Goal: Task Accomplishment & Management: Complete application form

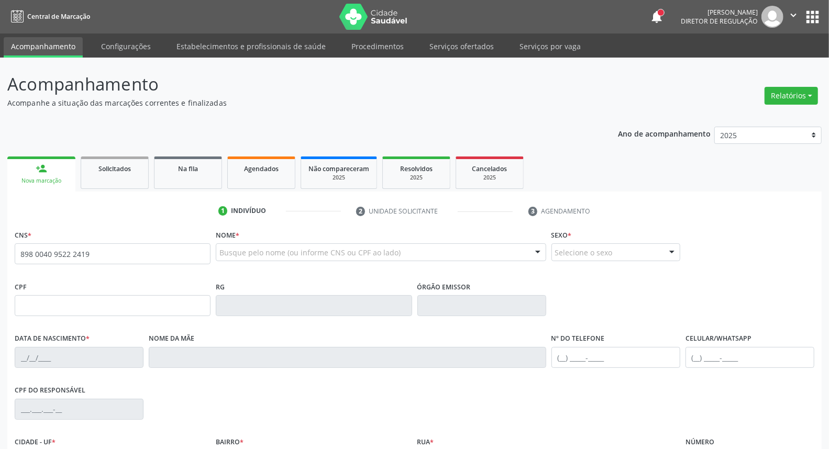
type input "898 0040 9522 2419"
type input "154.019.914-28"
type input "28/05/2008"
type input "Antonia Nogueira da Silva Gomes"
type input "[PHONE_NUMBER]"
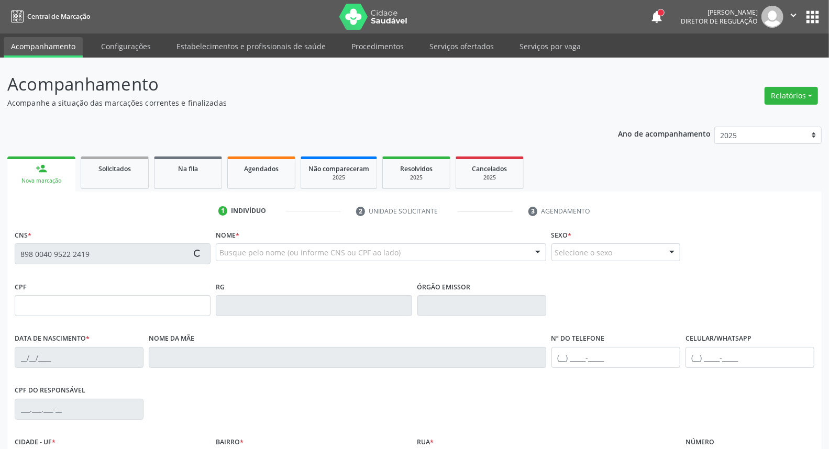
type input "041.434.514-25"
type input "11"
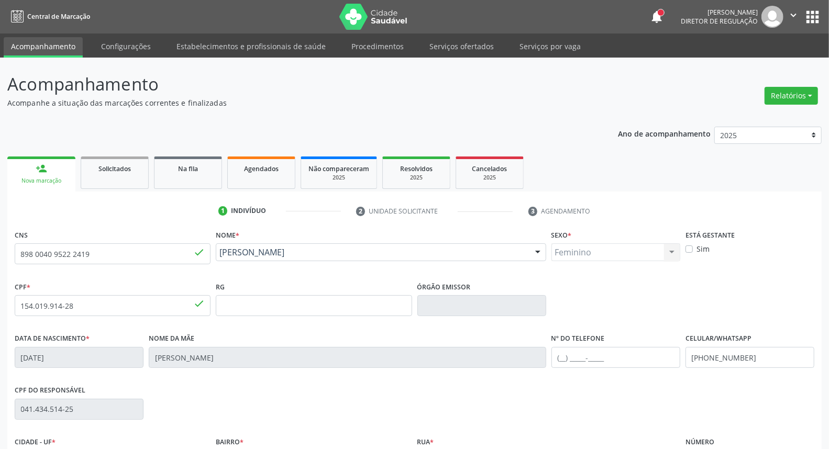
scroll to position [117, 0]
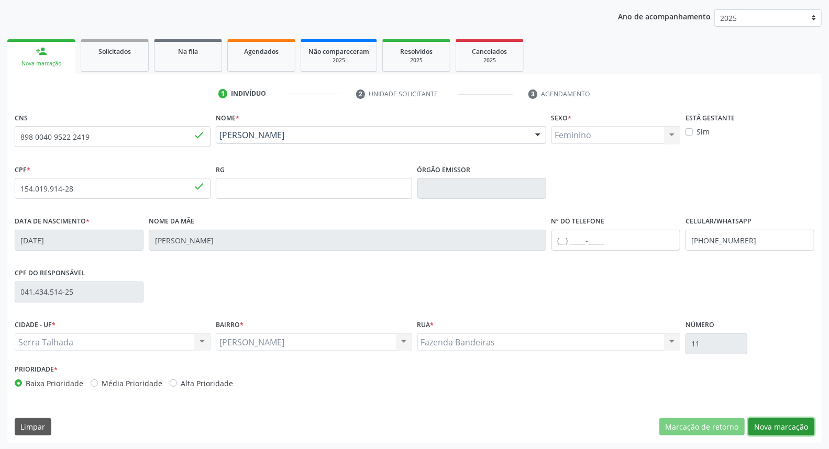
click at [762, 430] on button "Nova marcação" at bounding box center [782, 428] width 66 height 18
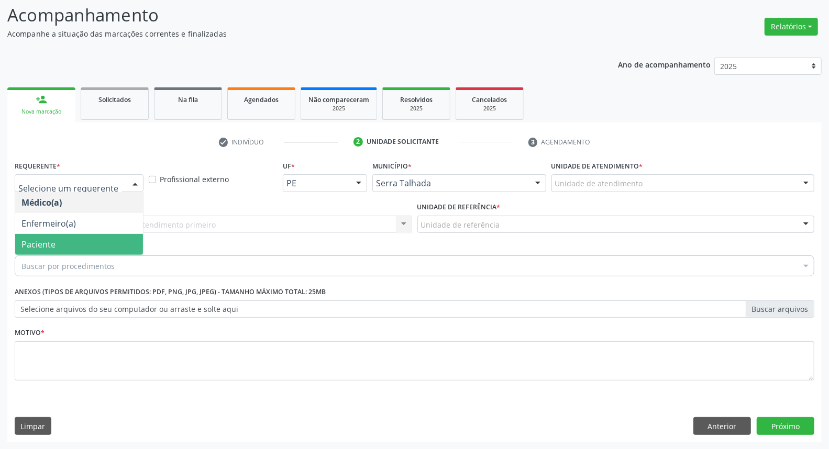
click at [58, 243] on span "Paciente" at bounding box center [79, 244] width 128 height 21
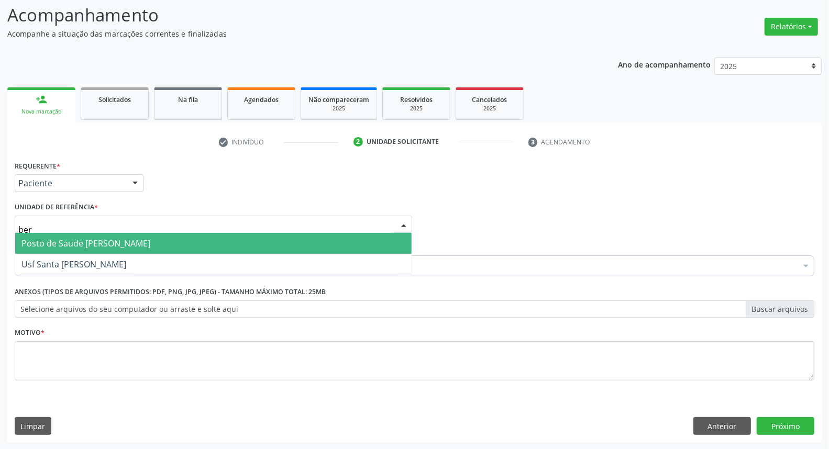
click at [86, 242] on span "Posto de Saude [PERSON_NAME]" at bounding box center [85, 244] width 129 height 12
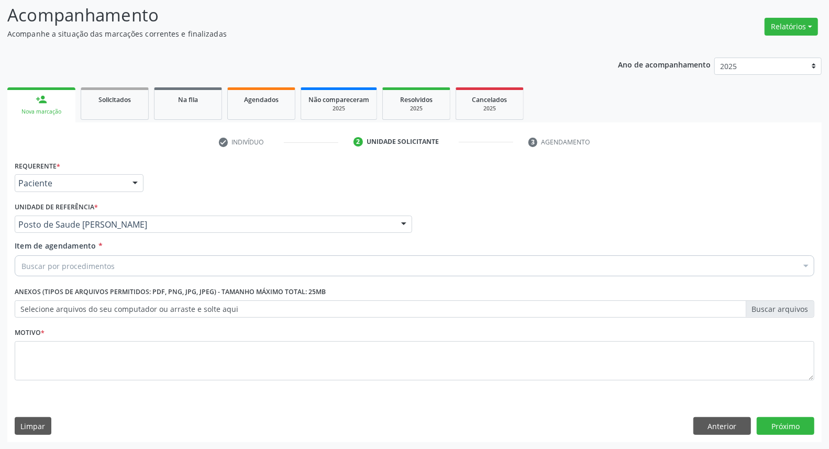
click at [85, 272] on div "Buscar por procedimentos" at bounding box center [415, 266] width 800 height 21
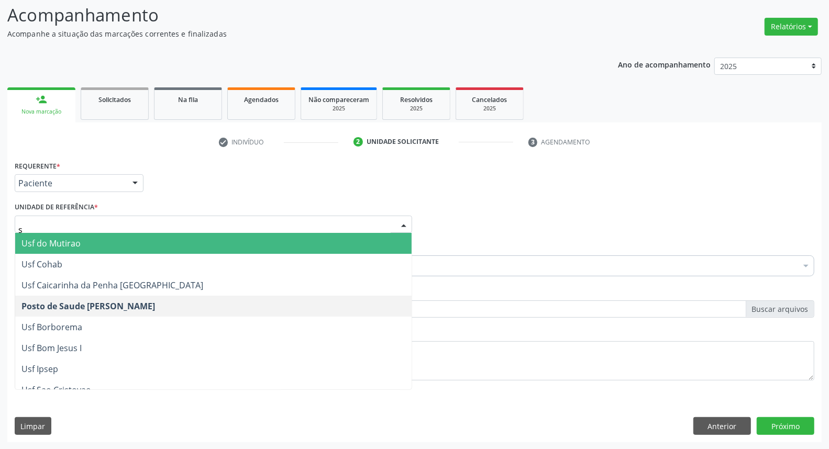
type input "sa"
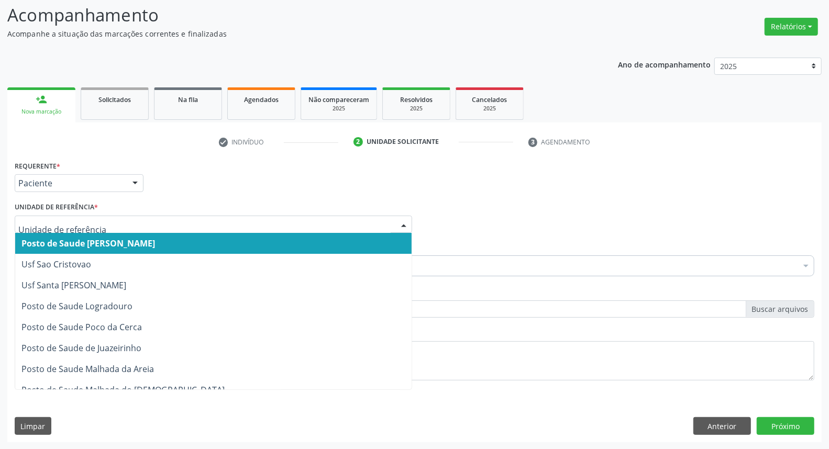
click at [245, 189] on div "Requerente * Paciente Médico(a) Enfermeiro(a) Paciente Nenhum resultado encontr…" at bounding box center [414, 178] width 805 height 41
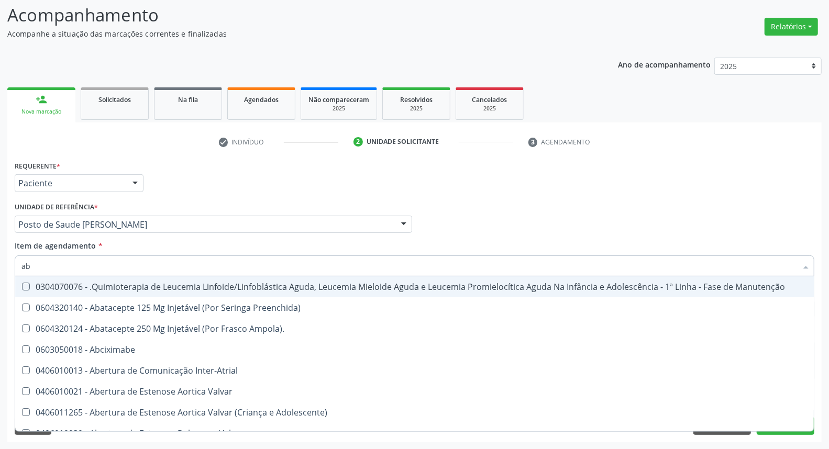
type input "abo"
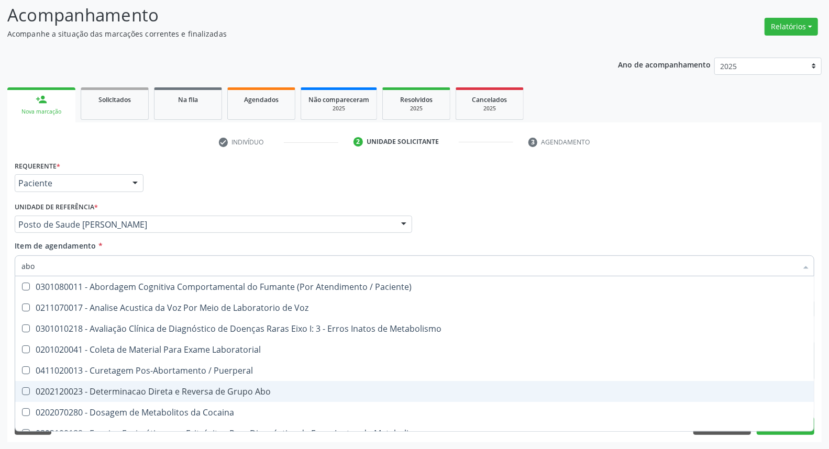
click at [110, 391] on div "0202120023 - Determinacao Direta e Reversa de Grupo Abo" at bounding box center [422, 392] width 802 height 8
checkbox Abo "true"
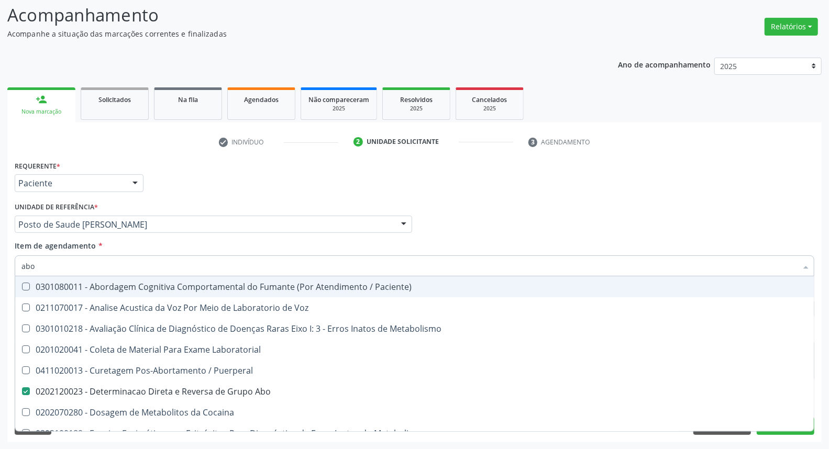
click at [0, 270] on div "Acompanhamento Acompanhe a situação das marcações correntes e finalizadas Relat…" at bounding box center [414, 219] width 829 height 462
type input "ur"
checkbox Abo "false"
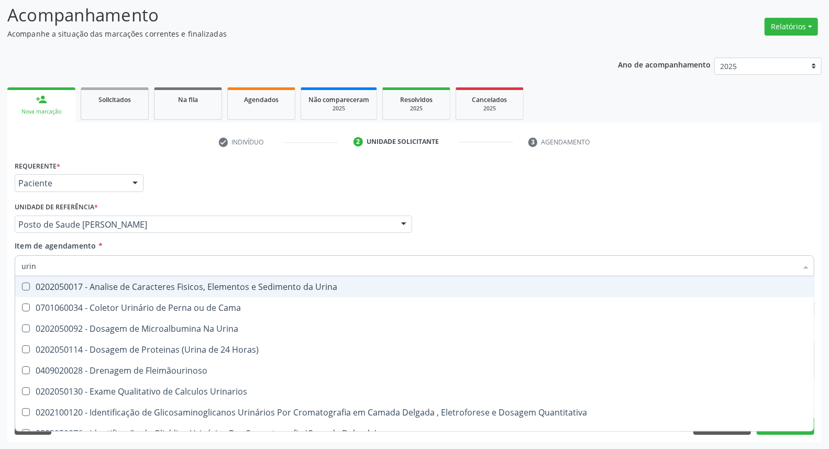
type input "urina"
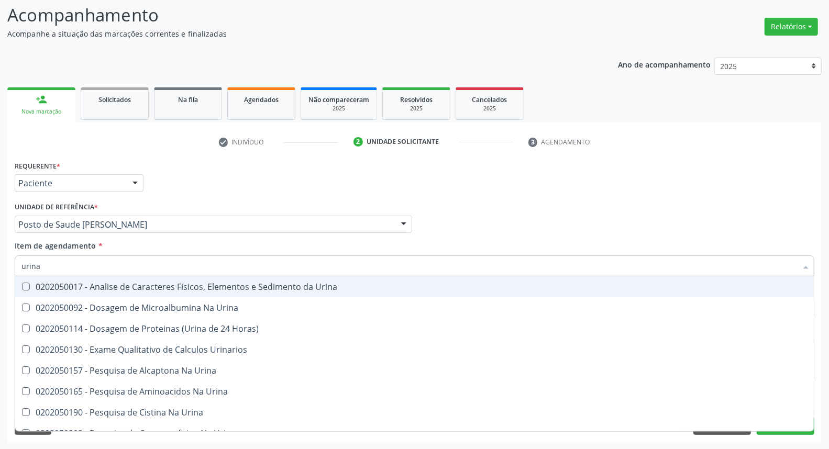
drag, startPoint x: 44, startPoint y: 289, endPoint x: 50, endPoint y: 275, distance: 15.0
click at [44, 288] on div "0202050017 - Analise de Caracteres Fisicos, Elementos e Sedimento da Urina" at bounding box center [414, 287] width 786 height 8
checkbox Urina "true"
drag, startPoint x: 54, startPoint y: 268, endPoint x: 0, endPoint y: 264, distance: 54.1
click at [0, 264] on div "Acompanhamento Acompanhe a situação das marcações correntes e finalizadas Relat…" at bounding box center [414, 219] width 829 height 462
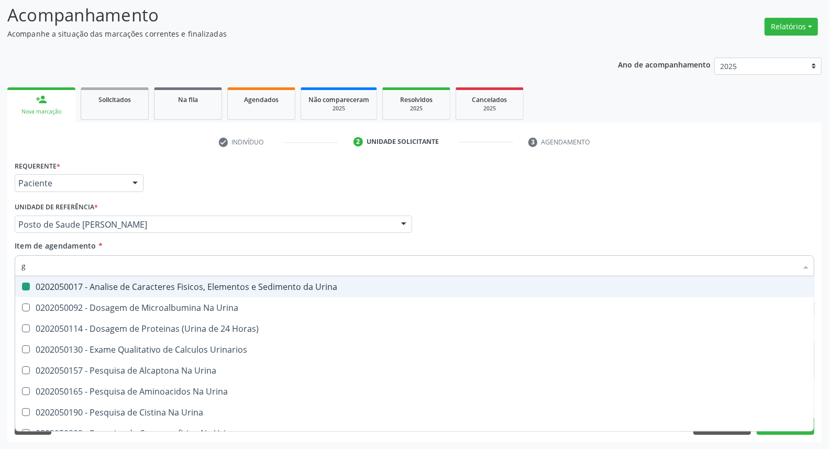
type input "gl"
checkbox Urina "false"
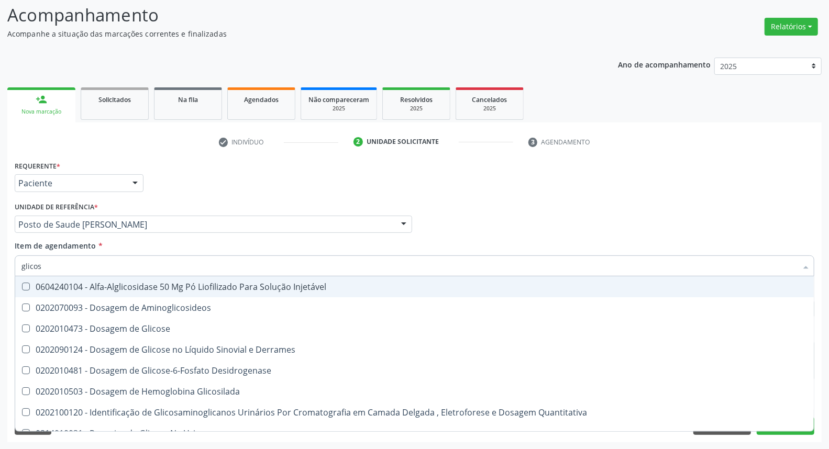
type input "glicose"
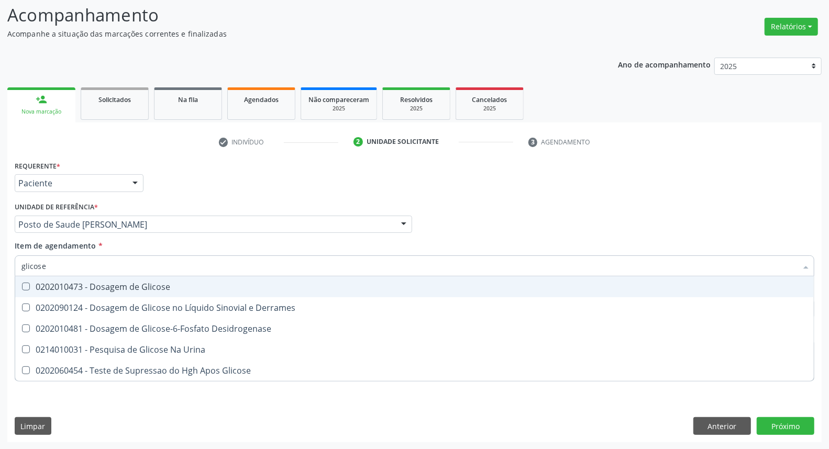
drag, startPoint x: 69, startPoint y: 285, endPoint x: 69, endPoint y: 271, distance: 13.6
click at [69, 284] on div "0202010473 - Dosagem de Glicose" at bounding box center [414, 287] width 786 height 8
checkbox Glicose "true"
drag, startPoint x: 69, startPoint y: 265, endPoint x: 0, endPoint y: 262, distance: 69.2
click at [0, 262] on div "Acompanhamento Acompanhe a situação das marcações correntes e finalizadas Relat…" at bounding box center [414, 219] width 829 height 462
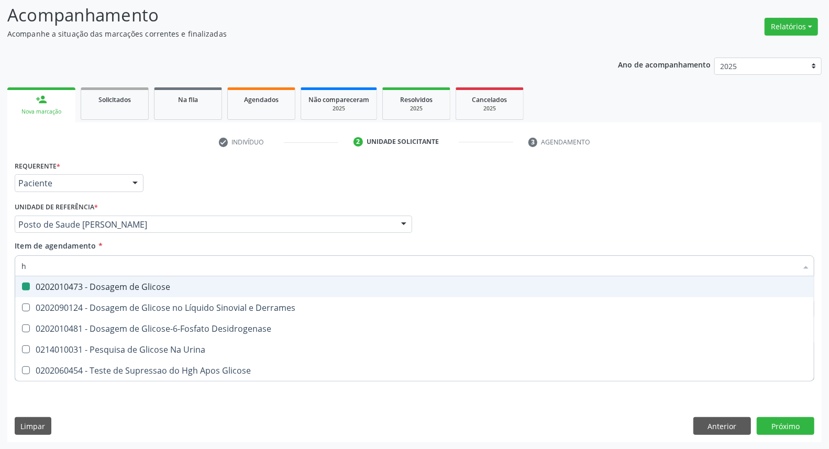
type input "he"
checkbox Glicose "false"
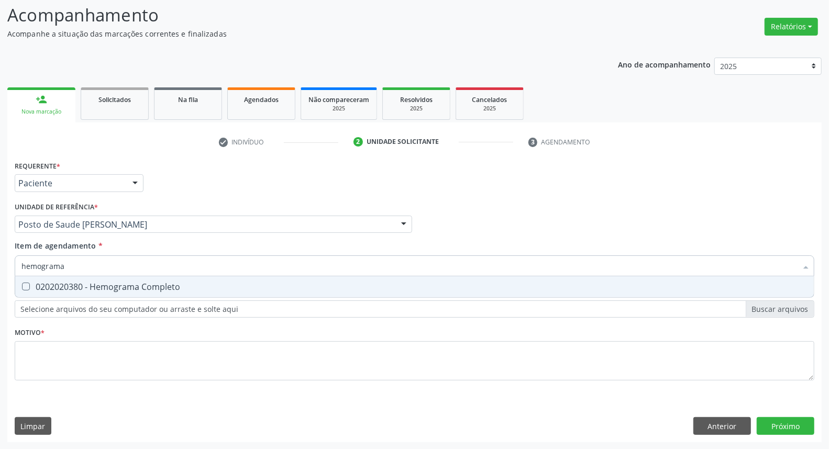
type input "hemograma"
click at [39, 283] on div "0202020380 - Hemograma Completo" at bounding box center [414, 287] width 786 height 8
checkbox Completo "true"
drag, startPoint x: 15, startPoint y: 264, endPoint x: 0, endPoint y: 265, distance: 14.7
click at [0, 265] on div "Acompanhamento Acompanhe a situação das marcações correntes e finalizadas Relat…" at bounding box center [414, 219] width 829 height 462
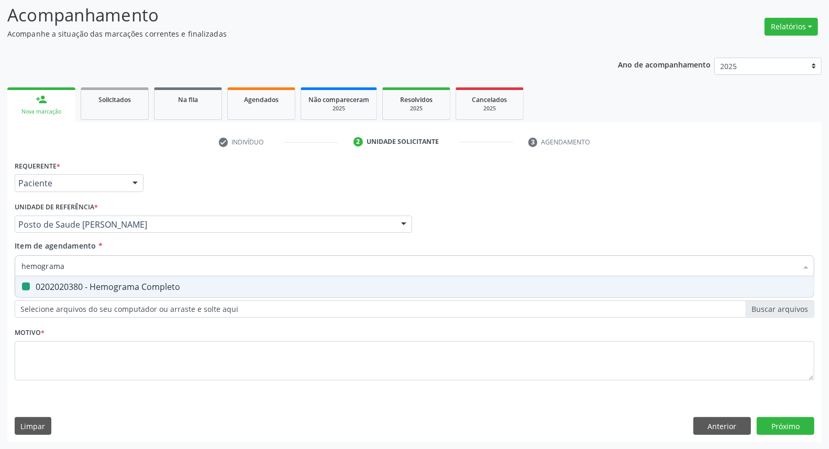
type input "a"
checkbox Completo "false"
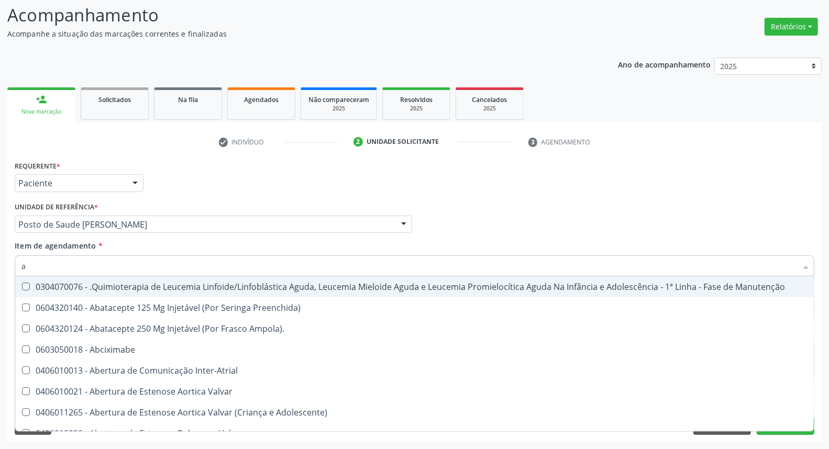
type input "an"
checkbox Quadril "true"
checkbox Urina "false"
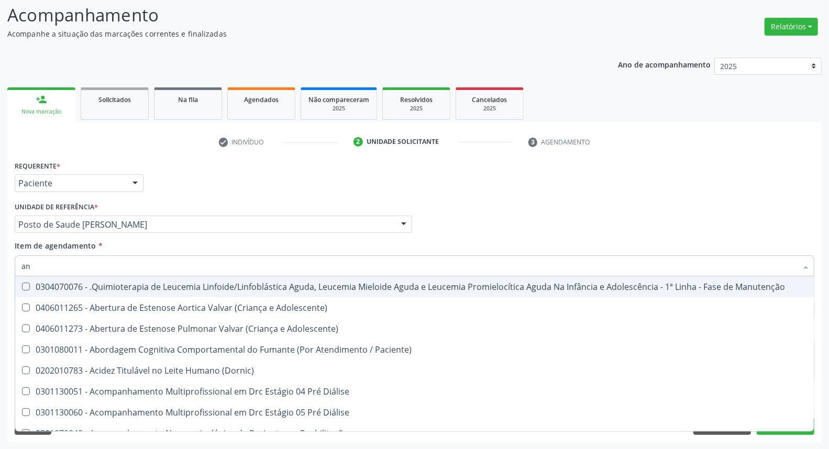
type input "ant"
checkbox Urina "false"
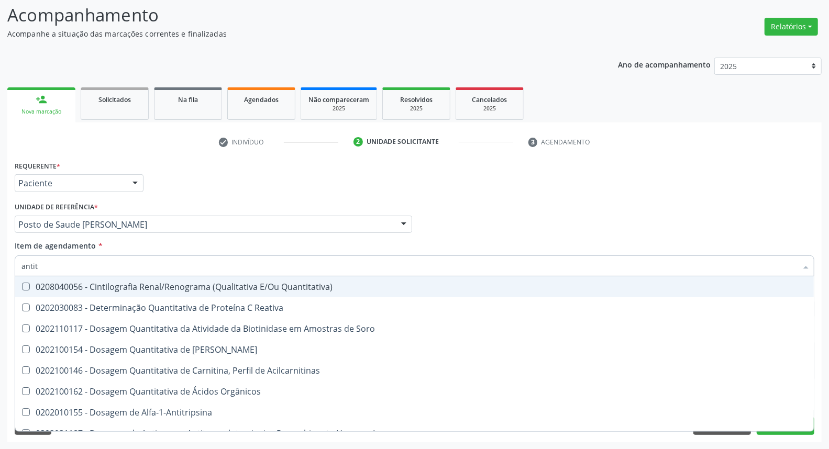
type input "antito"
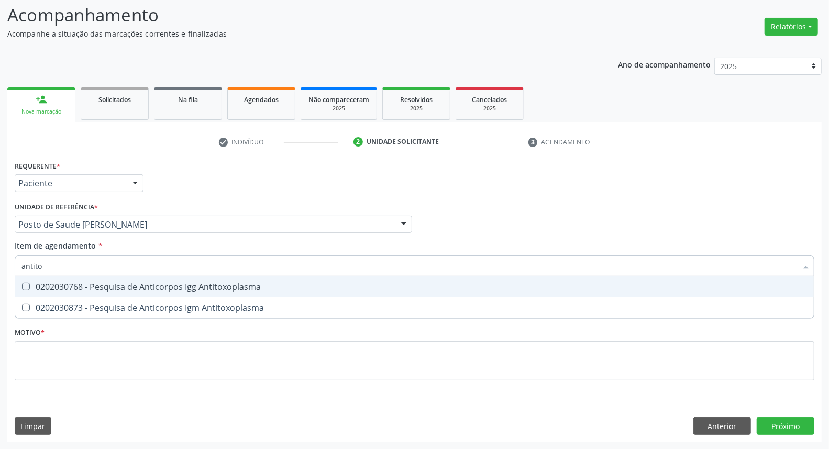
drag, startPoint x: 44, startPoint y: 284, endPoint x: 42, endPoint y: 300, distance: 15.9
click at [45, 284] on div "0202030768 - Pesquisa de Anticorpos Igg Antitoxoplasma" at bounding box center [414, 287] width 786 height 8
checkbox Antitoxoplasma "true"
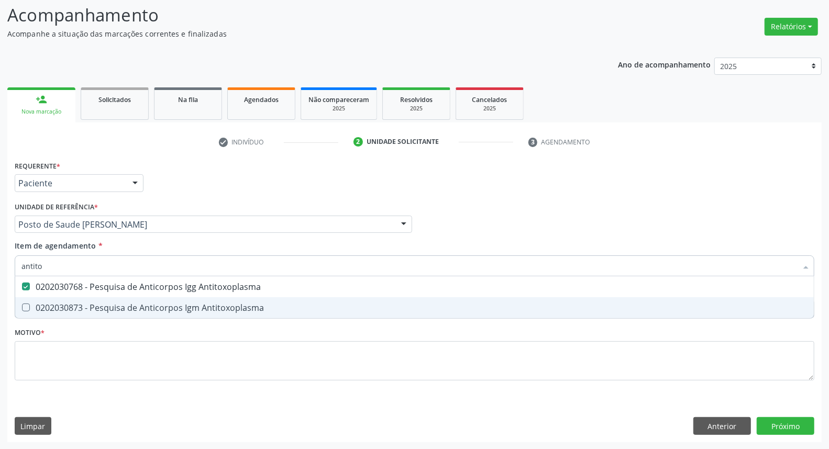
drag, startPoint x: 42, startPoint y: 305, endPoint x: 42, endPoint y: 297, distance: 8.4
click at [42, 304] on div "0202030873 - Pesquisa de Anticorpos Igm Antitoxoplasma" at bounding box center [414, 308] width 786 height 8
checkbox Antitoxoplasma "true"
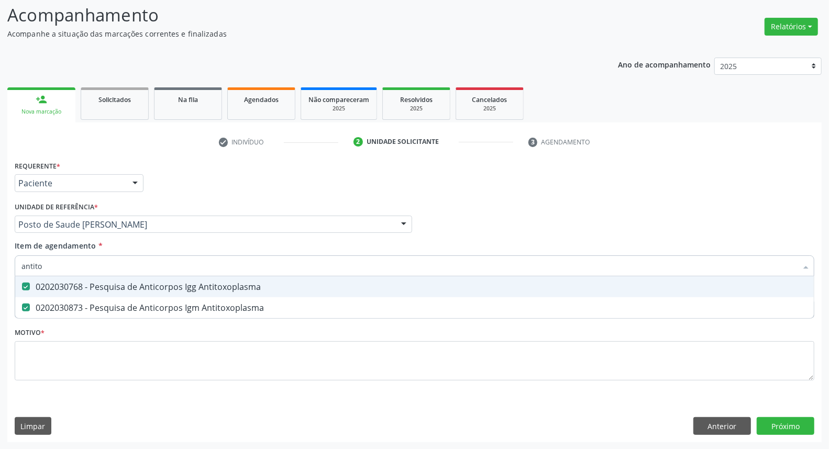
drag, startPoint x: 52, startPoint y: 258, endPoint x: 0, endPoint y: 271, distance: 53.9
click at [0, 271] on div "Acompanhamento Acompanhe a situação das marcações correntes e finalizadas Relat…" at bounding box center [414, 219] width 829 height 462
type input "fa"
checkbox Antitoxoplasma "false"
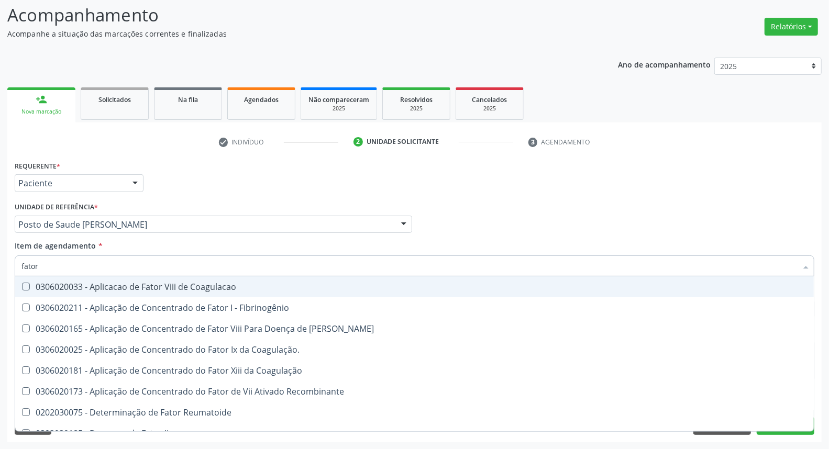
type input "fator r"
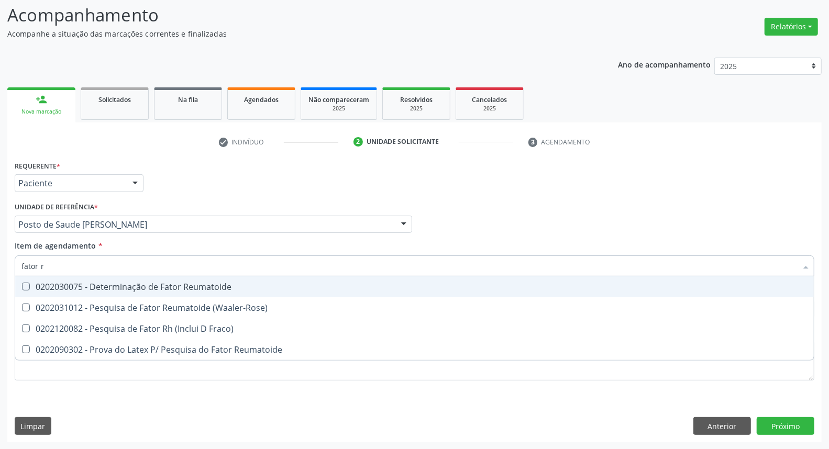
drag, startPoint x: 60, startPoint y: 287, endPoint x: 60, endPoint y: 271, distance: 15.7
click at [61, 284] on div "0202030075 - Determinação de Fator Reumatoide" at bounding box center [414, 287] width 786 height 8
checkbox Reumatoide "true"
drag, startPoint x: 17, startPoint y: 261, endPoint x: 0, endPoint y: 246, distance: 22.3
click at [0, 247] on div "Acompanhamento Acompanhe a situação das marcações correntes e finalizadas Relat…" at bounding box center [414, 219] width 829 height 462
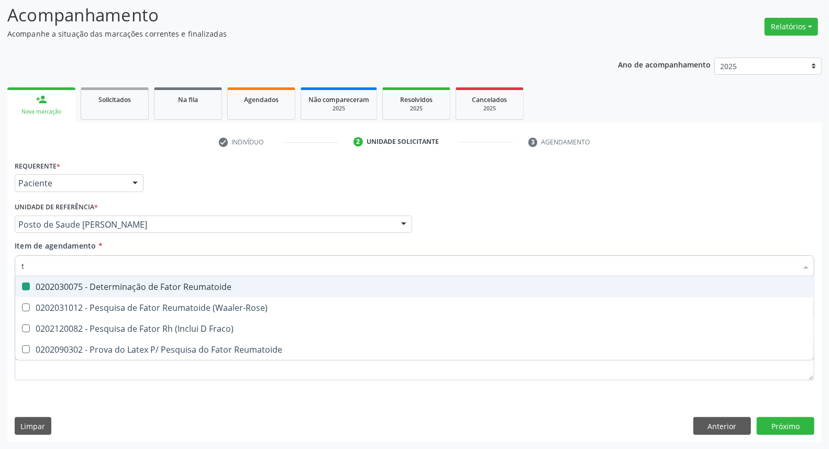
type input "te"
checkbox Reumatoide "false"
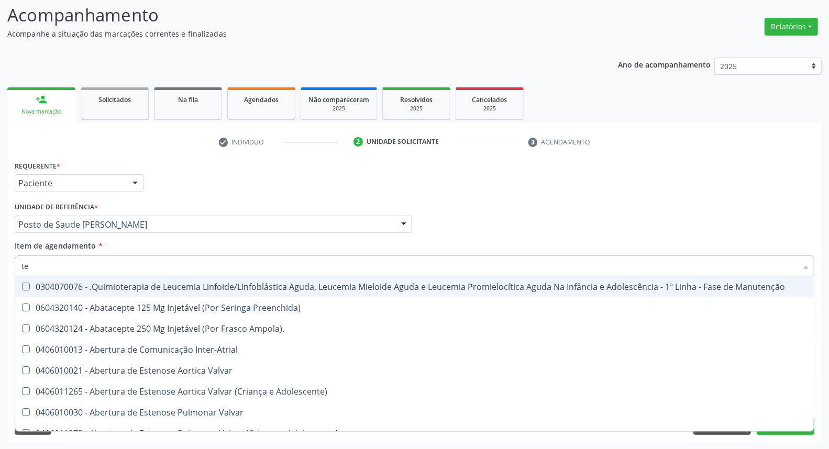
type input "tes"
checkbox Urina "false"
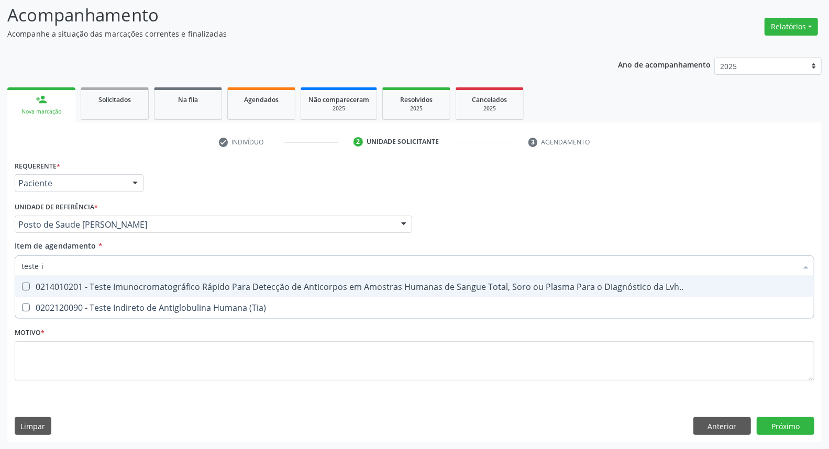
type input "teste in"
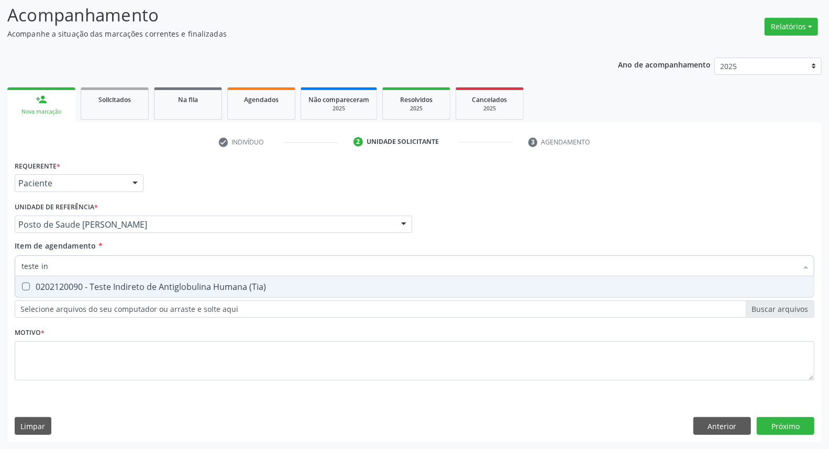
drag, startPoint x: 59, startPoint y: 290, endPoint x: 59, endPoint y: 269, distance: 21.0
click at [59, 286] on div "0202120090 - Teste Indireto de Antiglobulina Humana (Tia)" at bounding box center [414, 287] width 786 height 8
checkbox \(Tia\) "true"
drag, startPoint x: 59, startPoint y: 258, endPoint x: 0, endPoint y: 252, distance: 59.5
click at [0, 252] on div "Acompanhamento Acompanhe a situação das marcações correntes e finalizadas Relat…" at bounding box center [414, 219] width 829 height 462
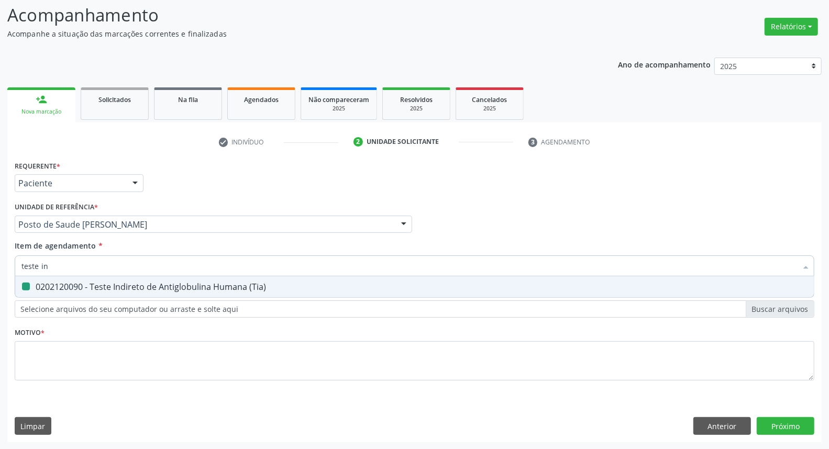
type input "c"
checkbox \(Tia\) "false"
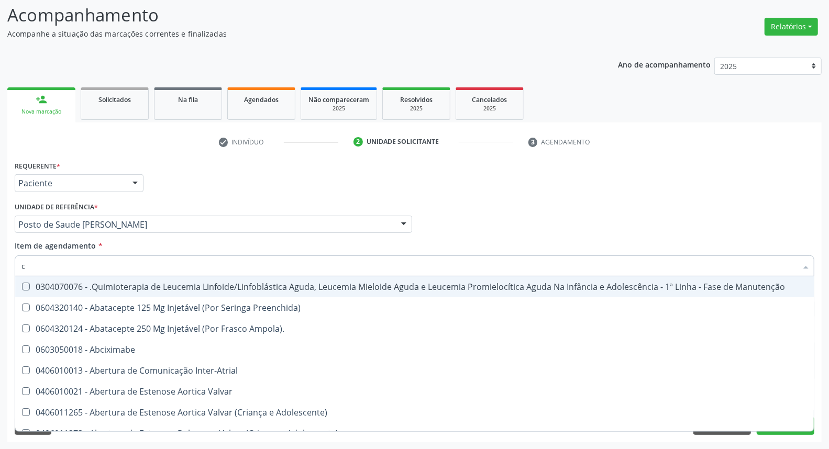
type input "cu"
checkbox Urina "false"
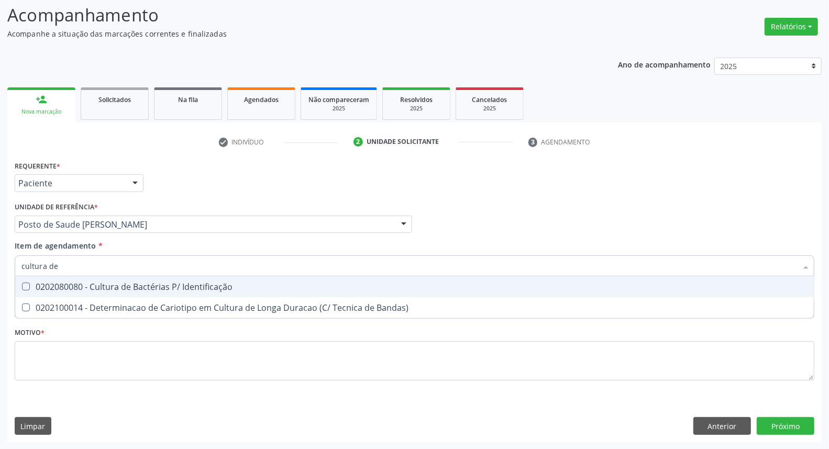
type input "cultura de"
click at [34, 288] on div "0202080080 - Cultura de Bactérias P/ Identificação" at bounding box center [414, 287] width 786 height 8
checkbox Identificação "true"
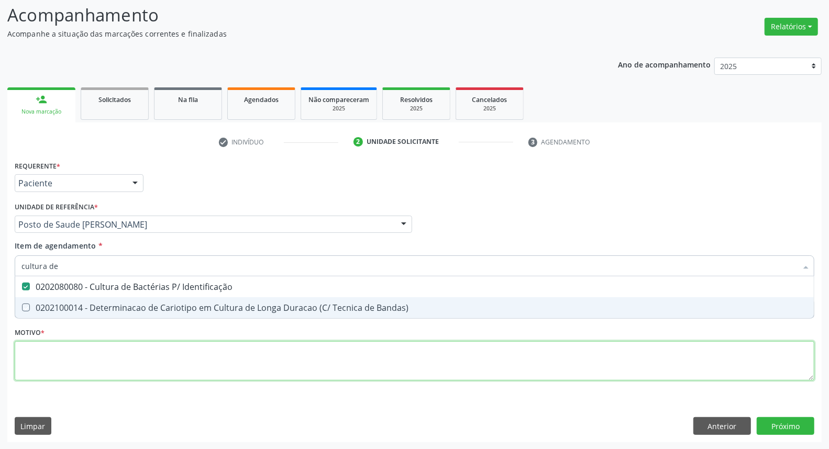
click at [36, 349] on div "Requerente * Paciente Médico(a) Enfermeiro(a) Paciente Nenhum resultado encontr…" at bounding box center [415, 276] width 800 height 237
checkbox Bandas\) "true"
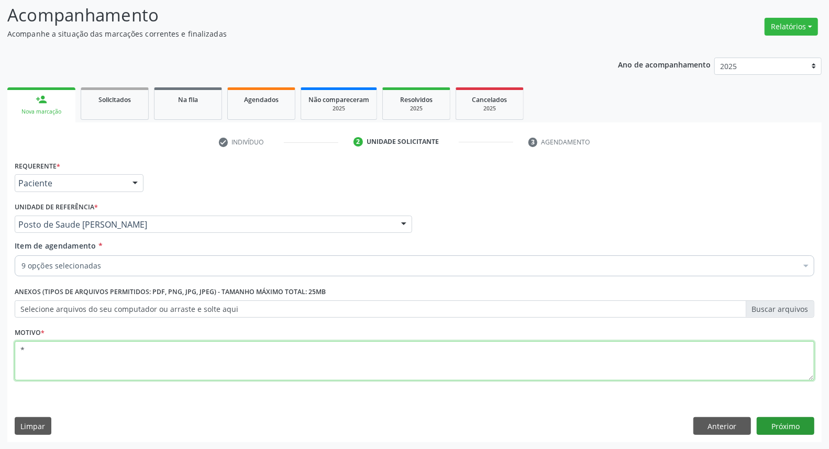
type textarea "*"
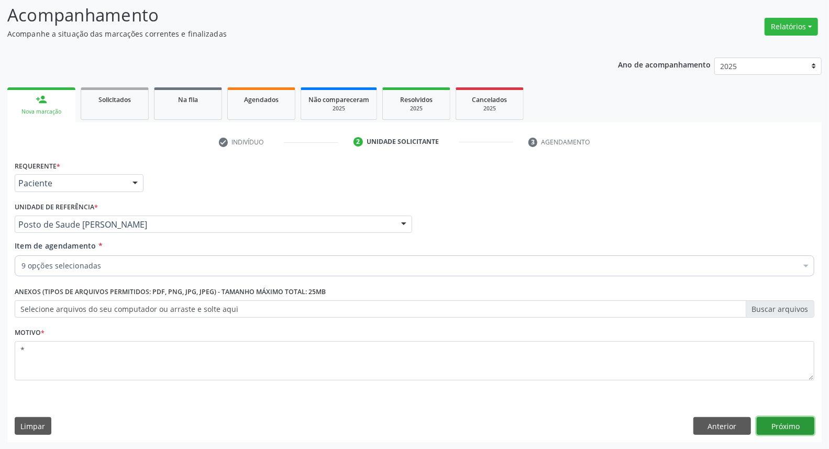
click at [774, 425] on button "Próximo" at bounding box center [786, 427] width 58 height 18
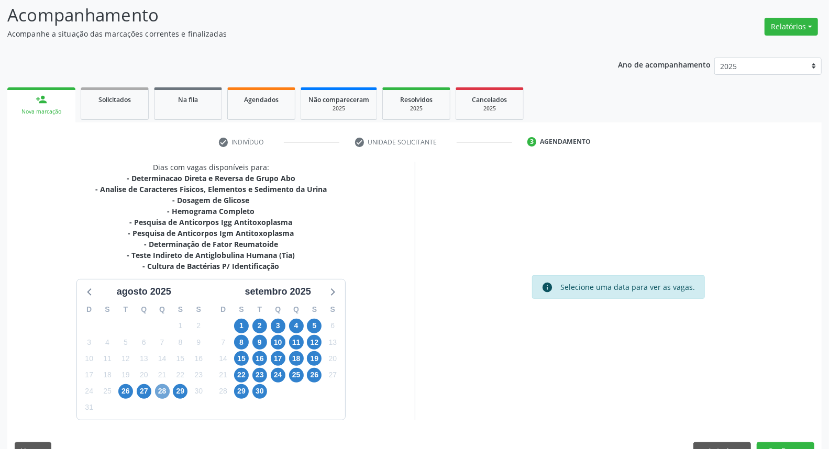
click at [162, 394] on span "28" at bounding box center [162, 392] width 15 height 15
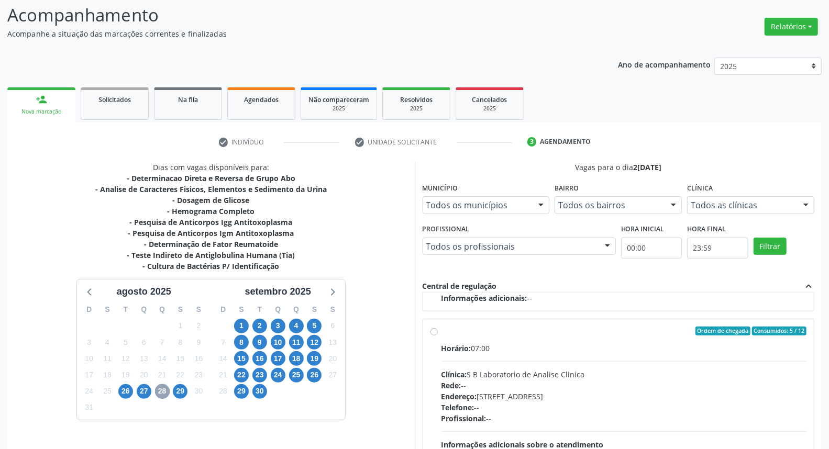
scroll to position [127, 0]
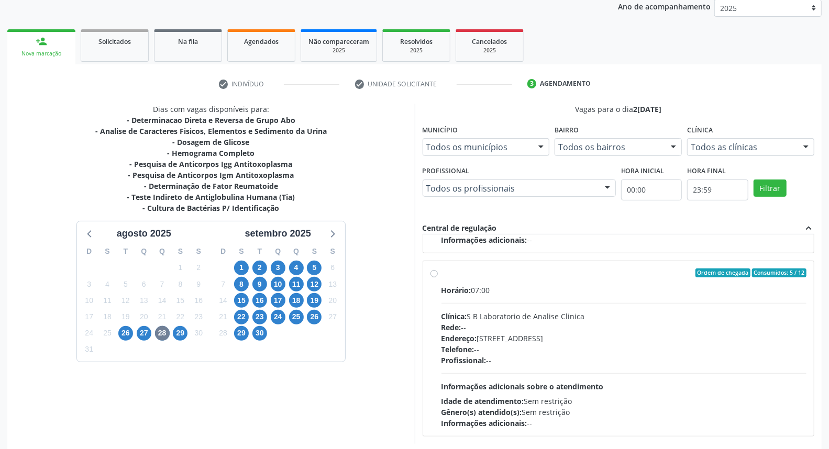
click at [453, 312] on span "Clínica:" at bounding box center [455, 317] width 26 height 10
click at [438, 278] on input "Ordem de chegada Consumidos: 5 / 12 Horário: 07:00 Clínica: S B Laboratorio de …" at bounding box center [434, 273] width 7 height 9
radio input "true"
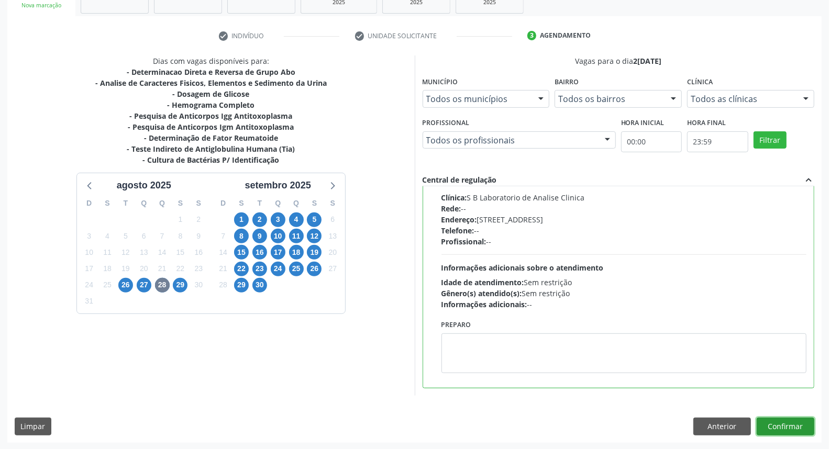
click at [794, 423] on button "Confirmar" at bounding box center [786, 427] width 58 height 18
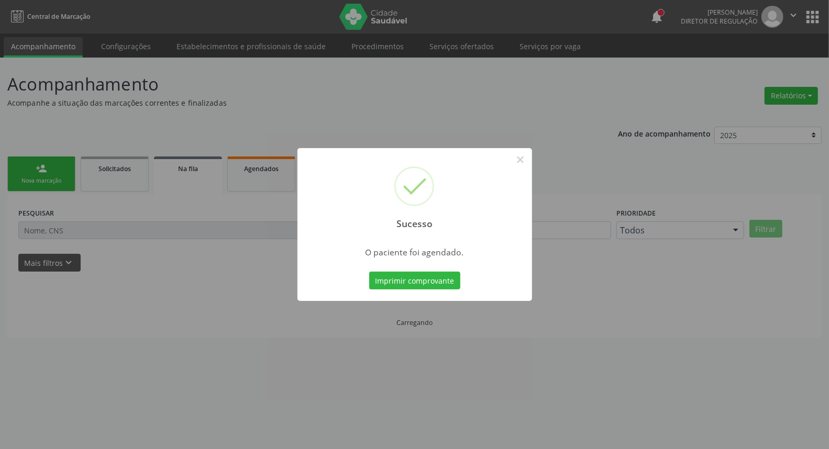
scroll to position [0, 0]
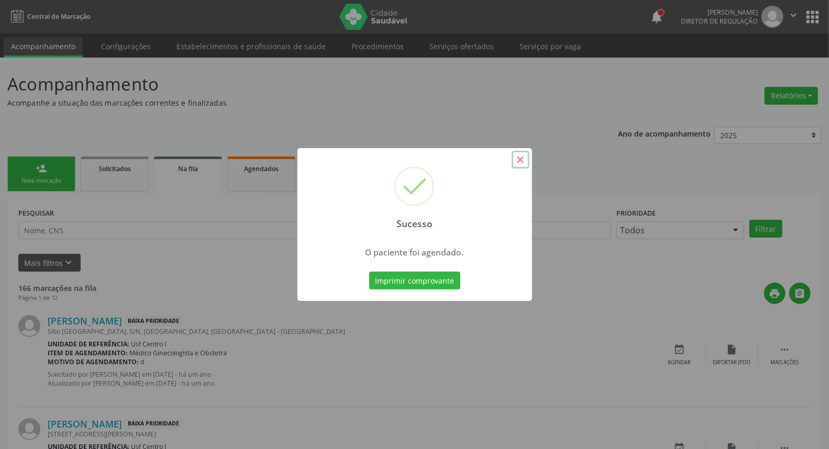
click at [520, 164] on button "×" at bounding box center [521, 160] width 18 height 18
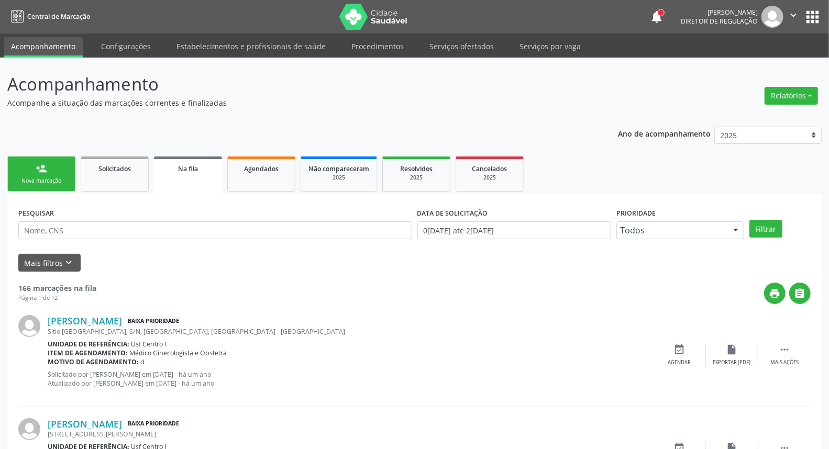
click at [28, 171] on link "person_add Nova marcação" at bounding box center [41, 174] width 68 height 35
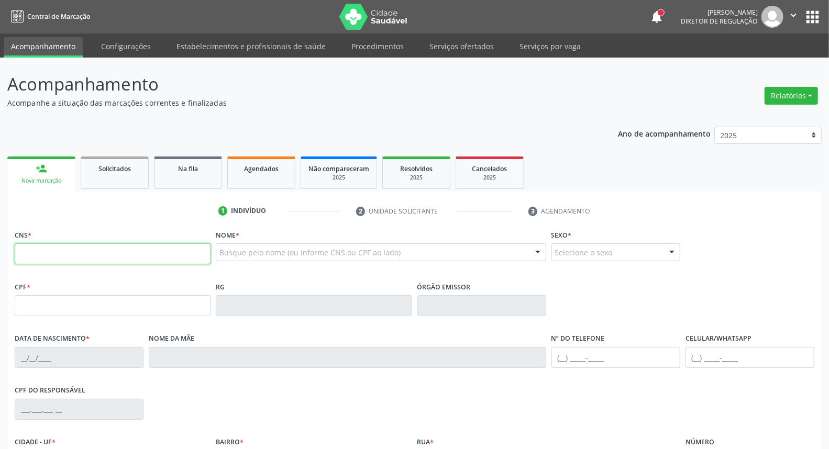
click at [118, 251] on input "text" at bounding box center [113, 254] width 196 height 21
type input "898 0034 2267 3972"
type input "011.587.744-43"
type input "16/07/1963"
type input "Filomena Candida da Conceicao"
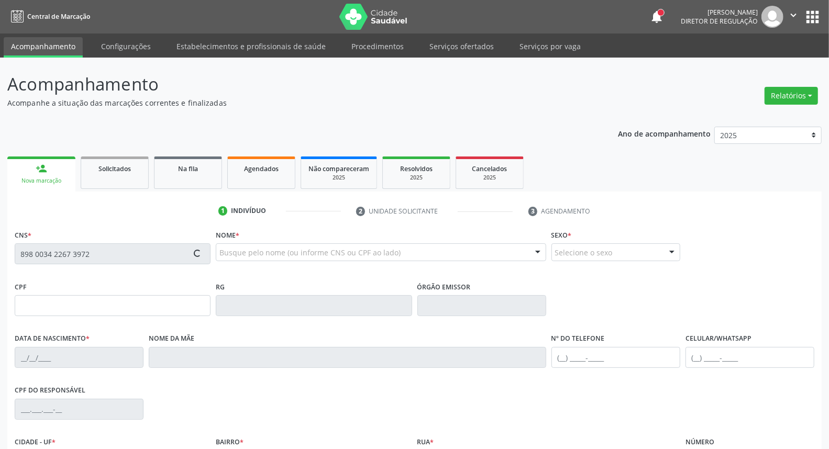
type input "[PHONE_NUMBER]"
type input "116"
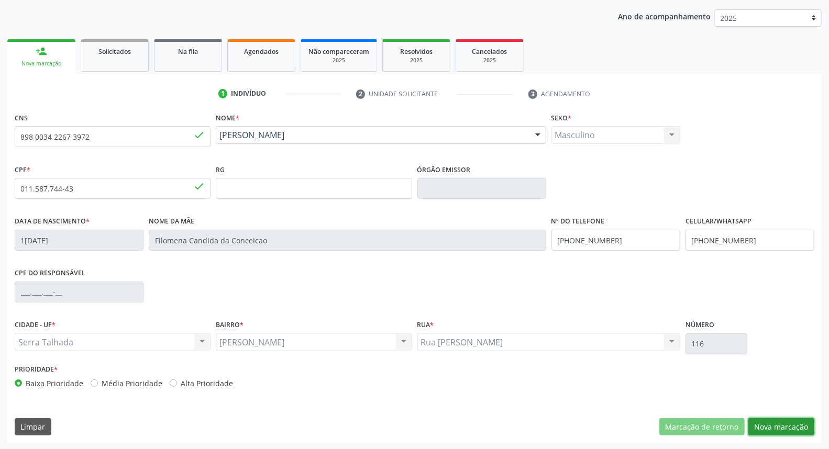
click at [773, 423] on button "Nova marcação" at bounding box center [782, 428] width 66 height 18
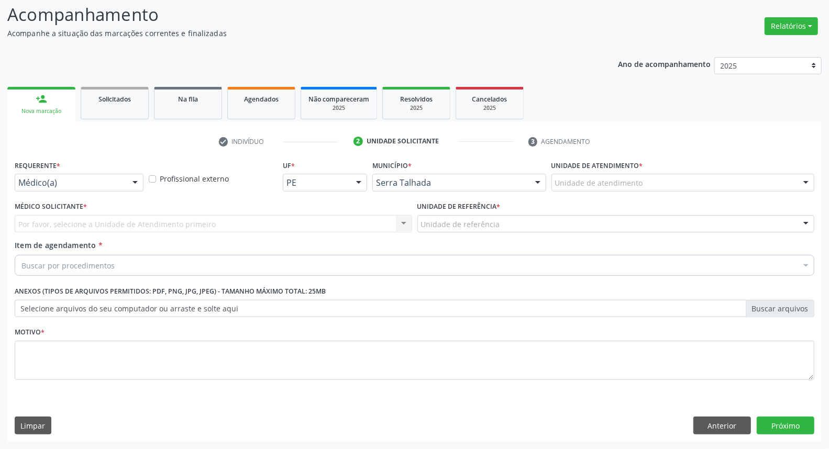
scroll to position [69, 0]
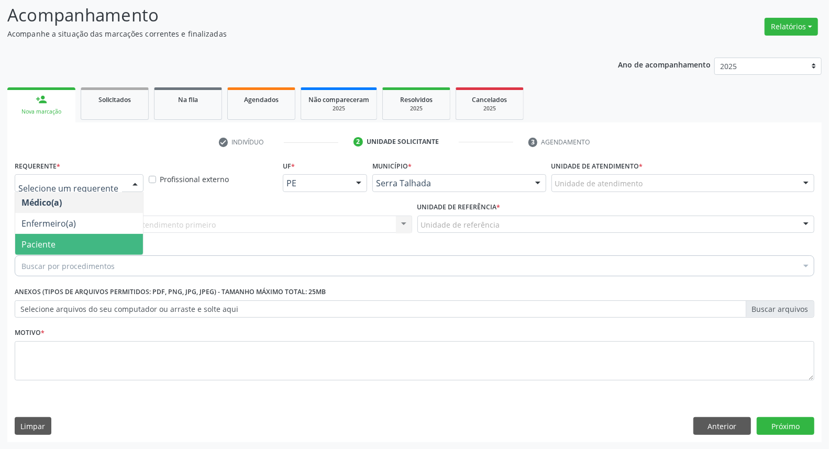
click at [69, 247] on span "Paciente" at bounding box center [79, 244] width 128 height 21
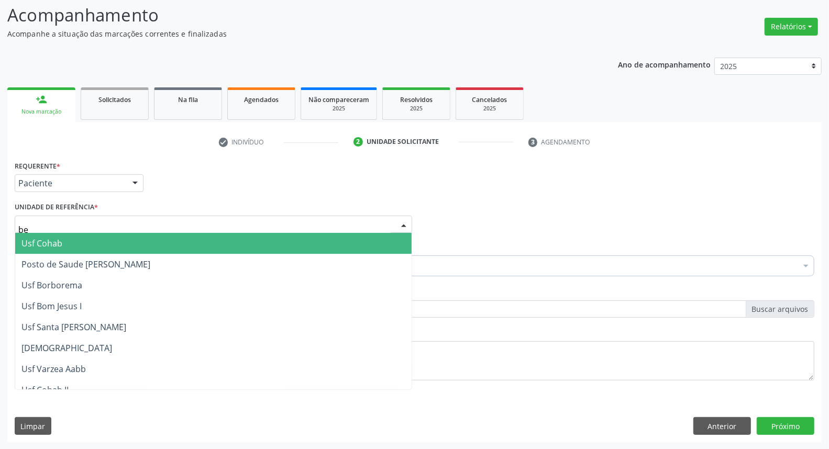
type input "ber"
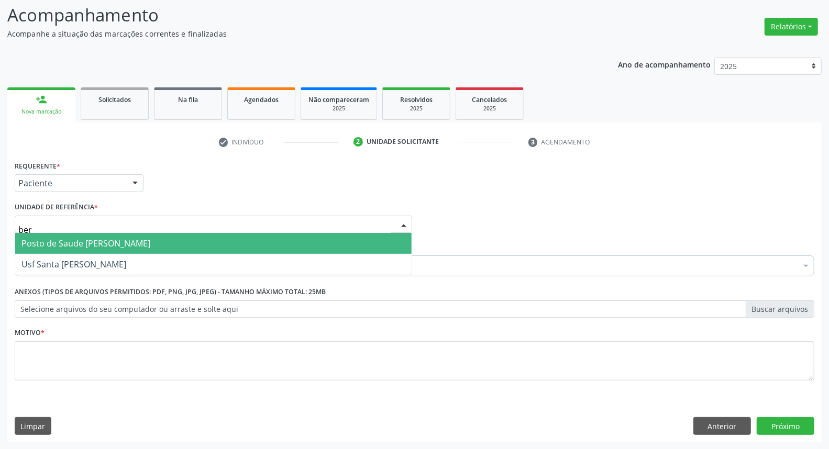
click at [82, 245] on span "Posto de Saude [PERSON_NAME]" at bounding box center [85, 244] width 129 height 12
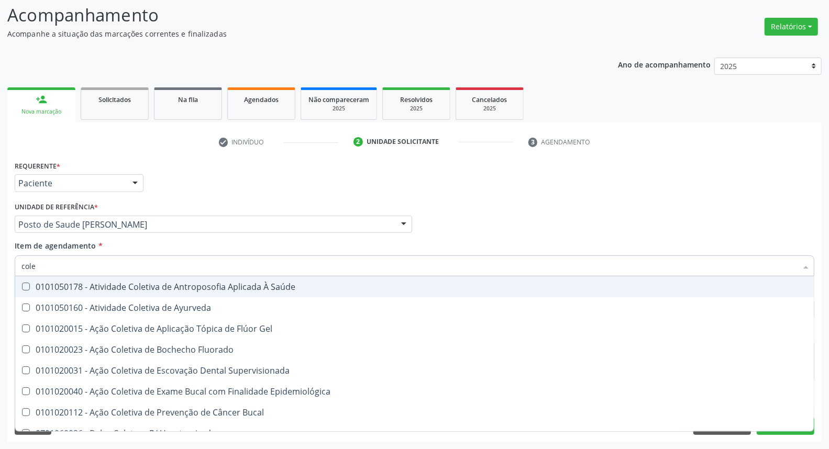
type input "coles"
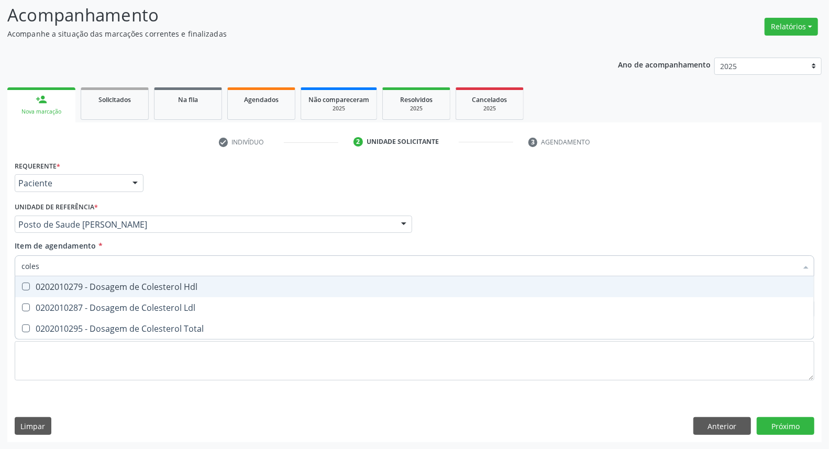
drag, startPoint x: 85, startPoint y: 289, endPoint x: 80, endPoint y: 300, distance: 12.7
click at [84, 291] on span "0202010279 - Dosagem de Colesterol Hdl" at bounding box center [414, 287] width 799 height 21
checkbox Hdl "true"
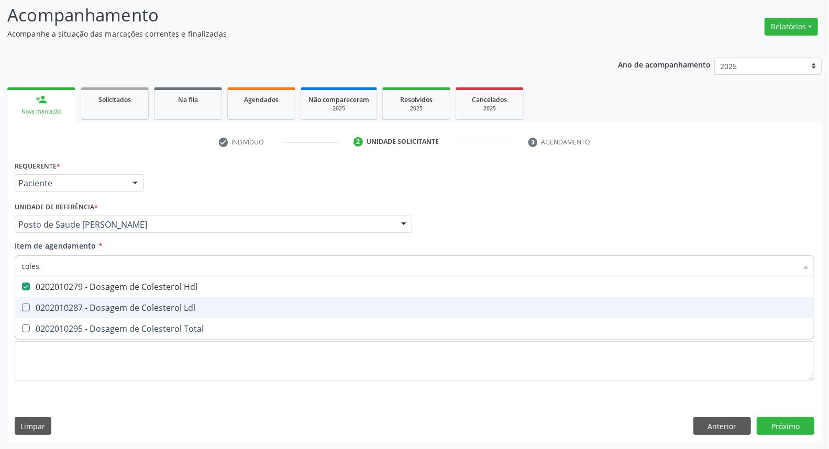
click at [79, 304] on div "0202010287 - Dosagem de Colesterol Ldl" at bounding box center [414, 308] width 786 height 8
checkbox Ldl "true"
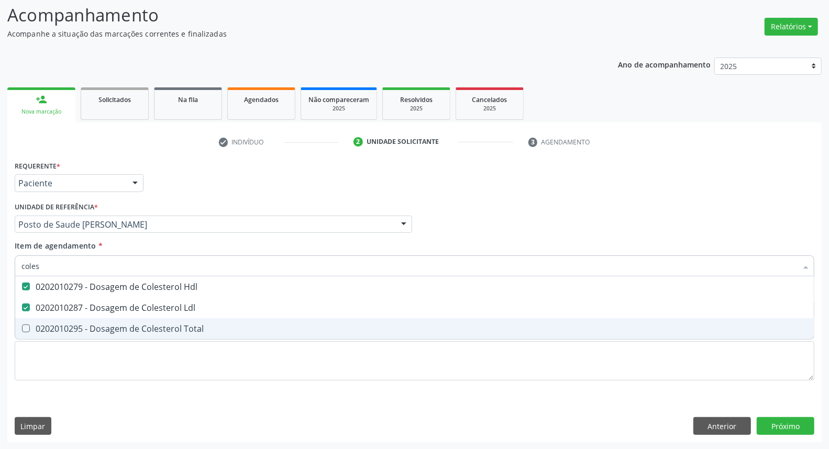
click at [63, 332] on div "0202010295 - Dosagem de Colesterol Total" at bounding box center [414, 329] width 786 height 8
checkbox Total "true"
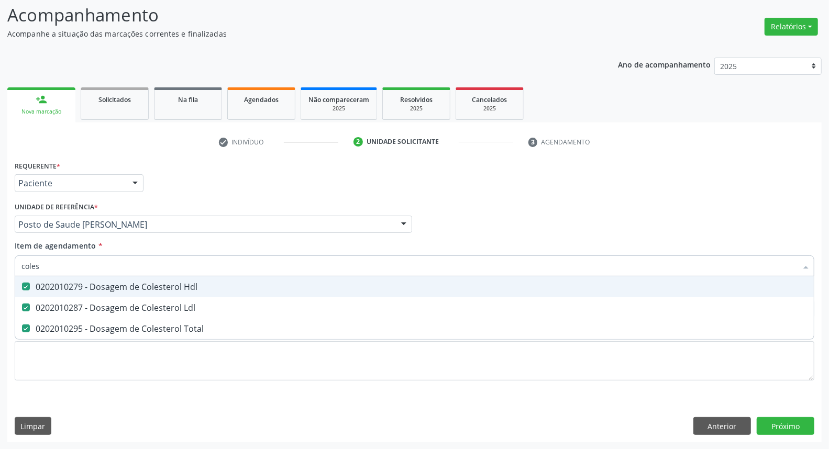
drag, startPoint x: 76, startPoint y: 275, endPoint x: 0, endPoint y: 273, distance: 76.5
click at [0, 273] on div "Acompanhamento Acompanhe a situação das marcações correntes e finalizadas Relat…" at bounding box center [414, 219] width 829 height 462
type input "c"
checkbox Hdl "false"
checkbox Ldl "false"
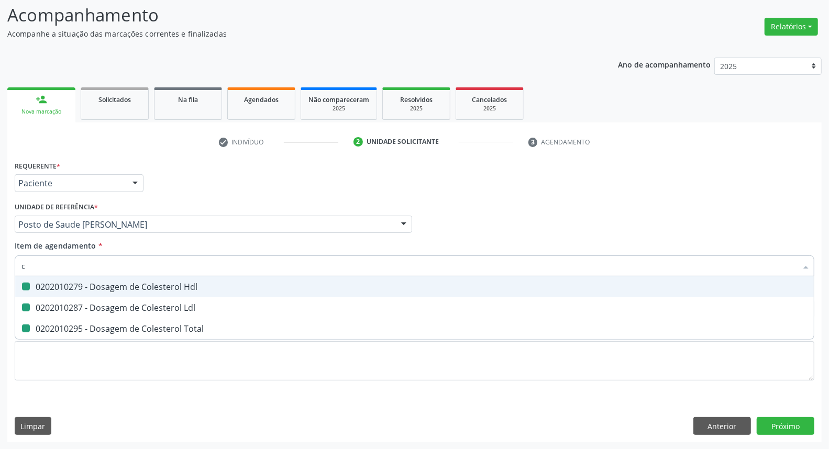
checkbox Total "false"
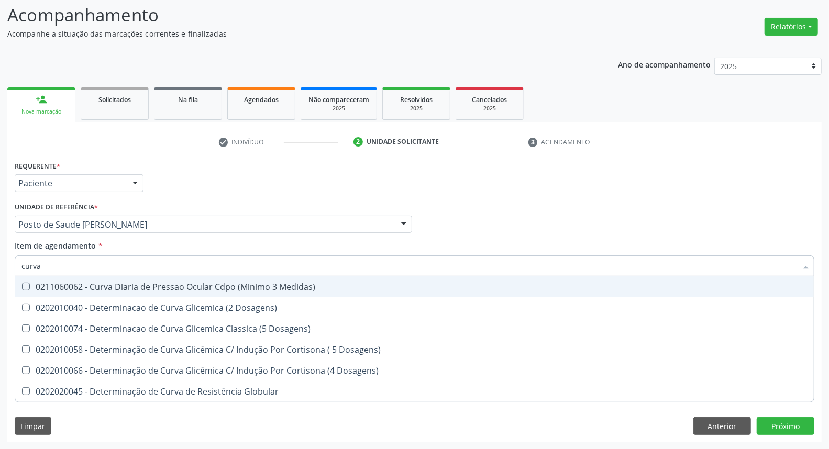
type input "curva g"
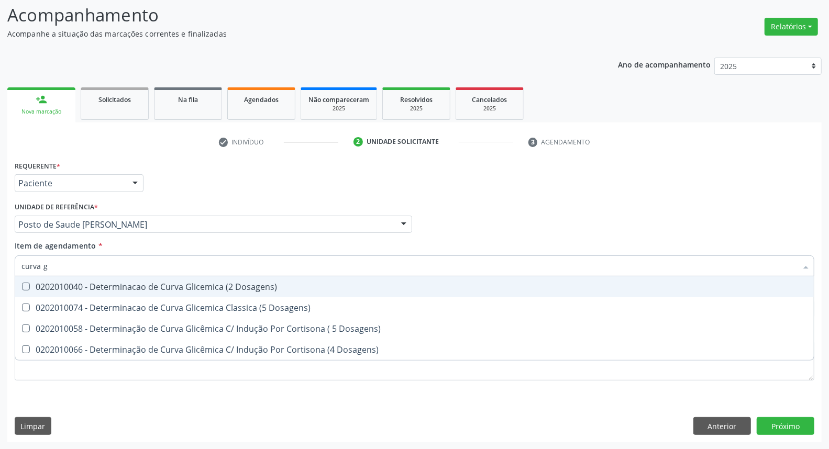
click at [31, 285] on div "0202010040 - Determinacao de Curva Glicemica (2 Dosagens)" at bounding box center [414, 287] width 786 height 8
checkbox Dosagens\) "true"
drag, startPoint x: 61, startPoint y: 267, endPoint x: 0, endPoint y: 237, distance: 68.4
click at [0, 237] on div "Acompanhamento Acompanhe a situação das marcações correntes e finalizadas Relat…" at bounding box center [414, 219] width 829 height 462
type input "tr"
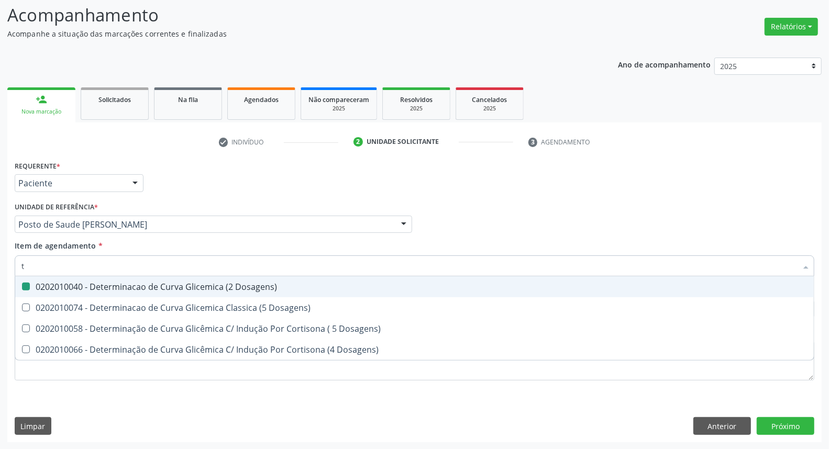
checkbox Dosagens\) "false"
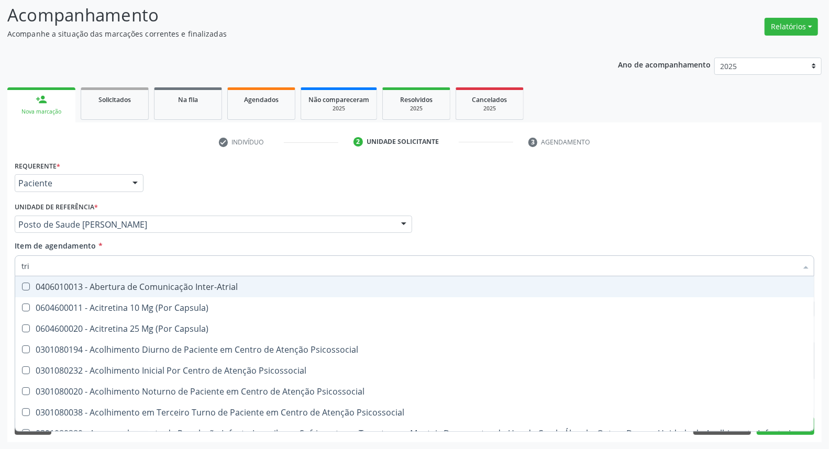
type input "trig"
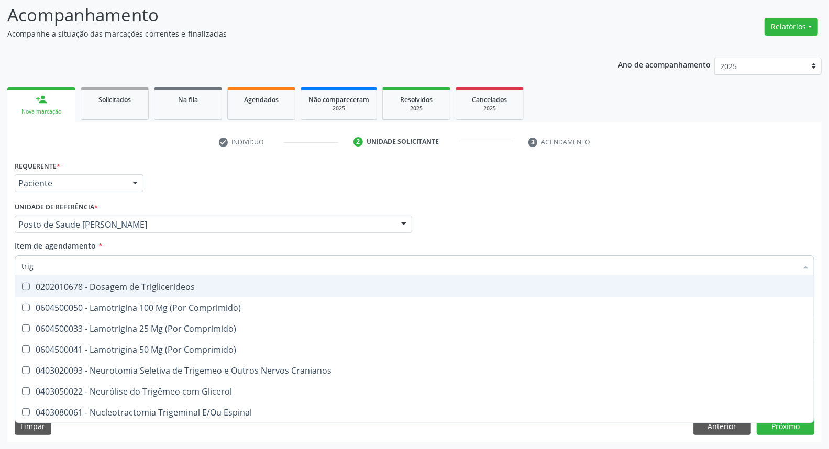
click at [190, 283] on div "0202010678 - Dosagem de Triglicerideos" at bounding box center [414, 287] width 786 height 8
checkbox Triglicerideos "true"
drag, startPoint x: 185, startPoint y: 266, endPoint x: 0, endPoint y: 266, distance: 184.9
click at [0, 266] on div "Acompanhamento Acompanhe a situação das marcações correntes e finalizadas Relat…" at bounding box center [414, 219] width 829 height 462
type input "ur"
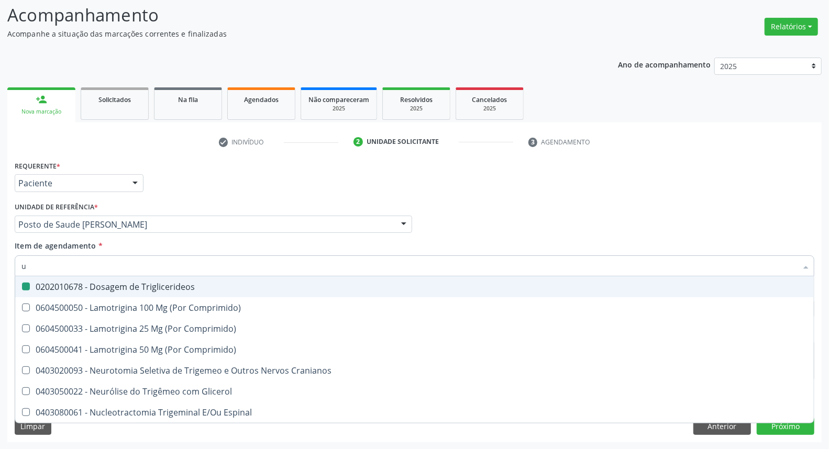
checkbox Triglicerideos "false"
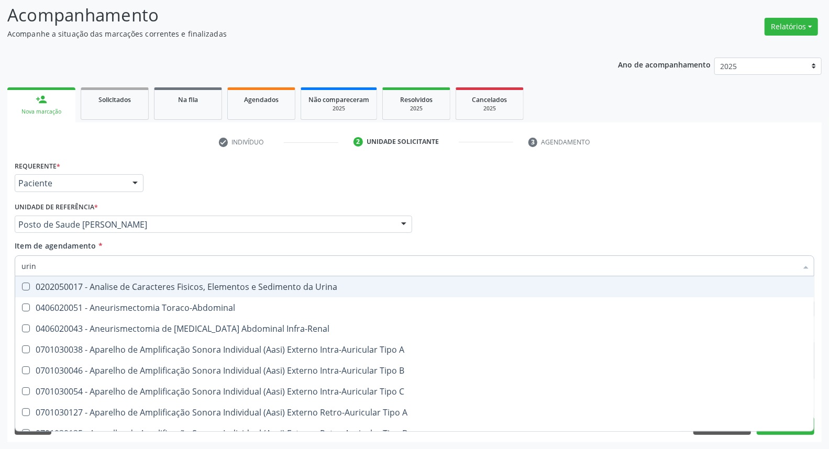
type input "urina"
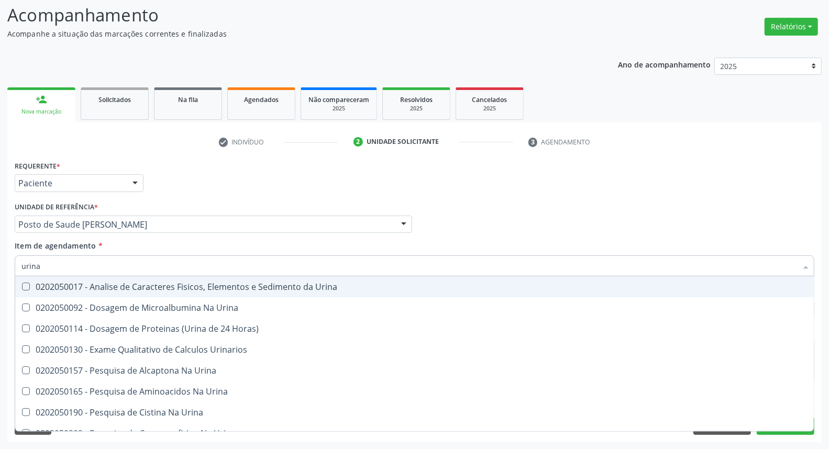
click at [29, 281] on span "0202050017 - Analise de Caracteres Fisicos, Elementos e Sedimento da Urina" at bounding box center [414, 287] width 799 height 21
checkbox Urina "true"
drag, startPoint x: 63, startPoint y: 260, endPoint x: 0, endPoint y: 260, distance: 62.9
click at [0, 260] on div "Acompanhamento Acompanhe a situação das marcações correntes e finalizadas Relat…" at bounding box center [414, 219] width 829 height 462
type input "gl"
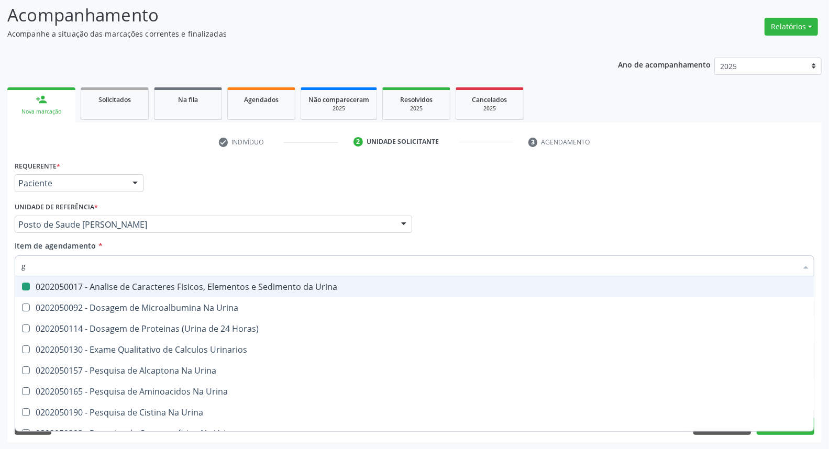
checkbox Urina "false"
checkbox Urina "true"
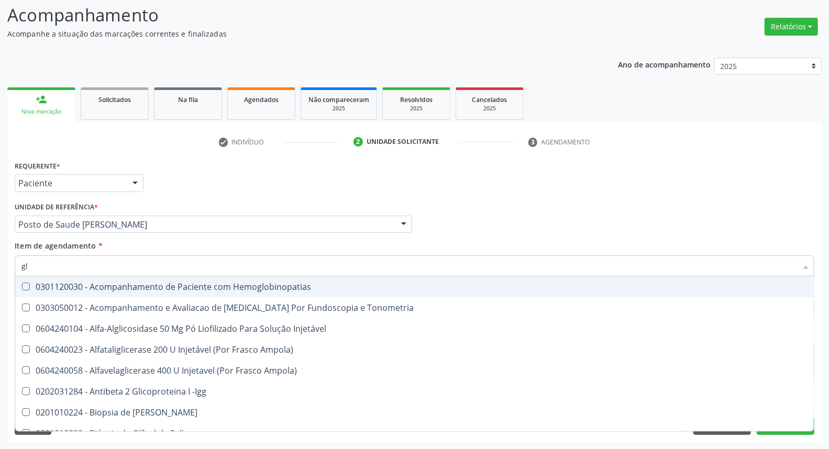
type input "gli"
checkbox Linfatico "true"
checkbox Dosagens\) "false"
checkbox Glomerular "true"
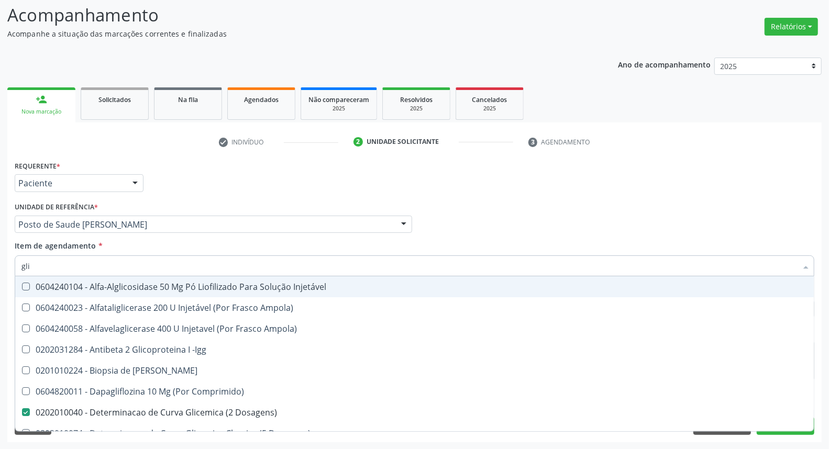
type input "glic"
checkbox Linfatico "true"
checkbox Dosagens\) "false"
checkbox Derrames "true"
checkbox Triglicerideos "false"
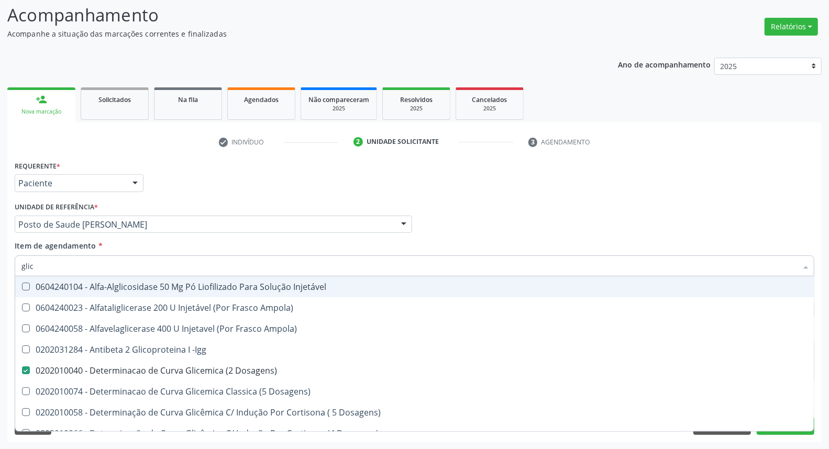
type input "glico"
checkbox Dosagens\) "false"
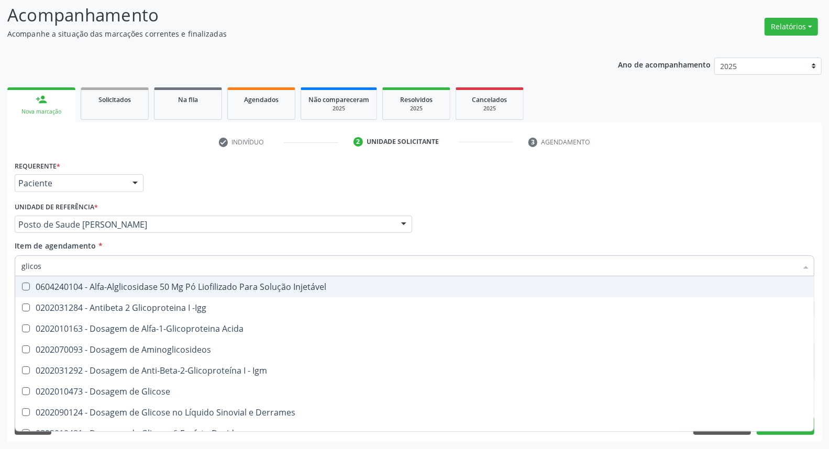
type input "glicose"
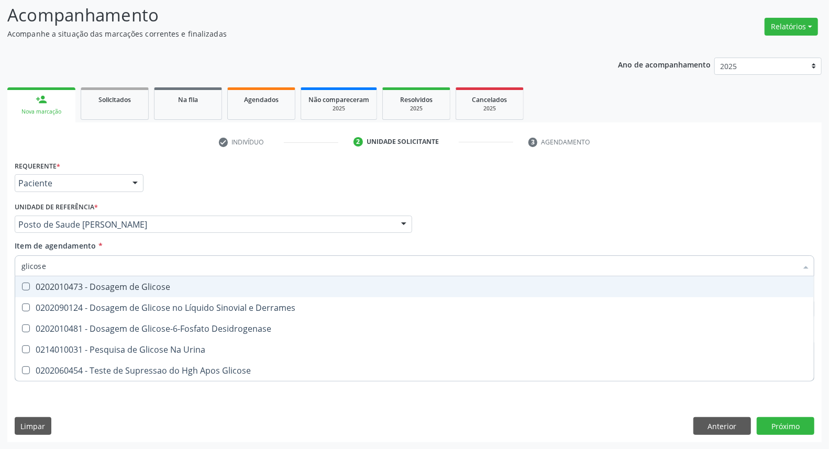
click at [59, 283] on div "0202010473 - Dosagem de Glicose" at bounding box center [414, 287] width 786 height 8
checkbox Glicose "true"
click at [0, 269] on div "Acompanhamento Acompanhe a situação das marcações correntes e finalizadas Relat…" at bounding box center [414, 219] width 829 height 462
type input "he"
checkbox Glicose "false"
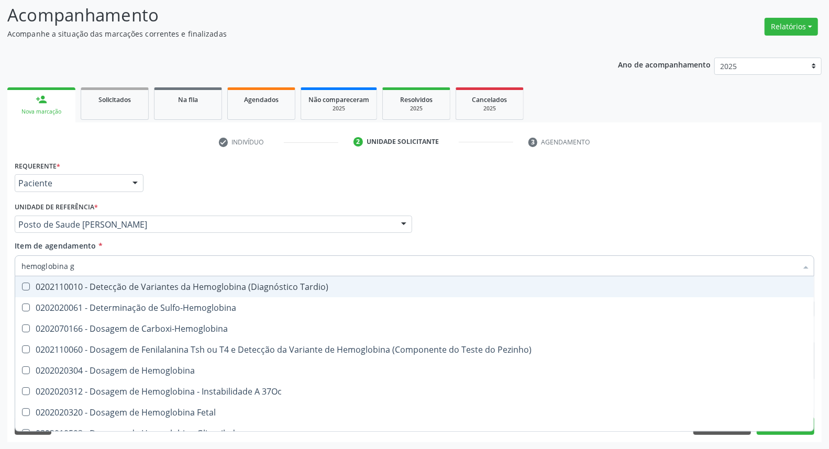
type input "hemoglobina g"
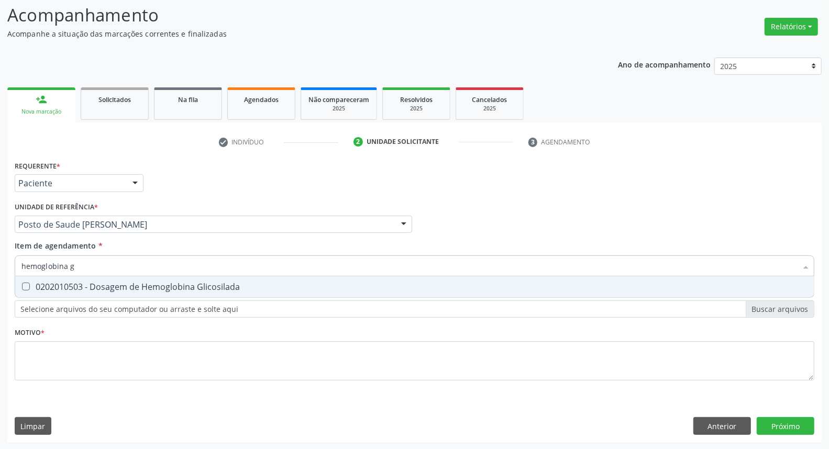
click at [27, 284] on Glicosilada at bounding box center [26, 287] width 8 height 8
click at [22, 284] on Glicosilada "checkbox" at bounding box center [18, 286] width 7 height 7
checkbox Glicosilada "true"
drag, startPoint x: 85, startPoint y: 270, endPoint x: 23, endPoint y: 279, distance: 62.5
click at [23, 273] on div "hemoglobina g Desfazer seleção 0202010503 - Dosagem de Hemoglobina Glicosilada …" at bounding box center [415, 265] width 800 height 18
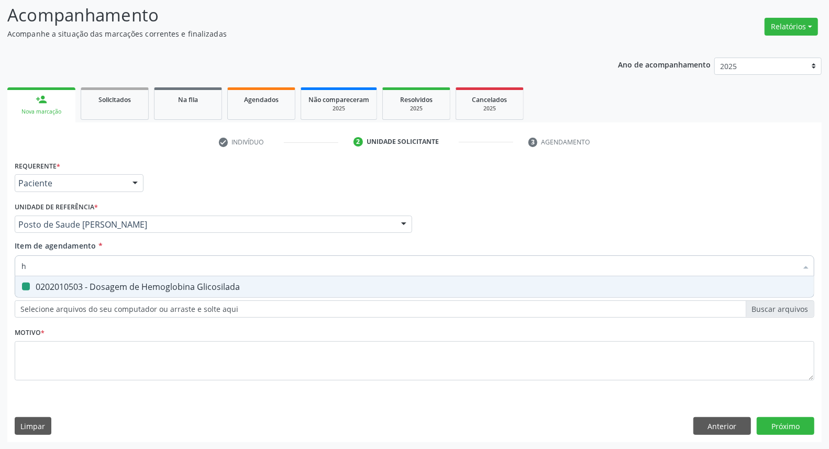
type input "he"
checkbox Glicosilada "false"
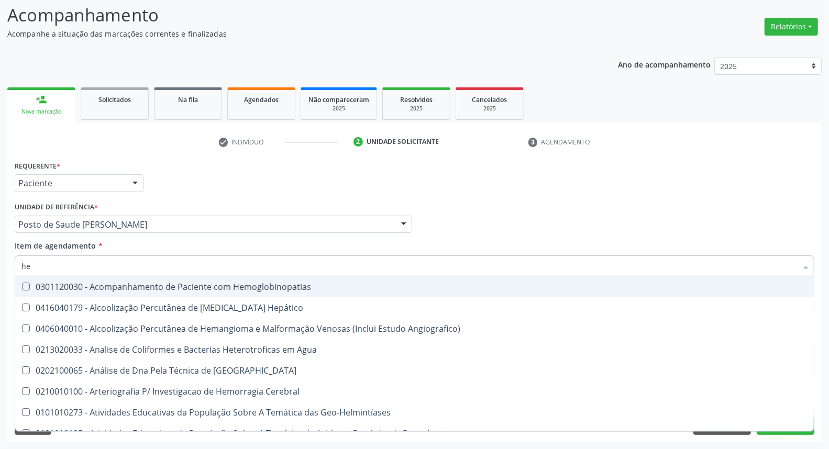
type input "hem"
checkbox \(Qualitativo\) "true"
checkbox Glicosilada "false"
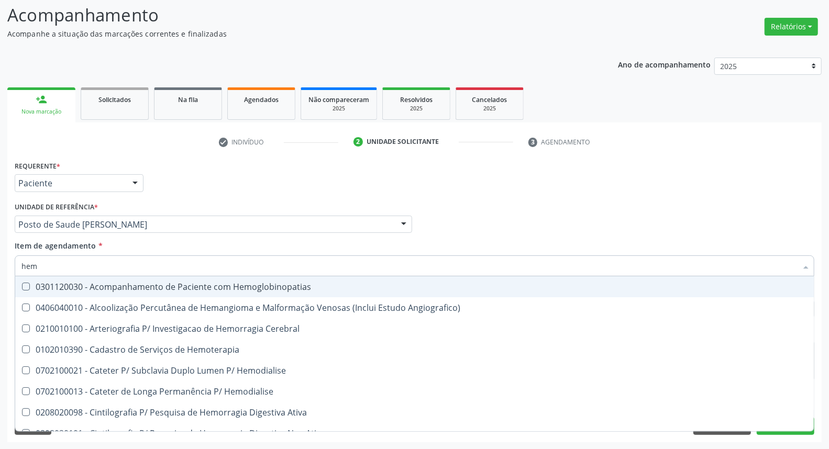
type input "hemo"
checkbox Hemacias "true"
checkbox Glicosilada "false"
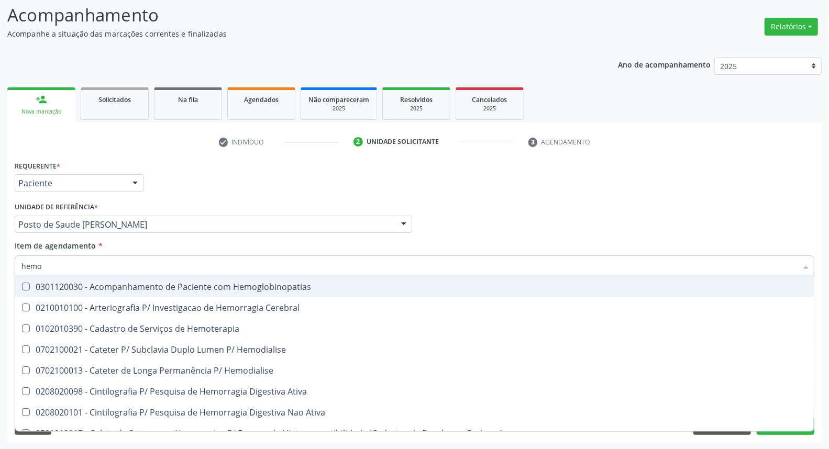
type input "hemog"
checkbox Tardio\) "true"
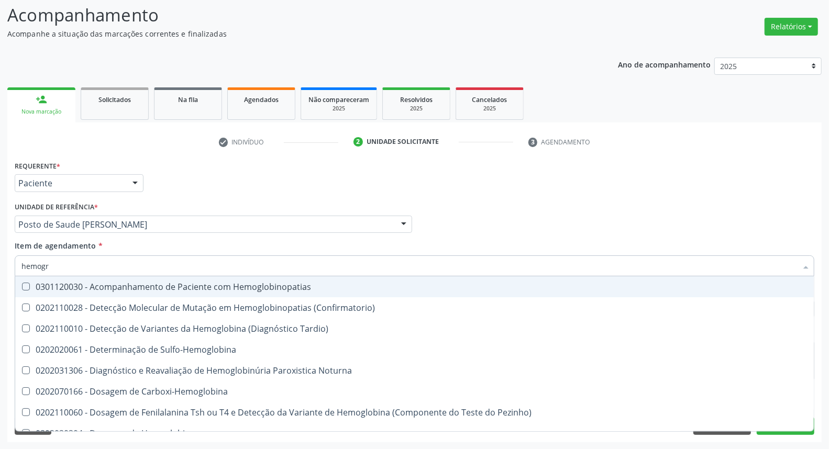
type input "hemogra"
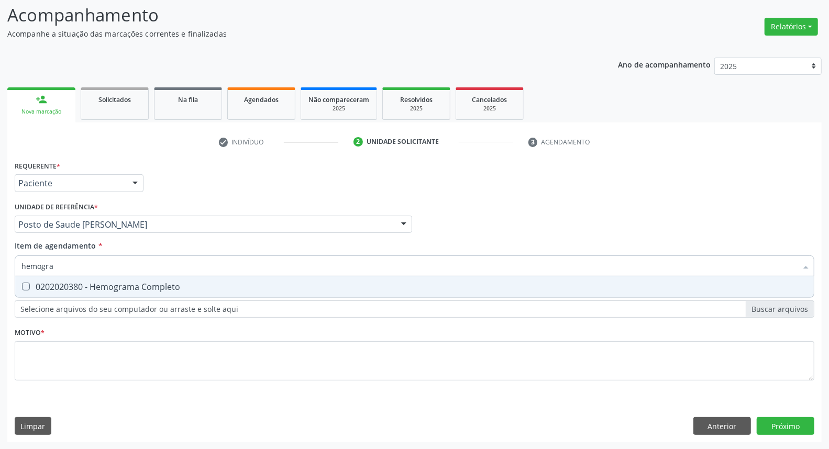
click at [23, 279] on span "0202020380 - Hemograma Completo" at bounding box center [414, 287] width 799 height 21
checkbox Completo "true"
drag, startPoint x: 40, startPoint y: 267, endPoint x: 0, endPoint y: 267, distance: 40.3
click at [0, 267] on div "Acompanhamento Acompanhe a situação das marcações correntes e finalizadas Relat…" at bounding box center [414, 219] width 829 height 462
type input "ur"
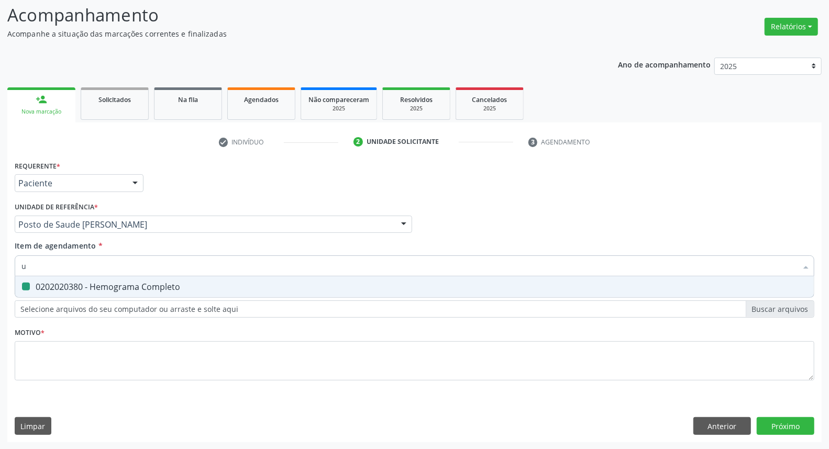
checkbox Completo "false"
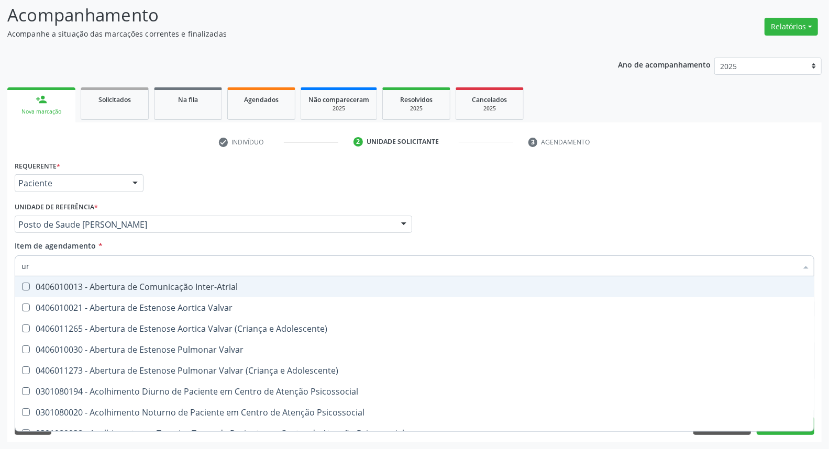
type input "ure"
checkbox Urina "false"
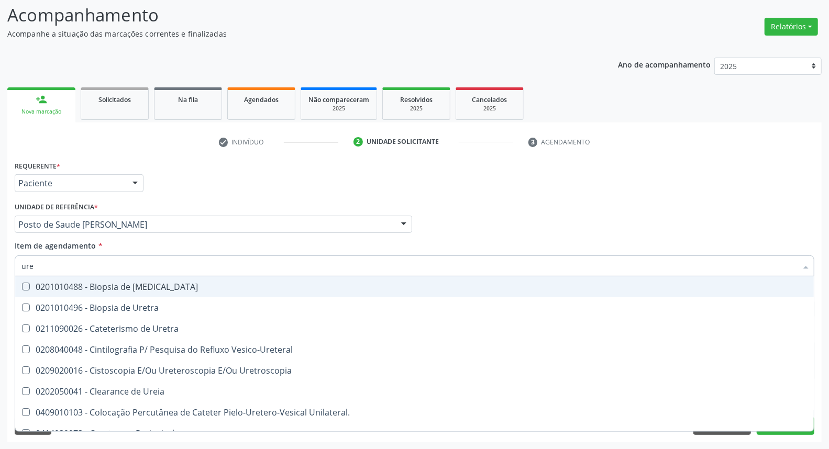
type input "urei"
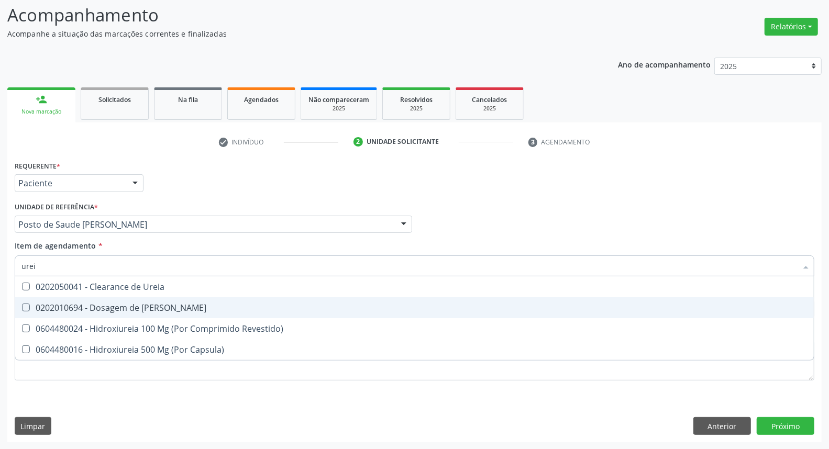
click at [58, 304] on div "0202010694 - Dosagem de [PERSON_NAME]" at bounding box center [414, 308] width 786 height 8
checkbox Ureia "true"
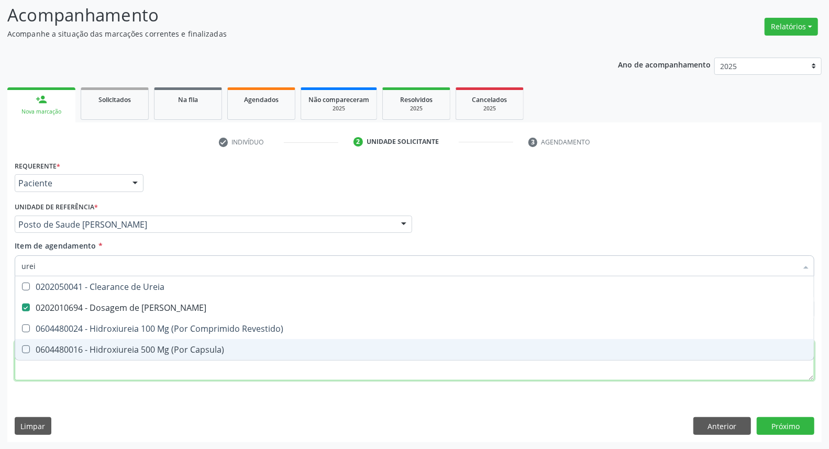
click at [241, 379] on div "Requerente * Paciente Médico(a) Enfermeiro(a) Paciente Nenhum resultado encontr…" at bounding box center [415, 276] width 800 height 237
checkbox Revestido\) "true"
checkbox Capsula\) "true"
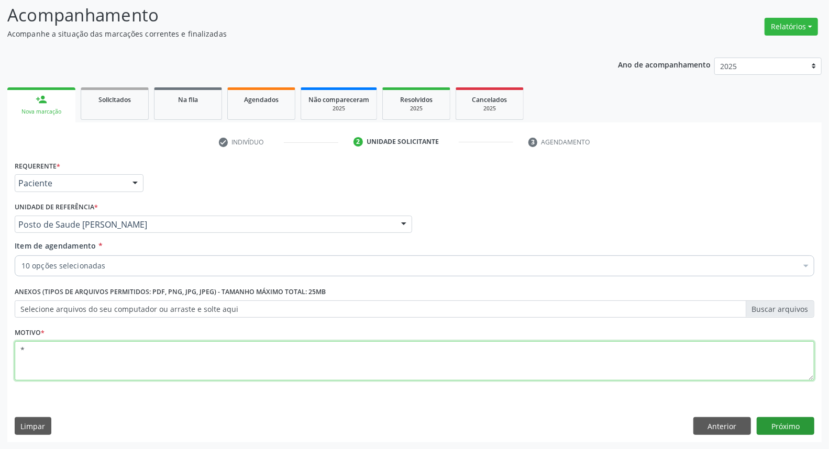
type textarea "*"
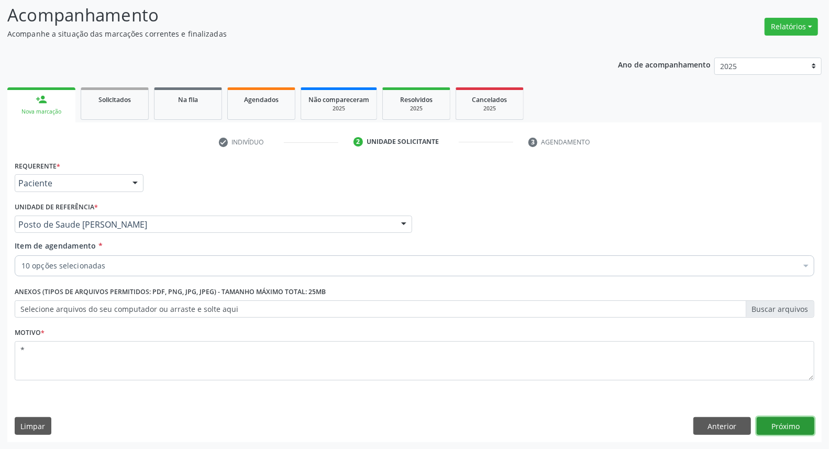
click at [770, 428] on button "Próximo" at bounding box center [786, 427] width 58 height 18
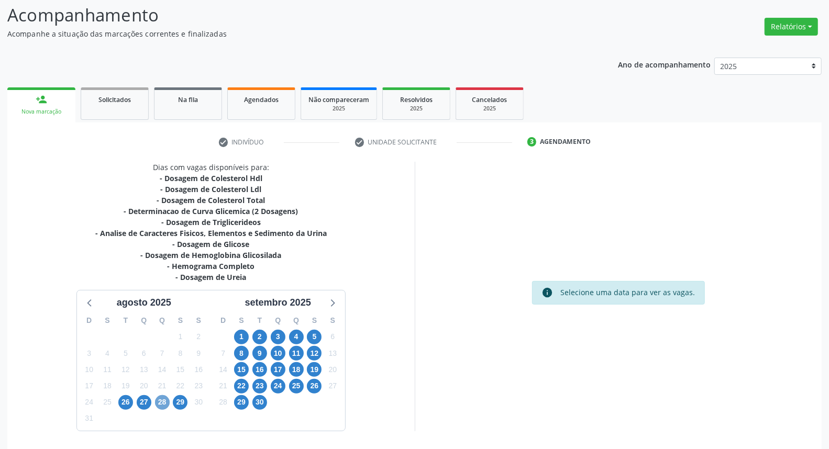
click at [159, 400] on span "28" at bounding box center [162, 403] width 15 height 15
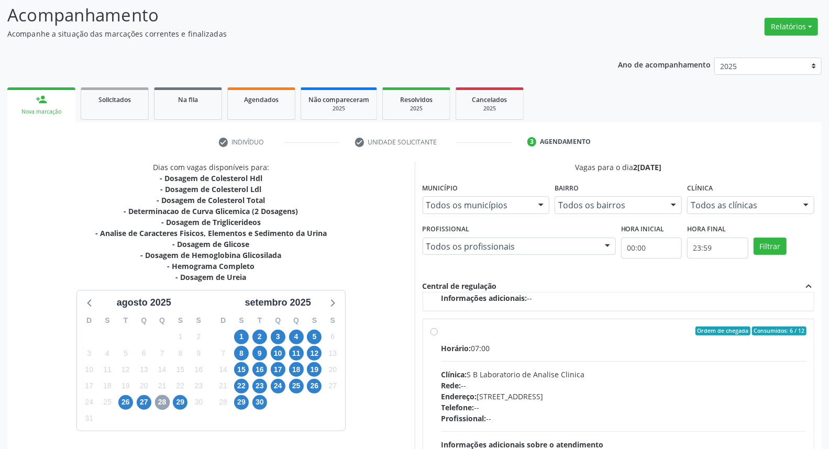
scroll to position [175, 0]
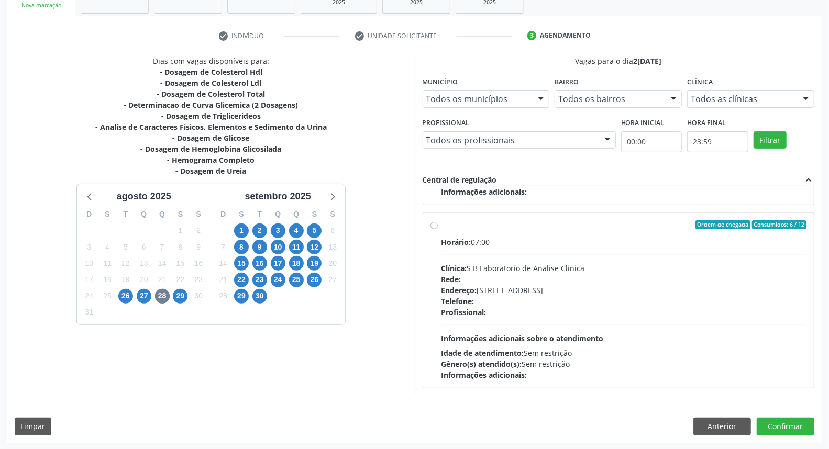
click at [433, 273] on div "Ordem de chegada Consumidos: 6 / 12 Horário: 07:00 Clínica: S B Laboratorio de …" at bounding box center [619, 301] width 377 height 161
radio input "true"
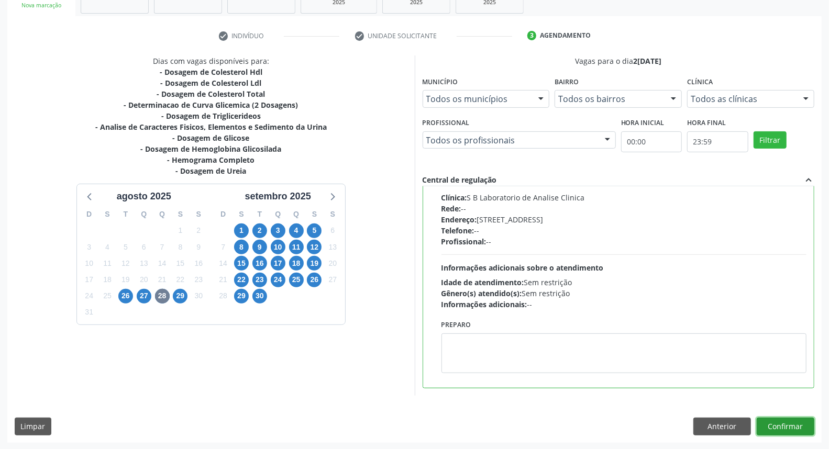
click at [791, 427] on button "Confirmar" at bounding box center [786, 427] width 58 height 18
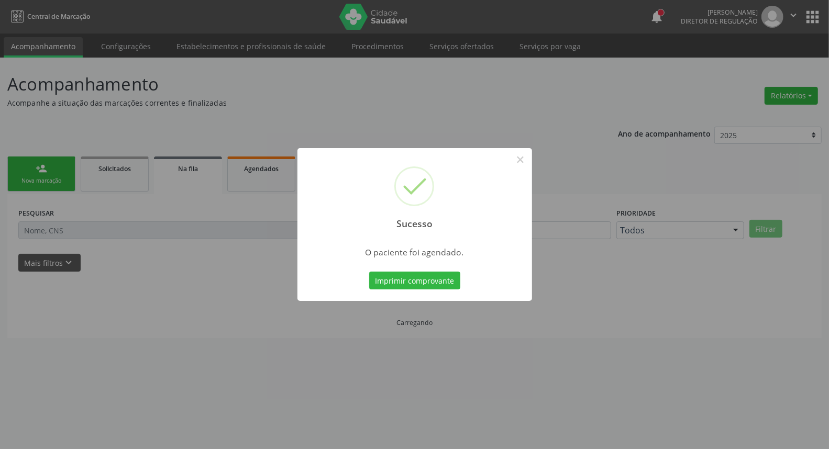
scroll to position [0, 0]
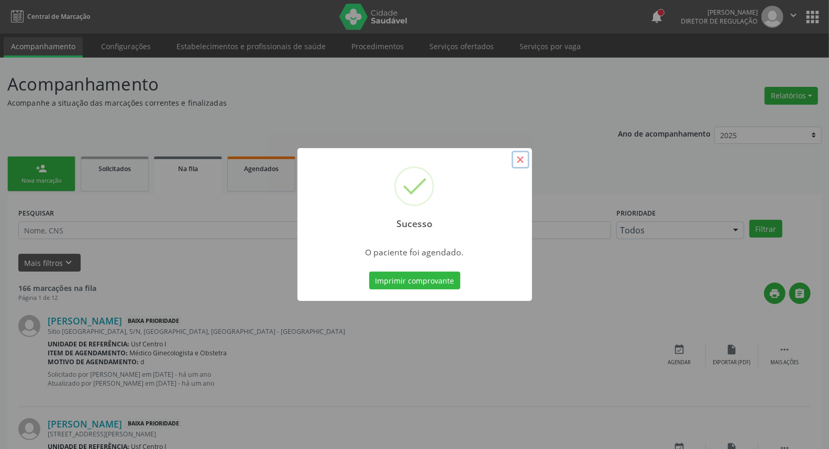
click at [521, 159] on button "×" at bounding box center [521, 160] width 18 height 18
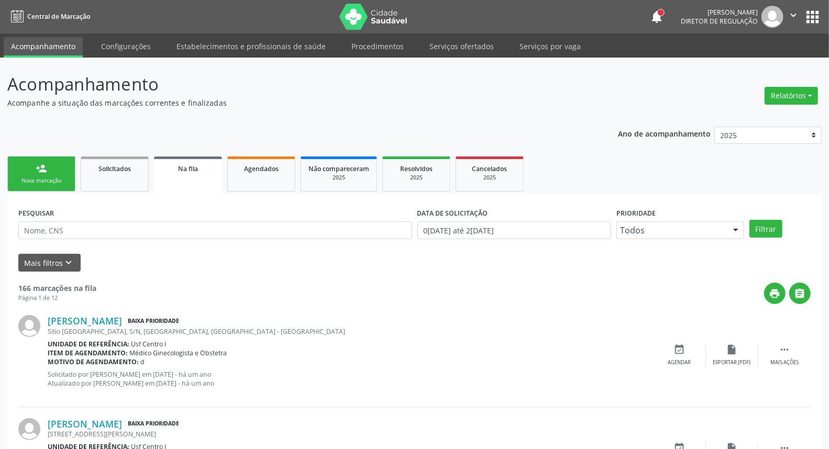
click at [37, 178] on div "Nova marcação" at bounding box center [41, 181] width 52 height 8
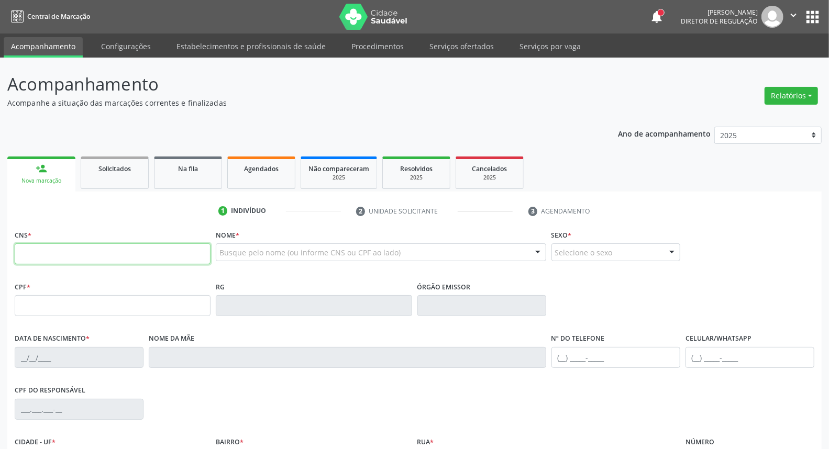
click at [48, 259] on input "text" at bounding box center [113, 254] width 196 height 21
type input "898 0034 2267 3972"
type input "011.587.744-43"
type input "16/07/1963"
type input "Filomena Candida da Conceicao"
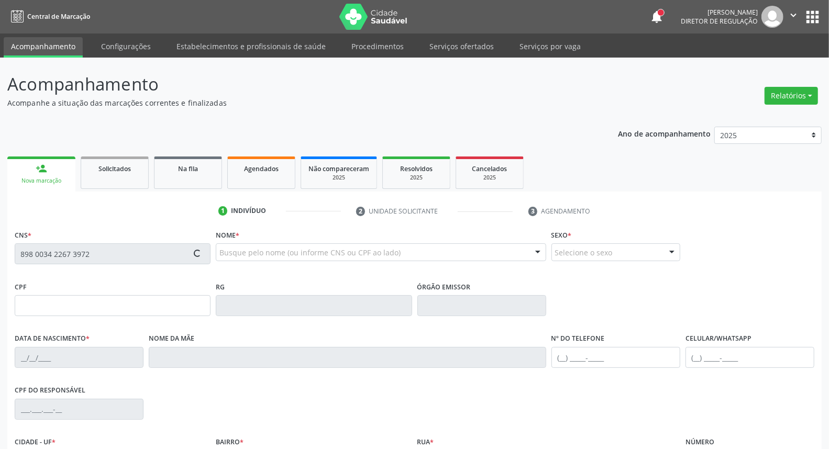
type input "[PHONE_NUMBER]"
type input "116"
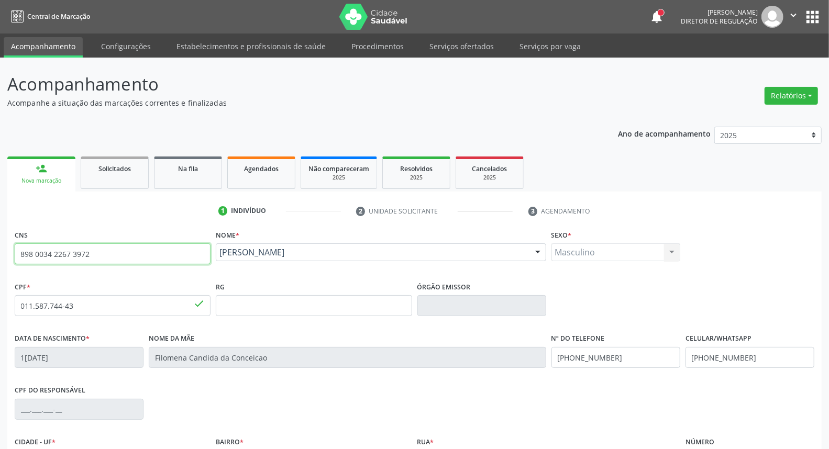
drag, startPoint x: 97, startPoint y: 256, endPoint x: 0, endPoint y: 257, distance: 97.4
click at [0, 257] on div "Acompanhamento Acompanhe a situação das marcações correntes e finalizadas Relat…" at bounding box center [414, 313] width 829 height 510
click at [278, 170] on span "Agendados" at bounding box center [261, 168] width 35 height 9
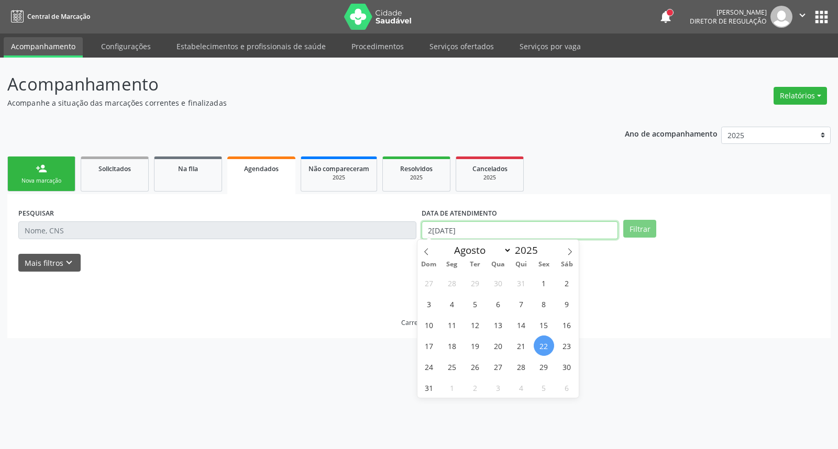
click at [481, 232] on input "22/08/2025" at bounding box center [520, 231] width 196 height 18
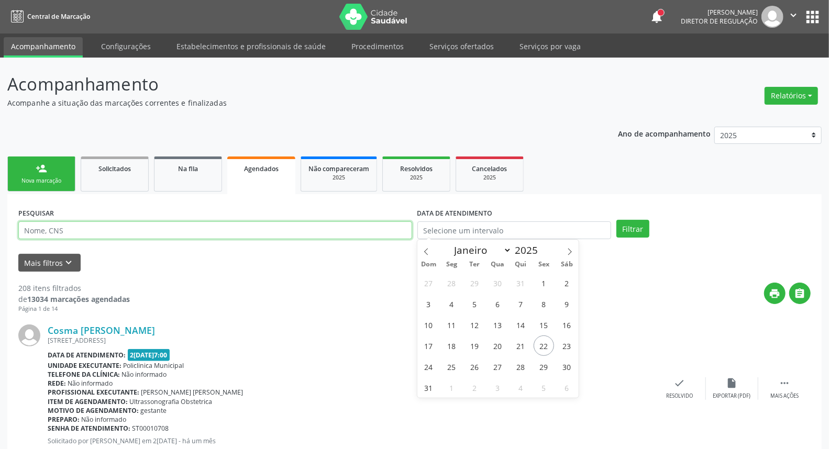
click at [285, 226] on input "text" at bounding box center [215, 231] width 394 height 18
paste input "898 0034 2267 3972"
type input "898 0034 2267 3972"
click at [617, 220] on button "Filtrar" at bounding box center [633, 229] width 33 height 18
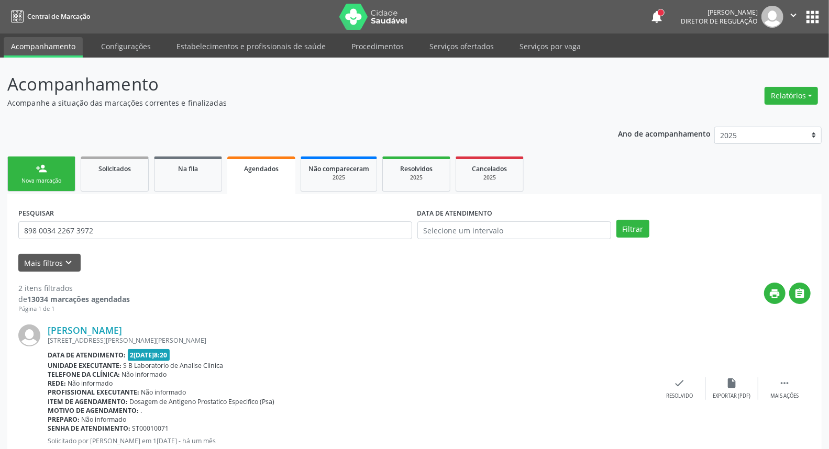
click at [486, 329] on div "Jurandy Deonizio de Oliveira" at bounding box center [351, 331] width 606 height 12
click at [779, 378] on icon "" at bounding box center [785, 384] width 12 height 12
drag, startPoint x: 730, startPoint y: 374, endPoint x: 721, endPoint y: 386, distance: 15.1
click at [723, 382] on div "Jurandy Deonizio de Oliveira Rua Cecilio Tiburtino, 116, Bernardo Vieira, Serra…" at bounding box center [414, 389] width 793 height 151
click at [721, 386] on div "edit Editar" at bounding box center [732, 389] width 52 height 23
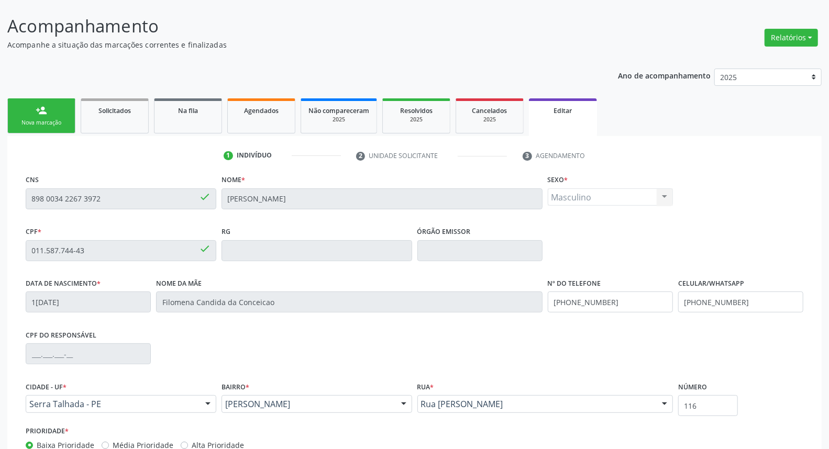
scroll to position [131, 0]
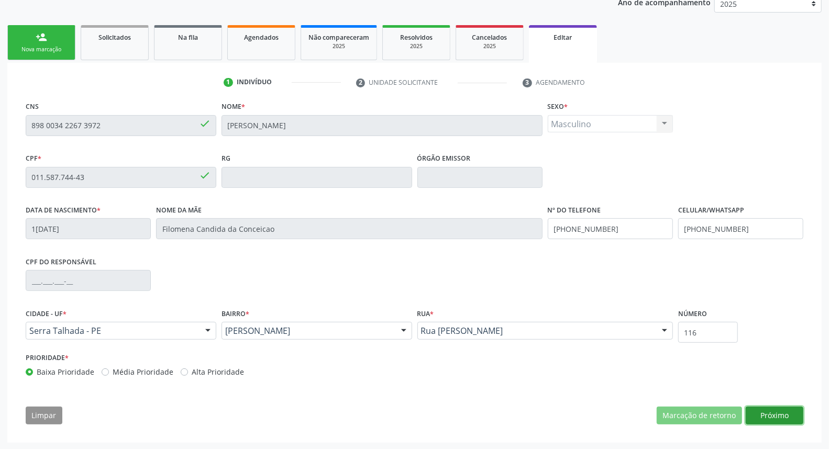
click at [775, 414] on button "Próximo" at bounding box center [775, 416] width 58 height 18
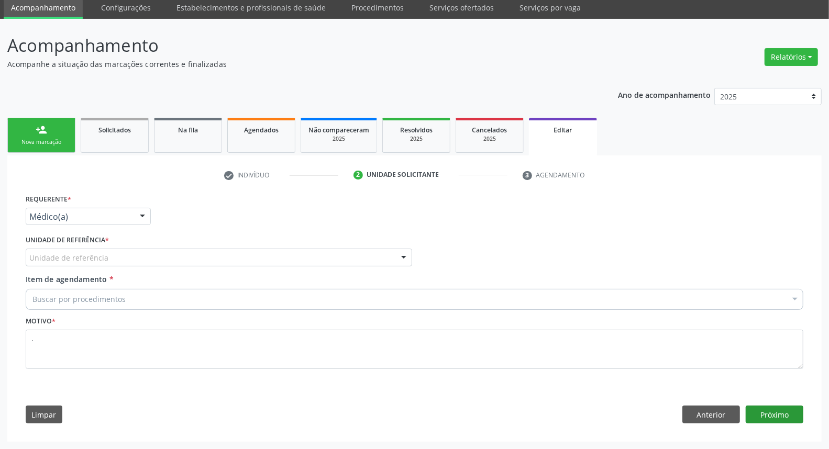
scroll to position [38, 0]
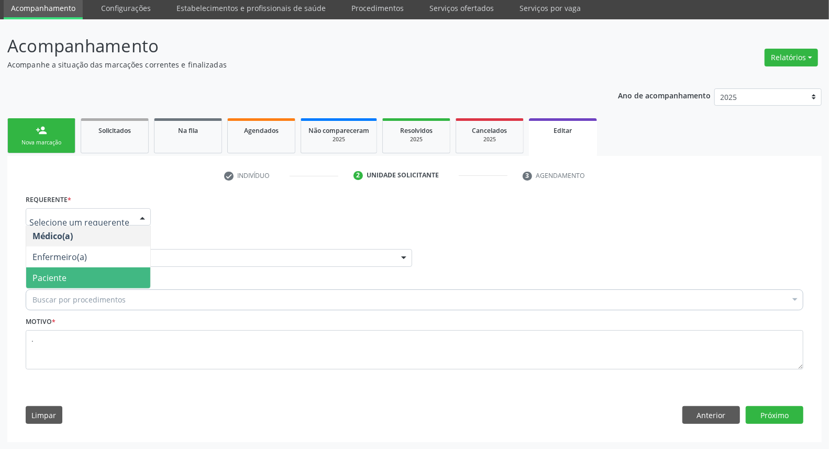
click at [81, 268] on span "Paciente" at bounding box center [88, 278] width 124 height 21
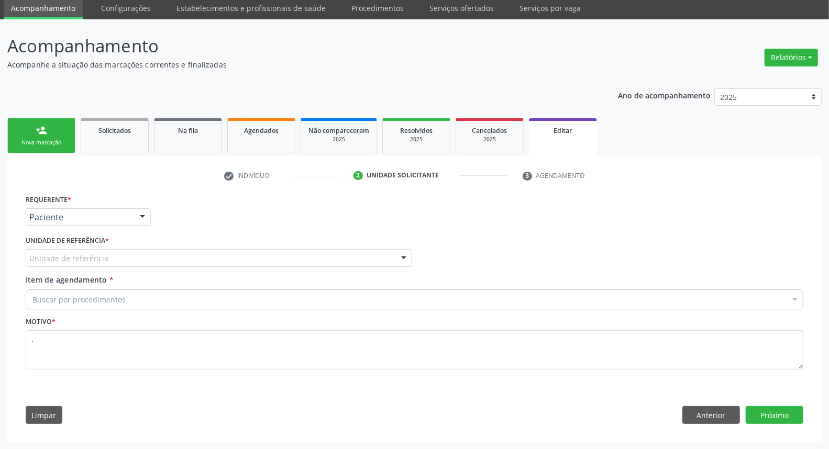
click at [106, 256] on div "Unidade de referência" at bounding box center [219, 258] width 387 height 18
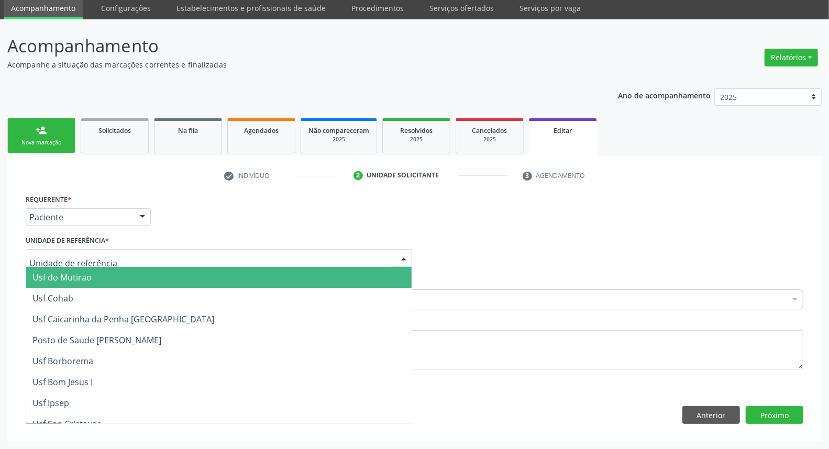
type input "b"
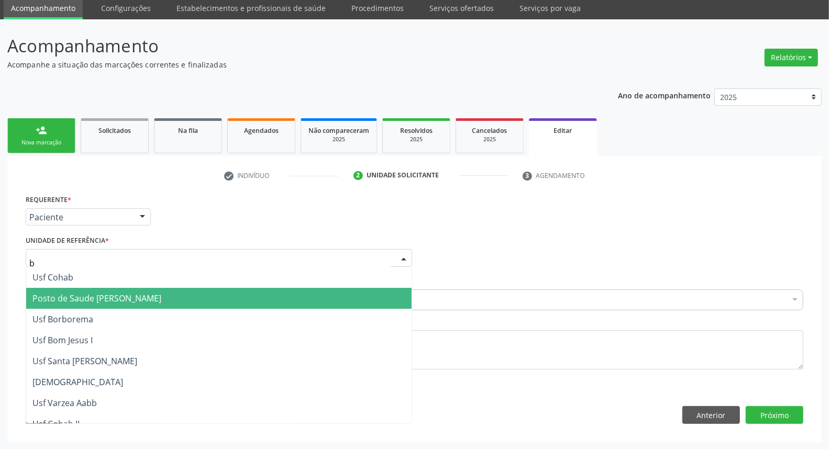
click at [122, 295] on span "Posto de Saude [PERSON_NAME]" at bounding box center [96, 299] width 129 height 12
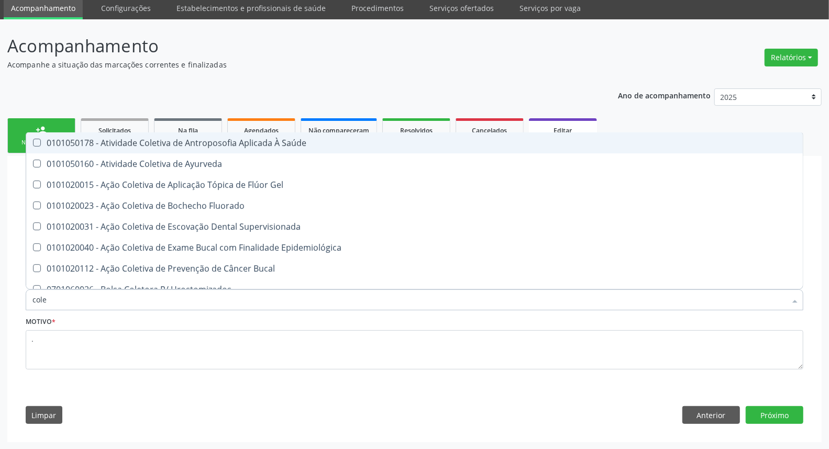
type input "coles"
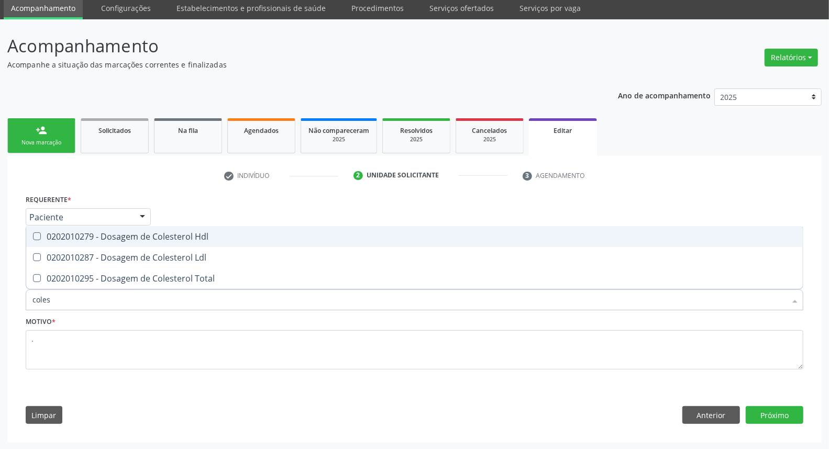
drag, startPoint x: 140, startPoint y: 239, endPoint x: 138, endPoint y: 250, distance: 10.7
click at [140, 243] on span "0202010279 - Dosagem de Colesterol Hdl" at bounding box center [414, 236] width 777 height 21
checkbox Hdl "true"
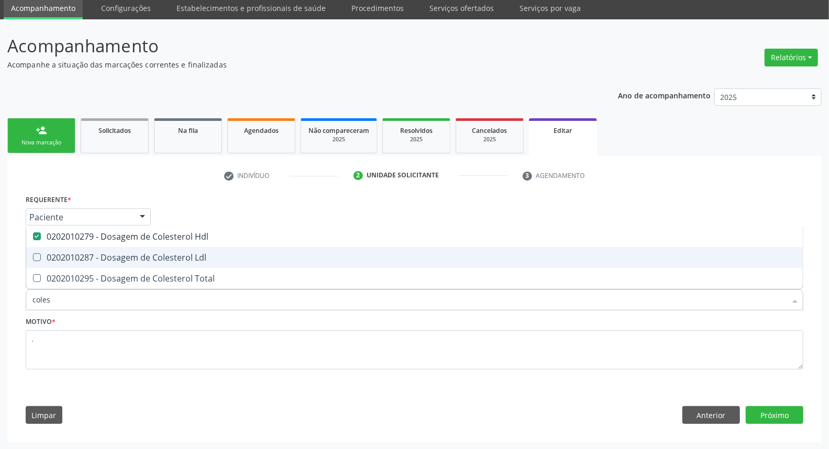
click at [137, 255] on div "0202010287 - Dosagem de Colesterol Ldl" at bounding box center [414, 258] width 764 height 8
checkbox Ldl "true"
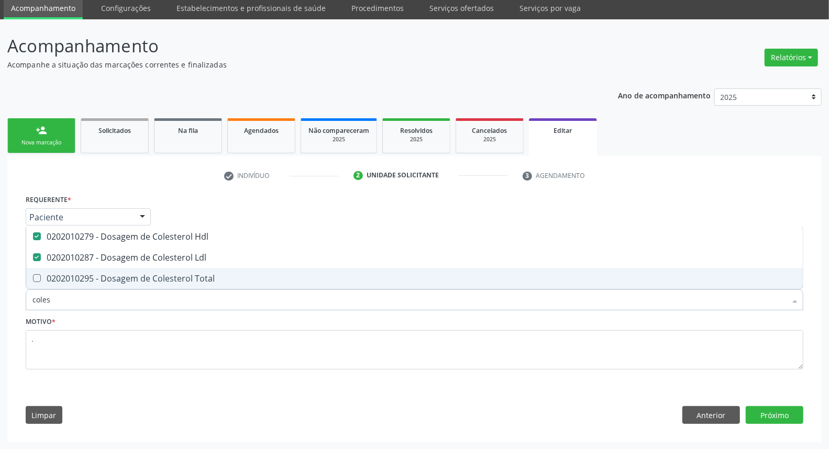
click at [135, 269] on span "0202010295 - Dosagem de Colesterol Total" at bounding box center [414, 278] width 777 height 21
checkbox Total "true"
click at [103, 301] on input "coles" at bounding box center [409, 300] width 754 height 21
type input "c"
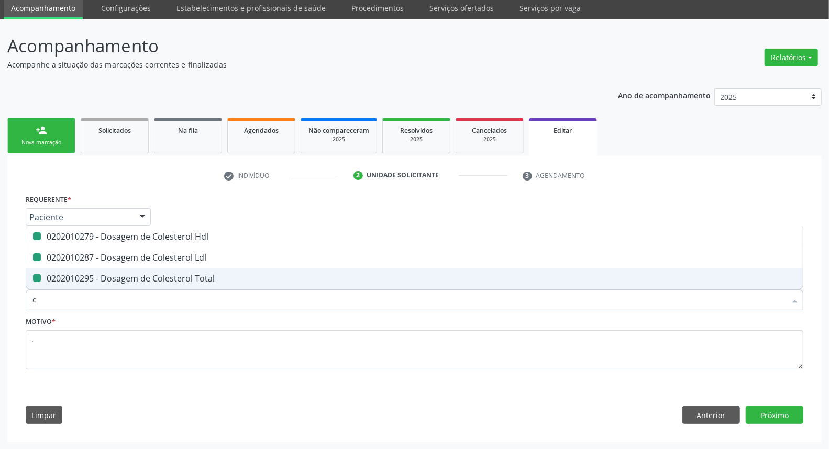
checkbox Hdl "false"
checkbox Ldl "false"
checkbox Total "false"
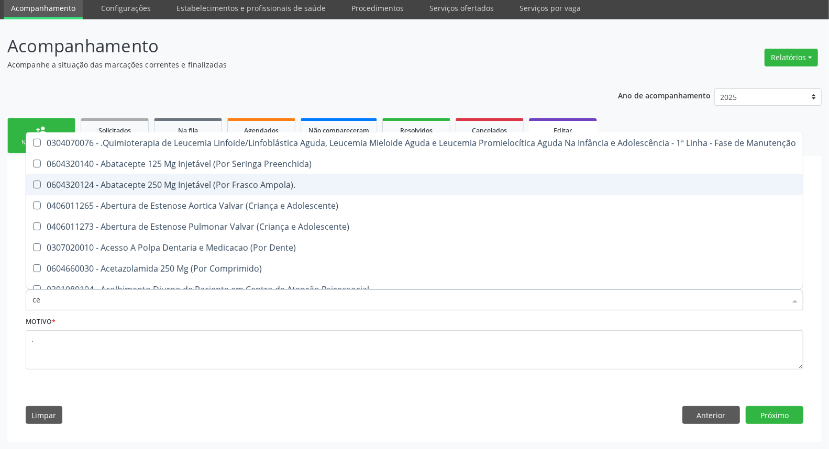
type input "c"
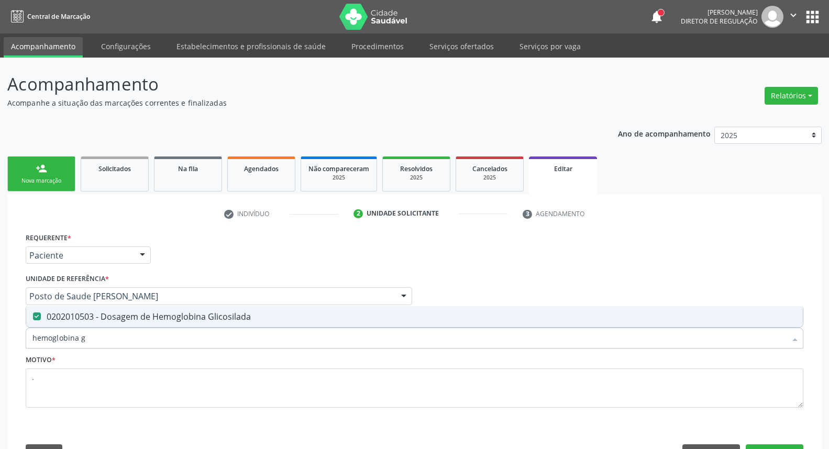
scroll to position [38, 0]
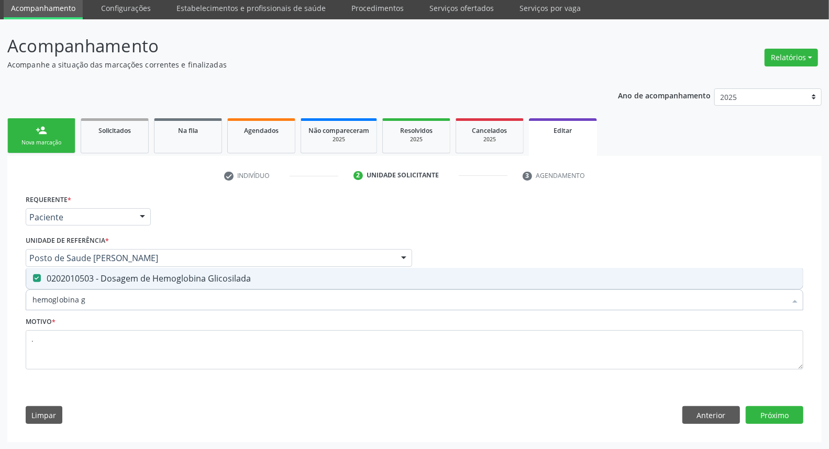
drag, startPoint x: 91, startPoint y: 299, endPoint x: 0, endPoint y: 309, distance: 91.2
click at [0, 309] on div "Acompanhamento Acompanhe a situação das marcações correntes e finalizadas Relat…" at bounding box center [414, 234] width 829 height 431
type input "he"
checkbox Glicosilada "false"
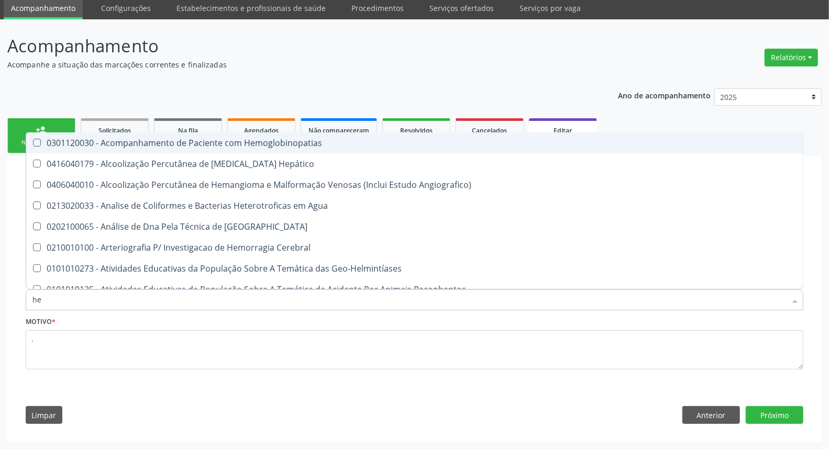
type input "hem"
checkbox \(Qualitativo\) "true"
checkbox Glicosilada "false"
type input "hemo"
checkbox Redome\) "true"
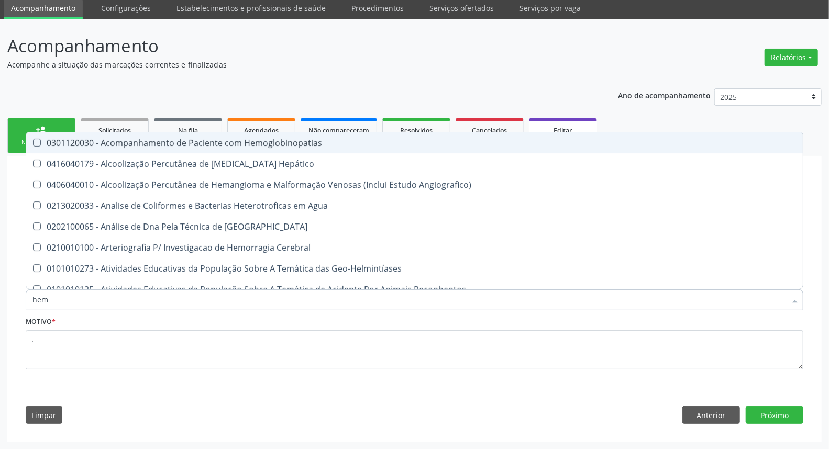
checkbox \(Qualitativo\) "false"
type input "hemog"
checkbox Tardio\) "true"
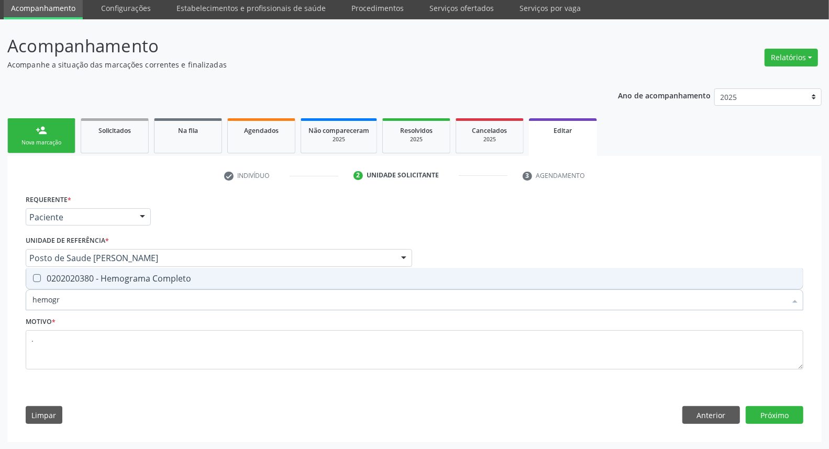
type input "hemogra"
drag, startPoint x: 60, startPoint y: 272, endPoint x: 56, endPoint y: 301, distance: 29.0
click at [60, 275] on div "0202020380 - Hemograma Completo" at bounding box center [414, 279] width 764 height 8
checkbox Completo "true"
drag, startPoint x: 7, startPoint y: 300, endPoint x: 0, endPoint y: 301, distance: 6.8
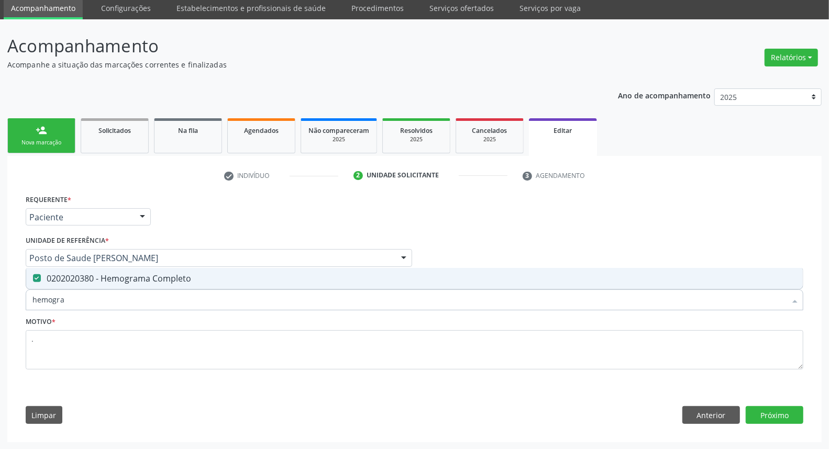
click at [0, 301] on div "Acompanhamento Acompanhe a situação das marcações correntes e finalizadas Relat…" at bounding box center [414, 234] width 829 height 431
type input "ur"
checkbox Completo "false"
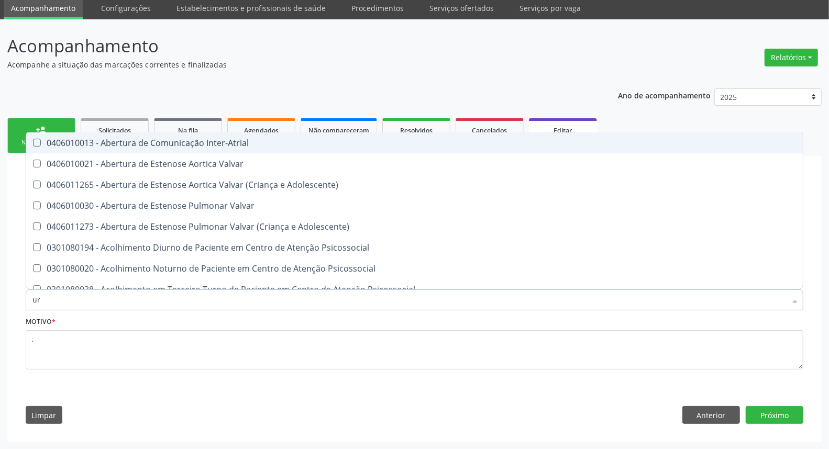
type input "ure"
checkbox Urina "false"
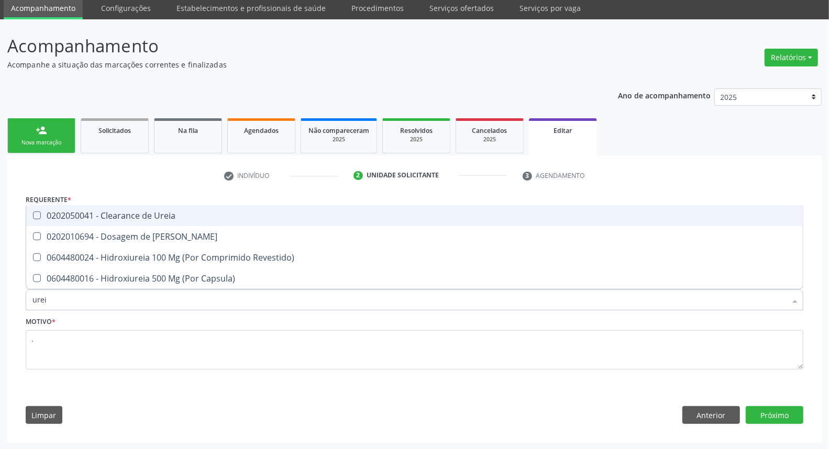
type input "ureia"
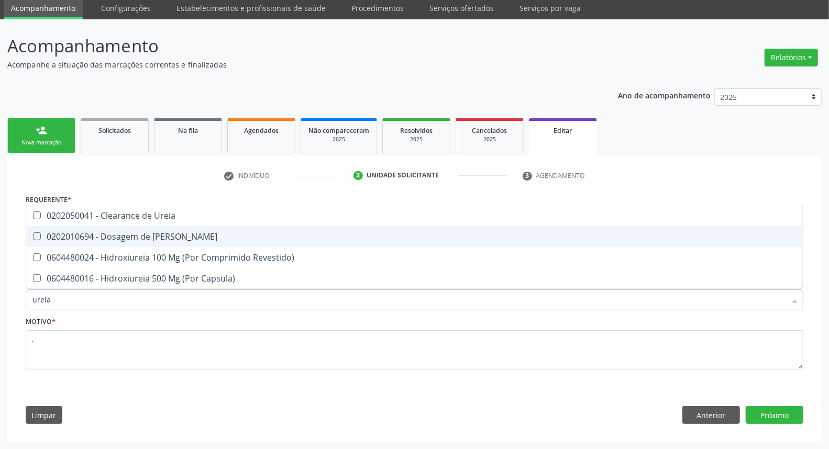
click at [64, 238] on div "0202010694 - Dosagem de [PERSON_NAME]" at bounding box center [414, 237] width 764 height 8
checkbox Ureia "true"
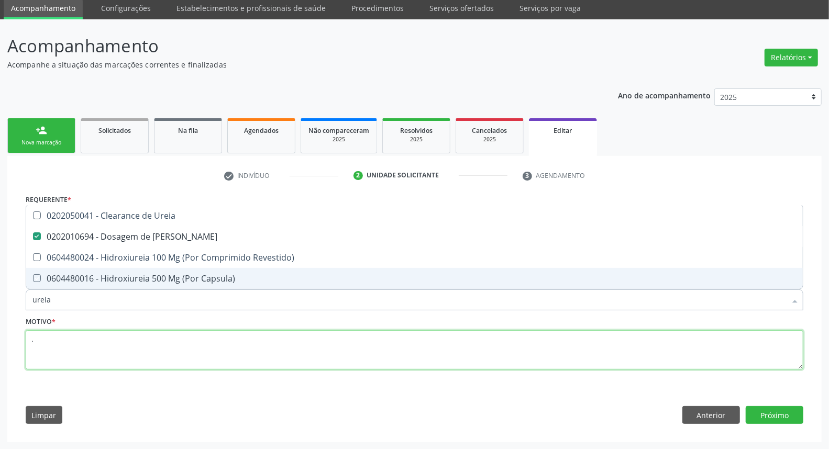
click at [63, 341] on textarea "." at bounding box center [415, 351] width 778 height 40
checkbox Revestido\) "true"
checkbox Capsula\) "true"
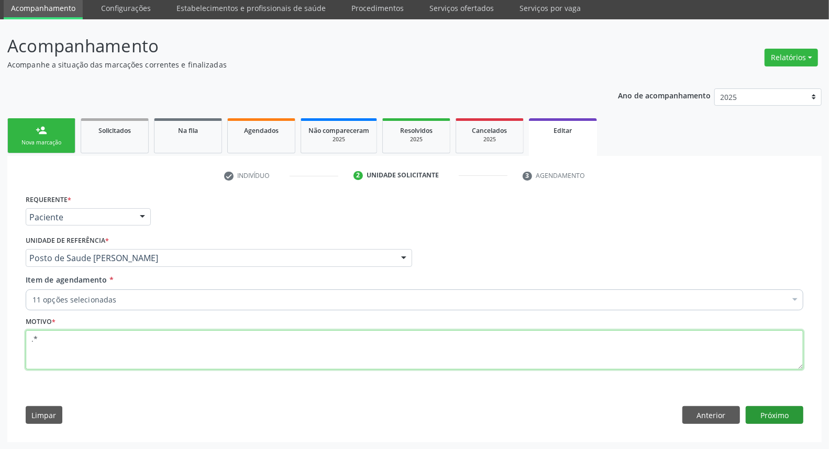
type textarea ".*"
click at [783, 414] on button "Próximo" at bounding box center [775, 416] width 58 height 18
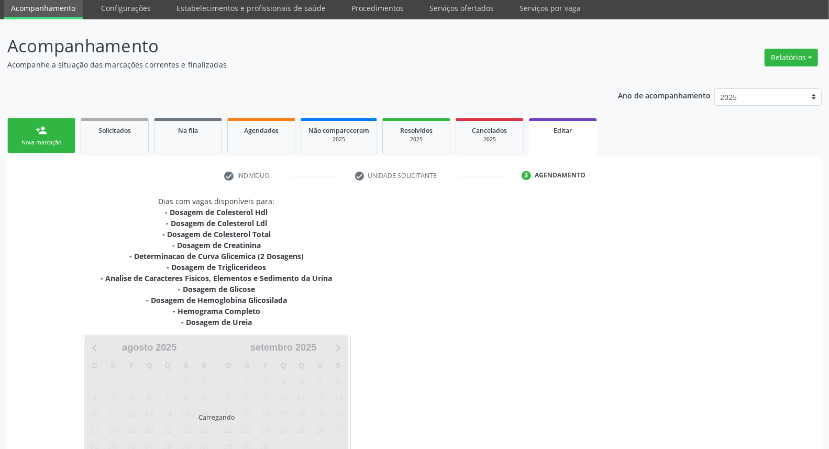
scroll to position [129, 0]
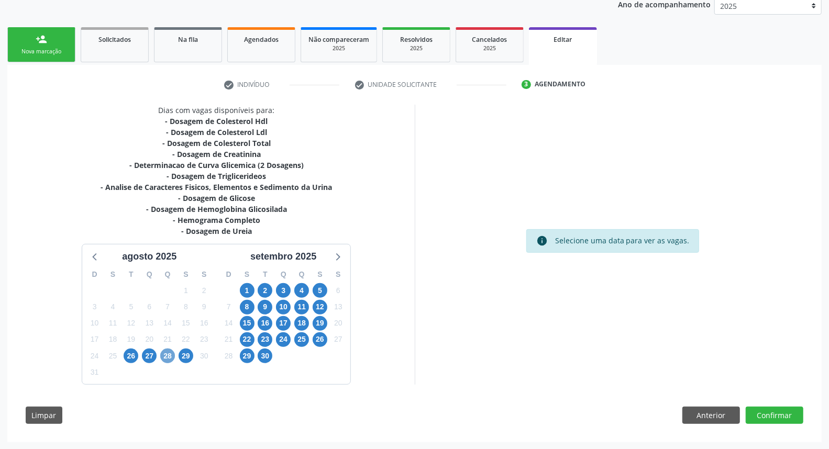
click at [169, 358] on span "28" at bounding box center [167, 356] width 15 height 15
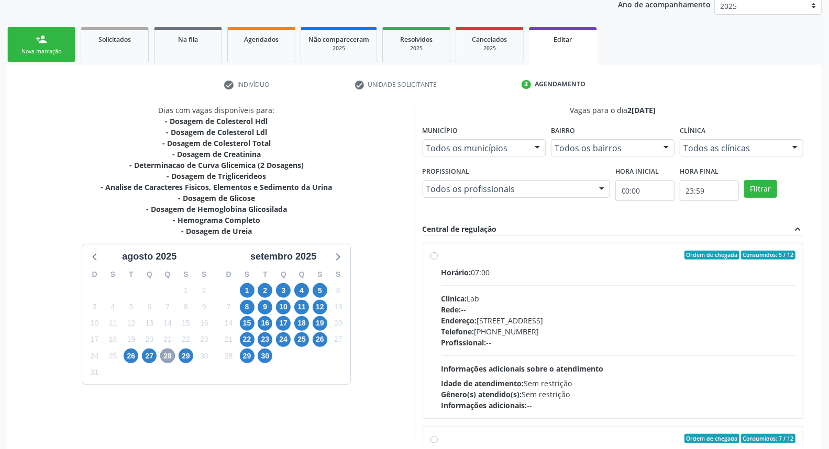
scroll to position [165, 0]
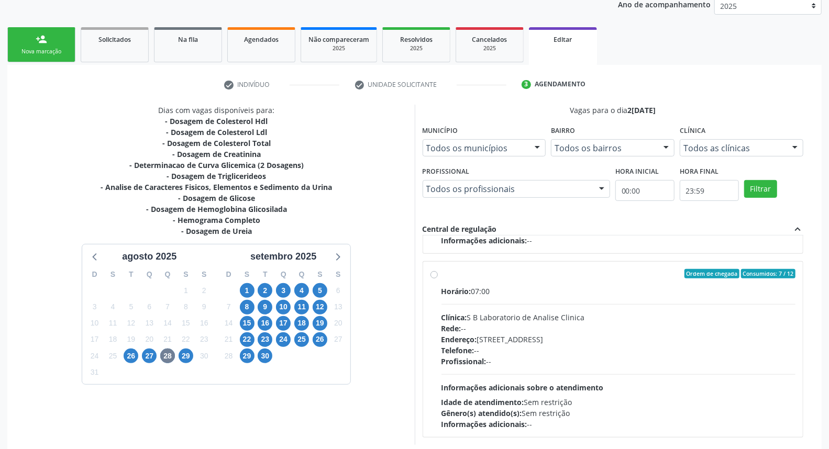
click at [442, 275] on label "Ordem de chegada Consumidos: 7 / 12 Horário: 07:00 Clínica: S B Laboratorio de …" at bounding box center [619, 349] width 355 height 161
click at [435, 275] on input "Ordem de chegada Consumidos: 7 / 12 Horário: 07:00 Clínica: S B Laboratorio de …" at bounding box center [434, 273] width 7 height 9
radio input "true"
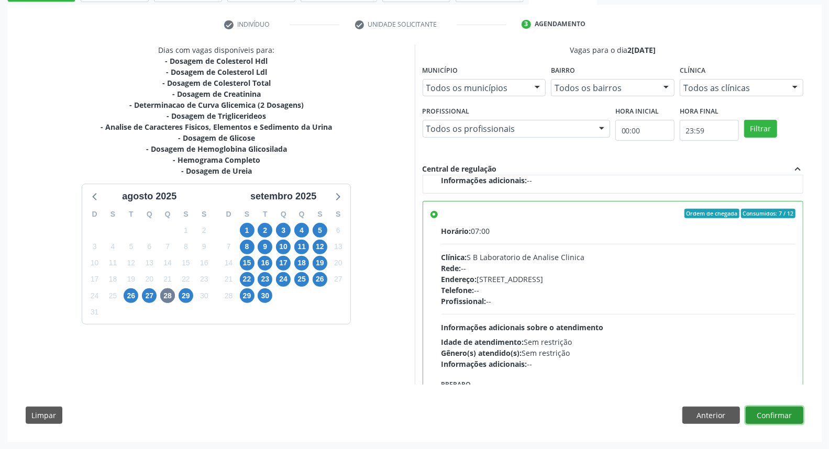
click at [769, 415] on button "Confirmar" at bounding box center [775, 416] width 58 height 18
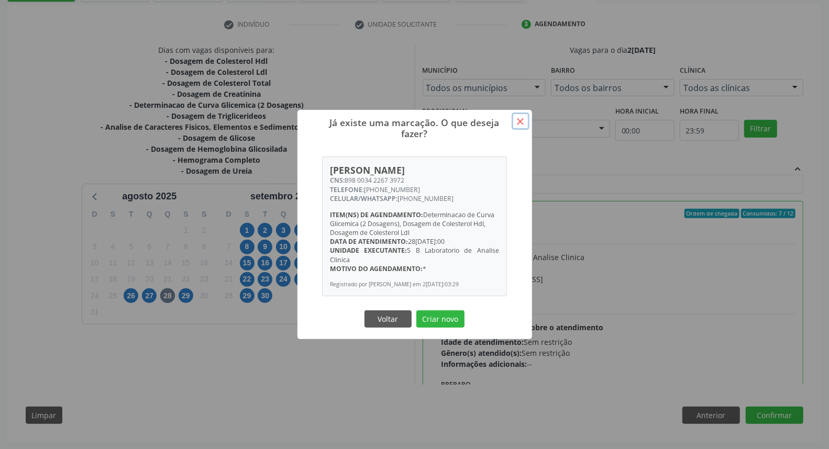
click at [520, 123] on button "×" at bounding box center [521, 122] width 18 height 18
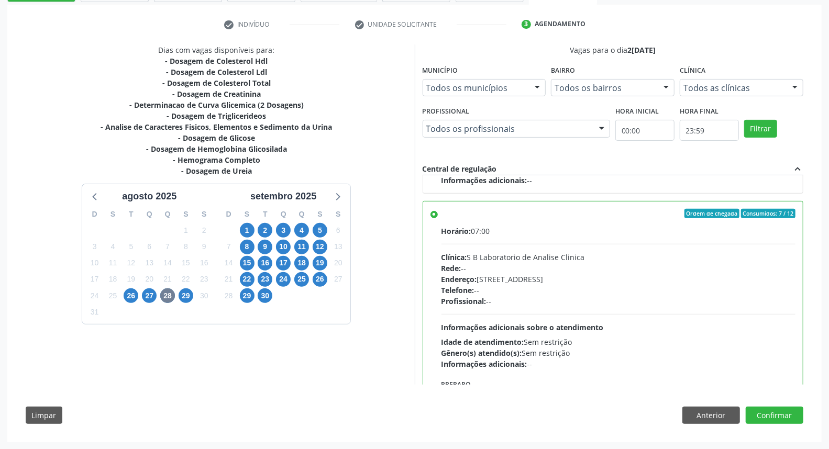
scroll to position [15, 0]
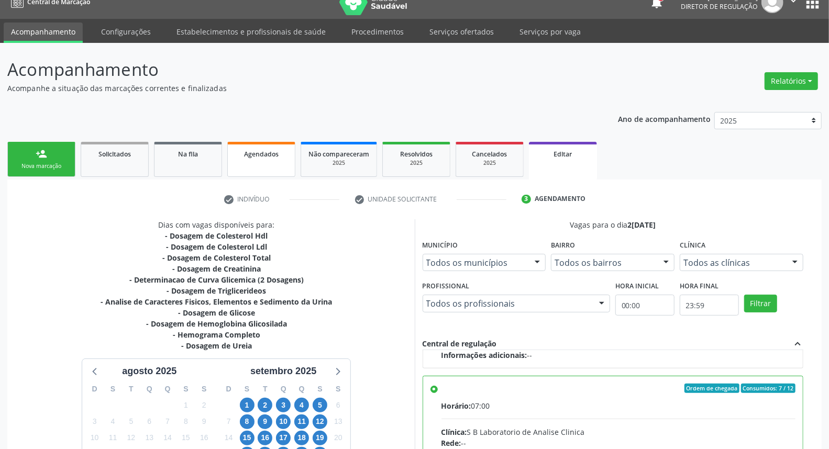
click at [250, 164] on link "Agendados" at bounding box center [261, 159] width 68 height 35
select select "7"
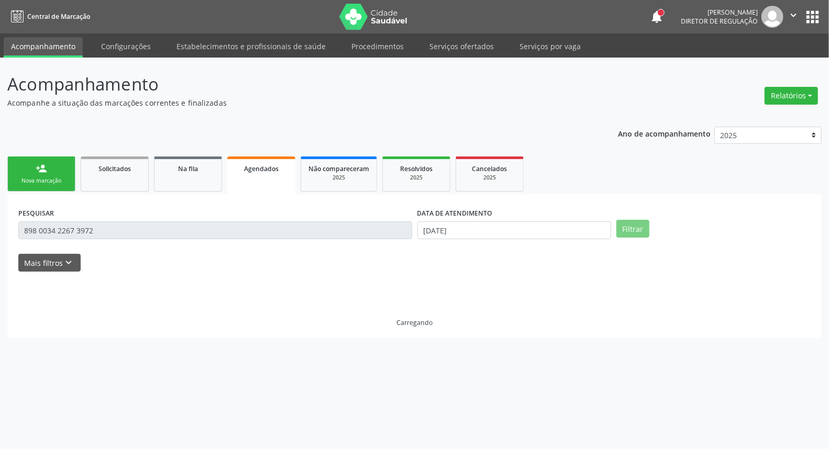
scroll to position [0, 0]
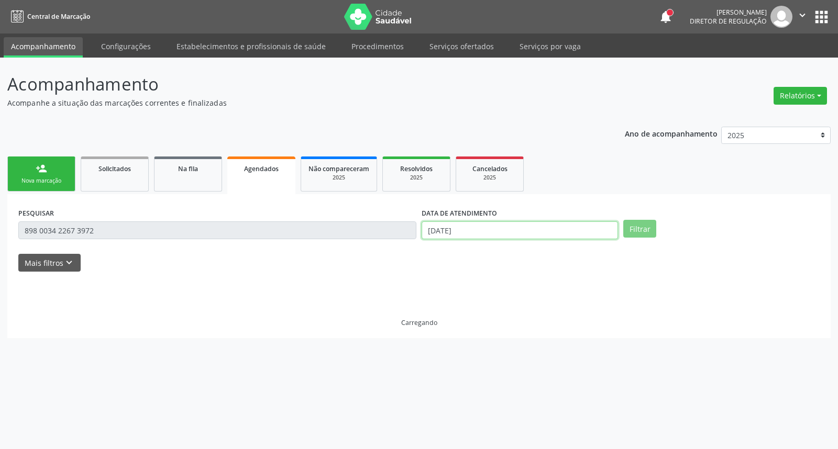
click at [477, 229] on input "22/08/2025" at bounding box center [520, 231] width 196 height 18
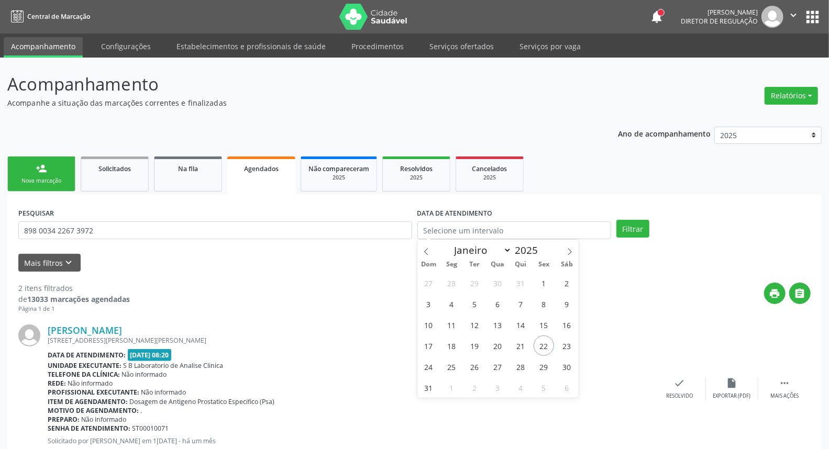
click at [58, 177] on div "Nova marcação" at bounding box center [41, 181] width 52 height 8
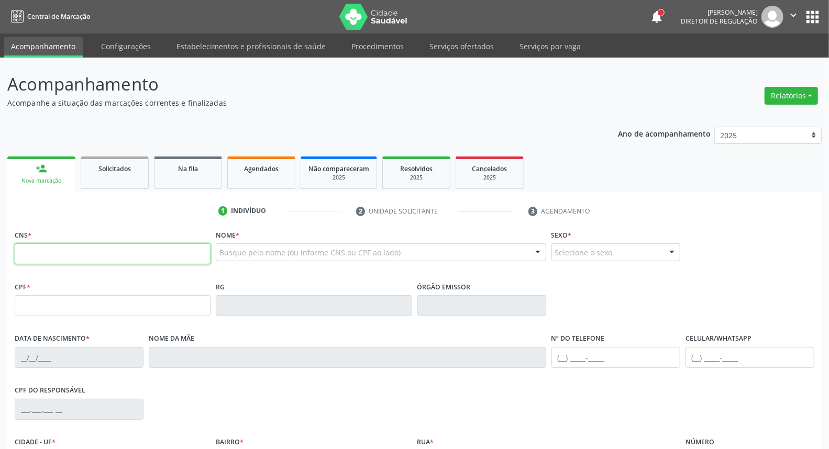
click at [82, 262] on input "text" at bounding box center [113, 254] width 196 height 21
type input "898 0034 4937 0172"
type input "027.720.894-79"
type input "09/03/1959"
type input "Adelia Maria dos Santos"
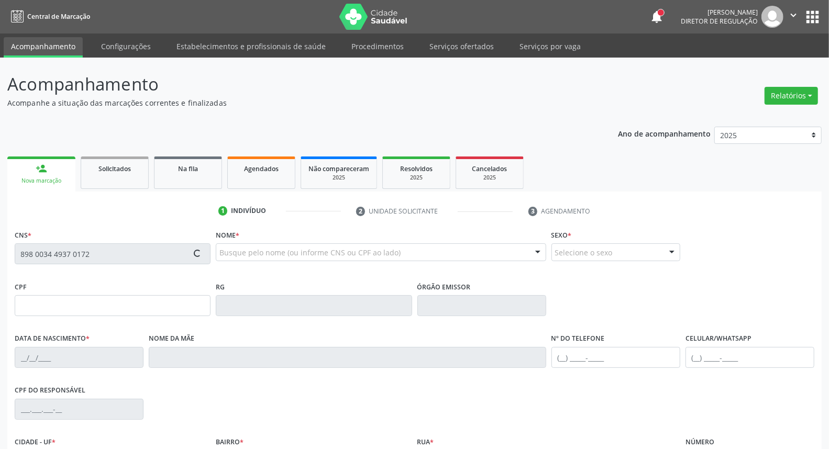
type input "(87) 98149-0876"
type input "244"
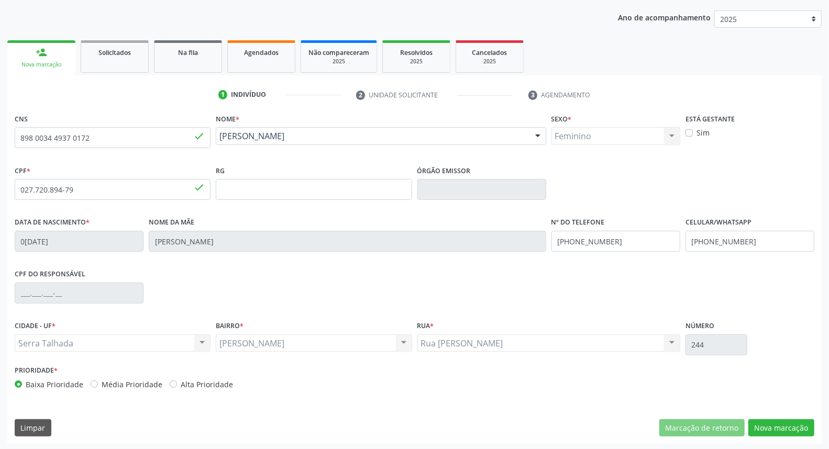
scroll to position [117, 0]
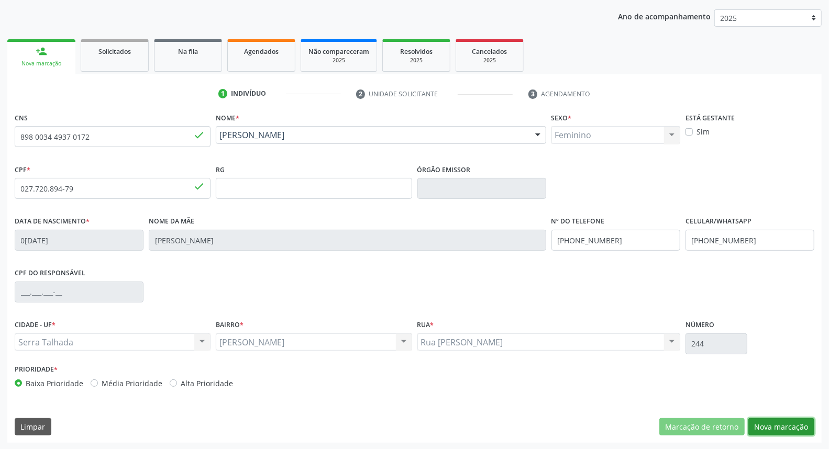
click at [794, 424] on button "Nova marcação" at bounding box center [782, 428] width 66 height 18
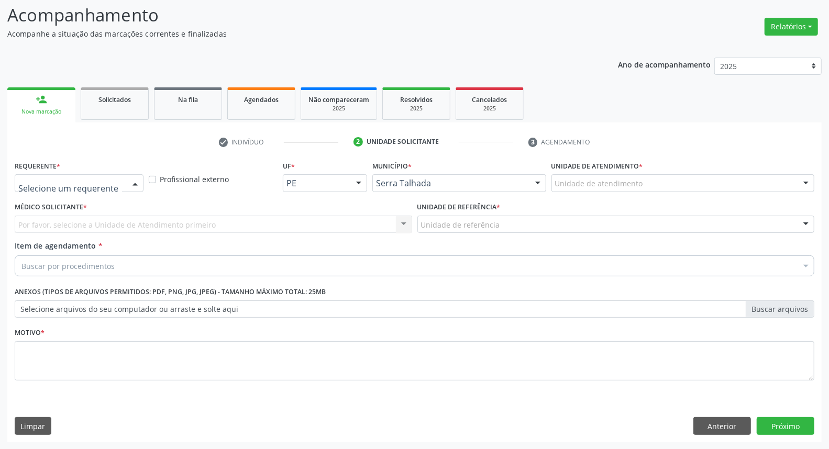
click at [114, 174] on div at bounding box center [79, 183] width 129 height 18
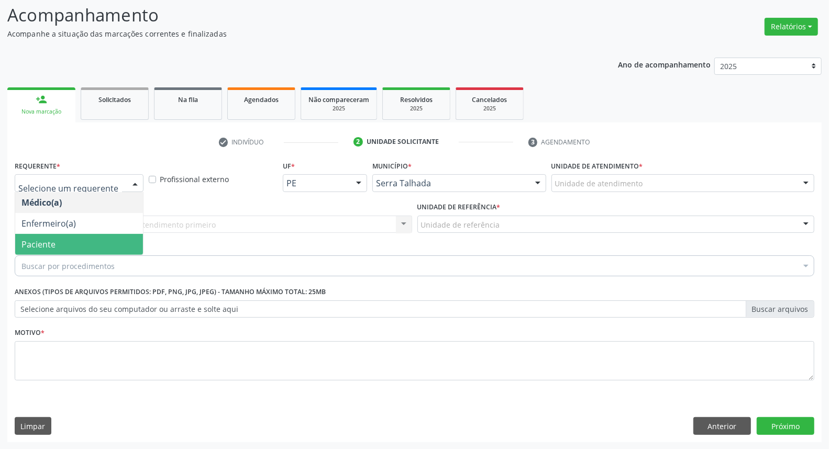
click at [85, 248] on span "Paciente" at bounding box center [79, 244] width 128 height 21
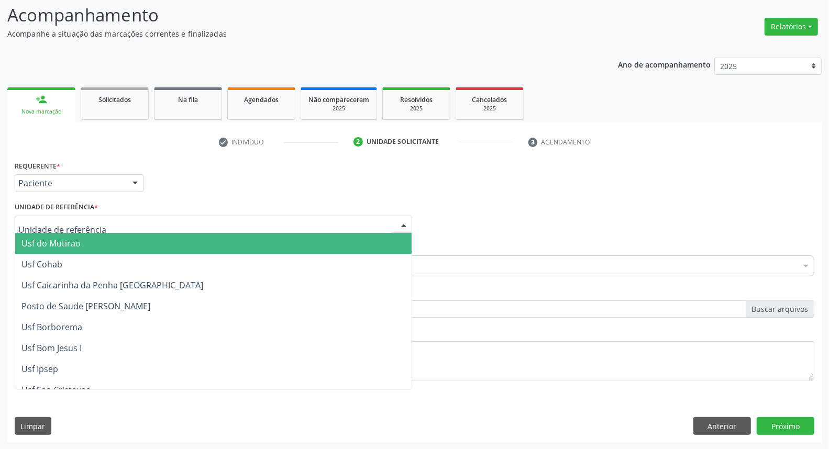
click at [98, 227] on div at bounding box center [214, 225] width 398 height 18
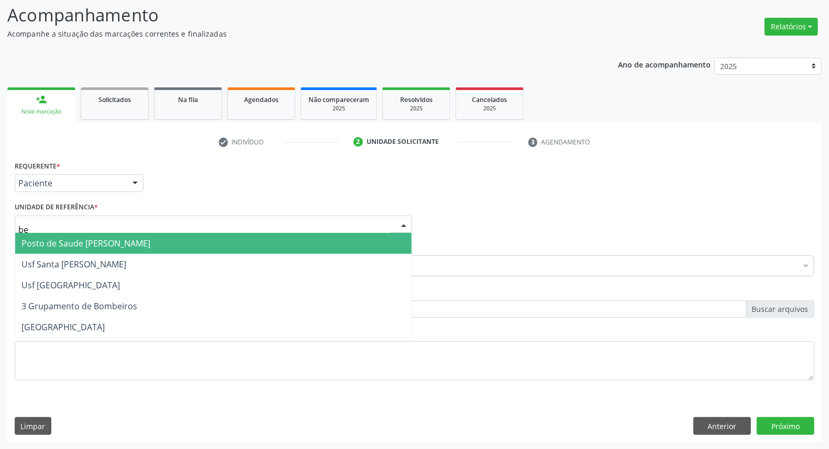
type input "ber"
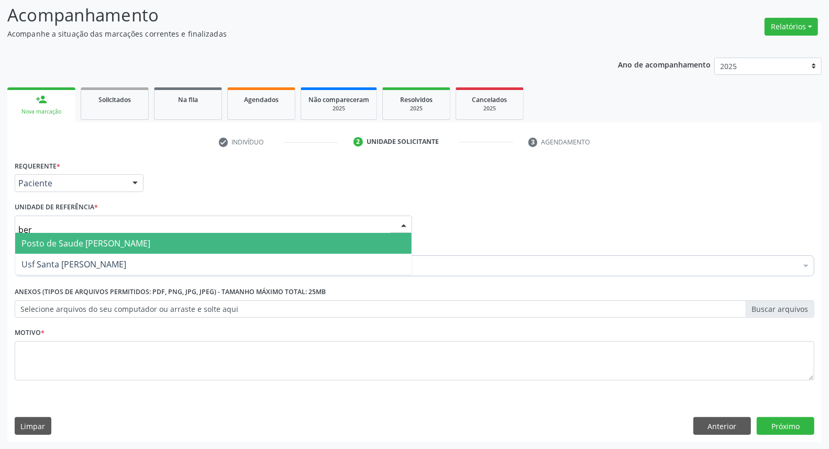
click at [94, 244] on span "Posto de Saude [PERSON_NAME]" at bounding box center [85, 244] width 129 height 12
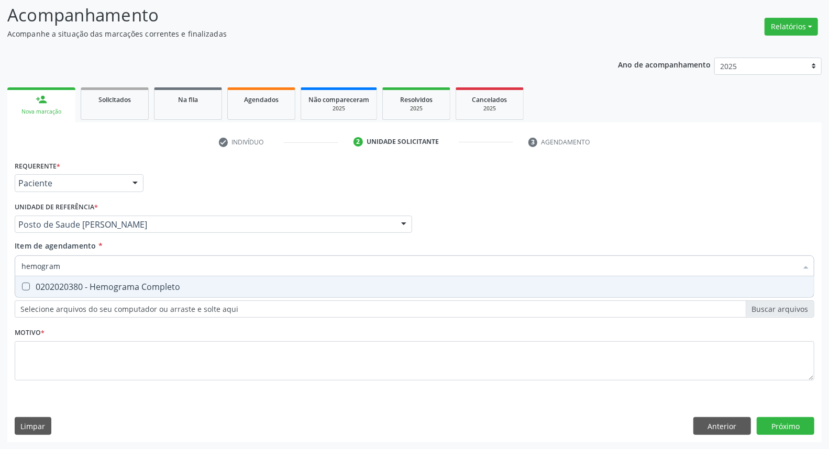
type input "hemograma"
click at [32, 289] on div "0202020380 - Hemograma Completo" at bounding box center [414, 287] width 786 height 8
checkbox Completo "true"
drag, startPoint x: 60, startPoint y: 269, endPoint x: 0, endPoint y: 259, distance: 61.0
click at [0, 259] on div "Acompanhamento Acompanhe a situação das marcações correntes e finalizadas Relat…" at bounding box center [414, 219] width 829 height 462
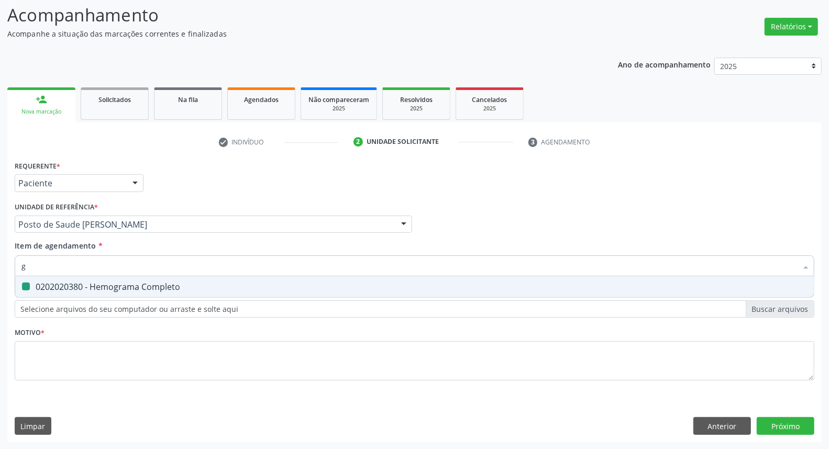
type input "gl"
checkbox Completo "false"
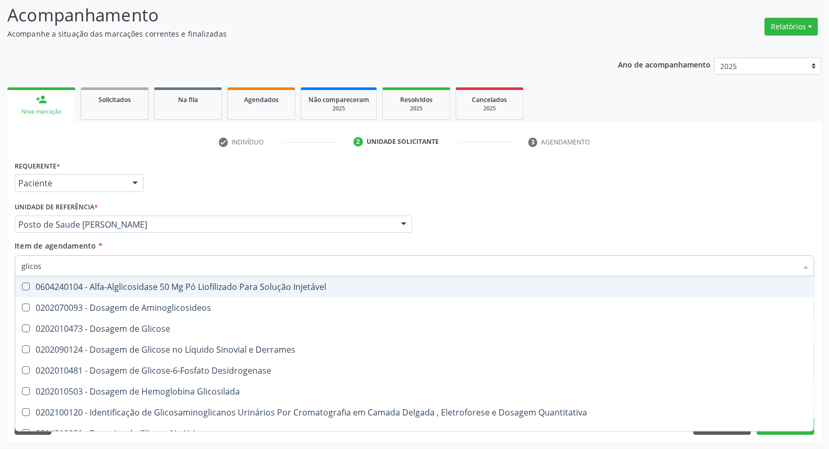
type input "glicose"
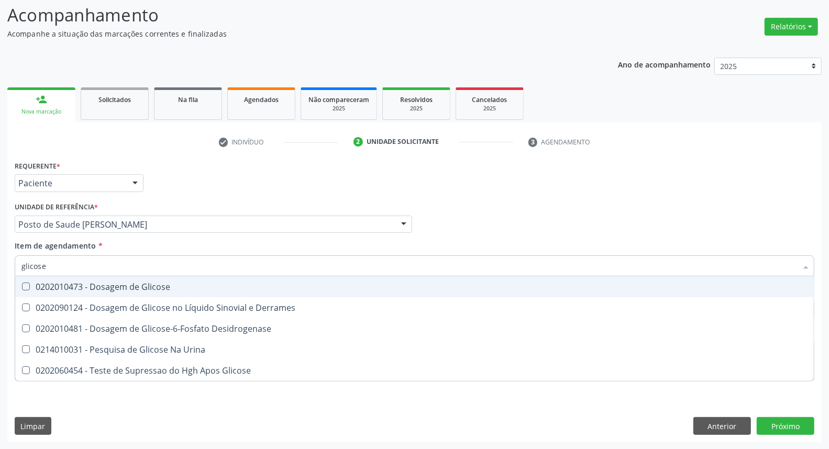
drag, startPoint x: 49, startPoint y: 286, endPoint x: 42, endPoint y: 284, distance: 7.5
click at [48, 286] on div "0202010473 - Dosagem de Glicose" at bounding box center [414, 287] width 786 height 8
checkbox Glicose "true"
drag, startPoint x: 58, startPoint y: 265, endPoint x: 2, endPoint y: 273, distance: 56.6
click at [0, 270] on div "Acompanhamento Acompanhe a situação das marcações correntes e finalizadas Relat…" at bounding box center [414, 219] width 829 height 462
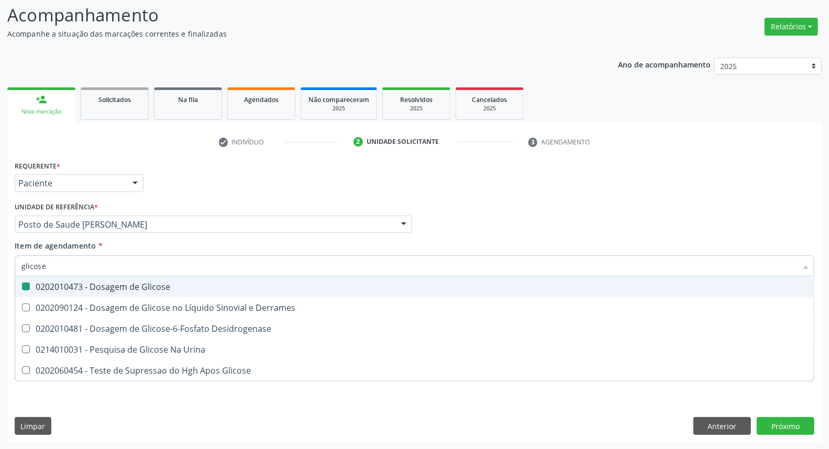
type input "c"
checkbox Glicose "false"
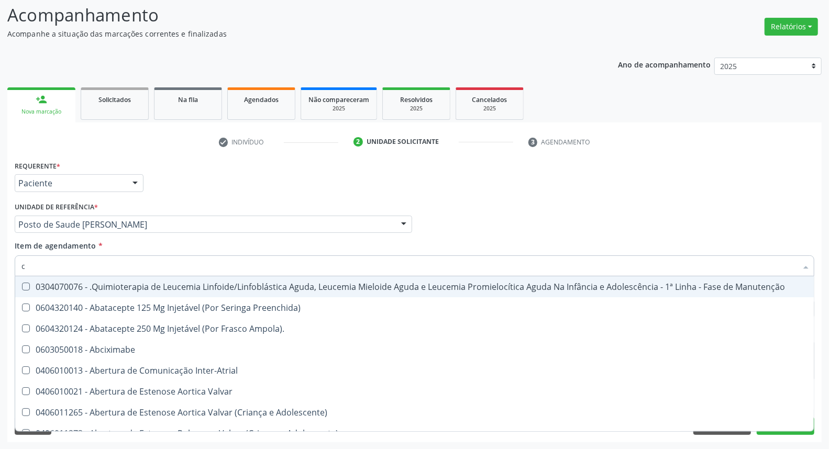
type input "co"
checkbox Creatinina "true"
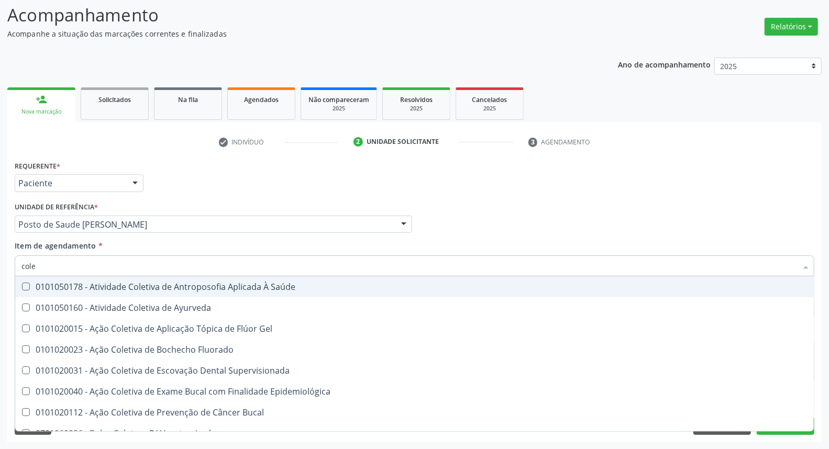
type input "coles"
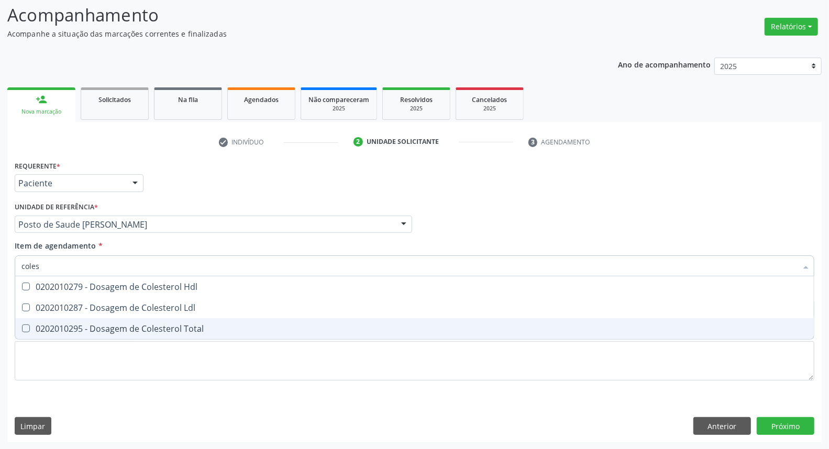
drag, startPoint x: 42, startPoint y: 326, endPoint x: 43, endPoint y: 308, distance: 17.9
click at [41, 321] on span "0202010295 - Dosagem de Colesterol Total" at bounding box center [414, 329] width 799 height 21
checkbox Total "true"
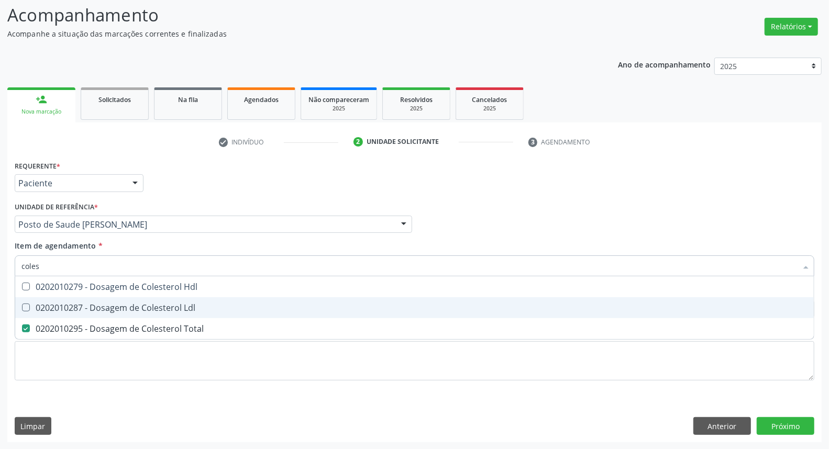
drag, startPoint x: 43, startPoint y: 307, endPoint x: 49, endPoint y: 287, distance: 20.7
click at [43, 304] on div "0202010287 - Dosagem de Colesterol Ldl" at bounding box center [414, 308] width 786 height 8
checkbox Ldl "true"
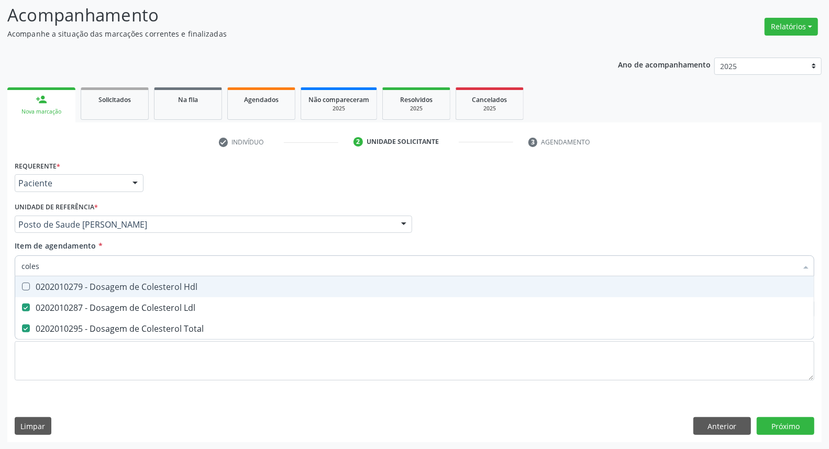
click at [49, 287] on div "0202010279 - Dosagem de Colesterol Hdl" at bounding box center [414, 287] width 786 height 8
checkbox Hdl "true"
drag, startPoint x: 0, startPoint y: 264, endPoint x: 0, endPoint y: 258, distance: 5.8
click at [0, 259] on div "Acompanhamento Acompanhe a situação das marcações correntes e finalizadas Relat…" at bounding box center [414, 219] width 829 height 462
type input "c"
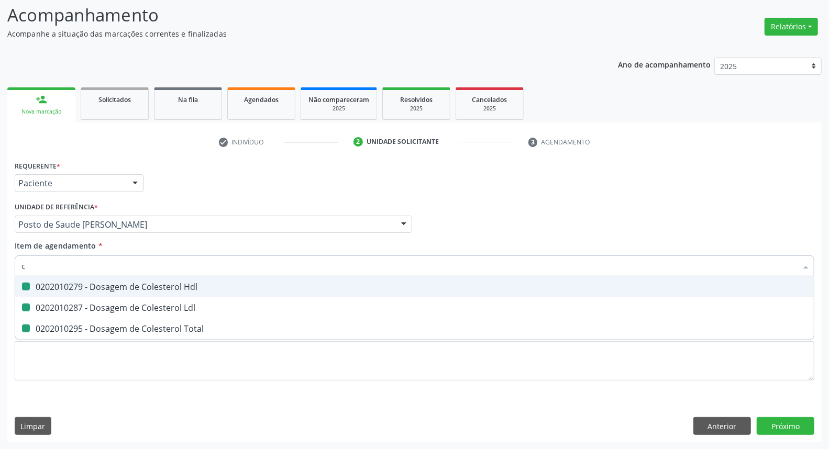
checkbox Hdl "false"
checkbox Ldl "false"
checkbox Total "false"
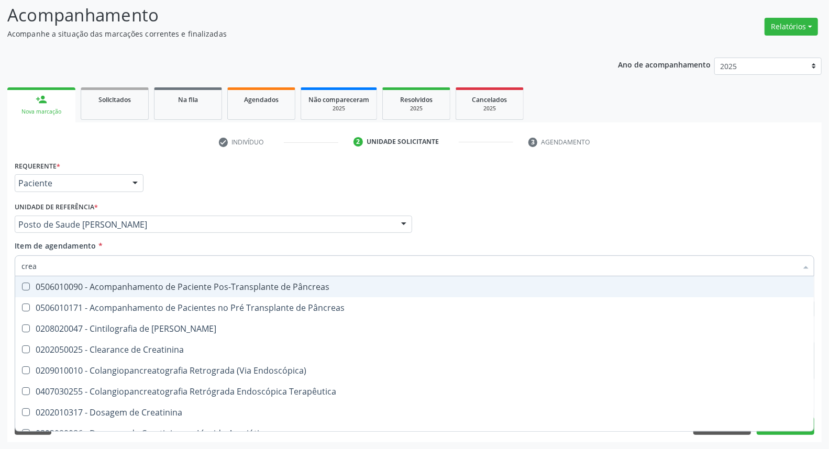
type input "creat"
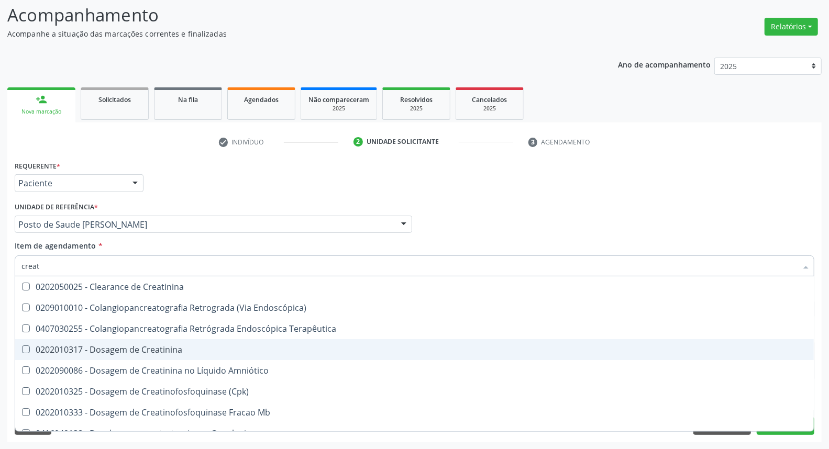
drag, startPoint x: 59, startPoint y: 346, endPoint x: 61, endPoint y: 306, distance: 40.4
click at [57, 346] on div "0202010317 - Dosagem de Creatinina" at bounding box center [414, 350] width 786 height 8
checkbox Creatinina "true"
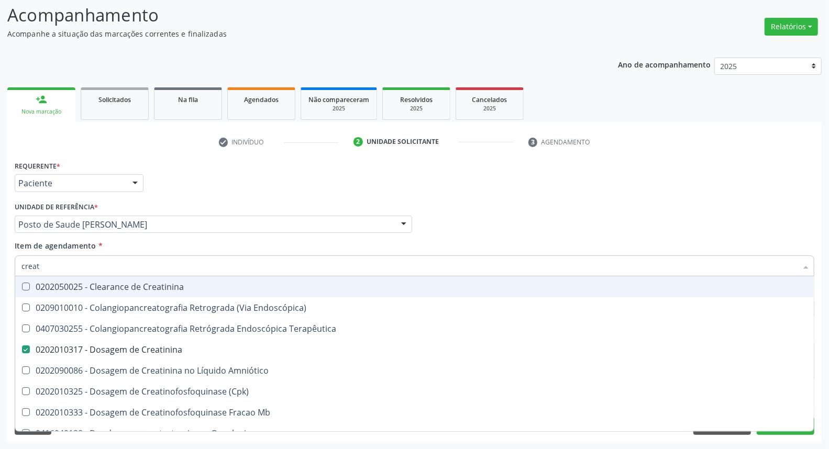
drag, startPoint x: 4, startPoint y: 257, endPoint x: 0, endPoint y: 248, distance: 9.8
click at [0, 249] on div "Acompanhamento Acompanhe a situação das marcações correntes e finalizadas Relat…" at bounding box center [414, 219] width 829 height 462
type input "tr"
checkbox Creatinina "false"
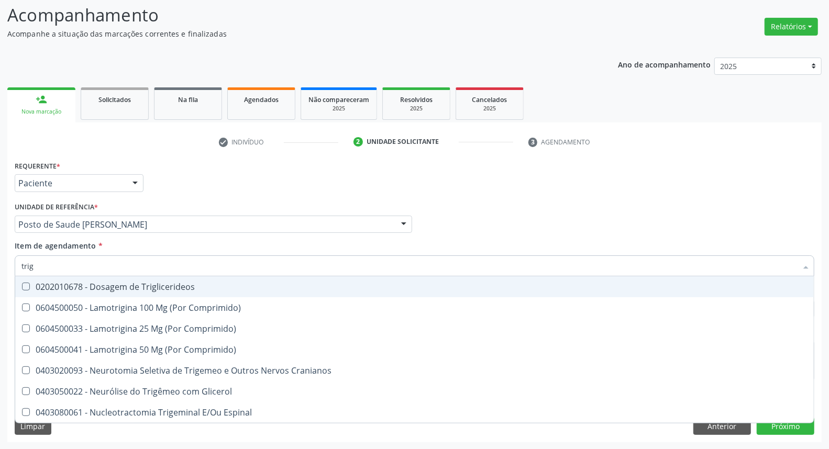
type input "trigl"
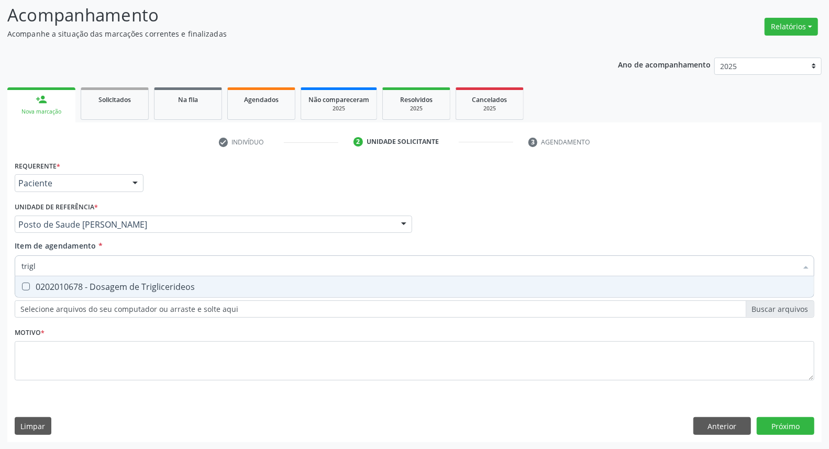
click at [37, 289] on div "0202010678 - Dosagem de Triglicerideos" at bounding box center [414, 287] width 786 height 8
checkbox Triglicerideos "true"
drag, startPoint x: 31, startPoint y: 264, endPoint x: 0, endPoint y: 255, distance: 32.7
click at [0, 255] on div "Acompanhamento Acompanhe a situação das marcações correntes e finalizadas Relat…" at bounding box center [414, 219] width 829 height 462
type input "ur"
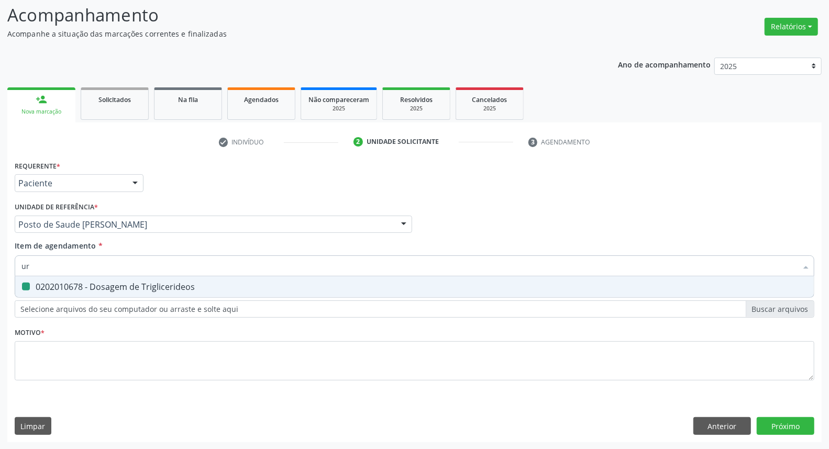
checkbox Triglicerideos "false"
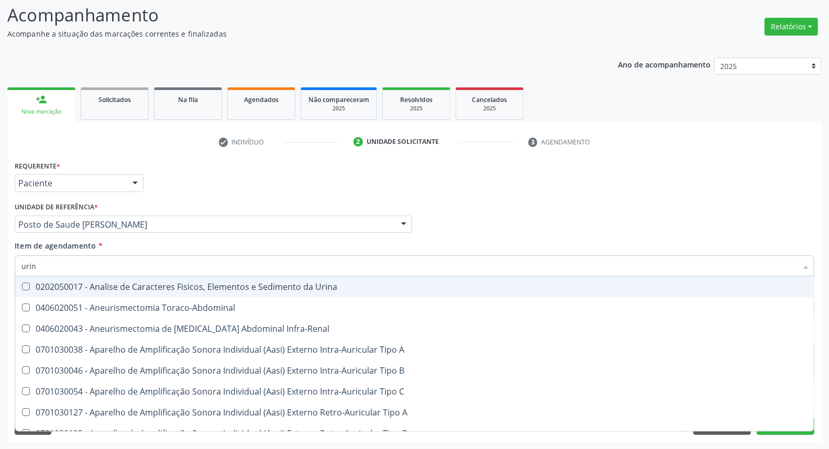
type input "urina"
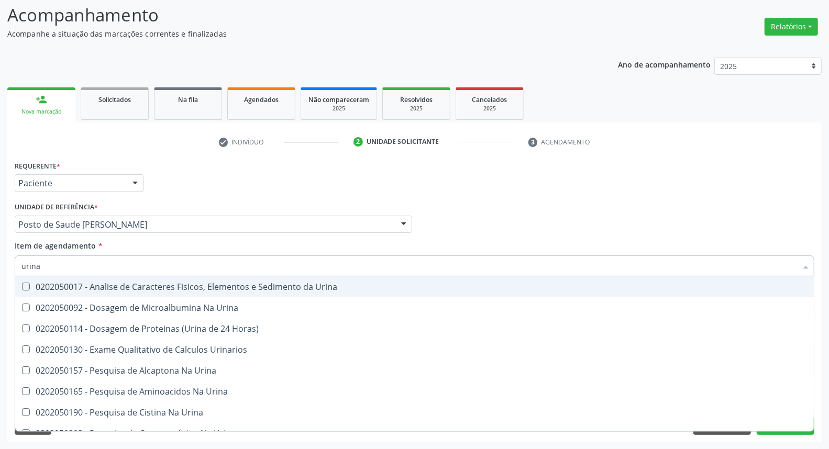
click at [30, 284] on div "0202050017 - Analise de Caracteres Fisicos, Elementos e Sedimento da Urina" at bounding box center [414, 287] width 786 height 8
checkbox Urina "true"
drag, startPoint x: 49, startPoint y: 268, endPoint x: 0, endPoint y: 257, distance: 50.1
click at [0, 257] on div "Acompanhamento Acompanhe a situação das marcações correntes e finalizadas Relat…" at bounding box center [414, 219] width 829 height 462
type input "he"
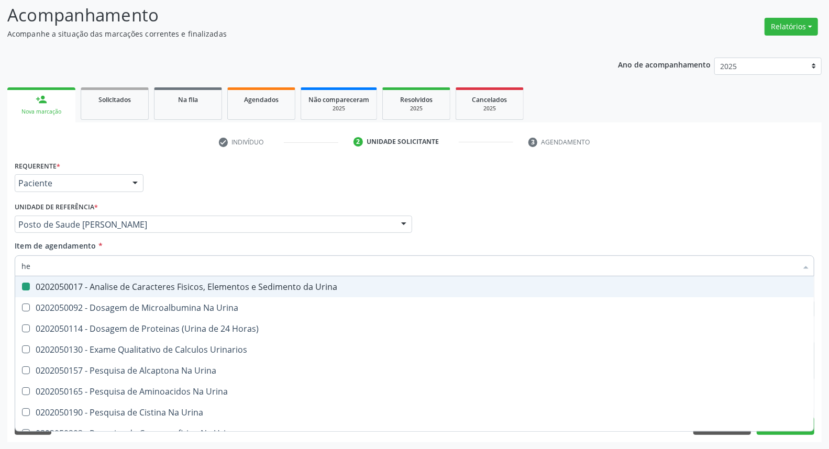
checkbox Urina "false"
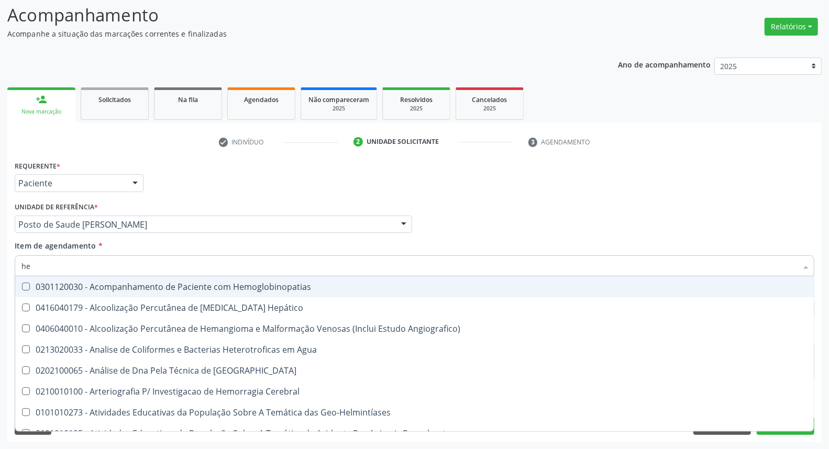
type input "hem"
checkbox II "true"
checkbox Completo "false"
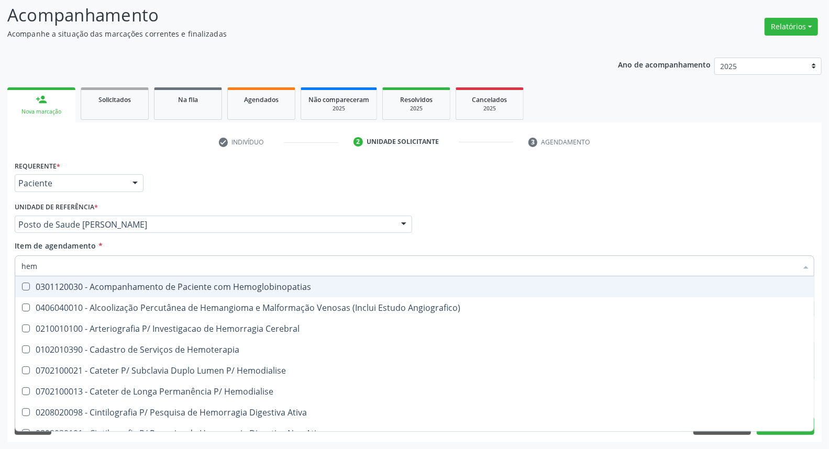
type input "hemo"
checkbox Retro-Retal "true"
checkbox Completo "false"
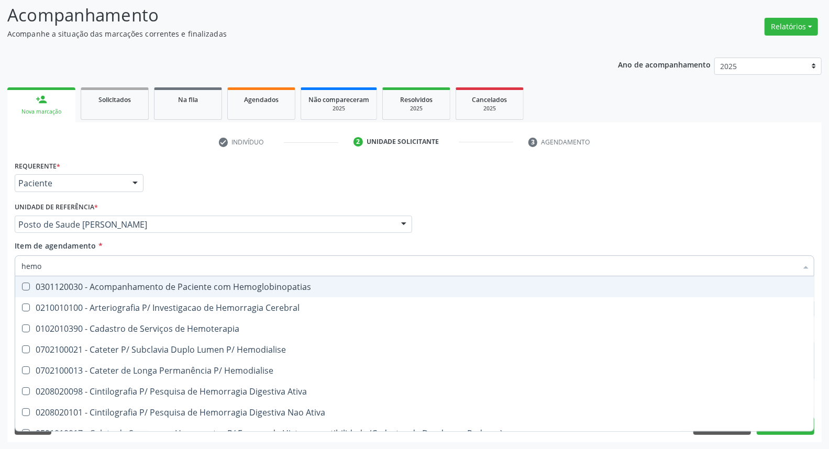
type input "hemog"
checkbox Carboxi-Hemoglobina "true"
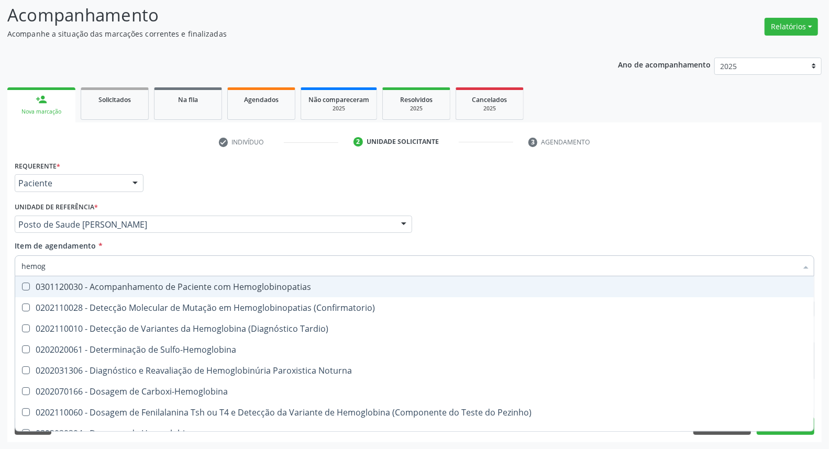
type input "hemogl"
checkbox Completo "false"
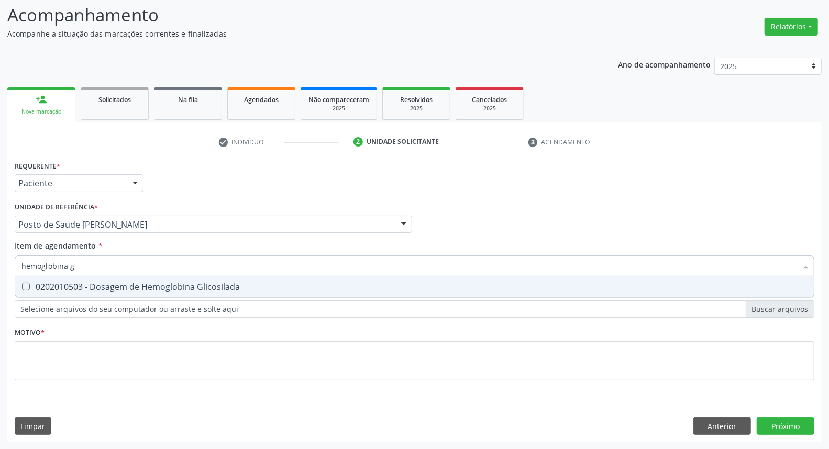
type input "hemoglobina g"
click at [34, 284] on div "0202010503 - Dosagem de Hemoglobina Glicosilada" at bounding box center [414, 287] width 786 height 8
checkbox Glicosilada "true"
drag, startPoint x: 18, startPoint y: 267, endPoint x: 0, endPoint y: 267, distance: 18.3
click at [0, 267] on div "Acompanhamento Acompanhe a situação das marcações correntes e finalizadas Relat…" at bounding box center [414, 219] width 829 height 462
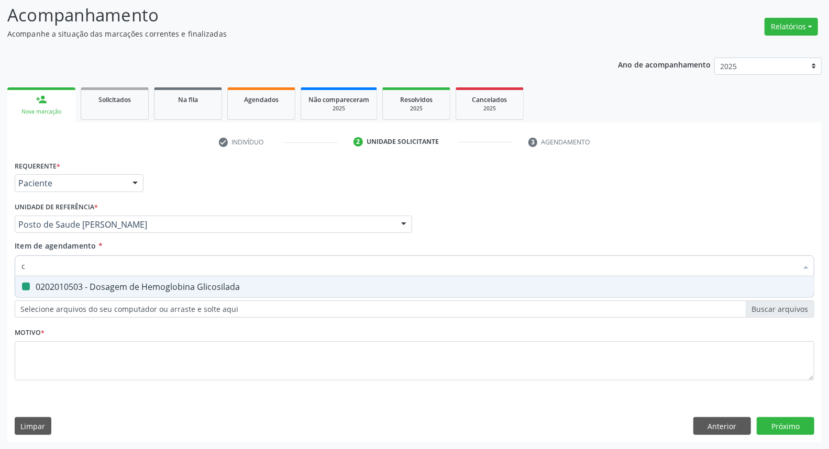
type input "co"
checkbox Glicosilada "false"
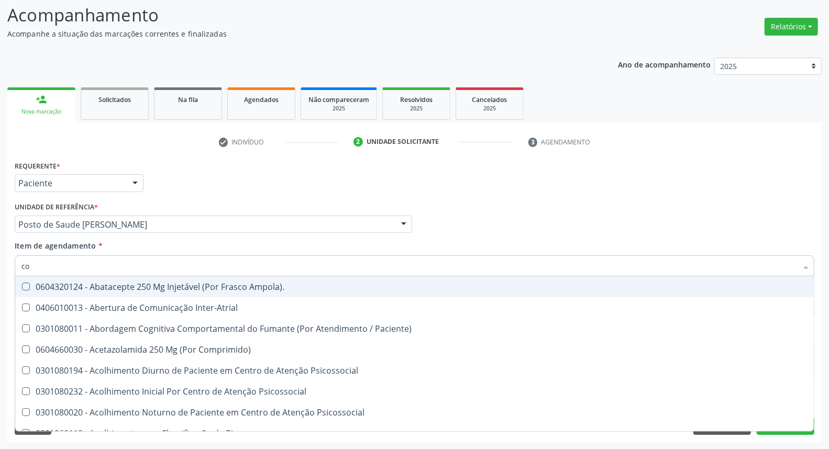
type input "col"
checkbox Reto "true"
checkbox Oncologia "true"
checkbox Urina "false"
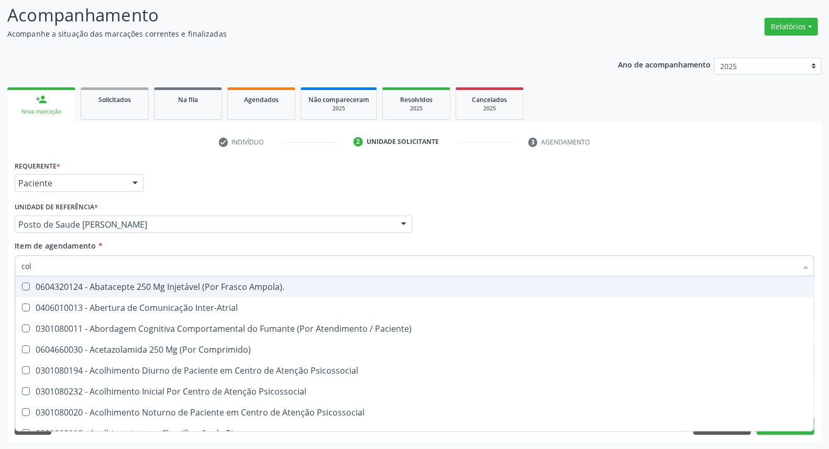
type input "cole"
checkbox Congênito "true"
checkbox Coclear "true"
checkbox Osso "true"
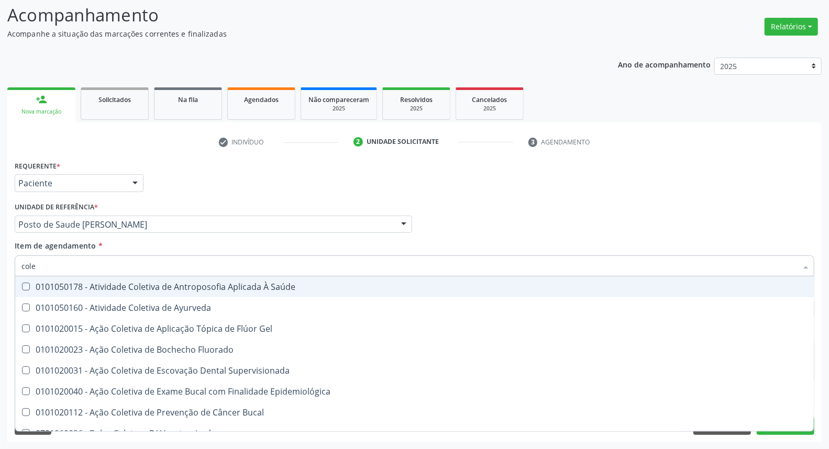
type input "coles"
checkbox Saúde "true"
checkbox Ayurveda "true"
checkbox Gel "true"
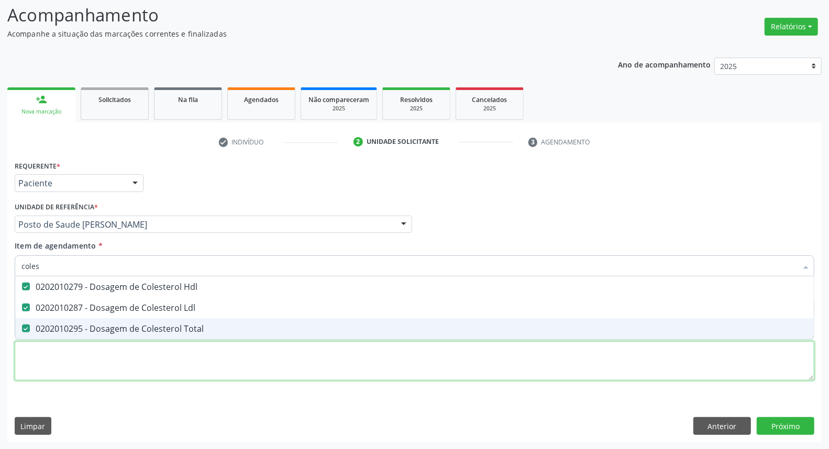
click at [61, 354] on div "Requerente * Paciente Médico(a) Enfermeiro(a) Paciente Nenhum resultado encontr…" at bounding box center [415, 276] width 800 height 237
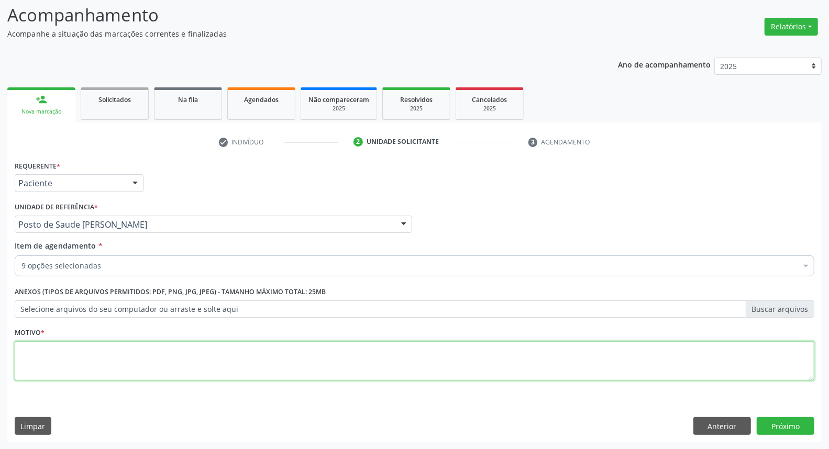
click at [61, 354] on span "0202010473 - Dosagem de Glicose" at bounding box center [429, 364] width 828 height 21
type textarea "*"
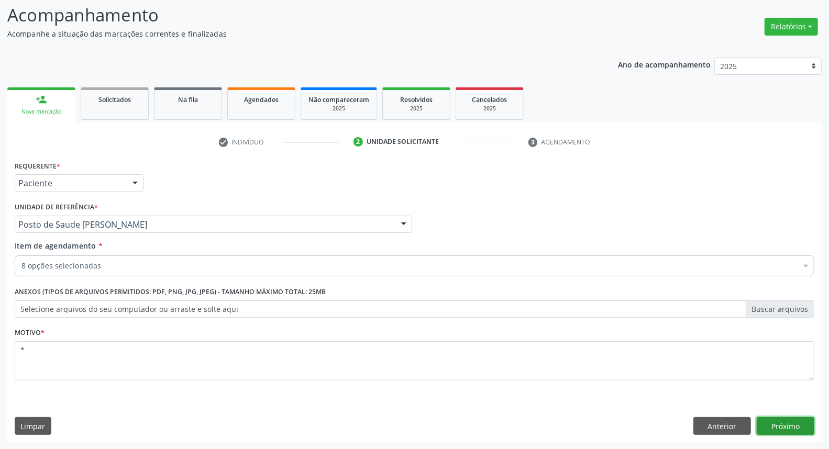
click at [778, 427] on button "Próximo" at bounding box center [786, 427] width 58 height 18
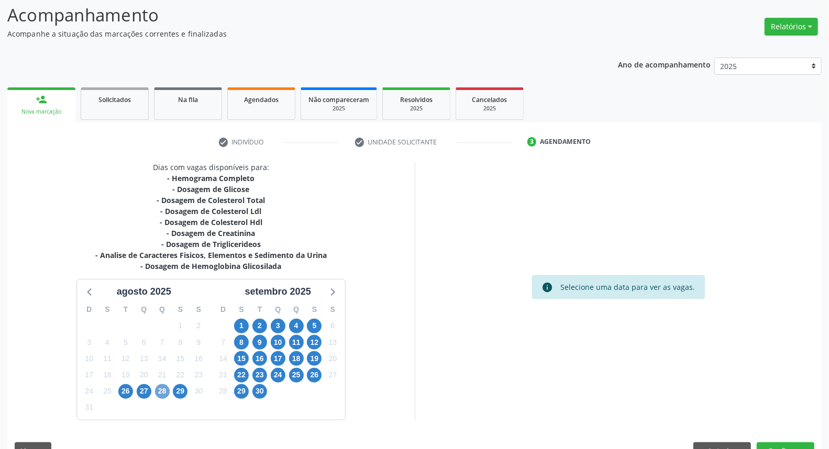
click at [164, 388] on span "28" at bounding box center [162, 392] width 15 height 15
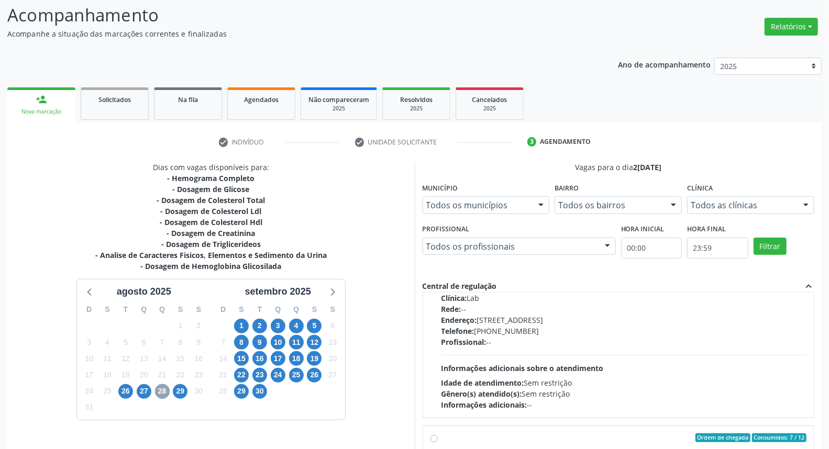
scroll to position [165, 0]
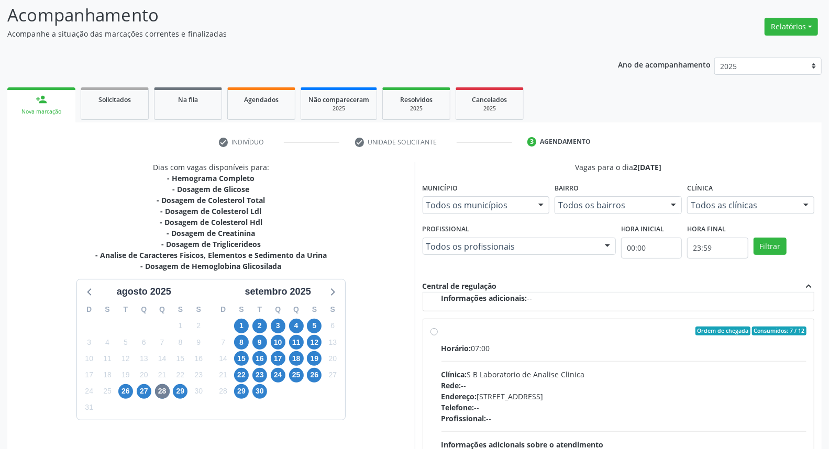
click at [442, 333] on label "Ordem de chegada Consumidos: 7 / 12 Horário: 07:00 Clínica: S B Laboratorio de …" at bounding box center [625, 407] width 366 height 161
click at [435, 333] on input "Ordem de chegada Consumidos: 7 / 12 Horário: 07:00 Clínica: S B Laboratorio de …" at bounding box center [434, 331] width 7 height 9
radio input "true"
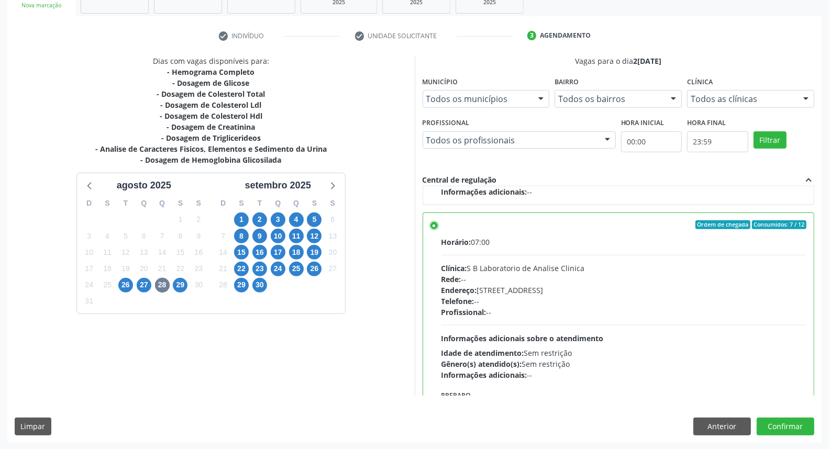
scroll to position [236, 0]
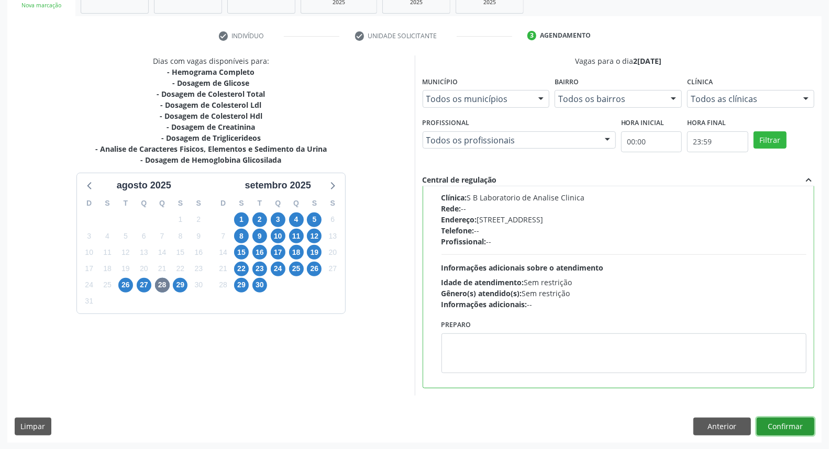
click at [778, 423] on button "Confirmar" at bounding box center [786, 427] width 58 height 18
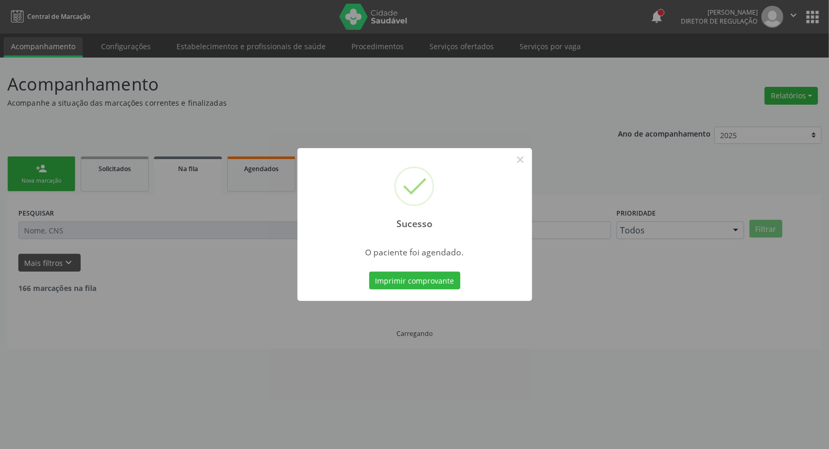
scroll to position [0, 0]
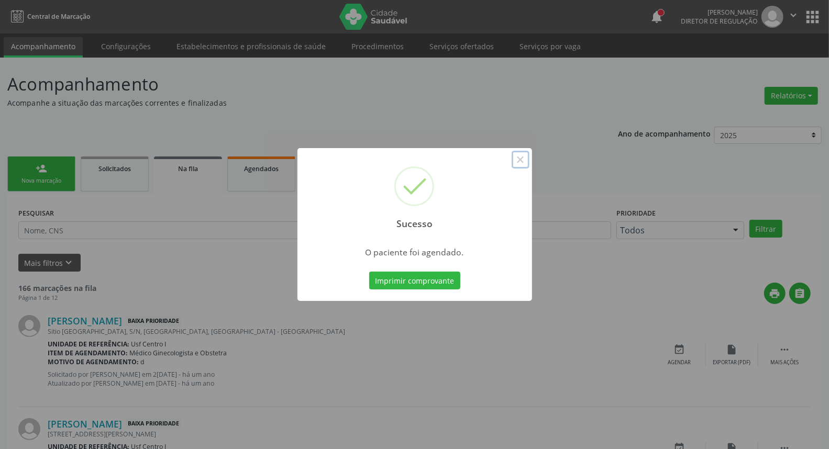
click at [515, 170] on div "Sucesso ×" at bounding box center [415, 193] width 235 height 90
click at [524, 158] on button "×" at bounding box center [521, 160] width 18 height 18
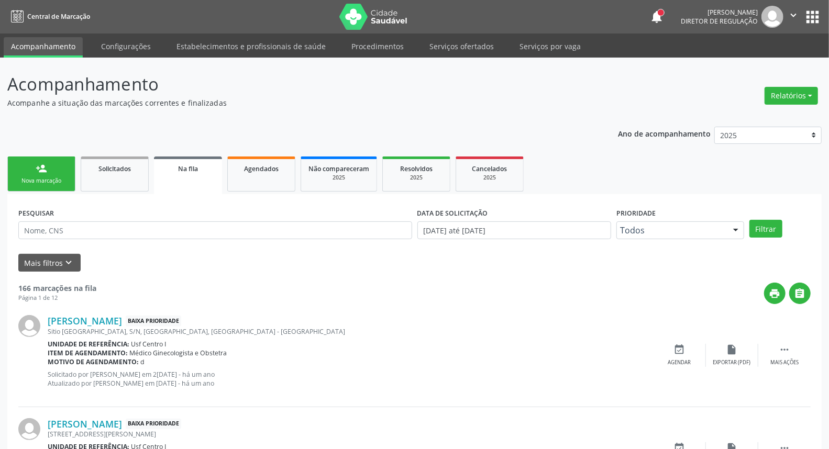
click at [52, 177] on div "Nova marcação" at bounding box center [41, 181] width 52 height 8
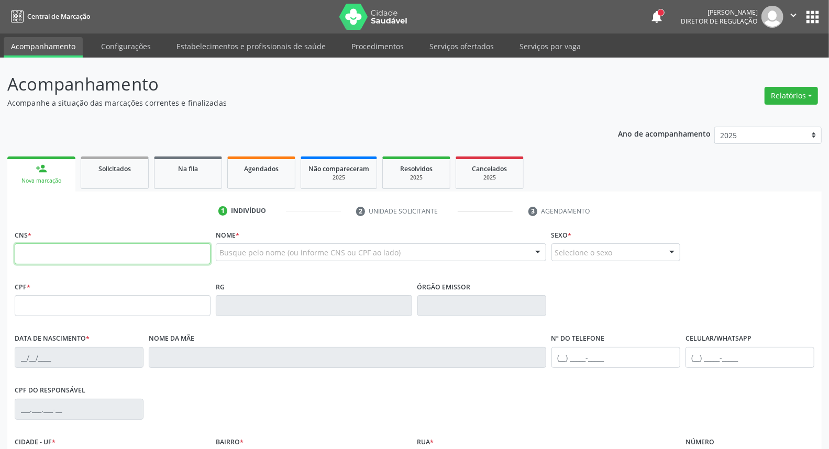
click at [24, 245] on input "text" at bounding box center [113, 254] width 196 height 21
type input "898 0034 5369 5706"
type input "053.064.364-20"
type input "14/08/1972"
type input "Formozina Vieira da Silva"
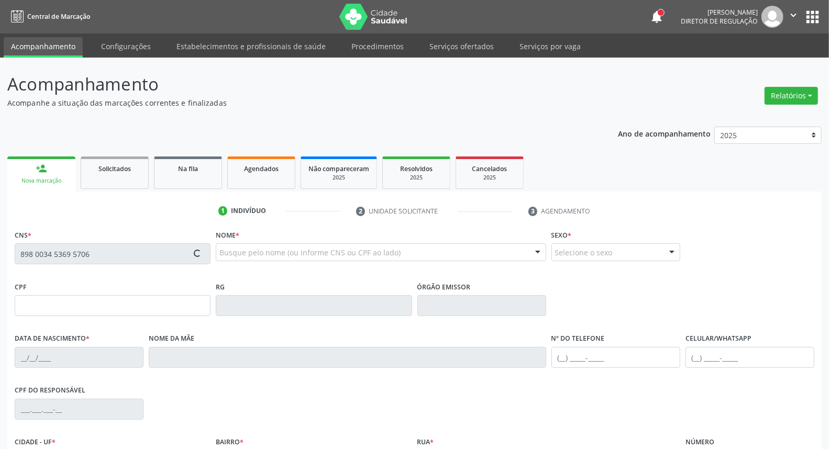
type input "[PHONE_NUMBER]"
type input "127"
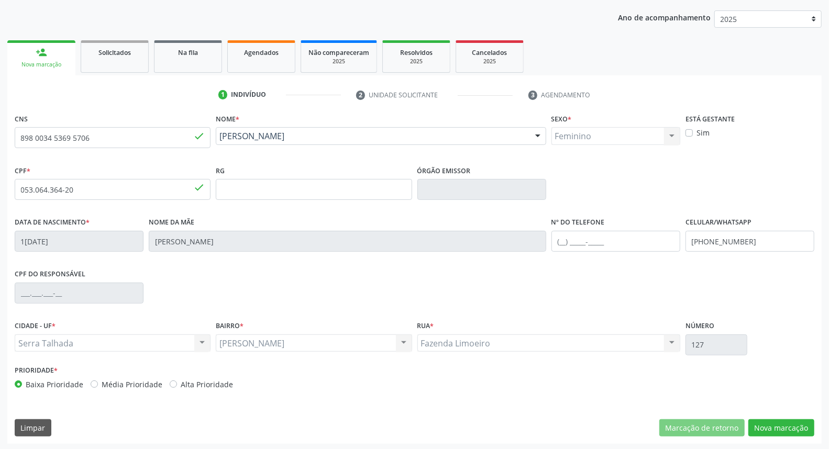
scroll to position [117, 0]
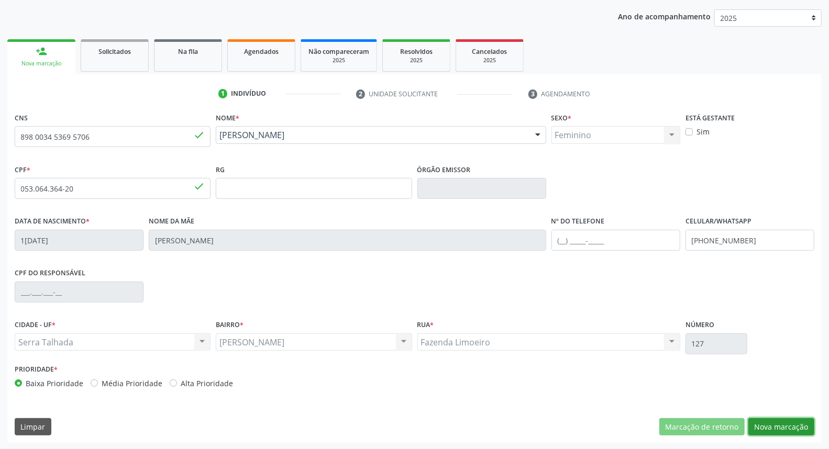
click at [778, 422] on button "Nova marcação" at bounding box center [782, 428] width 66 height 18
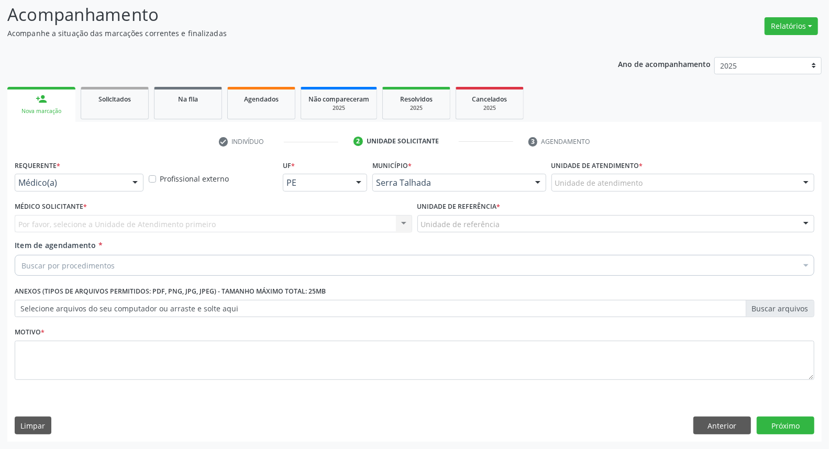
scroll to position [69, 0]
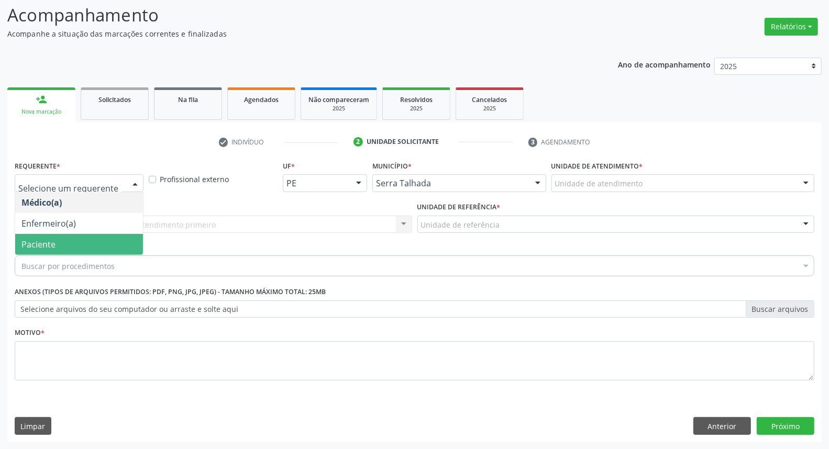
click at [59, 243] on span "Paciente" at bounding box center [79, 244] width 128 height 21
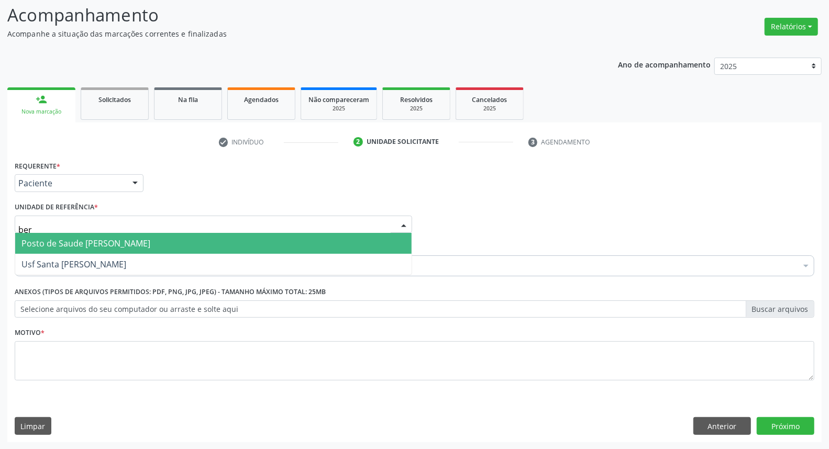
type input "bern"
click at [96, 239] on span "Posto de Saude [PERSON_NAME]" at bounding box center [85, 244] width 129 height 12
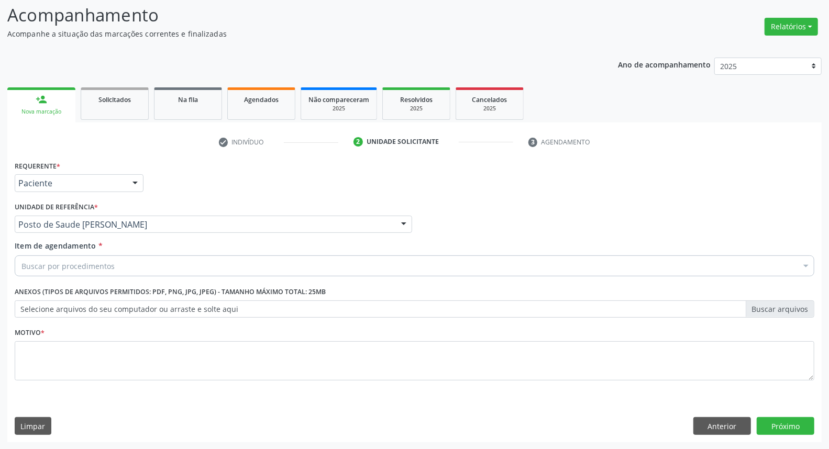
click at [91, 245] on span "Item de agendamento" at bounding box center [56, 246] width 82 height 10
click at [21, 256] on input "Item de agendamento *" at bounding box center [21, 266] width 0 height 21
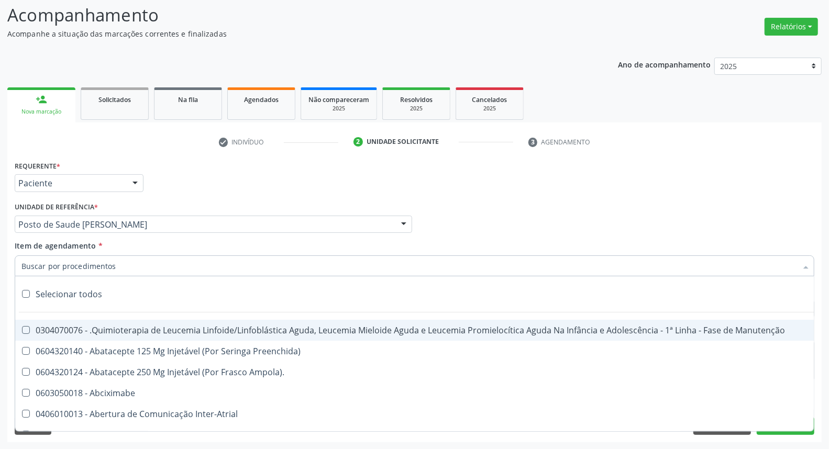
click at [82, 262] on input "Item de agendamento *" at bounding box center [409, 266] width 776 height 21
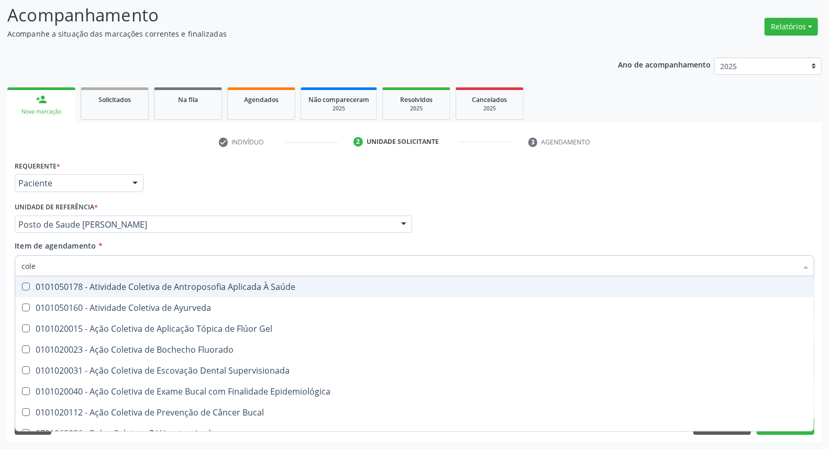
type input "coles"
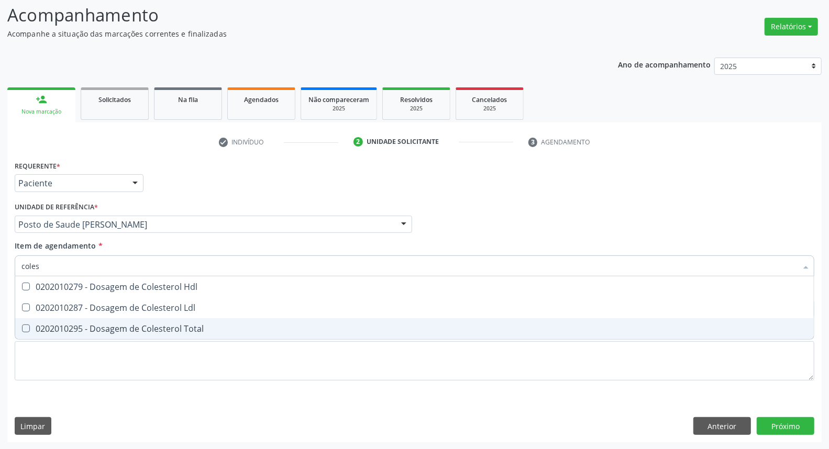
click at [65, 327] on div "0202010295 - Dosagem de Colesterol Total" at bounding box center [414, 329] width 786 height 8
checkbox Total "true"
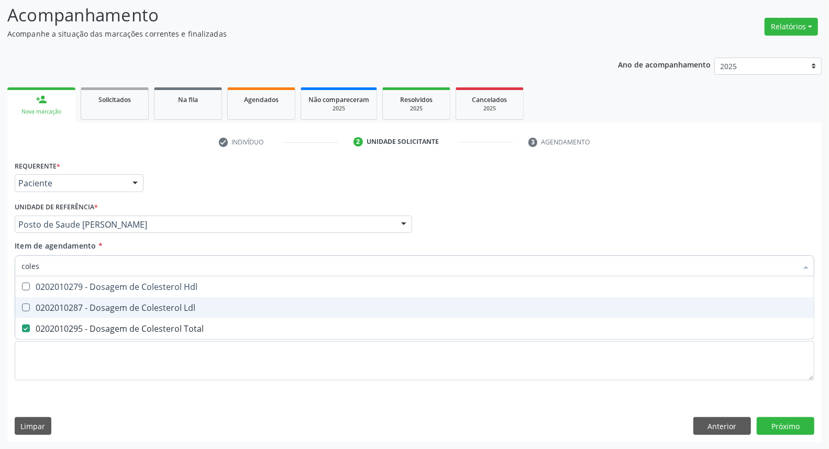
drag, startPoint x: 74, startPoint y: 310, endPoint x: 76, endPoint y: 291, distance: 18.5
click at [74, 309] on div "0202010287 - Dosagem de Colesterol Ldl" at bounding box center [414, 308] width 786 height 8
checkbox Ldl "true"
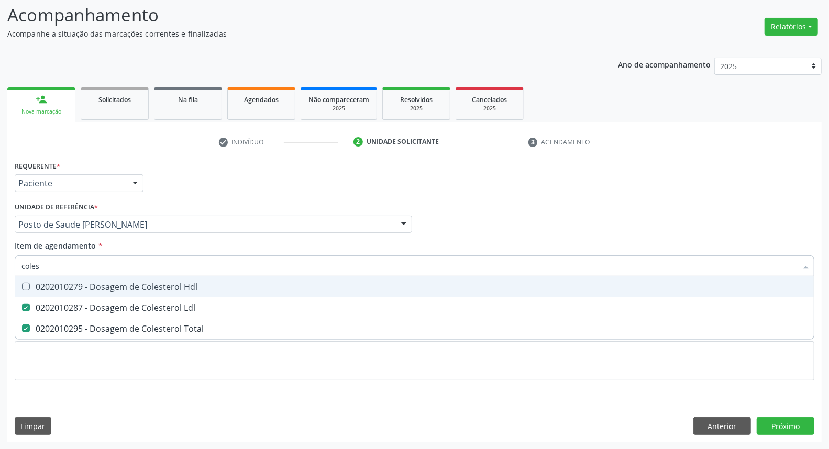
click at [77, 284] on div "0202010279 - Dosagem de Colesterol Hdl" at bounding box center [414, 287] width 786 height 8
checkbox Hdl "true"
click at [0, 257] on div "Acompanhamento Acompanhe a situação das marcações correntes e finalizadas Relat…" at bounding box center [414, 219] width 829 height 462
type input "c"
checkbox Hdl "false"
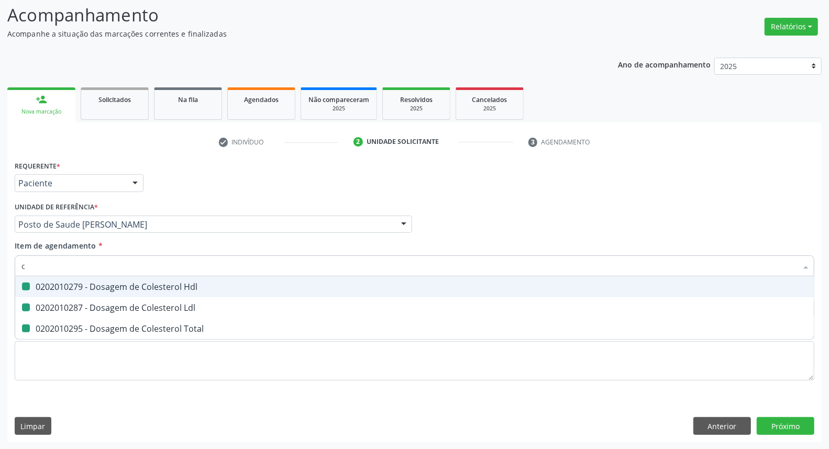
checkbox Ldl "false"
checkbox Total "false"
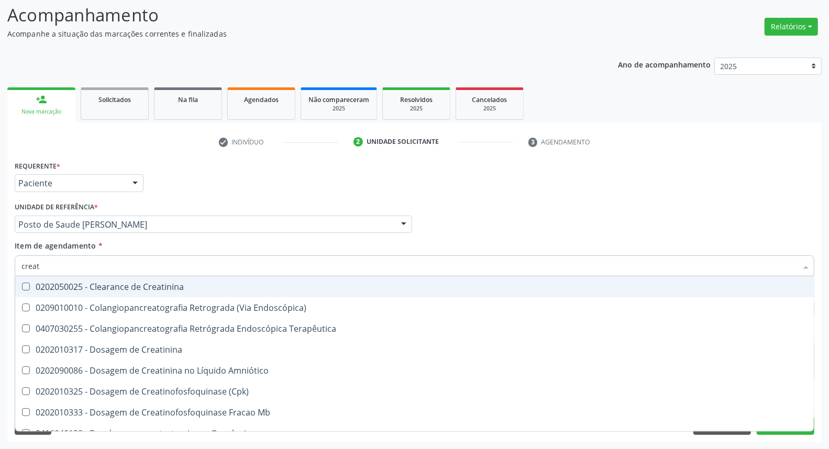
type input "creati"
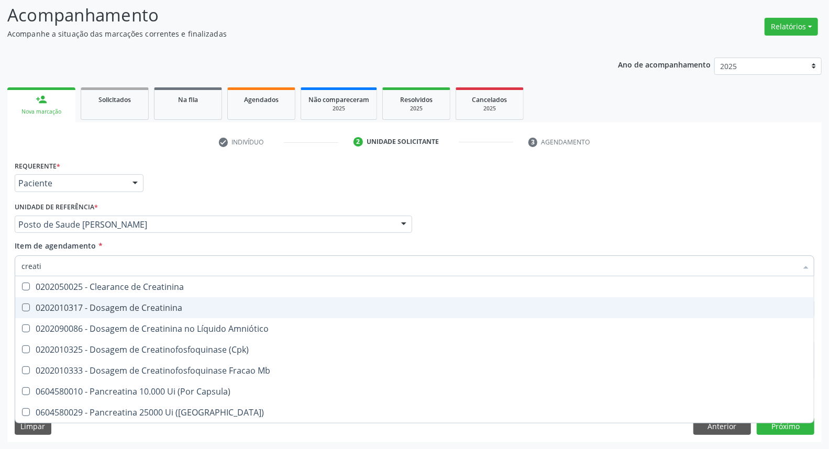
click at [36, 309] on div "0202010317 - Dosagem de Creatinina" at bounding box center [414, 308] width 786 height 8
checkbox Creatinina "true"
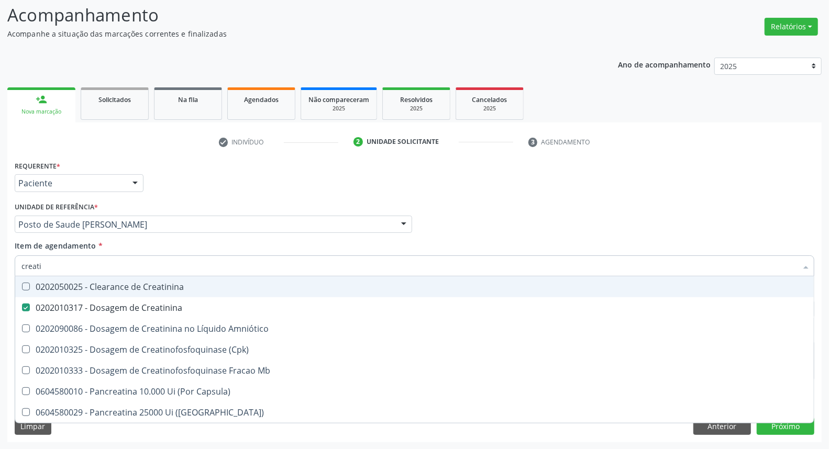
click at [0, 256] on div "Acompanhamento Acompanhe a situação das marcações correntes e finalizadas Relat…" at bounding box center [414, 219] width 829 height 462
type input "tr"
checkbox Creatinina "false"
type input "trigl"
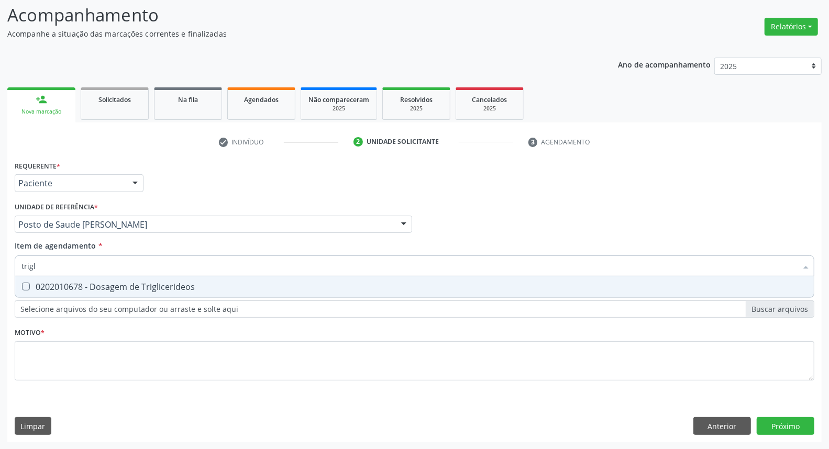
drag, startPoint x: 40, startPoint y: 284, endPoint x: 43, endPoint y: 275, distance: 10.4
click at [40, 284] on div "0202010678 - Dosagem de Triglicerideos" at bounding box center [414, 287] width 786 height 8
checkbox Triglicerideos "true"
click at [0, 256] on div "Acompanhamento Acompanhe a situação das marcações correntes e finalizadas Relat…" at bounding box center [414, 219] width 829 height 462
type input "ur"
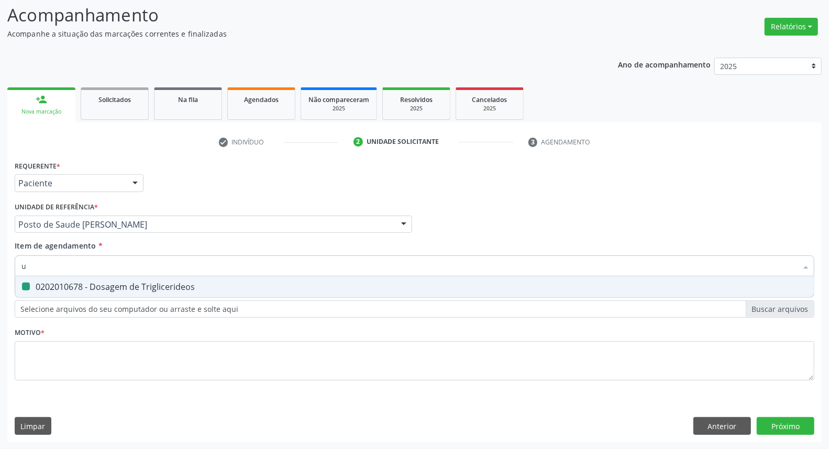
checkbox Triglicerideos "false"
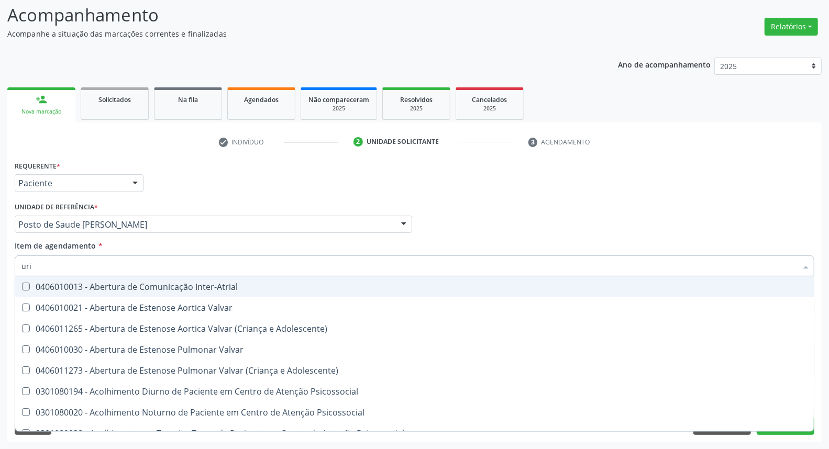
type input "urin"
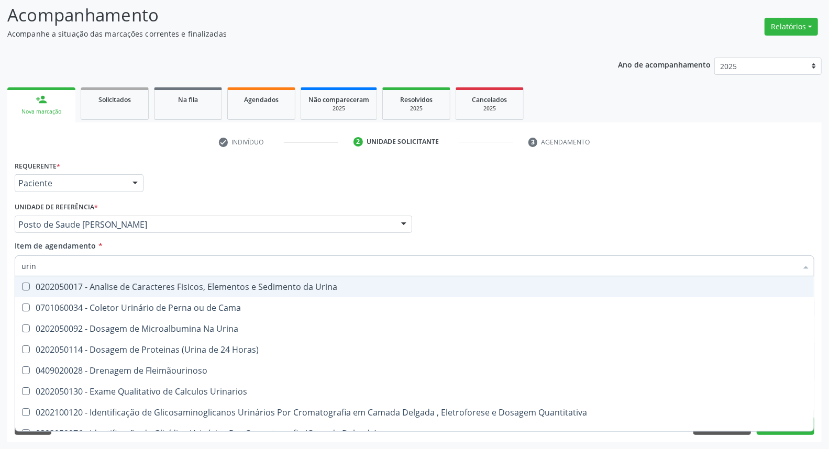
drag, startPoint x: 71, startPoint y: 289, endPoint x: 68, endPoint y: 274, distance: 15.5
click at [69, 286] on div "0202050017 - Analise de Caracteres Fisicos, Elementos e Sedimento da Urina" at bounding box center [414, 287] width 786 height 8
checkbox Urina "true"
drag, startPoint x: 25, startPoint y: 257, endPoint x: 0, endPoint y: 242, distance: 29.4
click at [0, 246] on div "Acompanhamento Acompanhe a situação das marcações correntes e finalizadas Relat…" at bounding box center [414, 219] width 829 height 462
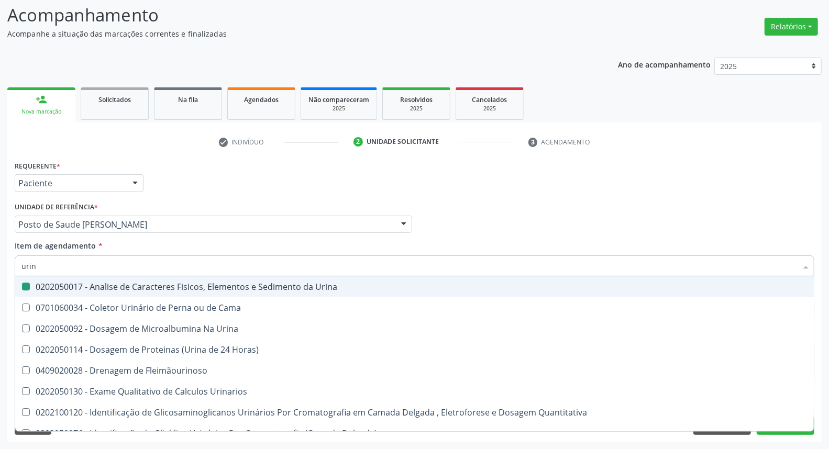
type input "g"
checkbox Urina "false"
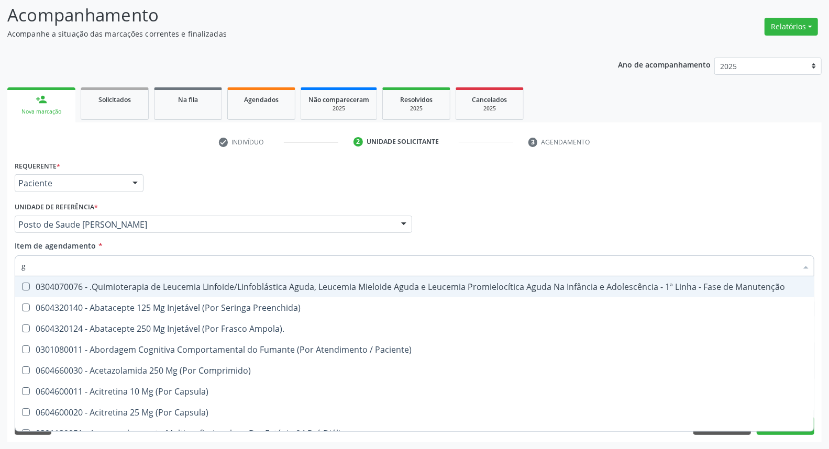
type input "gl"
checkbox Pé "true"
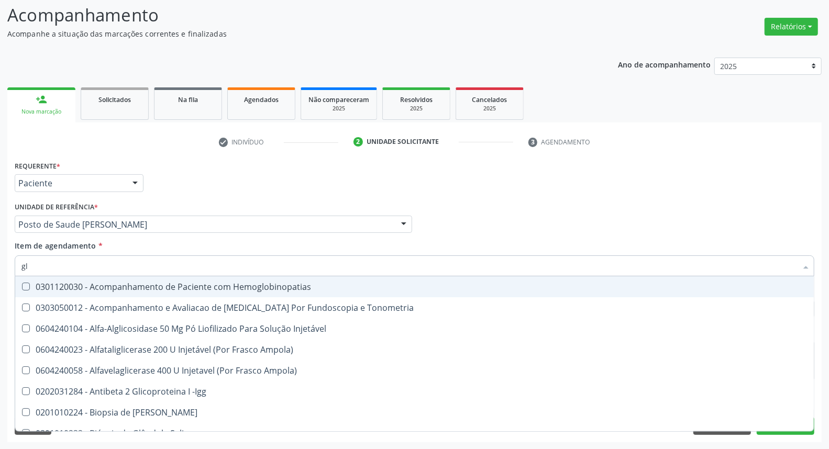
type input "gli"
checkbox Glomerular "true"
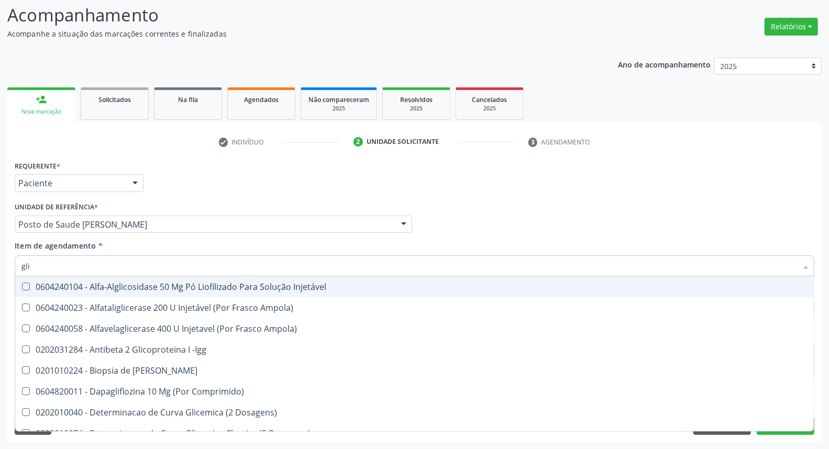
type input "glic"
checkbox Derrames "true"
checkbox Triglicerideos "false"
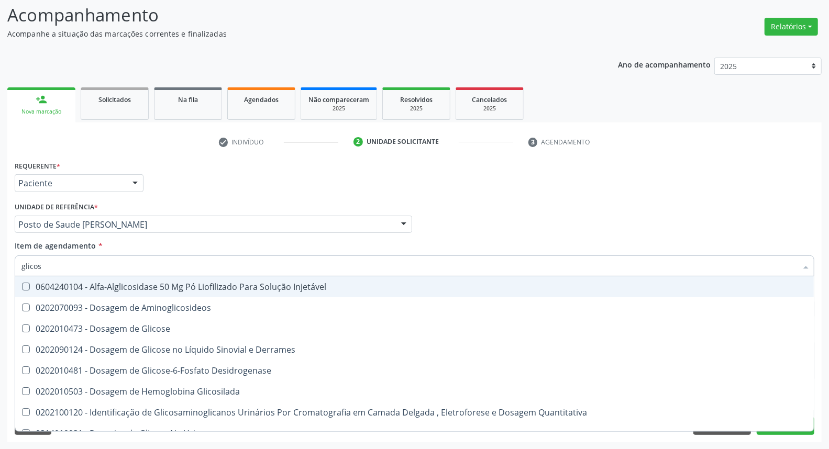
type input "glicose"
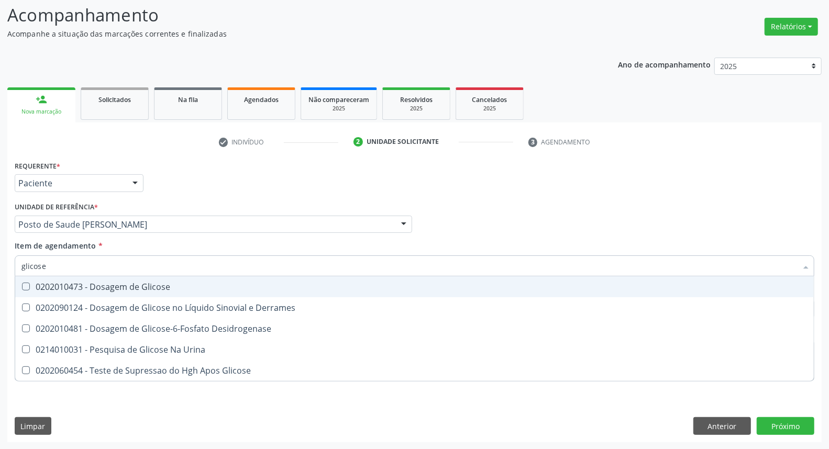
drag, startPoint x: 41, startPoint y: 286, endPoint x: 50, endPoint y: 271, distance: 17.4
click at [41, 284] on div "0202010473 - Dosagem de Glicose" at bounding box center [414, 287] width 786 height 8
checkbox Glicose "true"
drag, startPoint x: 8, startPoint y: 260, endPoint x: 0, endPoint y: 259, distance: 8.0
click at [0, 259] on div "Acompanhamento Acompanhe a situação das marcações correntes e finalizadas Relat…" at bounding box center [414, 219] width 829 height 462
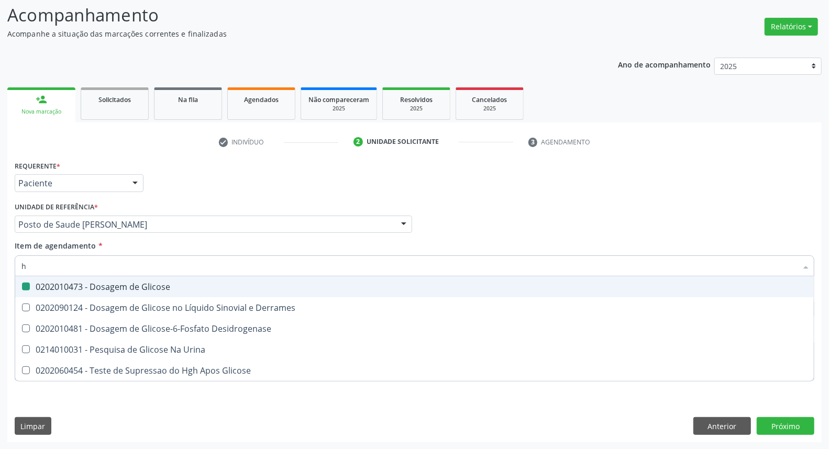
type input "he"
checkbox Glicose "false"
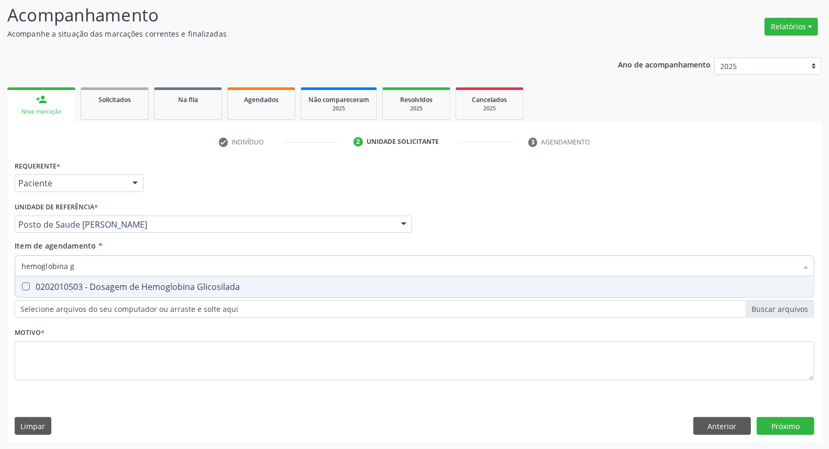
type input "hemoglobina g"
drag, startPoint x: 40, startPoint y: 284, endPoint x: 56, endPoint y: 271, distance: 20.9
click at [40, 283] on div "0202010503 - Dosagem de Hemoglobina Glicosilada" at bounding box center [414, 287] width 786 height 8
checkbox Glicosilada "true"
drag, startPoint x: 81, startPoint y: 261, endPoint x: 0, endPoint y: 259, distance: 80.7
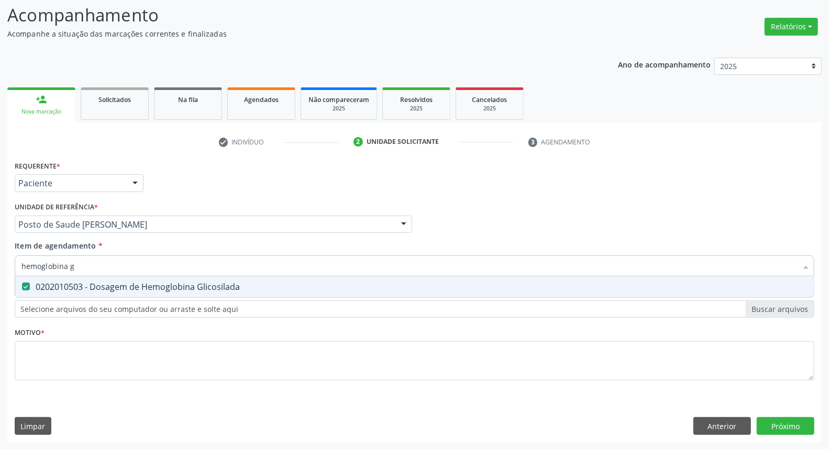
click at [0, 259] on div "Acompanhamento Acompanhe a situação das marcações correntes e finalizadas Relat…" at bounding box center [414, 219] width 829 height 462
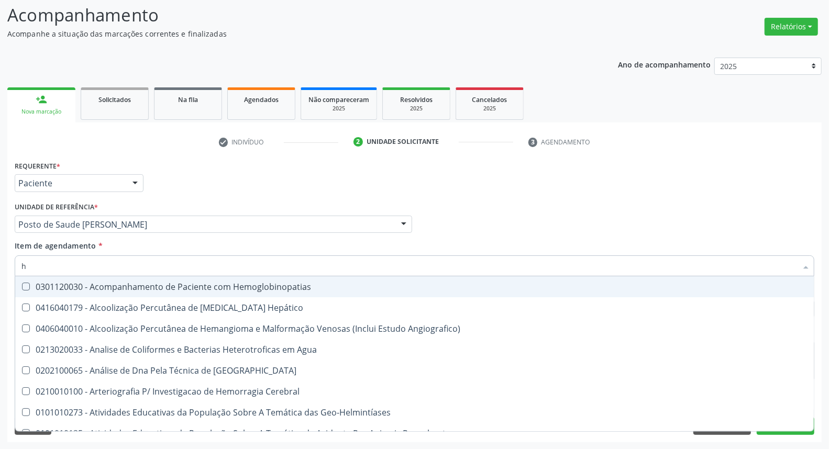
type input "he"
checkbox Hemoglobinopatias "false"
type input "hem"
checkbox \(Qualitativo\) "true"
checkbox Glicosilada "false"
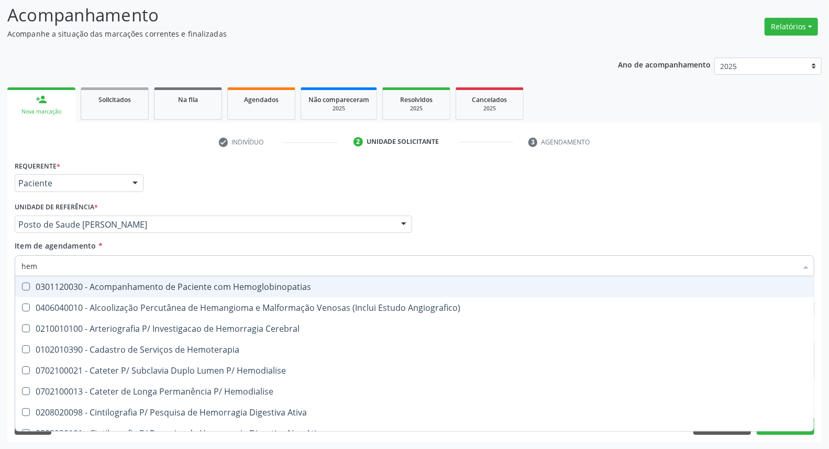
type input "hemo"
checkbox Hemacias "true"
checkbox Glicosilada "false"
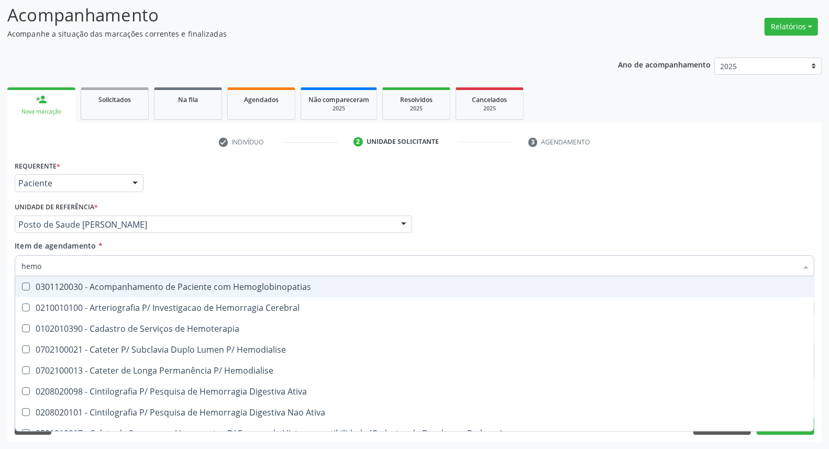
type input "hemog"
checkbox Tardio\) "true"
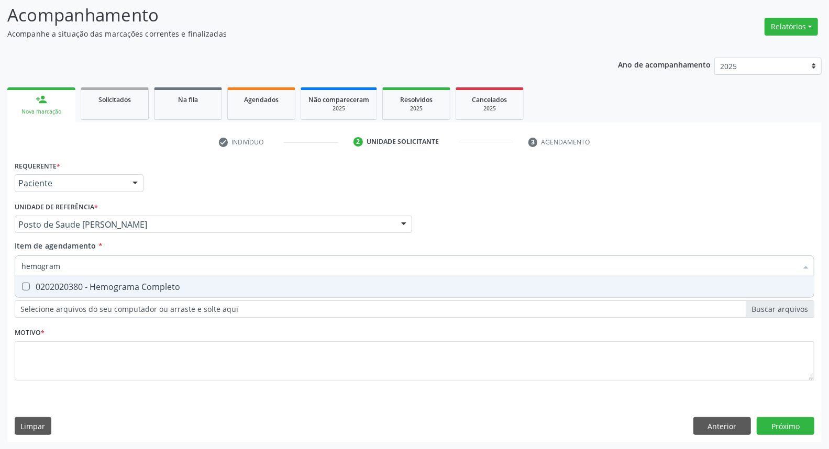
type input "hemograma"
drag, startPoint x: 30, startPoint y: 288, endPoint x: 76, endPoint y: 273, distance: 48.0
click at [32, 288] on div "0202020380 - Hemograma Completo" at bounding box center [414, 287] width 786 height 8
checkbox Completo "true"
drag, startPoint x: 84, startPoint y: 267, endPoint x: 0, endPoint y: 268, distance: 83.8
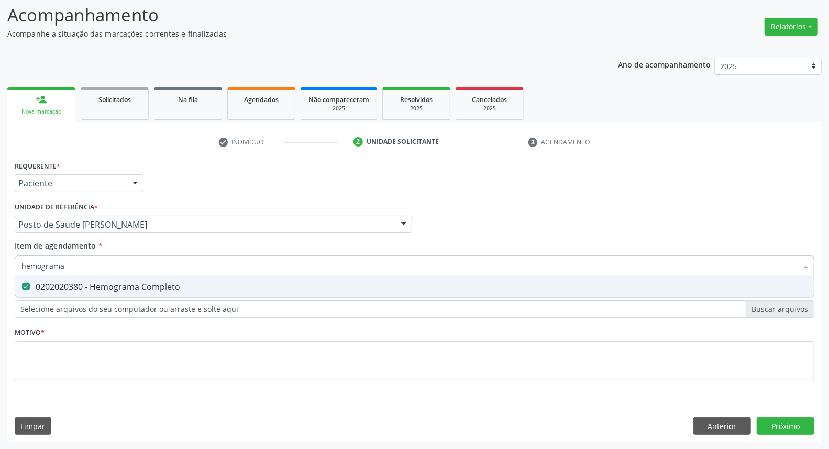
click at [0, 268] on div "Acompanhamento Acompanhe a situação das marcações correntes e finalizadas Relat…" at bounding box center [414, 219] width 829 height 462
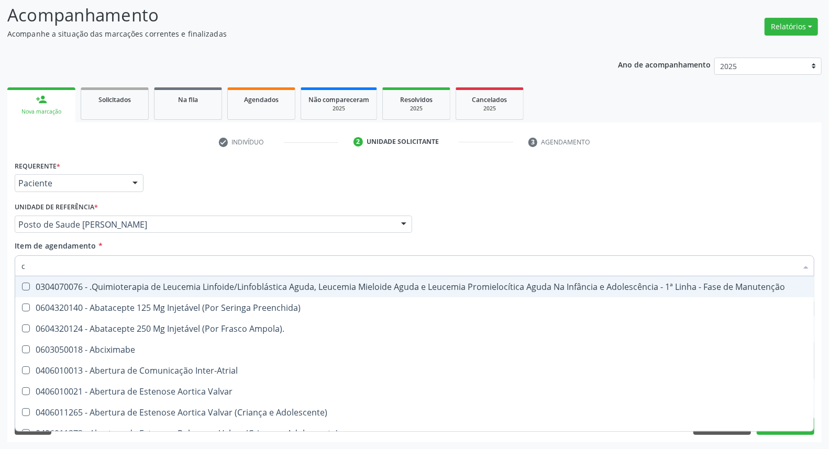
type input "co"
checkbox Manutenção "false"
checkbox Injetável "true"
checkbox Urina "false"
checkbox Oncologia "true"
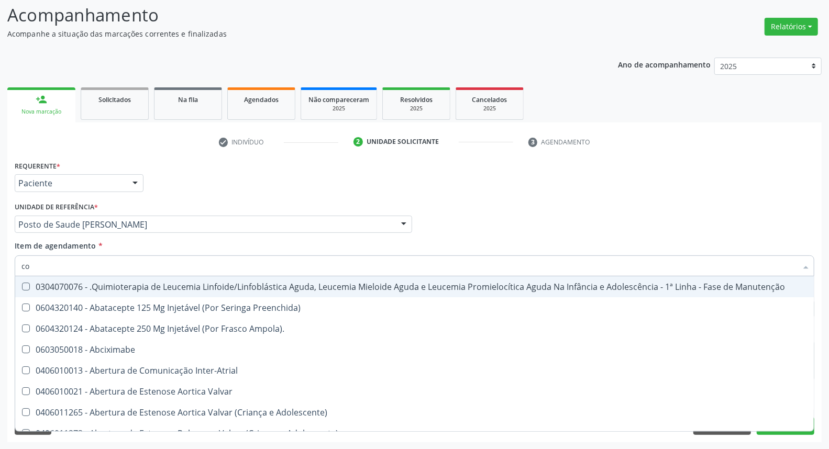
checkbox Bexiga "true"
checkbox Cistometro "true"
checkbox Creatinina "true"
checkbox Neurocirurgia "true"
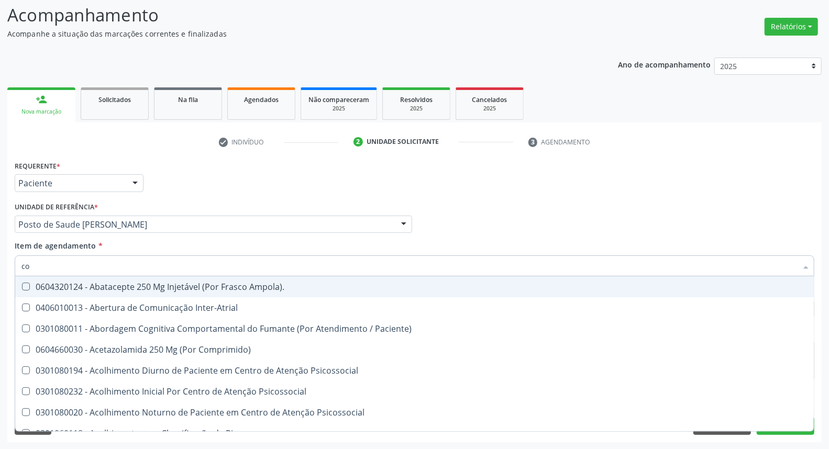
type input "col"
checkbox Reto "true"
checkbox Oncologia "true"
checkbox Urina "false"
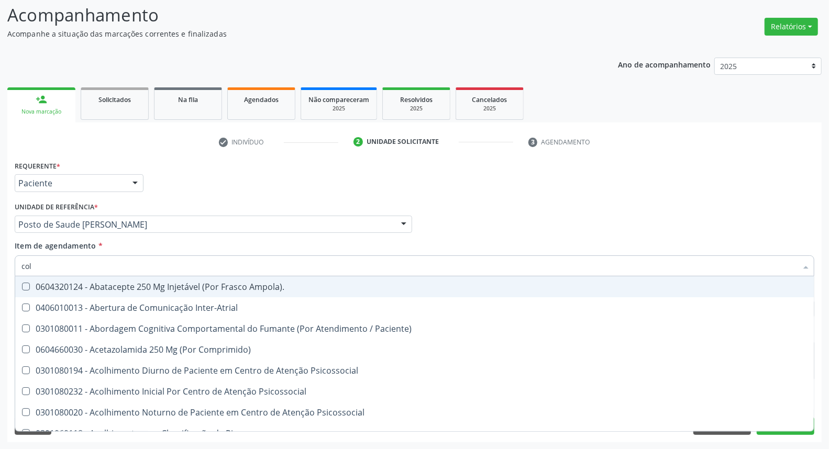
type input "cole"
checkbox Congênito "true"
checkbox Coclear "true"
checkbox Osso "true"
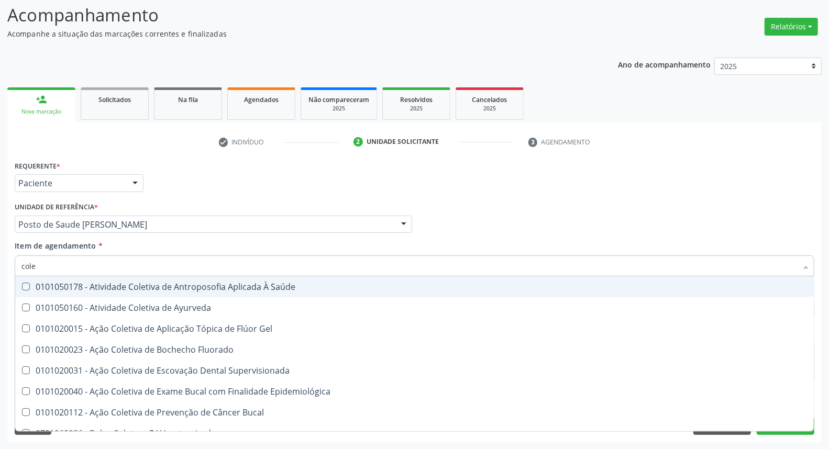
type input "coles"
checkbox Saúde "true"
checkbox Ayurveda "true"
checkbox Gel "true"
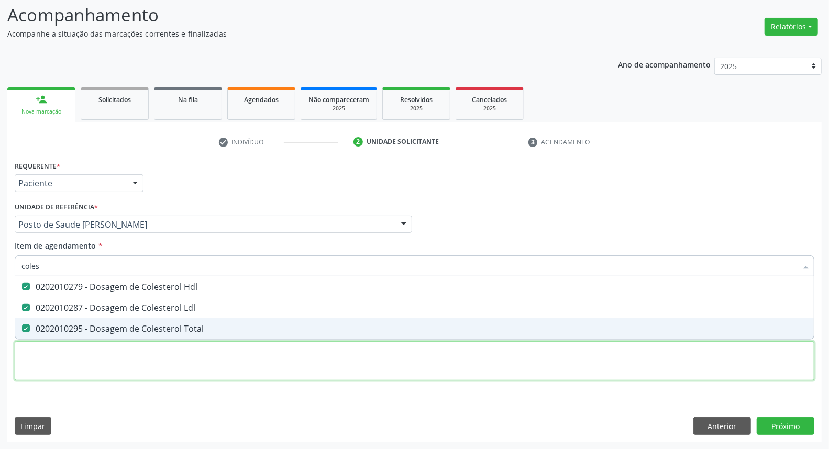
click at [312, 363] on div "Requerente * Paciente Médico(a) Enfermeiro(a) Paciente Nenhum resultado encontr…" at bounding box center [415, 276] width 800 height 237
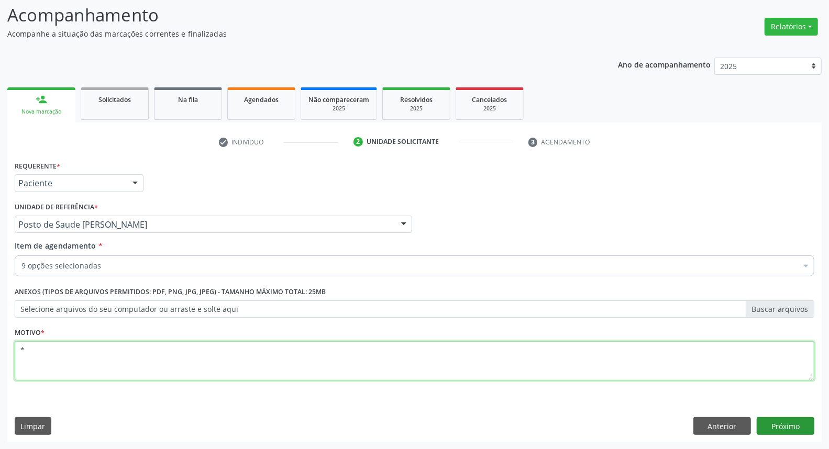
type textarea "*"
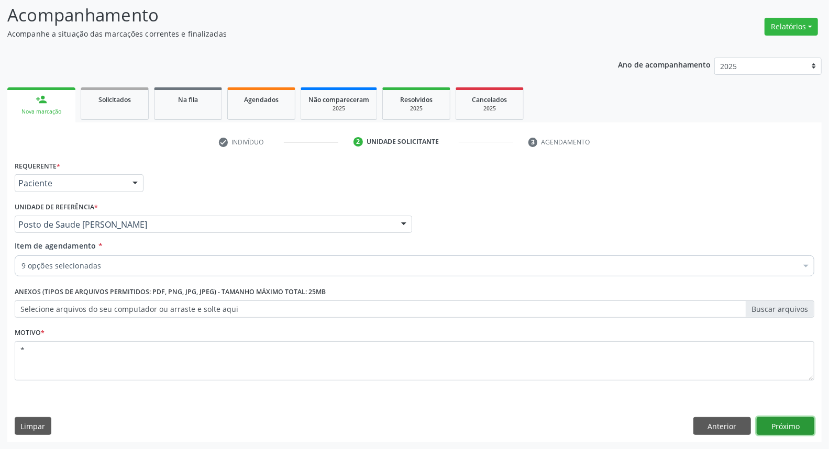
click at [784, 424] on button "Próximo" at bounding box center [786, 427] width 58 height 18
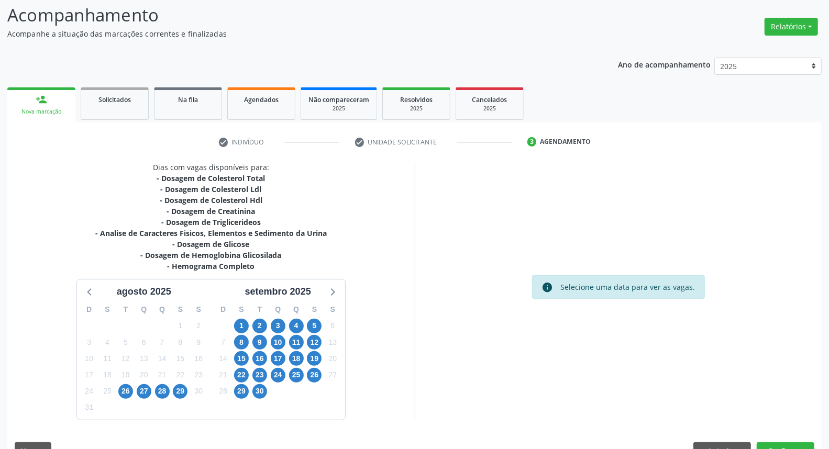
scroll to position [93, 0]
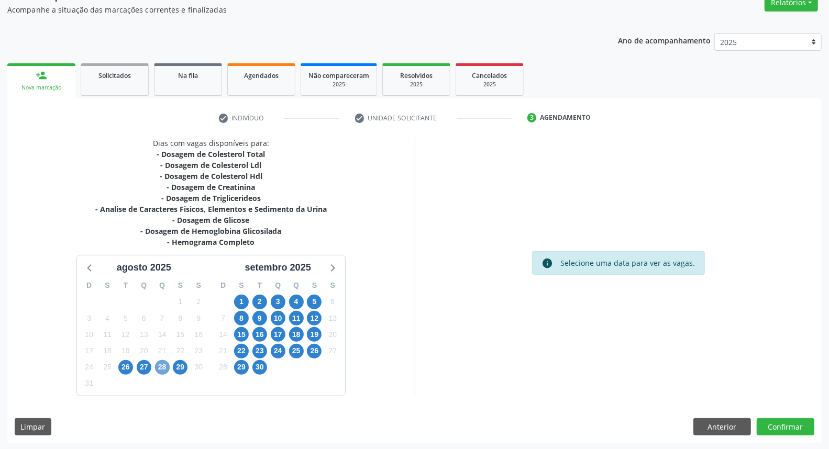
click at [163, 366] on span "28" at bounding box center [162, 367] width 15 height 15
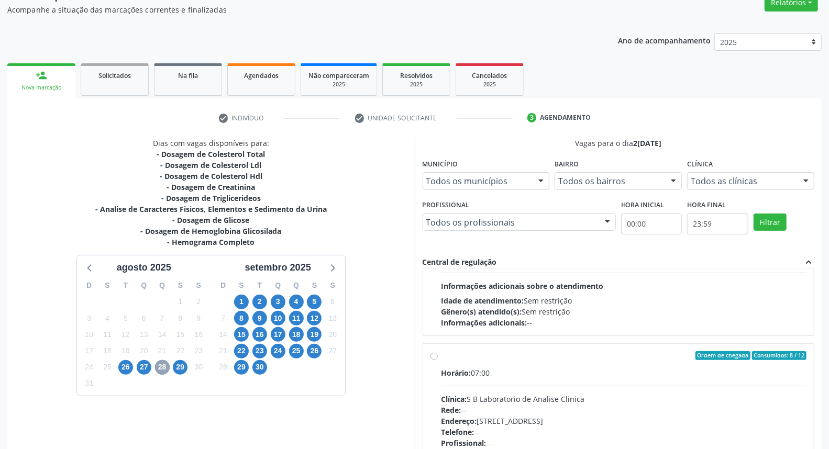
scroll to position [165, 0]
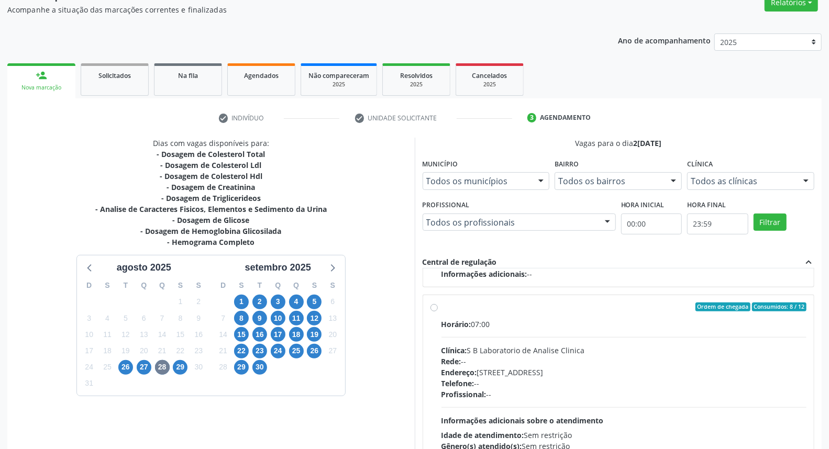
click at [442, 308] on label "Ordem de chegada Consumidos: 8 / 12 Horário: 07:00 Clínica: S B Laboratorio de …" at bounding box center [625, 383] width 366 height 161
click at [435, 308] on input "Ordem de chegada Consumidos: 8 / 12 Horário: 07:00 Clínica: S B Laboratorio de …" at bounding box center [434, 307] width 7 height 9
radio input "true"
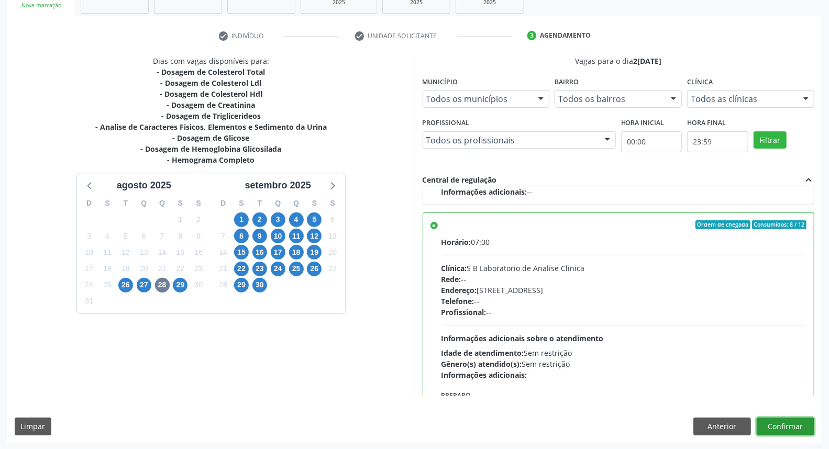
click at [797, 428] on button "Confirmar" at bounding box center [786, 427] width 58 height 18
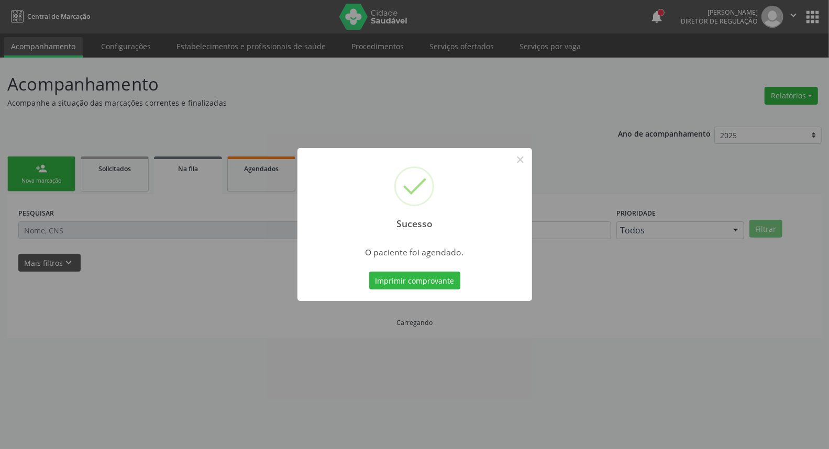
scroll to position [0, 0]
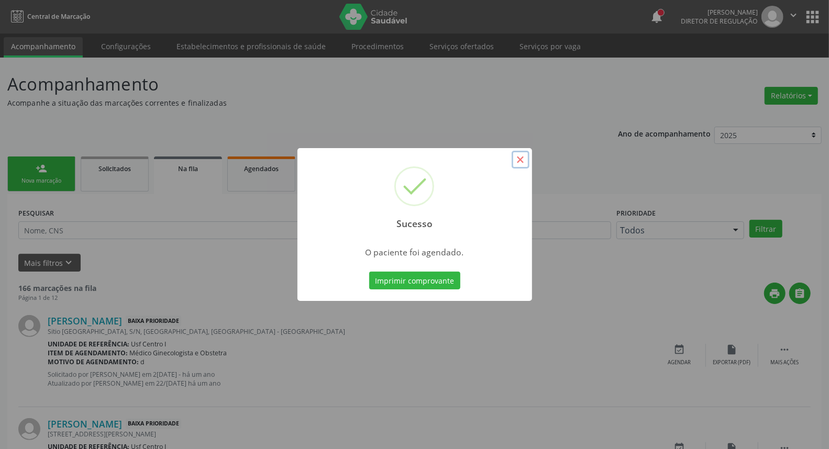
click at [521, 161] on button "×" at bounding box center [521, 160] width 18 height 18
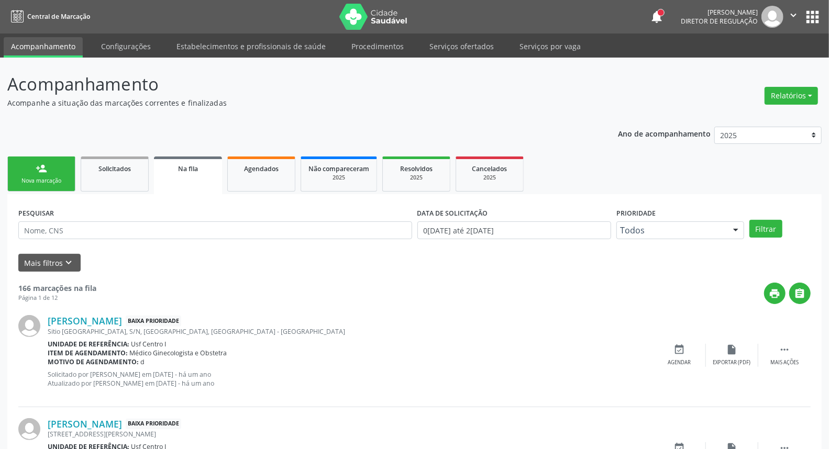
click at [40, 166] on div "person_add" at bounding box center [42, 169] width 12 height 12
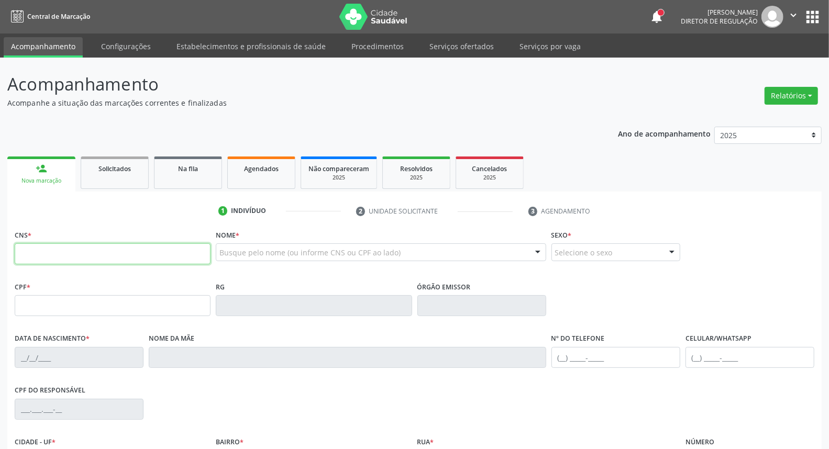
click at [35, 247] on input "text" at bounding box center [113, 254] width 196 height 21
type input "898 0034 0437 4284"
type input "471.294.174-04"
type input "[DATE]"
type input "Carmosa [PERSON_NAME]"
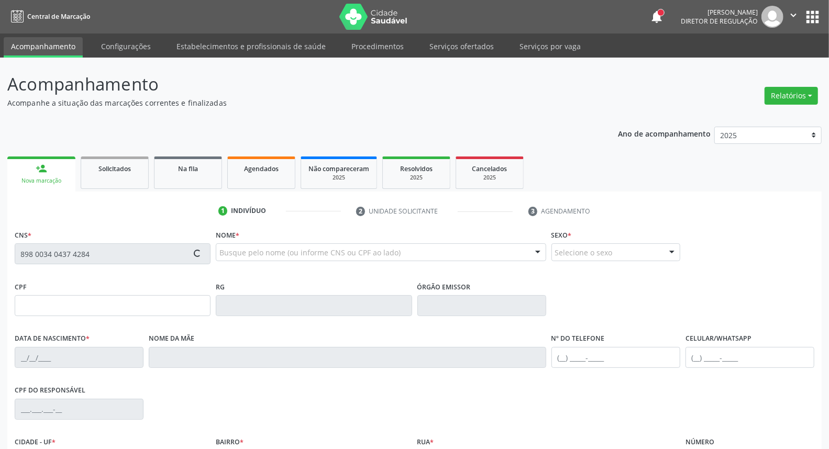
type input "[PHONE_NUMBER]"
type input "011.041.214-17"
type input "141"
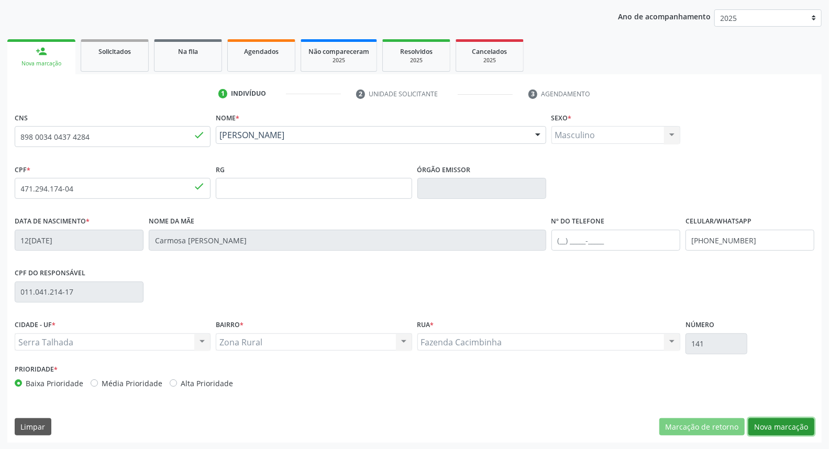
click at [771, 428] on button "Nova marcação" at bounding box center [782, 428] width 66 height 18
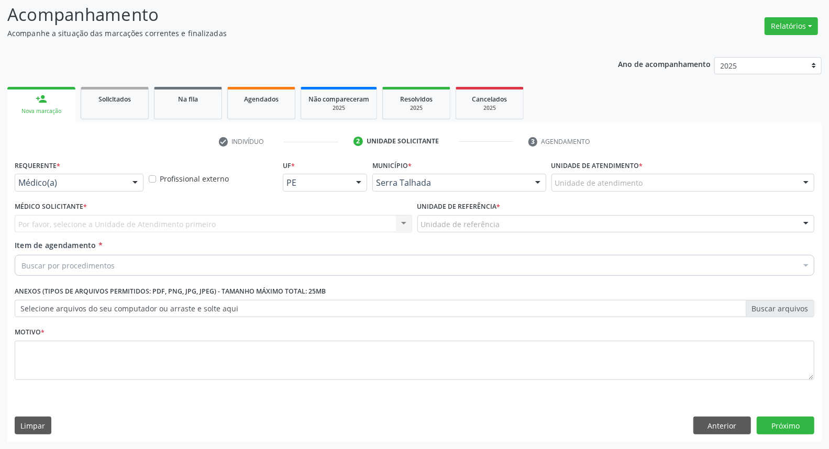
scroll to position [69, 0]
click at [133, 177] on div at bounding box center [135, 184] width 16 height 18
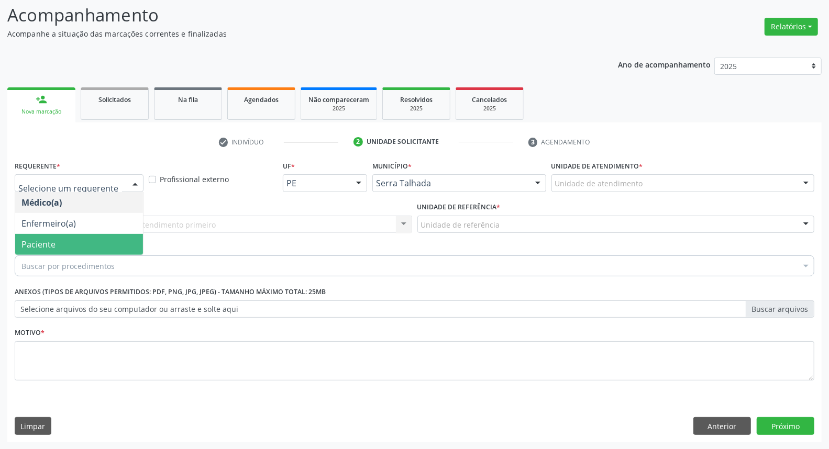
click at [112, 242] on span "Paciente" at bounding box center [79, 244] width 128 height 21
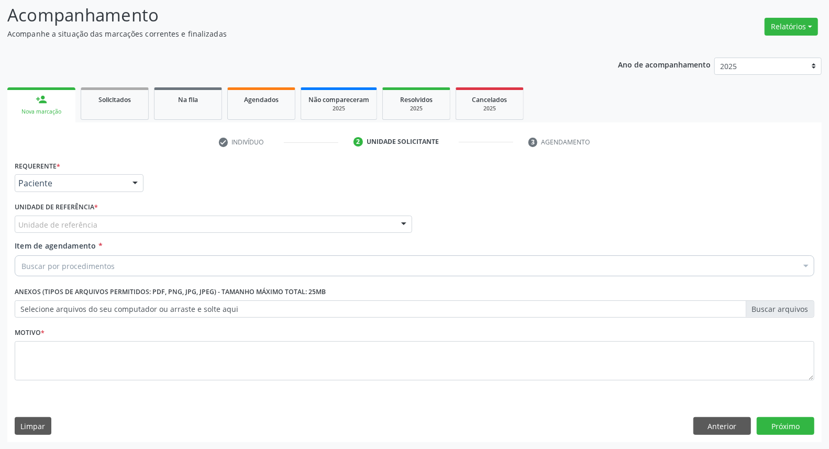
click at [119, 224] on div "Unidade de referência" at bounding box center [214, 225] width 398 height 18
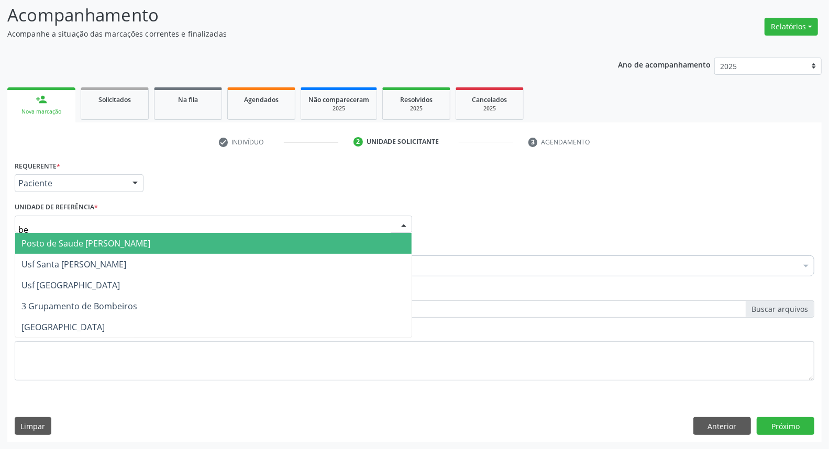
type input "ber"
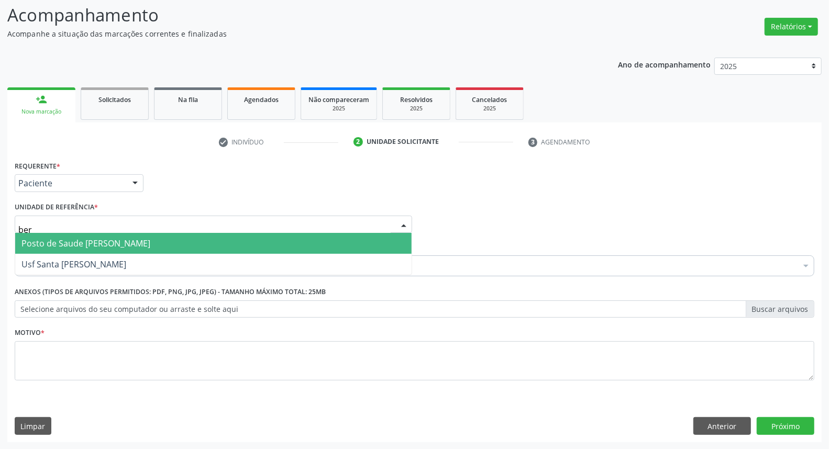
click at [114, 242] on span "Posto de Saude [PERSON_NAME]" at bounding box center [85, 244] width 129 height 12
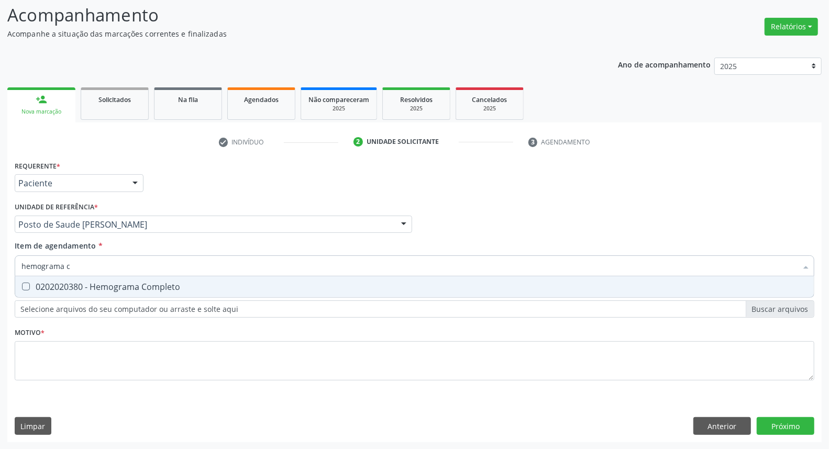
type input "hemograma co"
drag, startPoint x: 112, startPoint y: 288, endPoint x: 111, endPoint y: 278, distance: 10.0
click at [111, 287] on div "0202020380 - Hemograma Completo" at bounding box center [414, 287] width 786 height 8
checkbox Completo "true"
drag, startPoint x: 115, startPoint y: 266, endPoint x: 70, endPoint y: 278, distance: 47.1
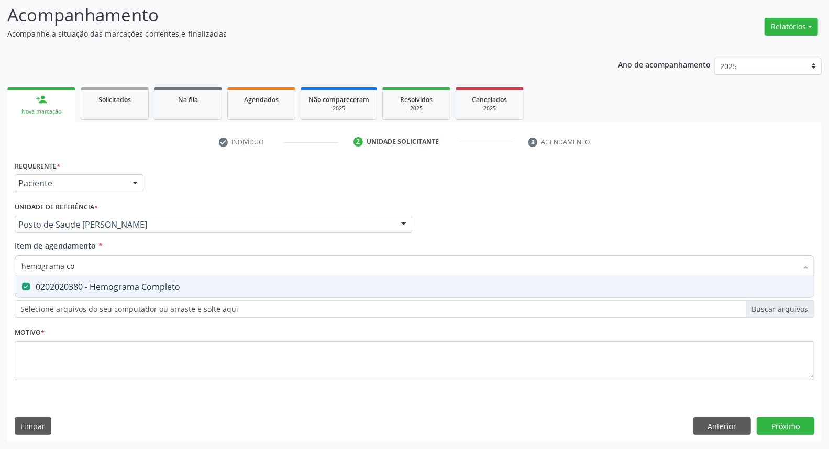
click at [71, 273] on div "hemograma co Desfazer seleção 0202020380 - Hemograma Completo Nenhum resultado …" at bounding box center [415, 265] width 800 height 18
click at [93, 264] on input "hemograma co" at bounding box center [409, 266] width 776 height 21
type input "g"
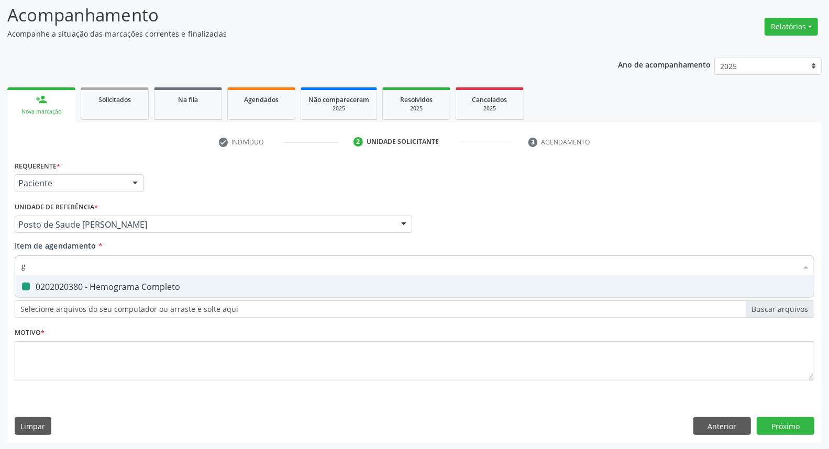
checkbox Completo "false"
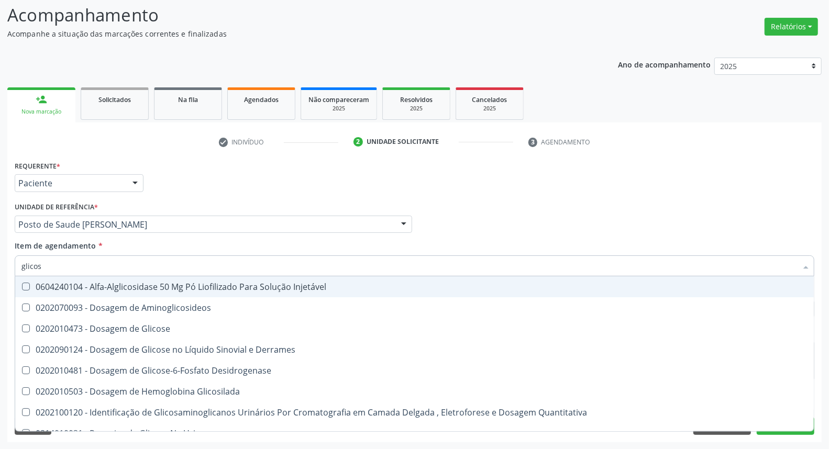
type input "glicose"
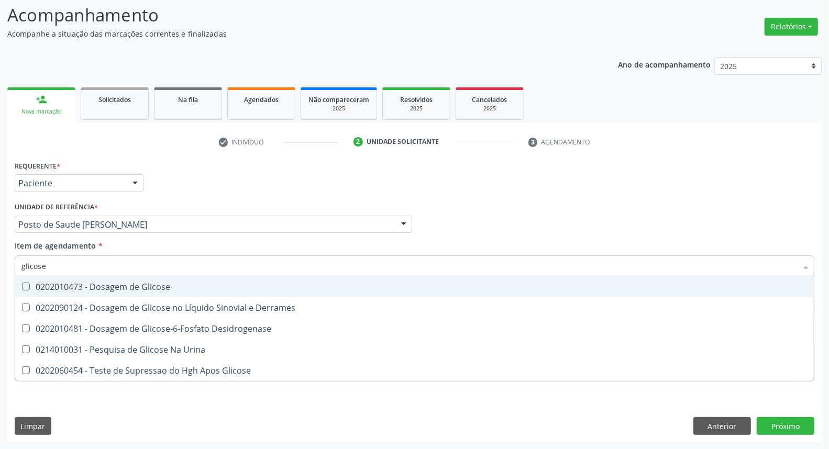
drag, startPoint x: 97, startPoint y: 282, endPoint x: 96, endPoint y: 269, distance: 12.6
click at [97, 283] on div "0202010473 - Dosagem de Glicose" at bounding box center [414, 287] width 786 height 8
checkbox Glicose "true"
click at [97, 260] on input "glicose" at bounding box center [409, 266] width 776 height 21
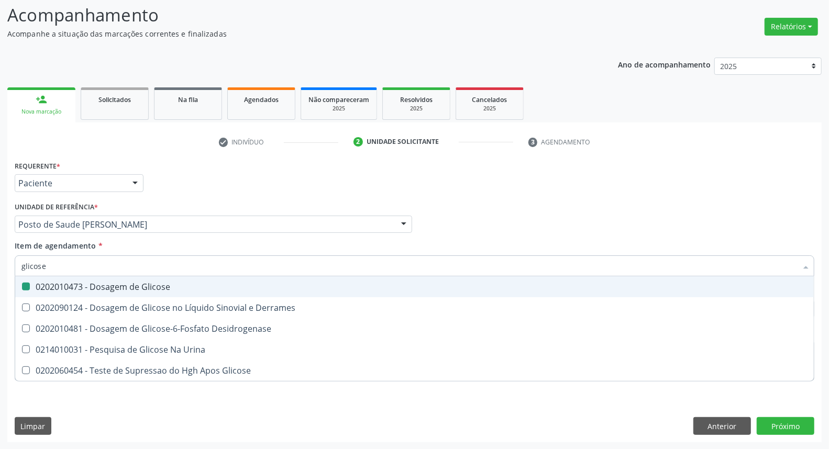
type input "u"
checkbox Glicose "false"
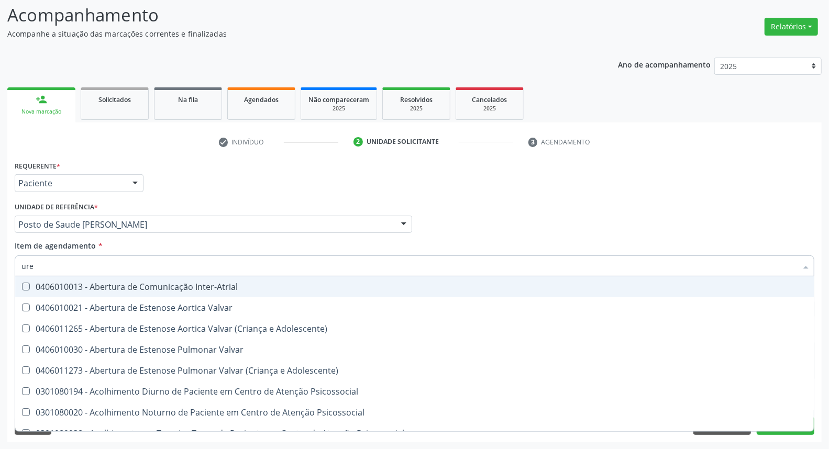
type input "urei"
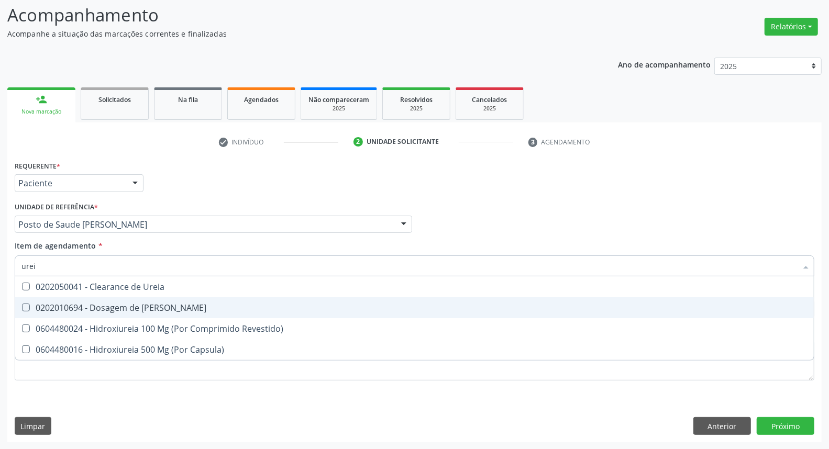
click at [108, 304] on div "0202010694 - Dosagem de [PERSON_NAME]" at bounding box center [414, 308] width 786 height 8
checkbox Ureia "true"
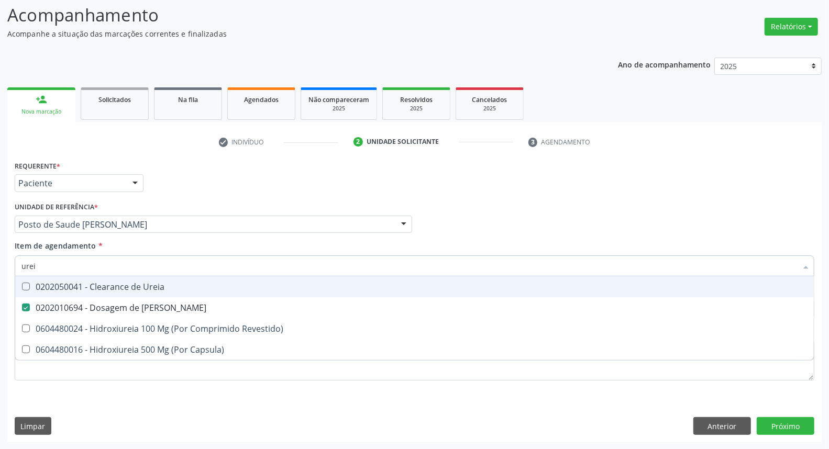
click at [131, 268] on input "urei" at bounding box center [409, 266] width 776 height 21
type input "c"
checkbox Ureia "false"
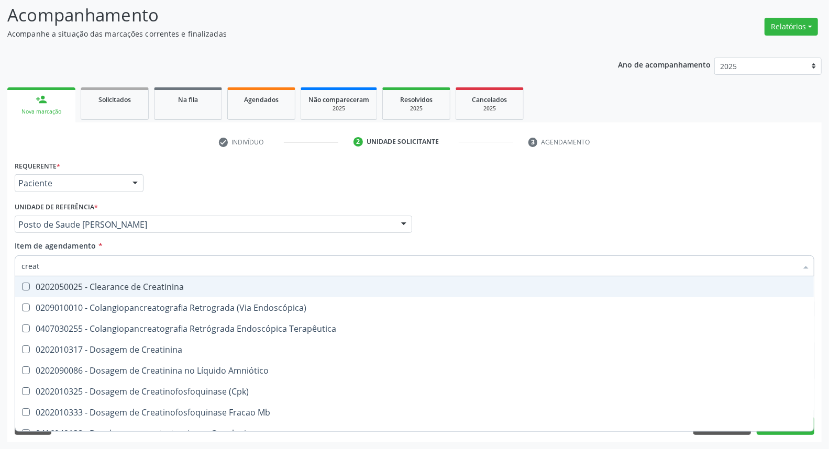
type input "creati"
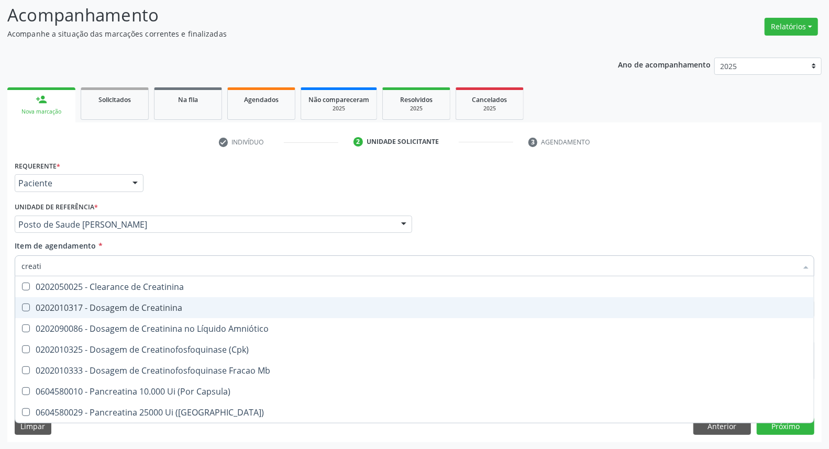
drag, startPoint x: 128, startPoint y: 305, endPoint x: 129, endPoint y: 278, distance: 27.3
click at [127, 304] on div "0202010317 - Dosagem de Creatinina" at bounding box center [414, 308] width 786 height 8
checkbox Creatinina "true"
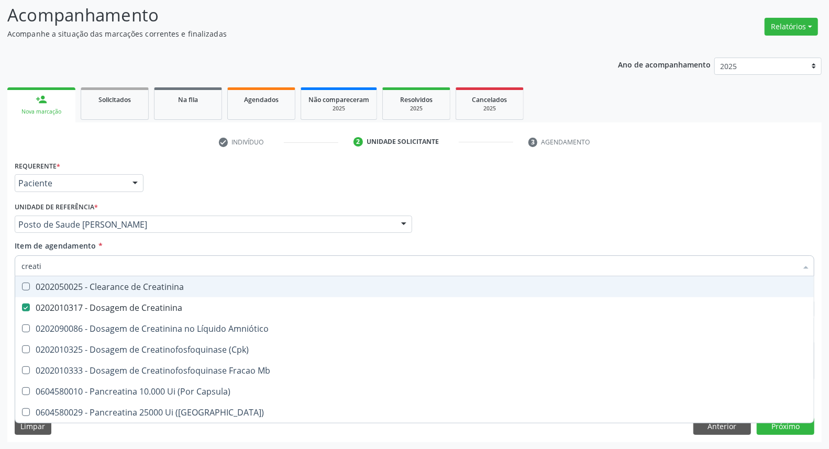
click at [130, 269] on input "creati" at bounding box center [409, 266] width 776 height 21
type input "co"
checkbox Creatinina "false"
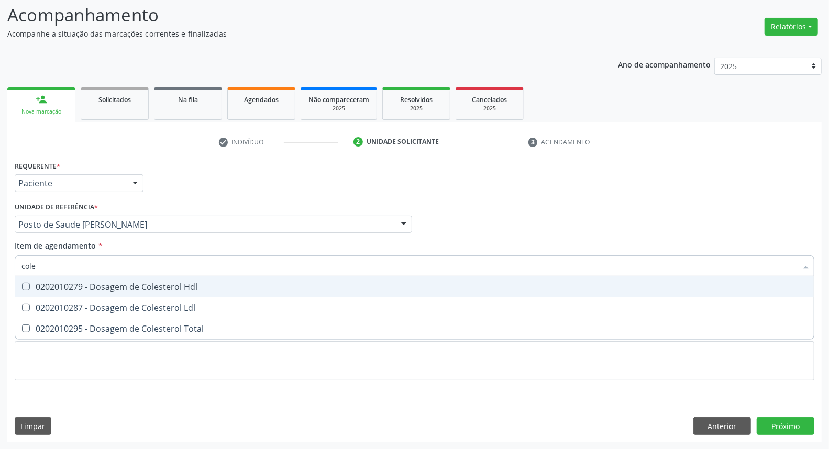
type input "coles"
drag, startPoint x: 108, startPoint y: 285, endPoint x: 103, endPoint y: 311, distance: 26.8
click at [108, 286] on div "0202010279 - Dosagem de Colesterol Hdl" at bounding box center [414, 287] width 786 height 8
checkbox Hdl "true"
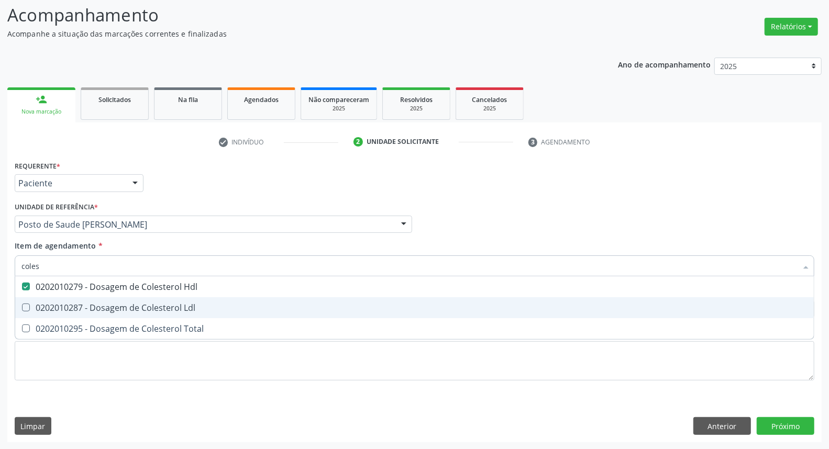
drag, startPoint x: 103, startPoint y: 311, endPoint x: 107, endPoint y: 324, distance: 13.3
click at [103, 312] on div "0202010287 - Dosagem de Colesterol Ldl" at bounding box center [414, 308] width 786 height 8
checkbox Ldl "true"
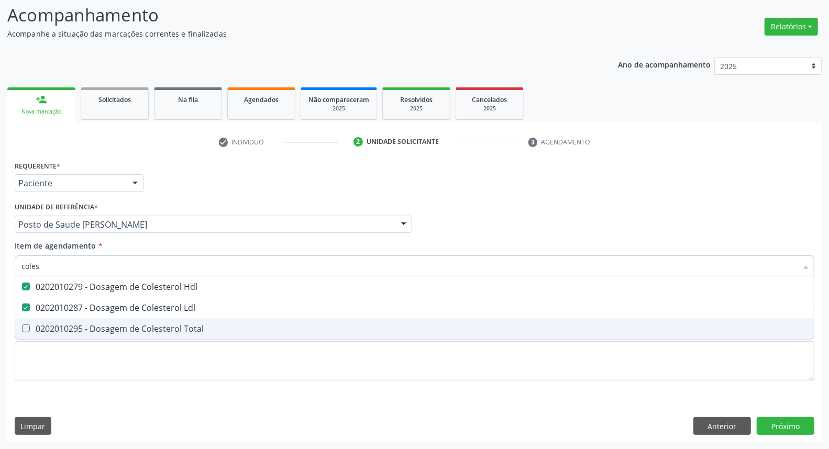
drag, startPoint x: 107, startPoint y: 324, endPoint x: 111, endPoint y: 290, distance: 34.3
click at [107, 325] on div "0202010295 - Dosagem de Colesterol Total" at bounding box center [414, 329] width 786 height 8
checkbox Total "true"
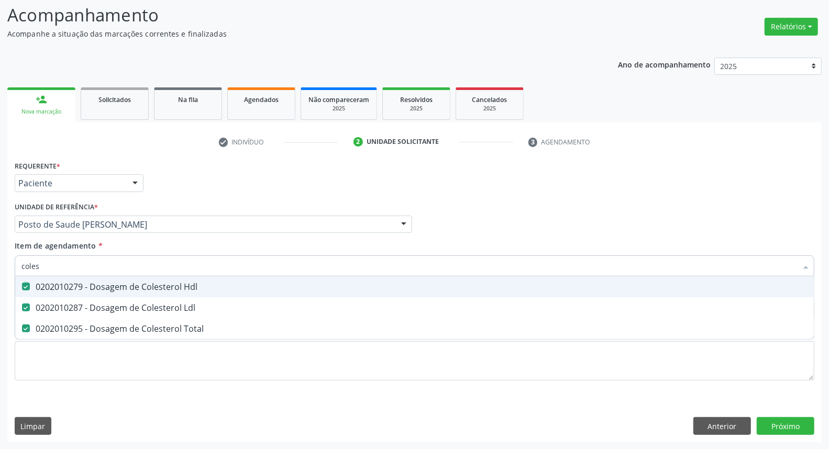
click at [117, 273] on input "coles" at bounding box center [409, 266] width 776 height 21
type input "ps"
checkbox Hdl "false"
checkbox Ldl "false"
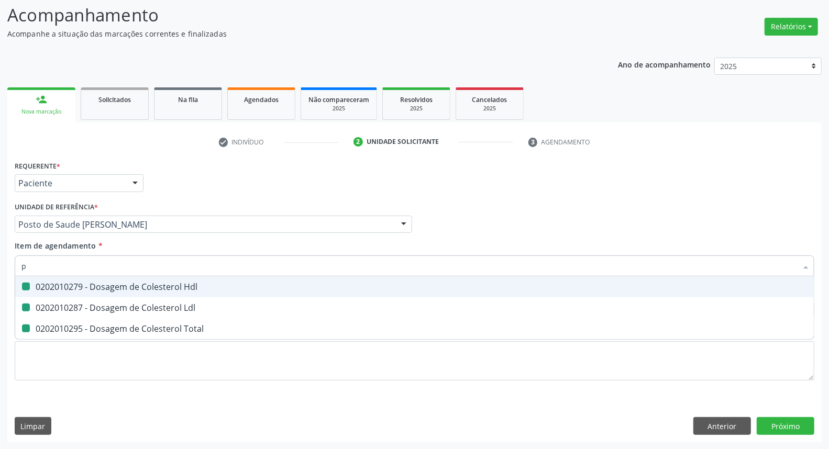
checkbox Total "false"
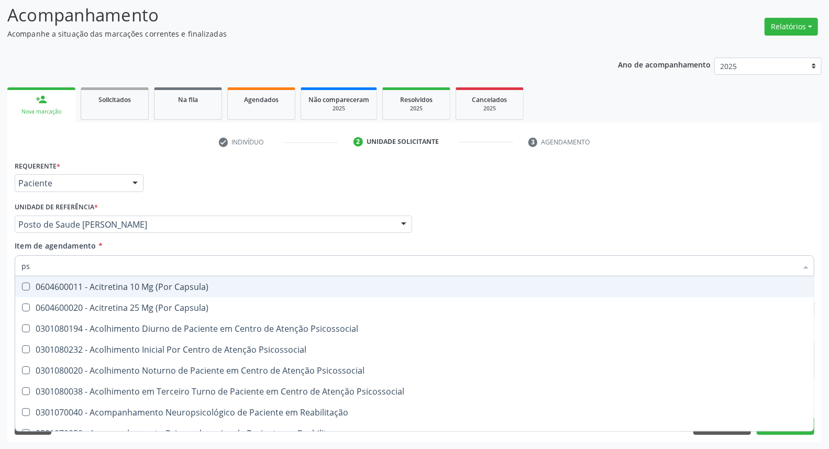
type input "psa"
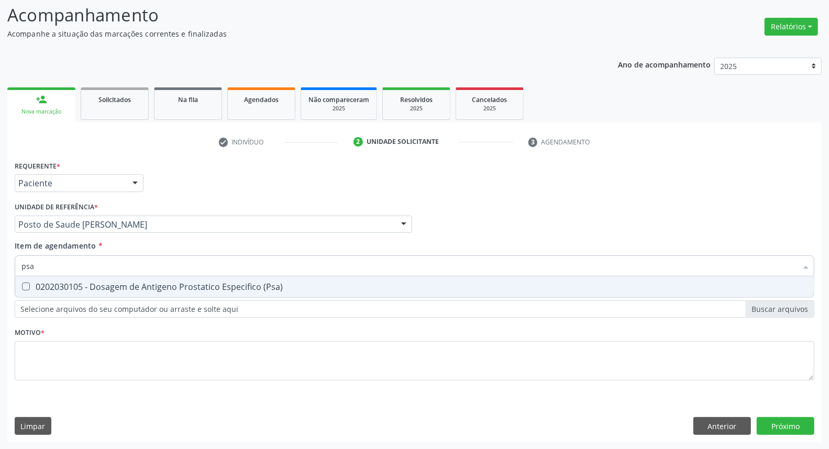
drag, startPoint x: 161, startPoint y: 286, endPoint x: 161, endPoint y: 317, distance: 32.0
click at [161, 286] on div "0202030105 - Dosagem de Antigeno Prostatico Especifico (Psa)" at bounding box center [414, 287] width 786 height 8
checkbox \(Psa\) "true"
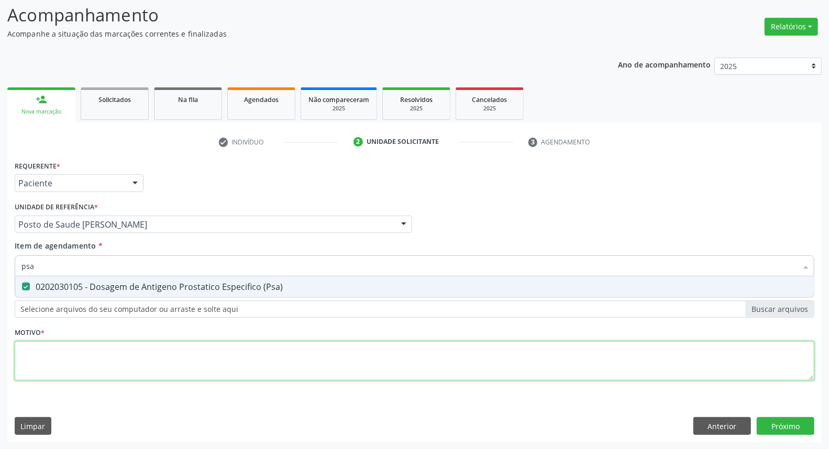
click at [149, 354] on div "Requerente * Paciente Médico(a) Enfermeiro(a) Paciente Nenhum resultado encontr…" at bounding box center [415, 276] width 800 height 237
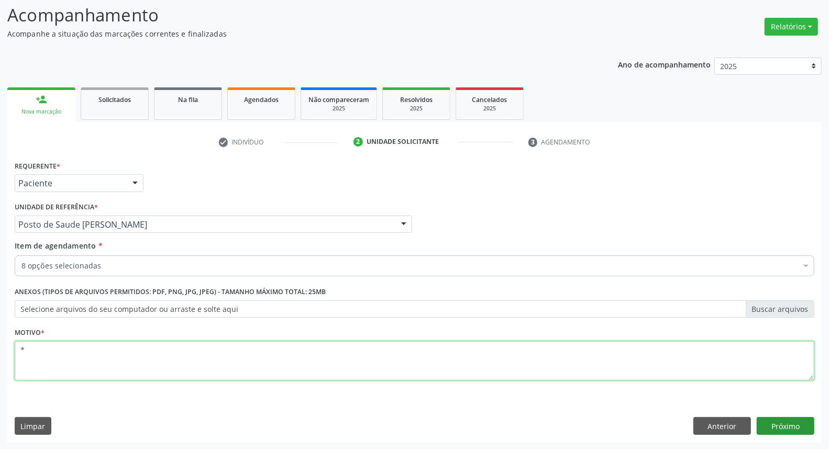
type textarea "*"
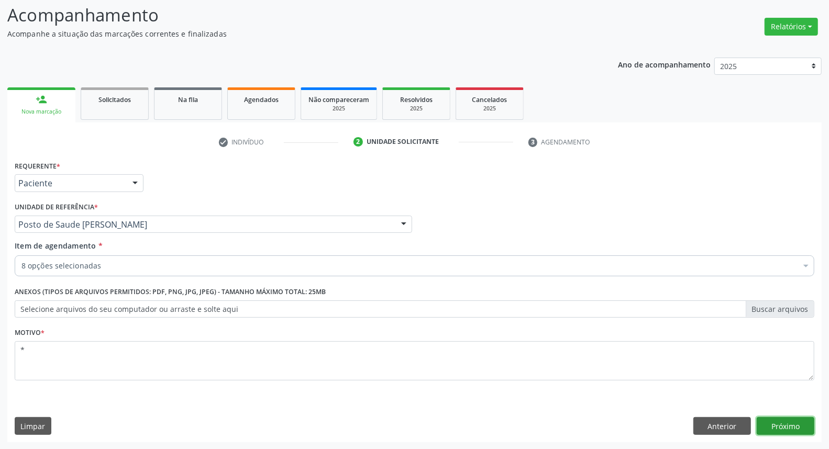
click at [803, 427] on button "Próximo" at bounding box center [786, 427] width 58 height 18
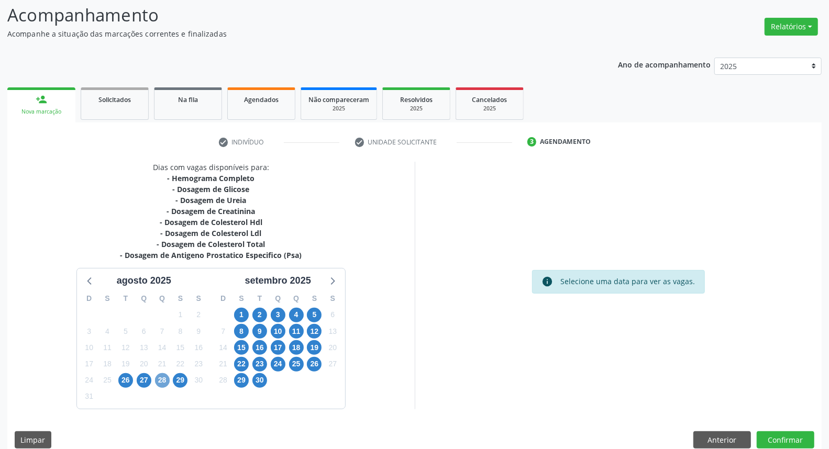
click at [163, 383] on span "28" at bounding box center [162, 381] width 15 height 15
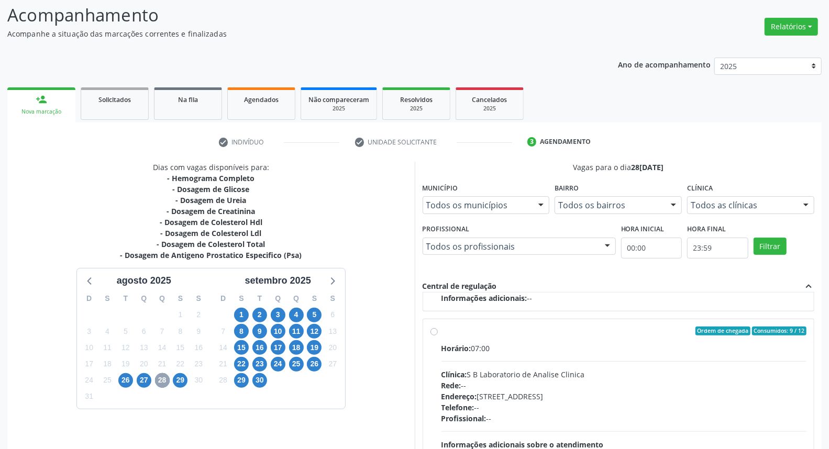
scroll to position [127, 0]
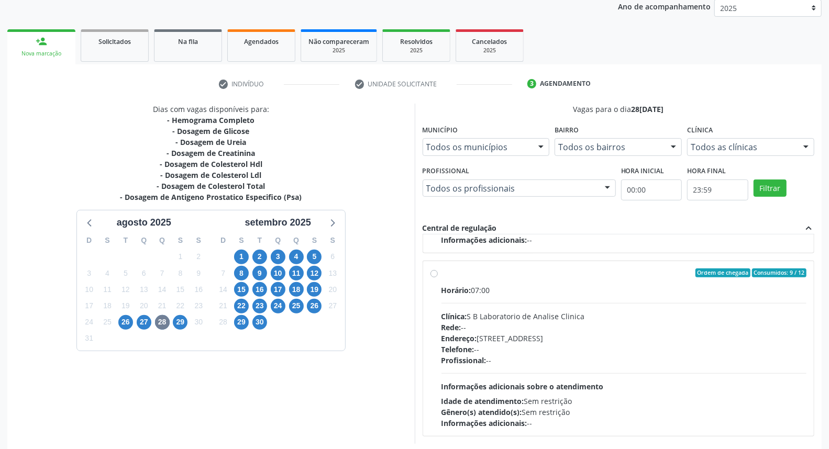
click at [442, 271] on label "Ordem de chegada Consumidos: 9 / 12 Horário: 07:00 Clínica: S B Laboratorio de …" at bounding box center [625, 349] width 366 height 161
click at [434, 271] on input "Ordem de chegada Consumidos: 9 / 12 Horário: 07:00 Clínica: S B Laboratorio de …" at bounding box center [434, 273] width 7 height 9
radio input "true"
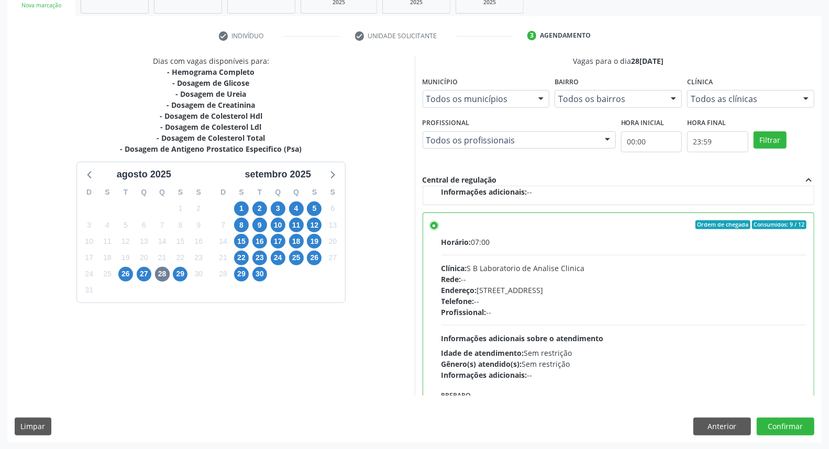
scroll to position [236, 0]
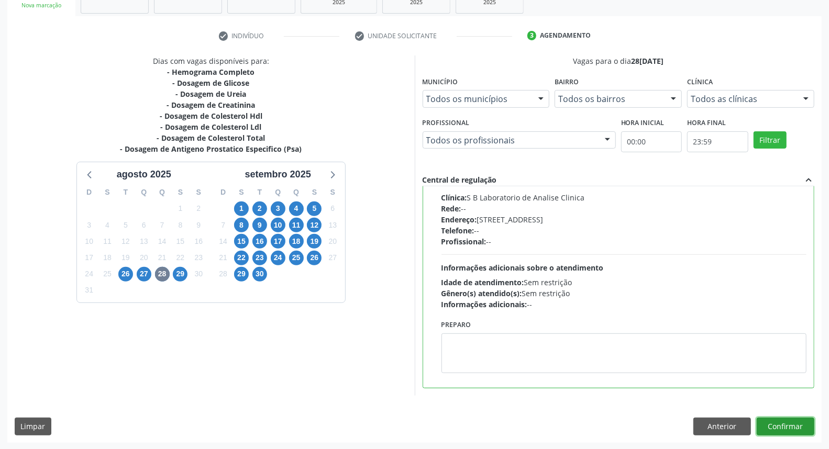
click at [787, 421] on button "Confirmar" at bounding box center [786, 427] width 58 height 18
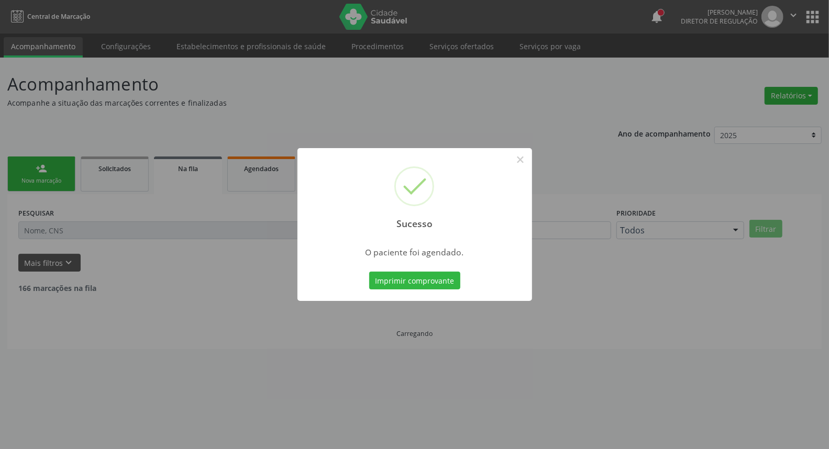
scroll to position [0, 0]
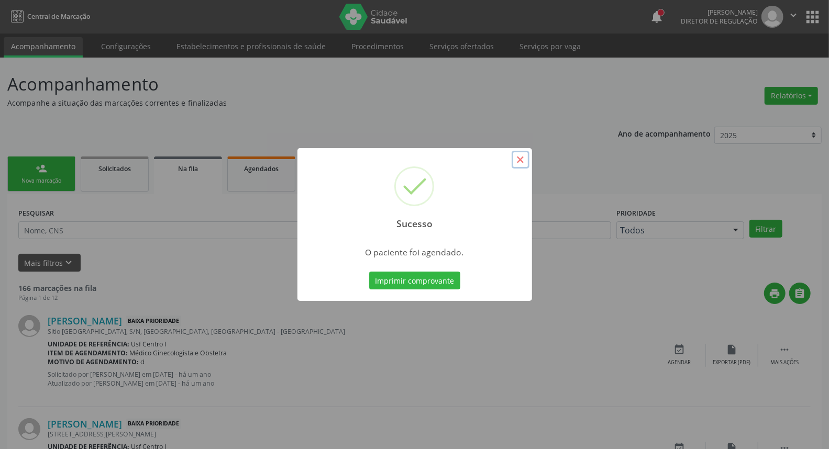
click at [521, 161] on button "×" at bounding box center [521, 160] width 18 height 18
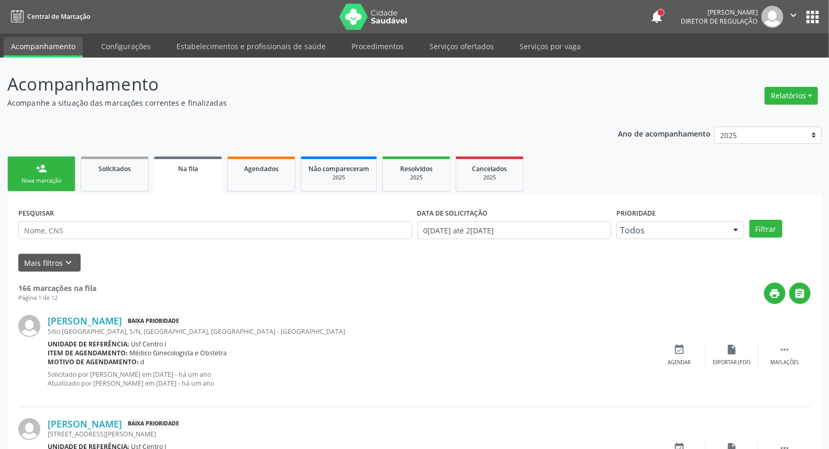
click at [39, 168] on div "person_add" at bounding box center [42, 169] width 12 height 12
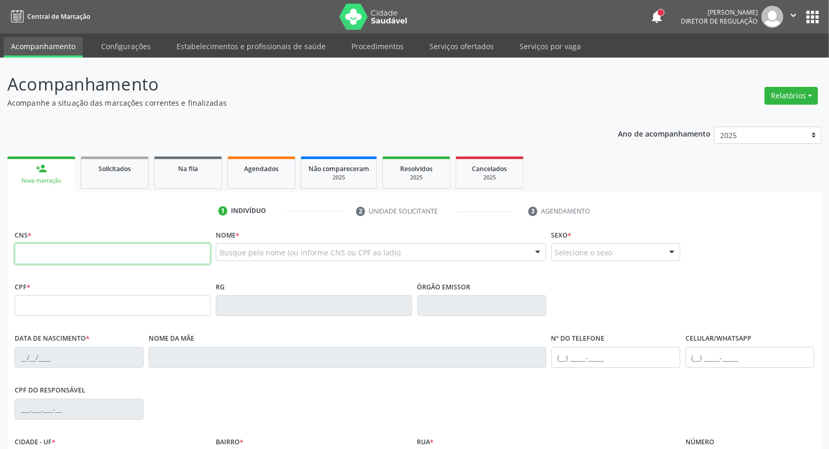
click at [93, 255] on input "text" at bounding box center [113, 254] width 196 height 21
type input "700 7019 9867 6070"
type input "173.560.274-45"
type input "[DATE]"
type input "Elivania Manguira [PERSON_NAME]"
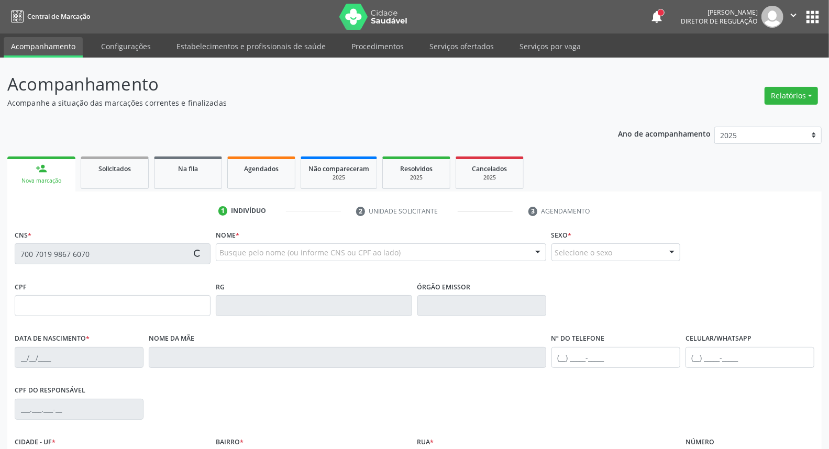
type input "[PHONE_NUMBER]"
type input "125.667.114-29"
type input "13"
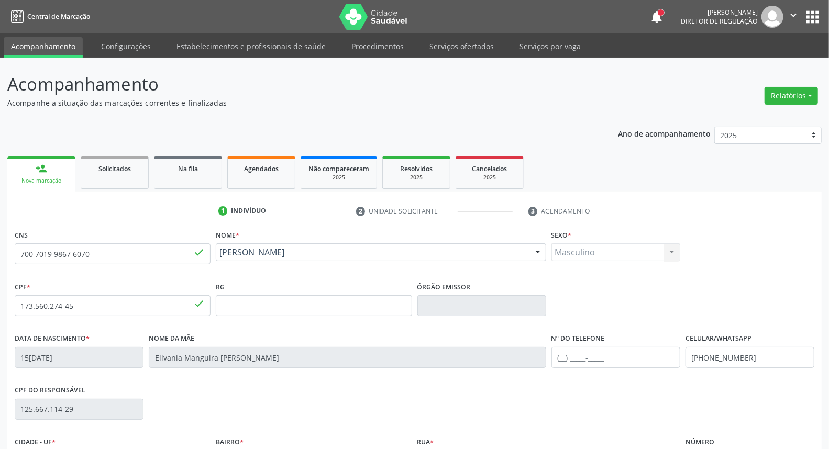
scroll to position [117, 0]
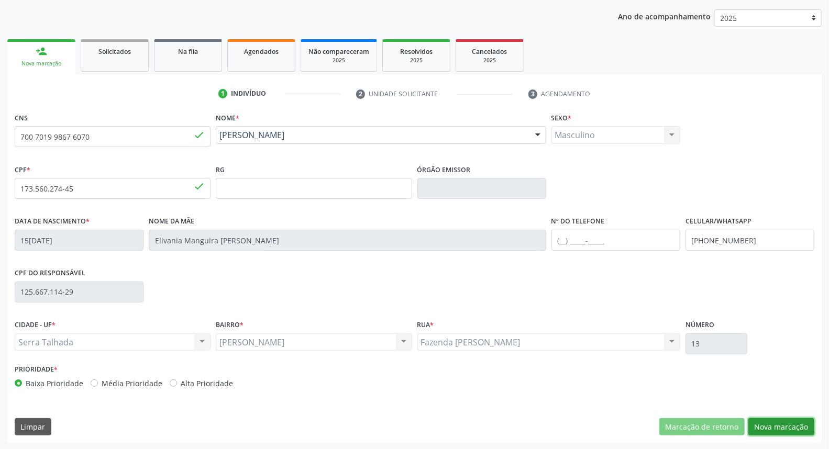
drag, startPoint x: 780, startPoint y: 429, endPoint x: 479, endPoint y: 304, distance: 325.0
click at [779, 428] on button "Nova marcação" at bounding box center [782, 428] width 66 height 18
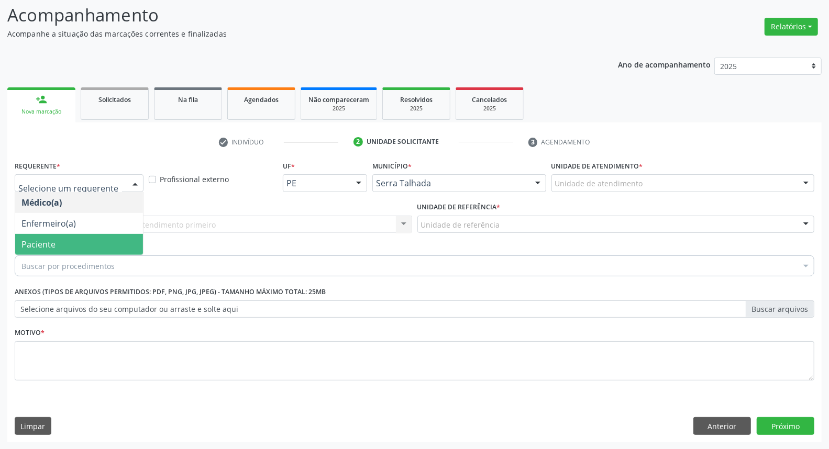
drag, startPoint x: 39, startPoint y: 250, endPoint x: 41, endPoint y: 241, distance: 9.1
click at [38, 250] on span "Paciente" at bounding box center [79, 244] width 128 height 21
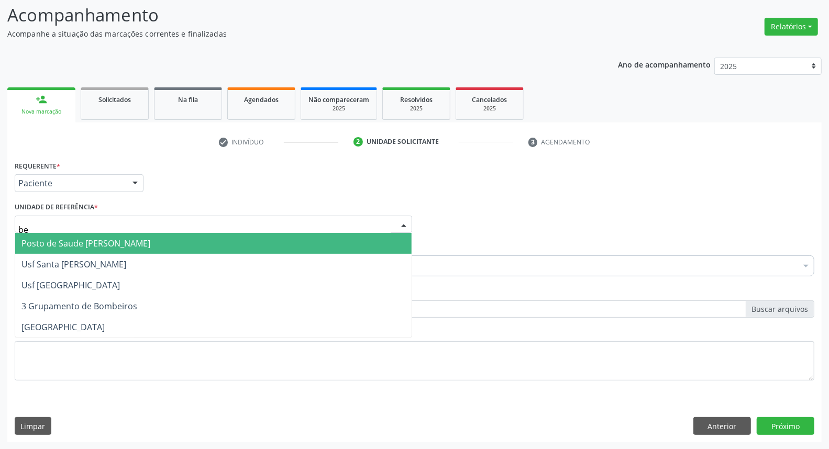
type input "ber"
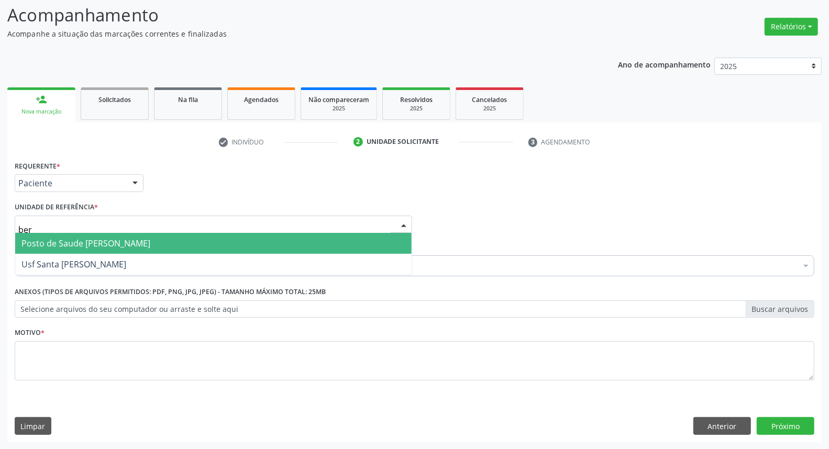
click at [54, 242] on span "Posto de Saude [PERSON_NAME]" at bounding box center [85, 244] width 129 height 12
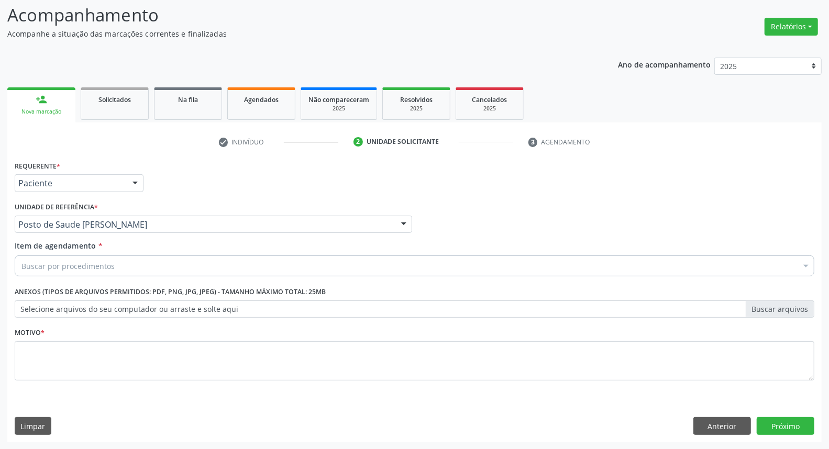
click at [61, 259] on div "Buscar por procedimentos" at bounding box center [415, 266] width 800 height 21
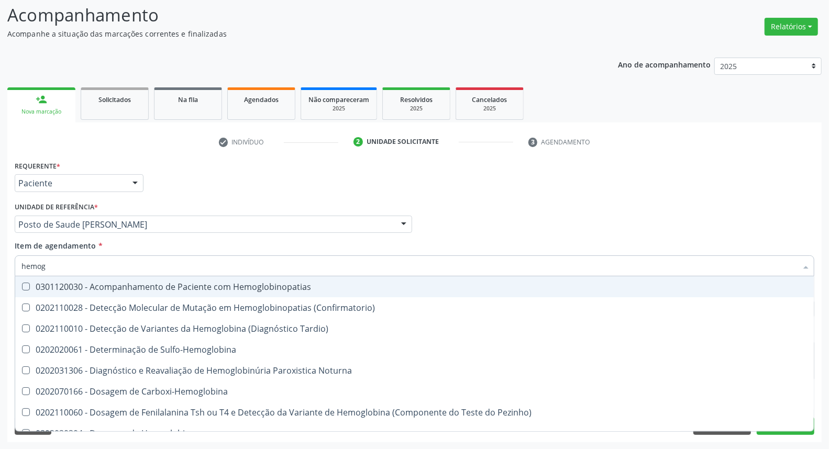
type input "hemogr"
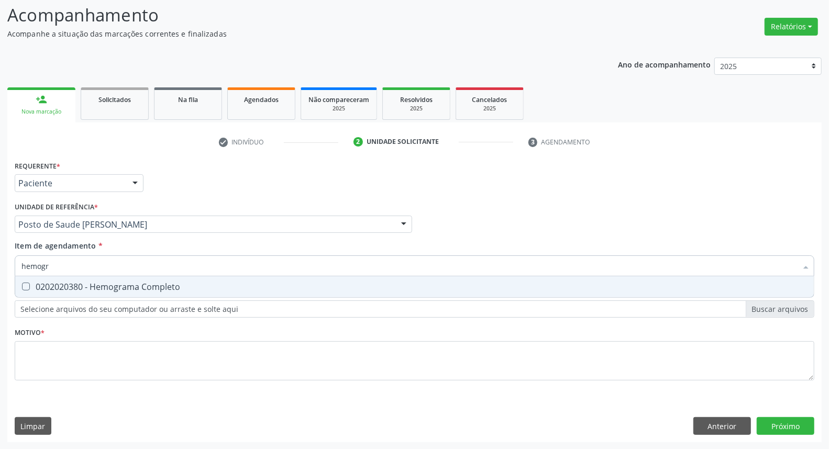
drag, startPoint x: 56, startPoint y: 288, endPoint x: 67, endPoint y: 271, distance: 20.5
click at [58, 285] on div "0202020380 - Hemograma Completo" at bounding box center [414, 287] width 786 height 8
checkbox Completo "true"
drag, startPoint x: 0, startPoint y: 249, endPoint x: 0, endPoint y: 239, distance: 9.4
click at [0, 240] on div "Acompanhamento Acompanhe a situação das marcações correntes e finalizadas Relat…" at bounding box center [414, 219] width 829 height 462
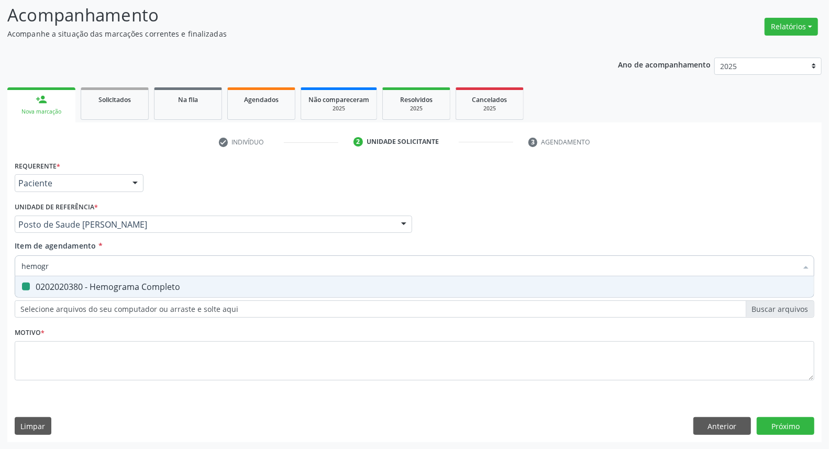
type input "g"
checkbox Completo "false"
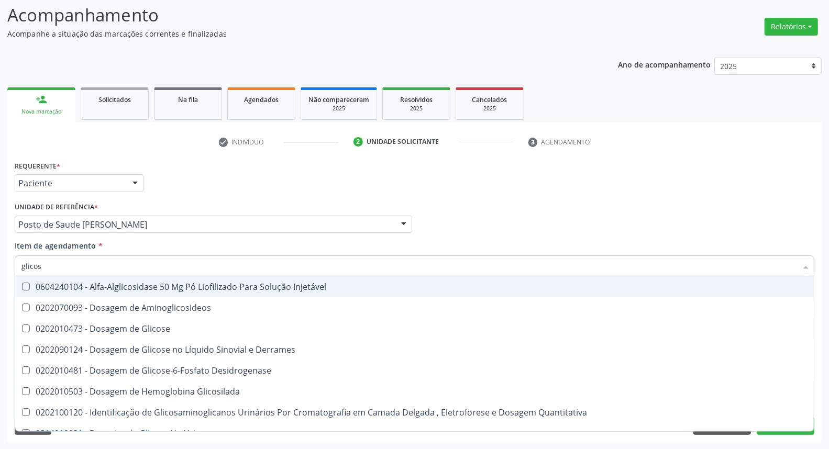
type input "glicose"
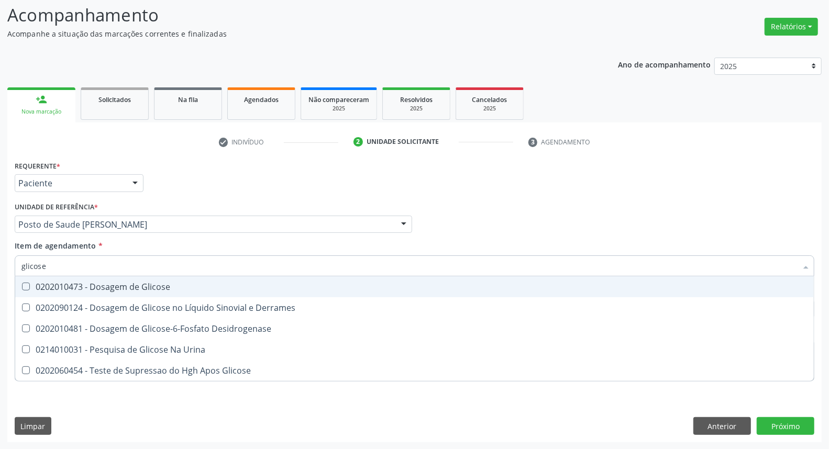
click at [27, 286] on Glicose at bounding box center [26, 287] width 8 height 8
click at [22, 286] on Glicose "checkbox" at bounding box center [18, 286] width 7 height 7
checkbox Glicose "true"
click at [0, 258] on div "Acompanhamento Acompanhe a situação das marcações correntes e finalizadas Relat…" at bounding box center [414, 219] width 829 height 462
type input "ur"
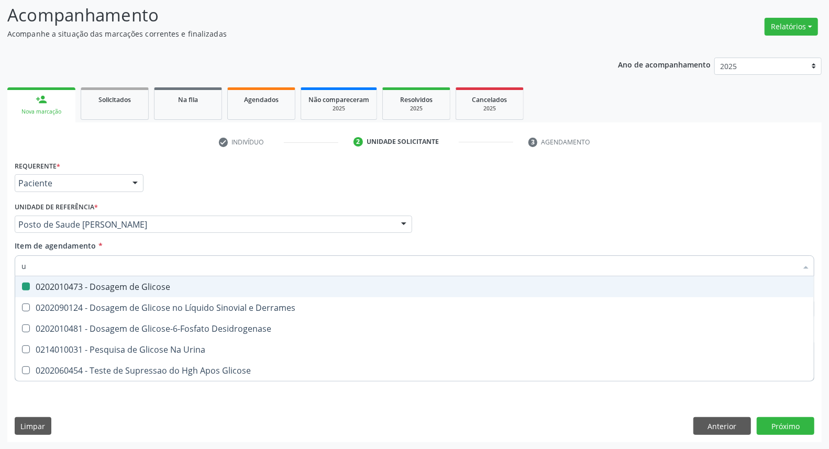
checkbox Glicose "false"
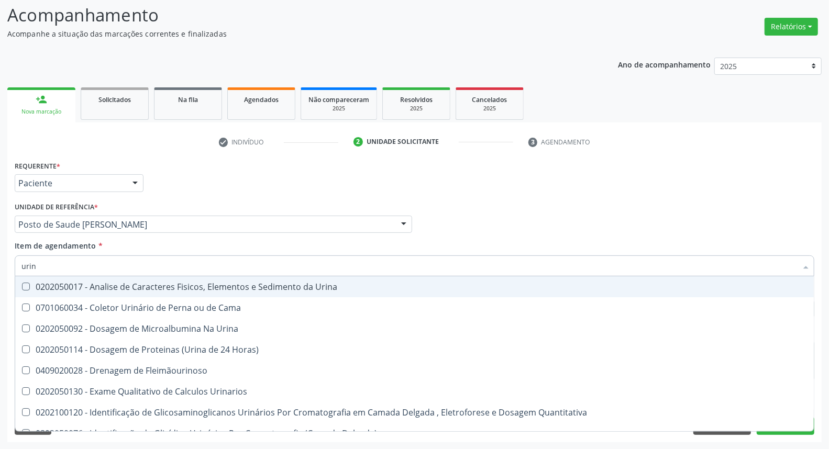
type input "urina"
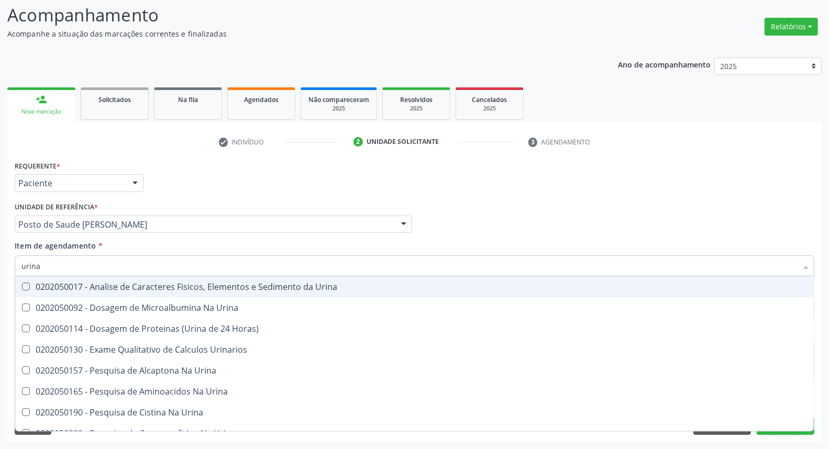
click at [29, 283] on div "0202050017 - Analise de Caracteres Fisicos, Elementos e Sedimento da Urina" at bounding box center [414, 287] width 786 height 8
checkbox Urina "true"
click at [0, 264] on div "Acompanhamento Acompanhe a situação das marcações correntes e finalizadas Relat…" at bounding box center [414, 219] width 829 height 462
type input "p"
checkbox Urina "false"
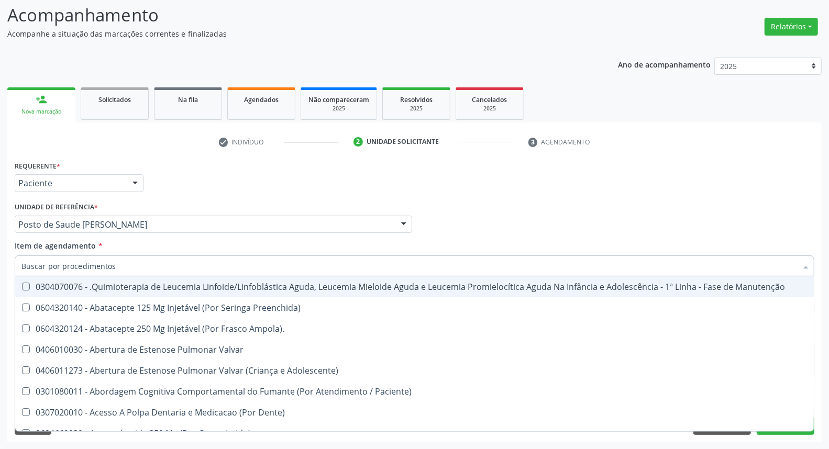
checkbox Vaso-Espasmo "true"
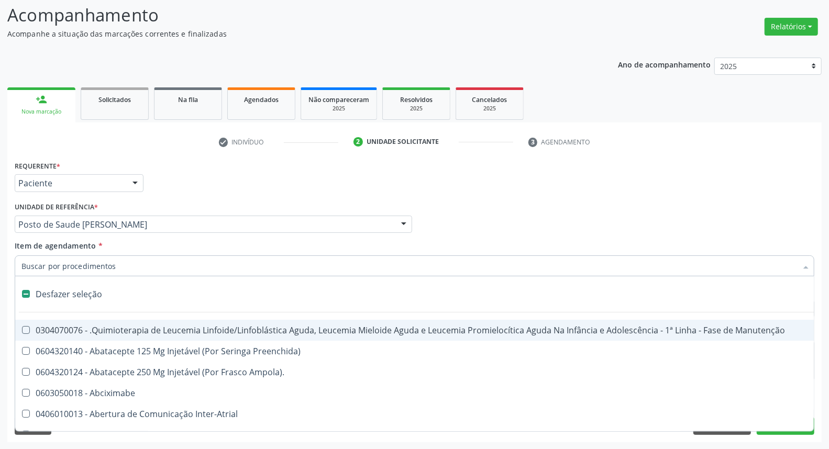
type input "p"
checkbox Urina "false"
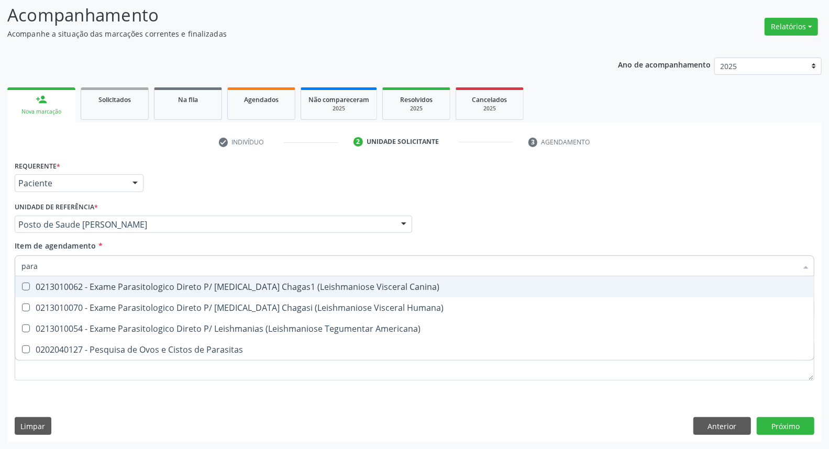
type input "paras"
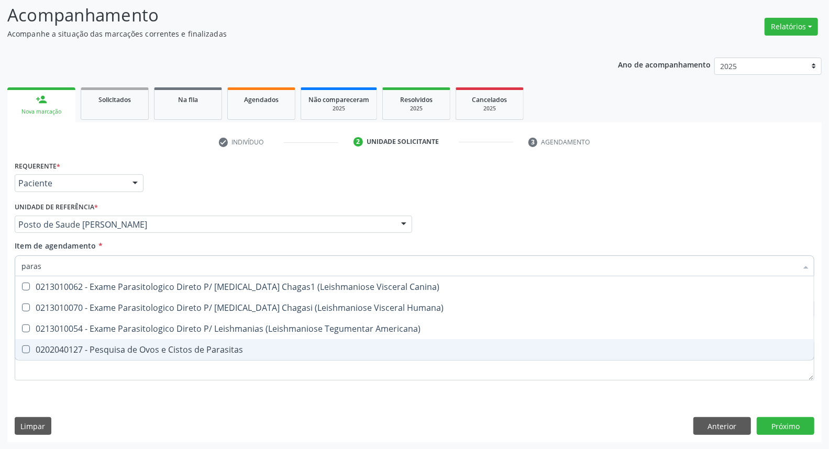
click at [27, 346] on Parasitas at bounding box center [26, 350] width 8 height 8
click at [22, 346] on Parasitas "checkbox" at bounding box center [18, 349] width 7 height 7
checkbox Parasitas "true"
click at [51, 380] on div "Requerente * Paciente Médico(a) Enfermeiro(a) Paciente Nenhum resultado encontr…" at bounding box center [415, 276] width 800 height 237
checkbox Humana\) "true"
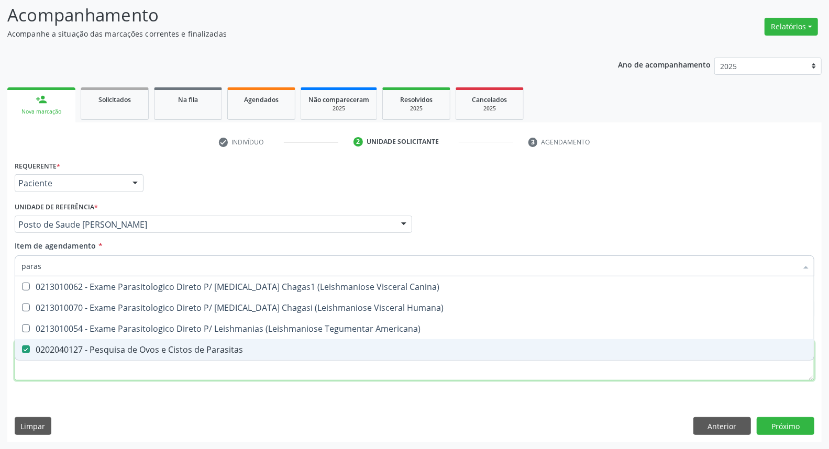
checkbox Americana\) "true"
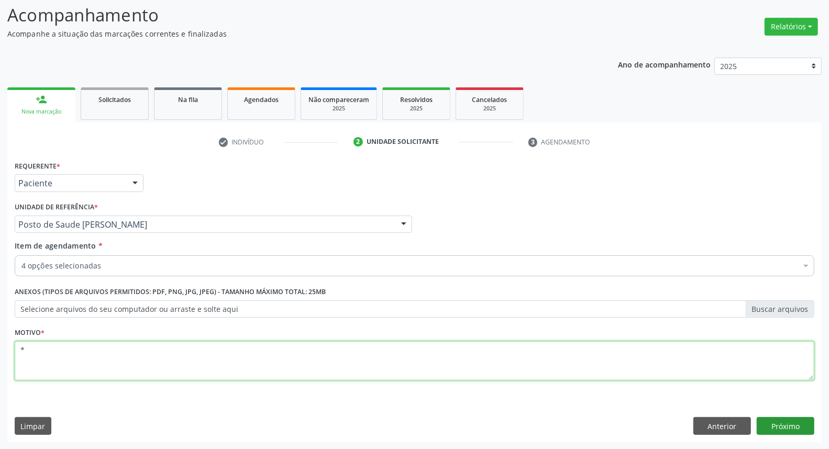
type textarea "*"
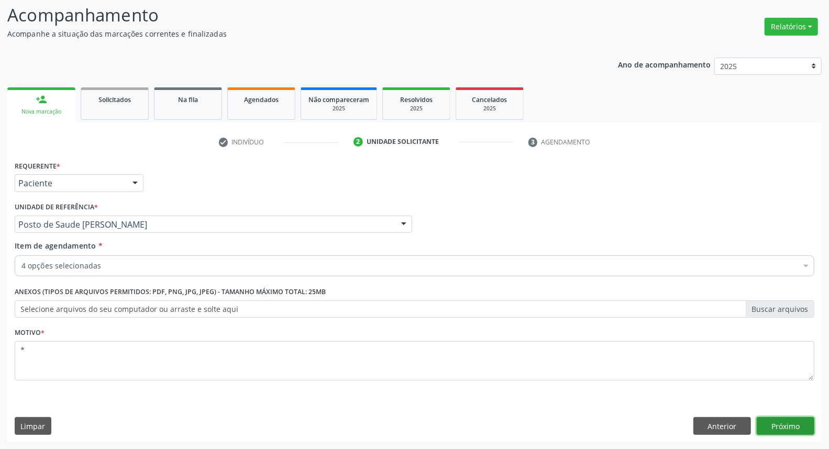
click at [789, 426] on button "Próximo" at bounding box center [786, 427] width 58 height 18
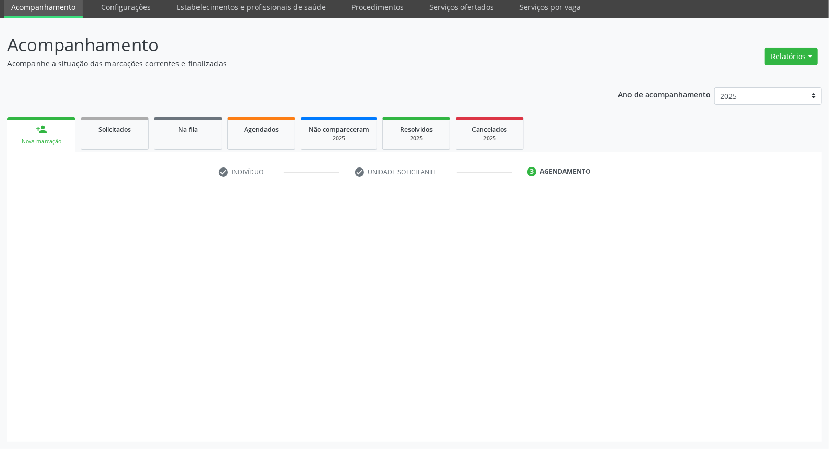
scroll to position [38, 0]
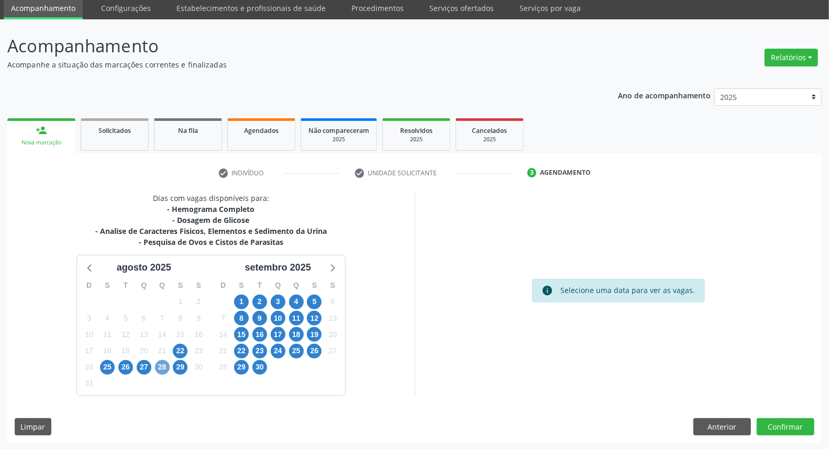
click at [161, 366] on span "28" at bounding box center [162, 367] width 15 height 15
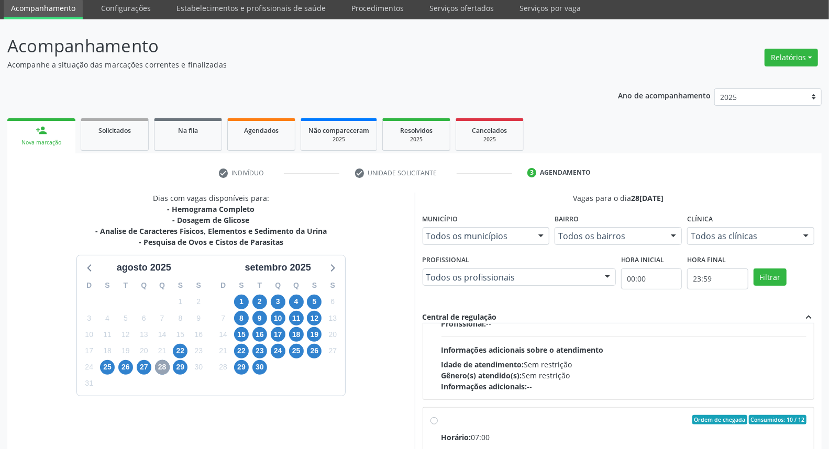
scroll to position [348, 0]
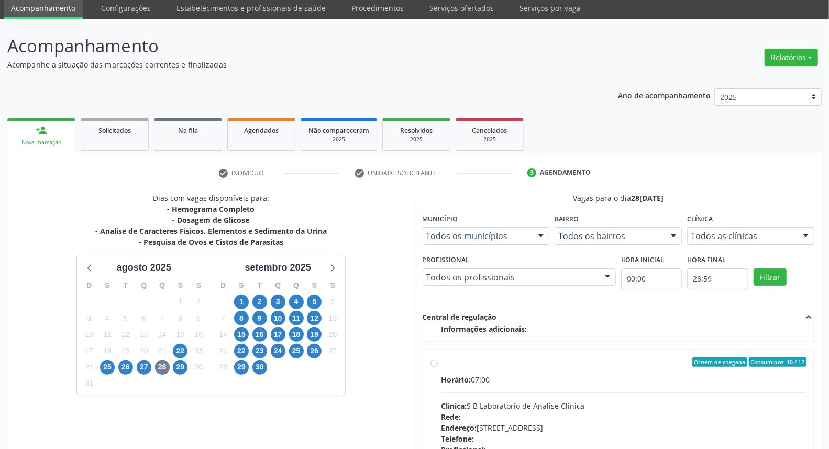
click at [442, 363] on label "Ordem de chegada Consumidos: 10 / 12 Horário: 07:00 Clínica: S B Laboratorio de…" at bounding box center [625, 438] width 366 height 161
click at [437, 363] on input "Ordem de chegada Consumidos: 10 / 12 Horário: 07:00 Clínica: S B Laboratorio de…" at bounding box center [434, 362] width 7 height 9
radio input "true"
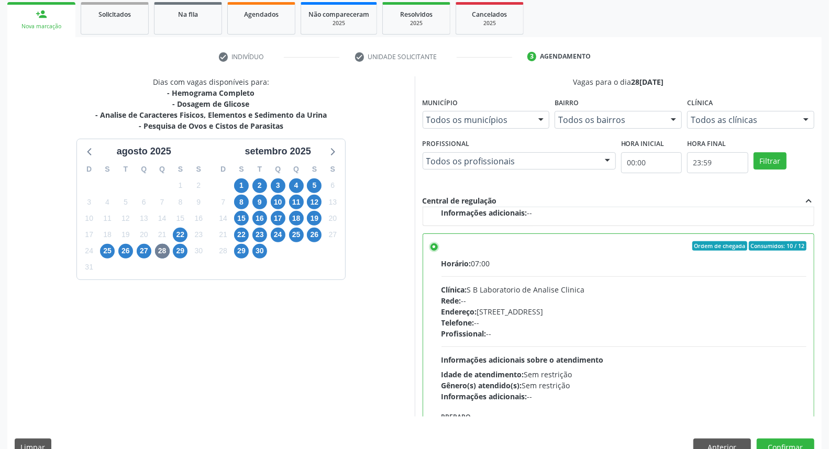
scroll to position [175, 0]
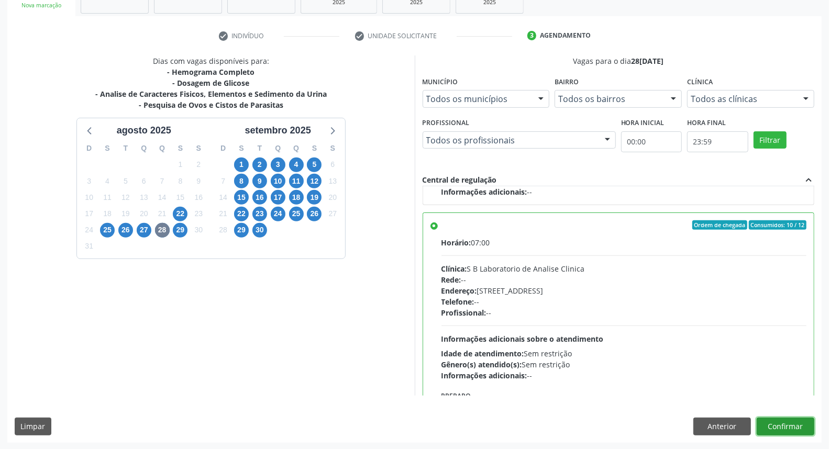
click at [792, 427] on button "Confirmar" at bounding box center [786, 427] width 58 height 18
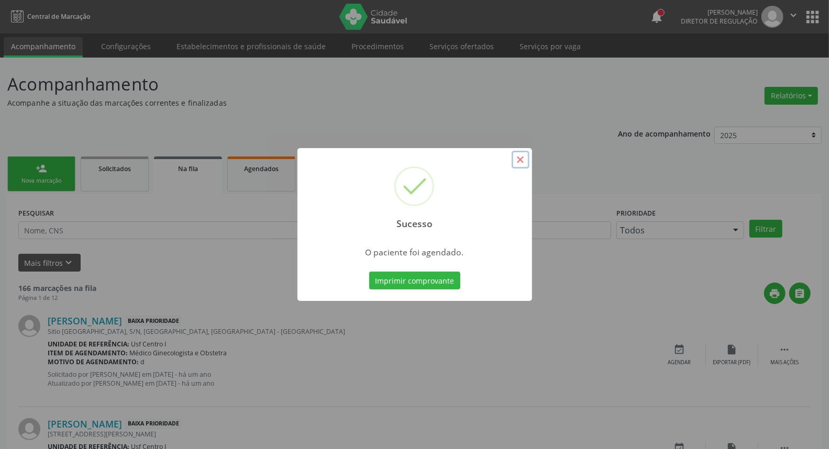
click at [521, 163] on button "×" at bounding box center [521, 160] width 18 height 18
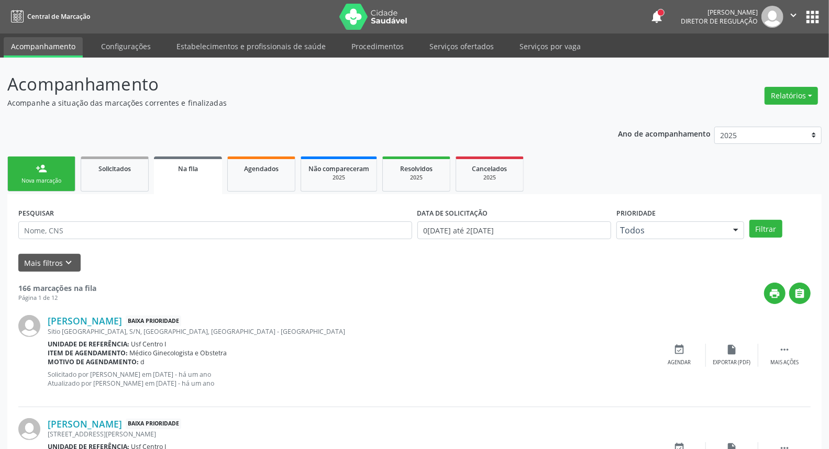
click at [40, 184] on div "Nova marcação" at bounding box center [41, 181] width 52 height 8
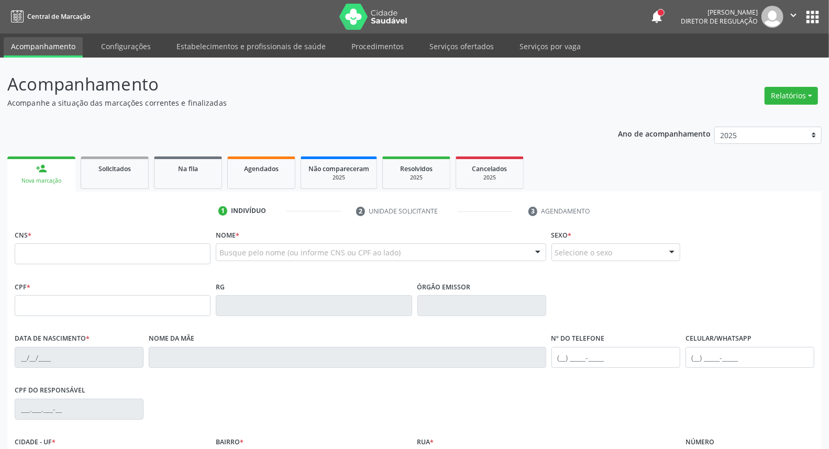
click at [50, 173] on link "person_add Nova marcação" at bounding box center [41, 174] width 68 height 35
click at [54, 252] on input "text" at bounding box center [113, 254] width 196 height 21
type input "703 2046 8331 0691"
type input "103.013.244-50"
type input "11/09/1995"
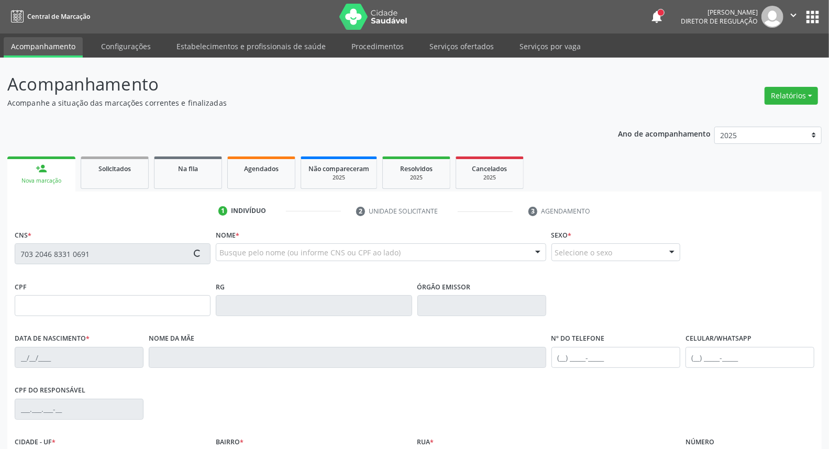
type input "Vanda Nunes Ramalho"
type input "[PHONE_NUMBER]"
type input "125.667.114-29"
type input "13"
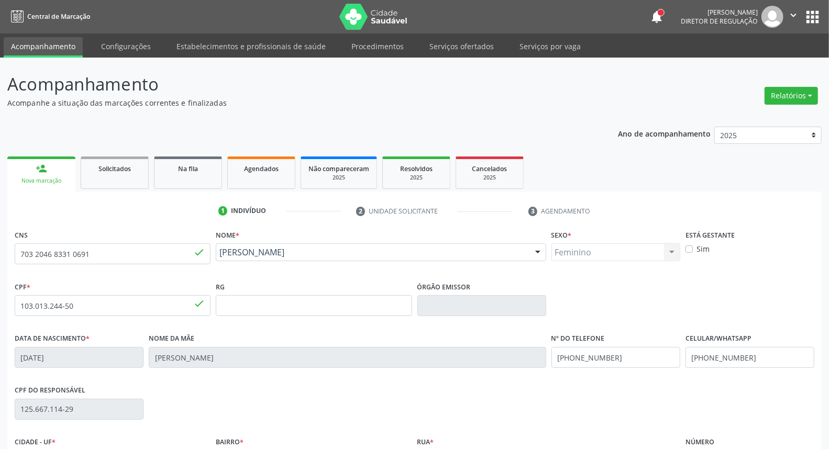
scroll to position [117, 0]
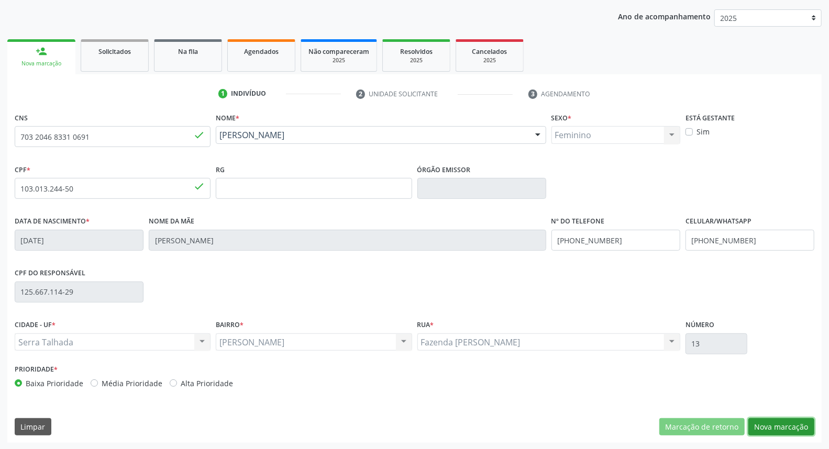
click at [790, 422] on button "Nova marcação" at bounding box center [782, 428] width 66 height 18
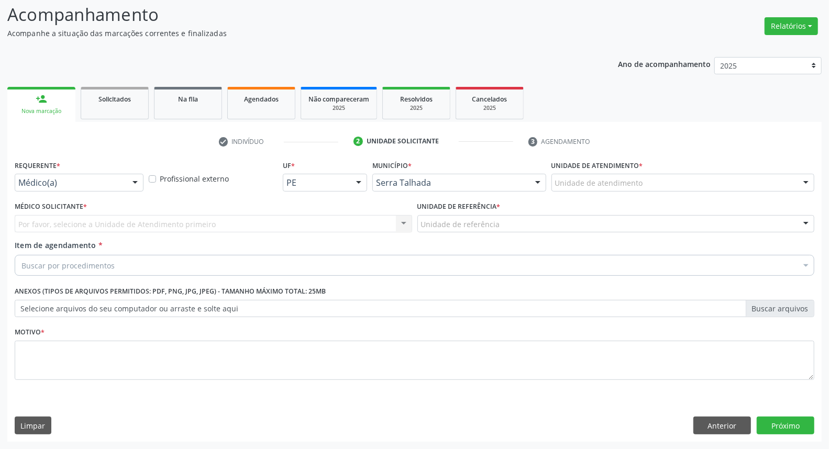
scroll to position [69, 0]
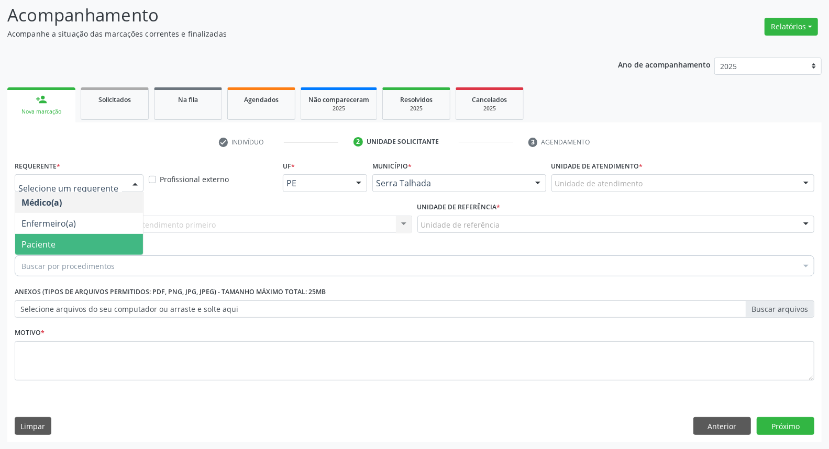
click at [37, 237] on span "Paciente" at bounding box center [79, 244] width 128 height 21
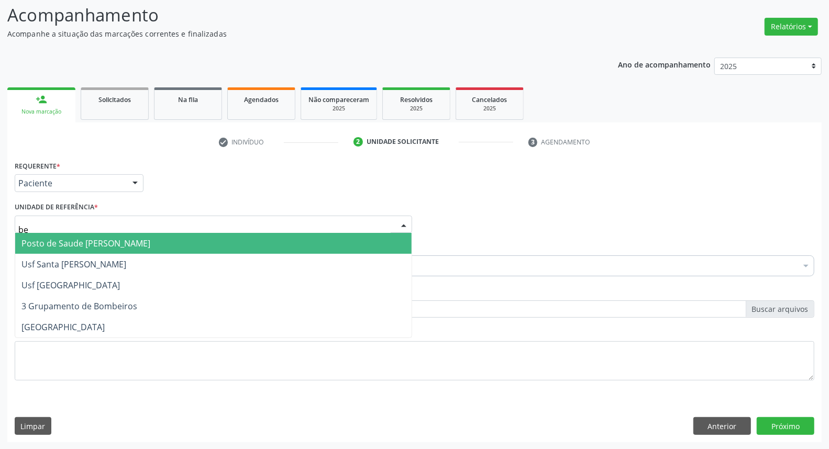
type input "ber"
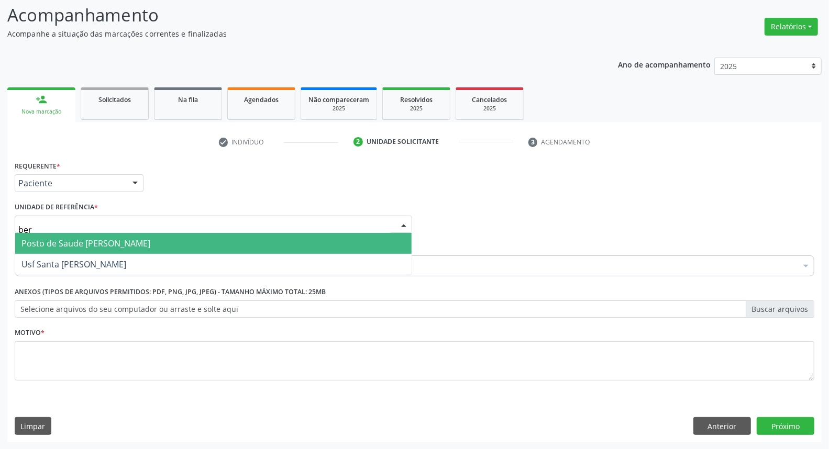
click at [43, 239] on span "Posto de Saude [PERSON_NAME]" at bounding box center [85, 244] width 129 height 12
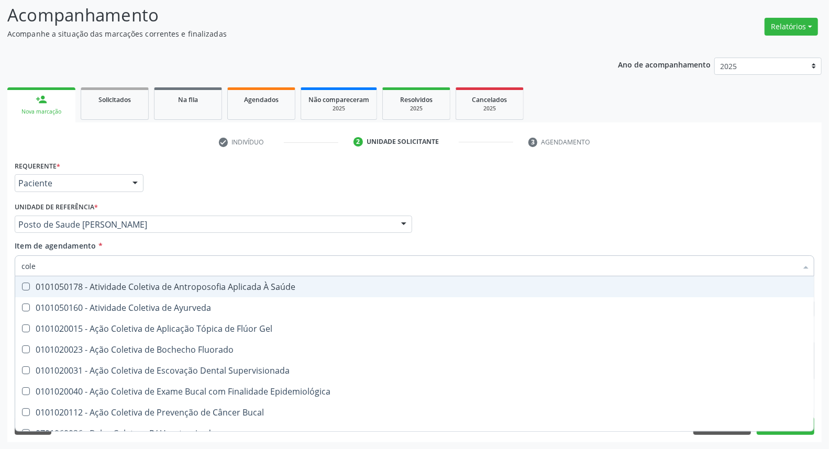
type input "coles"
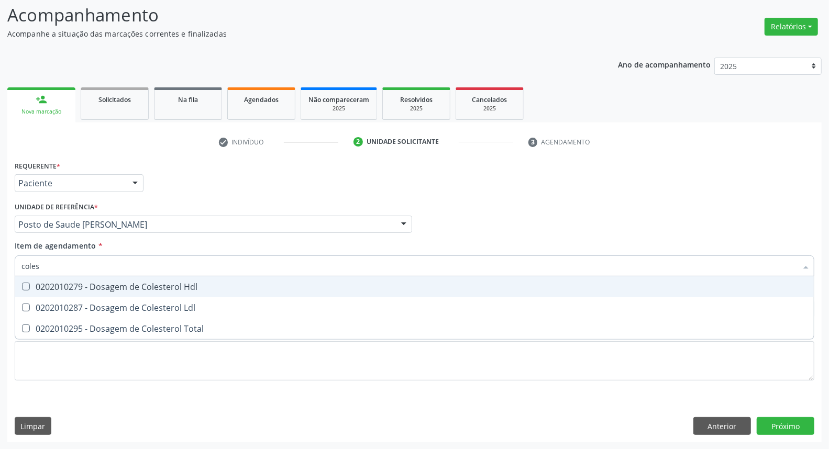
drag, startPoint x: 71, startPoint y: 282, endPoint x: 66, endPoint y: 301, distance: 19.9
click at [70, 289] on div "0202010279 - Dosagem de Colesterol Hdl" at bounding box center [414, 287] width 786 height 8
checkbox Hdl "true"
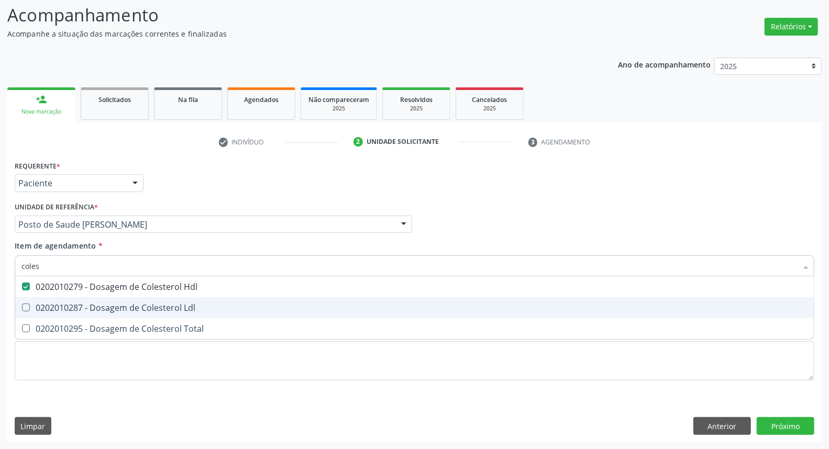
drag, startPoint x: 67, startPoint y: 304, endPoint x: 61, endPoint y: 331, distance: 27.3
click at [67, 306] on div "0202010287 - Dosagem de Colesterol Ldl" at bounding box center [414, 308] width 786 height 8
checkbox Ldl "true"
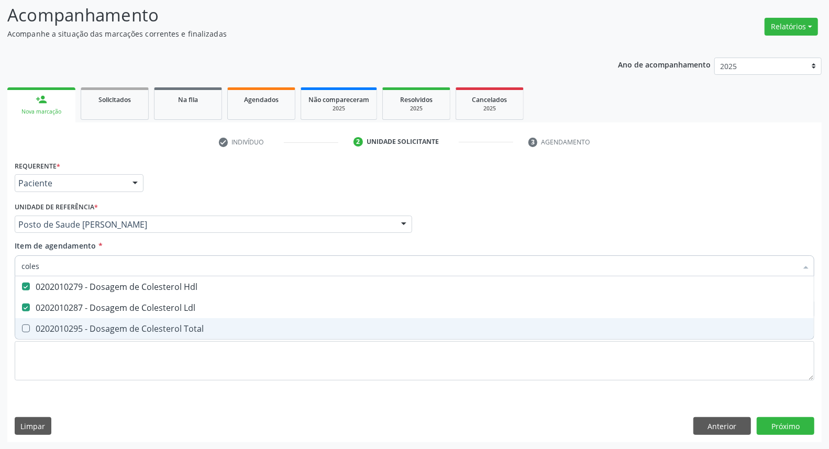
drag, startPoint x: 60, startPoint y: 332, endPoint x: 69, endPoint y: 301, distance: 32.0
click at [60, 328] on div "0202010295 - Dosagem de Colesterol Total" at bounding box center [414, 329] width 786 height 8
checkbox Total "true"
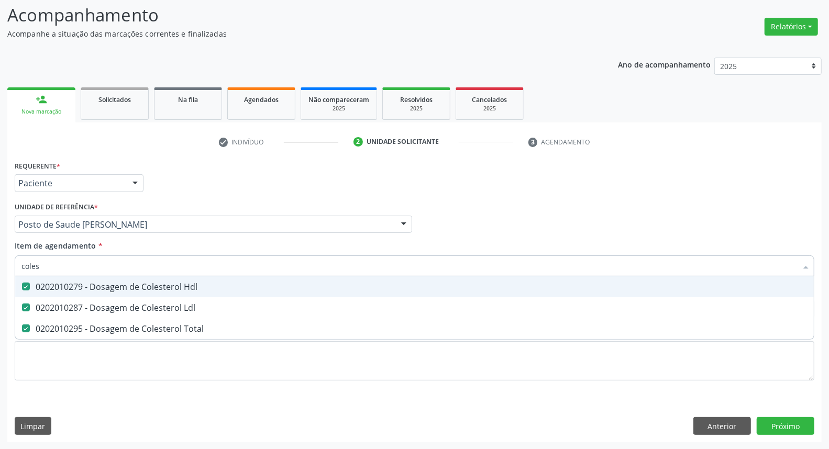
drag, startPoint x: 48, startPoint y: 265, endPoint x: 0, endPoint y: 256, distance: 49.0
click at [0, 257] on div "Acompanhamento Acompanhe a situação das marcações correntes e finalizadas Relat…" at bounding box center [414, 219] width 829 height 462
type input "c"
checkbox Hdl "false"
checkbox Ldl "false"
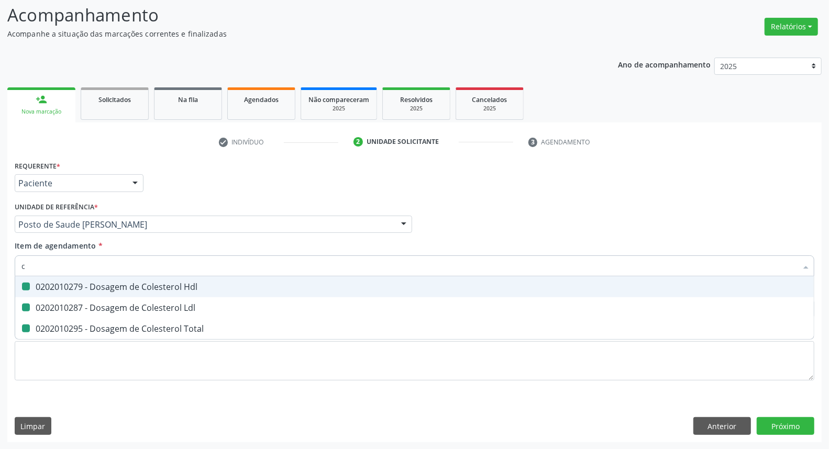
checkbox Total "false"
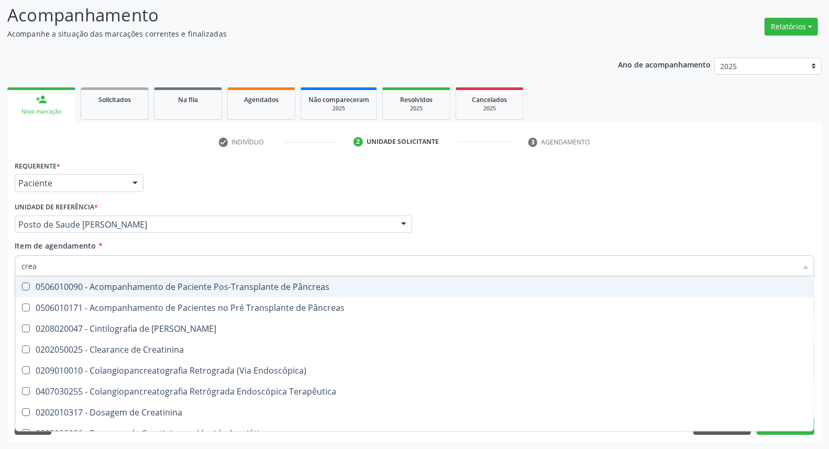
type input "creat"
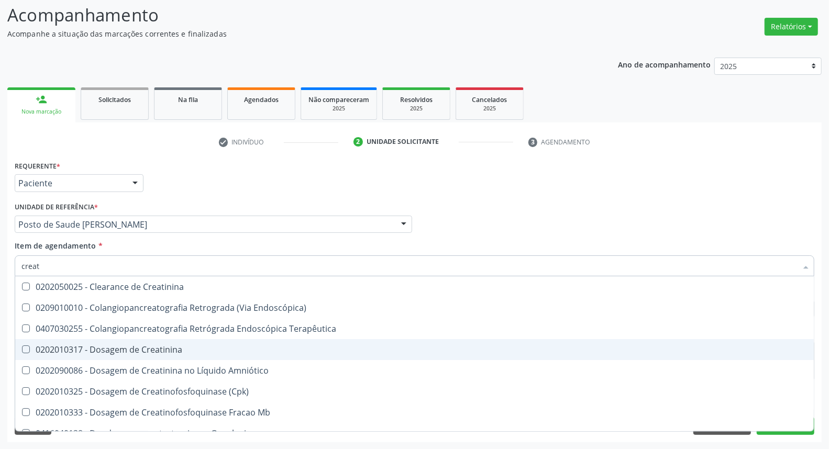
drag, startPoint x: 50, startPoint y: 350, endPoint x: 60, endPoint y: 304, distance: 47.1
click at [50, 349] on div "0202010317 - Dosagem de Creatinina" at bounding box center [414, 350] width 786 height 8
checkbox Creatinina "true"
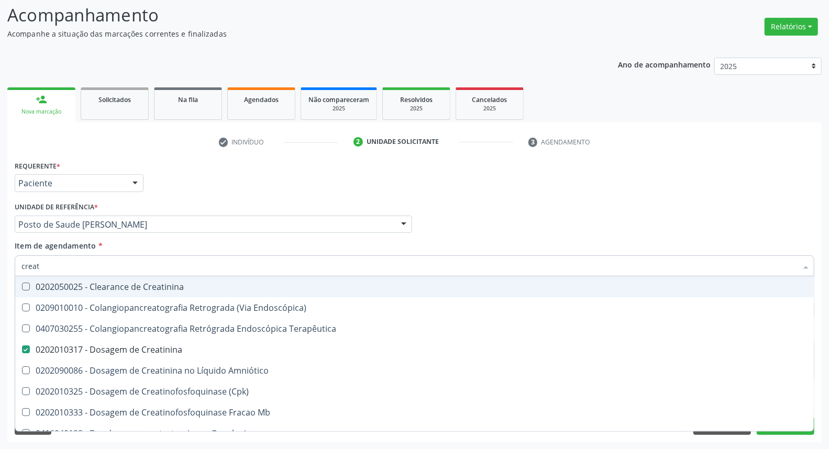
drag, startPoint x: 15, startPoint y: 257, endPoint x: 0, endPoint y: 232, distance: 29.6
click at [0, 233] on div "Acompanhamento Acompanhe a situação das marcações correntes e finalizadas Relat…" at bounding box center [414, 219] width 829 height 462
type input "t"
checkbox Creatinina "false"
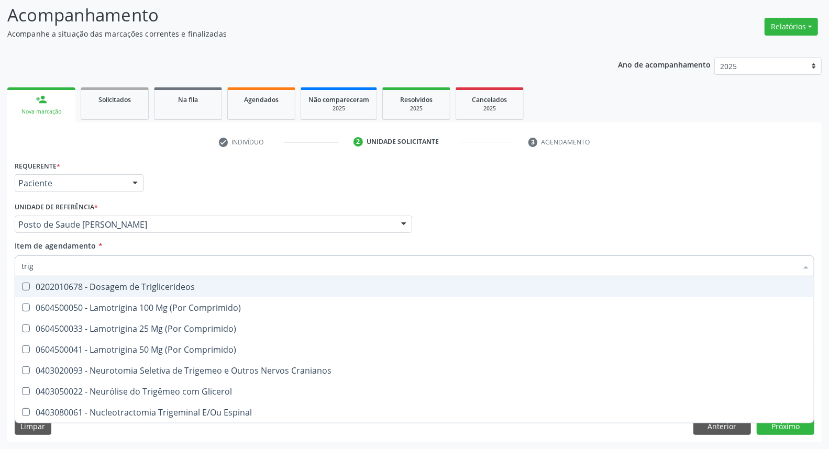
type input "trigl"
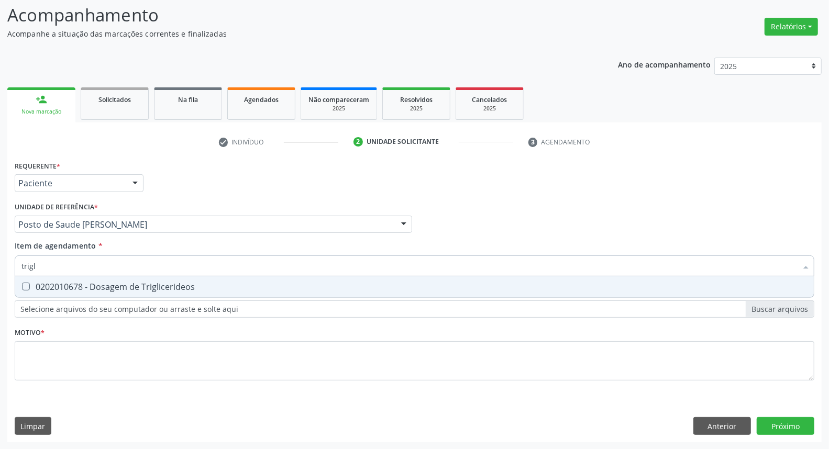
drag, startPoint x: 33, startPoint y: 281, endPoint x: 35, endPoint y: 274, distance: 7.6
click at [33, 281] on span "0202010678 - Dosagem de Triglicerideos" at bounding box center [414, 287] width 799 height 21
checkbox Triglicerideos "true"
drag, startPoint x: 28, startPoint y: 271, endPoint x: 0, endPoint y: 269, distance: 27.8
click at [0, 269] on div "Acompanhamento Acompanhe a situação das marcações correntes e finalizadas Relat…" at bounding box center [414, 219] width 829 height 462
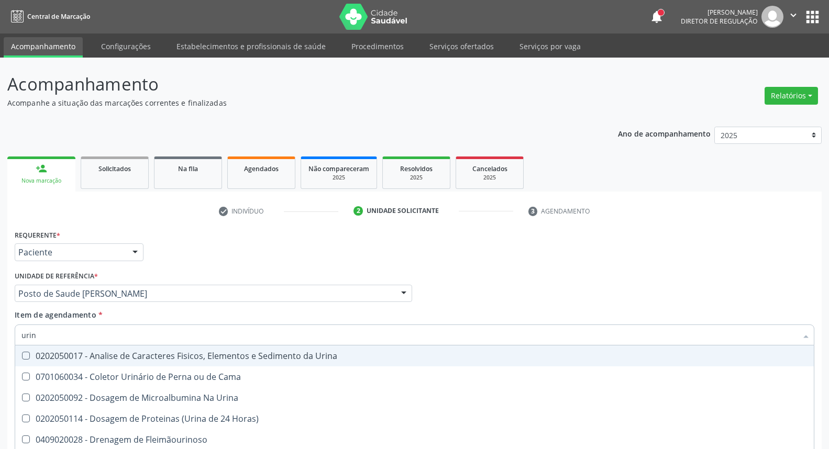
scroll to position [69, 0]
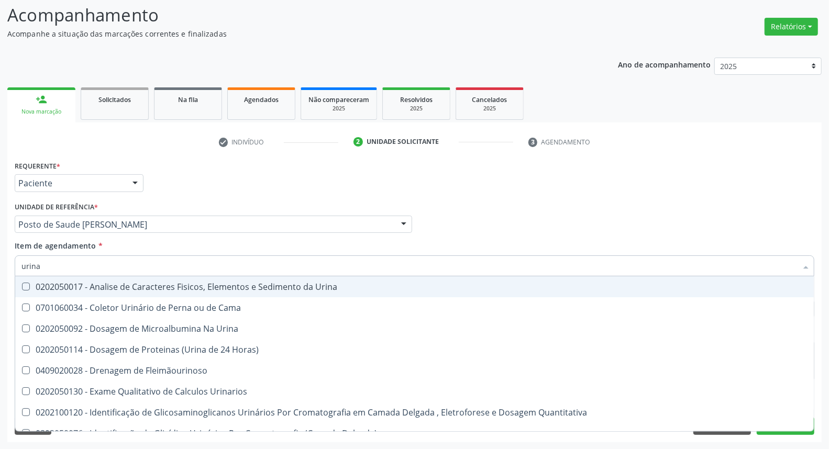
type input "urina"
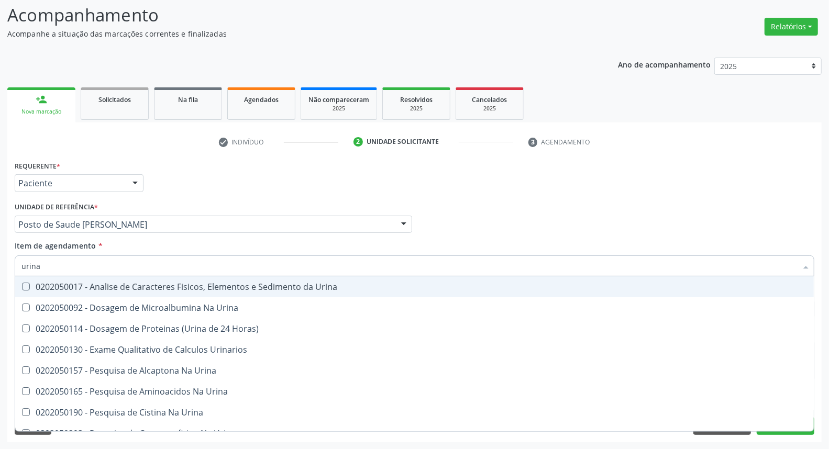
drag, startPoint x: 76, startPoint y: 286, endPoint x: 70, endPoint y: 265, distance: 22.2
click at [75, 286] on div "0202050017 - Analise de Caracteres Fisicos, Elementos e Sedimento da Urina" at bounding box center [414, 287] width 786 height 8
checkbox Urina "true"
drag, startPoint x: 65, startPoint y: 264, endPoint x: 0, endPoint y: 256, distance: 65.5
click at [0, 260] on div "Acompanhamento Acompanhe a situação das marcações correntes e finalizadas Relat…" at bounding box center [414, 219] width 829 height 462
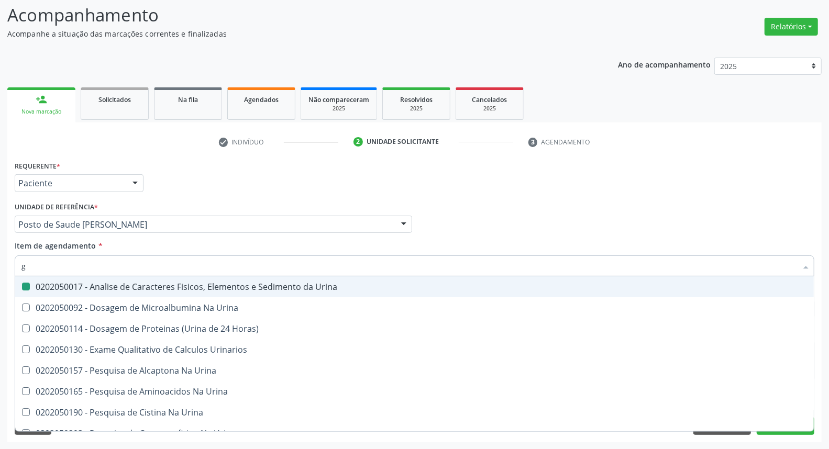
type input "gl"
checkbox Urina "false"
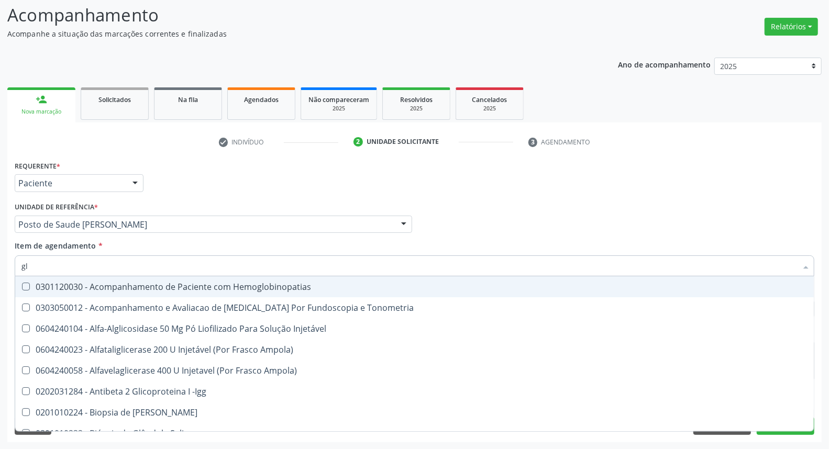
type input "gli"
checkbox Glomerular "true"
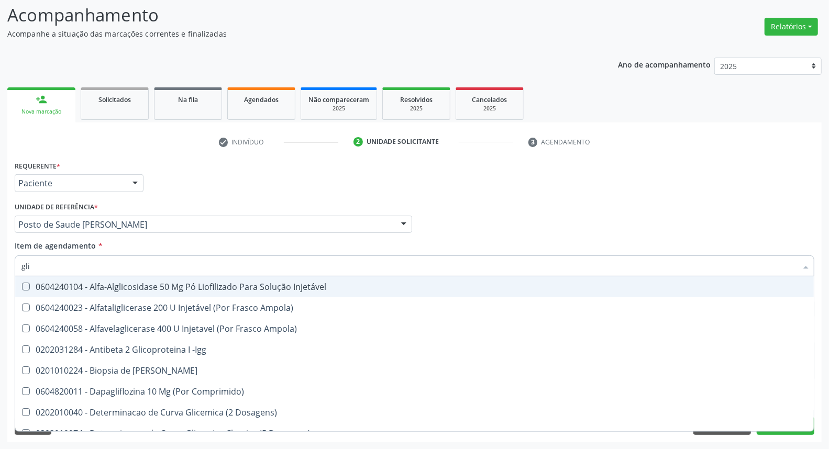
type input "glic"
checkbox Derrames "true"
checkbox Triglicerideos "false"
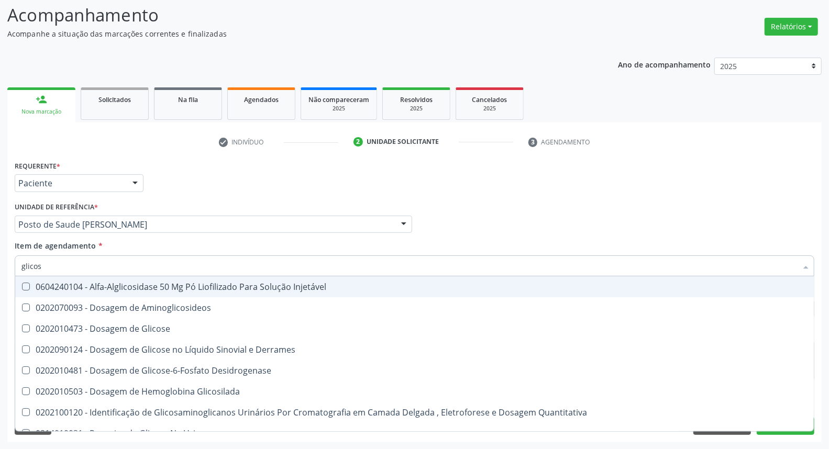
type input "glicose"
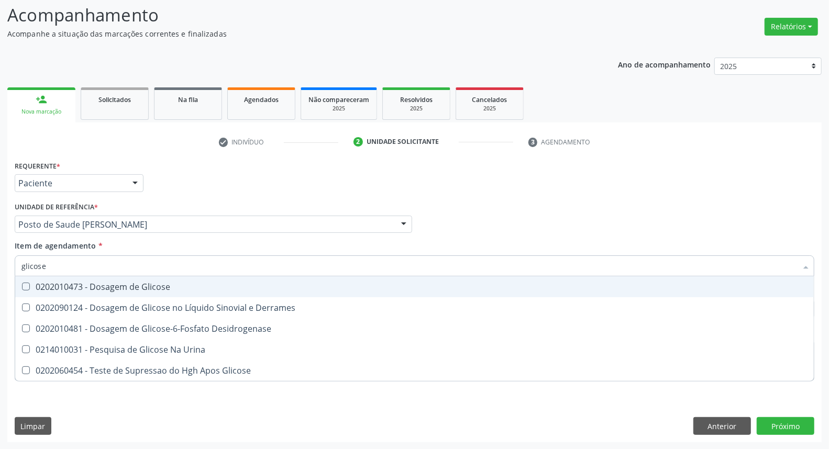
drag, startPoint x: 33, startPoint y: 285, endPoint x: 58, endPoint y: 266, distance: 31.3
click at [33, 286] on div "0202010473 - Dosagem de Glicose" at bounding box center [414, 287] width 786 height 8
checkbox Glicose "true"
click at [0, 264] on div "Acompanhamento Acompanhe a situação das marcações correntes e finalizadas Relat…" at bounding box center [414, 219] width 829 height 462
type input "co"
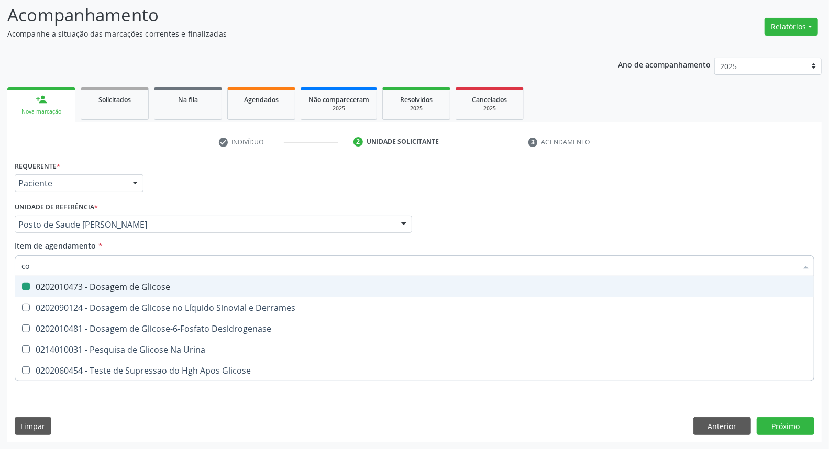
checkbox Glicose "false"
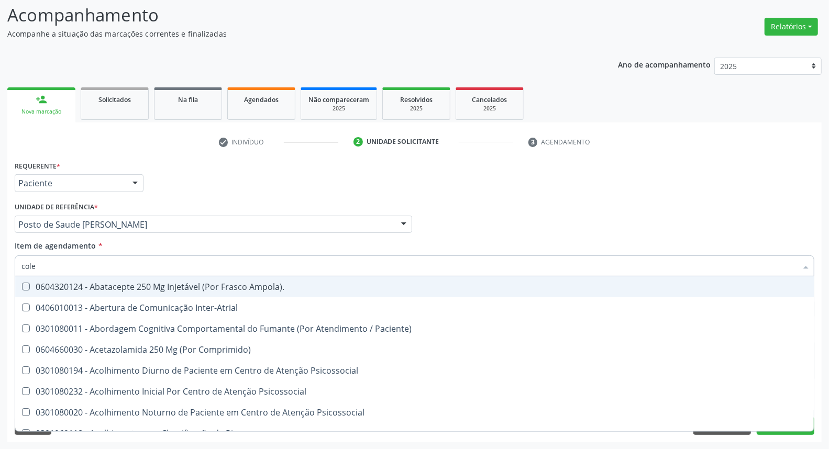
type input "coles"
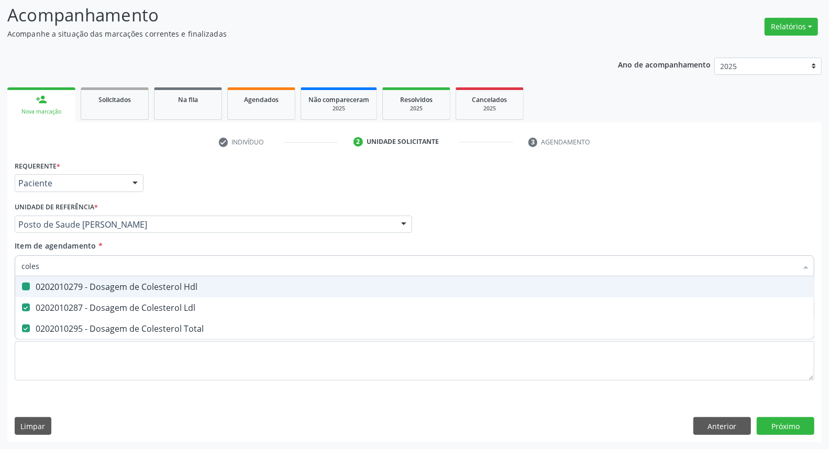
checkbox Hdl "true"
checkbox Ldl "true"
checkbox Total "true"
drag, startPoint x: 0, startPoint y: 257, endPoint x: 0, endPoint y: 248, distance: 8.9
click at [0, 252] on div "Acompanhamento Acompanhe a situação das marcações correntes e finalizadas Relat…" at bounding box center [414, 219] width 829 height 462
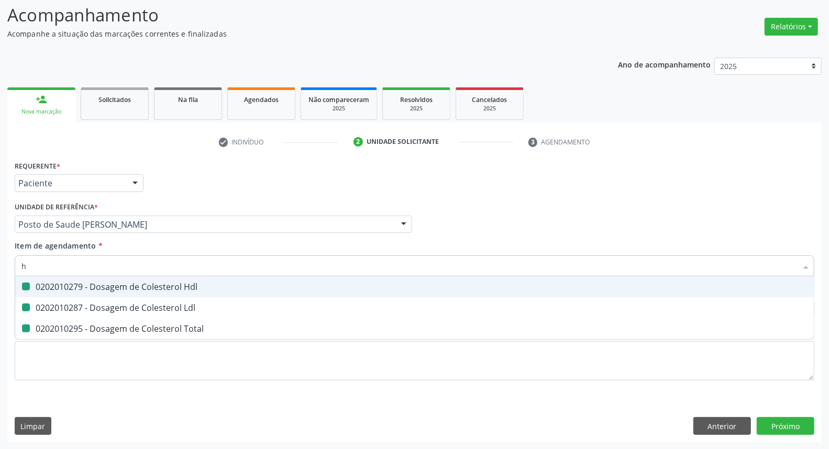
type input "he"
checkbox Hdl "false"
checkbox Ldl "false"
checkbox Total "false"
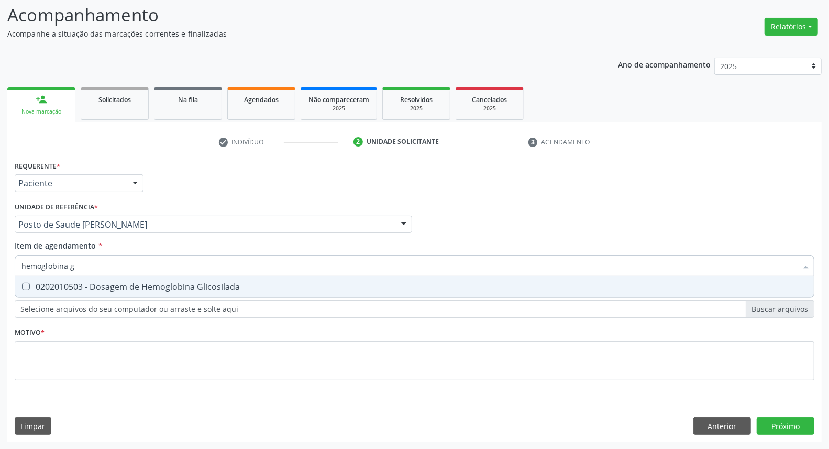
type input "hemoglobina g"
click at [37, 289] on div "0202010503 - Dosagem de Hemoglobina Glicosilada" at bounding box center [414, 287] width 786 height 8
checkbox Glicosilada "true"
click at [0, 259] on div "Acompanhamento Acompanhe a situação das marcações correntes e finalizadas Relat…" at bounding box center [414, 219] width 829 height 462
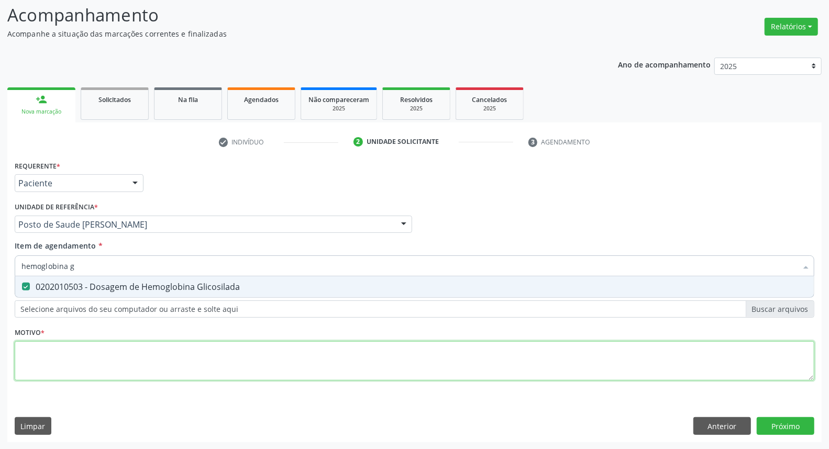
click at [91, 352] on div "Requerente * Paciente Médico(a) Enfermeiro(a) Paciente Nenhum resultado encontr…" at bounding box center [415, 276] width 800 height 237
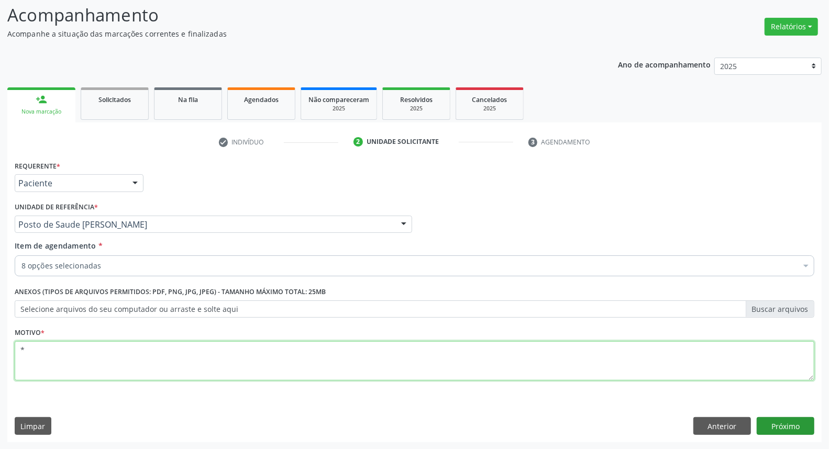
type textarea "*"
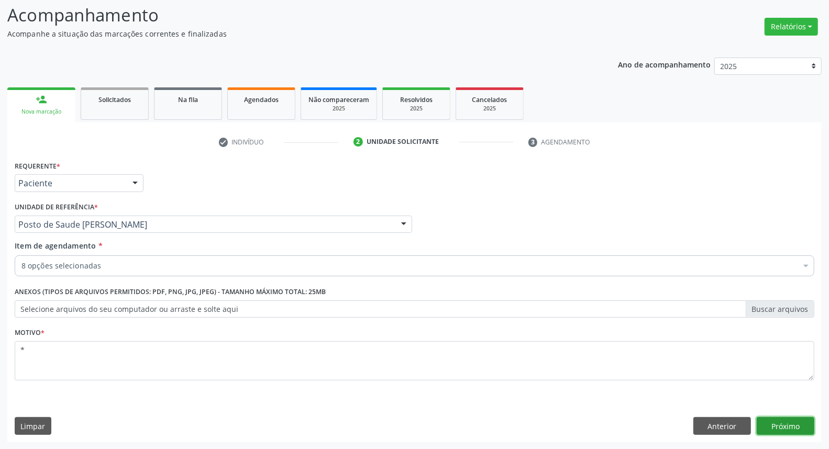
click at [782, 422] on button "Próximo" at bounding box center [786, 427] width 58 height 18
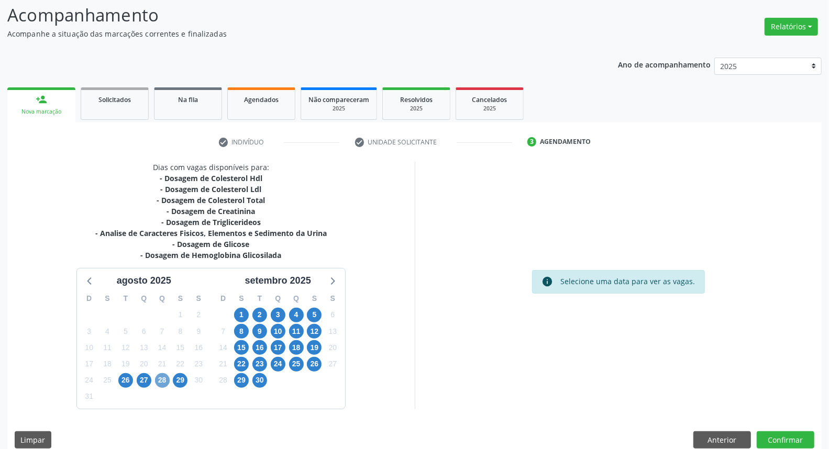
click at [163, 382] on span "28" at bounding box center [162, 381] width 15 height 15
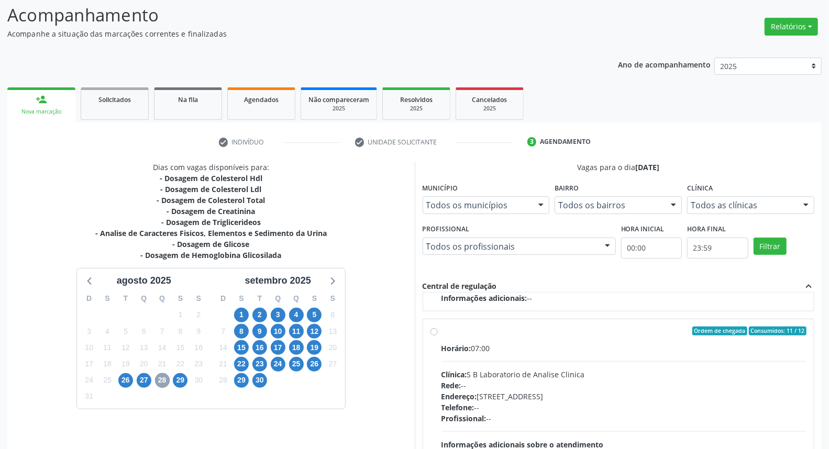
scroll to position [127, 0]
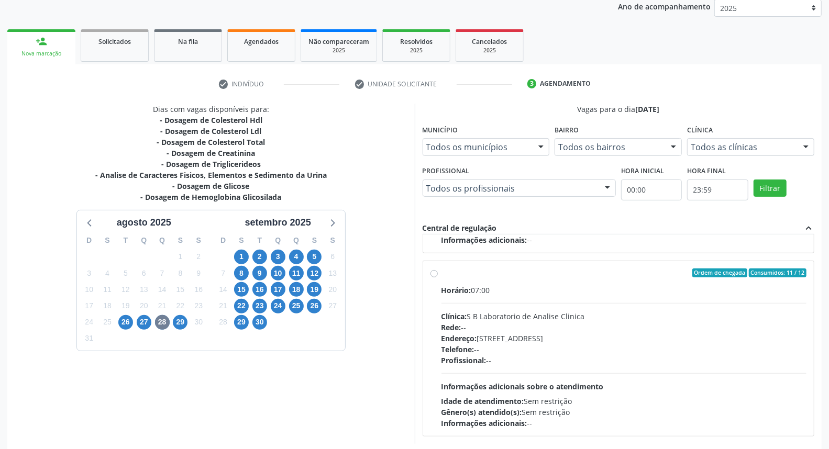
click at [442, 271] on label "Ordem de chegada Consumidos: 11 / 12 Horário: 07:00 Clínica: S B Laboratorio de…" at bounding box center [625, 349] width 366 height 161
click at [436, 271] on input "Ordem de chegada Consumidos: 11 / 12 Horário: 07:00 Clínica: S B Laboratorio de…" at bounding box center [434, 273] width 7 height 9
radio input "true"
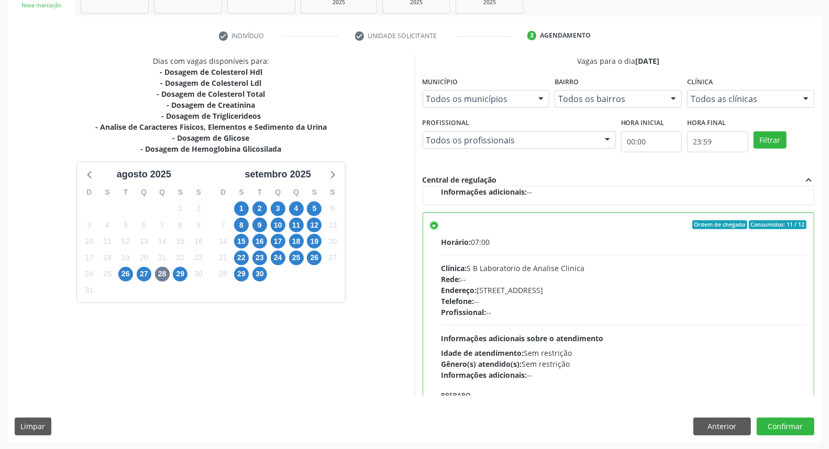
scroll to position [223, 0]
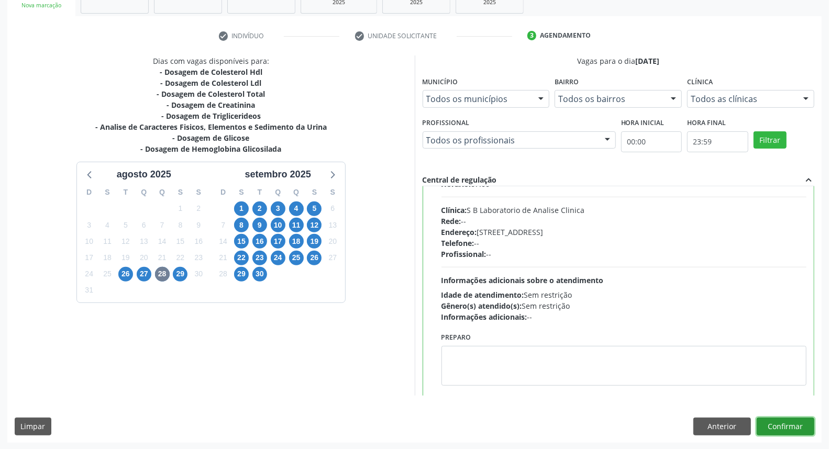
click at [770, 424] on button "Confirmar" at bounding box center [786, 427] width 58 height 18
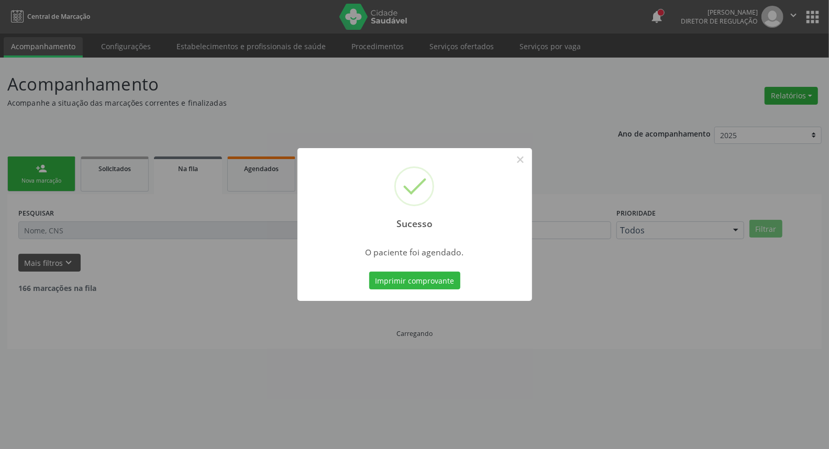
scroll to position [0, 0]
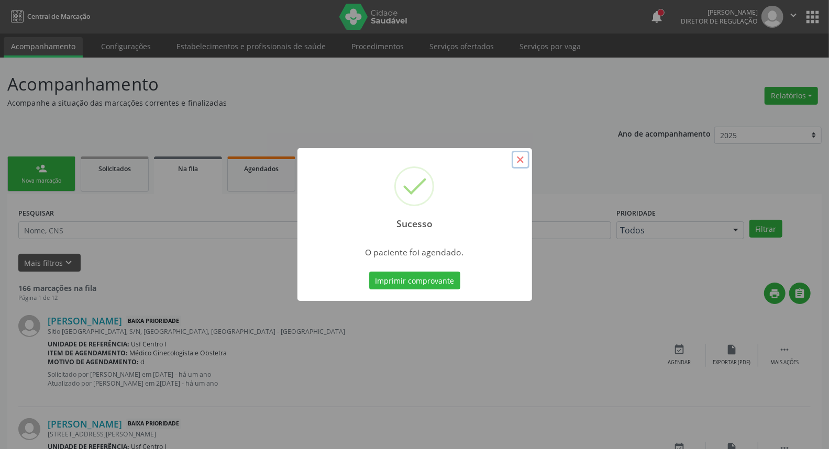
click at [516, 160] on button "×" at bounding box center [521, 160] width 18 height 18
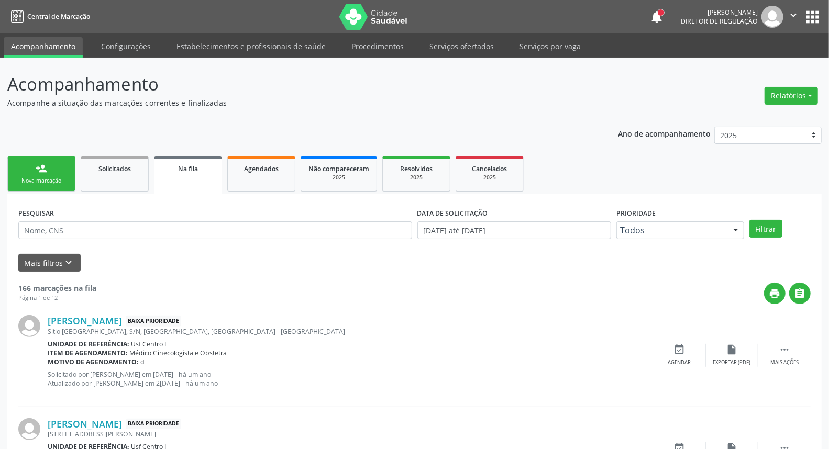
click at [299, 103] on p "Acompanhe a situação das marcações correntes e finalizadas" at bounding box center [292, 102] width 570 height 11
click at [49, 174] on link "person_add Nova marcação" at bounding box center [41, 174] width 68 height 35
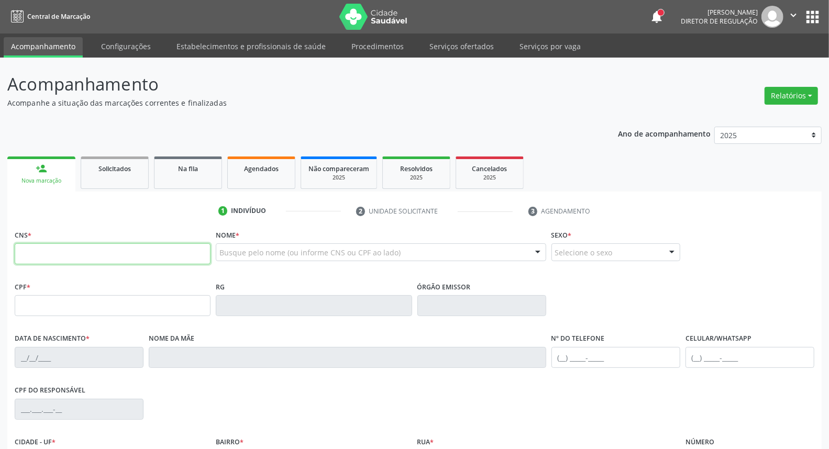
click at [41, 258] on input "text" at bounding box center [113, 254] width 196 height 21
type input "700 3089 8373 7136"
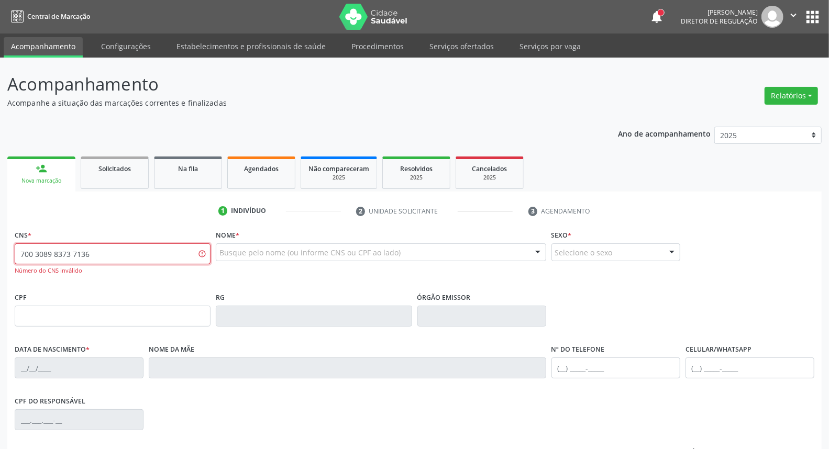
drag, startPoint x: 127, startPoint y: 260, endPoint x: 0, endPoint y: 260, distance: 126.8
click at [0, 260] on div "Acompanhamento Acompanhe a situação das marcações correntes e finalizadas Relat…" at bounding box center [414, 318] width 829 height 521
click at [39, 317] on input "text" at bounding box center [113, 316] width 196 height 21
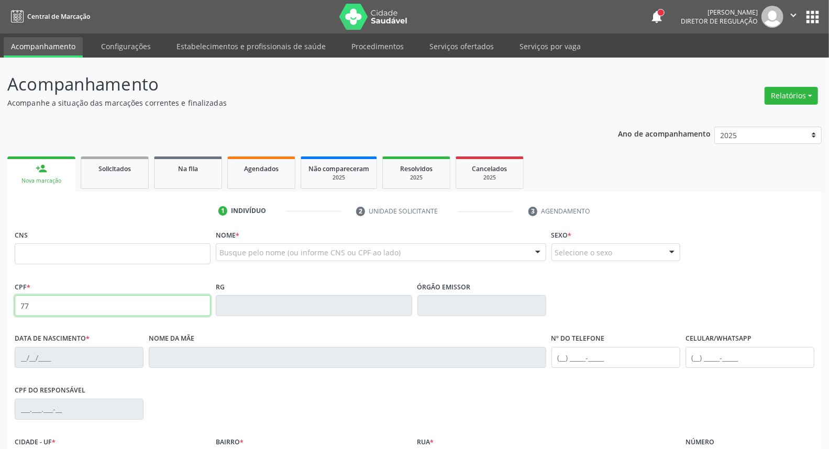
type input "7"
type input "115.217.194-11"
type input "700 3089 8313 7136"
type input "08/01/2001"
type input "Auzeni Maria da Silva"
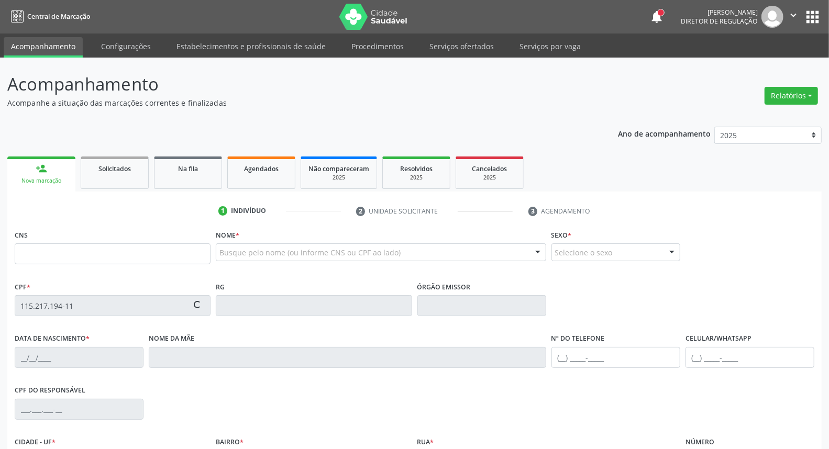
type input "(99) 99999-9999"
type input "122.637.314-31"
type input "7"
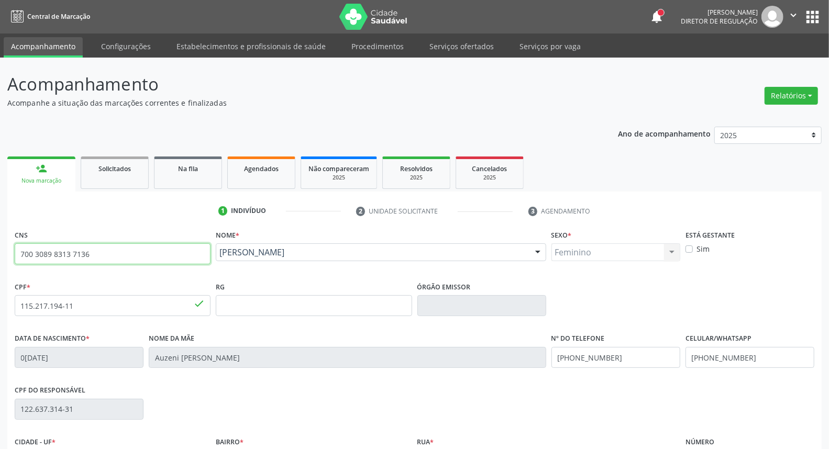
drag, startPoint x: 110, startPoint y: 257, endPoint x: 0, endPoint y: 221, distance: 115.6
click at [0, 221] on div "Acompanhamento Acompanhe a situação das marcações correntes e finalizadas Relat…" at bounding box center [414, 313] width 829 height 510
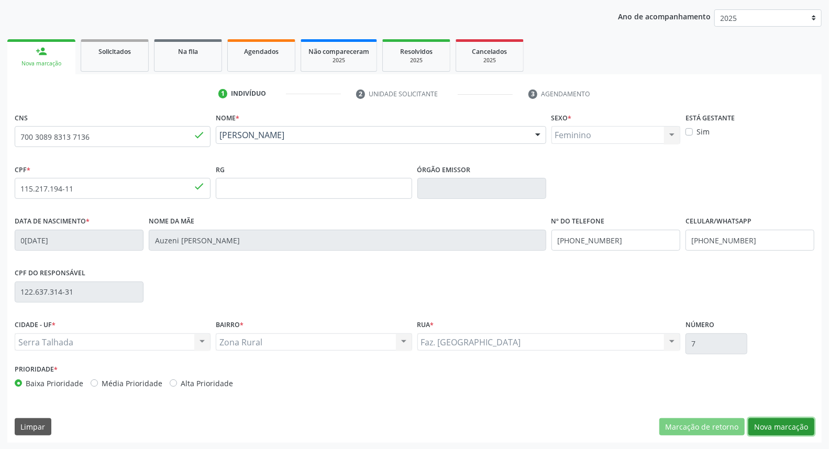
drag, startPoint x: 776, startPoint y: 424, endPoint x: 656, endPoint y: 428, distance: 119.5
click at [773, 425] on button "Nova marcação" at bounding box center [782, 428] width 66 height 18
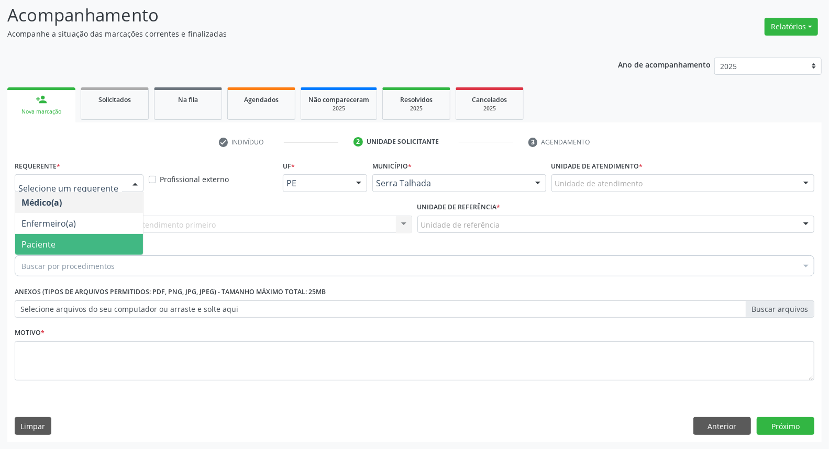
click at [37, 243] on span "Paciente" at bounding box center [38, 245] width 34 height 12
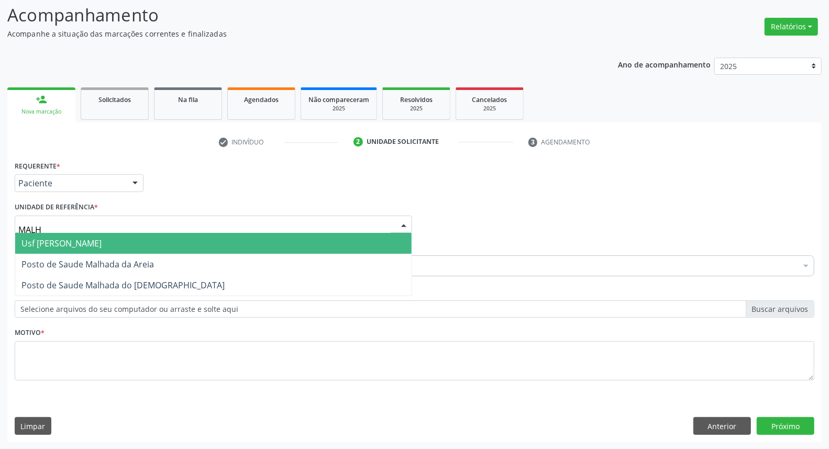
type input "MALHA"
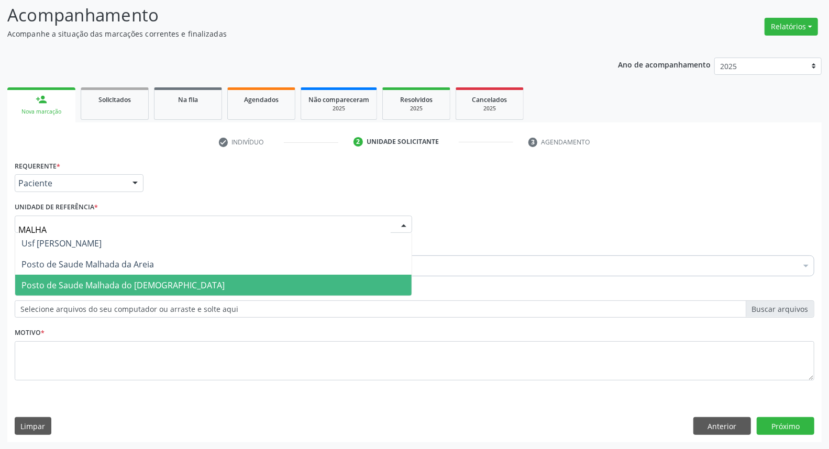
click at [64, 286] on span "Posto de Saude Malhada do [DEMOGRAPHIC_DATA]" at bounding box center [122, 286] width 203 height 12
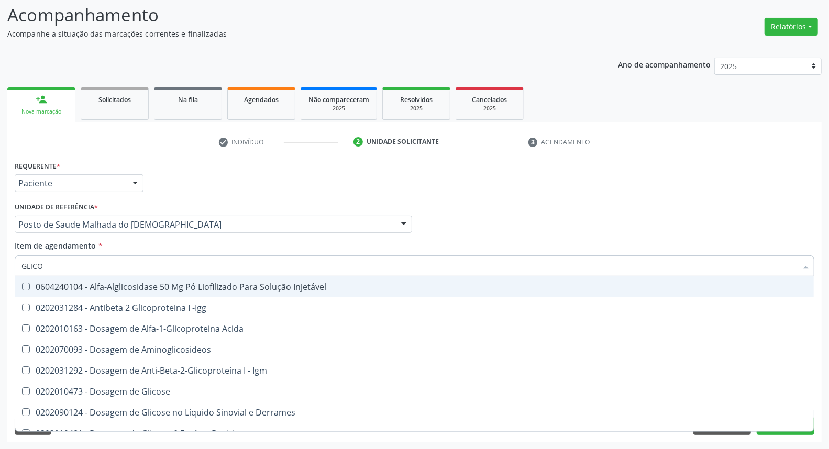
type input "GLICOS"
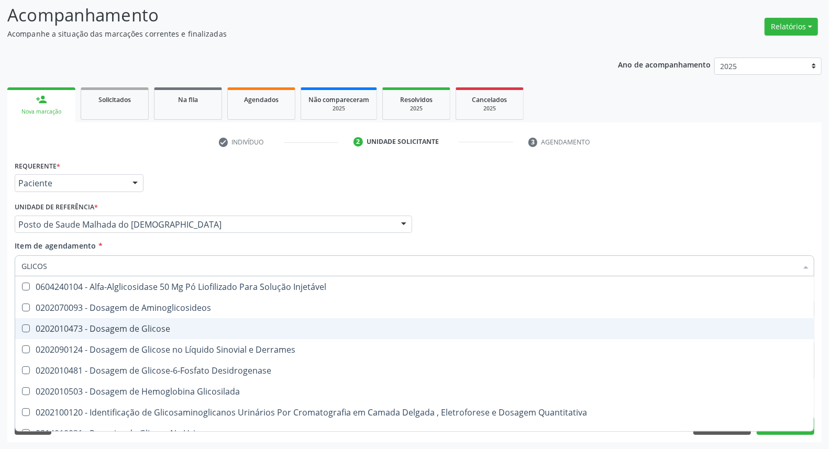
click at [67, 325] on div "0202010473 - Dosagem de Glicose" at bounding box center [414, 329] width 786 height 8
checkbox Glicose "true"
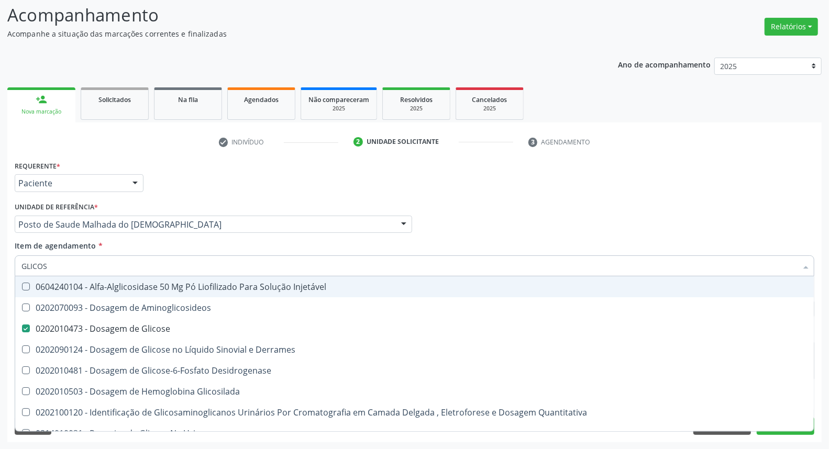
drag, startPoint x: 46, startPoint y: 259, endPoint x: 0, endPoint y: 212, distance: 65.6
click at [0, 219] on div "Acompanhamento Acompanhe a situação das marcações correntes e finalizadas Relat…" at bounding box center [414, 219] width 829 height 462
type input "T"
checkbox Glicose "false"
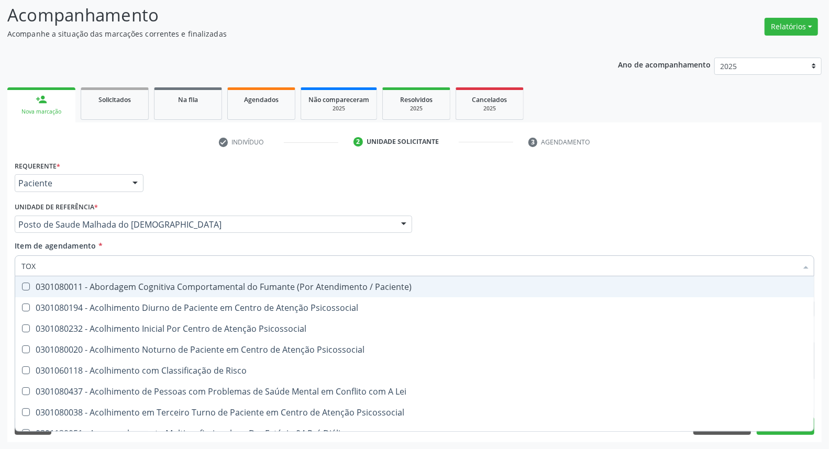
type input "TOXO"
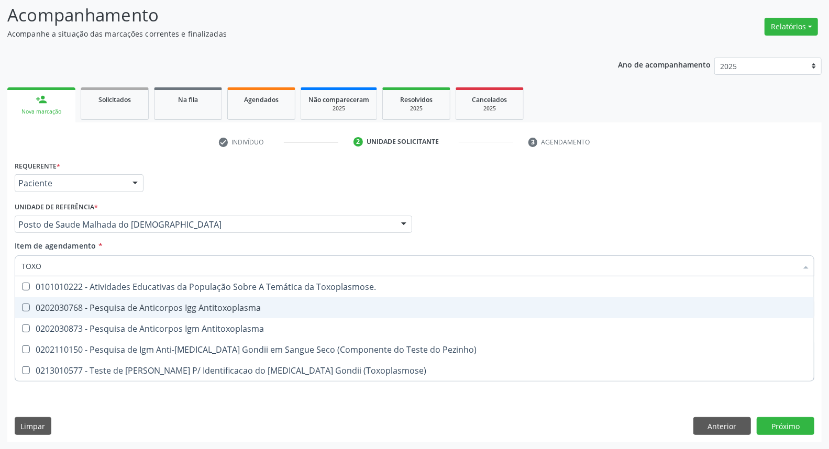
drag, startPoint x: 46, startPoint y: 299, endPoint x: 43, endPoint y: 306, distance: 7.6
click at [45, 301] on span "0202030768 - Pesquisa de Anticorpos Igg Antitoxoplasma" at bounding box center [414, 308] width 799 height 21
checkbox Antitoxoplasma "true"
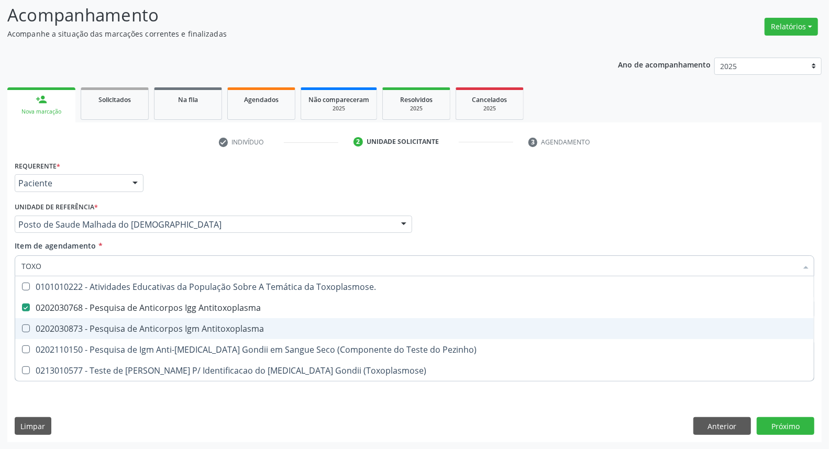
click at [35, 325] on div "0202030873 - Pesquisa de Anticorpos Igm Antitoxoplasma" at bounding box center [414, 329] width 786 height 8
checkbox Antitoxoplasma "true"
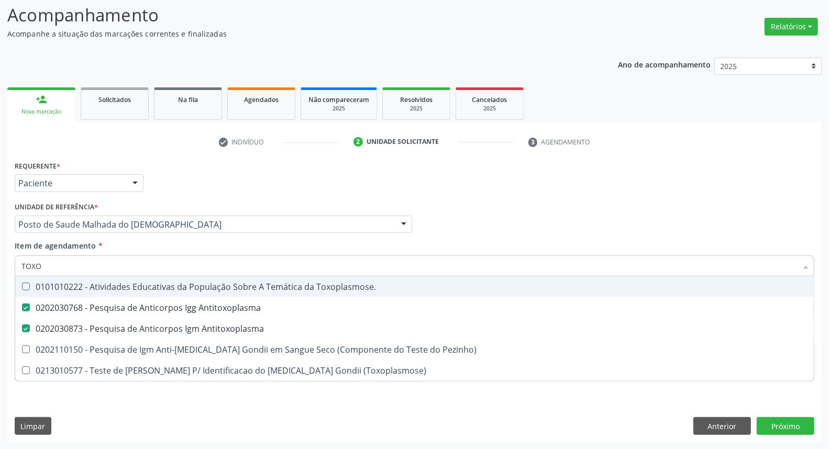
drag, startPoint x: 30, startPoint y: 269, endPoint x: 0, endPoint y: 237, distance: 43.7
click at [0, 239] on div "Acompanhamento Acompanhe a situação das marcações correntes e finalizadas Relat…" at bounding box center [414, 219] width 829 height 462
type input "H"
checkbox Antitoxoplasma "false"
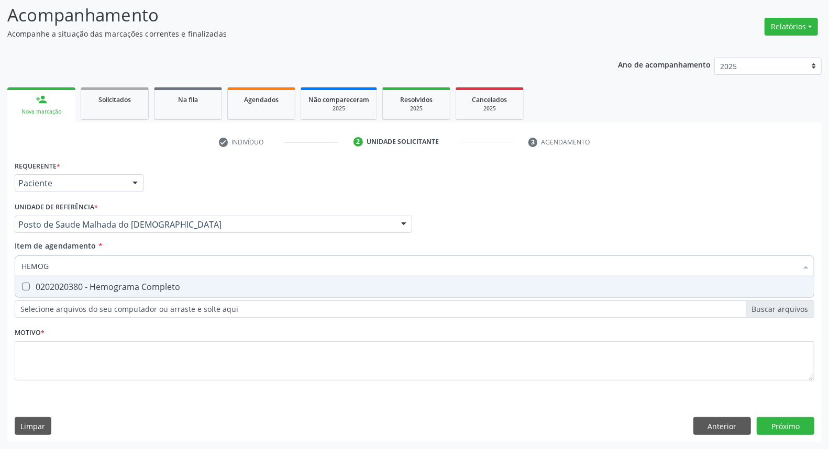
type input "HEMOGR"
drag, startPoint x: 92, startPoint y: 289, endPoint x: 92, endPoint y: 269, distance: 20.4
click at [90, 287] on div "0202020380 - Hemograma Completo" at bounding box center [414, 287] width 786 height 8
checkbox Completo "true"
click at [0, 259] on div "Acompanhamento Acompanhe a situação das marcações correntes e finalizadas Relat…" at bounding box center [414, 219] width 829 height 462
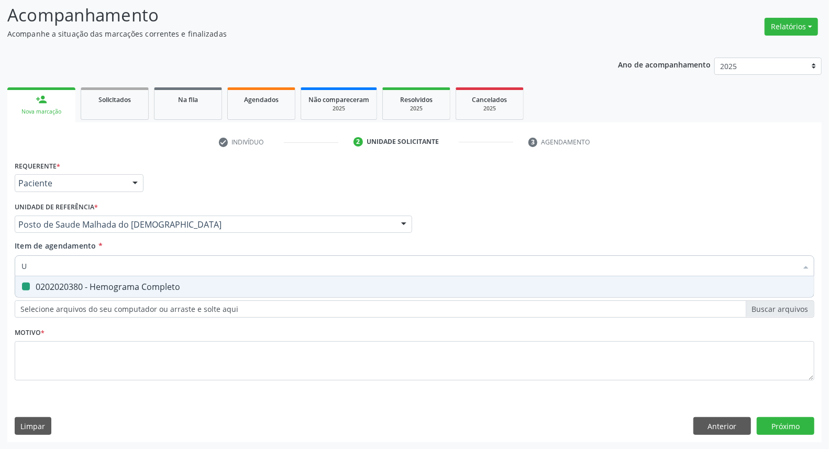
type input "UR"
checkbox Completo "false"
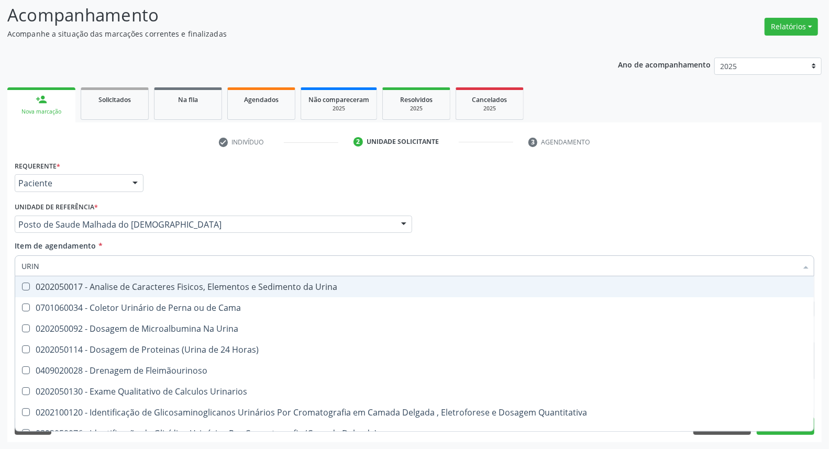
type input "URINA"
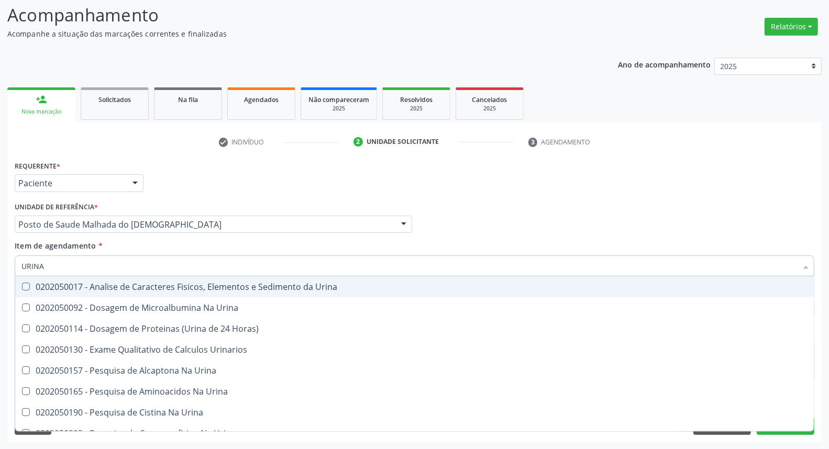
click at [39, 291] on div "0202050017 - Analise de Caracteres Fisicos, Elementos e Sedimento da Urina" at bounding box center [414, 287] width 786 height 8
checkbox Urina "true"
click at [530, 224] on div "Médico Solicitante Por favor, selecione a Unidade de Atendimento primeiro Nenhu…" at bounding box center [414, 220] width 805 height 41
checkbox Urina "true"
checkbox Horas\) "true"
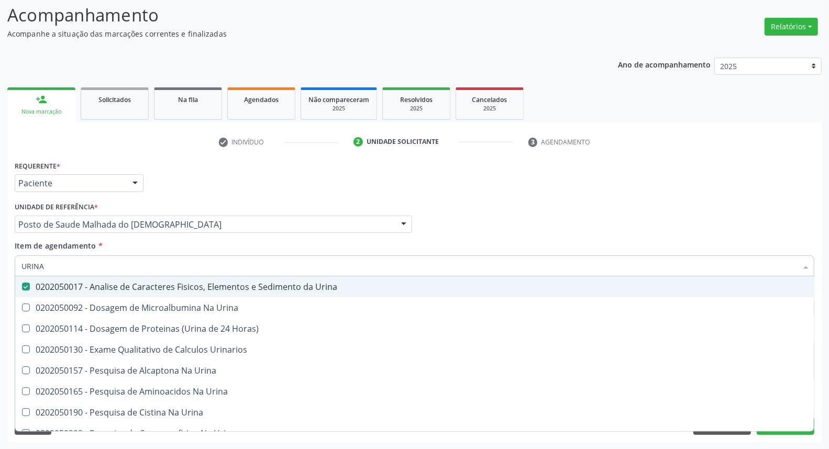
checkbox Urinarios "true"
checkbox Urina "true"
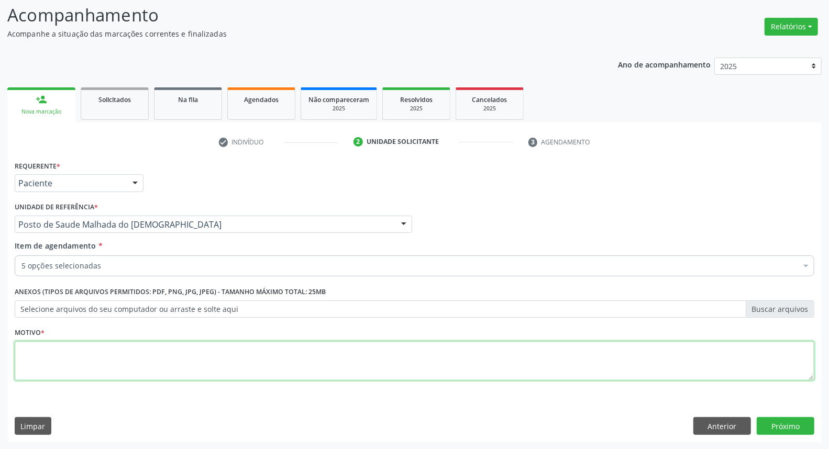
click at [191, 361] on textarea at bounding box center [415, 362] width 800 height 40
type textarea "*"
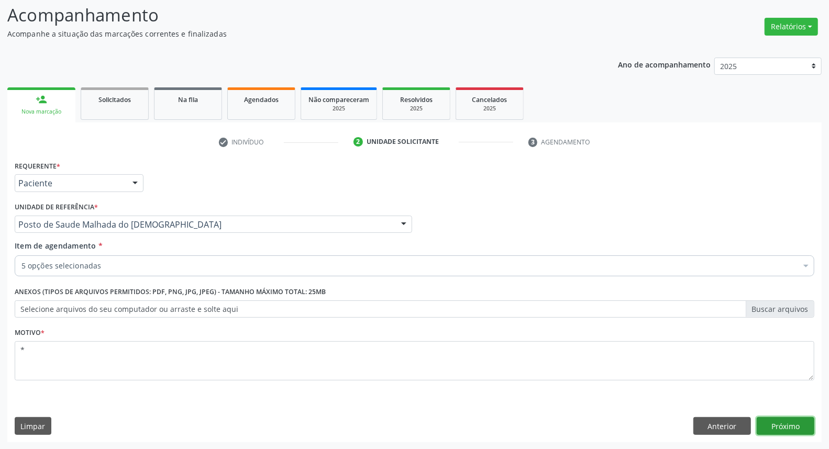
click at [788, 423] on button "Próximo" at bounding box center [786, 427] width 58 height 18
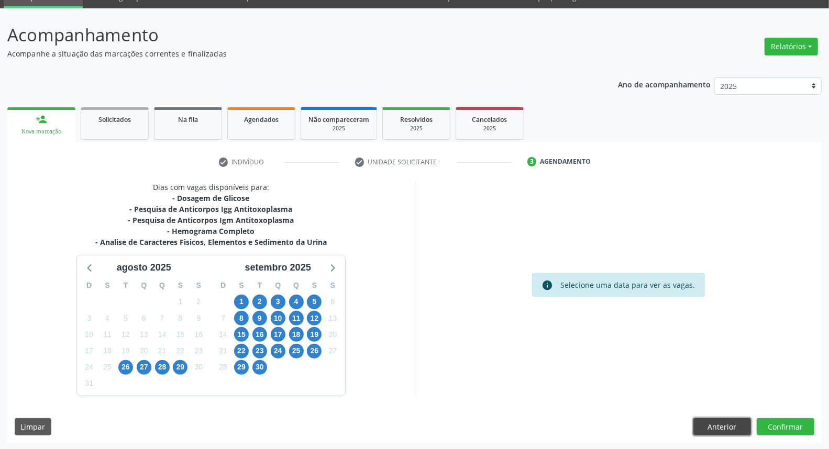
click at [708, 425] on button "Anterior" at bounding box center [723, 428] width 58 height 18
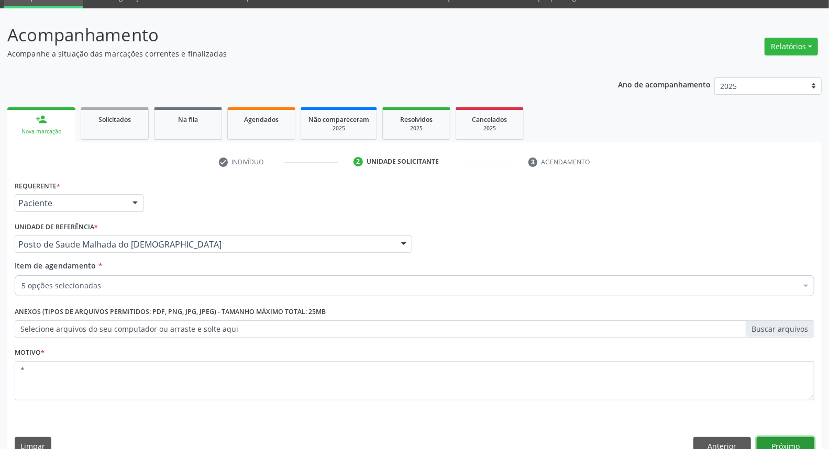
click at [765, 447] on button "Próximo" at bounding box center [786, 446] width 58 height 18
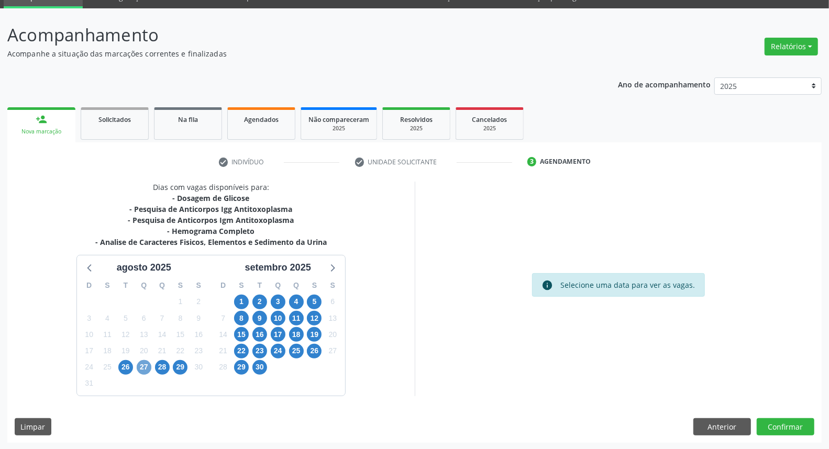
click at [138, 365] on span "27" at bounding box center [144, 367] width 15 height 15
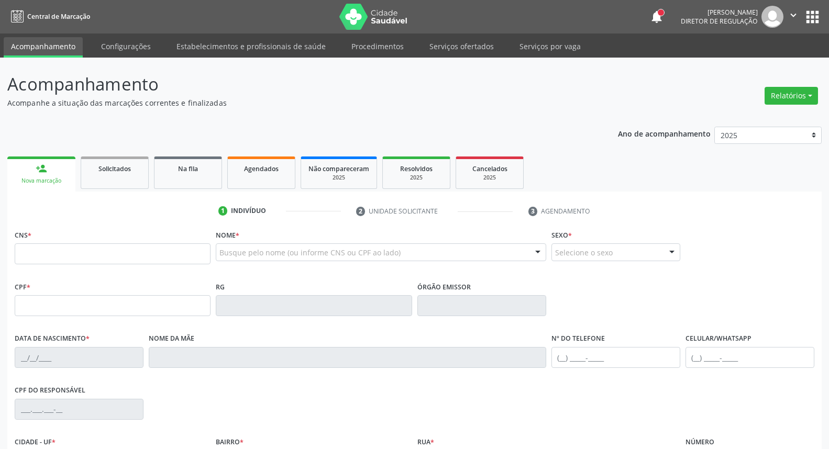
scroll to position [46, 0]
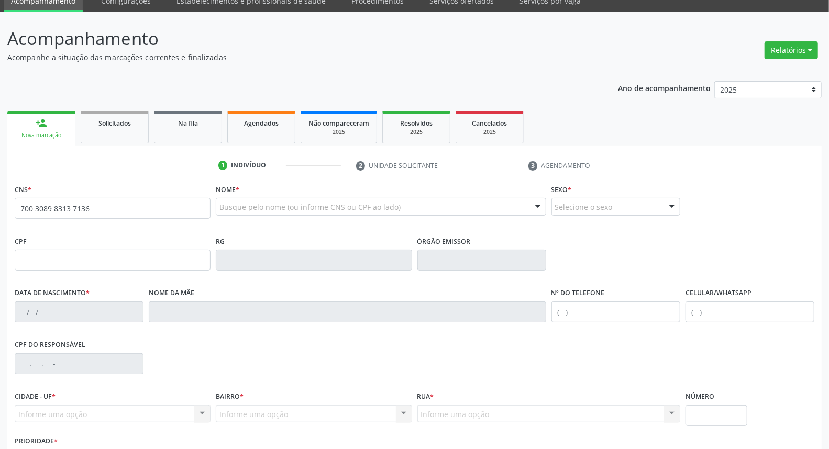
type input "700 3089 8313 7136"
type input "115.217.194-11"
type input "08[DATE]"
type input "Auzeni [PERSON_NAME]"
type input "[PHONE_NUMBER]"
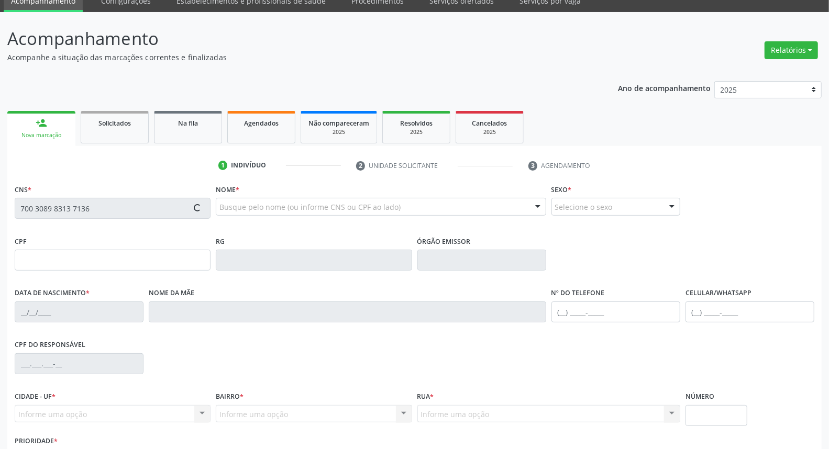
type input "[PHONE_NUMBER]"
type input "122.637.314-31"
type input "7"
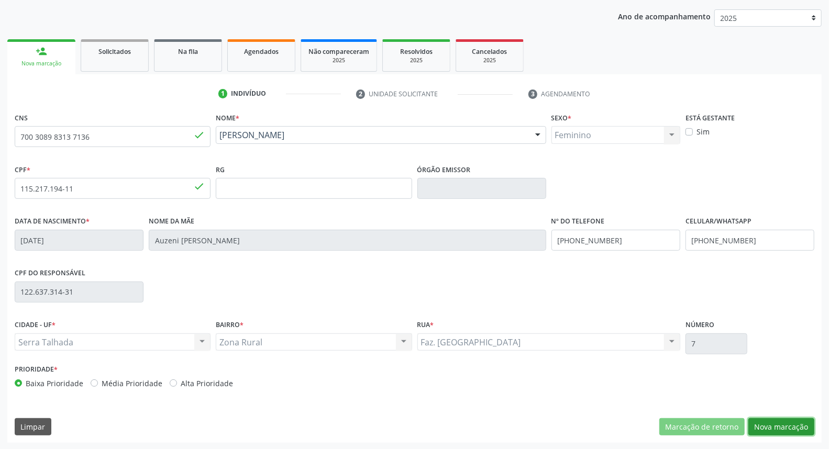
click at [781, 427] on button "Nova marcação" at bounding box center [782, 428] width 66 height 18
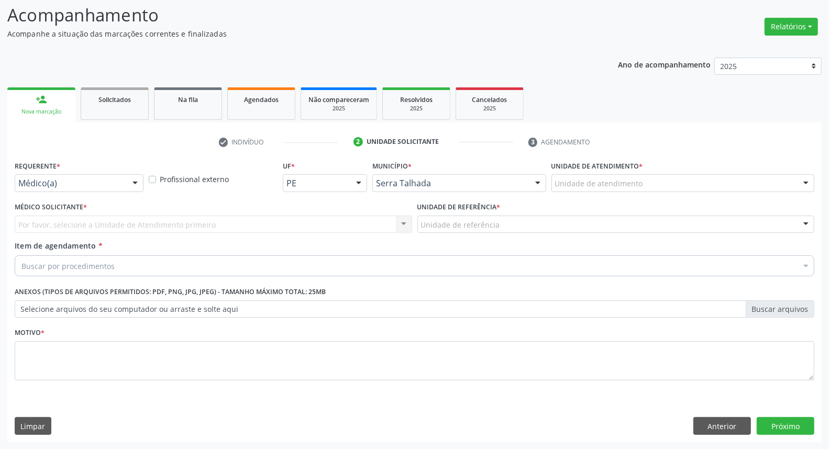
drag, startPoint x: 48, startPoint y: 180, endPoint x: 56, endPoint y: 216, distance: 37.1
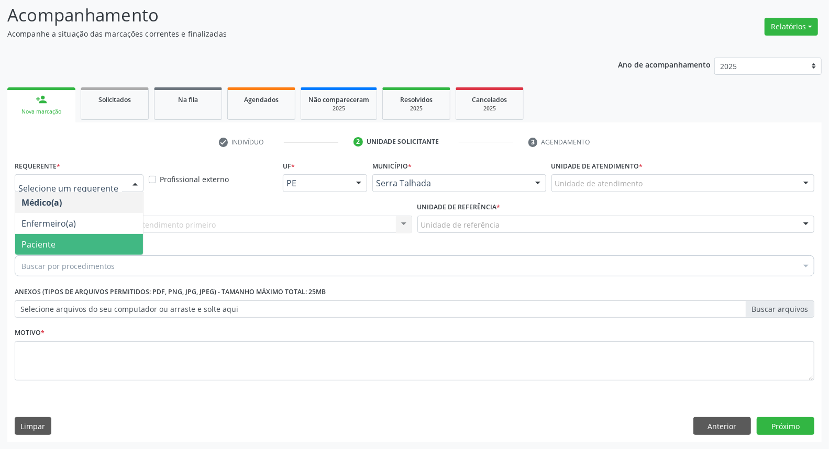
click at [80, 248] on span "Paciente" at bounding box center [79, 244] width 128 height 21
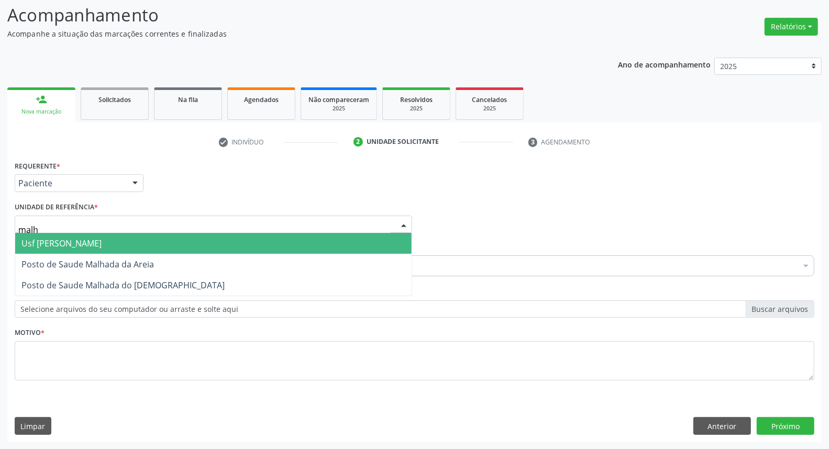
type input "malha"
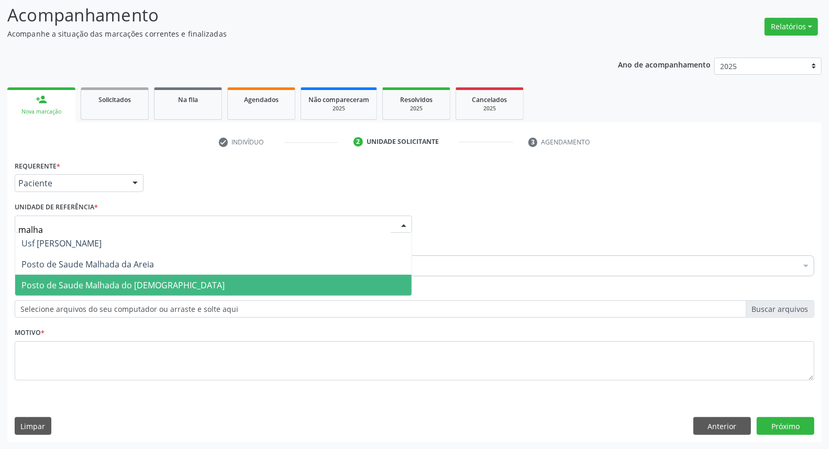
click at [197, 277] on span "Posto de Saude Malhada do [DEMOGRAPHIC_DATA]" at bounding box center [213, 285] width 397 height 21
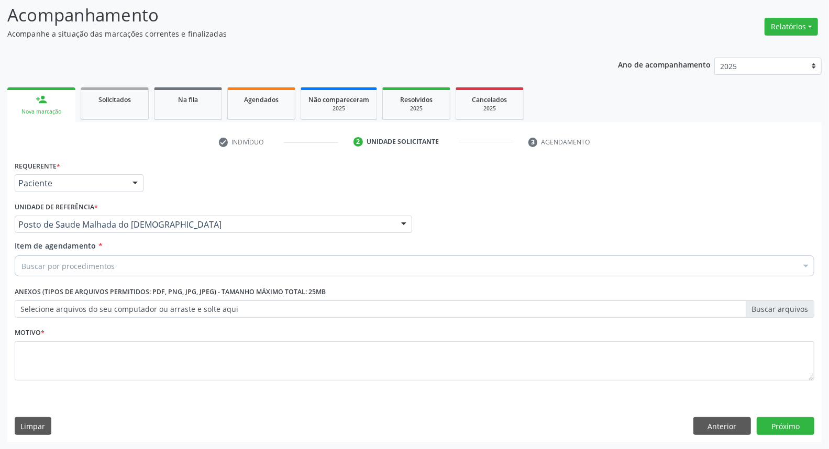
click at [127, 267] on div "Buscar por procedimentos" at bounding box center [415, 266] width 800 height 21
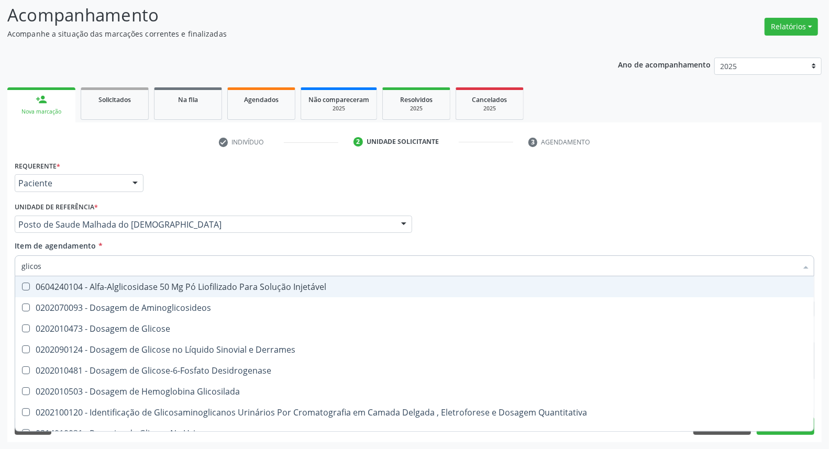
type input "glicose"
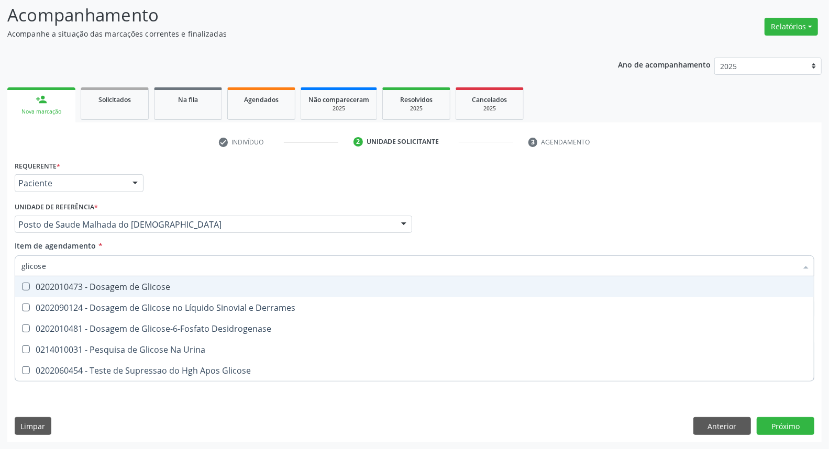
click at [29, 283] on div "0202010473 - Dosagem de Glicose" at bounding box center [414, 287] width 786 height 8
checkbox Glicose "true"
drag, startPoint x: 49, startPoint y: 269, endPoint x: 0, endPoint y: 256, distance: 50.6
click at [0, 256] on div "Acompanhamento Acompanhe a situação das marcações correntes e finalizadas Relat…" at bounding box center [414, 219] width 829 height 462
type input "t"
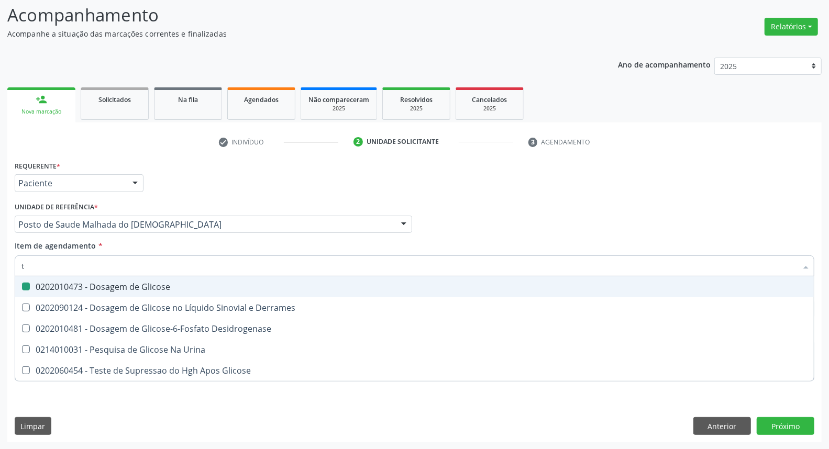
checkbox Glicose "false"
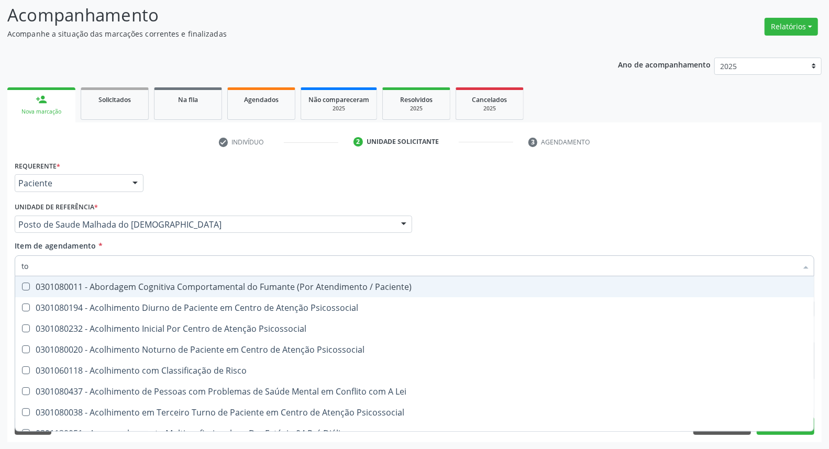
type input "tox"
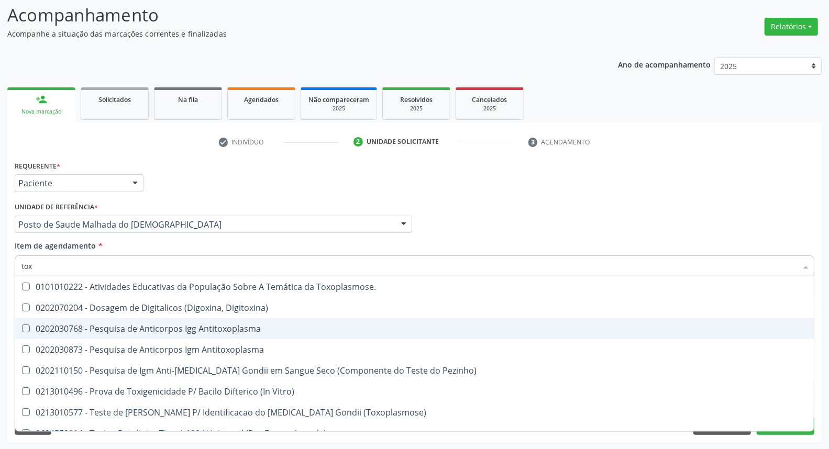
drag, startPoint x: 26, startPoint y: 328, endPoint x: 28, endPoint y: 339, distance: 11.6
click at [27, 328] on Antitoxoplasma at bounding box center [26, 329] width 8 height 8
click at [22, 328] on Antitoxoplasma "checkbox" at bounding box center [18, 328] width 7 height 7
checkbox Antitoxoplasma "true"
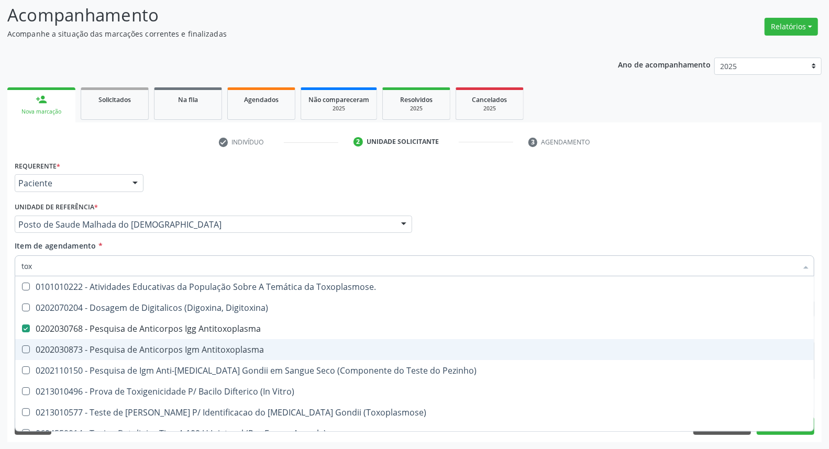
click at [32, 350] on div "0202030873 - Pesquisa de Anticorpos Igm Antitoxoplasma" at bounding box center [414, 350] width 786 height 8
checkbox Antitoxoplasma "true"
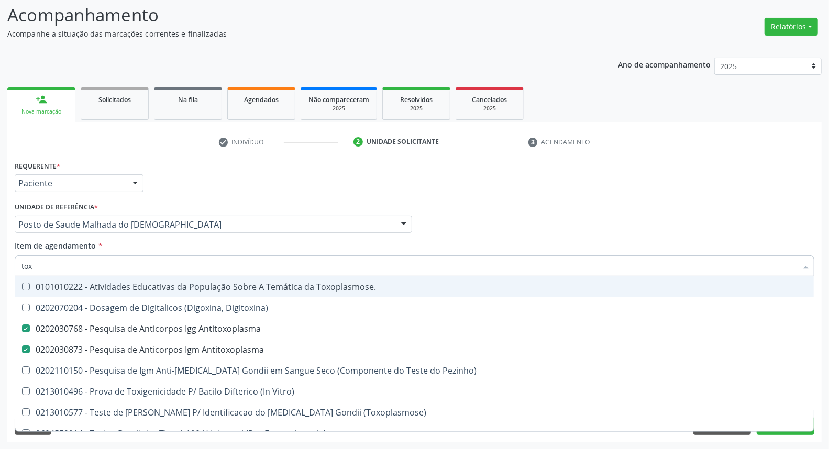
click at [0, 264] on div "Acompanhamento Acompanhe a situação das marcações correntes e finalizadas Relat…" at bounding box center [414, 219] width 829 height 462
type input "he"
checkbox Antitoxoplasma "false"
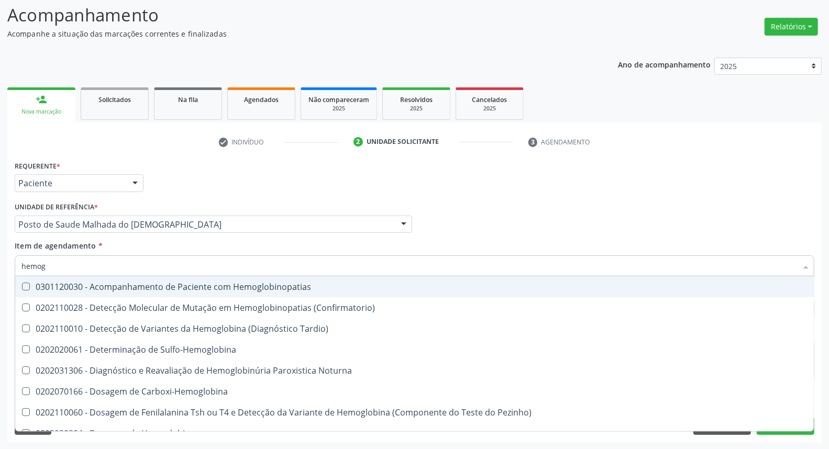
type input "hemogr"
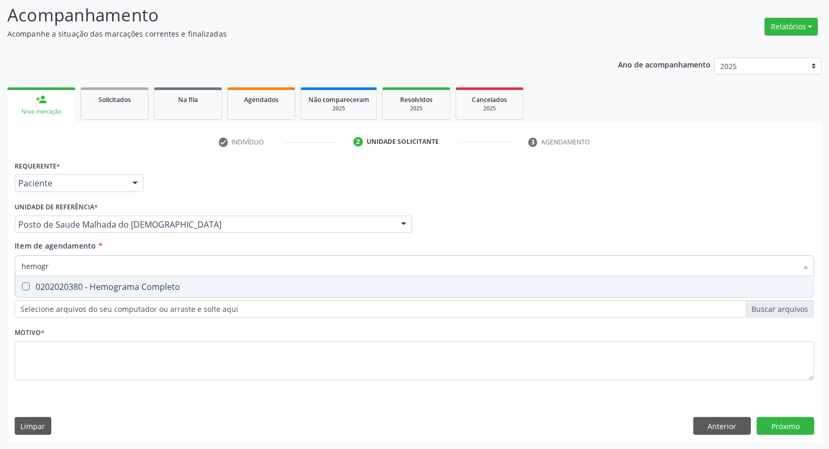
click at [38, 290] on div "0202020380 - Hemograma Completo" at bounding box center [414, 287] width 786 height 8
checkbox Completo "true"
drag, startPoint x: 65, startPoint y: 265, endPoint x: 0, endPoint y: 245, distance: 68.4
click at [0, 245] on div "Acompanhamento Acompanhe a situação das marcações correntes e finalizadas Relat…" at bounding box center [414, 219] width 829 height 462
type input "ur"
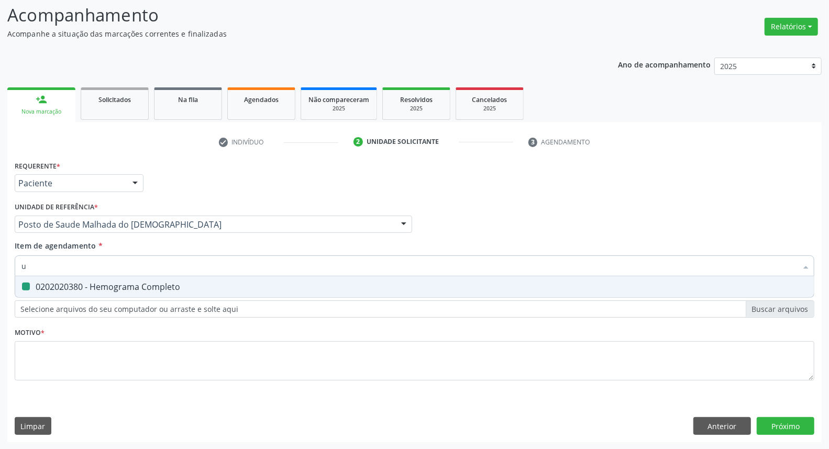
checkbox Completo "false"
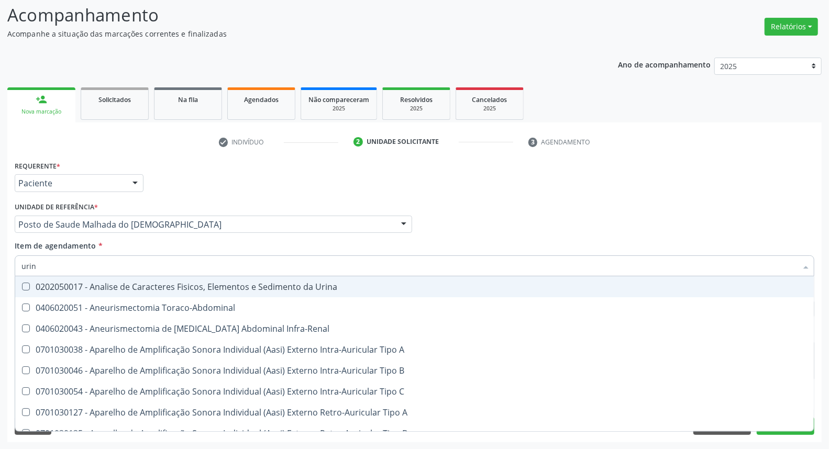
type input "urina"
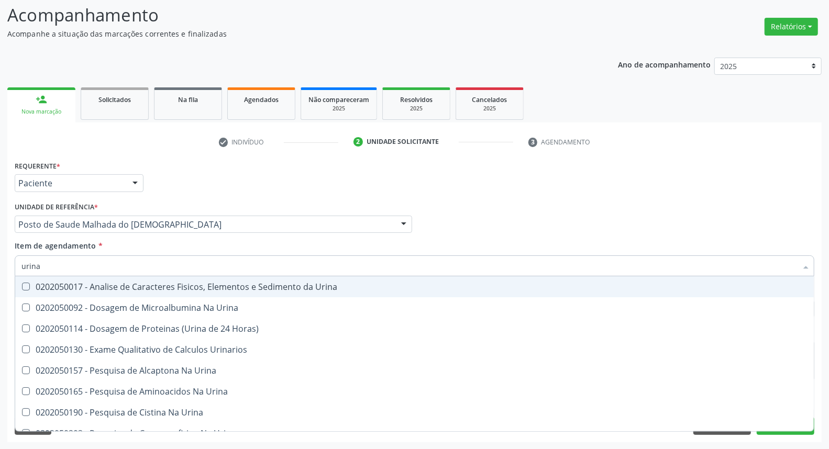
click at [71, 294] on span "0202050017 - Analise de Caracteres Fisicos, Elementos e Sedimento da Urina" at bounding box center [414, 287] width 799 height 21
checkbox Urina "true"
drag, startPoint x: 77, startPoint y: 262, endPoint x: 0, endPoint y: 245, distance: 79.0
click at [0, 246] on div "Acompanhamento Acompanhe a situação das marcações correntes e finalizadas Relat…" at bounding box center [414, 219] width 829 height 462
click at [472, 203] on div "Médico Solicitante Por favor, selecione a Unidade de Atendimento primeiro Nenhu…" at bounding box center [414, 220] width 805 height 41
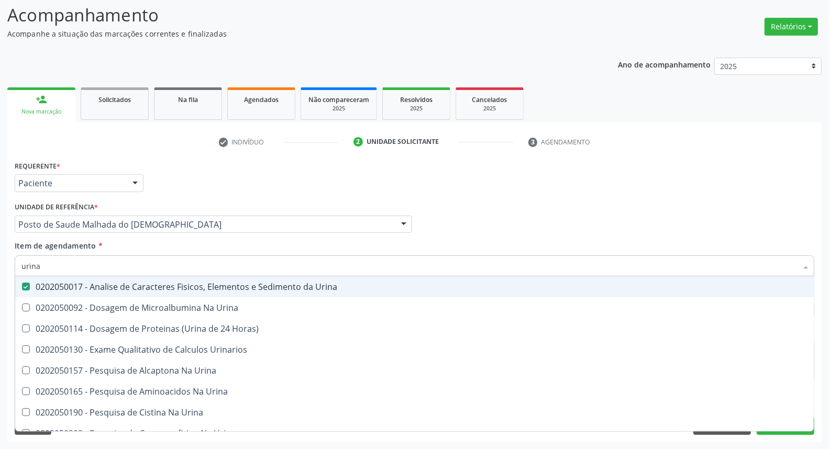
checkbox Urina "true"
checkbox Horas\) "true"
checkbox Urinarios "true"
checkbox Urina "true"
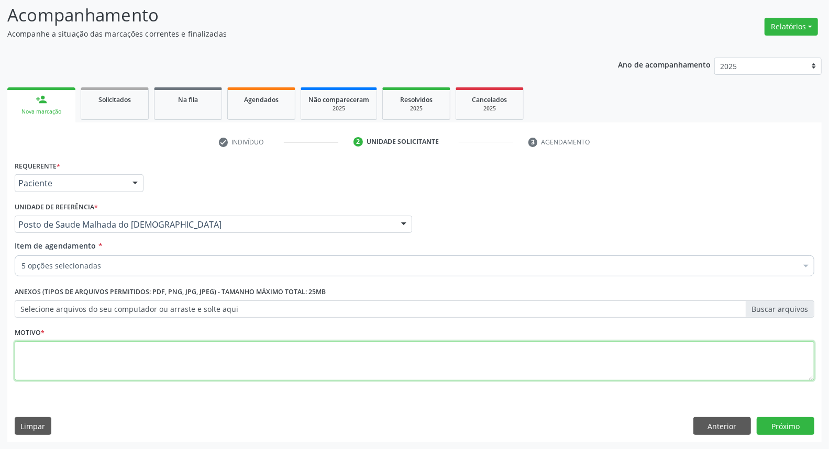
click at [235, 368] on textarea at bounding box center [415, 362] width 800 height 40
type textarea "*"
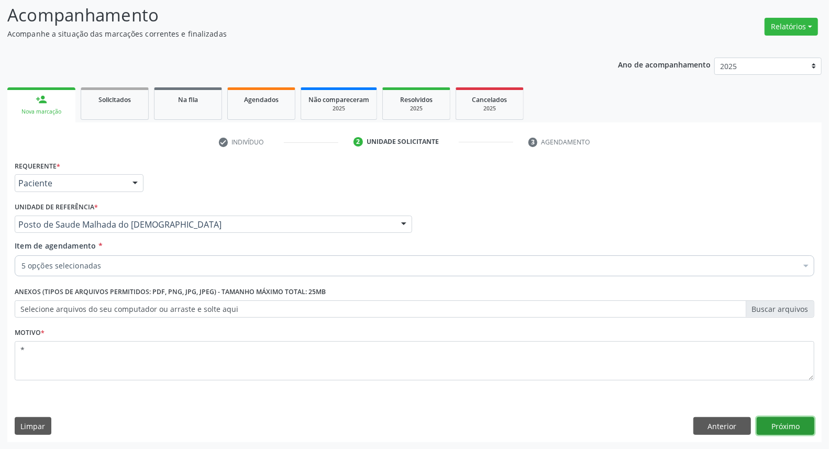
click at [769, 423] on button "Próximo" at bounding box center [786, 427] width 58 height 18
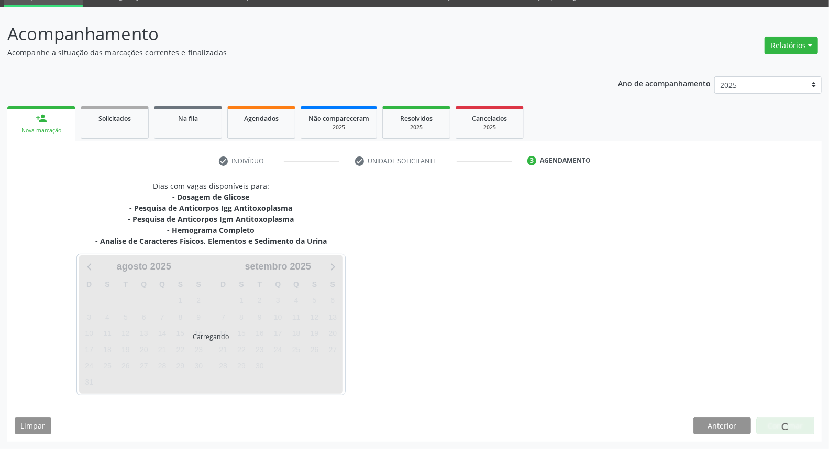
scroll to position [49, 0]
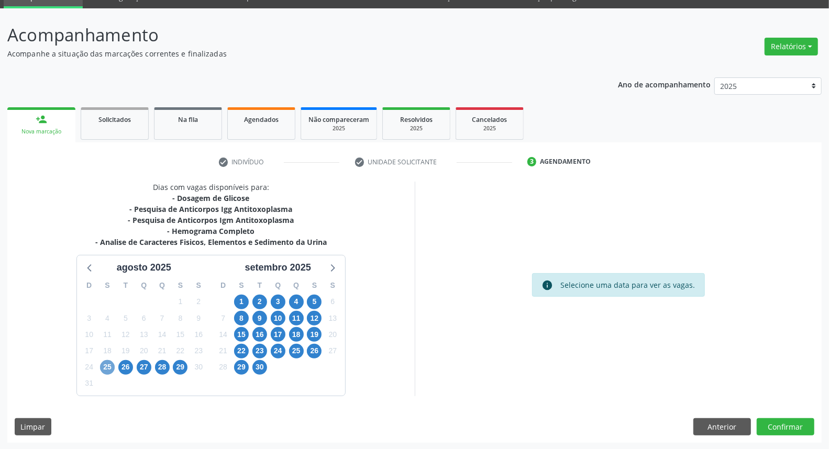
click at [109, 366] on span "25" at bounding box center [107, 367] width 15 height 15
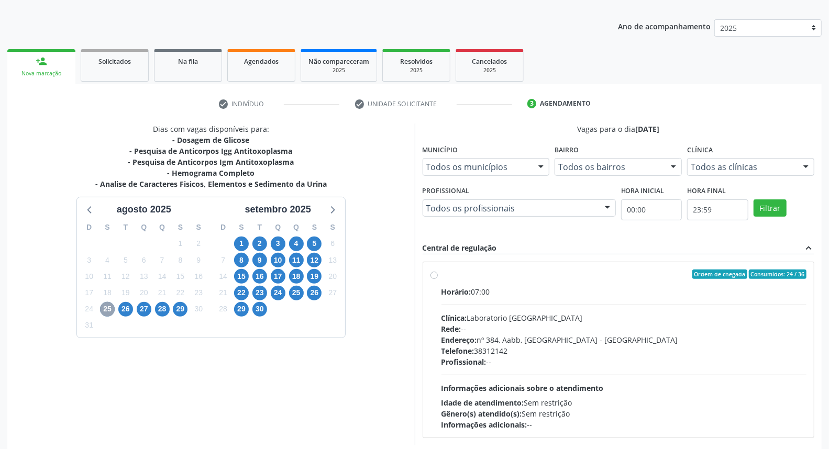
scroll to position [157, 0]
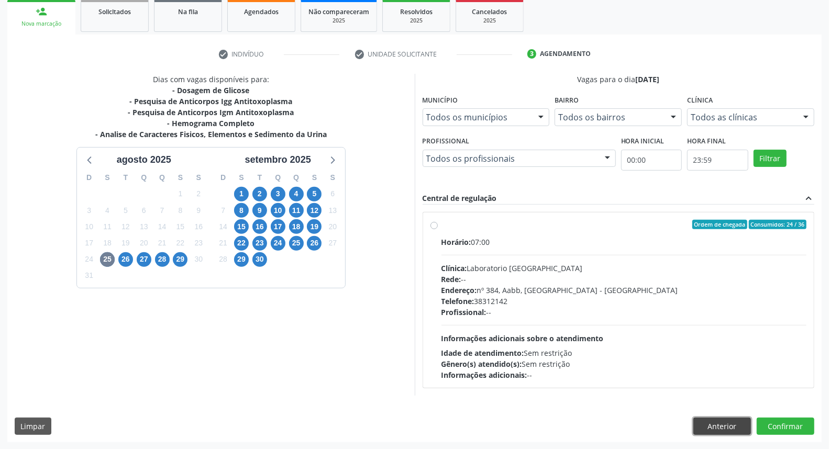
click at [721, 428] on button "Anterior" at bounding box center [723, 427] width 58 height 18
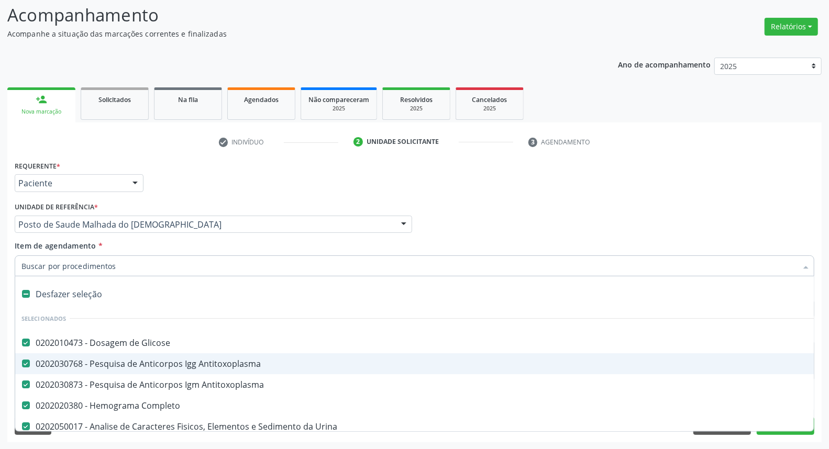
click at [116, 363] on div "0202030768 - Pesquisa de Anticorpos Igg Antitoxoplasma" at bounding box center [429, 364] width 816 height 8
checkbox Antitoxoplasma "false"
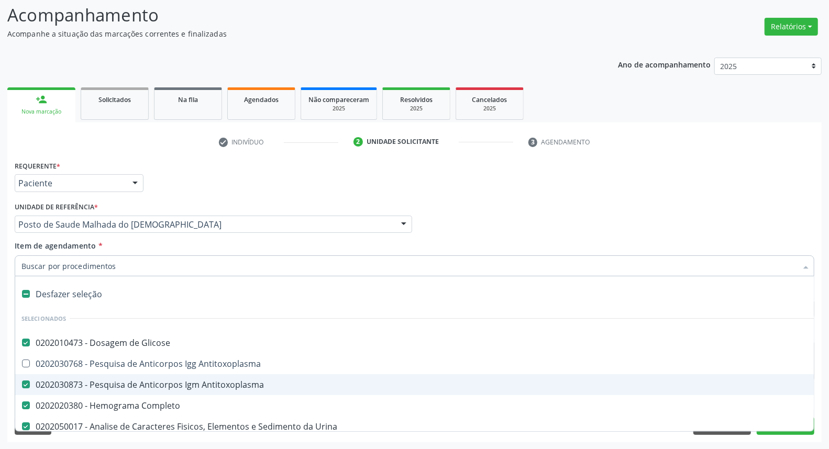
drag, startPoint x: 108, startPoint y: 388, endPoint x: 358, endPoint y: 301, distance: 264.1
click at [111, 385] on div "0202030873 - Pesquisa de Anticorpos Igm Antitoxoplasma" at bounding box center [429, 385] width 816 height 8
checkbox Antitoxoplasma "false"
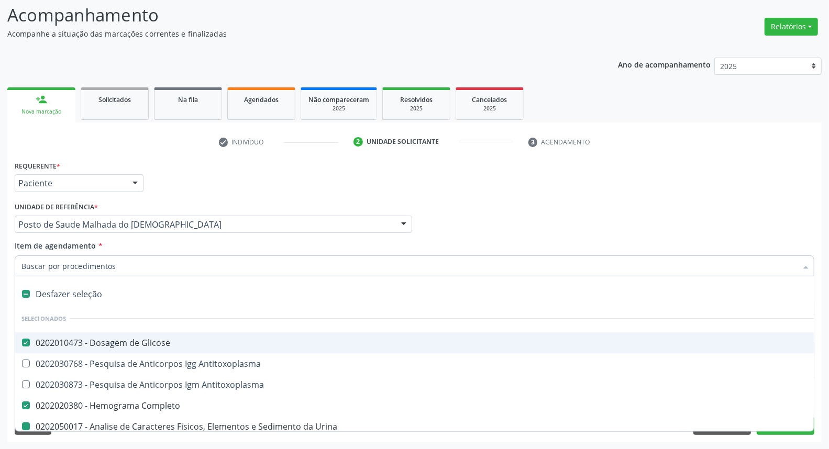
click at [593, 237] on div "Médico Solicitante Por favor, selecione a Unidade de Atendimento primeiro Nenhu…" at bounding box center [414, 220] width 805 height 41
checkbox Antitoxoplasma "true"
checkbox Urina "false"
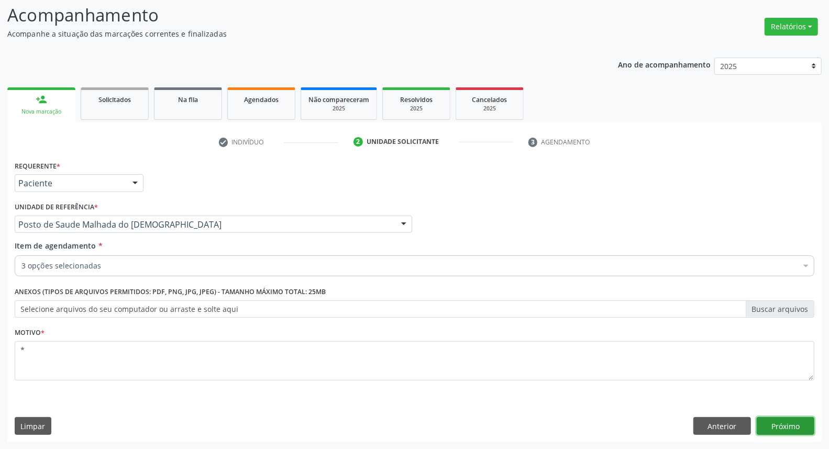
click at [795, 421] on button "Próximo" at bounding box center [786, 427] width 58 height 18
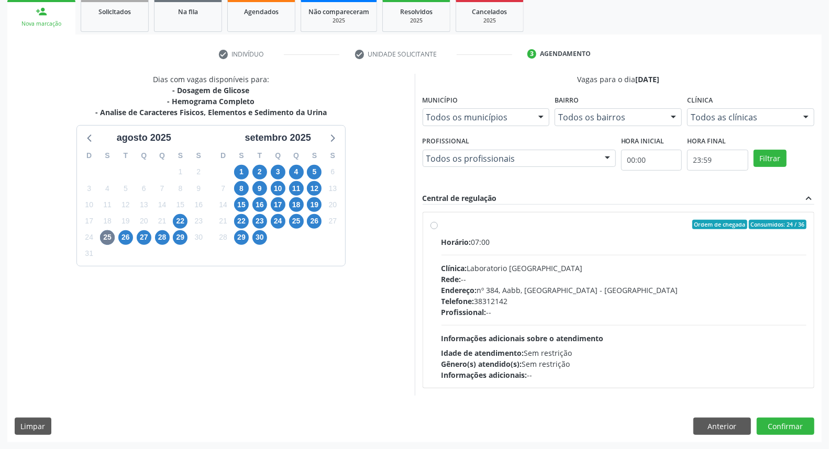
scroll to position [0, 0]
click at [716, 430] on button "Anterior" at bounding box center [723, 427] width 58 height 18
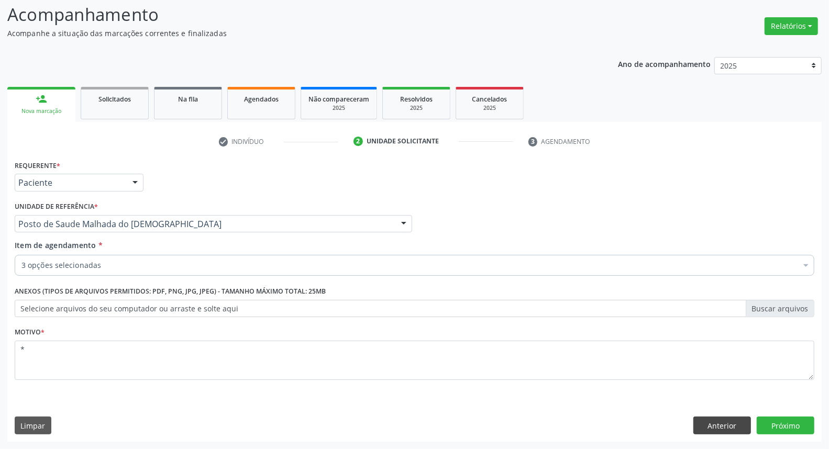
scroll to position [69, 0]
click at [714, 421] on button "Anterior" at bounding box center [723, 427] width 58 height 18
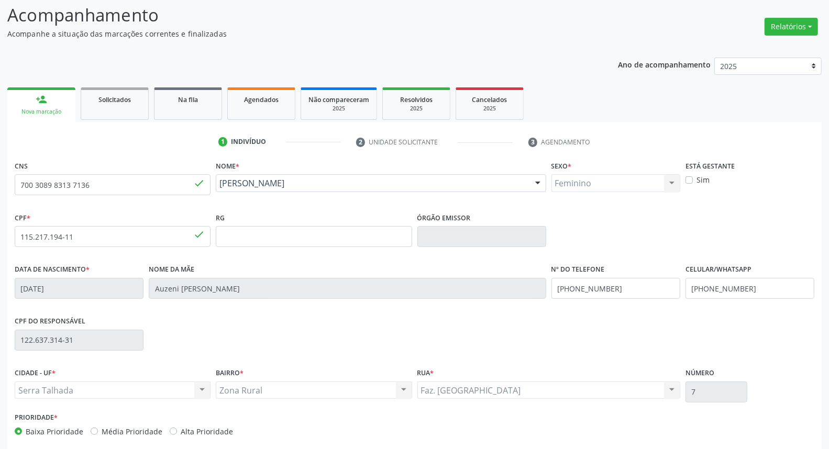
scroll to position [117, 0]
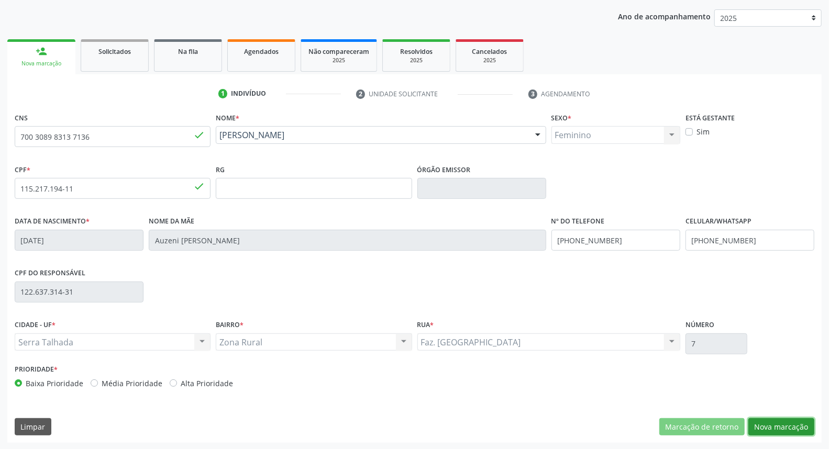
click at [805, 421] on button "Nova marcação" at bounding box center [782, 428] width 66 height 18
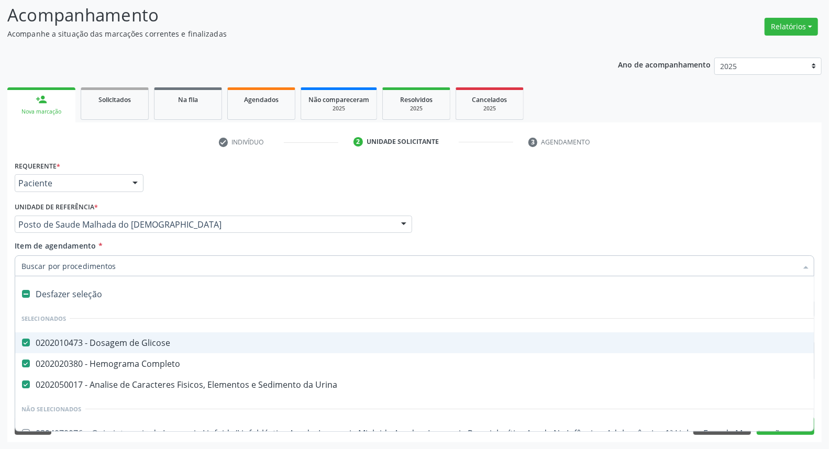
drag, startPoint x: 580, startPoint y: 212, endPoint x: 593, endPoint y: 292, distance: 81.1
click at [580, 214] on div "Médico Solicitante Por favor, selecione a Unidade de Atendimento primeiro Nenhu…" at bounding box center [414, 220] width 805 height 41
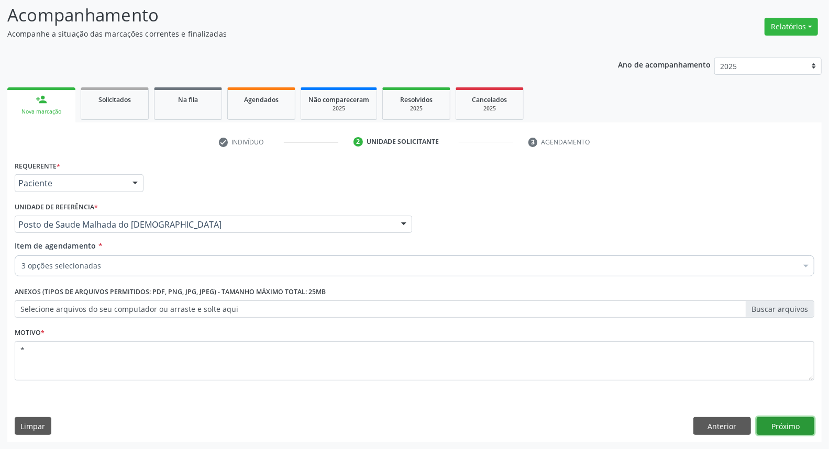
click at [796, 419] on button "Próximo" at bounding box center [786, 427] width 58 height 18
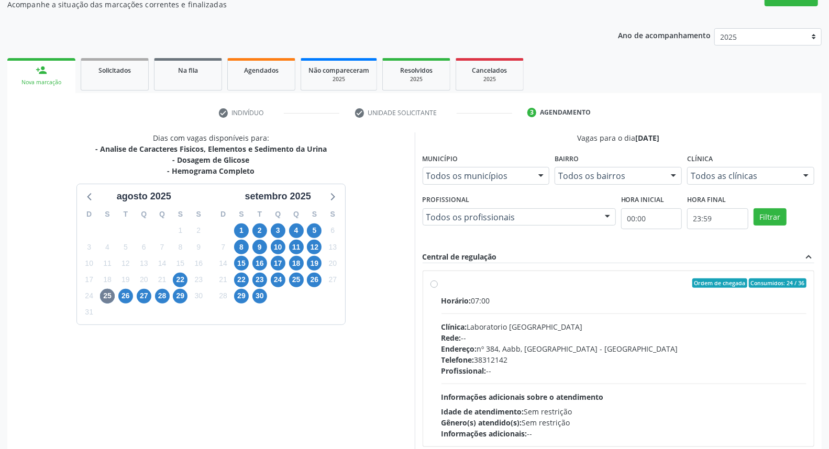
scroll to position [157, 0]
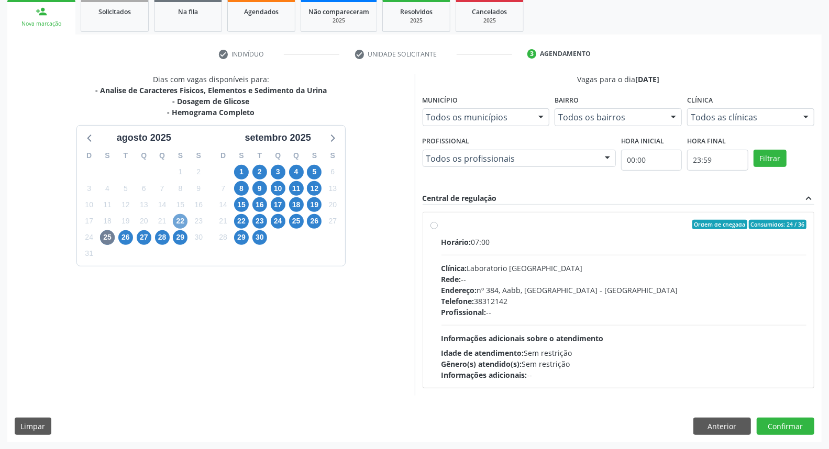
click at [175, 222] on span "22" at bounding box center [180, 221] width 15 height 15
click at [110, 237] on span "25" at bounding box center [107, 238] width 15 height 15
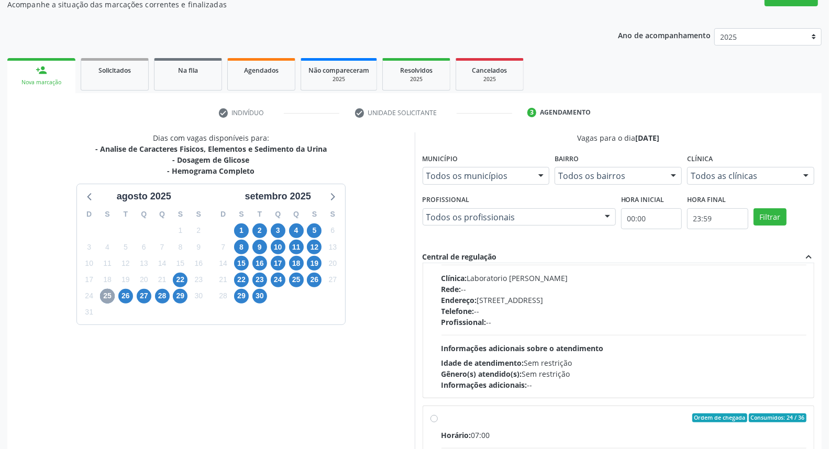
scroll to position [0, 0]
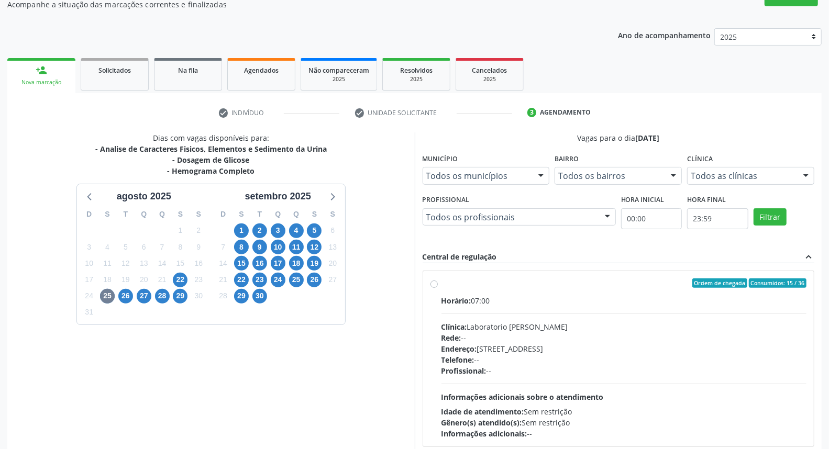
click at [442, 280] on label "Ordem de chegada Consumidos: 15 / 36 Horário: 07:00 Clínica: Laboratorio Jose P…" at bounding box center [625, 359] width 366 height 161
click at [435, 280] on input "Ordem de chegada Consumidos: 15 / 36 Horário: 07:00 Clínica: Laboratorio Jose P…" at bounding box center [434, 283] width 7 height 9
radio input "true"
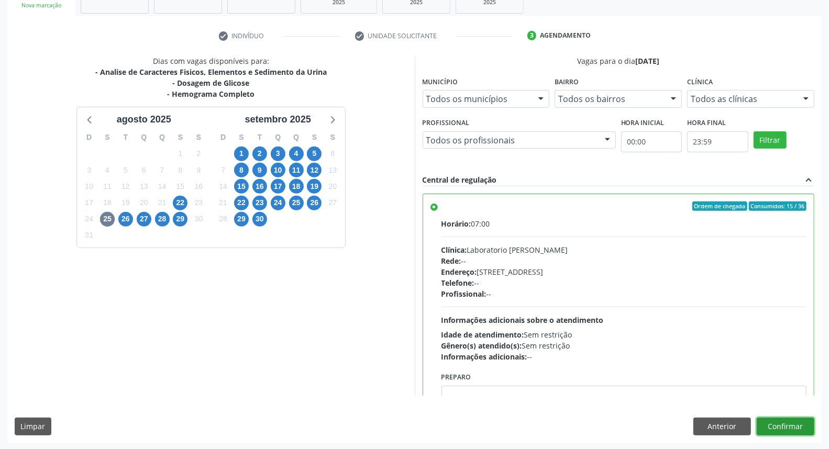
click at [786, 430] on button "Confirmar" at bounding box center [786, 427] width 58 height 18
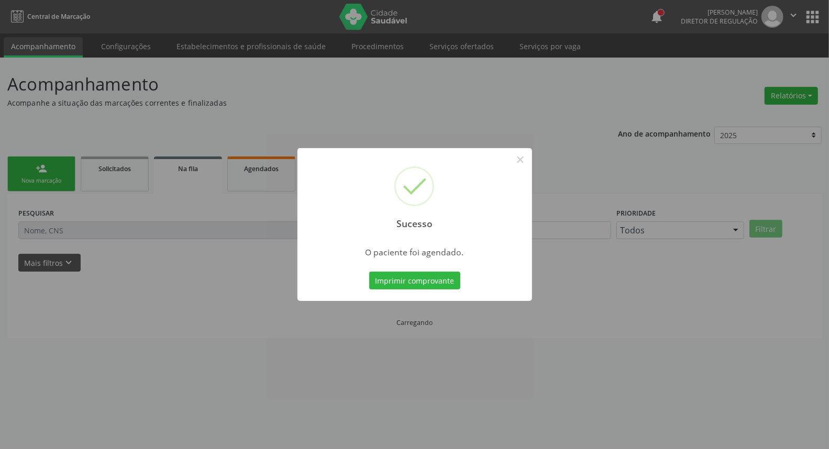
scroll to position [0, 0]
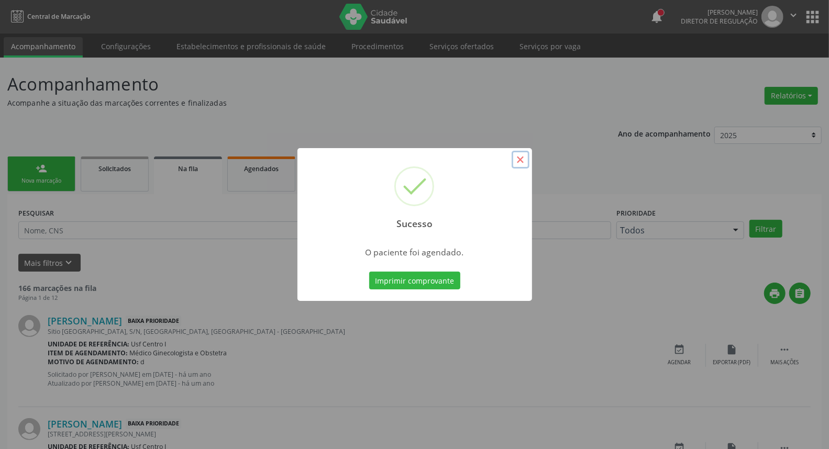
click at [525, 159] on button "×" at bounding box center [521, 160] width 18 height 18
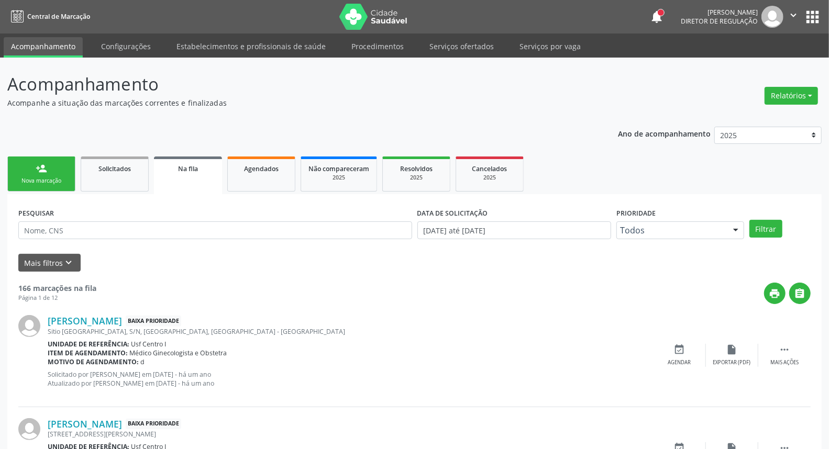
click at [49, 169] on link "person_add Nova marcação" at bounding box center [41, 174] width 68 height 35
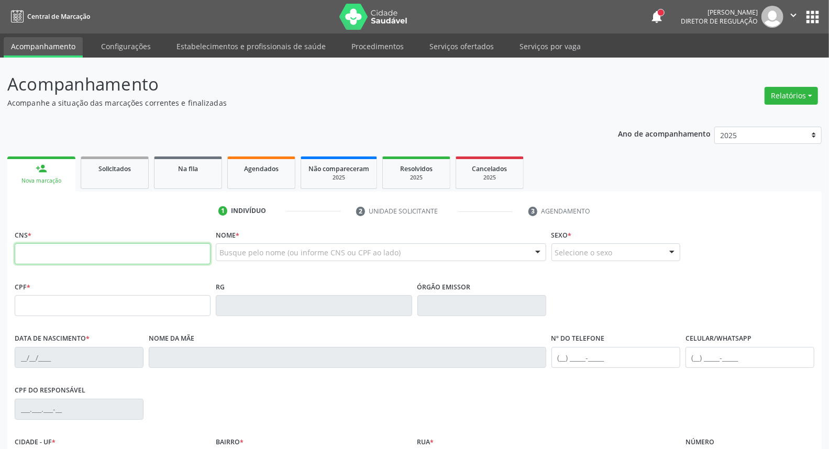
click at [64, 252] on input "text" at bounding box center [113, 254] width 196 height 21
paste input "700 3089 8313 7136"
type input "700 3089 8313 7136"
type input "115.217.194-11"
type input "08/01/2001"
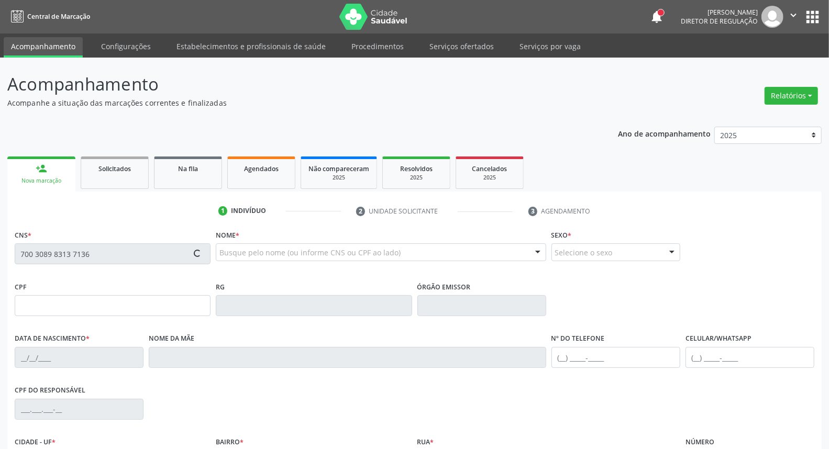
type input "Auzeni Maria da Silva"
type input "[PHONE_NUMBER]"
type input "122.637.314-31"
type input "7"
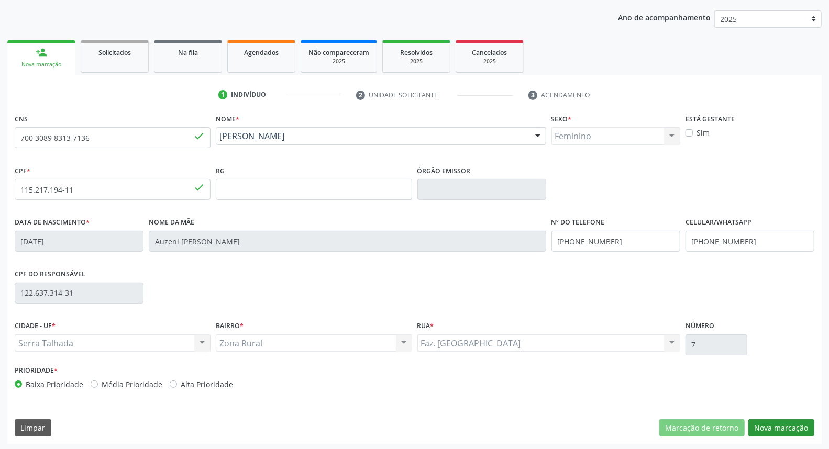
scroll to position [117, 0]
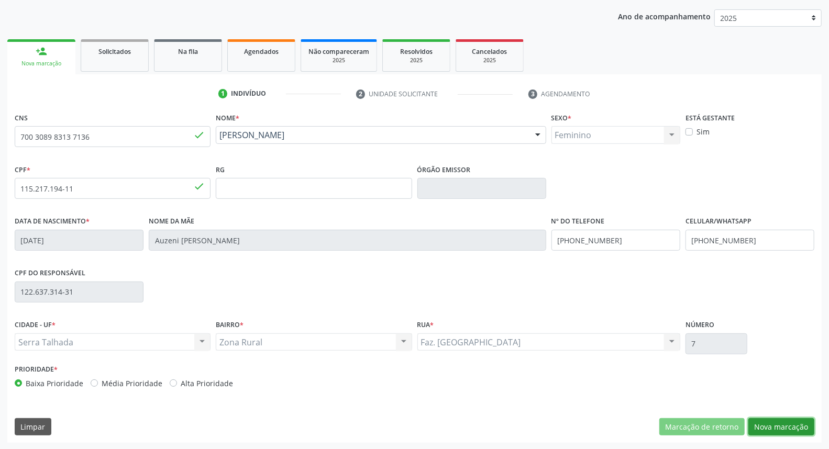
click at [783, 426] on button "Nova marcação" at bounding box center [782, 428] width 66 height 18
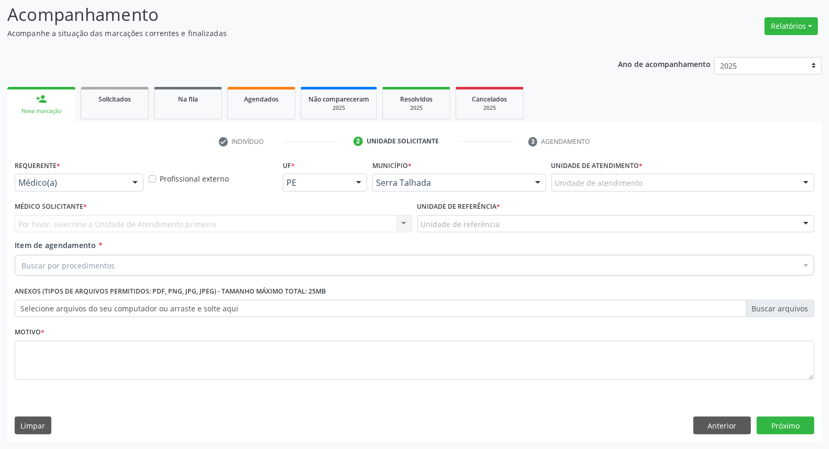
scroll to position [69, 0]
drag, startPoint x: 46, startPoint y: 184, endPoint x: 41, endPoint y: 229, distance: 45.9
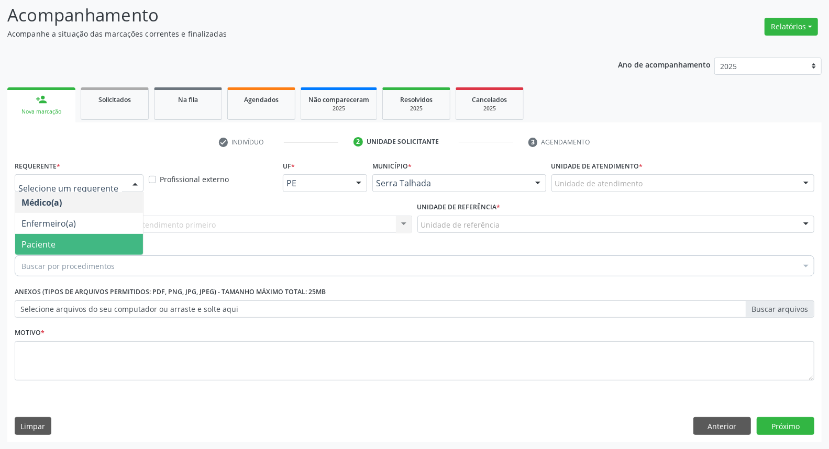
click at [41, 242] on span "Paciente" at bounding box center [38, 245] width 34 height 12
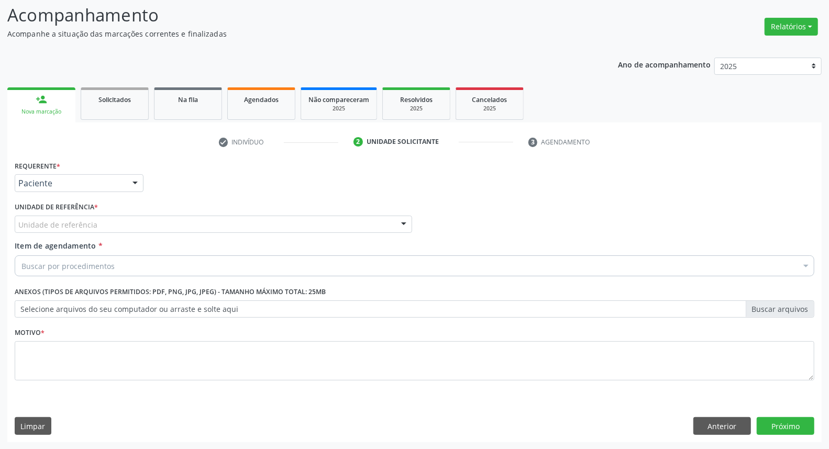
click at [58, 217] on div "Unidade de referência" at bounding box center [214, 225] width 398 height 18
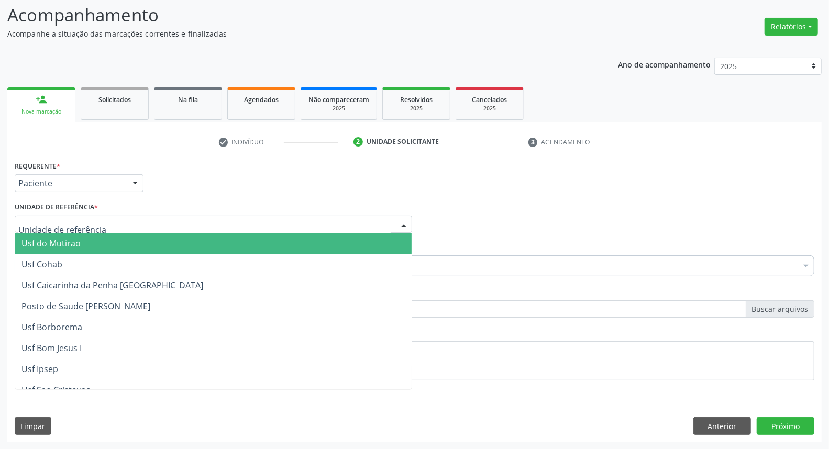
type input "a"
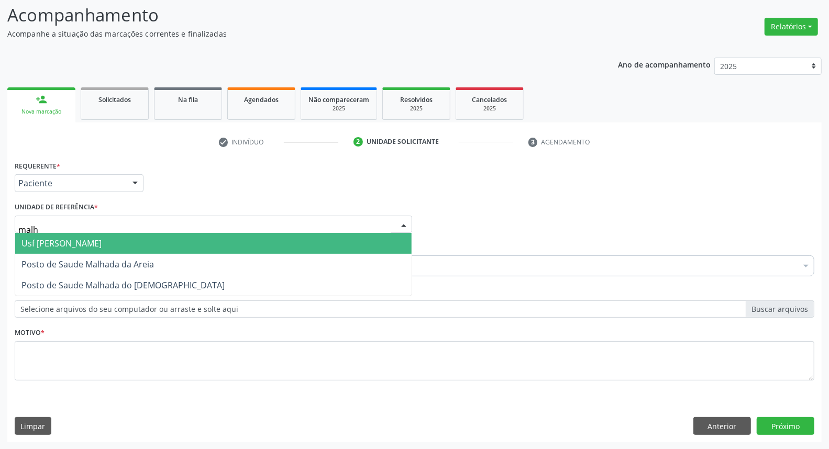
type input "malha"
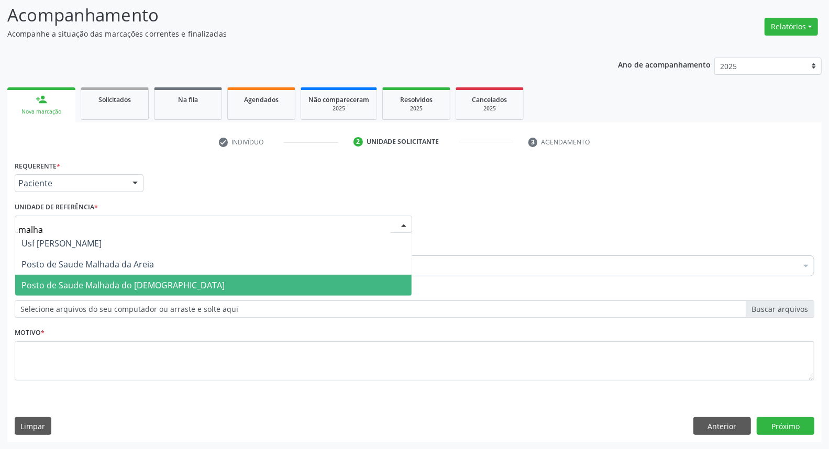
click at [80, 276] on span "Posto de Saude Malhada do [DEMOGRAPHIC_DATA]" at bounding box center [213, 285] width 397 height 21
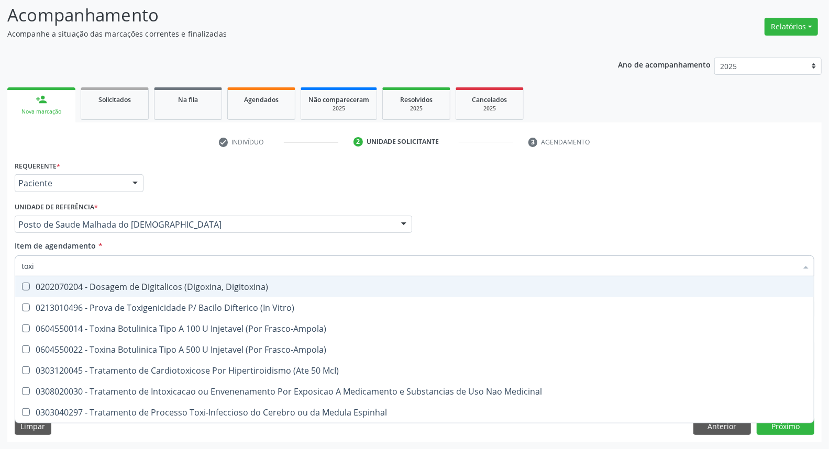
type input "tox"
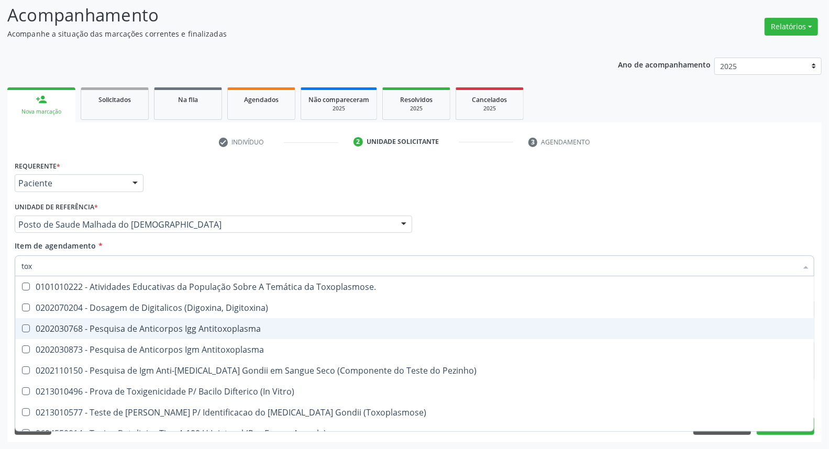
drag, startPoint x: 114, startPoint y: 326, endPoint x: 106, endPoint y: 346, distance: 21.1
click at [114, 327] on div "0202030768 - Pesquisa de Anticorpos Igg Antitoxoplasma" at bounding box center [414, 329] width 786 height 8
checkbox Antitoxoplasma "true"
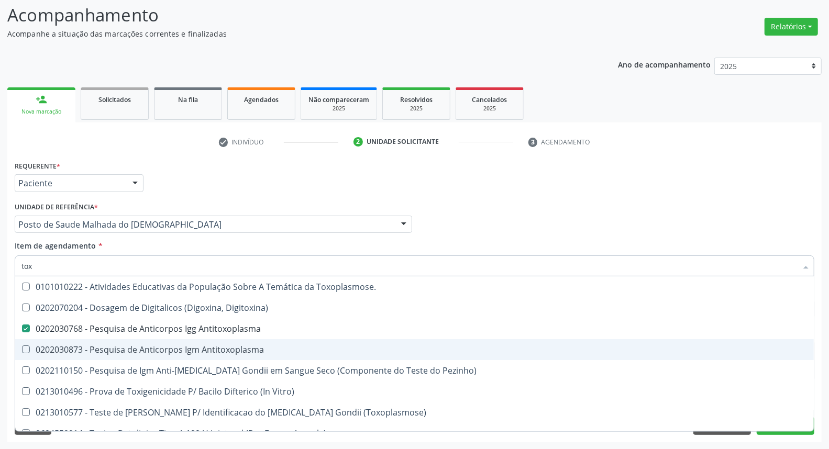
click at [106, 346] on div "0202030873 - Pesquisa de Anticorpos Igm Antitoxoplasma" at bounding box center [414, 350] width 786 height 8
checkbox Antitoxoplasma "true"
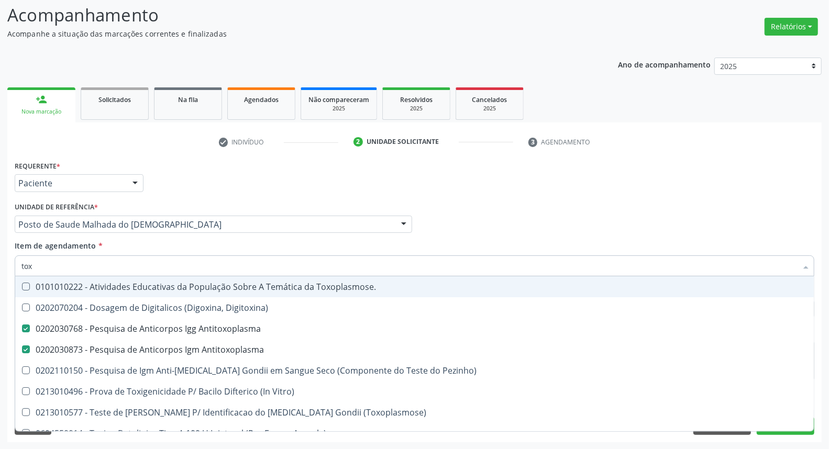
drag, startPoint x: 547, startPoint y: 219, endPoint x: 397, endPoint y: 299, distance: 170.1
click at [547, 219] on div "Médico Solicitante Por favor, selecione a Unidade de Atendimento primeiro Nenhu…" at bounding box center [414, 220] width 805 height 41
checkbox Digitoxina\) "true"
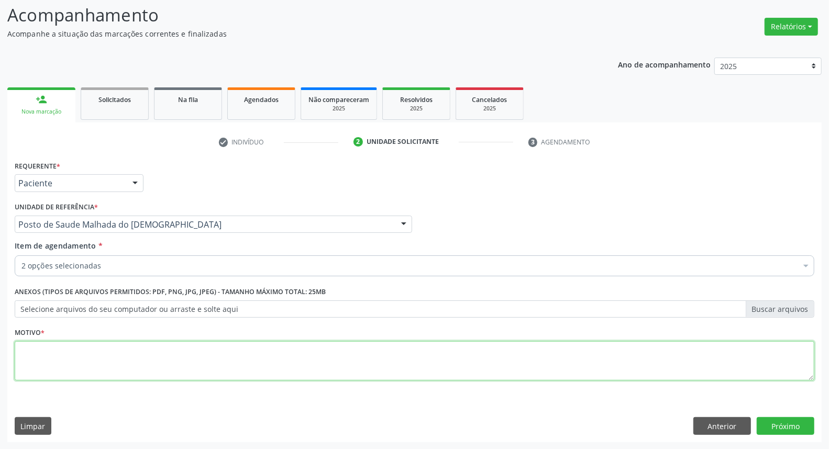
click at [326, 364] on textarea at bounding box center [415, 362] width 800 height 40
type textarea "*"
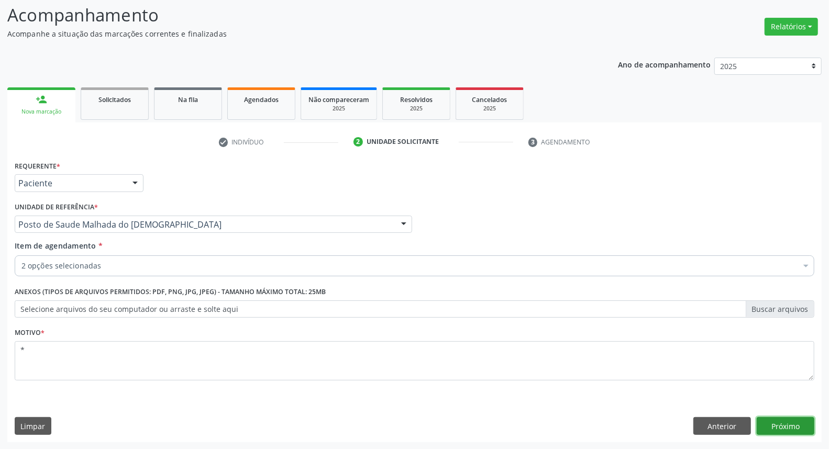
click at [799, 426] on button "Próximo" at bounding box center [786, 427] width 58 height 18
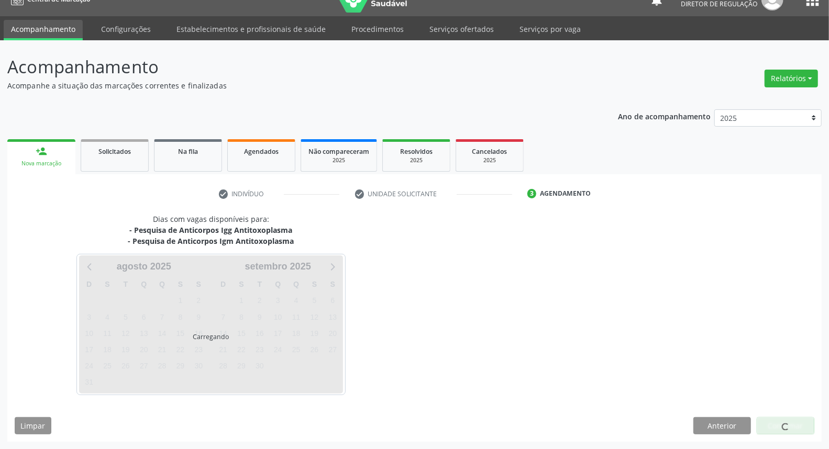
scroll to position [17, 0]
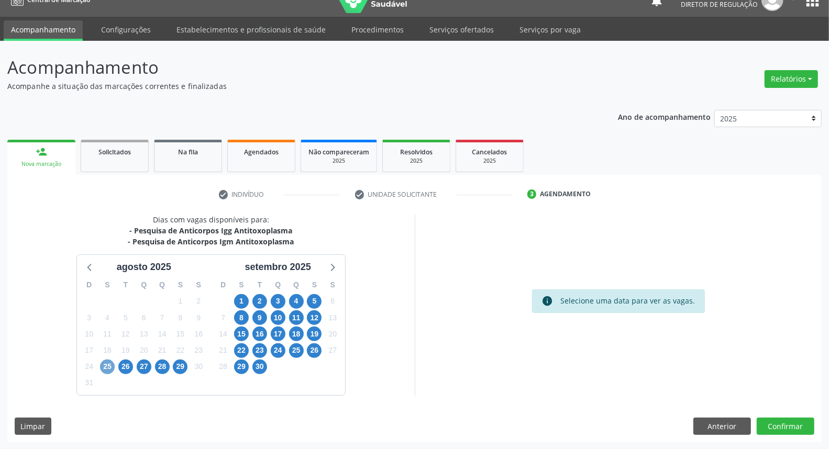
click at [106, 365] on span "25" at bounding box center [107, 367] width 15 height 15
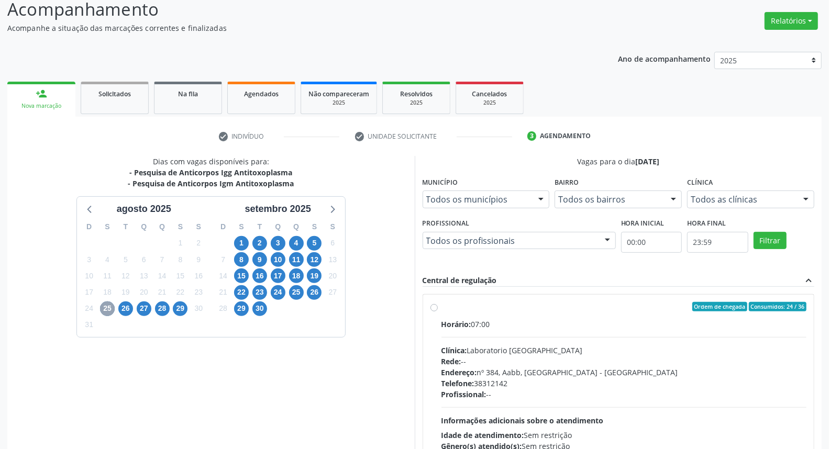
scroll to position [157, 0]
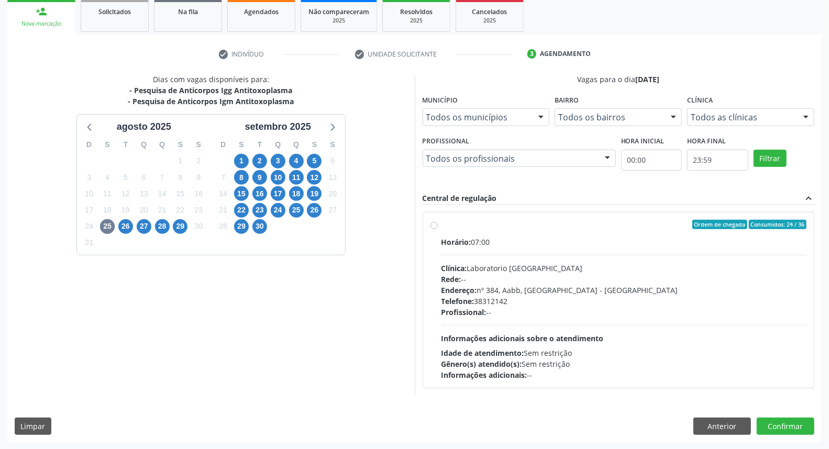
click at [442, 224] on label "Ordem de chegada Consumidos: 24 / 36 Horário: 07:00 Clínica: Laboratorio Sao Fr…" at bounding box center [625, 300] width 366 height 161
click at [435, 224] on input "Ordem de chegada Consumidos: 24 / 36 Horário: 07:00 Clínica: Laboratorio Sao Fr…" at bounding box center [434, 224] width 7 height 9
radio input "true"
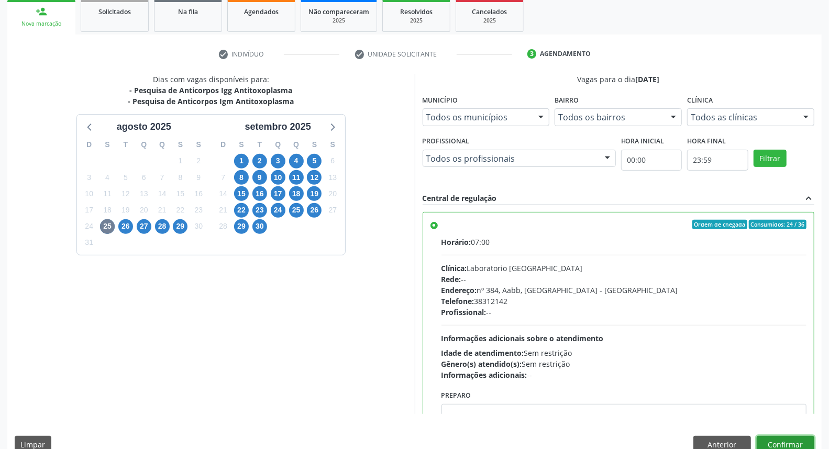
click at [774, 441] on button "Confirmar" at bounding box center [786, 445] width 58 height 18
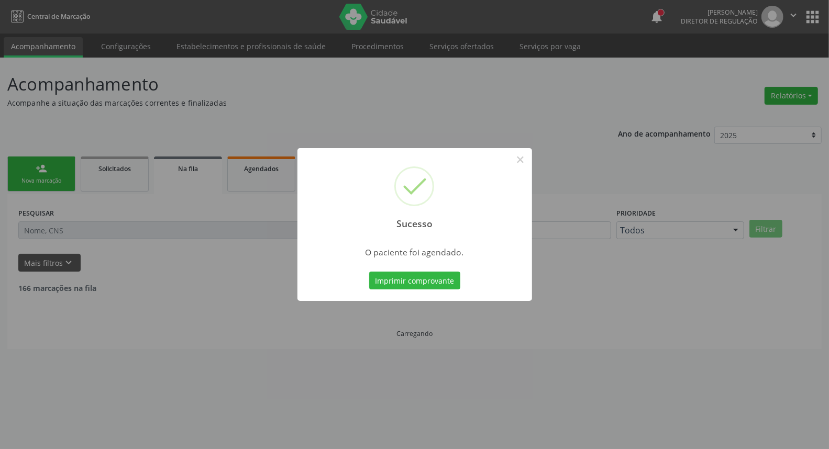
scroll to position [0, 0]
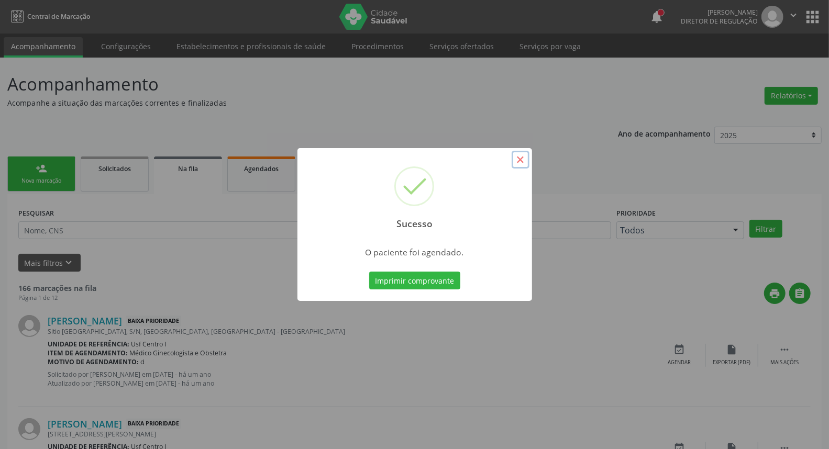
click at [519, 158] on button "×" at bounding box center [521, 160] width 18 height 18
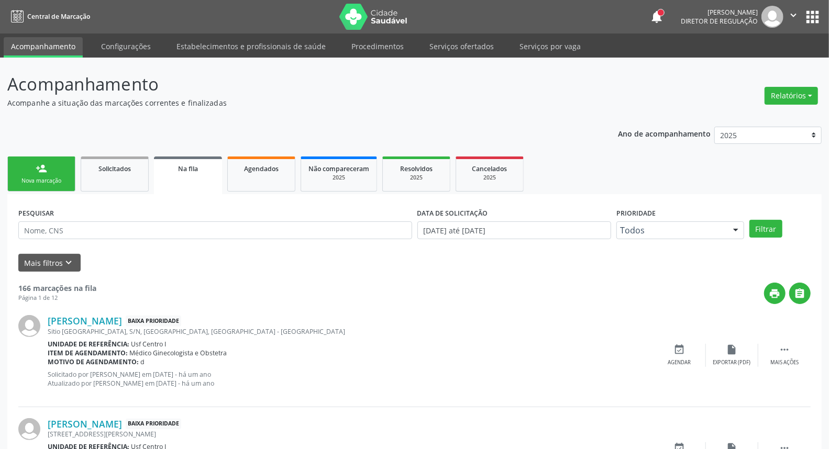
click at [42, 177] on div "Nova marcação" at bounding box center [41, 181] width 52 height 8
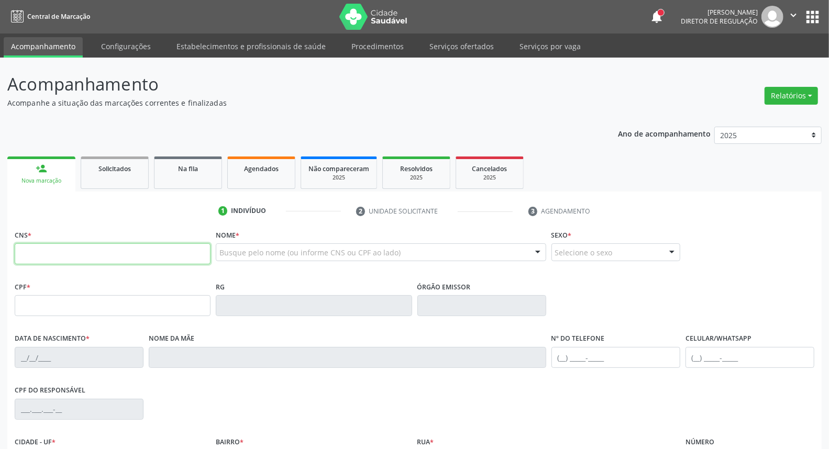
click at [71, 260] on input "text" at bounding box center [113, 254] width 196 height 21
type input "898 0059 1505 8908"
type input "163.444.904-54"
type input "21/03/2019"
type input "Patricia Silva de Lima"
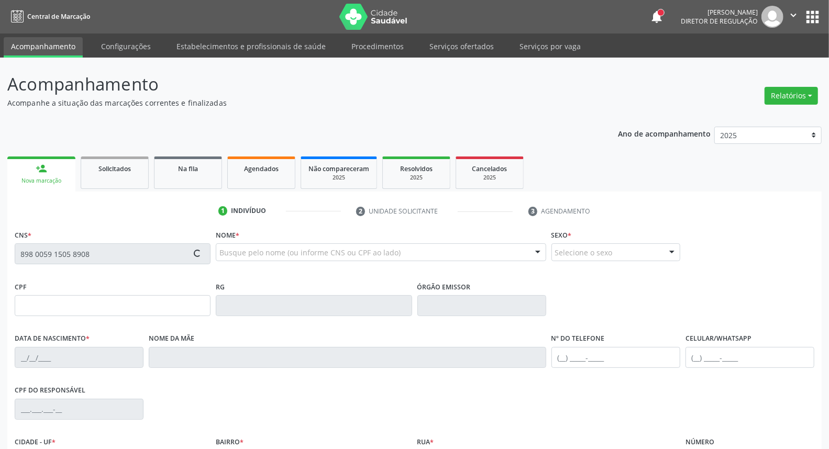
type input "[PHONE_NUMBER]"
type input "119.283.244-28"
type input "14"
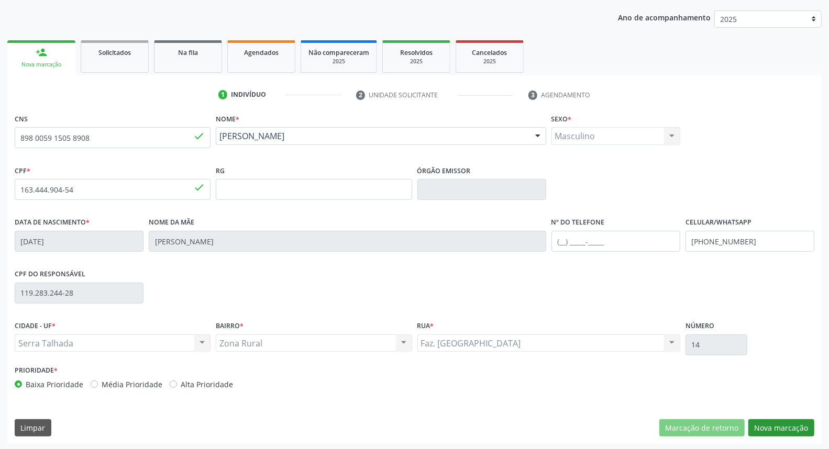
scroll to position [117, 0]
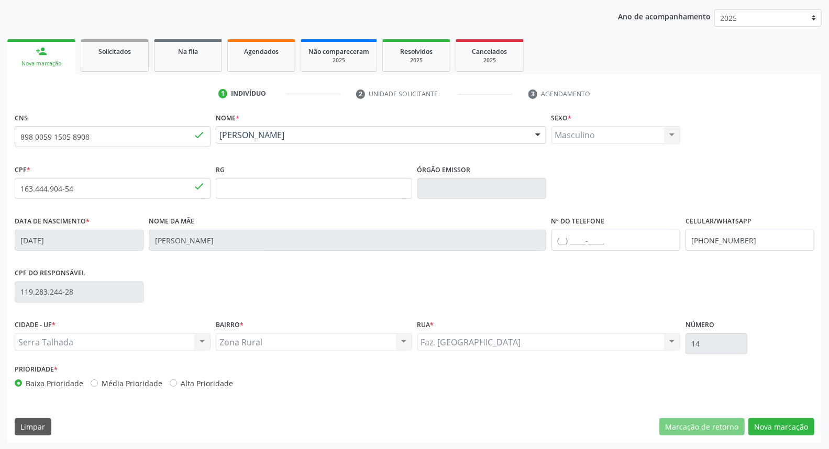
click at [795, 416] on div "CNS 898 0059 1505 8908 done Nome * Pedro Emanuel dos Santos Pedro Emanuel dos S…" at bounding box center [414, 276] width 815 height 333
drag, startPoint x: 128, startPoint y: 133, endPoint x: 0, endPoint y: 102, distance: 131.9
click at [0, 102] on div "Acompanhamento Acompanhe a situação das marcações correntes e finalizadas Relat…" at bounding box center [414, 195] width 829 height 510
click at [792, 424] on button "Nova marcação" at bounding box center [782, 428] width 66 height 18
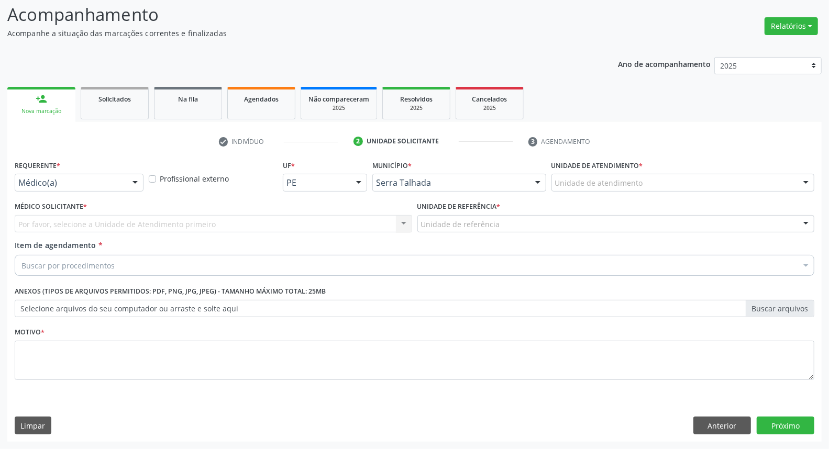
scroll to position [69, 0]
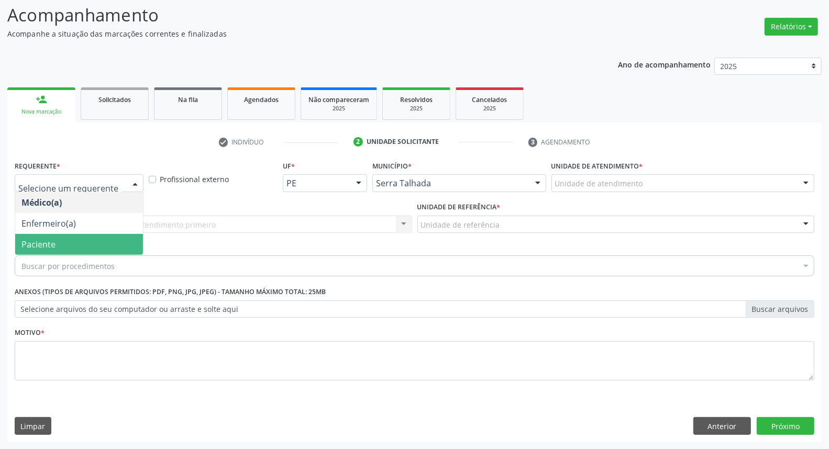
drag, startPoint x: 72, startPoint y: 240, endPoint x: 83, endPoint y: 239, distance: 11.1
click at [71, 240] on span "Paciente" at bounding box center [79, 244] width 128 height 21
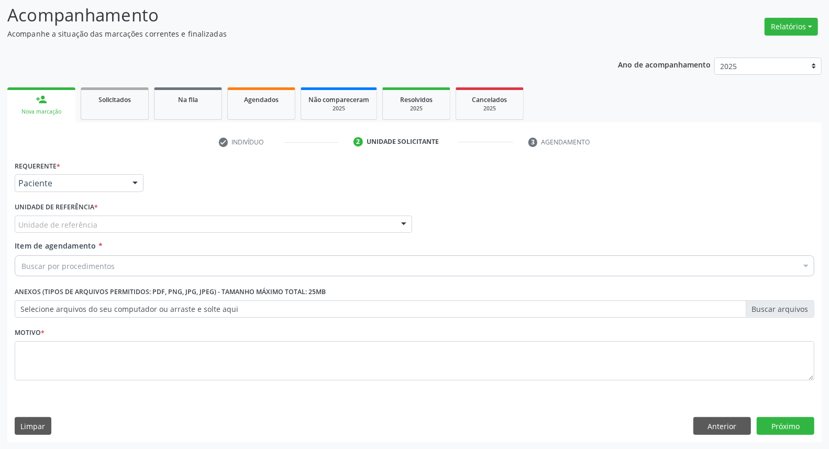
click at [113, 224] on div "Unidade de referência" at bounding box center [214, 225] width 398 height 18
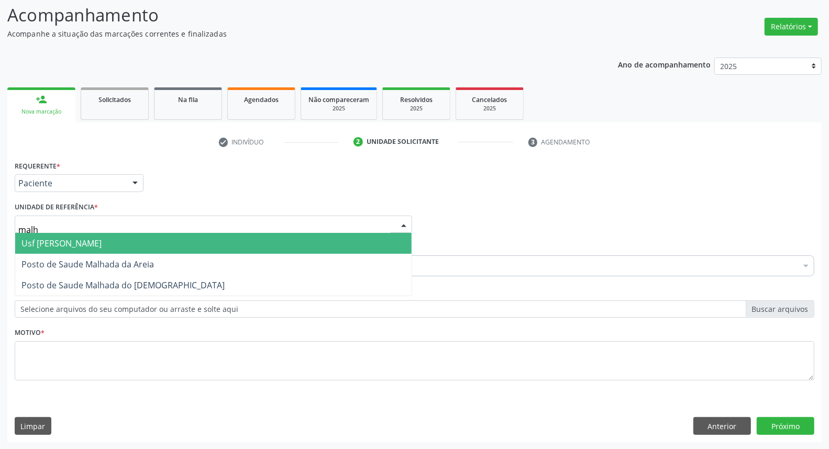
type input "malha"
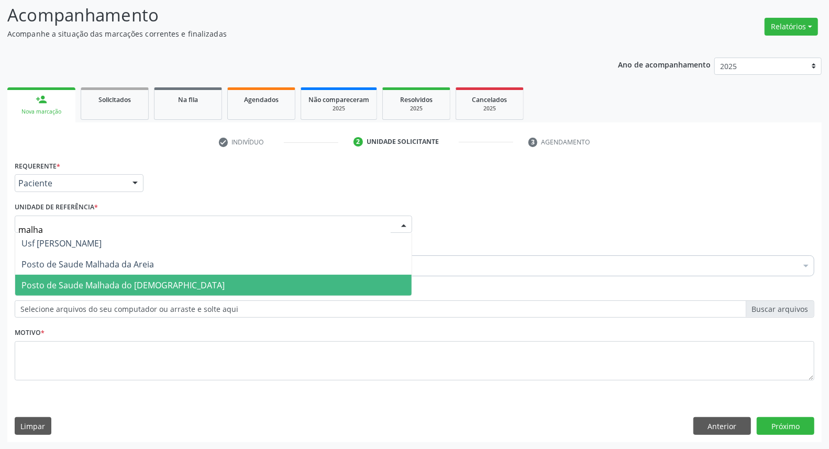
click at [85, 278] on span "Posto de Saude Malhada do [DEMOGRAPHIC_DATA]" at bounding box center [213, 285] width 397 height 21
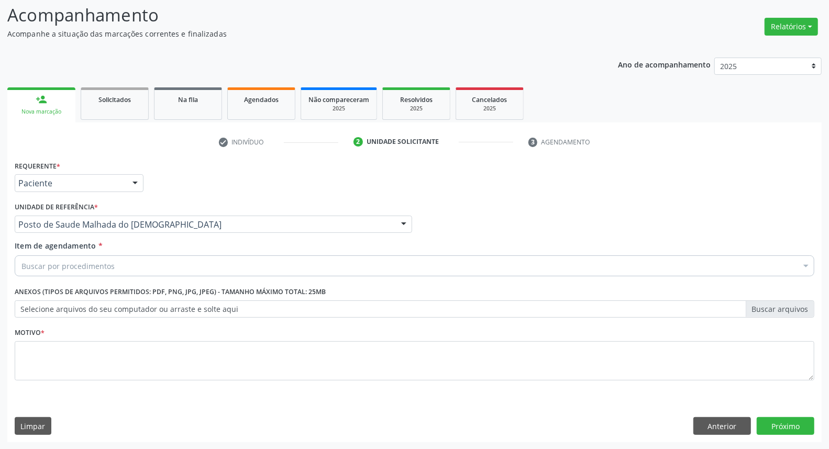
click at [146, 260] on div "Buscar por procedimentos" at bounding box center [415, 266] width 800 height 21
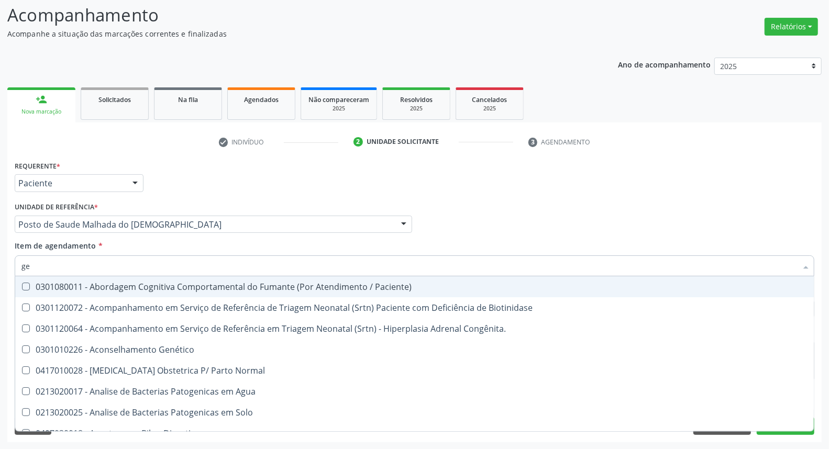
type input "g"
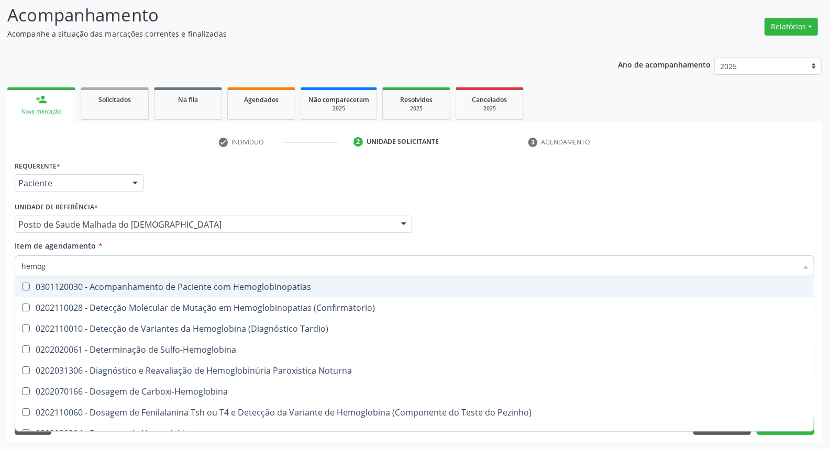
type input "hemogr"
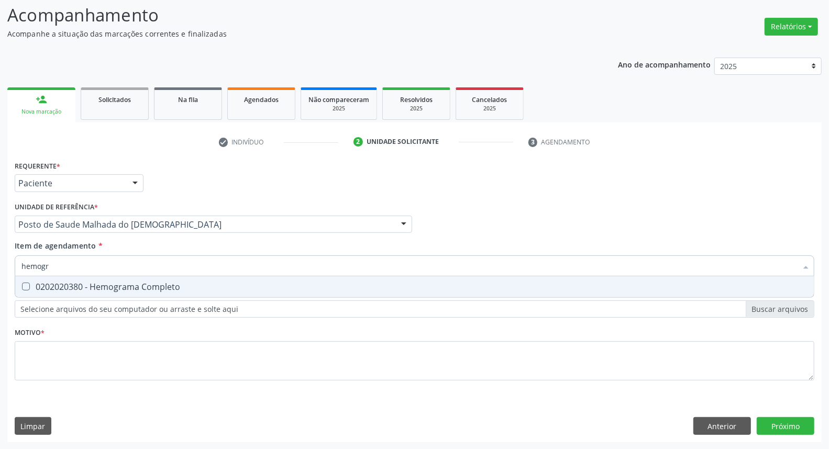
click at [131, 286] on div "0202020380 - Hemograma Completo" at bounding box center [414, 287] width 786 height 8
checkbox Completo "true"
click at [0, 243] on div "Acompanhamento Acompanhe a situação das marcações correntes e finalizadas Relat…" at bounding box center [414, 219] width 829 height 462
type input "ts"
checkbox Completo "false"
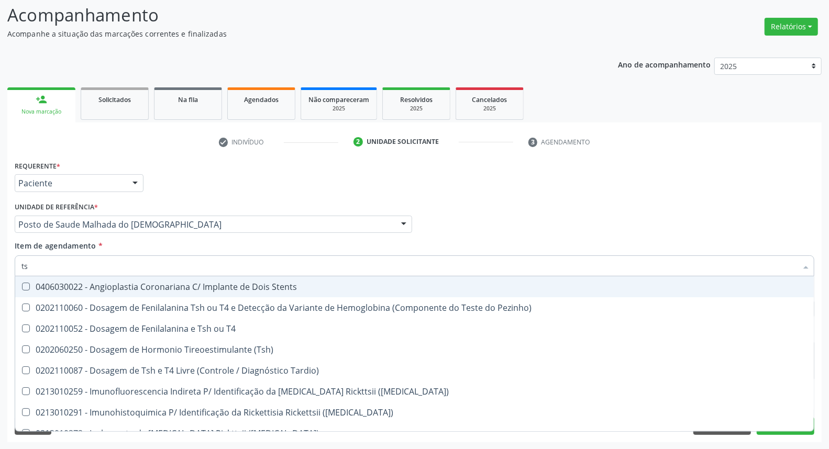
type input "tsh"
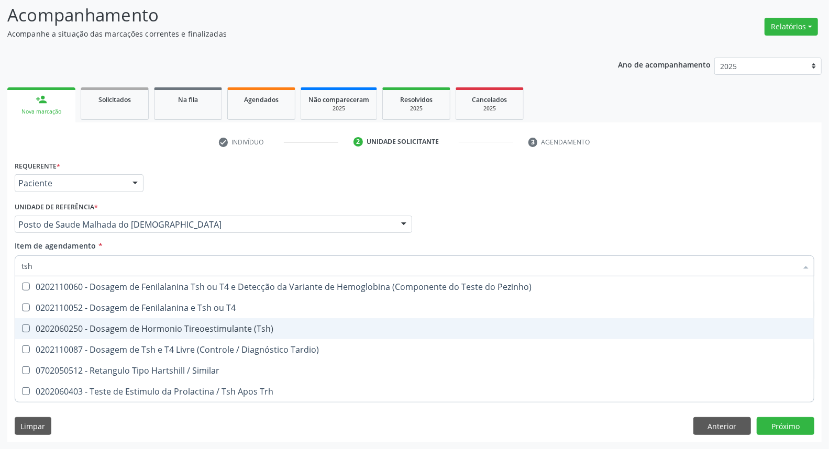
drag, startPoint x: 149, startPoint y: 329, endPoint x: 166, endPoint y: 315, distance: 21.2
click at [149, 329] on div "0202060250 - Dosagem de Hormonio Tireoestimulante (Tsh)" at bounding box center [414, 329] width 786 height 8
checkbox \(Tsh\) "true"
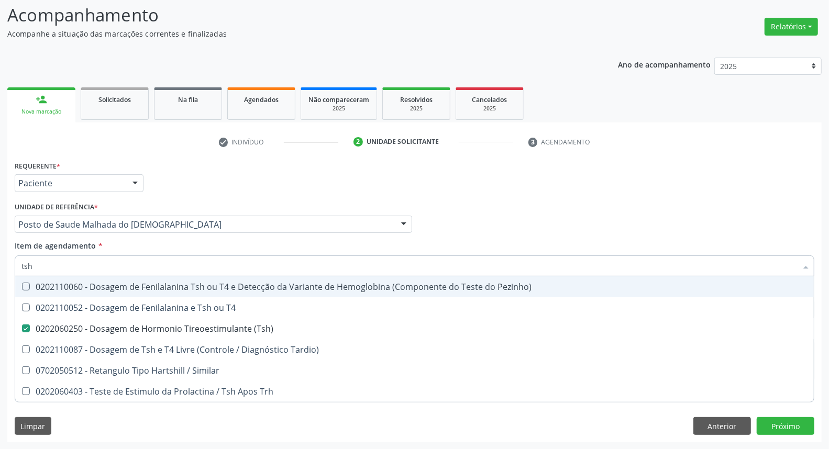
click at [473, 204] on div "Médico Solicitante Por favor, selecione a Unidade de Atendimento primeiro Nenhu…" at bounding box center [414, 220] width 805 height 41
checkbox T4 "true"
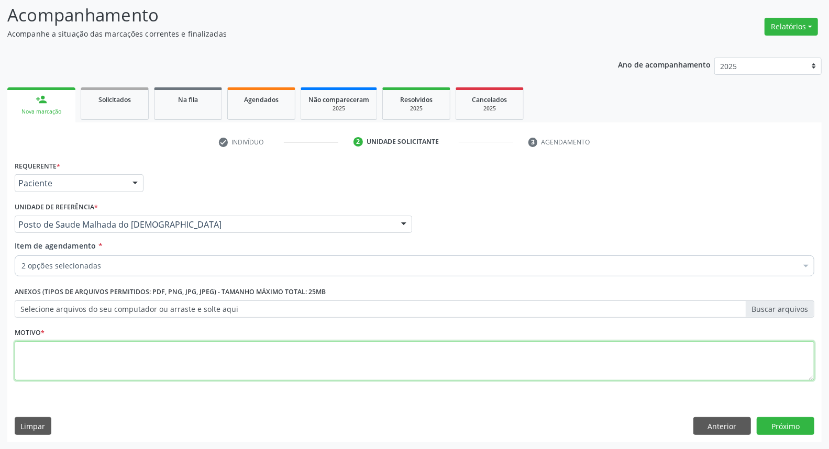
click at [229, 357] on textarea at bounding box center [415, 362] width 800 height 40
type textarea "*"
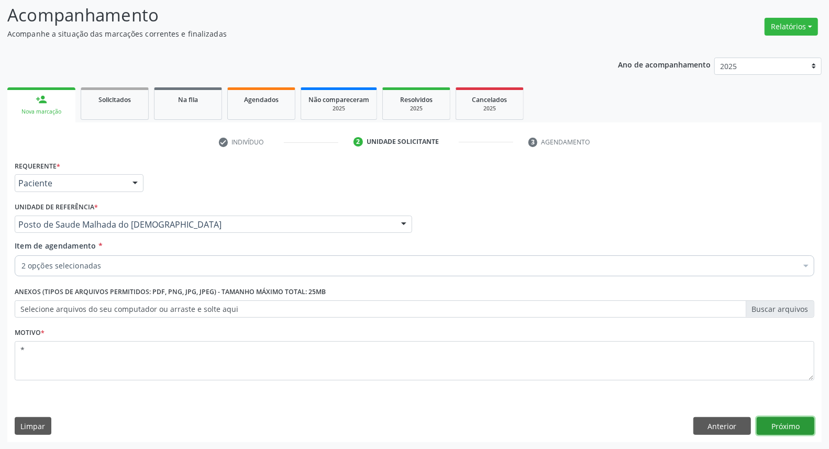
click at [804, 428] on button "Próximo" at bounding box center [786, 427] width 58 height 18
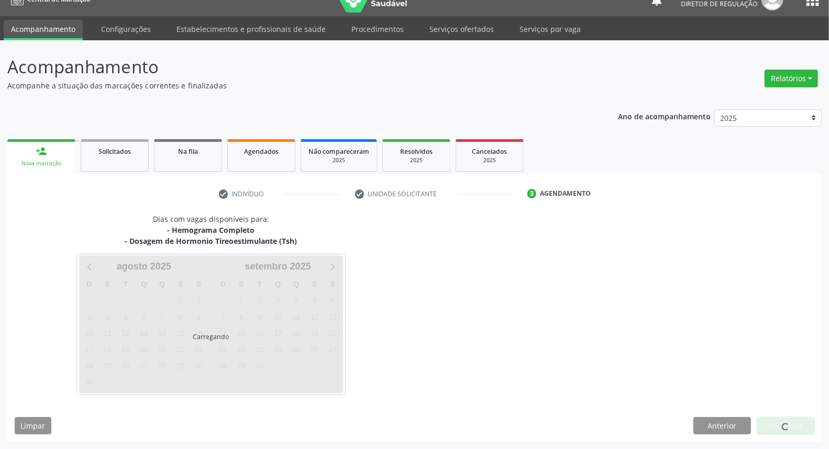
scroll to position [17, 0]
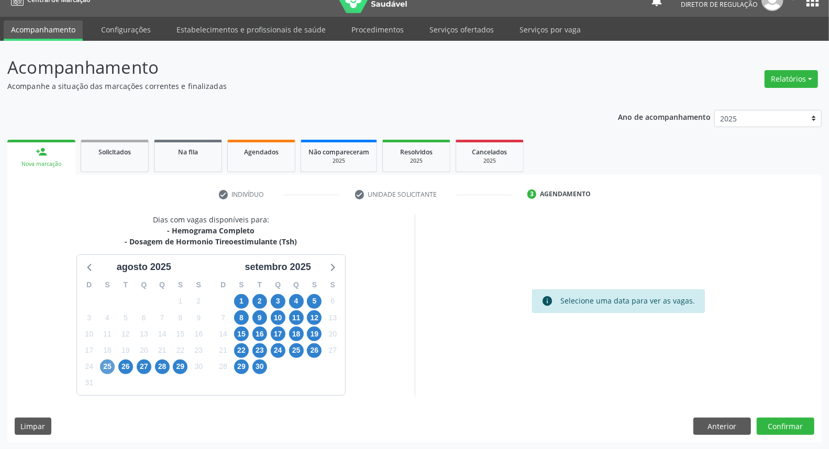
click at [116, 364] on div "26" at bounding box center [125, 367] width 18 height 16
click at [110, 364] on span "25" at bounding box center [107, 367] width 15 height 15
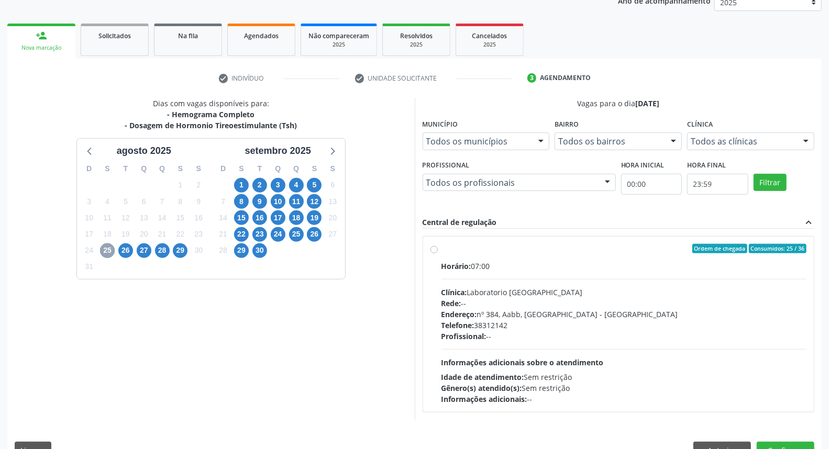
scroll to position [157, 0]
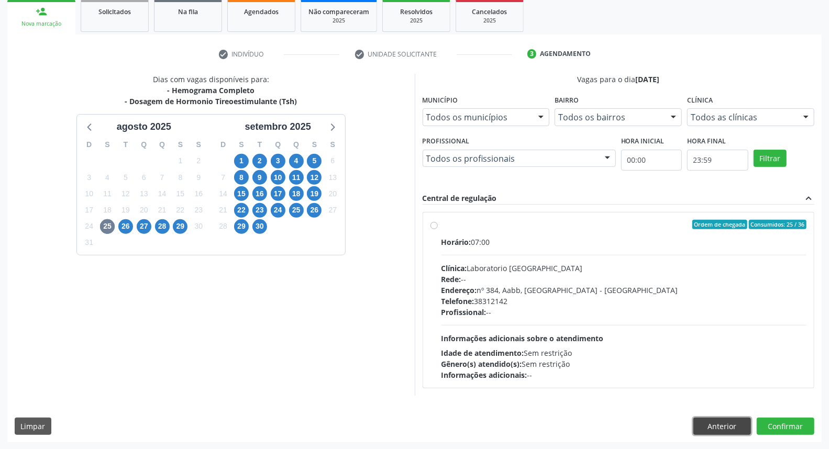
drag, startPoint x: 706, startPoint y: 426, endPoint x: 692, endPoint y: 421, distance: 15.3
click at [705, 426] on button "Anterior" at bounding box center [723, 427] width 58 height 18
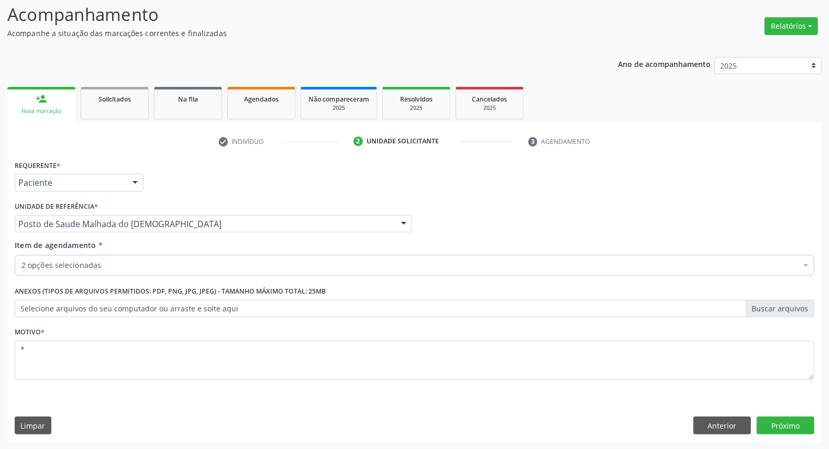
scroll to position [69, 0]
drag, startPoint x: 72, startPoint y: 275, endPoint x: 73, endPoint y: 269, distance: 5.9
click at [72, 271] on div "2 opções selecionadas" at bounding box center [415, 266] width 800 height 21
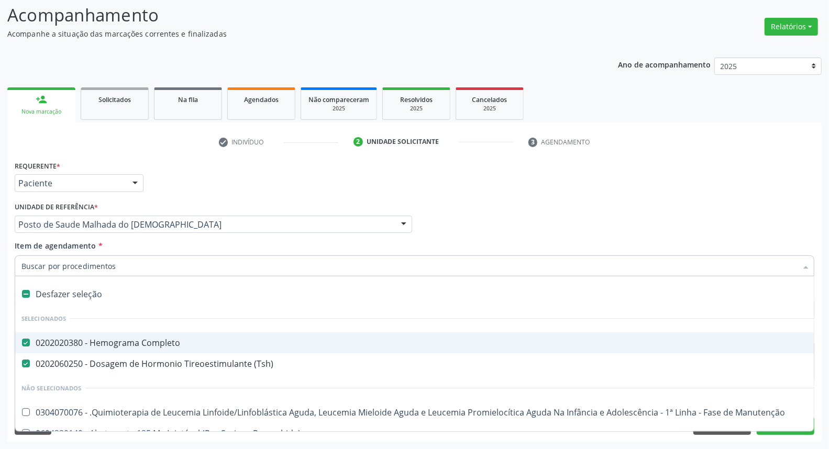
click at [74, 266] on input "Item de agendamento *" at bounding box center [409, 266] width 776 height 21
click at [70, 268] on input "Item de agendamento *" at bounding box center [409, 266] width 776 height 21
click at [35, 342] on div "0202020380 - Hemograma Completo" at bounding box center [429, 343] width 816 height 8
checkbox Completo "true"
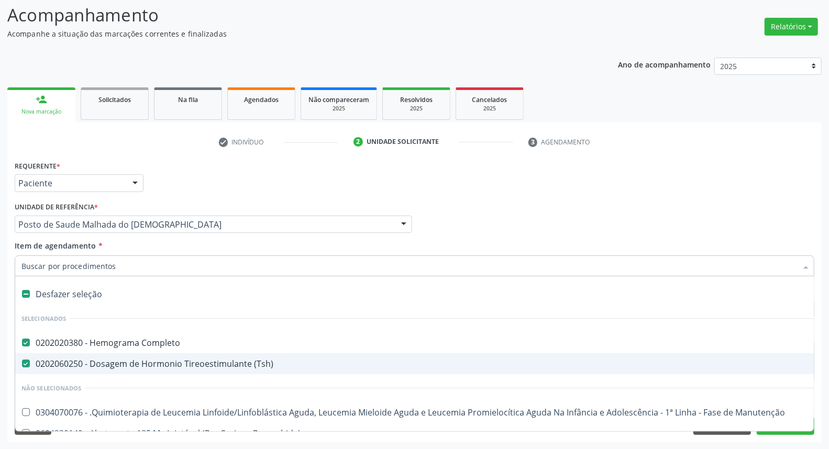
drag, startPoint x: 35, startPoint y: 359, endPoint x: 206, endPoint y: 342, distance: 172.2
click at [37, 360] on div "0202060250 - Dosagem de Hormonio Tireoestimulante (Tsh)" at bounding box center [429, 364] width 816 height 8
checkbox \(Tsh\) "false"
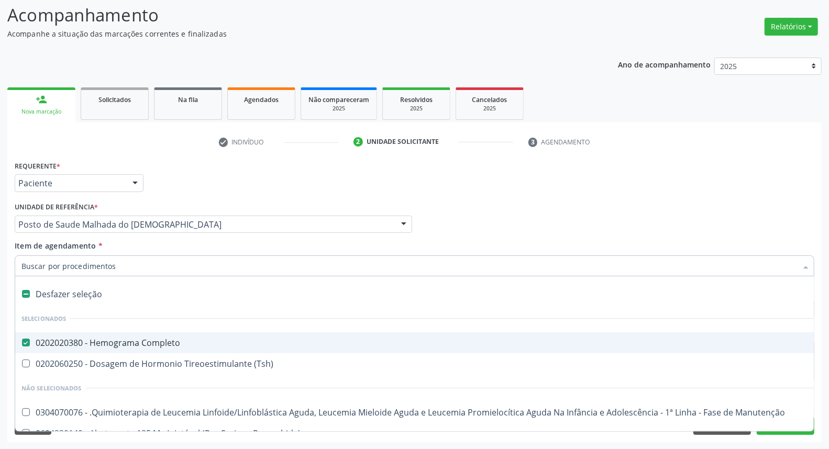
drag, startPoint x: 767, startPoint y: 189, endPoint x: 760, endPoint y: 349, distance: 160.5
click at [766, 193] on div "Requerente * Paciente Médico(a) Enfermeiro(a) Paciente Nenhum resultado encontr…" at bounding box center [414, 178] width 805 height 41
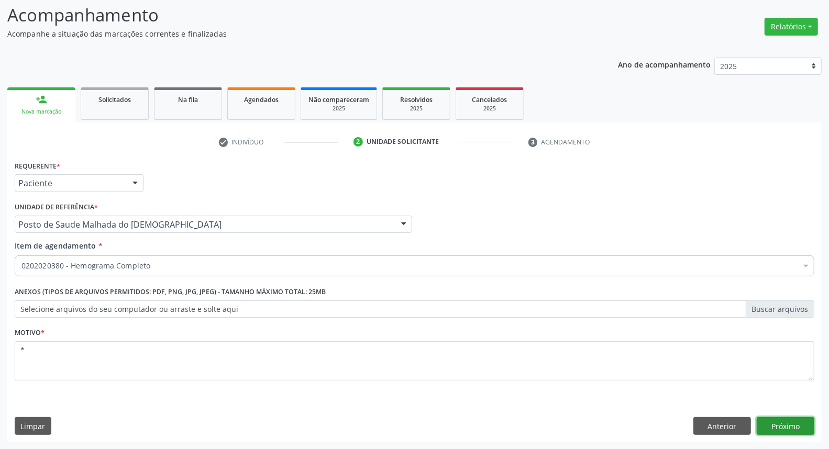
click at [772, 427] on button "Próximo" at bounding box center [786, 427] width 58 height 18
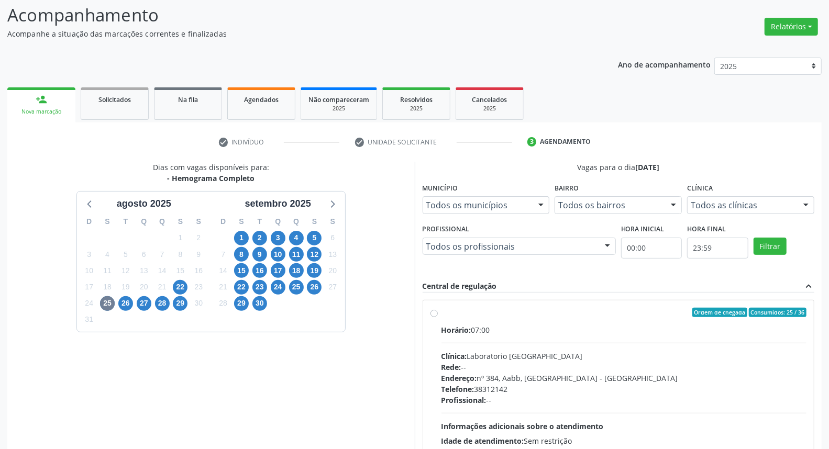
scroll to position [157, 0]
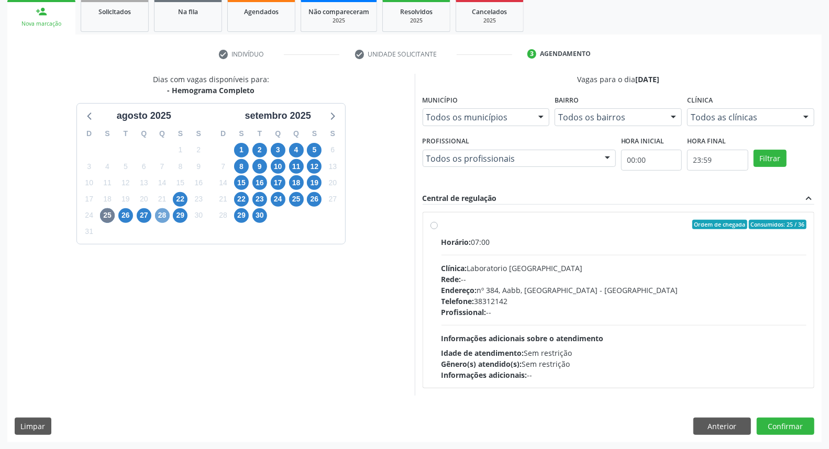
click at [163, 212] on span "28" at bounding box center [162, 216] width 15 height 15
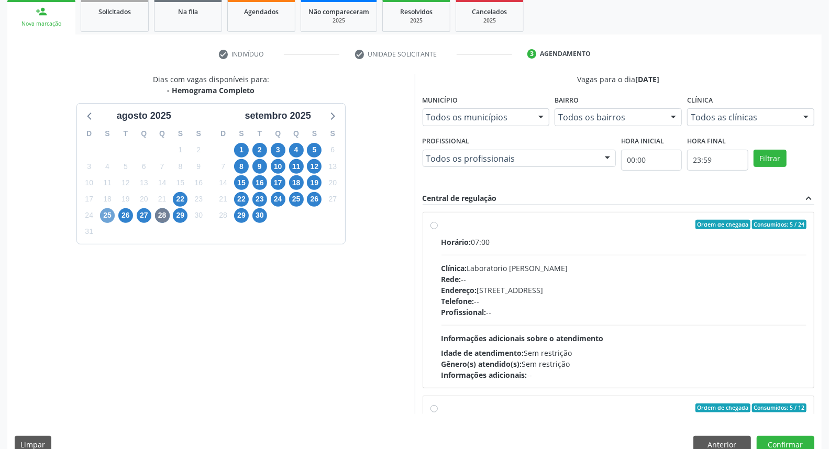
click at [108, 214] on span "25" at bounding box center [107, 216] width 15 height 15
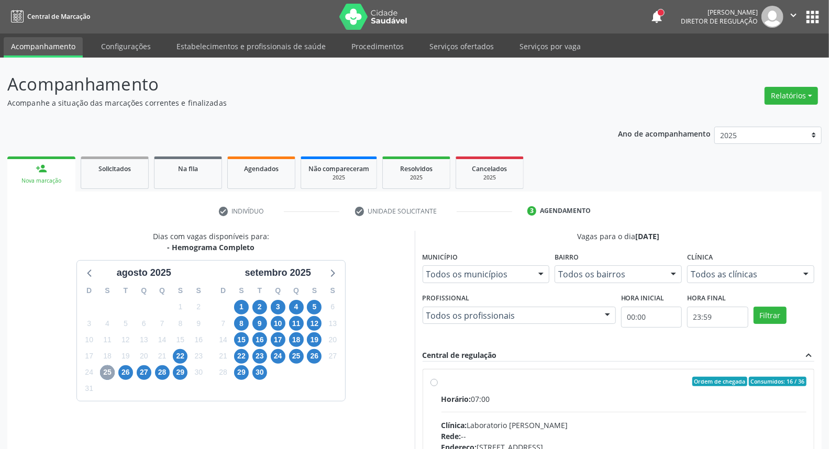
scroll to position [175, 0]
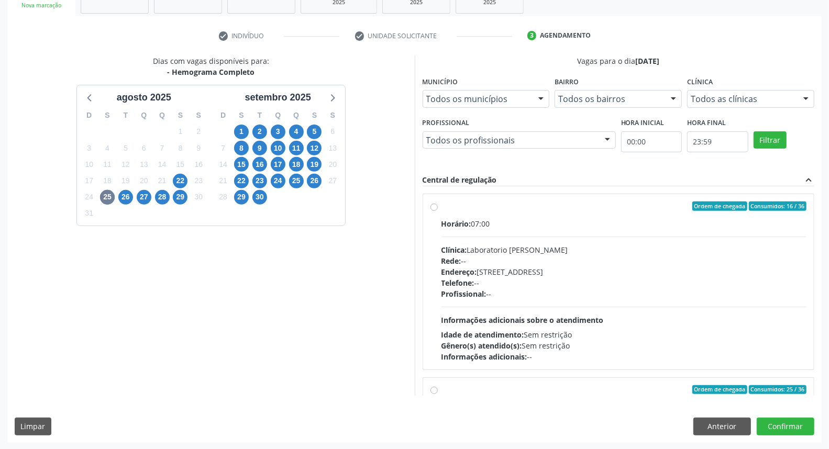
click at [442, 207] on label "Ordem de chegada Consumidos: 16 / 36 Horário: 07:00 Clínica: Laboratorio Jose P…" at bounding box center [625, 282] width 366 height 161
click at [434, 207] on input "Ordem de chegada Consumidos: 16 / 36 Horário: 07:00 Clínica: Laboratorio Jose P…" at bounding box center [434, 206] width 7 height 9
radio input "true"
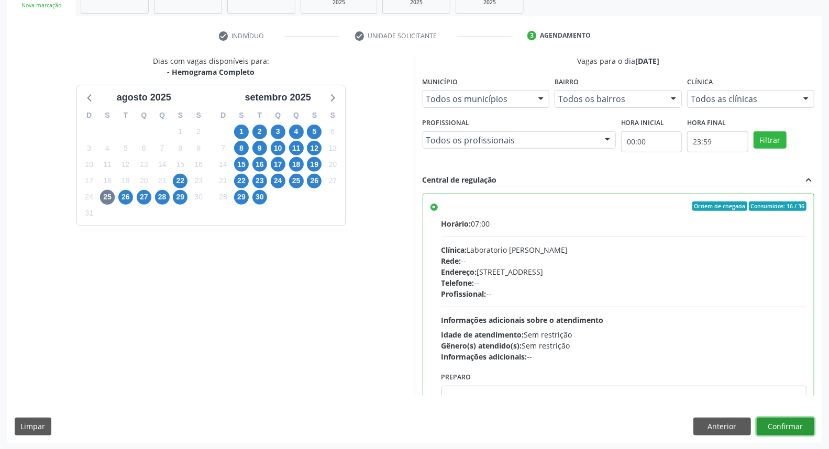
click at [778, 426] on button "Confirmar" at bounding box center [786, 427] width 58 height 18
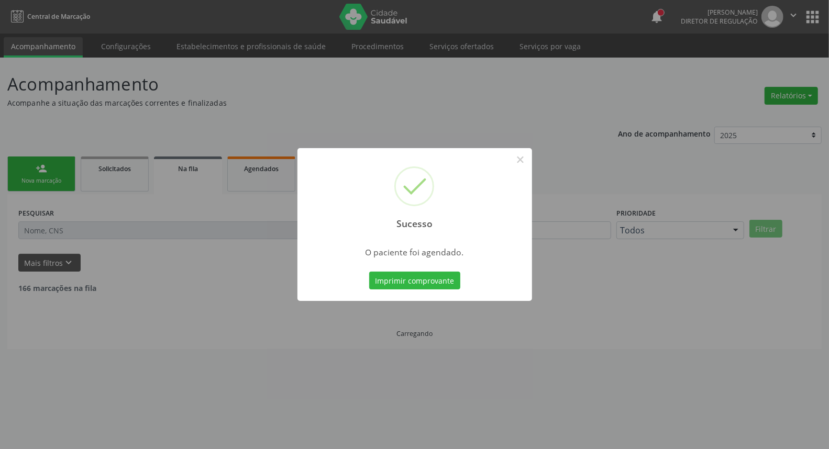
scroll to position [0, 0]
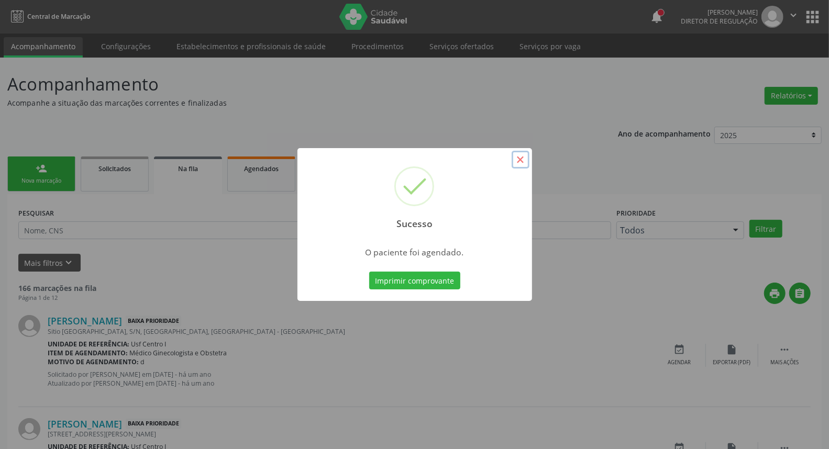
click at [521, 158] on button "×" at bounding box center [521, 160] width 18 height 18
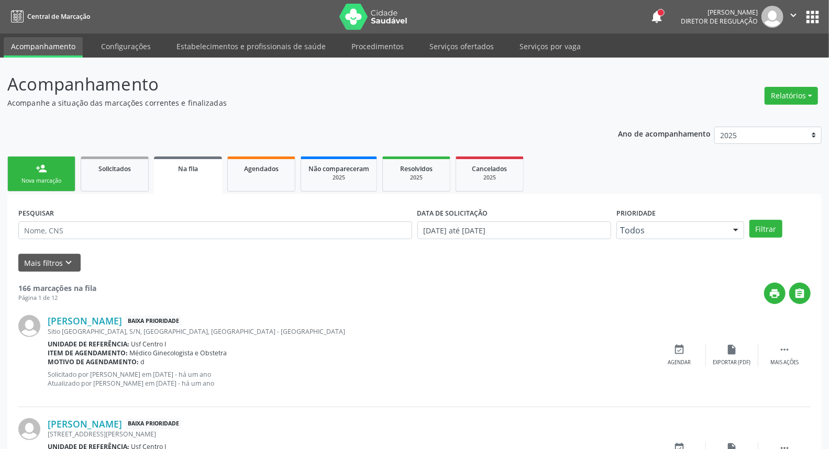
click at [66, 179] on div "Nova marcação" at bounding box center [41, 181] width 52 height 8
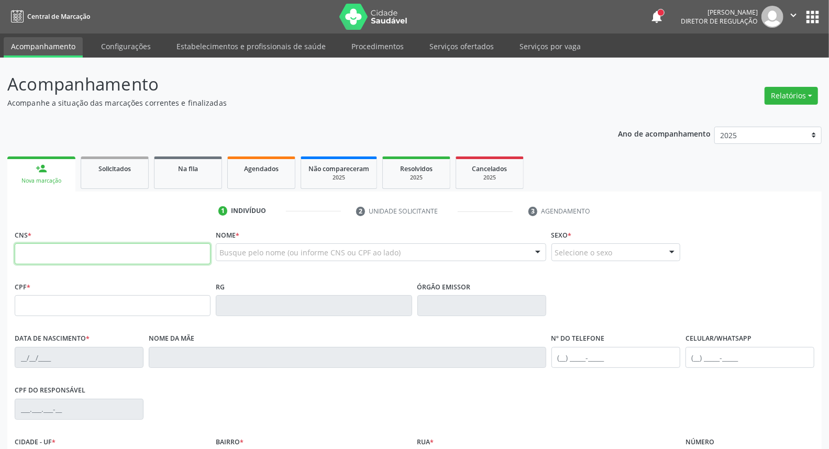
click at [48, 252] on input "text" at bounding box center [113, 254] width 196 height 21
paste input "898 0059 1505 8908"
type input "898 0059 1505 8908"
type input "163.444.904-54"
type input "21/03/2019"
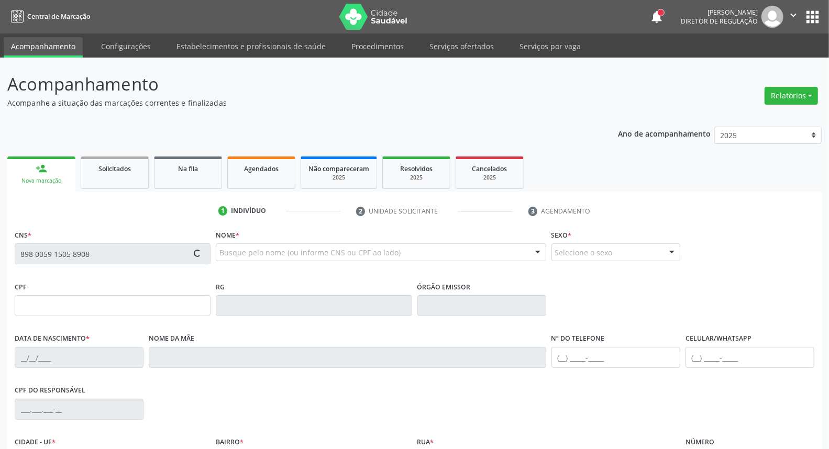
type input "Patricia Silva de Lima"
type input "[PHONE_NUMBER]"
type input "119.283.244-28"
type input "14"
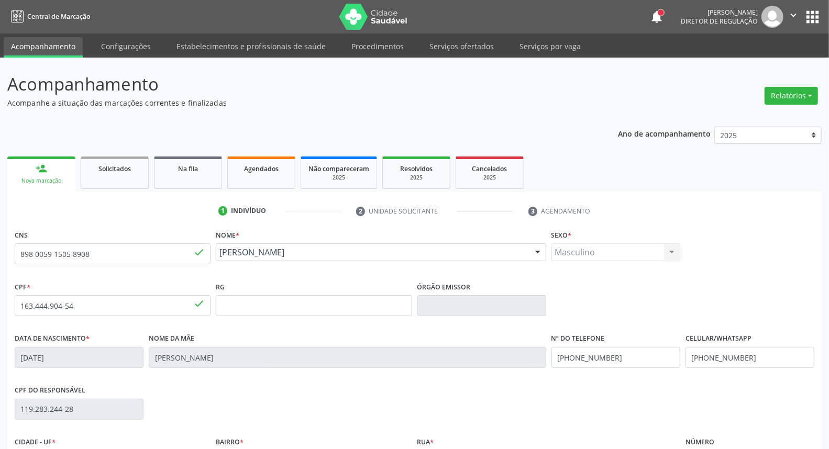
scroll to position [117, 0]
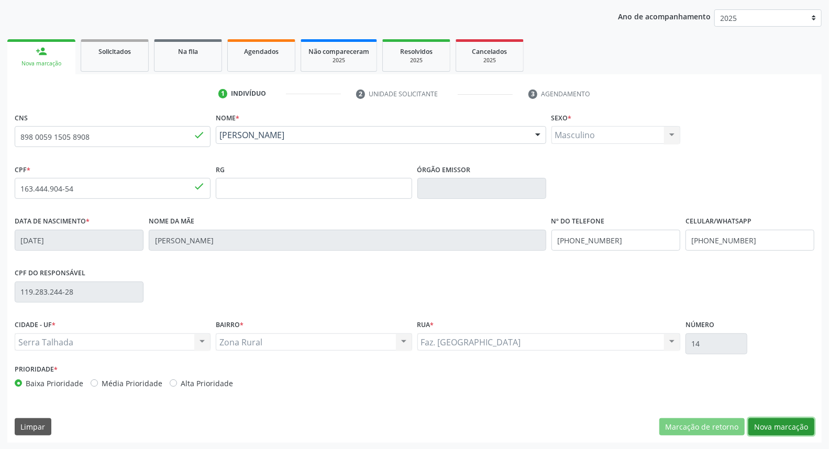
drag, startPoint x: 776, startPoint y: 427, endPoint x: 715, endPoint y: 402, distance: 66.3
click at [773, 426] on button "Nova marcação" at bounding box center [782, 428] width 66 height 18
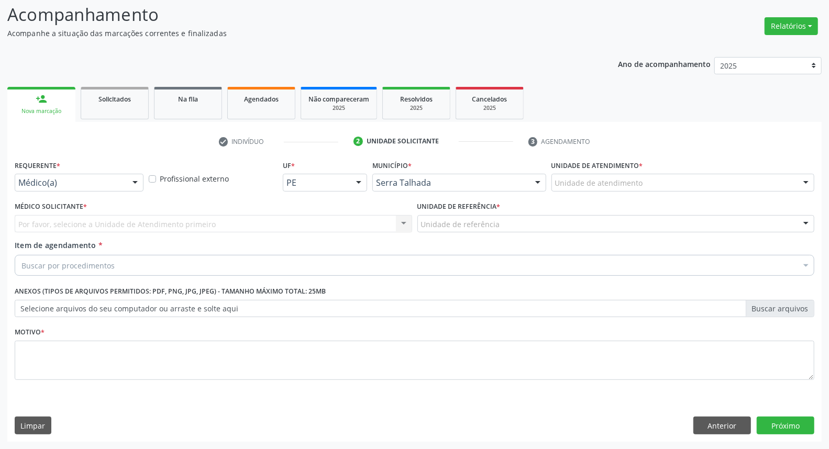
scroll to position [69, 0]
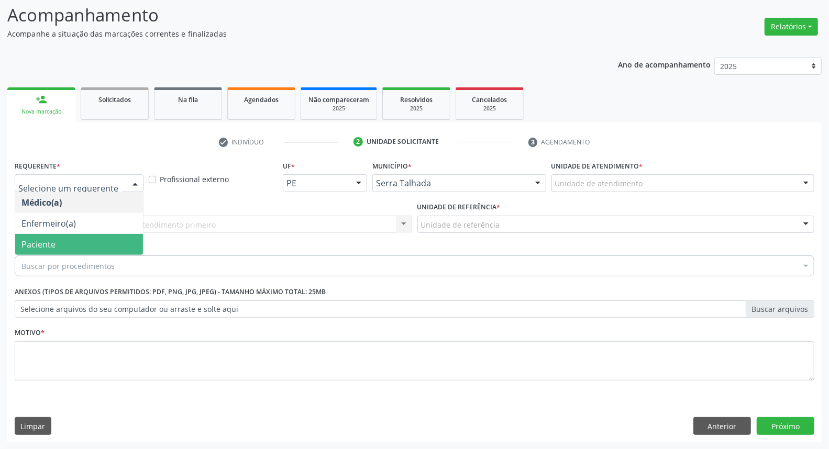
click at [53, 240] on span "Paciente" at bounding box center [38, 245] width 34 height 12
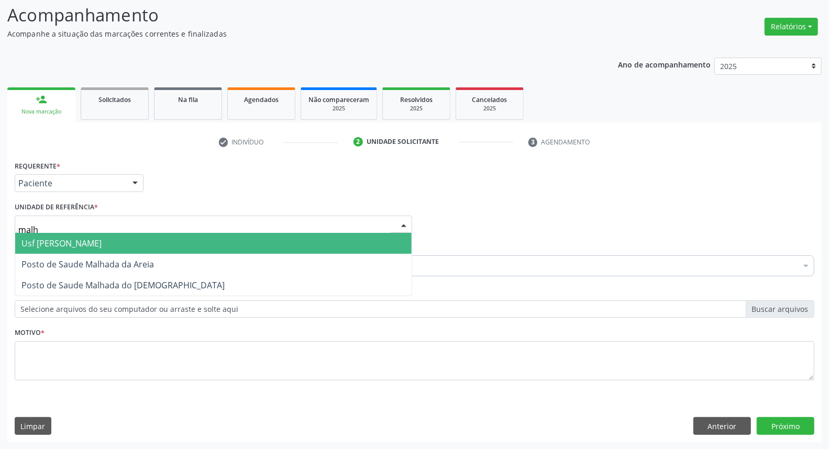
type input "malha"
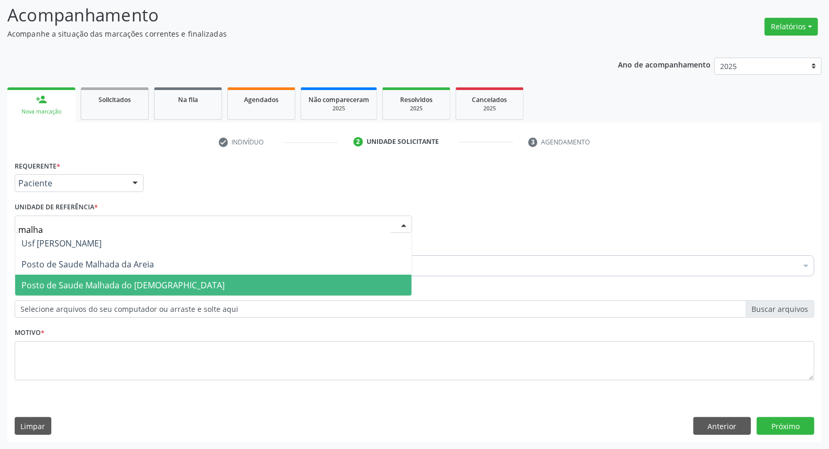
drag, startPoint x: 133, startPoint y: 289, endPoint x: 129, endPoint y: 284, distance: 5.9
click at [133, 288] on span "Posto de Saude Malhada do [DEMOGRAPHIC_DATA]" at bounding box center [122, 286] width 203 height 12
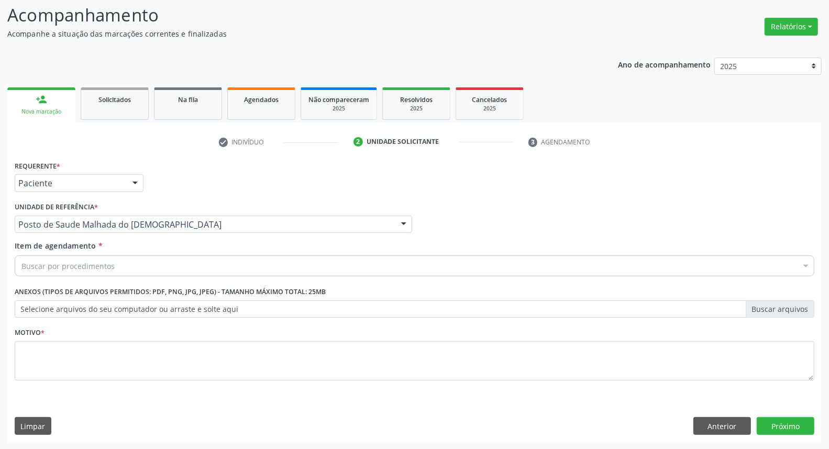
click at [137, 267] on div "Buscar por procedimentos" at bounding box center [415, 266] width 800 height 21
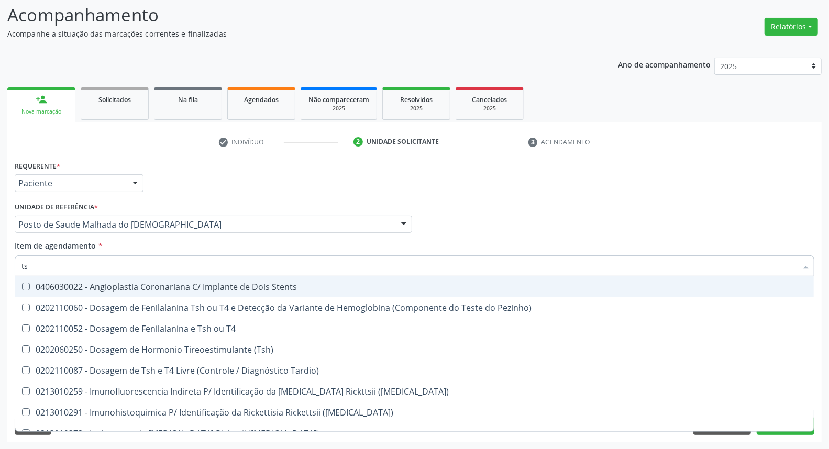
type input "tsh"
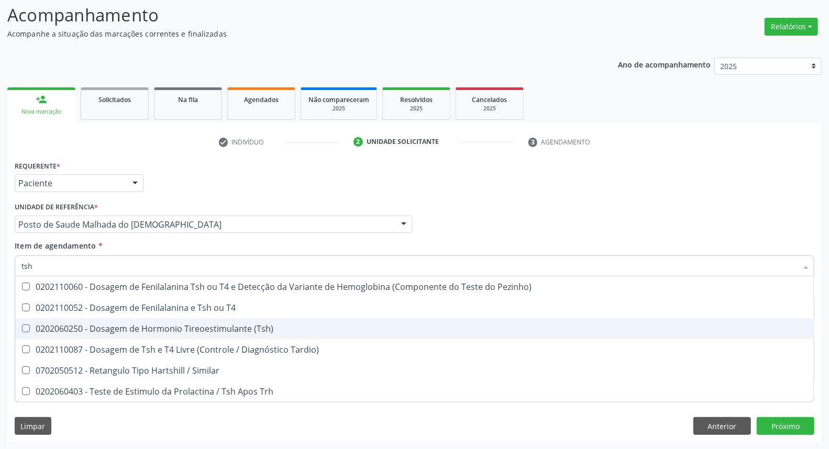
drag, startPoint x: 117, startPoint y: 324, endPoint x: 241, endPoint y: 257, distance: 140.6
click at [119, 325] on div "0202060250 - Dosagem de Hormonio Tireoestimulante (Tsh)" at bounding box center [414, 329] width 786 height 8
checkbox \(Tsh\) "true"
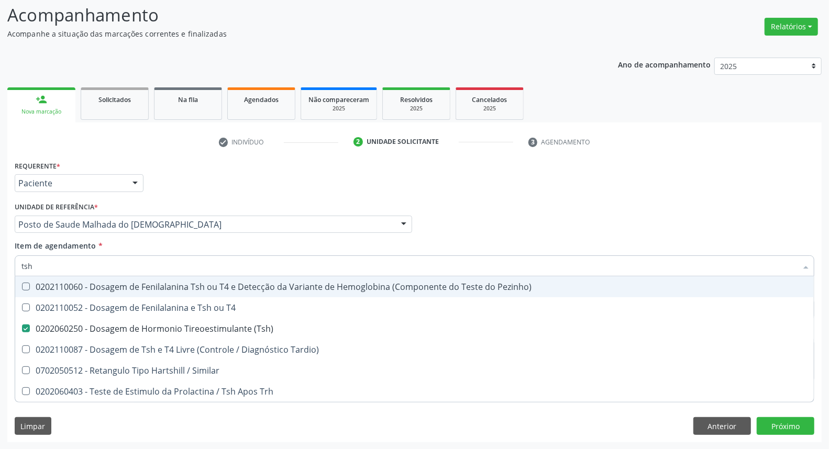
click at [509, 210] on div "Médico Solicitante Por favor, selecione a Unidade de Atendimento primeiro Nenhu…" at bounding box center [414, 220] width 805 height 41
checkbox T4 "true"
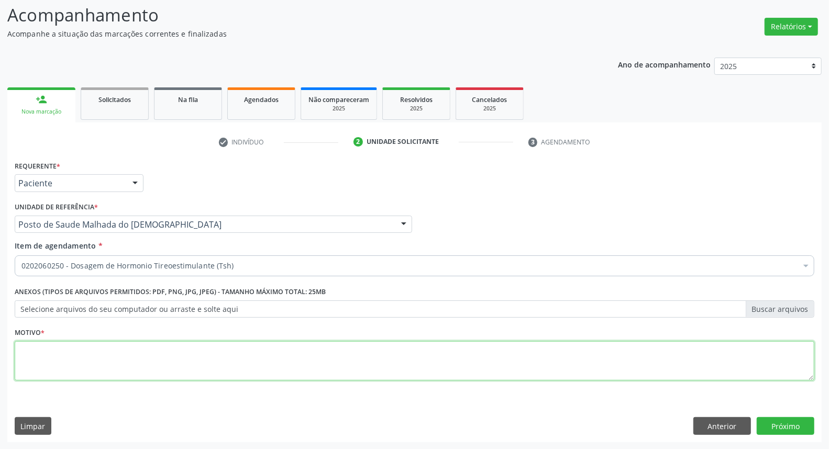
drag, startPoint x: 216, startPoint y: 355, endPoint x: 209, endPoint y: 344, distance: 13.7
click at [215, 355] on textarea at bounding box center [415, 362] width 800 height 40
type textarea "*"
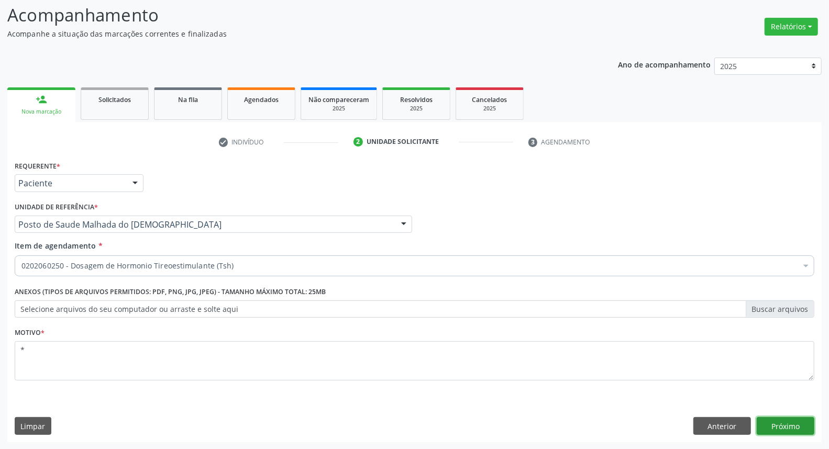
click at [765, 426] on button "Próximo" at bounding box center [786, 427] width 58 height 18
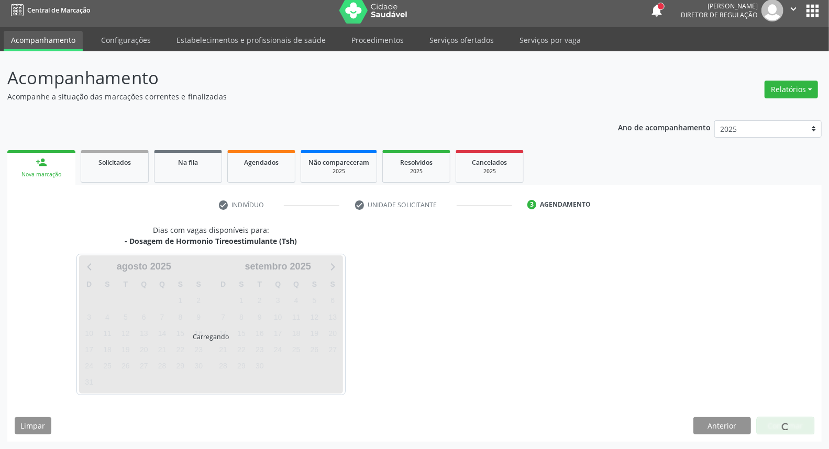
scroll to position [6, 0]
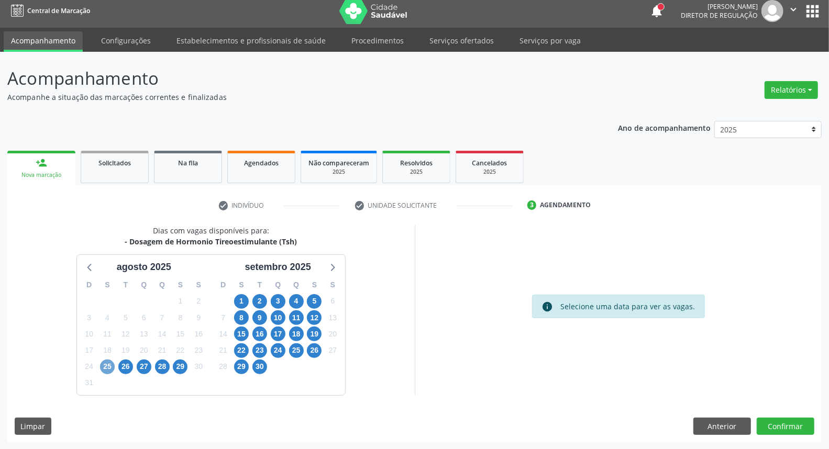
click at [107, 367] on span "25" at bounding box center [107, 367] width 15 height 15
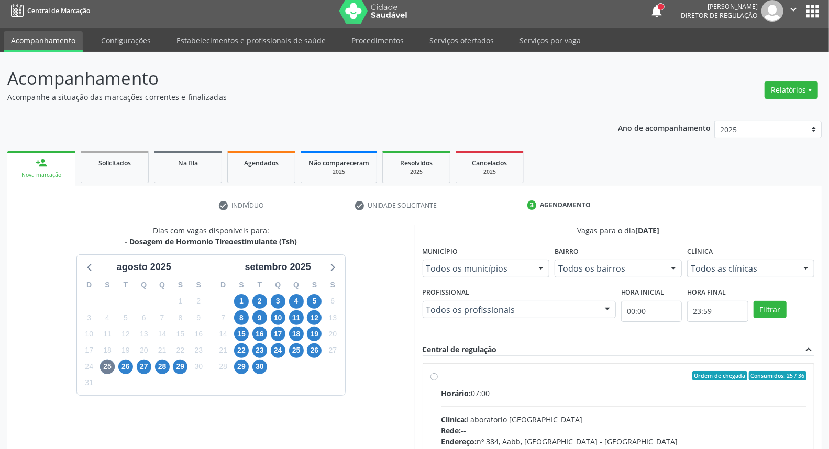
drag, startPoint x: 435, startPoint y: 378, endPoint x: 433, endPoint y: 365, distance: 13.2
click at [442, 378] on label "Ordem de chegada Consumidos: 25 / 36 Horário: 07:00 Clínica: Laboratorio Sao Fr…" at bounding box center [625, 451] width 366 height 161
click at [433, 378] on input "Ordem de chegada Consumidos: 25 / 36 Horário: 07:00 Clínica: Laboratorio Sao Fr…" at bounding box center [434, 375] width 7 height 9
radio input "true"
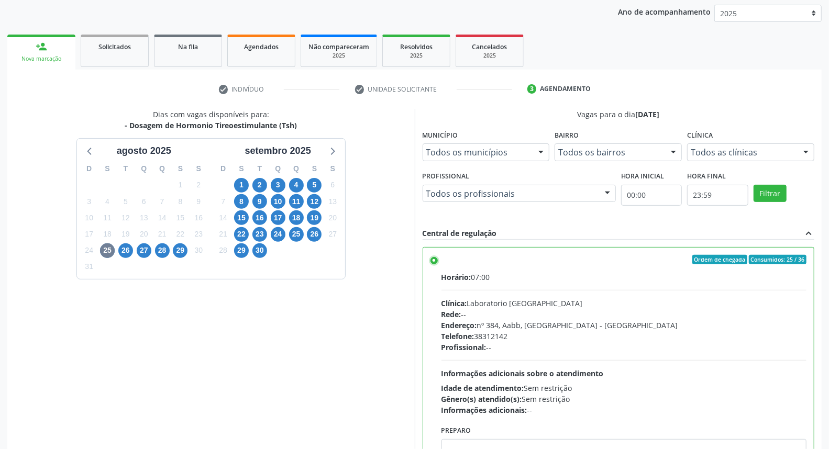
scroll to position [51, 0]
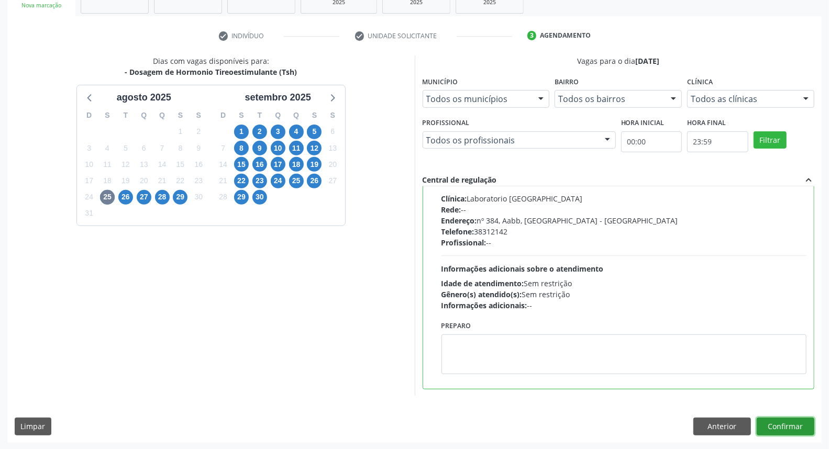
click at [794, 428] on button "Confirmar" at bounding box center [786, 427] width 58 height 18
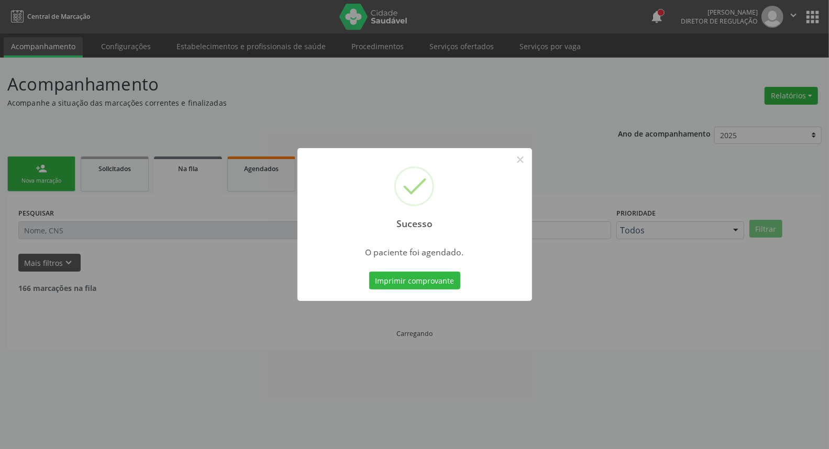
scroll to position [0, 0]
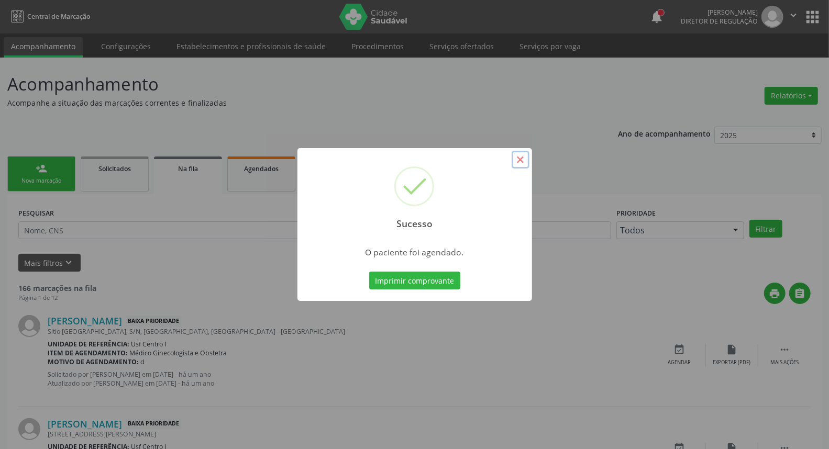
click at [523, 160] on button "×" at bounding box center [521, 160] width 18 height 18
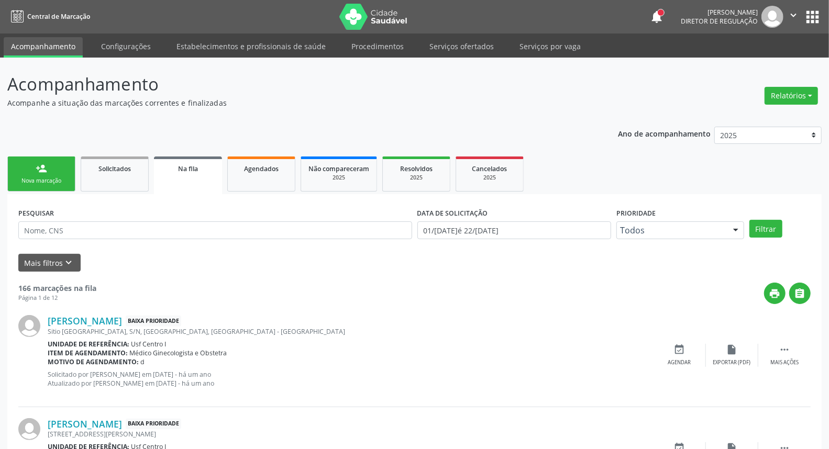
click at [32, 169] on link "person_add Nova marcação" at bounding box center [41, 174] width 68 height 35
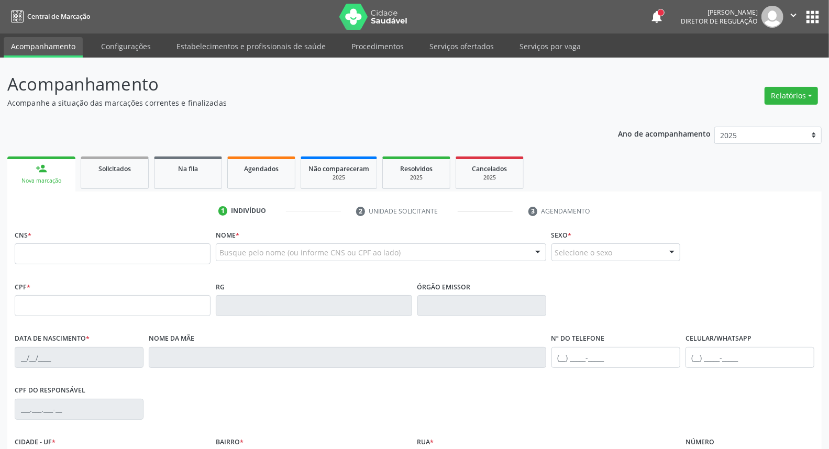
click at [46, 167] on div "person_add" at bounding box center [42, 169] width 12 height 12
click at [37, 253] on input "text" at bounding box center [113, 254] width 196 height 21
type input "707 0018 6675 8634"
type input "014.025.634-26"
type input "18/11/1971"
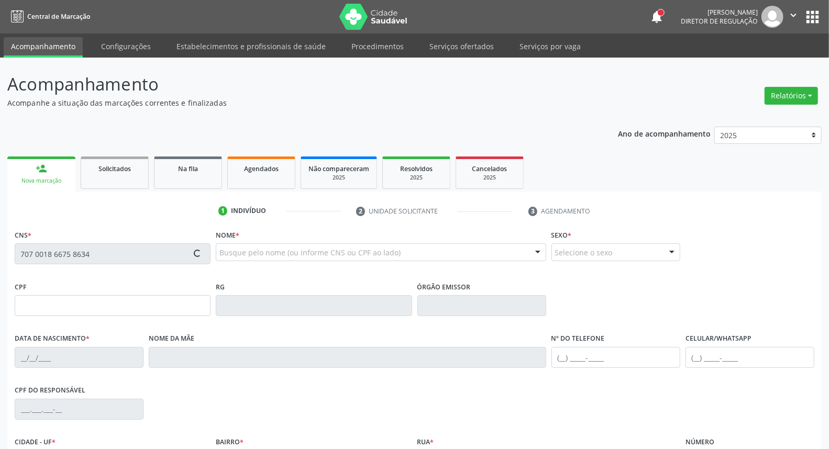
type input "Luiza Maria do Carmo Santos"
type input "[PHONE_NUMBER]"
type input "20"
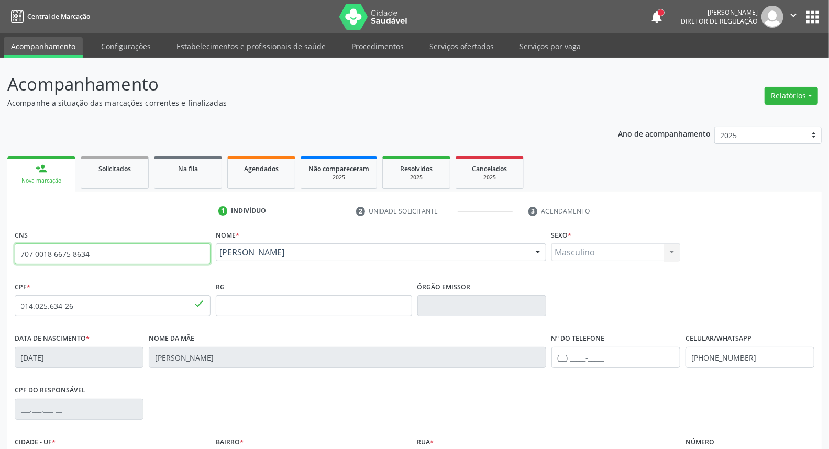
drag, startPoint x: 106, startPoint y: 250, endPoint x: 0, endPoint y: 262, distance: 107.0
click at [0, 262] on div "Acompanhamento Acompanhe a situação das marcações correntes e finalizadas Relat…" at bounding box center [414, 313] width 829 height 510
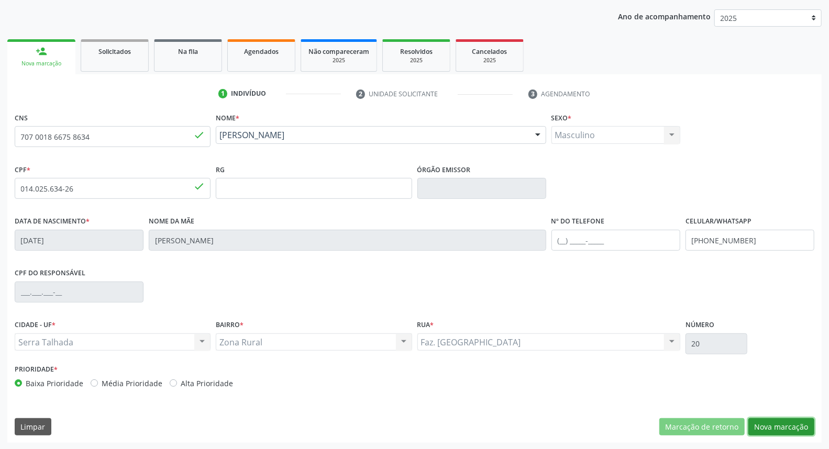
click at [778, 423] on button "Nova marcação" at bounding box center [782, 428] width 66 height 18
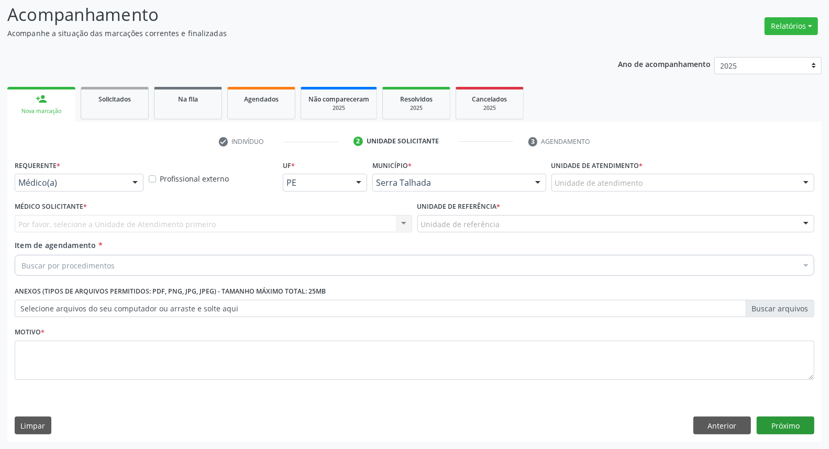
scroll to position [69, 0]
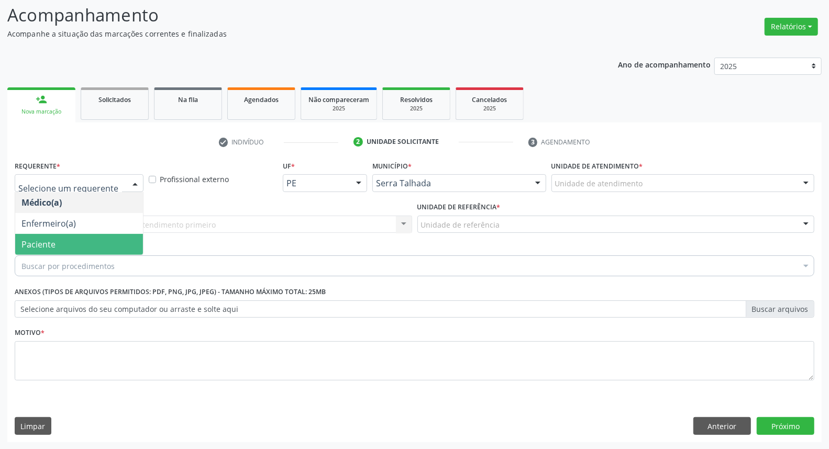
click at [48, 239] on span "Paciente" at bounding box center [38, 245] width 34 height 12
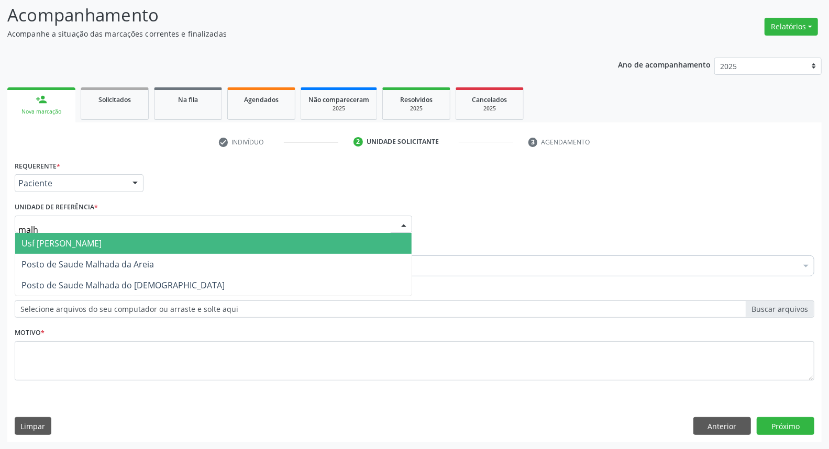
type input "malha"
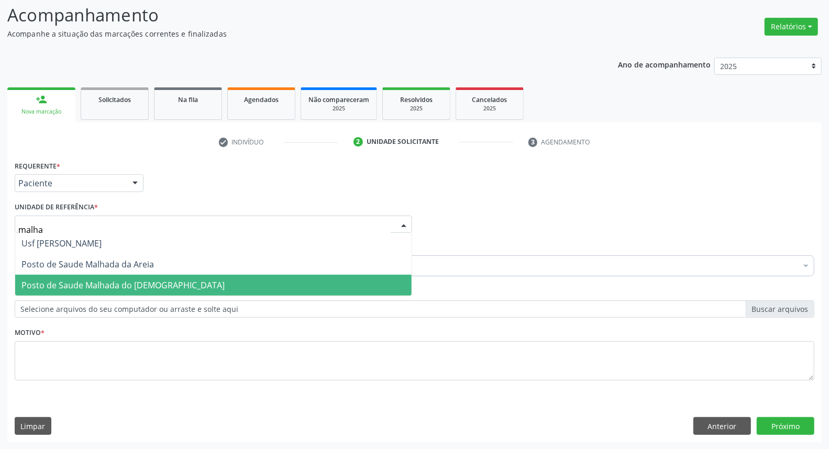
click at [140, 287] on span "Posto de Saude Malhada do [DEMOGRAPHIC_DATA]" at bounding box center [122, 286] width 203 height 12
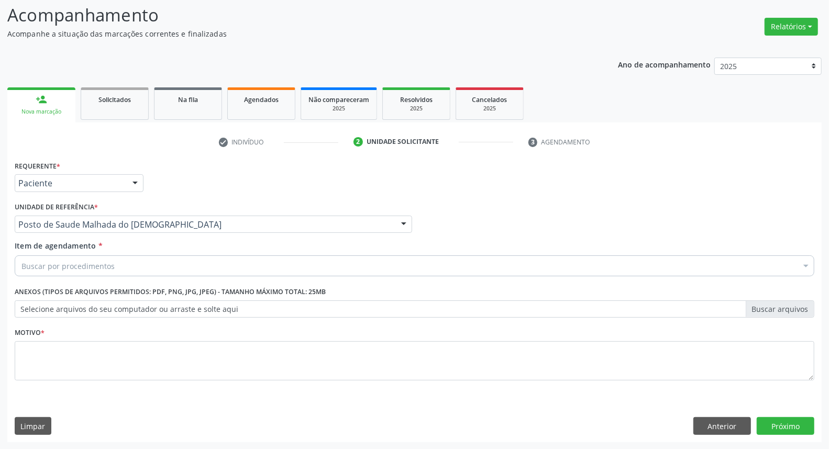
click at [140, 267] on div "Buscar por procedimentos" at bounding box center [415, 266] width 800 height 21
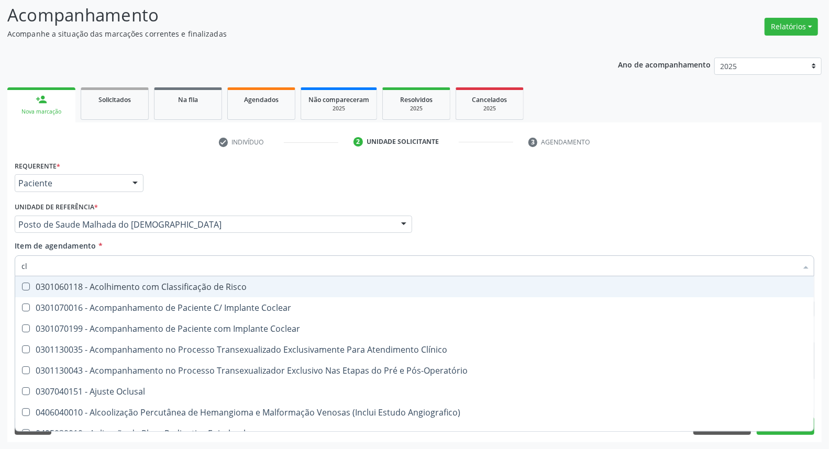
type input "c"
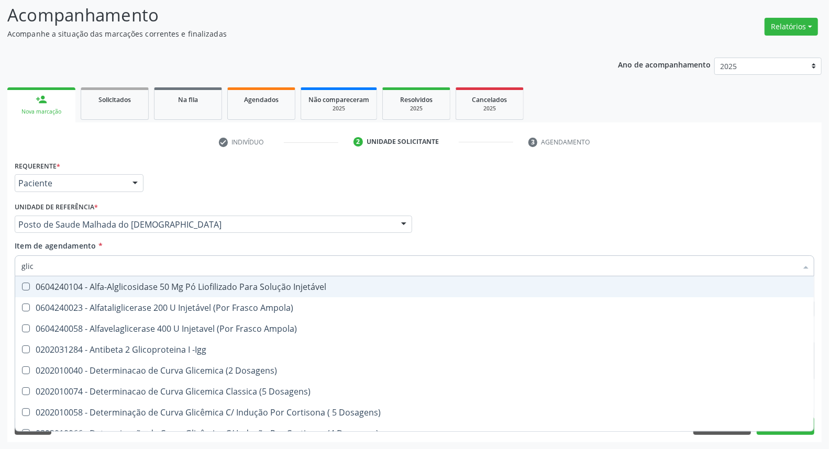
type input "glico"
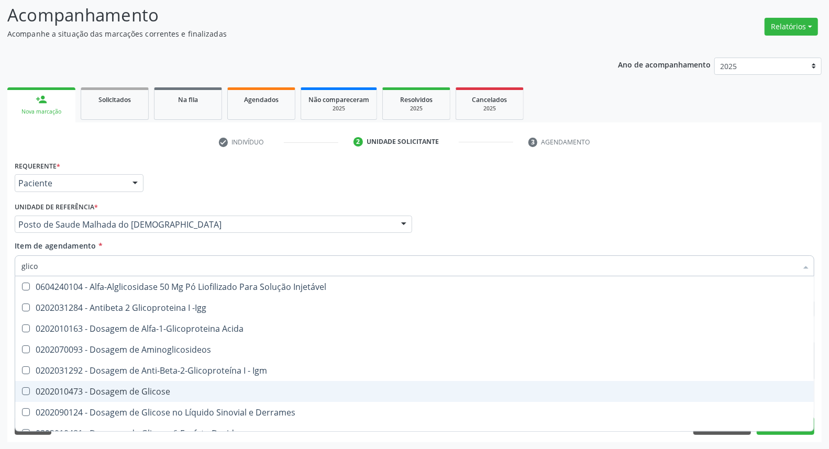
drag, startPoint x: 175, startPoint y: 385, endPoint x: 177, endPoint y: 367, distance: 17.9
click at [173, 385] on span "0202010473 - Dosagem de Glicose" at bounding box center [414, 391] width 799 height 21
checkbox Glicose "true"
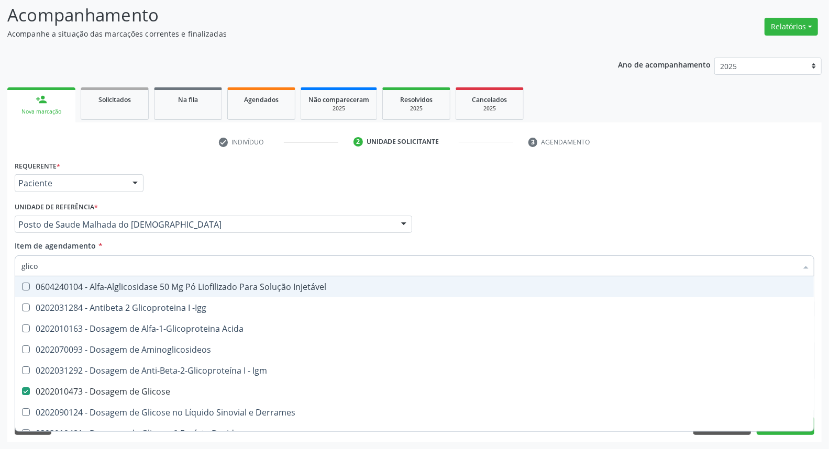
drag, startPoint x: 75, startPoint y: 258, endPoint x: 0, endPoint y: 228, distance: 80.8
click at [0, 229] on div "Acompanhamento Acompanhe a situação das marcações correntes e finalizadas Relat…" at bounding box center [414, 219] width 829 height 462
type input "a"
checkbox Glicose "false"
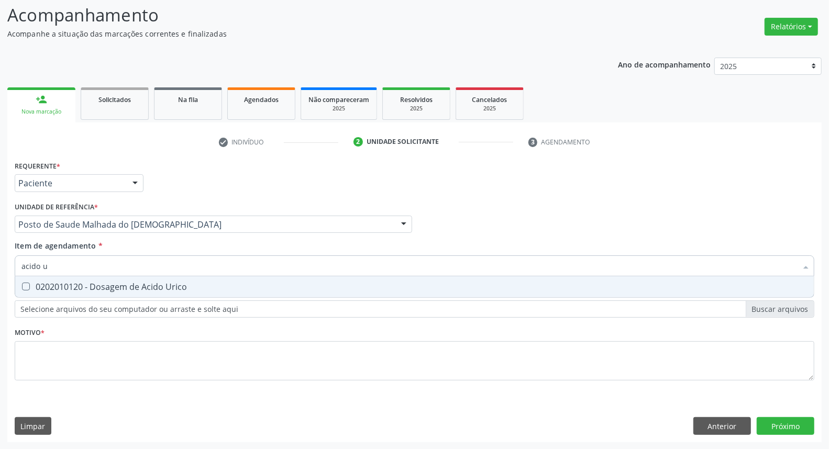
type input "acido u"
click at [37, 285] on div "0202010120 - Dosagem de Acido Urico" at bounding box center [414, 287] width 786 height 8
checkbox Urico "true"
drag, startPoint x: 60, startPoint y: 265, endPoint x: 0, endPoint y: 268, distance: 59.8
click at [0, 268] on div "Acompanhamento Acompanhe a situação das marcações correntes e finalizadas Relat…" at bounding box center [414, 219] width 829 height 462
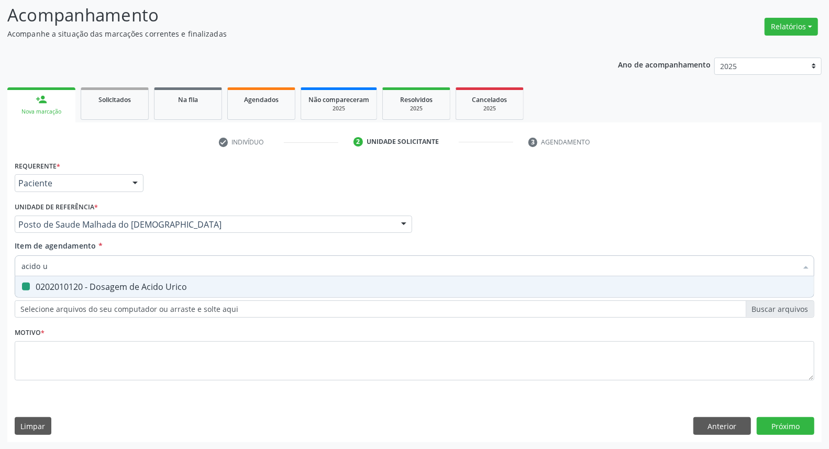
type input "c"
checkbox Urico "false"
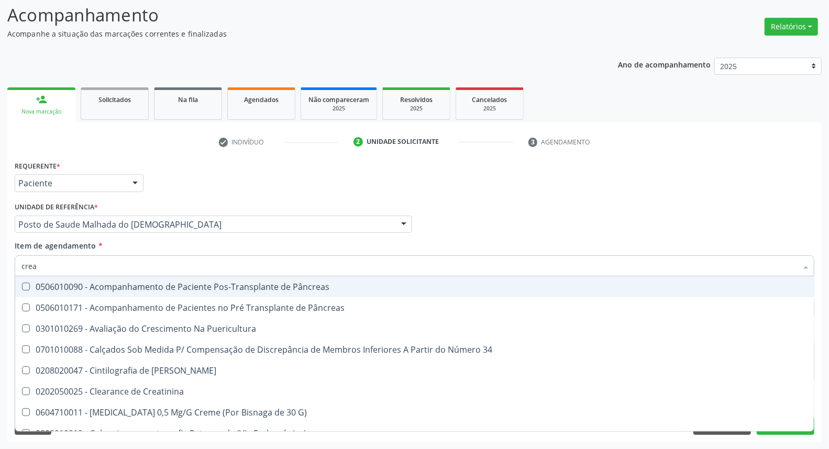
type input "creat"
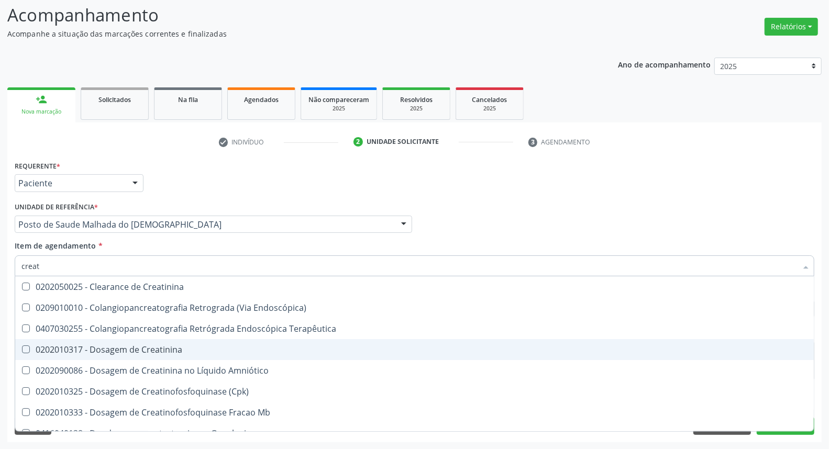
drag, startPoint x: 72, startPoint y: 347, endPoint x: 70, endPoint y: 266, distance: 81.2
click at [71, 339] on span "0202010317 - Dosagem de Creatinina" at bounding box center [414, 349] width 799 height 21
checkbox Creatinina "true"
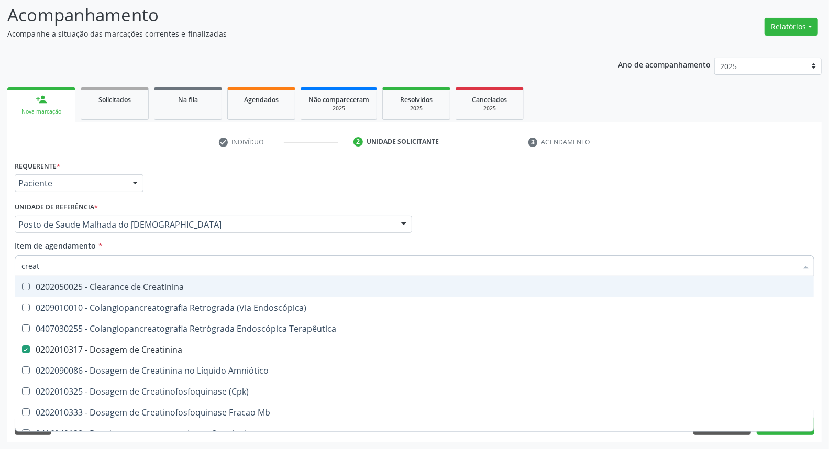
drag, startPoint x: 71, startPoint y: 258, endPoint x: 0, endPoint y: 255, distance: 71.3
click at [0, 257] on div "Acompanhamento Acompanhe a situação das marcações correntes e finalizadas Relat…" at bounding box center [414, 219] width 829 height 462
type input "ur"
checkbox Creatinina "false"
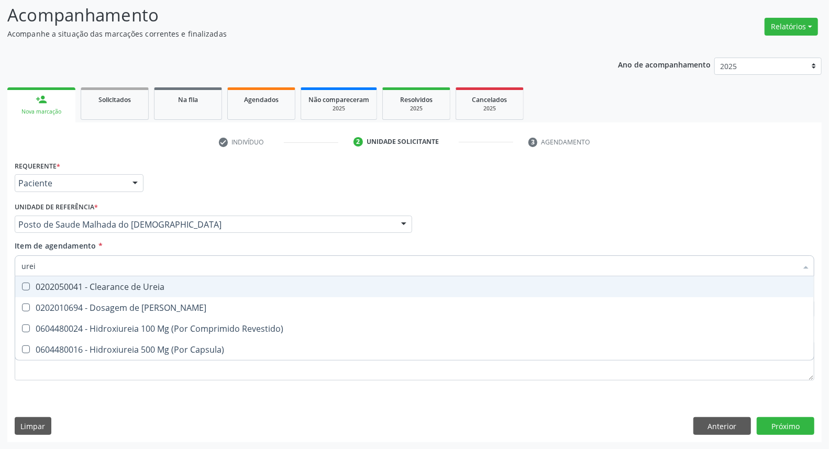
type input "ureia"
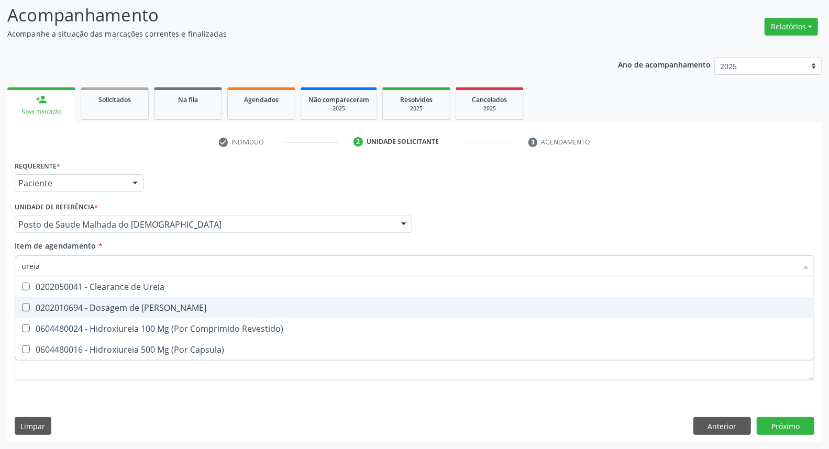
drag, startPoint x: 105, startPoint y: 308, endPoint x: 101, endPoint y: 301, distance: 8.7
click at [102, 304] on div "0202010694 - Dosagem de [PERSON_NAME]" at bounding box center [414, 308] width 786 height 8
checkbox Ureia "true"
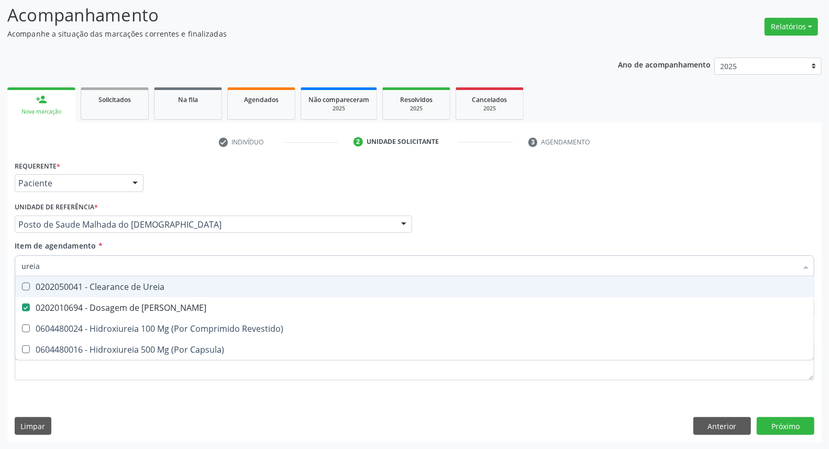
click at [0, 244] on div "Acompanhamento Acompanhe a situação das marcações correntes e finalizadas Relat…" at bounding box center [414, 219] width 829 height 462
type input "co"
checkbox Ureia "false"
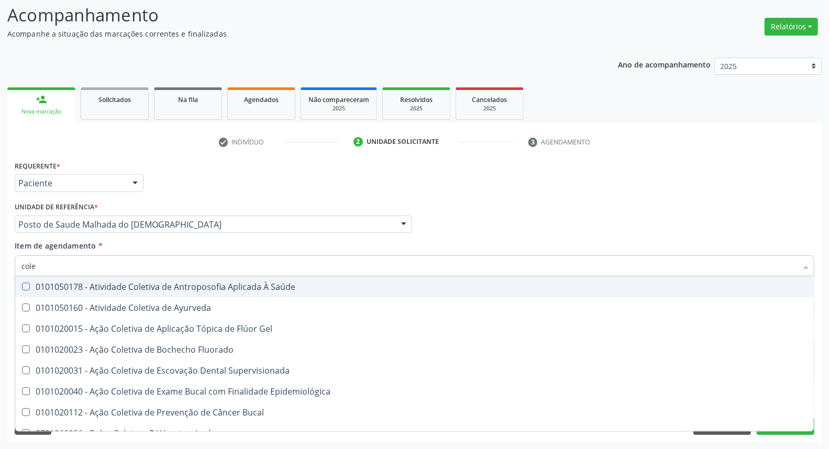
type input "coles"
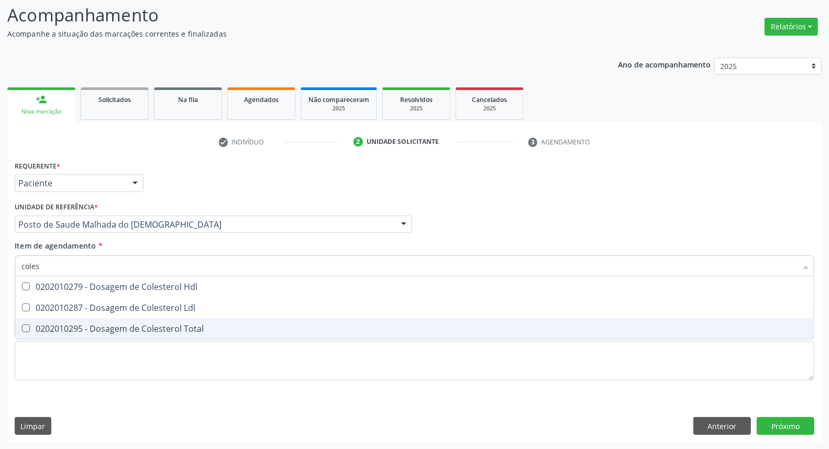
drag, startPoint x: 38, startPoint y: 327, endPoint x: 38, endPoint y: 321, distance: 6.3
click at [38, 321] on span "0202010295 - Dosagem de Colesterol Total" at bounding box center [414, 329] width 799 height 21
checkbox Total "true"
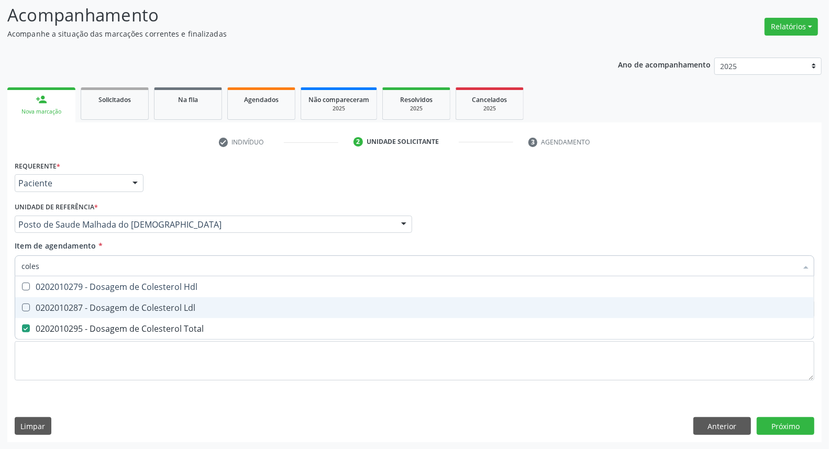
drag, startPoint x: 38, startPoint y: 303, endPoint x: 39, endPoint y: 283, distance: 19.9
click at [38, 304] on div "0202010287 - Dosagem de Colesterol Ldl" at bounding box center [414, 308] width 786 height 8
checkbox Ldl "true"
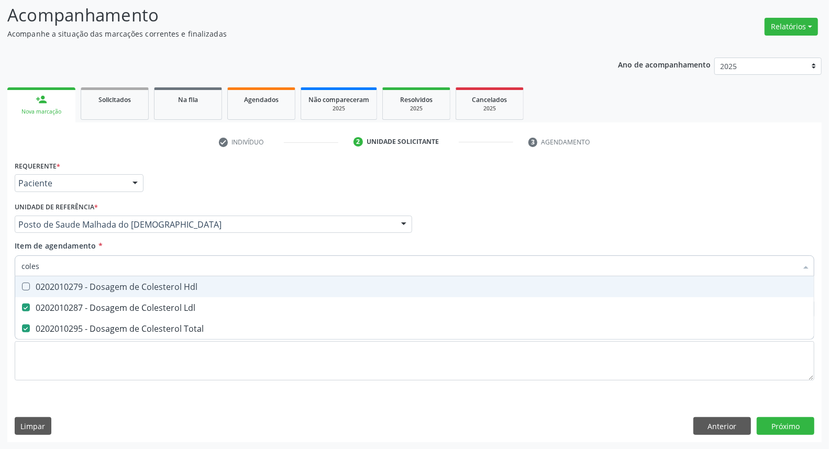
drag, startPoint x: 39, startPoint y: 283, endPoint x: 48, endPoint y: 266, distance: 19.2
click at [39, 279] on span "0202010279 - Dosagem de Colesterol Hdl" at bounding box center [414, 287] width 799 height 21
checkbox Hdl "true"
drag, startPoint x: 43, startPoint y: 264, endPoint x: 0, endPoint y: 263, distance: 43.0
click at [0, 263] on div "Acompanhamento Acompanhe a situação das marcações correntes e finalizadas Relat…" at bounding box center [414, 219] width 829 height 462
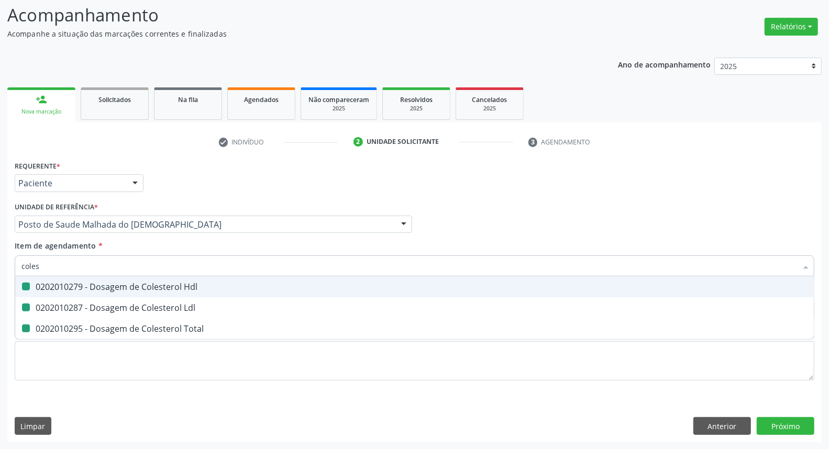
type input "b"
checkbox Hdl "false"
checkbox Ldl "false"
checkbox Total "false"
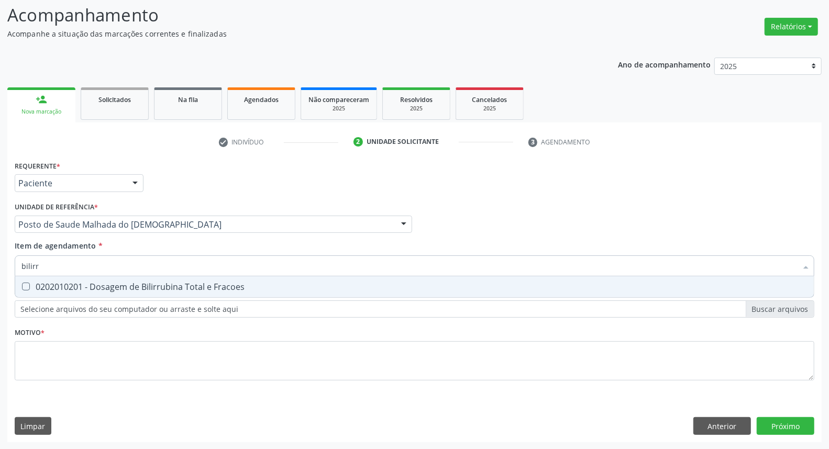
type input "bilirru"
drag, startPoint x: 114, startPoint y: 284, endPoint x: 114, endPoint y: 266, distance: 18.3
click at [114, 280] on span "0202010201 - Dosagem de Bilirrubina Total e Fracoes" at bounding box center [414, 287] width 799 height 21
checkbox Fracoes "true"
drag, startPoint x: 0, startPoint y: 234, endPoint x: 0, endPoint y: 196, distance: 37.7
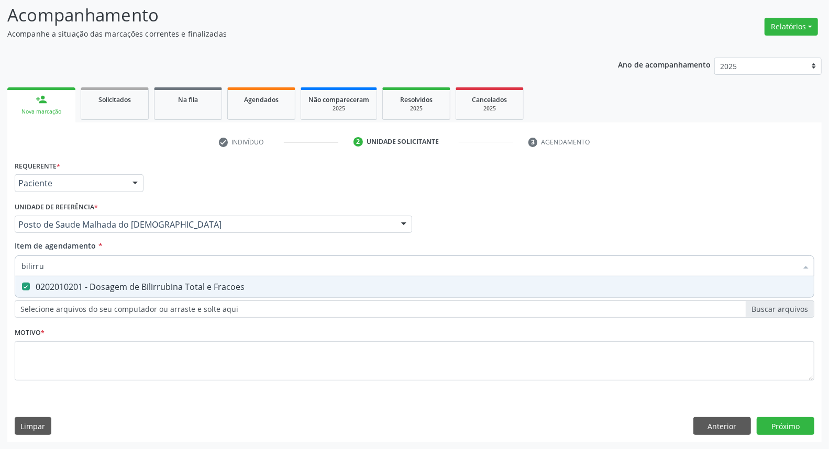
click at [0, 200] on div "Acompanhamento Acompanhe a situação das marcações correntes e finalizadas Relat…" at bounding box center [414, 219] width 829 height 462
type input "t"
checkbox Fracoes "false"
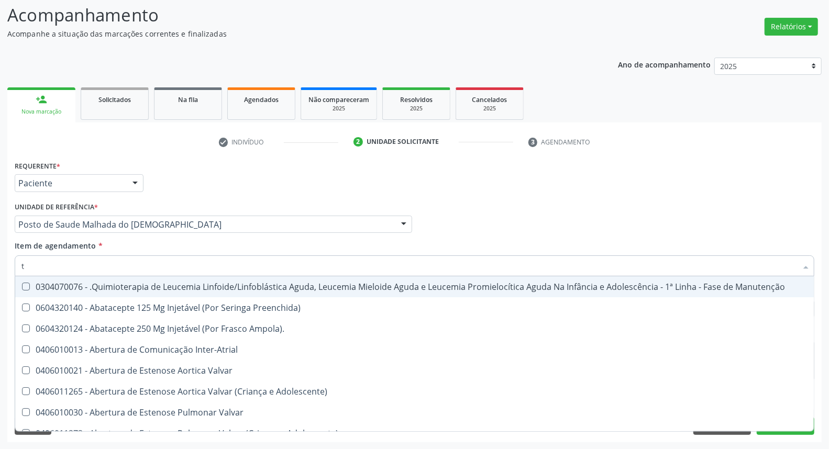
type input "tg"
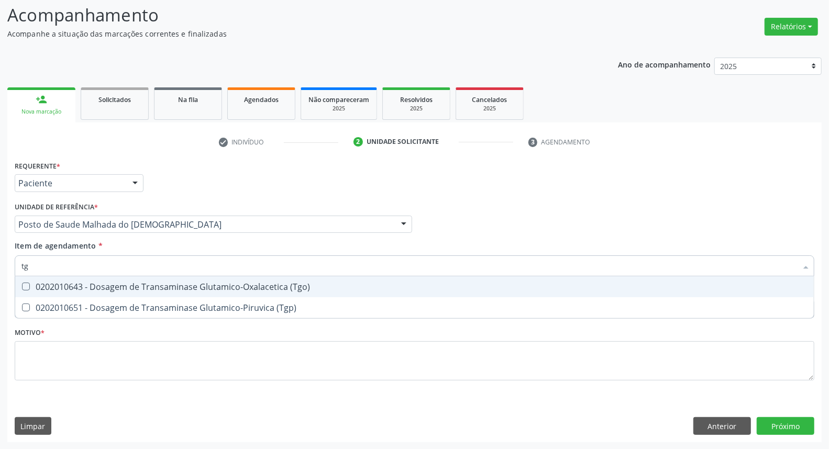
click at [197, 290] on div "0202010643 - Dosagem de Transaminase Glutamico-Oxalacetica (Tgo)" at bounding box center [414, 287] width 786 height 8
checkbox \(Tgo\) "true"
click at [0, 268] on div "Acompanhamento Acompanhe a situação das marcações correntes e finalizadas Relat…" at bounding box center [414, 219] width 829 height 462
type input "tr"
checkbox \(Tgo\) "false"
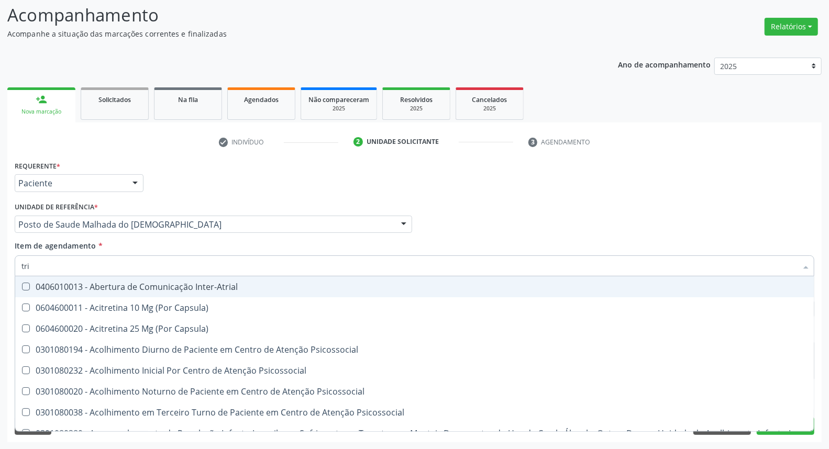
type input "trig"
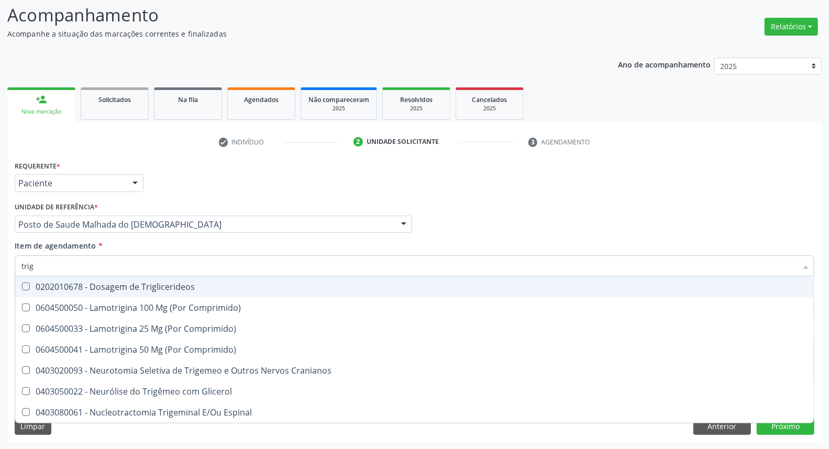
click at [194, 290] on div "0202010678 - Dosagem de Triglicerideos" at bounding box center [414, 287] width 786 height 8
checkbox Triglicerideos "true"
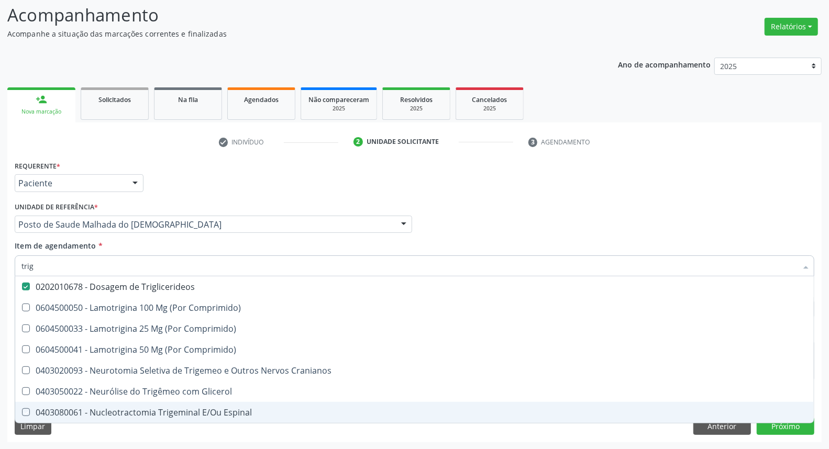
checkbox Comprimido\) "true"
checkbox Cranianos "true"
checkbox Glicerol "true"
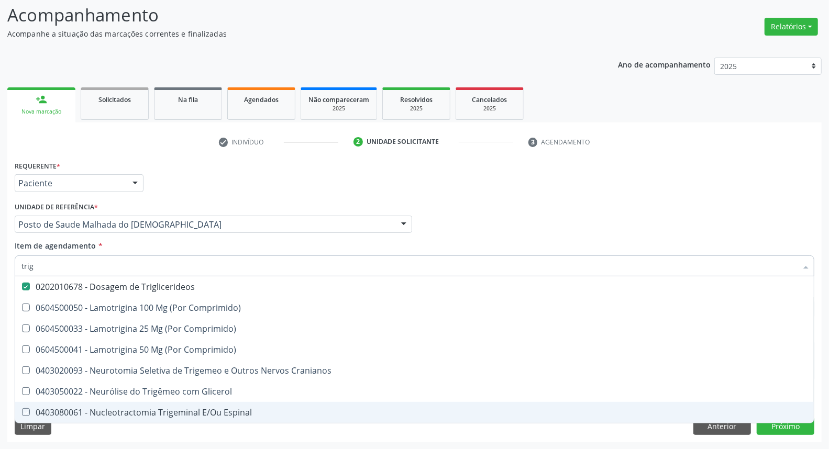
checkbox Espinal "true"
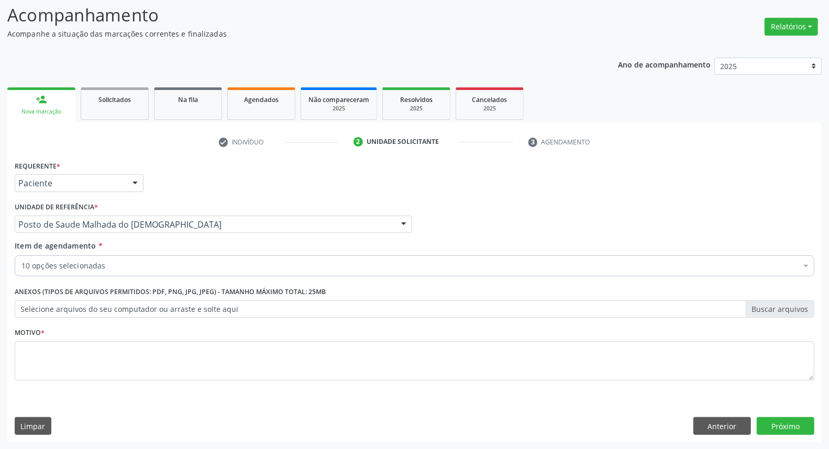
scroll to position [69, 0]
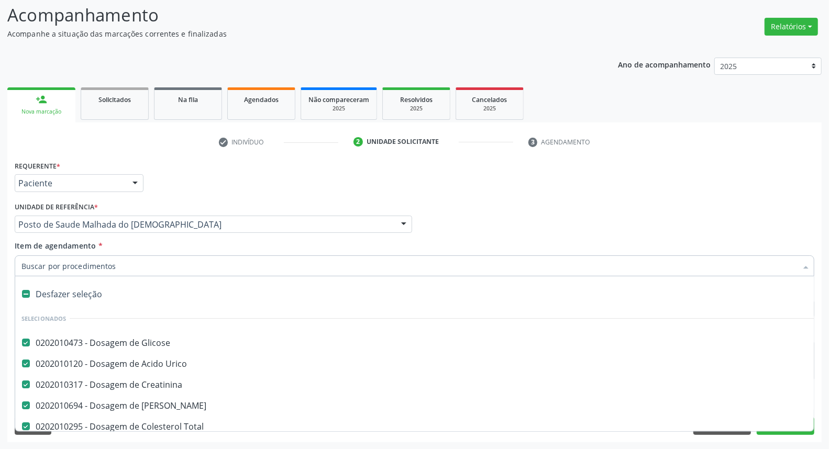
type input "t"
checkbox \(Tgo\) "false"
checkbox Triglicerideos "false"
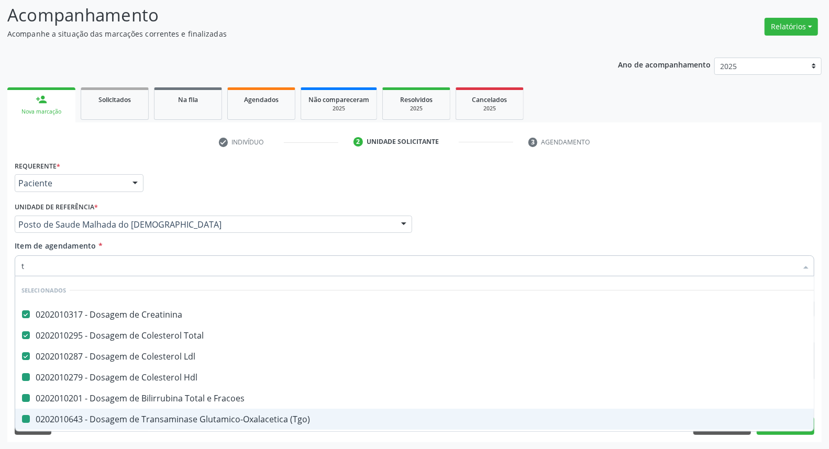
type input "tr"
checkbox Hdl "false"
checkbox Fracoes "false"
checkbox \(Tgo\) "false"
checkbox Triglicerideos "false"
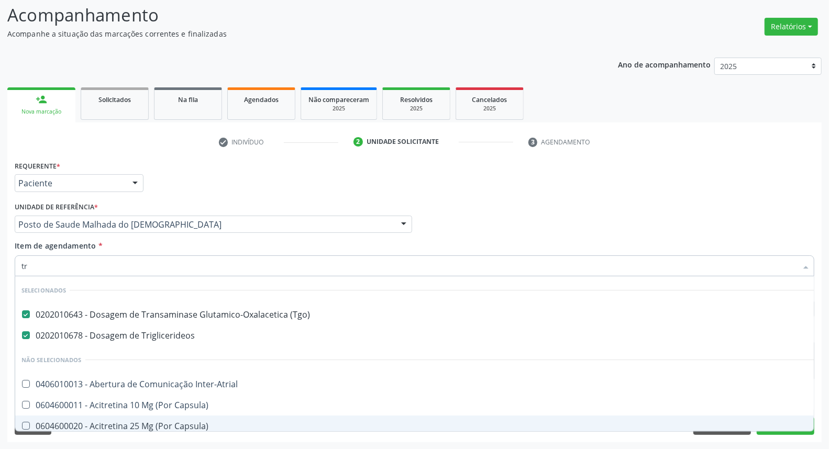
click at [160, 258] on input "tr" at bounding box center [409, 266] width 776 height 21
type input "he"
checkbox \(Tgo\) "false"
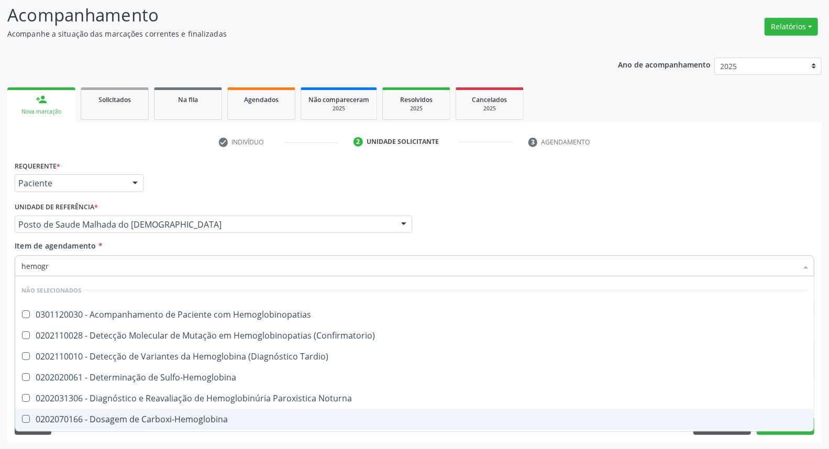
type input "hemogra"
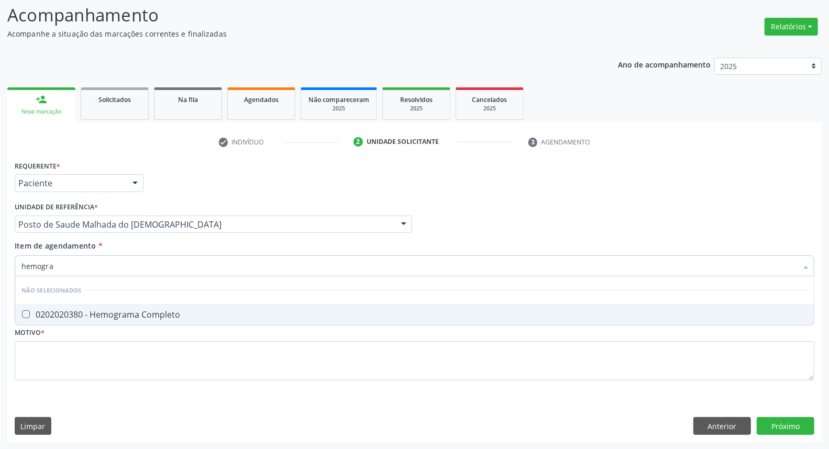
click at [114, 311] on div "0202020380 - Hemograma Completo" at bounding box center [414, 315] width 786 height 8
checkbox Completo "true"
drag, startPoint x: 108, startPoint y: 262, endPoint x: 0, endPoint y: 190, distance: 130.0
click at [0, 202] on div "Acompanhamento Acompanhe a situação das marcações correntes e finalizadas Relat…" at bounding box center [414, 219] width 829 height 462
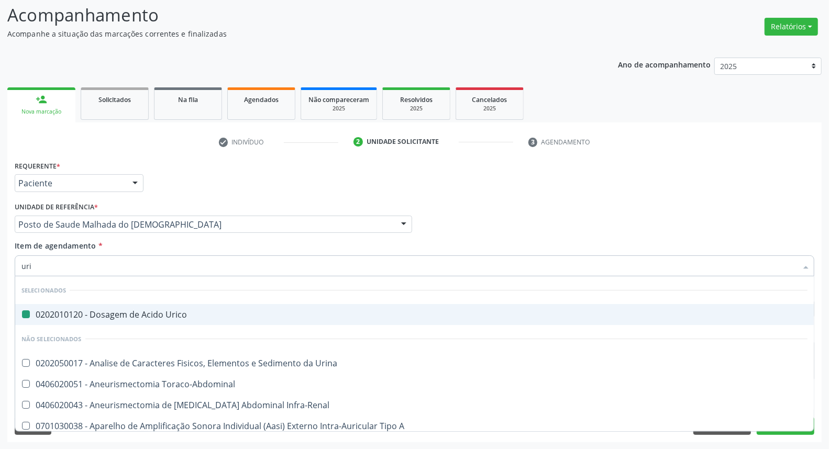
type input "urin"
checkbox Urico "false"
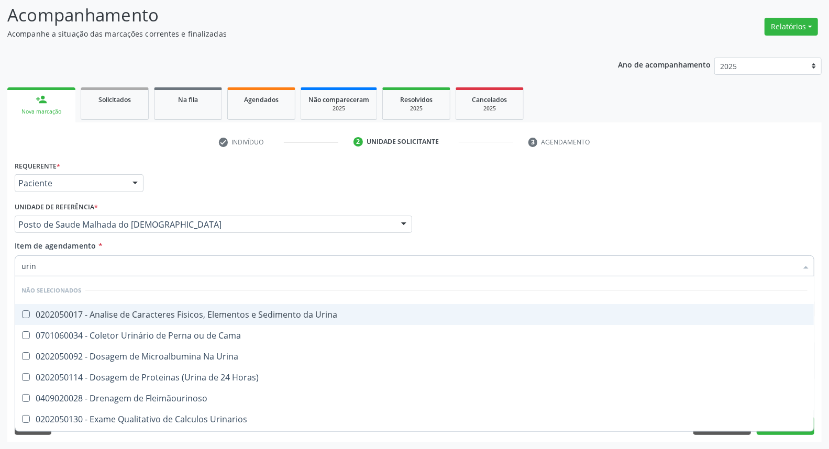
type input "urina"
click at [267, 317] on div "0202050017 - Analise de Caracteres Fisicos, Elementos e Sedimento da Urina" at bounding box center [414, 315] width 786 height 8
checkbox Urina "true"
drag, startPoint x: 241, startPoint y: 271, endPoint x: 228, endPoint y: 269, distance: 12.7
click at [229, 269] on input "urina" at bounding box center [409, 266] width 776 height 21
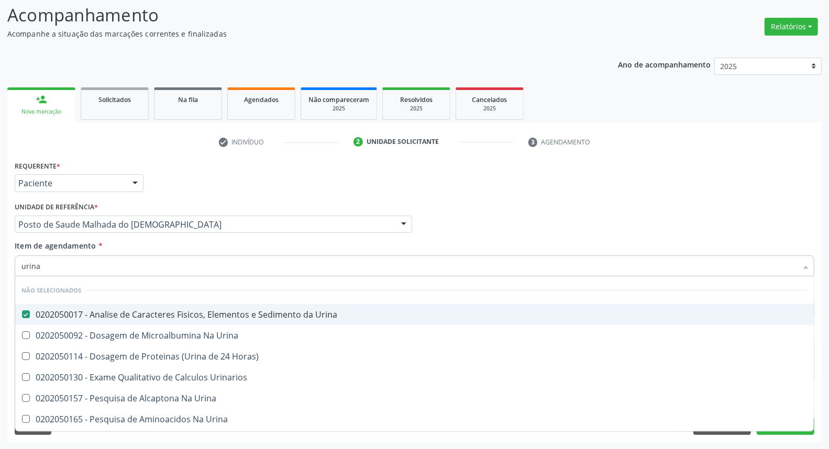
click at [228, 269] on input "urina" at bounding box center [409, 266] width 776 height 21
type input "p"
checkbox Urina "false"
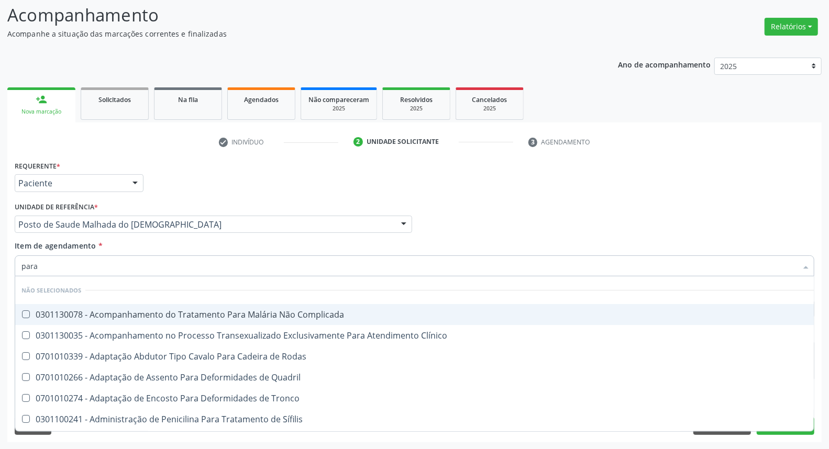
type input "paras"
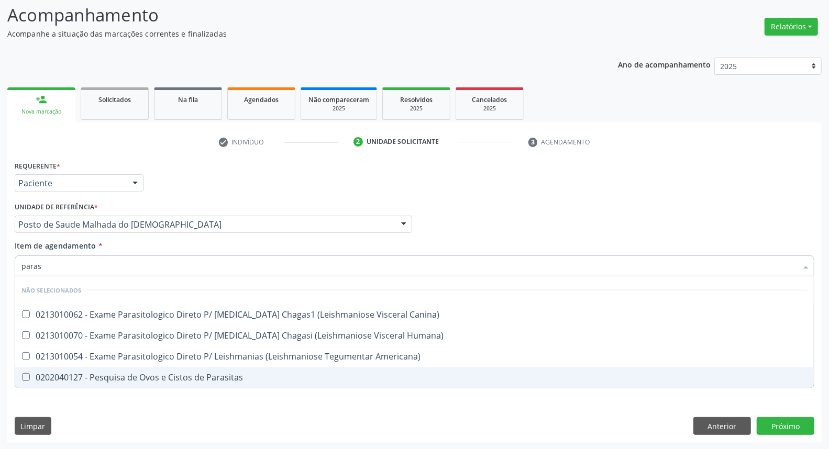
drag, startPoint x: 159, startPoint y: 378, endPoint x: 142, endPoint y: 319, distance: 61.7
click at [159, 370] on span "0202040127 - Pesquisa de Ovos e Cistos de Parasitas" at bounding box center [414, 377] width 799 height 21
checkbox Parasitas "true"
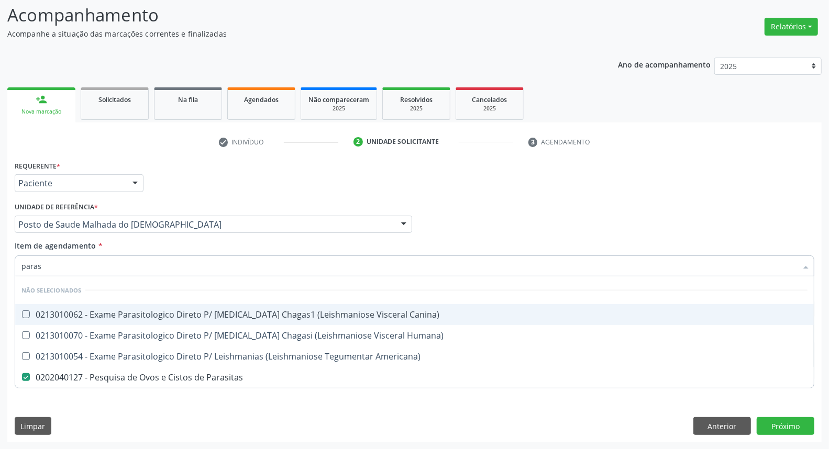
click at [166, 264] on input "paras" at bounding box center [409, 266] width 776 height 21
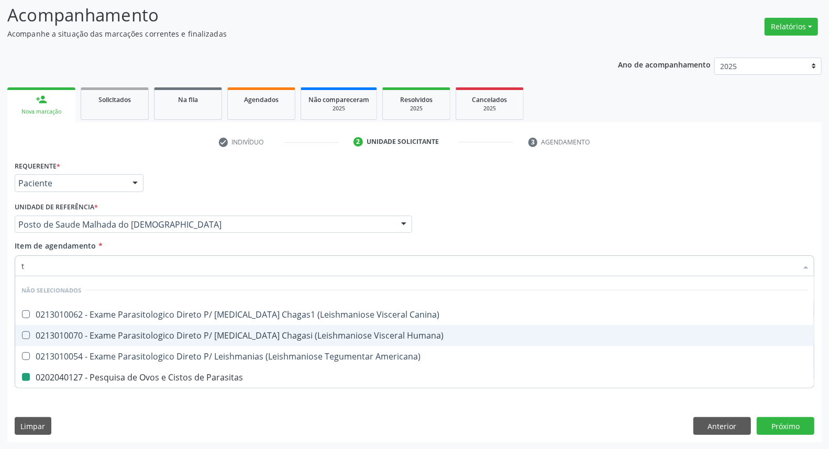
type input "ts"
checkbox Canina\) "false"
checkbox Parasitas "false"
checkbox Americana\) "false"
checkbox Humana\) "false"
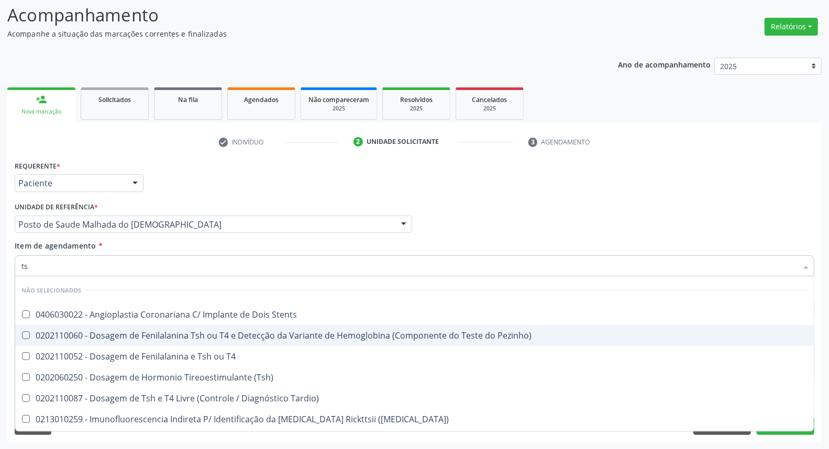
type input "tsh"
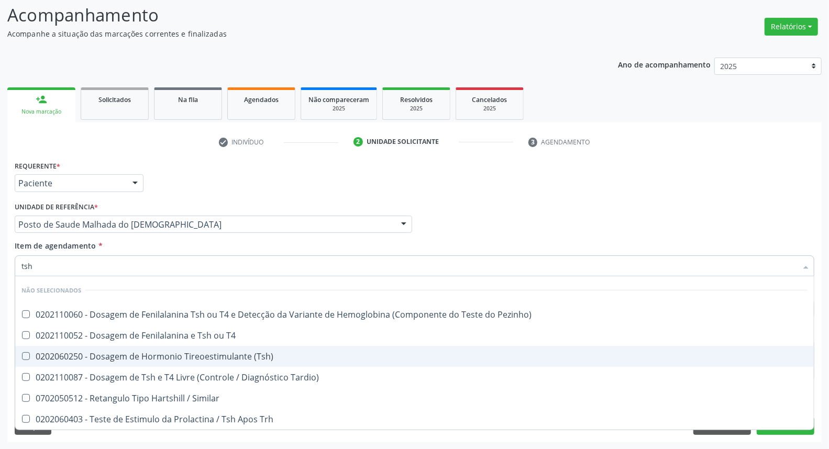
drag, startPoint x: 334, startPoint y: 354, endPoint x: 317, endPoint y: 335, distance: 25.2
click at [333, 354] on div "0202060250 - Dosagem de Hormonio Tireoestimulante (Tsh)" at bounding box center [414, 357] width 786 height 8
checkbox \(Tsh\) "true"
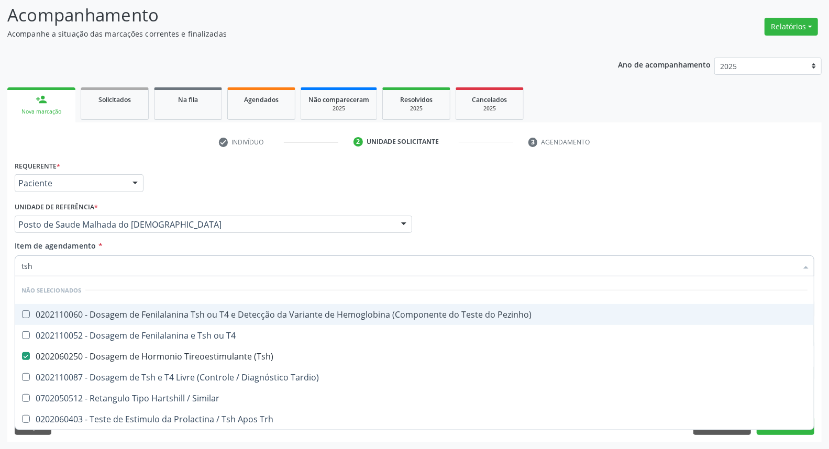
click at [287, 264] on input "tsh" at bounding box center [409, 266] width 776 height 21
type input "ts"
checkbox Tardio\) "true"
checkbox \(Tsh\) "false"
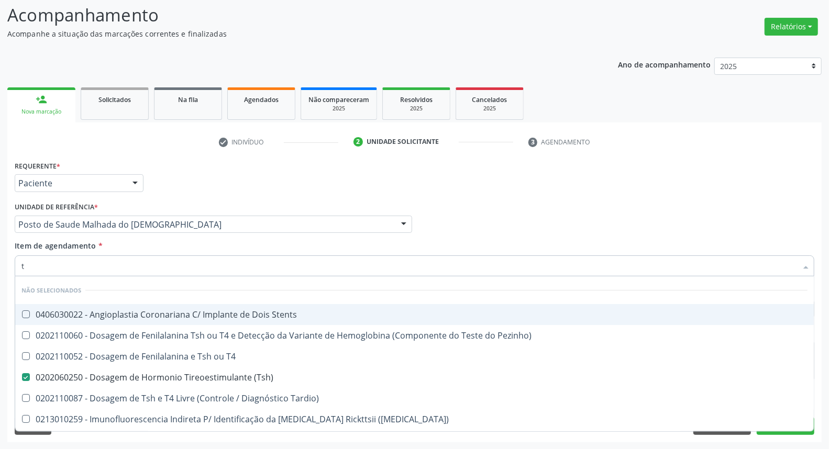
type input "t4"
checkbox Stents "false"
checkbox Pezinho\) "false"
checkbox T4 "false"
checkbox \(Tsh\) "false"
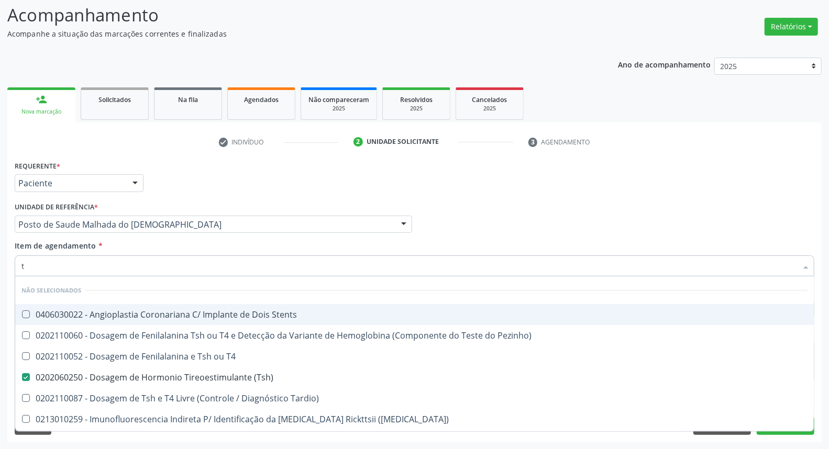
checkbox Tardio\) "false"
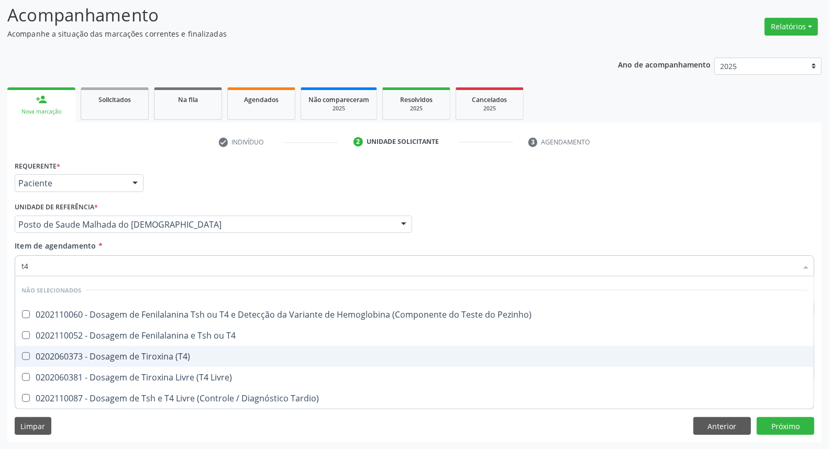
click at [196, 351] on span "0202060373 - Dosagem de Tiroxina (T4)" at bounding box center [414, 356] width 799 height 21
checkbox \(T4\) "true"
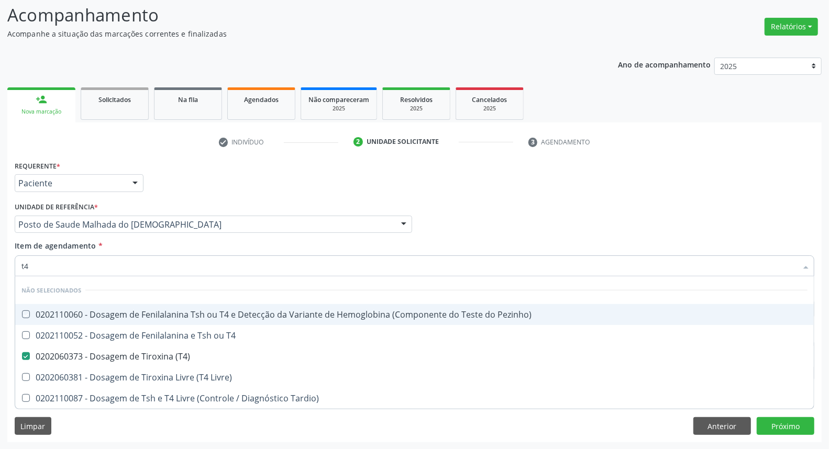
type input "t"
checkbox Pezinho\) "true"
checkbox T4 "true"
checkbox Livre\) "true"
checkbox Tardio\) "true"
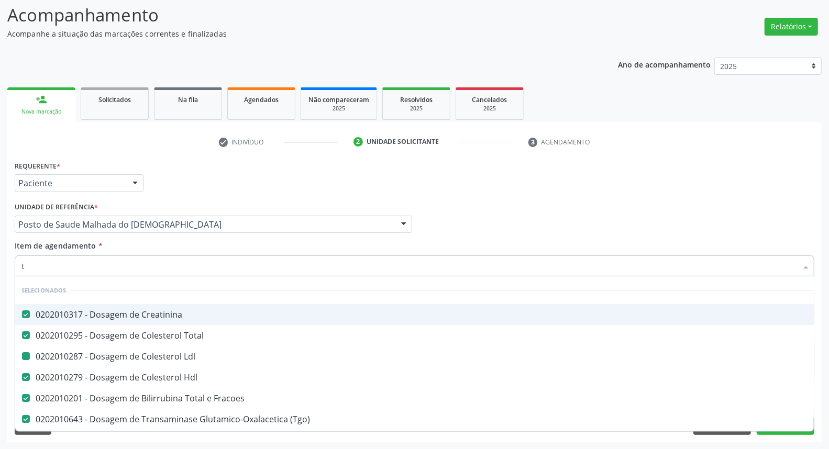
type input "[MEDICAL_DATA]"
checkbox Creatinina "false"
checkbox Total "false"
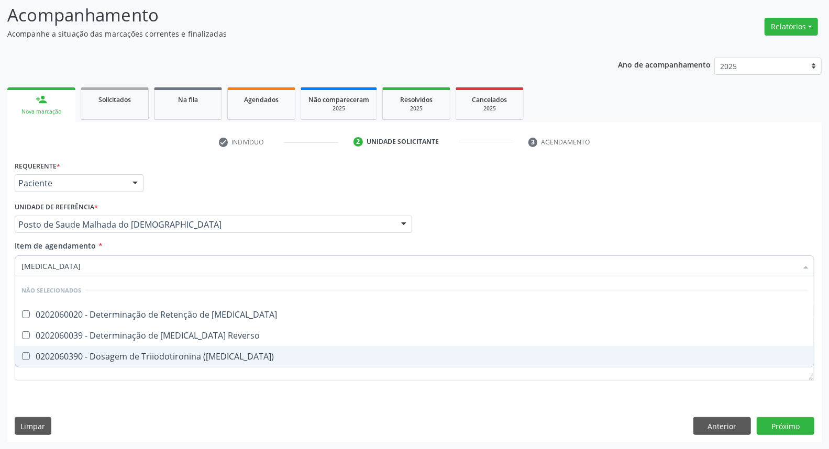
click at [203, 358] on div "0202060390 - Dosagem de Triiodotironina ([MEDICAL_DATA])" at bounding box center [414, 357] width 786 height 8
checkbox \(T3\) "true"
click at [628, 373] on div "Requerente * Paciente Médico(a) Enfermeiro(a) Paciente Nenhum resultado encontr…" at bounding box center [415, 276] width 800 height 237
checkbox T3 "true"
checkbox Reverso "true"
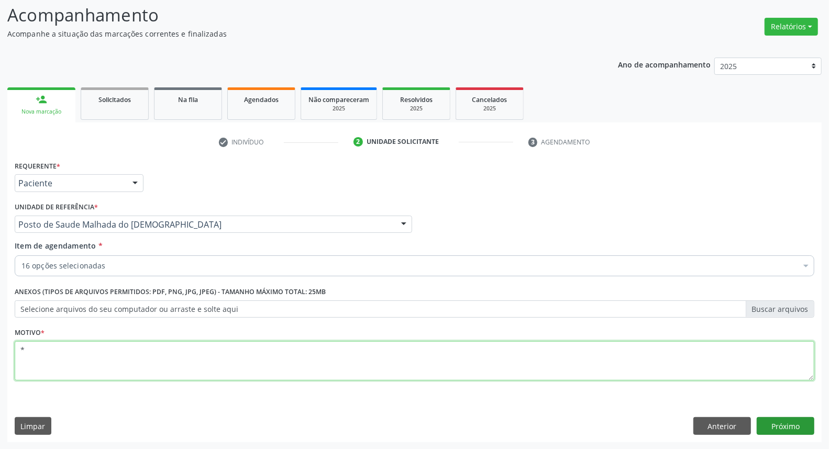
type textarea "*"
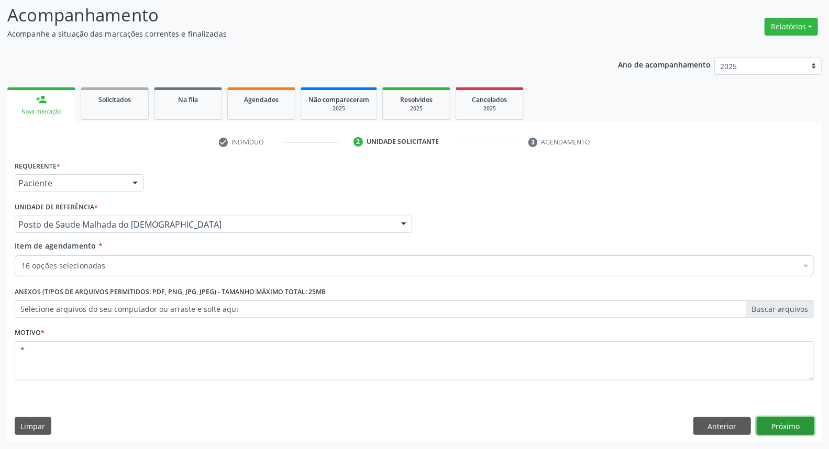
click at [778, 418] on button "Próximo" at bounding box center [786, 427] width 58 height 18
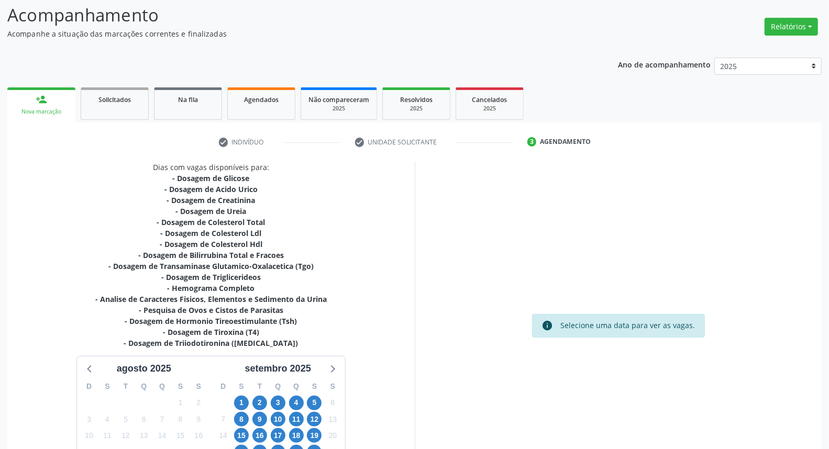
scroll to position [170, 0]
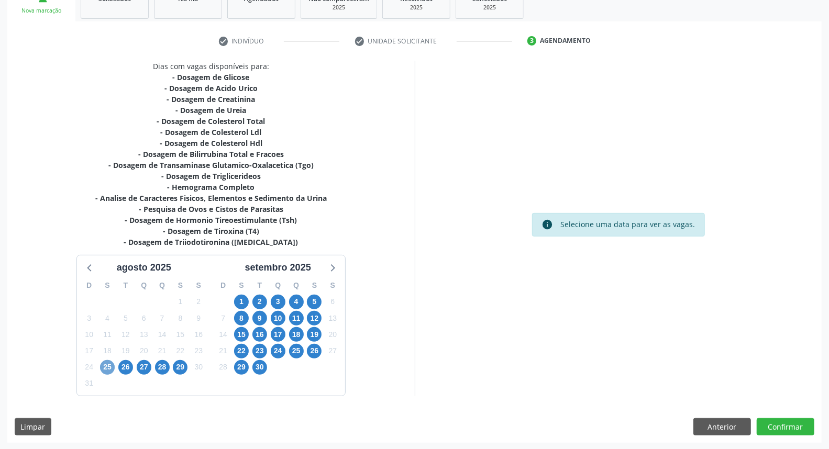
click at [107, 363] on span "25" at bounding box center [107, 367] width 15 height 15
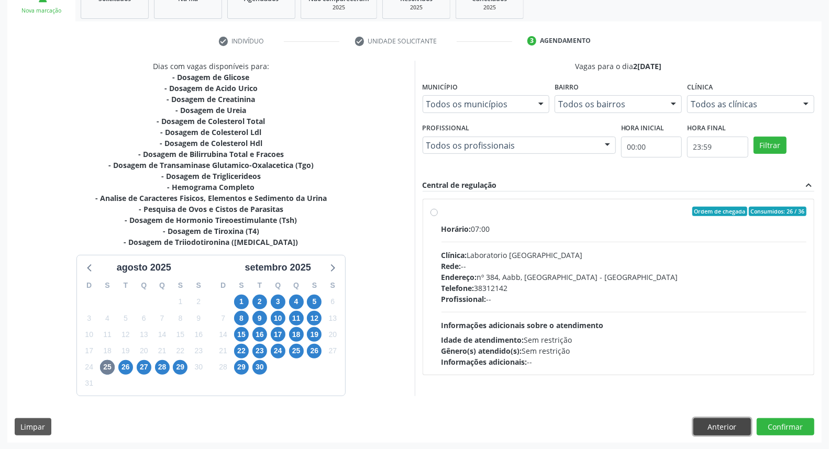
click at [701, 422] on button "Anterior" at bounding box center [723, 428] width 58 height 18
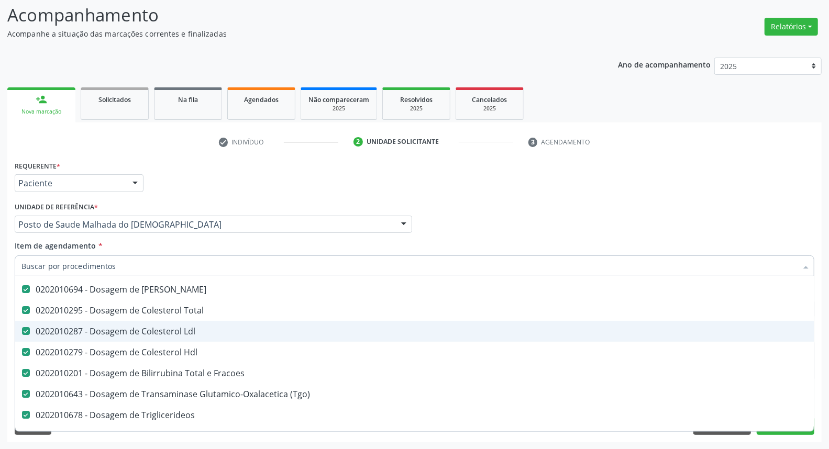
scroll to position [174, 0]
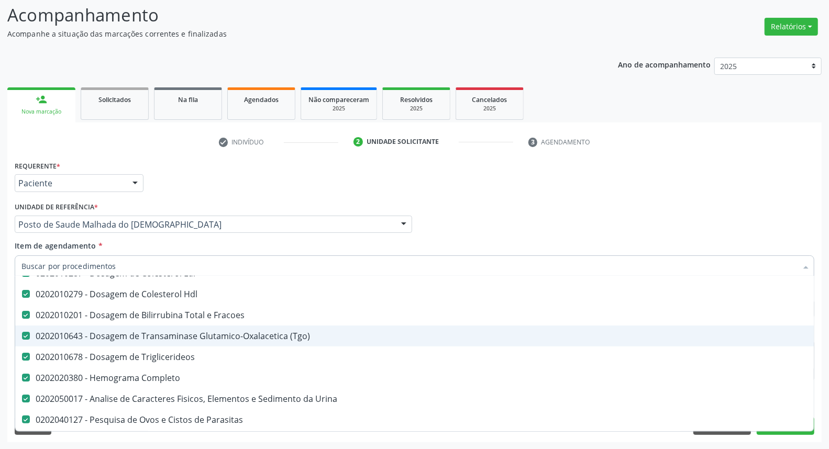
click at [212, 327] on span "0202010643 - Dosagem de Transaminase Glutamico-Oxalacetica (Tgo)" at bounding box center [429, 336] width 828 height 21
checkbox \(Tgo\) "false"
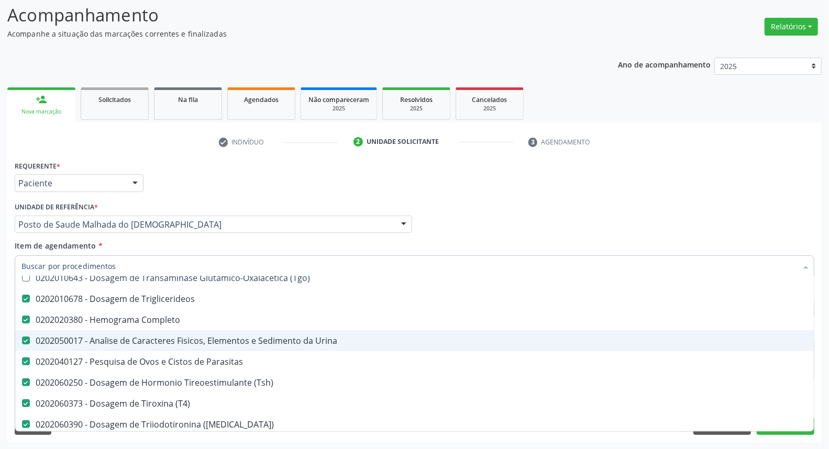
scroll to position [291, 0]
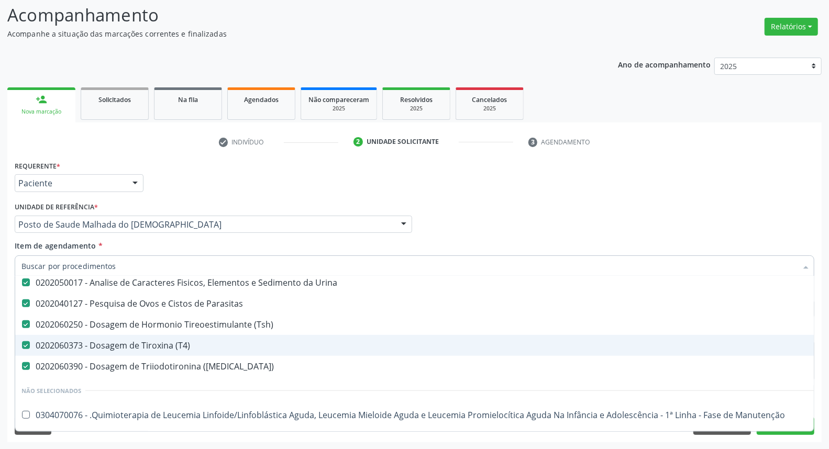
drag, startPoint x: 184, startPoint y: 343, endPoint x: 194, endPoint y: 376, distance: 34.3
click at [184, 344] on div "0202060373 - Dosagem de Tiroxina (T4)" at bounding box center [429, 346] width 816 height 8
checkbox \(T4\) "false"
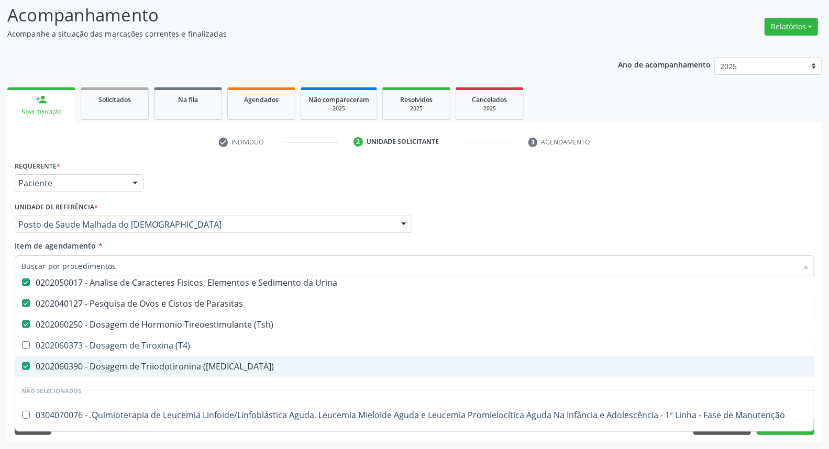
click at [189, 363] on div "0202060390 - Dosagem de Triiodotironina ([MEDICAL_DATA])" at bounding box center [429, 367] width 816 height 8
checkbox \(T3\) "false"
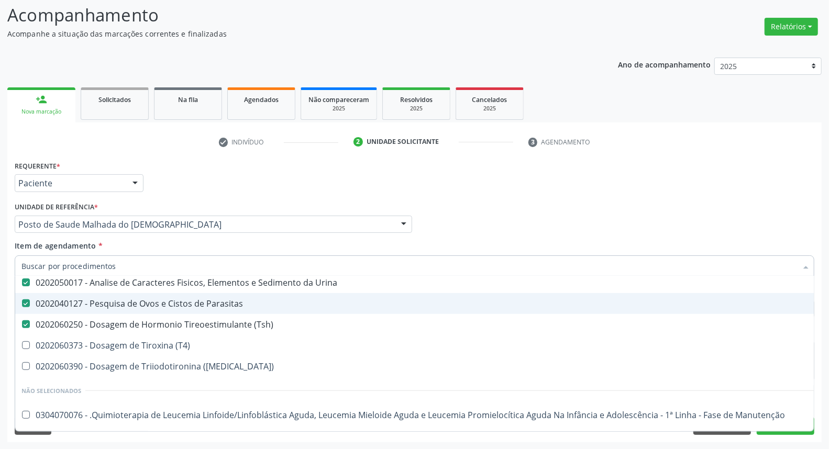
drag, startPoint x: 498, startPoint y: 188, endPoint x: 613, endPoint y: 342, distance: 192.7
click at [497, 189] on div "Requerente * Paciente Médico(a) Enfermeiro(a) Paciente Nenhum resultado encontr…" at bounding box center [414, 178] width 805 height 41
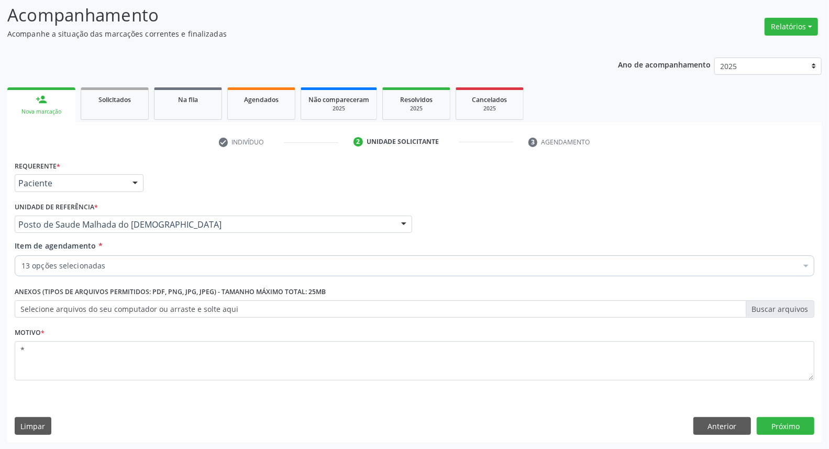
scroll to position [0, 0]
click at [774, 420] on button "Próximo" at bounding box center [786, 427] width 58 height 18
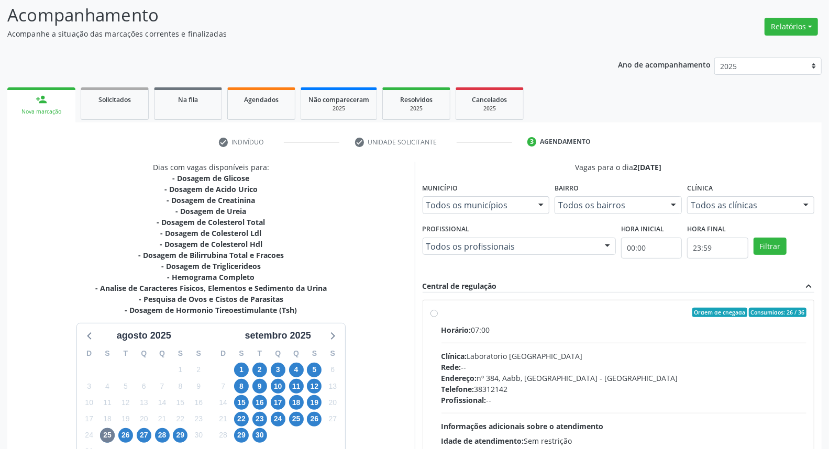
scroll to position [157, 0]
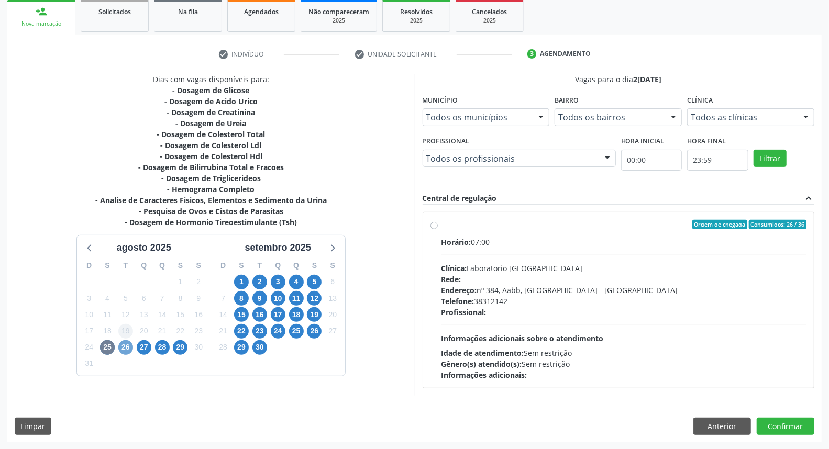
click at [126, 344] on span "26" at bounding box center [125, 348] width 15 height 15
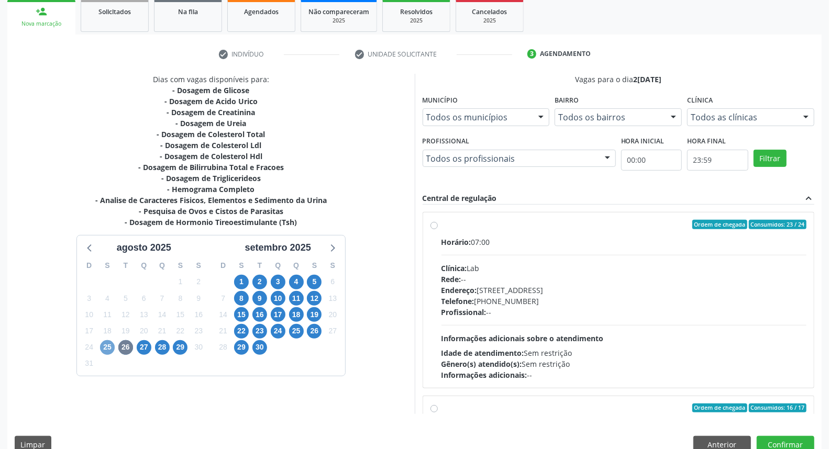
click at [105, 346] on span "25" at bounding box center [107, 348] width 15 height 15
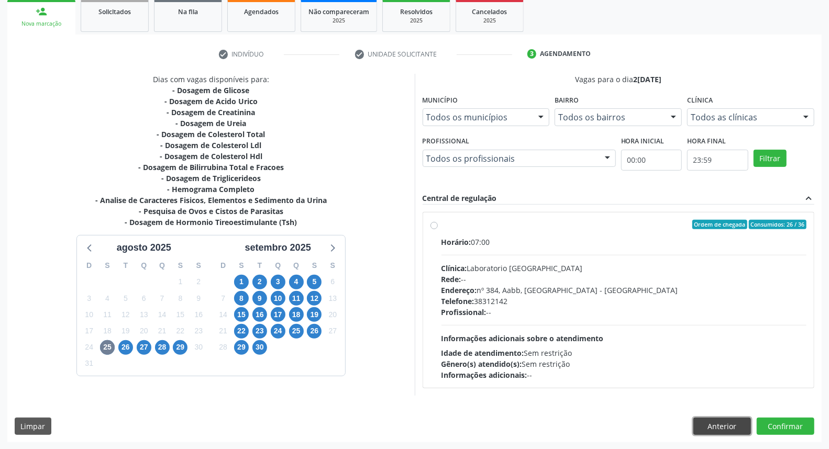
click at [720, 428] on button "Anterior" at bounding box center [723, 427] width 58 height 18
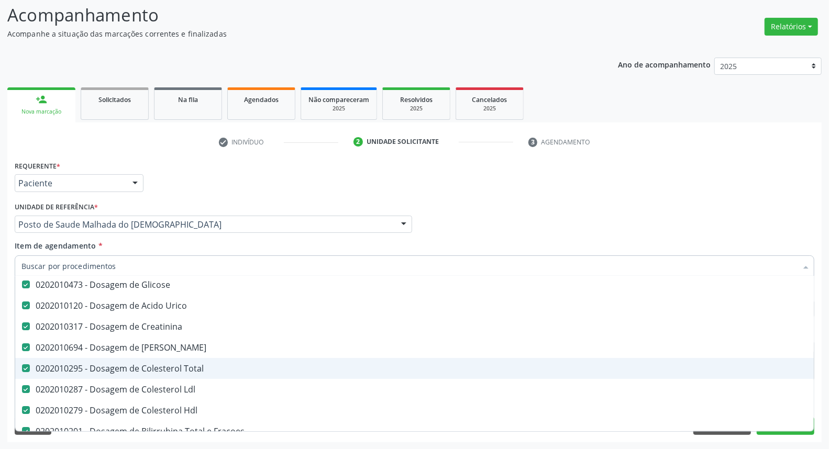
scroll to position [116, 0]
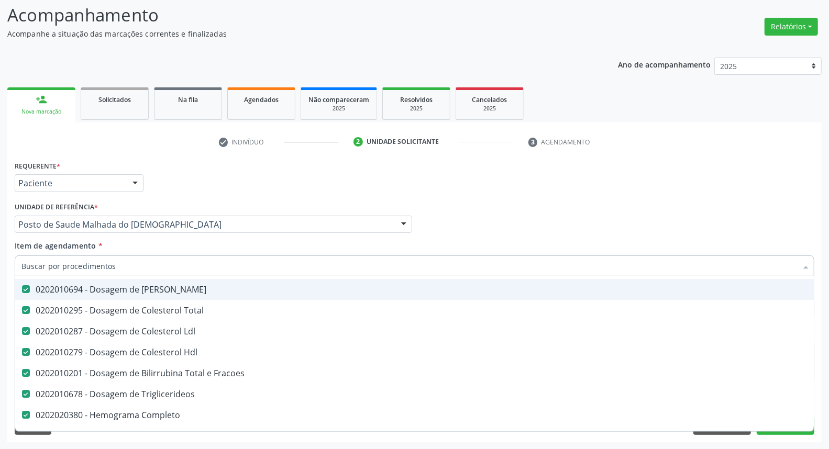
click at [176, 291] on div "0202010694 - Dosagem de [PERSON_NAME]" at bounding box center [429, 290] width 816 height 8
click at [179, 289] on div "0202010694 - Dosagem de [PERSON_NAME]" at bounding box center [429, 290] width 816 height 8
checkbox Ureia "true"
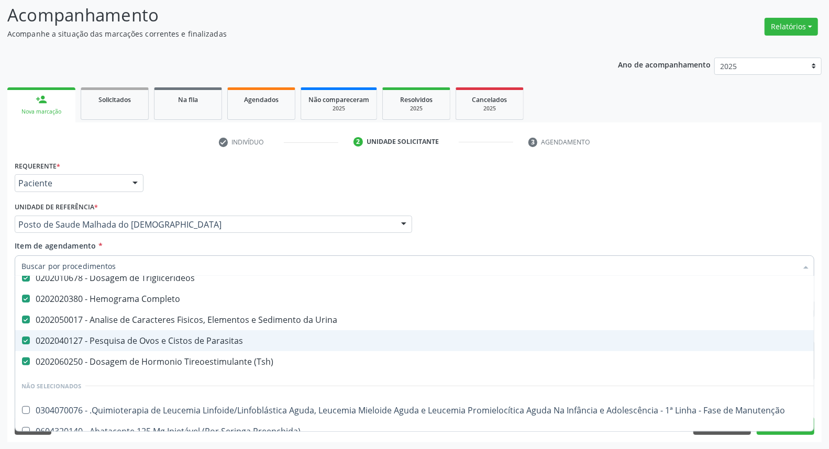
scroll to position [174, 0]
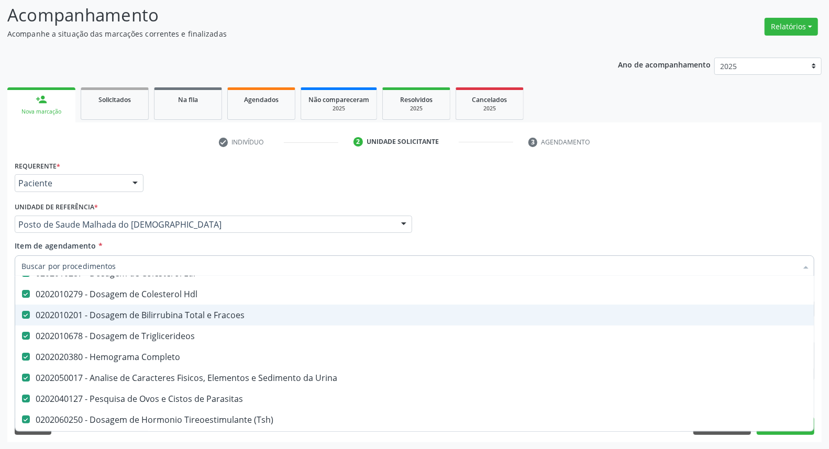
click at [182, 315] on div "0202010201 - Dosagem de Bilirrubina Total e Fracoes" at bounding box center [429, 315] width 816 height 8
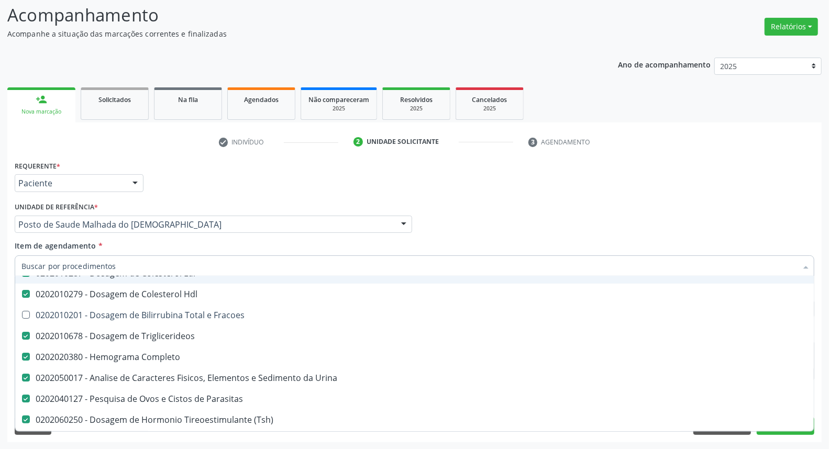
click at [493, 228] on div "Médico Solicitante Por favor, selecione a Unidade de Atendimento primeiro Nenhu…" at bounding box center [414, 220] width 805 height 41
checkbox Fracoes "true"
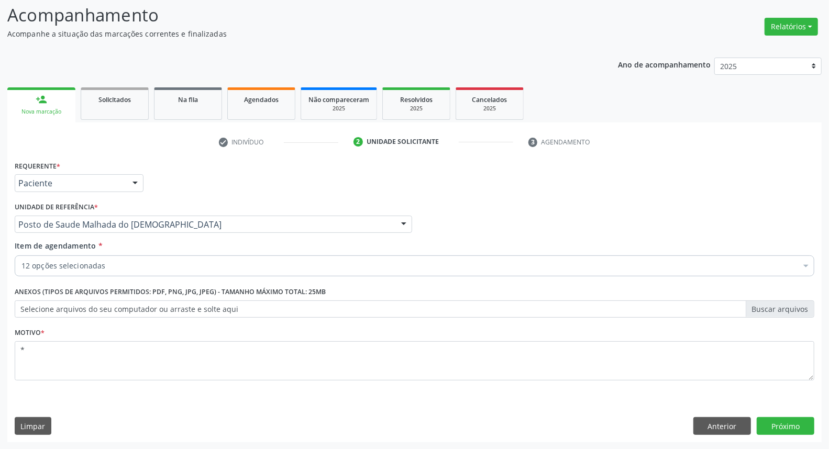
scroll to position [0, 0]
click at [789, 425] on button "Próximo" at bounding box center [786, 427] width 58 height 18
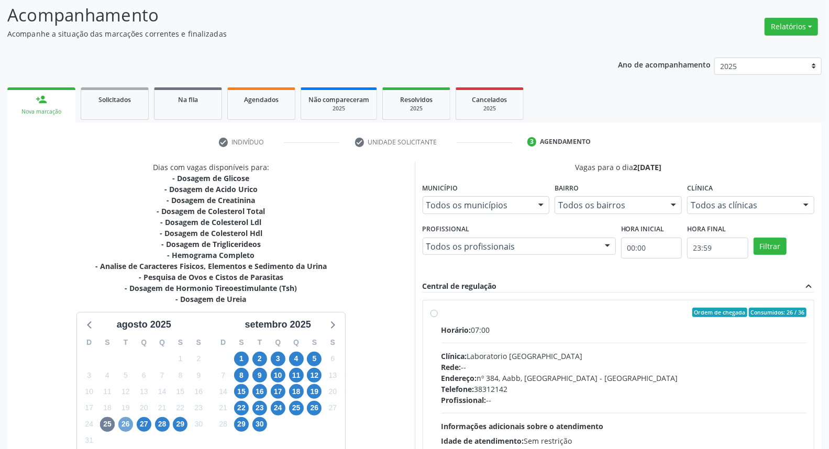
click at [119, 427] on span "26" at bounding box center [125, 425] width 15 height 15
click at [106, 425] on span "25" at bounding box center [107, 425] width 15 height 15
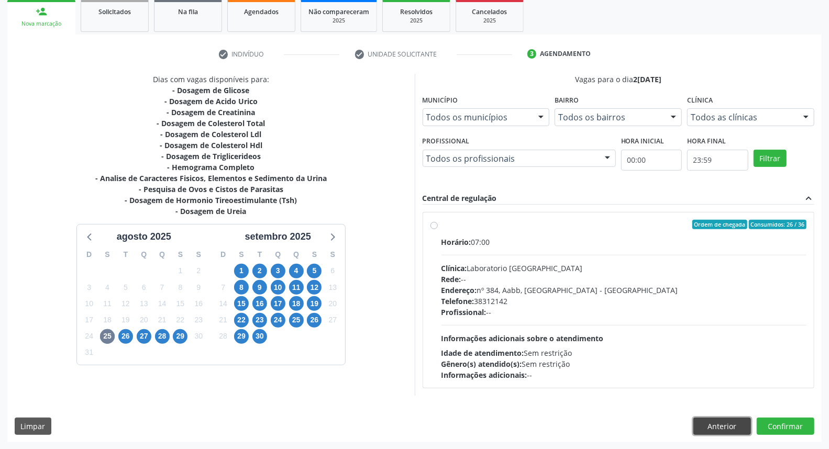
click at [737, 423] on button "Anterior" at bounding box center [723, 427] width 58 height 18
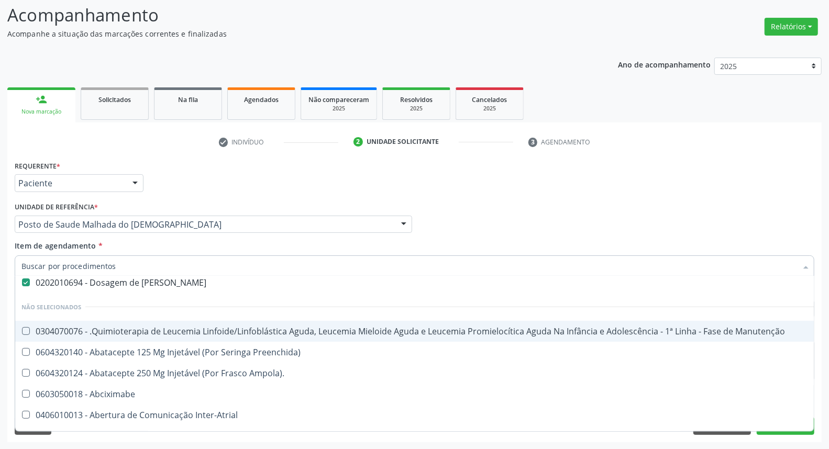
scroll to position [233, 0]
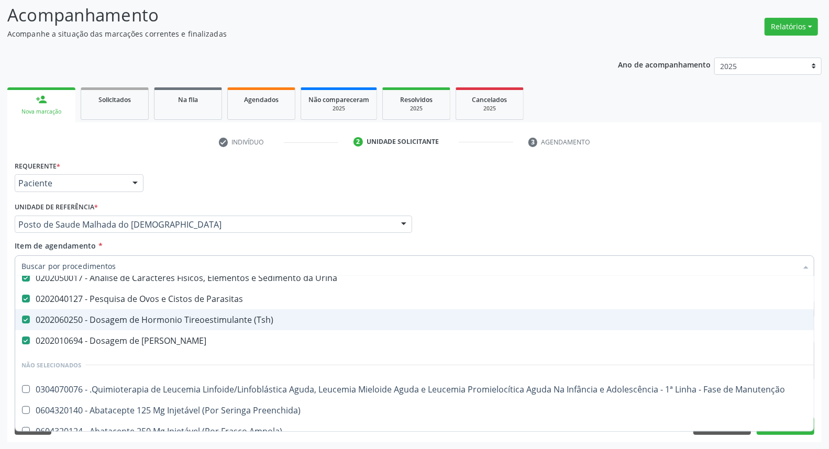
click at [135, 320] on div "0202060250 - Dosagem de Hormonio Tireoestimulante (Tsh)" at bounding box center [429, 320] width 816 height 8
checkbox \(Tsh\) "false"
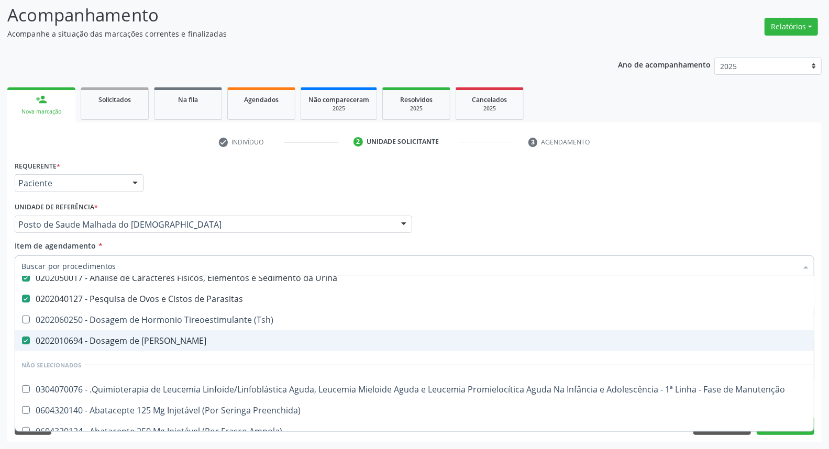
click at [131, 341] on div "0202010694 - Dosagem de [PERSON_NAME]" at bounding box center [429, 341] width 816 height 8
checkbox Ureia "false"
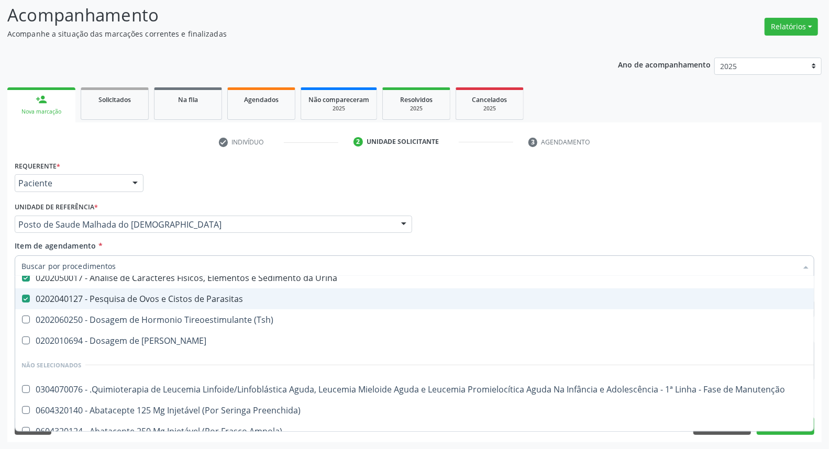
click at [535, 207] on div "Médico Solicitante Por favor, selecione a Unidade de Atendimento primeiro Nenhu…" at bounding box center [414, 220] width 805 height 41
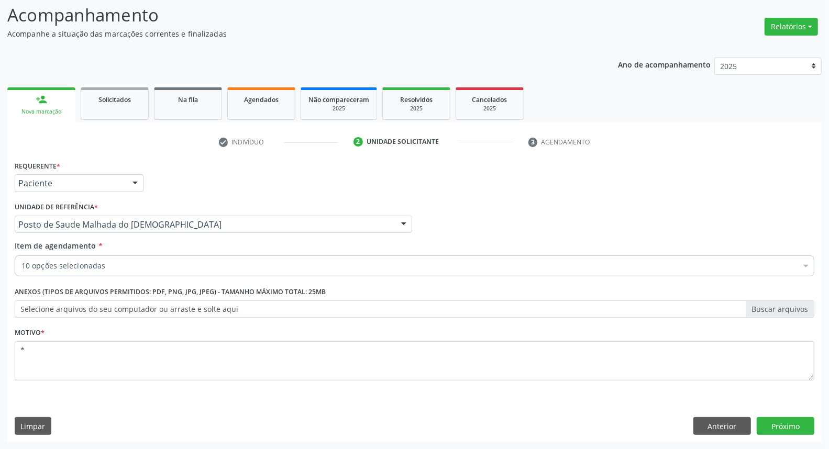
scroll to position [0, 0]
click at [765, 426] on button "Próximo" at bounding box center [786, 427] width 58 height 18
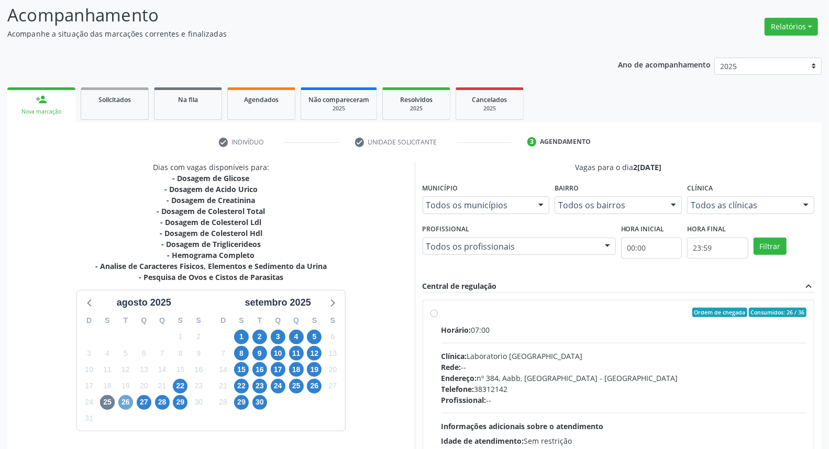
click at [119, 399] on span "26" at bounding box center [125, 403] width 15 height 15
click at [108, 402] on span "25" at bounding box center [107, 403] width 15 height 15
click at [442, 312] on label "Ordem de chegada Consumidos: 17 / 36 Horário: 07:00 Clínica: Laboratorio Jose P…" at bounding box center [625, 388] width 366 height 161
click at [434, 312] on input "Ordem de chegada Consumidos: 17 / 36 Horário: 07:00 Clínica: Laboratorio Jose P…" at bounding box center [434, 312] width 7 height 9
radio input "true"
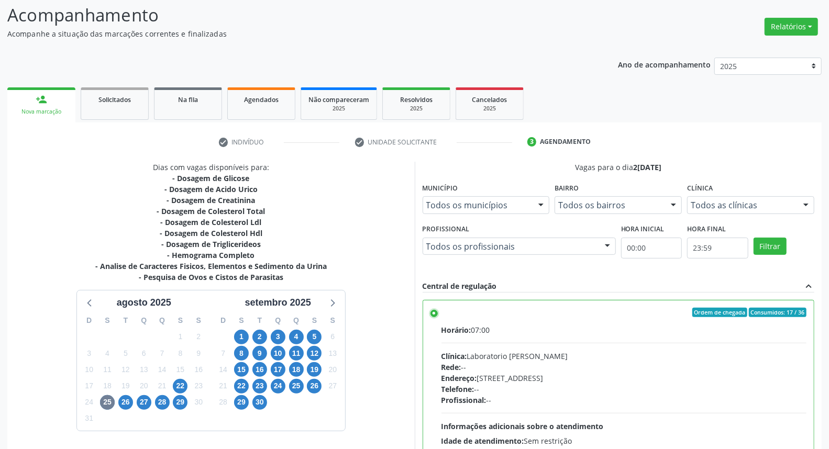
scroll to position [175, 0]
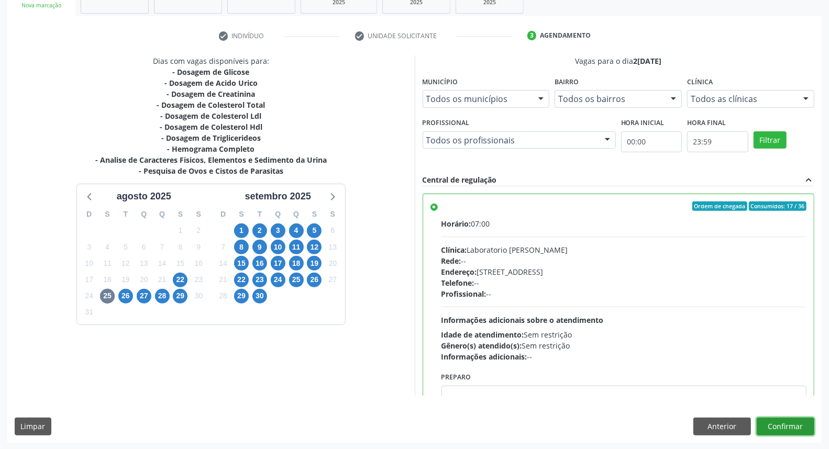
click at [777, 422] on button "Confirmar" at bounding box center [786, 427] width 58 height 18
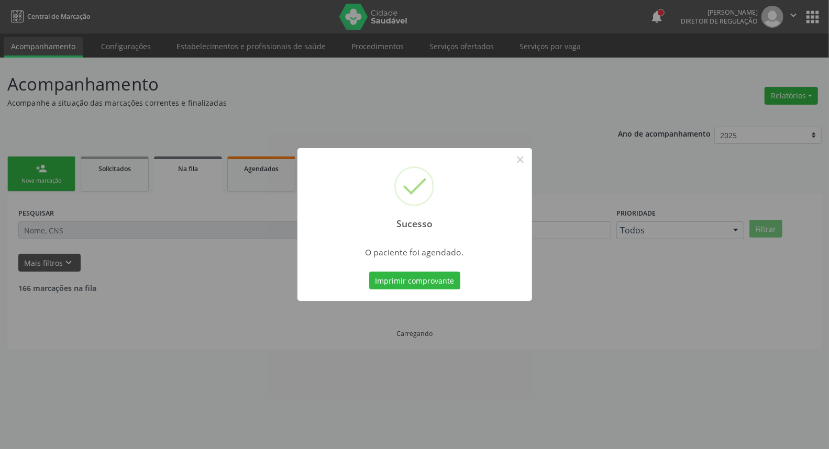
scroll to position [0, 0]
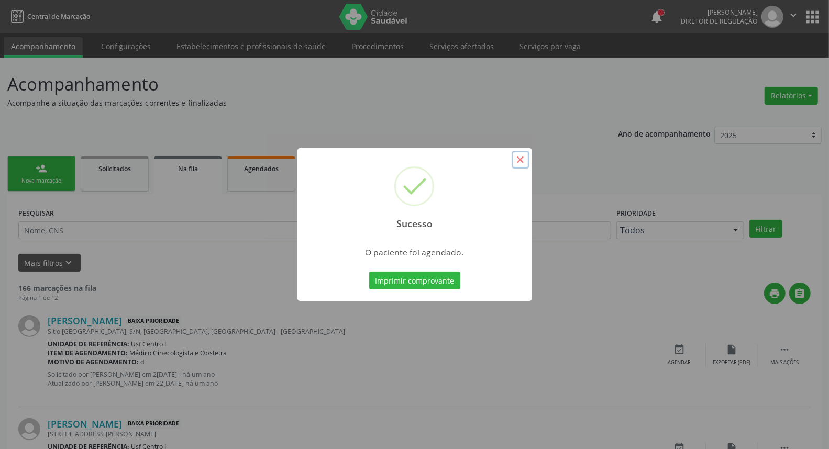
click at [518, 159] on button "×" at bounding box center [521, 160] width 18 height 18
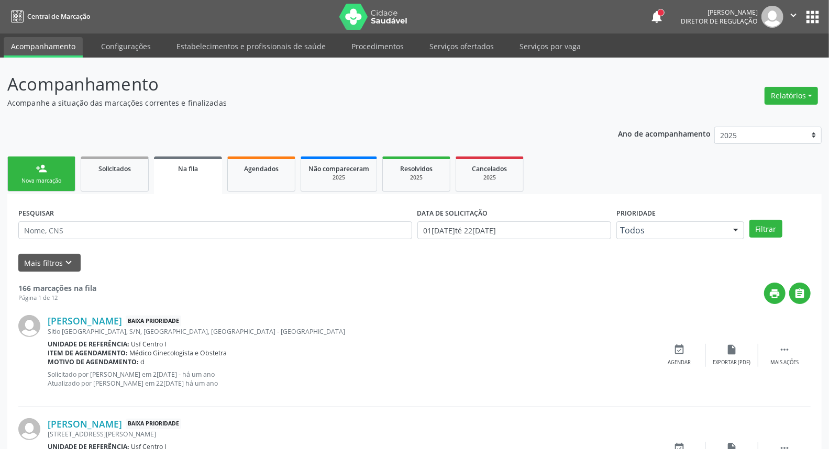
click at [29, 160] on link "person_add Nova marcação" at bounding box center [41, 174] width 68 height 35
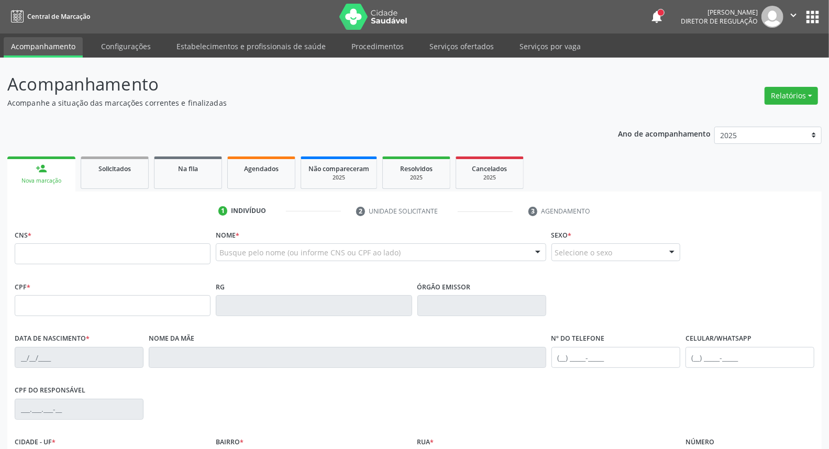
click at [34, 165] on link "person_add Nova marcação" at bounding box center [41, 174] width 68 height 35
click at [32, 250] on input "text" at bounding box center [113, 254] width 196 height 21
paste input "707 0018 6675 8634"
type input "707 0018 6675 8634"
type input "014.025.634-26"
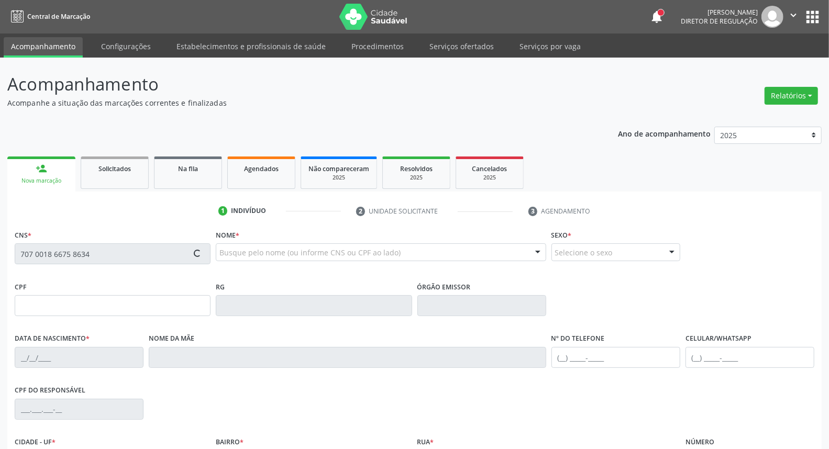
type input "18/11/1971"
type input "Luiza Maria do Carmo Santos"
type input "[PHONE_NUMBER]"
type input "20"
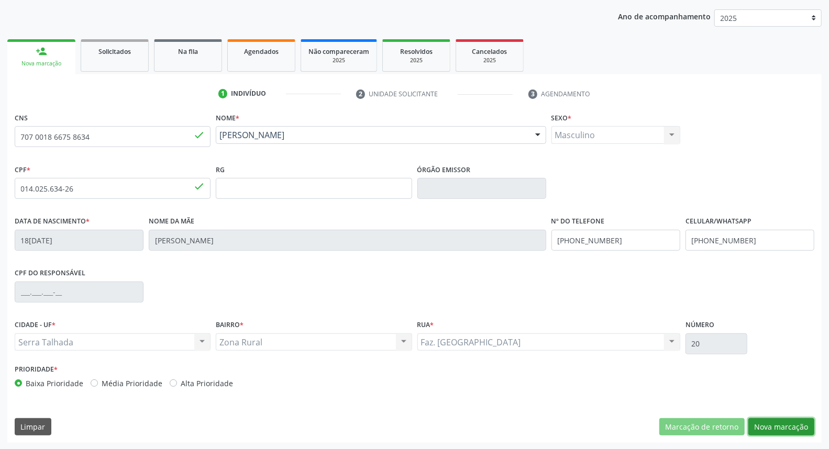
drag, startPoint x: 780, startPoint y: 420, endPoint x: 287, endPoint y: 307, distance: 505.3
click at [778, 420] on button "Nova marcação" at bounding box center [782, 428] width 66 height 18
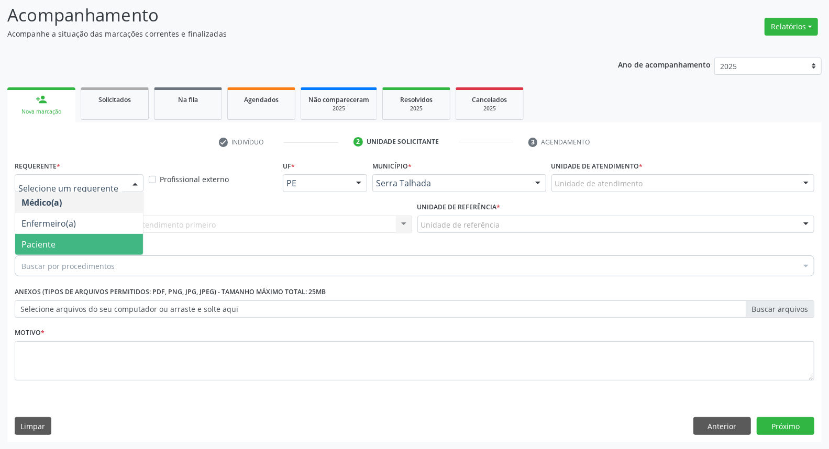
drag, startPoint x: 65, startPoint y: 251, endPoint x: 82, endPoint y: 229, distance: 27.8
click at [65, 249] on span "Paciente" at bounding box center [79, 244] width 128 height 21
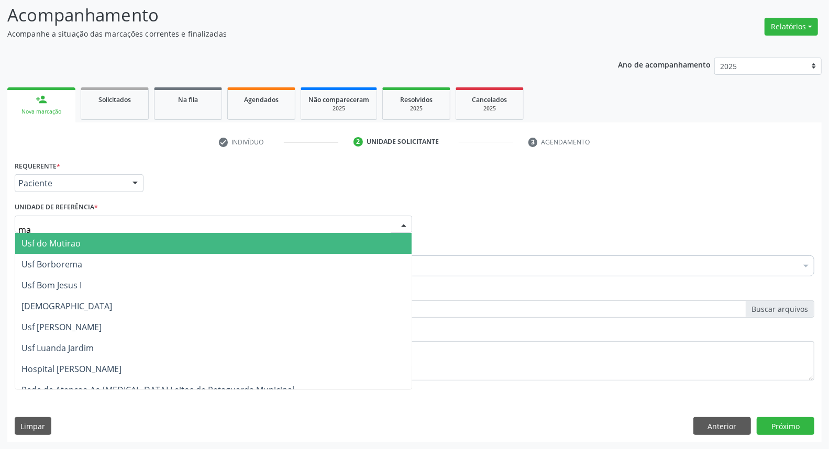
type input "mal"
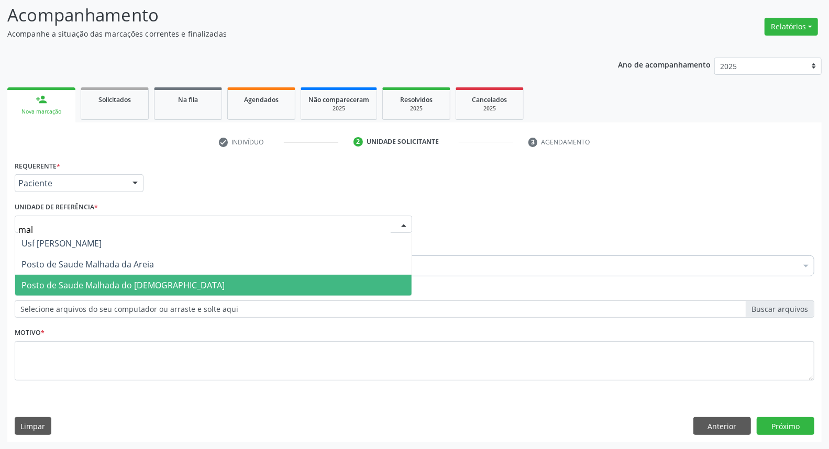
click at [107, 284] on span "Posto de Saude Malhada do [DEMOGRAPHIC_DATA]" at bounding box center [122, 286] width 203 height 12
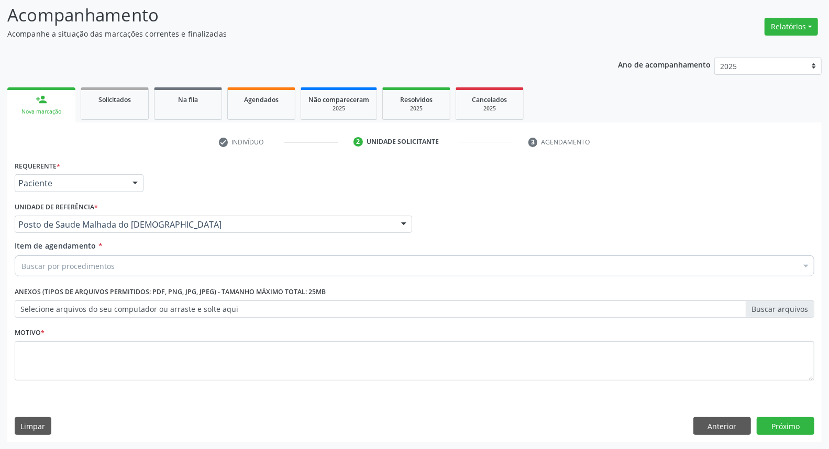
click at [119, 266] on div "Buscar por procedimentos" at bounding box center [415, 266] width 800 height 21
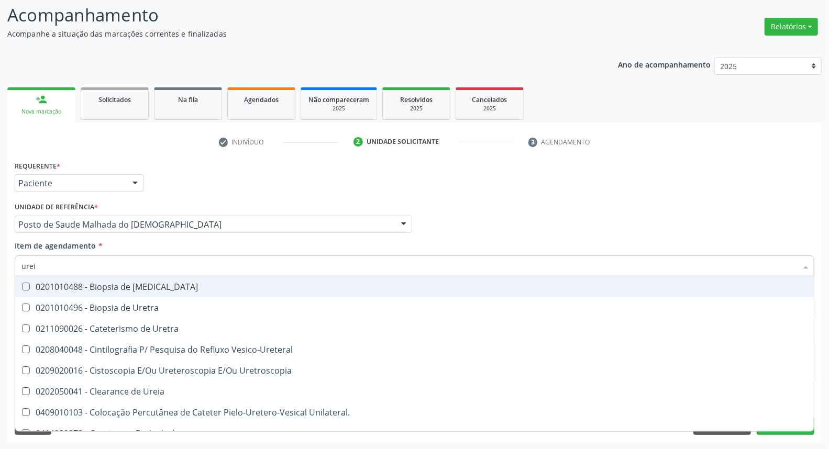
type input "ureia"
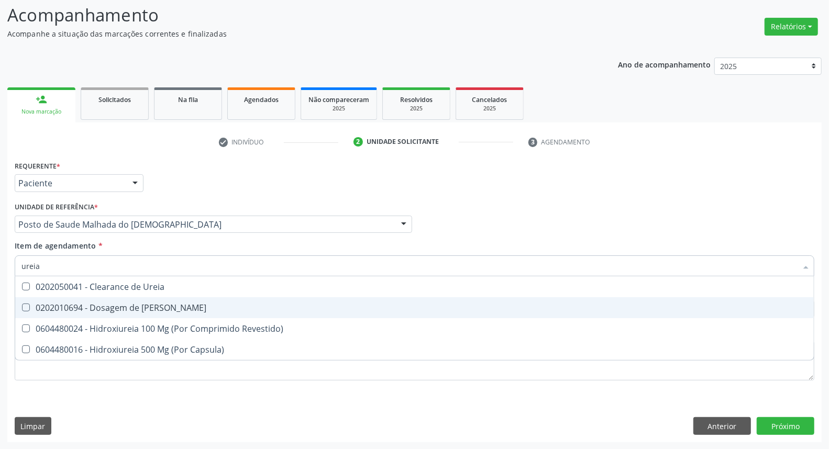
drag, startPoint x: 86, startPoint y: 306, endPoint x: 80, endPoint y: 269, distance: 37.1
click at [84, 304] on div "0202010694 - Dosagem de [PERSON_NAME]" at bounding box center [414, 308] width 786 height 8
checkbox Ureia "true"
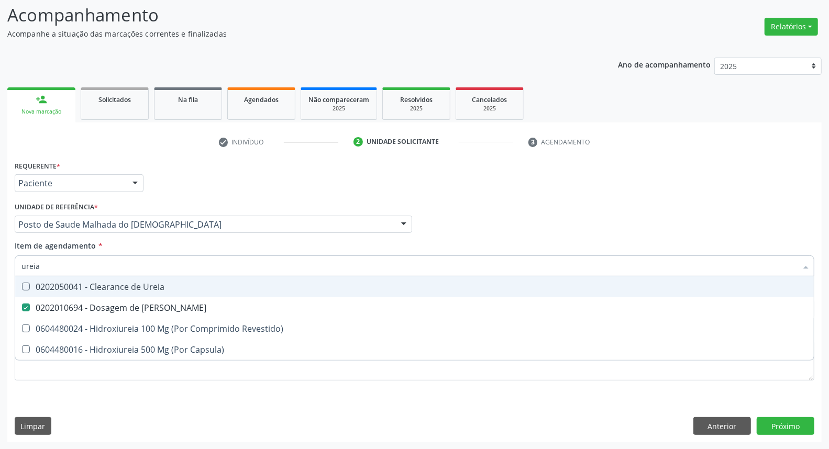
drag, startPoint x: 50, startPoint y: 264, endPoint x: 0, endPoint y: 240, distance: 55.1
click at [0, 242] on div "Acompanhamento Acompanhe a situação das marcações correntes e finalizadas Relat…" at bounding box center [414, 219] width 829 height 462
type input "t"
checkbox Ureia "false"
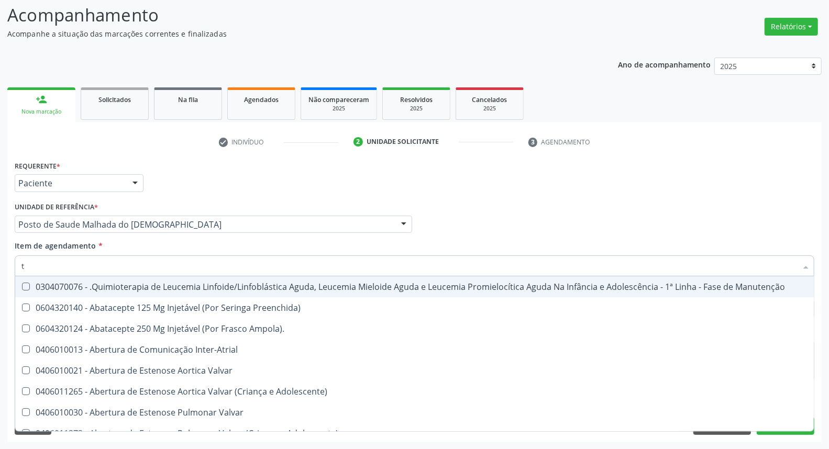
type input "[MEDICAL_DATA]"
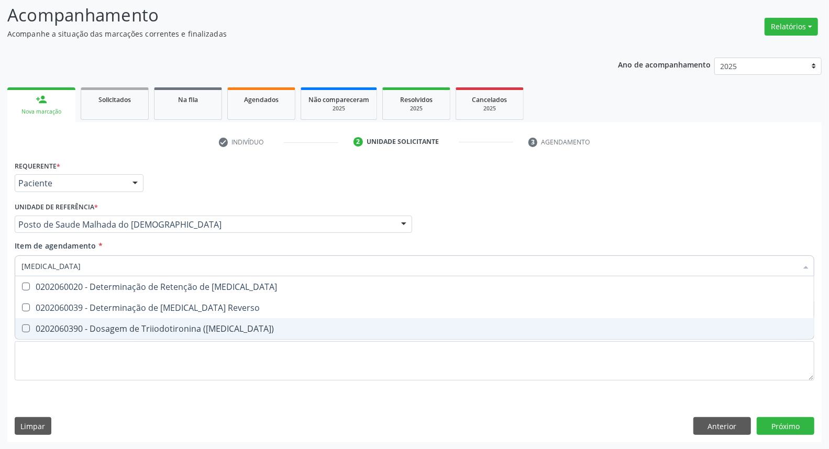
drag, startPoint x: 35, startPoint y: 323, endPoint x: 39, endPoint y: 283, distance: 40.0
click at [35, 322] on span "0202060390 - Dosagem de Triiodotironina ([MEDICAL_DATA])" at bounding box center [414, 329] width 799 height 21
checkbox \(T3\) "true"
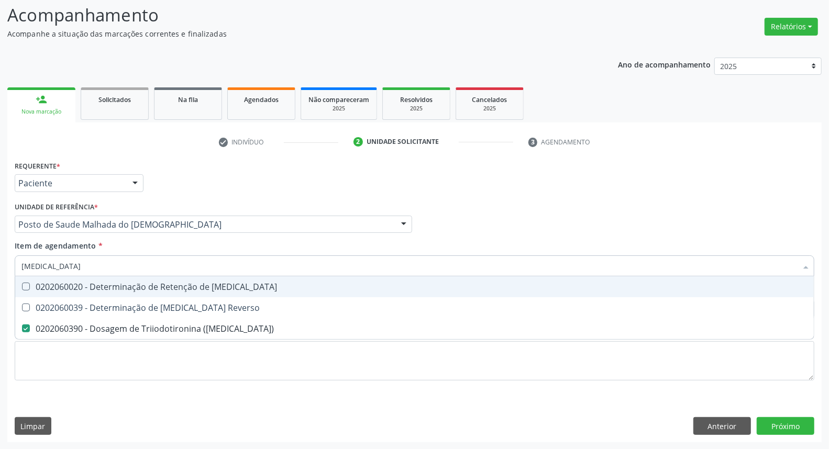
type input "t"
checkbox \(T3\) "false"
type input "t4"
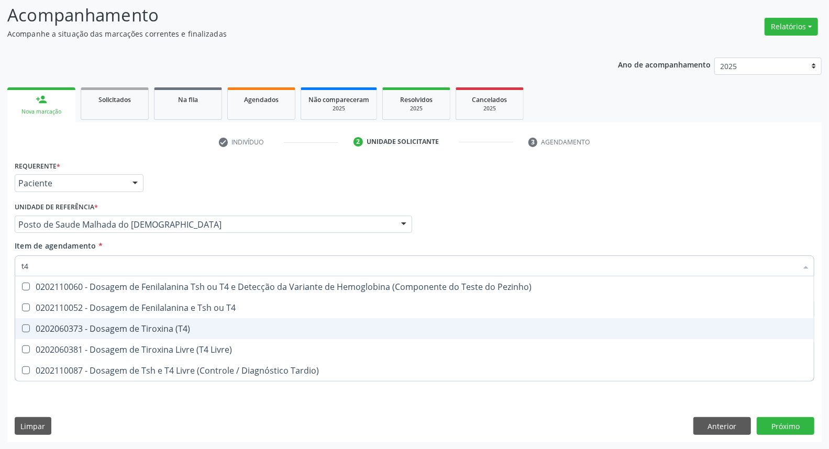
click at [26, 332] on \(T4\) at bounding box center [26, 329] width 8 height 8
click at [22, 332] on \(T4\) "checkbox" at bounding box center [18, 328] width 7 height 7
checkbox \(T4\) "true"
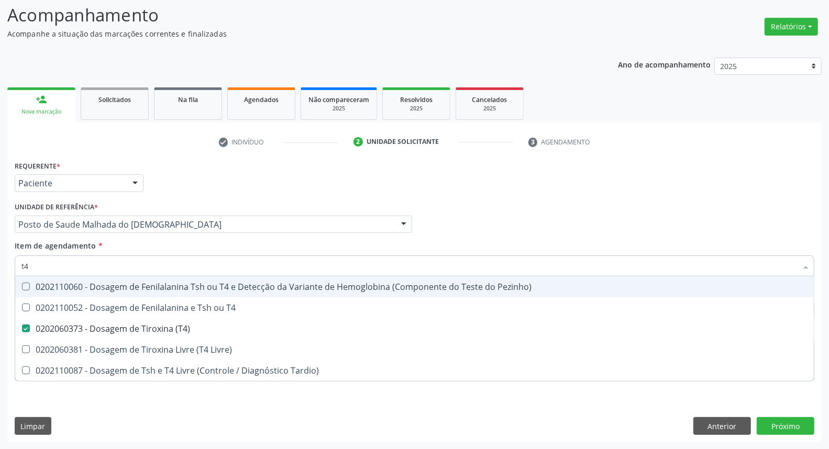
click at [50, 269] on input "t4" at bounding box center [409, 266] width 776 height 21
type input "t"
checkbox \(T4\) "false"
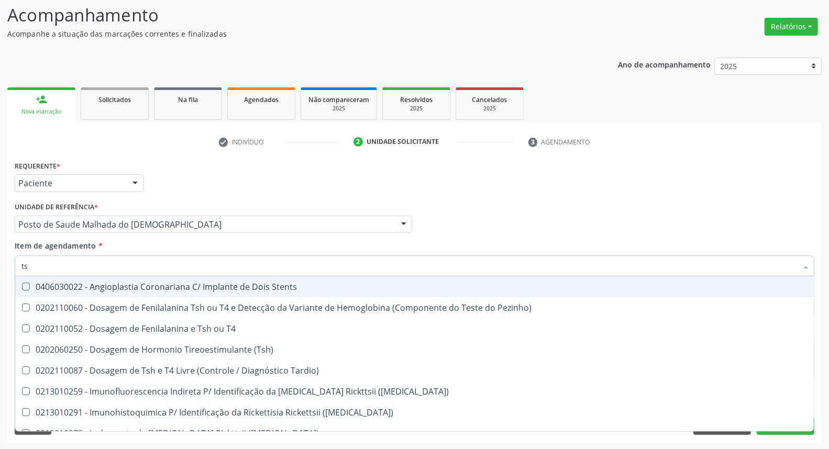
type input "tsh"
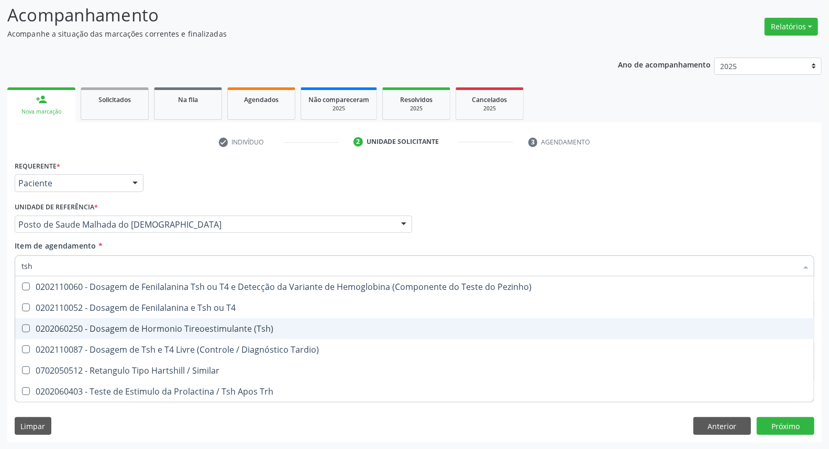
drag, startPoint x: 51, startPoint y: 328, endPoint x: 50, endPoint y: 275, distance: 53.5
click at [51, 326] on div "0202060250 - Dosagem de Hormonio Tireoestimulante (Tsh)" at bounding box center [414, 329] width 786 height 8
checkbox \(Tsh\) "true"
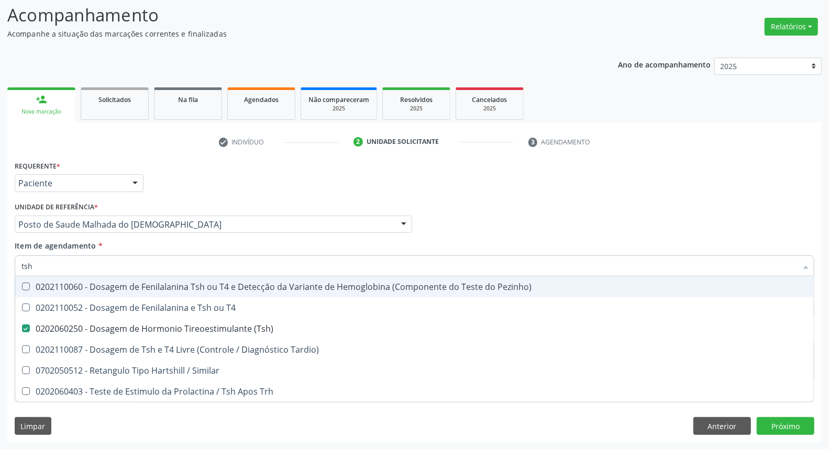
click at [0, 240] on div "Acompanhamento Acompanhe a situação das marcações correntes e finalizadas Relat…" at bounding box center [414, 219] width 829 height 462
type input "h"
checkbox \(Tsh\) "false"
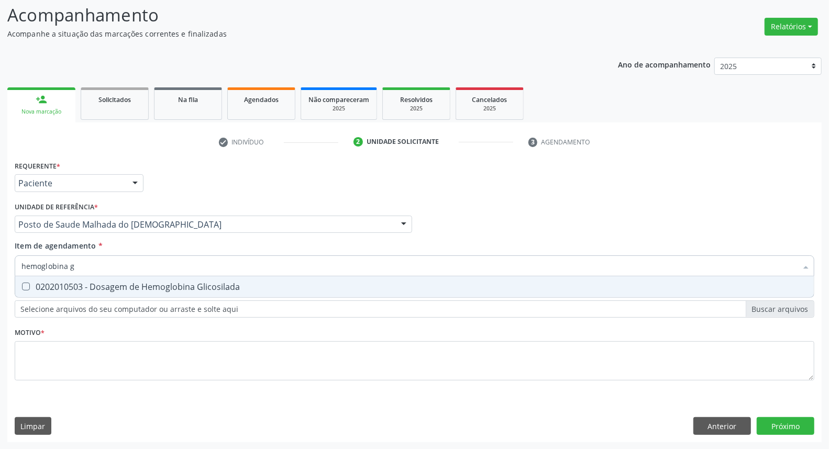
type input "hemoglobina g"
drag, startPoint x: 38, startPoint y: 286, endPoint x: 72, endPoint y: 268, distance: 38.0
click at [38, 283] on div "0202010503 - Dosagem de Hemoglobina Glicosilada" at bounding box center [414, 287] width 786 height 8
checkbox Glicosilada "true"
drag, startPoint x: 0, startPoint y: 238, endPoint x: 0, endPoint y: 219, distance: 18.9
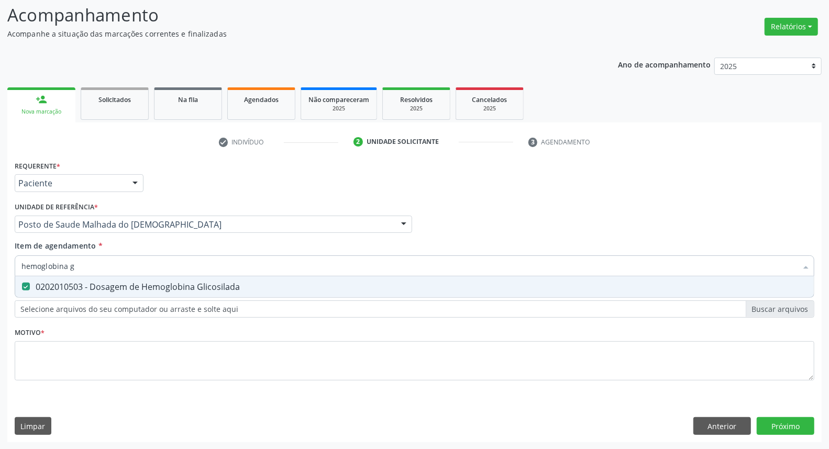
click at [0, 219] on div "Acompanhamento Acompanhe a situação das marcações correntes e finalizadas Relat…" at bounding box center [414, 219] width 829 height 462
type input "t"
checkbox Glicosilada "false"
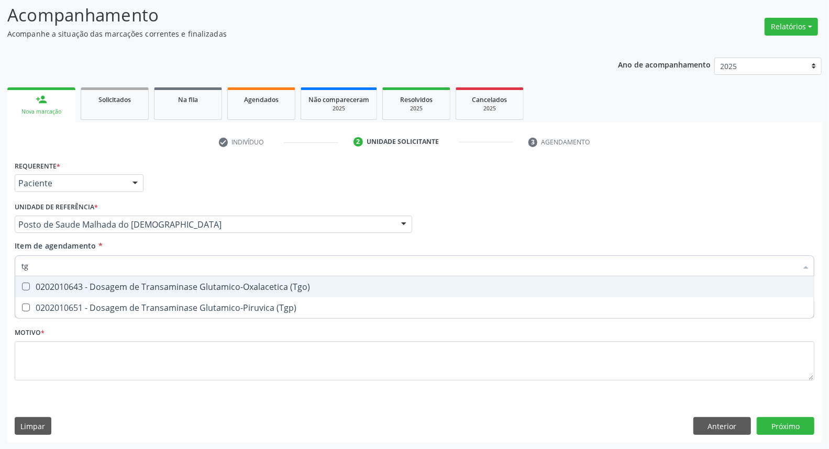
type input "tgo"
drag, startPoint x: 54, startPoint y: 285, endPoint x: 51, endPoint y: 270, distance: 15.5
click at [53, 283] on div "0202010643 - Dosagem de Transaminase Glutamico-Oxalacetica (Tgo)" at bounding box center [414, 287] width 786 height 8
checkbox \(Tgo\) "true"
drag, startPoint x: 42, startPoint y: 264, endPoint x: 0, endPoint y: 242, distance: 47.6
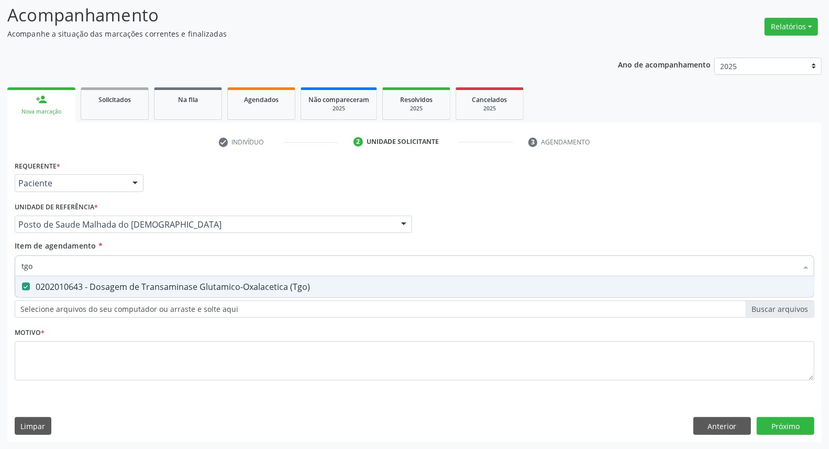
click at [0, 244] on div "Acompanhamento Acompanhe a situação das marcações correntes e finalizadas Relat…" at bounding box center [414, 219] width 829 height 462
type input "b"
checkbox \(Tgo\) "false"
type input "bilirr"
drag, startPoint x: 56, startPoint y: 290, endPoint x: 58, endPoint y: 273, distance: 16.9
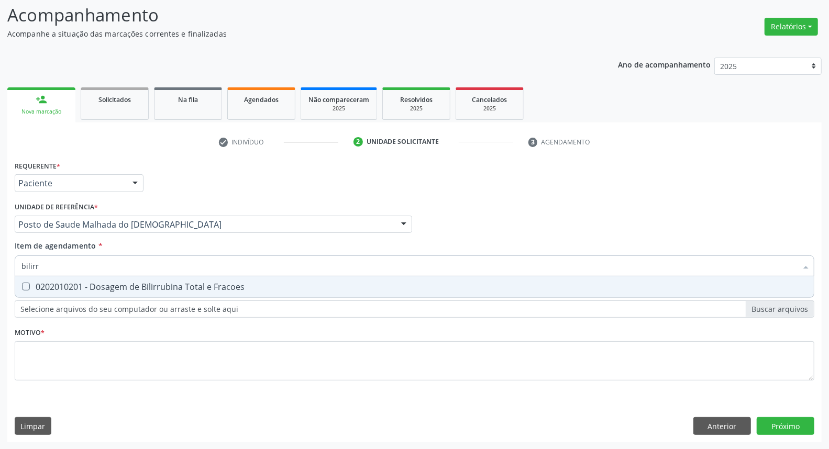
click at [54, 285] on div "0202010201 - Dosagem de Bilirrubina Total e Fracoes" at bounding box center [414, 287] width 786 height 8
checkbox Fracoes "true"
drag, startPoint x: 56, startPoint y: 265, endPoint x: 0, endPoint y: 237, distance: 62.6
click at [0, 238] on div "Acompanhamento Acompanhe a situação das marcações correntes e finalizadas Relat…" at bounding box center [414, 219] width 829 height 462
type input "ur"
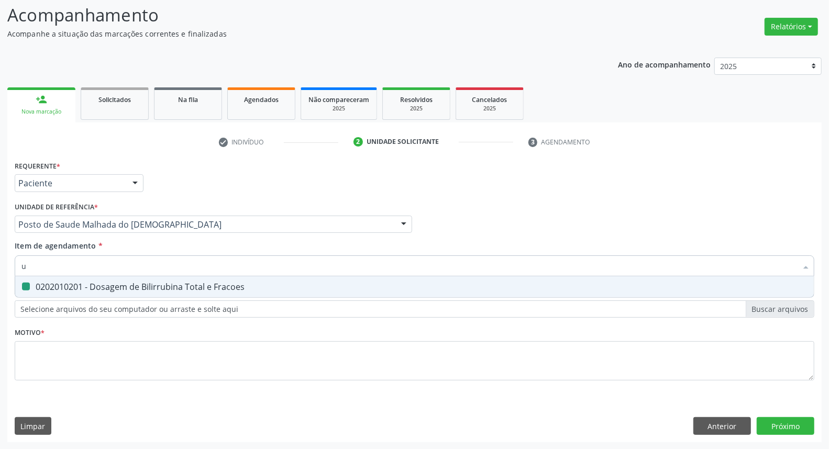
checkbox Fracoes "false"
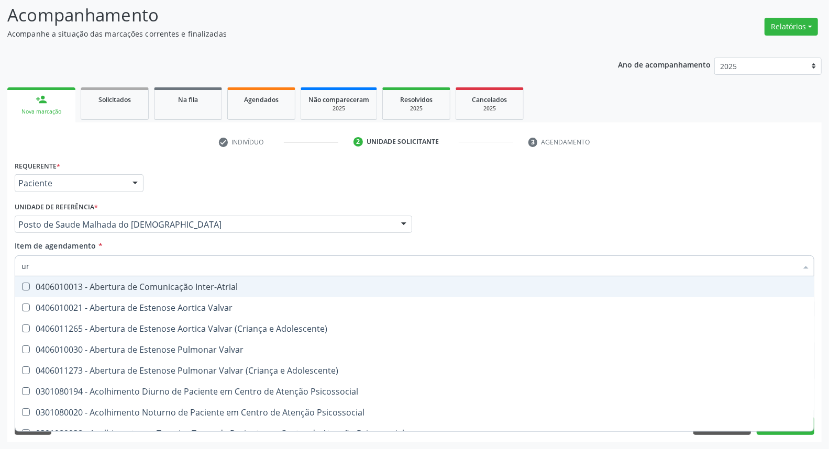
type input "ure"
checkbox Miotendinoso "true"
type input "urei"
checkbox Valvar "true"
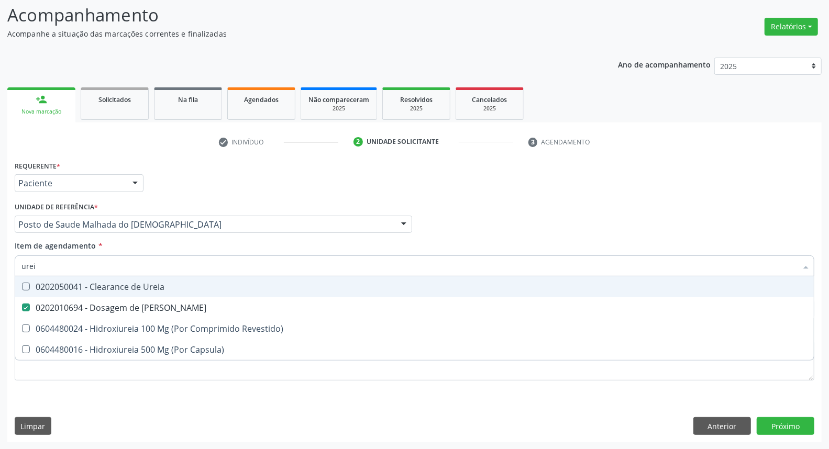
type input "ureia"
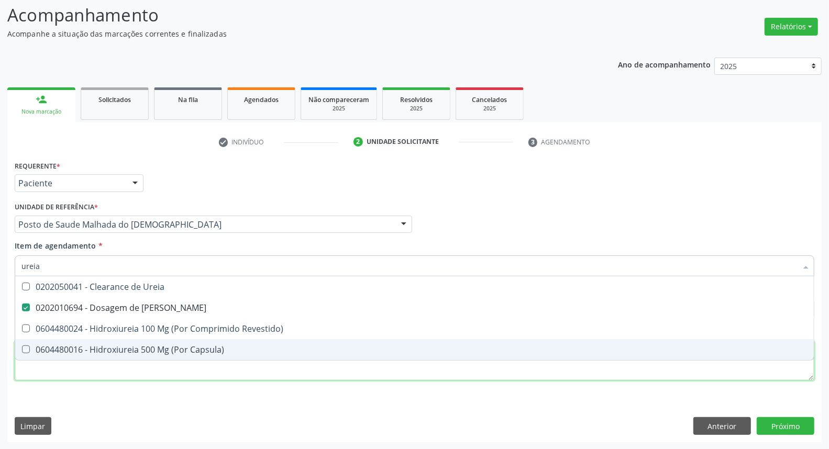
click at [760, 372] on div "Requerente * Paciente Médico(a) Enfermeiro(a) Paciente Nenhum resultado encontr…" at bounding box center [415, 276] width 800 height 237
checkbox Revestido\) "true"
checkbox Capsula\) "true"
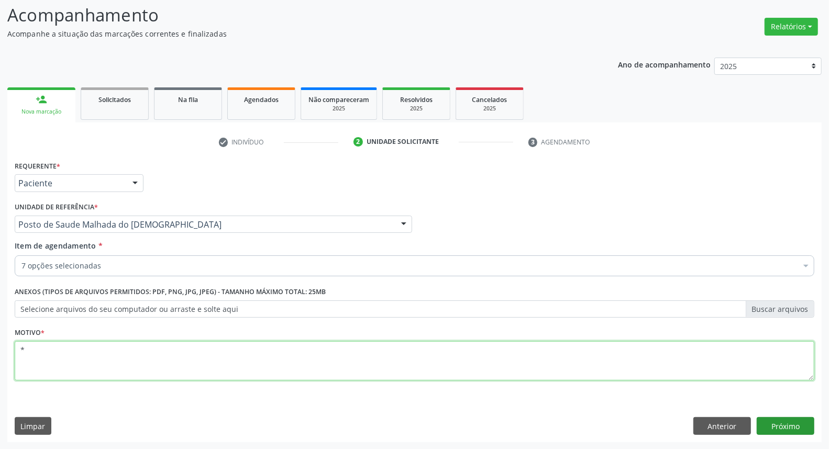
type textarea "*"
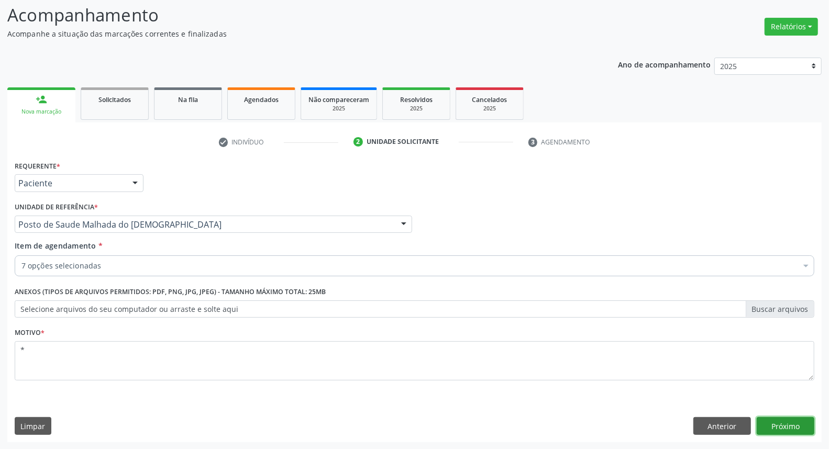
click at [778, 431] on button "Próximo" at bounding box center [786, 427] width 58 height 18
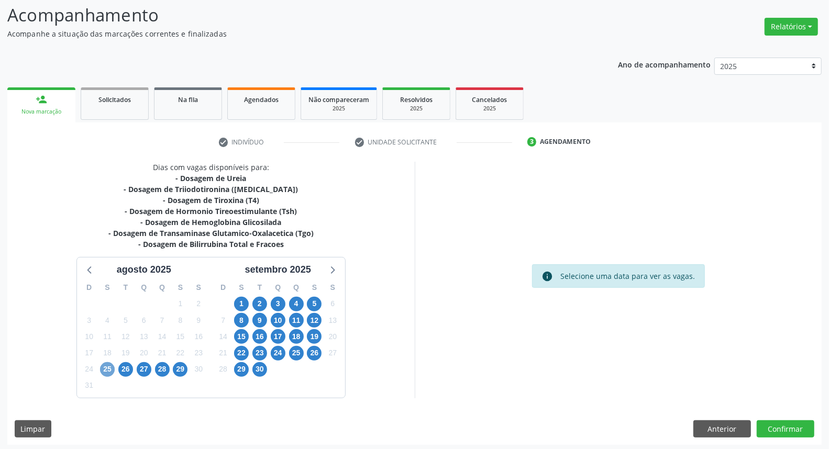
click at [106, 367] on span "25" at bounding box center [107, 370] width 15 height 15
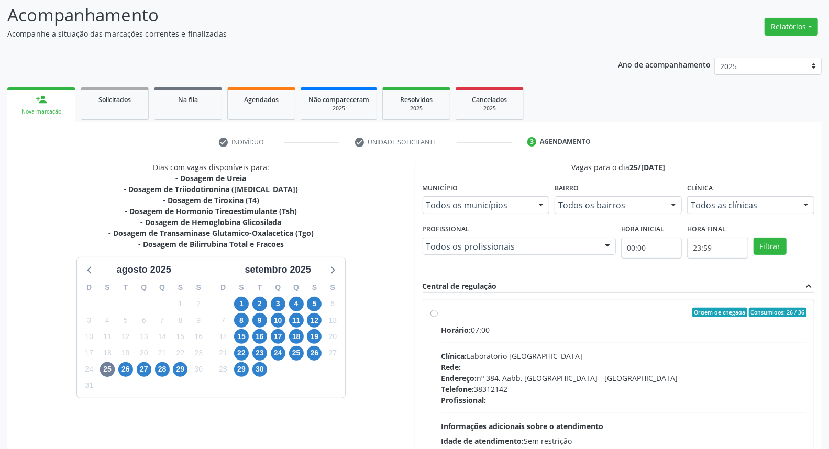
click at [442, 316] on label "Ordem de chegada Consumidos: 26 / 36 Horário: 07:00 Clínica: Laboratorio Sao Fr…" at bounding box center [625, 388] width 366 height 161
click at [434, 316] on input "Ordem de chegada Consumidos: 26 / 36 Horário: 07:00 Clínica: Laboratorio Sao Fr…" at bounding box center [434, 312] width 7 height 9
radio input "true"
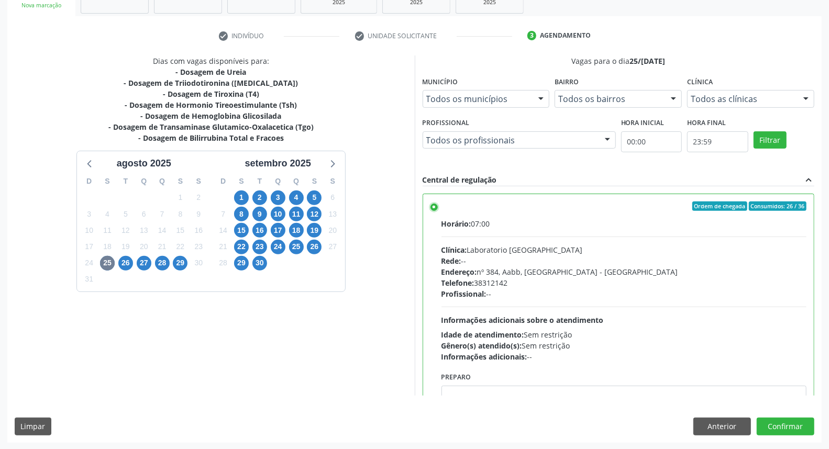
scroll to position [51, 0]
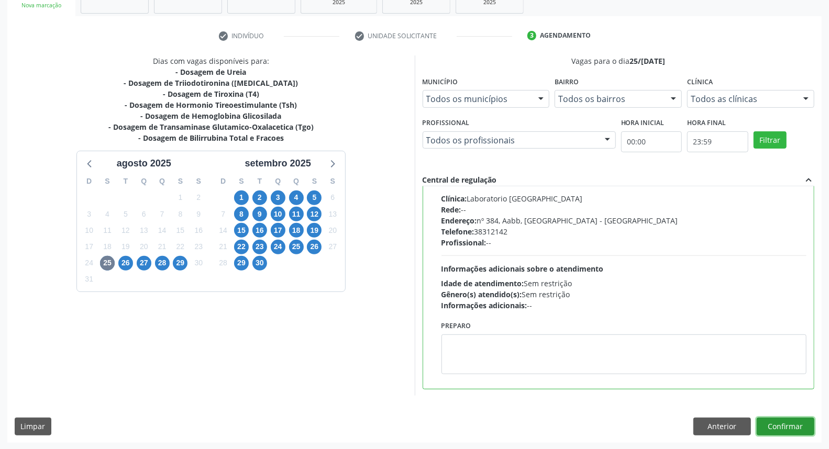
click at [773, 420] on button "Confirmar" at bounding box center [786, 427] width 58 height 18
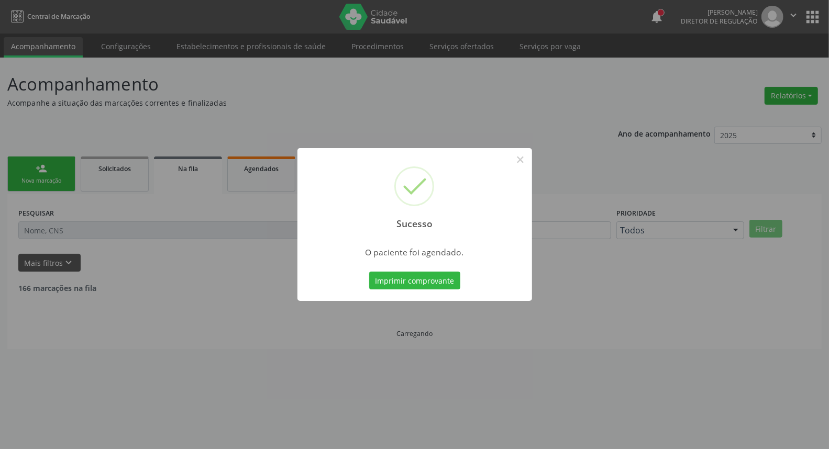
scroll to position [0, 0]
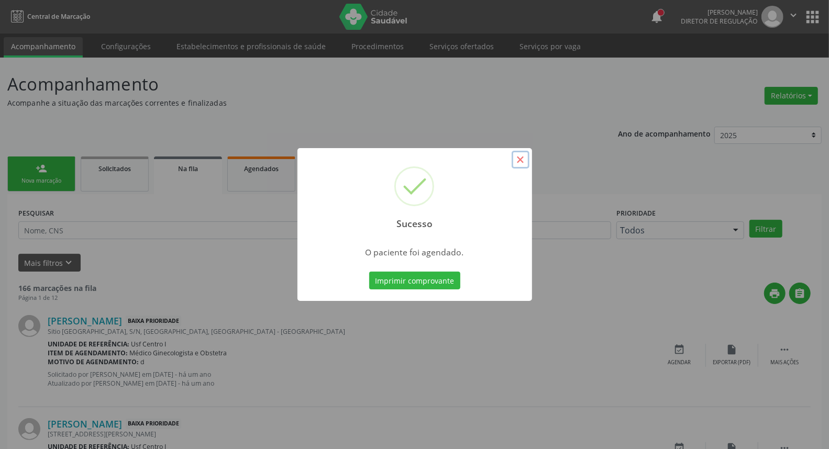
click at [521, 163] on button "×" at bounding box center [521, 160] width 18 height 18
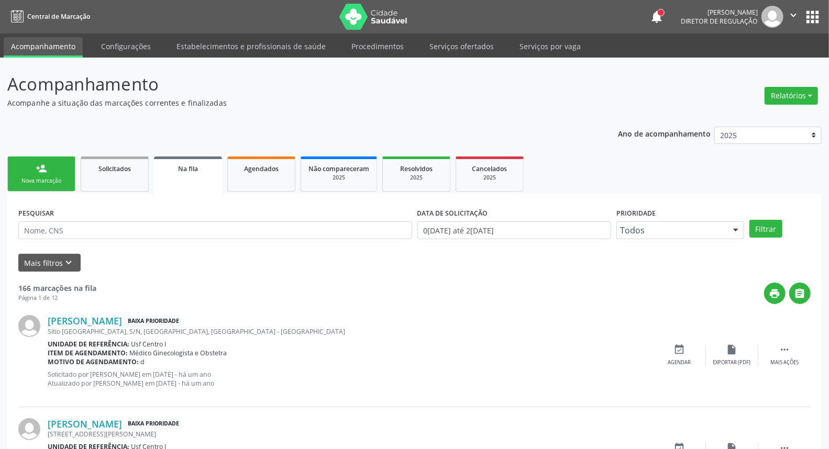
click at [30, 168] on link "person_add Nova marcação" at bounding box center [41, 174] width 68 height 35
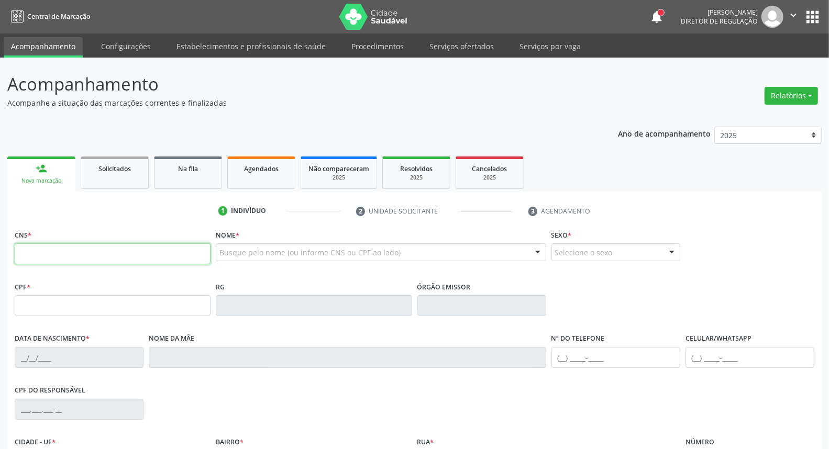
click at [49, 249] on input "text" at bounding box center [113, 254] width 196 height 21
type input "898 0037 1294 6807"
type input "028.447.574-21"
type input "13/06/1972"
type input "Maria Augustinha Furtado Guerra"
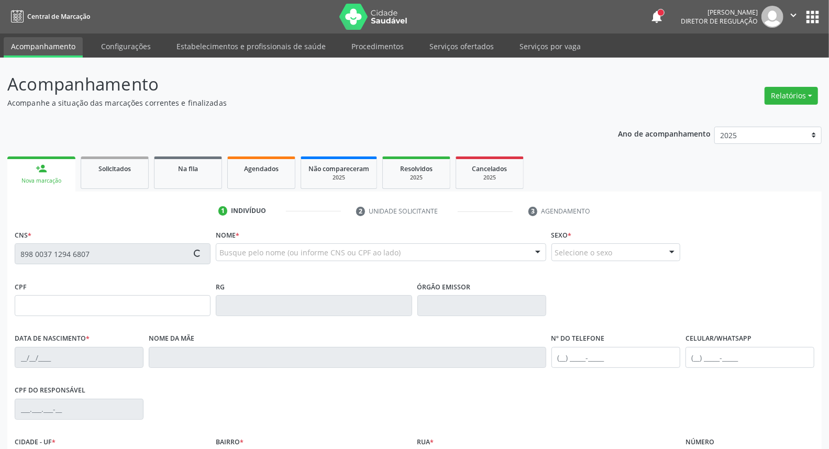
type input "[PHONE_NUMBER]"
type input "S/N"
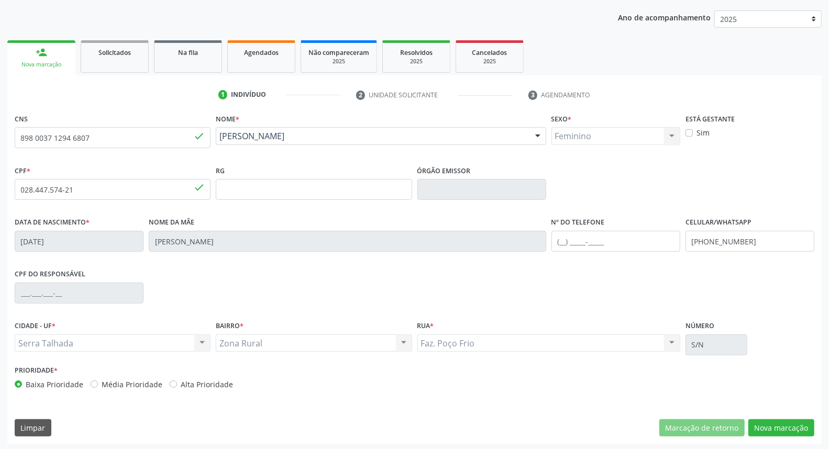
scroll to position [117, 0]
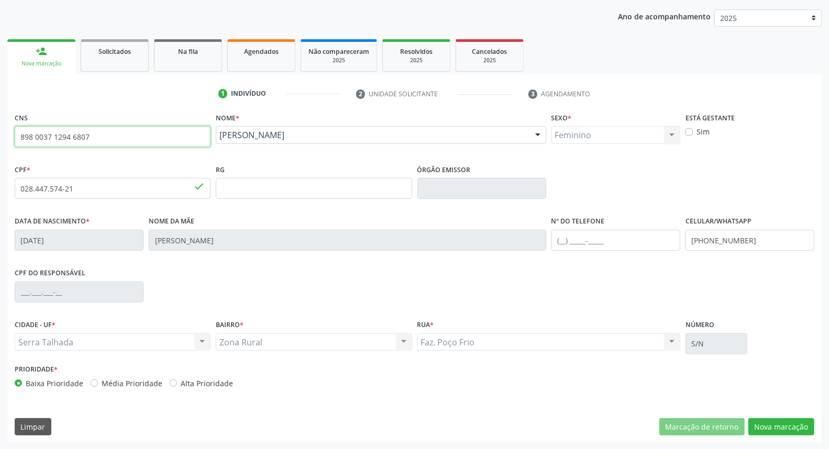
drag, startPoint x: 114, startPoint y: 141, endPoint x: 0, endPoint y: 142, distance: 114.2
click at [0, 142] on div "Acompanhamento Acompanhe a situação das marcações correntes e finalizadas Relat…" at bounding box center [414, 195] width 829 height 510
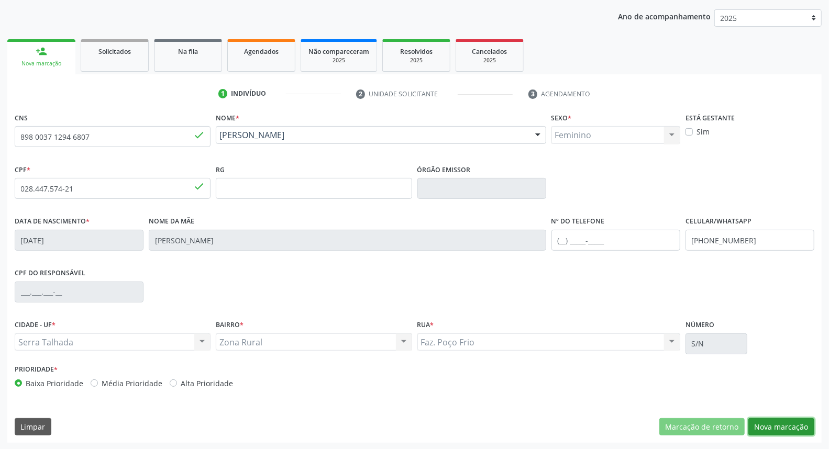
click at [767, 425] on button "Nova marcação" at bounding box center [782, 428] width 66 height 18
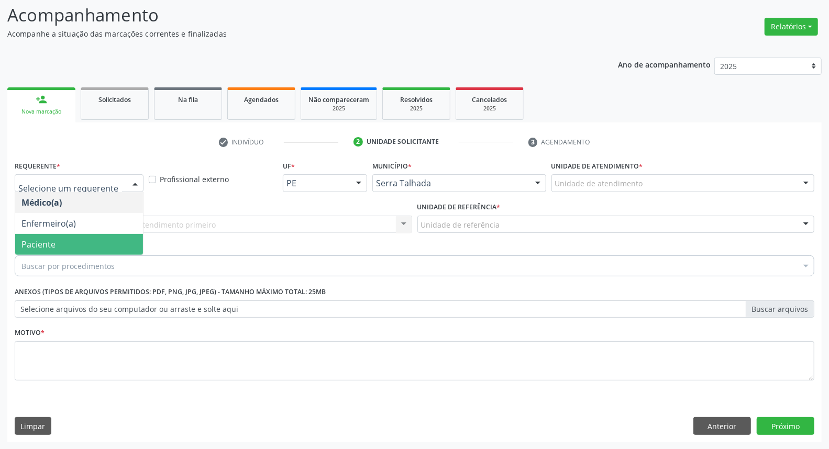
drag, startPoint x: 81, startPoint y: 247, endPoint x: 82, endPoint y: 237, distance: 10.1
click at [80, 247] on span "Paciente" at bounding box center [79, 244] width 128 height 21
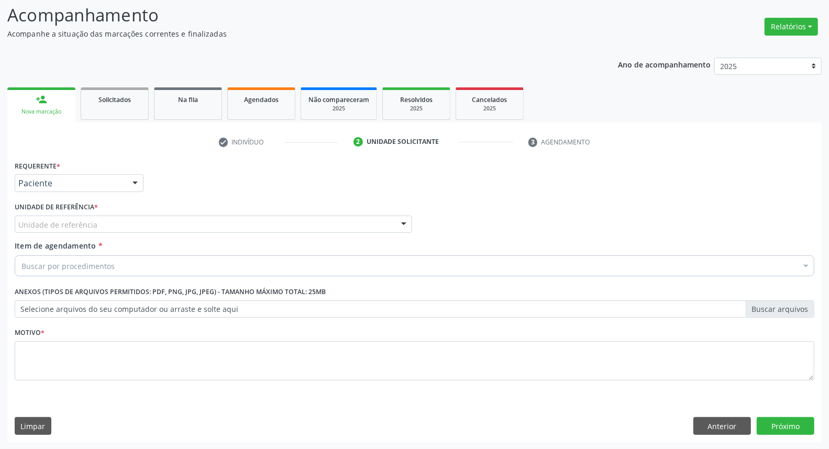
click at [107, 223] on div "Unidade de referência" at bounding box center [214, 225] width 398 height 18
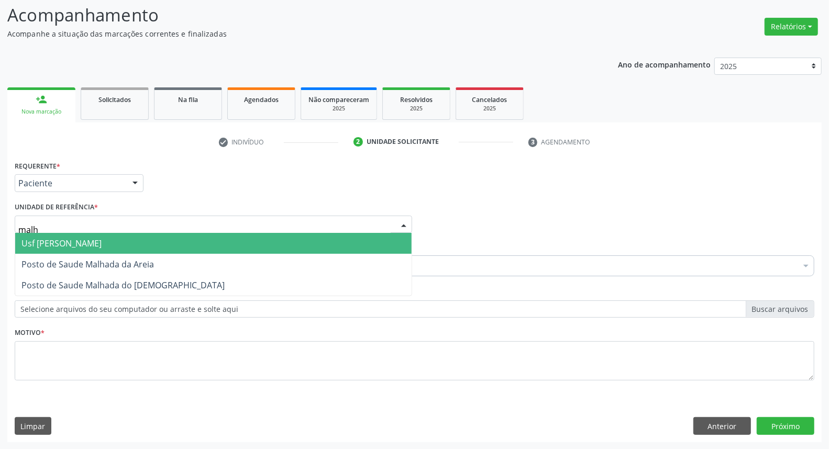
type input "malha"
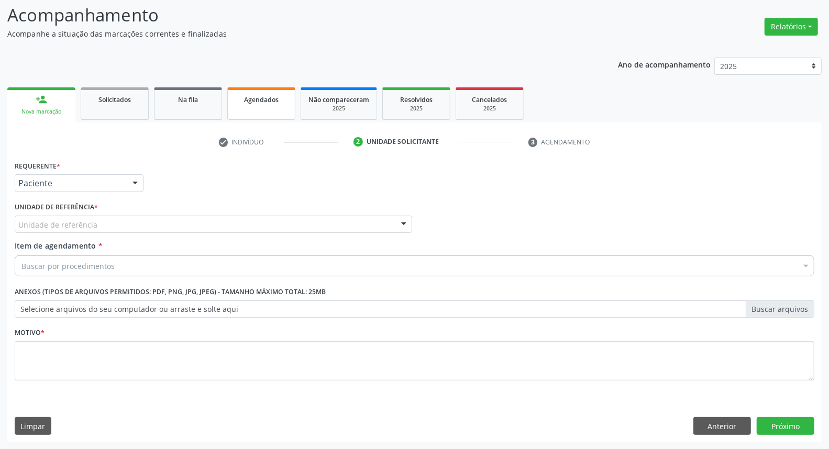
click at [266, 105] on link "Agendados" at bounding box center [261, 103] width 68 height 32
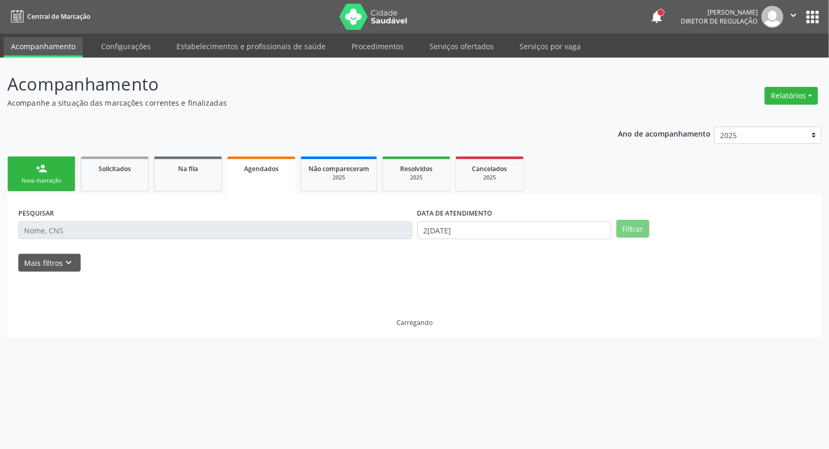
scroll to position [0, 0]
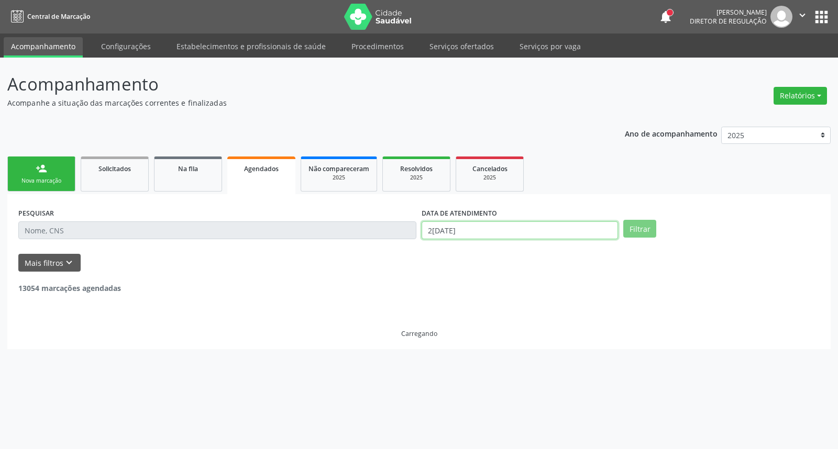
click at [474, 232] on body "Central de Marcação notifications Adão Alves de Medeiros Diretor de regulação …" at bounding box center [419, 224] width 838 height 449
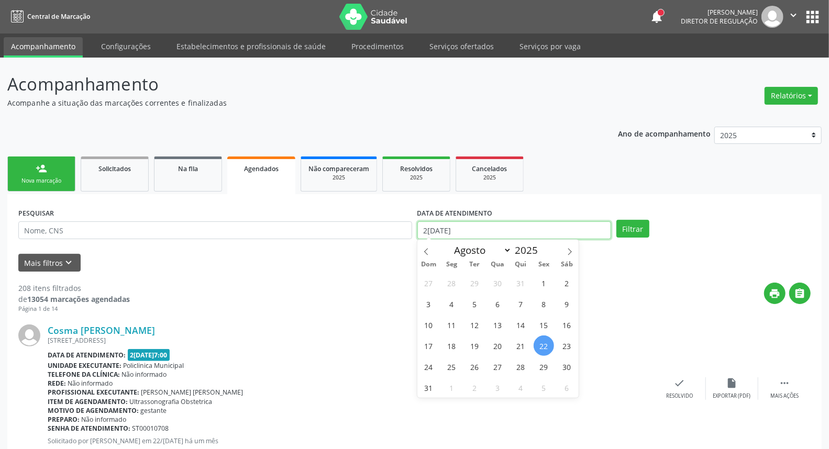
click at [474, 232] on input "22/08/2025" at bounding box center [515, 231] width 194 height 18
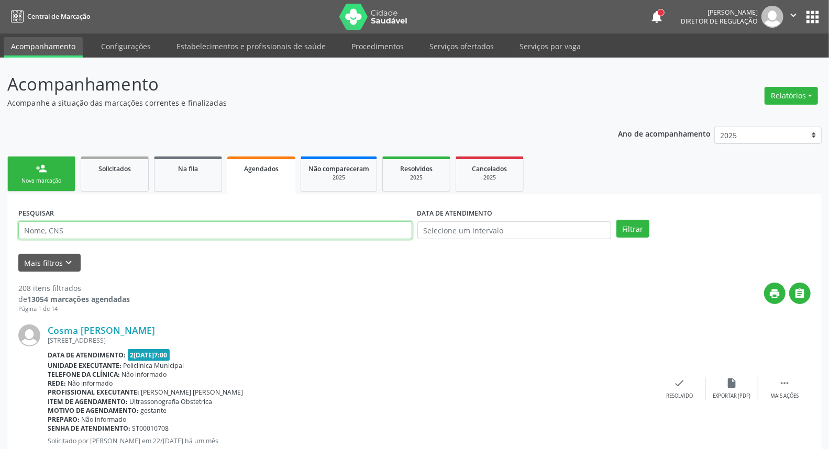
click at [318, 228] on input "text" at bounding box center [215, 231] width 394 height 18
paste input "898 0037 1294 6807"
type input "898 0037 1294 6807"
click at [617, 220] on button "Filtrar" at bounding box center [633, 229] width 33 height 18
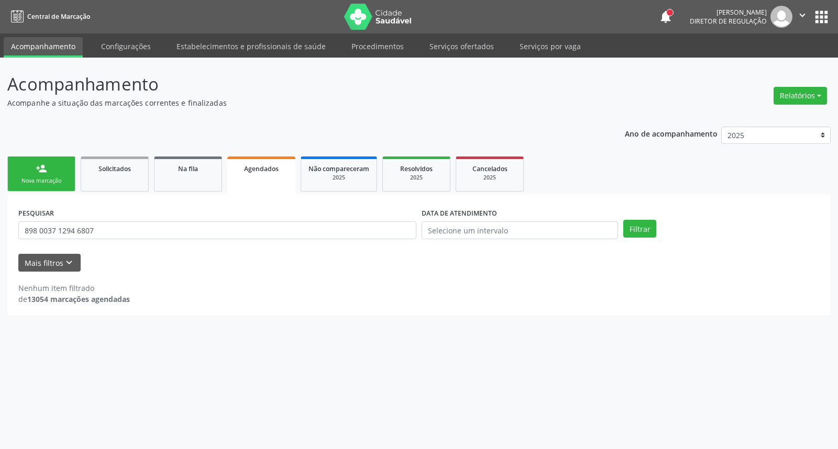
click at [19, 170] on link "person_add Nova marcação" at bounding box center [41, 174] width 68 height 35
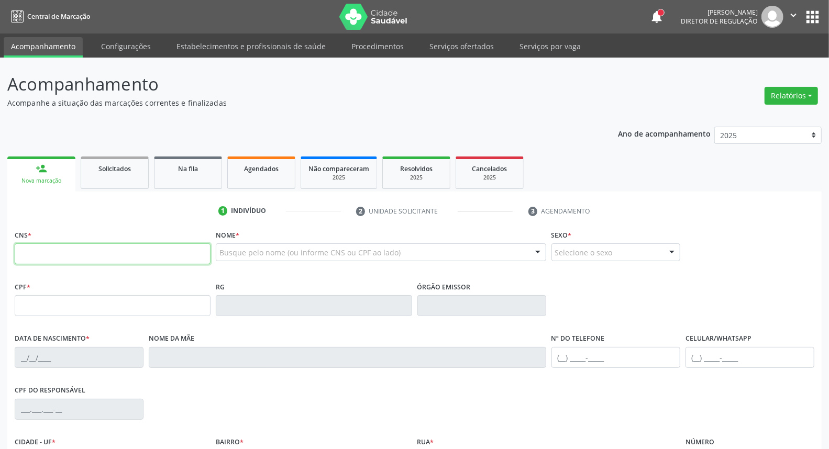
click at [124, 256] on input "text" at bounding box center [113, 254] width 196 height 21
paste input "898 0037 1294 6807"
type input "898 0037 1294 6807"
type input "028.447.574-21"
type input "13/06/1972"
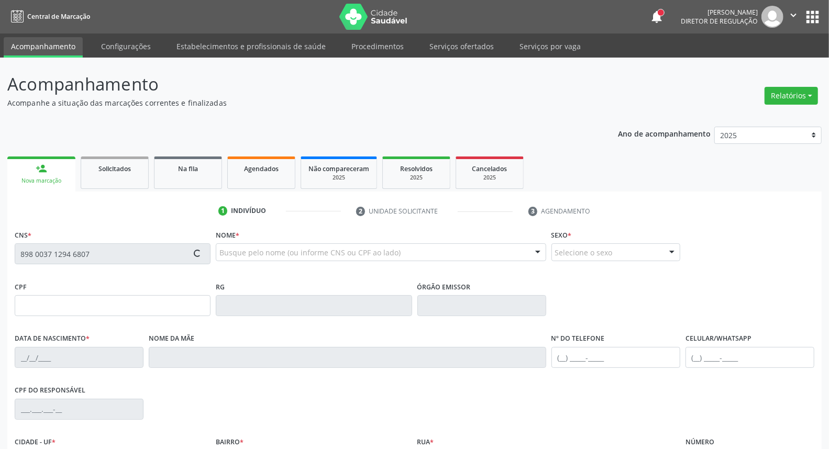
type input "Maria Augustinha Furtado Guerra"
type input "[PHONE_NUMBER]"
type input "S/N"
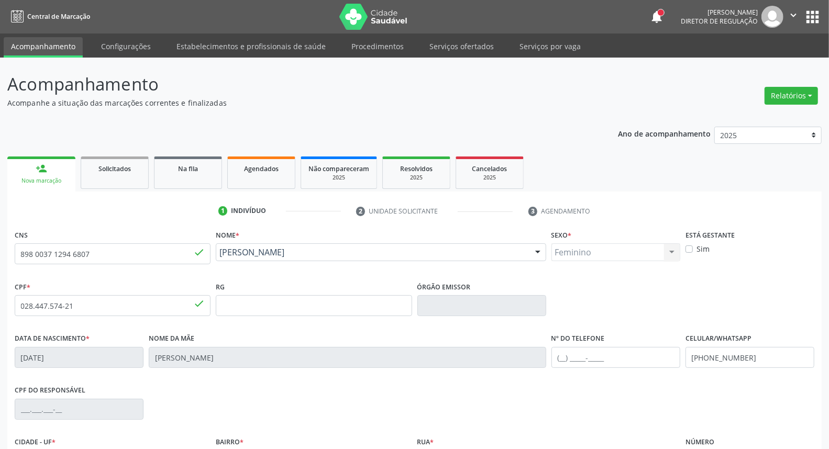
scroll to position [117, 0]
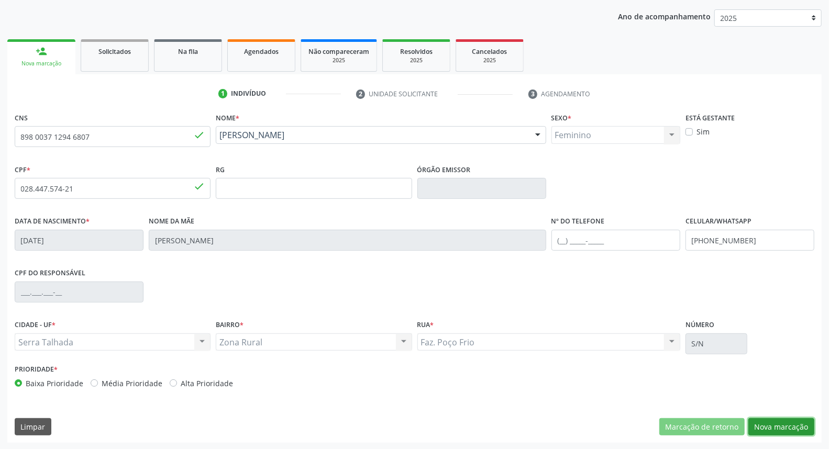
click at [778, 425] on button "Nova marcação" at bounding box center [782, 428] width 66 height 18
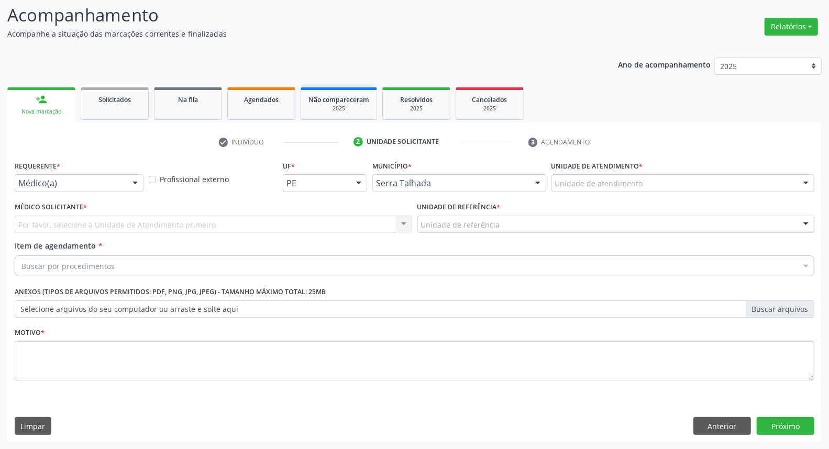
click at [89, 175] on div "Médico(a)" at bounding box center [79, 183] width 129 height 18
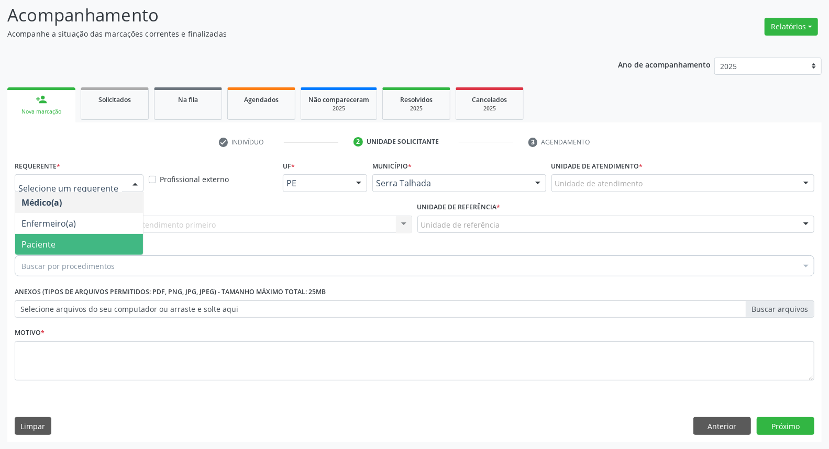
click at [76, 246] on span "Paciente" at bounding box center [79, 244] width 128 height 21
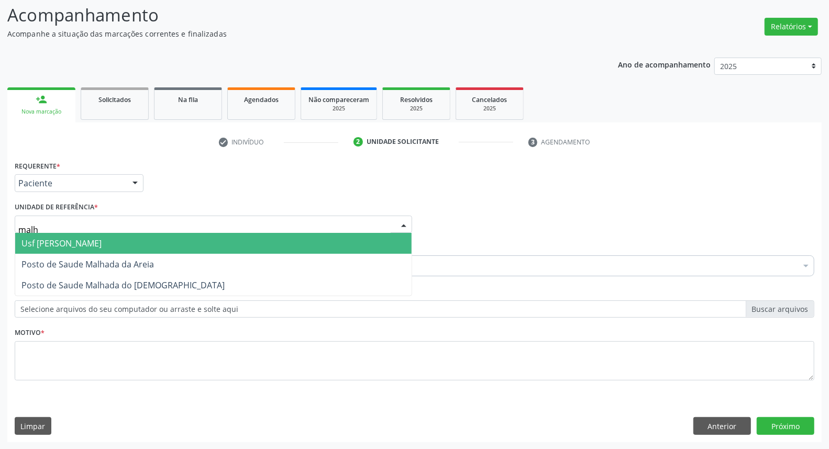
type input "malha"
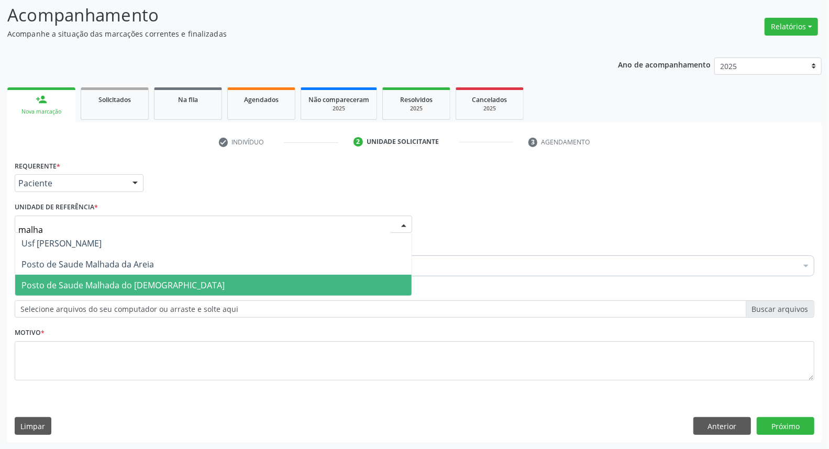
click at [80, 286] on span "Posto de Saude Malhada do [DEMOGRAPHIC_DATA]" at bounding box center [122, 286] width 203 height 12
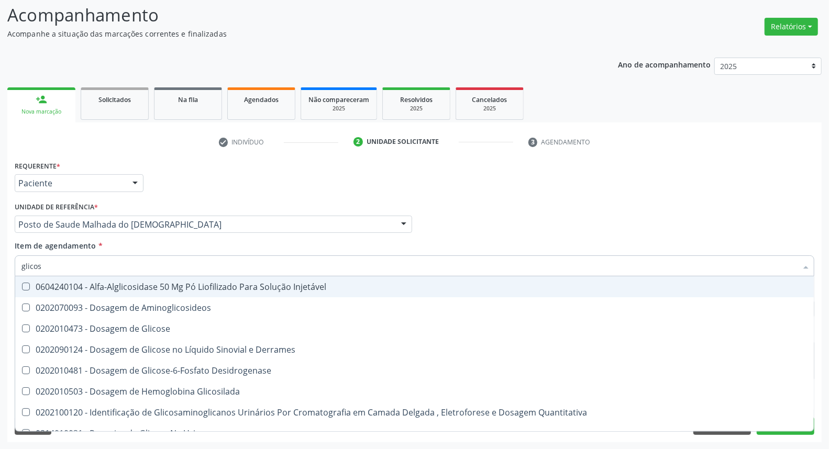
type input "glicose"
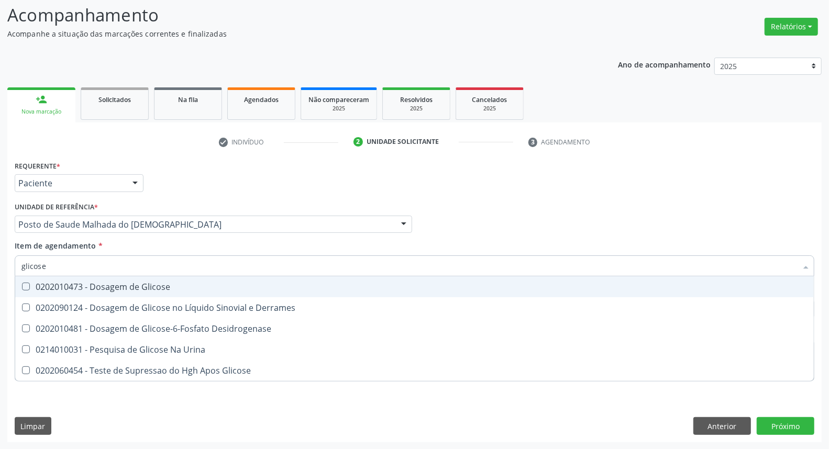
drag, startPoint x: 72, startPoint y: 285, endPoint x: 64, endPoint y: 267, distance: 19.5
click at [71, 283] on div "0202010473 - Dosagem de Glicose" at bounding box center [414, 287] width 786 height 8
checkbox Glicose "true"
click at [0, 264] on div "Acompanhamento Acompanhe a situação das marcações correntes e finalizadas Relat…" at bounding box center [414, 219] width 829 height 462
type input "acido"
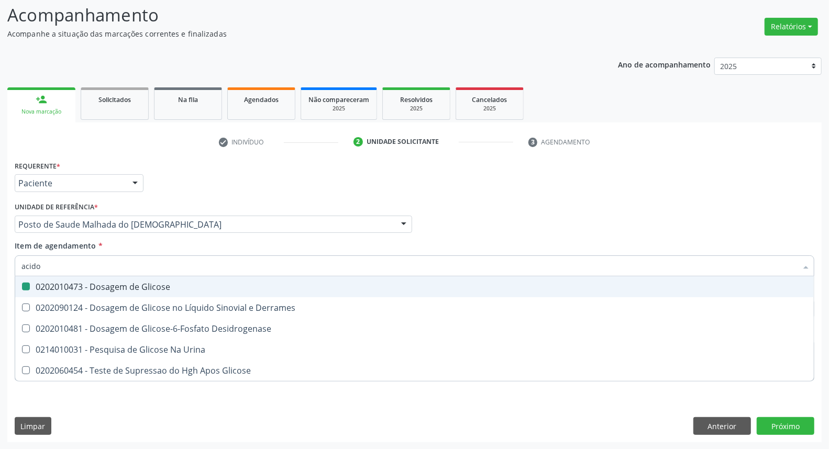
checkbox Glicose "false"
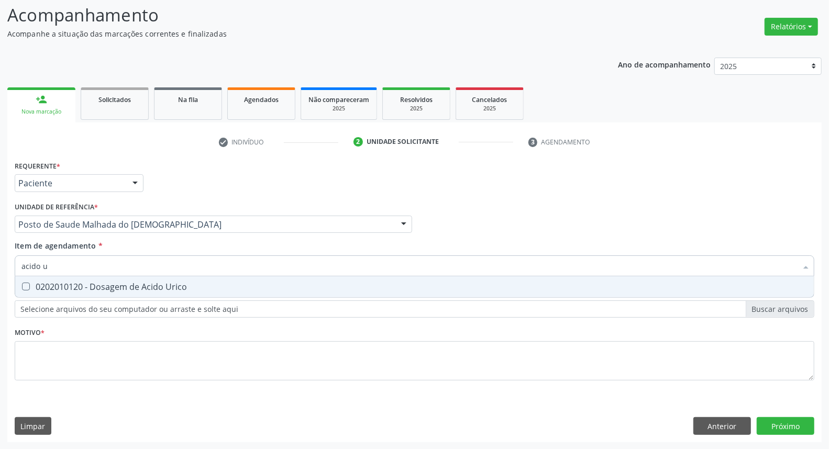
type input "acido ur"
drag, startPoint x: 50, startPoint y: 283, endPoint x: 62, endPoint y: 260, distance: 25.8
click at [51, 278] on span "0202010120 - Dosagem de Acido Urico" at bounding box center [414, 287] width 799 height 21
checkbox Urico "true"
drag, startPoint x: 53, startPoint y: 258, endPoint x: 0, endPoint y: 247, distance: 54.6
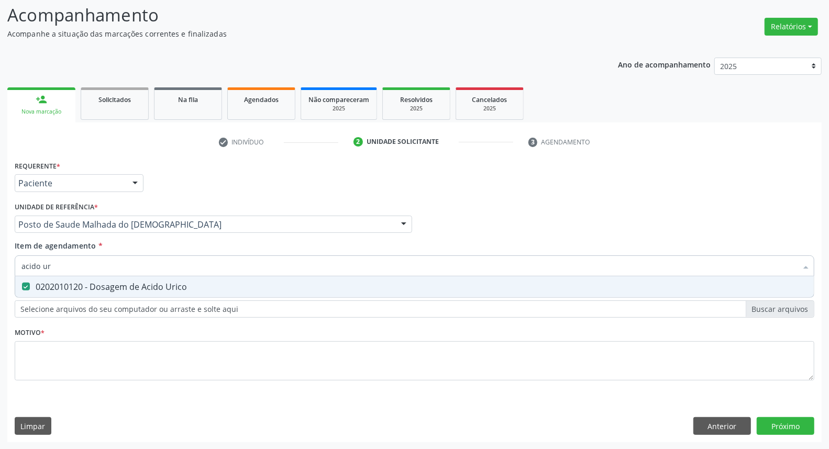
click at [0, 247] on div "Acompanhamento Acompanhe a situação das marcações correntes e finalizadas Relat…" at bounding box center [414, 219] width 829 height 462
type input "c"
checkbox Urico "false"
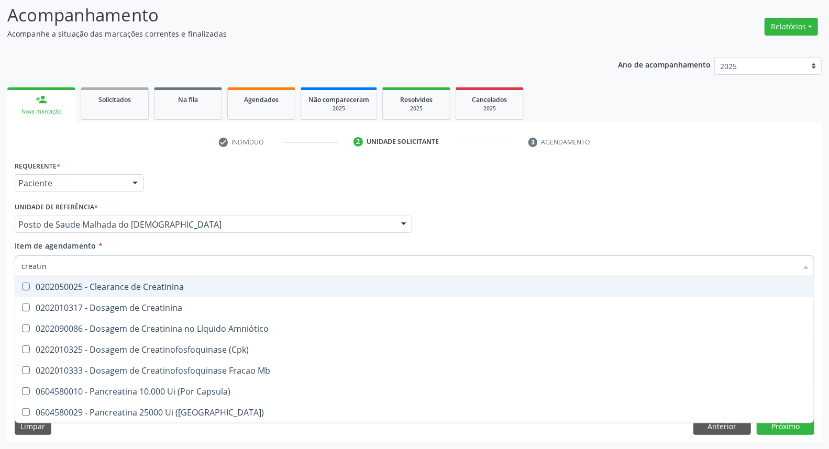
type input "creatini"
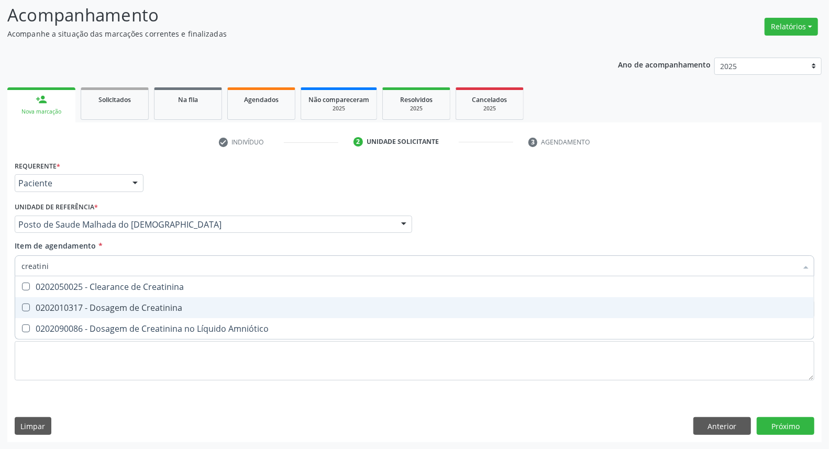
drag, startPoint x: 29, startPoint y: 303, endPoint x: 42, endPoint y: 273, distance: 32.1
click at [29, 298] on span "0202010317 - Dosagem de Creatinina" at bounding box center [414, 308] width 799 height 21
checkbox Creatinina "true"
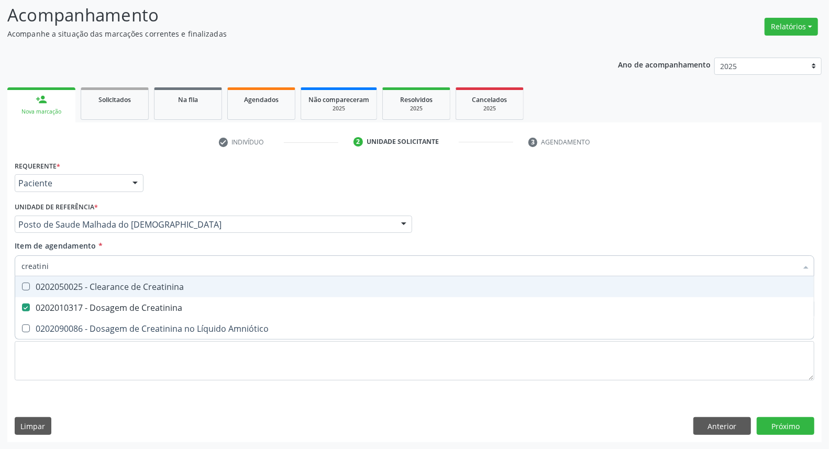
drag, startPoint x: 51, startPoint y: 264, endPoint x: 0, endPoint y: 253, distance: 51.9
click at [0, 255] on div "Acompanhamento Acompanhe a situação das marcações correntes e finalizadas Relat…" at bounding box center [414, 219] width 829 height 462
type input "urei"
checkbox Creatinina "false"
type input "ureia"
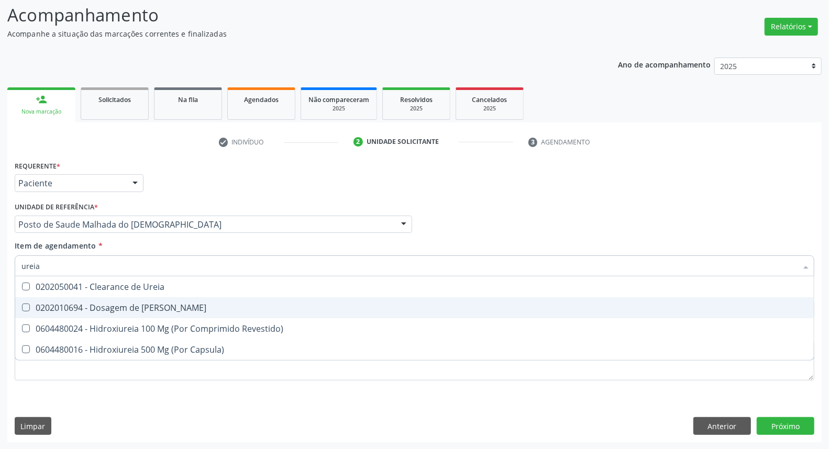
drag, startPoint x: 39, startPoint y: 303, endPoint x: 42, endPoint y: 284, distance: 18.5
click at [39, 300] on span "0202010694 - Dosagem de [PERSON_NAME]" at bounding box center [414, 308] width 799 height 21
checkbox Ureia "true"
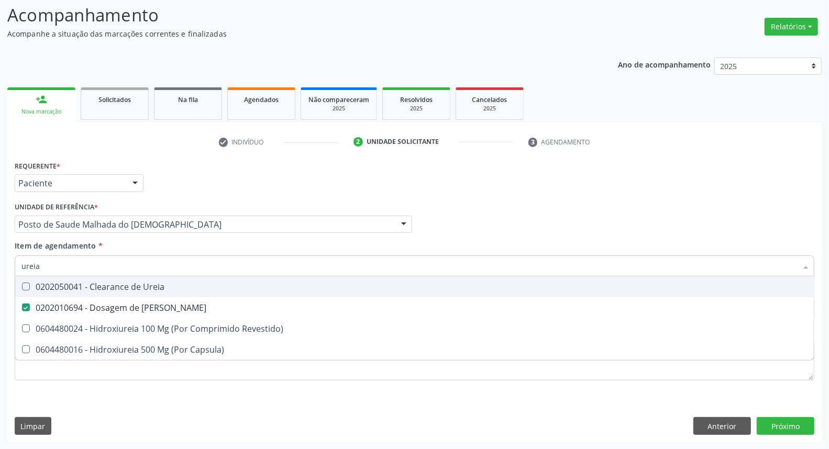
drag, startPoint x: 50, startPoint y: 265, endPoint x: 0, endPoint y: 260, distance: 50.5
click at [0, 262] on div "Acompanhamento Acompanhe a situação das marcações correntes e finalizadas Relat…" at bounding box center [414, 219] width 829 height 462
type input "co"
checkbox Ureia "false"
type input "coles"
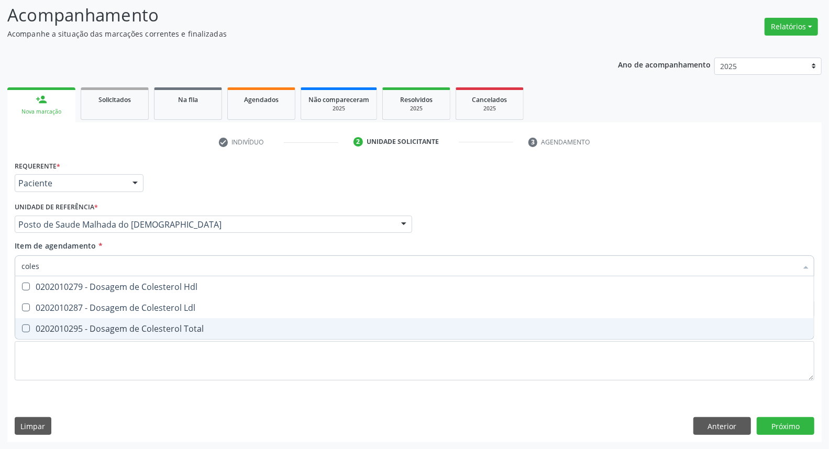
drag, startPoint x: 21, startPoint y: 326, endPoint x: 23, endPoint y: 304, distance: 21.5
click at [22, 320] on span "0202010295 - Dosagem de Colesterol Total" at bounding box center [414, 329] width 799 height 21
checkbox Total "true"
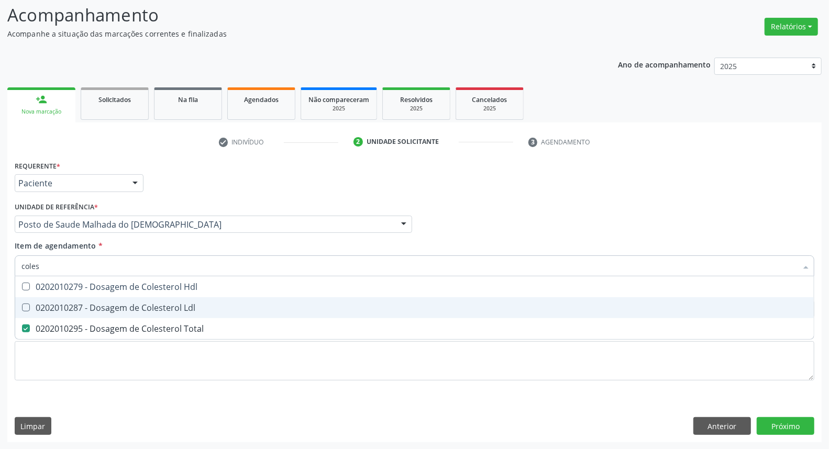
click at [23, 304] on Ldl at bounding box center [26, 308] width 8 height 8
click at [22, 304] on Ldl "checkbox" at bounding box center [18, 307] width 7 height 7
checkbox Ldl "true"
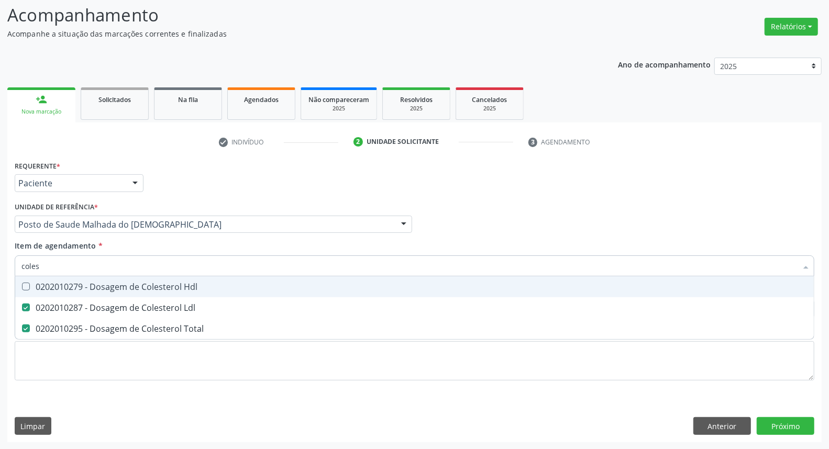
drag, startPoint x: 25, startPoint y: 287, endPoint x: 42, endPoint y: 266, distance: 26.8
click at [27, 283] on Hdl at bounding box center [26, 287] width 8 height 8
click at [22, 283] on Hdl "checkbox" at bounding box center [18, 286] width 7 height 7
checkbox Hdl "true"
drag, startPoint x: 51, startPoint y: 262, endPoint x: 0, endPoint y: 251, distance: 51.9
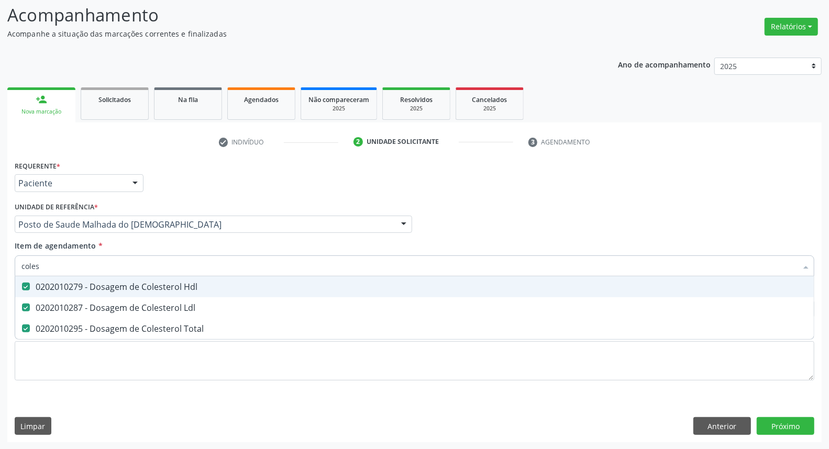
click at [0, 251] on div "Acompanhamento Acompanhe a situação das marcações correntes e finalizadas Relat…" at bounding box center [414, 219] width 829 height 462
type input "bi"
checkbox Hdl "false"
checkbox Ldl "false"
checkbox Total "false"
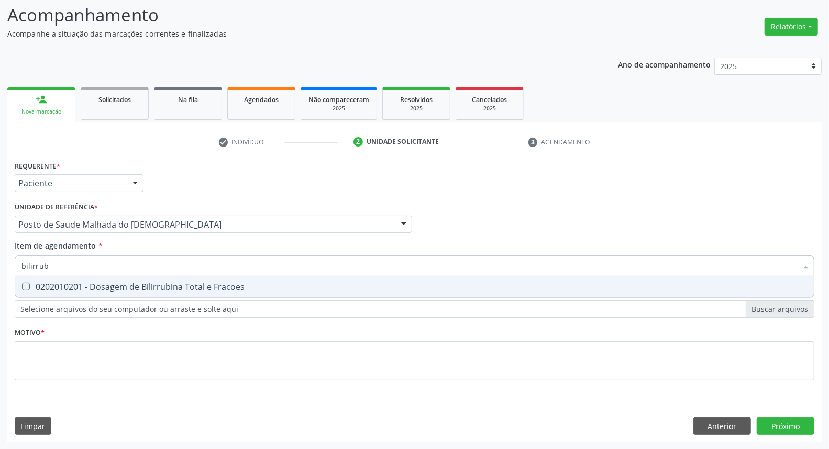
type input "bilirrubi"
drag, startPoint x: 37, startPoint y: 289, endPoint x: 45, endPoint y: 279, distance: 12.4
click at [40, 285] on div "0202010201 - Dosagem de Bilirrubina Total e Fracoes" at bounding box center [414, 287] width 786 height 8
checkbox Fracoes "true"
drag, startPoint x: 48, startPoint y: 268, endPoint x: 0, endPoint y: 255, distance: 49.9
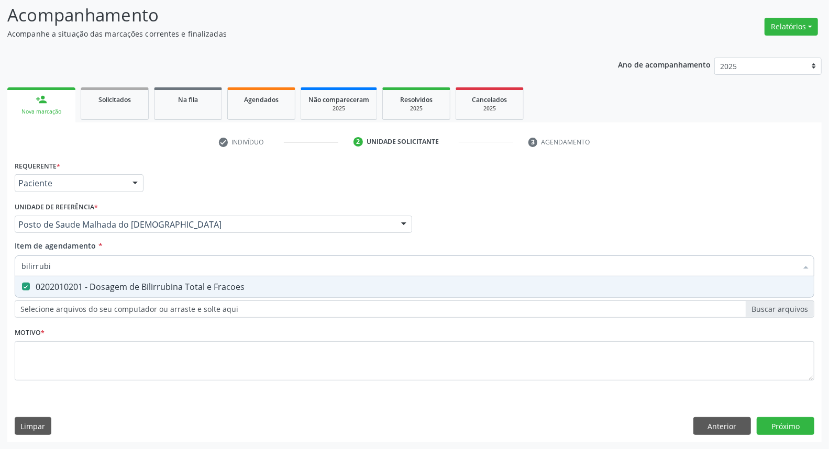
click at [0, 257] on div "Acompanhamento Acompanhe a situação das marcações correntes e finalizadas Relat…" at bounding box center [414, 219] width 829 height 462
type input "t"
checkbox Fracoes "false"
type input "tgo"
drag, startPoint x: 50, startPoint y: 282, endPoint x: 54, endPoint y: 270, distance: 12.3
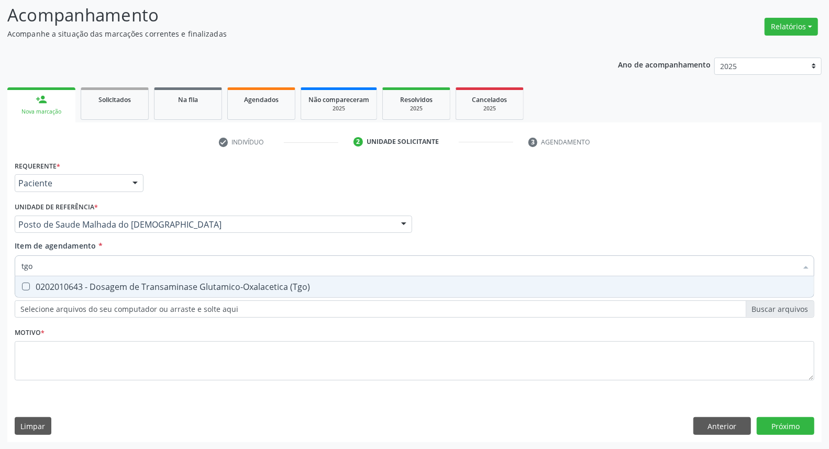
click at [50, 283] on div "0202010643 - Dosagem de Transaminase Glutamico-Oxalacetica (Tgo)" at bounding box center [414, 287] width 786 height 8
checkbox \(Tgo\) "true"
drag, startPoint x: 48, startPoint y: 266, endPoint x: 0, endPoint y: 249, distance: 51.2
click at [0, 250] on div "Acompanhamento Acompanhe a situação das marcações correntes e finalizadas Relat…" at bounding box center [414, 219] width 829 height 462
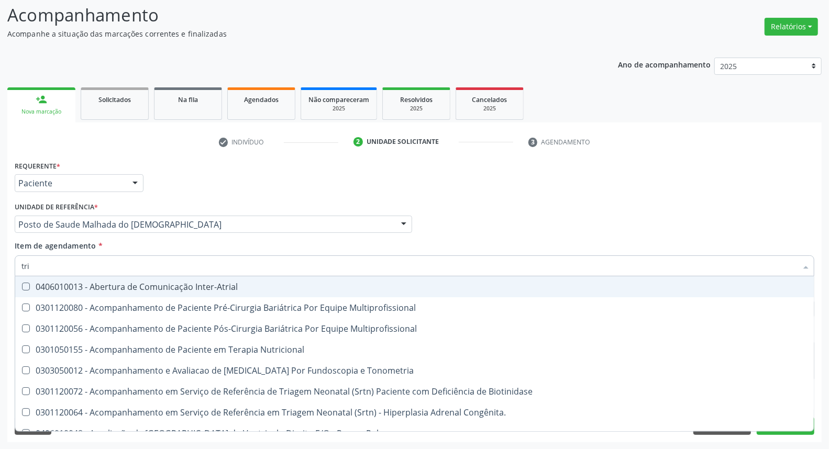
type input "trig"
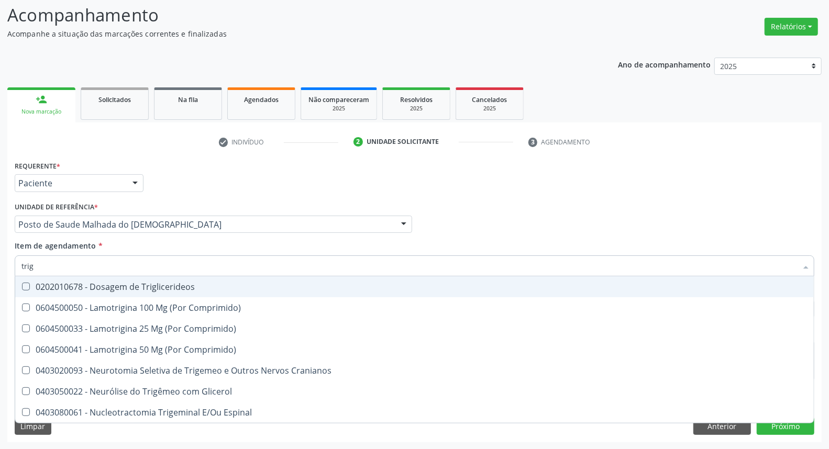
drag, startPoint x: 42, startPoint y: 286, endPoint x: 47, endPoint y: 265, distance: 22.0
click at [44, 283] on div "0202010678 - Dosagem de Triglicerideos" at bounding box center [414, 287] width 786 height 8
checkbox Triglicerideos "true"
drag, startPoint x: 47, startPoint y: 265, endPoint x: 0, endPoint y: 263, distance: 47.2
click at [0, 264] on div "Acompanhamento Acompanhe a situação das marcações correntes e finalizadas Relat…" at bounding box center [414, 219] width 829 height 462
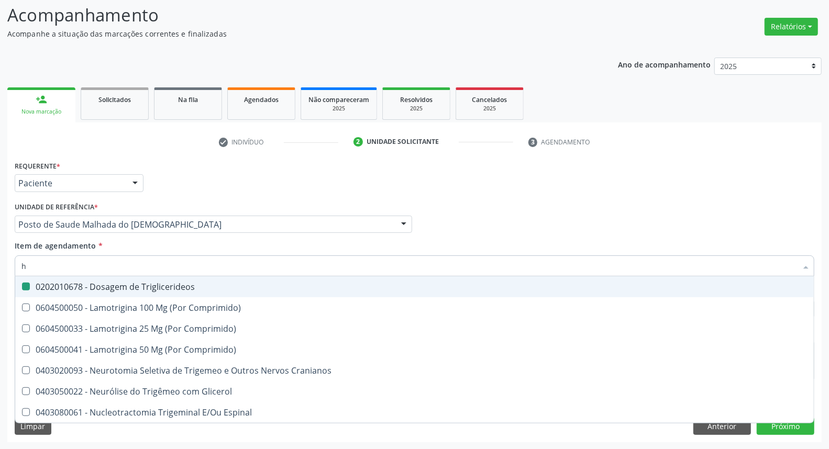
type input "he"
checkbox Triglicerideos "false"
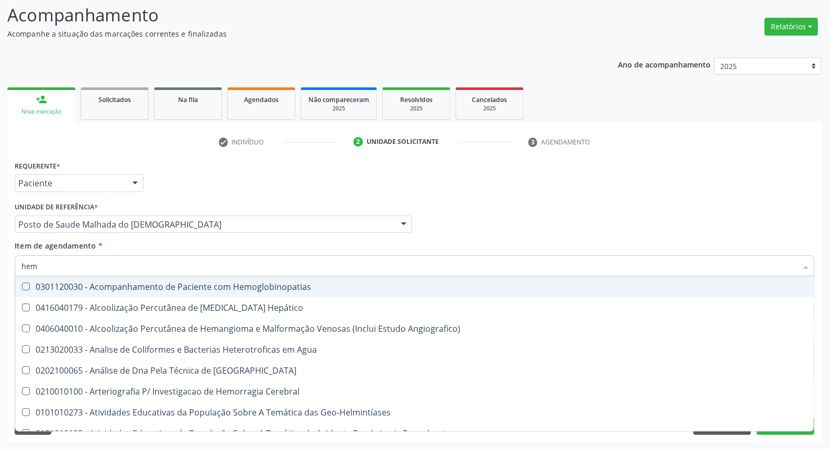
type input "hemo"
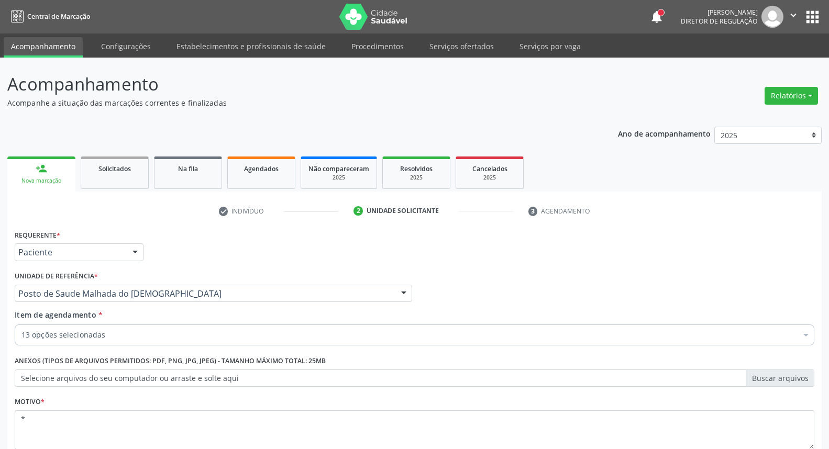
type textarea "*"
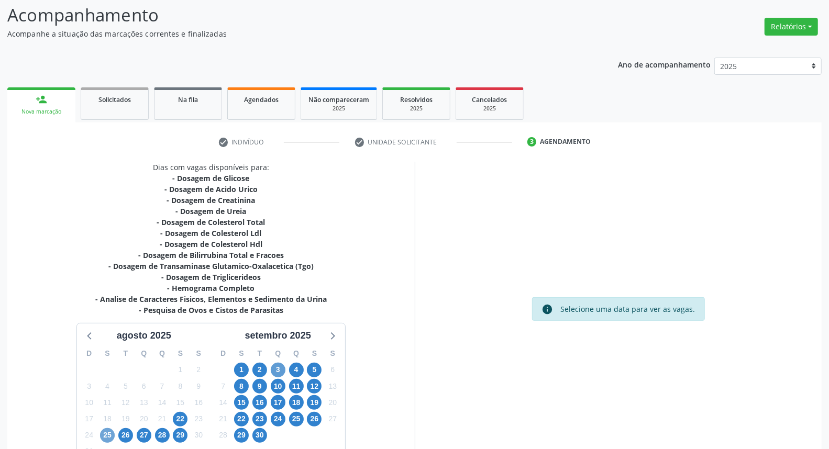
drag, startPoint x: 109, startPoint y: 432, endPoint x: 283, endPoint y: 365, distance: 187.1
click at [107, 429] on span "25" at bounding box center [107, 436] width 15 height 15
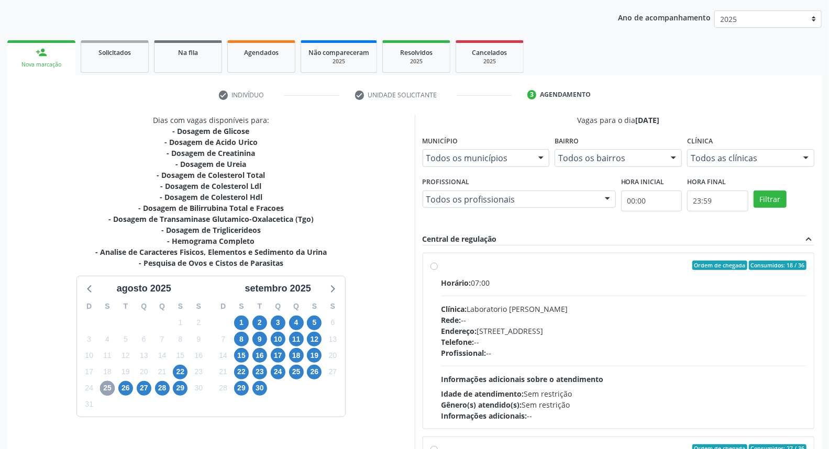
scroll to position [174, 0]
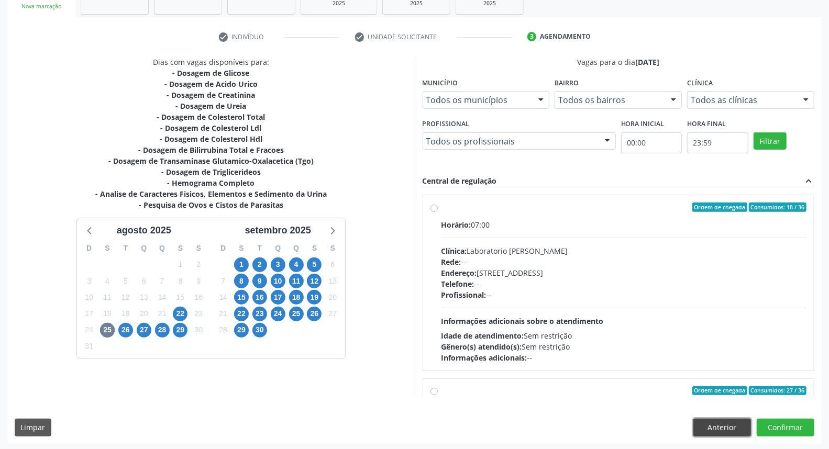
click at [708, 431] on button "Anterior" at bounding box center [723, 428] width 58 height 18
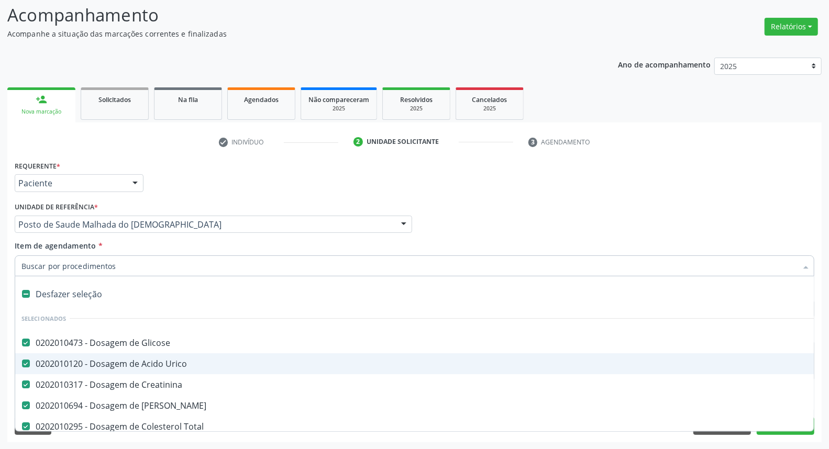
type input "t"
checkbox Urina "false"
checkbox Parasitas "false"
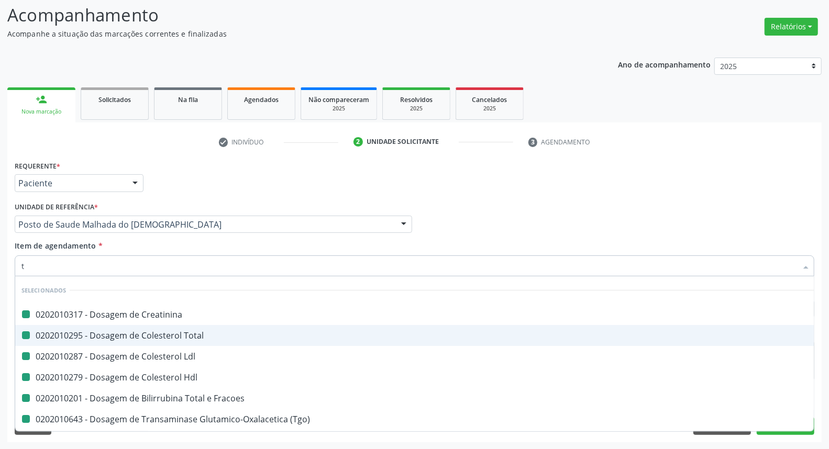
type input "ts"
checkbox Creatinina "false"
checkbox Total "false"
checkbox Ldl "false"
checkbox Hdl "false"
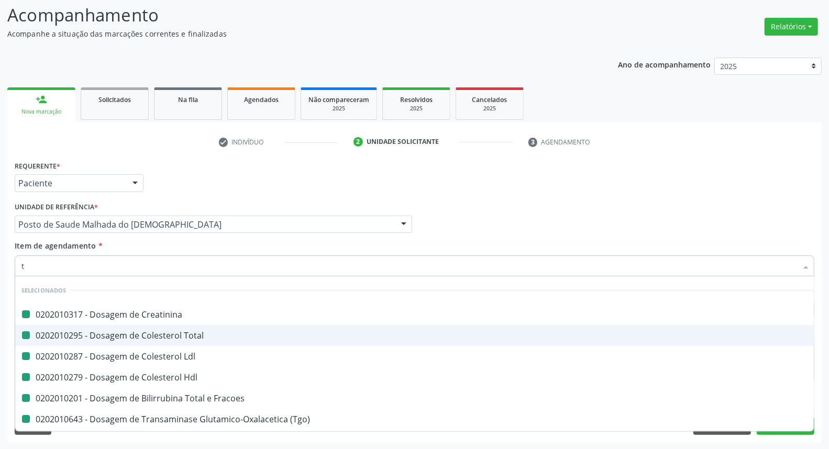
checkbox Fracoes "false"
checkbox \(Tgo\) "false"
checkbox Triglicerideos "false"
checkbox Completo "false"
checkbox Urina "false"
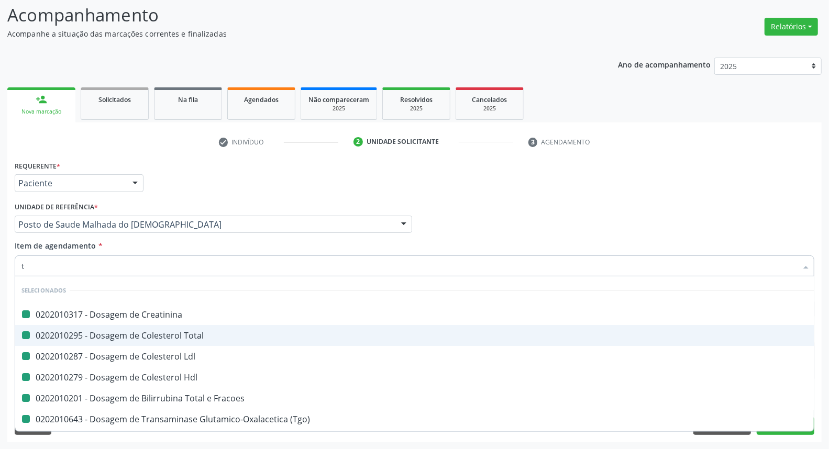
checkbox Parasitas "false"
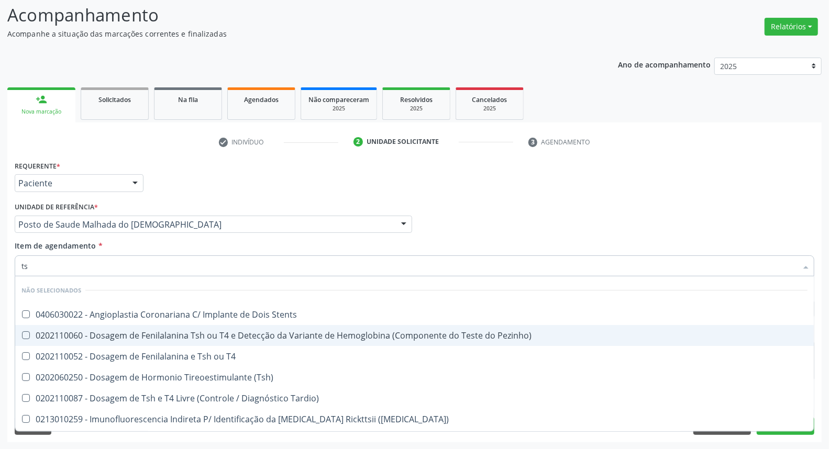
type input "tsh"
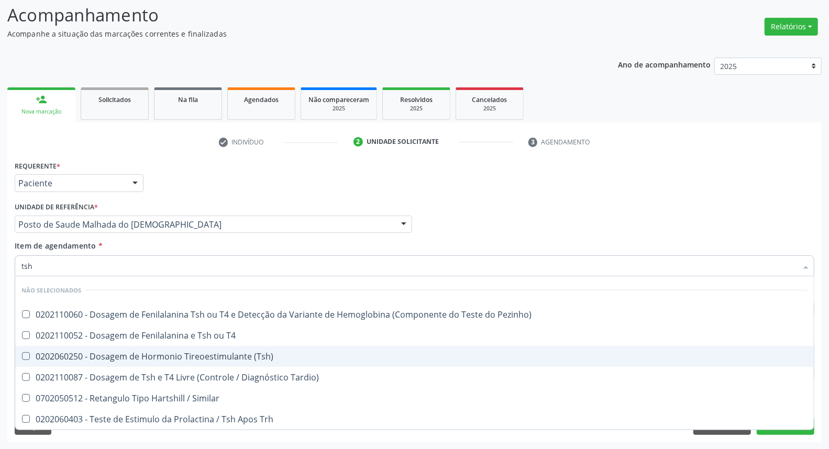
click at [142, 353] on div "0202060250 - Dosagem de Hormonio Tireoestimulante (Tsh)" at bounding box center [414, 357] width 786 height 8
checkbox \(Tsh\) "true"
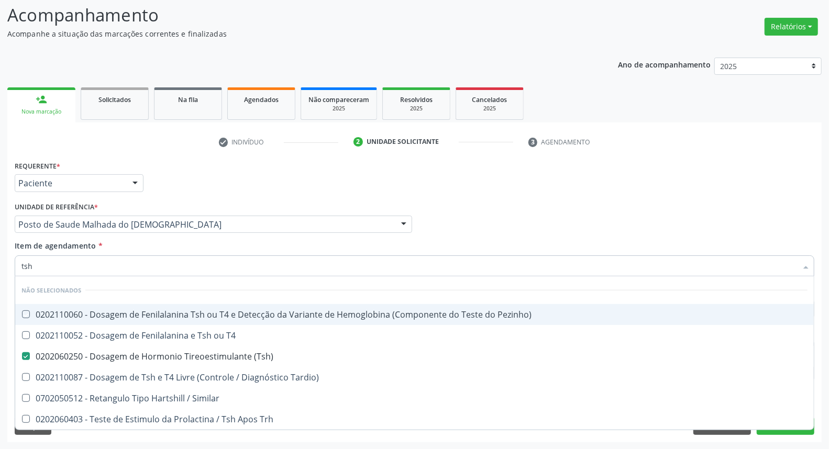
drag, startPoint x: 746, startPoint y: 168, endPoint x: 837, endPoint y: 430, distance: 277.3
click at [747, 171] on div "Requerente * Paciente Médico(a) Enfermeiro(a) Paciente Nenhum resultado encontr…" at bounding box center [414, 178] width 805 height 41
checkbox Pezinho\) "true"
checkbox T4 "true"
checkbox Tardio\) "true"
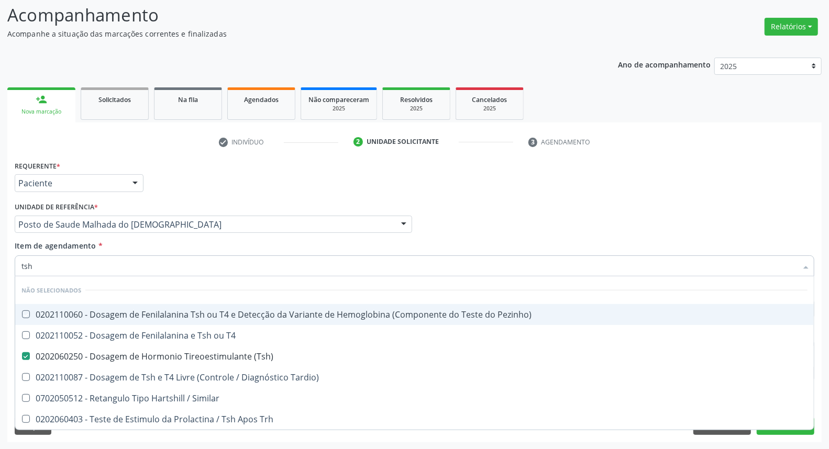
checkbox Similar "true"
checkbox Trh "true"
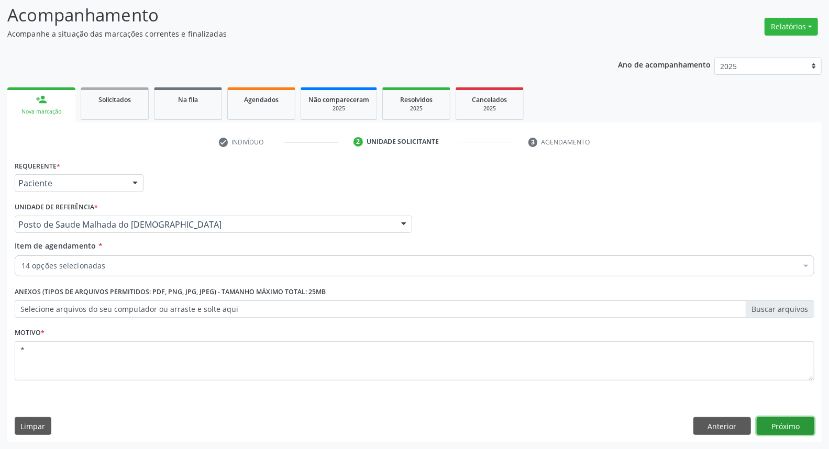
click at [795, 426] on button "Próximo" at bounding box center [786, 427] width 58 height 18
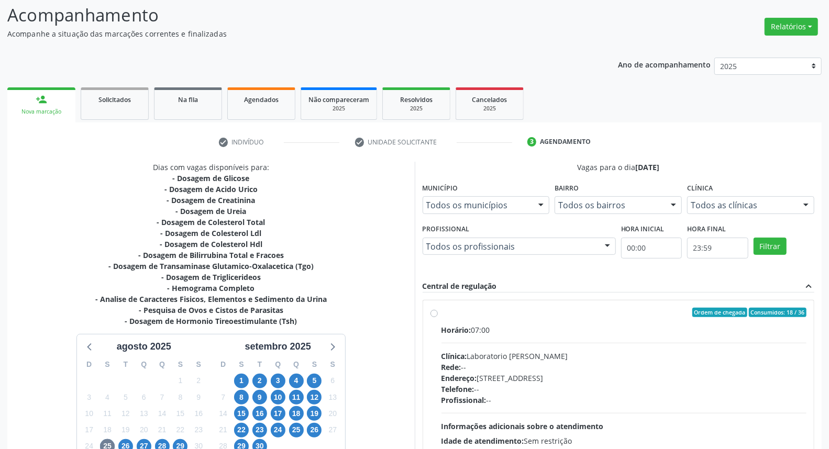
click at [442, 314] on label "Ordem de chegada Consumidos: 18 / 36 Horário: 07:00 Clínica: Laboratorio [PERSO…" at bounding box center [625, 388] width 366 height 161
click at [434, 314] on input "Ordem de chegada Consumidos: 18 / 36 Horário: 07:00 Clínica: Laboratorio [PERSO…" at bounding box center [434, 312] width 7 height 9
radio input "true"
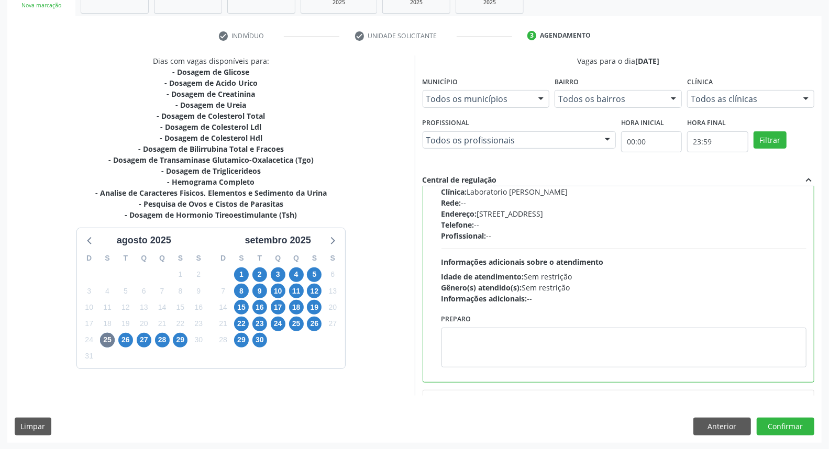
scroll to position [116, 0]
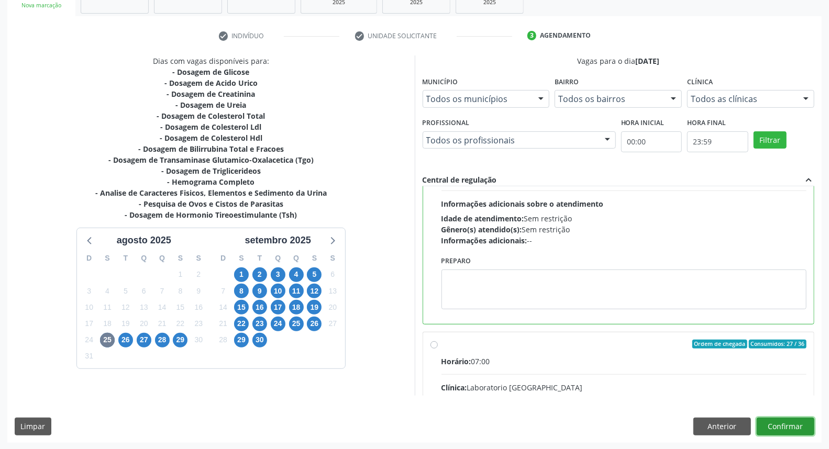
click at [808, 430] on button "Confirmar" at bounding box center [786, 427] width 58 height 18
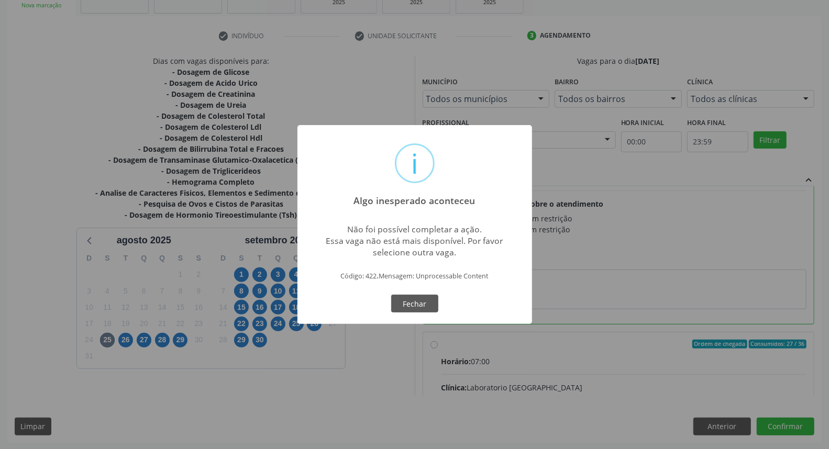
drag, startPoint x: 405, startPoint y: 302, endPoint x: 484, endPoint y: 320, distance: 81.1
click at [409, 304] on button "Fechar" at bounding box center [414, 304] width 47 height 18
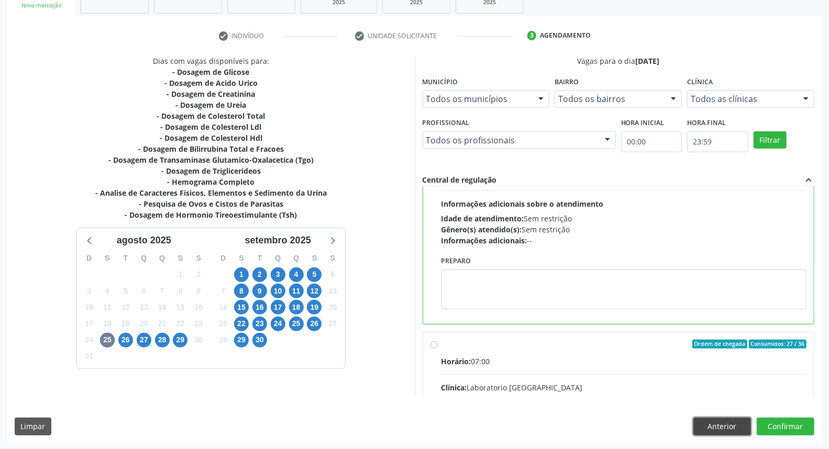
click at [723, 422] on button "Anterior" at bounding box center [723, 427] width 58 height 18
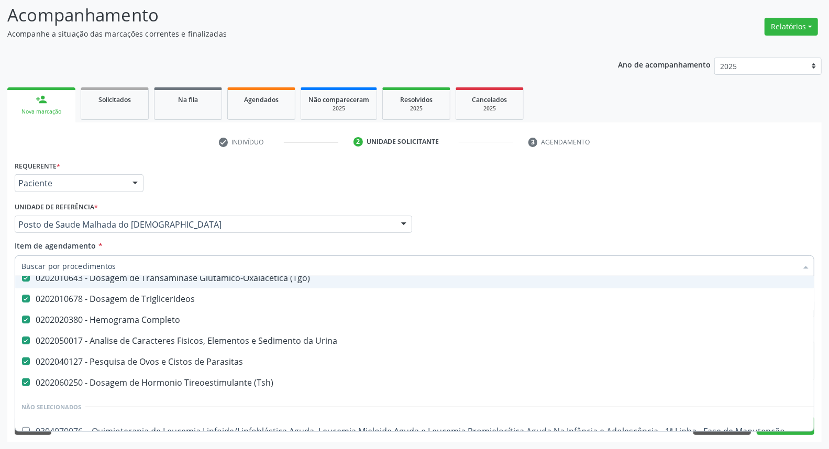
scroll to position [291, 0]
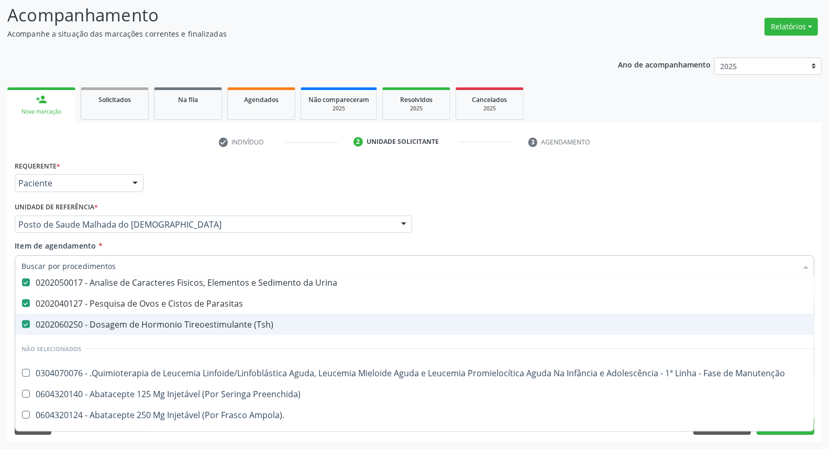
click at [173, 326] on div "0202060250 - Dosagem de Hormonio Tireoestimulante (Tsh)" at bounding box center [429, 325] width 816 height 8
checkbox \(Tsh\) "false"
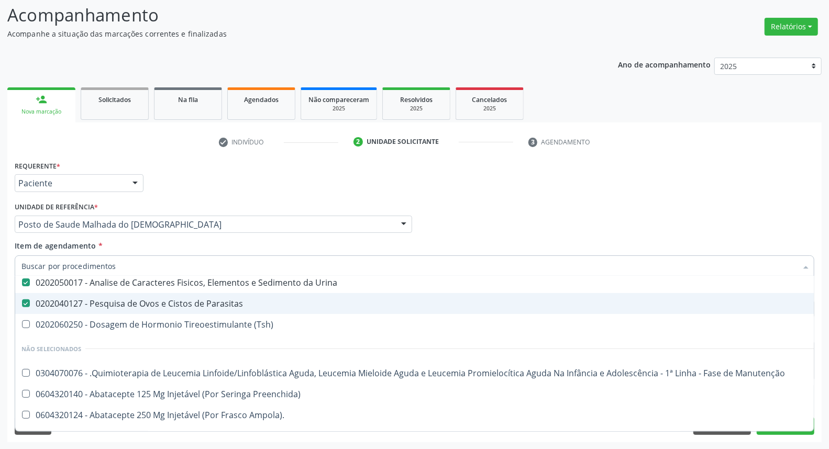
click at [557, 205] on div "Médico Solicitante Por favor, selecione a Unidade de Atendimento primeiro Nenhu…" at bounding box center [414, 220] width 805 height 41
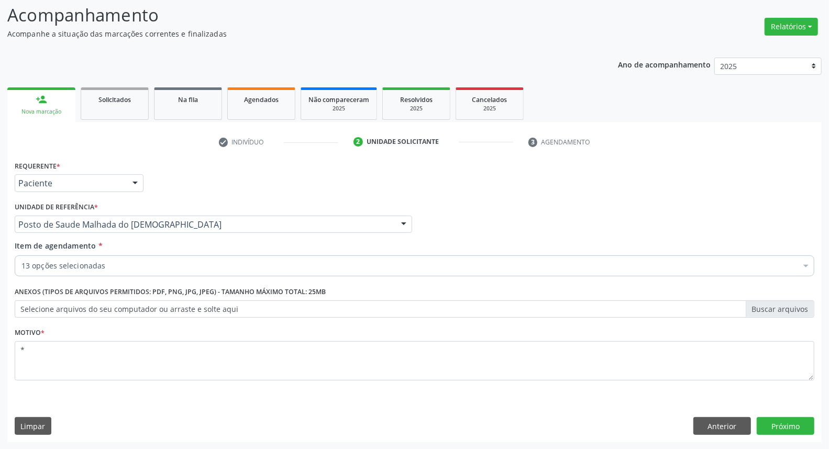
scroll to position [0, 0]
click at [794, 428] on button "Próximo" at bounding box center [786, 427] width 58 height 18
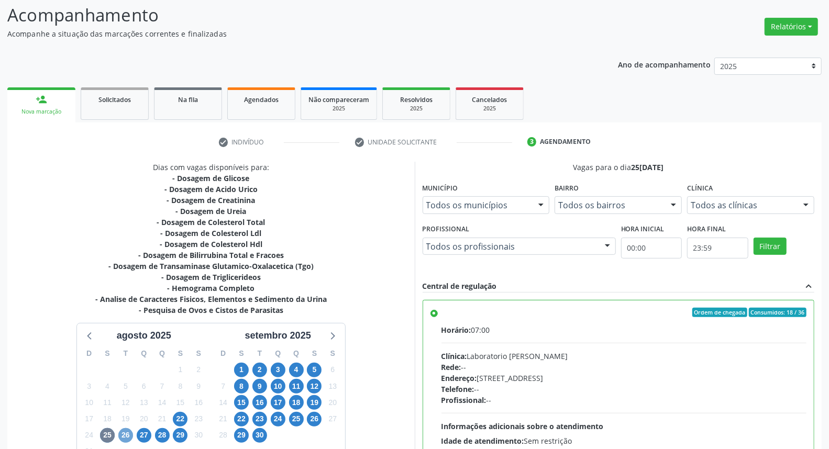
click at [119, 435] on span "26" at bounding box center [125, 436] width 15 height 15
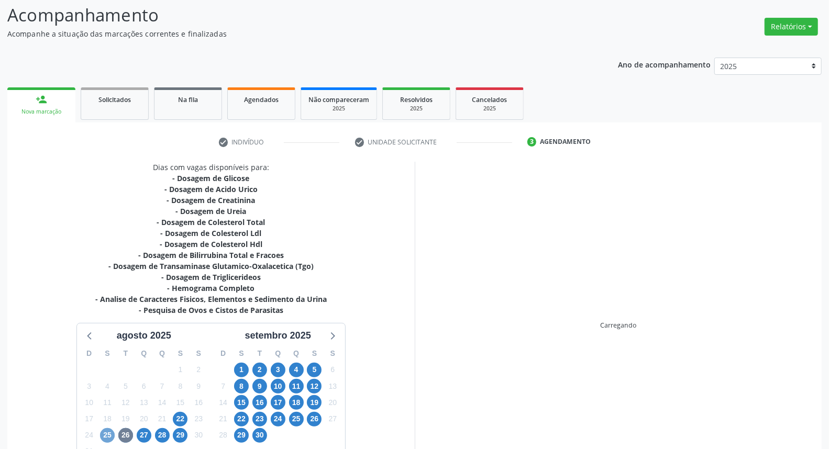
click at [108, 433] on span "25" at bounding box center [107, 436] width 15 height 15
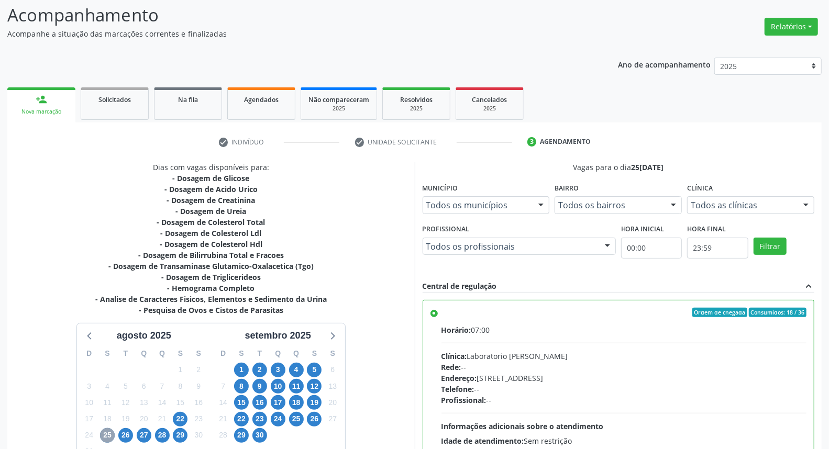
scroll to position [175, 0]
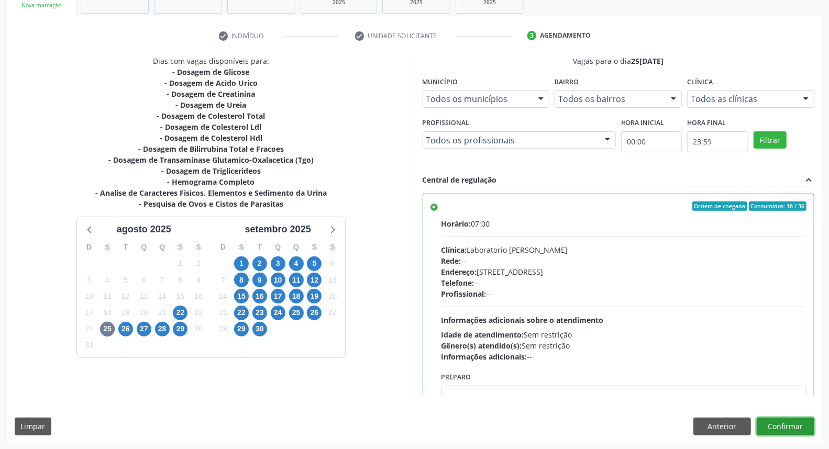
click at [769, 423] on button "Confirmar" at bounding box center [786, 427] width 58 height 18
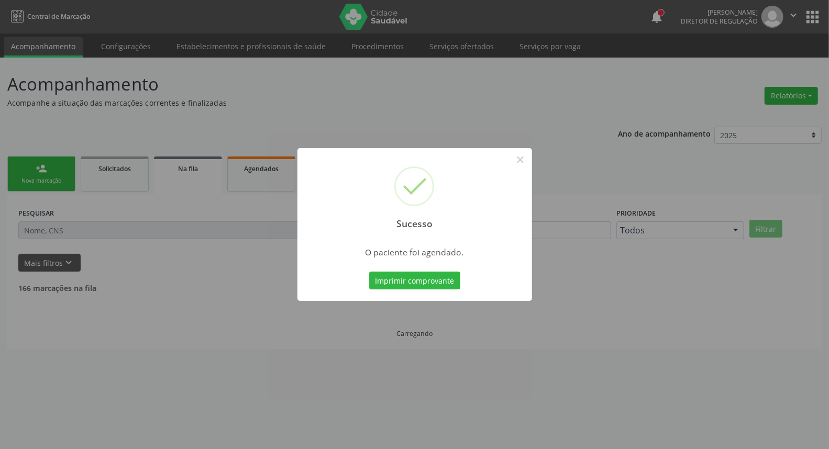
scroll to position [0, 0]
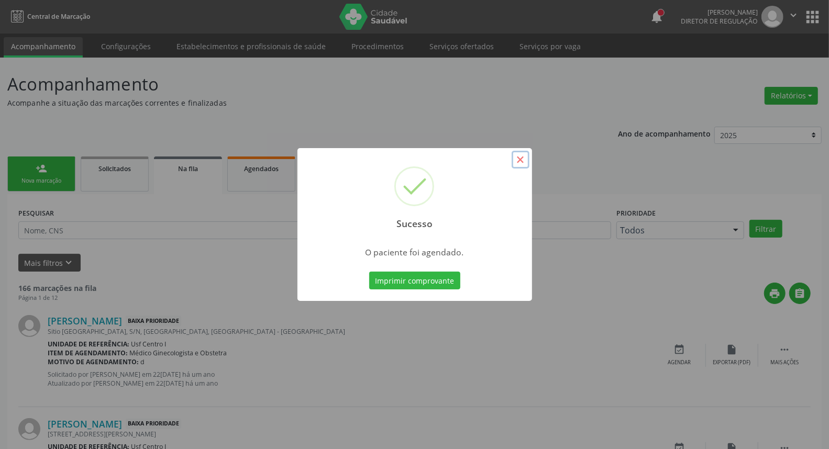
click at [520, 161] on button "×" at bounding box center [521, 160] width 18 height 18
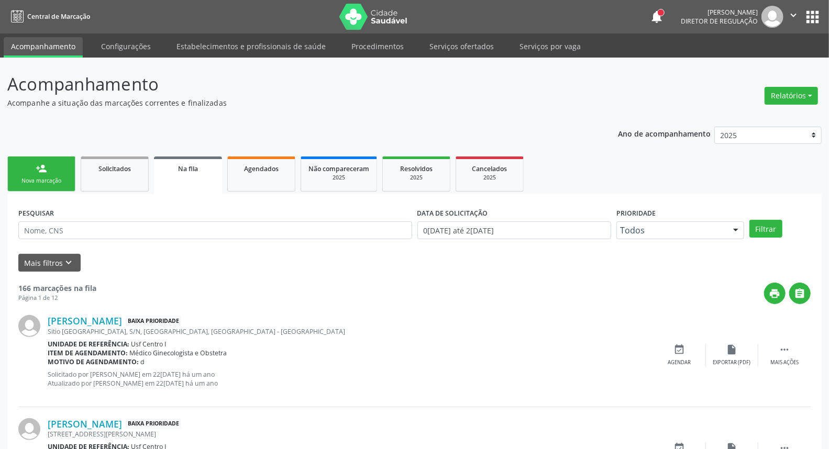
click at [42, 170] on div "person_add" at bounding box center [42, 169] width 12 height 12
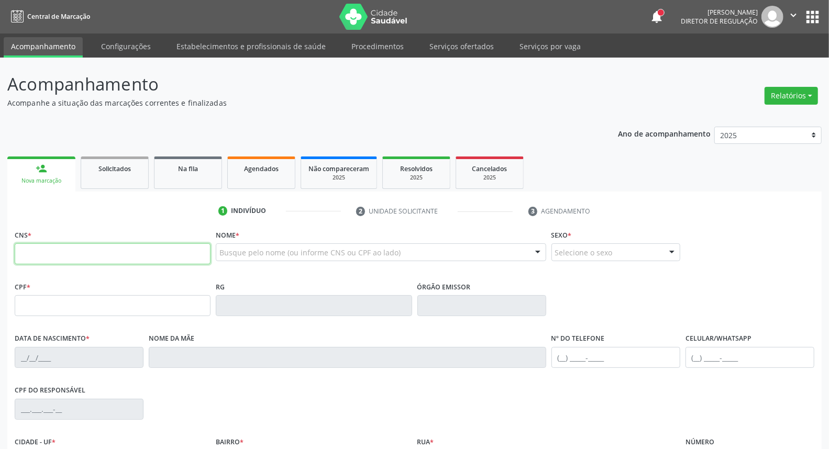
drag, startPoint x: 49, startPoint y: 262, endPoint x: 40, endPoint y: 255, distance: 11.9
click at [49, 262] on input "text" at bounding box center [113, 254] width 196 height 21
paste input "898 0037 1294 6807"
type input "898 0037 1294 6807"
type input "028.447.574-21"
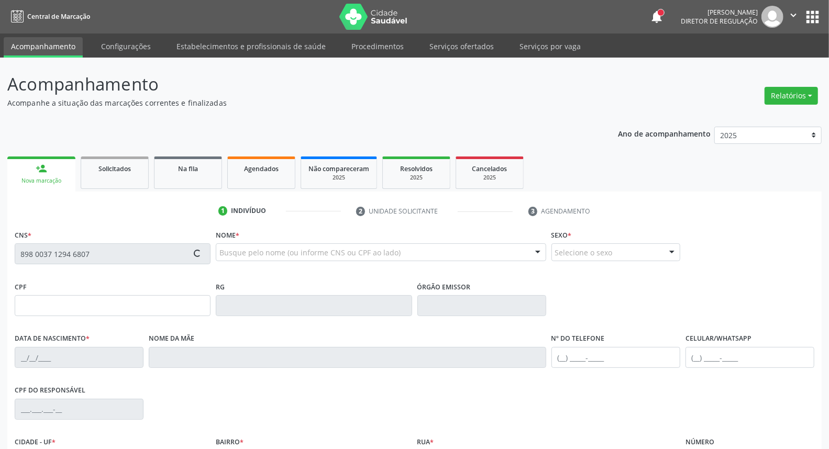
type input "[DATE]"
type input "[PERSON_NAME]"
type input "[PHONE_NUMBER]"
type input "S/N"
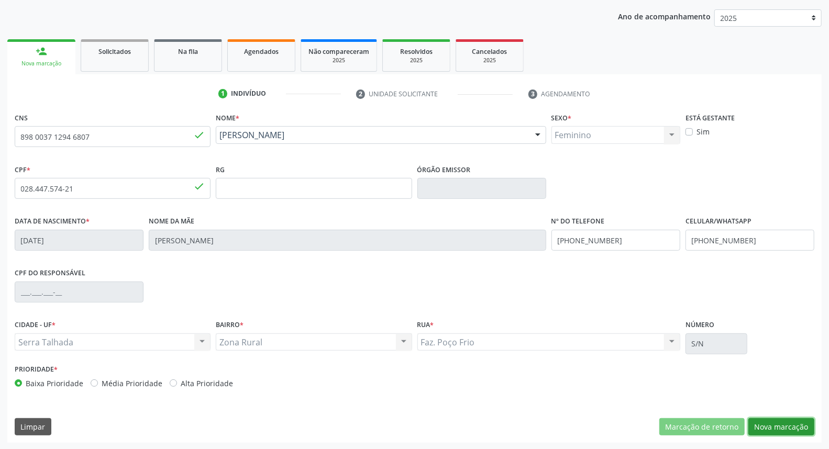
drag, startPoint x: 793, startPoint y: 424, endPoint x: 600, endPoint y: 349, distance: 206.8
click at [789, 424] on button "Nova marcação" at bounding box center [782, 428] width 66 height 18
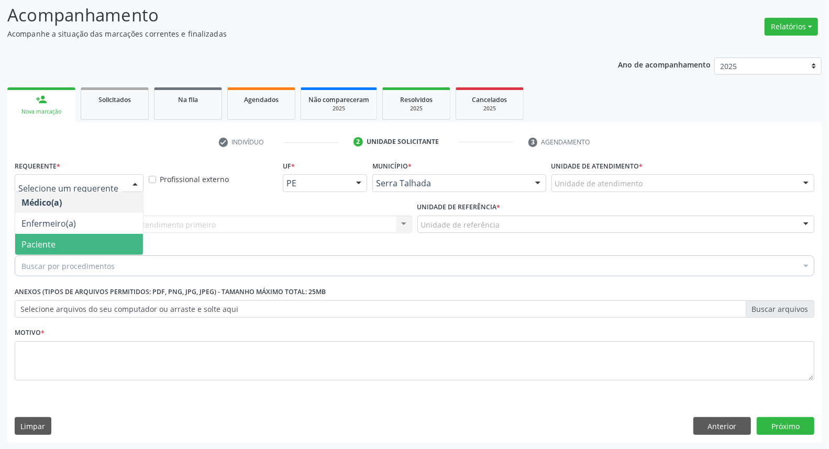
click at [71, 238] on span "Paciente" at bounding box center [79, 244] width 128 height 21
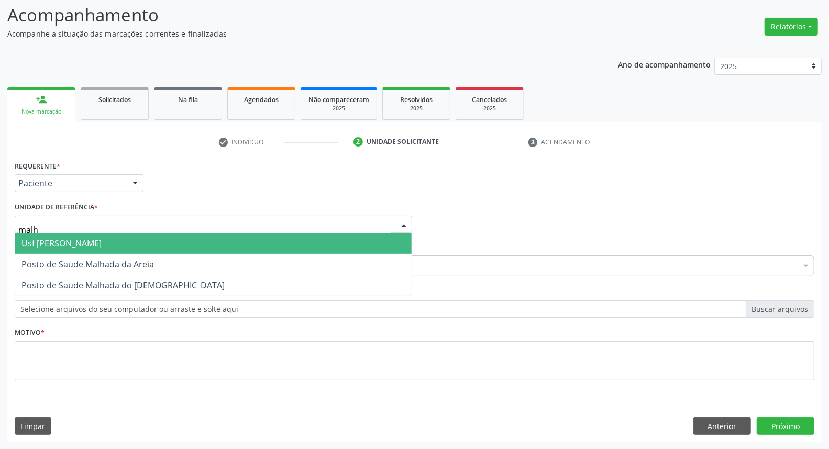
type input "malha"
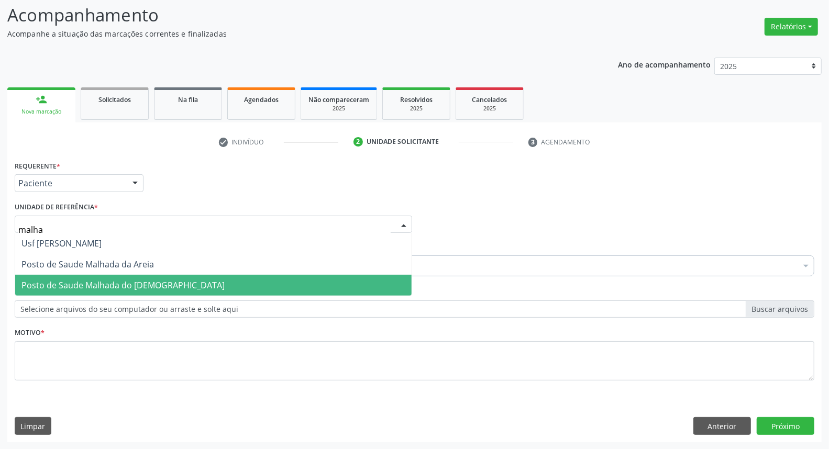
click at [88, 290] on span "Posto de Saude Malhada do [DEMOGRAPHIC_DATA]" at bounding box center [122, 286] width 203 height 12
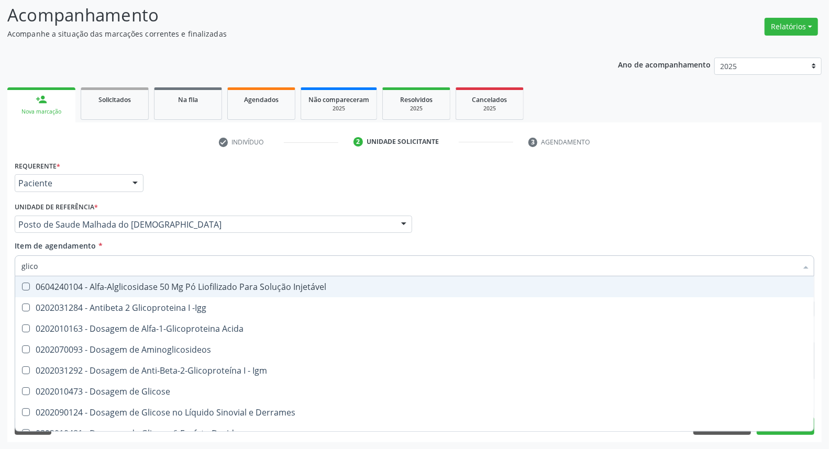
type input "glicos"
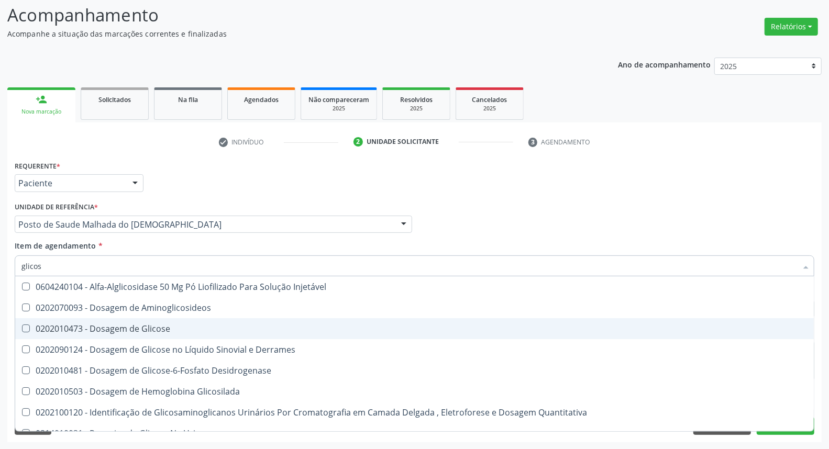
click at [84, 325] on div "0202010473 - Dosagem de Glicose" at bounding box center [414, 329] width 786 height 8
checkbox Glicose "true"
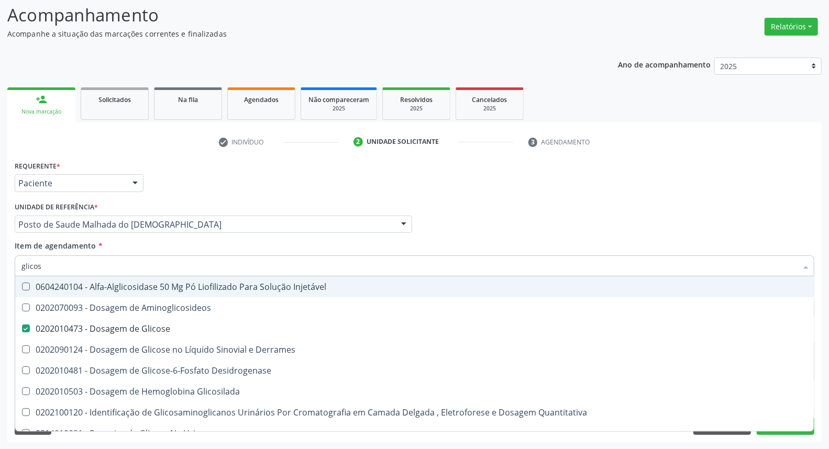
click at [0, 260] on div "Acompanhamento Acompanhe a situação das marcações correntes e finalizadas Relat…" at bounding box center [414, 219] width 829 height 462
checkbox Glicose "false"
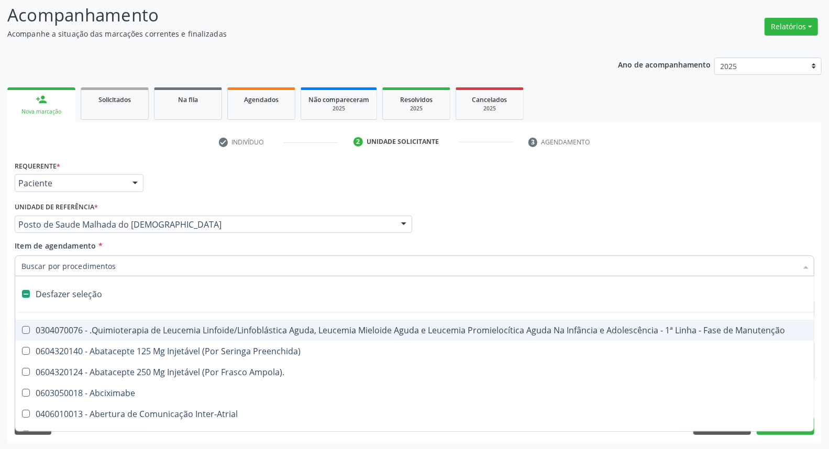
click at [87, 289] on div "Desfazer seleção" at bounding box center [429, 294] width 828 height 21
click at [81, 268] on input "Item de agendamento *" at bounding box center [409, 266] width 776 height 21
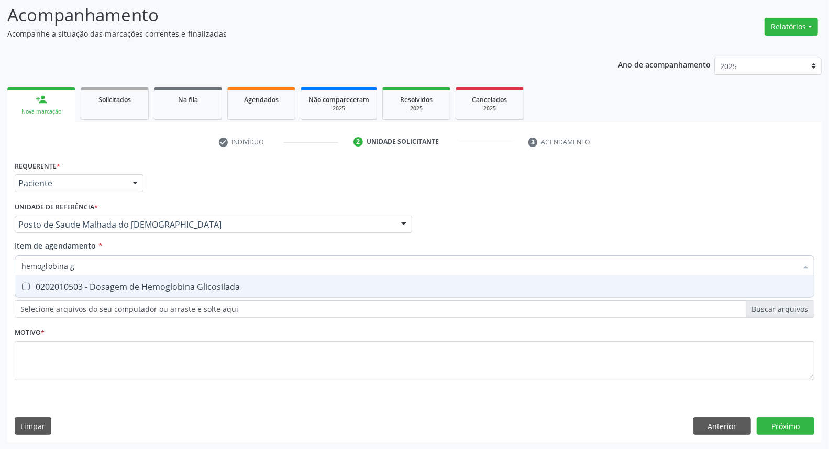
type input "hemoglobina g"
click at [81, 283] on div "0202010503 - Dosagem de Hemoglobina Glicosilada" at bounding box center [414, 287] width 786 height 8
checkbox Glicosilada "true"
drag, startPoint x: 84, startPoint y: 264, endPoint x: 0, endPoint y: 255, distance: 84.8
click at [0, 255] on div "Acompanhamento Acompanhe a situação das marcações correntes e finalizadas Relat…" at bounding box center [414, 219] width 829 height 462
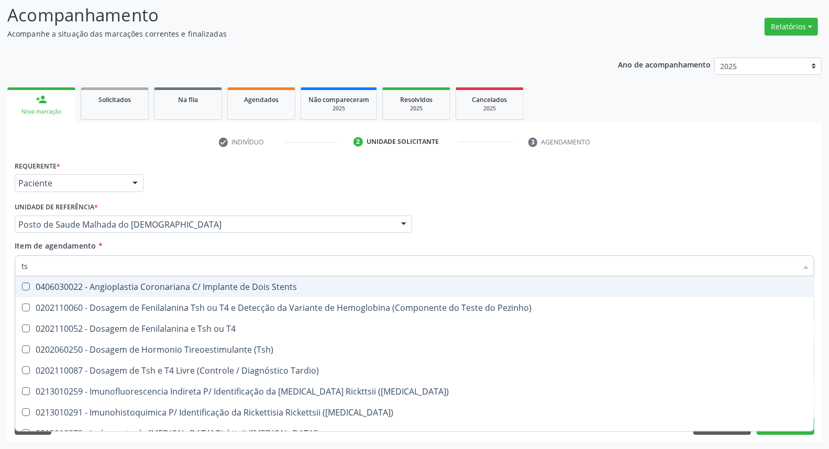
type input "tsh"
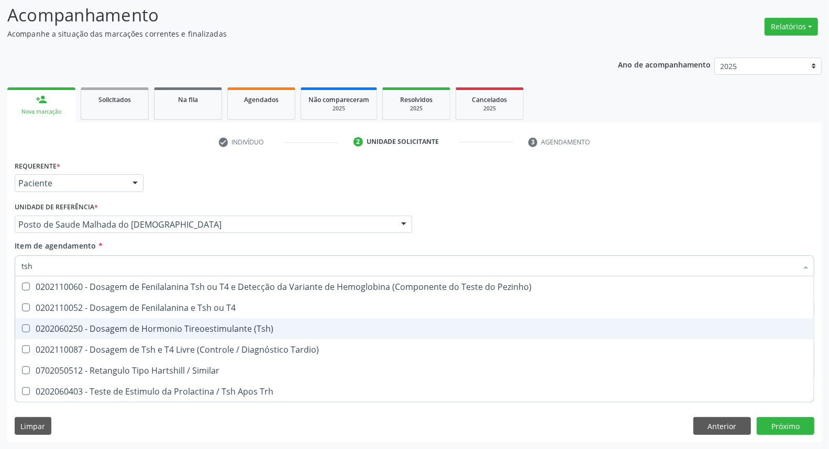
click at [32, 321] on span "0202060250 - Dosagem de Hormonio Tireoestimulante (Tsh)" at bounding box center [414, 329] width 799 height 21
checkbox \(Tsh\) "true"
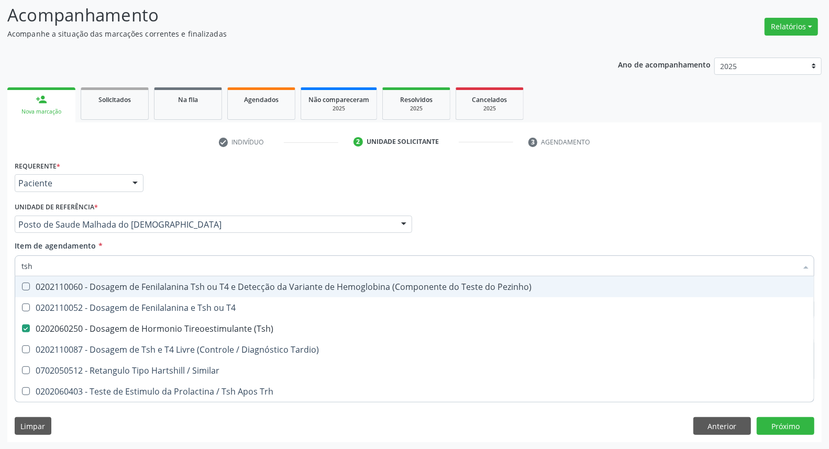
drag, startPoint x: 44, startPoint y: 268, endPoint x: 0, endPoint y: 262, distance: 44.5
click at [0, 262] on div "Acompanhamento Acompanhe a situação das marcações correntes e finalizadas Relat…" at bounding box center [414, 219] width 829 height 462
type input "t"
checkbox \(Tsh\) "false"
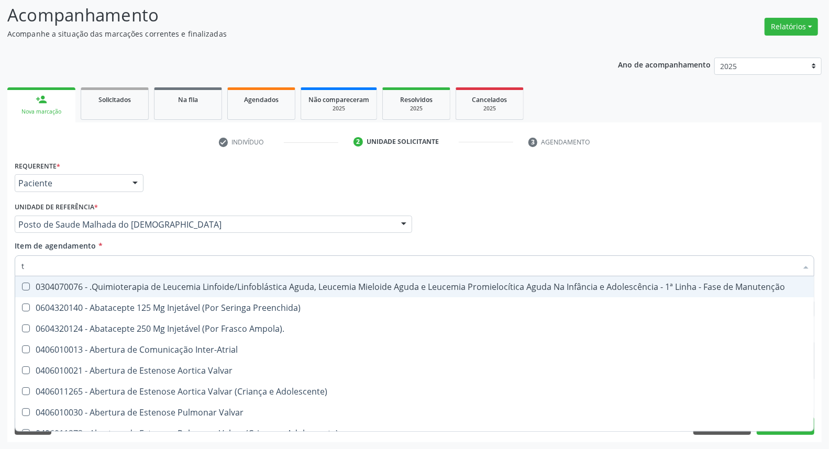
type input "[MEDICAL_DATA]"
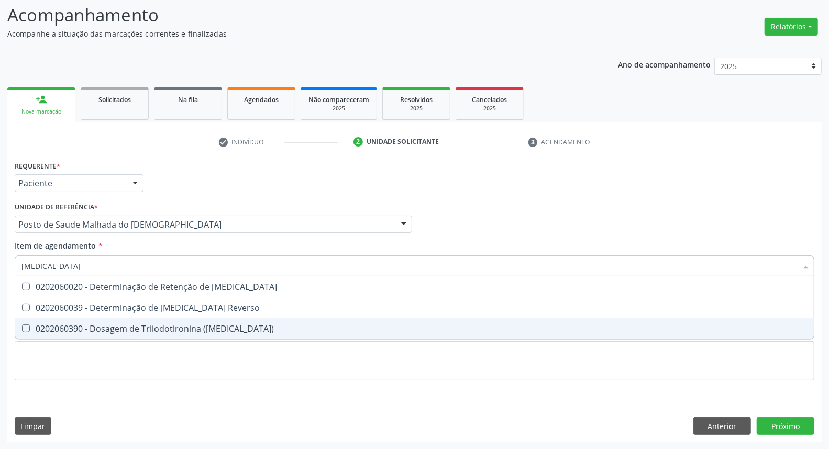
drag, startPoint x: 30, startPoint y: 329, endPoint x: 38, endPoint y: 290, distance: 40.0
click at [31, 326] on div "0202060390 - Dosagem de Triiodotironina ([MEDICAL_DATA])" at bounding box center [414, 329] width 786 height 8
checkbox \(T3\) "true"
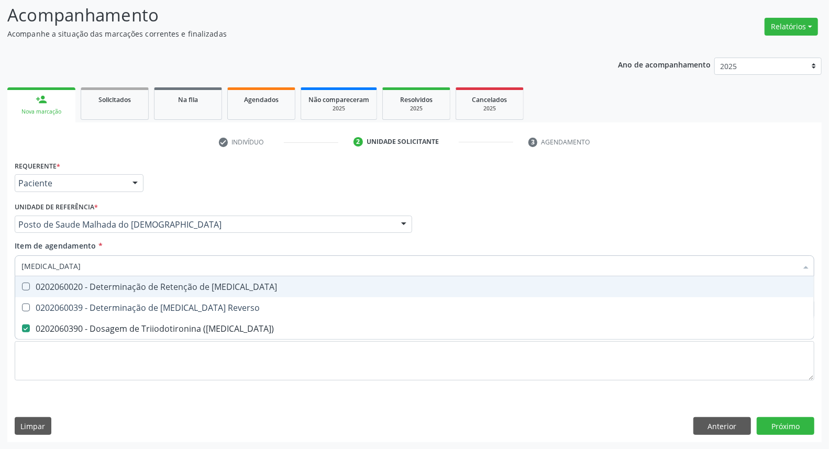
click at [44, 267] on input "[MEDICAL_DATA]" at bounding box center [409, 266] width 776 height 21
type input "t"
checkbox \(T3\) "false"
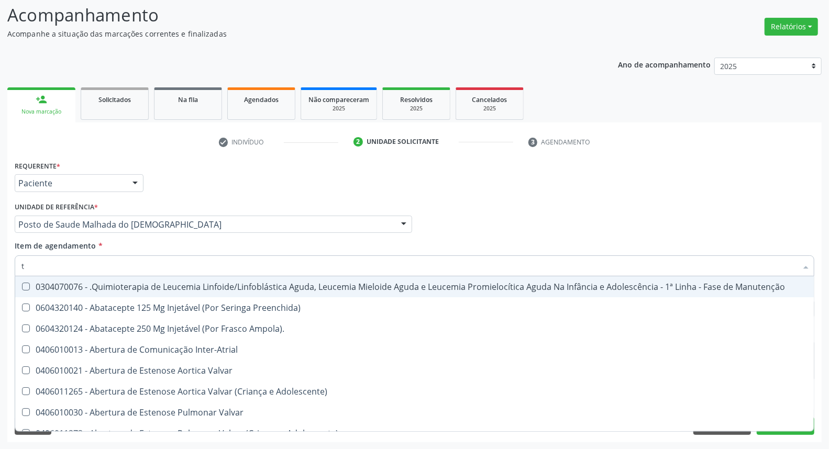
type input "t4"
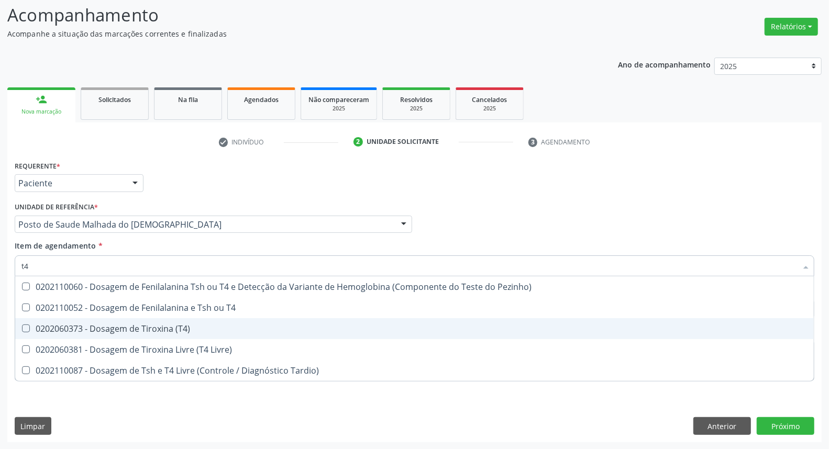
click at [47, 331] on div "0202060373 - Dosagem de Tiroxina (T4)" at bounding box center [414, 329] width 786 height 8
checkbox \(T4\) "true"
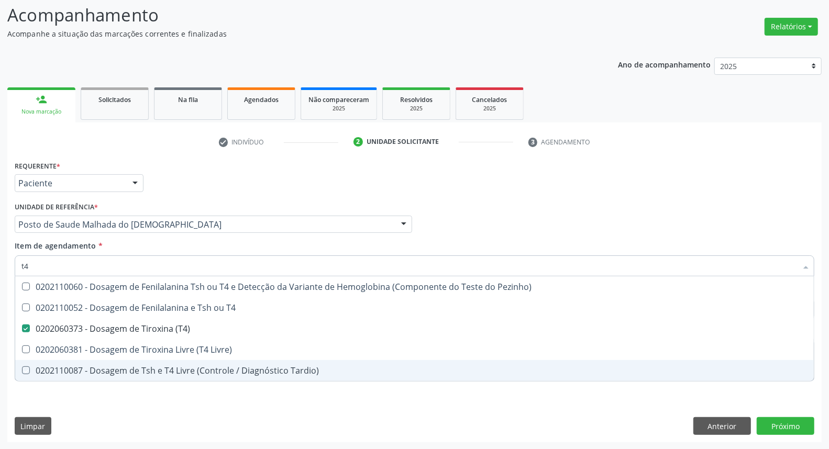
click at [572, 412] on div "Requerente * Paciente Médico(a) Enfermeiro(a) Paciente Nenhum resultado encontr…" at bounding box center [414, 300] width 815 height 284
checkbox T4 "true"
checkbox Livre\) "true"
checkbox Tardio\) "true"
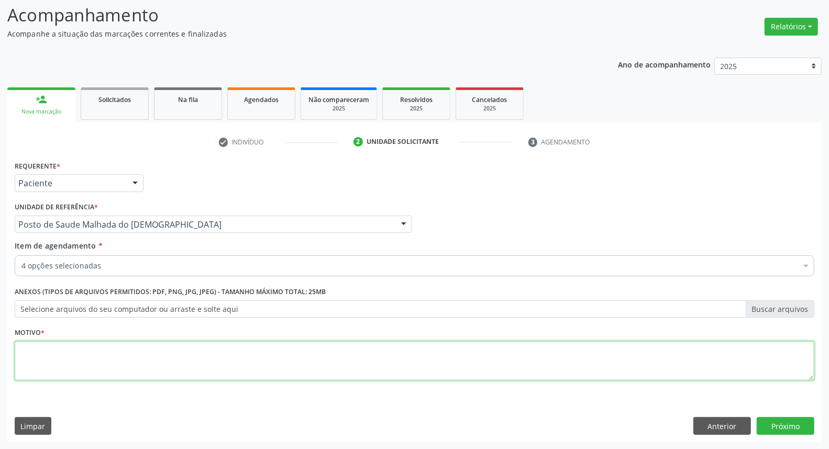
click at [503, 359] on textarea at bounding box center [415, 362] width 800 height 40
type textarea "*"
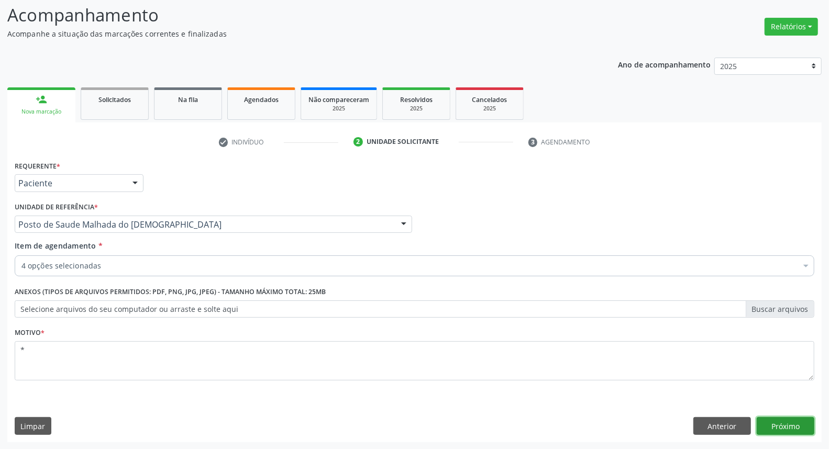
click at [793, 426] on button "Próximo" at bounding box center [786, 427] width 58 height 18
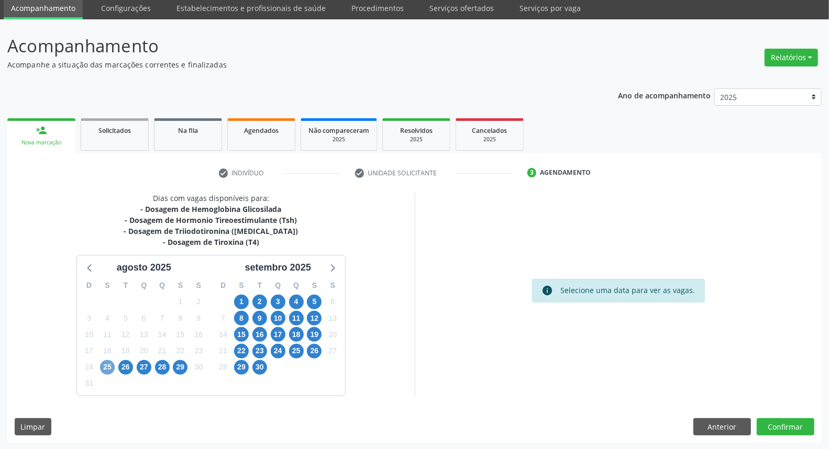
click at [106, 369] on span "25" at bounding box center [107, 367] width 15 height 15
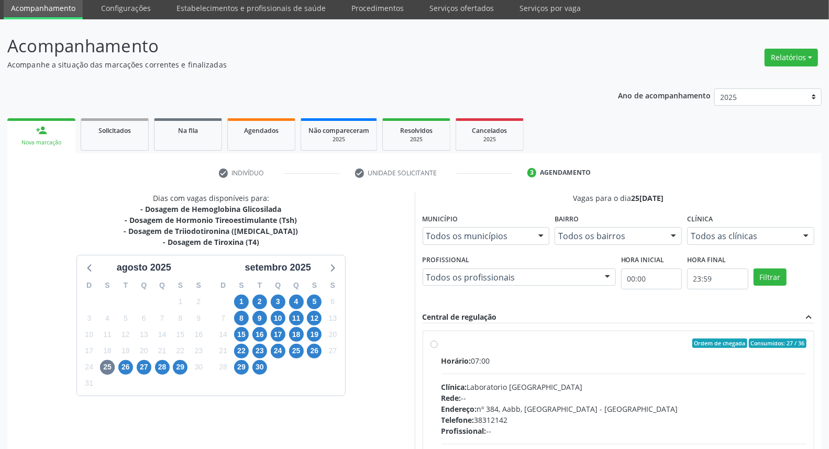
drag, startPoint x: 435, startPoint y: 343, endPoint x: 511, endPoint y: 286, distance: 94.6
click at [442, 343] on label "Ordem de chegada Consumidos: 27 / 36 Horário: 07:00 Clínica: Laboratorio Sao Fr…" at bounding box center [625, 419] width 366 height 161
click at [436, 343] on input "Ordem de chegada Consumidos: 27 / 36 Horário: 07:00 Clínica: Laboratorio Sao Fr…" at bounding box center [434, 343] width 7 height 9
radio input "true"
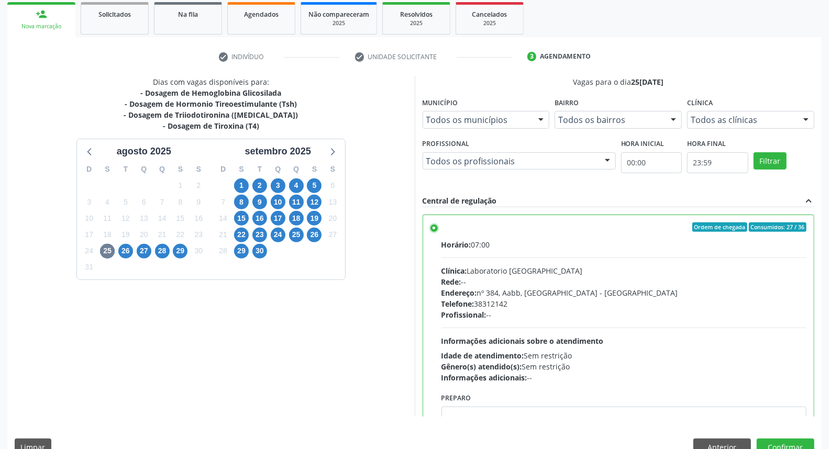
scroll to position [175, 0]
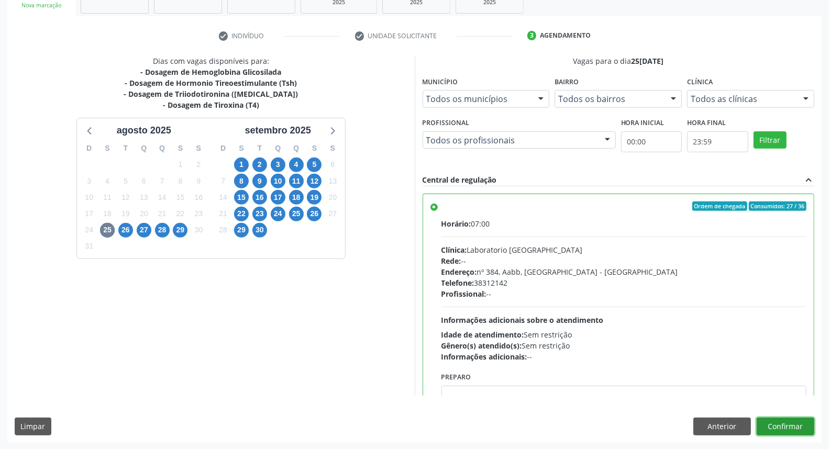
click at [792, 425] on button "Confirmar" at bounding box center [786, 427] width 58 height 18
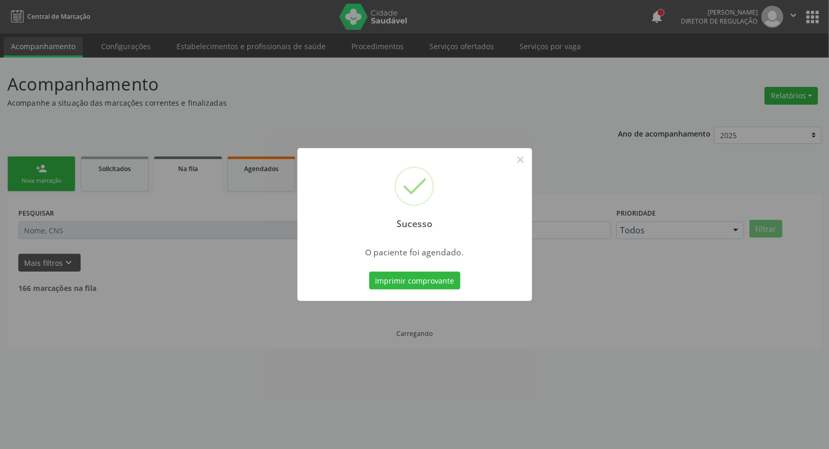
scroll to position [0, 0]
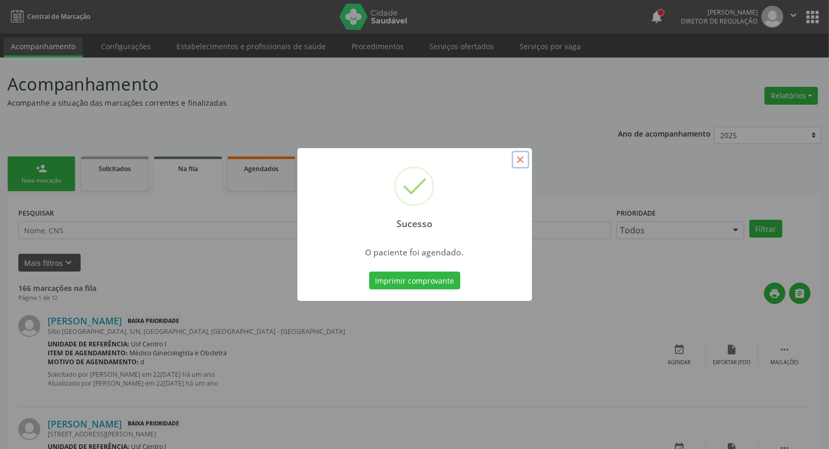
drag, startPoint x: 525, startPoint y: 158, endPoint x: 131, endPoint y: 157, distance: 394.0
click at [522, 158] on button "×" at bounding box center [521, 160] width 18 height 18
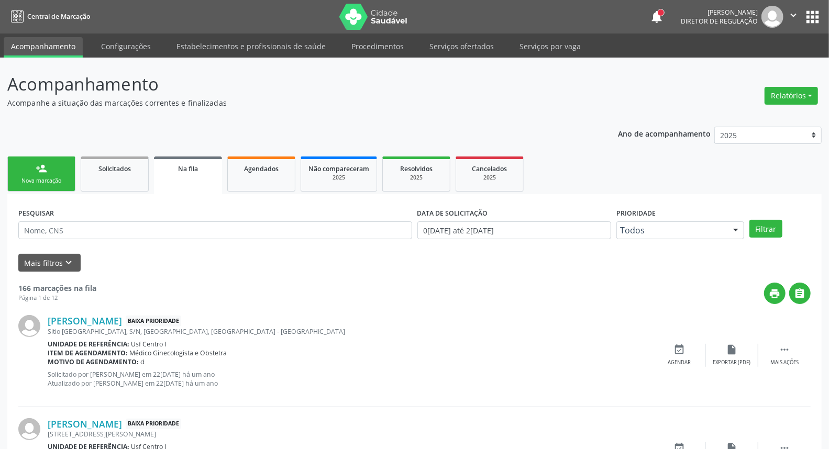
click at [45, 171] on div "person_add" at bounding box center [42, 169] width 12 height 12
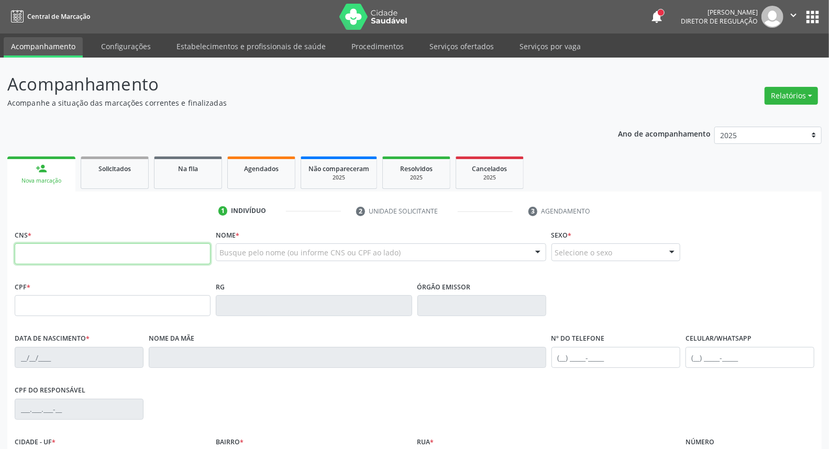
click at [33, 257] on input "text" at bounding box center [113, 254] width 196 height 21
type input "709 6046 5765 4872"
type input "062.901.844-82"
type input "1[DATE]"
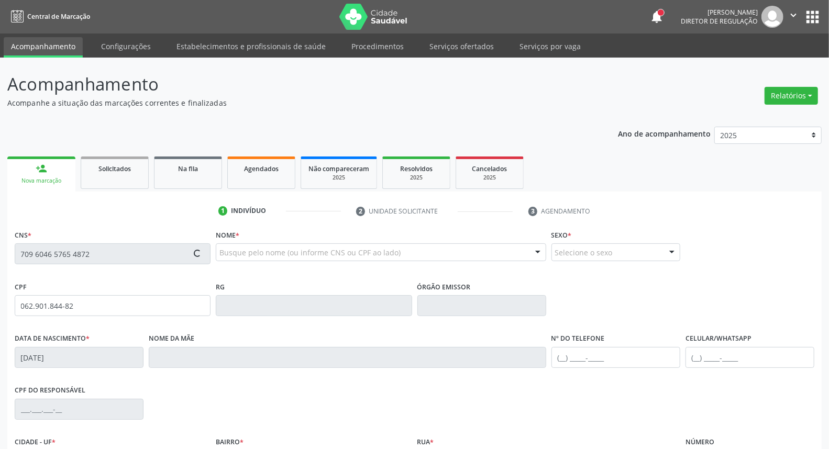
type input "Auziria [PERSON_NAME]"
type input "[PHONE_NUMBER]"
type input "010.997.814-50"
type input "18"
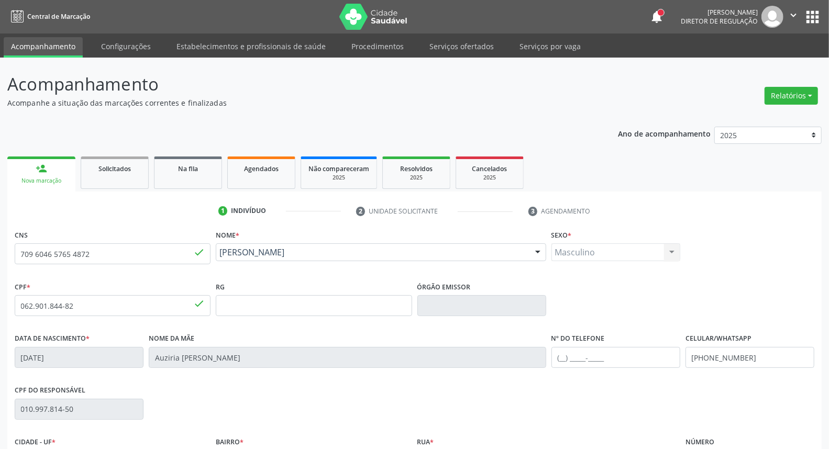
scroll to position [58, 0]
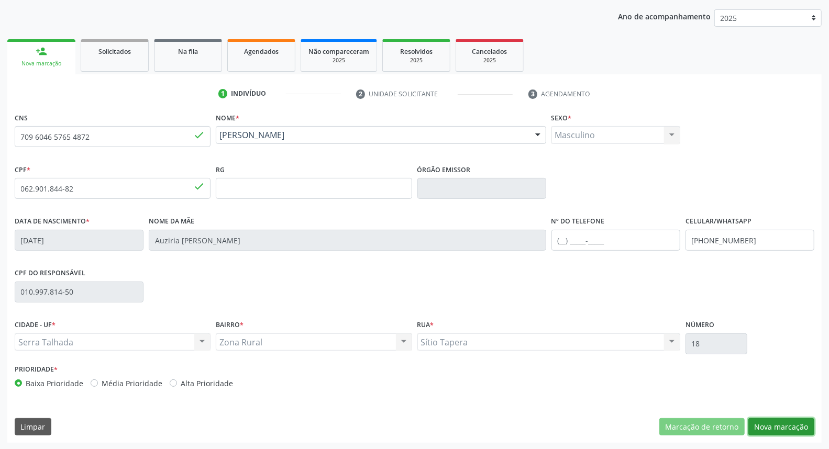
click at [792, 430] on button "Nova marcação" at bounding box center [782, 428] width 66 height 18
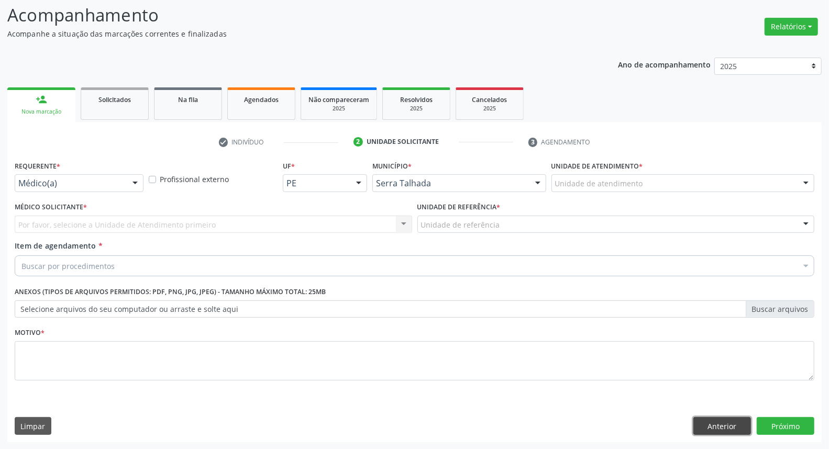
drag, startPoint x: 737, startPoint y: 422, endPoint x: 245, endPoint y: 287, distance: 509.5
click at [721, 422] on button "Anterior" at bounding box center [723, 427] width 58 height 18
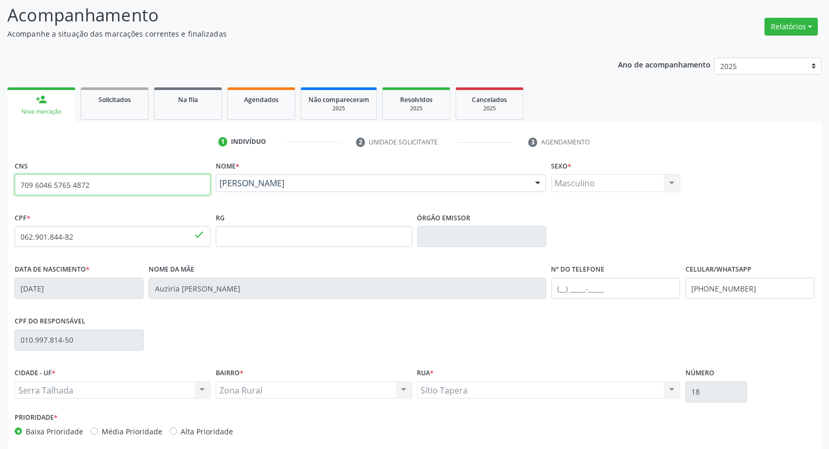
drag, startPoint x: 117, startPoint y: 182, endPoint x: 0, endPoint y: 182, distance: 117.3
click at [0, 182] on div "Acompanhamento Acompanhe a situação das marcações correntes e finalizadas Relat…" at bounding box center [414, 243] width 829 height 510
drag, startPoint x: 51, startPoint y: 180, endPoint x: 49, endPoint y: 184, distance: 5.4
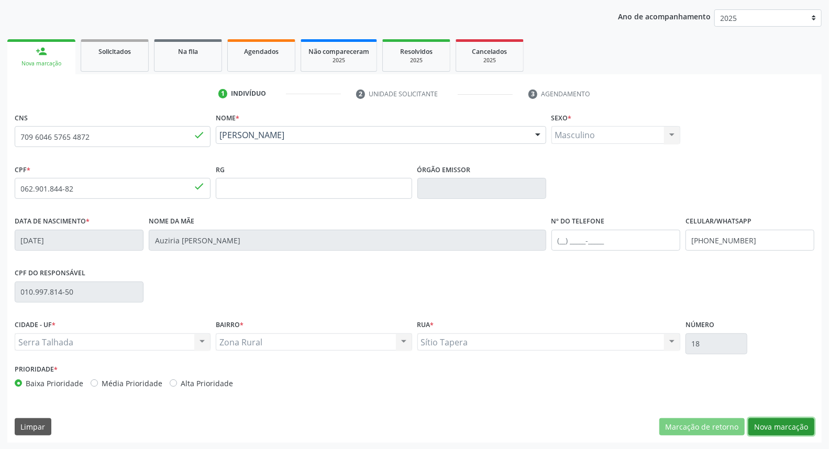
drag, startPoint x: 803, startPoint y: 432, endPoint x: 774, endPoint y: 418, distance: 32.6
click at [802, 431] on button "Nova marcação" at bounding box center [782, 428] width 66 height 18
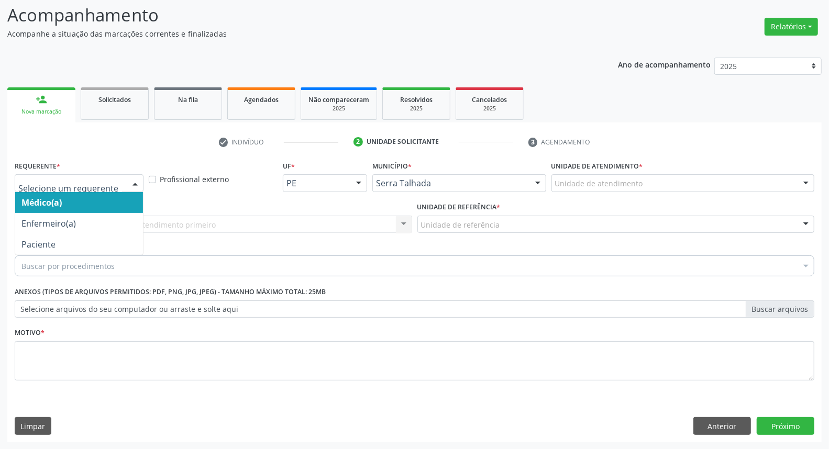
drag, startPoint x: 92, startPoint y: 184, endPoint x: 93, endPoint y: 216, distance: 31.4
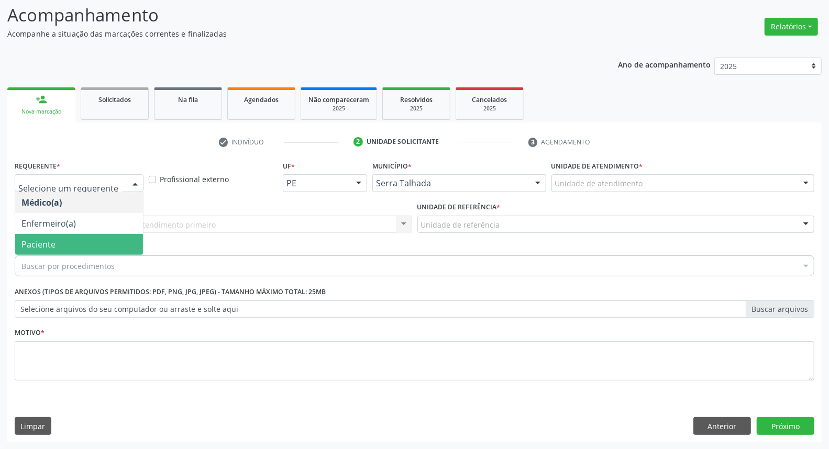
click at [84, 237] on span "Paciente" at bounding box center [79, 244] width 128 height 21
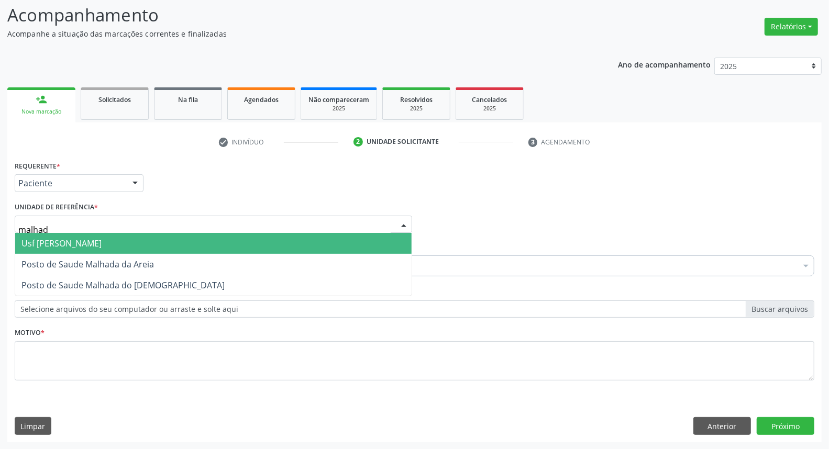
type input "malhada"
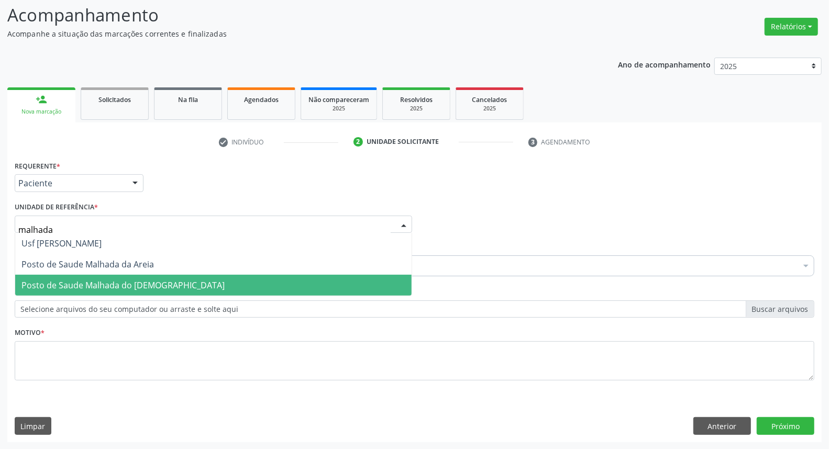
click at [87, 284] on span "Posto de Saude Malhada do [DEMOGRAPHIC_DATA]" at bounding box center [122, 286] width 203 height 12
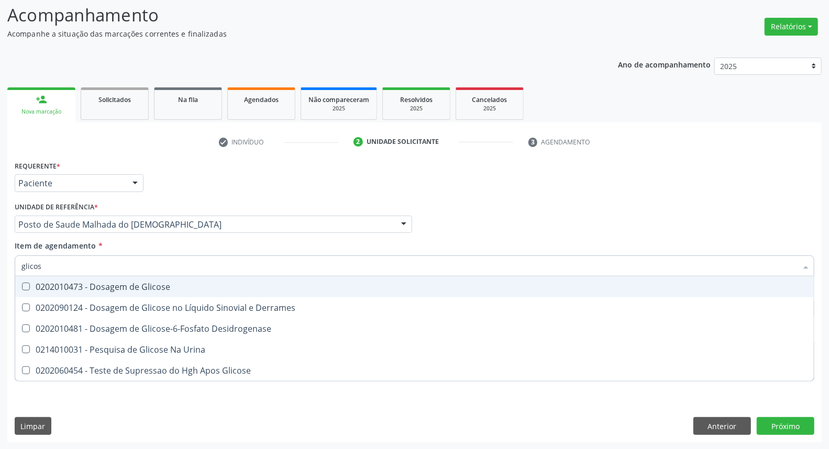
type input "glicose"
drag, startPoint x: 46, startPoint y: 285, endPoint x: 51, endPoint y: 270, distance: 15.9
click at [45, 284] on div "0202010473 - Dosagem de Glicose" at bounding box center [414, 287] width 786 height 8
checkbox Glicose "true"
drag, startPoint x: 46, startPoint y: 266, endPoint x: 0, endPoint y: 259, distance: 46.6
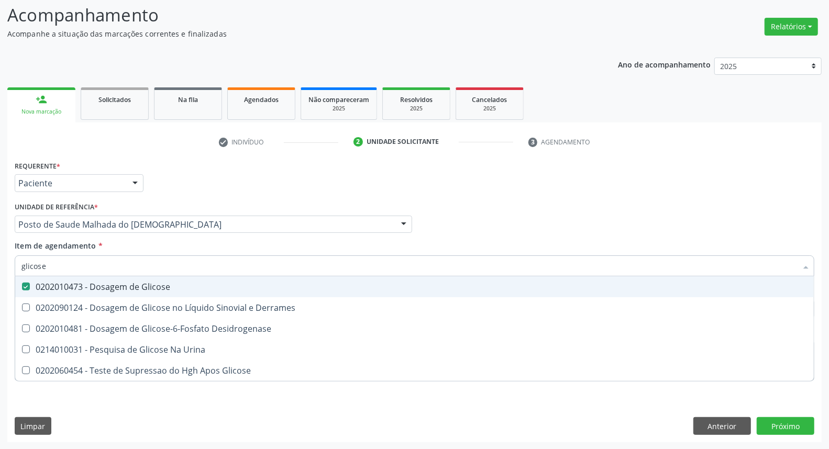
click at [0, 260] on div "Acompanhamento Acompanhe a situação das marcações correntes e finalizadas Relat…" at bounding box center [414, 219] width 829 height 462
type input "a"
checkbox Glicose "false"
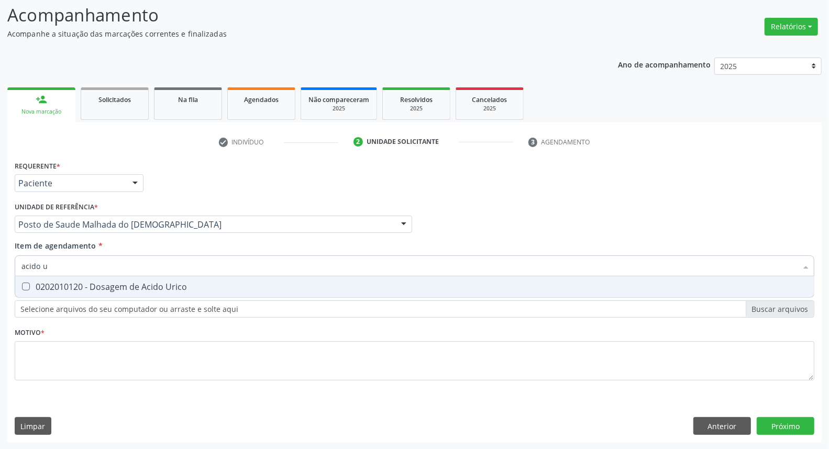
type input "acido u"
drag, startPoint x: 42, startPoint y: 283, endPoint x: 50, endPoint y: 264, distance: 20.6
click at [42, 278] on span "0202010120 - Dosagem de Acido Urico" at bounding box center [414, 287] width 799 height 21
checkbox Urico "true"
drag, startPoint x: 50, startPoint y: 264, endPoint x: 0, endPoint y: 243, distance: 54.5
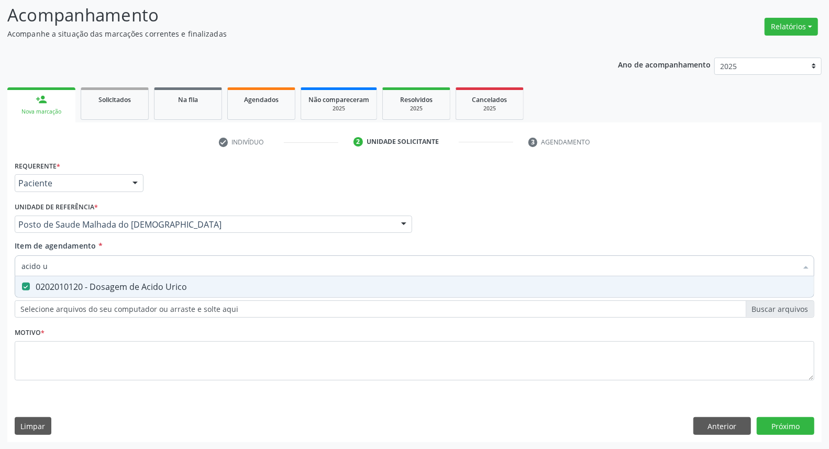
click at [0, 247] on div "Acompanhamento Acompanhe a situação das marcações correntes e finalizadas Relat…" at bounding box center [414, 219] width 829 height 462
type input "c"
checkbox Urico "false"
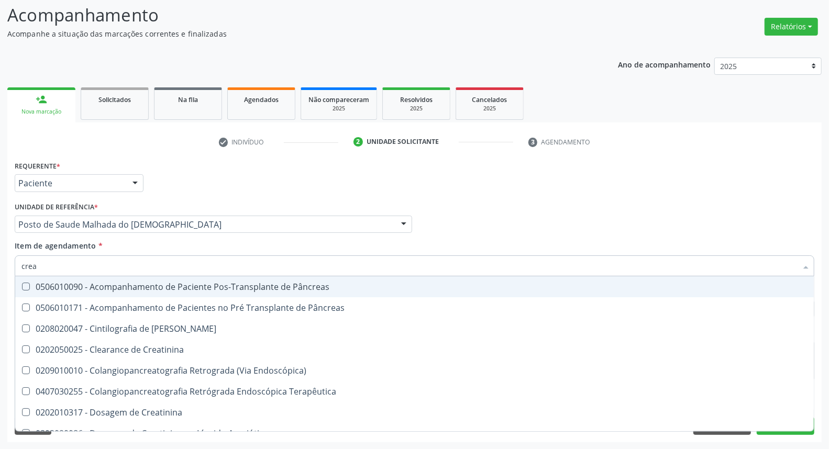
type input "creat"
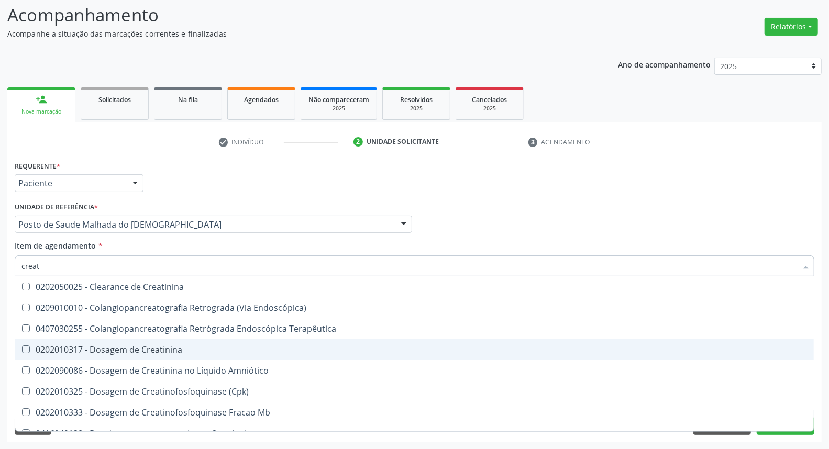
drag, startPoint x: 24, startPoint y: 345, endPoint x: 50, endPoint y: 285, distance: 65.4
click at [24, 343] on span "0202010317 - Dosagem de Creatinina" at bounding box center [414, 349] width 799 height 21
checkbox Creatinina "true"
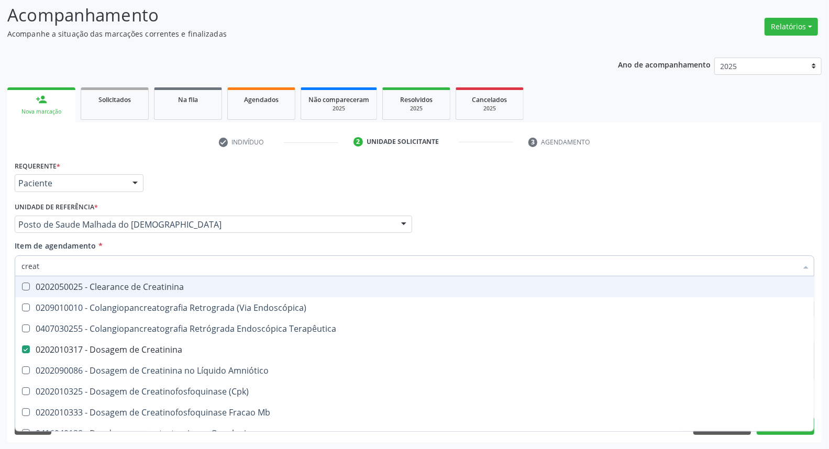
drag, startPoint x: 39, startPoint y: 268, endPoint x: 0, endPoint y: 258, distance: 40.0
click at [0, 265] on div "Acompanhamento Acompanhe a situação das marcações correntes e finalizadas Relat…" at bounding box center [414, 219] width 829 height 462
type input "ur"
checkbox Creatinina "false"
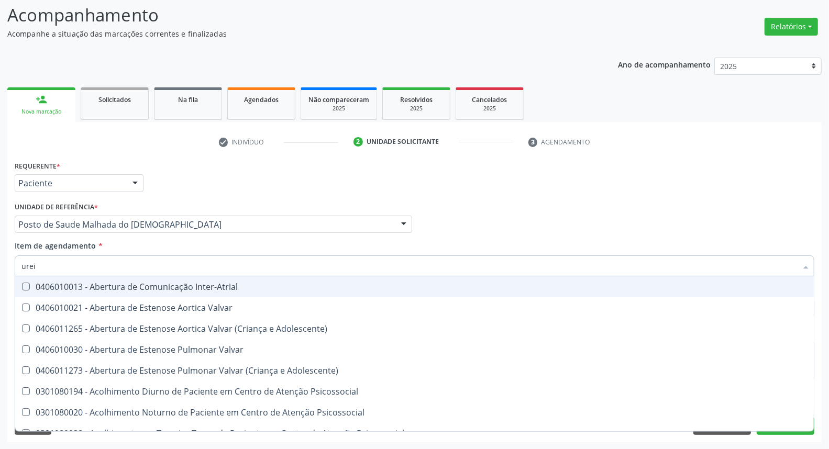
type input "ureia"
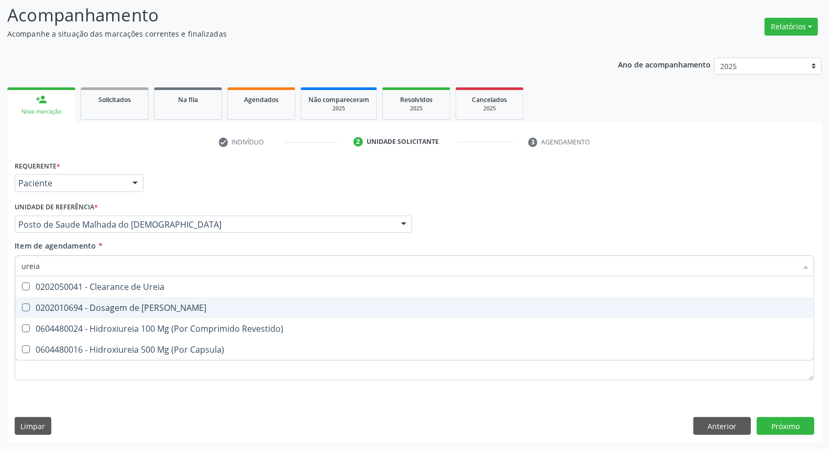
click at [28, 304] on Ureia at bounding box center [26, 308] width 8 height 8
click at [22, 304] on Ureia "checkbox" at bounding box center [18, 307] width 7 height 7
checkbox Ureia "true"
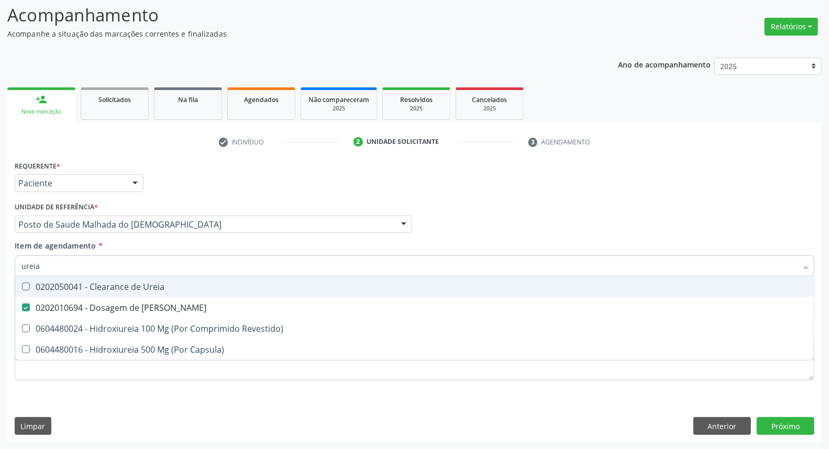
drag, startPoint x: 39, startPoint y: 269, endPoint x: 0, endPoint y: 257, distance: 41.1
click at [0, 257] on div "Acompanhamento Acompanhe a situação das marcações correntes e finalizadas Relat…" at bounding box center [414, 219] width 829 height 462
type input "co"
checkbox Ureia "false"
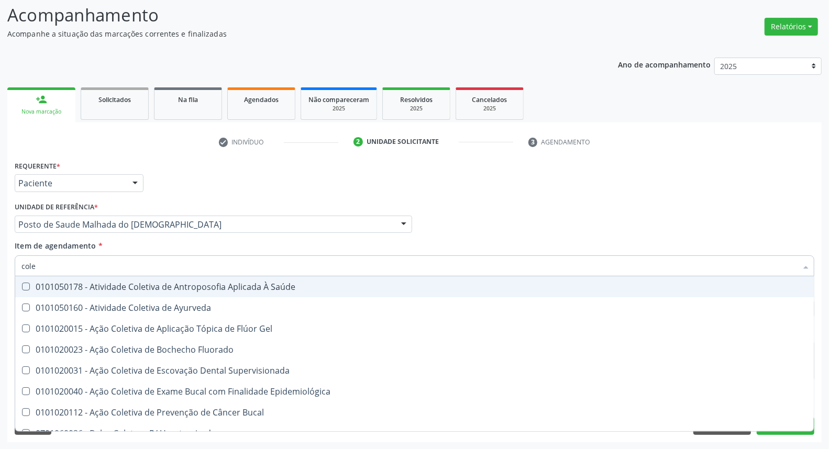
type input "coles"
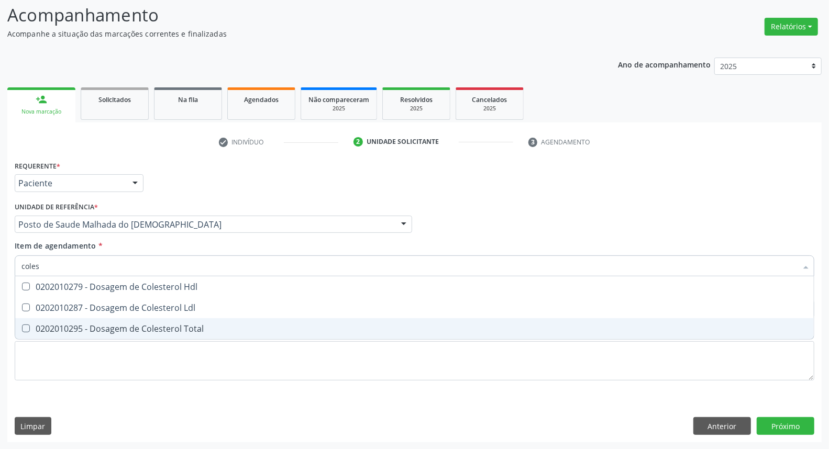
drag, startPoint x: 63, startPoint y: 331, endPoint x: 67, endPoint y: 307, distance: 24.3
click at [63, 327] on div "0202010295 - Dosagem de Colesterol Total" at bounding box center [414, 329] width 786 height 8
checkbox Total "true"
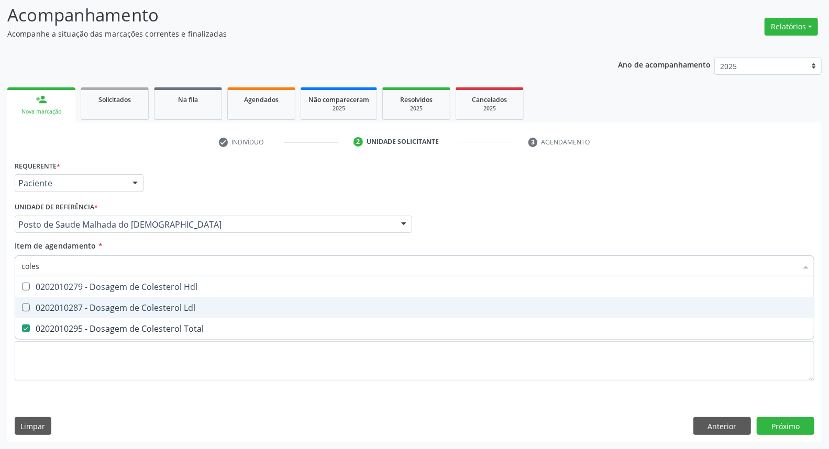
drag, startPoint x: 67, startPoint y: 306, endPoint x: 70, endPoint y: 283, distance: 22.7
click at [68, 304] on div "0202010287 - Dosagem de Colesterol Ldl" at bounding box center [414, 308] width 786 height 8
checkbox Ldl "true"
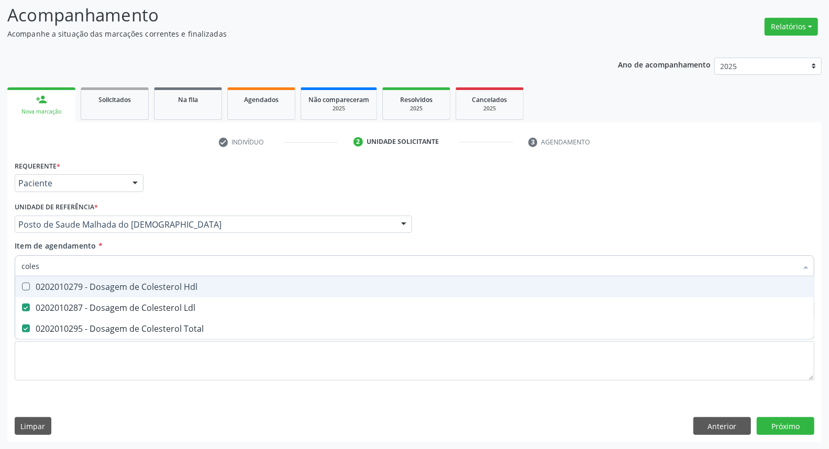
click at [70, 283] on div "0202010279 - Dosagem de Colesterol Hdl" at bounding box center [414, 287] width 786 height 8
checkbox Hdl "true"
click at [0, 255] on div "Acompanhamento Acompanhe a situação das marcações correntes e finalizadas Relat…" at bounding box center [414, 219] width 829 height 462
type input "bi"
checkbox Hdl "false"
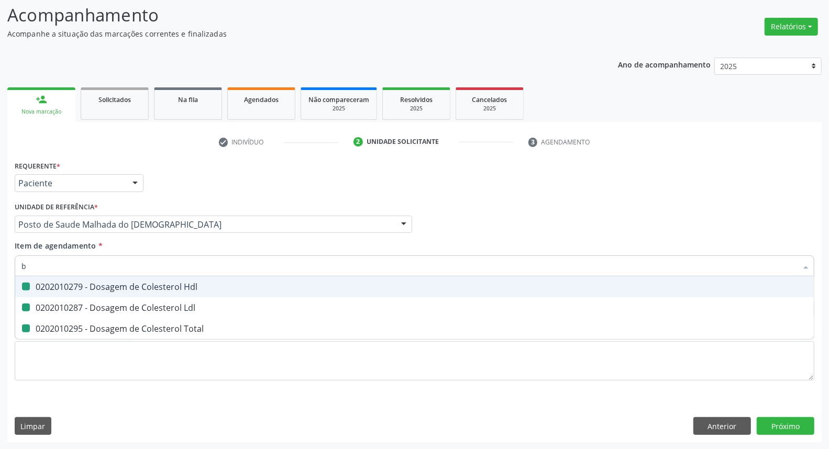
checkbox Ldl "false"
checkbox Total "false"
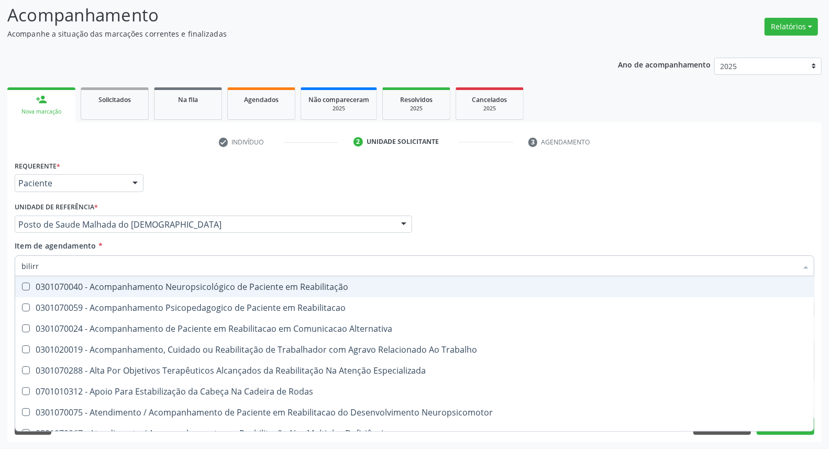
type input "bilirru"
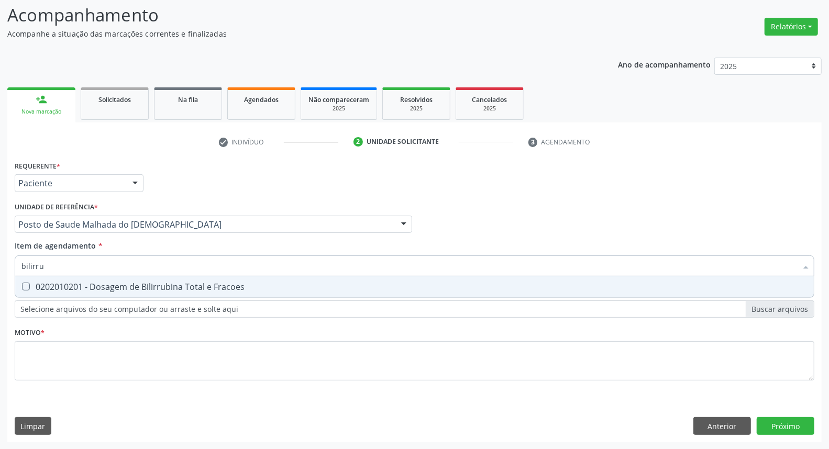
click at [38, 285] on div "0202010201 - Dosagem de Bilirrubina Total e Fracoes" at bounding box center [414, 287] width 786 height 8
checkbox Fracoes "true"
drag, startPoint x: 54, startPoint y: 259, endPoint x: 0, endPoint y: 268, distance: 54.8
click at [0, 268] on div "Acompanhamento Acompanhe a situação das marcações correntes e finalizadas Relat…" at bounding box center [414, 219] width 829 height 462
type input "t"
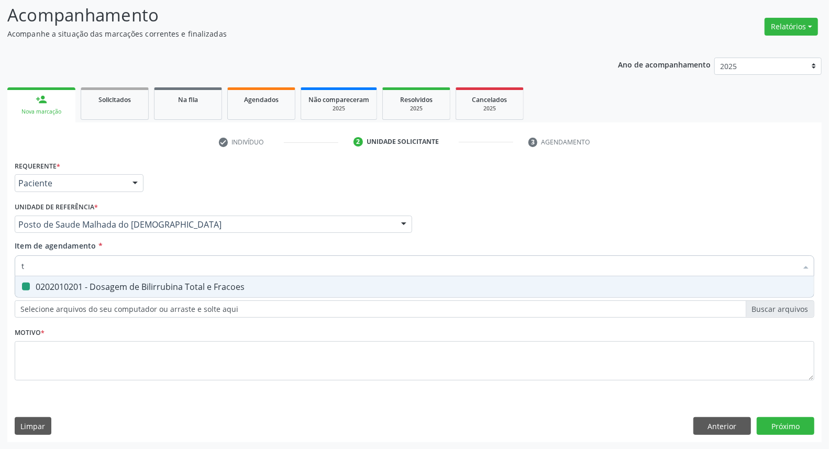
checkbox Fracoes "false"
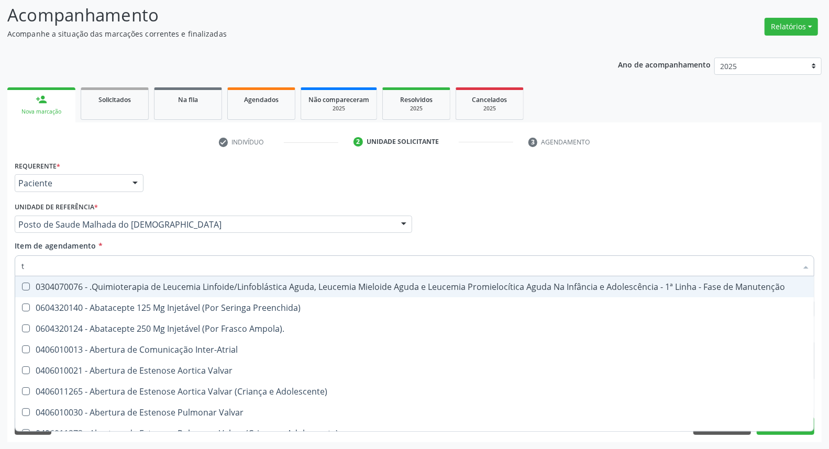
type input "tg"
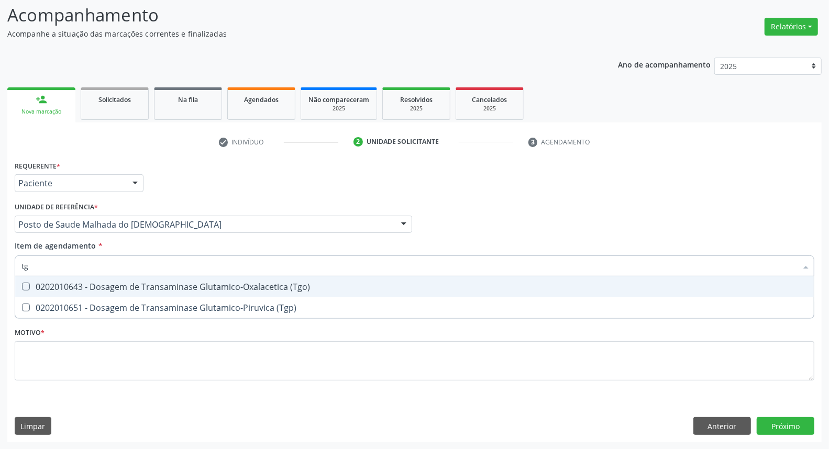
click at [42, 290] on div "0202010643 - Dosagem de Transaminase Glutamico-Oxalacetica (Tgo)" at bounding box center [414, 287] width 786 height 8
checkbox \(Tgo\) "true"
type input "tg"
click at [0, 267] on div "Acompanhamento Acompanhe a situação das marcações correntes e finalizadas Relat…" at bounding box center [414, 219] width 829 height 462
checkbox \(Tgp\) "true"
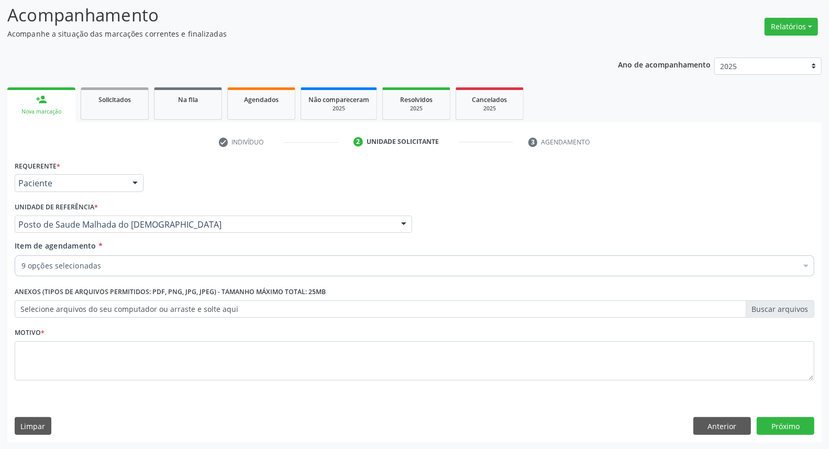
click at [21, 266] on input "Item de agendamento *" at bounding box center [21, 266] width 0 height 21
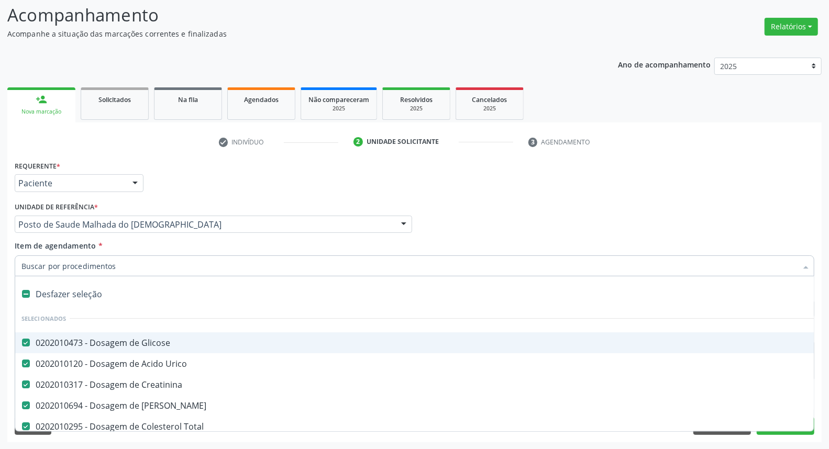
type input "t"
checkbox Fracoes "false"
checkbox \(Tgo\) "false"
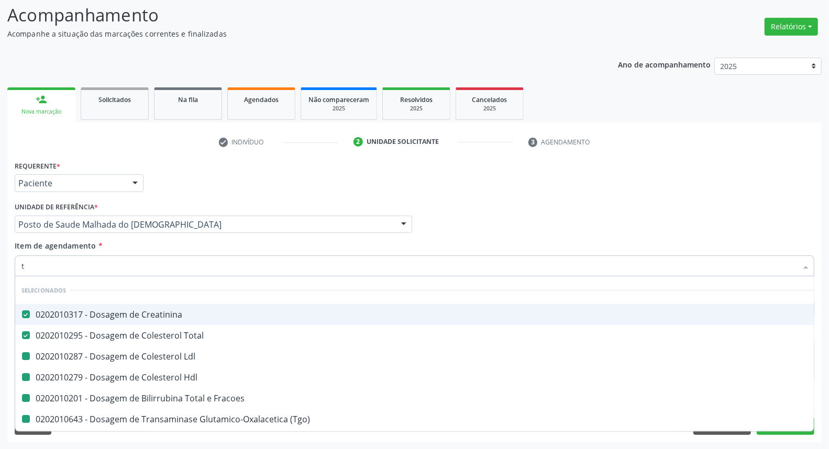
type input "tr"
checkbox Ldl "false"
checkbox Hdl "false"
checkbox Fracoes "false"
checkbox \(Tgo\) "false"
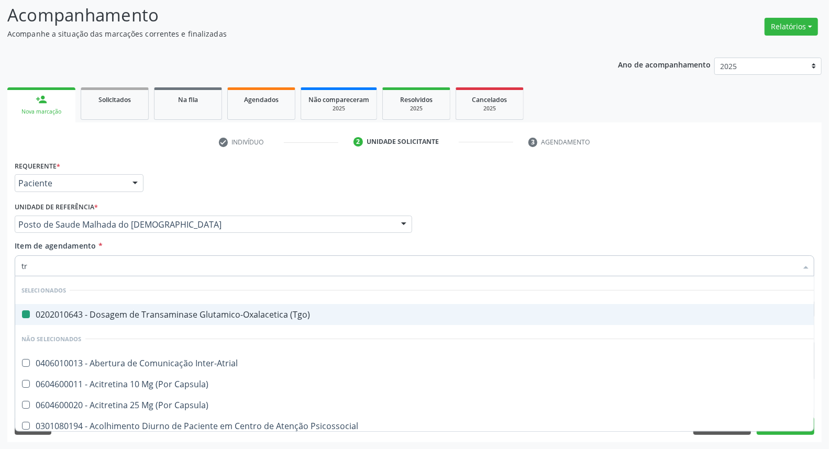
type input "tri"
checkbox \(Tgo\) "false"
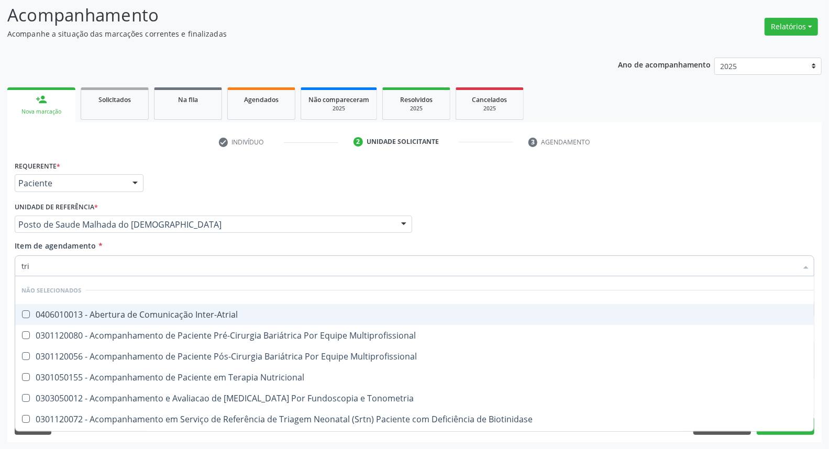
type input "trig"
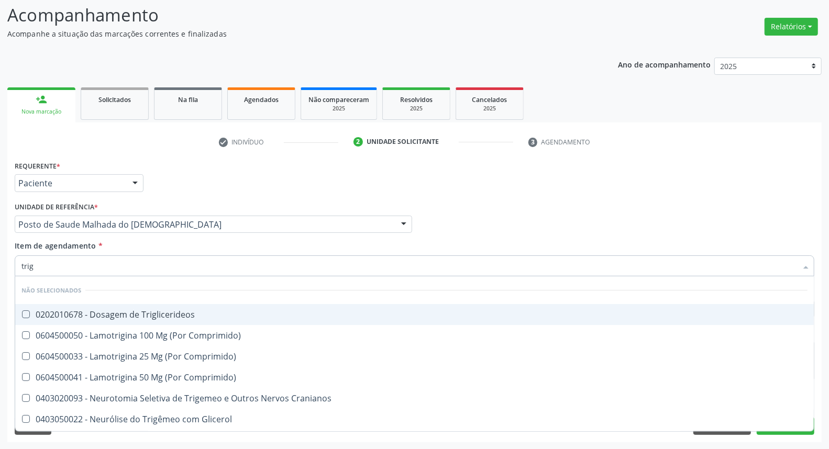
click at [133, 312] on div "0202010678 - Dosagem de Triglicerideos" at bounding box center [414, 315] width 786 height 8
checkbox Triglicerideos "true"
drag, startPoint x: 95, startPoint y: 265, endPoint x: 0, endPoint y: 245, distance: 97.5
click at [0, 251] on div "Acompanhamento Acompanhe a situação das marcações correntes e finalizadas Relat…" at bounding box center [414, 219] width 829 height 462
type input "ps"
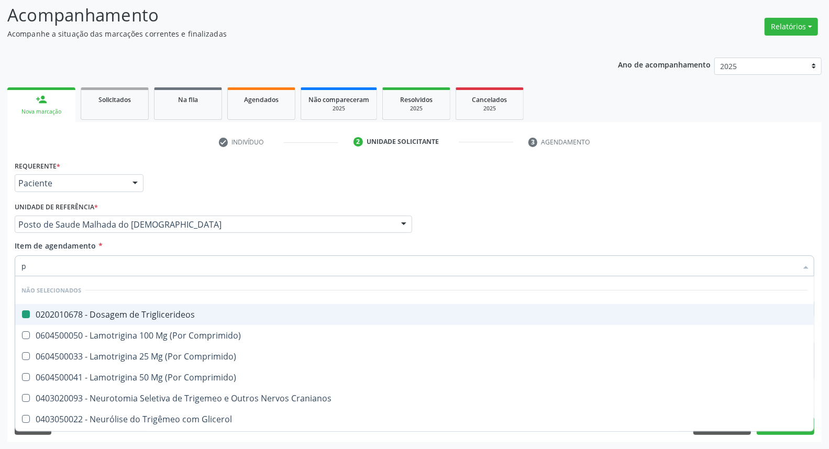
checkbox Triglicerideos "false"
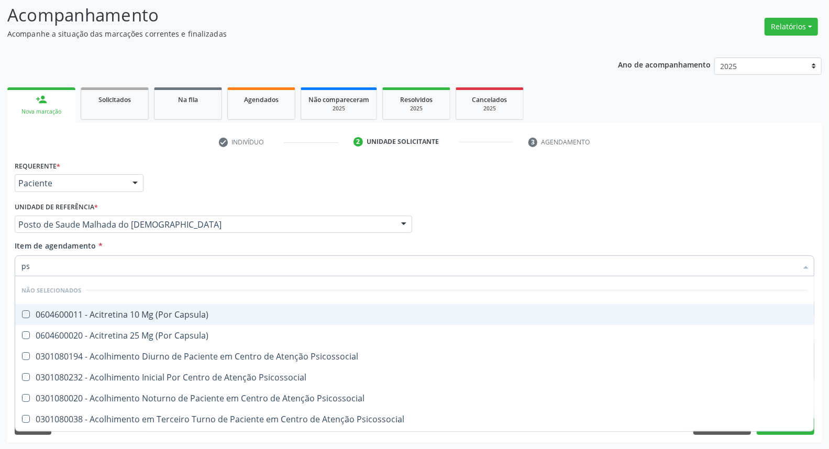
type input "psa"
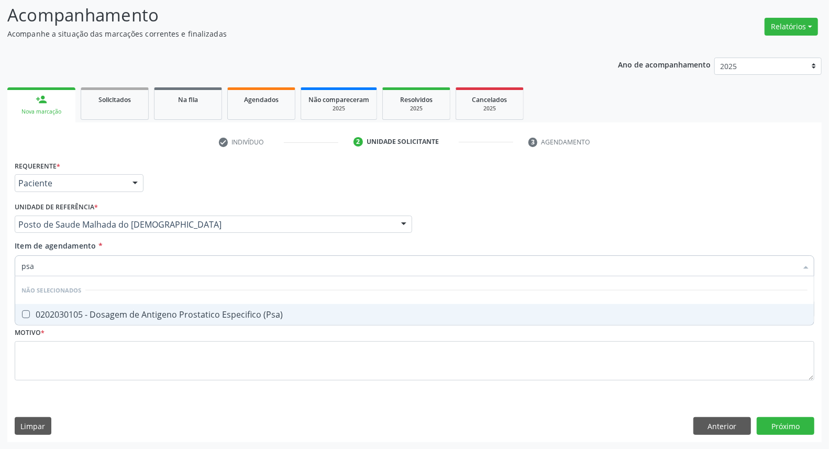
drag, startPoint x: 29, startPoint y: 313, endPoint x: 34, endPoint y: 306, distance: 8.3
click at [31, 311] on div "0202030105 - Dosagem de Antigeno Prostatico Especifico (Psa)" at bounding box center [414, 315] width 786 height 8
checkbox \(Psa\) "true"
drag, startPoint x: 61, startPoint y: 266, endPoint x: 0, endPoint y: 259, distance: 61.7
click at [0, 259] on div "Acompanhamento Acompanhe a situação das marcações correntes e finalizadas Relat…" at bounding box center [414, 219] width 829 height 462
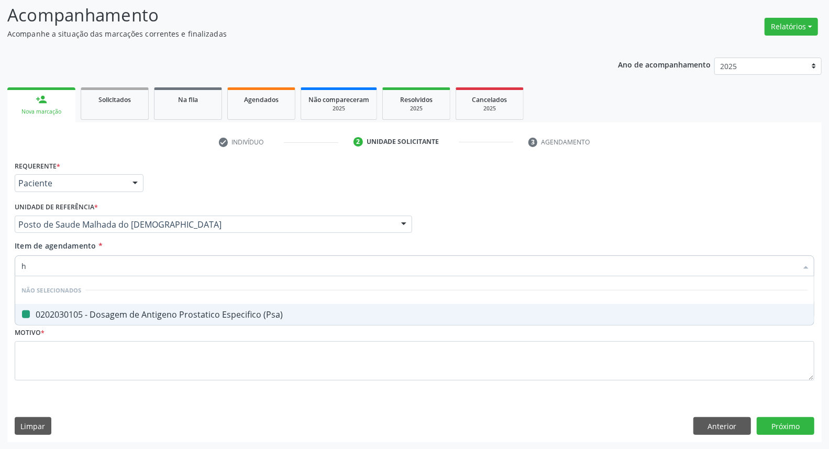
type input "he"
checkbox \(Psa\) "false"
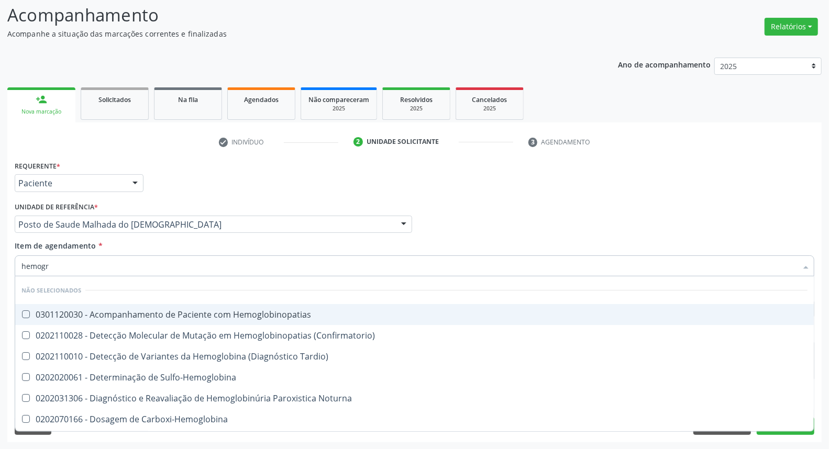
type input "hemogra"
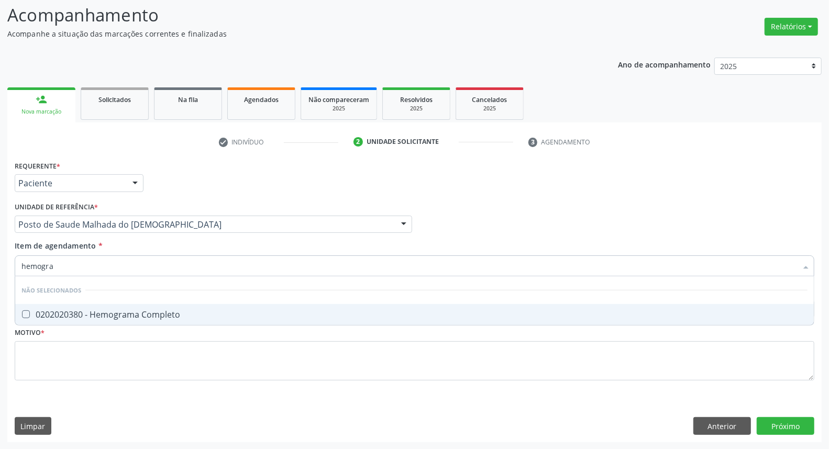
drag, startPoint x: 166, startPoint y: 312, endPoint x: 155, endPoint y: 289, distance: 25.5
click at [164, 312] on div "0202020380 - Hemograma Completo" at bounding box center [414, 315] width 786 height 8
checkbox Completo "true"
drag, startPoint x: 121, startPoint y: 271, endPoint x: 0, endPoint y: 258, distance: 121.7
click at [0, 260] on div "Acompanhamento Acompanhe a situação das marcações correntes e finalizadas Relat…" at bounding box center [414, 219] width 829 height 462
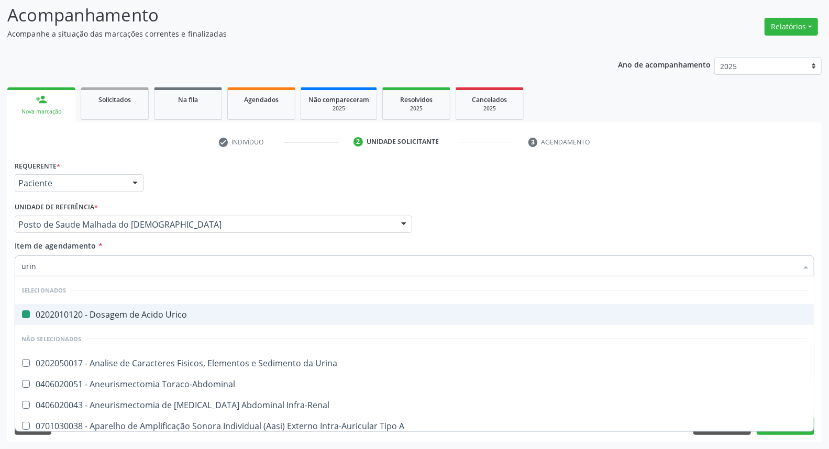
type input "urina"
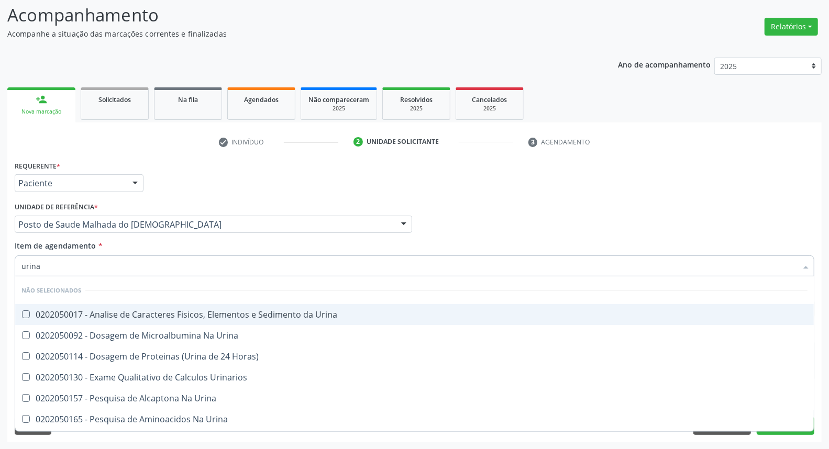
drag, startPoint x: 81, startPoint y: 315, endPoint x: 77, endPoint y: 283, distance: 31.7
click at [81, 313] on div "0202050017 - Analise de Caracteres Fisicos, Elementos e Sedimento da Urina" at bounding box center [414, 315] width 786 height 8
checkbox Urina "true"
drag, startPoint x: 53, startPoint y: 266, endPoint x: 0, endPoint y: 241, distance: 58.6
click at [0, 241] on div "Acompanhamento Acompanhe a situação das marcações correntes e finalizadas Relat…" at bounding box center [414, 219] width 829 height 462
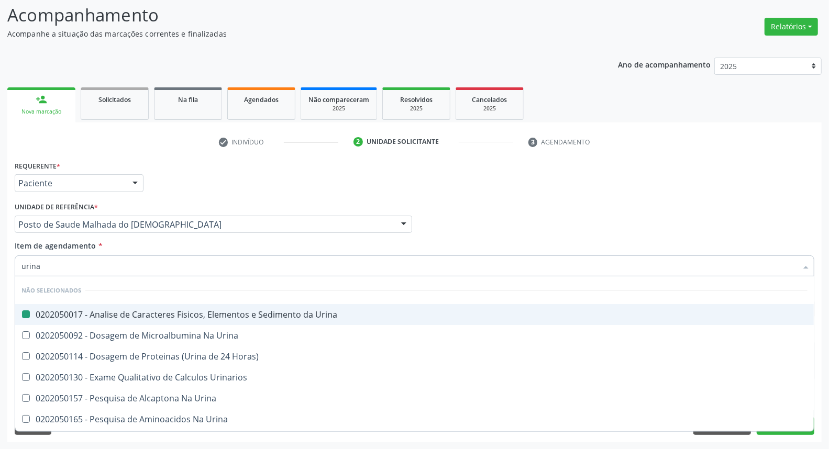
type input "p"
checkbox Urina "false"
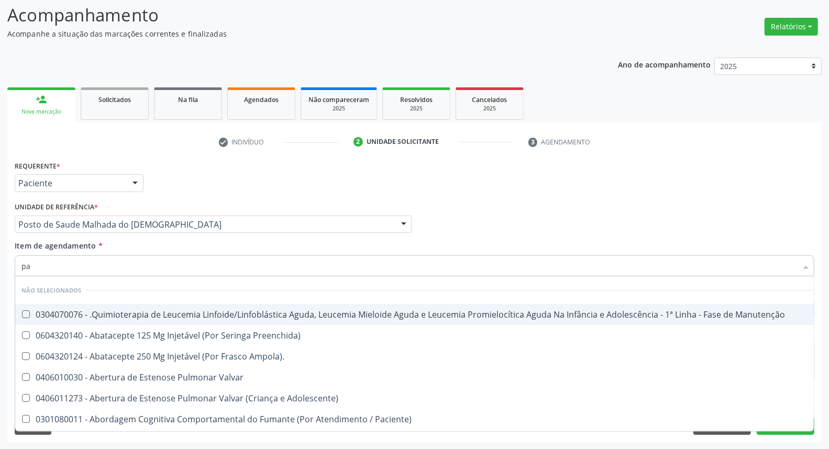
type input "par"
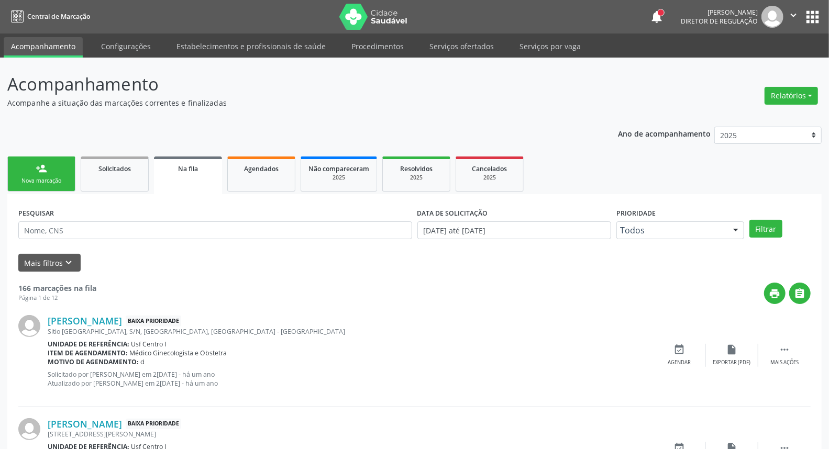
click at [55, 180] on div "Nova marcação" at bounding box center [41, 181] width 52 height 8
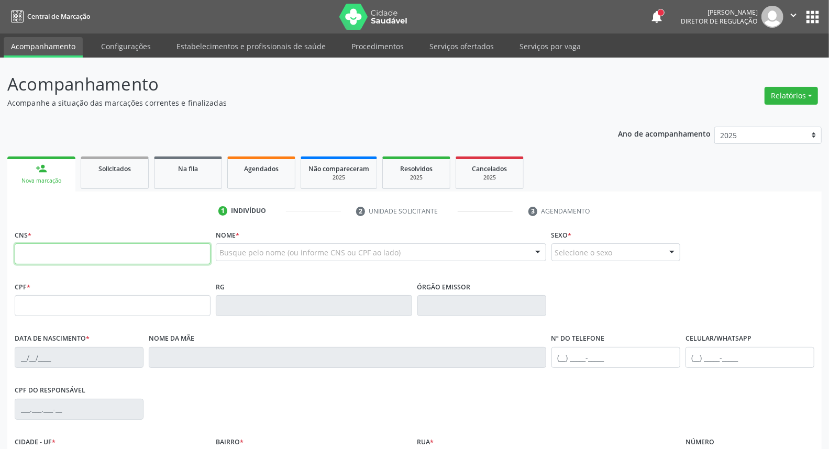
click at [50, 249] on input "text" at bounding box center [113, 254] width 196 height 21
paste input "709 6046 5765 4872"
type input "709 6046 5765 4872"
type input "062.901.844-82"
type input "1[DATE]"
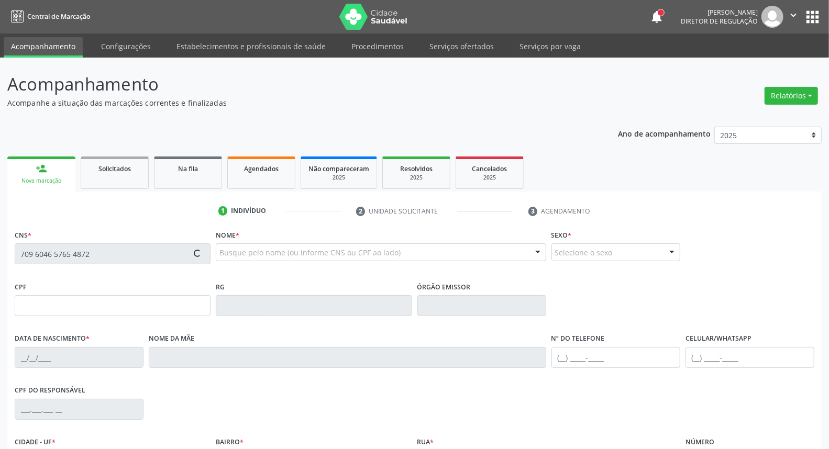
type input "Auziria [PERSON_NAME]"
type input "[PHONE_NUMBER]"
type input "010.997.814-50"
type input "18"
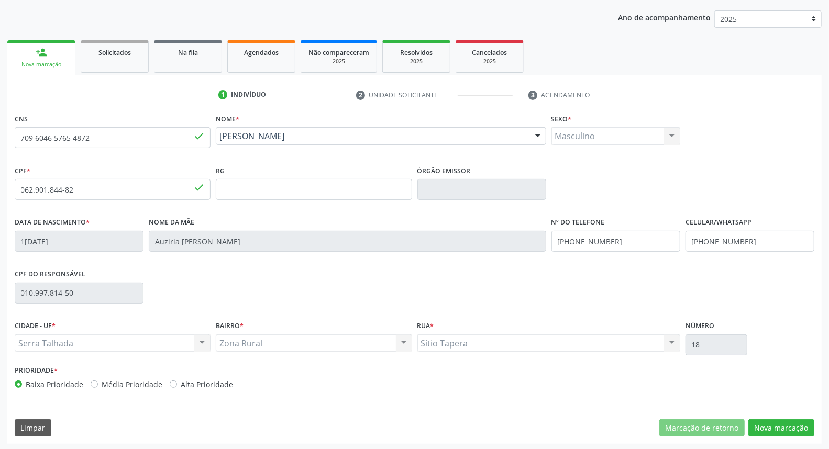
scroll to position [117, 0]
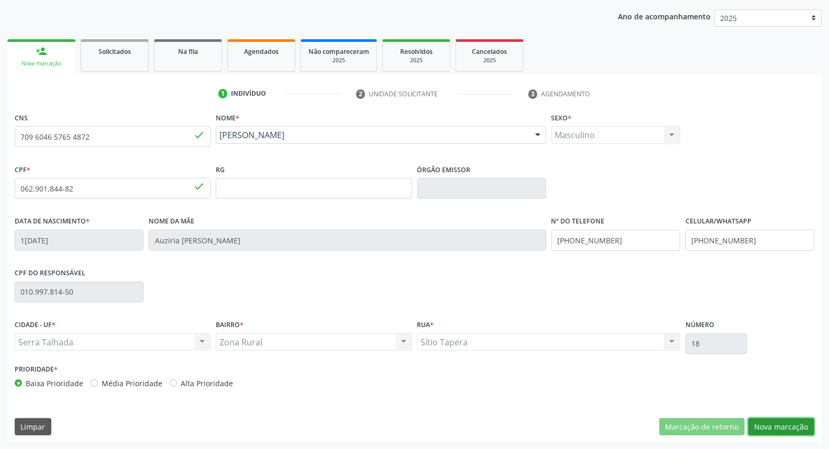
click at [770, 423] on button "Nova marcação" at bounding box center [782, 428] width 66 height 18
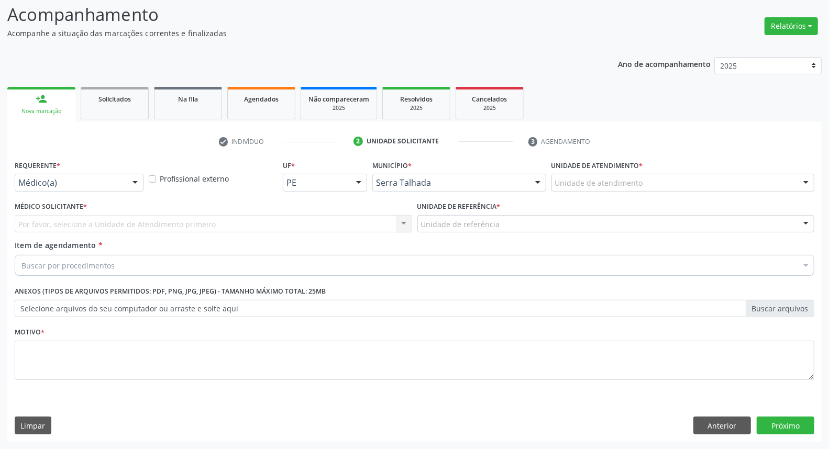
scroll to position [69, 0]
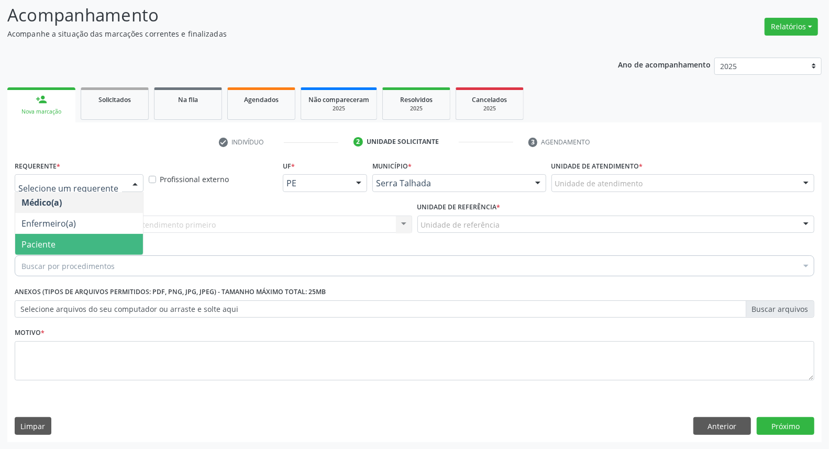
drag, startPoint x: 98, startPoint y: 242, endPoint x: 121, endPoint y: 223, distance: 29.8
click at [98, 238] on span "Paciente" at bounding box center [79, 244] width 128 height 21
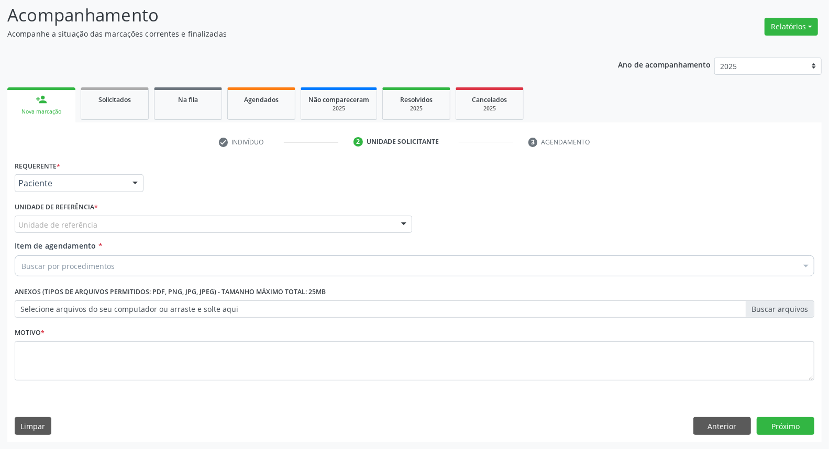
click at [122, 223] on div "Unidade de referência" at bounding box center [214, 225] width 398 height 18
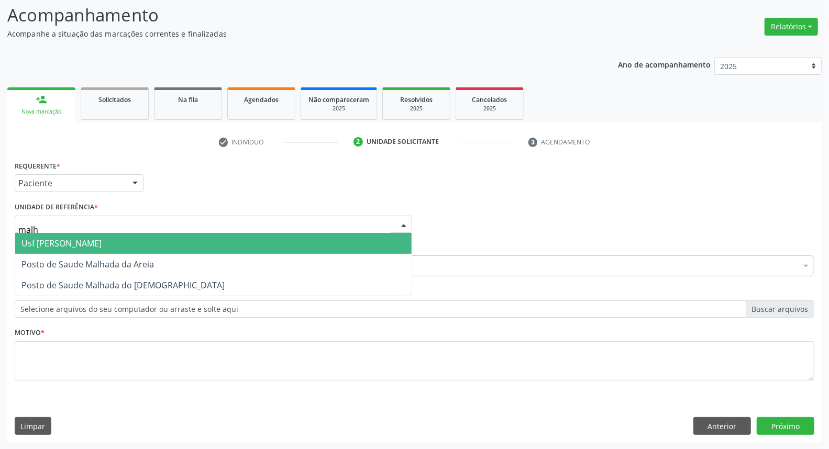
type input "malha"
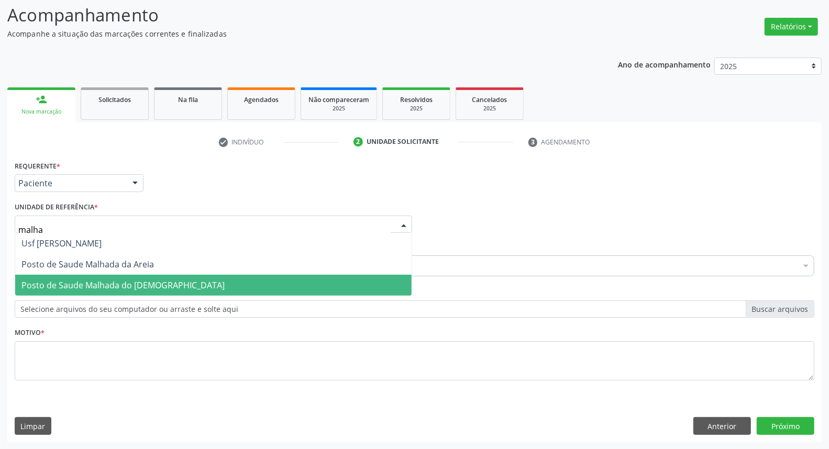
click at [124, 286] on span "Posto de Saude Malhada do [DEMOGRAPHIC_DATA]" at bounding box center [122, 286] width 203 height 12
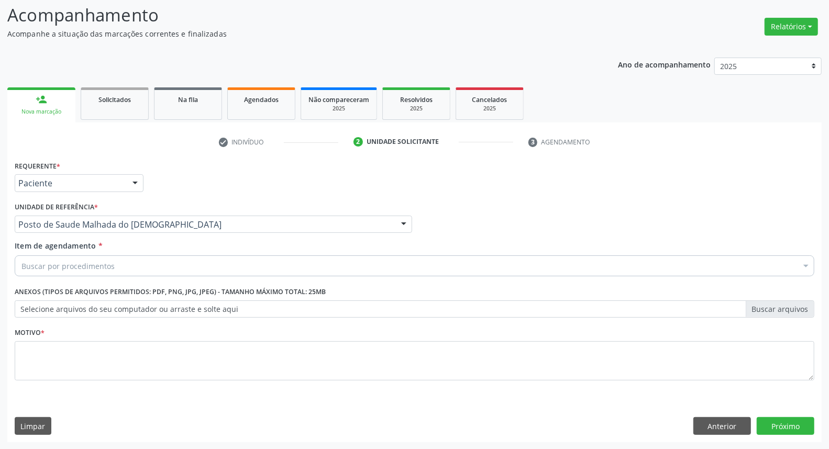
click at [119, 266] on div "Buscar por procedimentos" at bounding box center [415, 266] width 800 height 21
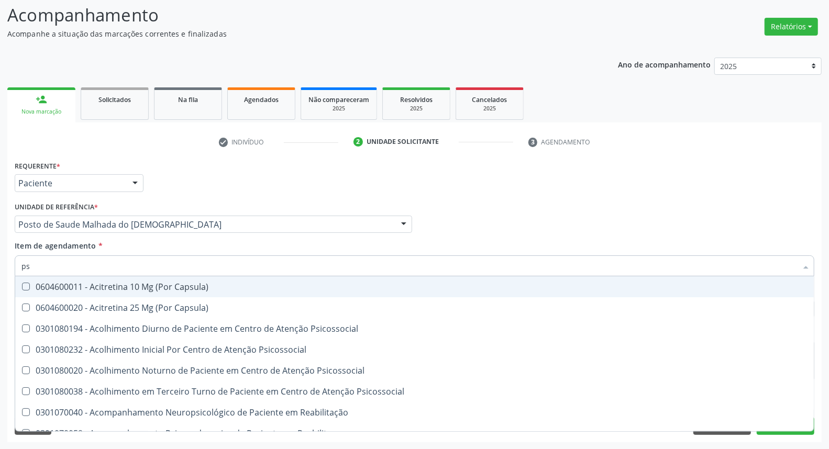
type input "psa"
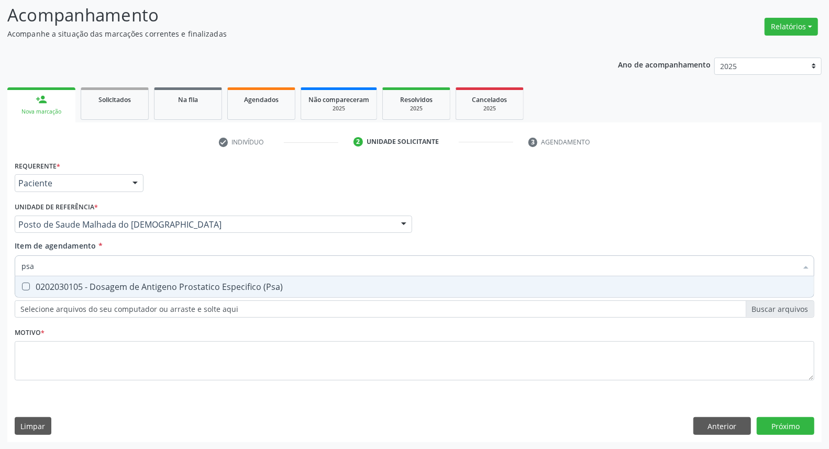
drag, startPoint x: 101, startPoint y: 287, endPoint x: 97, endPoint y: 269, distance: 18.2
click at [101, 287] on div "0202030105 - Dosagem de Antigeno Prostatico Especifico (Psa)" at bounding box center [414, 287] width 786 height 8
checkbox \(Psa\) "true"
drag, startPoint x: 95, startPoint y: 268, endPoint x: 0, endPoint y: 264, distance: 94.9
click at [0, 264] on div "Acompanhamento Acompanhe a situação das marcações correntes e finalizadas Relat…" at bounding box center [414, 219] width 829 height 462
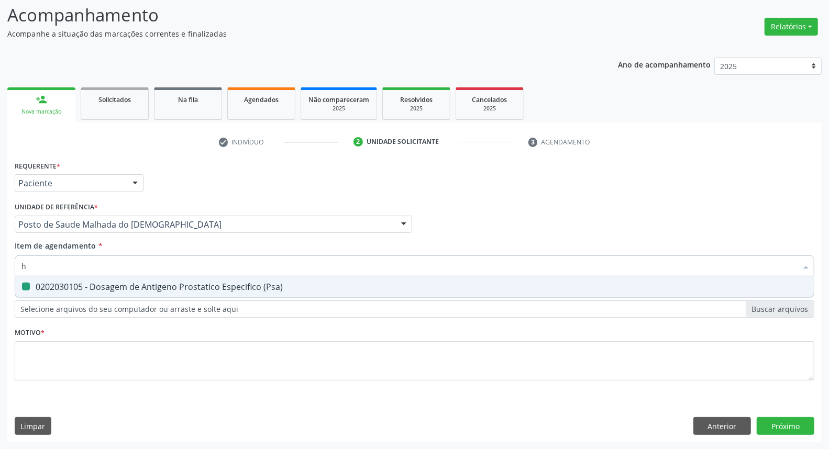
type input "he"
checkbox \(Psa\) "false"
type input "hemoglobina g"
click at [30, 286] on div "0202010503 - Dosagem de Hemoglobina Glicosilada" at bounding box center [414, 287] width 786 height 8
checkbox Glicosilada "true"
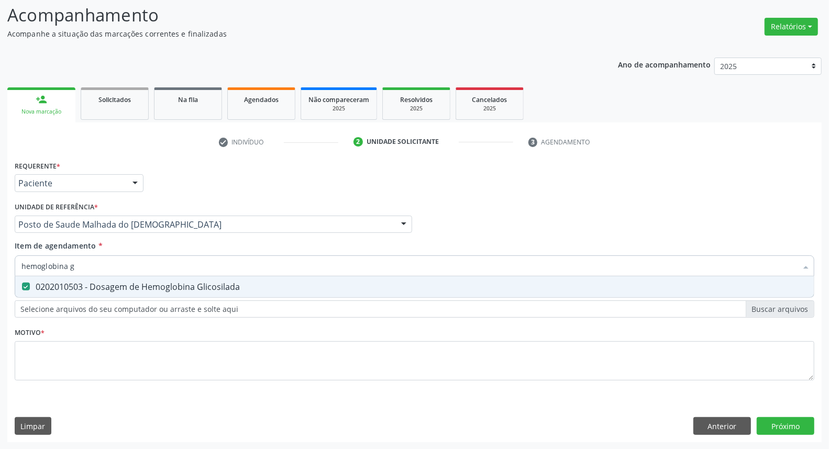
drag, startPoint x: 82, startPoint y: 264, endPoint x: 0, endPoint y: 264, distance: 81.7
click at [0, 264] on div "Acompanhamento Acompanhe a situação das marcações correntes e finalizadas Relat…" at bounding box center [414, 219] width 829 height 462
type input "[MEDICAL_DATA]"
checkbox Glicosilada "false"
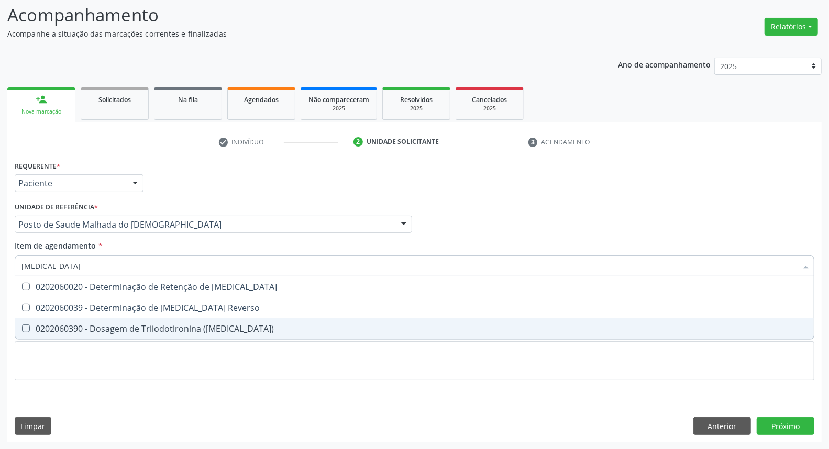
drag, startPoint x: 49, startPoint y: 326, endPoint x: 52, endPoint y: 286, distance: 41.0
click at [49, 325] on div "0202060390 - Dosagem de Triiodotironina ([MEDICAL_DATA])" at bounding box center [414, 329] width 786 height 8
checkbox \(T3\) "true"
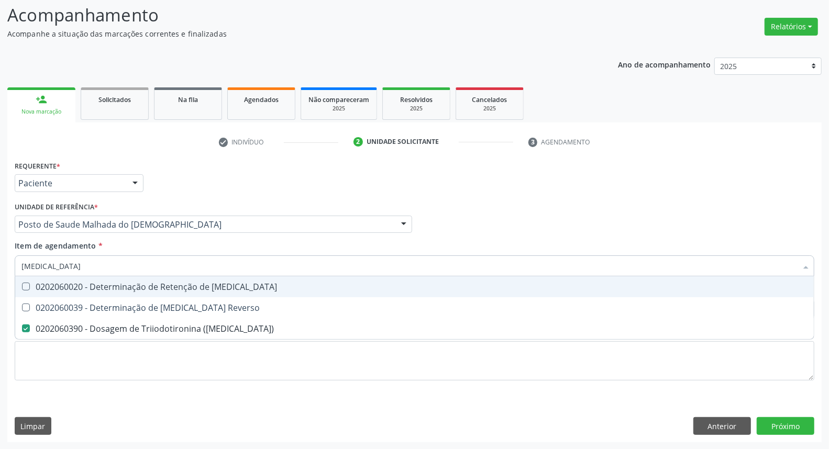
type input "t"
checkbox \(T3\) "false"
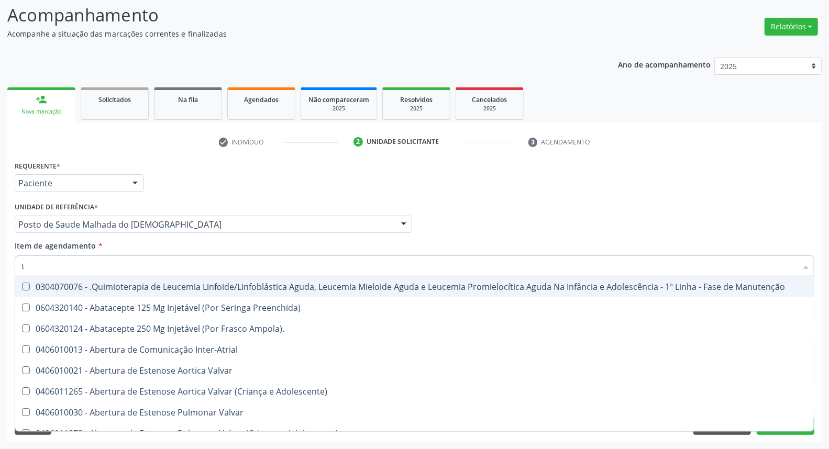
type input "t4"
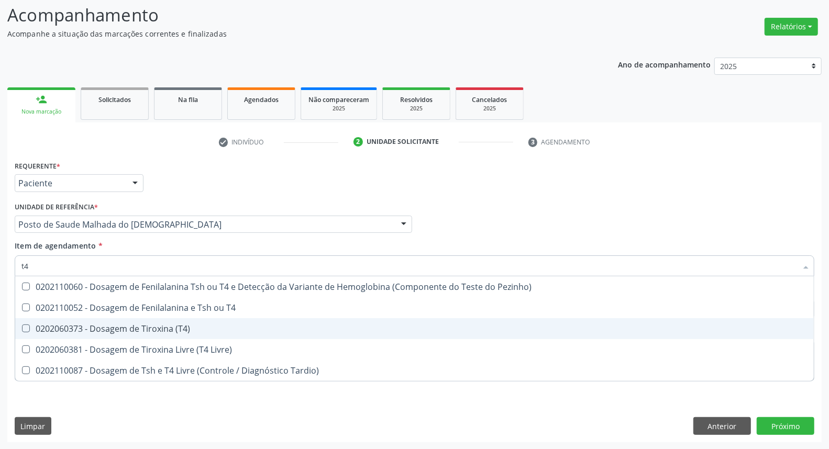
click at [36, 325] on div "0202060373 - Dosagem de Tiroxina (T4)" at bounding box center [414, 329] width 786 height 8
checkbox \(T4\) "true"
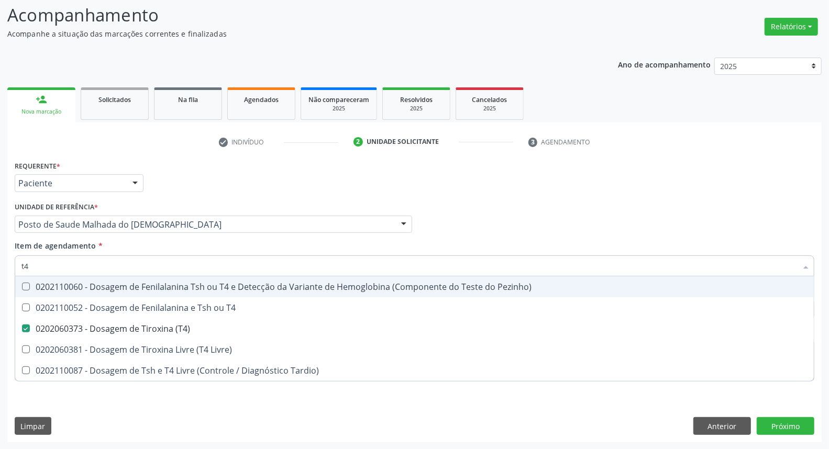
type input "t"
checkbox \(T4\) "false"
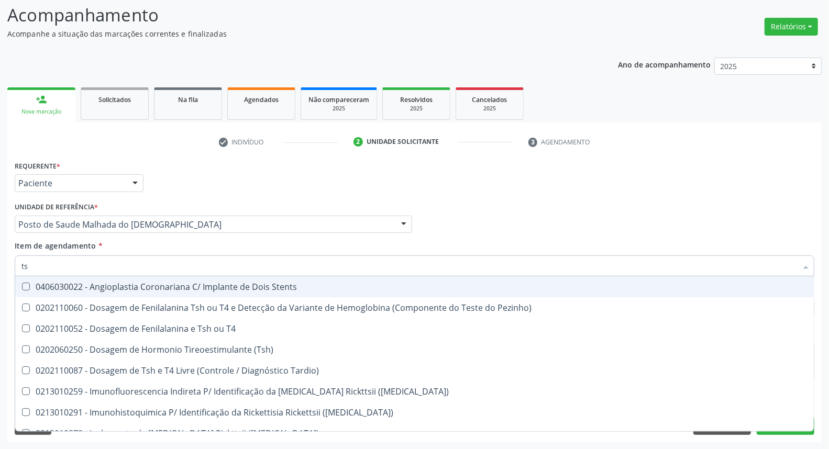
type input "tsh"
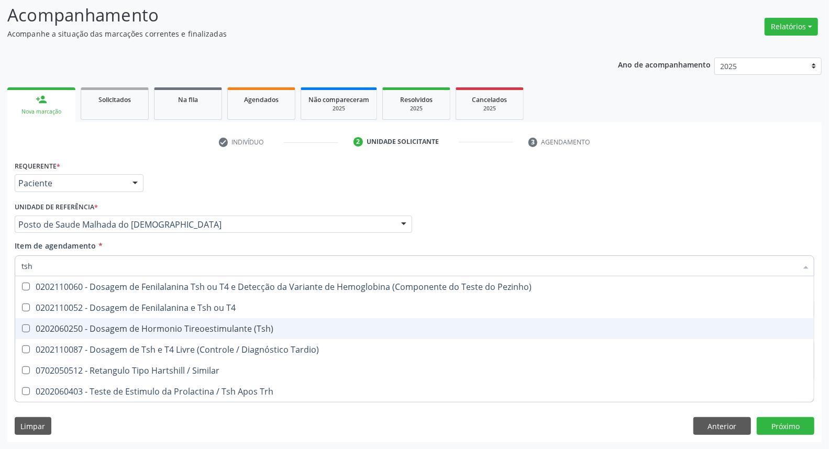
click at [144, 325] on div "0202060250 - Dosagem de Hormonio Tireoestimulante (Tsh)" at bounding box center [414, 329] width 786 height 8
checkbox \(Tsh\) "true"
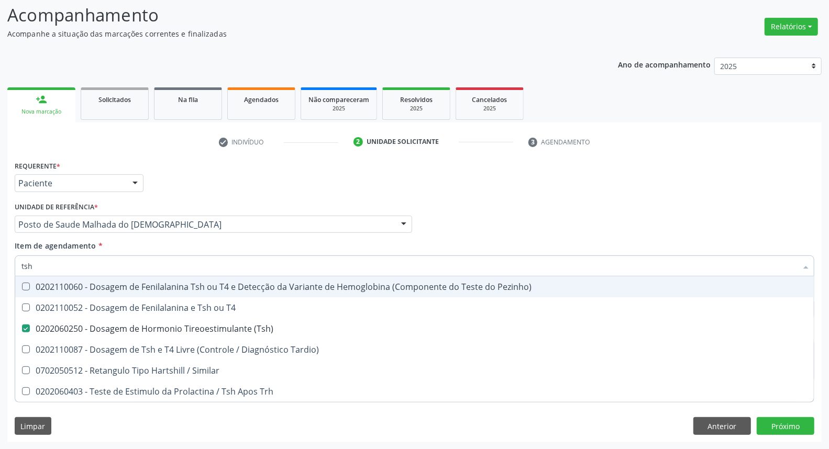
drag, startPoint x: 0, startPoint y: 266, endPoint x: 0, endPoint y: 259, distance: 6.3
click at [0, 262] on div "Acompanhamento Acompanhe a situação das marcações correntes e finalizadas Relat…" at bounding box center [414, 219] width 829 height 462
click at [379, 200] on div "Unidade de referência * Posto de Saude Malhada do Jua Usf do Mutirao Usf Cohab …" at bounding box center [214, 217] width 398 height 34
checkbox T4 "true"
checkbox Tardio\) "true"
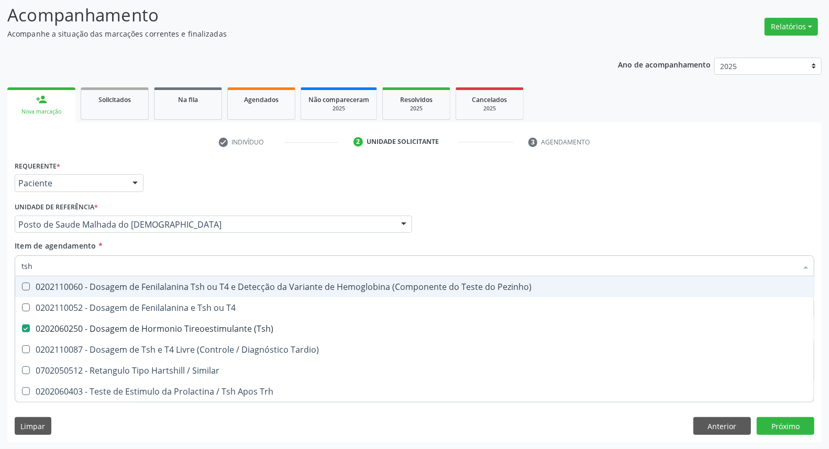
checkbox Similar "true"
checkbox Trh "true"
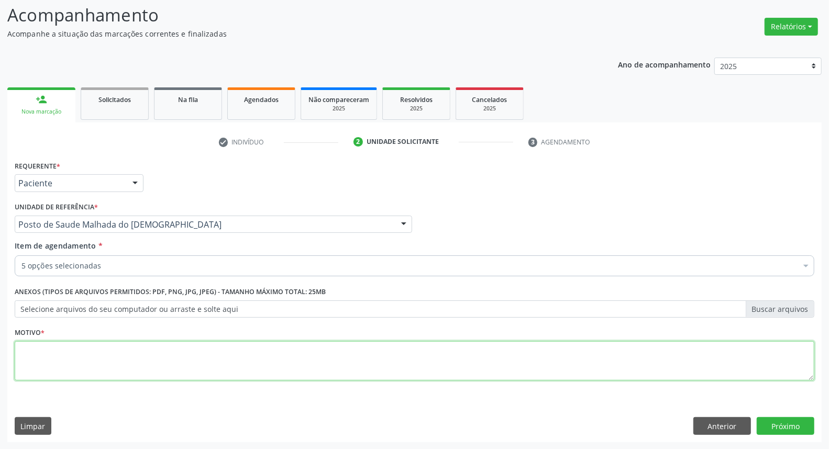
click at [180, 357] on textarea at bounding box center [415, 362] width 800 height 40
type textarea "*"
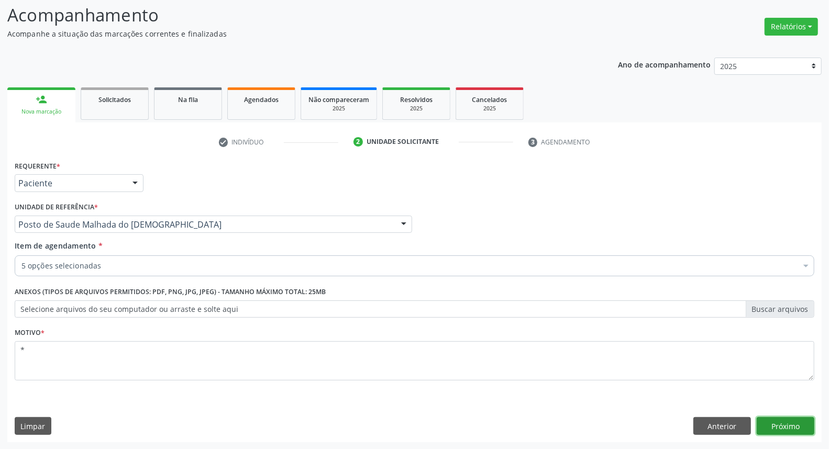
drag, startPoint x: 791, startPoint y: 425, endPoint x: 788, endPoint y: 420, distance: 6.1
click at [788, 420] on button "Próximo" at bounding box center [786, 427] width 58 height 18
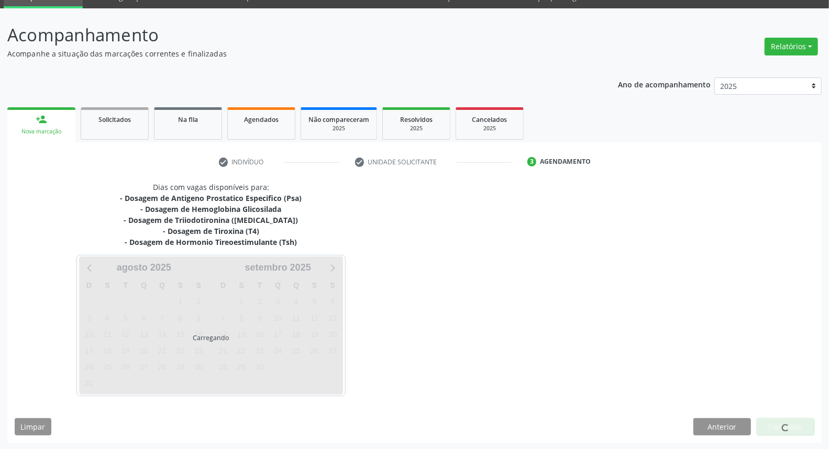
scroll to position [49, 0]
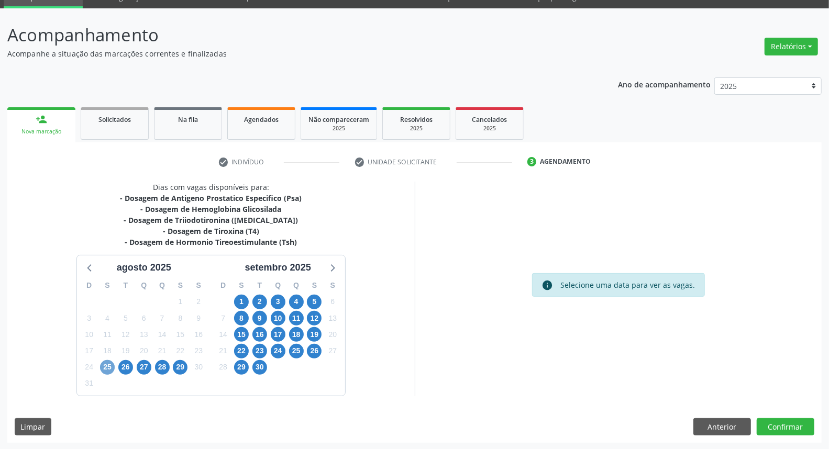
click at [111, 363] on span "25" at bounding box center [107, 367] width 15 height 15
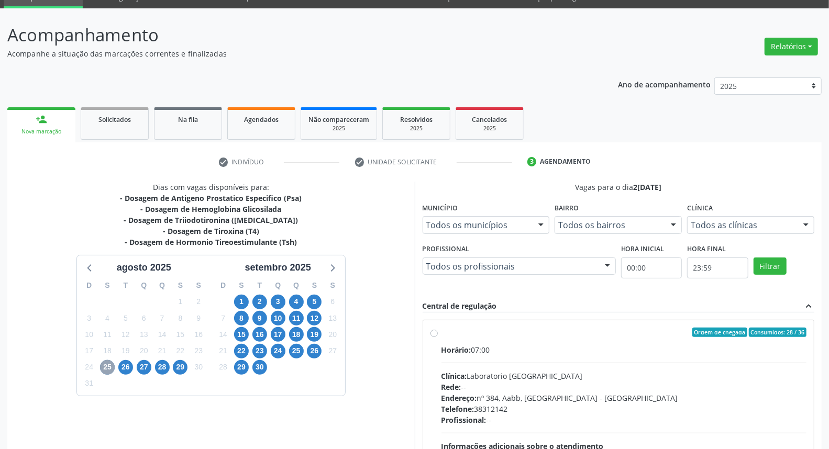
scroll to position [107, 0]
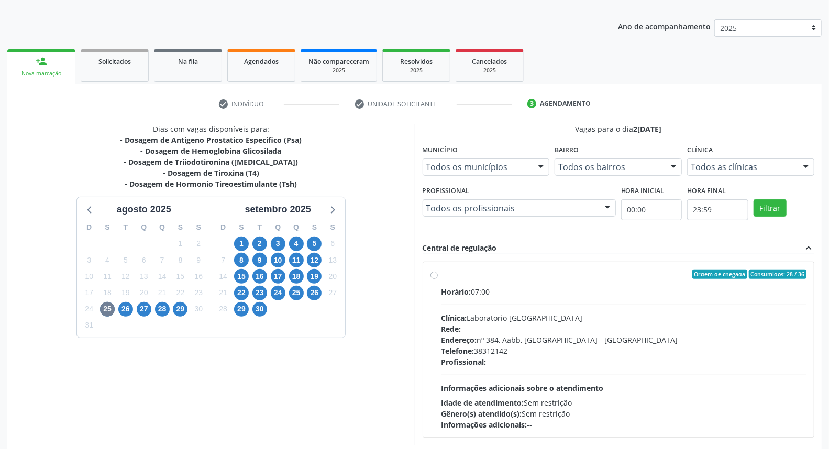
click at [442, 274] on label "Ordem de chegada Consumidos: 28 / 36 Horário: 07:00 Clínica: Laboratorio [GEOGR…" at bounding box center [625, 350] width 366 height 161
click at [432, 274] on input "Ordem de chegada Consumidos: 28 / 36 Horário: 07:00 Clínica: Laboratorio [GEOGR…" at bounding box center [434, 274] width 7 height 9
radio input "true"
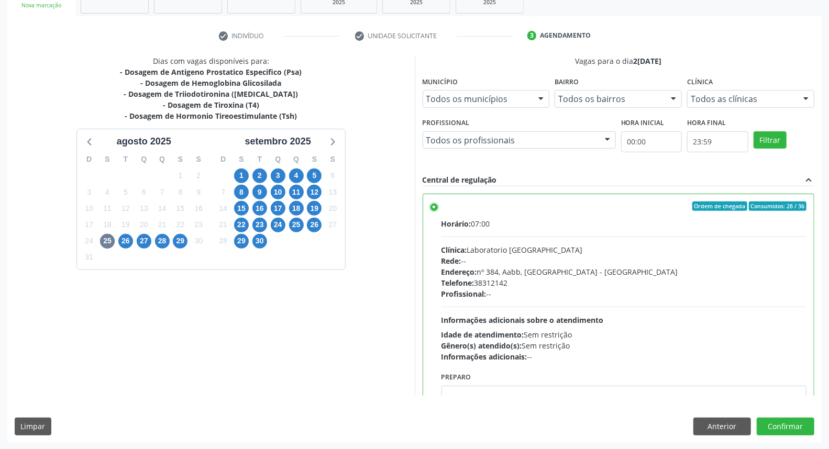
scroll to position [51, 0]
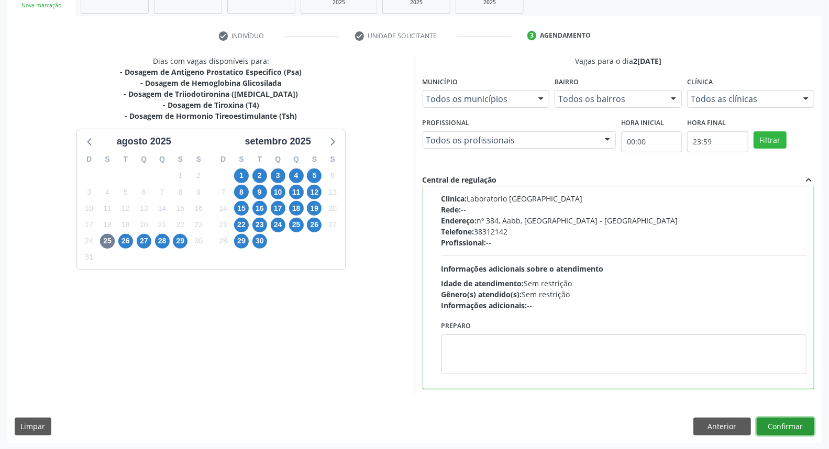
click at [810, 425] on button "Confirmar" at bounding box center [786, 427] width 58 height 18
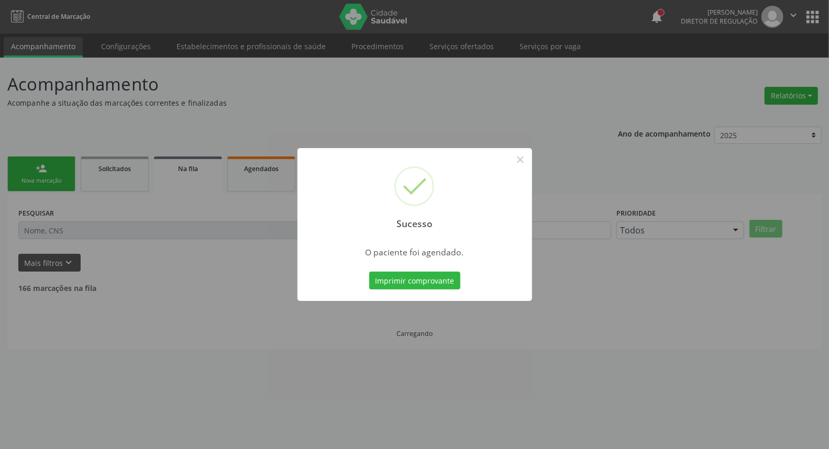
scroll to position [0, 0]
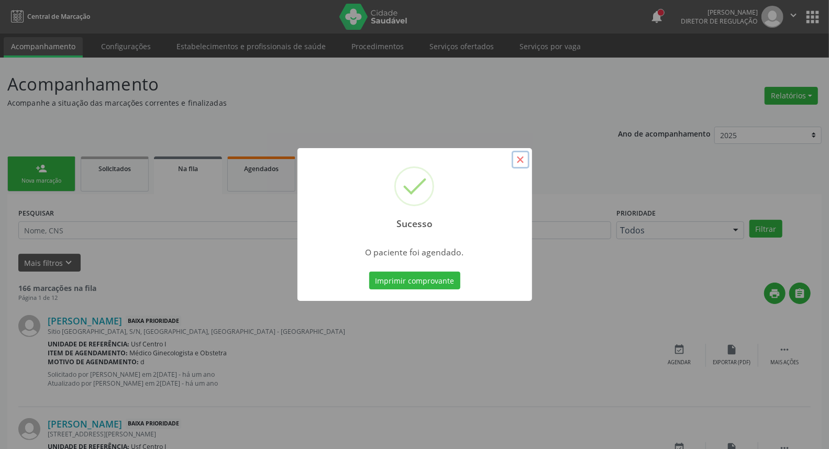
click at [522, 161] on button "×" at bounding box center [521, 160] width 18 height 18
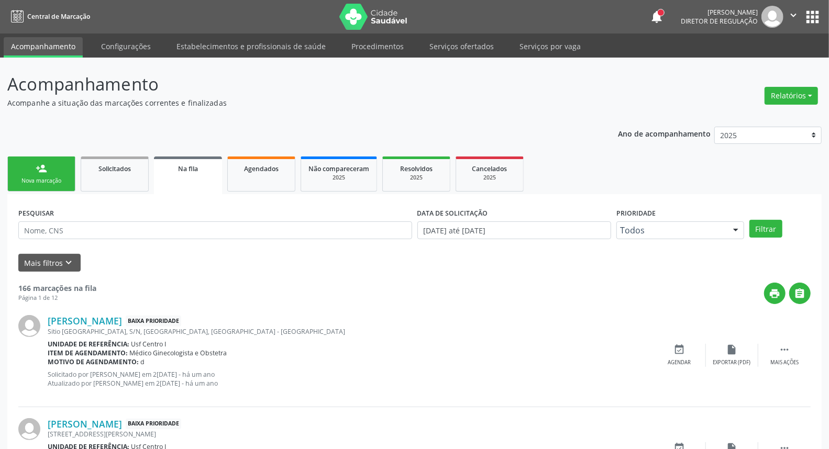
click at [59, 174] on link "person_add Nova marcação" at bounding box center [41, 174] width 68 height 35
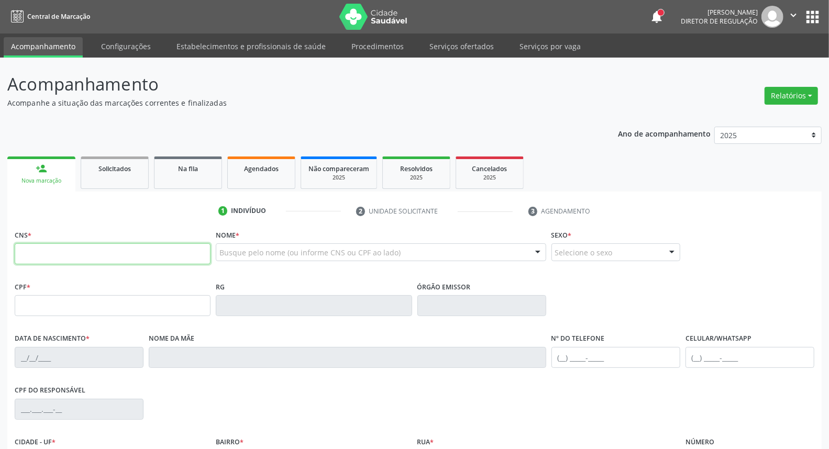
click at [86, 258] on input "text" at bounding box center [113, 254] width 196 height 21
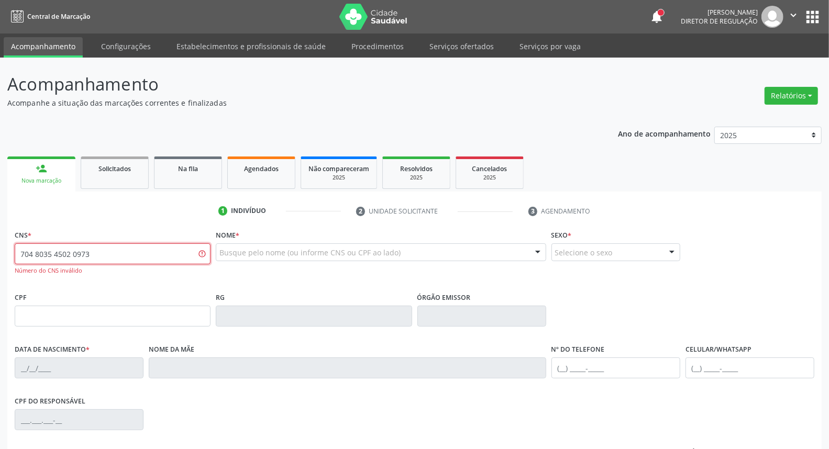
type input "704 8035 4502 0973"
drag, startPoint x: 94, startPoint y: 253, endPoint x: 0, endPoint y: 249, distance: 94.3
click at [0, 249] on div "Acompanhamento Acompanhe a situação das marcações correntes e finalizadas Relat…" at bounding box center [414, 318] width 829 height 521
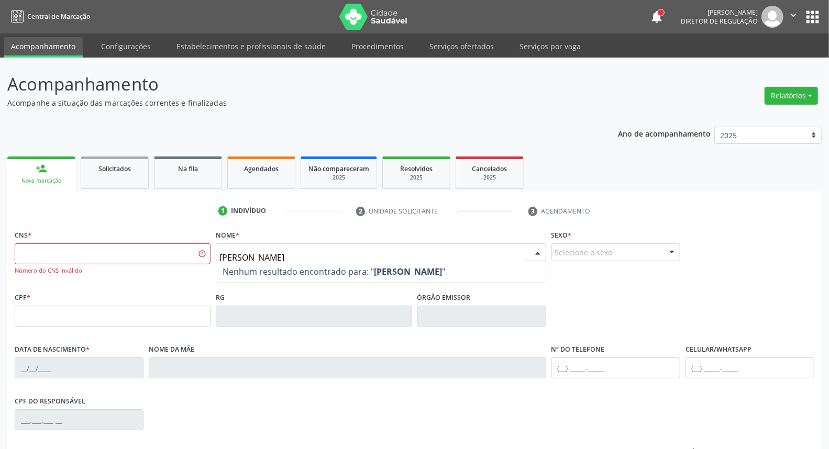
type input "[PERSON_NAME] s"
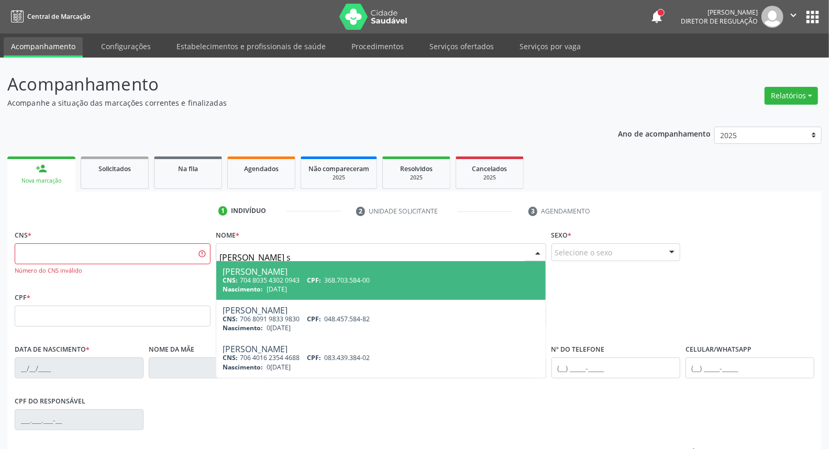
click at [328, 280] on span "368.703.584-00" at bounding box center [347, 280] width 46 height 9
type input "704 8035 4302 0943"
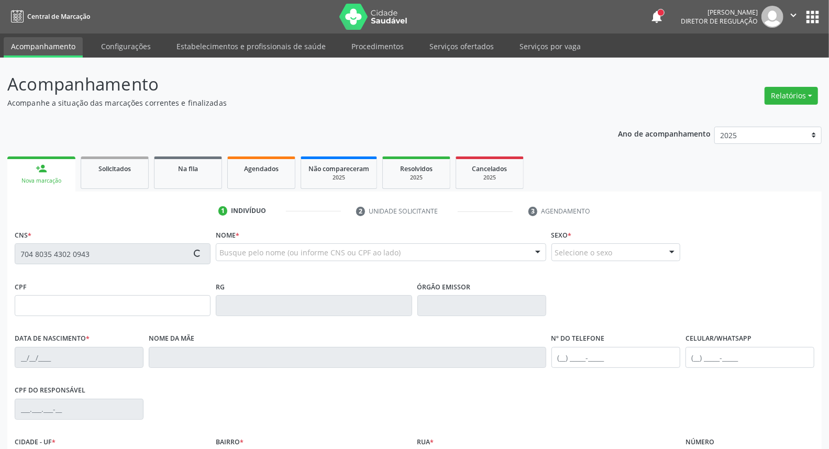
type input "368.703.584-00"
type input "[DATE]"
type input "[PERSON_NAME]"
type input "[PHONE_NUMBER]"
type input "39"
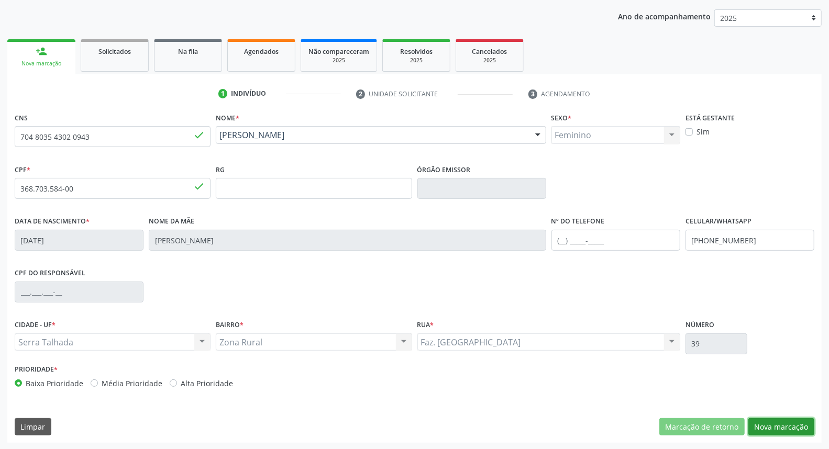
drag, startPoint x: 802, startPoint y: 421, endPoint x: 447, endPoint y: 298, distance: 375.6
click at [800, 421] on button "Nova marcação" at bounding box center [782, 428] width 66 height 18
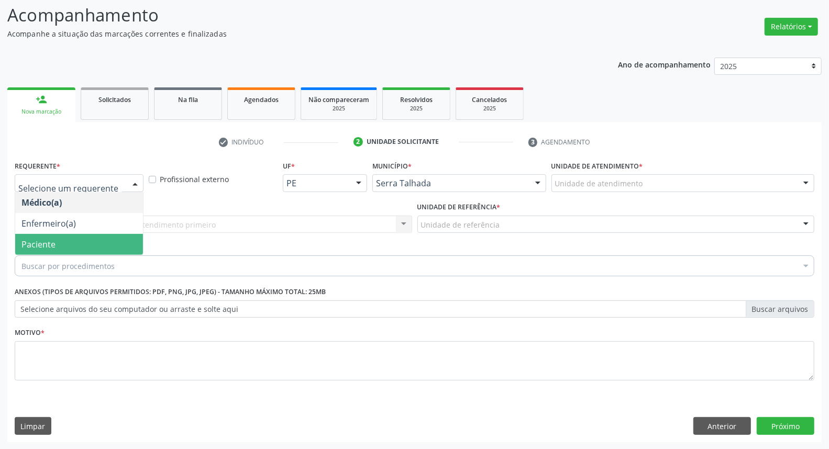
drag, startPoint x: 67, startPoint y: 253, endPoint x: 65, endPoint y: 248, distance: 5.3
click at [65, 251] on span "Paciente" at bounding box center [79, 244] width 128 height 21
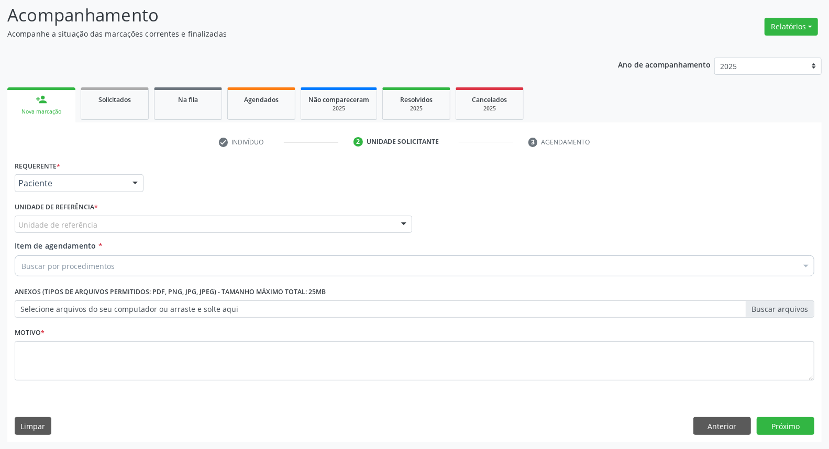
click at [71, 213] on label "Unidade de referência *" at bounding box center [56, 208] width 83 height 16
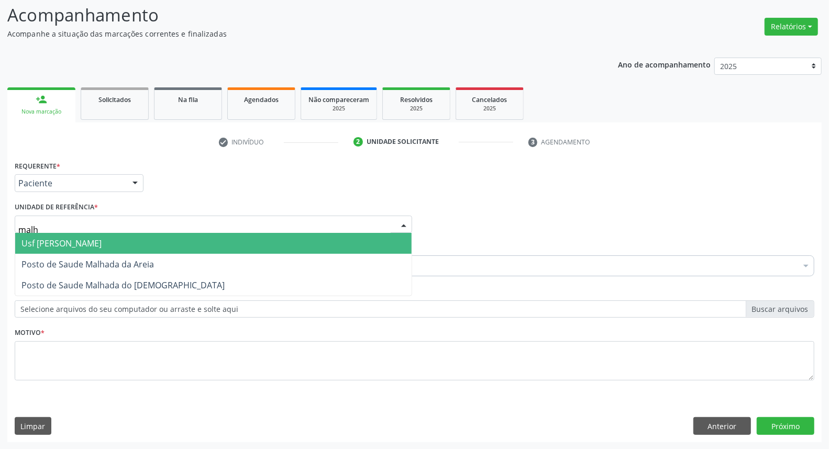
type input "malha"
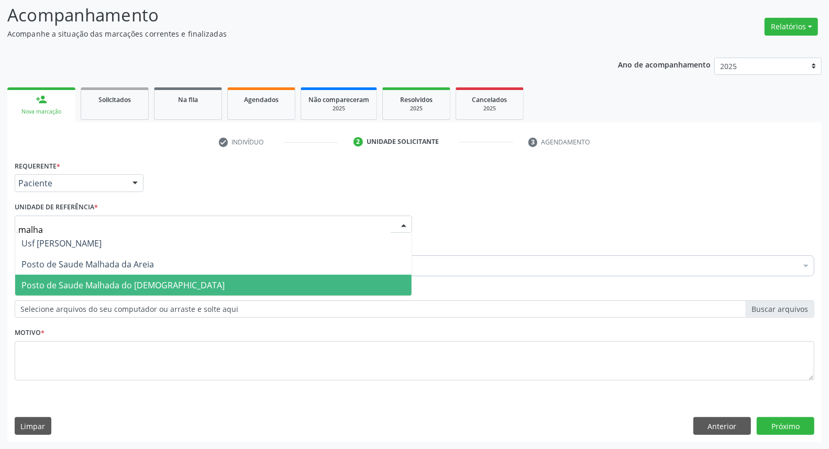
click at [75, 278] on span "Posto de Saude Malhada do [DEMOGRAPHIC_DATA]" at bounding box center [213, 285] width 397 height 21
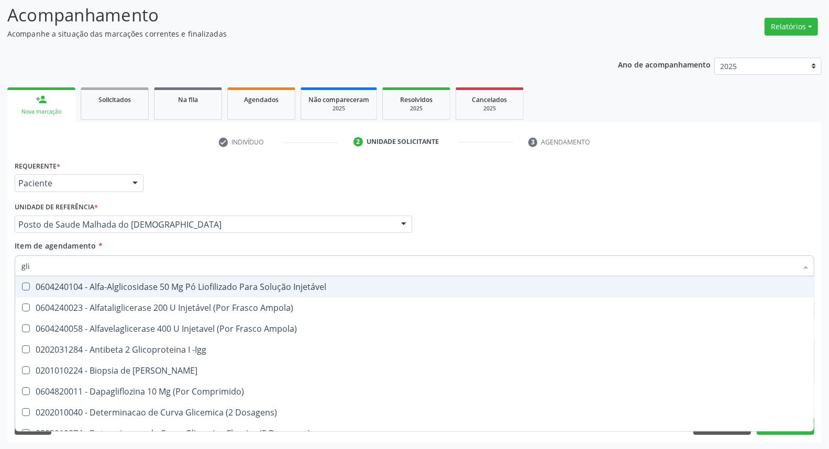
type input "gli"
click at [784, 224] on div "Médico Solicitante Por favor, selecione a Unidade de Atendimento primeiro Nenhu…" at bounding box center [414, 220] width 805 height 41
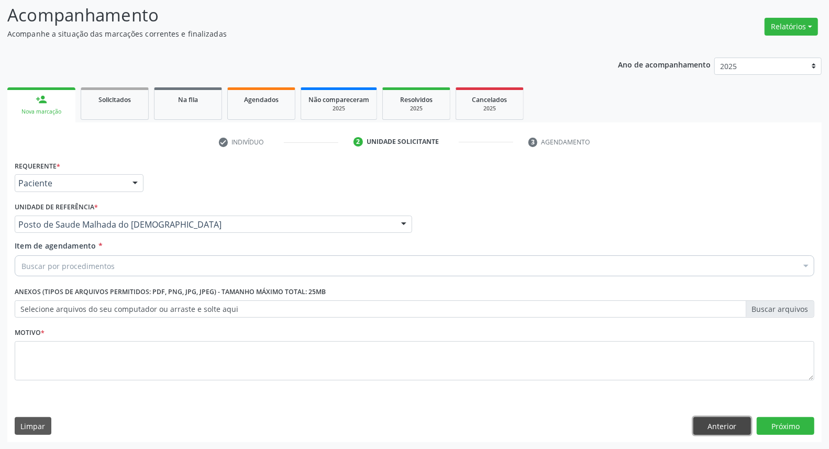
click at [717, 432] on button "Anterior" at bounding box center [723, 427] width 58 height 18
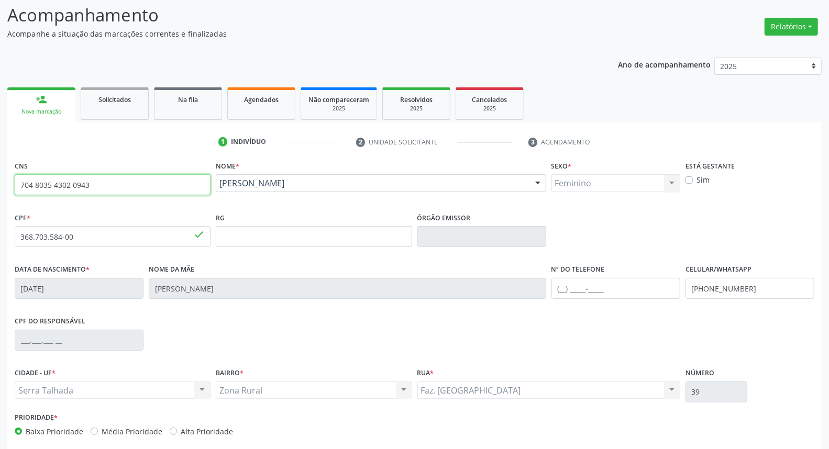
drag, startPoint x: 114, startPoint y: 184, endPoint x: 0, endPoint y: 182, distance: 113.7
click at [0, 182] on div "Acompanhamento Acompanhe a situação das marcações correntes e finalizadas Relat…" at bounding box center [414, 243] width 829 height 510
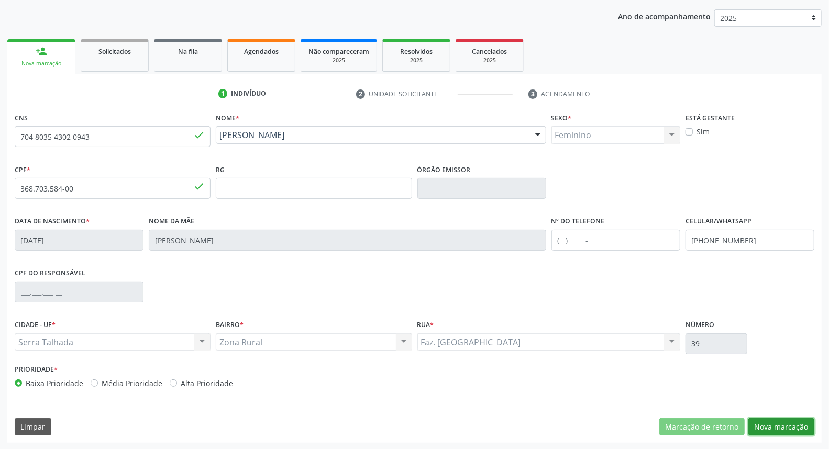
drag, startPoint x: 797, startPoint y: 425, endPoint x: 460, endPoint y: 274, distance: 369.8
click at [793, 423] on button "Nova marcação" at bounding box center [782, 428] width 66 height 18
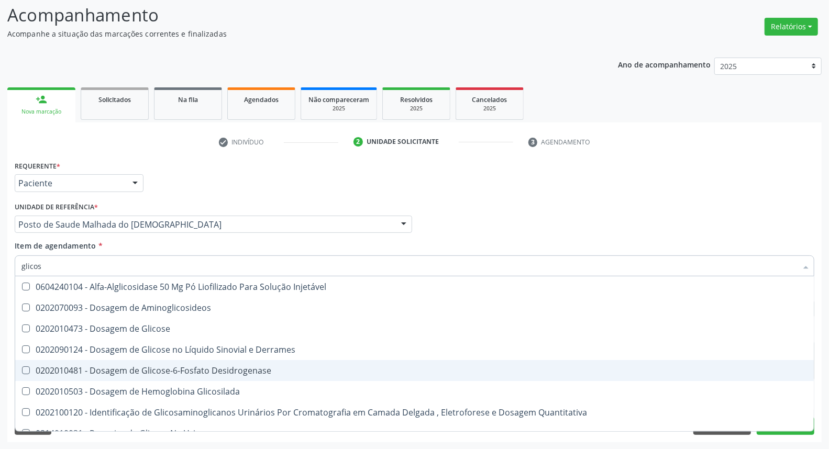
type input "glicose"
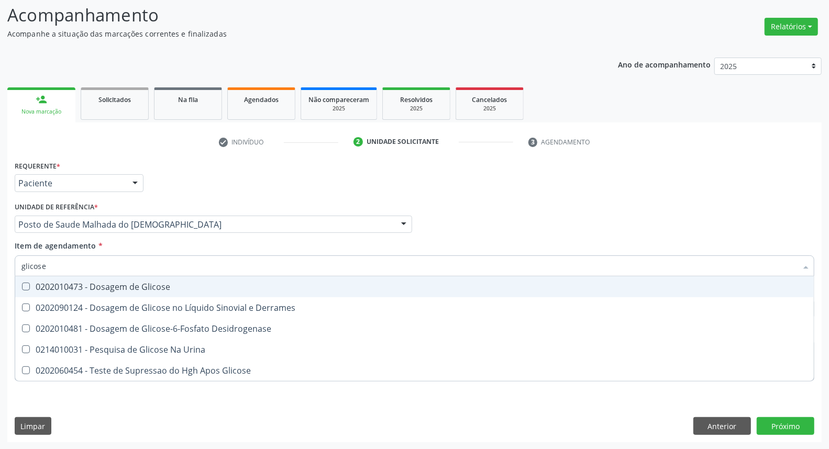
drag, startPoint x: 72, startPoint y: 281, endPoint x: 71, endPoint y: 269, distance: 12.6
click at [71, 283] on div "0202010473 - Dosagem de Glicose" at bounding box center [414, 287] width 786 height 8
checkbox Glicose "true"
drag, startPoint x: 67, startPoint y: 265, endPoint x: 0, endPoint y: 248, distance: 68.5
click at [0, 248] on div "Acompanhamento Acompanhe a situação das marcações correntes e finalizadas Relat…" at bounding box center [414, 219] width 829 height 462
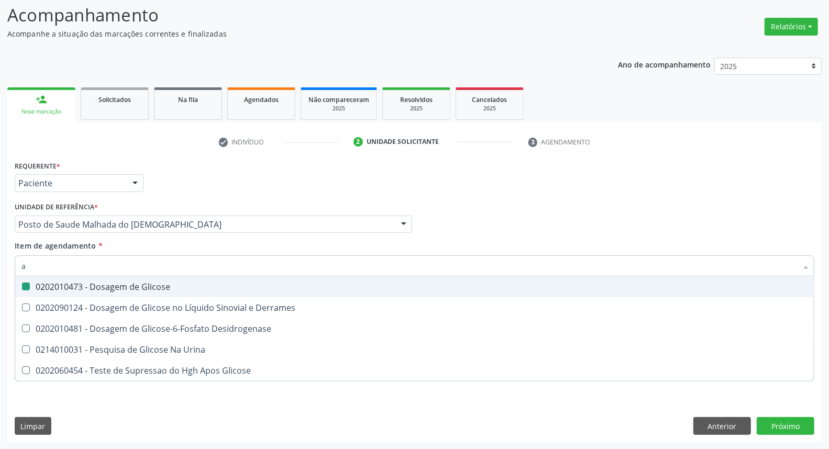
type input "ac"
checkbox Glicose "false"
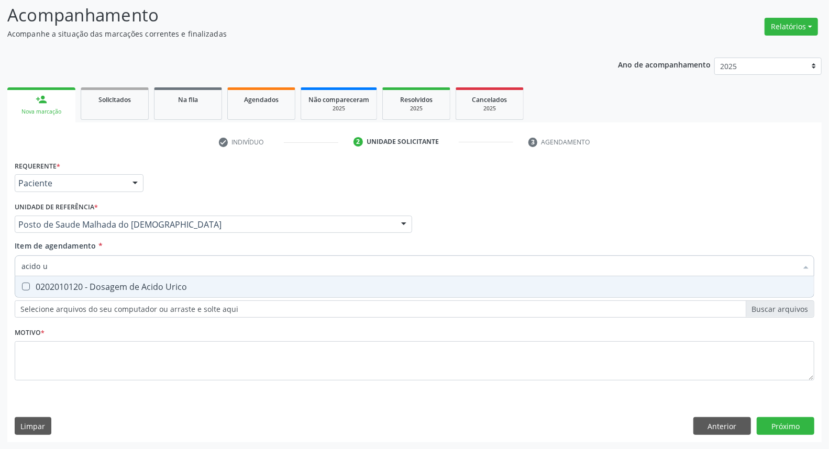
type input "acido u"
drag, startPoint x: 25, startPoint y: 284, endPoint x: 53, endPoint y: 268, distance: 32.9
click at [25, 284] on Urico at bounding box center [26, 287] width 8 height 8
click at [22, 284] on Urico "checkbox" at bounding box center [18, 286] width 7 height 7
checkbox Urico "true"
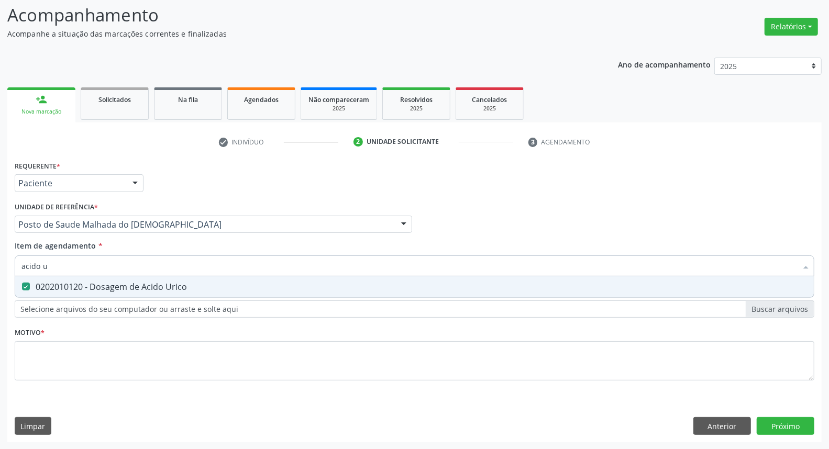
drag, startPoint x: 56, startPoint y: 266, endPoint x: 0, endPoint y: 255, distance: 57.0
click at [0, 256] on div "Acompanhamento Acompanhe a situação das marcações correntes e finalizadas Relat…" at bounding box center [414, 219] width 829 height 462
type input "c"
checkbox Urico "false"
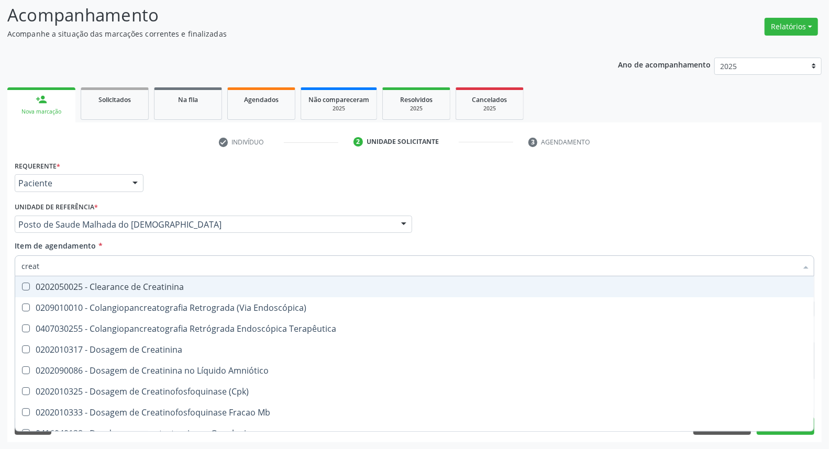
type input "creati"
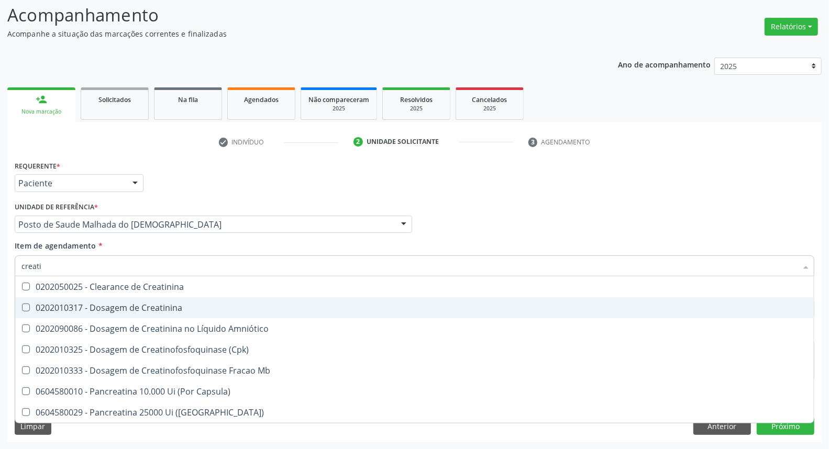
drag, startPoint x: 40, startPoint y: 301, endPoint x: 40, endPoint y: 292, distance: 9.4
click at [40, 300] on span "0202010317 - Dosagem de Creatinina" at bounding box center [414, 308] width 799 height 21
checkbox Creatinina "true"
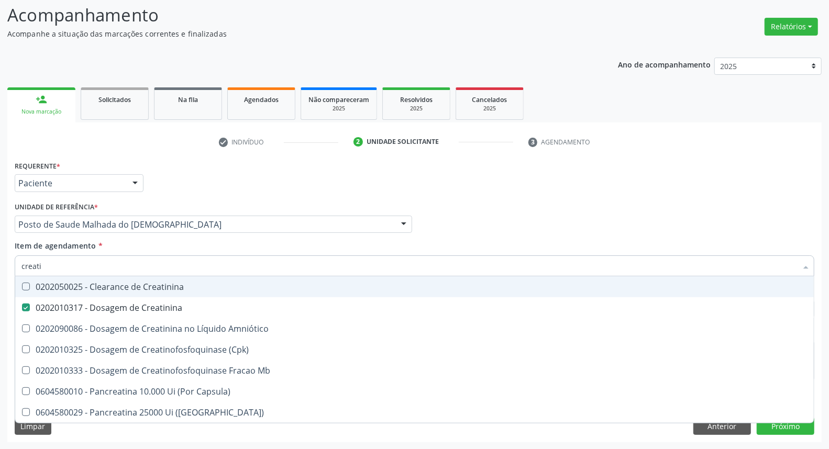
drag, startPoint x: 47, startPoint y: 274, endPoint x: 0, endPoint y: 258, distance: 49.7
click at [0, 259] on div "Acompanhamento Acompanhe a situação das marcações correntes e finalizadas Relat…" at bounding box center [414, 219] width 829 height 462
type input "ur"
checkbox Creatinina "false"
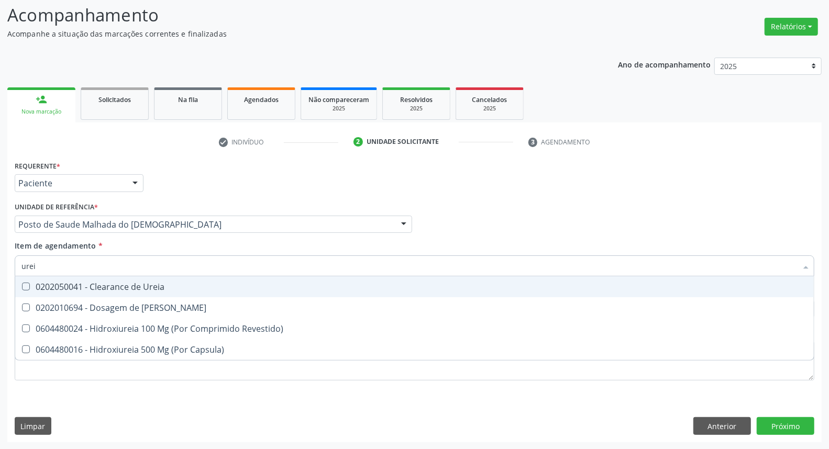
type input "ureia"
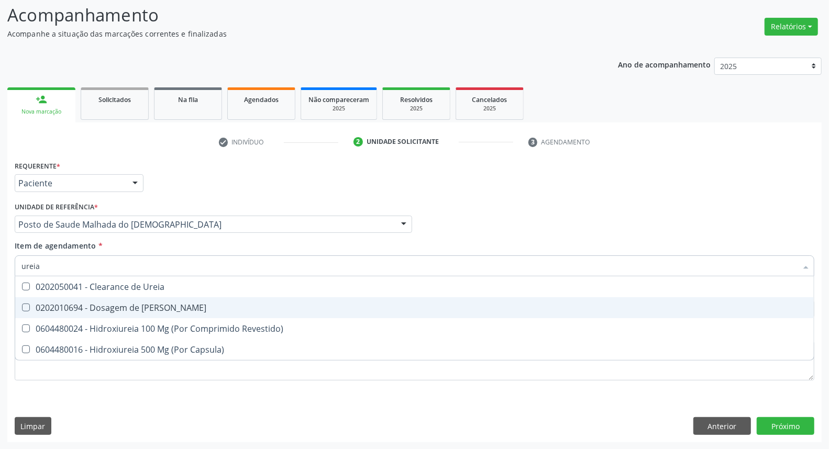
click at [128, 300] on span "0202010694 - Dosagem de [PERSON_NAME]" at bounding box center [414, 308] width 799 height 21
click at [111, 305] on div "0202010694 - Dosagem de [PERSON_NAME]" at bounding box center [414, 308] width 786 height 8
checkbox Ureia "true"
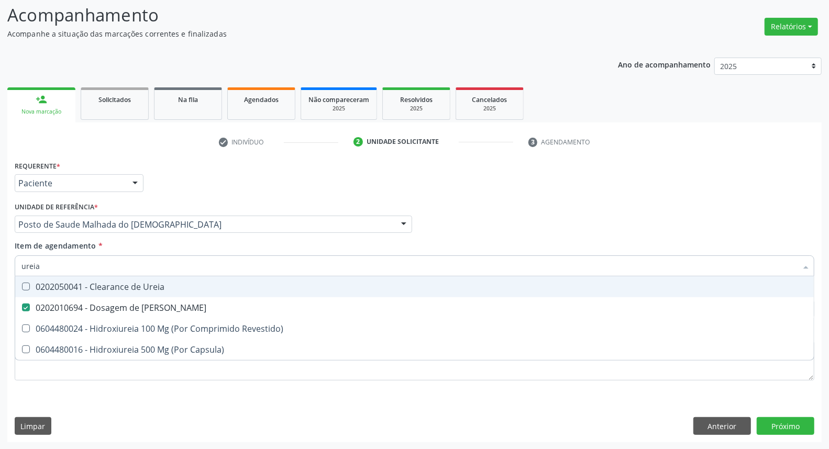
click at [74, 273] on input "ureia" at bounding box center [409, 266] width 776 height 21
click at [71, 272] on input "ureia" at bounding box center [409, 266] width 776 height 21
type input "co"
checkbox Ureia "false"
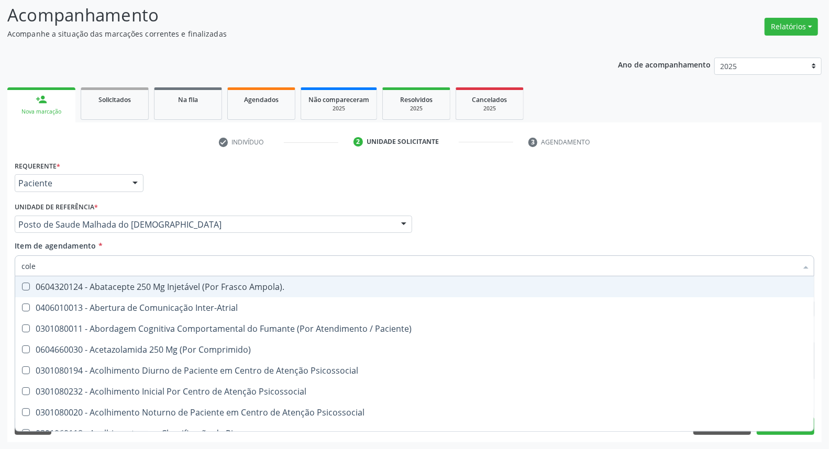
type input "coles"
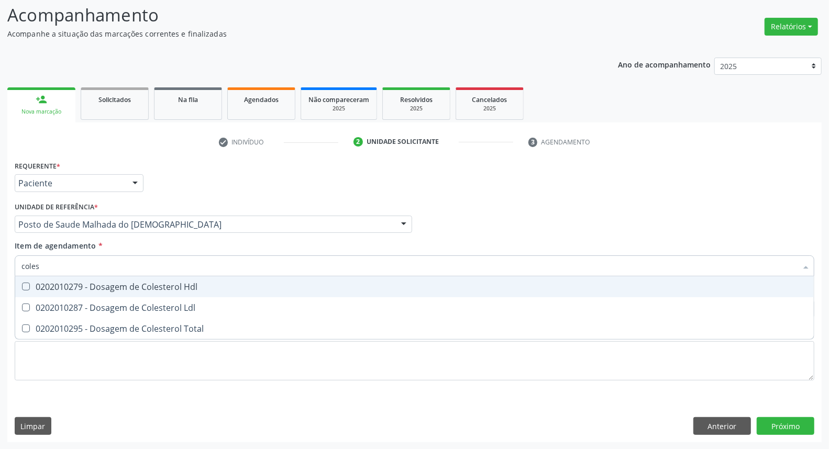
drag, startPoint x: 87, startPoint y: 284, endPoint x: 81, endPoint y: 304, distance: 20.4
click at [86, 287] on div "0202010279 - Dosagem de Colesterol Hdl" at bounding box center [414, 287] width 786 height 8
checkbox Hdl "true"
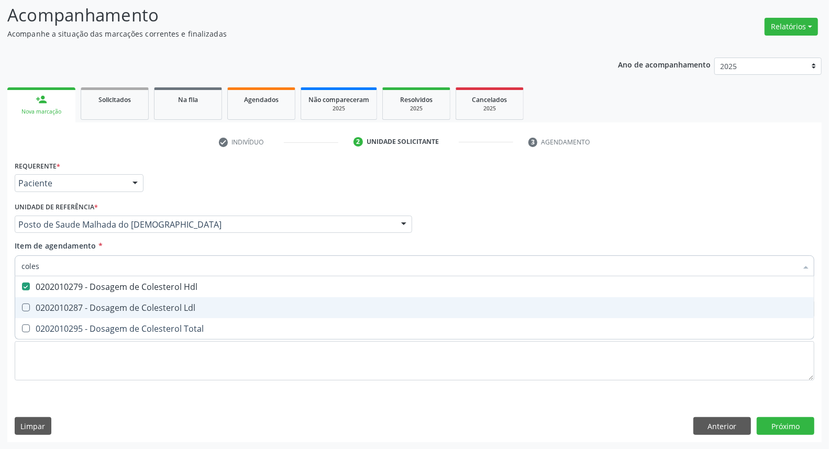
drag, startPoint x: 81, startPoint y: 304, endPoint x: 79, endPoint y: 326, distance: 22.1
click at [80, 310] on div "0202010287 - Dosagem de Colesterol Ldl" at bounding box center [414, 308] width 786 height 8
checkbox Ldl "true"
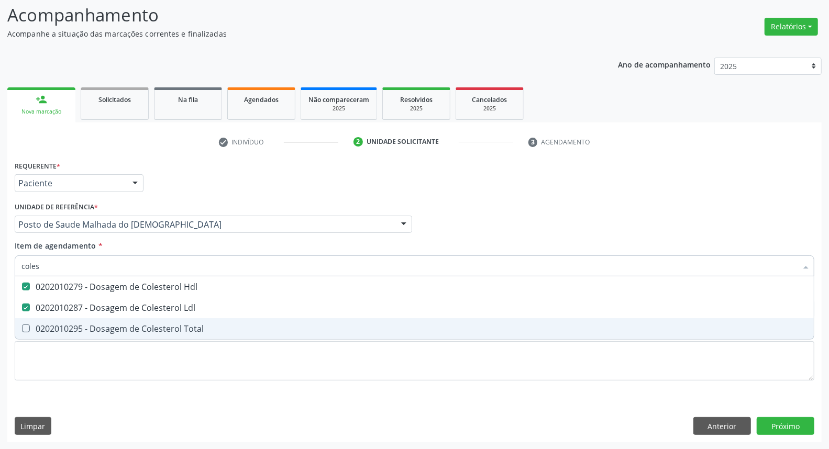
drag, startPoint x: 79, startPoint y: 331, endPoint x: 84, endPoint y: 305, distance: 26.7
click at [79, 328] on div "0202010295 - Dosagem de Colesterol Total" at bounding box center [414, 329] width 786 height 8
checkbox Total "true"
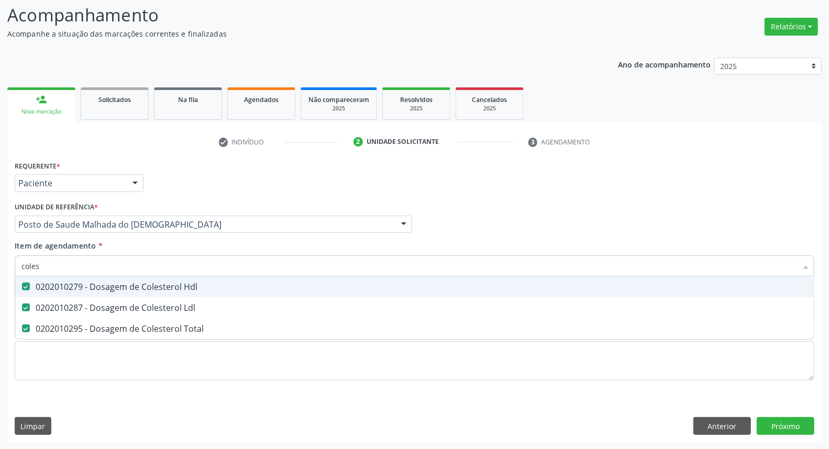
click at [93, 269] on input "coles" at bounding box center [409, 266] width 776 height 21
type input "b"
checkbox Hdl "false"
checkbox Ldl "false"
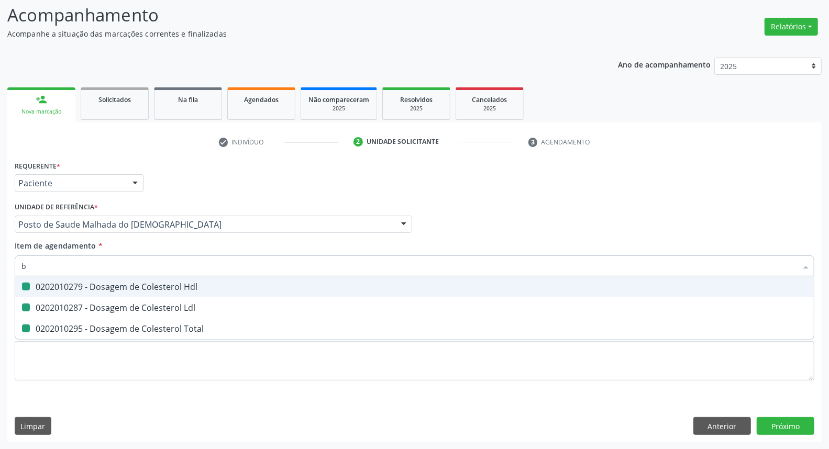
checkbox Total "false"
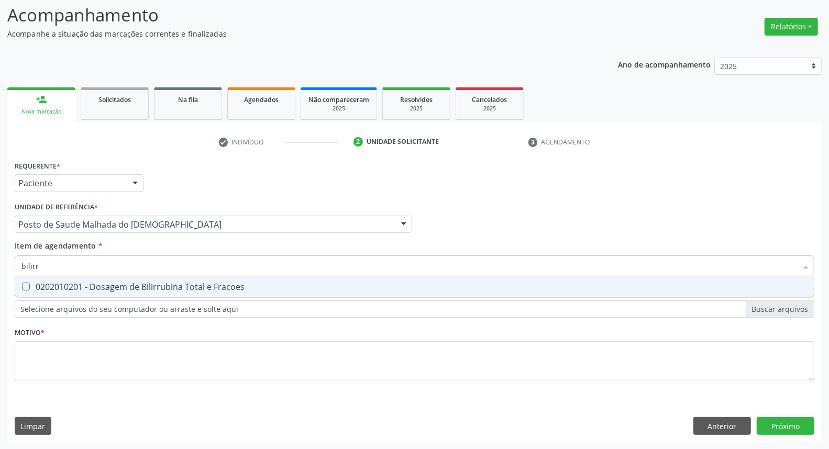
type input "bilirru"
drag, startPoint x: 84, startPoint y: 290, endPoint x: 84, endPoint y: 284, distance: 6.3
click at [84, 285] on div "0202010201 - Dosagem de Bilirrubina Total e Fracoes" at bounding box center [414, 287] width 786 height 8
checkbox Fracoes "true"
click at [93, 262] on input "bilirru" at bounding box center [409, 266] width 776 height 21
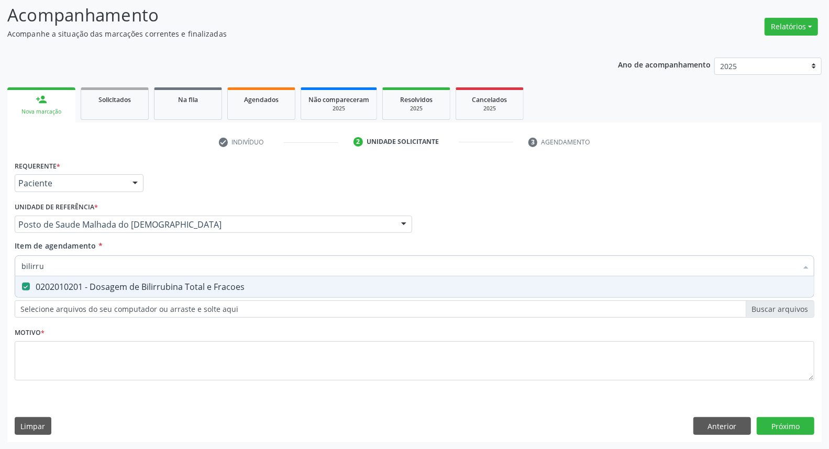
click at [93, 262] on input "bilirru" at bounding box center [409, 266] width 776 height 21
type input "t"
checkbox Fracoes "false"
type input "tg"
drag, startPoint x: 201, startPoint y: 289, endPoint x: 198, endPoint y: 284, distance: 5.9
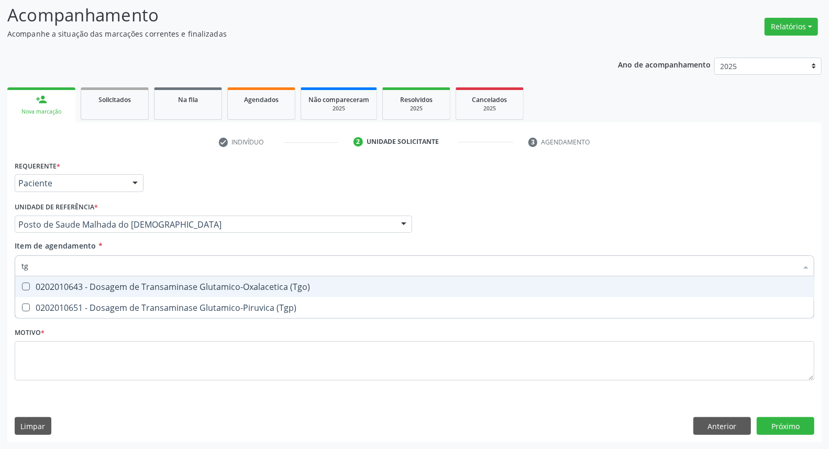
click at [201, 289] on div "0202010643 - Dosagem de Transaminase Glutamico-Oxalacetica (Tgo)" at bounding box center [414, 287] width 786 height 8
checkbox \(Tgo\) "true"
click at [196, 266] on input "tg" at bounding box center [409, 266] width 776 height 21
type input "tr"
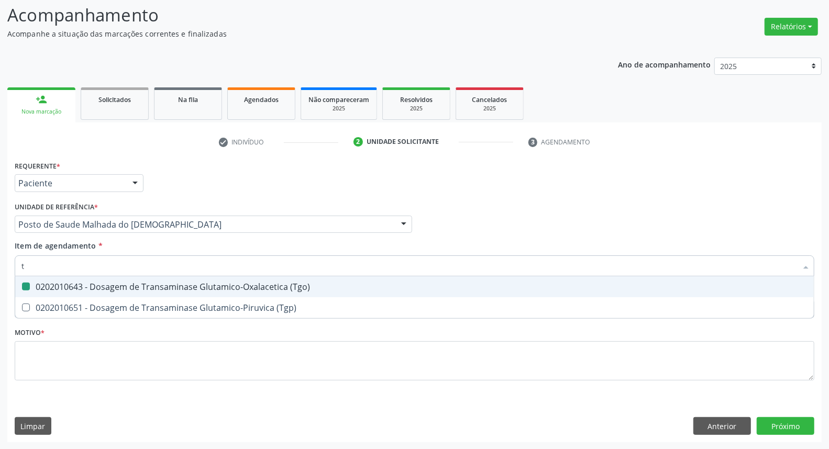
checkbox \(Tgo\) "false"
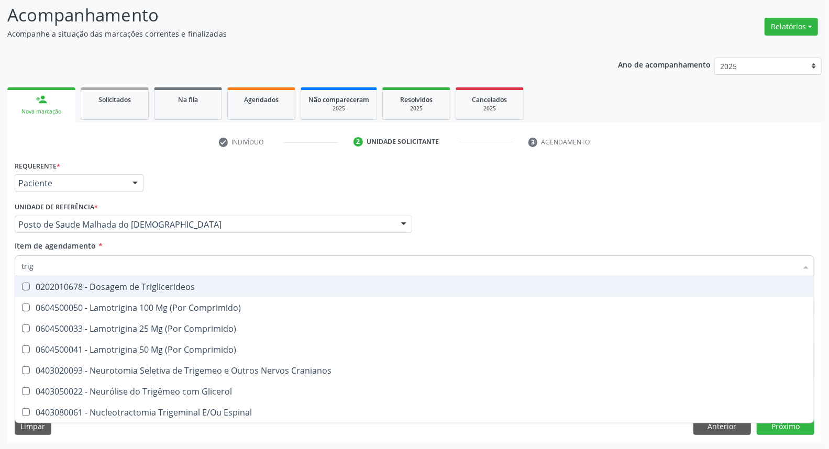
type input "trigl"
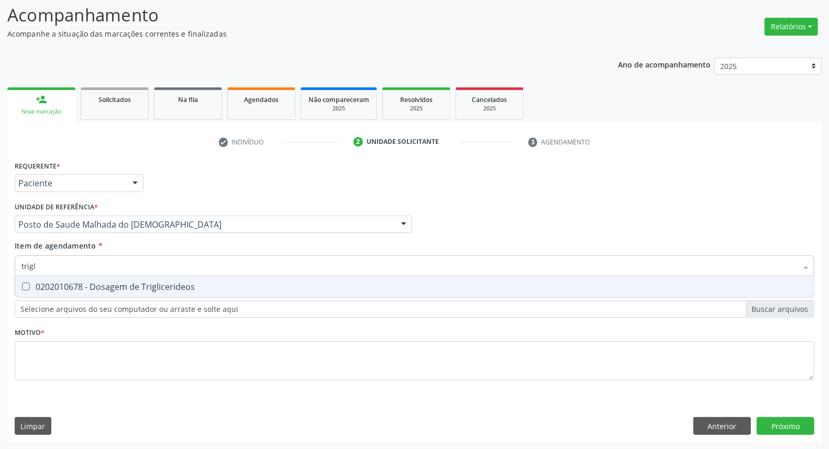
drag, startPoint x: 173, startPoint y: 281, endPoint x: 174, endPoint y: 262, distance: 18.9
click at [172, 280] on span "0202010678 - Dosagem de Triglicerideos" at bounding box center [414, 287] width 799 height 21
checkbox Triglicerideos "true"
click at [174, 261] on input "trigl" at bounding box center [409, 266] width 776 height 21
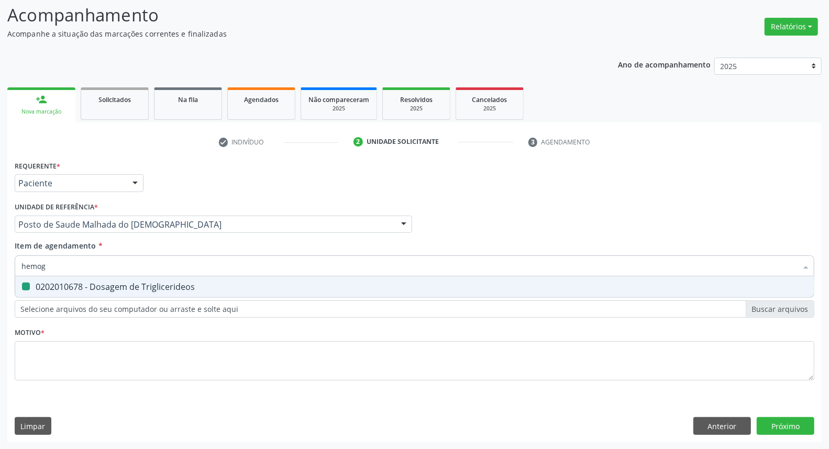
type input "hemogr"
checkbox Triglicerideos "false"
type input "hemogra"
click at [161, 284] on div "0202020380 - Hemograma Completo" at bounding box center [414, 287] width 786 height 8
checkbox Completo "true"
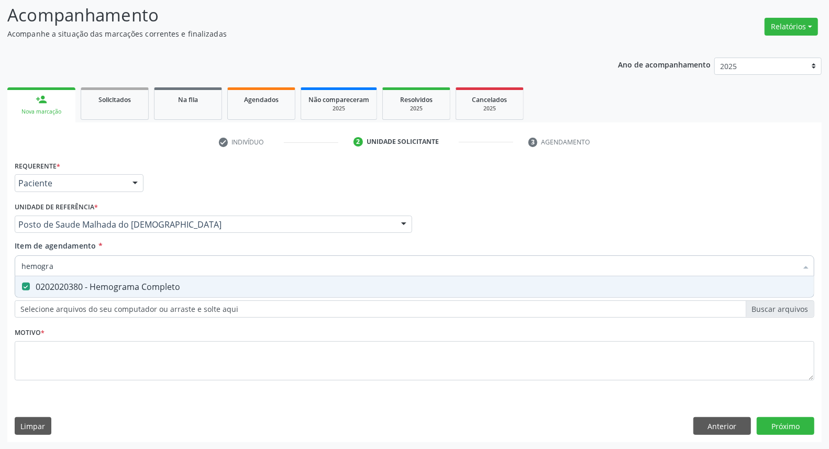
click at [165, 268] on input "hemogra" at bounding box center [409, 266] width 776 height 21
type input "ur"
checkbox Completo "false"
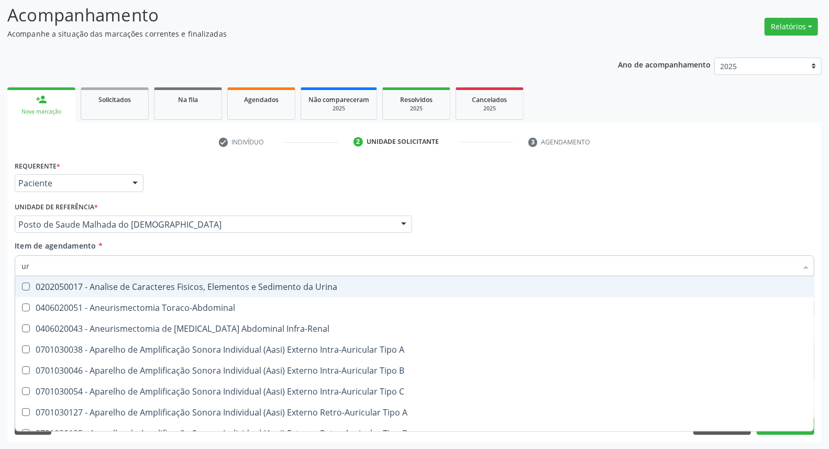
type input "uri"
checkbox Urico "true"
type input "urin"
checkbox Urico "false"
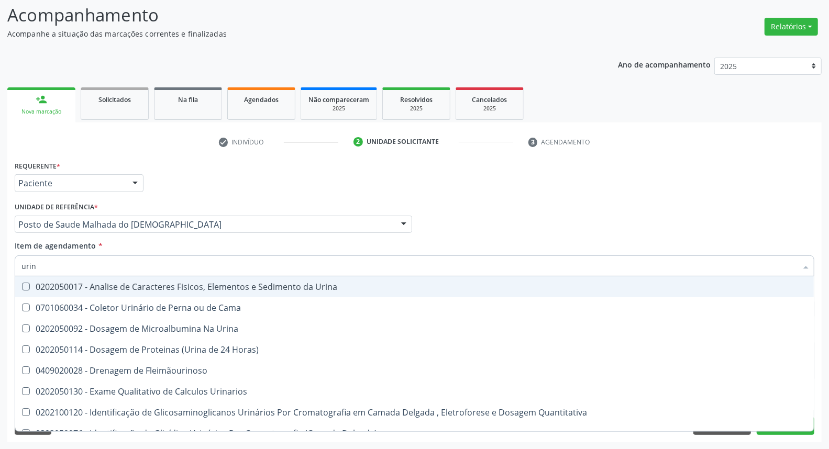
type input "urina"
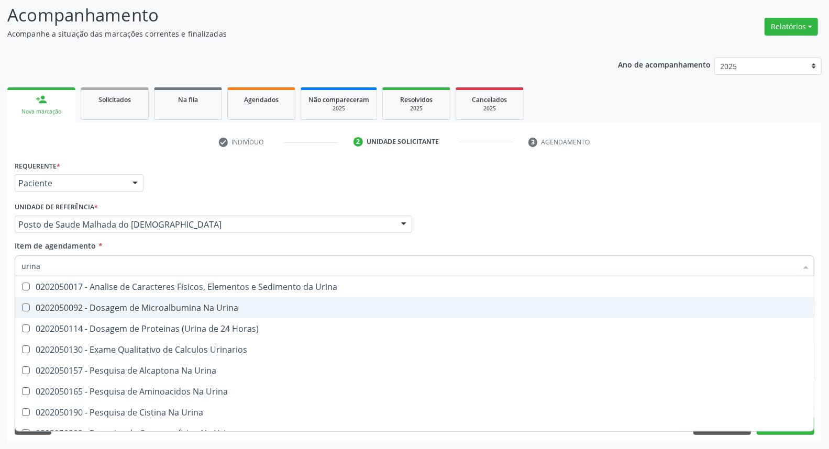
click at [146, 304] on div "0202050092 - Dosagem de Microalbumina Na Urina" at bounding box center [414, 308] width 786 height 8
click at [145, 304] on div "0202050092 - Dosagem de Microalbumina Na Urina" at bounding box center [414, 308] width 786 height 8
checkbox Urina "false"
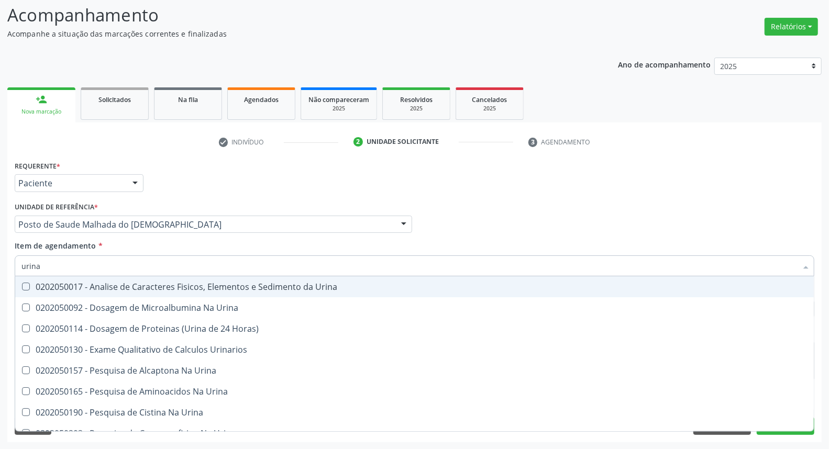
drag, startPoint x: 149, startPoint y: 291, endPoint x: 152, endPoint y: 275, distance: 16.5
click at [149, 291] on span "0202050017 - Analise de Caracteres Fisicos, Elementos e Sedimento da Urina" at bounding box center [414, 287] width 799 height 21
checkbox Urina "true"
click at [153, 268] on input "urina" at bounding box center [409, 266] width 776 height 21
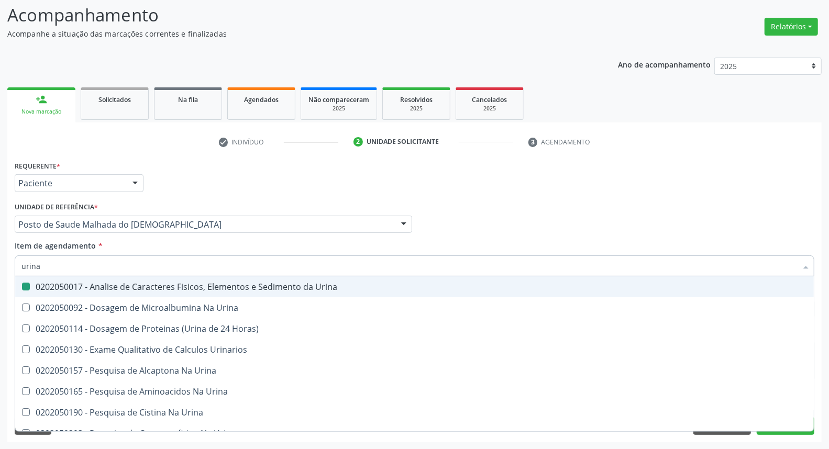
type input "p"
checkbox Urina "false"
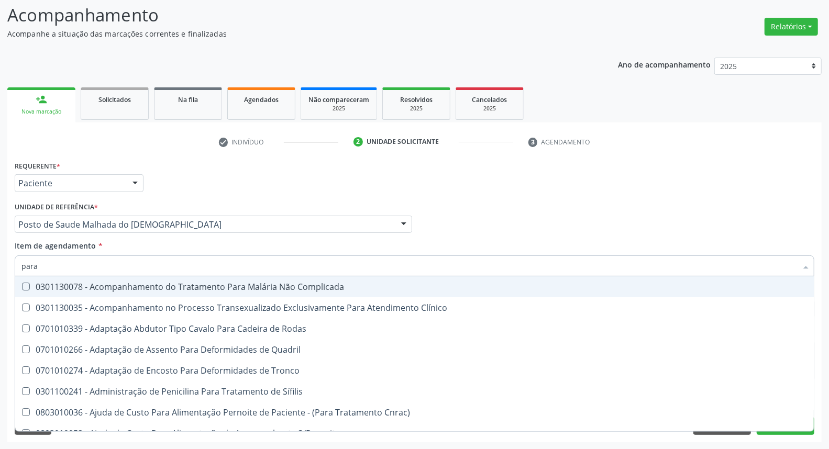
type input "paras"
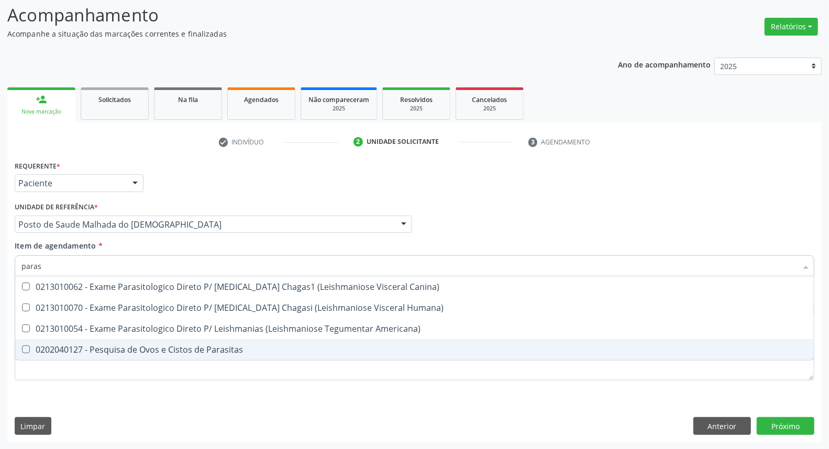
drag, startPoint x: 113, startPoint y: 348, endPoint x: 115, endPoint y: 278, distance: 69.7
click at [113, 339] on span "0202040127 - Pesquisa de Ovos e Cistos de Parasitas" at bounding box center [414, 349] width 799 height 21
checkbox Parasitas "true"
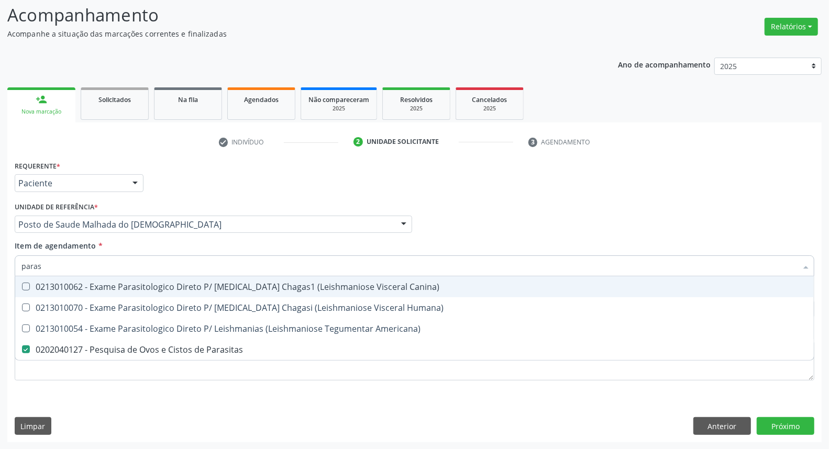
click at [117, 268] on input "paras" at bounding box center [409, 266] width 776 height 21
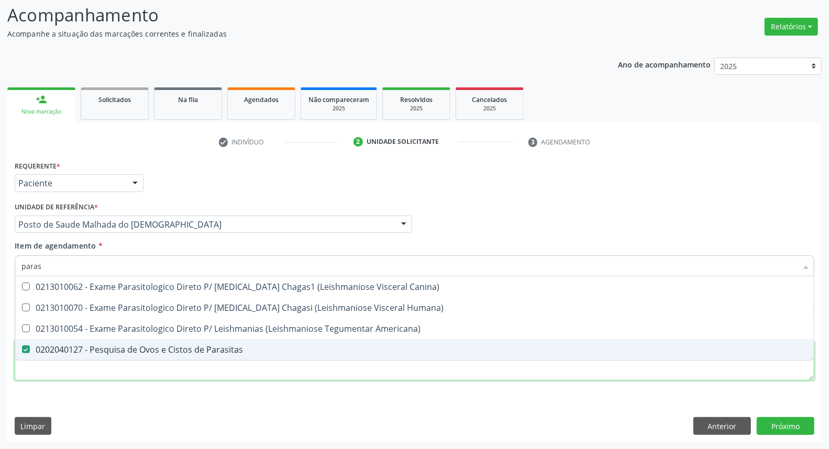
click at [138, 375] on div "Requerente * Paciente Médico(a) Enfermeiro(a) Paciente Nenhum resultado encontr…" at bounding box center [415, 276] width 800 height 237
checkbox Humana\) "true"
checkbox Americana\) "true"
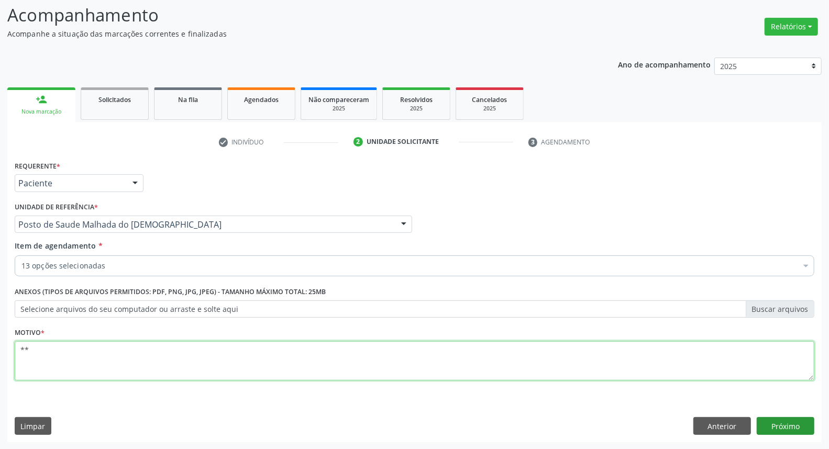
type textarea "**"
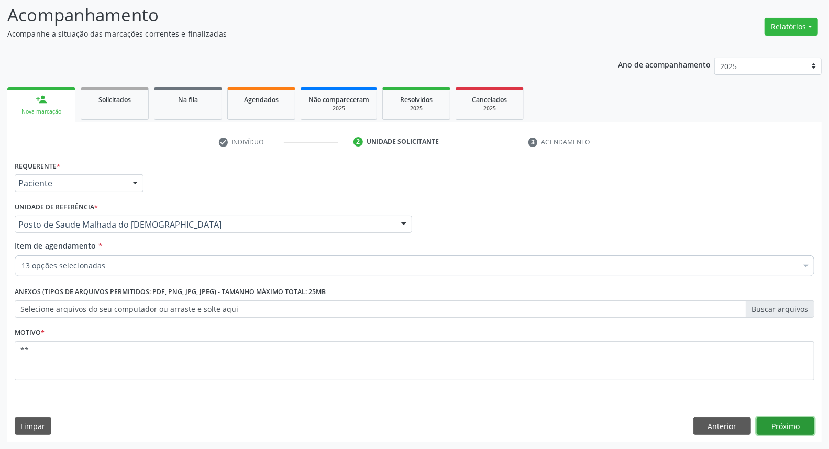
click at [803, 423] on button "Próximo" at bounding box center [786, 427] width 58 height 18
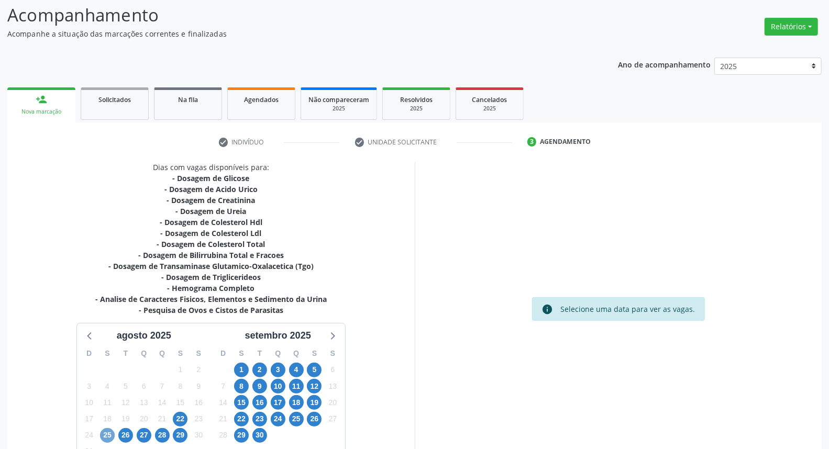
click at [110, 438] on span "25" at bounding box center [107, 436] width 15 height 15
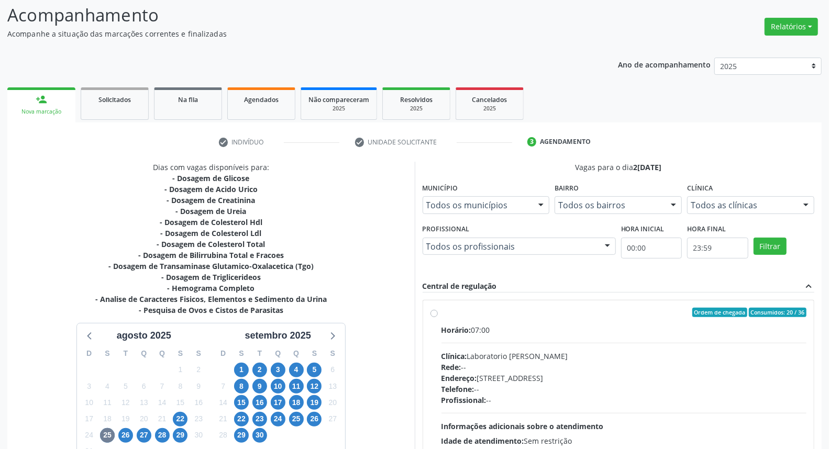
click at [442, 311] on label "Ordem de chegada Consumidos: 20 / 36 Horário: 07:00 Clínica: Laboratorio Jose P…" at bounding box center [625, 388] width 366 height 161
click at [433, 311] on input "Ordem de chegada Consumidos: 20 / 36 Horário: 07:00 Clínica: Laboratorio Jose P…" at bounding box center [434, 312] width 7 height 9
radio input "true"
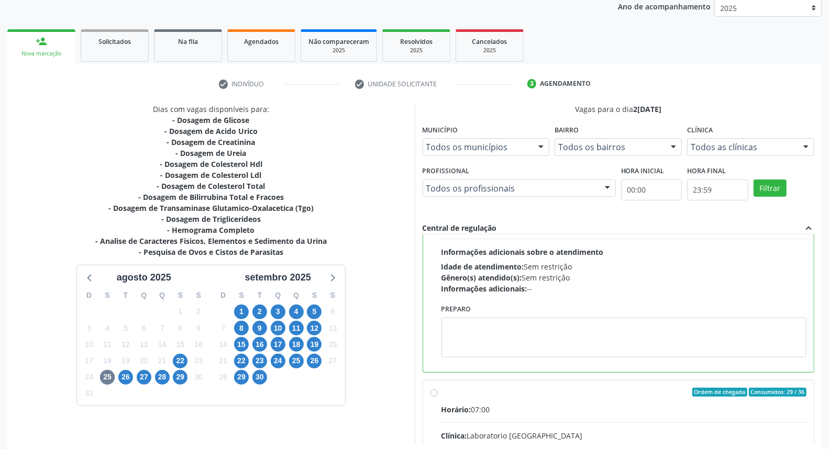
scroll to position [175, 0]
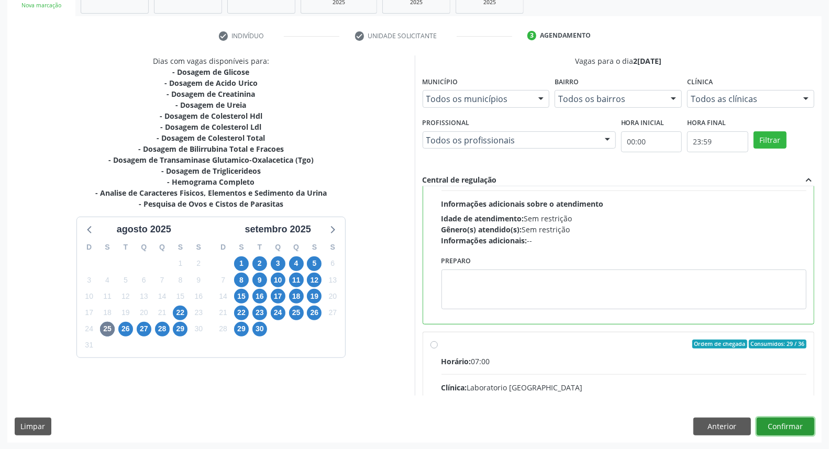
click at [802, 430] on button "Confirmar" at bounding box center [786, 427] width 58 height 18
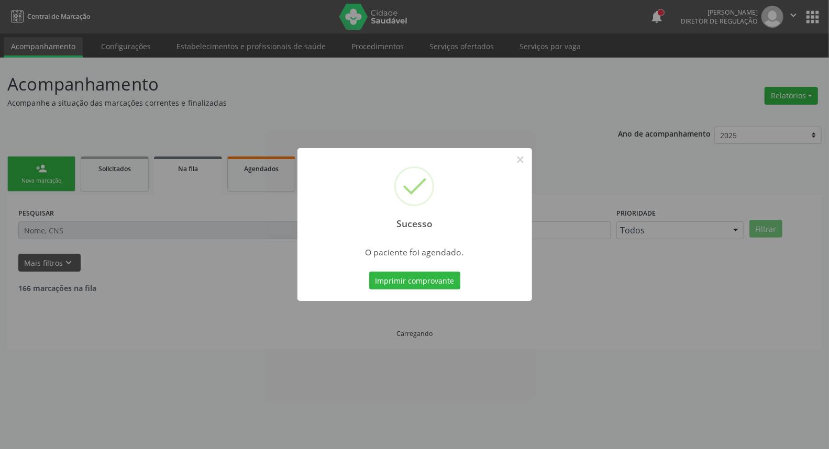
scroll to position [0, 0]
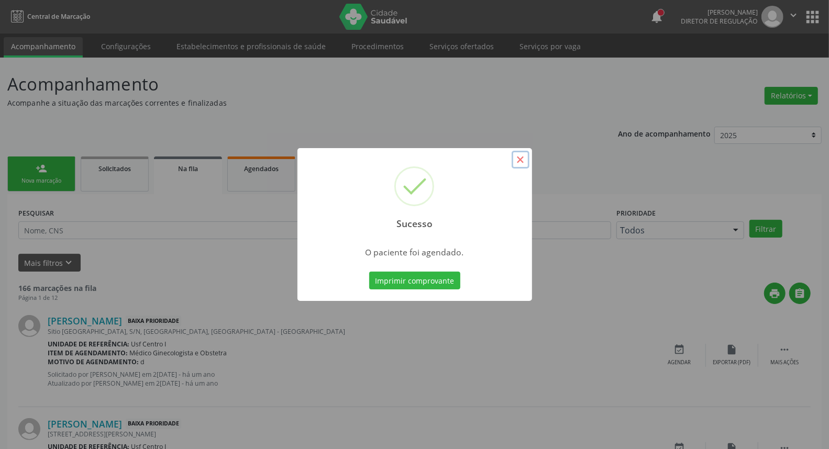
click at [521, 164] on button "×" at bounding box center [521, 160] width 18 height 18
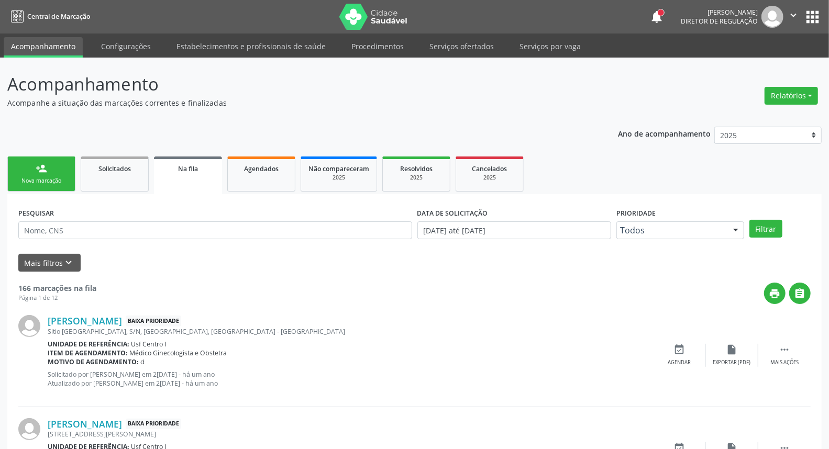
click at [65, 177] on div "Nova marcação" at bounding box center [41, 181] width 52 height 8
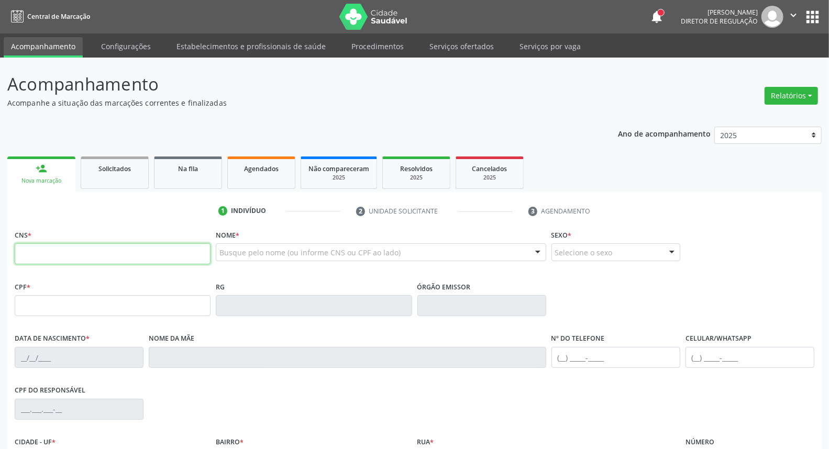
click at [57, 255] on input "text" at bounding box center [113, 254] width 196 height 21
paste input "704 8035 4302 0943"
type input "704 8035 4302 0943"
type input "368.703.584-00"
type input "20/11/1958"
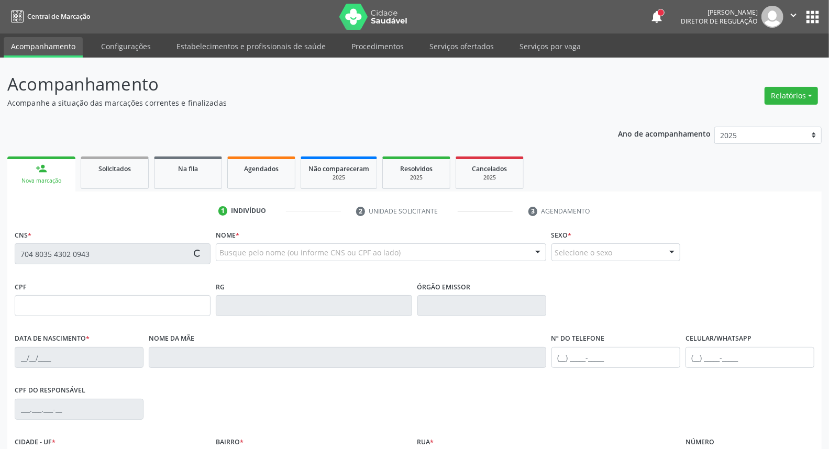
type input "Maria Cordeiro de Souza Melo"
type input "[PHONE_NUMBER]"
type input "39"
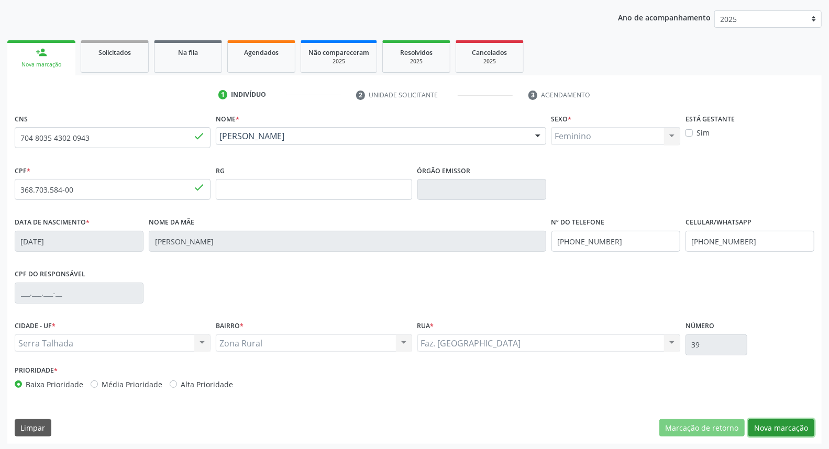
click at [798, 427] on button "Nova marcação" at bounding box center [782, 429] width 66 height 18
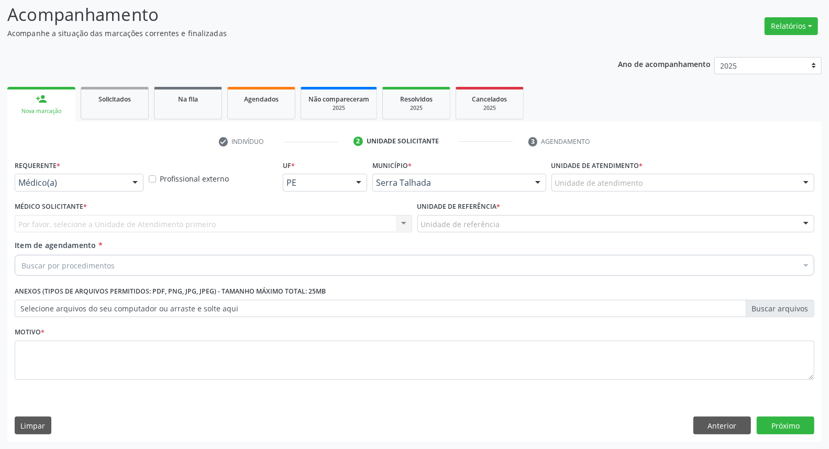
scroll to position [69, 0]
click at [131, 179] on div at bounding box center [135, 184] width 16 height 18
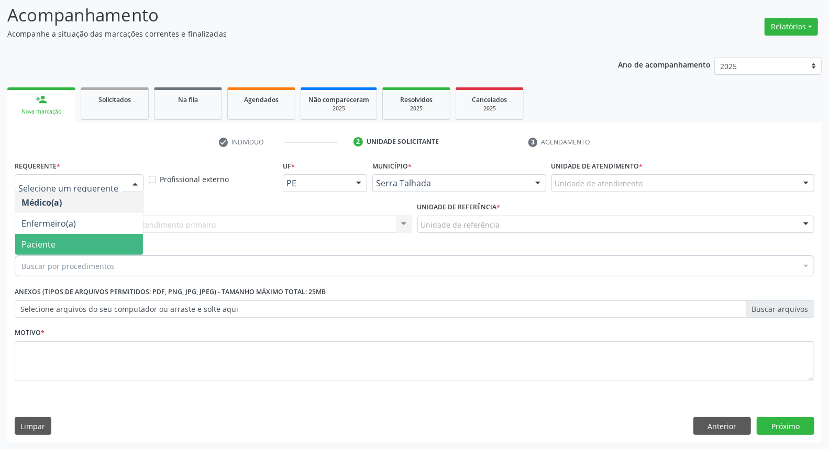
click at [111, 239] on span "Paciente" at bounding box center [79, 244] width 128 height 21
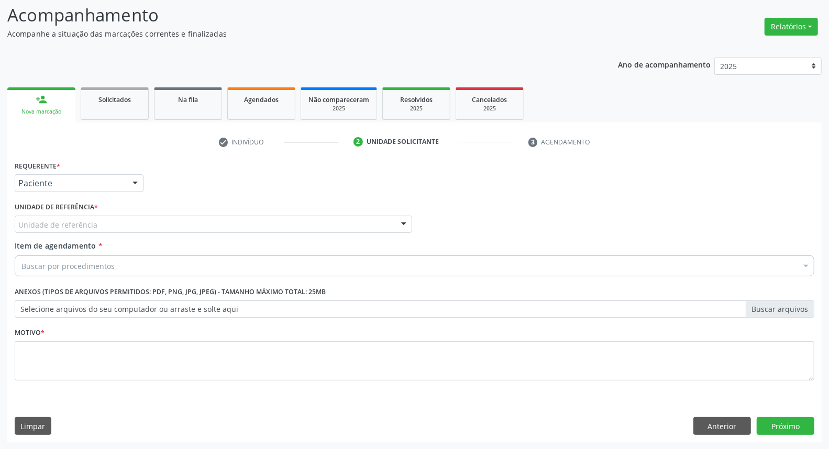
click at [136, 221] on div "Unidade de referência" at bounding box center [214, 225] width 398 height 18
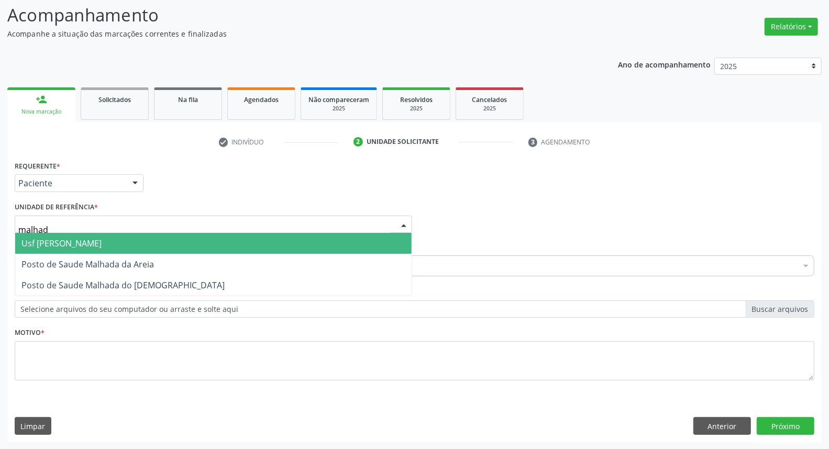
type input "malhada"
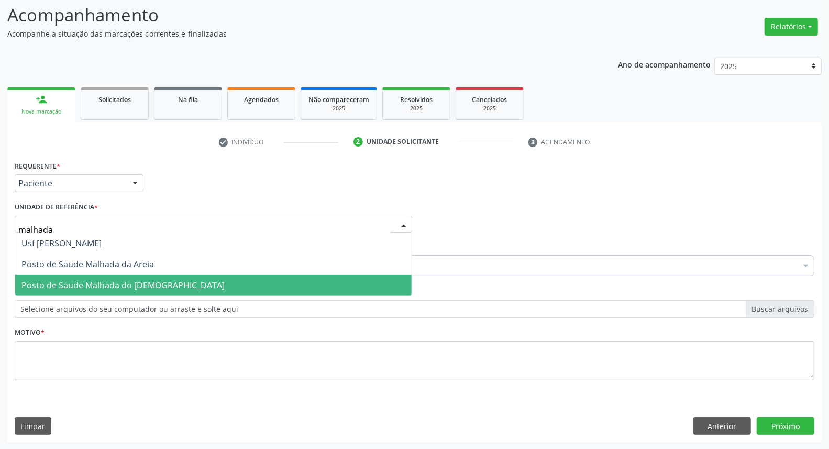
click at [125, 286] on span "Posto de Saude Malhada do [DEMOGRAPHIC_DATA]" at bounding box center [122, 286] width 203 height 12
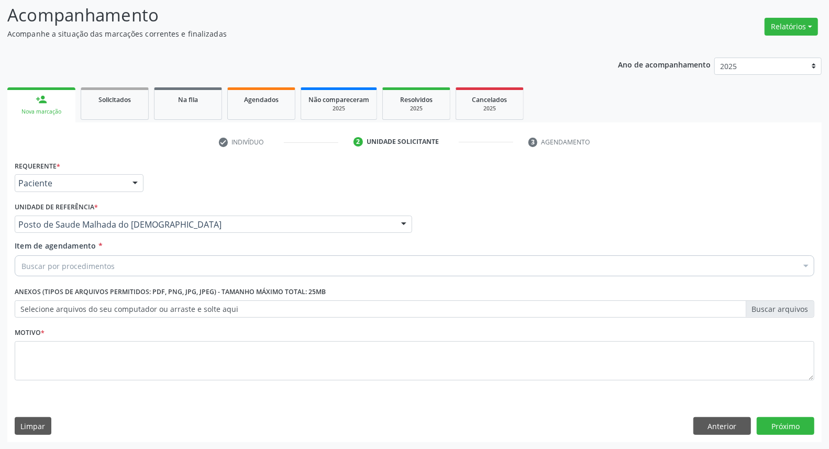
click at [119, 264] on div "Buscar por procedimentos" at bounding box center [415, 266] width 800 height 21
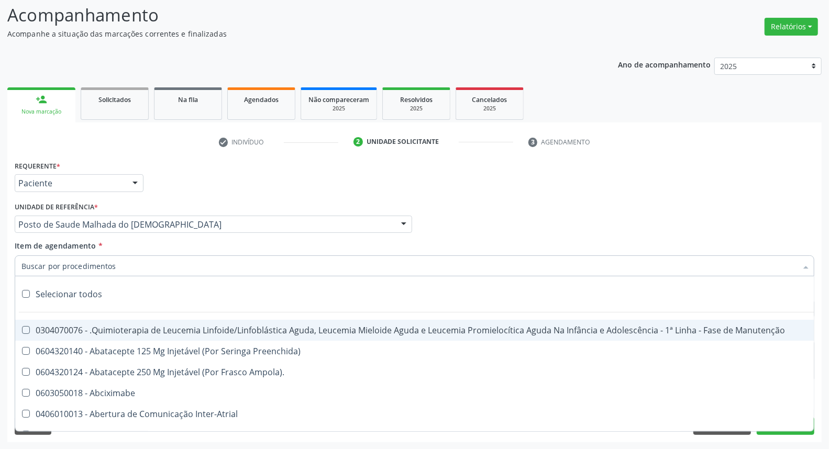
type input "g"
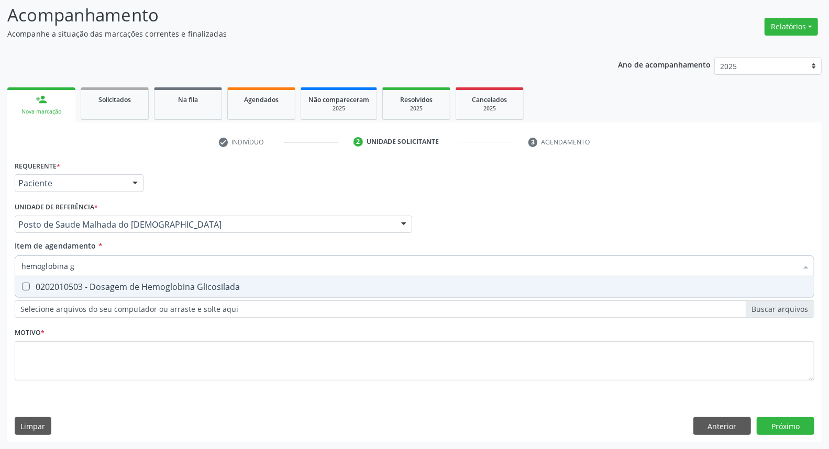
type input "hemoglobina g"
click at [113, 286] on div "0202010503 - Dosagem de Hemoglobina Glicosilada" at bounding box center [414, 287] width 786 height 8
checkbox Glicosilada "true"
click at [128, 264] on input "hemoglobina g" at bounding box center [409, 266] width 776 height 21
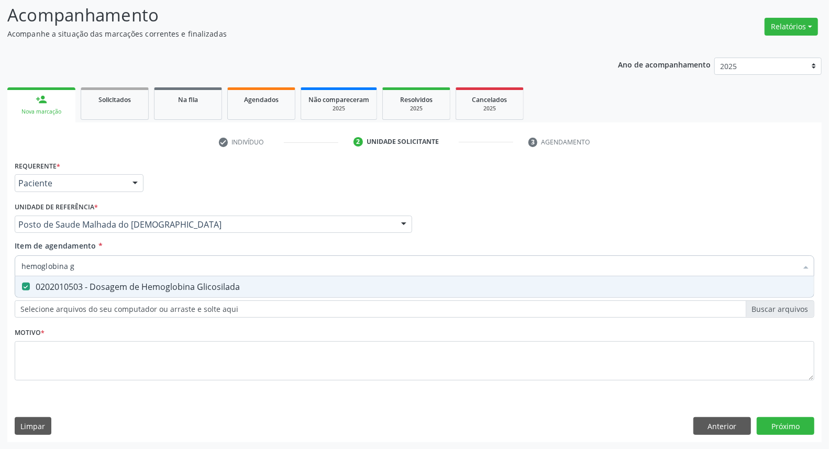
click at [128, 264] on input "hemoglobina g" at bounding box center [409, 266] width 776 height 21
type input "[MEDICAL_DATA]"
checkbox Glicosilada "false"
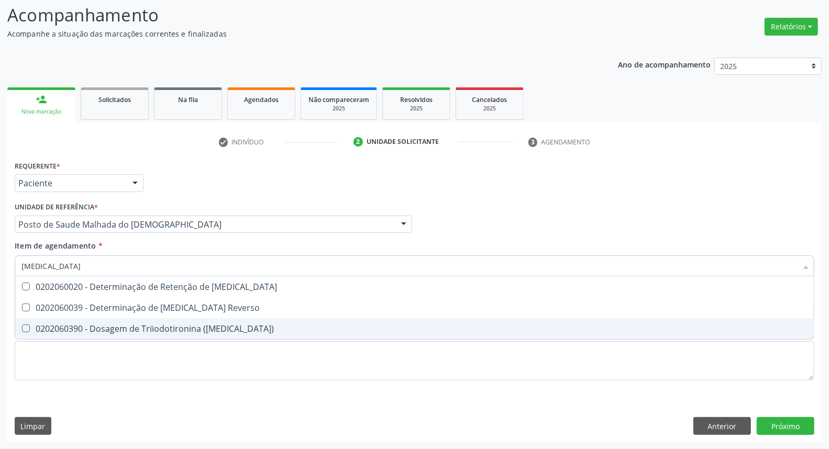
drag, startPoint x: 76, startPoint y: 322, endPoint x: 68, endPoint y: 271, distance: 51.0
click at [75, 319] on span "0202060390 - Dosagem de Triiodotironina ([MEDICAL_DATA])" at bounding box center [414, 329] width 799 height 21
checkbox \(T3\) "true"
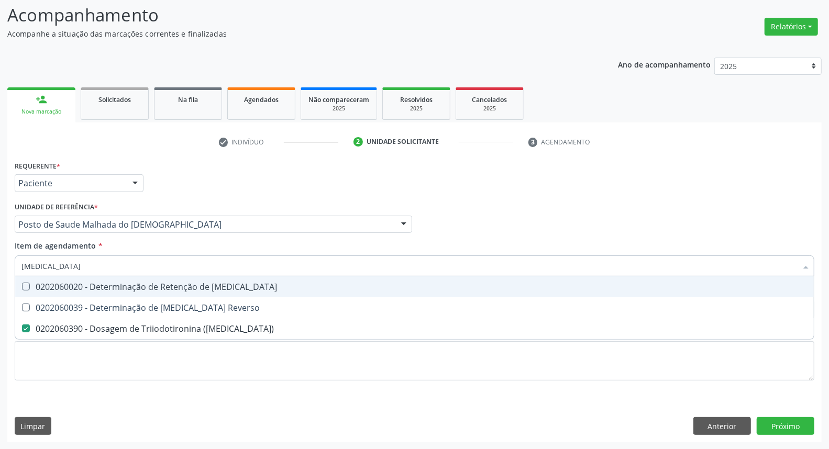
type input "t"
checkbox \(T3\) "false"
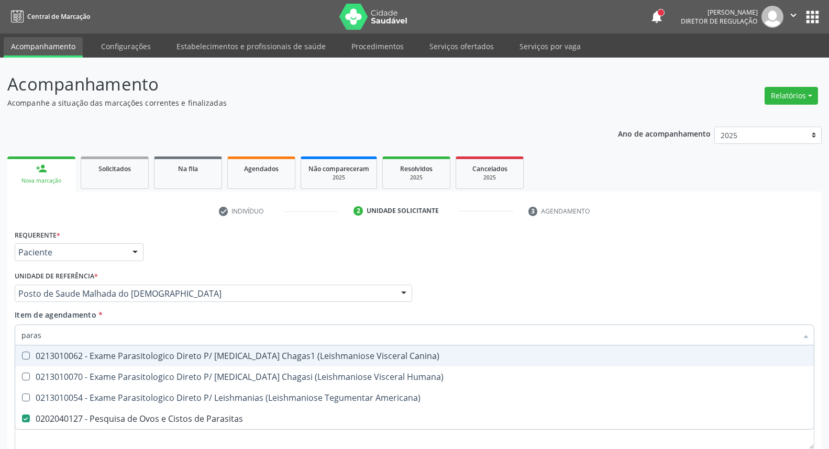
scroll to position [69, 0]
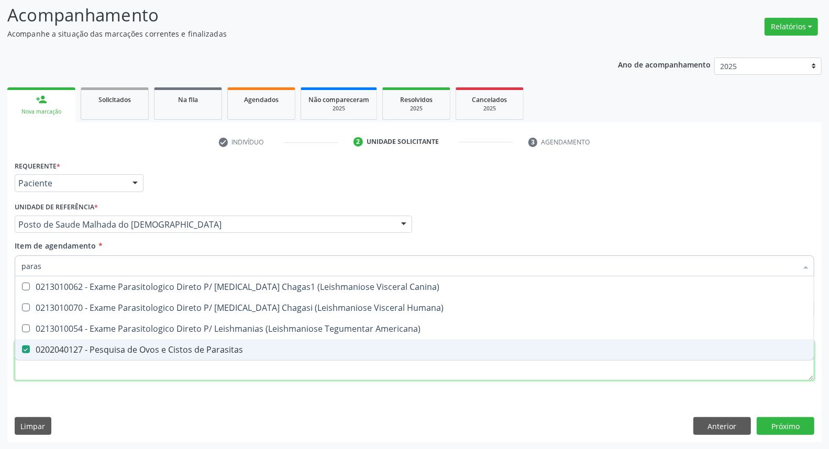
click at [72, 367] on div "Requerente * Paciente Médico(a) Enfermeiro(a) Paciente Nenhum resultado encontr…" at bounding box center [415, 276] width 800 height 237
checkbox Humana\) "true"
checkbox Americana\) "true"
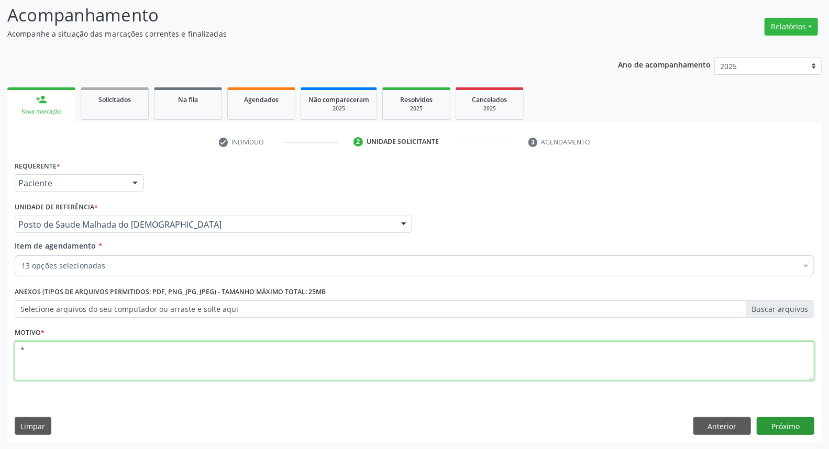
type textarea "*"
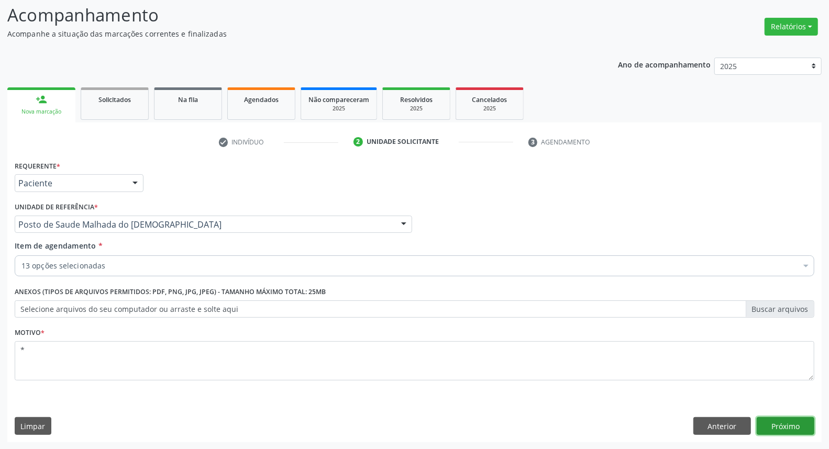
click at [772, 422] on button "Próximo" at bounding box center [786, 427] width 58 height 18
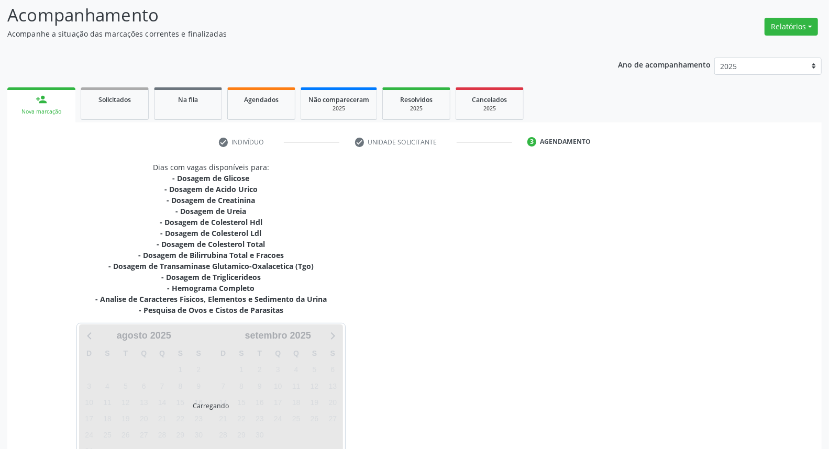
scroll to position [137, 0]
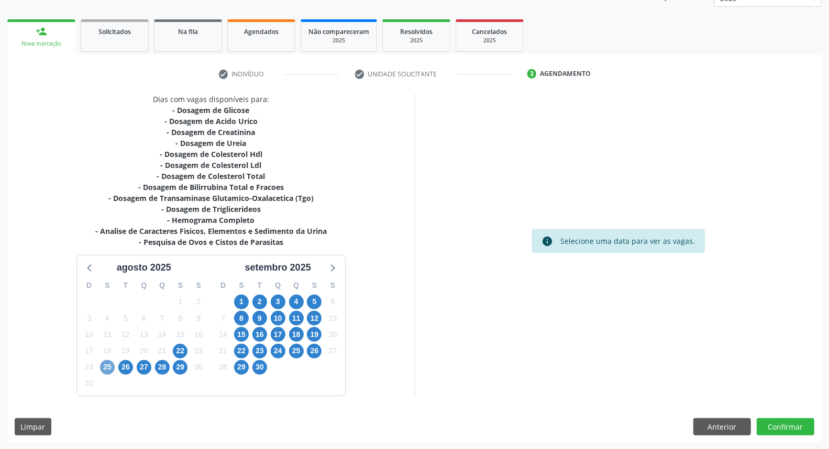
click at [106, 368] on span "25" at bounding box center [107, 367] width 15 height 15
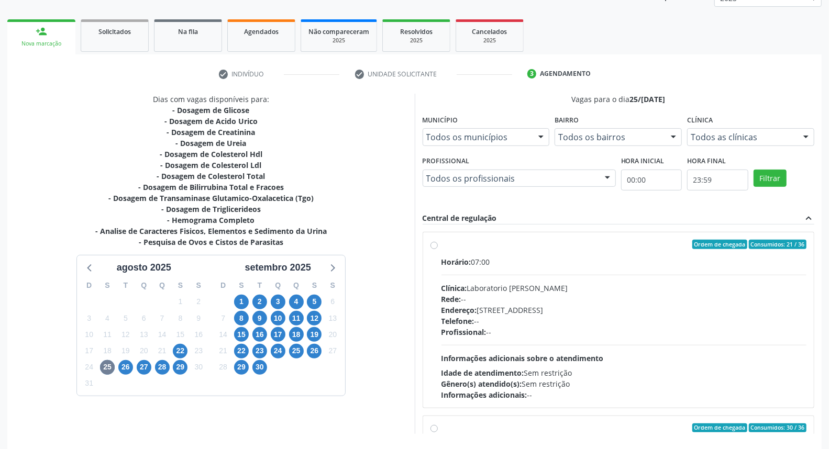
click at [442, 245] on label "Ordem de chegada Consumidos: 21 / 36 Horário: 07:00 Clínica: Laboratorio [PERSO…" at bounding box center [625, 320] width 366 height 161
click at [432, 245] on input "Ordem de chegada Consumidos: 21 / 36 Horário: 07:00 Clínica: Laboratorio [PERSO…" at bounding box center [434, 244] width 7 height 9
radio input "true"
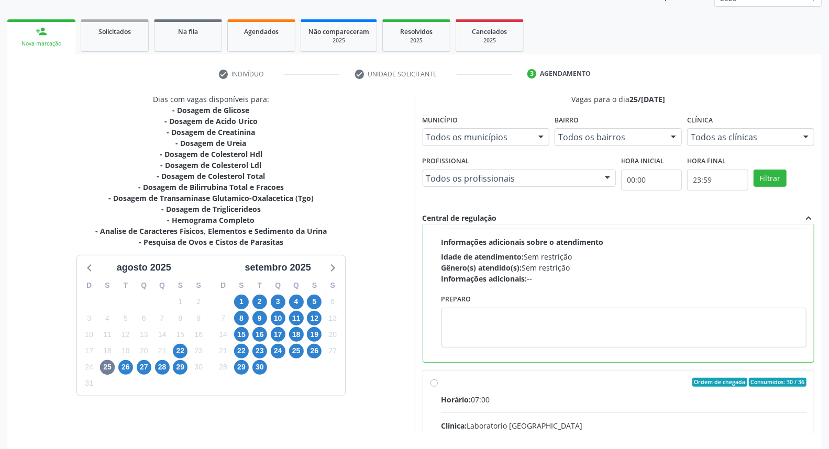
scroll to position [175, 0]
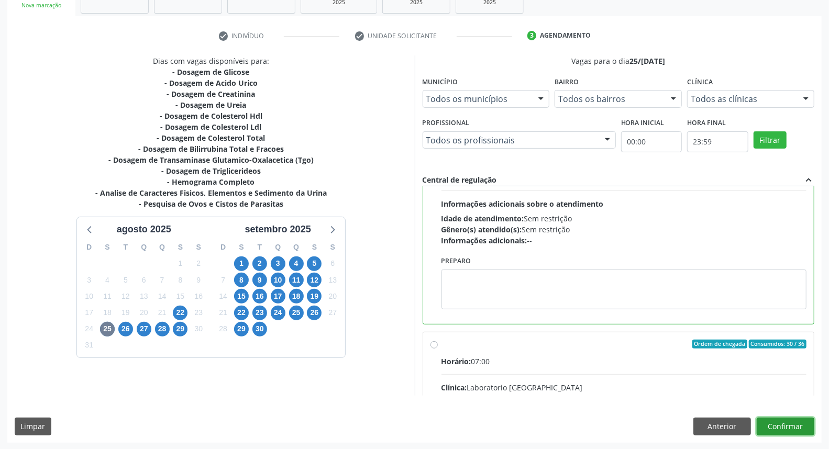
click at [789, 425] on button "Confirmar" at bounding box center [786, 427] width 58 height 18
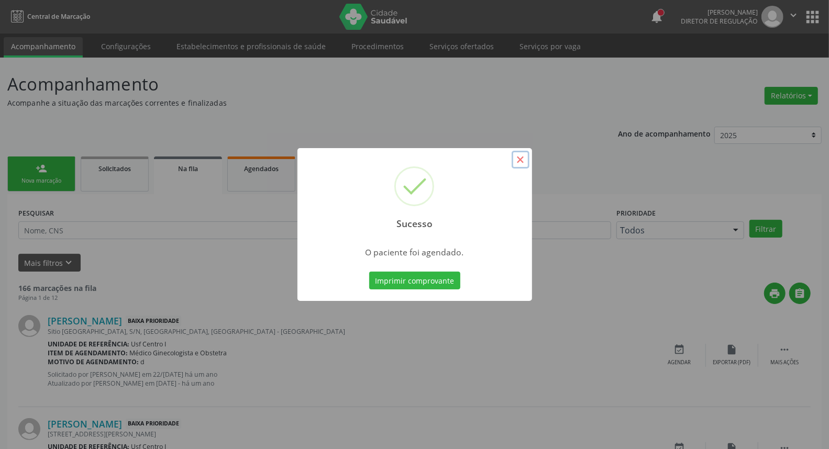
click at [523, 156] on button "×" at bounding box center [521, 160] width 18 height 18
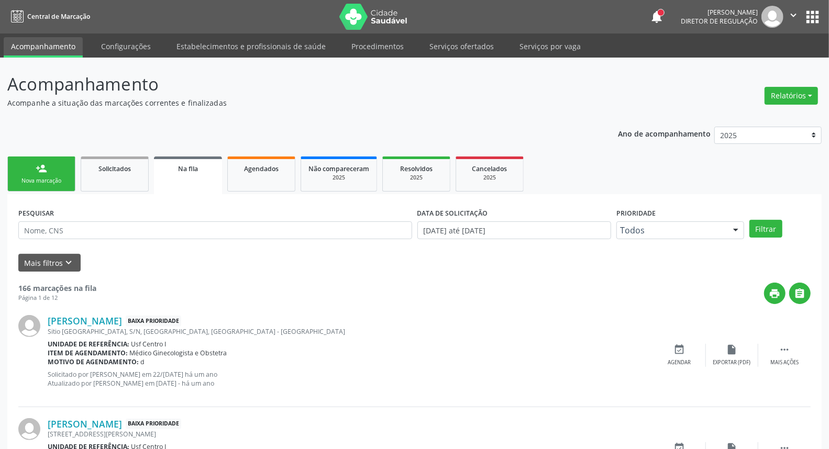
click at [53, 174] on link "person_add Nova marcação" at bounding box center [41, 174] width 68 height 35
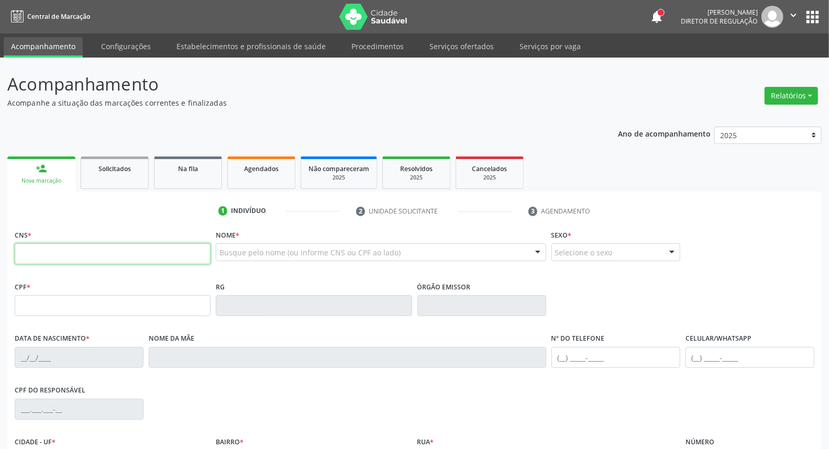
drag, startPoint x: 81, startPoint y: 253, endPoint x: 77, endPoint y: 247, distance: 7.3
click at [81, 253] on input "text" at bounding box center [113, 254] width 196 height 21
paste input "160 8991 9862 0005"
type input "160 8991 9862 0005"
type input "352.735.184-15"
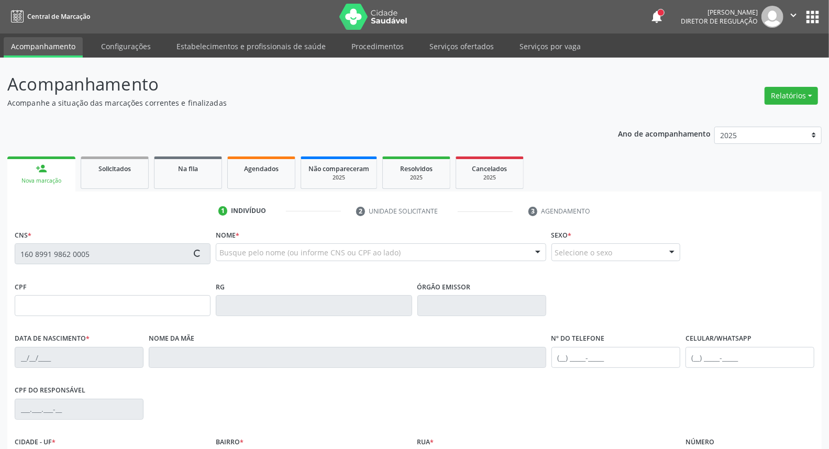
type input "02[DATE]"
type input "[PERSON_NAME]"
type input "[PHONE_NUMBER]"
type input "000.276.894-17"
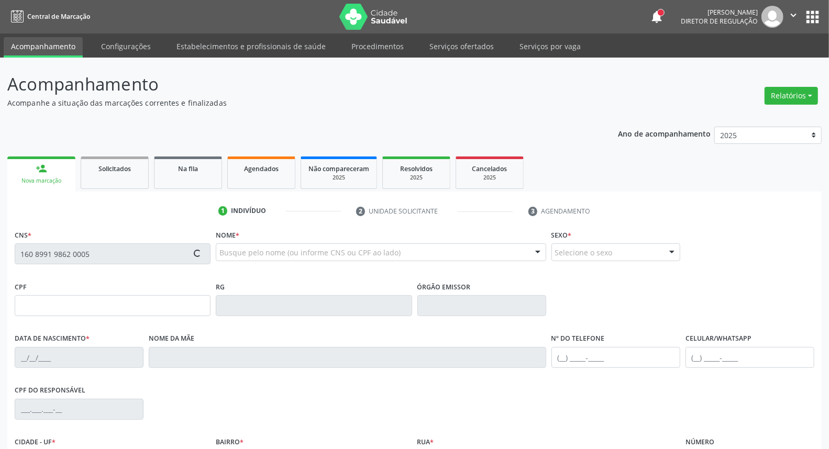
type input "56"
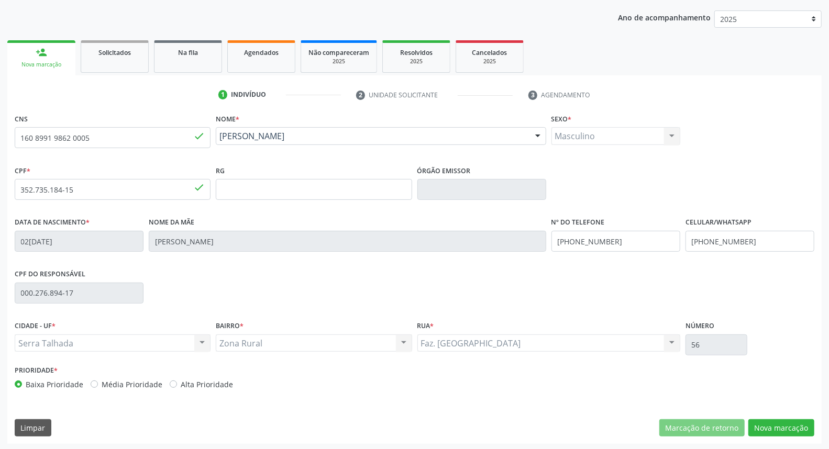
scroll to position [117, 0]
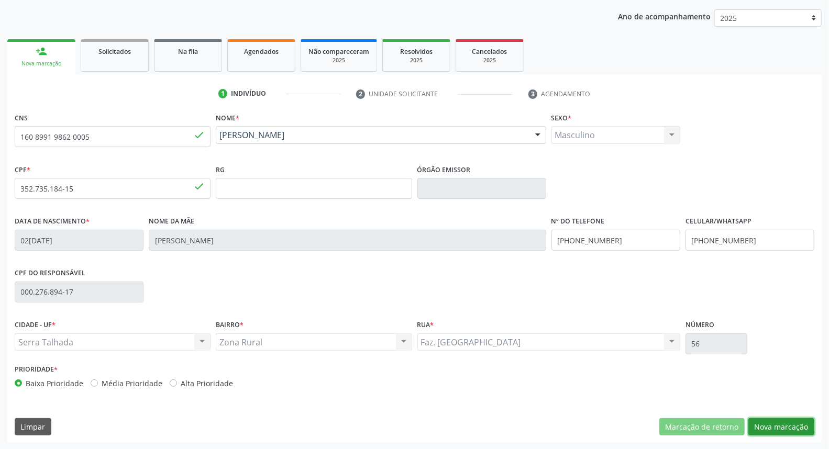
click at [762, 421] on button "Nova marcação" at bounding box center [782, 428] width 66 height 18
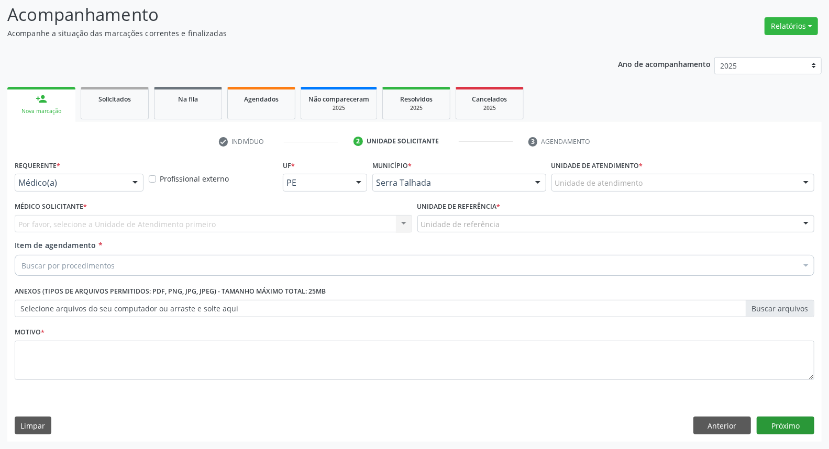
scroll to position [69, 0]
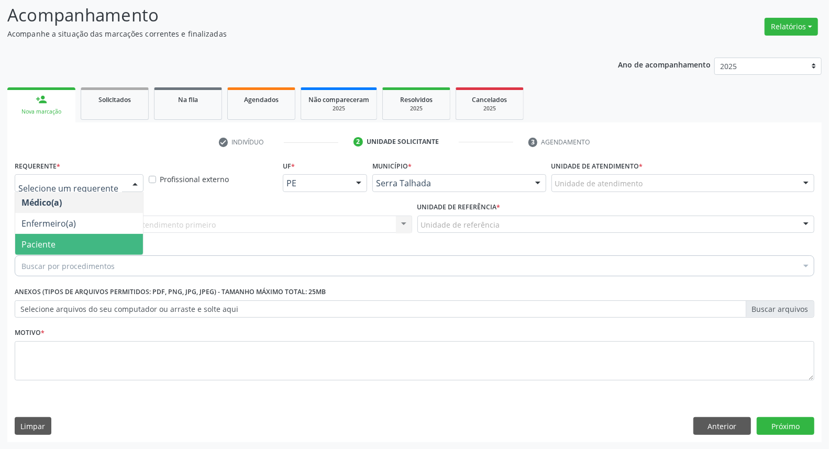
click at [80, 241] on span "Paciente" at bounding box center [79, 244] width 128 height 21
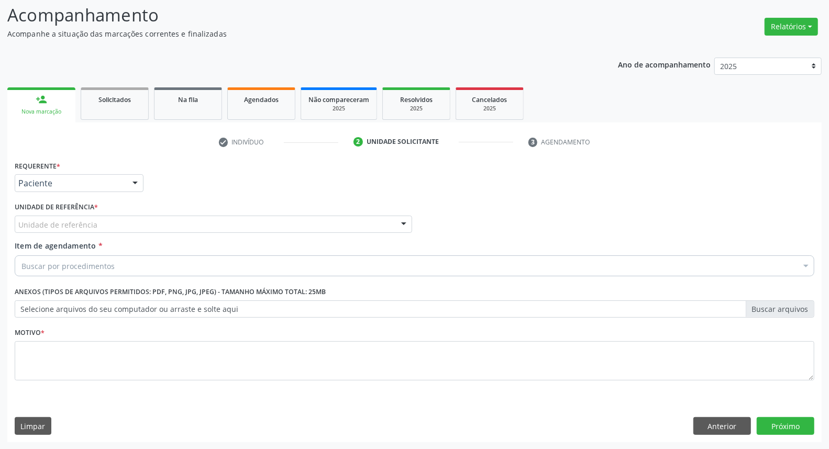
click at [91, 216] on div "Unidade de referência" at bounding box center [214, 225] width 398 height 18
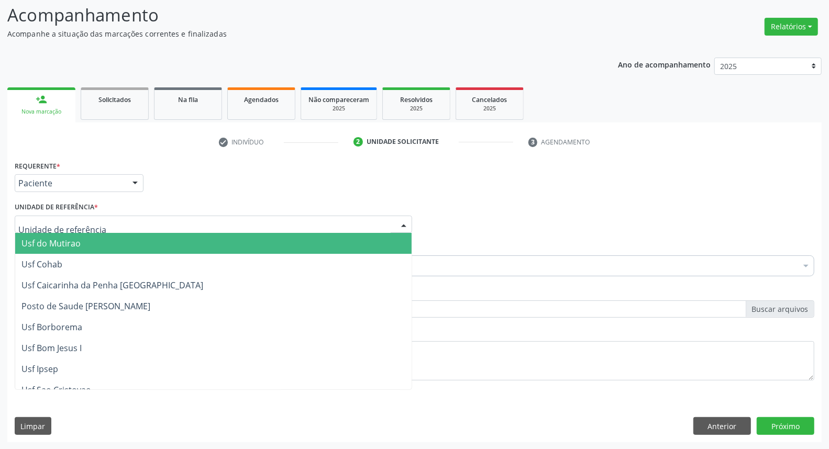
click at [90, 227] on input "text" at bounding box center [204, 230] width 372 height 21
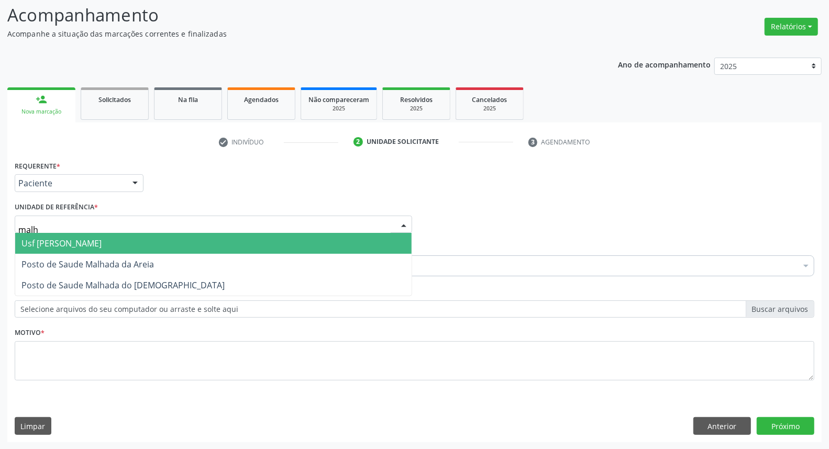
type input "malha"
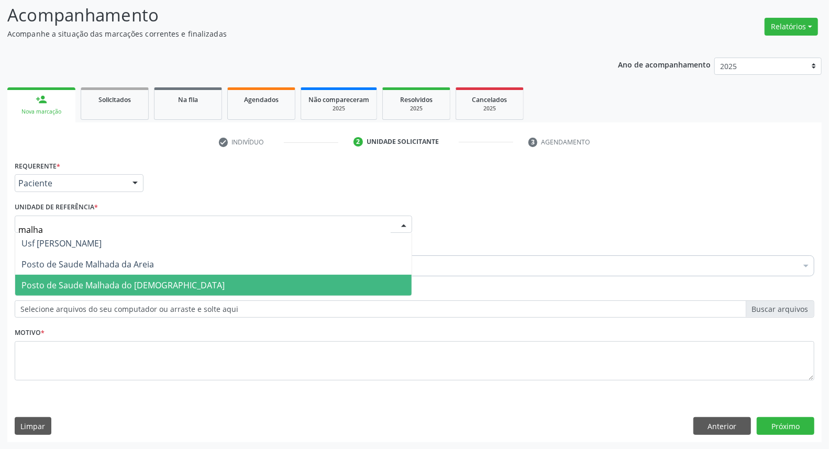
click at [134, 280] on span "Posto de Saude Malhada do [DEMOGRAPHIC_DATA]" at bounding box center [122, 286] width 203 height 12
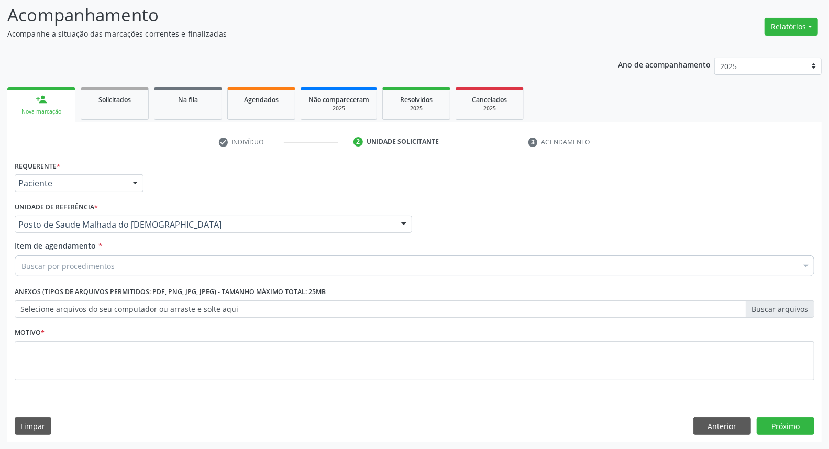
click at [142, 257] on div "Buscar por procedimentos" at bounding box center [415, 266] width 800 height 21
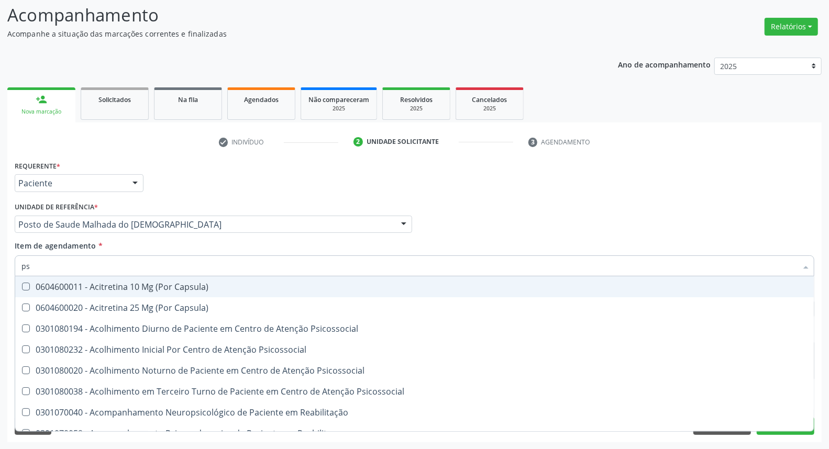
type input "psa"
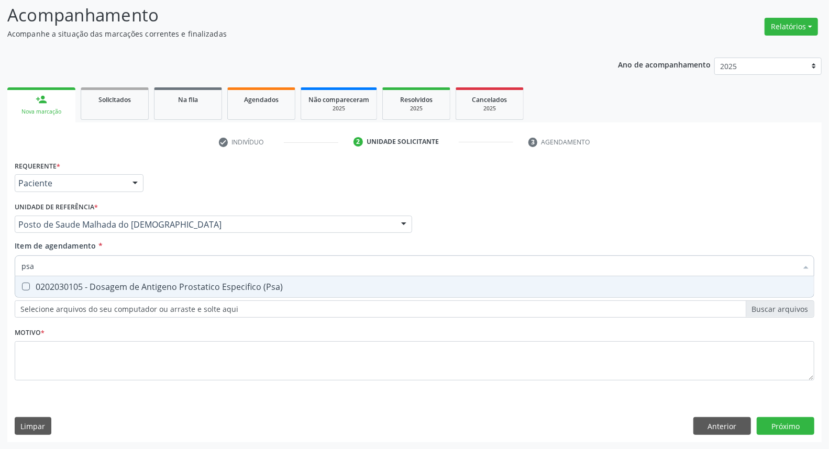
drag, startPoint x: 164, startPoint y: 283, endPoint x: 144, endPoint y: 270, distance: 24.3
click at [163, 283] on div "0202030105 - Dosagem de Antigeno Prostatico Especifico (Psa)" at bounding box center [414, 287] width 786 height 8
checkbox \(Psa\) "true"
click at [144, 270] on input "psa" at bounding box center [409, 266] width 776 height 21
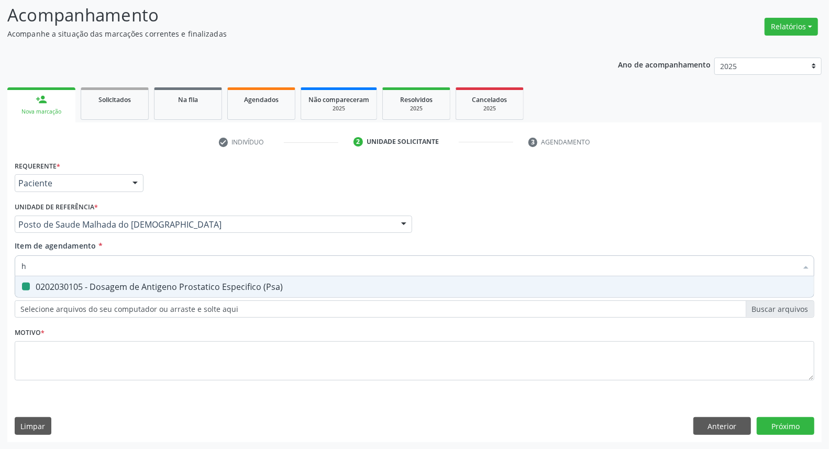
type input "he"
checkbox \(Psa\) "false"
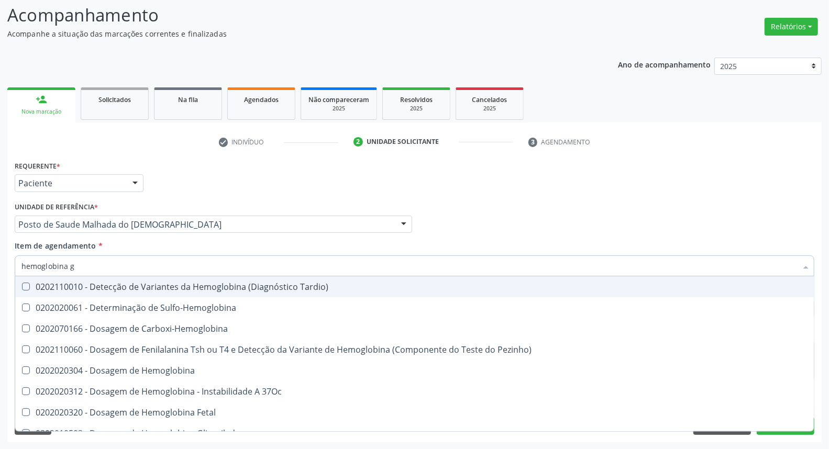
type input "hemoglobina g"
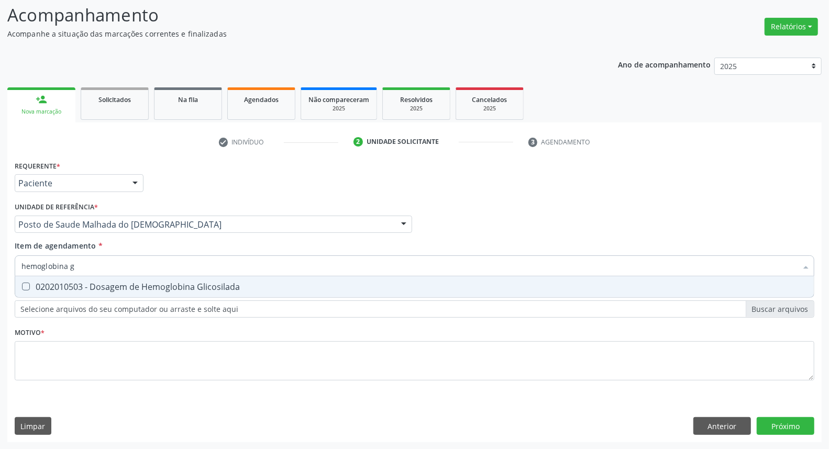
drag, startPoint x: 84, startPoint y: 286, endPoint x: 96, endPoint y: 264, distance: 25.3
click at [84, 286] on div "0202010503 - Dosagem de Hemoglobina Glicosilada" at bounding box center [414, 287] width 786 height 8
checkbox Glicosilada "true"
drag, startPoint x: 86, startPoint y: 262, endPoint x: 0, endPoint y: 202, distance: 104.9
click at [0, 226] on div "Acompanhamento Acompanhe a situação das marcações correntes e finalizadas Relat…" at bounding box center [414, 219] width 829 height 462
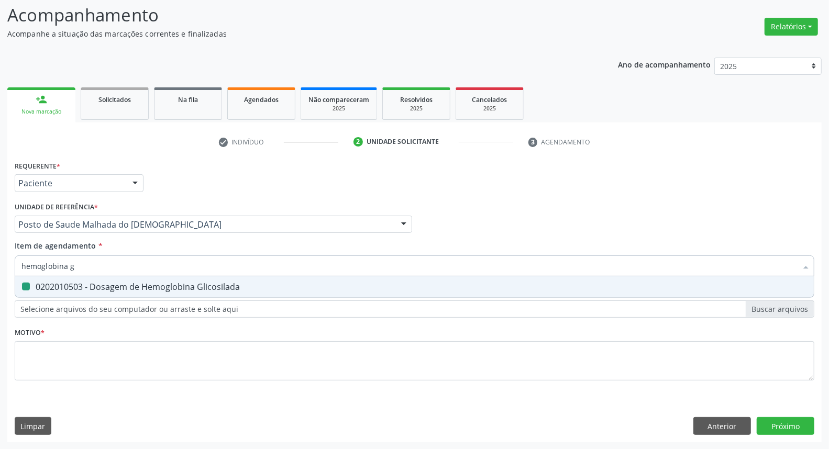
type input "t"
checkbox Glicosilada "false"
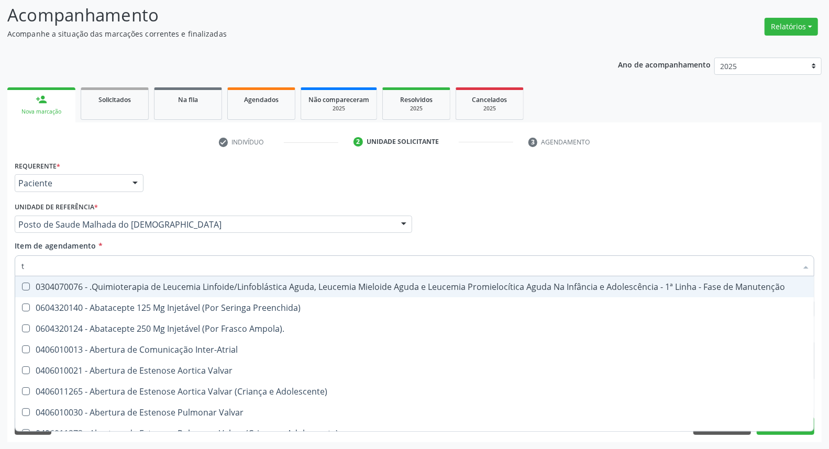
type input "[MEDICAL_DATA]"
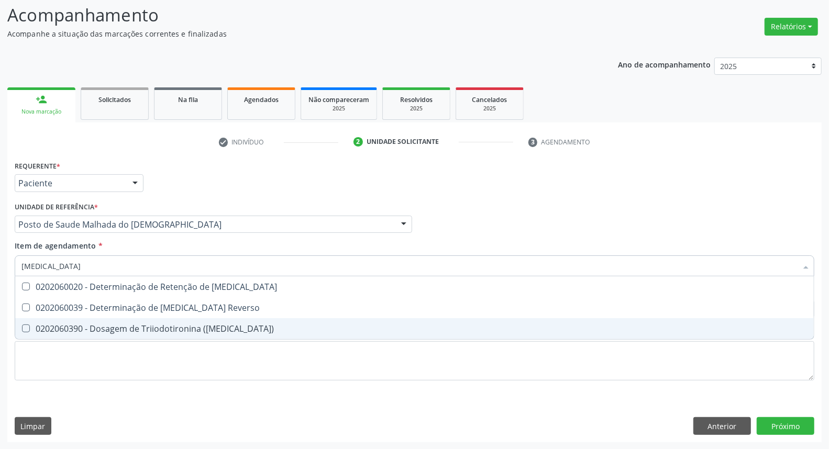
click at [96, 322] on span "0202060390 - Dosagem de Triiodotironina ([MEDICAL_DATA])" at bounding box center [414, 329] width 799 height 21
checkbox \(T3\) "true"
type input "t"
checkbox \(T3\) "false"
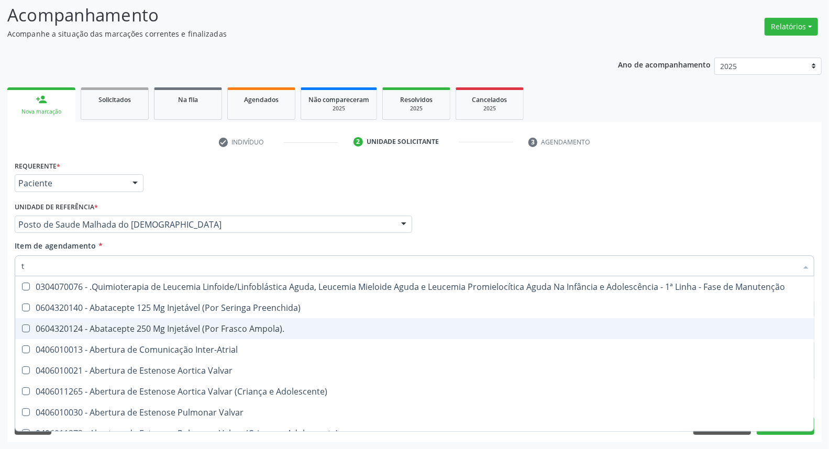
type input "t4"
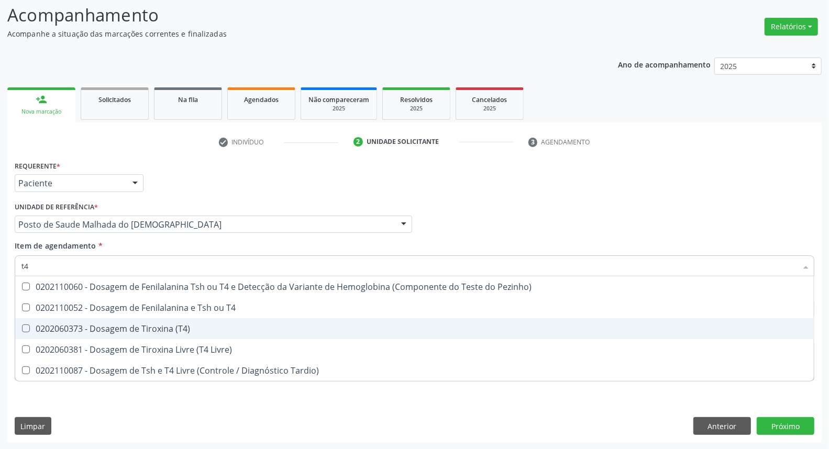
click at [92, 325] on div "0202060373 - Dosagem de Tiroxina (T4)" at bounding box center [414, 329] width 786 height 8
checkbox \(T4\) "true"
type input "t"
checkbox \(T4\) "false"
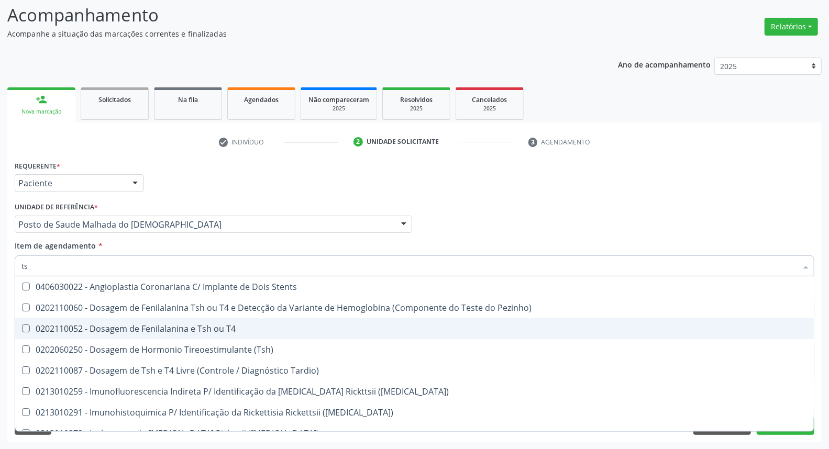
type input "tsh"
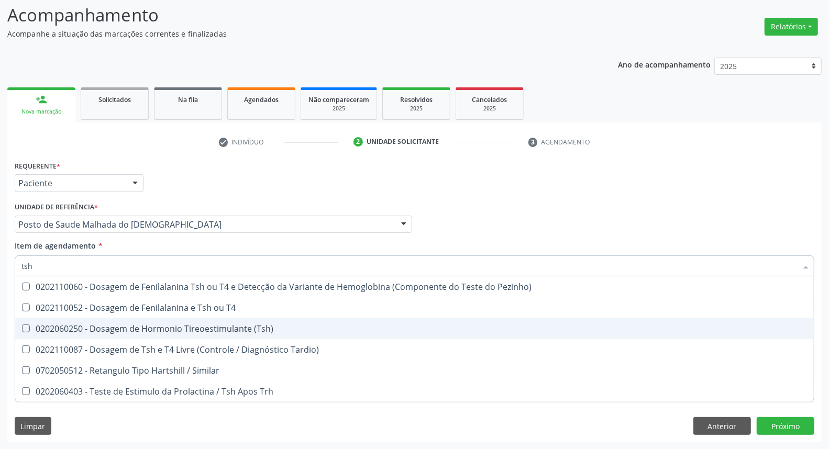
click at [92, 319] on span "0202060250 - Dosagem de Hormonio Tireoestimulante (Tsh)" at bounding box center [414, 329] width 799 height 21
checkbox \(Tsh\) "true"
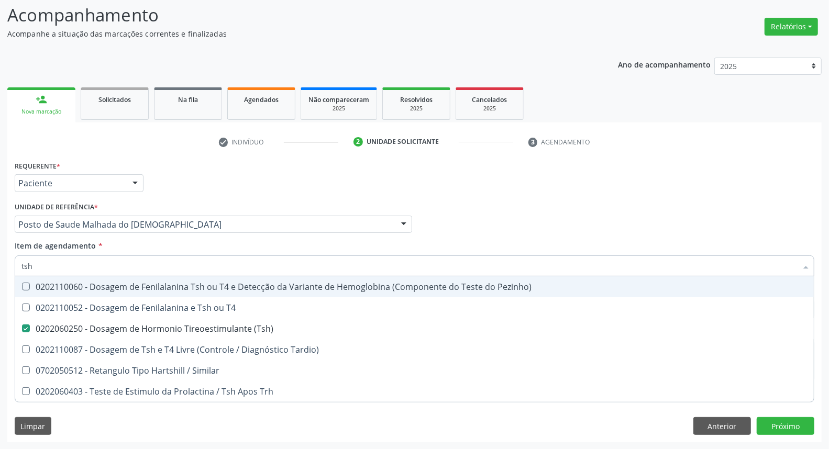
click at [533, 224] on div "Médico Solicitante Por favor, selecione a Unidade de Atendimento primeiro Nenhu…" at bounding box center [414, 220] width 805 height 41
checkbox T4 "true"
checkbox Tardio\) "true"
checkbox Similar "true"
checkbox Trh "true"
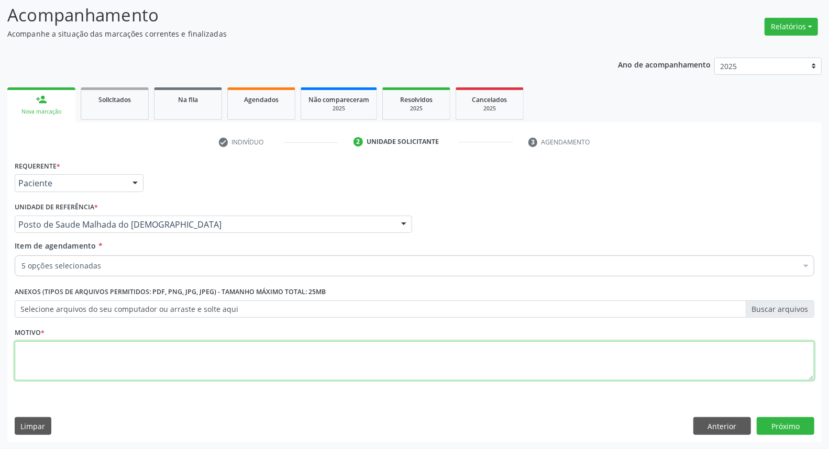
click at [275, 368] on textarea at bounding box center [415, 362] width 800 height 40
type textarea "*"
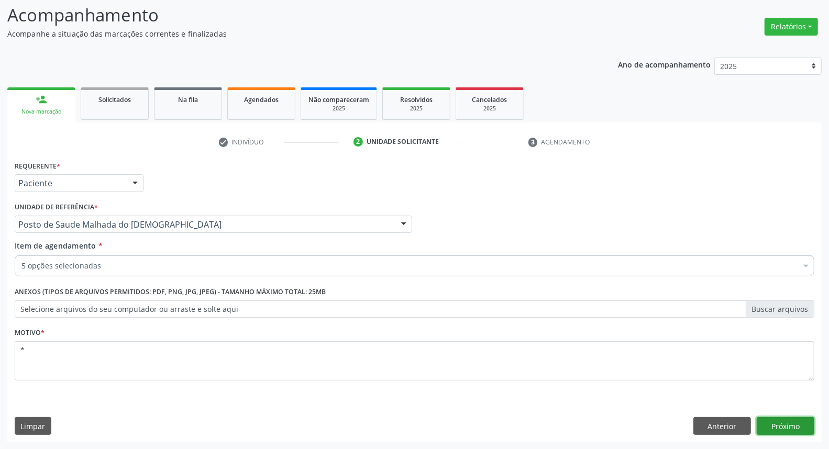
click at [802, 420] on button "Próximo" at bounding box center [786, 427] width 58 height 18
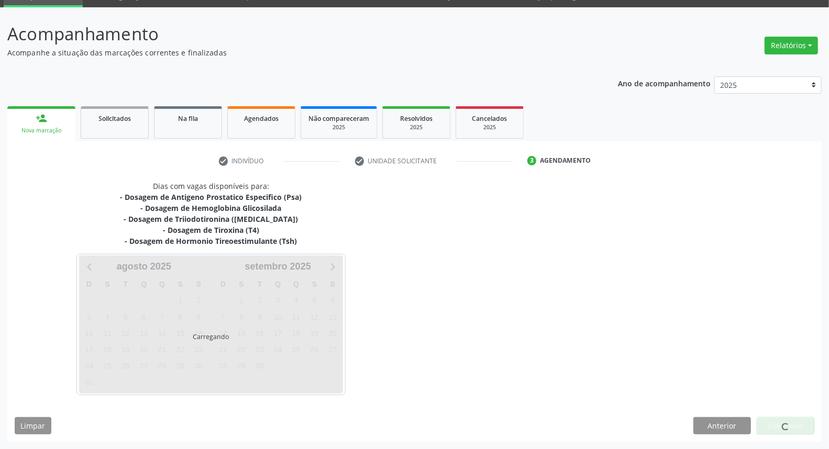
scroll to position [49, 0]
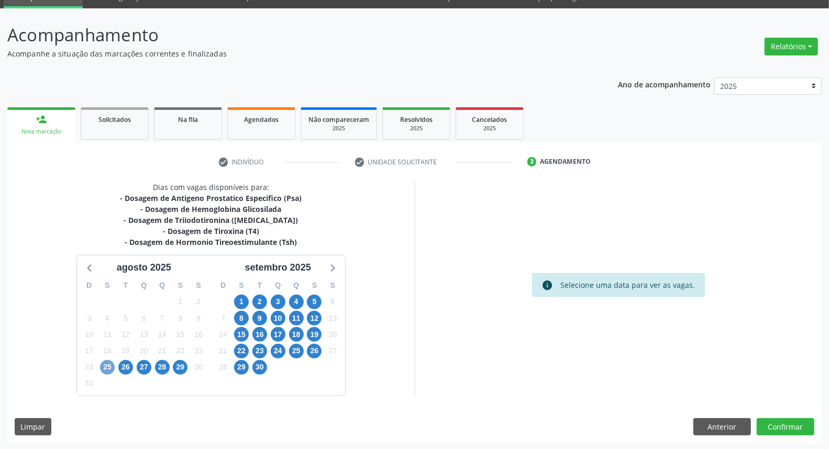
click at [103, 366] on span "25" at bounding box center [107, 367] width 15 height 15
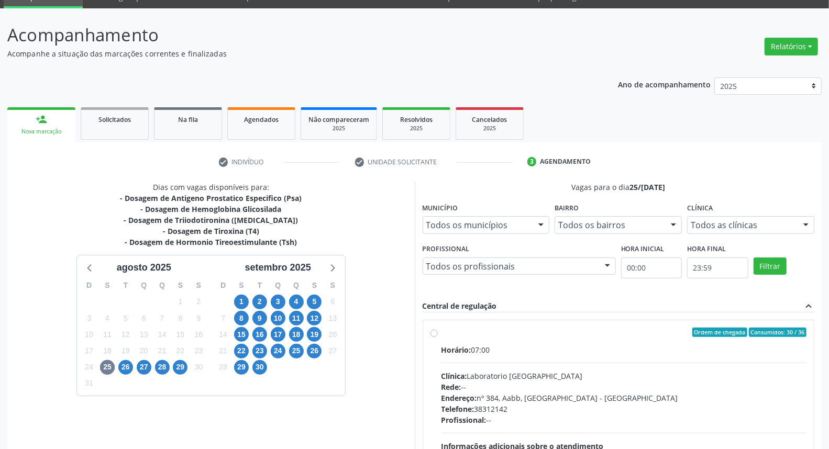
click at [442, 333] on label "Ordem de chegada Consumidos: 30 / 36 Horário: 07:00 Clínica: Laboratorio Sao Fr…" at bounding box center [625, 408] width 366 height 161
click at [433, 333] on input "Ordem de chegada Consumidos: 30 / 36 Horário: 07:00 Clínica: Laboratorio Sao Fr…" at bounding box center [434, 332] width 7 height 9
radio input "true"
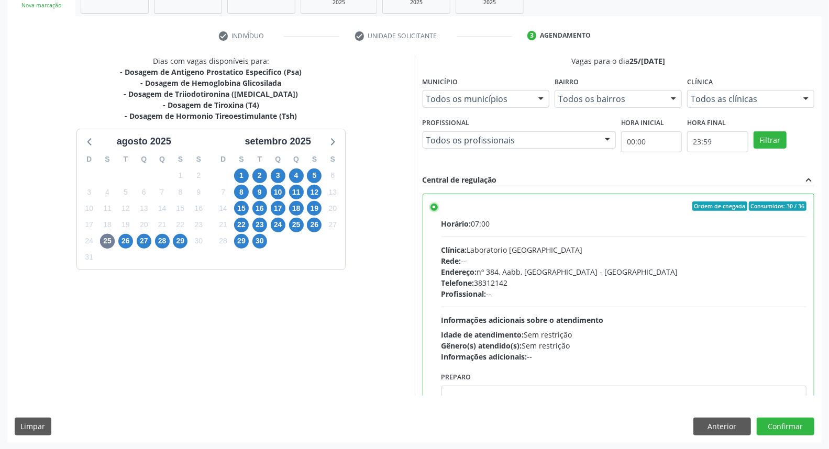
scroll to position [51, 0]
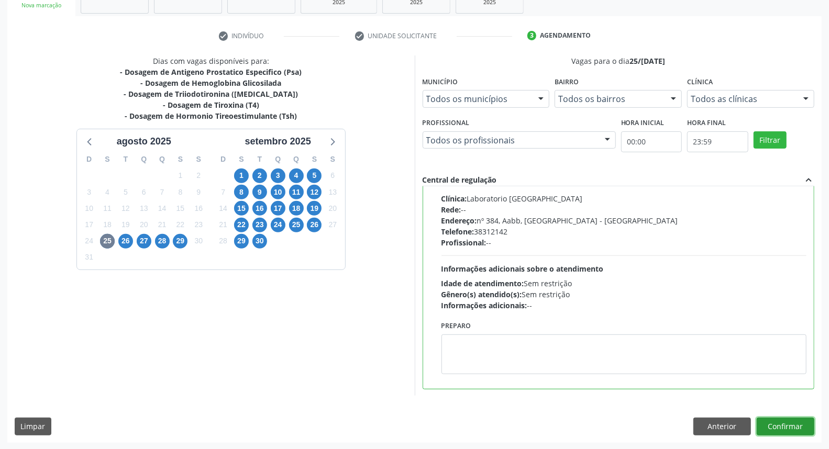
click at [784, 428] on button "Confirmar" at bounding box center [786, 427] width 58 height 18
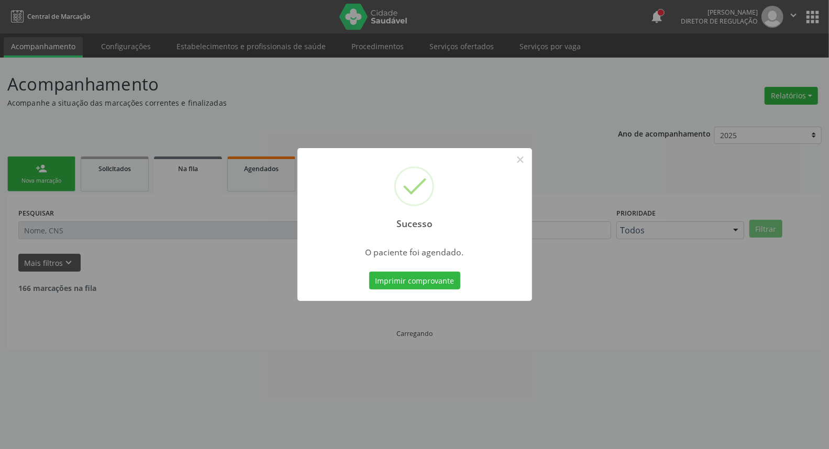
scroll to position [0, 0]
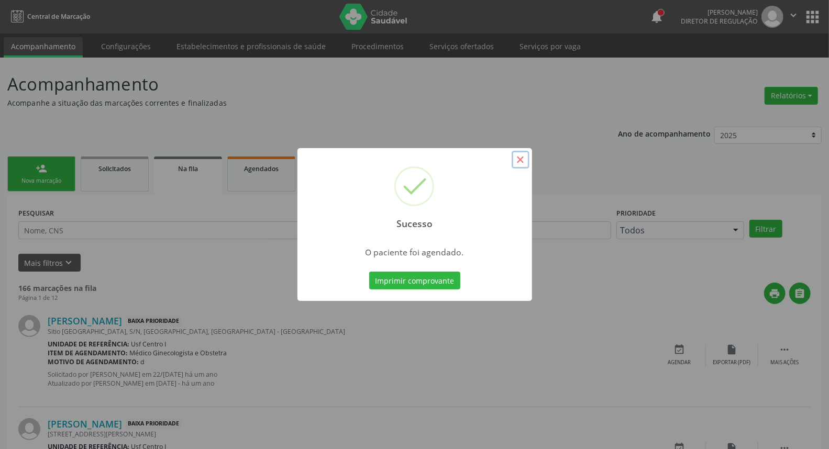
drag, startPoint x: 521, startPoint y: 160, endPoint x: 493, endPoint y: 166, distance: 28.0
click at [520, 161] on button "×" at bounding box center [521, 160] width 18 height 18
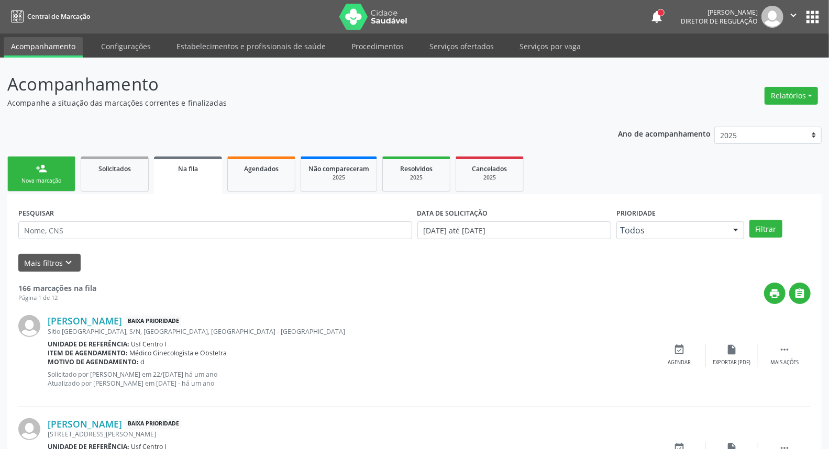
click at [38, 173] on div "person_add" at bounding box center [42, 169] width 12 height 12
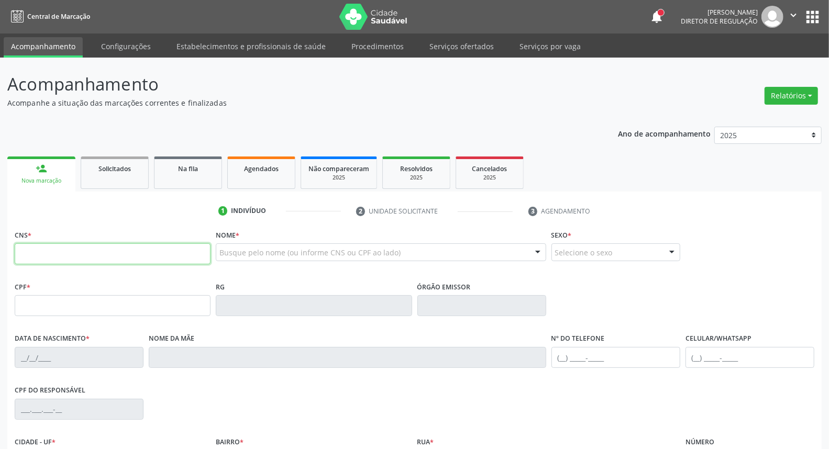
click at [50, 257] on input "text" at bounding box center [113, 254] width 196 height 21
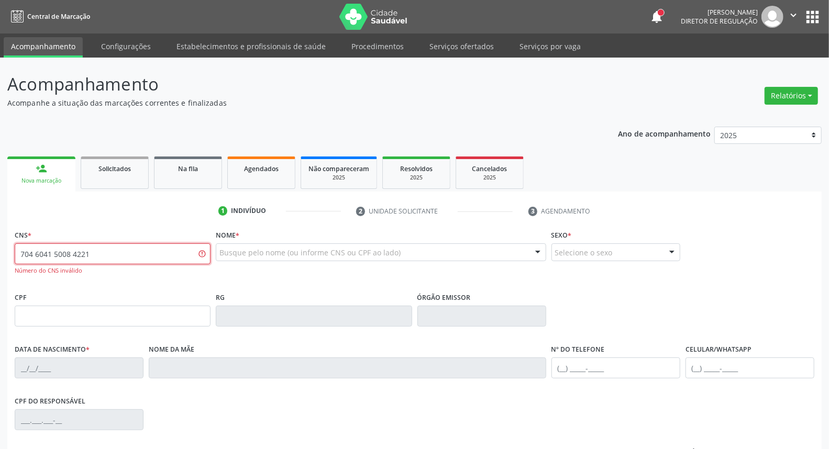
type input "704 6041 5008 4221"
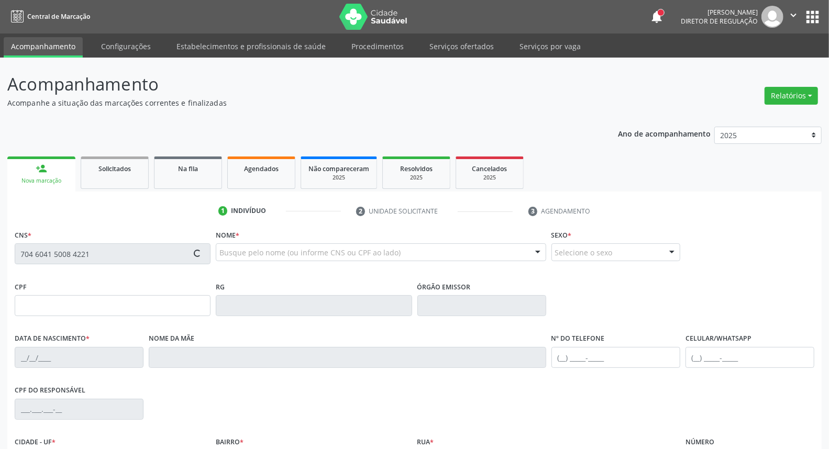
type input "092.213.614-97"
type input "06/08/1986"
type input "Ironeide Alves da Silveira Lima"
type input "(87) 99999-9999"
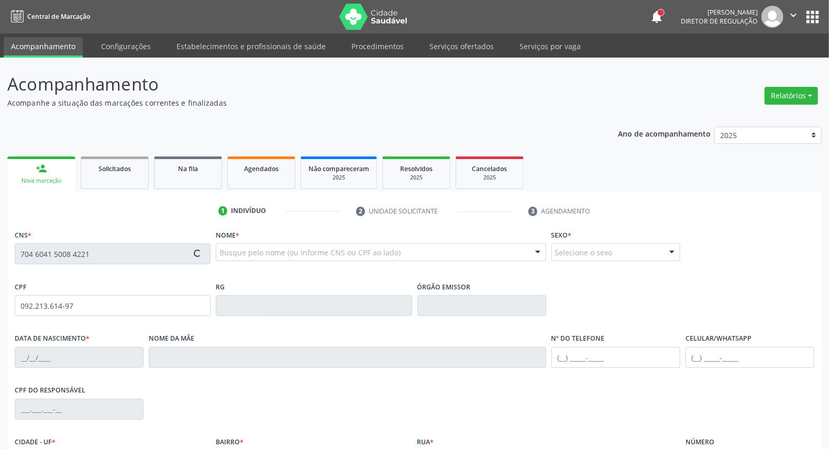
type input "S/N"
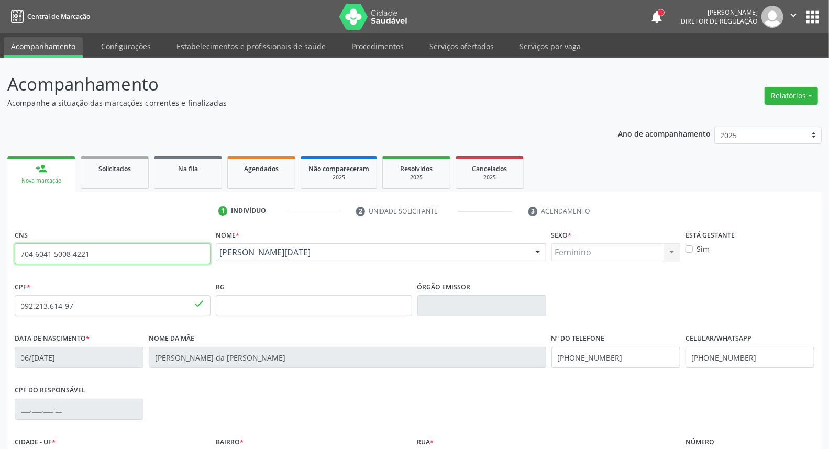
drag, startPoint x: 32, startPoint y: 250, endPoint x: 0, endPoint y: 250, distance: 32.5
click at [0, 250] on div "Acompanhamento Acompanhe a situação das marcações correntes e finalizadas Relat…" at bounding box center [414, 313] width 829 height 510
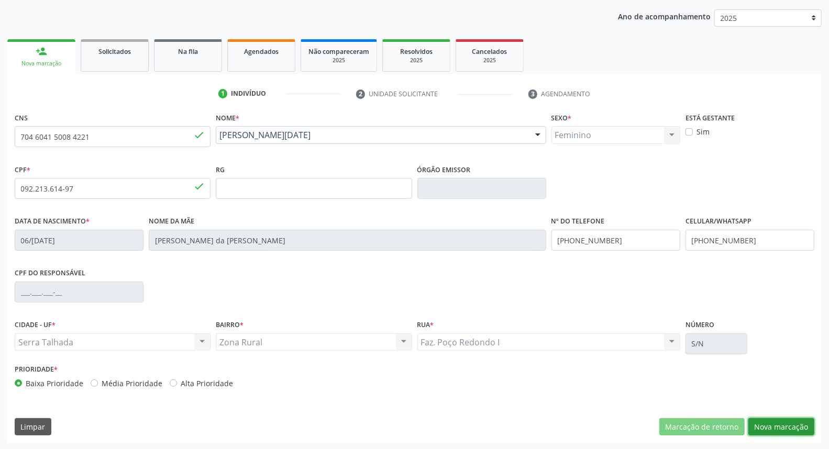
click at [771, 419] on button "Nova marcação" at bounding box center [782, 428] width 66 height 18
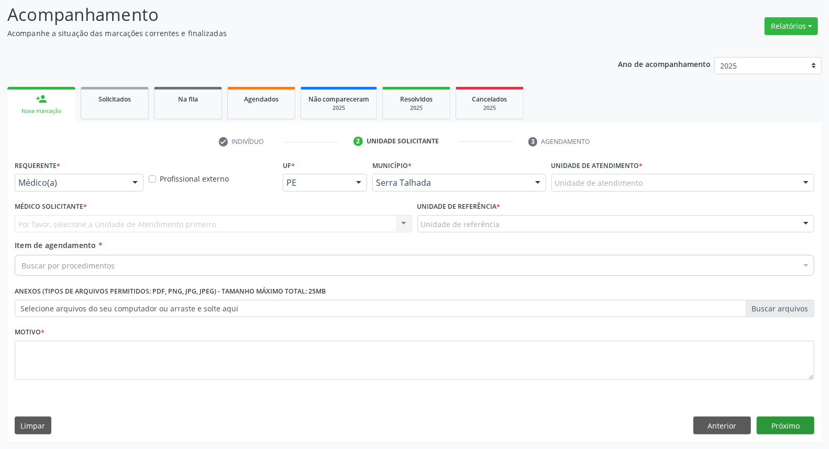
scroll to position [69, 0]
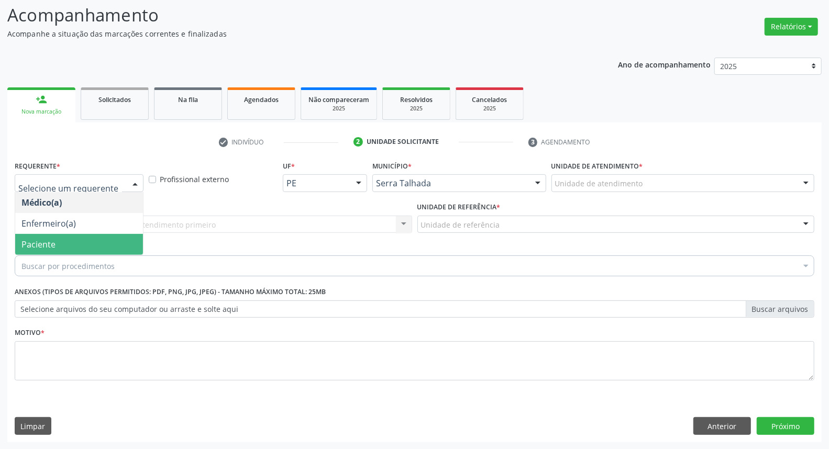
drag, startPoint x: 78, startPoint y: 239, endPoint x: 114, endPoint y: 222, distance: 40.5
click at [79, 239] on span "Paciente" at bounding box center [79, 244] width 128 height 21
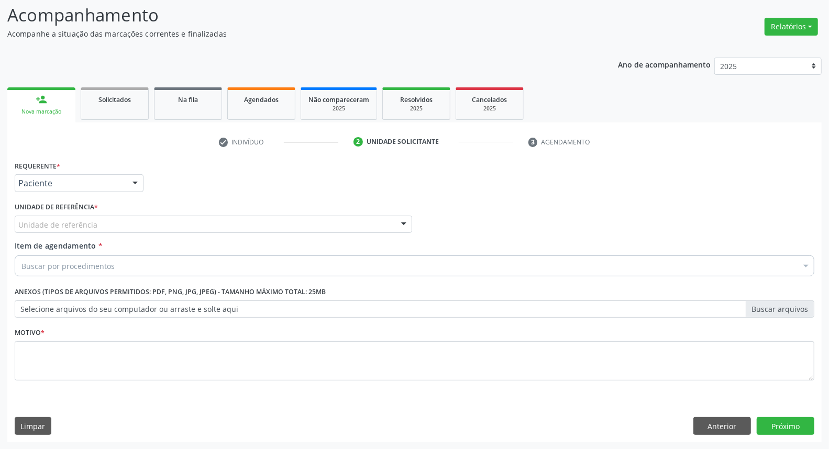
click at [116, 222] on div "Unidade de referência" at bounding box center [214, 225] width 398 height 18
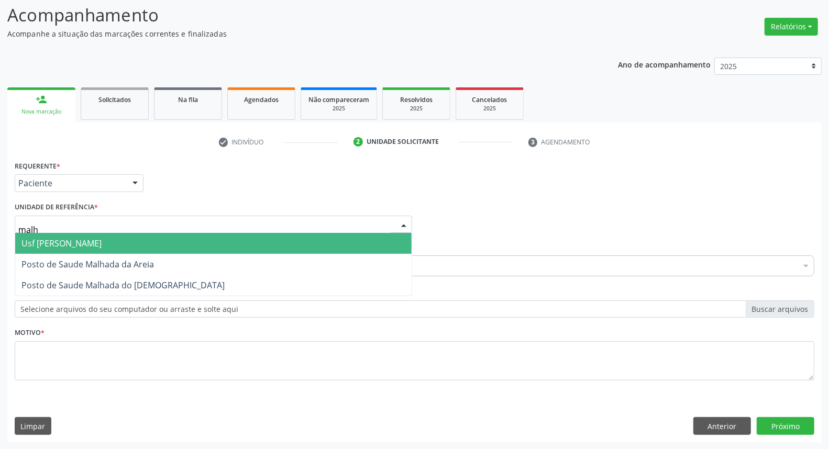
type input "malha"
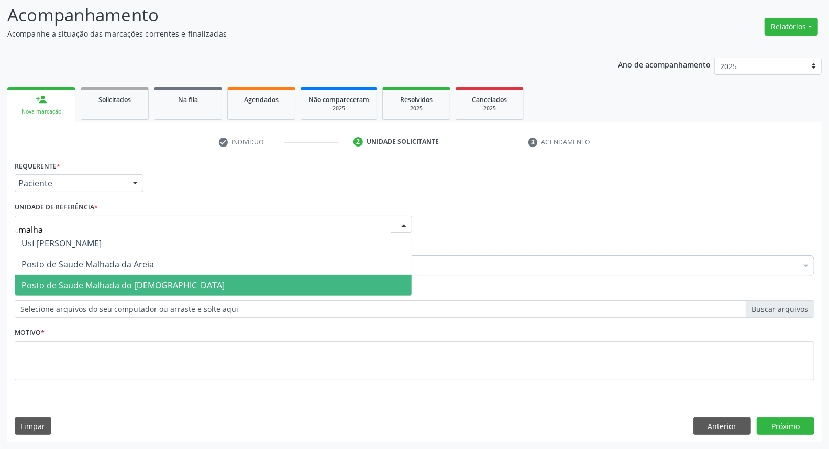
click at [131, 282] on span "Posto de Saude Malhada do [DEMOGRAPHIC_DATA]" at bounding box center [122, 286] width 203 height 12
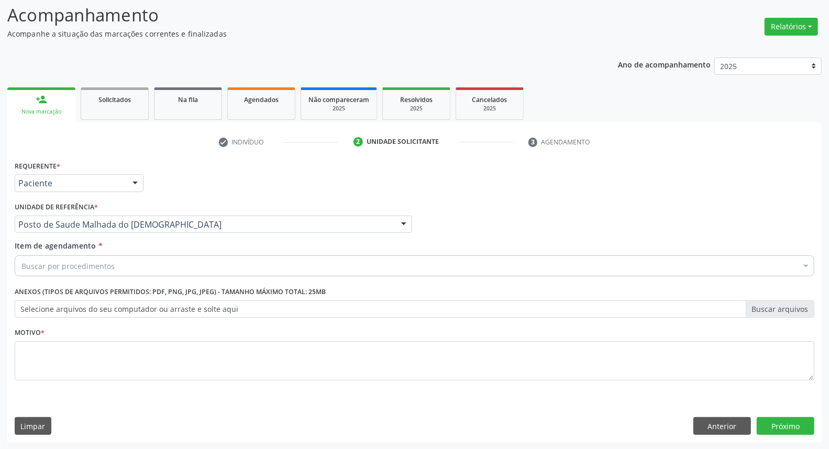
drag, startPoint x: 134, startPoint y: 268, endPoint x: 123, endPoint y: 272, distance: 11.8
click at [124, 272] on div "Buscar por procedimentos" at bounding box center [415, 266] width 800 height 21
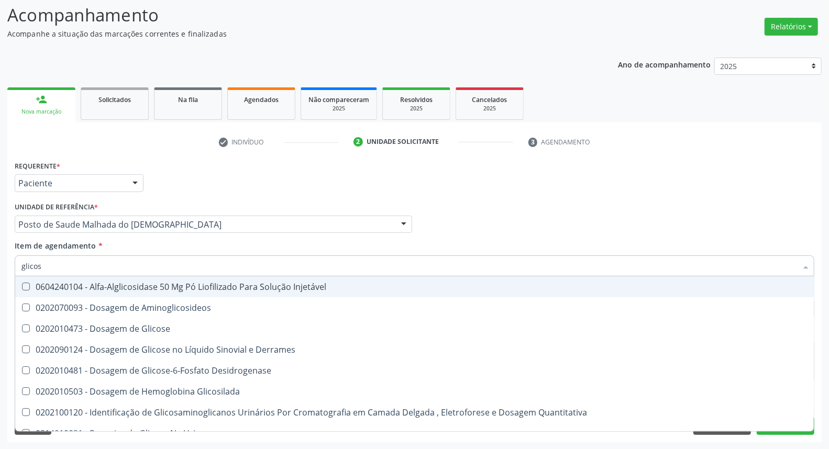
type input "glicose"
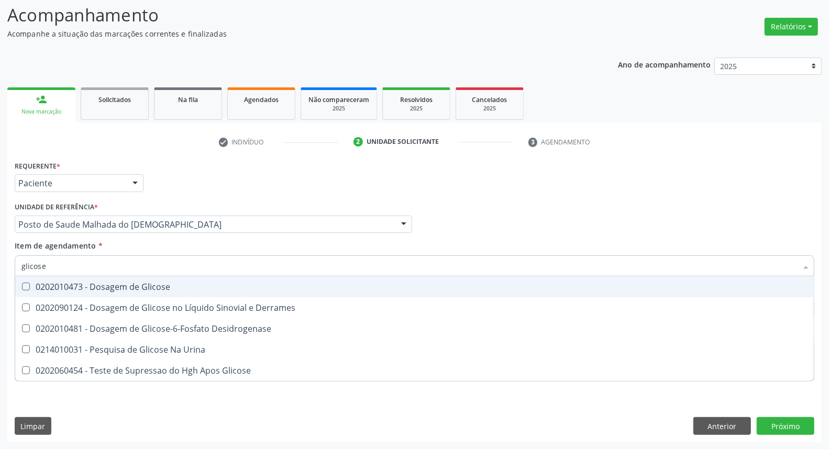
drag, startPoint x: 80, startPoint y: 286, endPoint x: 89, endPoint y: 263, distance: 24.2
click at [80, 283] on div "0202010473 - Dosagem de Glicose" at bounding box center [414, 287] width 786 height 8
checkbox Glicose "true"
drag, startPoint x: 43, startPoint y: 260, endPoint x: 0, endPoint y: 260, distance: 43.5
click at [0, 260] on div "Acompanhamento Acompanhe a situação das marcações correntes e finalizadas Relat…" at bounding box center [414, 219] width 829 height 462
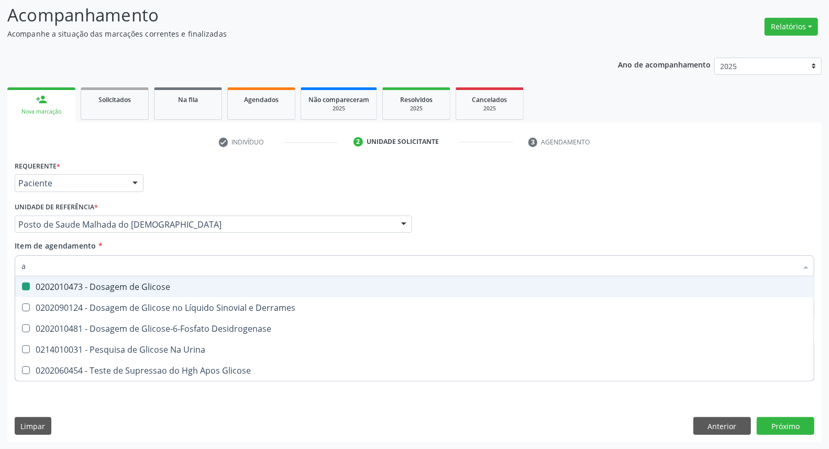
type input "ab"
checkbox Glicose "false"
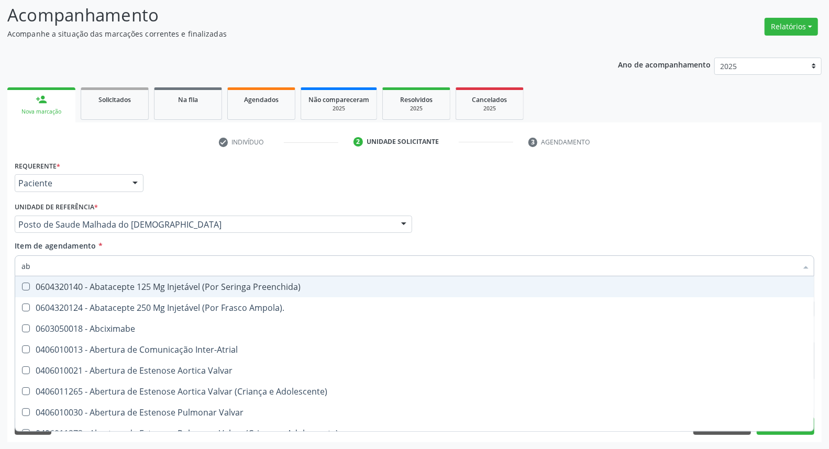
type input "abo"
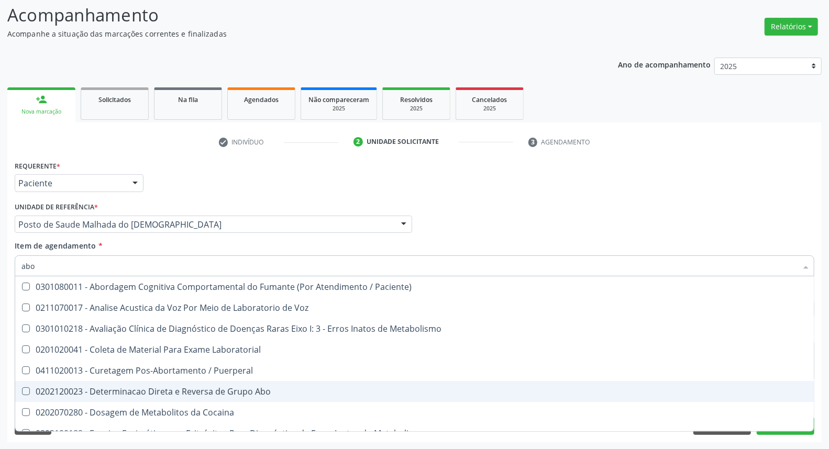
drag, startPoint x: 186, startPoint y: 387, endPoint x: 116, endPoint y: 315, distance: 100.4
click at [185, 388] on div "0202120023 - Determinacao Direta e Reversa de Grupo Abo" at bounding box center [422, 392] width 802 height 8
checkbox Abo "true"
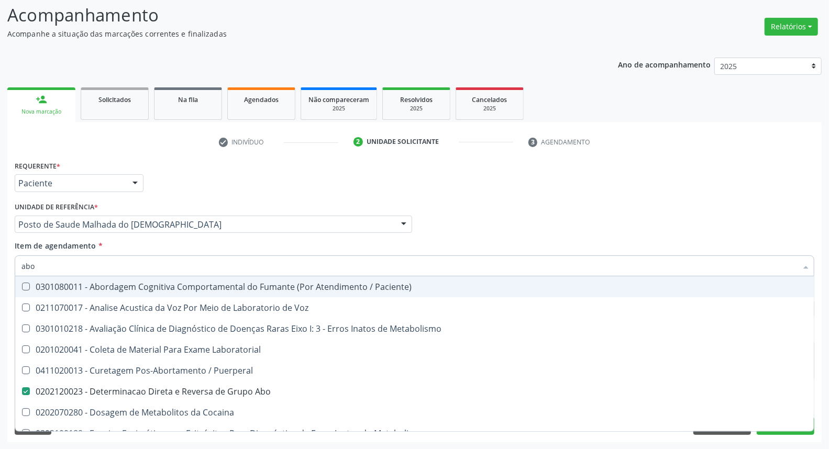
click at [59, 256] on input "abo" at bounding box center [409, 266] width 776 height 21
click at [59, 266] on input "abo" at bounding box center [409, 266] width 776 height 21
type input "tr"
checkbox Abo "false"
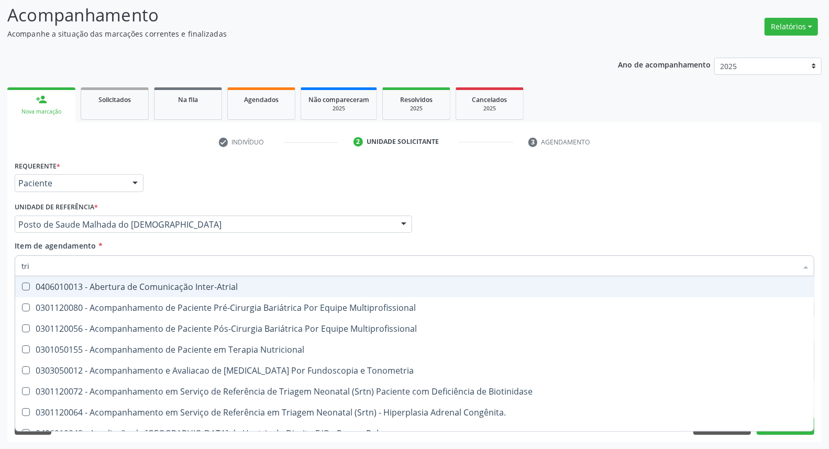
type input "trig"
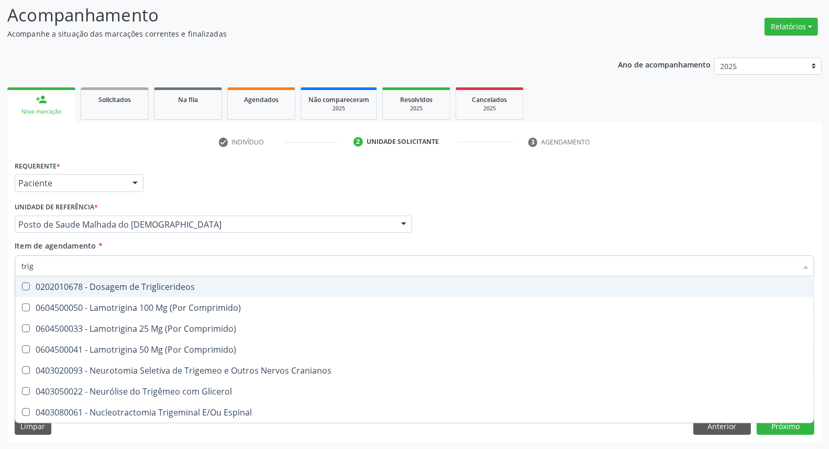
drag, startPoint x: 81, startPoint y: 291, endPoint x: 85, endPoint y: 284, distance: 8.0
click at [81, 289] on div "0202010678 - Dosagem de Triglicerideos" at bounding box center [414, 287] width 786 height 8
checkbox Triglicerideos "true"
click at [95, 266] on input "trig" at bounding box center [409, 266] width 776 height 21
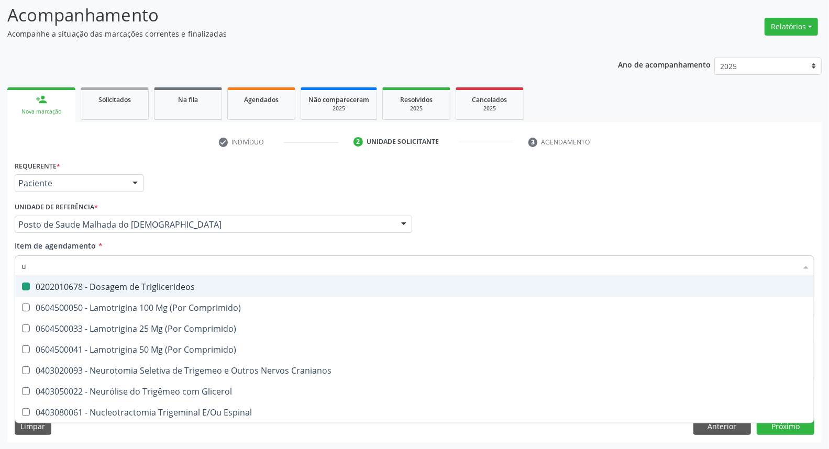
type input "ur"
checkbox Triglicerideos "false"
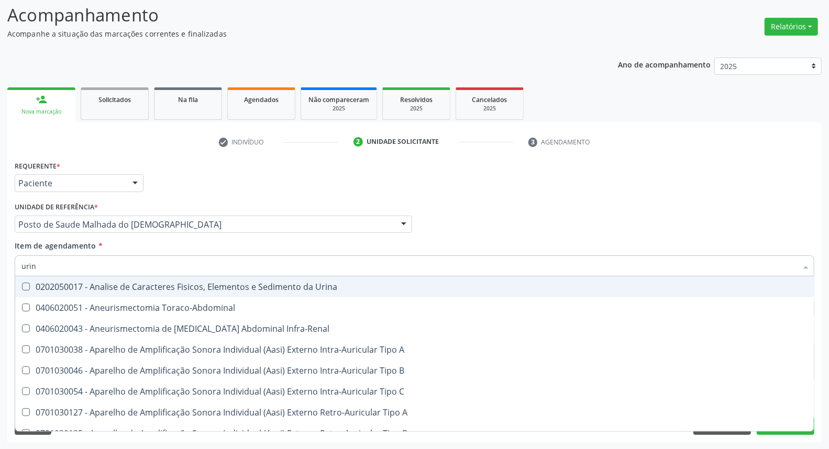
type input "urina"
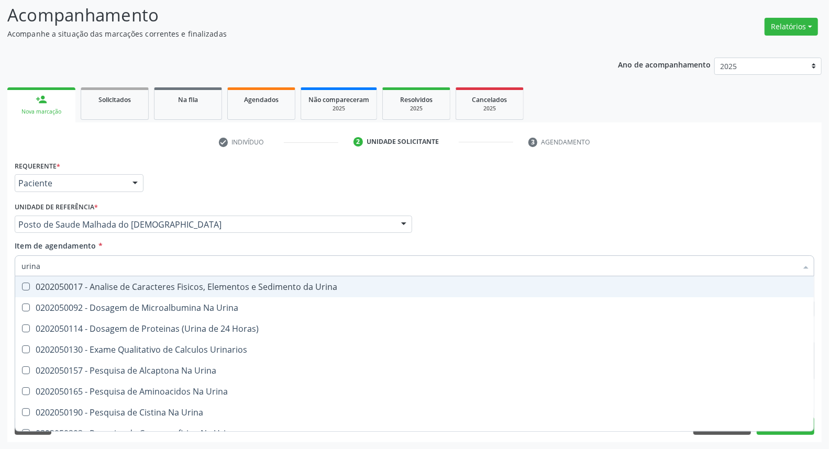
click at [106, 283] on div "0202050017 - Analise de Caracteres Fisicos, Elementos e Sedimento da Urina" at bounding box center [414, 287] width 786 height 8
checkbox Urina "true"
click at [108, 260] on input "urina" at bounding box center [409, 266] width 776 height 21
type input "he"
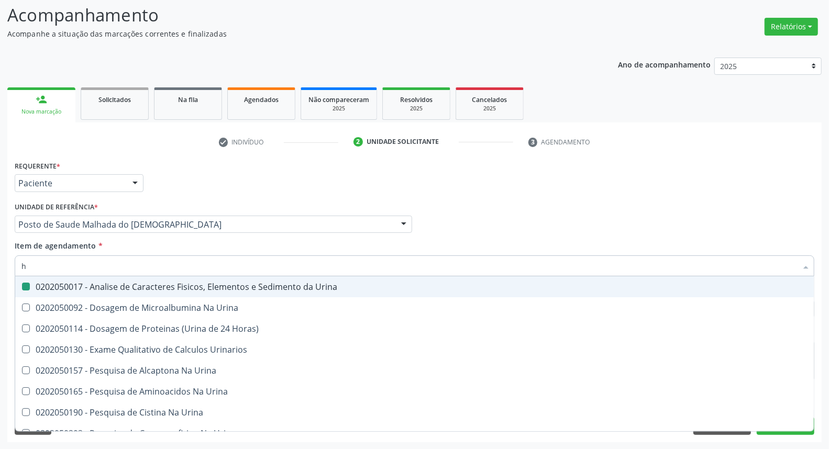
checkbox Urina "false"
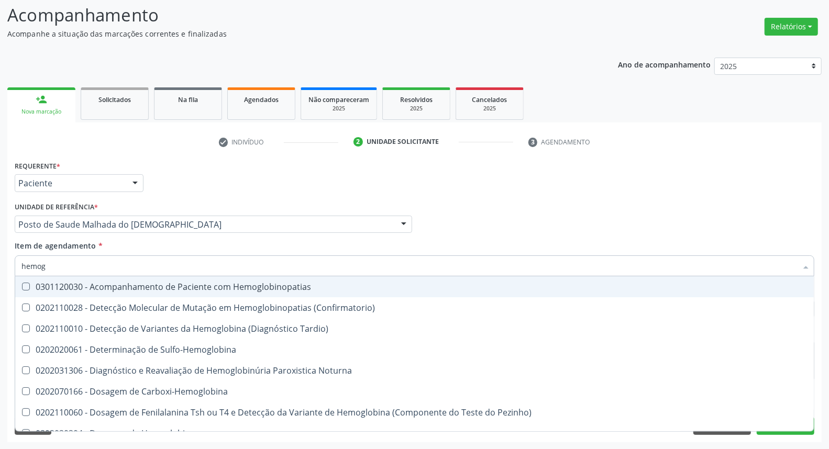
type input "hemogr"
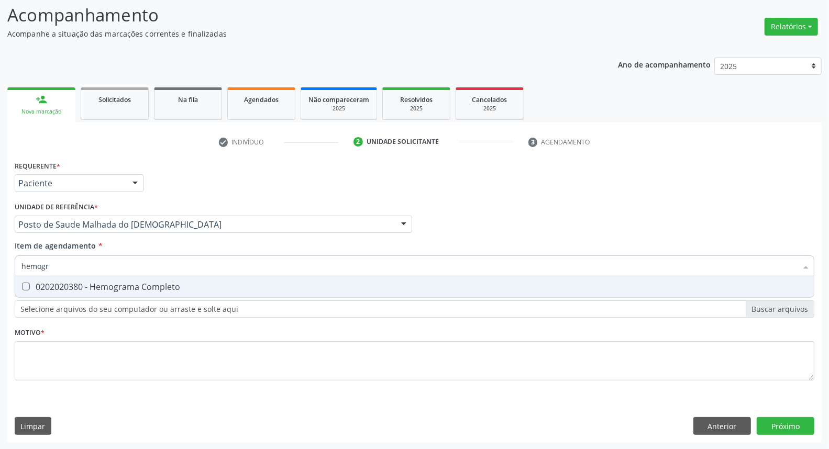
click at [179, 289] on div "0202020380 - Hemograma Completo" at bounding box center [414, 287] width 786 height 8
checkbox Completo "true"
click at [177, 266] on input "hemogr" at bounding box center [409, 266] width 776 height 21
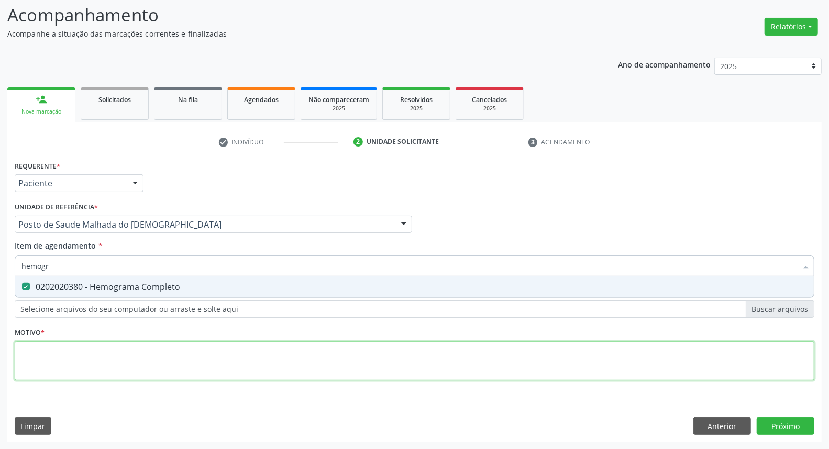
click at [114, 373] on div "Requerente * Paciente Médico(a) Enfermeiro(a) Paciente Nenhum resultado encontr…" at bounding box center [415, 276] width 800 height 237
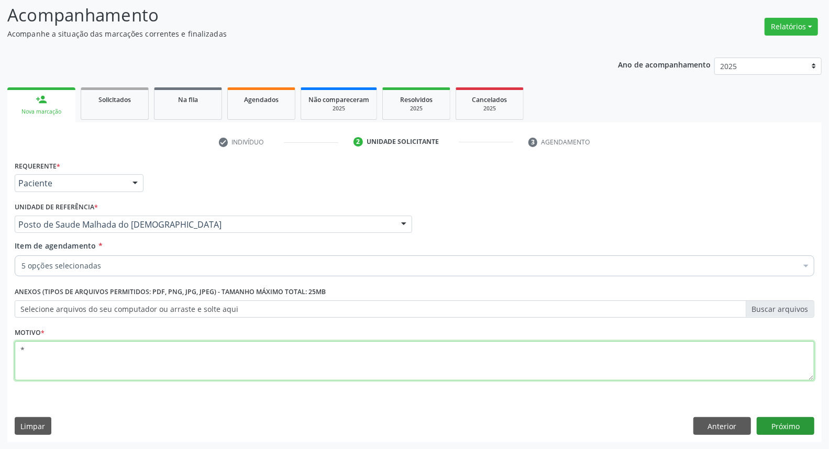
type textarea "*"
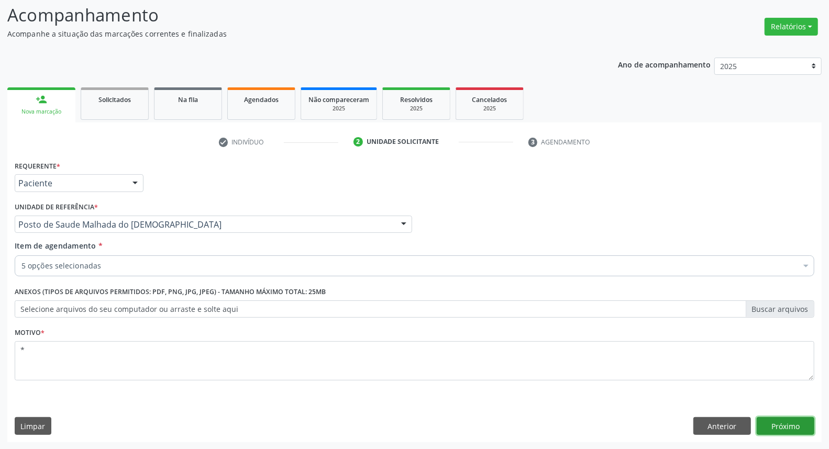
drag, startPoint x: 770, startPoint y: 431, endPoint x: 837, endPoint y: 219, distance: 222.5
click at [771, 428] on button "Próximo" at bounding box center [786, 427] width 58 height 18
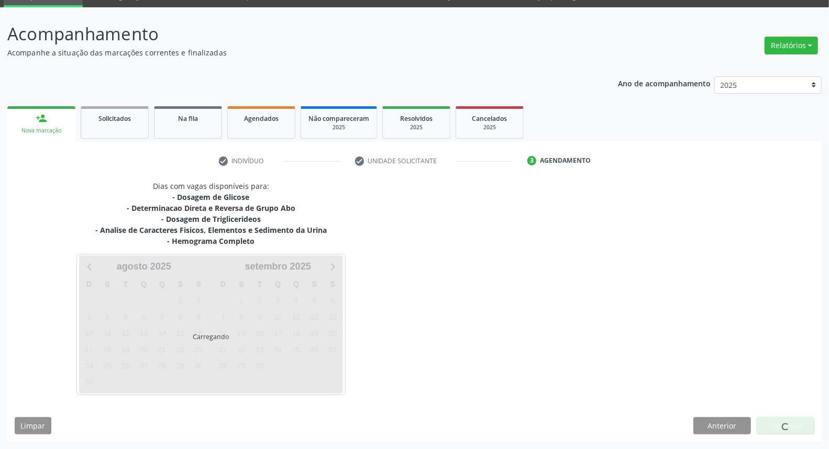
scroll to position [49, 0]
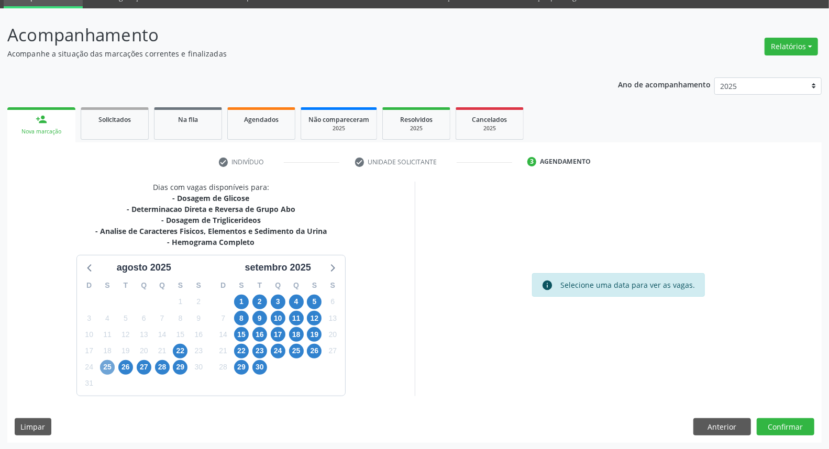
click at [104, 371] on span "25" at bounding box center [107, 367] width 15 height 15
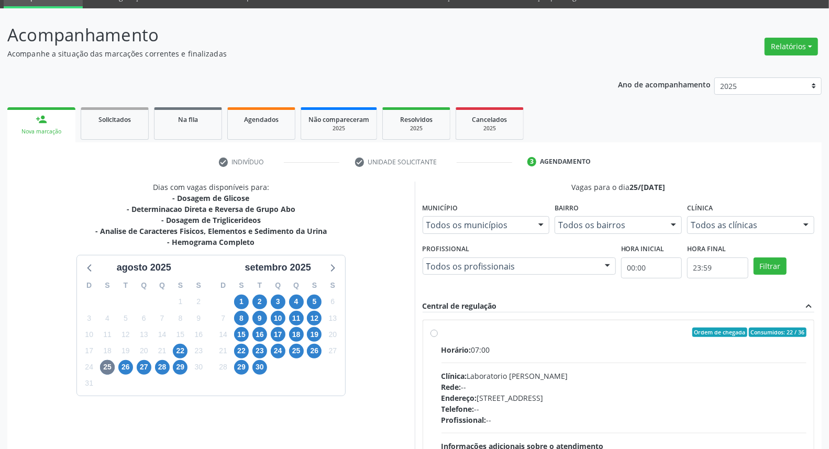
click at [442, 334] on label "Ordem de chegada Consumidos: 22 / 36 Horário: 07:00 Clínica: Laboratorio Jose P…" at bounding box center [625, 408] width 366 height 161
click at [436, 334] on input "Ordem de chegada Consumidos: 22 / 36 Horário: 07:00 Clínica: Laboratorio Jose P…" at bounding box center [434, 332] width 7 height 9
radio input "true"
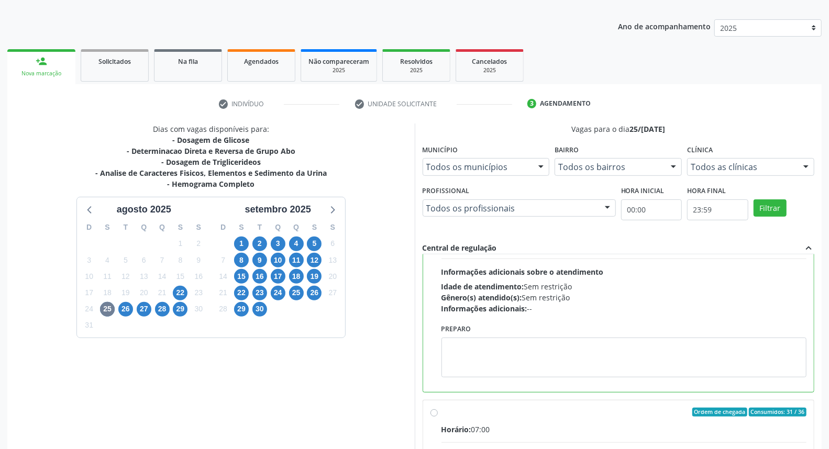
scroll to position [175, 0]
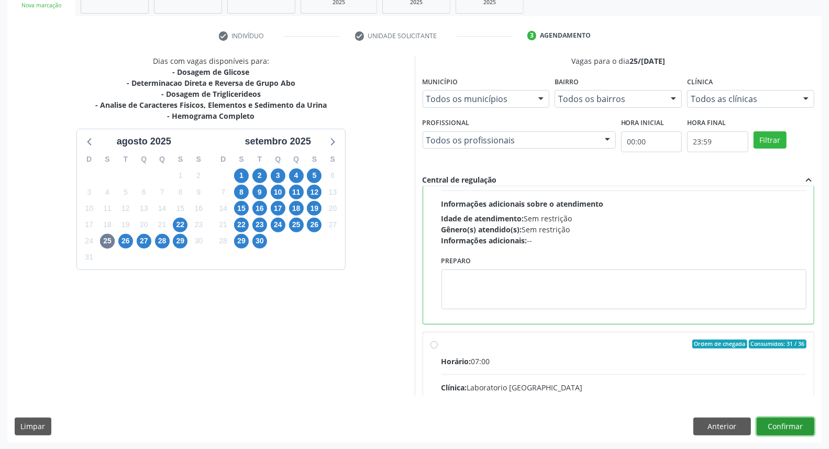
click at [799, 434] on button "Confirmar" at bounding box center [786, 427] width 58 height 18
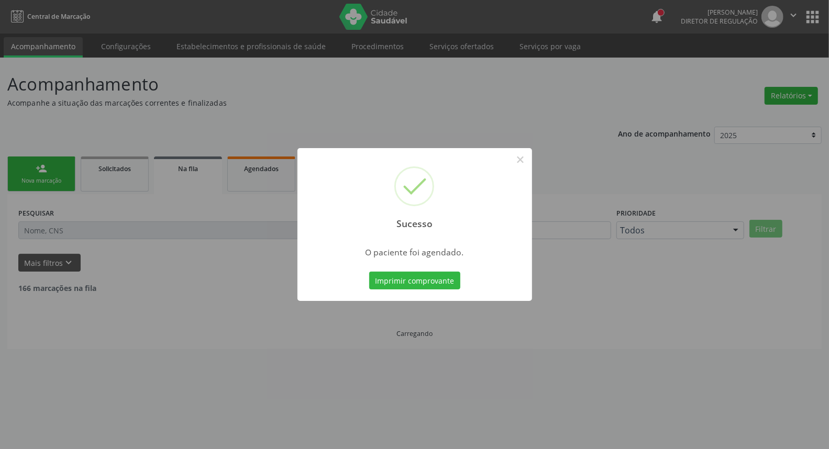
scroll to position [0, 0]
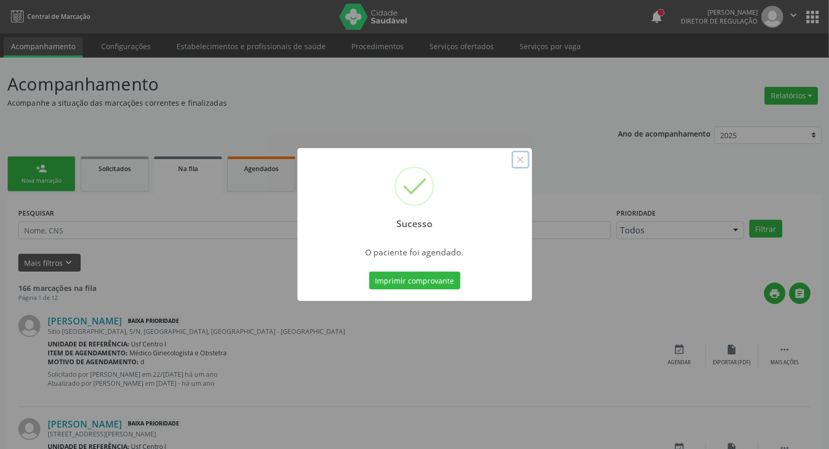
drag, startPoint x: 521, startPoint y: 159, endPoint x: 165, endPoint y: 160, distance: 355.7
click at [517, 160] on button "×" at bounding box center [521, 160] width 18 height 18
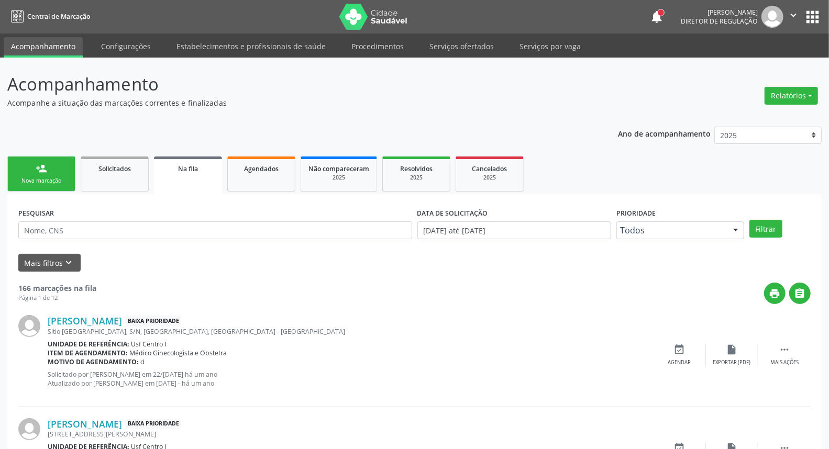
click at [34, 168] on link "person_add Nova marcação" at bounding box center [41, 174] width 68 height 35
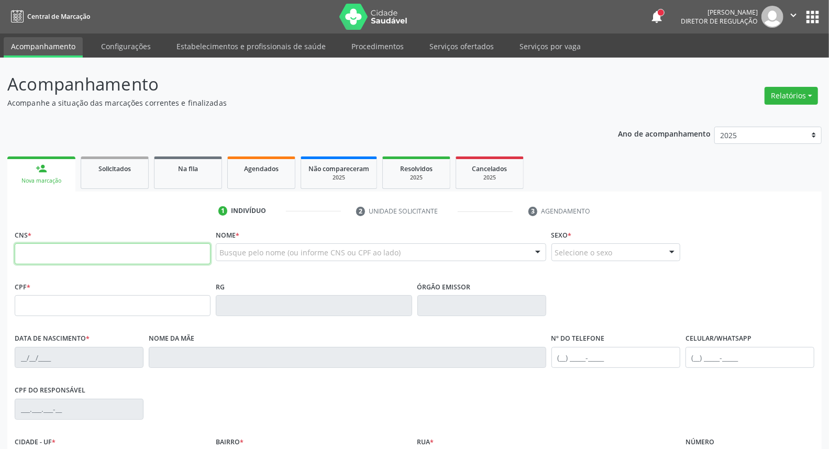
click at [65, 244] on input "text" at bounding box center [113, 254] width 196 height 21
paste input "704 6041 5008 4221"
type input "704 6041 5008 4221"
type input "092.213.614-97"
type input "06/08/1986"
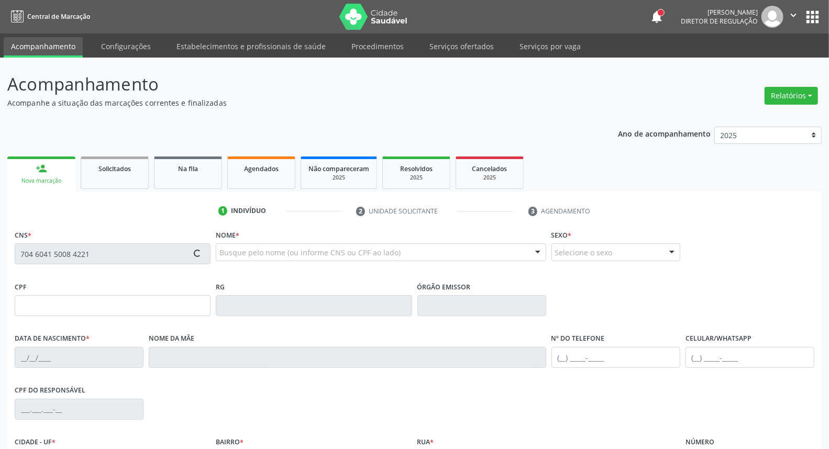
type input "Ironeide Alves da Silveira Lima"
type input "(87) 99999-9999"
type input "S/N"
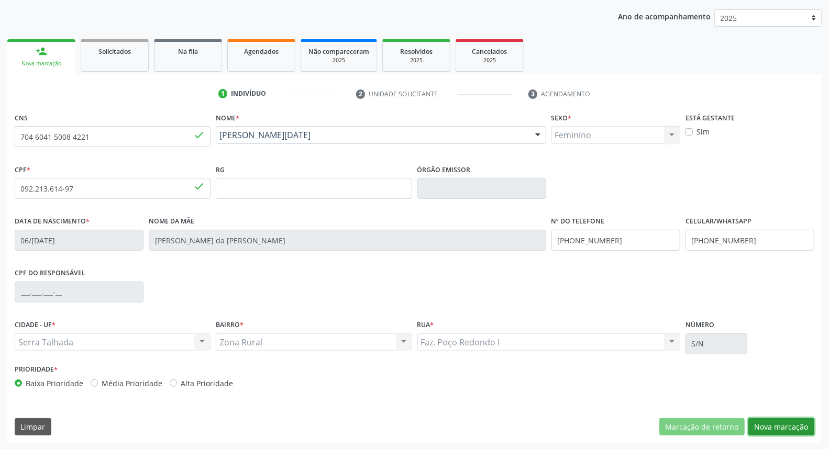
click at [772, 427] on button "Nova marcação" at bounding box center [782, 428] width 66 height 18
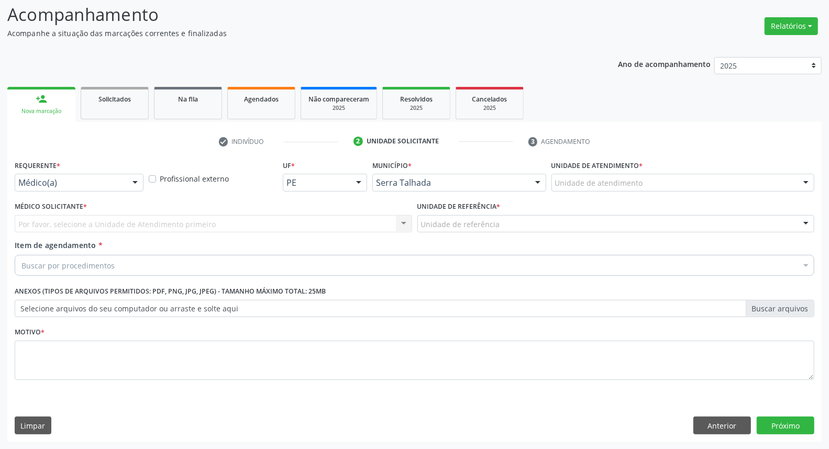
scroll to position [69, 0]
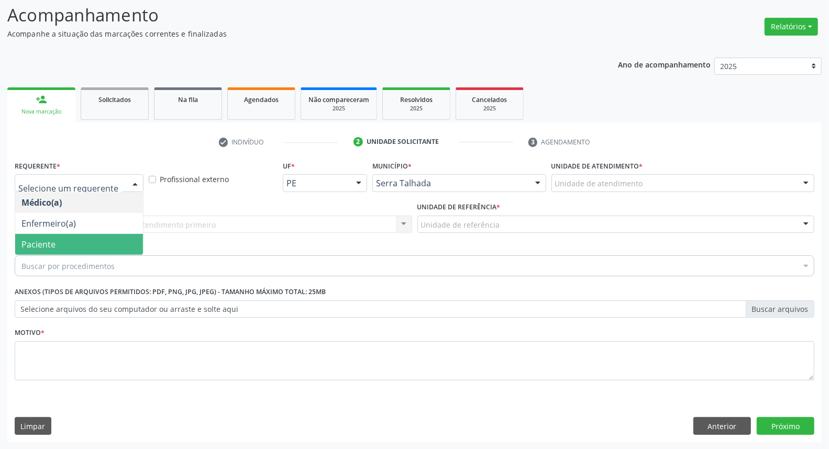
drag, startPoint x: 84, startPoint y: 243, endPoint x: 91, endPoint y: 236, distance: 9.6
click at [84, 242] on span "Paciente" at bounding box center [79, 244] width 128 height 21
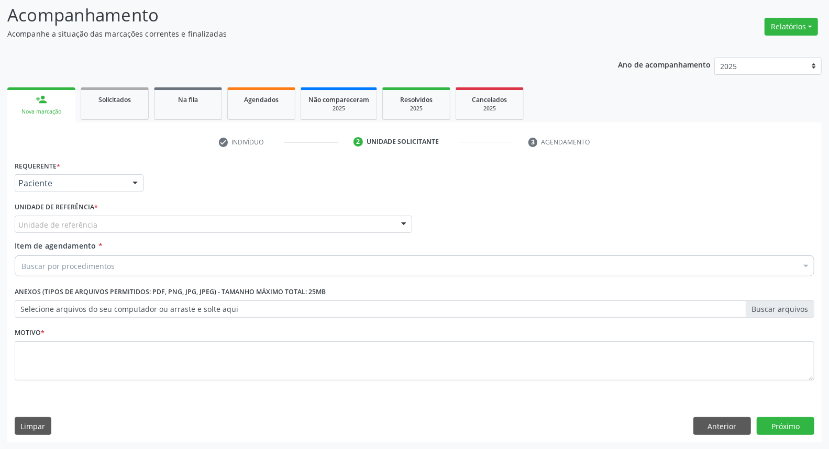
click at [91, 232] on div "Unidade de referência" at bounding box center [214, 225] width 398 height 18
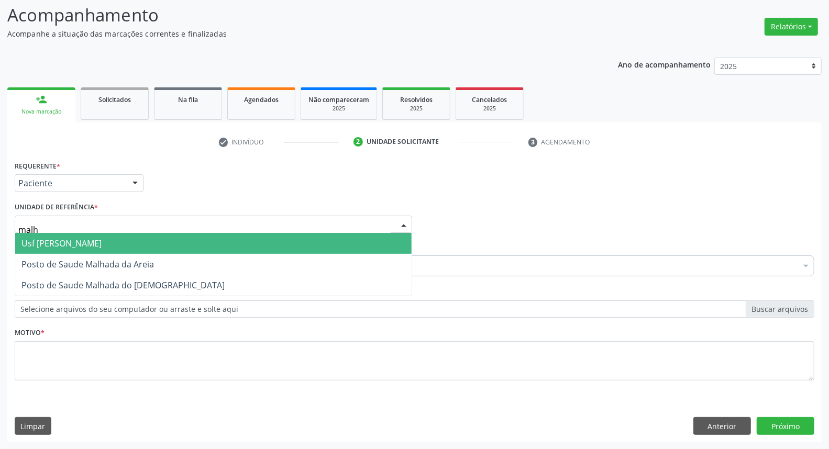
type input "malha"
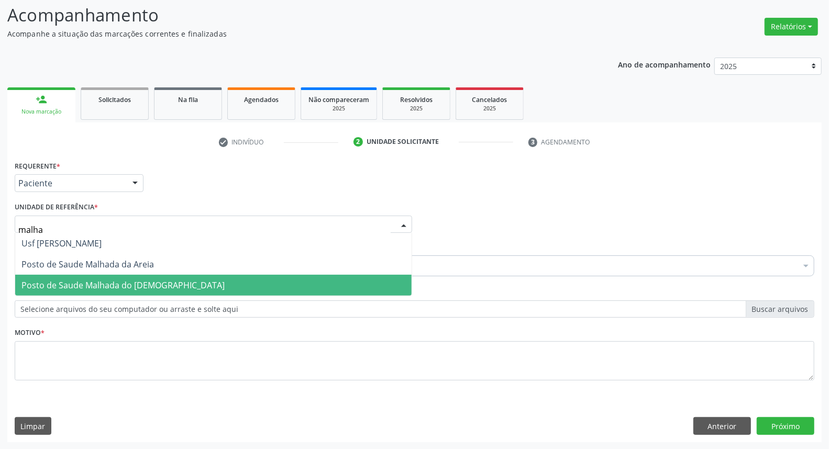
click at [98, 280] on span "Posto de Saude Malhada do [DEMOGRAPHIC_DATA]" at bounding box center [122, 286] width 203 height 12
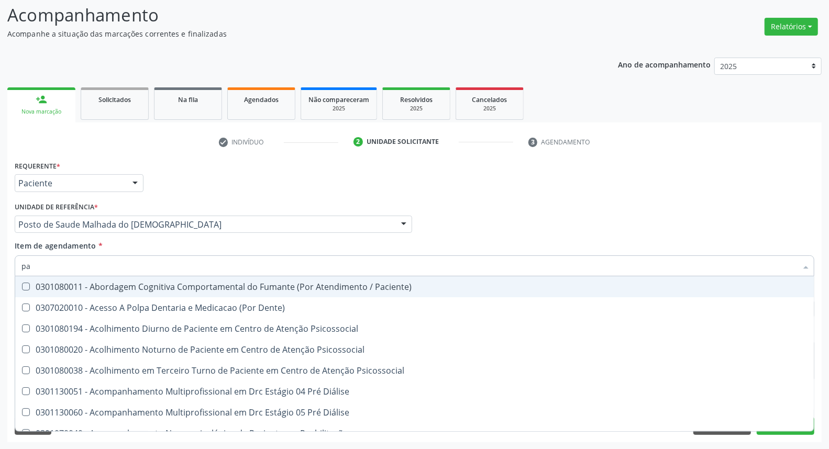
type input "p"
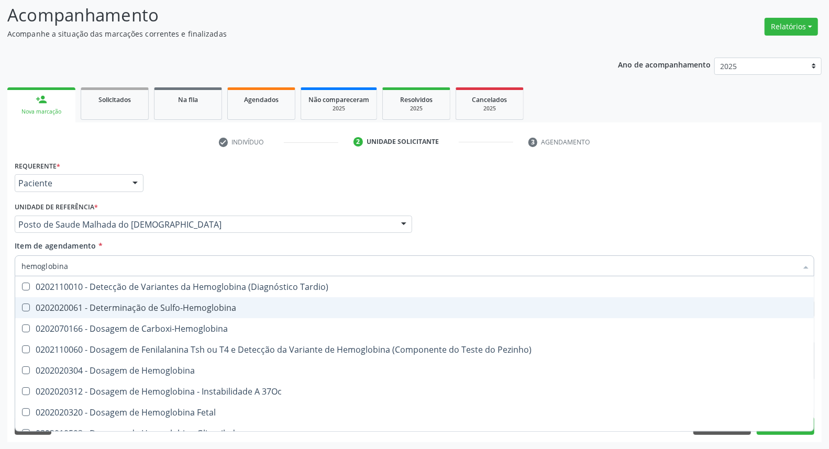
type input "hemoglobina g"
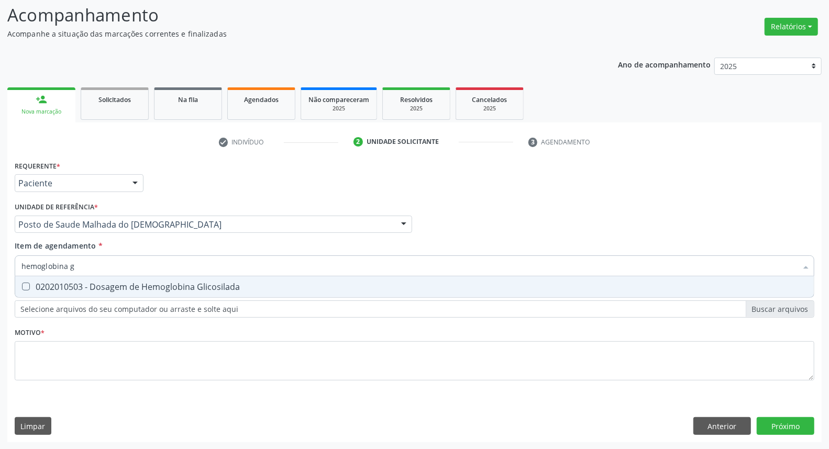
click at [181, 283] on div "0202010503 - Dosagem de Hemoglobina Glicosilada" at bounding box center [414, 287] width 786 height 8
checkbox Glicosilada "true"
drag, startPoint x: 84, startPoint y: 265, endPoint x: 0, endPoint y: 243, distance: 86.7
click at [0, 243] on div "Acompanhamento Acompanhe a situação das marcações correntes e finalizadas Relat…" at bounding box center [414, 219] width 829 height 462
type input "t"
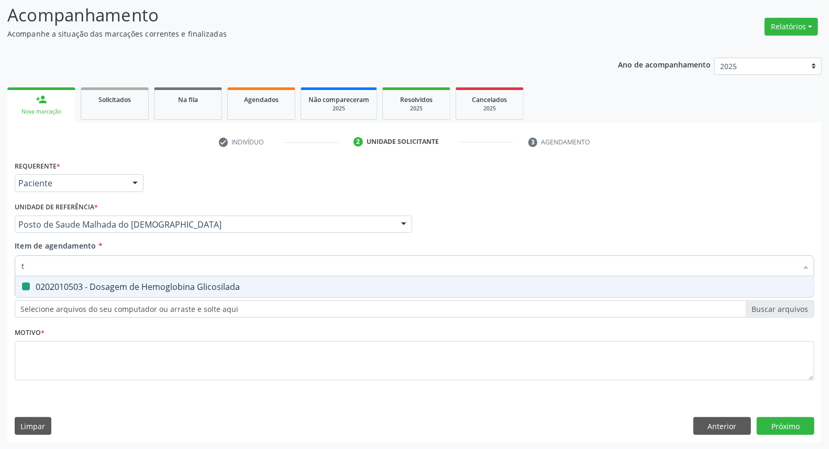
checkbox Glicosilada "false"
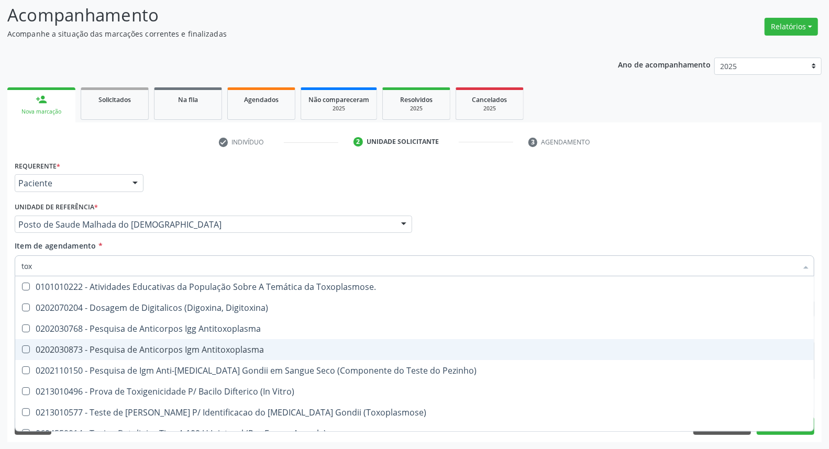
type input "toxo"
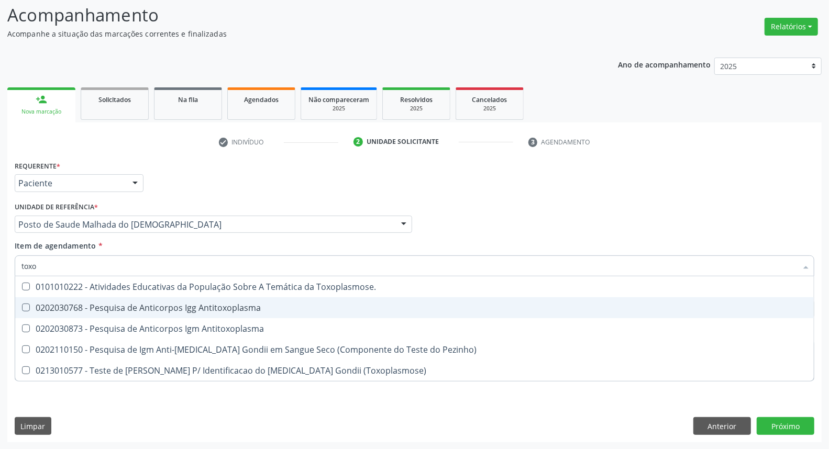
drag, startPoint x: 83, startPoint y: 299, endPoint x: 71, endPoint y: 325, distance: 29.1
click at [78, 306] on span "0202030768 - Pesquisa de Anticorpos Igg Antitoxoplasma" at bounding box center [414, 308] width 799 height 21
checkbox Antitoxoplasma "true"
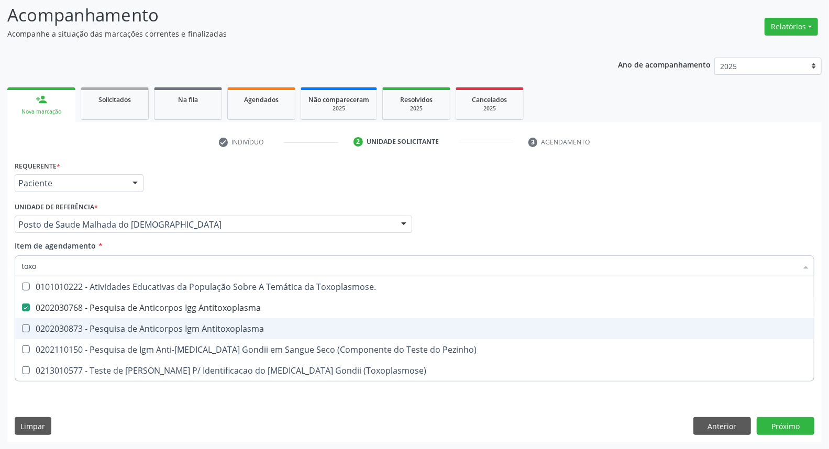
click at [69, 337] on ul "Desfazer seleção 0101010222 - Atividades Educativas da População Sobre A Temáti…" at bounding box center [414, 329] width 799 height 105
click at [69, 325] on div "0202030873 - Pesquisa de Anticorpos Igm Antitoxoplasma" at bounding box center [414, 329] width 786 height 8
checkbox Antitoxoplasma "true"
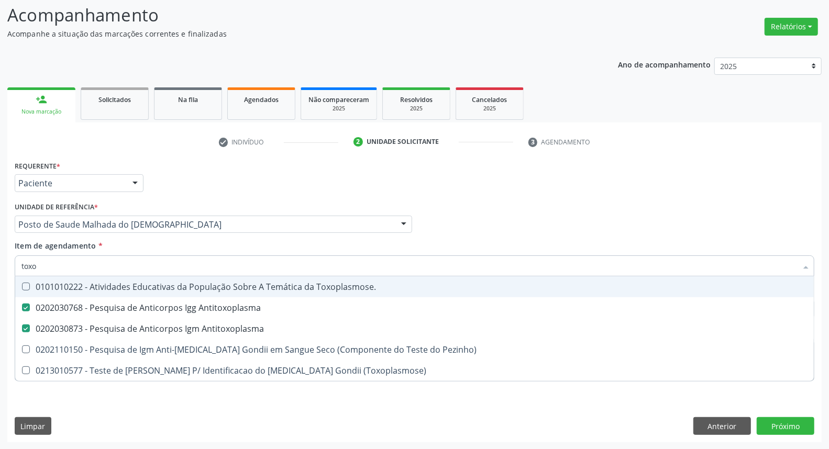
click at [0, 270] on div "Acompanhamento Acompanhe a situação das marcações correntes e finalizadas Relat…" at bounding box center [414, 219] width 829 height 462
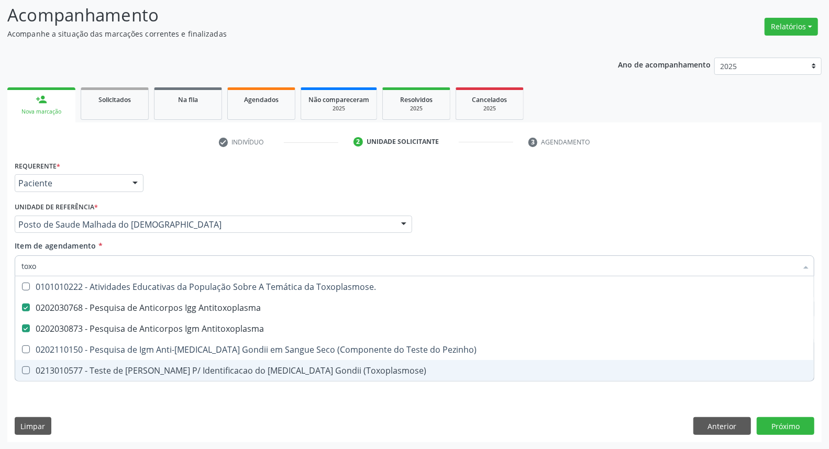
click at [56, 404] on div "Requerente * Paciente Médico(a) Enfermeiro(a) Paciente Nenhum resultado encontr…" at bounding box center [414, 300] width 815 height 284
checkbox Pezinho\) "true"
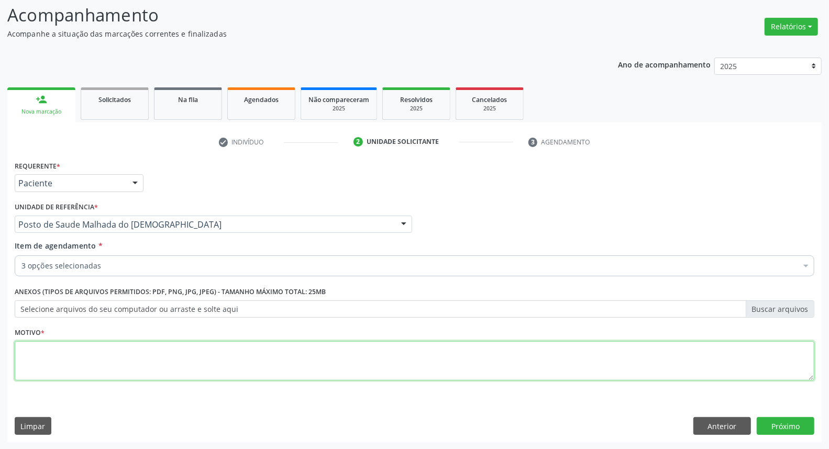
click at [52, 353] on textarea at bounding box center [415, 362] width 800 height 40
type textarea "*"
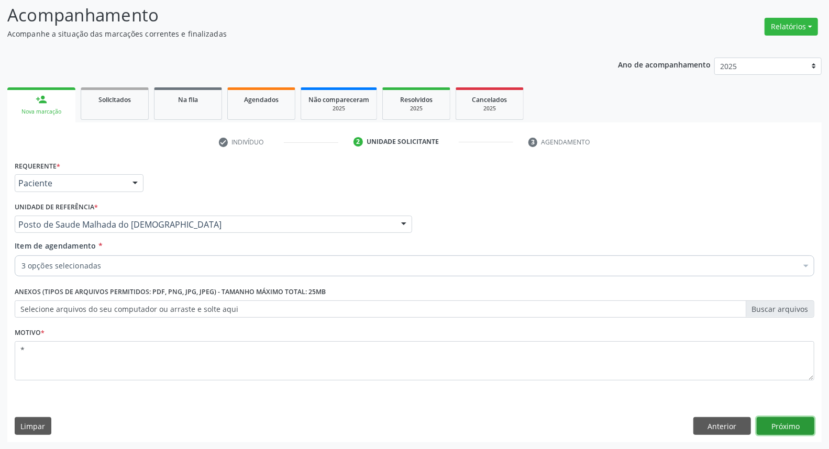
click at [781, 423] on button "Próximo" at bounding box center [786, 427] width 58 height 18
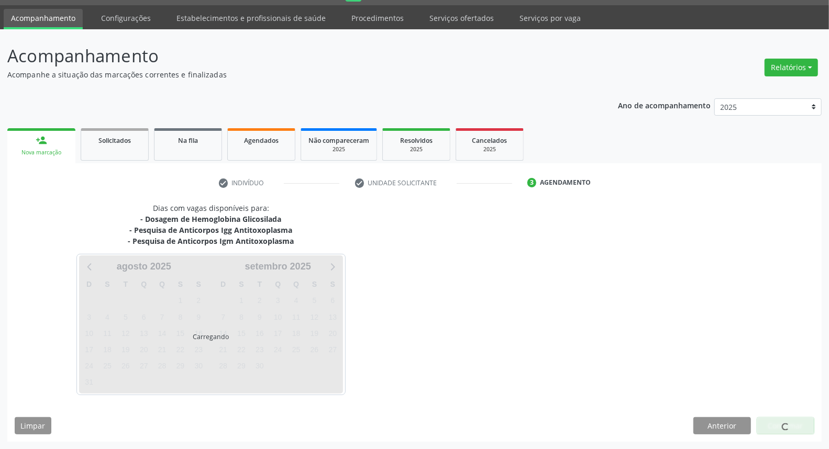
scroll to position [28, 0]
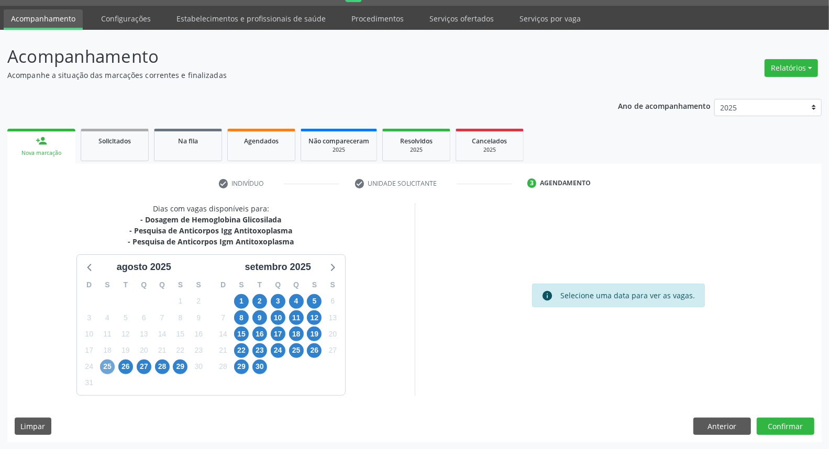
click at [111, 365] on span "25" at bounding box center [107, 367] width 15 height 15
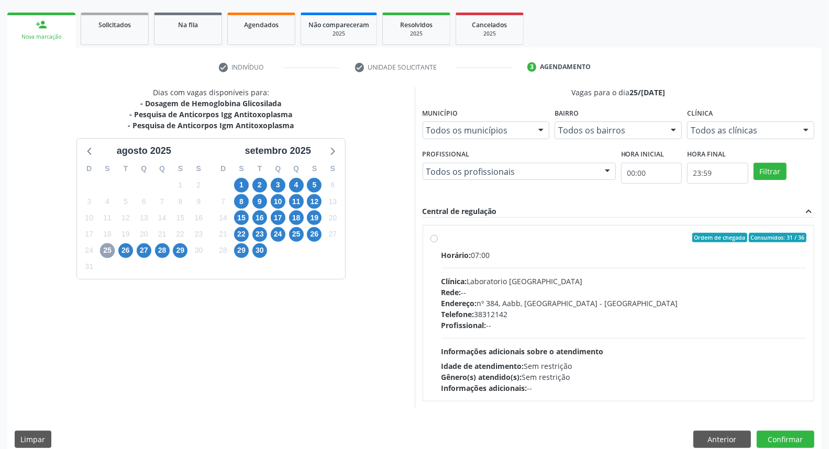
scroll to position [157, 0]
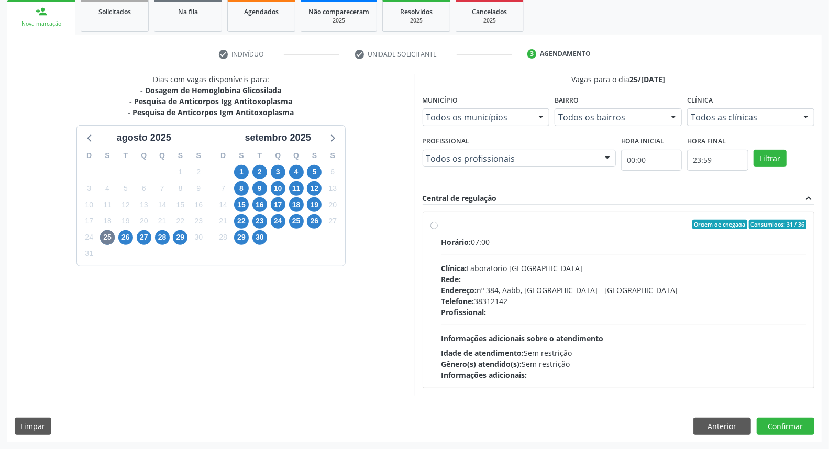
click at [442, 227] on label "Ordem de chegada Consumidos: 31 / 36 Horário: 07:00 Clínica: Laboratorio Sao Fr…" at bounding box center [625, 300] width 366 height 161
click at [434, 227] on input "Ordem de chegada Consumidos: 31 / 36 Horário: 07:00 Clínica: Laboratorio Sao Fr…" at bounding box center [434, 224] width 7 height 9
radio input "true"
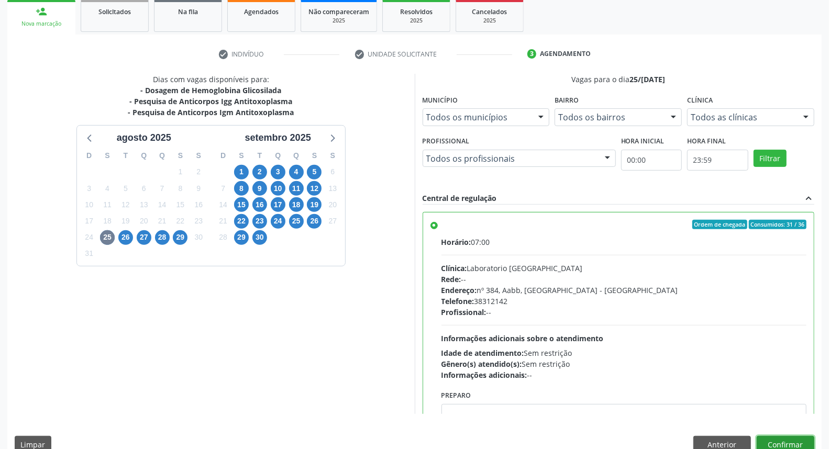
click at [782, 442] on button "Confirmar" at bounding box center [786, 445] width 58 height 18
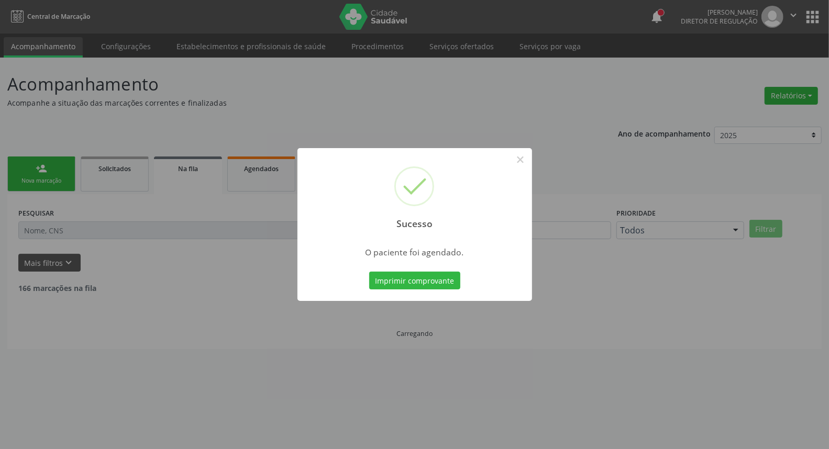
scroll to position [0, 0]
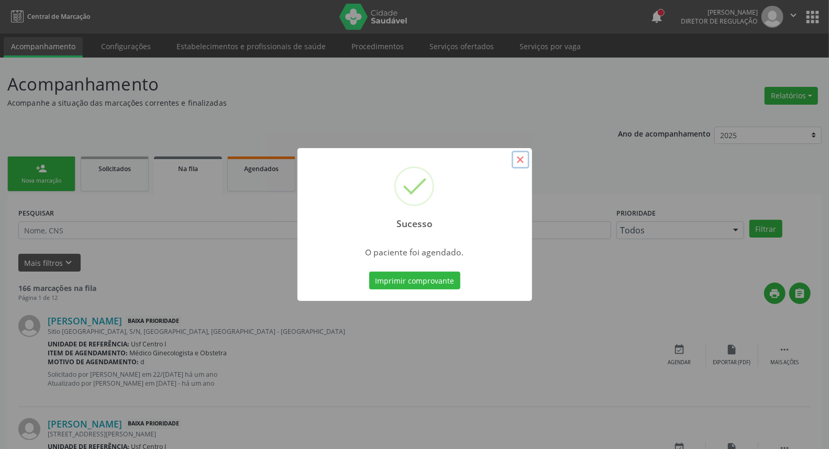
click at [521, 164] on button "×" at bounding box center [521, 160] width 18 height 18
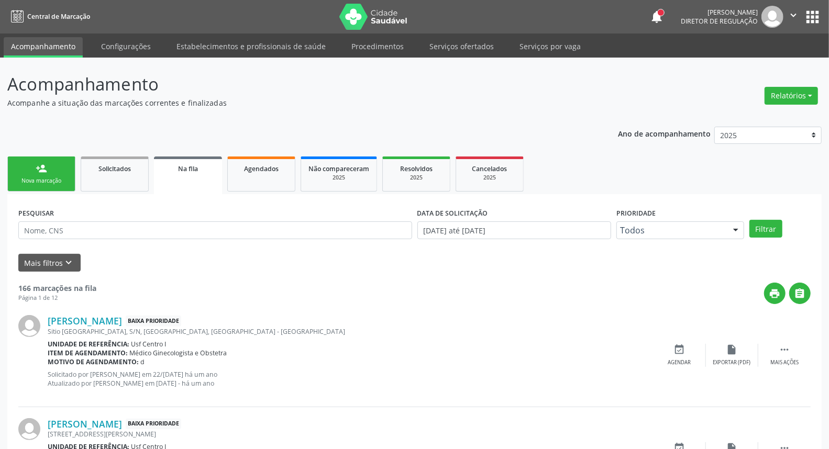
click at [50, 174] on link "person_add Nova marcação" at bounding box center [41, 174] width 68 height 35
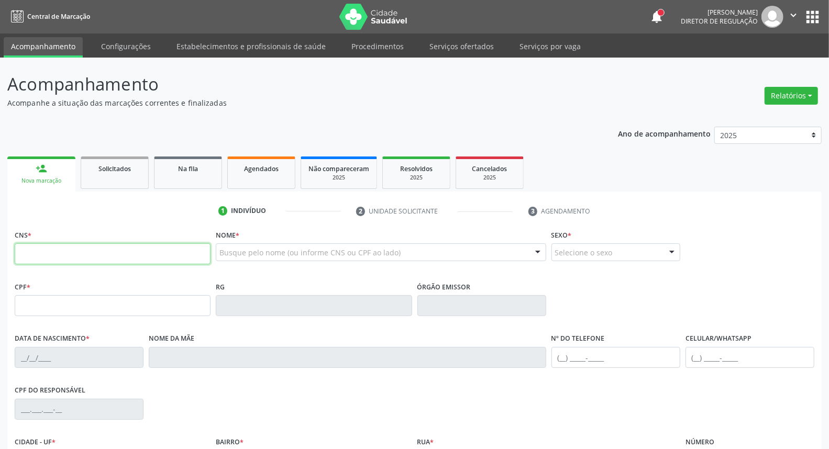
click at [46, 250] on input "text" at bounding box center [113, 254] width 196 height 21
type input "0"
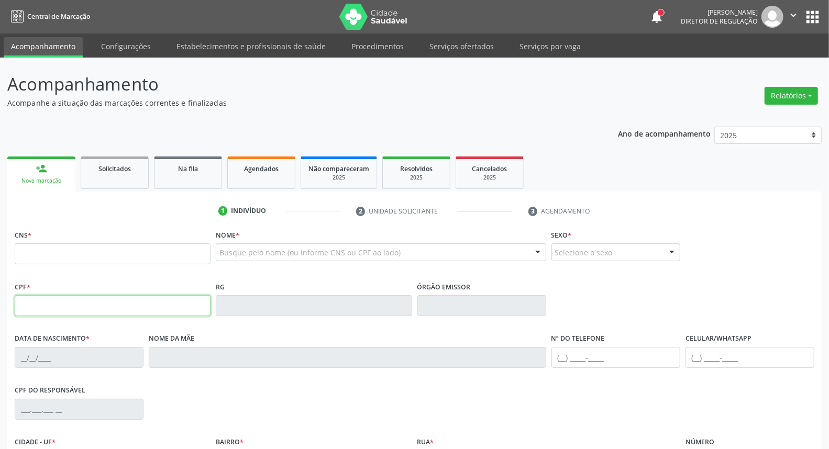
click at [60, 308] on input "text" at bounding box center [113, 305] width 196 height 21
type input "011.065.304-11"
type input "700 0028 9029 0500"
type input "12/03/1965"
type input "Cecilia Maria de Jesus"
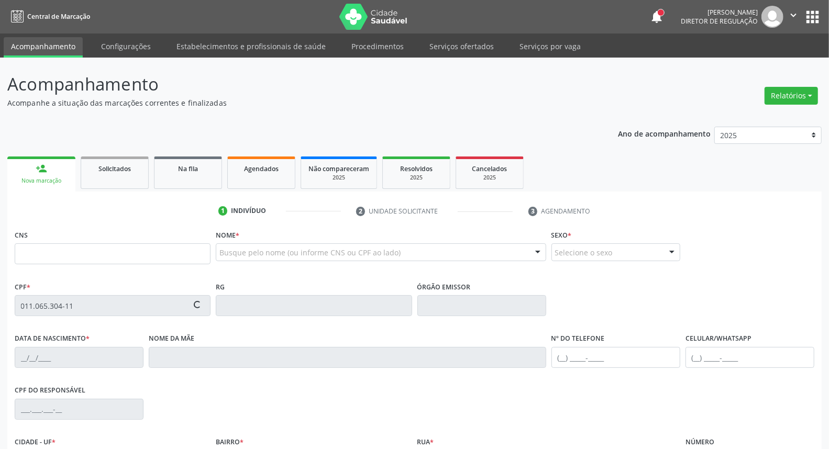
type input "[PHONE_NUMBER]"
type input "5"
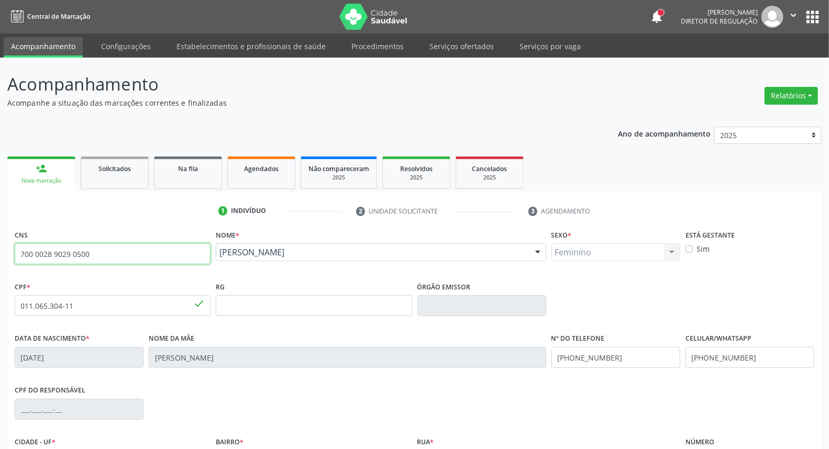
drag, startPoint x: 97, startPoint y: 254, endPoint x: 0, endPoint y: 249, distance: 97.6
click at [0, 249] on div "Acompanhamento Acompanhe a situação das marcações correntes e finalizadas Relat…" at bounding box center [414, 313] width 829 height 510
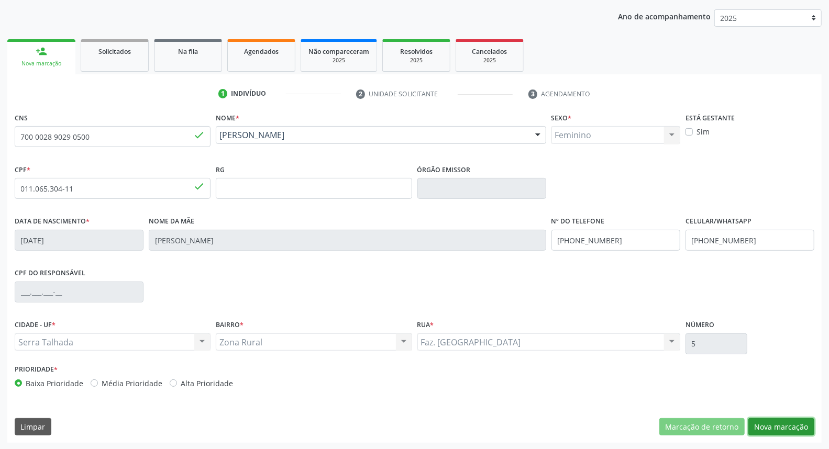
click at [759, 425] on button "Nova marcação" at bounding box center [782, 428] width 66 height 18
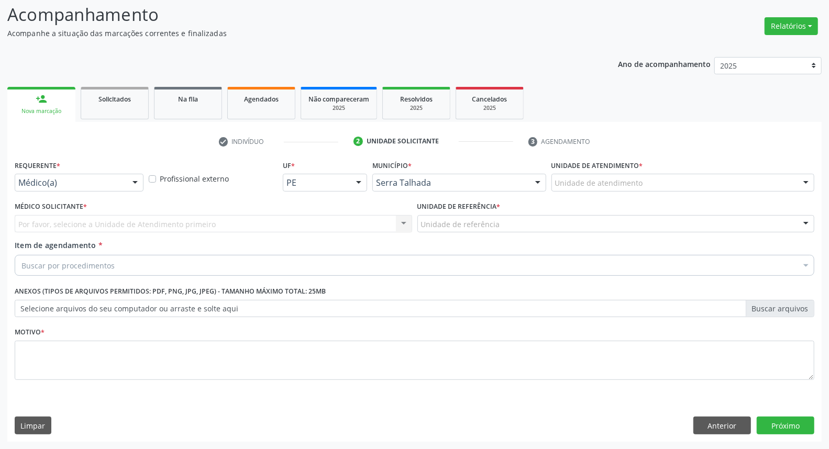
scroll to position [69, 0]
drag, startPoint x: 87, startPoint y: 182, endPoint x: 80, endPoint y: 203, distance: 22.0
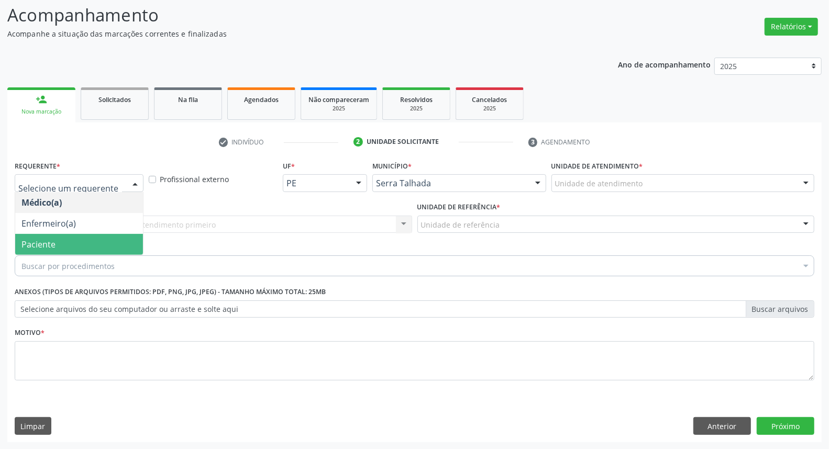
click at [72, 239] on span "Paciente" at bounding box center [79, 244] width 128 height 21
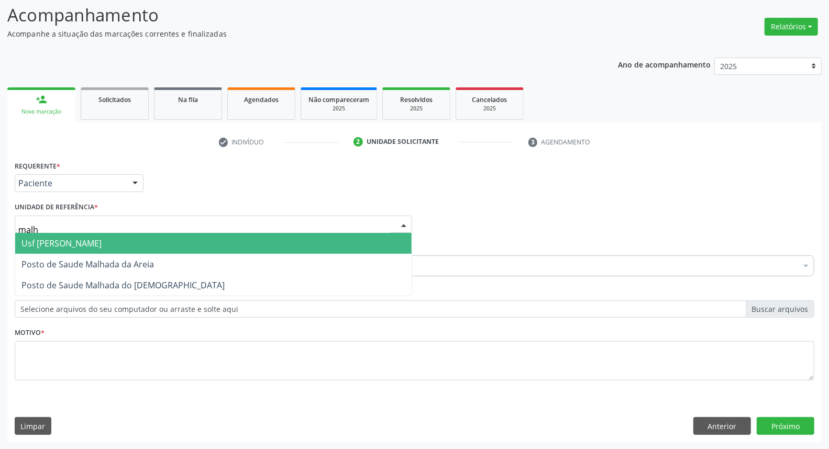
type input "malha"
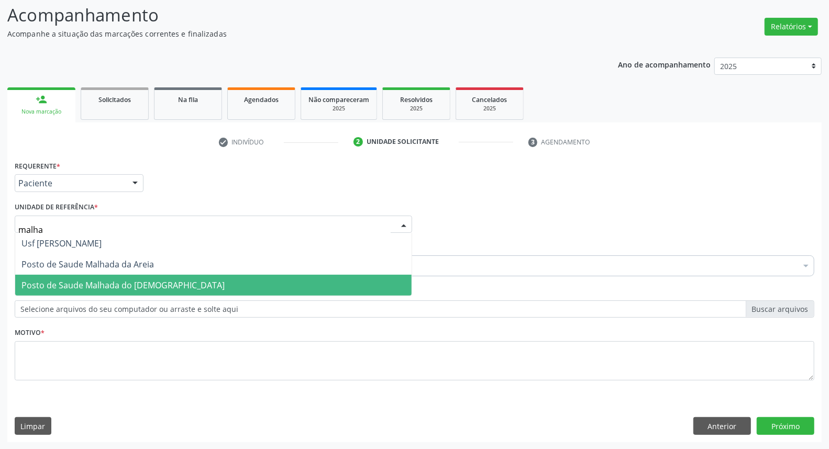
click at [76, 291] on span "Posto de Saude Malhada do [DEMOGRAPHIC_DATA]" at bounding box center [213, 285] width 397 height 21
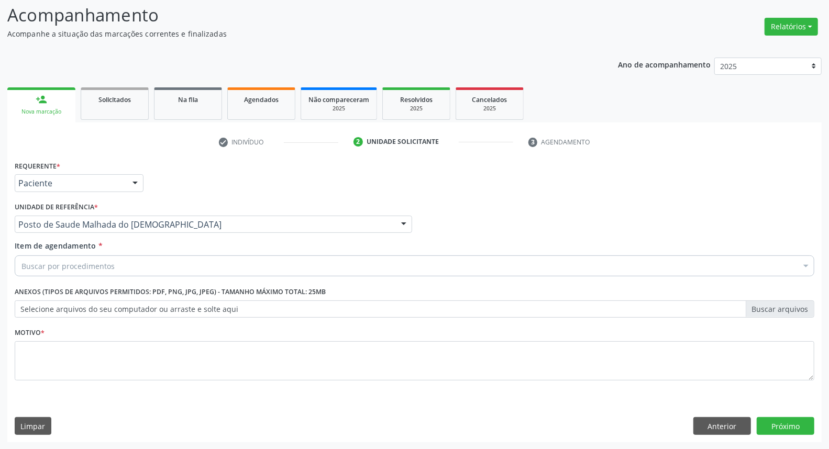
drag, startPoint x: 101, startPoint y: 257, endPoint x: 100, endPoint y: 262, distance: 5.9
click at [101, 259] on div "Buscar por procedimentos" at bounding box center [415, 266] width 800 height 21
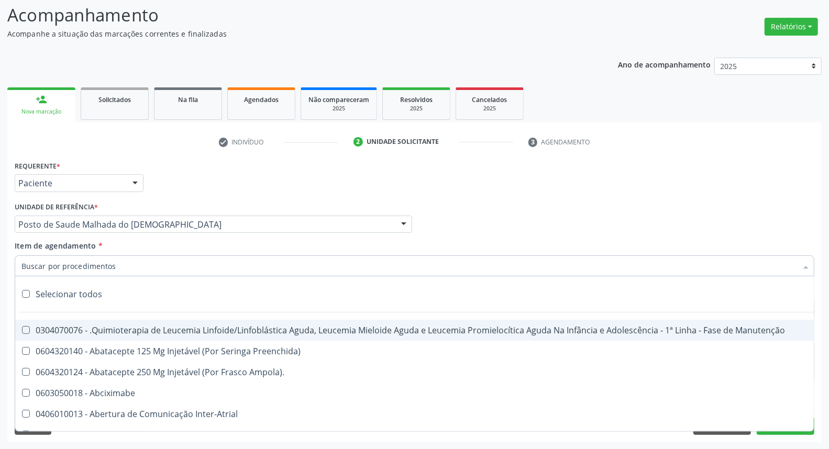
click at [98, 265] on input "Item de agendamento *" at bounding box center [409, 266] width 776 height 21
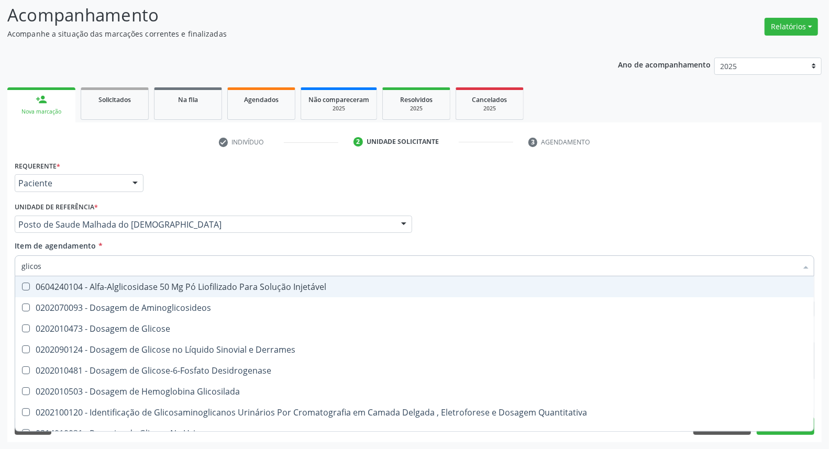
type input "glicose"
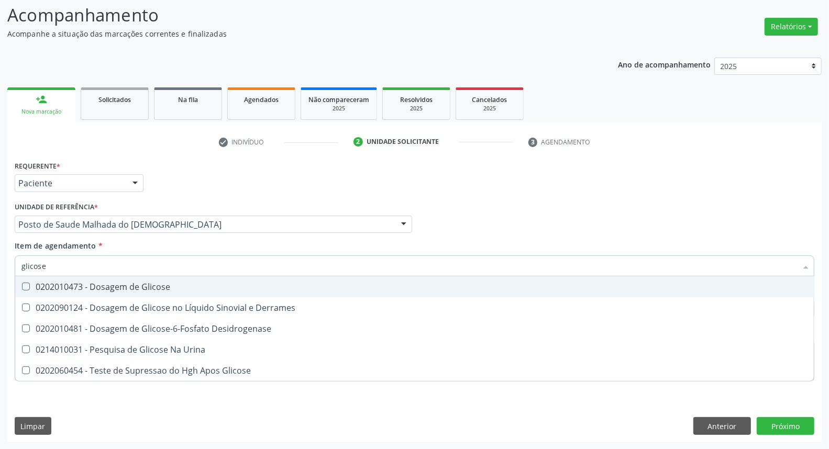
drag, startPoint x: 95, startPoint y: 290, endPoint x: 98, endPoint y: 266, distance: 23.8
click at [96, 283] on div "0202010473 - Dosagem de Glicose" at bounding box center [414, 287] width 786 height 8
checkbox Glicose "true"
drag, startPoint x: 9, startPoint y: 264, endPoint x: 0, endPoint y: 233, distance: 32.2
click at [0, 237] on div "Acompanhamento Acompanhe a situação das marcações correntes e finalizadas Relat…" at bounding box center [414, 219] width 829 height 462
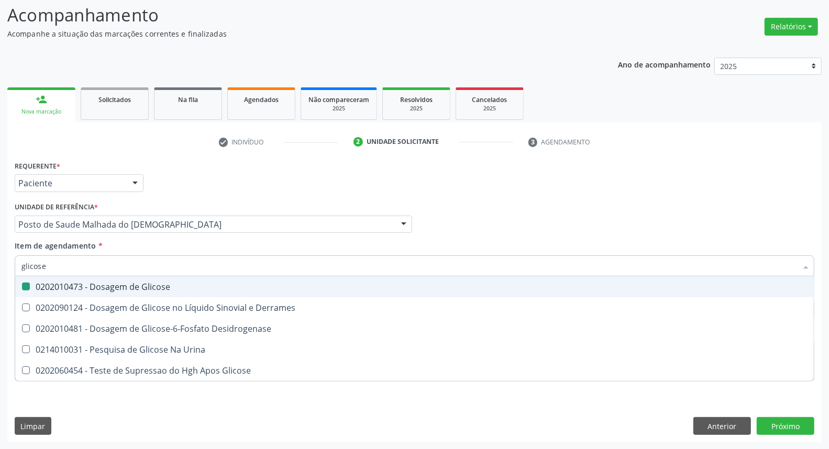
type input "a"
checkbox Glicose "false"
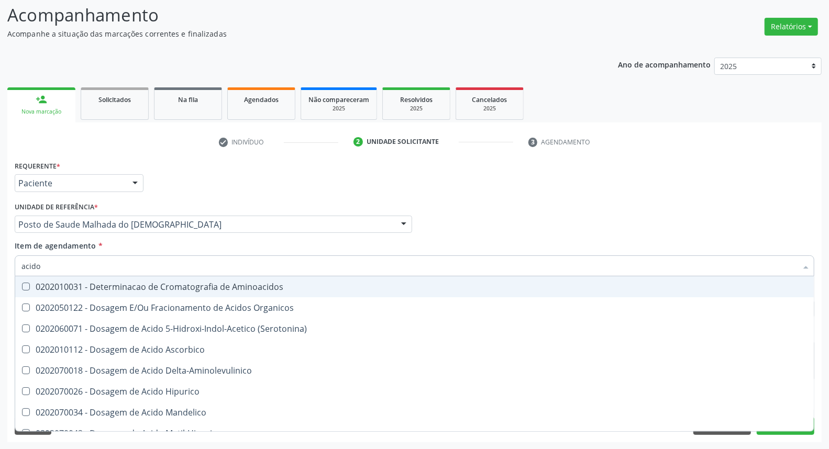
type input "acido u"
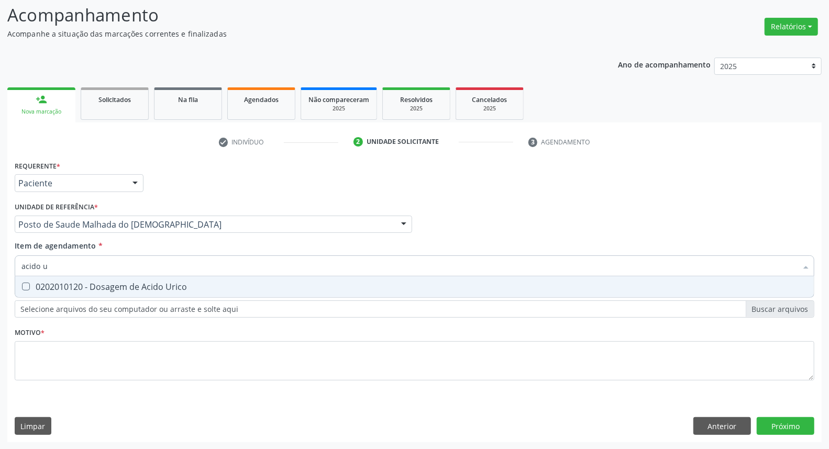
drag, startPoint x: 40, startPoint y: 290, endPoint x: 58, endPoint y: 268, distance: 28.3
click at [40, 289] on div "0202010120 - Dosagem de Acido Urico" at bounding box center [414, 287] width 786 height 8
checkbox Urico "true"
click at [0, 252] on div "Acompanhamento Acompanhe a situação das marcações correntes e finalizadas Relat…" at bounding box center [414, 219] width 829 height 462
type input "c"
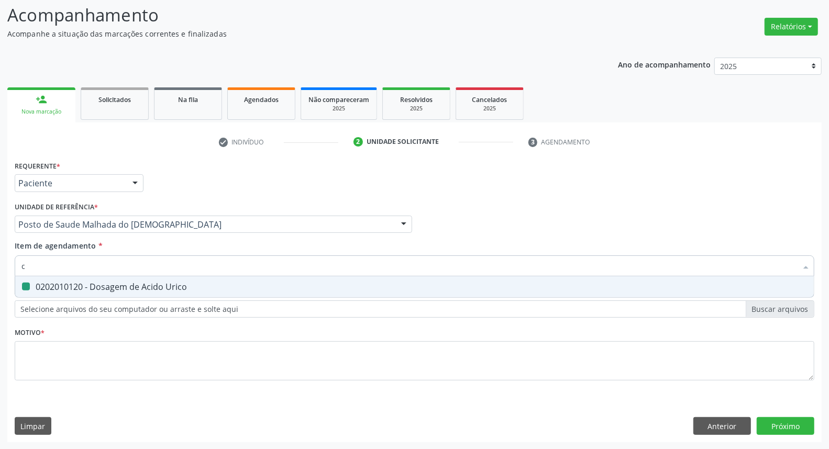
checkbox Urico "false"
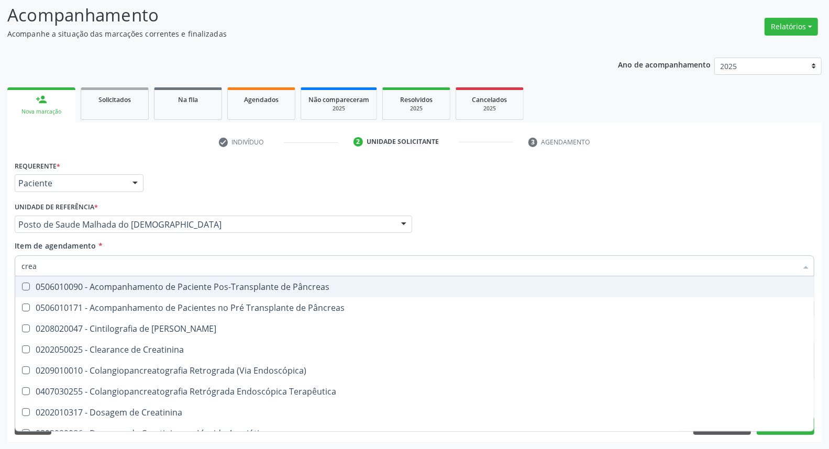
type input "creat"
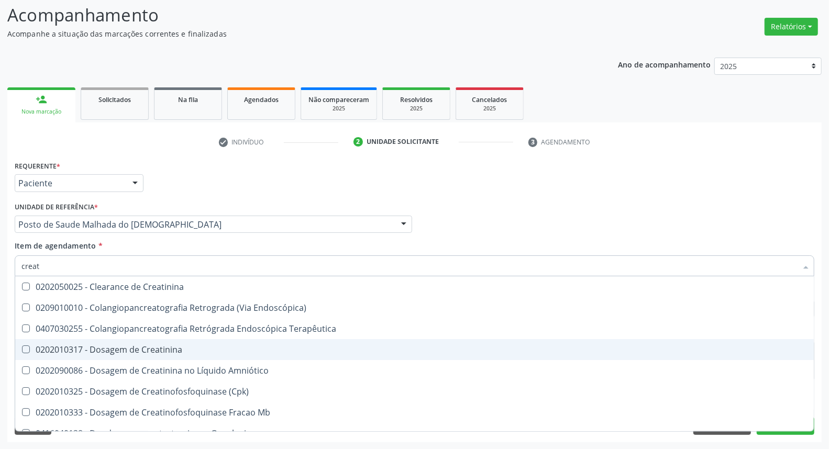
click at [64, 357] on span "0202010317 - Dosagem de Creatinina" at bounding box center [414, 349] width 799 height 21
checkbox Creatinina "true"
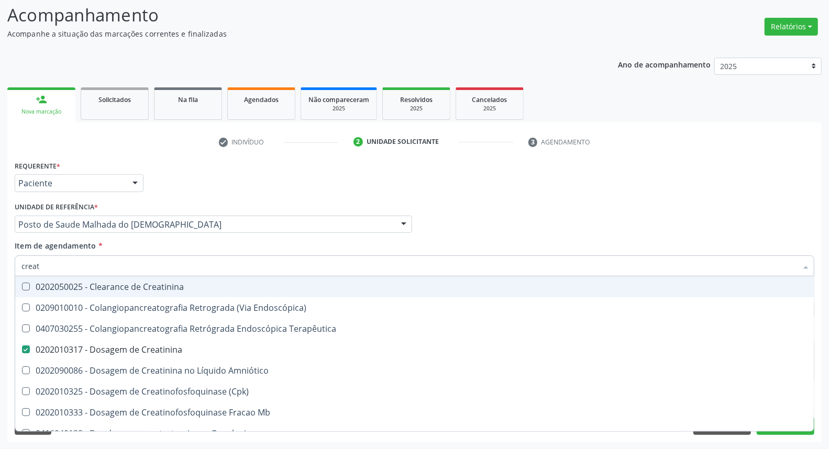
click at [75, 265] on input "creat" at bounding box center [409, 266] width 776 height 21
type input "ur"
checkbox Creatinina "false"
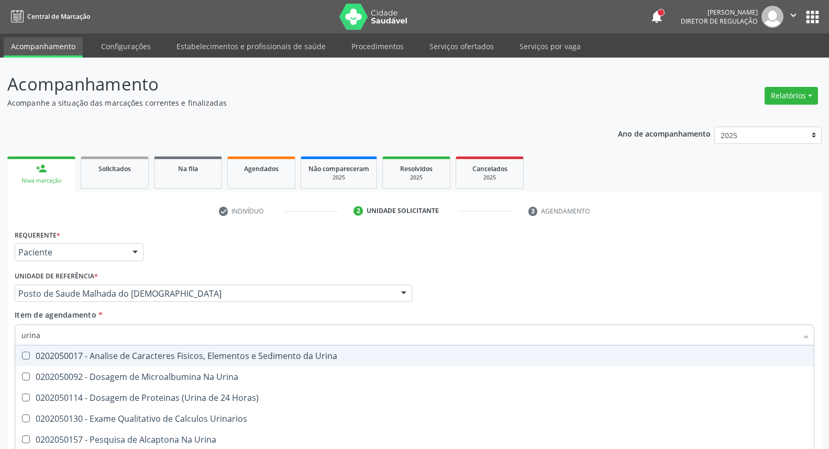
scroll to position [69, 0]
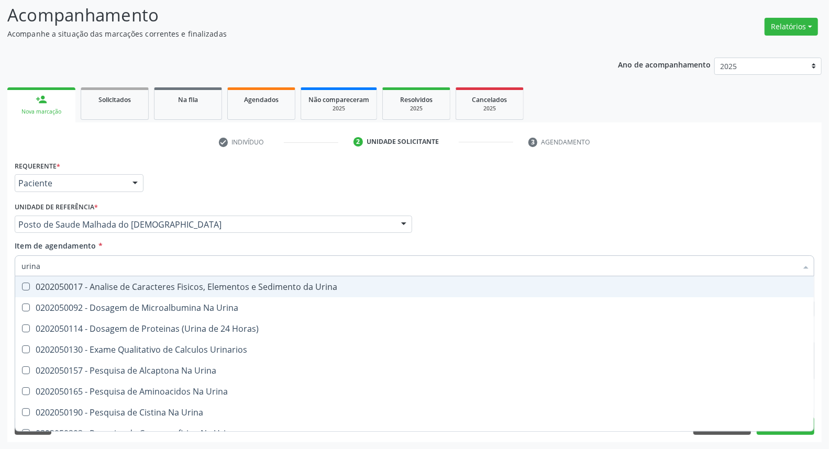
click at [102, 284] on div "0202050017 - Analise de Caracteres Fisicos, Elementos e Sedimento da Urina" at bounding box center [414, 287] width 786 height 8
checkbox Urina "true"
click at [108, 265] on input "urina" at bounding box center [409, 266] width 776 height 21
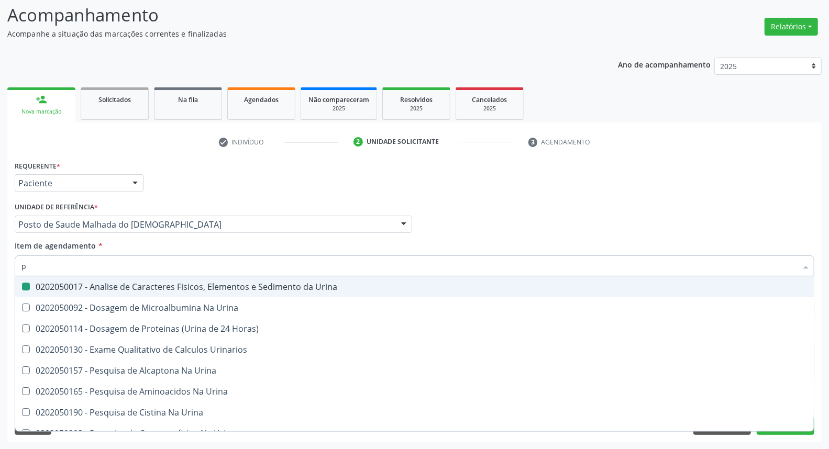
type input "pa"
checkbox Urina "false"
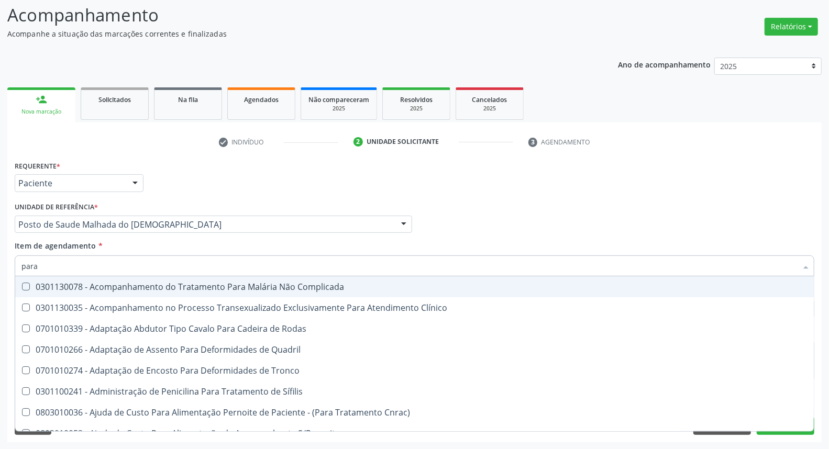
type input "paras"
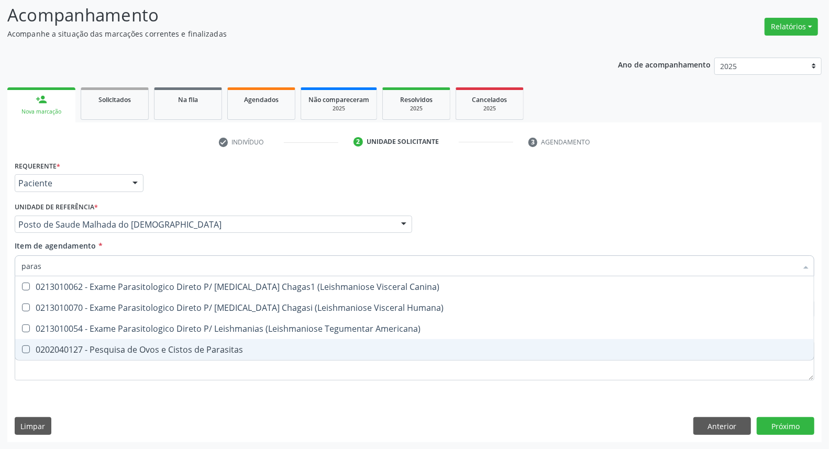
drag, startPoint x: 91, startPoint y: 346, endPoint x: 91, endPoint y: 305, distance: 40.9
click at [91, 346] on div "0202040127 - Pesquisa de Ovos e Cistos de Parasitas" at bounding box center [414, 350] width 786 height 8
checkbox Parasitas "true"
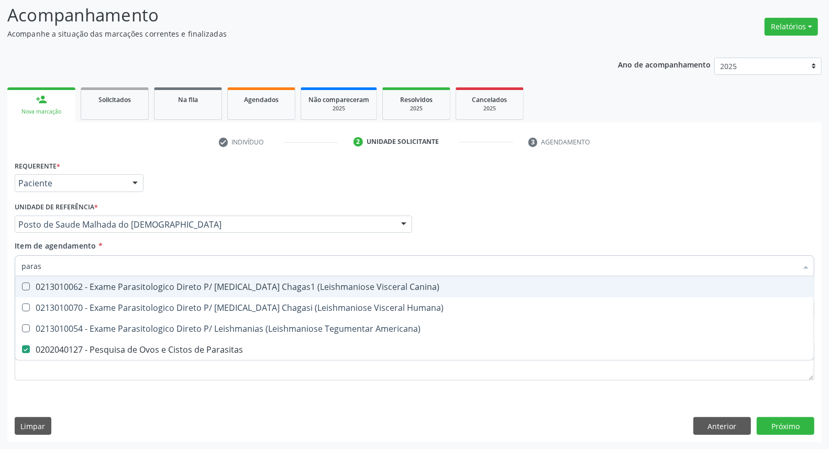
click at [92, 271] on input "paras" at bounding box center [409, 266] width 776 height 21
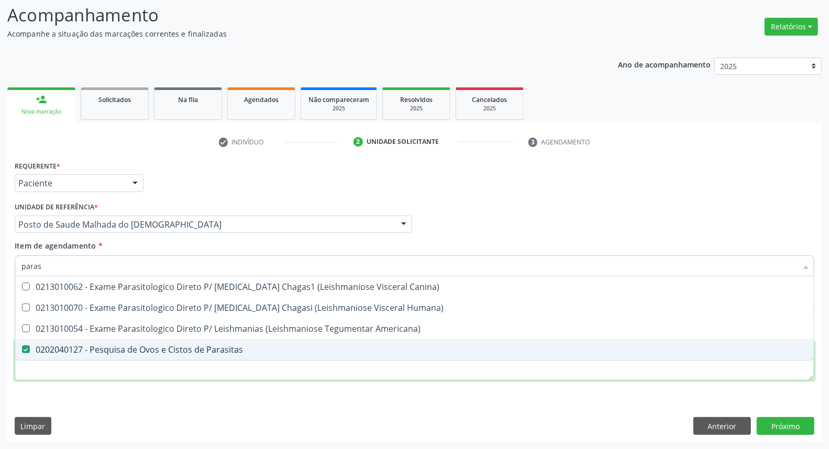
click at [72, 370] on div "Requerente * Paciente Médico(a) Enfermeiro(a) Paciente Nenhum resultado encontr…" at bounding box center [415, 276] width 800 height 237
checkbox Humana\) "true"
checkbox Americana\) "true"
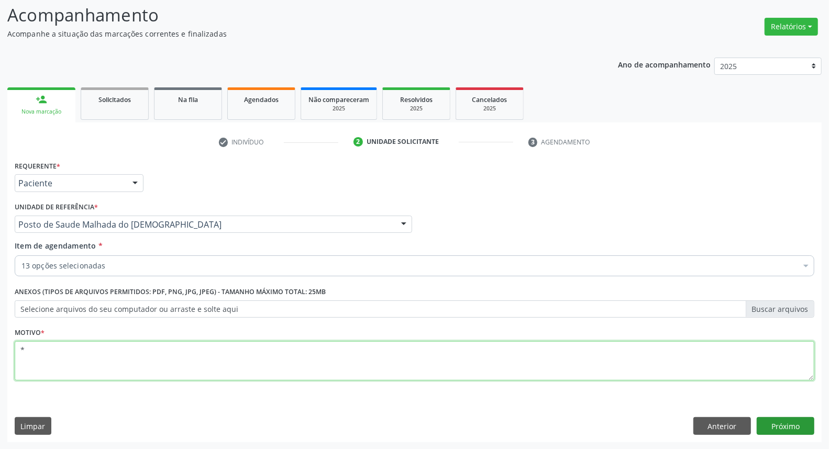
type textarea "*"
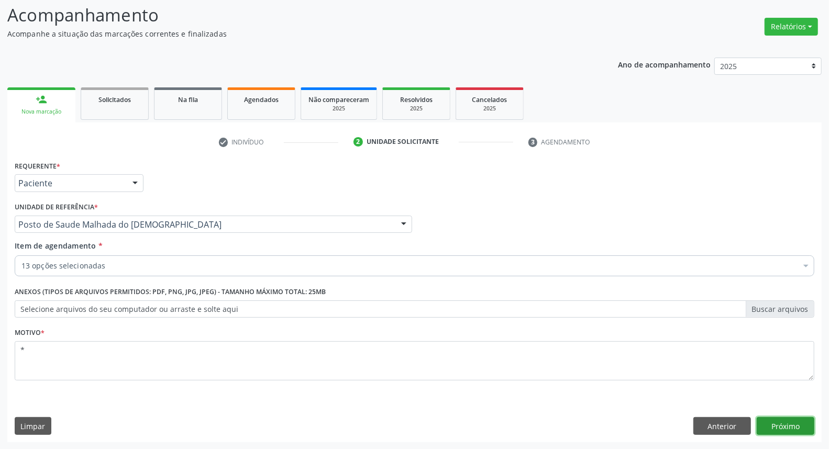
click at [797, 432] on button "Próximo" at bounding box center [786, 427] width 58 height 18
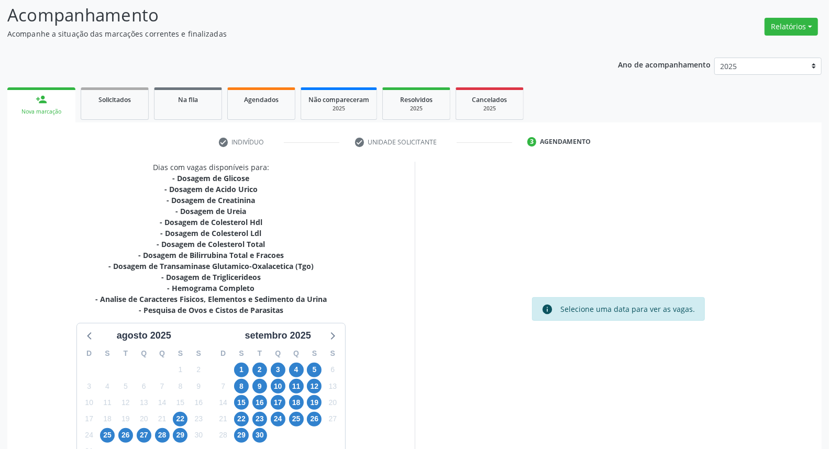
scroll to position [137, 0]
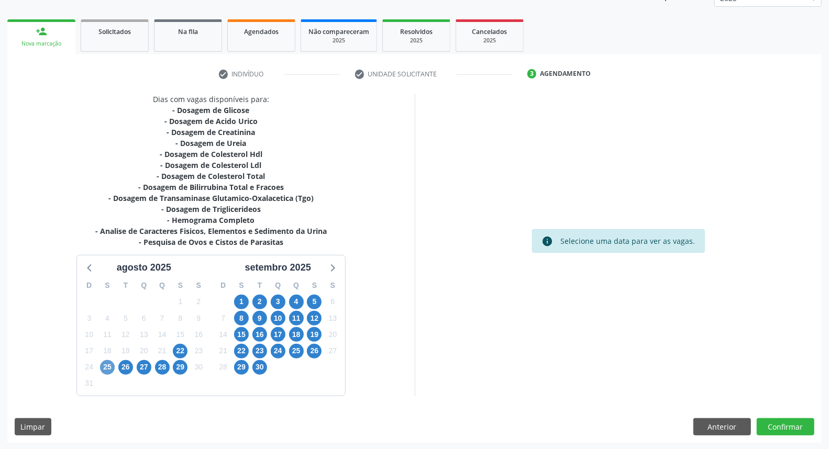
click at [102, 363] on div "25" at bounding box center [107, 367] width 15 height 16
click at [103, 367] on span "25" at bounding box center [107, 367] width 15 height 15
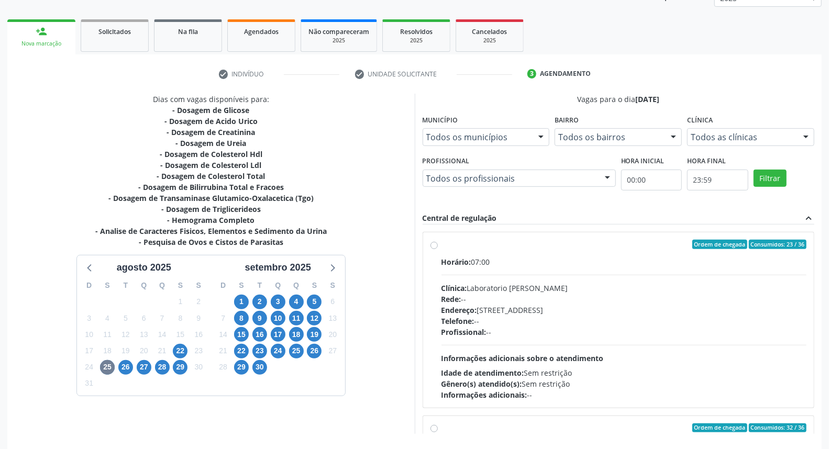
click at [442, 244] on label "Ordem de chegada Consumidos: 23 / 36 Horário: 07:00 Clínica: Laboratorio Jose P…" at bounding box center [625, 320] width 366 height 161
click at [435, 244] on input "Ordem de chegada Consumidos: 23 / 36 Horário: 07:00 Clínica: Laboratorio Jose P…" at bounding box center [434, 244] width 7 height 9
radio input "true"
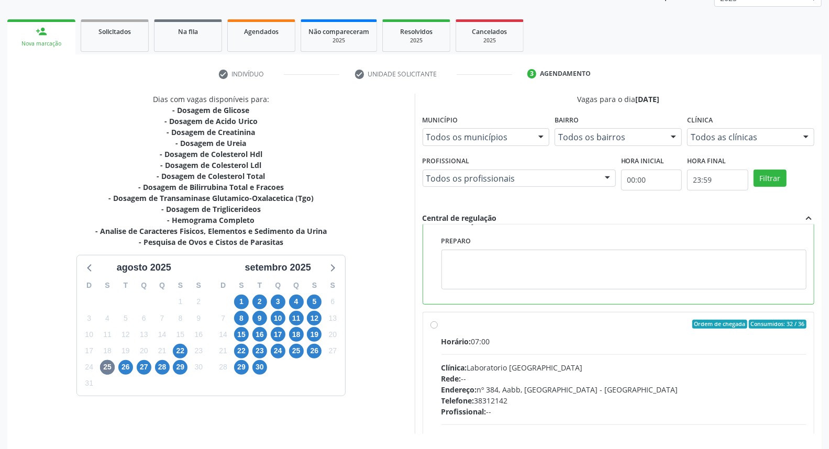
scroll to position [175, 0]
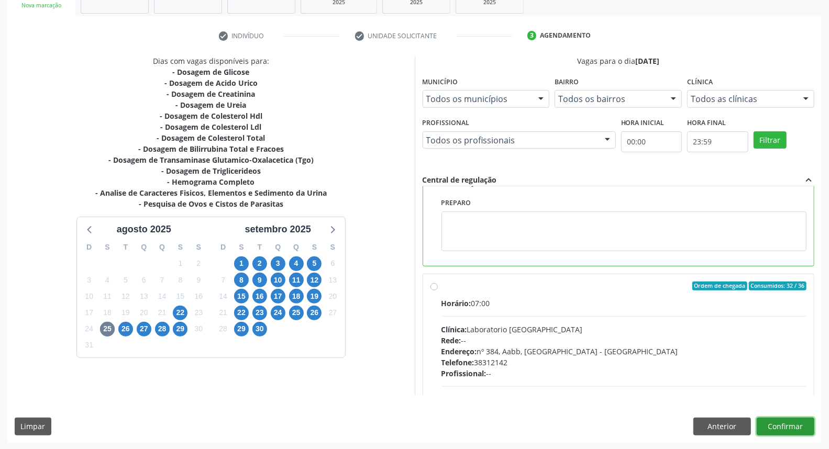
click at [791, 427] on button "Confirmar" at bounding box center [786, 427] width 58 height 18
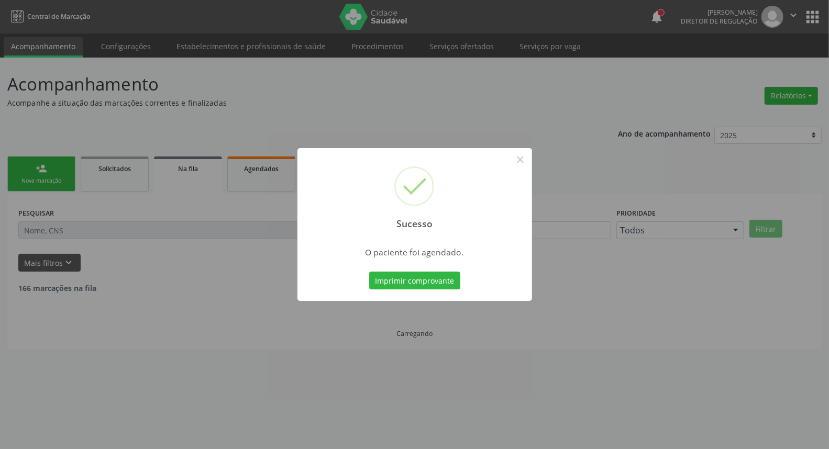
scroll to position [0, 0]
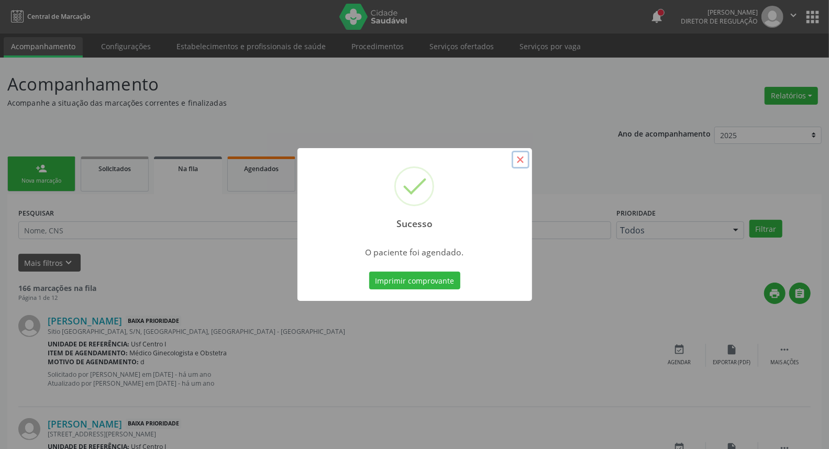
click at [516, 160] on button "×" at bounding box center [521, 160] width 18 height 18
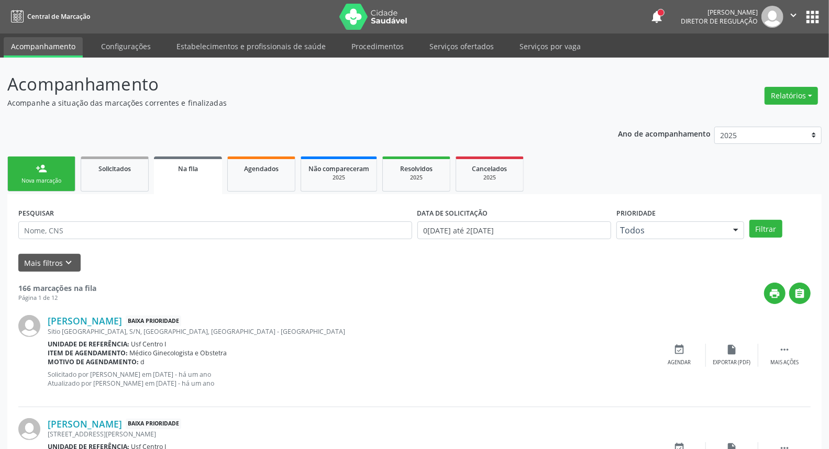
click at [48, 178] on div "Nova marcação" at bounding box center [41, 181] width 52 height 8
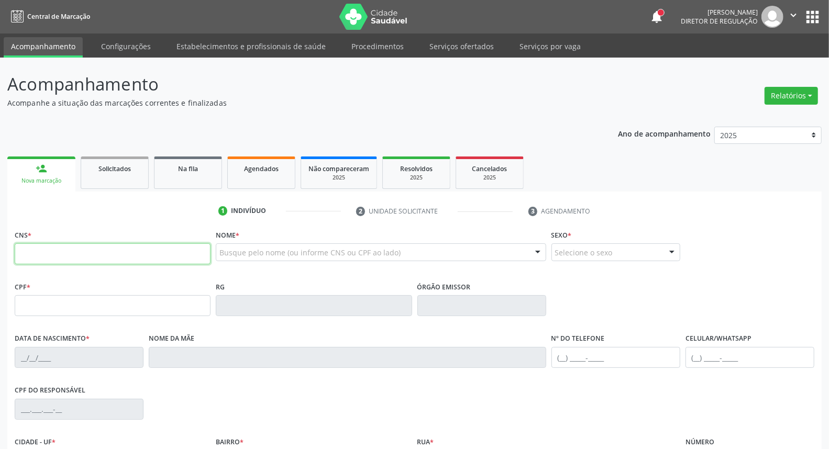
click at [60, 248] on input "text" at bounding box center [113, 254] width 196 height 21
paste input "700 0028 9029 0500"
type input "700 0028 9029 0500"
type input "011.065.304-11"
type input "12/03/1965"
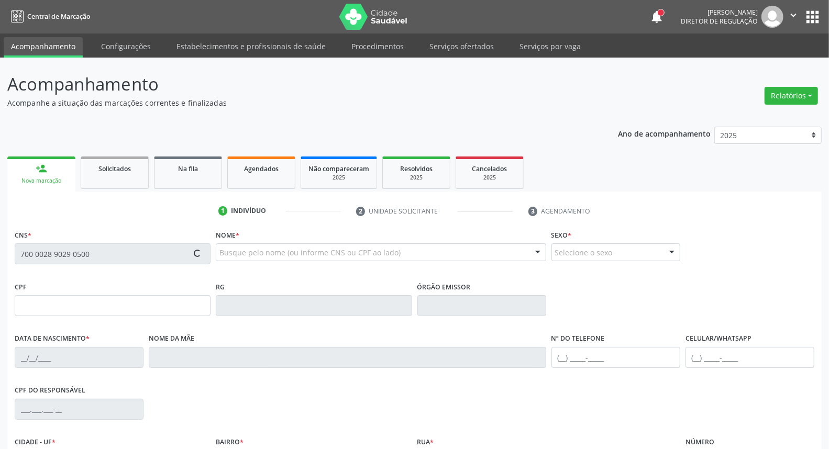
type input "Cecilia Maria de Jesus"
type input "[PHONE_NUMBER]"
type input "5"
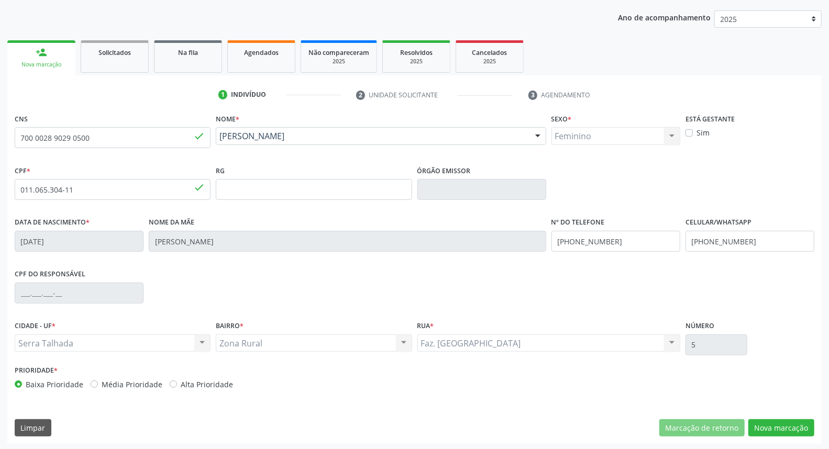
scroll to position [117, 0]
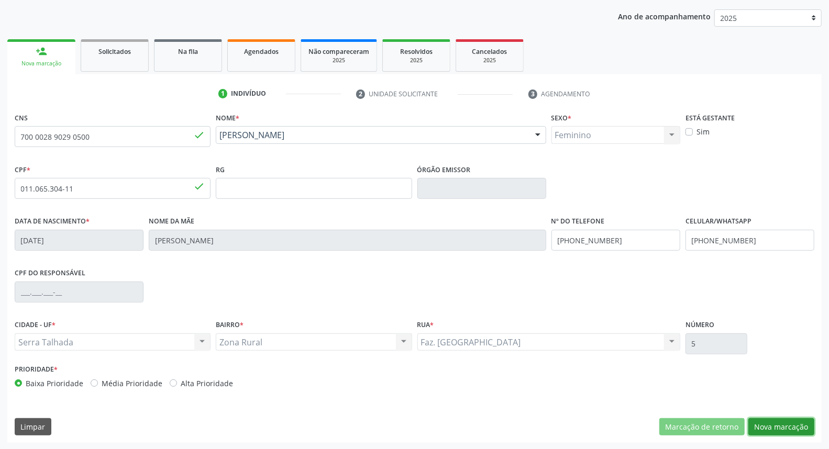
drag, startPoint x: 770, startPoint y: 426, endPoint x: 664, endPoint y: 367, distance: 121.7
click at [769, 426] on button "Nova marcação" at bounding box center [782, 428] width 66 height 18
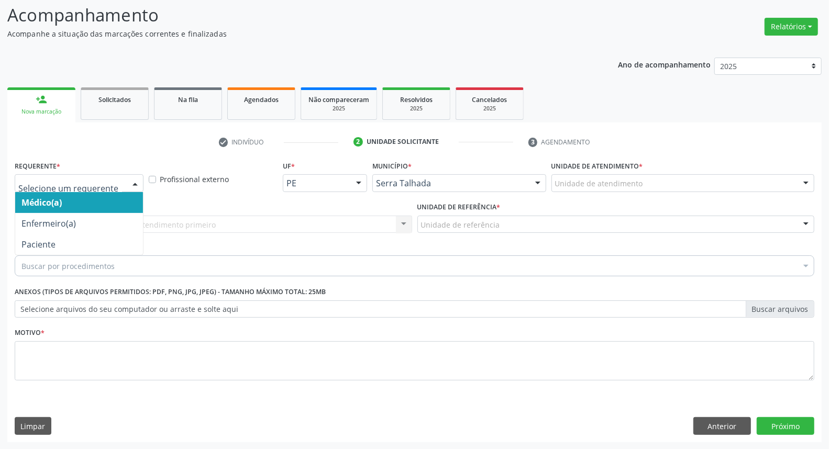
click at [128, 179] on div at bounding box center [135, 184] width 16 height 18
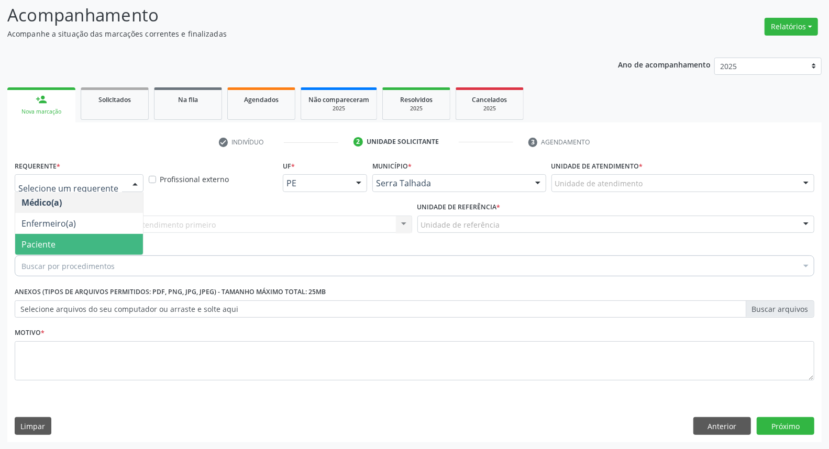
drag, startPoint x: 97, startPoint y: 245, endPoint x: 112, endPoint y: 226, distance: 23.9
click at [97, 242] on span "Paciente" at bounding box center [79, 244] width 128 height 21
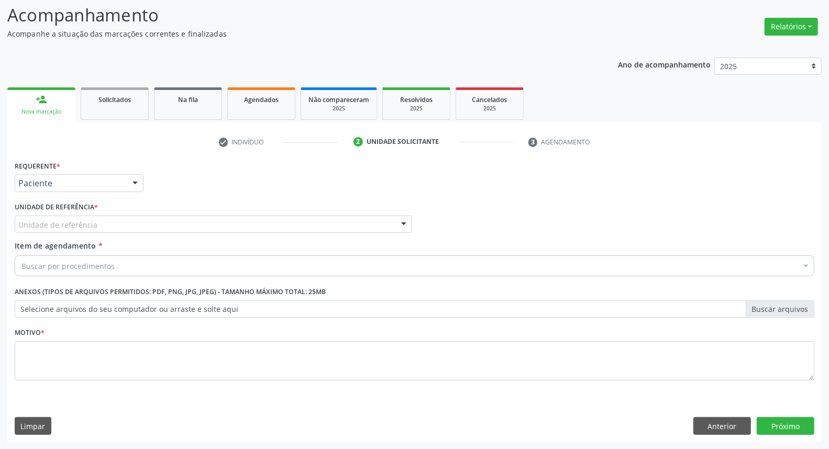
click at [120, 221] on div "Unidade de referência" at bounding box center [214, 225] width 398 height 18
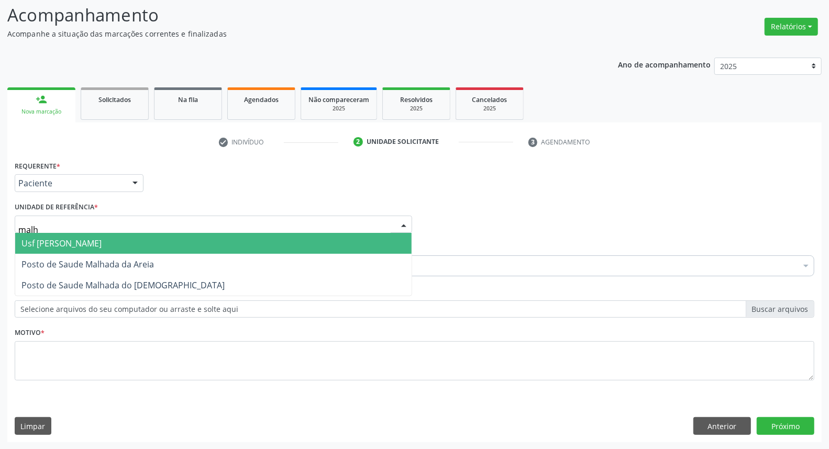
type input "malha"
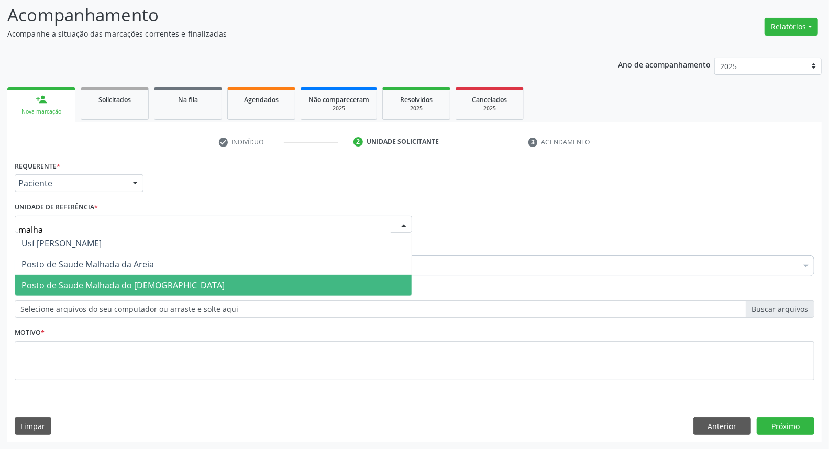
click at [80, 287] on span "Posto de Saude Malhada do [DEMOGRAPHIC_DATA]" at bounding box center [122, 286] width 203 height 12
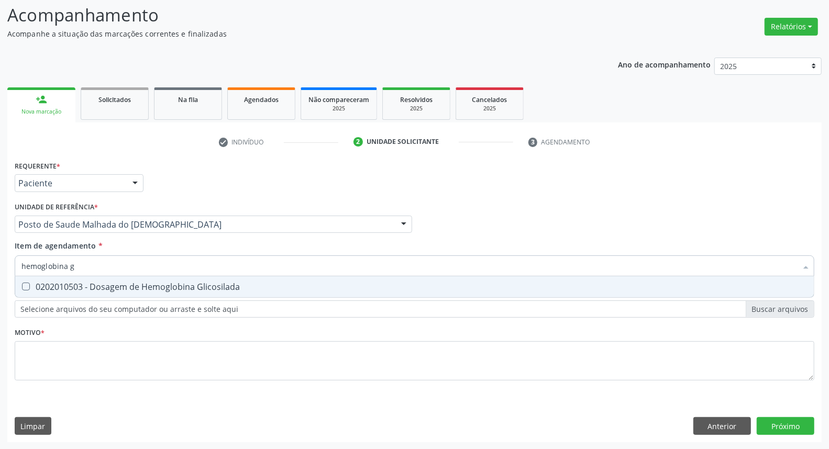
type input "hemoglobina g"
drag, startPoint x: 51, startPoint y: 288, endPoint x: 98, endPoint y: 264, distance: 53.4
click at [54, 286] on div "0202010503 - Dosagem de Hemoglobina Glicosilada" at bounding box center [414, 287] width 786 height 8
checkbox Glicosilada "true"
click at [0, 264] on div "Acompanhamento Acompanhe a situação das marcações correntes e finalizadas Relat…" at bounding box center [414, 219] width 829 height 462
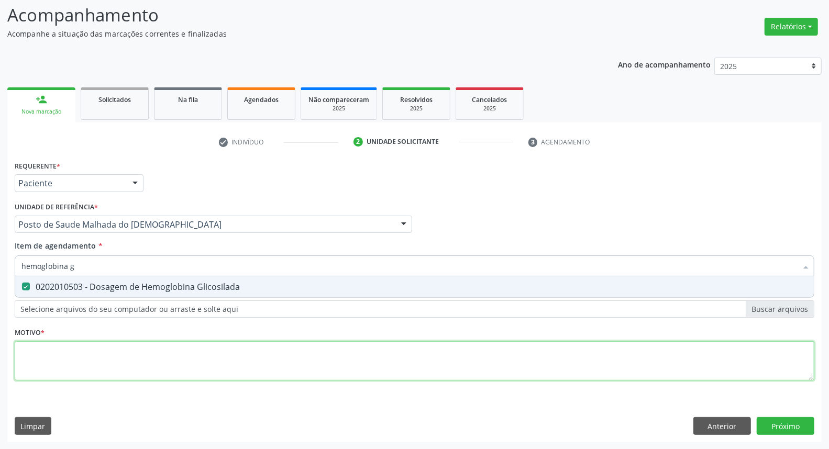
click at [55, 361] on div "Requerente * Paciente Médico(a) Enfermeiro(a) Paciente Nenhum resultado encontr…" at bounding box center [415, 276] width 800 height 237
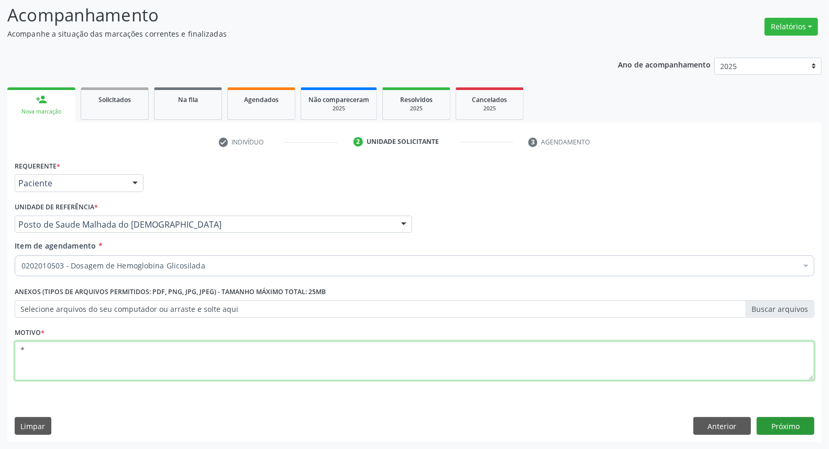
type textarea "*"
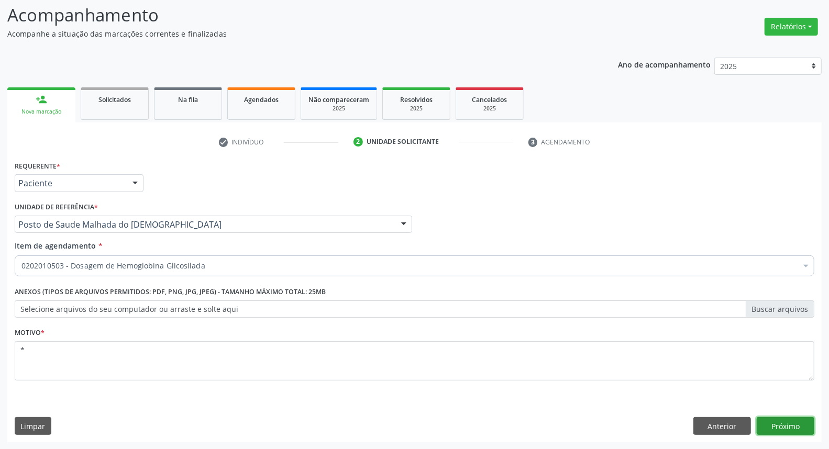
click at [793, 426] on button "Próximo" at bounding box center [786, 427] width 58 height 18
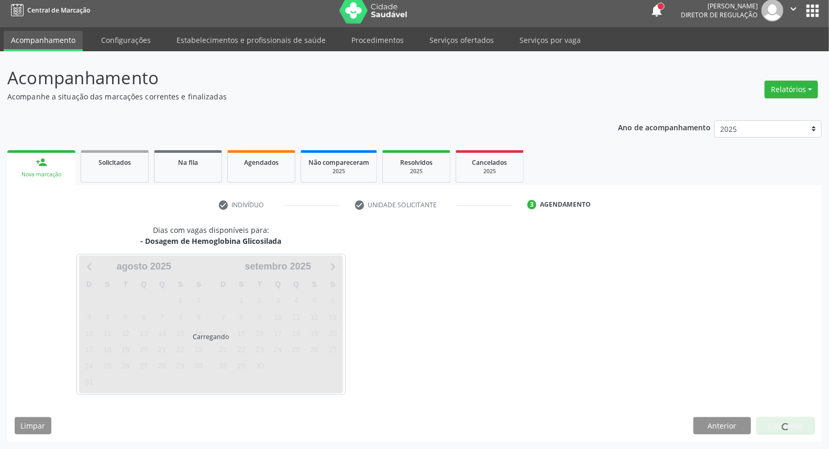
scroll to position [6, 0]
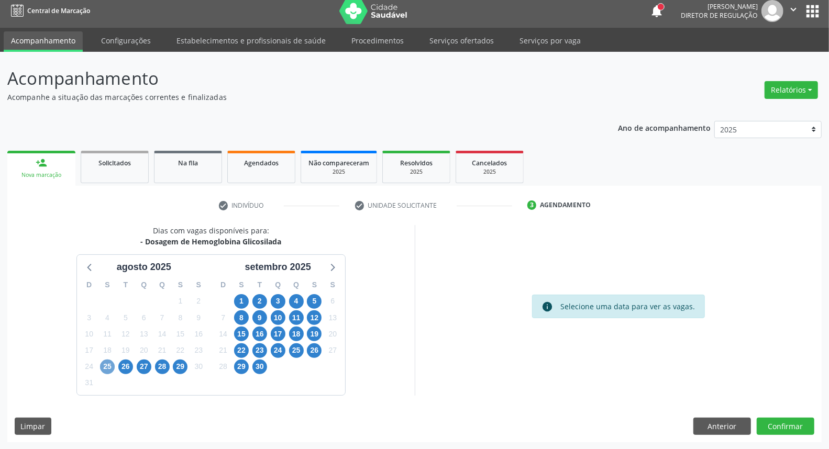
click at [111, 365] on span "25" at bounding box center [107, 367] width 15 height 15
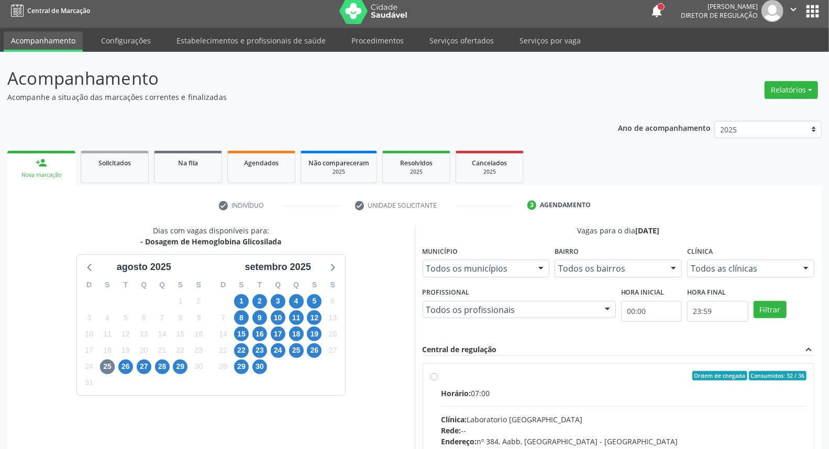
drag, startPoint x: 435, startPoint y: 376, endPoint x: 500, endPoint y: 328, distance: 80.9
click at [442, 375] on label "Ordem de chegada Consumidos: 32 / 36 Horário: 07:00 Clínica: Laboratorio Sao Fr…" at bounding box center [625, 451] width 366 height 161
click at [436, 375] on input "Ordem de chegada Consumidos: 32 / 36 Horário: 07:00 Clínica: Laboratorio Sao Fr…" at bounding box center [434, 375] width 7 height 9
radio input "true"
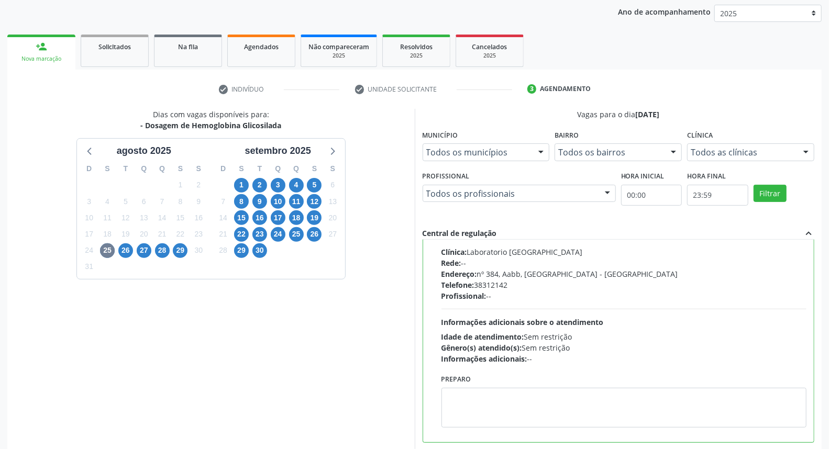
scroll to position [175, 0]
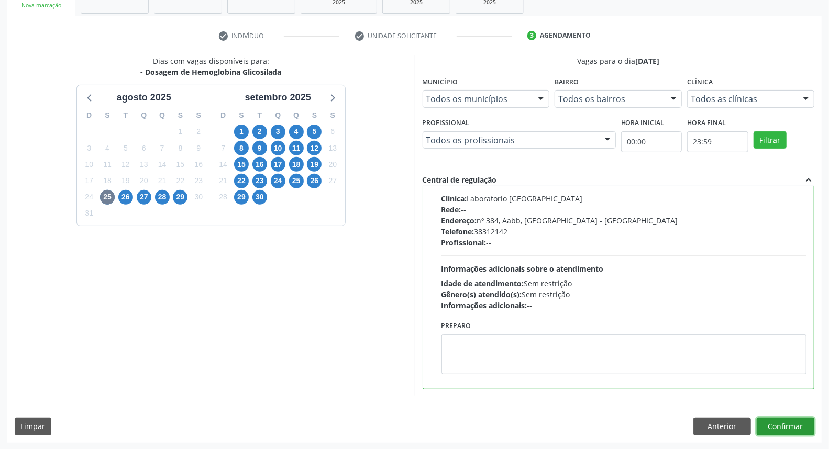
click at [806, 430] on button "Confirmar" at bounding box center [786, 427] width 58 height 18
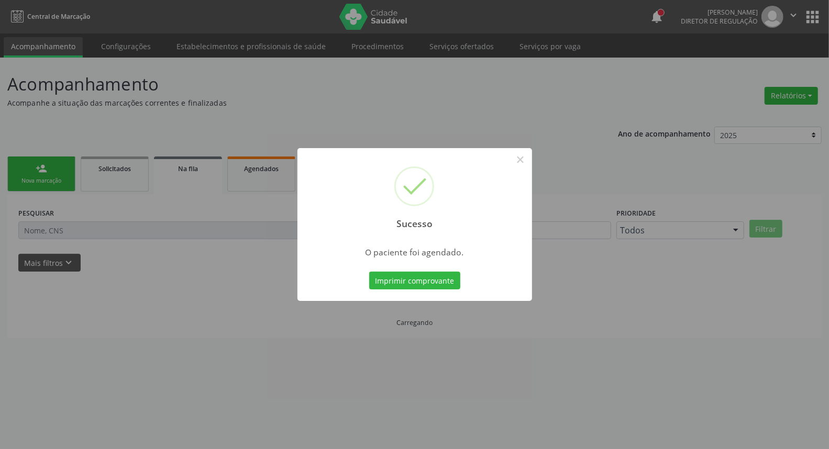
scroll to position [0, 0]
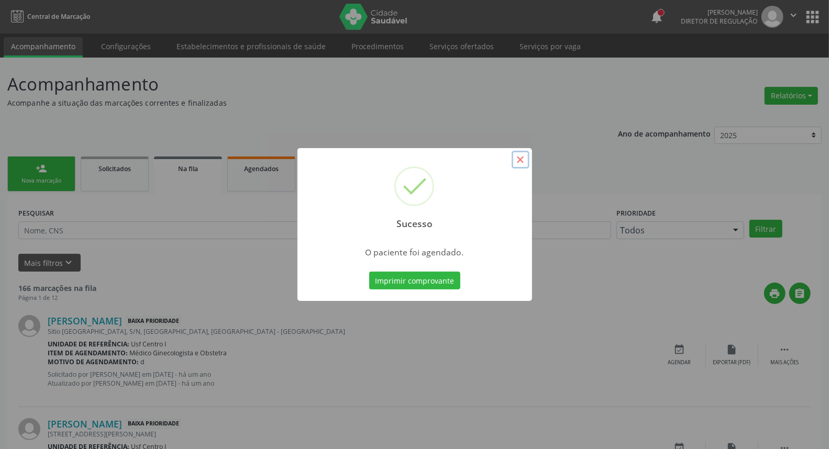
click at [522, 158] on button "×" at bounding box center [521, 160] width 18 height 18
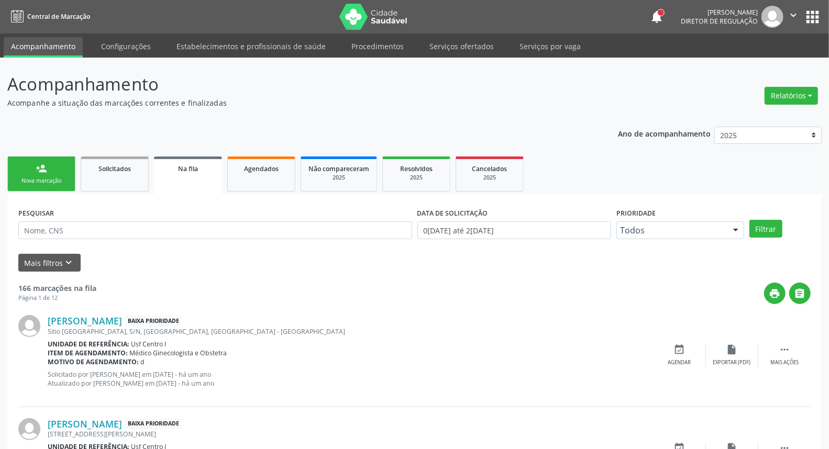
click at [36, 173] on div "person_add" at bounding box center [42, 169] width 12 height 12
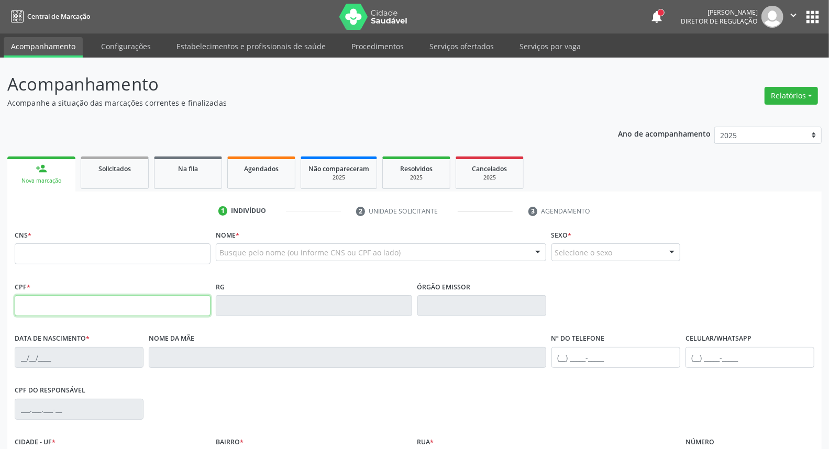
click at [49, 297] on input "text" at bounding box center [113, 305] width 196 height 21
type input "087.710.864-58"
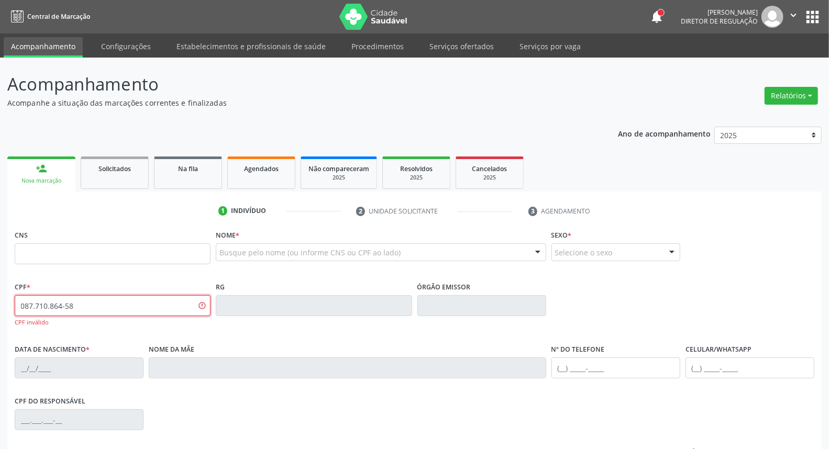
drag, startPoint x: 84, startPoint y: 302, endPoint x: 0, endPoint y: 300, distance: 84.4
click at [0, 301] on div "Acompanhamento Acompanhe a situação das marcações correntes e finalizadas Relat…" at bounding box center [414, 318] width 829 height 521
click at [50, 247] on input "text" at bounding box center [113, 254] width 196 height 21
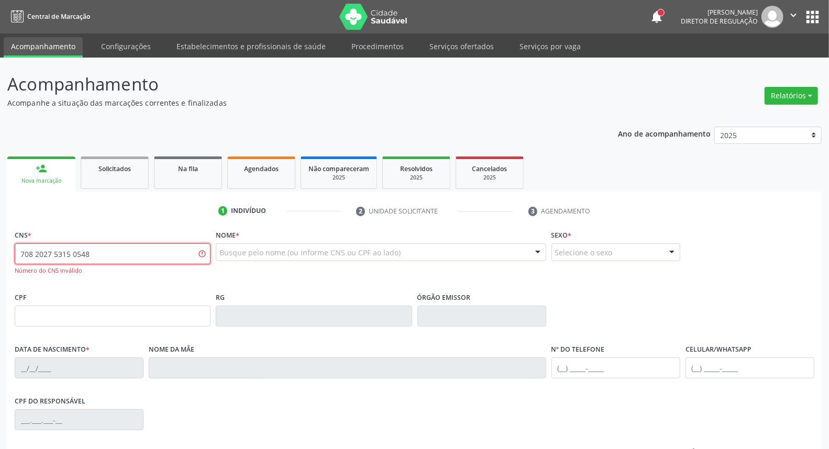
type input "708 2027 5315 0548"
drag, startPoint x: 0, startPoint y: 257, endPoint x: 0, endPoint y: 233, distance: 24.6
click at [0, 238] on div "Acompanhamento Acompanhe a situação das marcações correntes e finalizadas Relat…" at bounding box center [414, 318] width 829 height 521
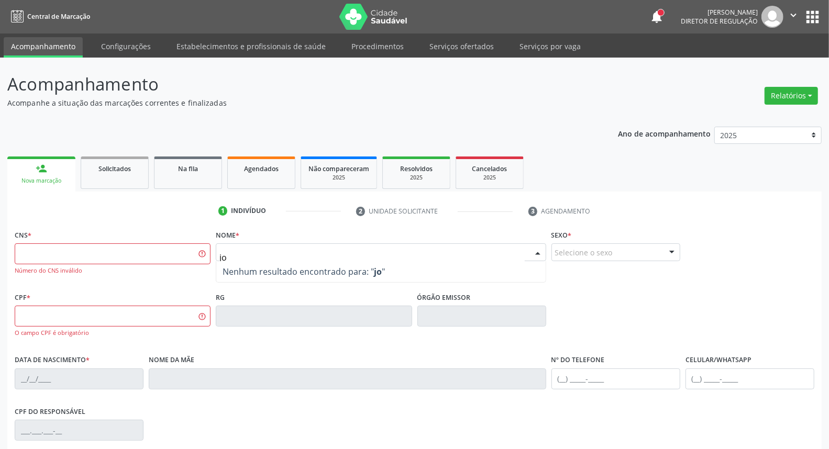
type input "j"
click at [164, 255] on input "text" at bounding box center [113, 254] width 196 height 21
paste input "708 2021 5315 0548"
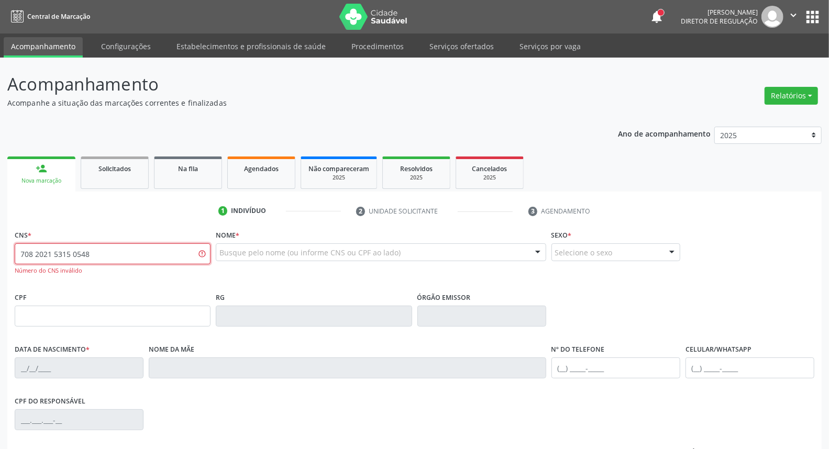
type input "708 2021 5315 0548"
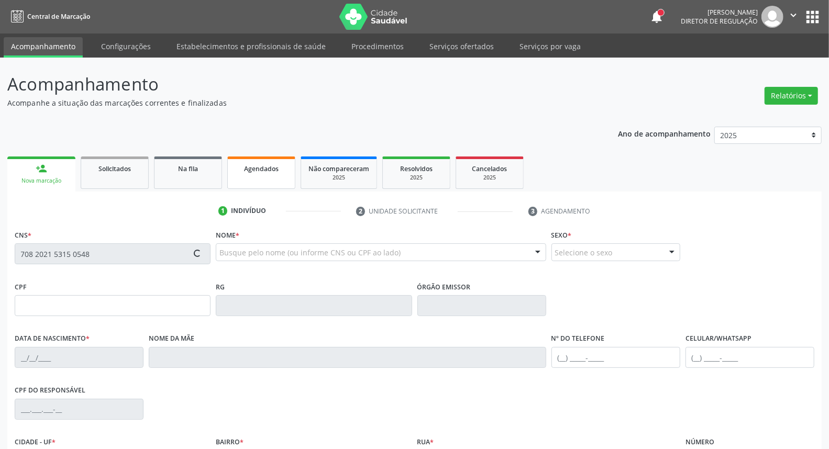
type input "087.810.864-58"
type input "06/04/1985"
type input "Elita Cordeiro da Silva"
type input "[PHONE_NUMBER]"
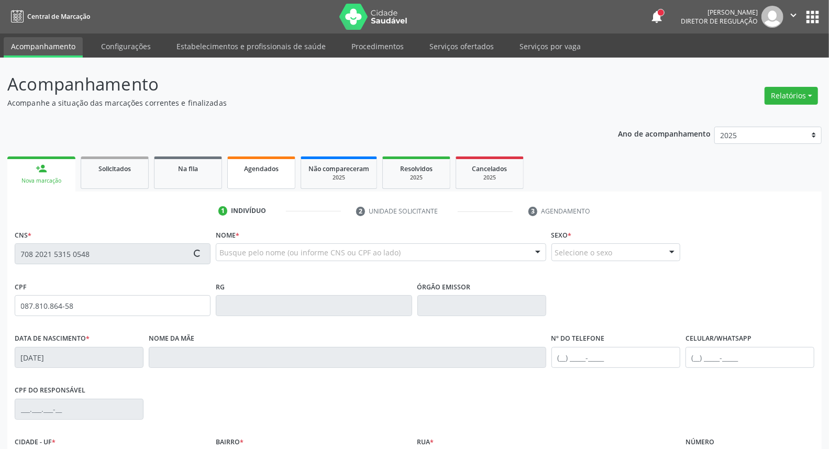
type input "32"
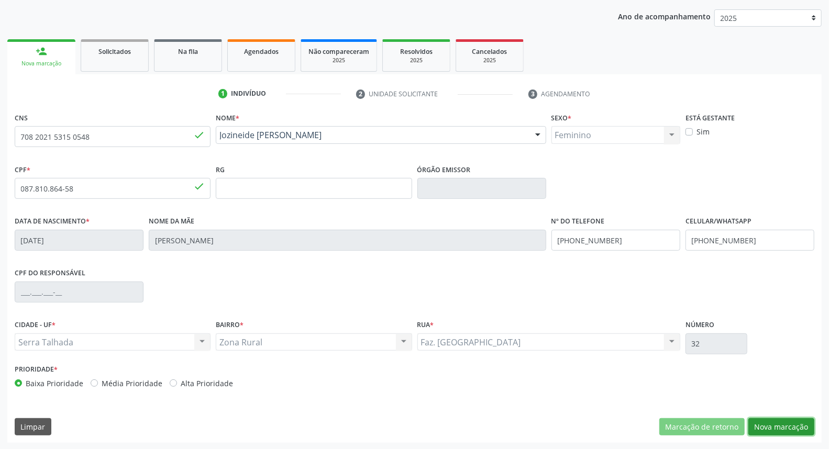
drag, startPoint x: 762, startPoint y: 425, endPoint x: 448, endPoint y: 346, distance: 323.1
click at [759, 425] on button "Nova marcação" at bounding box center [782, 428] width 66 height 18
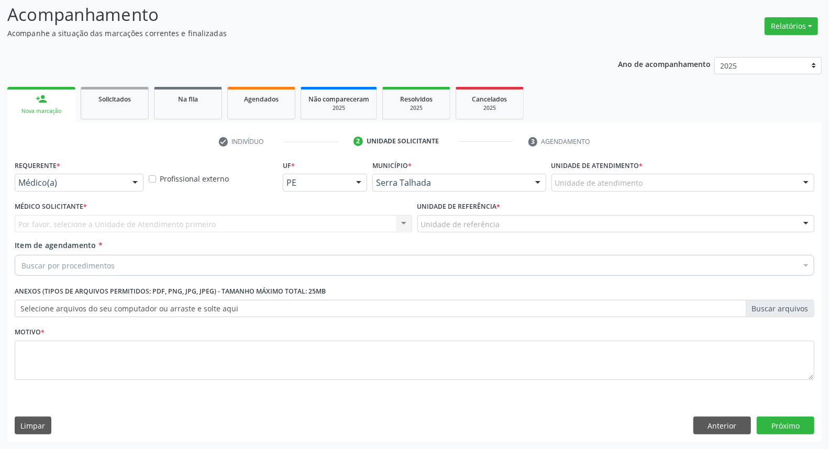
scroll to position [69, 0]
click at [104, 189] on div "Médico(a)" at bounding box center [79, 183] width 129 height 18
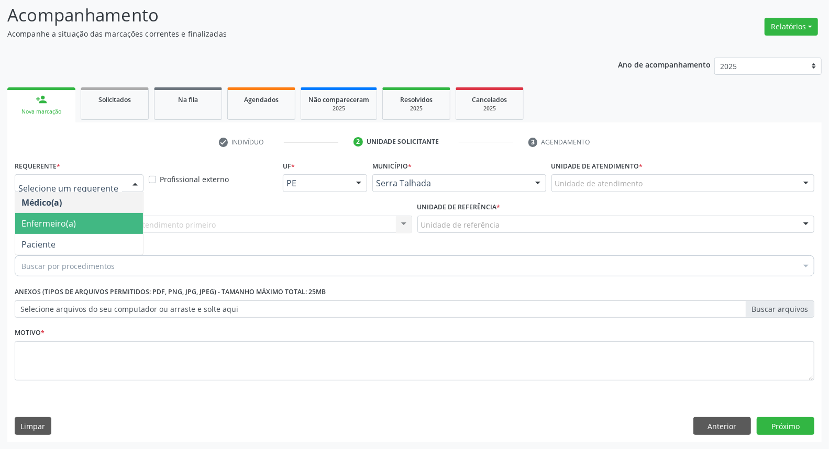
click at [86, 238] on span "Paciente" at bounding box center [79, 244] width 128 height 21
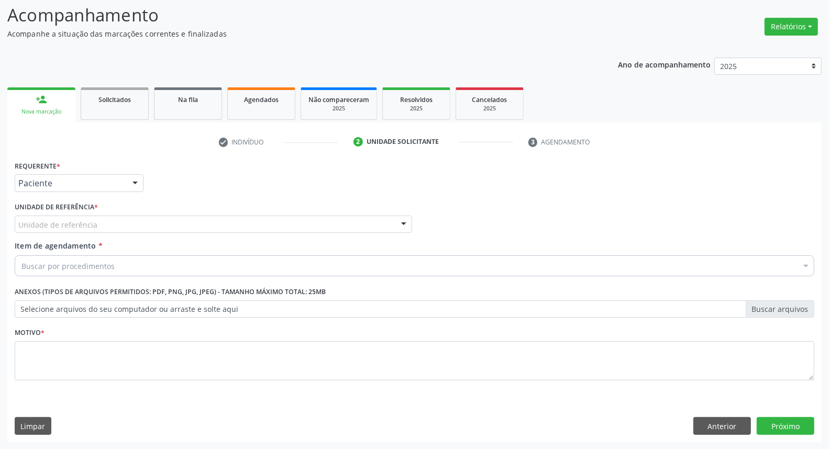
click at [102, 226] on div "Unidade de referência" at bounding box center [214, 225] width 398 height 18
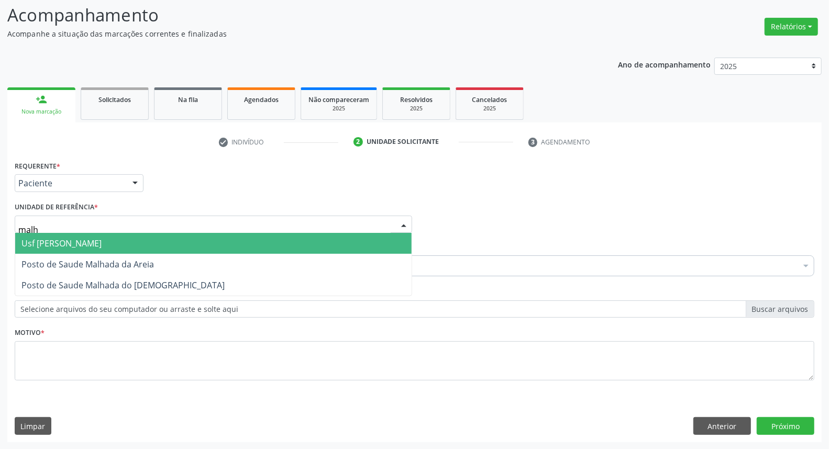
type input "malha"
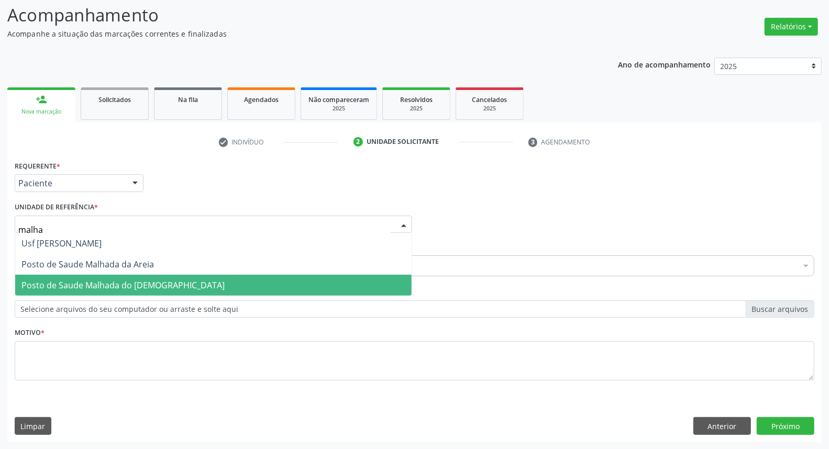
click at [74, 280] on span "Posto de Saude Malhada do [DEMOGRAPHIC_DATA]" at bounding box center [122, 286] width 203 height 12
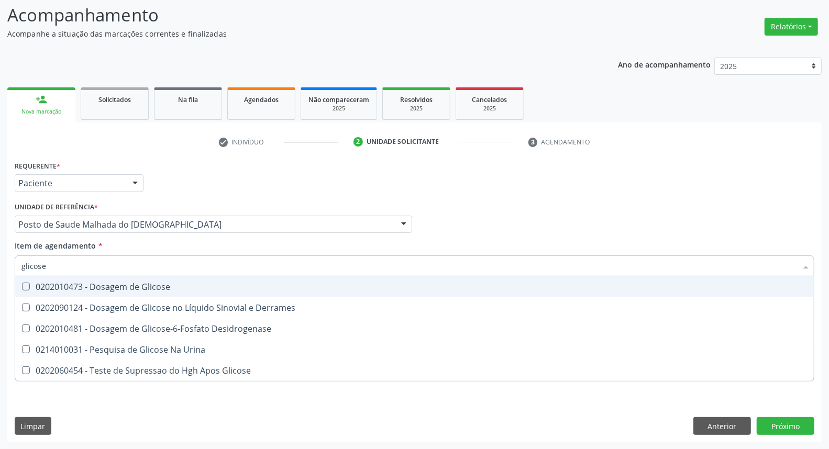
type input "glicose"
drag, startPoint x: 80, startPoint y: 284, endPoint x: 80, endPoint y: 273, distance: 10.5
click at [80, 283] on div "0202010473 - Dosagem de Glicose" at bounding box center [414, 287] width 786 height 8
checkbox Glicose "true"
click at [0, 260] on div "Acompanhamento Acompanhe a situação das marcações correntes e finalizadas Relat…" at bounding box center [414, 219] width 829 height 462
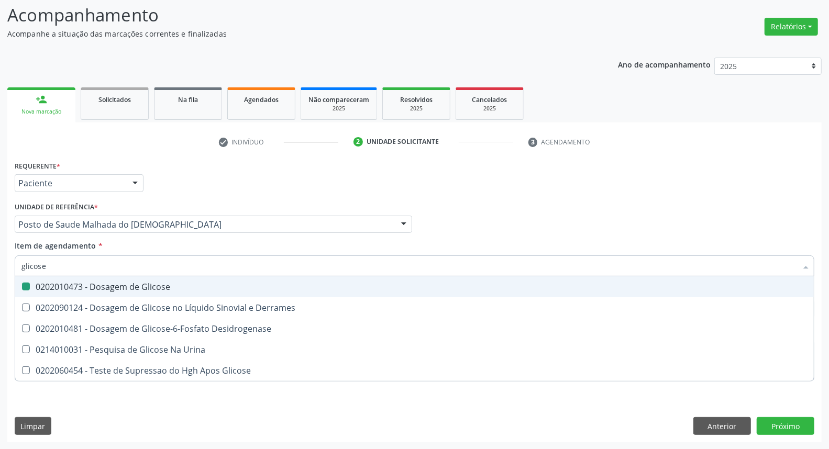
type input "a"
checkbox Glicose "false"
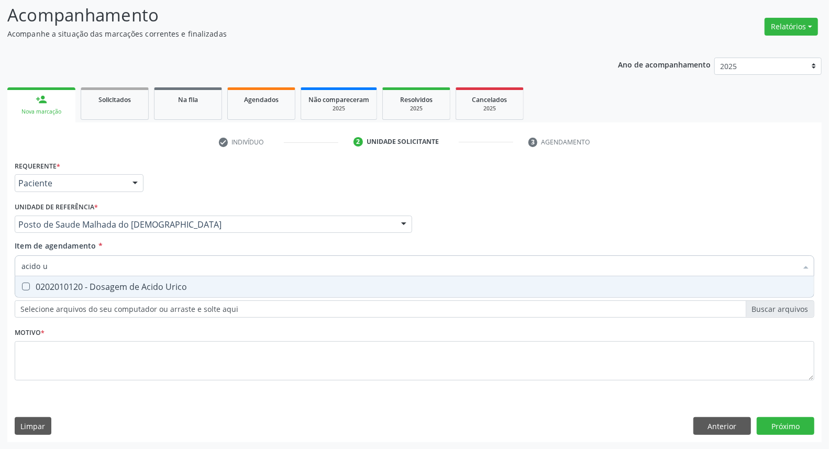
type input "acido u"
click at [33, 284] on div "0202010120 - Dosagem de Acido Urico" at bounding box center [414, 287] width 786 height 8
checkbox Urico "true"
drag, startPoint x: 57, startPoint y: 270, endPoint x: 0, endPoint y: 223, distance: 73.6
click at [0, 239] on div "Acompanhamento Acompanhe a situação das marcações correntes e finalizadas Relat…" at bounding box center [414, 219] width 829 height 462
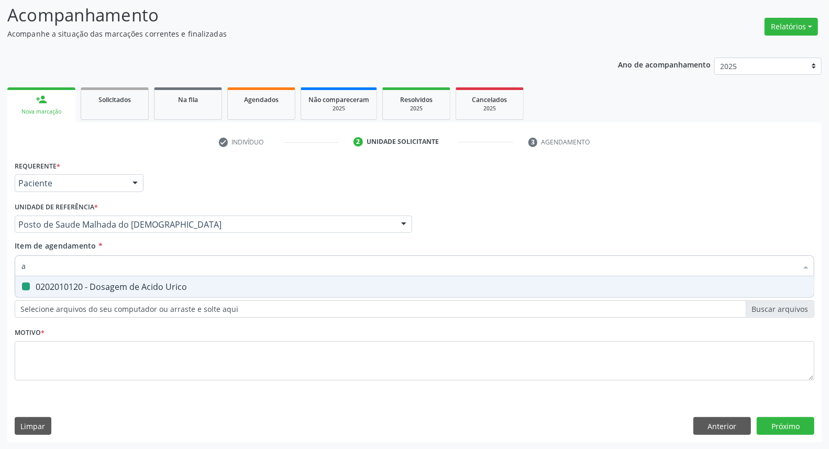
type input "ab"
checkbox Urico "false"
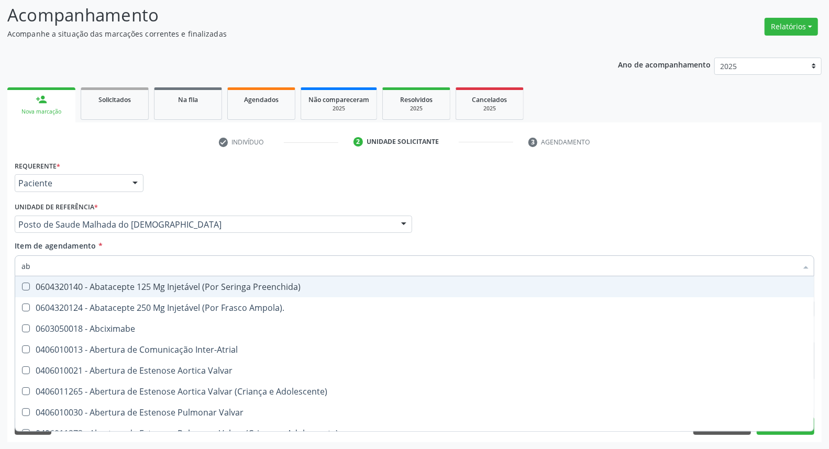
type input "abo"
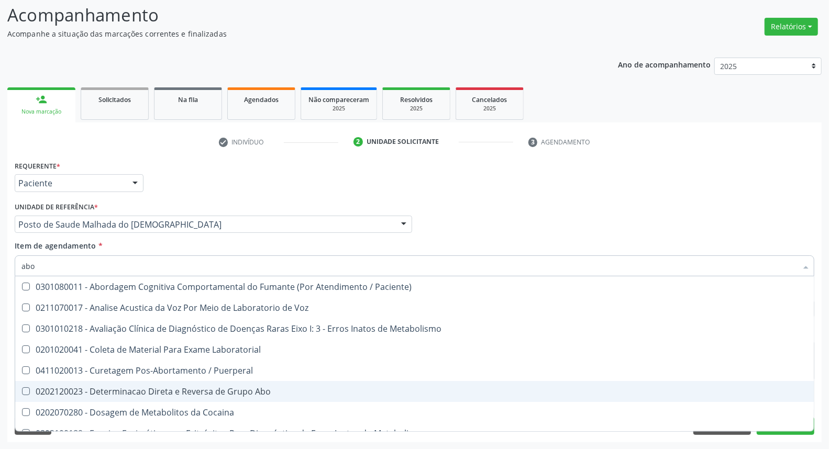
click at [63, 388] on div "0202120023 - Determinacao Direta e Reversa de Grupo Abo" at bounding box center [422, 392] width 802 height 8
checkbox Abo "true"
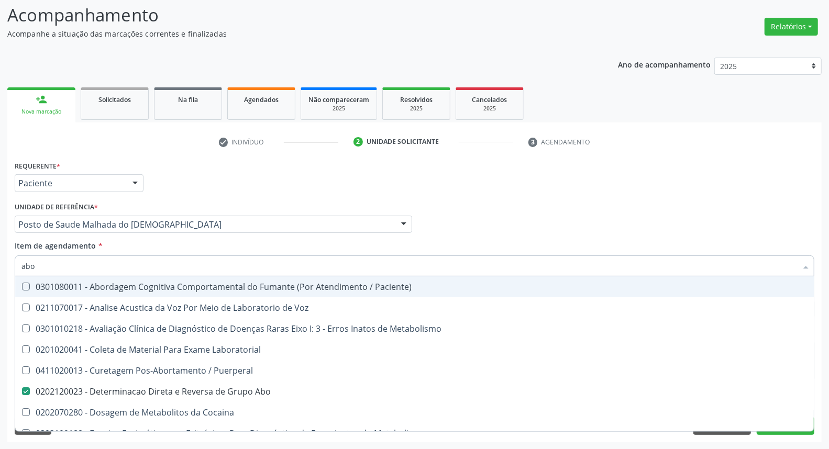
drag, startPoint x: 64, startPoint y: 268, endPoint x: 0, endPoint y: 263, distance: 64.6
click at [0, 265] on div "Acompanhamento Acompanhe a situação das marcações correntes e finalizadas Relat…" at bounding box center [414, 219] width 829 height 462
type input "c"
checkbox Abo "false"
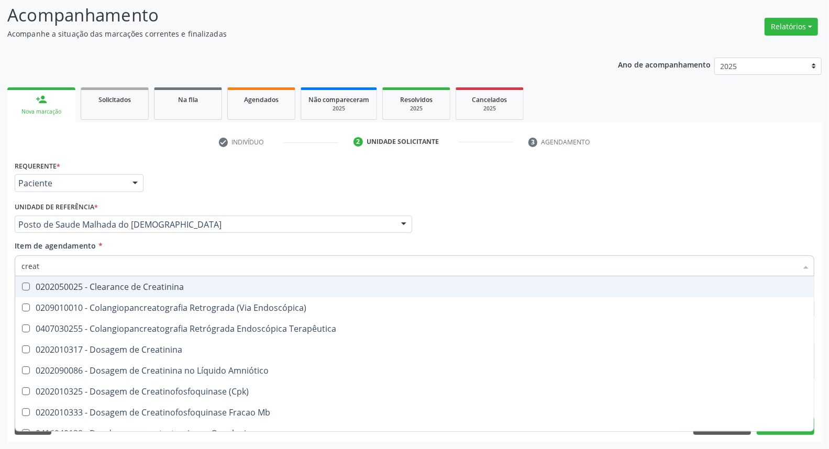
type input "creati"
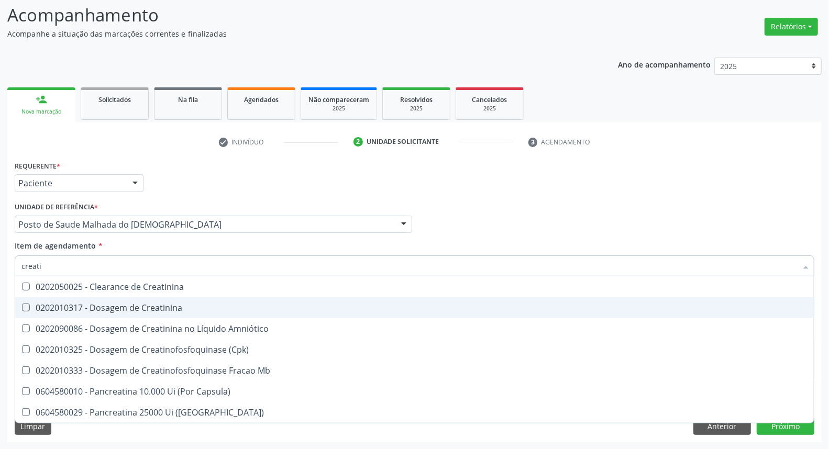
drag, startPoint x: 117, startPoint y: 306, endPoint x: 108, endPoint y: 279, distance: 29.2
click at [117, 304] on div "0202010317 - Dosagem de Creatinina" at bounding box center [414, 308] width 786 height 8
checkbox Creatinina "true"
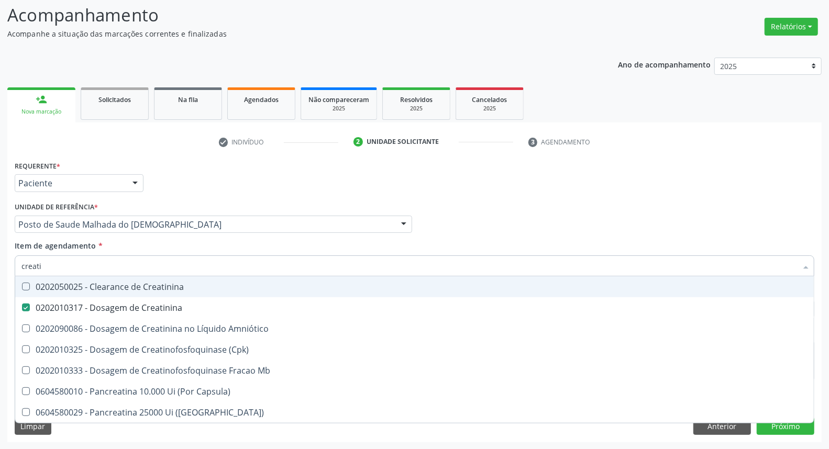
drag, startPoint x: 0, startPoint y: 253, endPoint x: 0, endPoint y: 238, distance: 14.7
click at [0, 239] on div "Acompanhamento Acompanhe a situação das marcações correntes e finalizadas Relat…" at bounding box center [414, 219] width 829 height 462
type input "ru"
checkbox Creatinina "false"
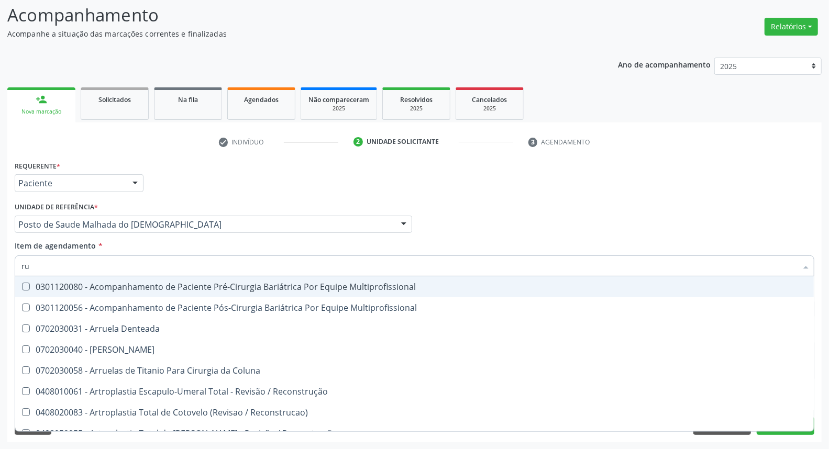
type input "r"
checkbox Abo "false"
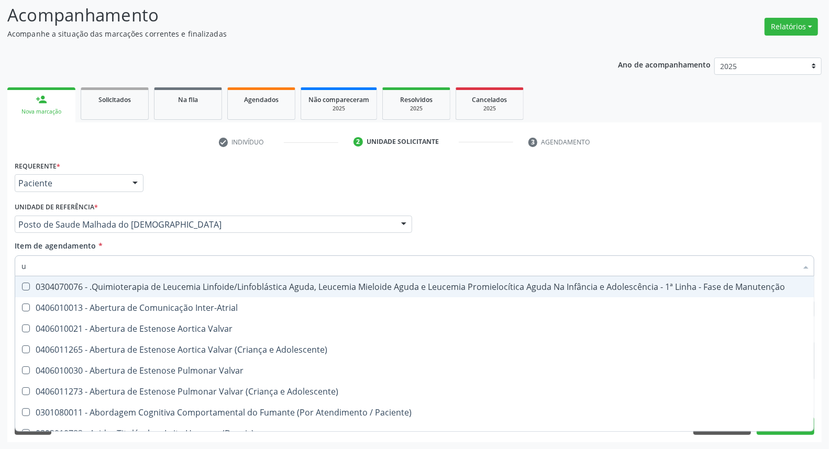
type input "ur"
checkbox B "true"
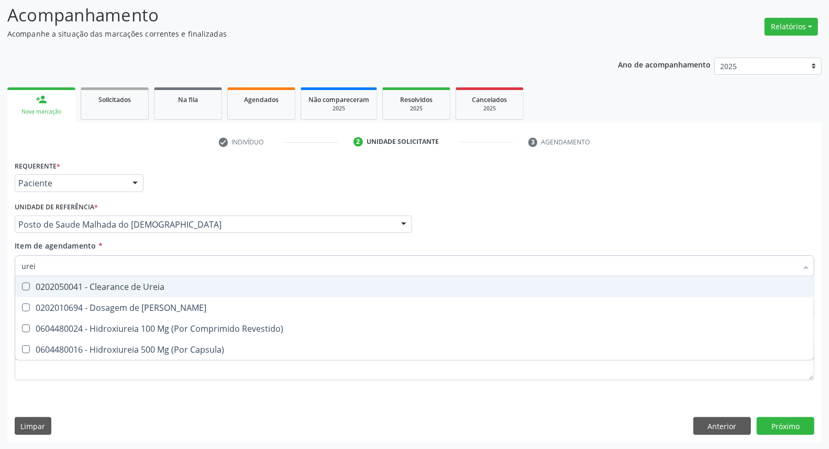
type input "ureia"
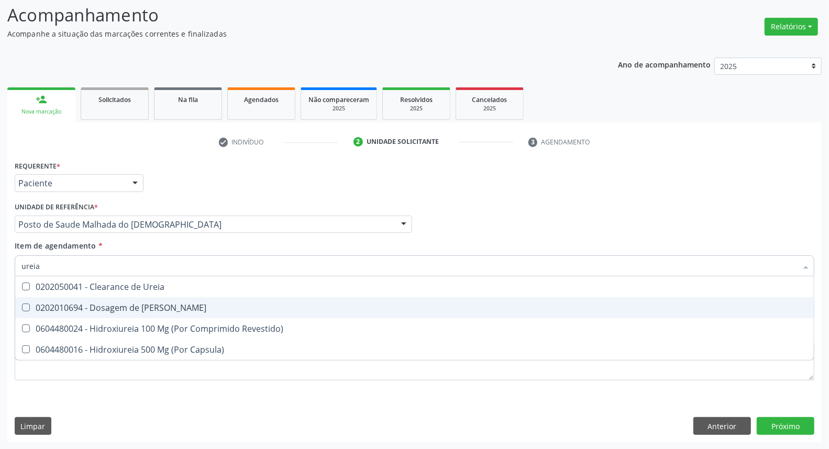
drag, startPoint x: 52, startPoint y: 306, endPoint x: 50, endPoint y: 272, distance: 33.6
click at [52, 304] on div "0202010694 - Dosagem de [PERSON_NAME]" at bounding box center [414, 308] width 786 height 8
checkbox Ureia "true"
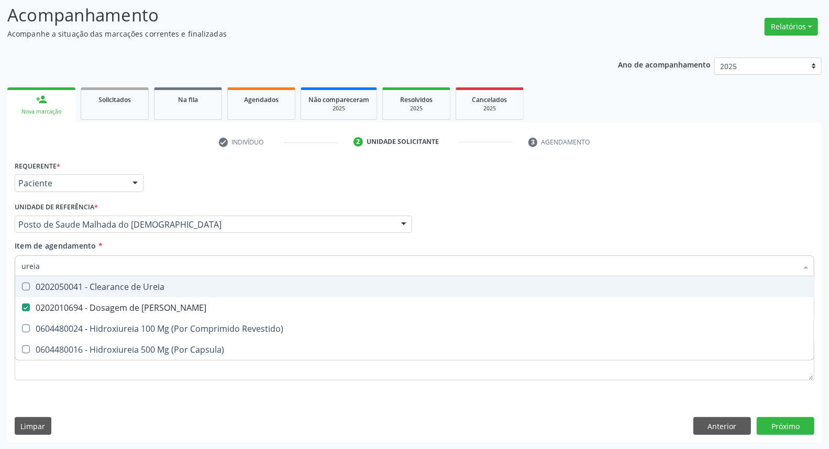
drag, startPoint x: 53, startPoint y: 262, endPoint x: 0, endPoint y: 244, distance: 55.8
click at [0, 244] on div "Acompanhamento Acompanhe a situação das marcações correntes e finalizadas Relat…" at bounding box center [414, 219] width 829 height 462
type input "co"
checkbox Ureia "false"
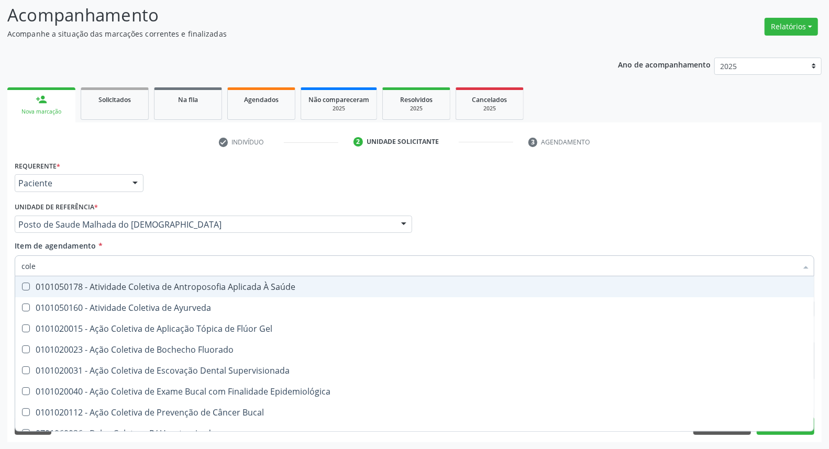
type input "coles"
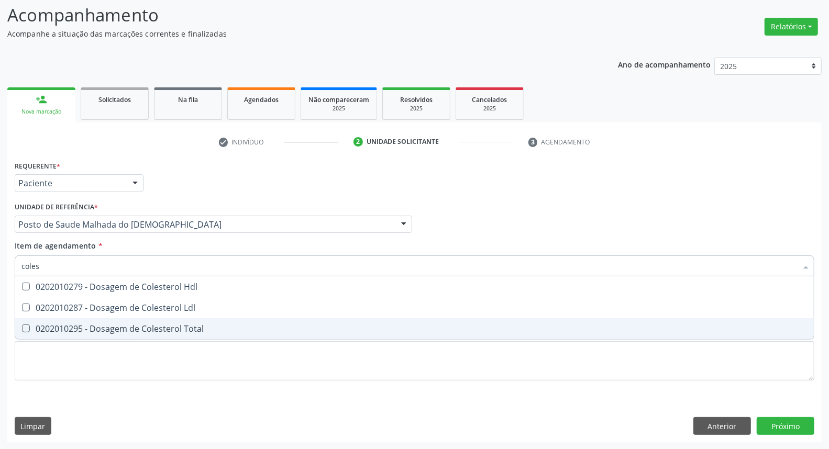
drag, startPoint x: 59, startPoint y: 332, endPoint x: 63, endPoint y: 313, distance: 19.2
click at [60, 325] on div "0202010295 - Dosagem de Colesterol Total" at bounding box center [414, 329] width 786 height 8
checkbox Total "true"
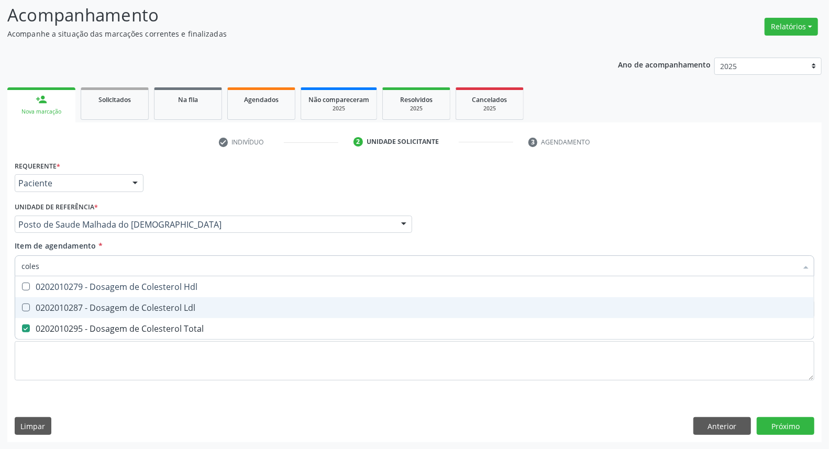
click at [63, 311] on span "0202010287 - Dosagem de Colesterol Ldl" at bounding box center [414, 308] width 799 height 21
checkbox Ldl "true"
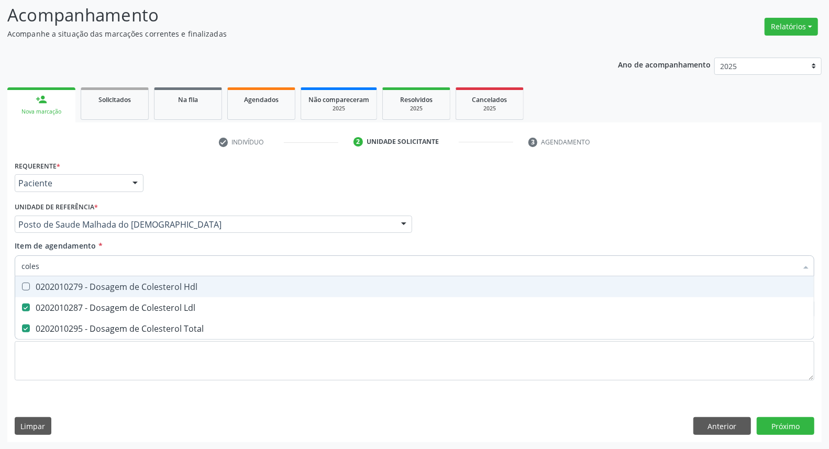
drag, startPoint x: 65, startPoint y: 286, endPoint x: 64, endPoint y: 273, distance: 12.6
click at [65, 285] on div "0202010279 - Dosagem de Colesterol Hdl" at bounding box center [414, 287] width 786 height 8
checkbox Hdl "true"
drag, startPoint x: 36, startPoint y: 268, endPoint x: 0, endPoint y: 242, distance: 44.2
click at [0, 242] on div "Acompanhamento Acompanhe a situação das marcações correntes e finalizadas Relat…" at bounding box center [414, 219] width 829 height 462
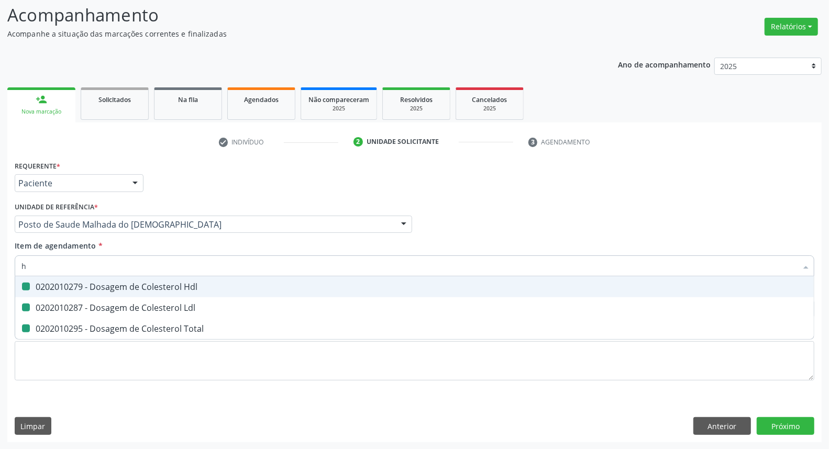
type input "he"
checkbox Hdl "false"
checkbox Ldl "false"
checkbox Total "false"
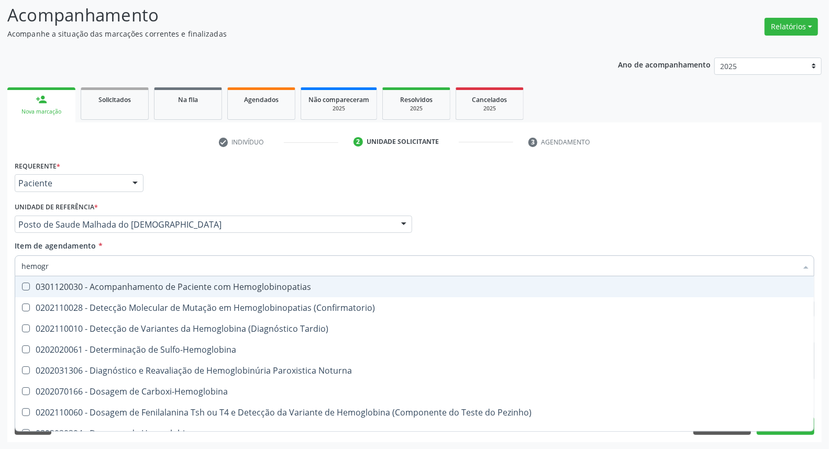
type input "hemogra"
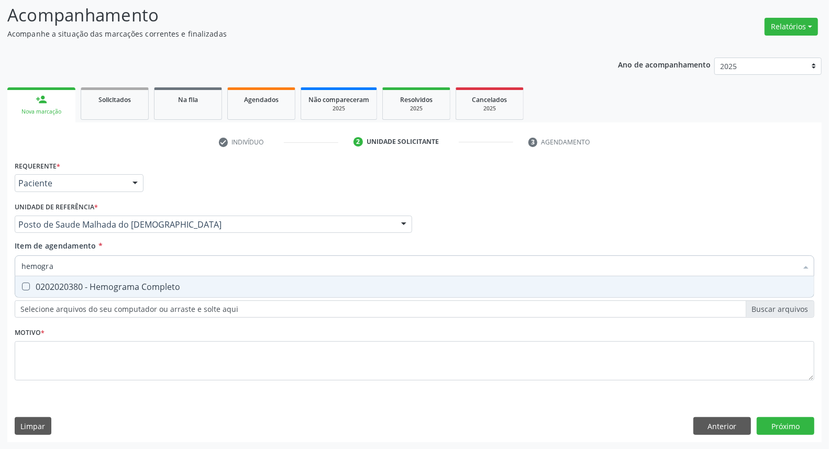
drag, startPoint x: 29, startPoint y: 289, endPoint x: 49, endPoint y: 275, distance: 24.7
click at [35, 284] on div "0202020380 - Hemograma Completo" at bounding box center [414, 287] width 786 height 8
checkbox Completo "true"
drag, startPoint x: 0, startPoint y: 259, endPoint x: 0, endPoint y: 250, distance: 8.4
click at [0, 251] on div "Acompanhamento Acompanhe a situação das marcações correntes e finalizadas Relat…" at bounding box center [414, 219] width 829 height 462
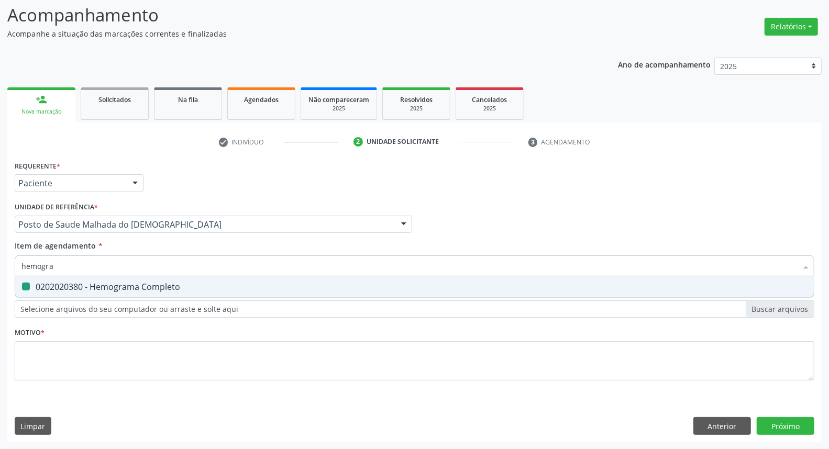
type input "p"
checkbox Completo "false"
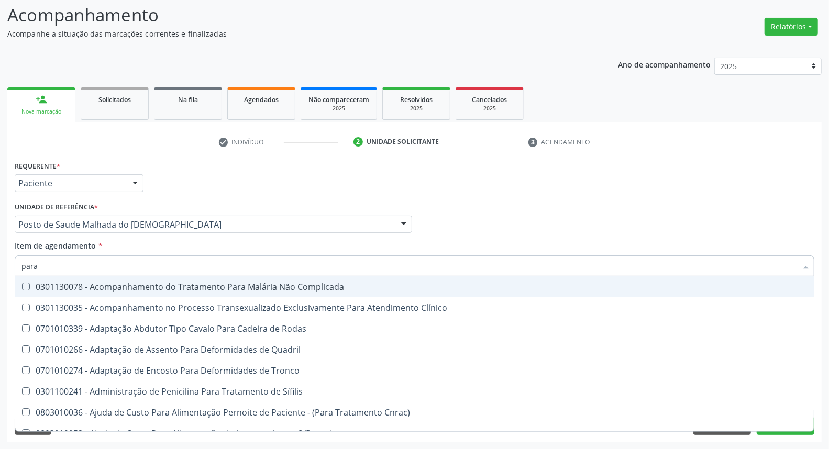
type input "paras"
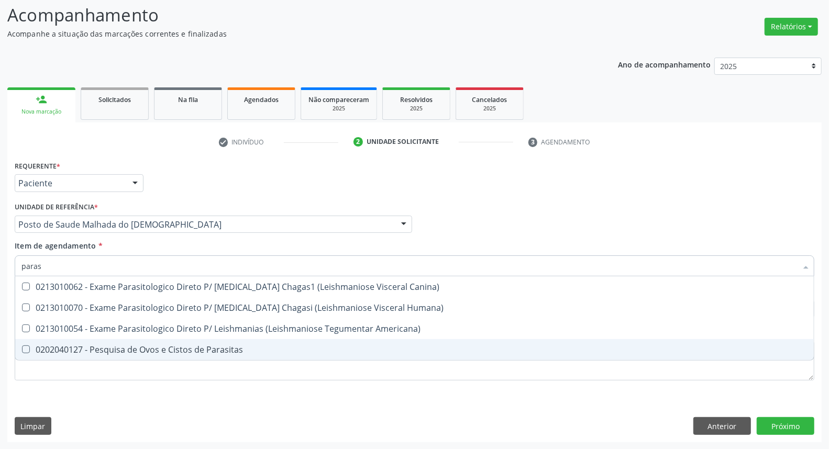
drag, startPoint x: 38, startPoint y: 345, endPoint x: 43, endPoint y: 314, distance: 30.8
click at [38, 336] on ul "Desfazer seleção 0213010062 - Exame Parasitologico Direto P/ Leishmania Chagas1…" at bounding box center [414, 319] width 799 height 84
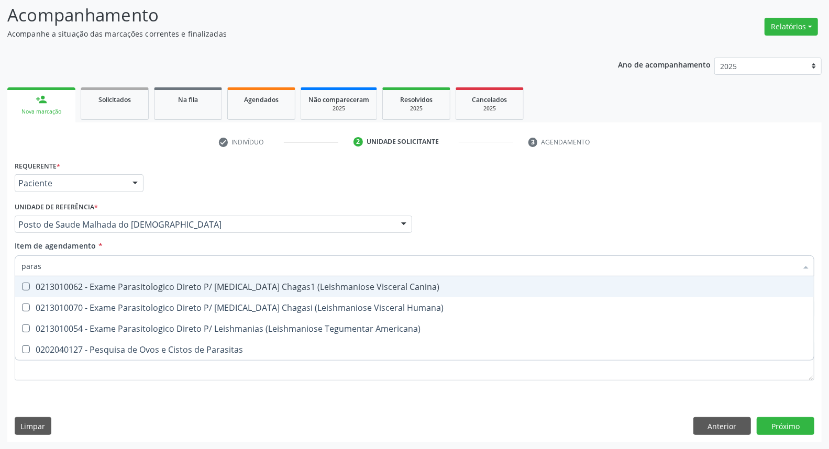
drag, startPoint x: 0, startPoint y: 250, endPoint x: 0, endPoint y: 229, distance: 20.4
click at [0, 228] on div "Acompanhamento Acompanhe a situação das marcações correntes e finalizadas Relat…" at bounding box center [414, 219] width 829 height 462
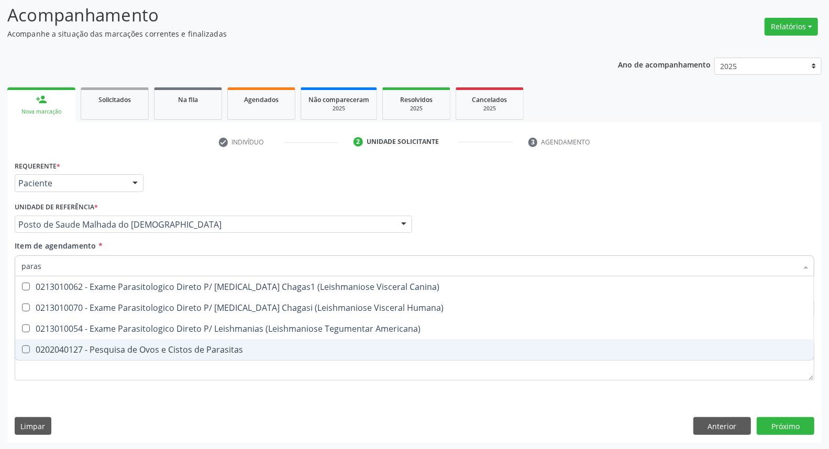
click at [77, 341] on span "0202040127 - Pesquisa de Ovos e Cistos de Parasitas" at bounding box center [414, 349] width 799 height 21
checkbox Parasitas "true"
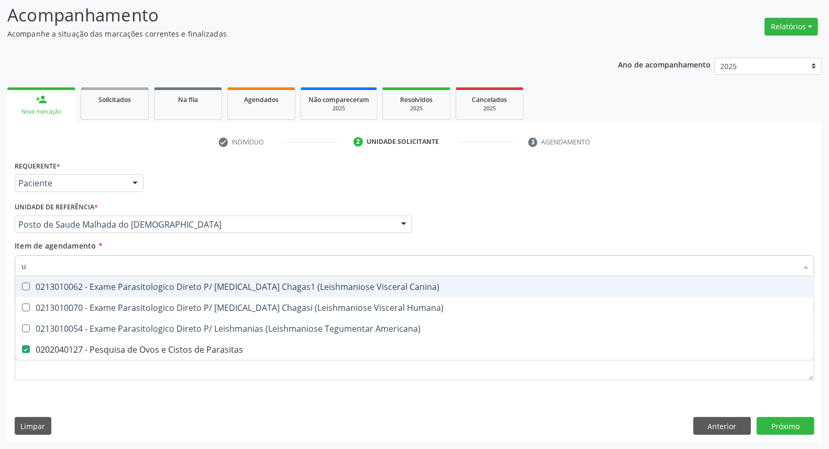
type input "ur"
checkbox Parasitas "false"
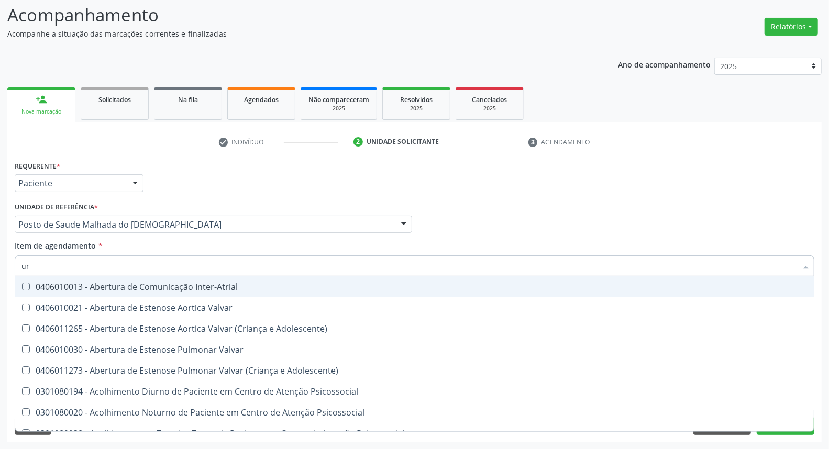
type input "uri"
checkbox B "true"
drag, startPoint x: 46, startPoint y: 286, endPoint x: 49, endPoint y: 280, distance: 6.6
click at [46, 286] on div "0202050017 - Analise de Caracteres Fisicos, Elementos e Sedimento da Urina" at bounding box center [414, 287] width 786 height 8
checkbox Urina "true"
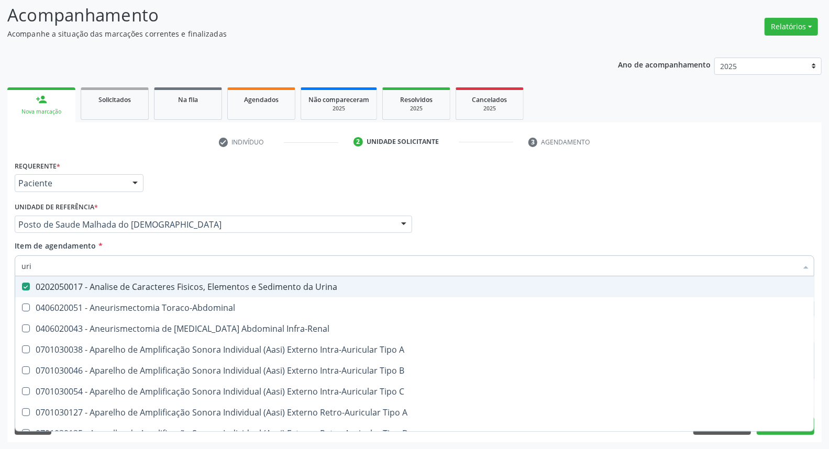
click at [332, 183] on div "Requerente * Paciente Médico(a) Enfermeiro(a) Paciente Nenhum resultado encontr…" at bounding box center [414, 178] width 805 height 41
checkbox Toraco-Abdominal "true"
checkbox Infra-Renal "true"
checkbox A "true"
checkbox B "true"
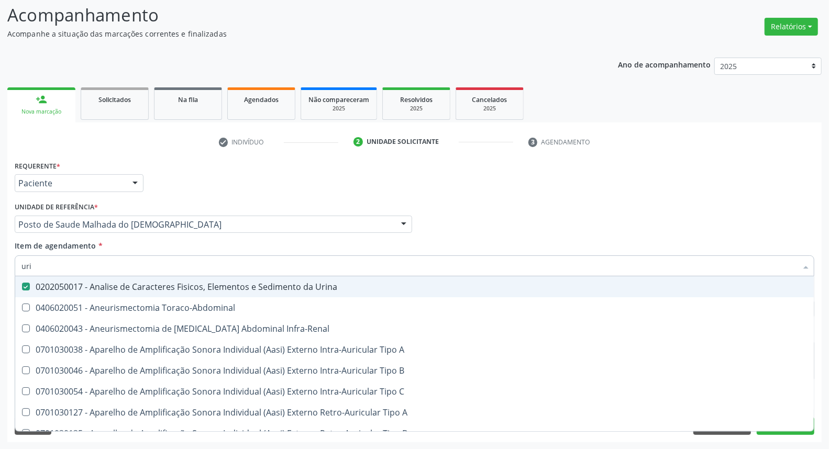
checkbox C "true"
checkbox A "true"
checkbox B "true"
checkbox C "true"
checkbox A "true"
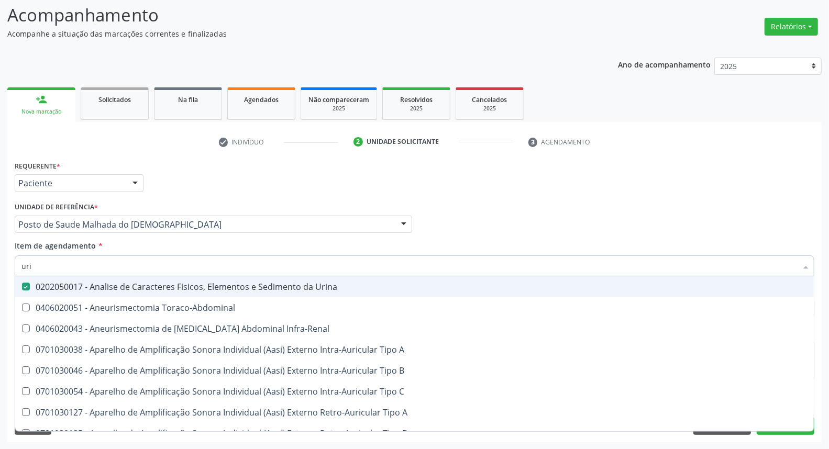
checkbox Auricular "true"
checkbox Cama "true"
checkbox Urico "false"
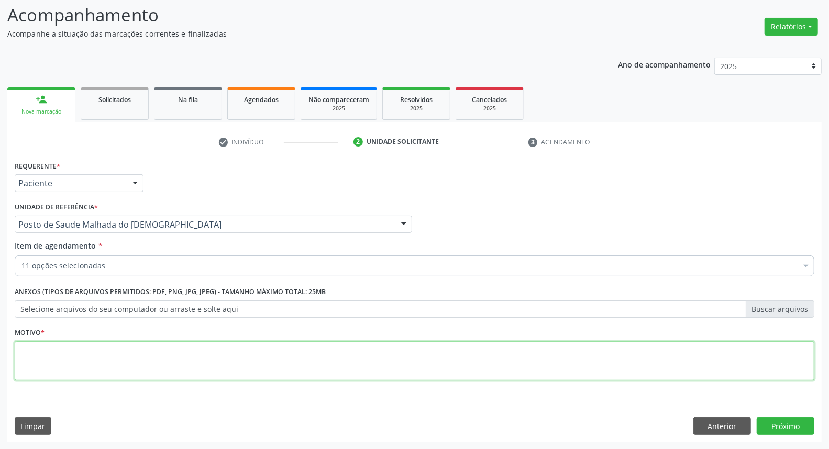
click at [445, 366] on textarea at bounding box center [415, 362] width 800 height 40
type textarea "*"
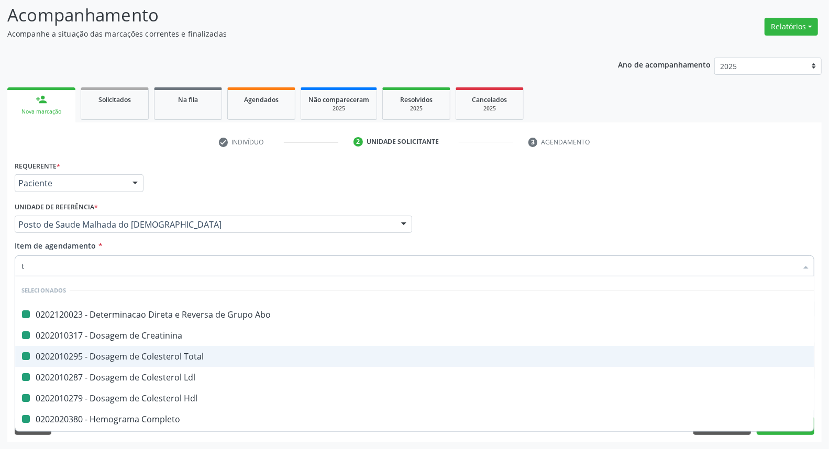
type input "ts"
checkbox Abo "false"
checkbox Creatinina "false"
checkbox Total "false"
checkbox Ldl "false"
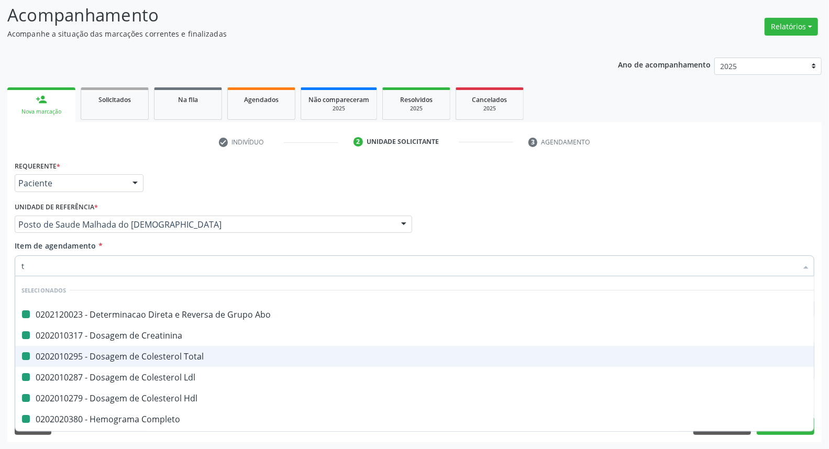
checkbox Hdl "false"
checkbox Completo "false"
checkbox Parasitas "false"
checkbox Urina "false"
checkbox Manutenção "false"
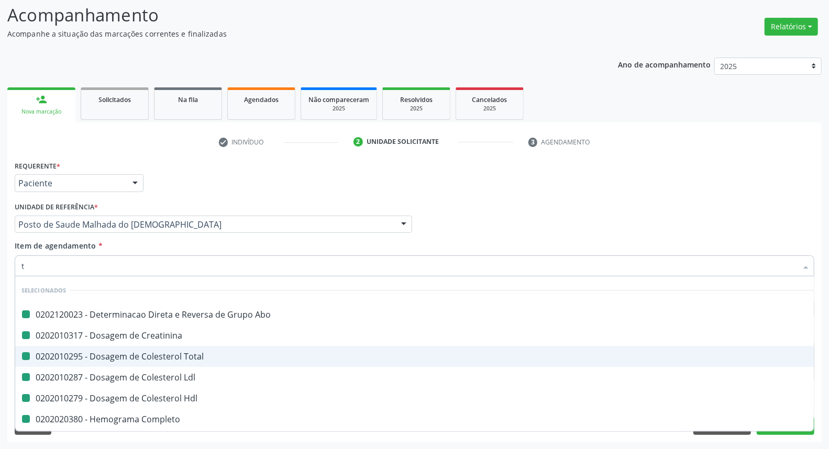
checkbox Preenchida\) "false"
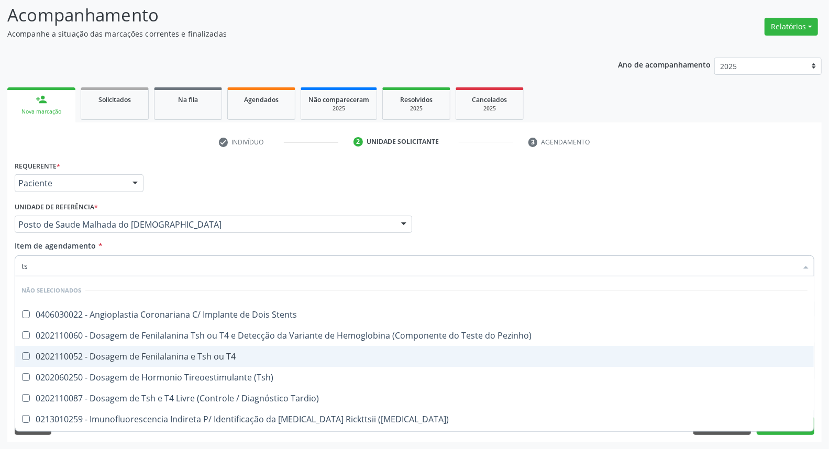
type input "tsh"
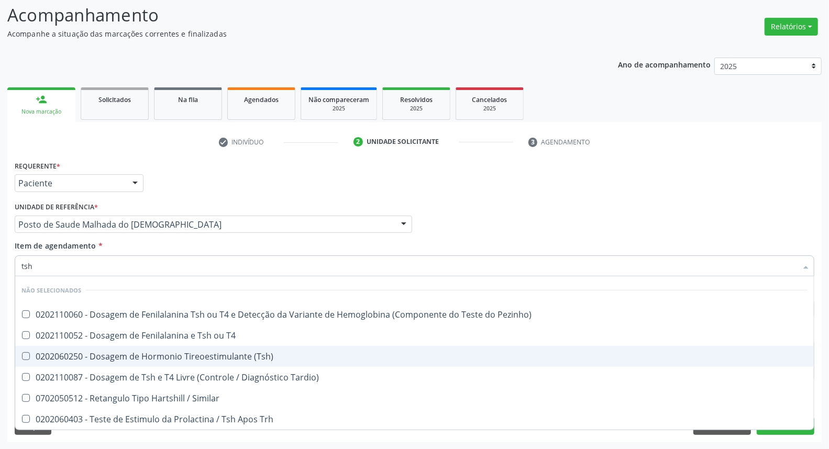
drag, startPoint x: 220, startPoint y: 354, endPoint x: 215, endPoint y: 352, distance: 5.6
click at [215, 354] on div "0202060250 - Dosagem de Hormonio Tireoestimulante (Tsh)" at bounding box center [414, 357] width 786 height 8
checkbox \(Tsh\) "true"
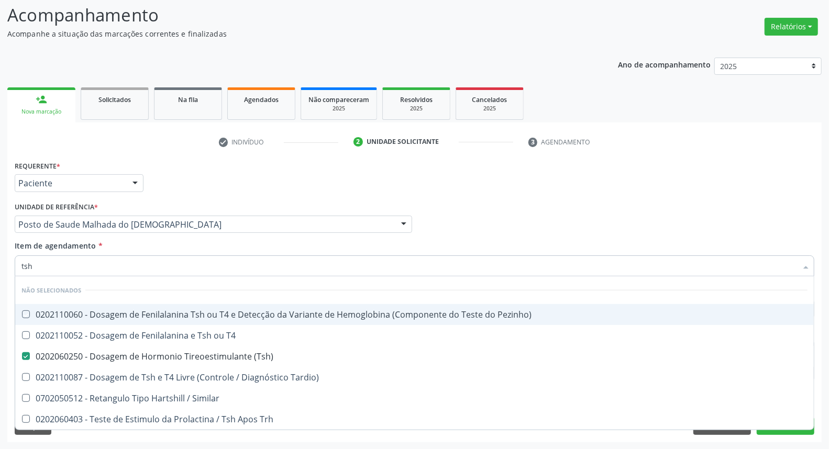
click at [552, 239] on div "Médico Solicitante Por favor, selecione a Unidade de Atendimento primeiro Nenhu…" at bounding box center [414, 220] width 805 height 41
checkbox Pezinho\) "true"
checkbox T4 "true"
checkbox Tardio\) "true"
checkbox Similar "true"
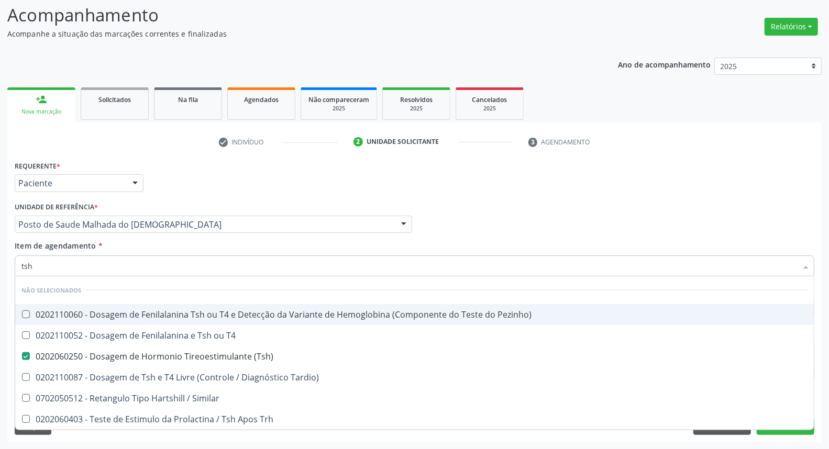
checkbox Trh "true"
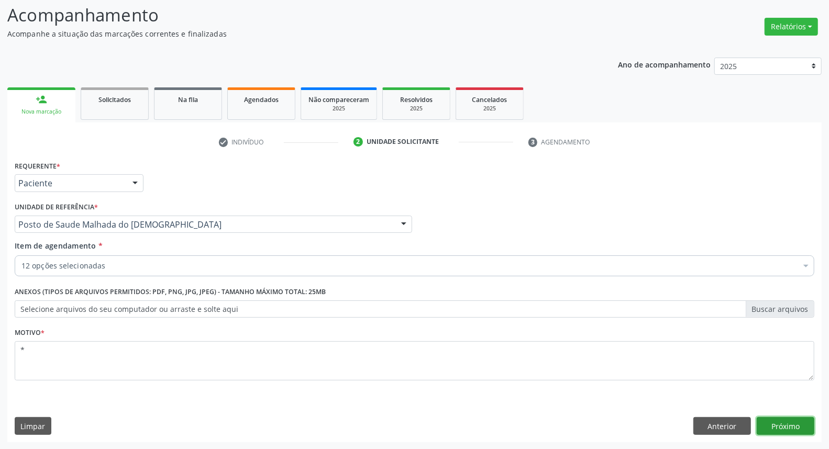
click at [788, 421] on button "Próximo" at bounding box center [786, 427] width 58 height 18
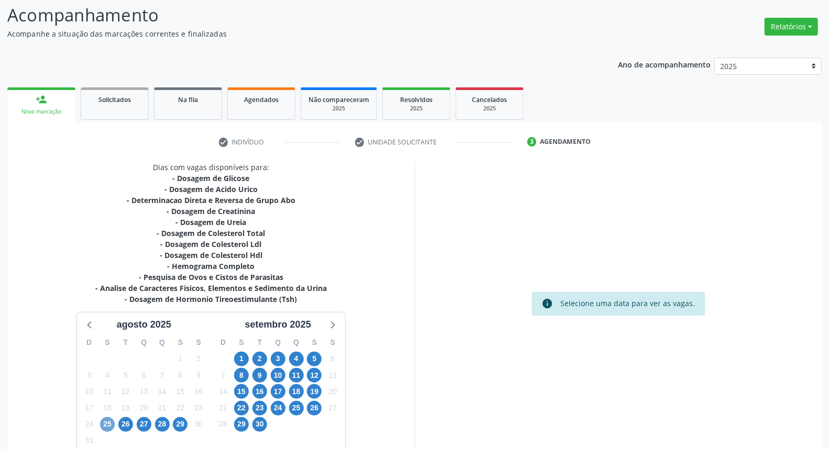
click at [108, 426] on span "25" at bounding box center [107, 425] width 15 height 15
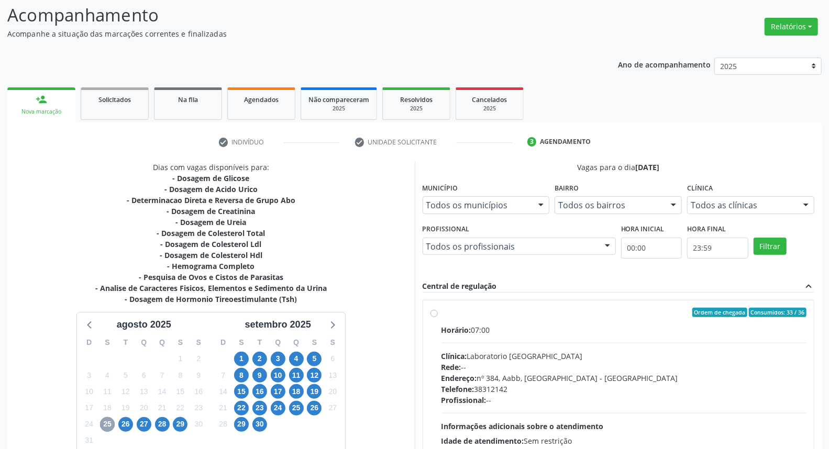
scroll to position [157, 0]
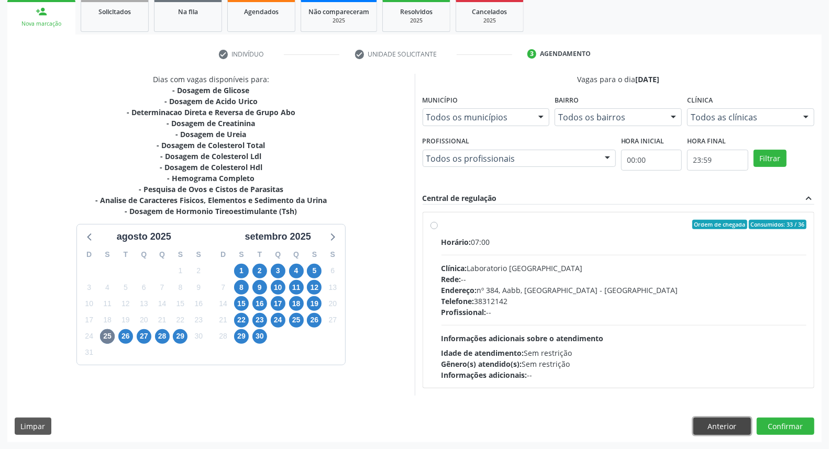
drag, startPoint x: 725, startPoint y: 430, endPoint x: 692, endPoint y: 423, distance: 33.7
click at [724, 429] on button "Anterior" at bounding box center [723, 427] width 58 height 18
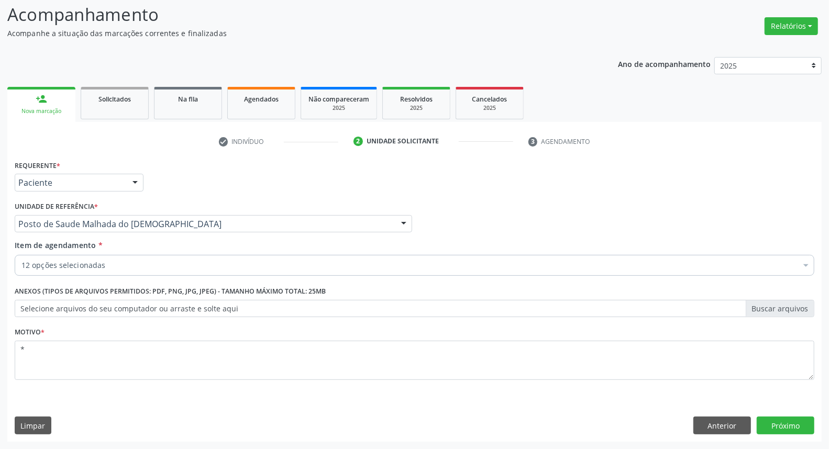
scroll to position [69, 0]
click at [130, 258] on div "12 opções selecionadas" at bounding box center [415, 266] width 800 height 21
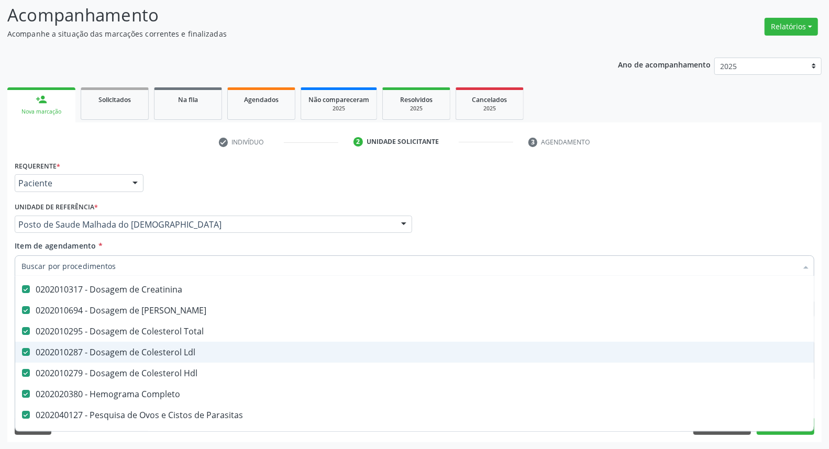
scroll to position [233, 0]
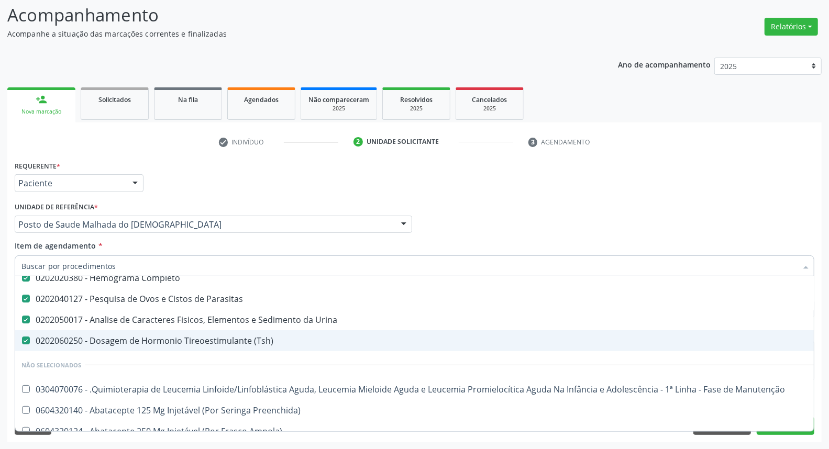
click at [100, 346] on span "0202060250 - Dosagem de Hormonio Tireoestimulante (Tsh)" at bounding box center [429, 341] width 828 height 21
checkbox \(Tsh\) "false"
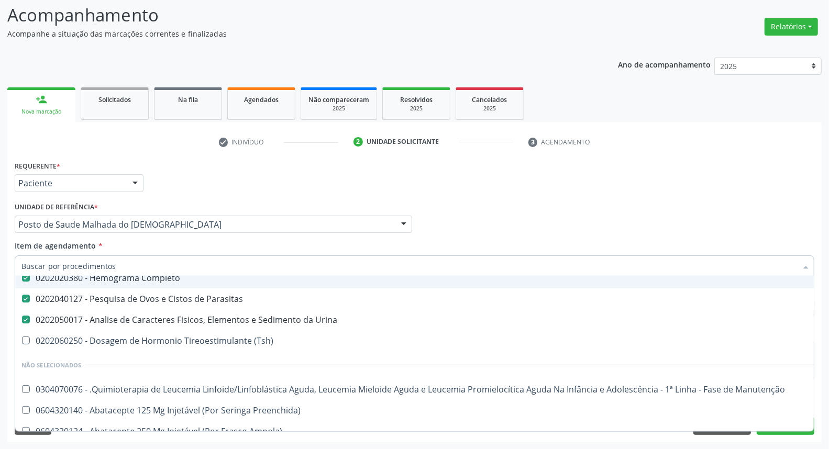
click at [521, 205] on div "Médico Solicitante Por favor, selecione a Unidade de Atendimento primeiro Nenhu…" at bounding box center [414, 220] width 805 height 41
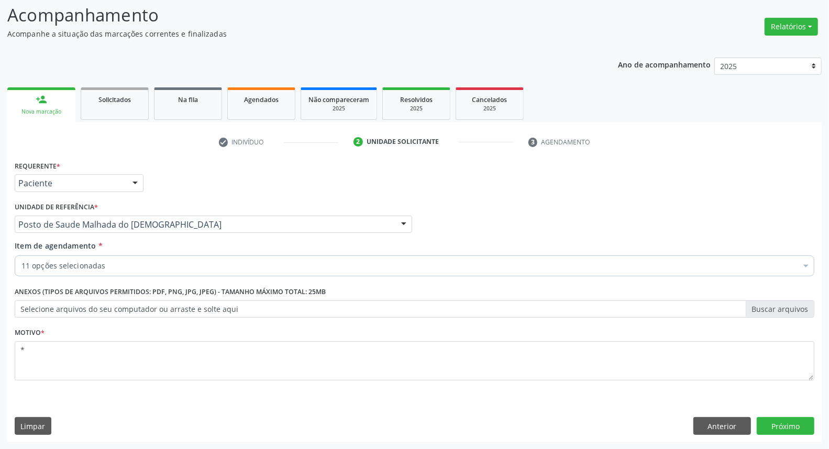
scroll to position [0, 0]
click at [781, 423] on button "Próximo" at bounding box center [786, 427] width 58 height 18
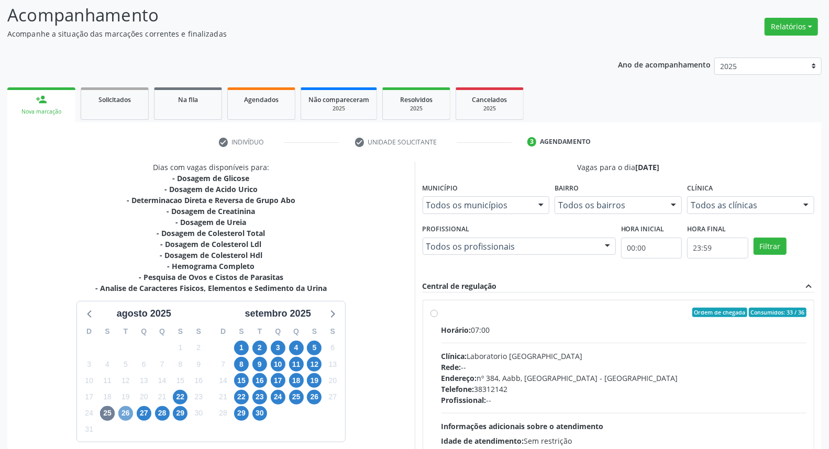
click at [123, 412] on span "26" at bounding box center [125, 414] width 15 height 15
click at [107, 416] on span "25" at bounding box center [107, 414] width 15 height 15
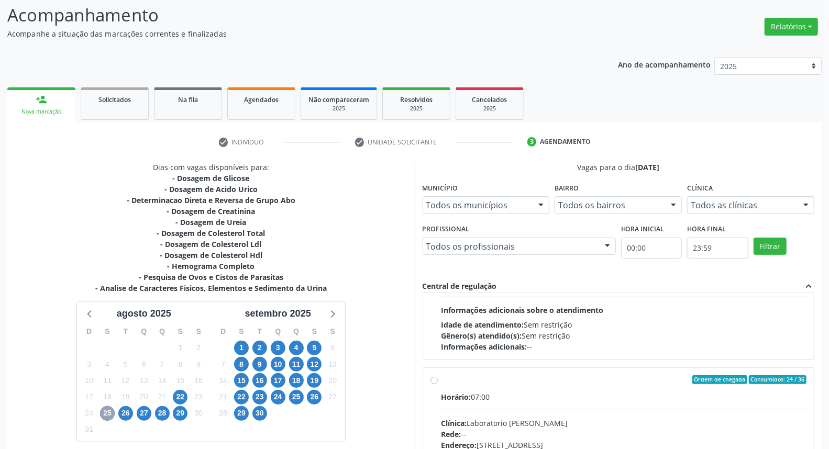
scroll to position [165, 0]
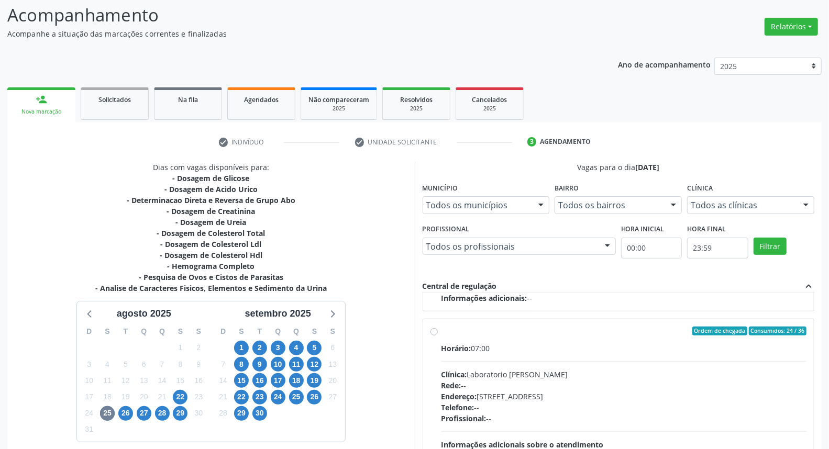
click at [430, 381] on div "Ordem de chegada Consumidos: 24 / 36 Horário: 07:00 Clínica: Laboratorio Jose P…" at bounding box center [618, 407] width 391 height 175
radio input "true"
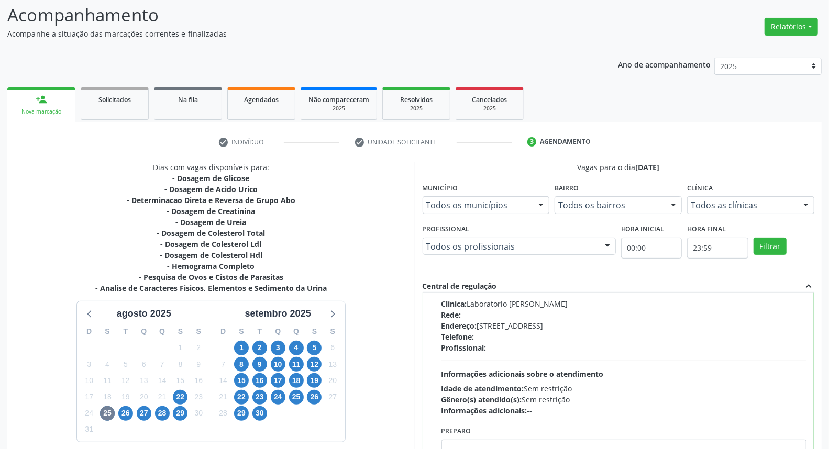
scroll to position [175, 0]
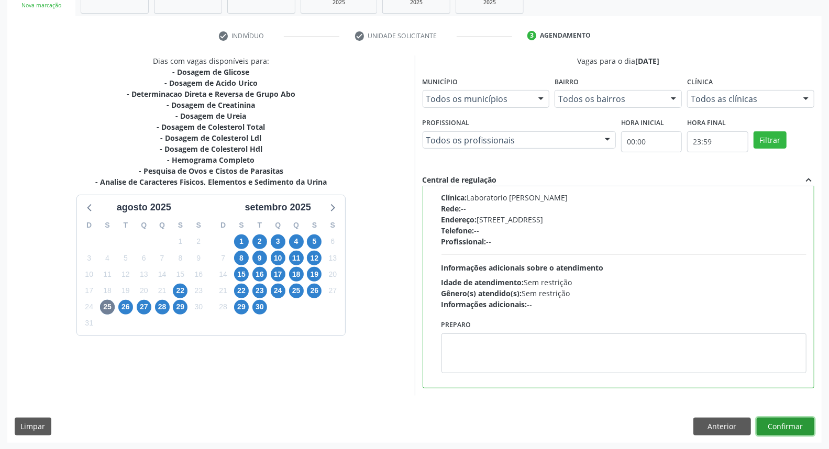
click at [804, 423] on button "Confirmar" at bounding box center [786, 427] width 58 height 18
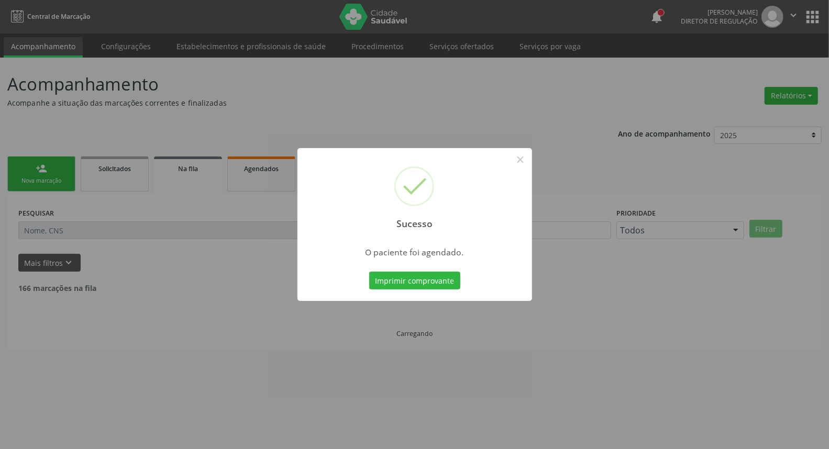
scroll to position [0, 0]
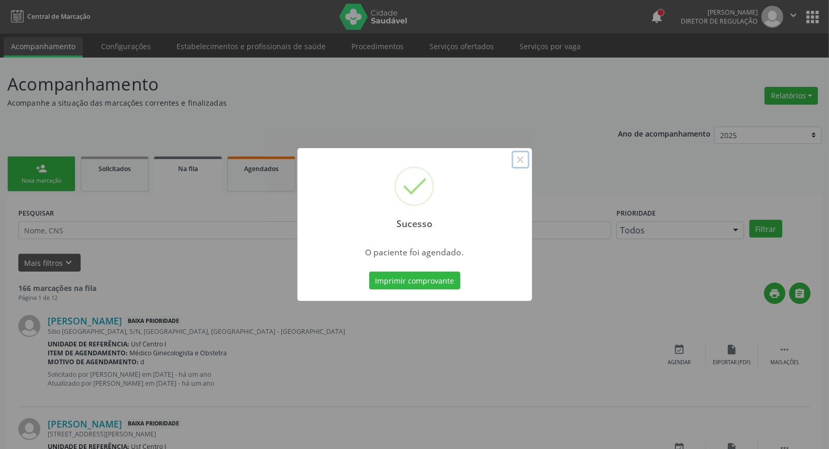
drag, startPoint x: 519, startPoint y: 164, endPoint x: 464, endPoint y: 170, distance: 55.9
click at [517, 165] on button "×" at bounding box center [521, 160] width 18 height 18
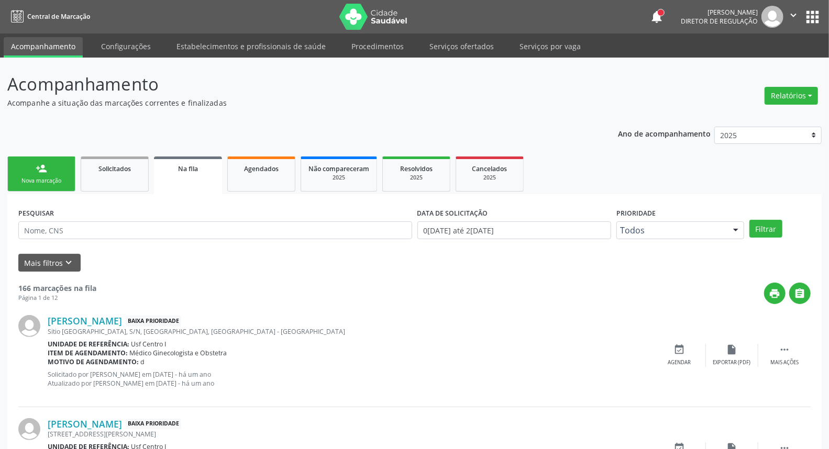
click at [20, 168] on link "person_add Nova marcação" at bounding box center [41, 174] width 68 height 35
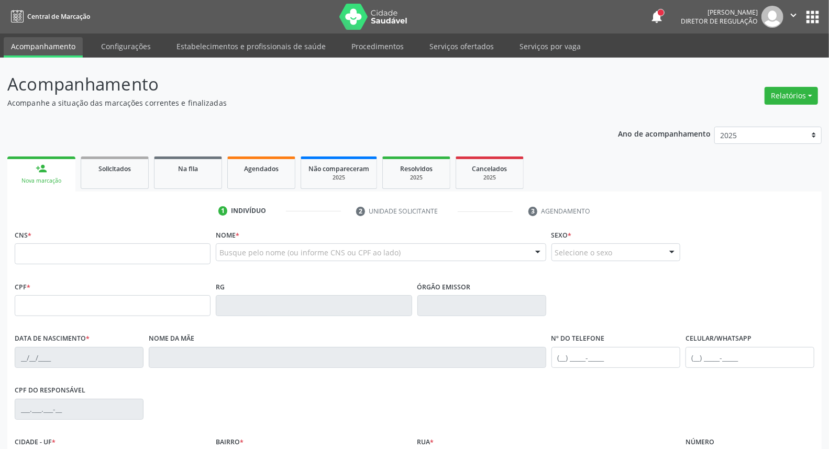
click at [29, 175] on link "person_add Nova marcação" at bounding box center [41, 174] width 68 height 35
click at [37, 254] on input "text" at bounding box center [113, 254] width 196 height 21
paste input "708 2021 5315 0548"
type input "708 2021 5315 0548"
type input "087.810.864-58"
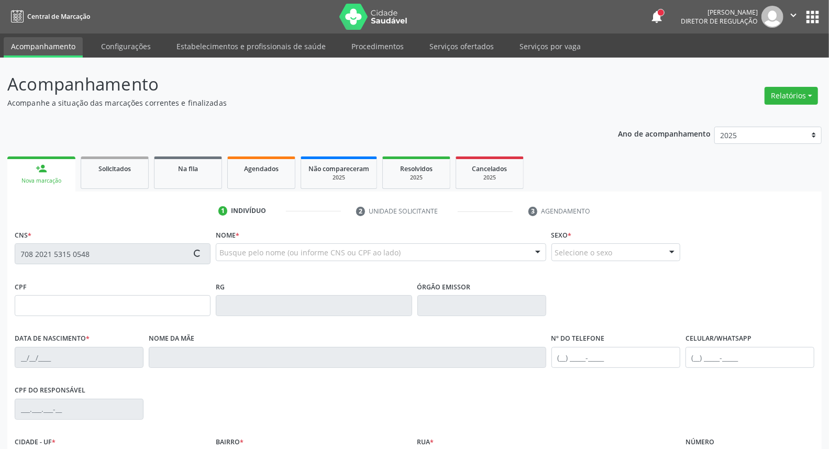
type input "06/04/1985"
type input "Elita Cordeiro da Silva"
type input "[PHONE_NUMBER]"
type input "32"
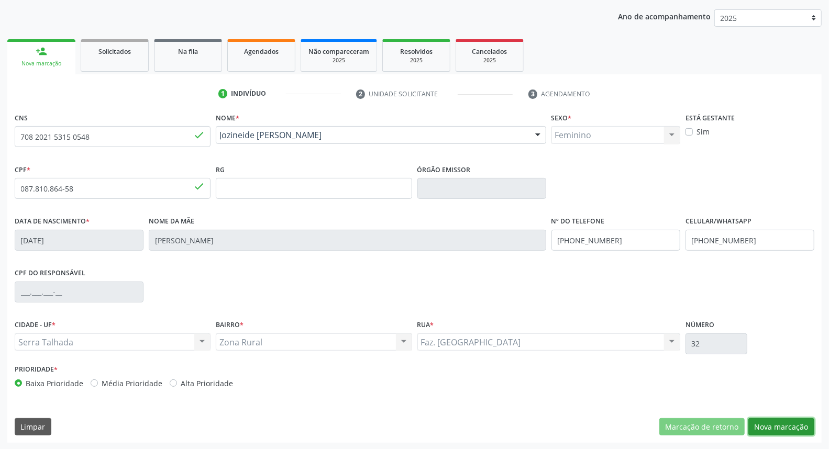
click at [799, 425] on button "Nova marcação" at bounding box center [782, 428] width 66 height 18
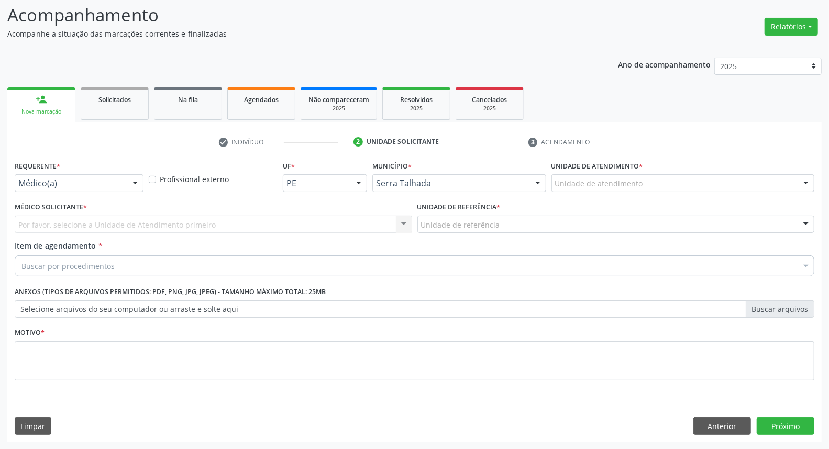
click at [128, 173] on div "Requerente * Médico(a) Médico(a) Enfermeiro(a) Paciente Nenhum resultado encont…" at bounding box center [79, 175] width 129 height 34
click at [128, 175] on div "Médico(a) Médico(a) Enfermeiro(a) Paciente Nenhum resultado encontrado para: " …" at bounding box center [79, 183] width 129 height 18
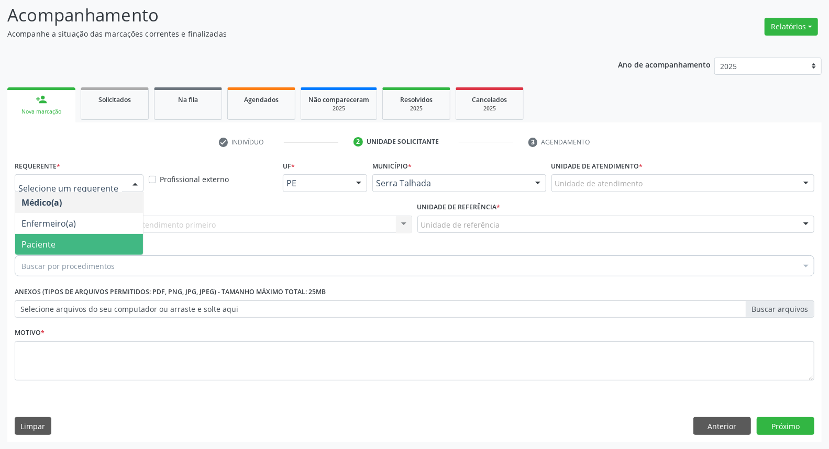
click at [81, 248] on span "Paciente" at bounding box center [79, 244] width 128 height 21
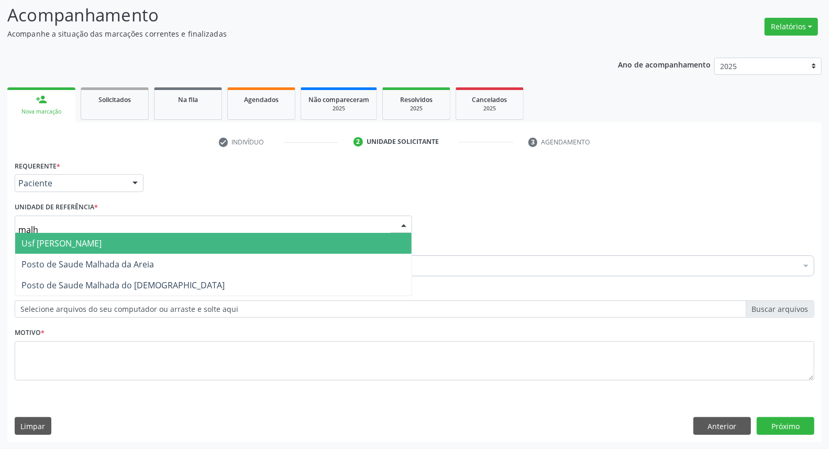
type input "malha"
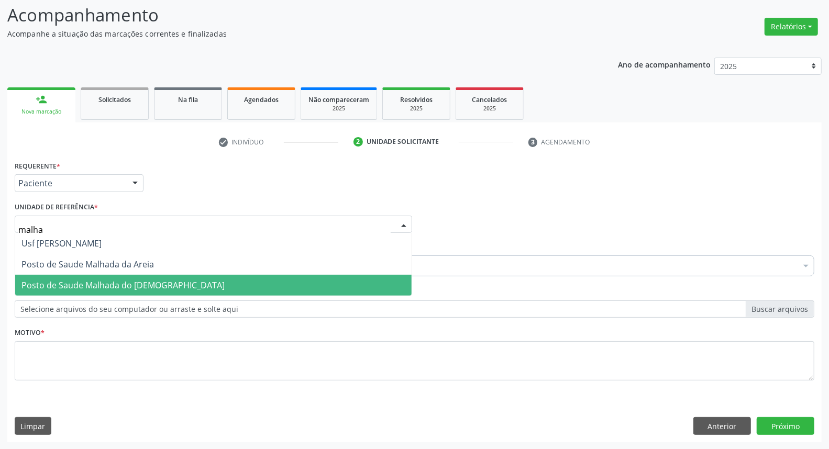
click at [96, 289] on span "Posto de Saude Malhada do [DEMOGRAPHIC_DATA]" at bounding box center [122, 286] width 203 height 12
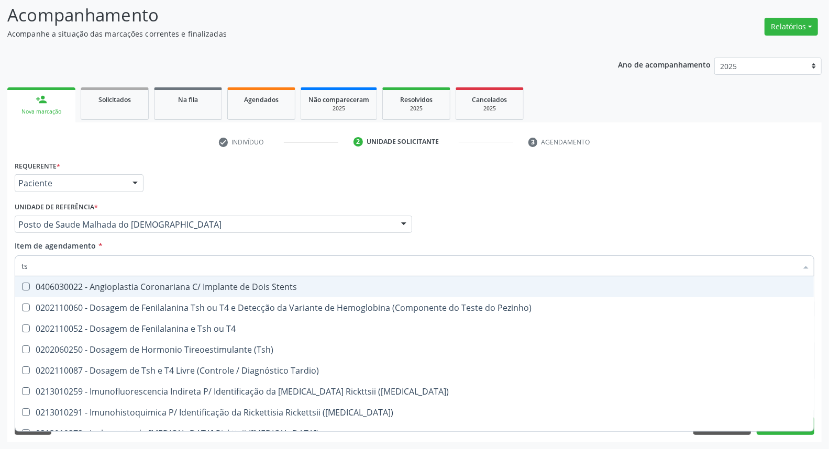
type input "tsh"
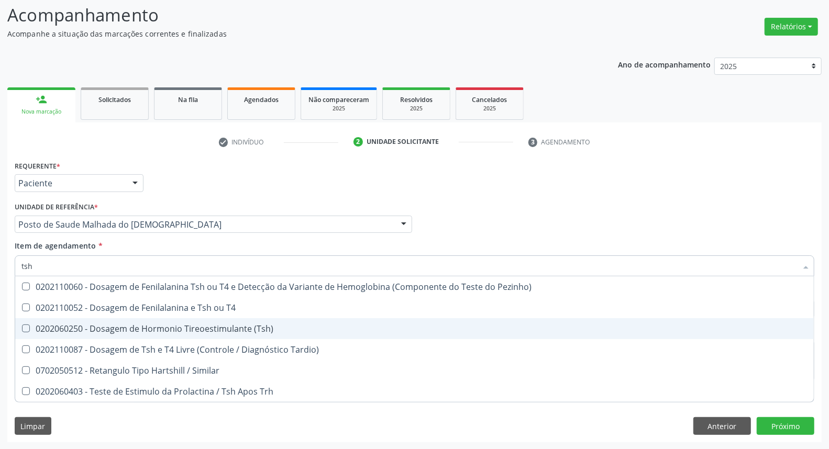
click at [75, 333] on span "0202060250 - Dosagem de Hormonio Tireoestimulante (Tsh)" at bounding box center [414, 329] width 799 height 21
checkbox \(Tsh\) "true"
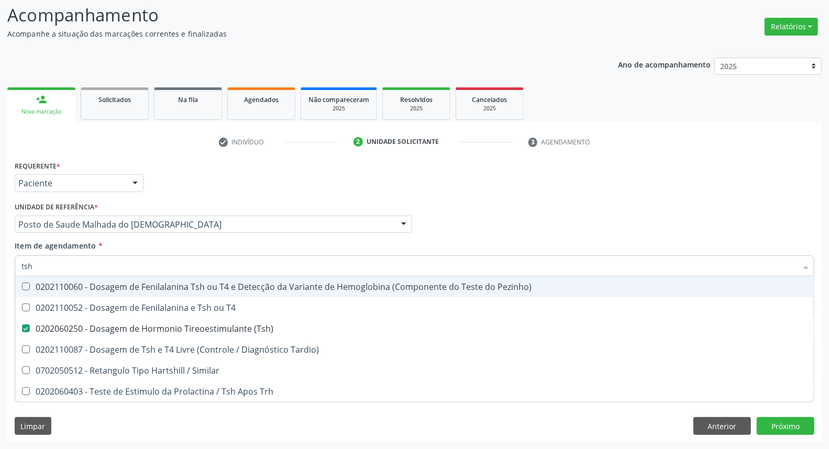
click at [252, 184] on div "Requerente * Paciente Médico(a) Enfermeiro(a) Paciente Nenhum resultado encontr…" at bounding box center [414, 178] width 805 height 41
checkbox T4 "true"
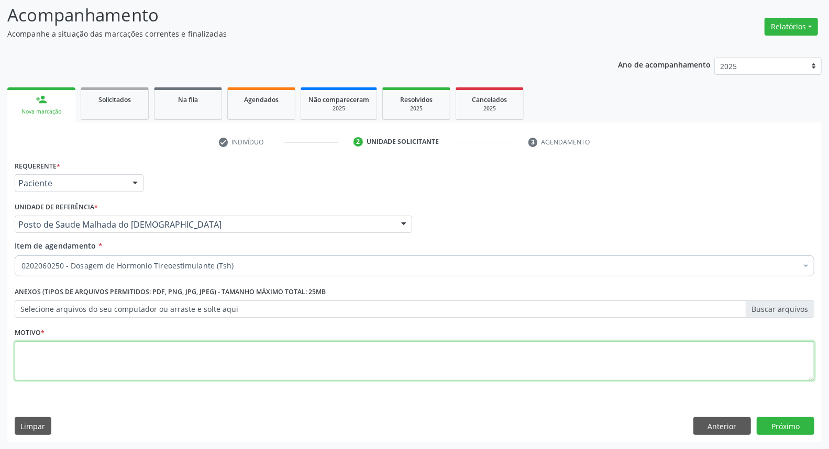
click at [168, 356] on textarea at bounding box center [415, 362] width 800 height 40
type textarea "/"
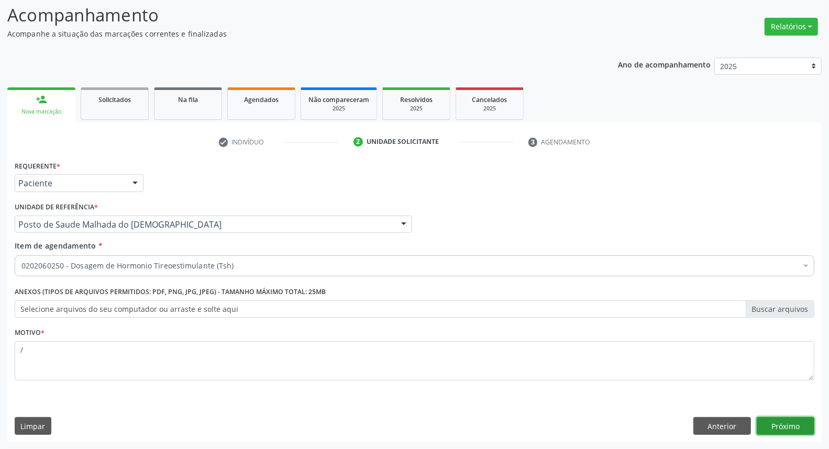
click at [800, 426] on button "Próximo" at bounding box center [786, 427] width 58 height 18
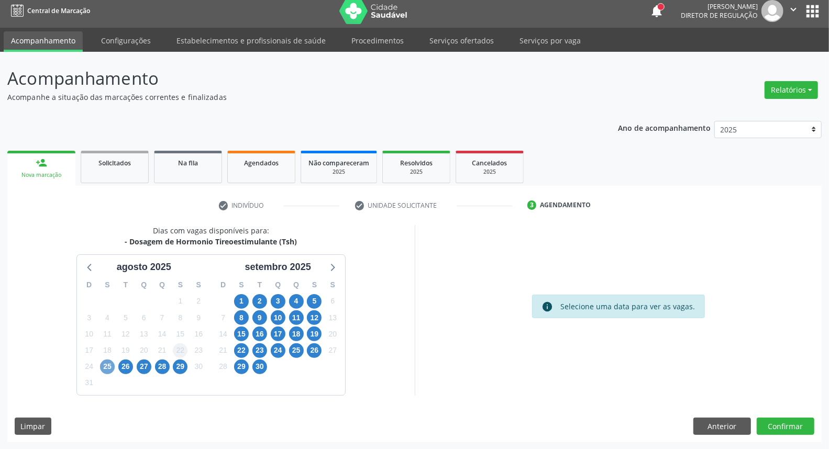
drag, startPoint x: 107, startPoint y: 366, endPoint x: 181, endPoint y: 349, distance: 76.3
click at [107, 366] on span "25" at bounding box center [107, 367] width 15 height 15
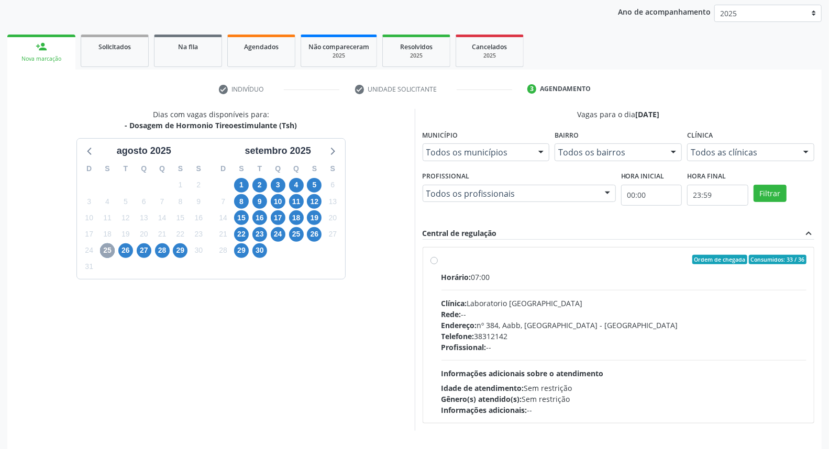
scroll to position [157, 0]
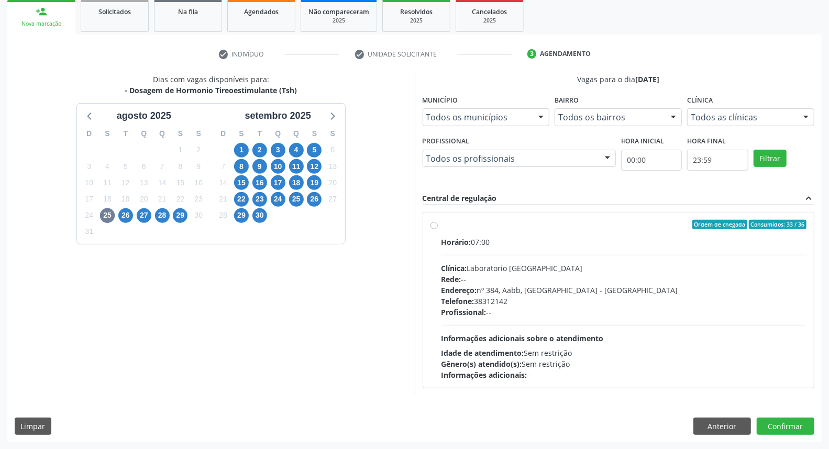
click at [432, 219] on div "Ordem de chegada Consumidos: 33 / 36 Horário: 07:00 Clínica: Laboratorio Sao Fr…" at bounding box center [618, 300] width 391 height 175
radio input "true"
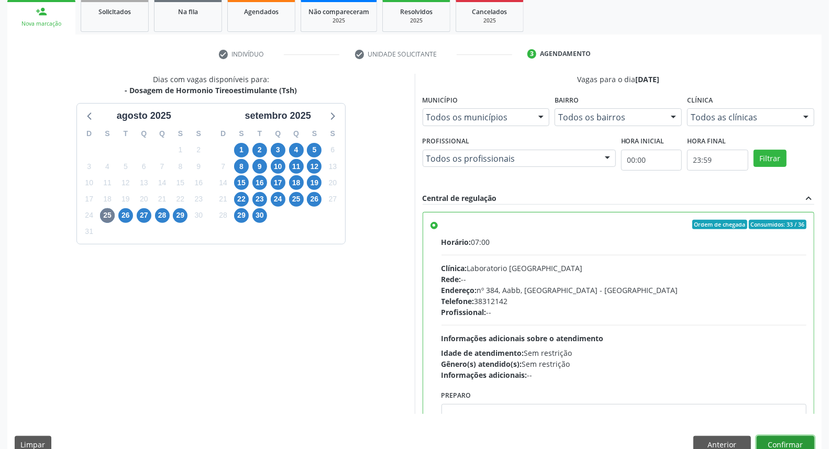
click at [779, 441] on button "Confirmar" at bounding box center [786, 445] width 58 height 18
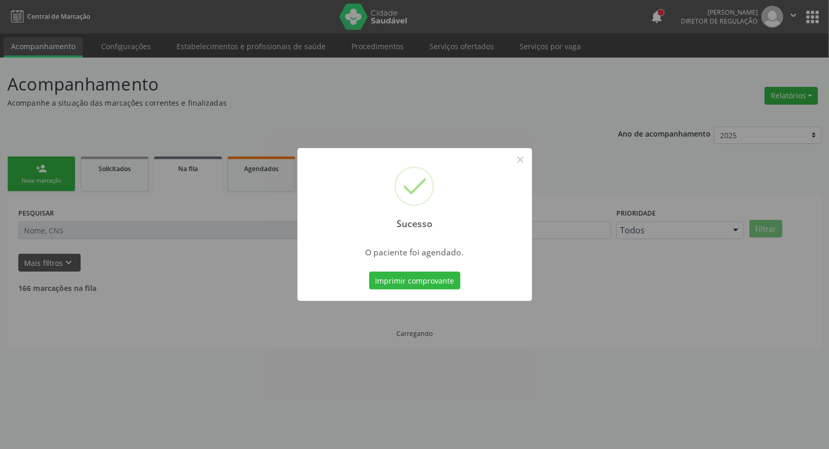
scroll to position [0, 0]
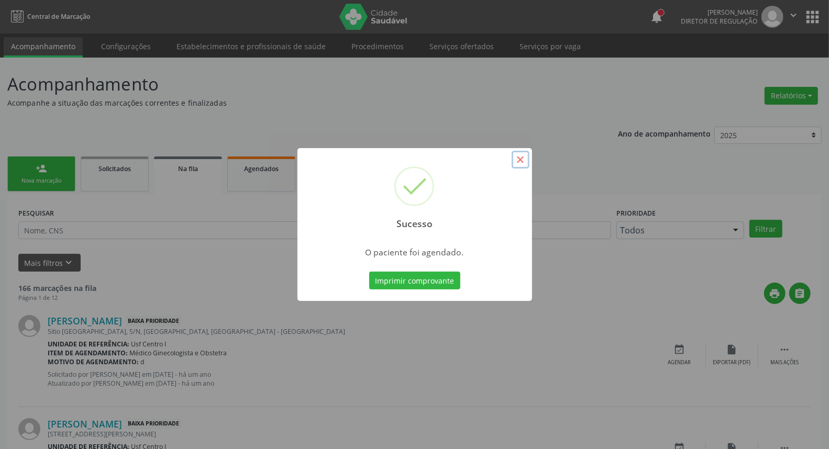
drag, startPoint x: 519, startPoint y: 163, endPoint x: 503, endPoint y: 163, distance: 16.2
click at [515, 163] on button "×" at bounding box center [521, 160] width 18 height 18
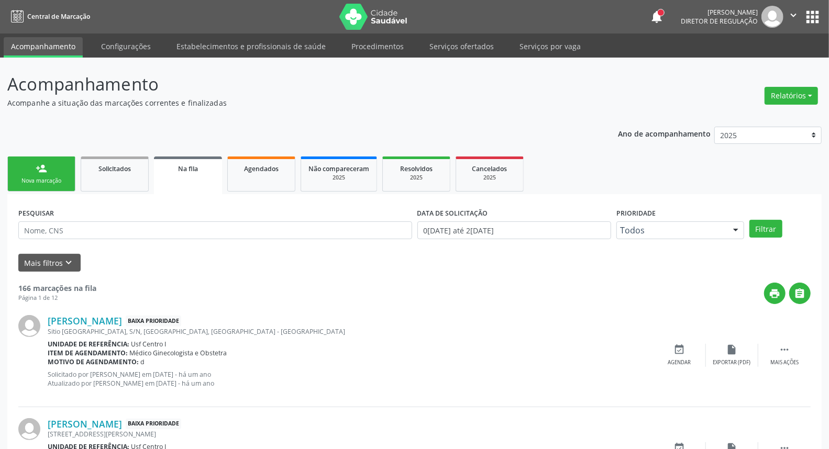
click at [44, 179] on div "Nova marcação" at bounding box center [41, 181] width 52 height 8
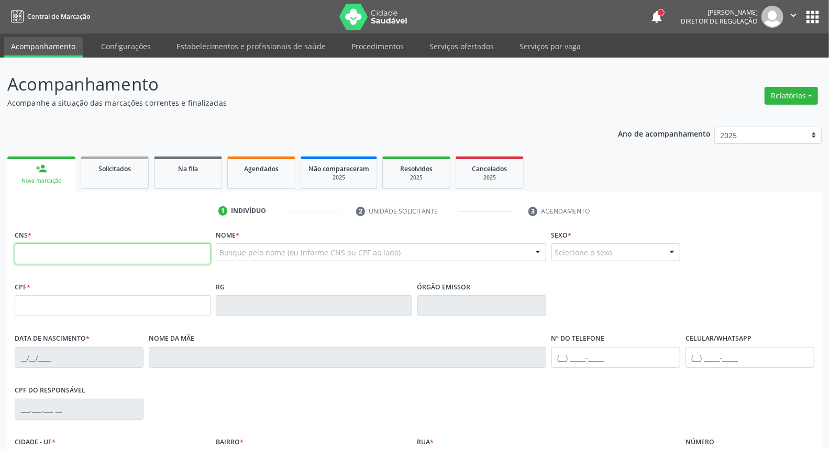
click at [74, 259] on input "text" at bounding box center [113, 254] width 196 height 21
paste input "898 0500 6360 2387"
type input "898 0500 6360 2387"
type input "031.814.904-40"
type input "2[DATE]"
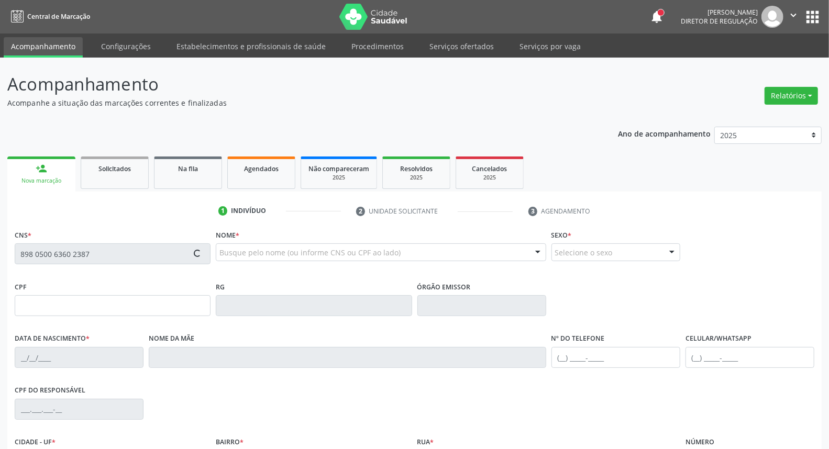
type input "[PERSON_NAME]"
type input "[PHONE_NUMBER]"
type input "101"
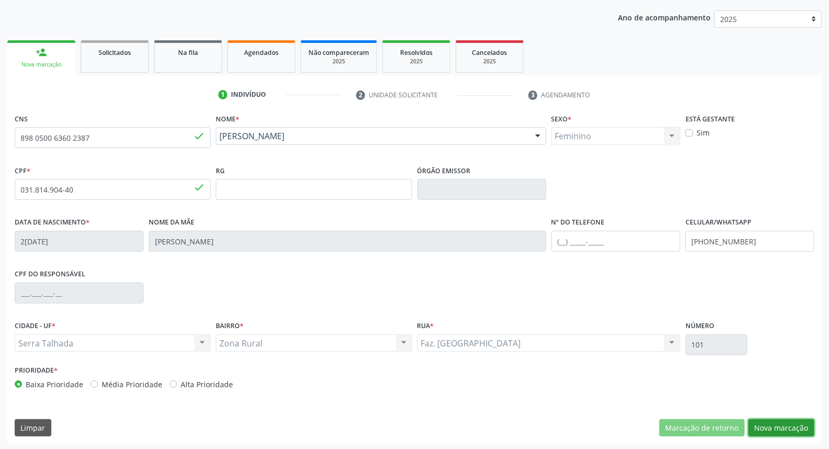
drag, startPoint x: 788, startPoint y: 431, endPoint x: 739, endPoint y: 413, distance: 52.5
click at [786, 431] on button "Nova marcação" at bounding box center [782, 429] width 66 height 18
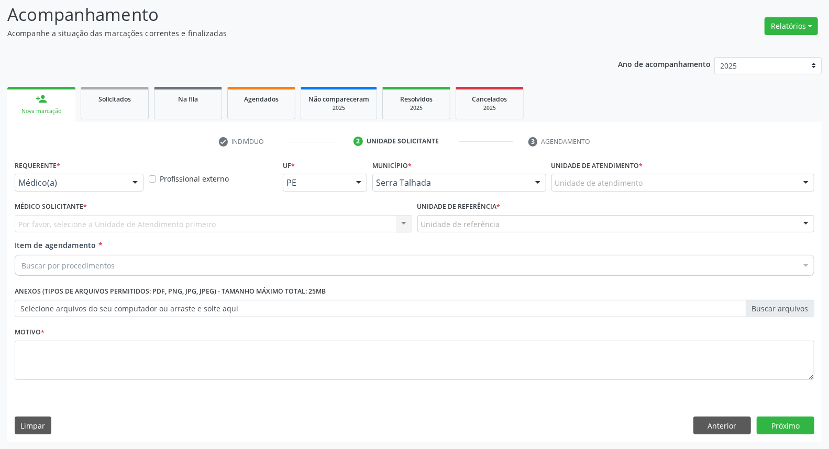
scroll to position [69, 0]
click at [92, 190] on div "Médico(a)" at bounding box center [79, 183] width 129 height 18
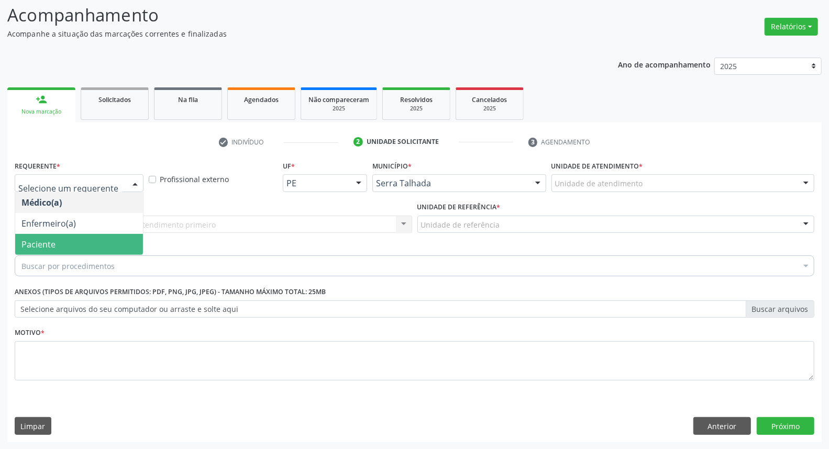
click at [73, 241] on span "Paciente" at bounding box center [79, 244] width 128 height 21
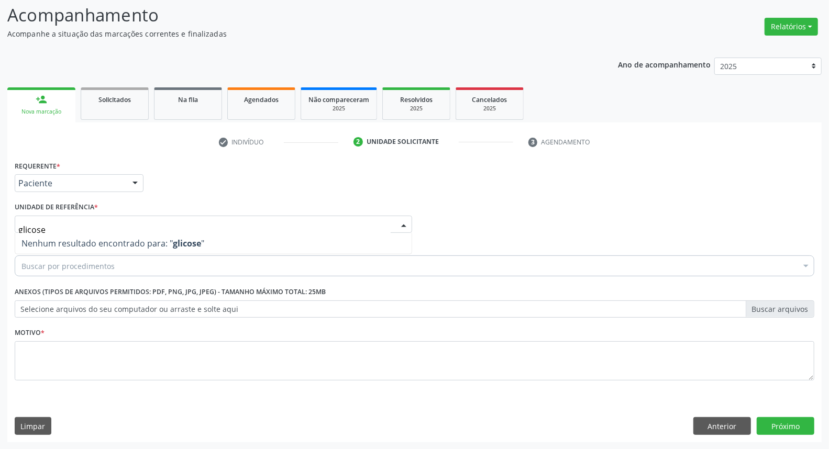
click at [0, 228] on div "Acompanhamento Acompanhe a situação das marcações correntes e finalizadas Relat…" at bounding box center [414, 219] width 829 height 462
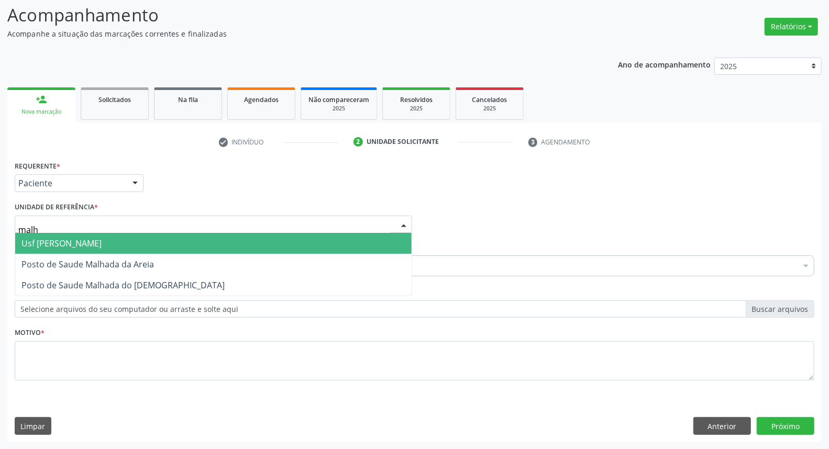
type input "malha"
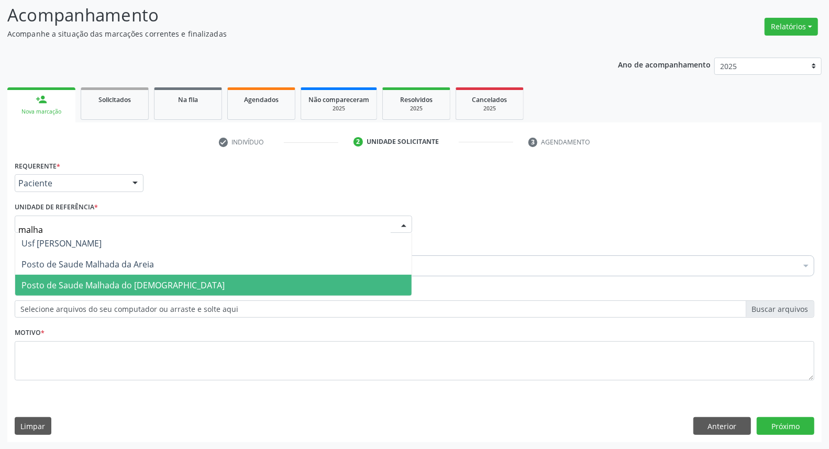
click at [49, 284] on span "Posto de Saude Malhada do [DEMOGRAPHIC_DATA]" at bounding box center [122, 286] width 203 height 12
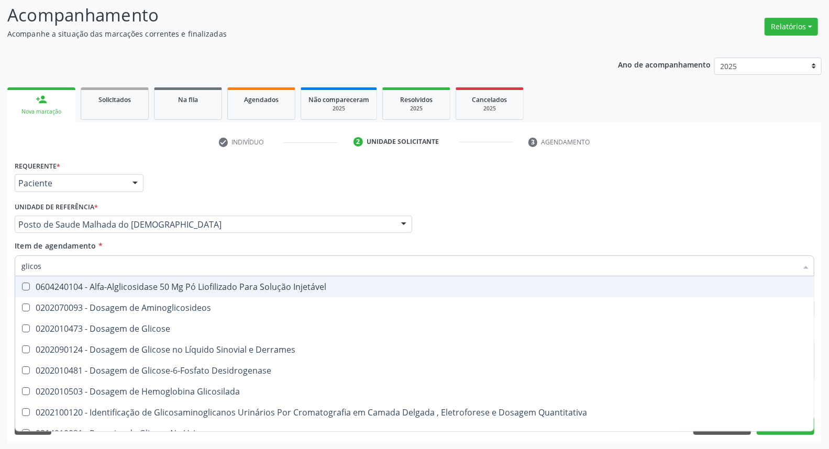
type input "glicose"
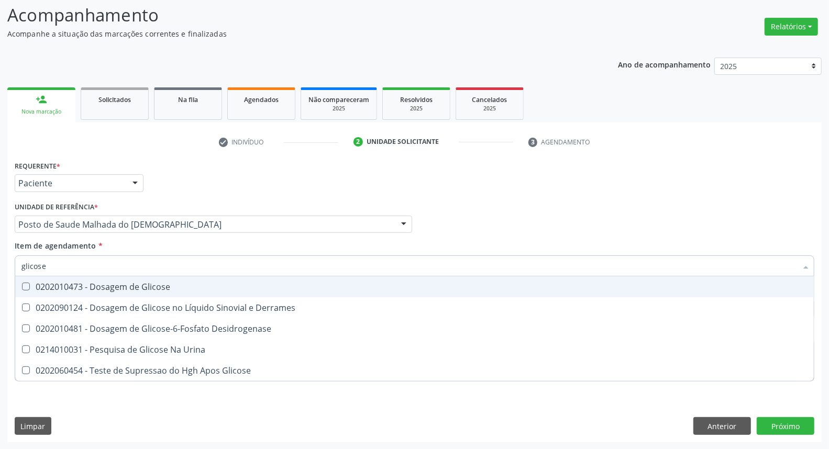
drag, startPoint x: 53, startPoint y: 292, endPoint x: 64, endPoint y: 267, distance: 26.8
click at [53, 286] on span "0202010473 - Dosagem de Glicose" at bounding box center [414, 287] width 799 height 21
checkbox Glicose "true"
drag, startPoint x: 60, startPoint y: 266, endPoint x: 0, endPoint y: 207, distance: 83.4
click at [0, 211] on div "Acompanhamento Acompanhe a situação das marcações correntes e finalizadas Relat…" at bounding box center [414, 219] width 829 height 462
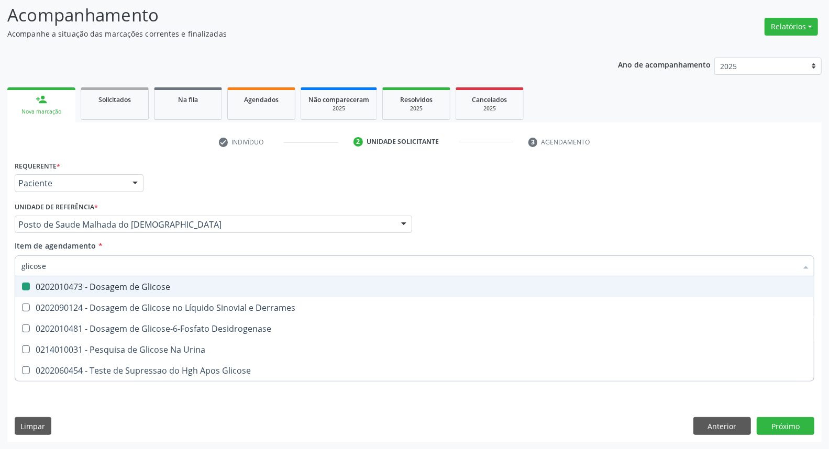
type input "a"
checkbox Glicose "false"
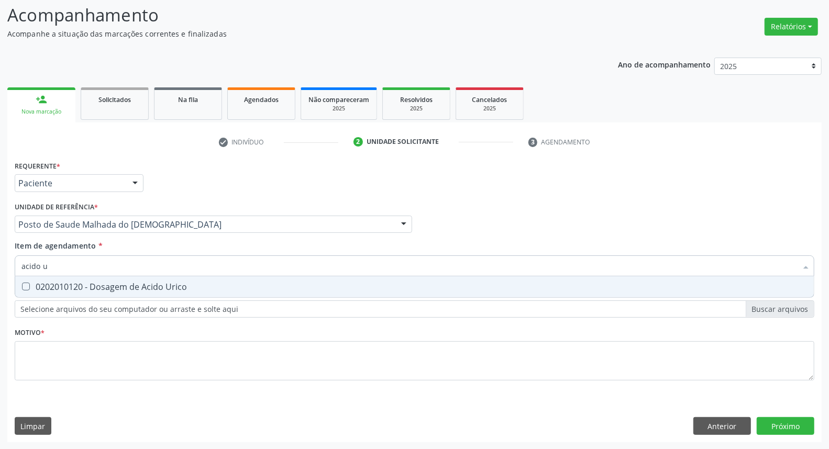
type input "acido u"
drag, startPoint x: 38, startPoint y: 290, endPoint x: 60, endPoint y: 273, distance: 27.2
click at [41, 286] on div "0202010120 - Dosagem de Acido Urico" at bounding box center [414, 287] width 786 height 8
checkbox Urico "true"
drag, startPoint x: 0, startPoint y: 211, endPoint x: 0, endPoint y: 203, distance: 7.9
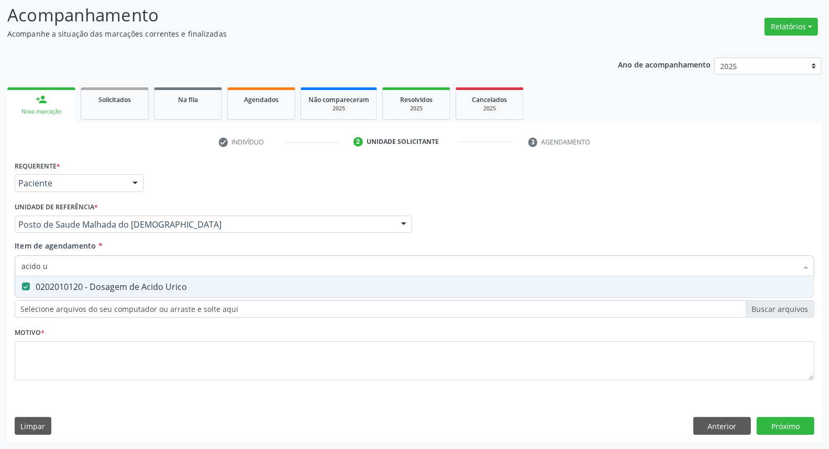
click at [0, 205] on div "Acompanhamento Acompanhe a situação das marcações correntes e finalizadas Relat…" at bounding box center [414, 219] width 829 height 462
type input "c"
checkbox Urico "false"
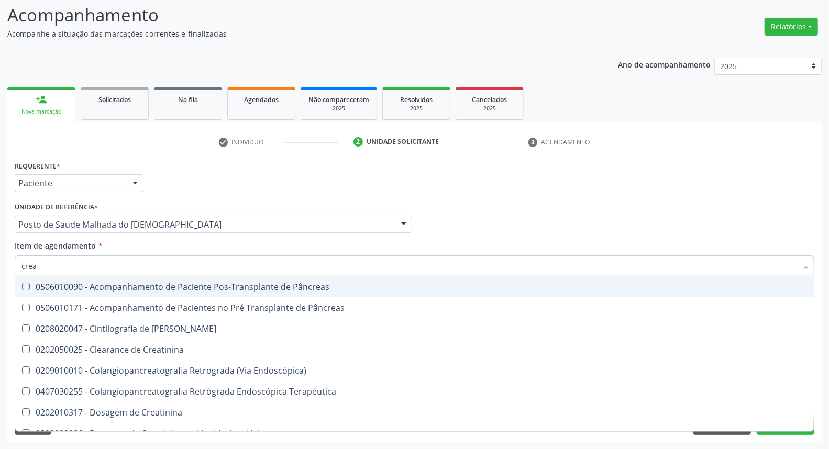
type input "creat"
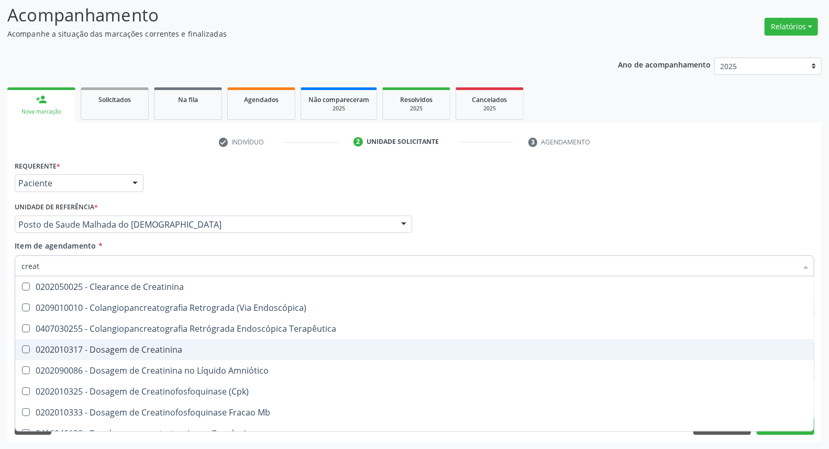
drag, startPoint x: 26, startPoint y: 343, endPoint x: 41, endPoint y: 300, distance: 45.9
click at [26, 343] on span "0202010317 - Dosagem de Creatinina" at bounding box center [414, 349] width 799 height 21
checkbox Creatinina "true"
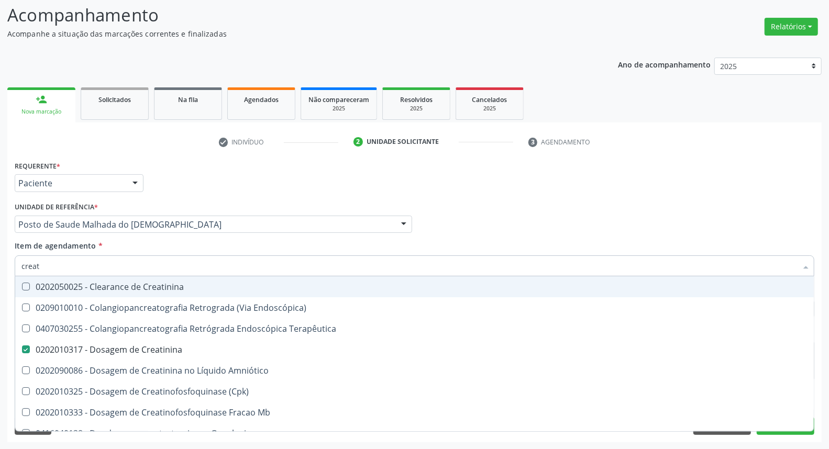
drag, startPoint x: 41, startPoint y: 260, endPoint x: 0, endPoint y: 229, distance: 51.2
click at [0, 231] on div "Acompanhamento Acompanhe a situação das marcações correntes e finalizadas Relat…" at bounding box center [414, 219] width 829 height 462
type input "ur"
checkbox Creatinina "false"
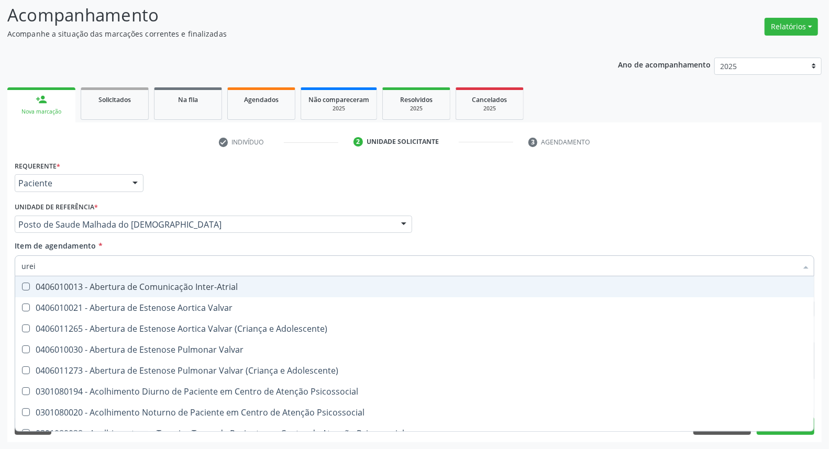
type input "ureia"
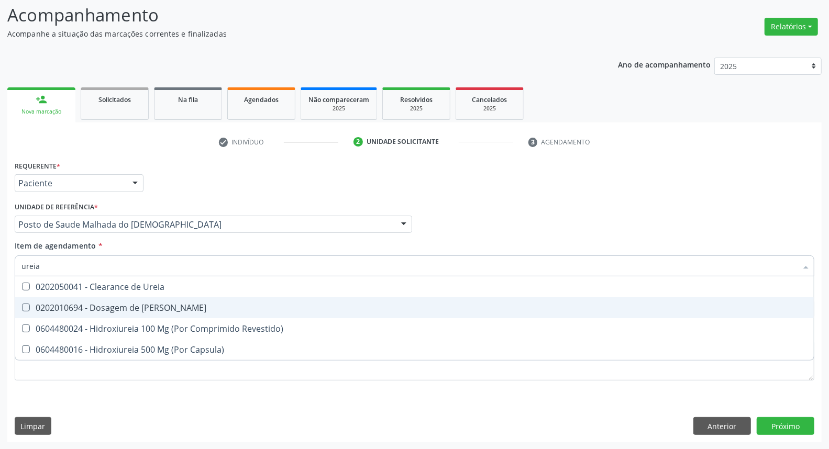
click at [75, 310] on div "0202010694 - Dosagem de [PERSON_NAME]" at bounding box center [414, 308] width 786 height 8
checkbox Ureia "true"
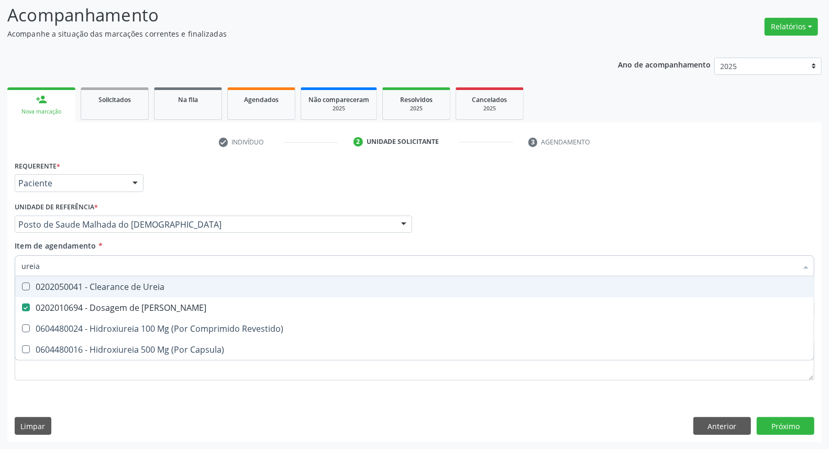
drag, startPoint x: 0, startPoint y: 237, endPoint x: 0, endPoint y: 227, distance: 10.0
click at [0, 232] on div "Acompanhamento Acompanhe a situação das marcações correntes e finalizadas Relat…" at bounding box center [414, 219] width 829 height 462
type input "c"
checkbox Ureia "false"
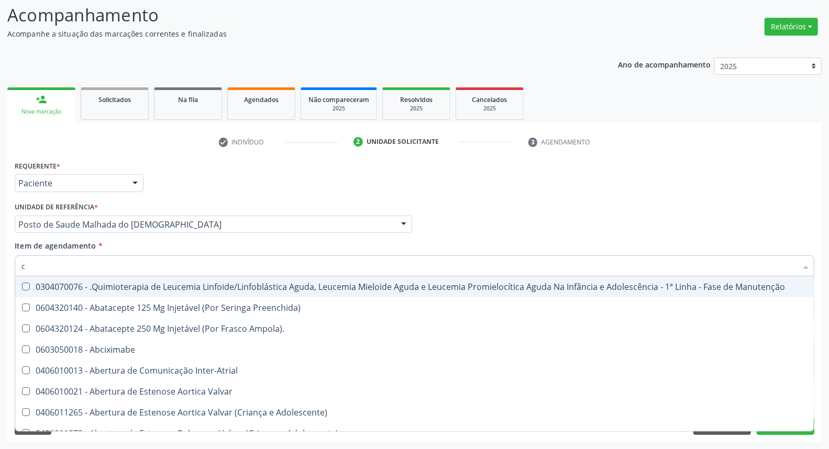
type input "co"
checkbox Único "true"
checkbox Creatinina "true"
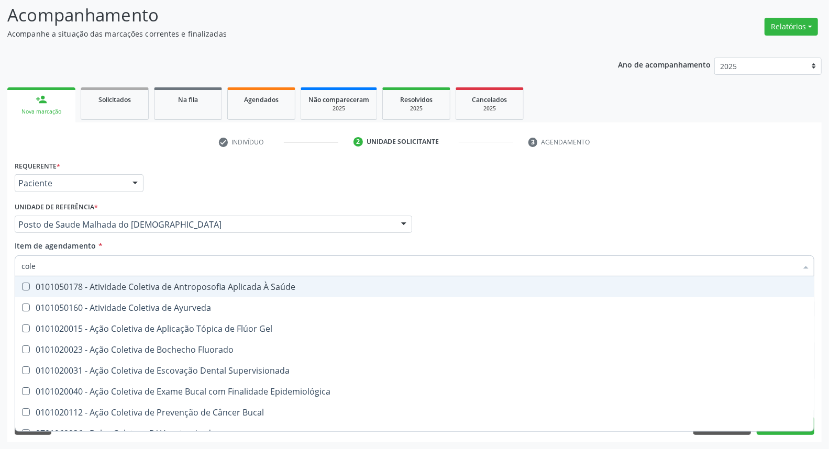
type input "coles"
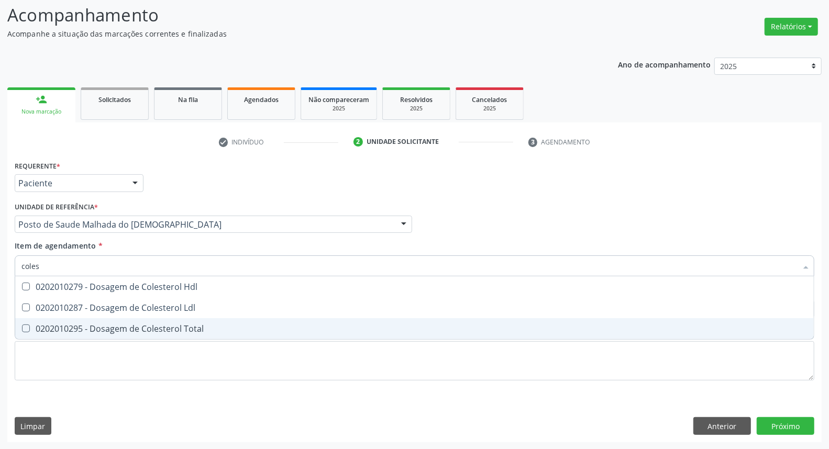
click at [92, 325] on div "0202010295 - Dosagem de Colesterol Total" at bounding box center [414, 329] width 786 height 8
checkbox Total "true"
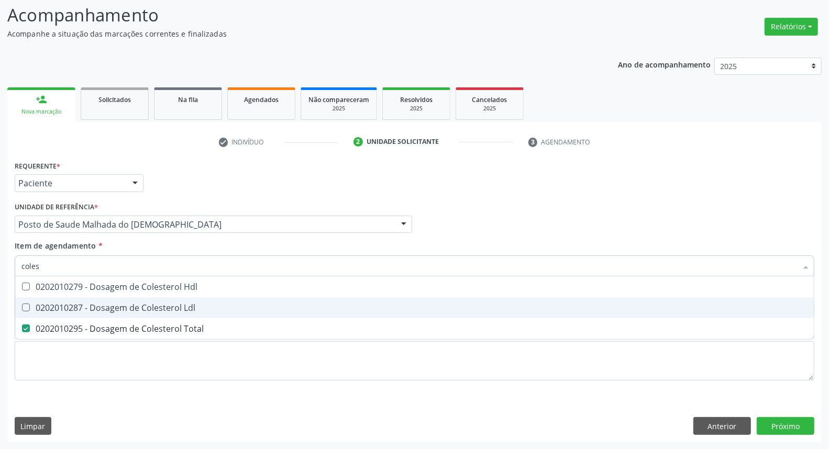
drag, startPoint x: 92, startPoint y: 311, endPoint x: 98, endPoint y: 290, distance: 22.4
click at [93, 310] on div "0202010287 - Dosagem de Colesterol Ldl" at bounding box center [414, 308] width 786 height 8
checkbox Ldl "true"
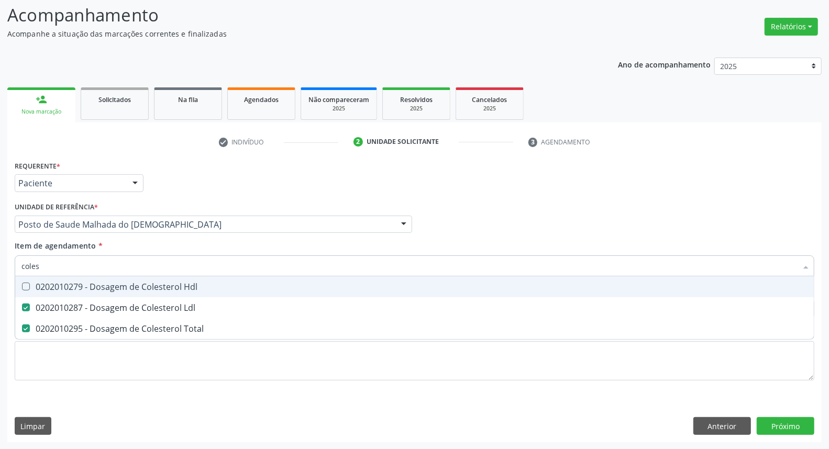
drag, startPoint x: 98, startPoint y: 290, endPoint x: 97, endPoint y: 265, distance: 24.7
click at [98, 287] on div "0202010279 - Dosagem de Colesterol Hdl" at bounding box center [414, 287] width 786 height 8
checkbox Hdl "true"
click at [0, 226] on div "Acompanhamento Acompanhe a situação das marcações correntes e finalizadas Relat…" at bounding box center [414, 219] width 829 height 462
type input "b"
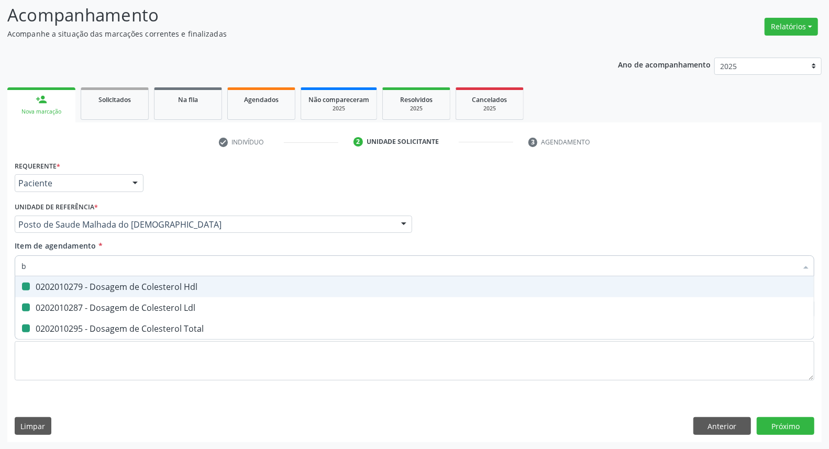
checkbox Hdl "false"
checkbox Ldl "false"
checkbox Total "false"
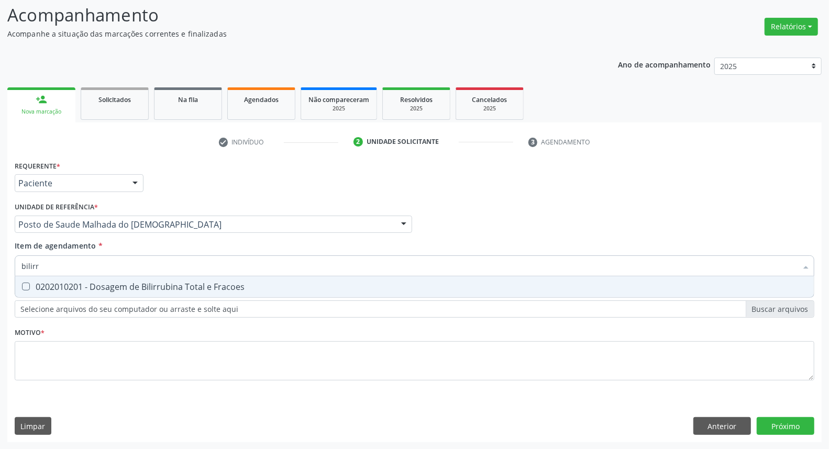
type input "bilirru"
drag, startPoint x: 67, startPoint y: 289, endPoint x: 74, endPoint y: 271, distance: 19.7
click at [69, 283] on div "0202010201 - Dosagem de Bilirrubina Total e Fracoes" at bounding box center [414, 287] width 786 height 8
checkbox Fracoes "true"
drag, startPoint x: 56, startPoint y: 268, endPoint x: 0, endPoint y: 253, distance: 57.9
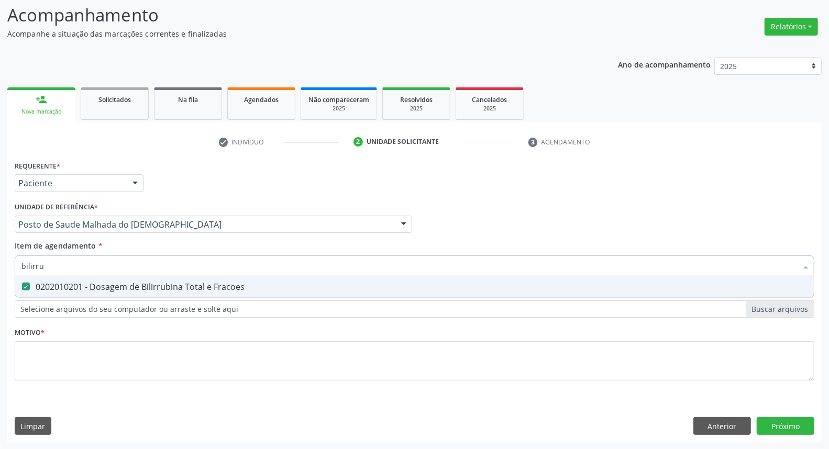
click at [0, 254] on div "Acompanhamento Acompanhe a situação das marcações correntes e finalizadas Relat…" at bounding box center [414, 219] width 829 height 462
type input "tg"
click at [30, 284] on div "0202010643 - Dosagem de Transaminase Glutamico-Oxalacetica (Tgo)" at bounding box center [414, 287] width 786 height 8
checkbox \(Tgo\) "true"
drag, startPoint x: 19, startPoint y: 269, endPoint x: 0, endPoint y: 263, distance: 20.4
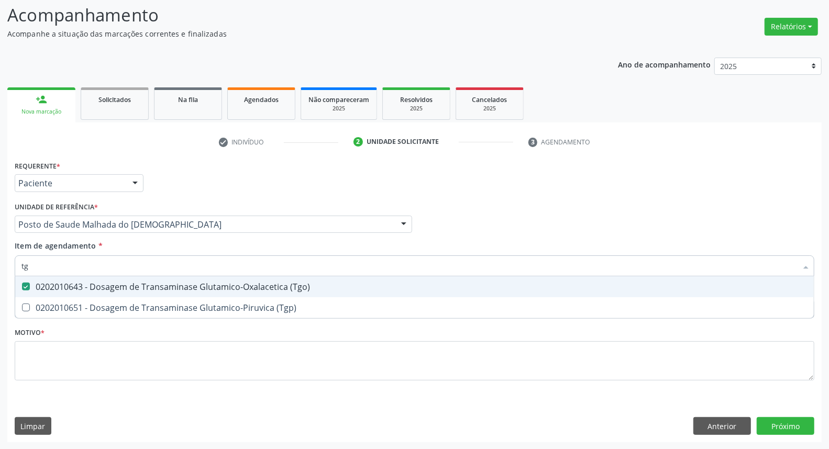
click at [0, 264] on div "Acompanhamento Acompanhe a situação das marcações correntes e finalizadas Relat…" at bounding box center [414, 219] width 829 height 462
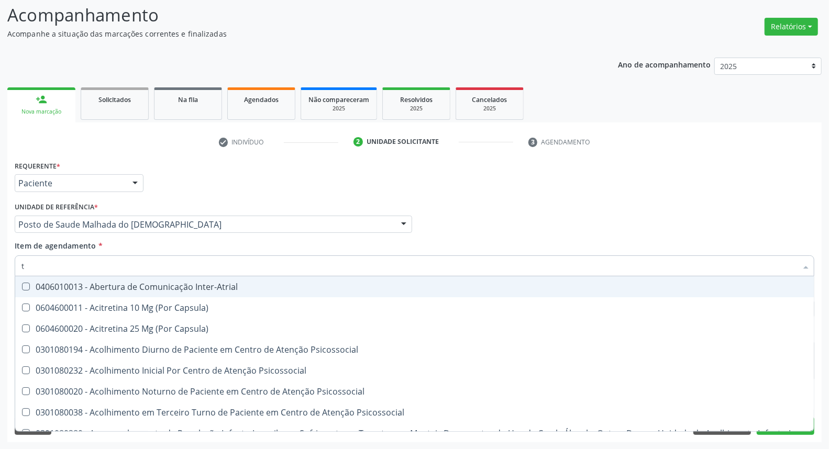
type input "tr"
checkbox Inter-Atrial "false"
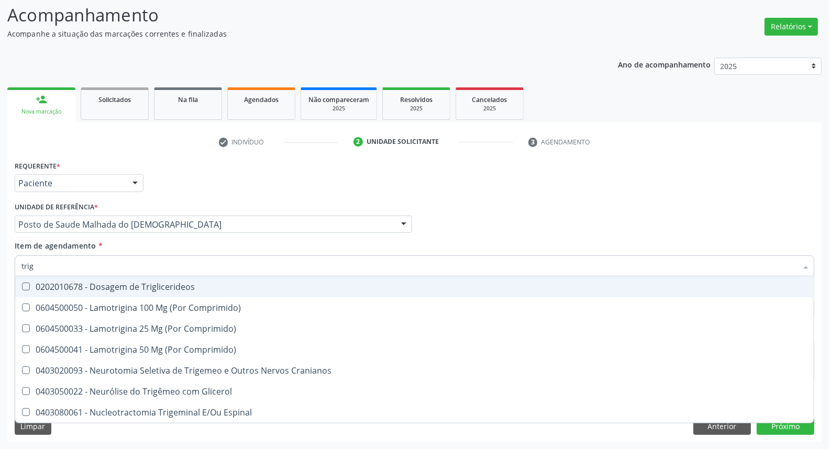
type input "trigl"
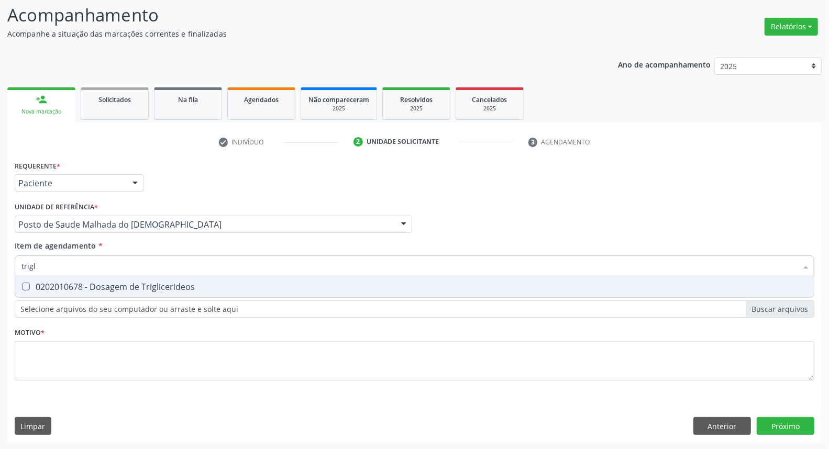
click at [116, 290] on div "0202010678 - Dosagem de Triglicerideos" at bounding box center [414, 287] width 786 height 8
checkbox Triglicerideos "true"
drag, startPoint x: 88, startPoint y: 260, endPoint x: 0, endPoint y: 237, distance: 91.1
click at [0, 238] on div "Acompanhamento Acompanhe a situação das marcações correntes e finalizadas Relat…" at bounding box center [414, 219] width 829 height 462
type input "he"
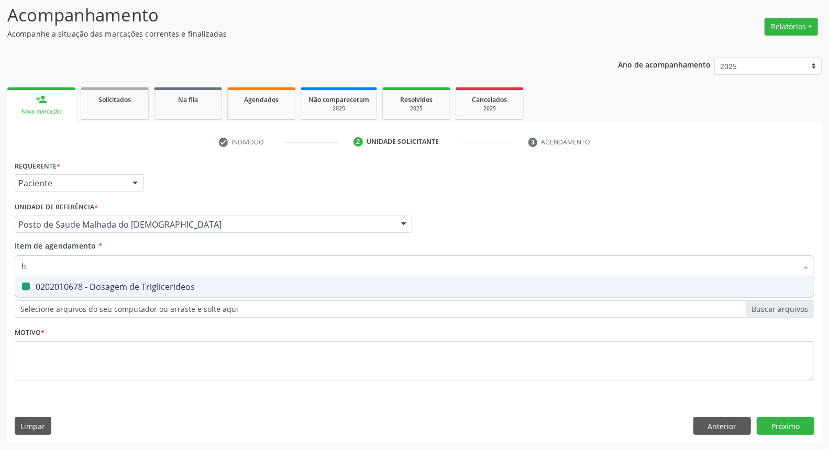
checkbox Triglicerideos "false"
type input "hemogra"
click at [60, 285] on div "0202020380 - Hemograma Completo" at bounding box center [414, 287] width 786 height 8
checkbox Completo "true"
drag, startPoint x: 64, startPoint y: 265, endPoint x: 0, endPoint y: 248, distance: 66.7
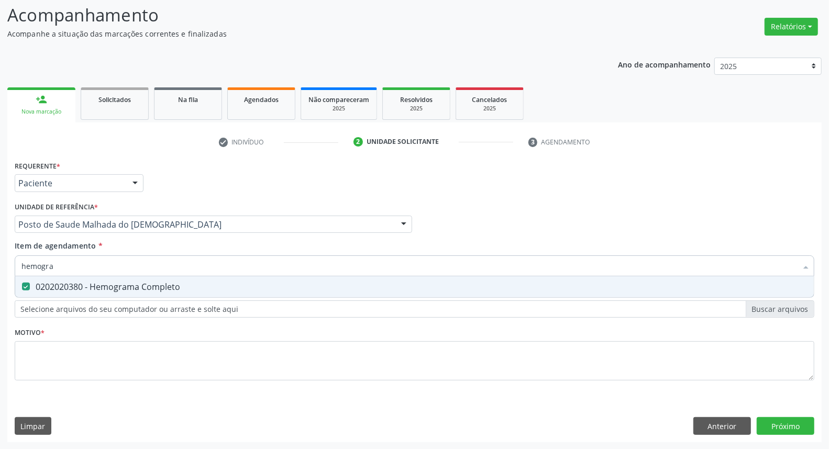
click at [0, 248] on div "Acompanhamento Acompanhe a situação das marcações correntes e finalizadas Relat…" at bounding box center [414, 219] width 829 height 462
type input "ur"
checkbox Completo "false"
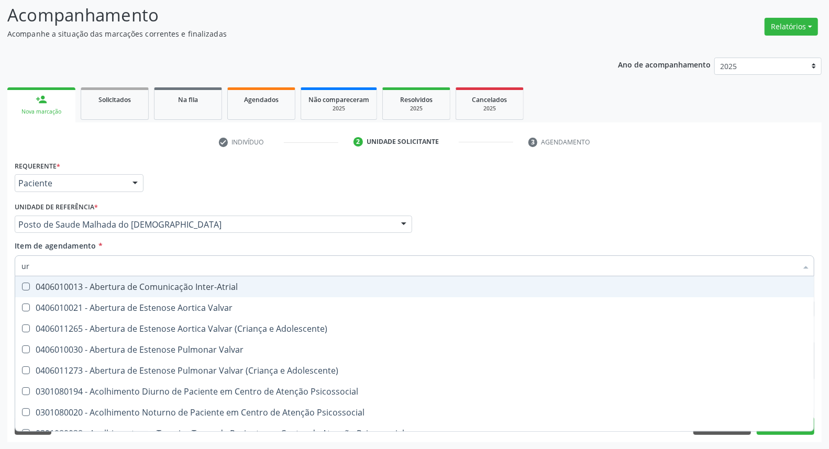
type input "uri"
checkbox B "true"
type input "urin"
checkbox B "false"
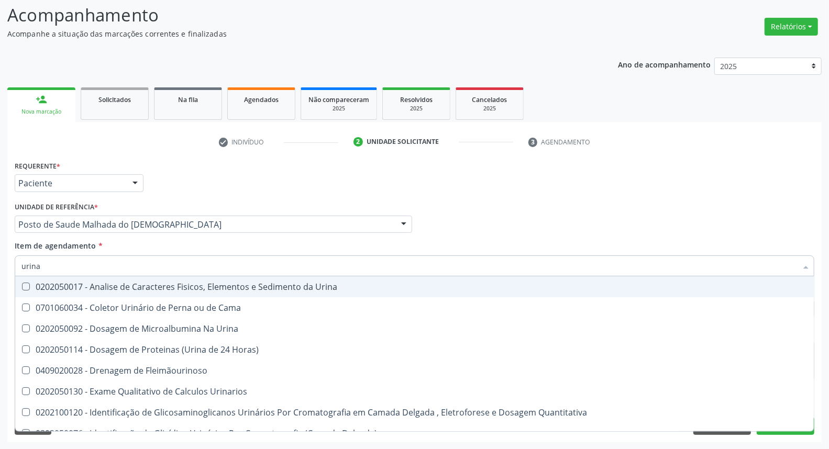
type input "urina"
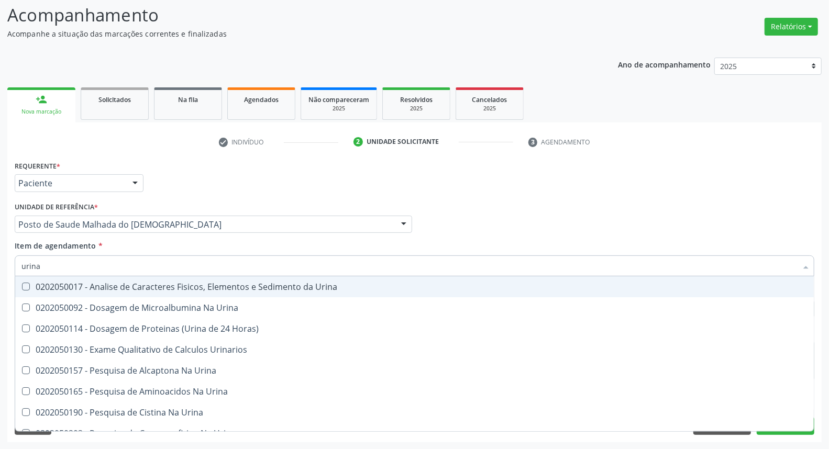
drag, startPoint x: 28, startPoint y: 283, endPoint x: 51, endPoint y: 270, distance: 26.5
click at [31, 283] on div "0202050017 - Analise de Caracteres Fisicos, Elementos e Sedimento da Urina" at bounding box center [414, 287] width 786 height 8
checkbox Urina "true"
drag, startPoint x: 52, startPoint y: 268, endPoint x: 0, endPoint y: 218, distance: 72.3
click at [0, 238] on div "Acompanhamento Acompanhe a situação das marcações correntes e finalizadas Relat…" at bounding box center [414, 219] width 829 height 462
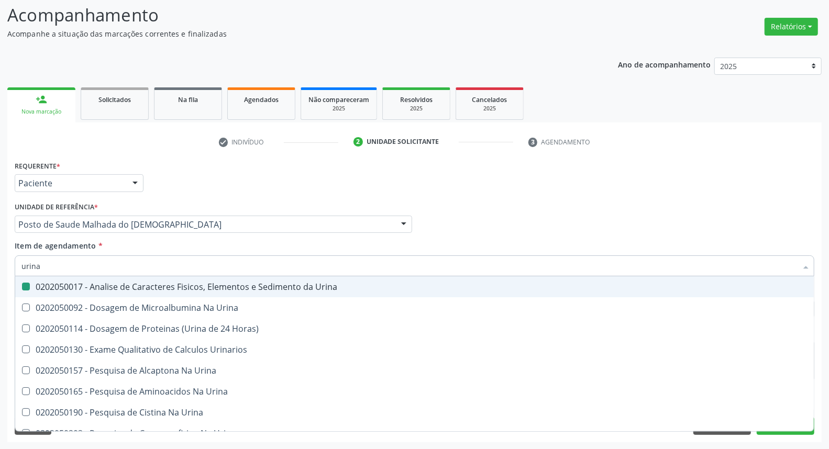
type input "p"
checkbox Urina "false"
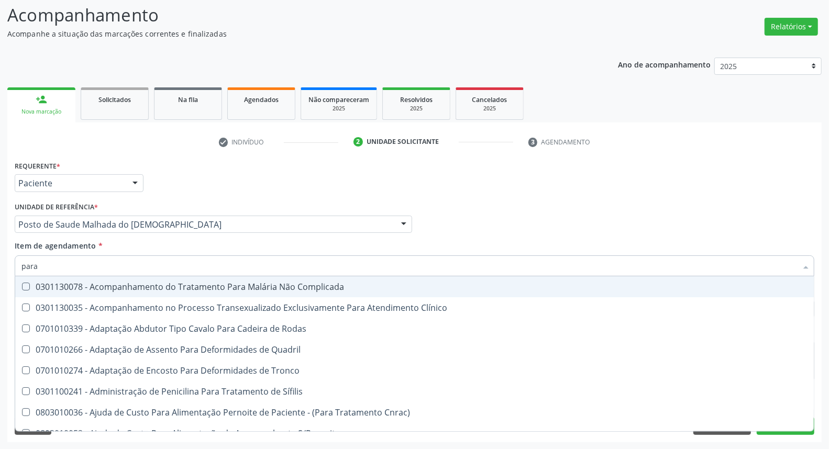
type input "paras"
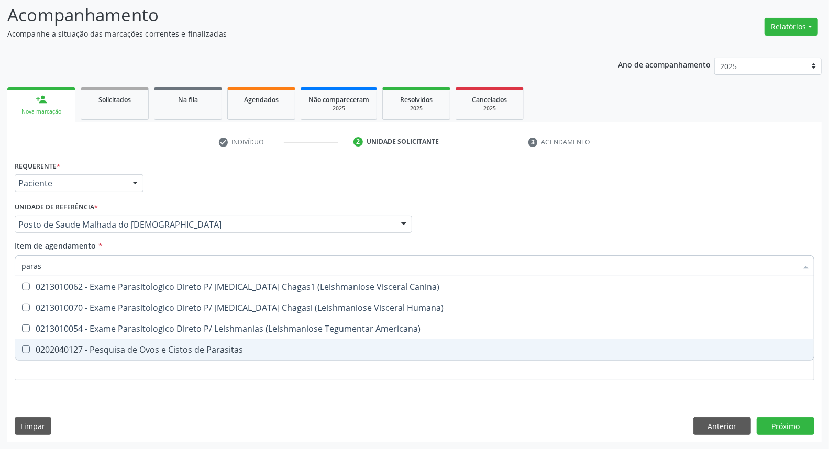
click at [32, 339] on span "0202040127 - Pesquisa de Ovos e Cistos de Parasitas" at bounding box center [414, 349] width 799 height 21
checkbox Parasitas "true"
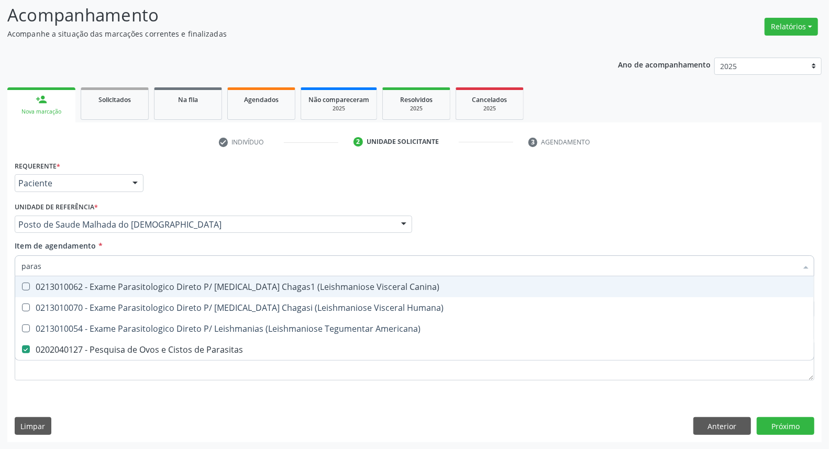
drag, startPoint x: 57, startPoint y: 265, endPoint x: 3, endPoint y: 268, distance: 54.0
click at [4, 268] on div "Acompanhamento Acompanhe a situação das marcações correntes e finalizadas Relat…" at bounding box center [414, 219] width 829 height 462
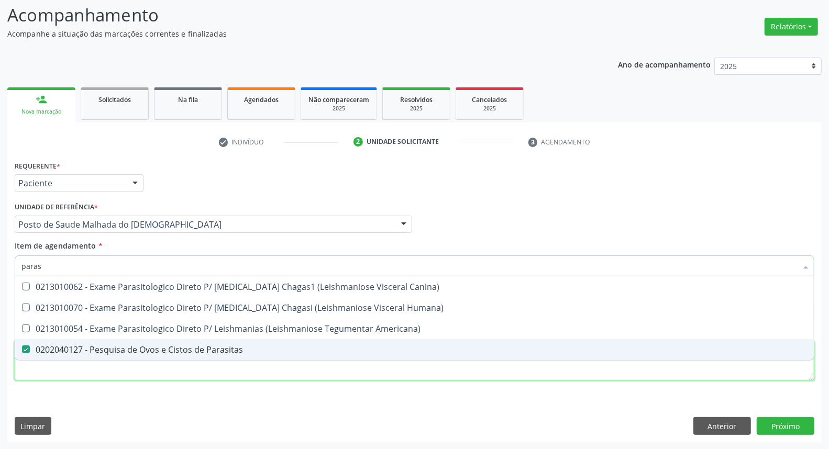
click at [56, 373] on div "Requerente * Paciente Médico(a) Enfermeiro(a) Paciente Nenhum resultado encontr…" at bounding box center [415, 276] width 800 height 237
checkbox Humana\) "true"
checkbox Americana\) "true"
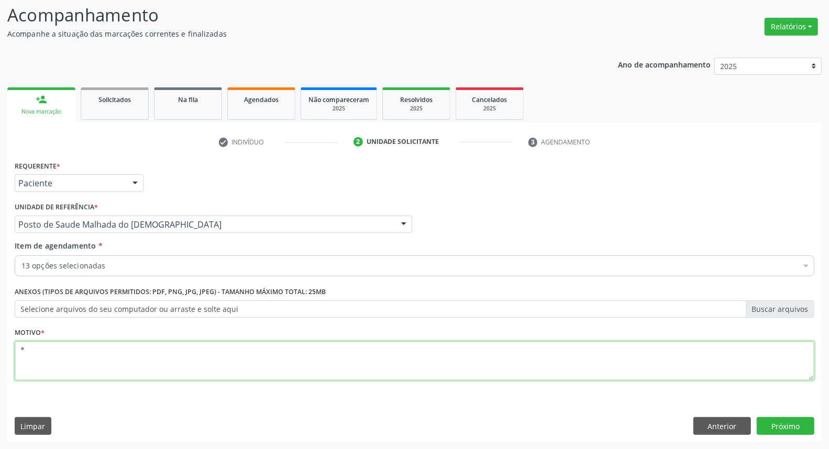
type textarea "*"
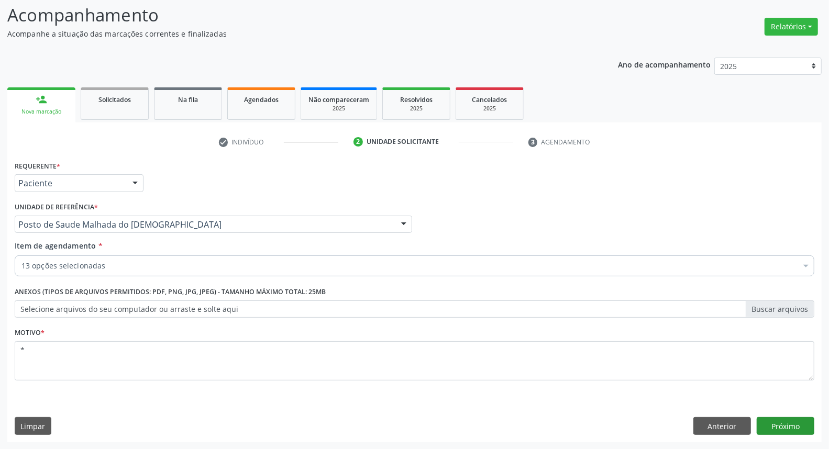
drag, startPoint x: 786, startPoint y: 410, endPoint x: 783, endPoint y: 418, distance: 8.7
click at [785, 412] on div "Requerente * Paciente Médico(a) Enfermeiro(a) Paciente Nenhum resultado encontr…" at bounding box center [414, 300] width 815 height 284
click at [781, 425] on button "Próximo" at bounding box center [786, 427] width 58 height 18
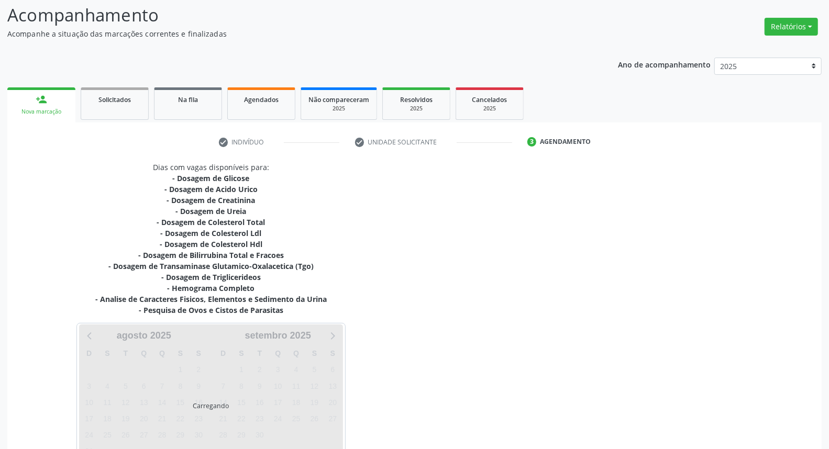
scroll to position [137, 0]
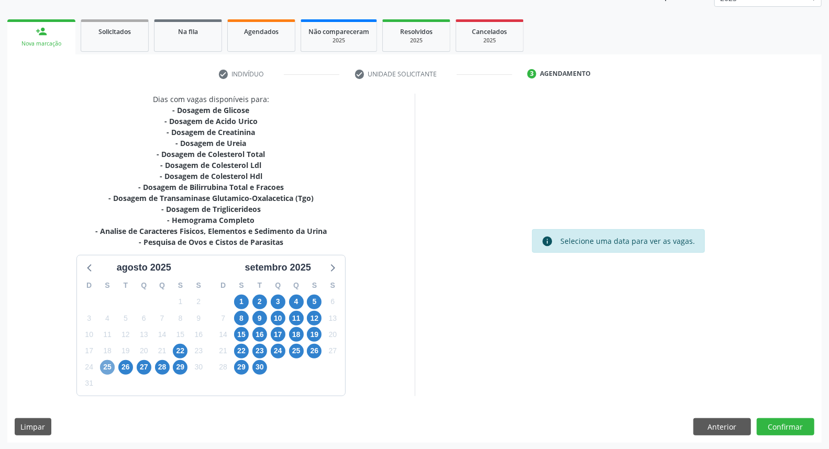
click at [108, 364] on span "25" at bounding box center [107, 367] width 15 height 15
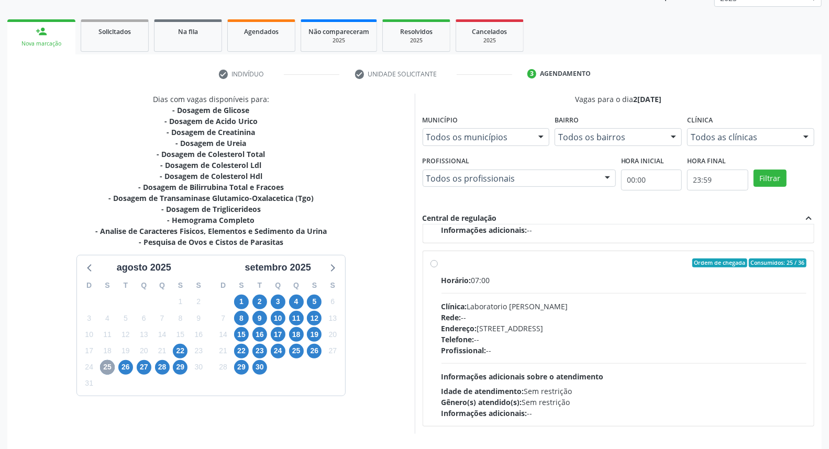
scroll to position [175, 0]
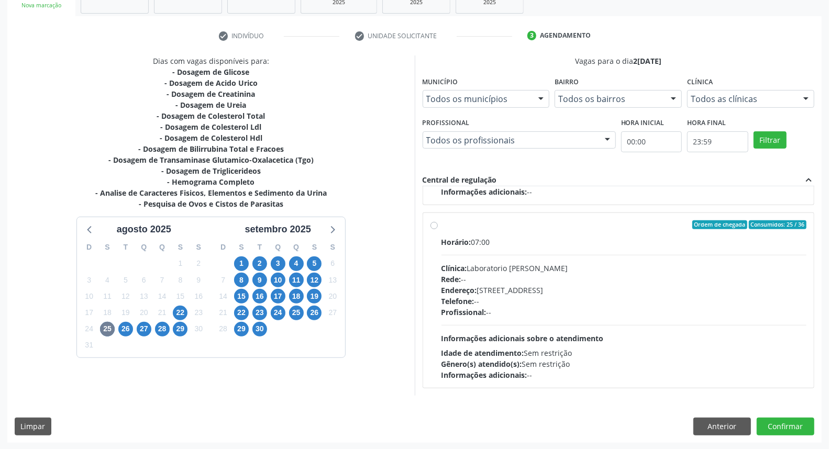
click at [442, 225] on label "Ordem de chegada Consumidos: 25 / 36 Horário: 07:00 Clínica: Laboratorio Jose P…" at bounding box center [625, 301] width 366 height 161
click at [436, 225] on input "Ordem de chegada Consumidos: 25 / 36 Horário: 07:00 Clínica: Laboratorio Jose P…" at bounding box center [434, 225] width 7 height 9
radio input "true"
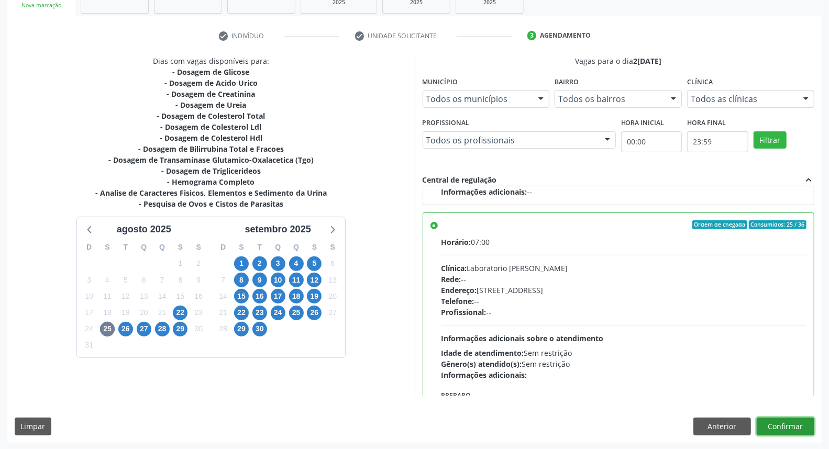
click at [782, 424] on button "Confirmar" at bounding box center [786, 427] width 58 height 18
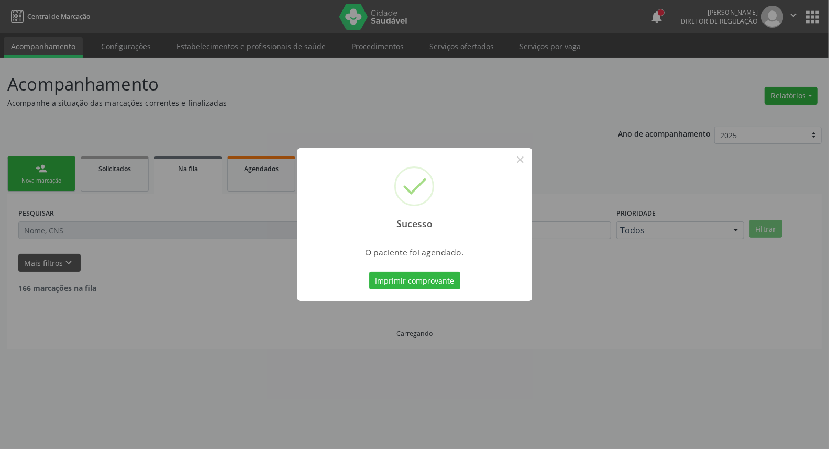
scroll to position [0, 0]
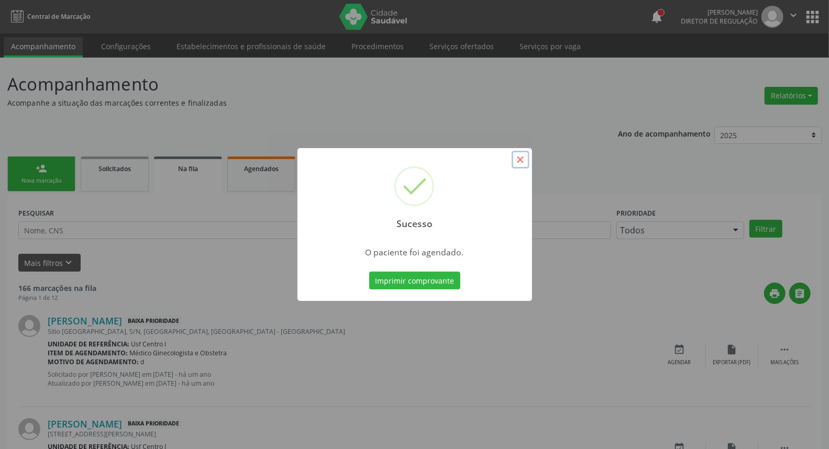
click at [520, 161] on button "×" at bounding box center [521, 160] width 18 height 18
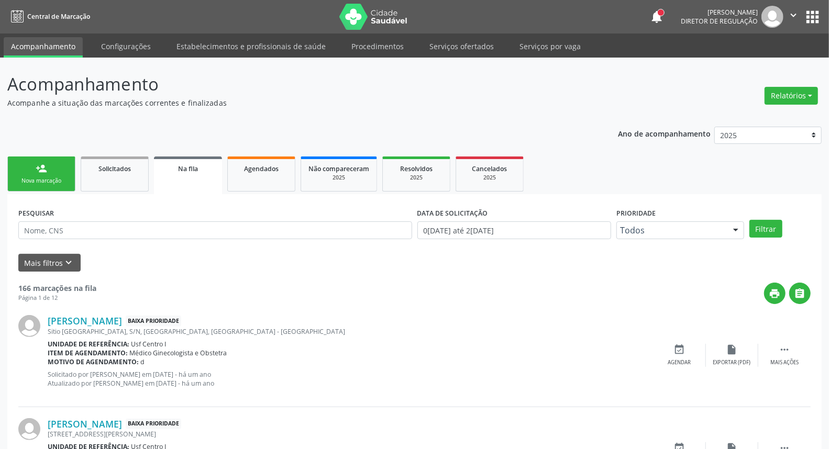
click at [49, 177] on div "Nova marcação" at bounding box center [41, 181] width 52 height 8
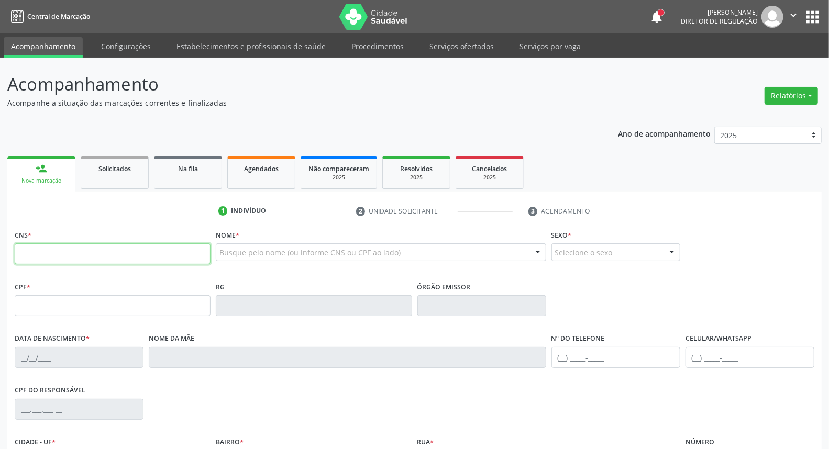
drag, startPoint x: 63, startPoint y: 257, endPoint x: 57, endPoint y: 255, distance: 7.1
click at [63, 257] on input "text" at bounding box center [113, 254] width 196 height 21
paste input "898 0500 6360 2387"
type input "898 0500 6360 2387"
type input "031.814.904-40"
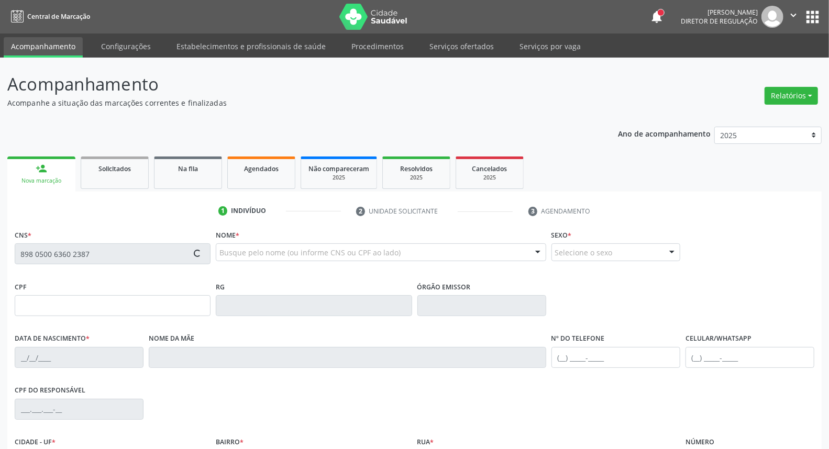
type input "28/11/1944"
type input "Cassimira Maria da Conceicao"
type input "[PHONE_NUMBER]"
type input "101"
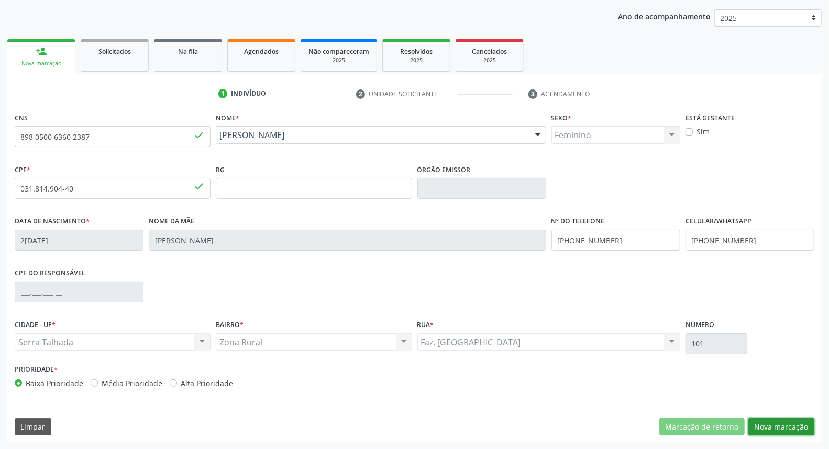
drag, startPoint x: 803, startPoint y: 422, endPoint x: 463, endPoint y: 337, distance: 350.6
click at [802, 422] on button "Nova marcação" at bounding box center [782, 428] width 66 height 18
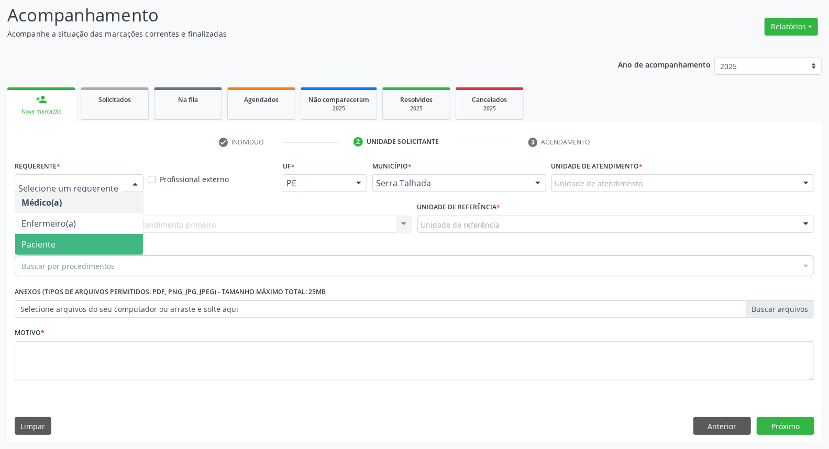
drag, startPoint x: 41, startPoint y: 249, endPoint x: 67, endPoint y: 233, distance: 31.1
click at [41, 249] on span "Paciente" at bounding box center [79, 244] width 128 height 21
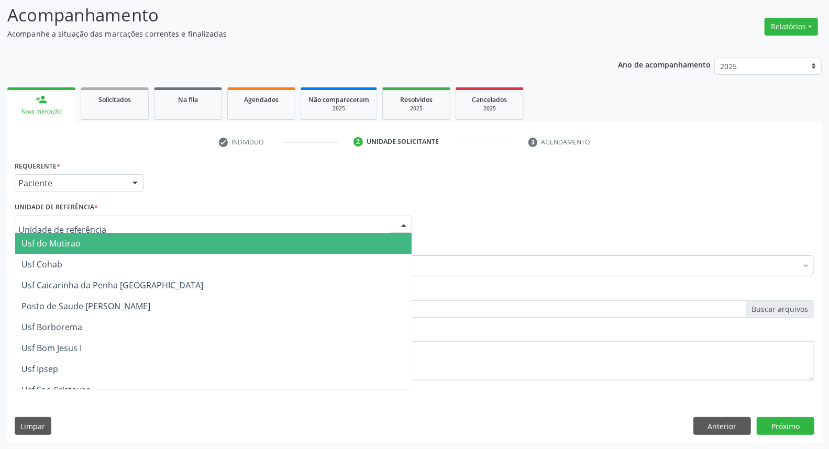
click at [98, 225] on div at bounding box center [214, 225] width 398 height 18
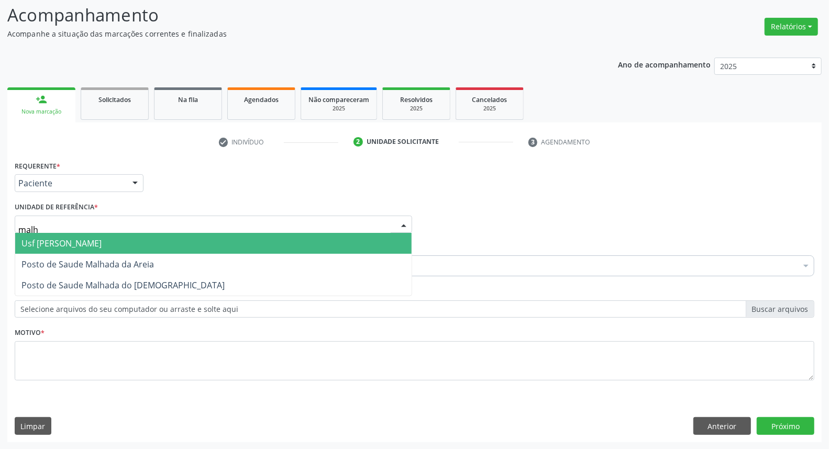
type input "malha"
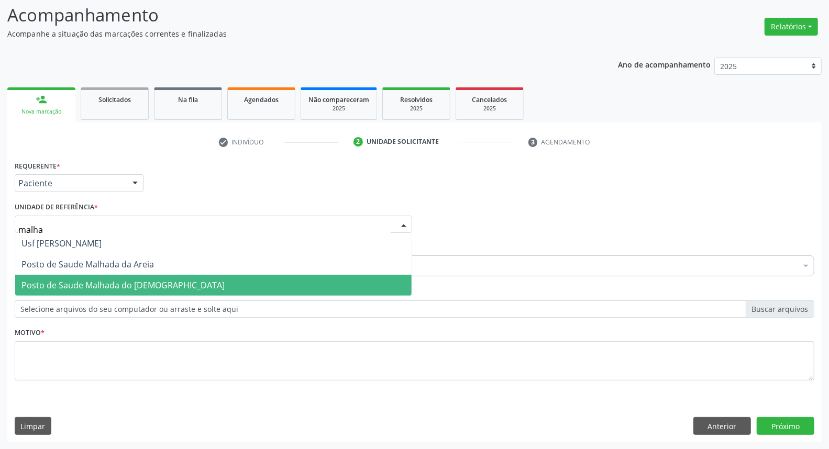
click at [238, 279] on span "Posto de Saude Malhada do [DEMOGRAPHIC_DATA]" at bounding box center [213, 285] width 397 height 21
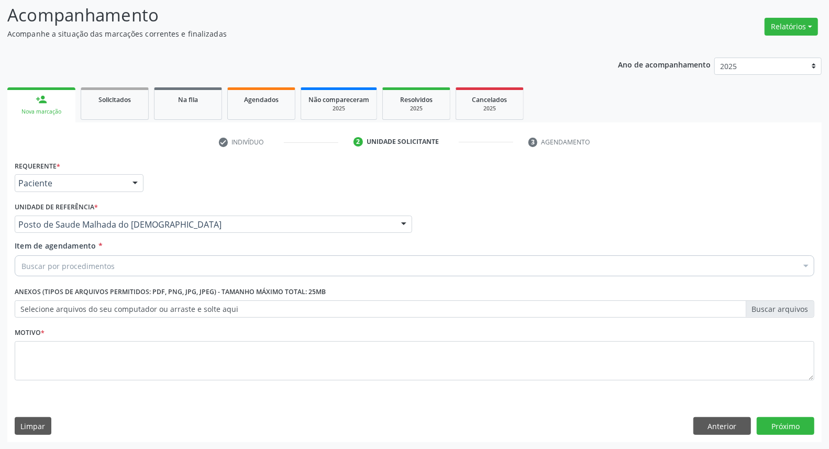
click at [234, 268] on div "Buscar por procedimentos" at bounding box center [415, 266] width 800 height 21
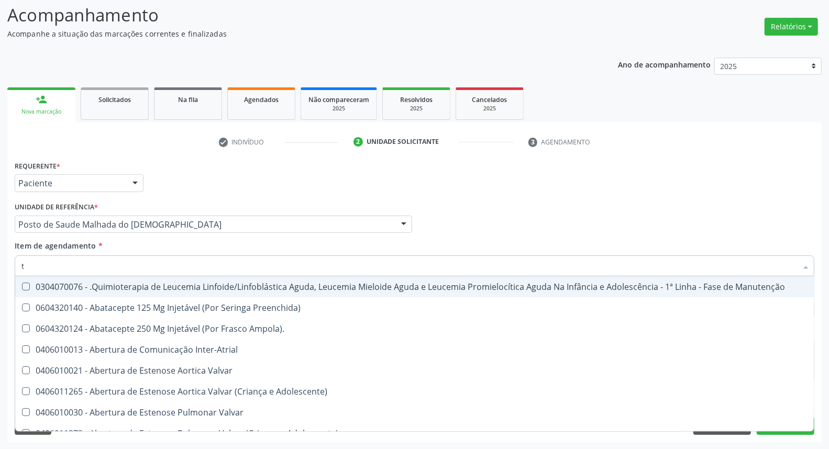
type input "[MEDICAL_DATA]"
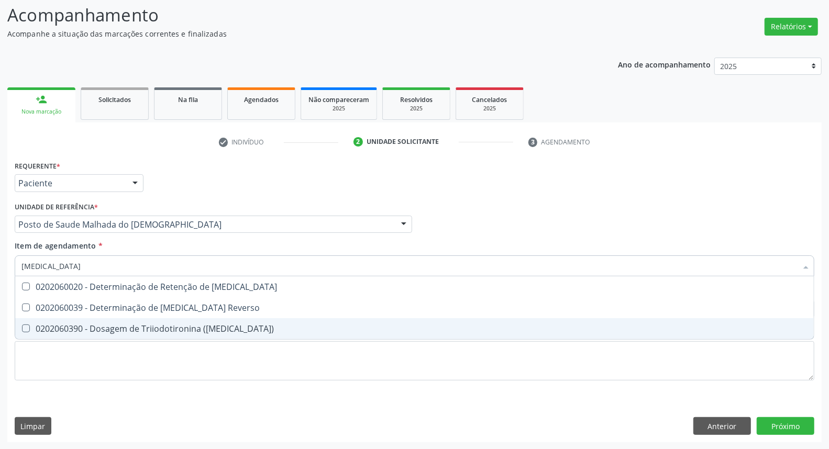
drag, startPoint x: 201, startPoint y: 325, endPoint x: 197, endPoint y: 301, distance: 23.9
click at [200, 319] on span "0202060390 - Dosagem de Triiodotironina ([MEDICAL_DATA])" at bounding box center [414, 329] width 799 height 21
checkbox \(T3\) "true"
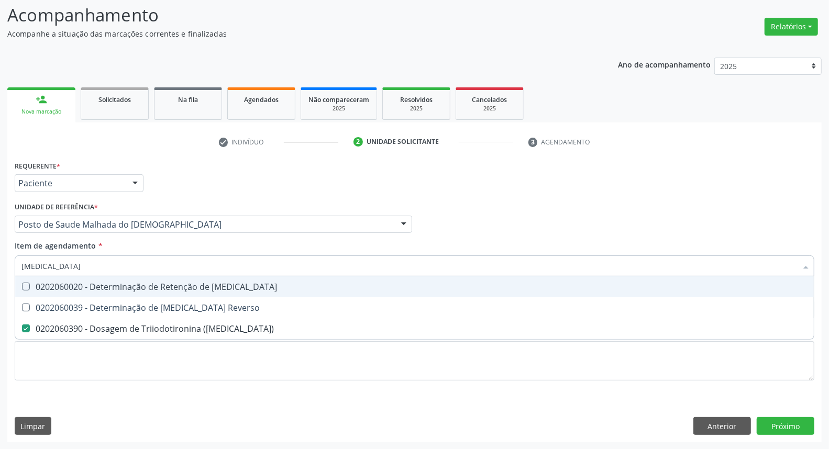
type input "t"
checkbox \(T3\) "false"
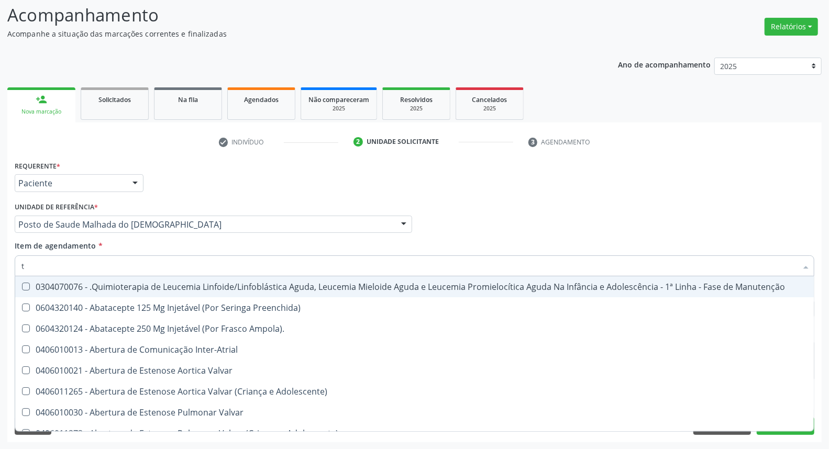
type input "t4"
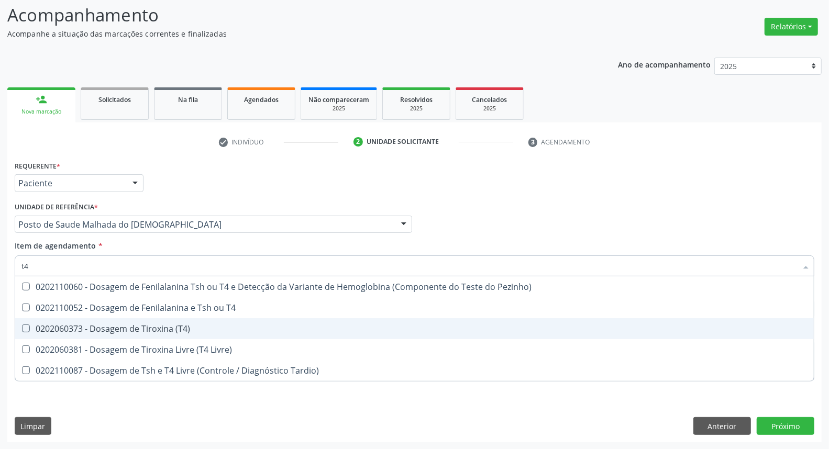
drag, startPoint x: 190, startPoint y: 329, endPoint x: 173, endPoint y: 274, distance: 57.5
click at [189, 325] on div "0202060373 - Dosagem de Tiroxina (T4)" at bounding box center [414, 329] width 786 height 8
checkbox \(T4\) "true"
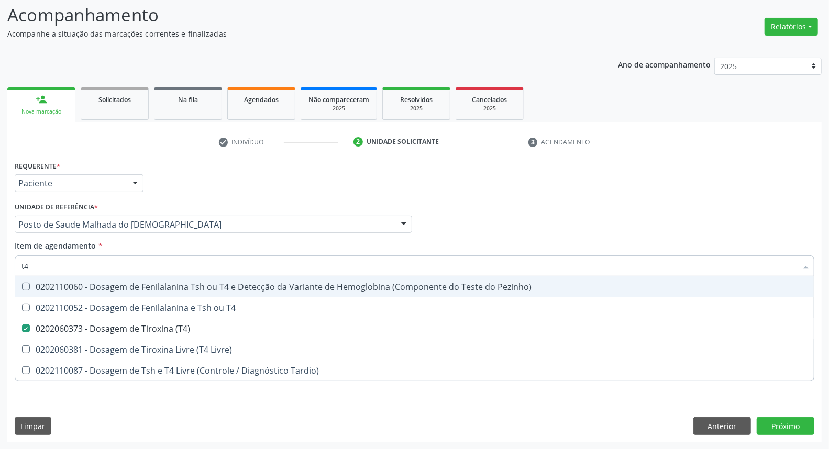
type input "t"
checkbox \(T4\) "false"
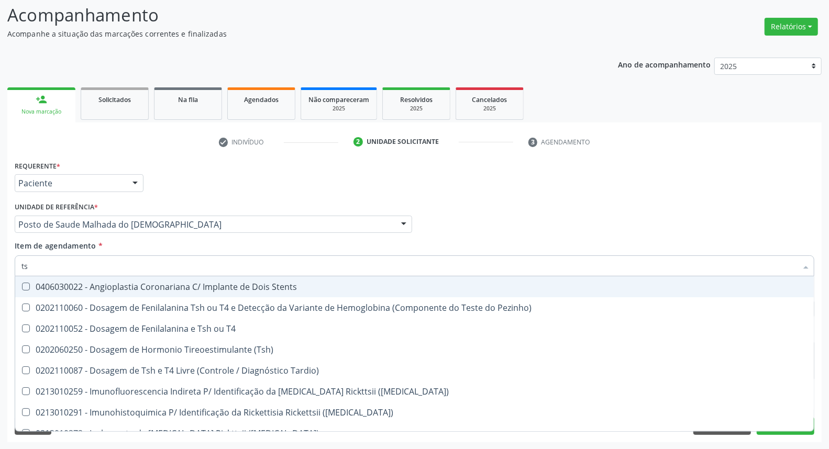
type input "tsh"
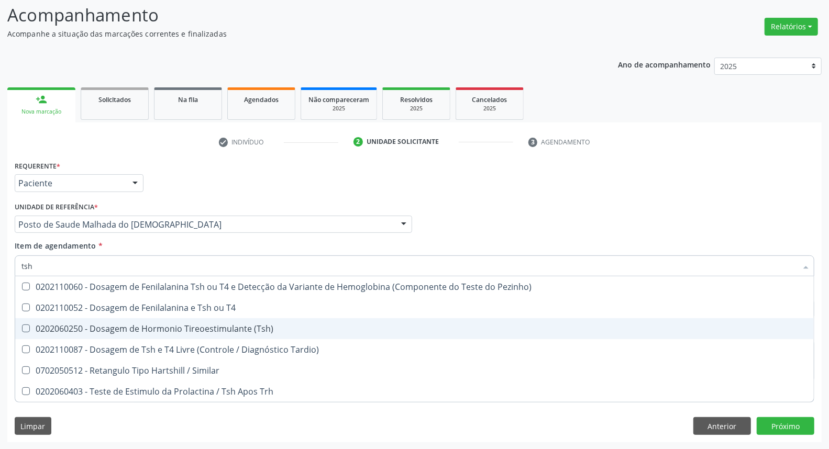
drag, startPoint x: 170, startPoint y: 327, endPoint x: 135, endPoint y: 279, distance: 59.6
click at [167, 325] on div "0202060250 - Dosagem de Hormonio Tireoestimulante (Tsh)" at bounding box center [414, 329] width 786 height 8
checkbox \(Tsh\) "true"
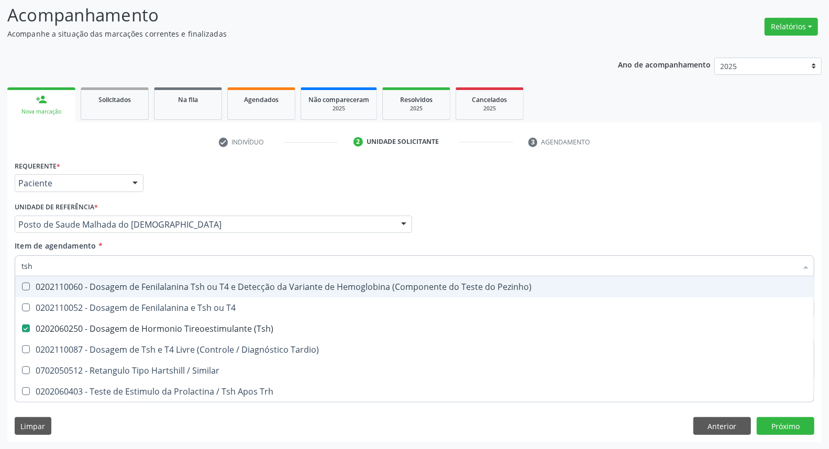
click at [118, 264] on input "tsh" at bounding box center [409, 266] width 776 height 21
type input "he"
checkbox \(Tsh\) "false"
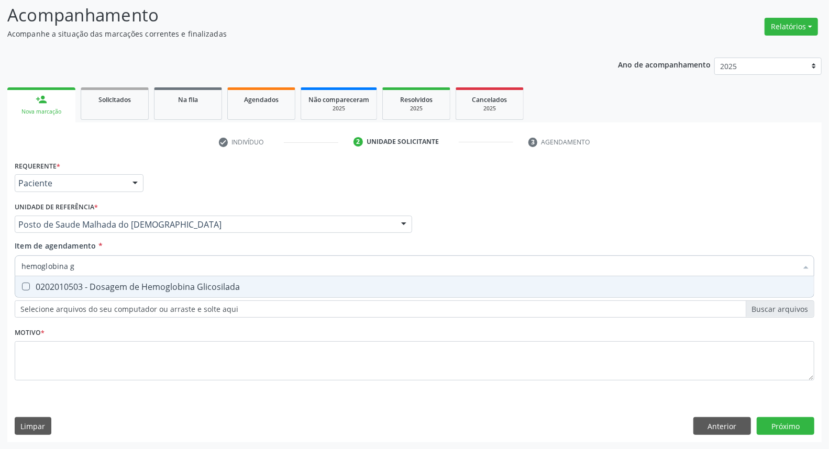
type input "hemoglobina g"
click at [27, 291] on span "0202010503 - Dosagem de Hemoglobina Glicosilada" at bounding box center [414, 287] width 799 height 21
checkbox Glicosilada "true"
drag, startPoint x: 86, startPoint y: 263, endPoint x: 0, endPoint y: 265, distance: 86.5
click at [0, 265] on div "Acompanhamento Acompanhe a situação das marcações correntes e finalizadas Relat…" at bounding box center [414, 219] width 829 height 462
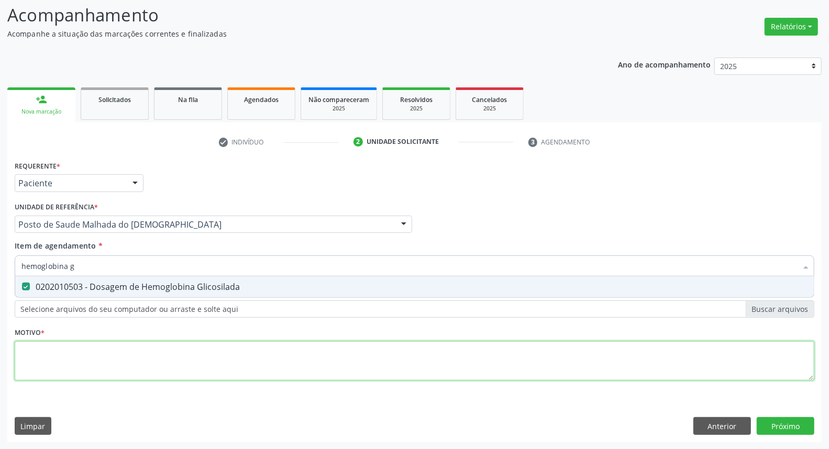
click at [182, 361] on div "Requerente * Paciente Médico(a) Enfermeiro(a) Paciente Nenhum resultado encontr…" at bounding box center [415, 276] width 800 height 237
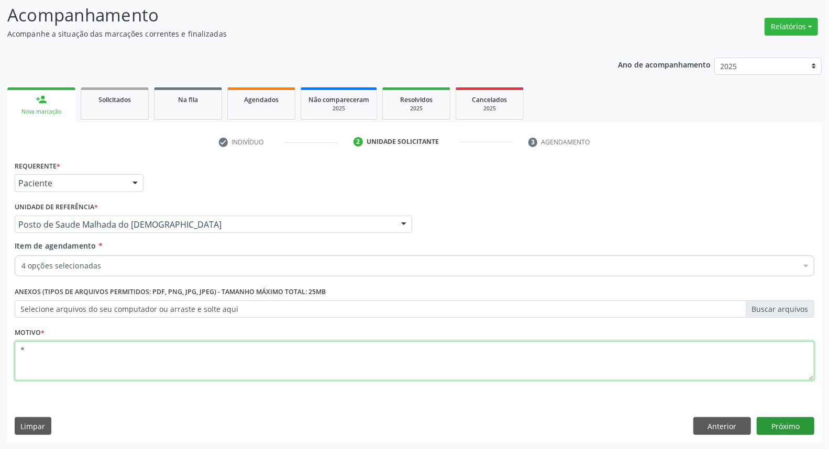
type textarea "*"
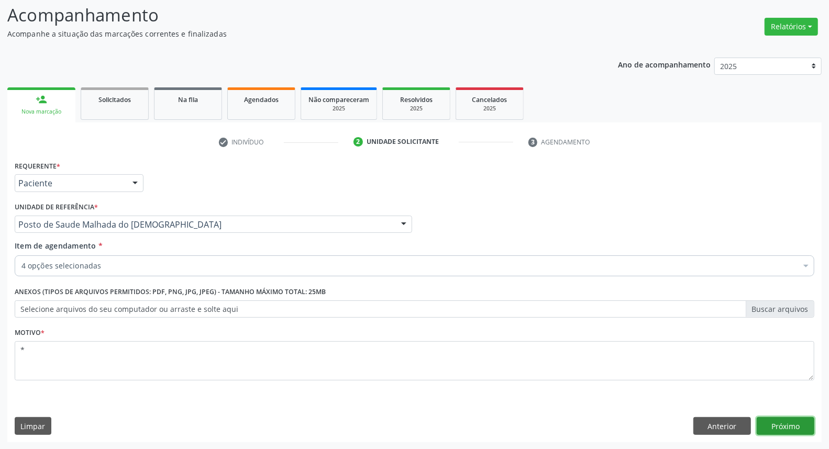
click at [784, 430] on button "Próximo" at bounding box center [786, 427] width 58 height 18
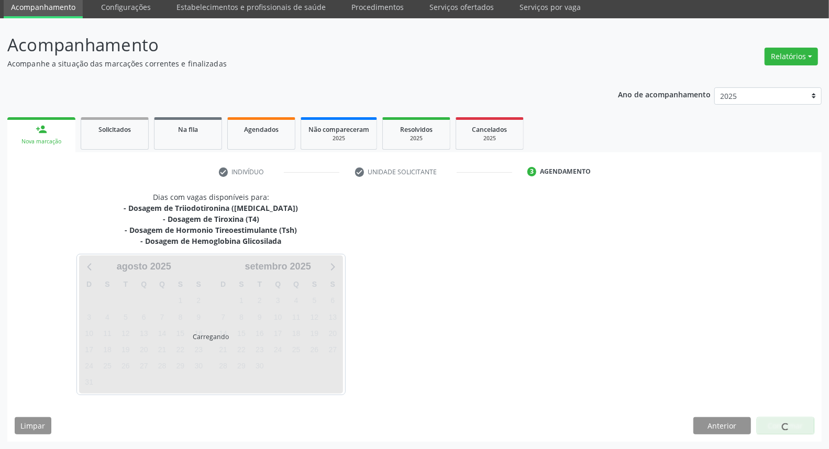
scroll to position [38, 0]
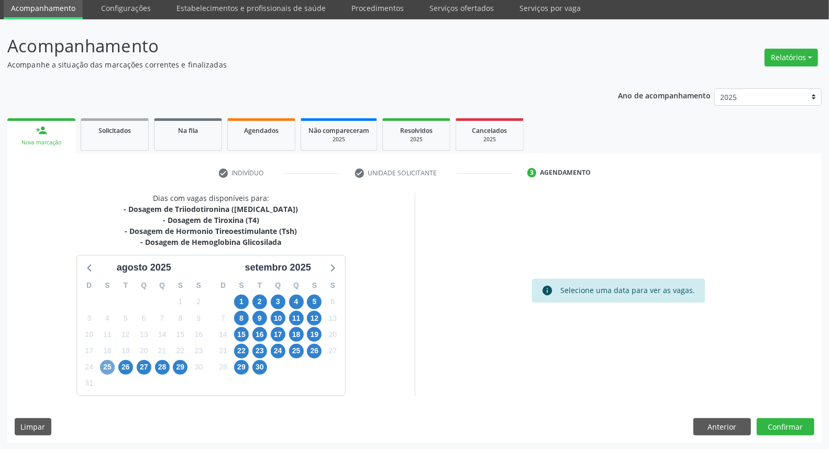
click at [108, 364] on span "25" at bounding box center [107, 367] width 15 height 15
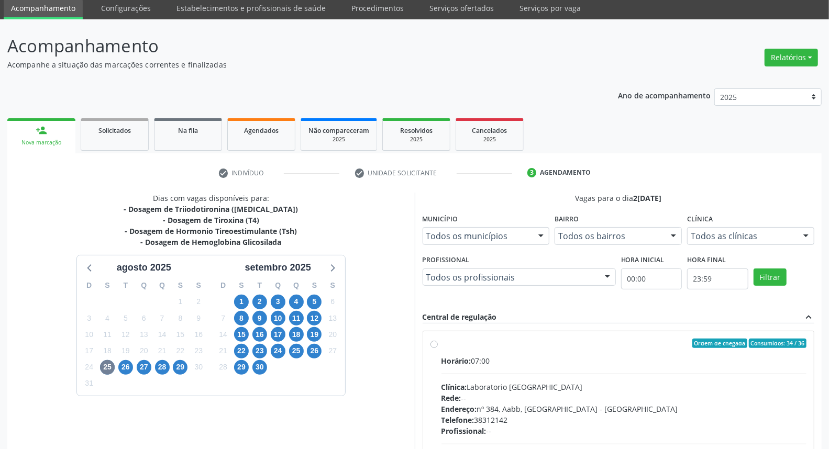
click at [442, 344] on label "Ordem de chegada Consumidos: 34 / 36 Horário: 07:00 Clínica: Laboratorio Sao Fr…" at bounding box center [625, 419] width 366 height 161
click at [435, 344] on input "Ordem de chegada Consumidos: 34 / 36 Horário: 07:00 Clínica: Laboratorio Sao Fr…" at bounding box center [434, 343] width 7 height 9
radio input "true"
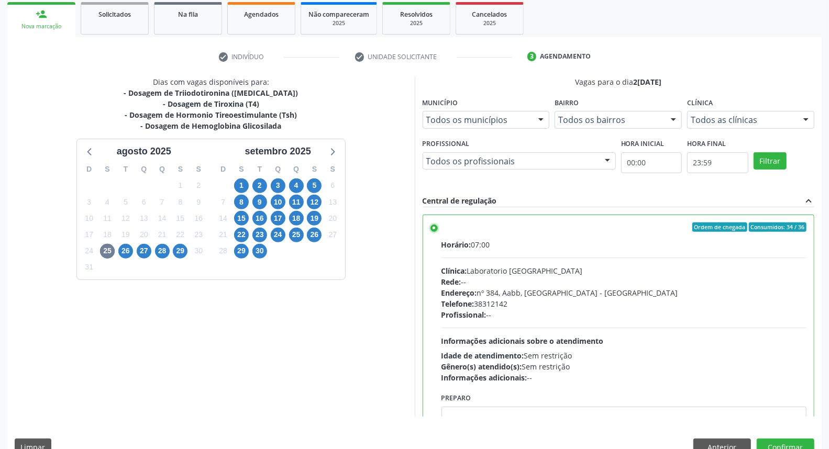
scroll to position [51, 0]
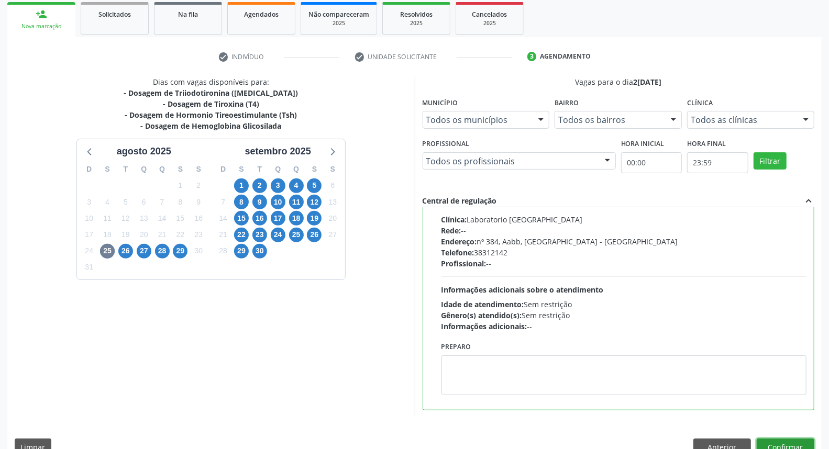
click at [778, 446] on button "Confirmar" at bounding box center [786, 448] width 58 height 18
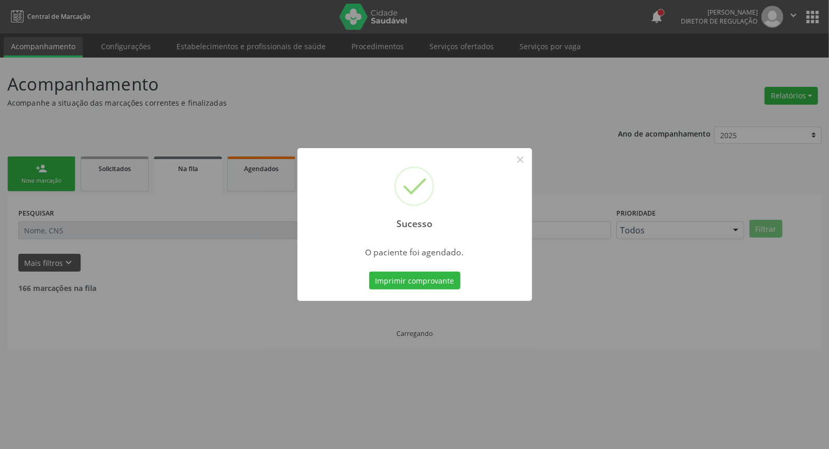
scroll to position [0, 0]
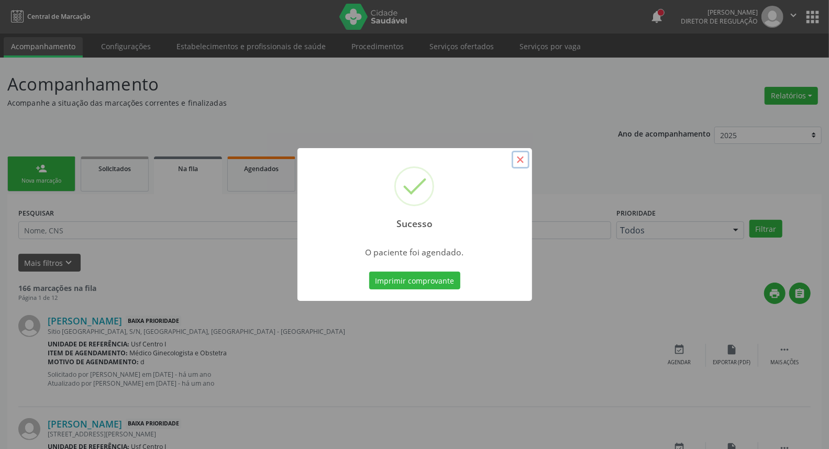
click at [522, 158] on button "×" at bounding box center [521, 160] width 18 height 18
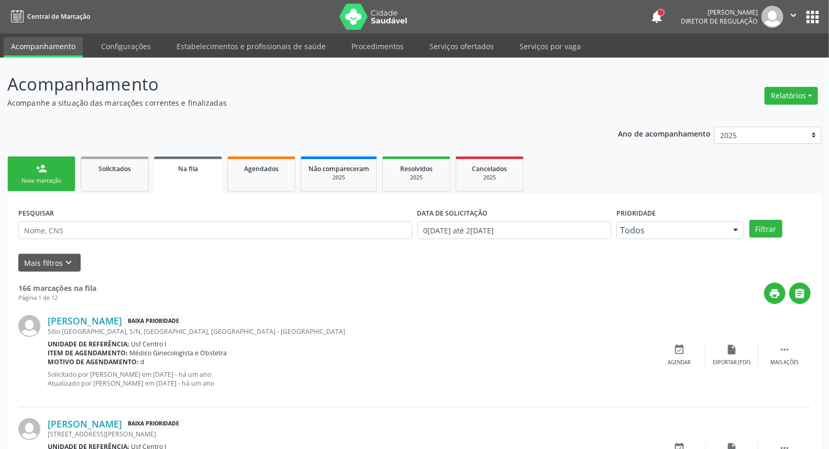
click at [34, 184] on div "Nova marcação" at bounding box center [41, 181] width 52 height 8
drag, startPoint x: 44, startPoint y: 168, endPoint x: 43, endPoint y: 180, distance: 12.6
click at [43, 168] on div "person_add" at bounding box center [42, 169] width 12 height 12
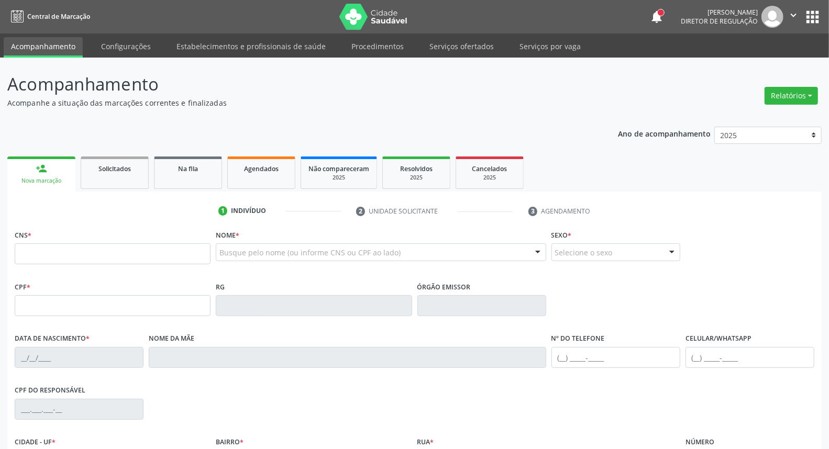
click at [43, 180] on div "Nova marcação" at bounding box center [41, 181] width 53 height 8
drag, startPoint x: 56, startPoint y: 258, endPoint x: 47, endPoint y: 253, distance: 10.1
click at [56, 258] on input "text" at bounding box center [113, 254] width 196 height 21
paste input "898 0029 9253 3434"
type input "898 0029 9253 3434"
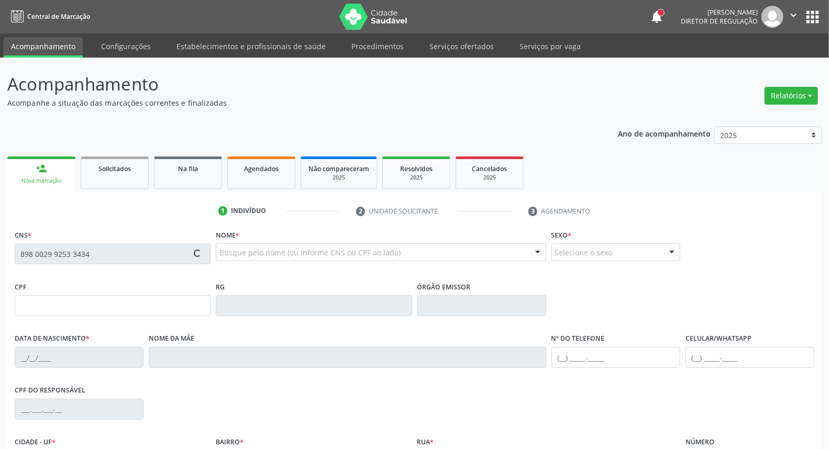
type input "009.329.294-51"
type input "1[DATE]"
type input "[PERSON_NAME]"
type input "[PHONE_NUMBER]"
type input "60"
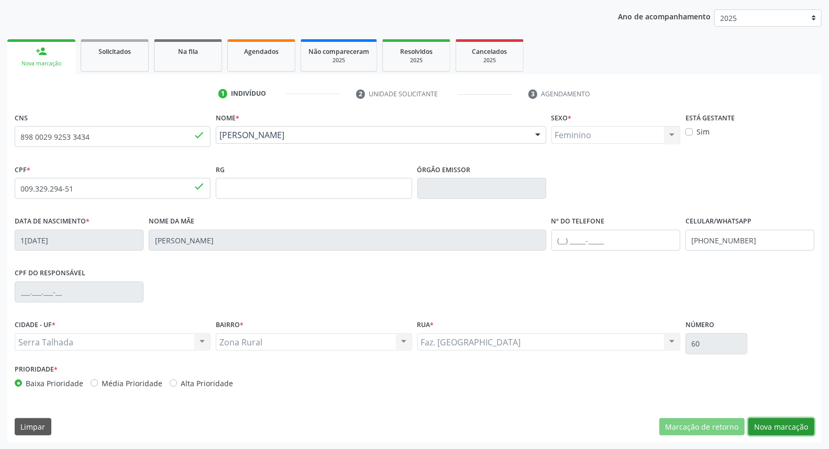
drag, startPoint x: 771, startPoint y: 425, endPoint x: 741, endPoint y: 415, distance: 31.0
click at [771, 424] on button "Nova marcação" at bounding box center [782, 428] width 66 height 18
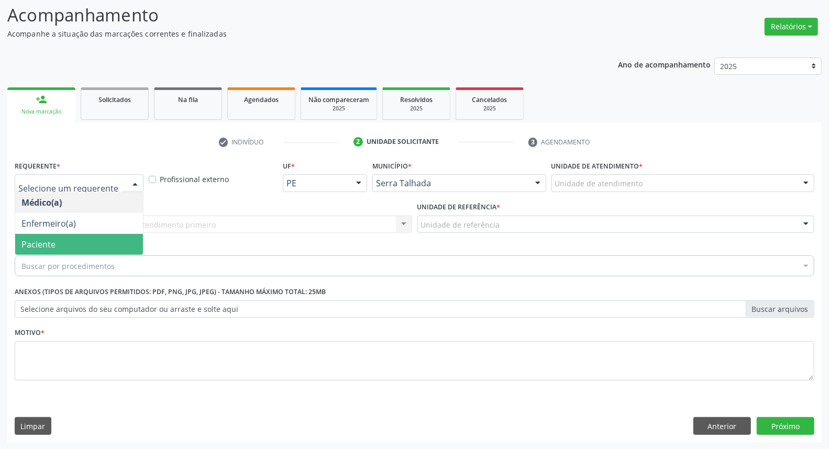
click at [85, 239] on span "Paciente" at bounding box center [79, 244] width 128 height 21
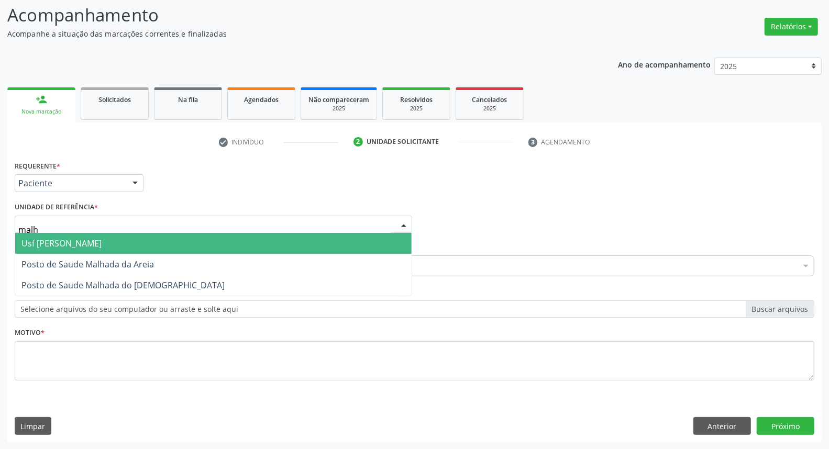
type input "malha"
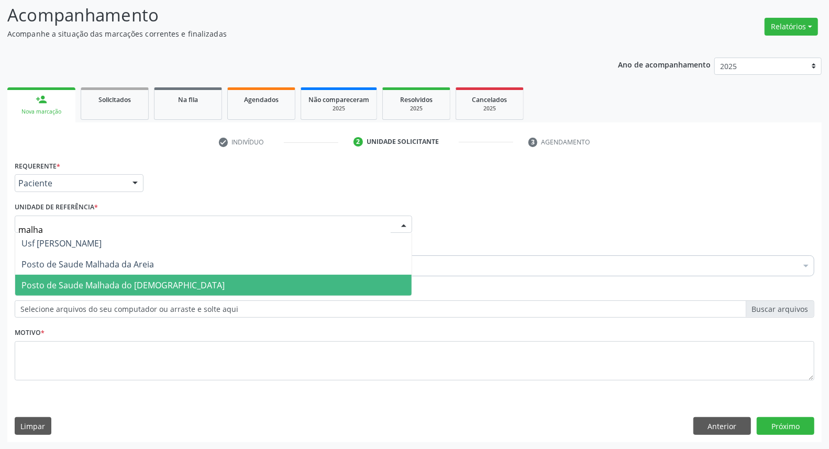
click at [96, 291] on span "Posto de Saude Malhada do [DEMOGRAPHIC_DATA]" at bounding box center [213, 285] width 397 height 21
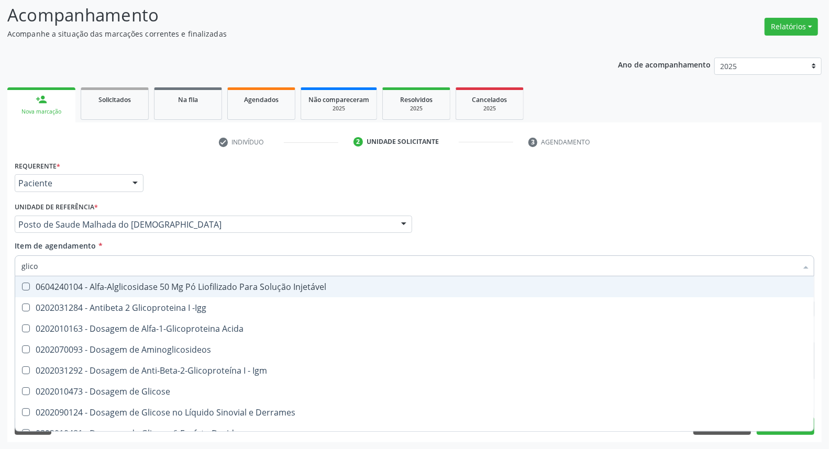
type input "glicos"
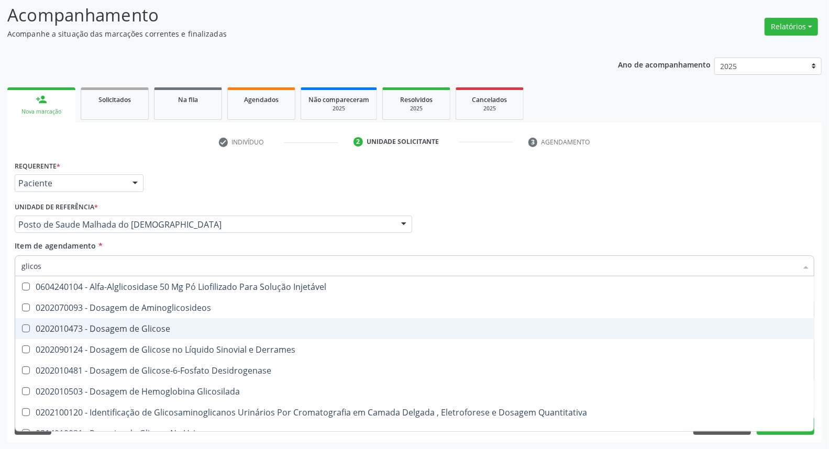
drag, startPoint x: 100, startPoint y: 326, endPoint x: 110, endPoint y: 269, distance: 57.4
click at [100, 325] on div "0202010473 - Dosagem de Glicose" at bounding box center [414, 329] width 786 height 8
checkbox Glicose "true"
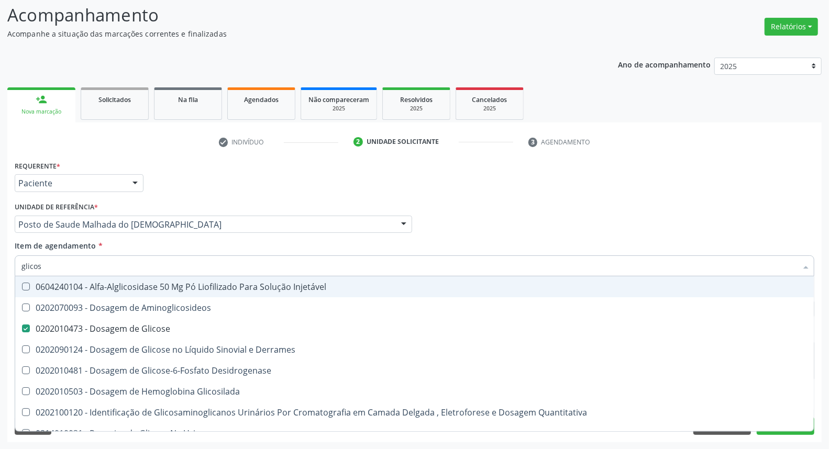
click at [111, 262] on input "glicos" at bounding box center [409, 266] width 776 height 21
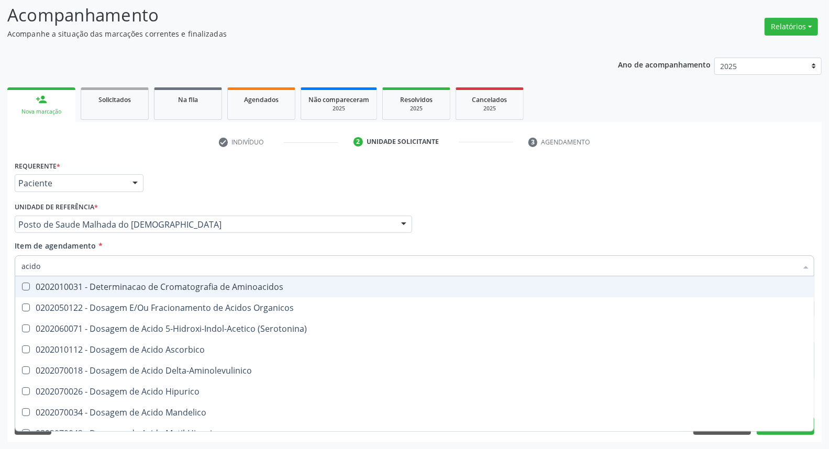
type input "acido u"
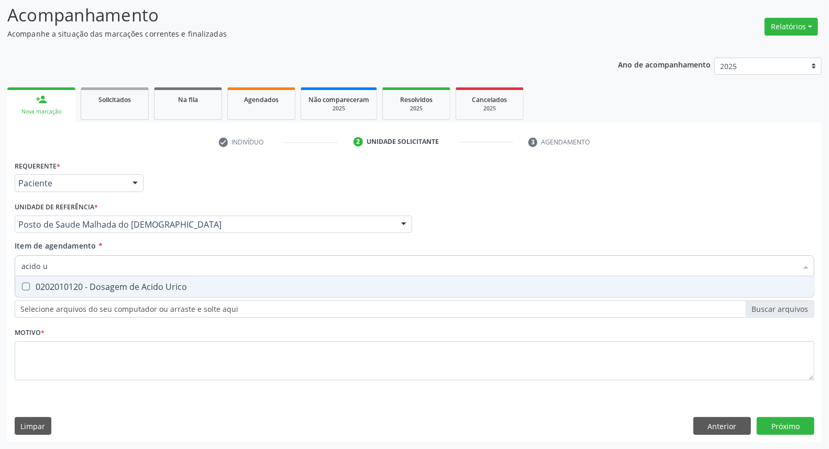
click at [111, 283] on div "0202010120 - Dosagem de Acido Urico" at bounding box center [414, 287] width 786 height 8
checkbox Urico "true"
click at [112, 264] on input "acido u" at bounding box center [409, 266] width 776 height 21
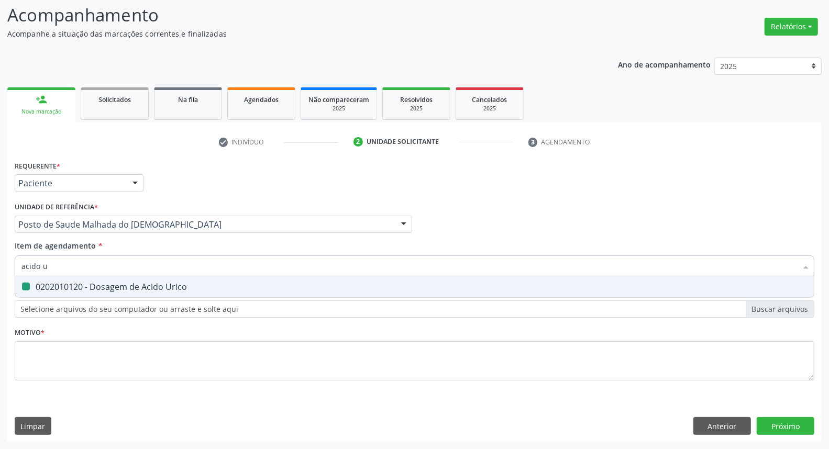
type input "c"
checkbox Urico "false"
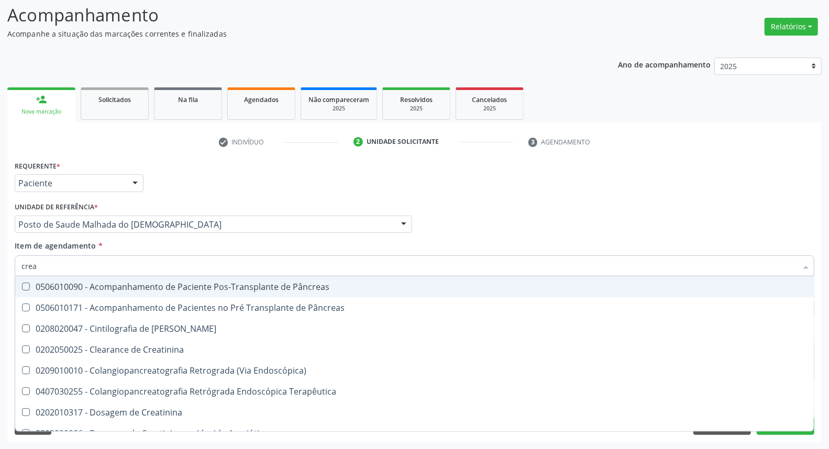
type input "creat"
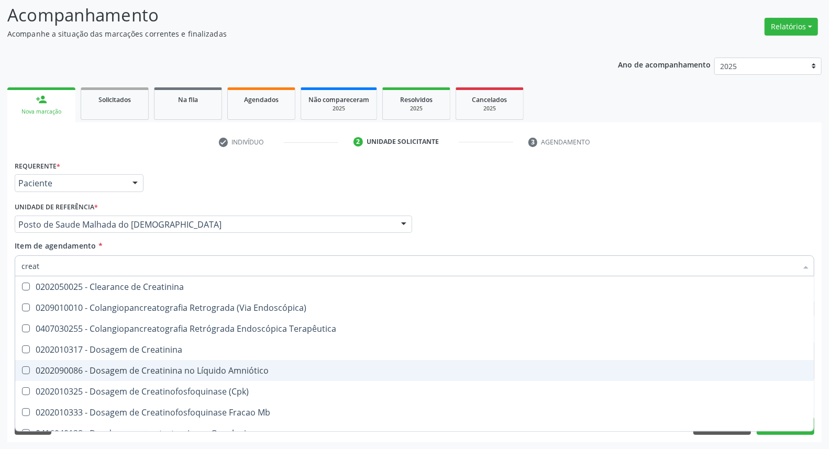
drag, startPoint x: 102, startPoint y: 347, endPoint x: 94, endPoint y: 263, distance: 84.7
click at [102, 360] on span "0202010317 - Dosagem de Creatinina" at bounding box center [414, 370] width 799 height 21
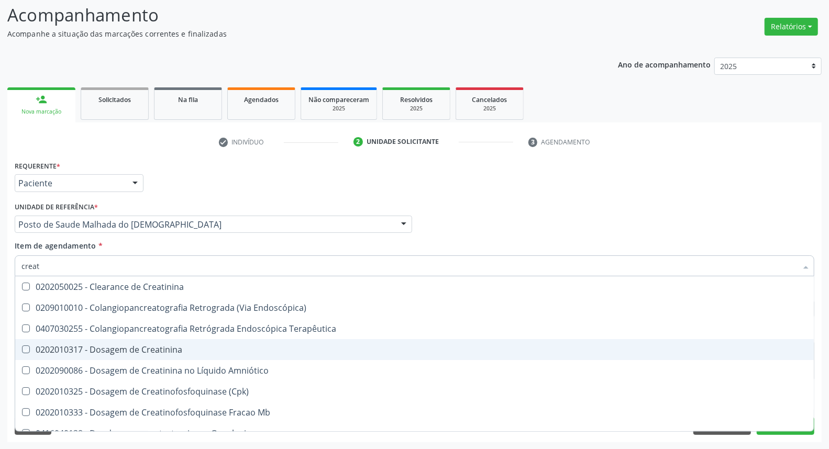
checkbox Creatinina "true"
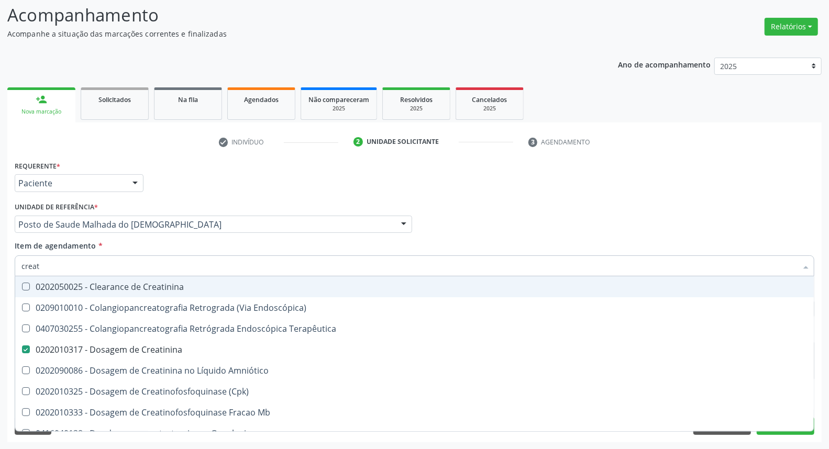
click at [93, 258] on input "creat" at bounding box center [409, 266] width 776 height 21
type input "ur"
checkbox Creatinina "false"
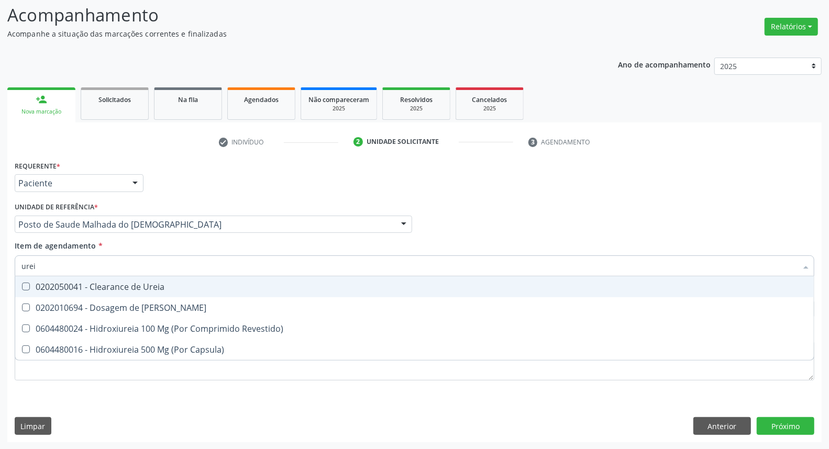
type input "ureia"
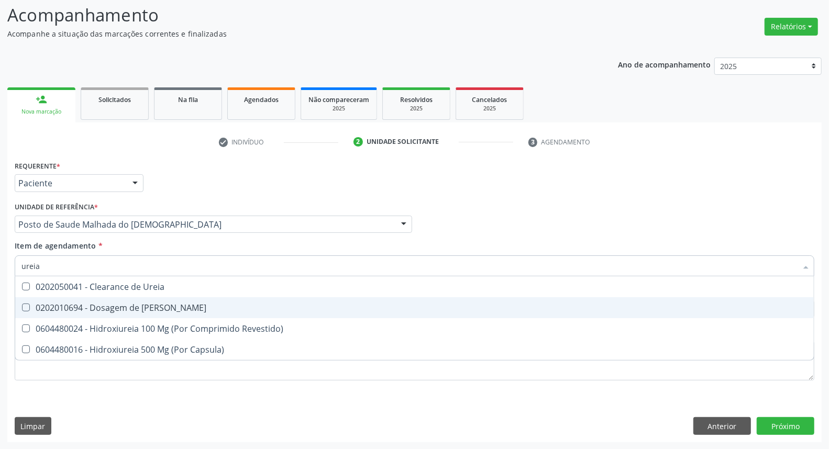
click at [137, 309] on div "0202010694 - Dosagem de [PERSON_NAME]" at bounding box center [414, 308] width 786 height 8
checkbox Ureia "true"
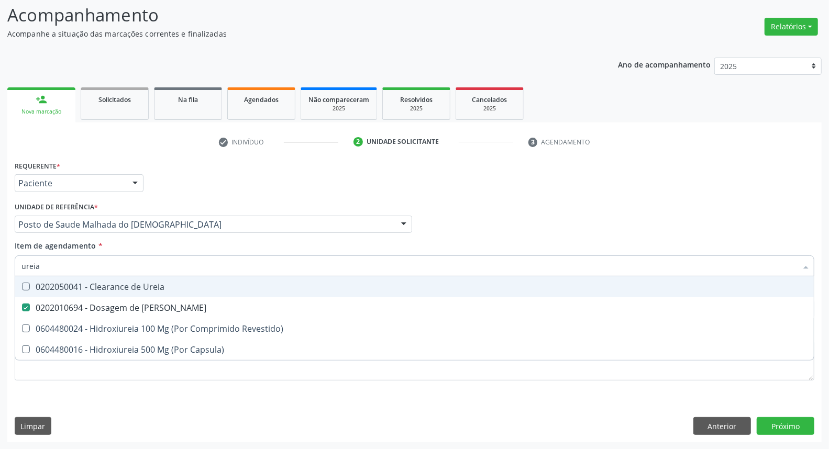
click at [128, 262] on input "ureia" at bounding box center [409, 266] width 776 height 21
type input "co"
checkbox Ureia "false"
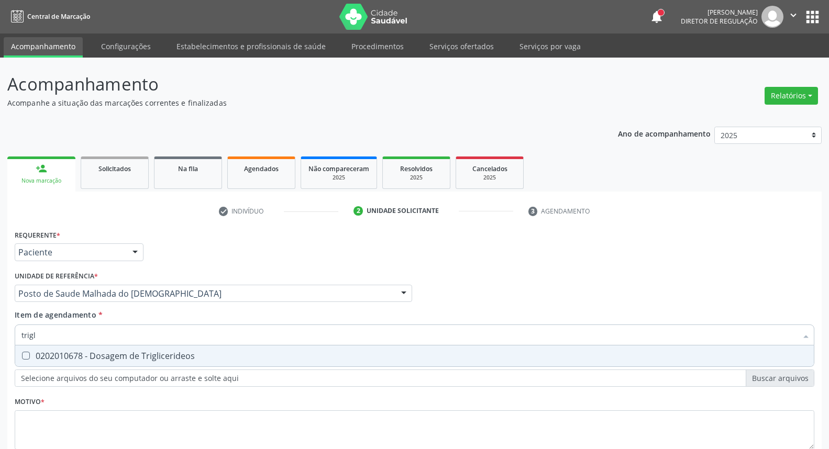
scroll to position [69, 0]
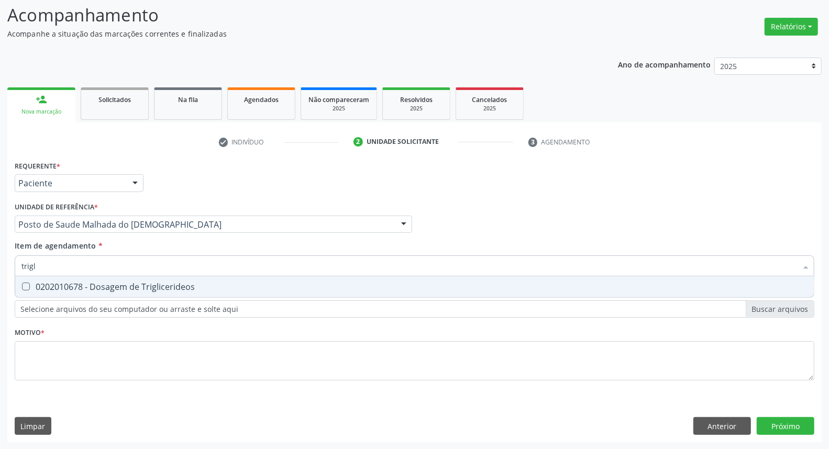
drag, startPoint x: 114, startPoint y: 286, endPoint x: 112, endPoint y: 268, distance: 18.5
click at [114, 285] on div "0202010678 - Dosagem de Triglicerideos" at bounding box center [414, 287] width 786 height 8
checkbox Triglicerideos "true"
click at [112, 268] on input "trigl" at bounding box center [409, 266] width 776 height 21
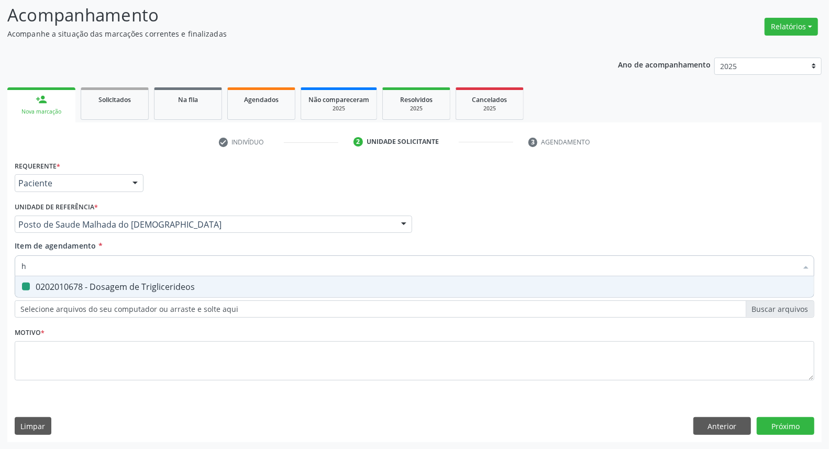
type input "he"
checkbox Triglicerideos "false"
type input "hemogra"
drag, startPoint x: 112, startPoint y: 282, endPoint x: 117, endPoint y: 270, distance: 13.1
click at [113, 279] on span "0202020380 - Hemograma Completo" at bounding box center [414, 287] width 799 height 21
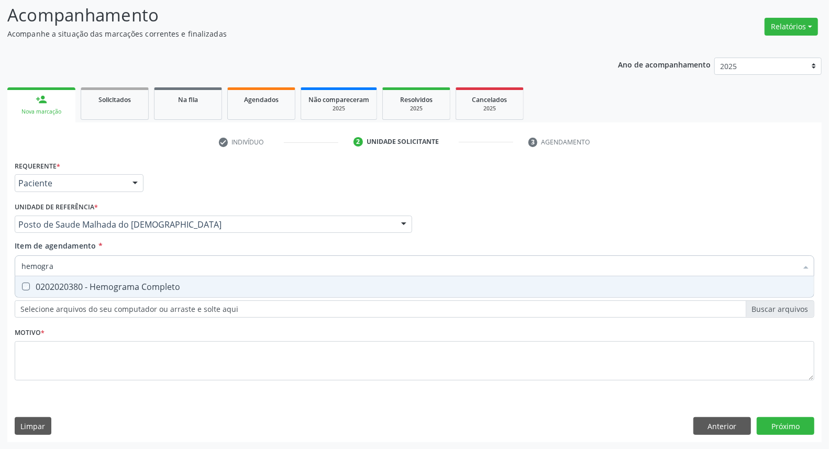
checkbox Completo "true"
click at [117, 270] on input "hemogra" at bounding box center [409, 266] width 776 height 21
type input "uri"
checkbox Completo "false"
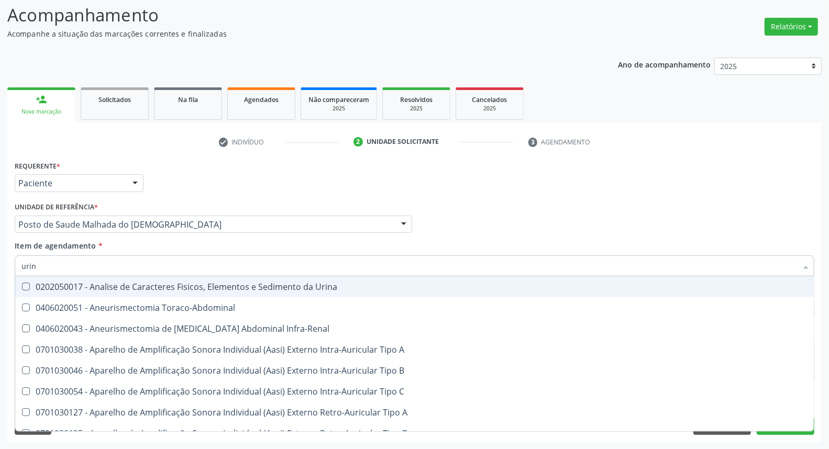
type input "urina"
checkbox Urico "false"
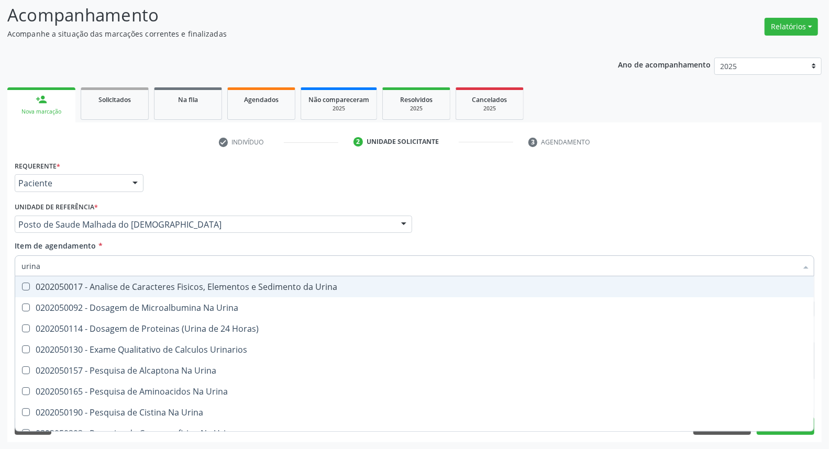
click at [178, 284] on div "0202050017 - Analise de Caracteres Fisicos, Elementos e Sedimento da Urina" at bounding box center [414, 287] width 786 height 8
checkbox Urina "true"
click at [181, 265] on input "urina" at bounding box center [409, 266] width 776 height 21
type input "p"
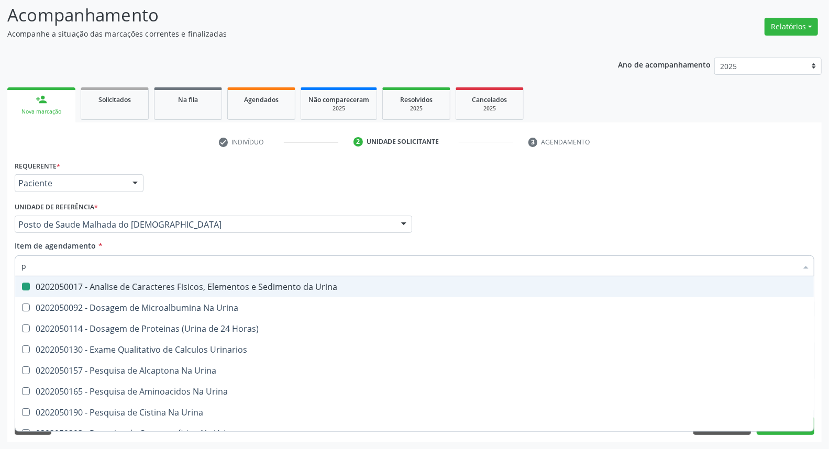
checkbox Urina "false"
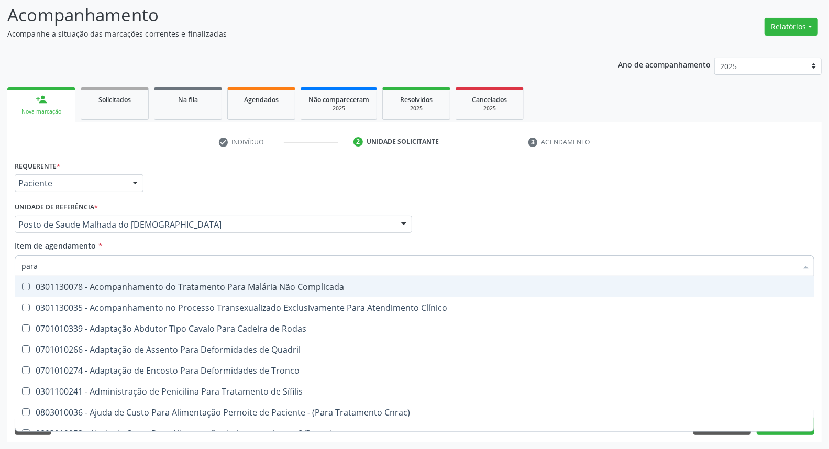
type input "paras"
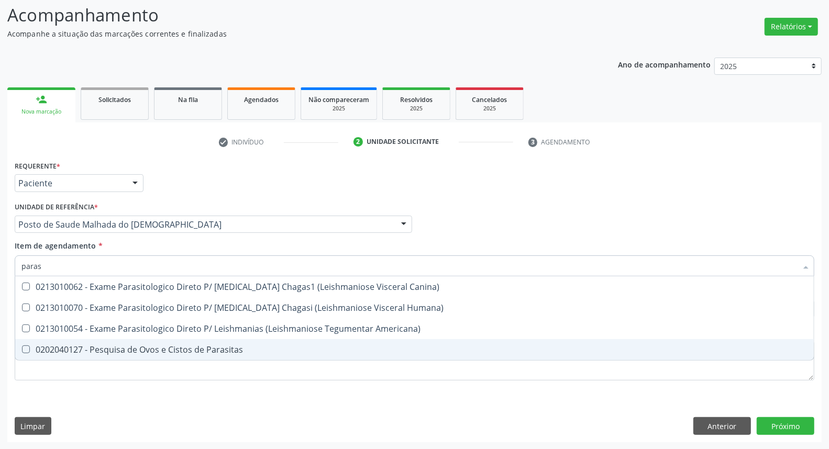
drag, startPoint x: 127, startPoint y: 347, endPoint x: 129, endPoint y: 326, distance: 21.0
click at [126, 346] on div "0202040127 - Pesquisa de Ovos e Cistos de Parasitas" at bounding box center [414, 350] width 786 height 8
checkbox Parasitas "true"
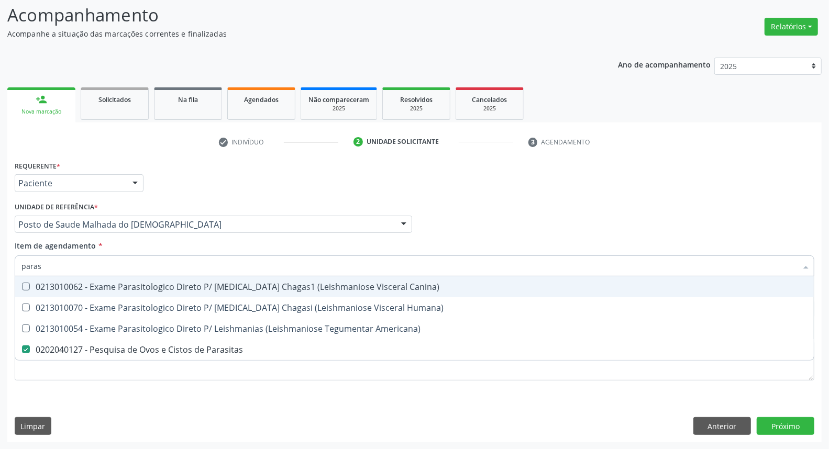
click at [126, 264] on input "paras" at bounding box center [409, 266] width 776 height 21
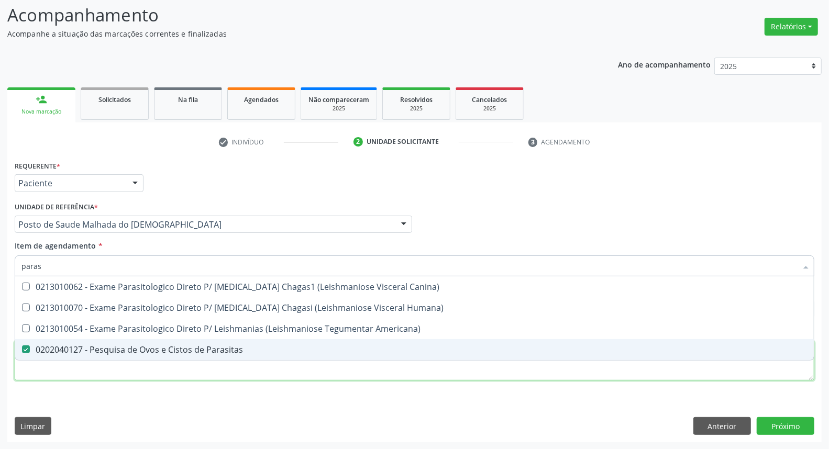
drag, startPoint x: 119, startPoint y: 374, endPoint x: 123, endPoint y: 367, distance: 7.5
click at [120, 372] on div "Requerente * Paciente Médico(a) Enfermeiro(a) Paciente Nenhum resultado encontr…" at bounding box center [415, 276] width 800 height 237
checkbox Humana\) "true"
checkbox Americana\) "true"
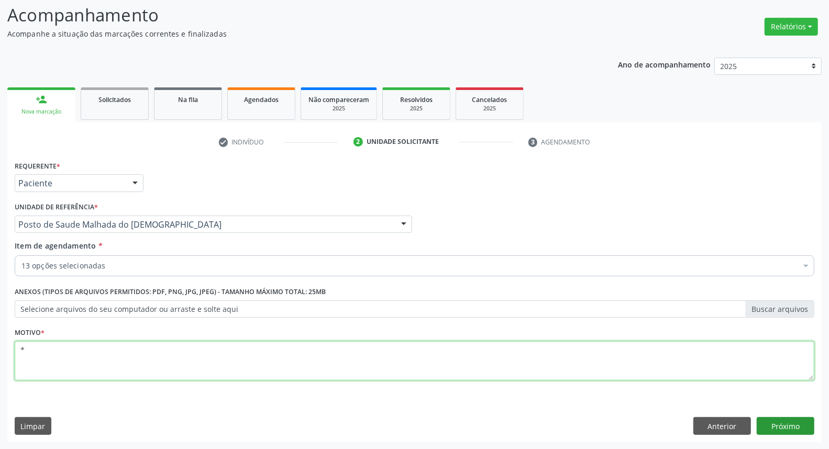
type textarea "*"
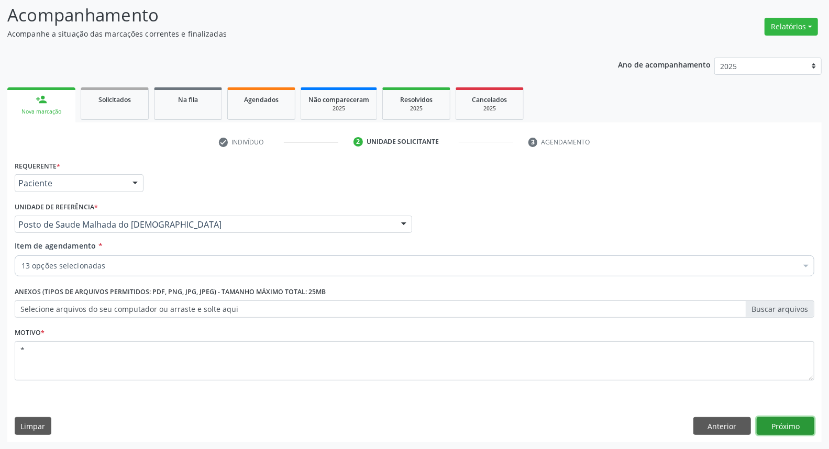
click at [786, 424] on button "Próximo" at bounding box center [786, 427] width 58 height 18
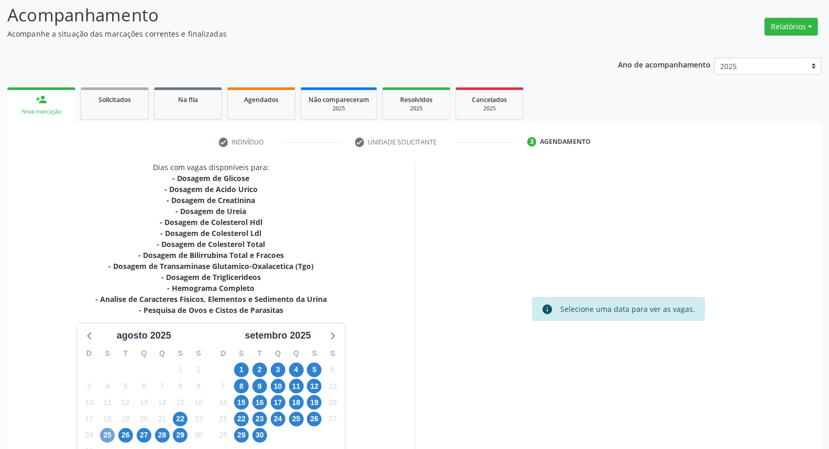
click at [105, 431] on span "25" at bounding box center [107, 436] width 15 height 15
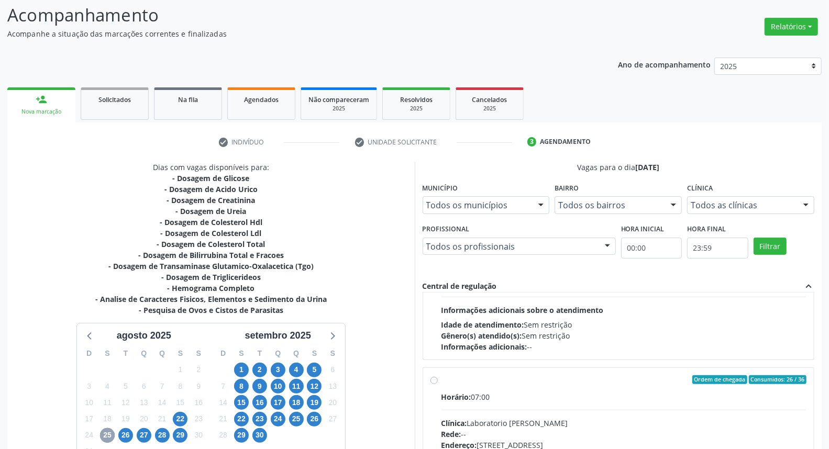
scroll to position [165, 0]
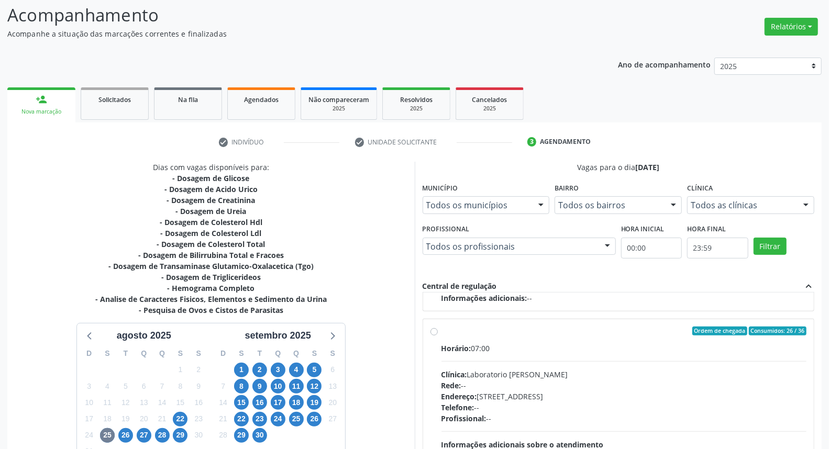
click at [432, 381] on div "Ordem de chegada Consumidos: 26 / 36 Horário: 07:00 Clínica: Laboratorio [PERSO…" at bounding box center [619, 407] width 377 height 161
radio input "true"
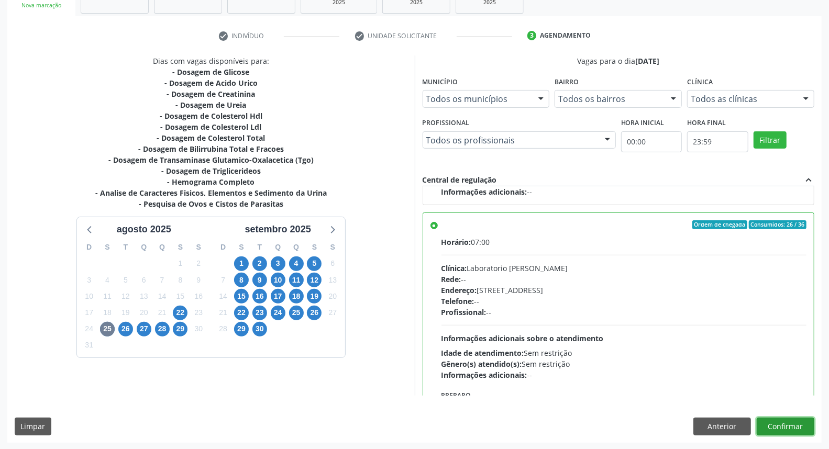
click at [793, 427] on button "Confirmar" at bounding box center [786, 427] width 58 height 18
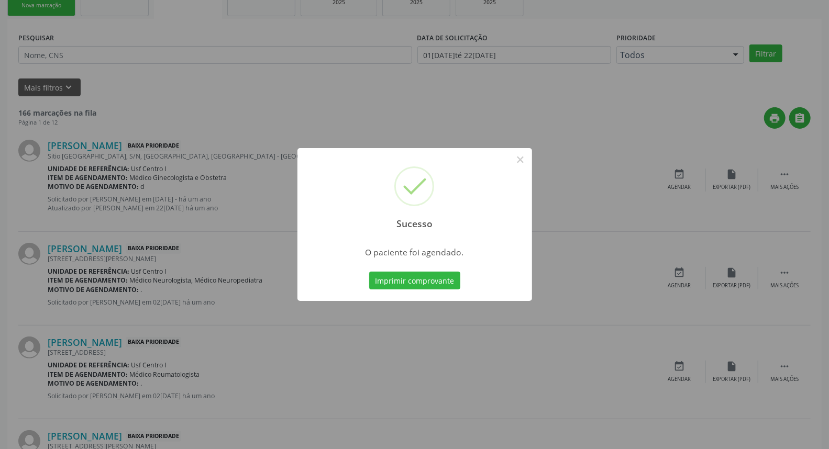
scroll to position [0, 0]
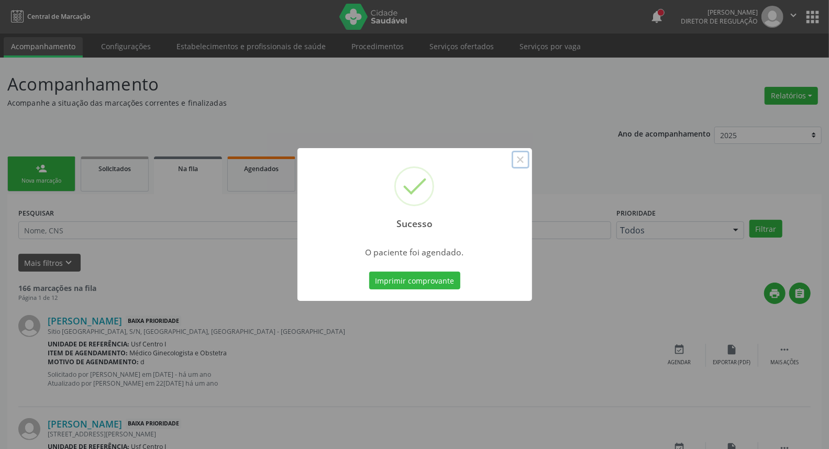
drag, startPoint x: 519, startPoint y: 161, endPoint x: 342, endPoint y: 173, distance: 177.0
click at [518, 161] on button "×" at bounding box center [521, 160] width 18 height 18
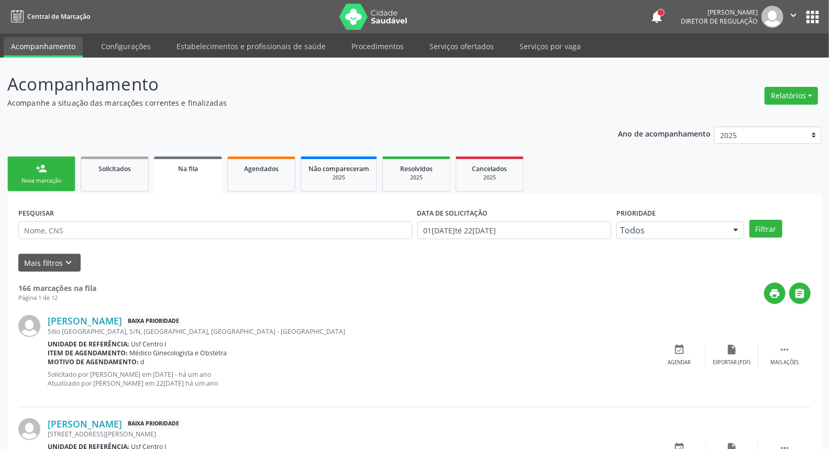
click at [36, 170] on div "person_add" at bounding box center [42, 169] width 12 height 12
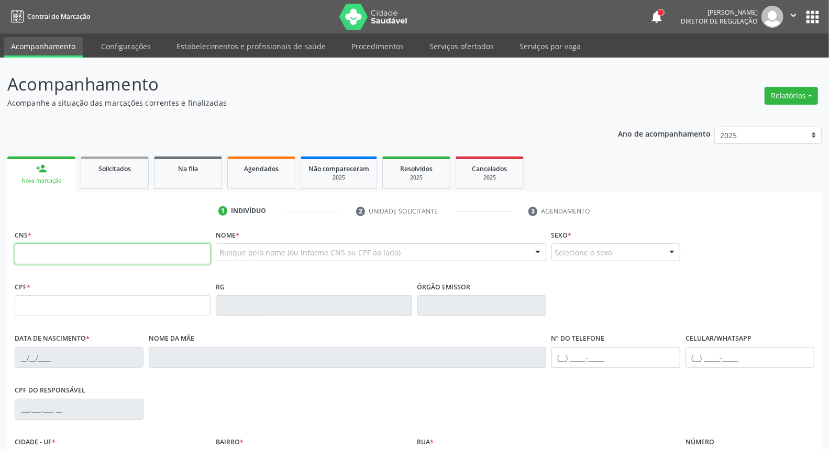
click at [42, 253] on input "text" at bounding box center [113, 254] width 196 height 21
paste input "898 0029 9253 3434"
type input "898 0029 9253 3434"
type input "009.329.294-51"
type input "1[DATE]"
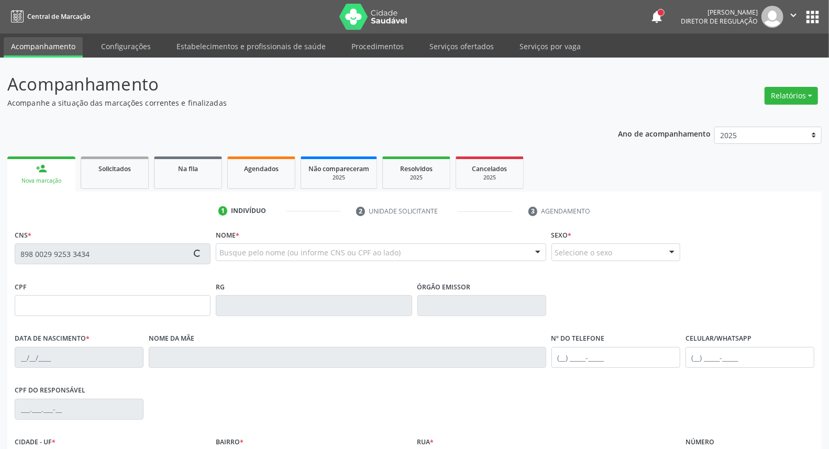
type input "[PERSON_NAME]"
type input "[PHONE_NUMBER]"
type input "60"
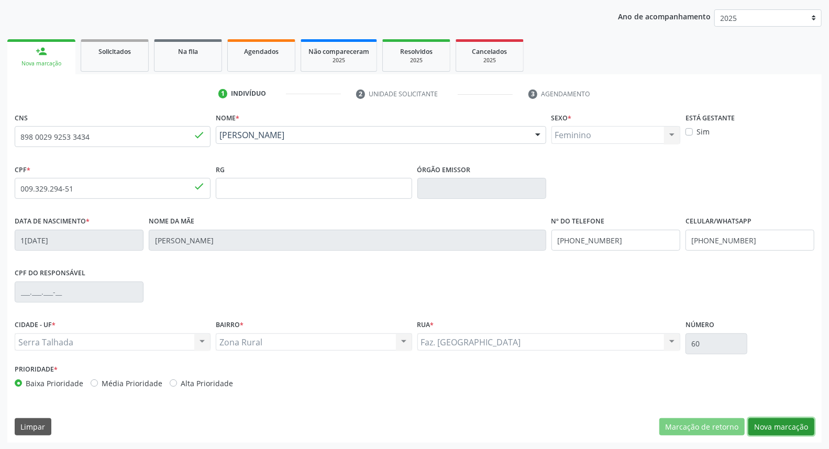
click at [783, 426] on button "Nova marcação" at bounding box center [782, 428] width 66 height 18
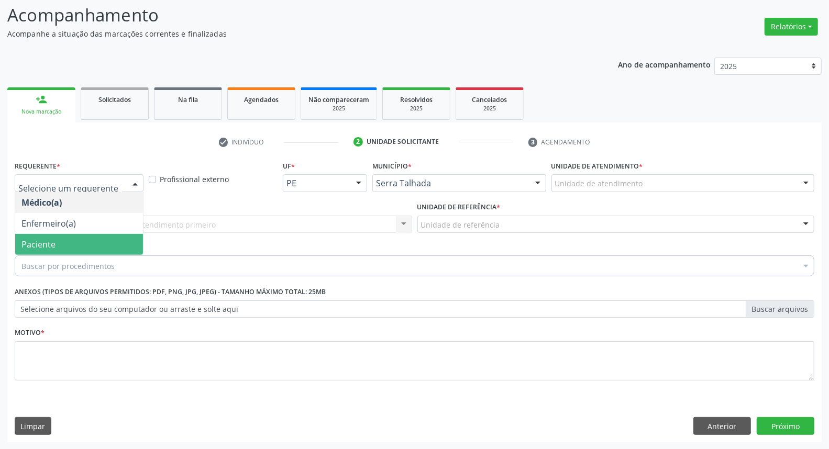
click at [35, 248] on span "Paciente" at bounding box center [38, 245] width 34 height 12
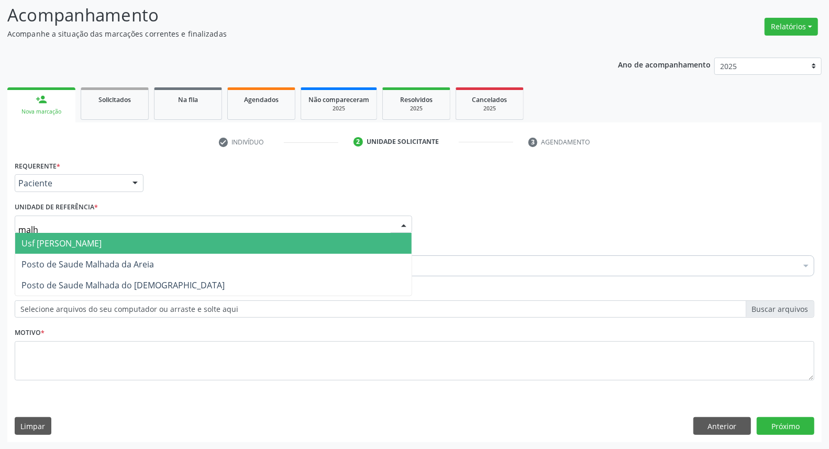
type input "malha"
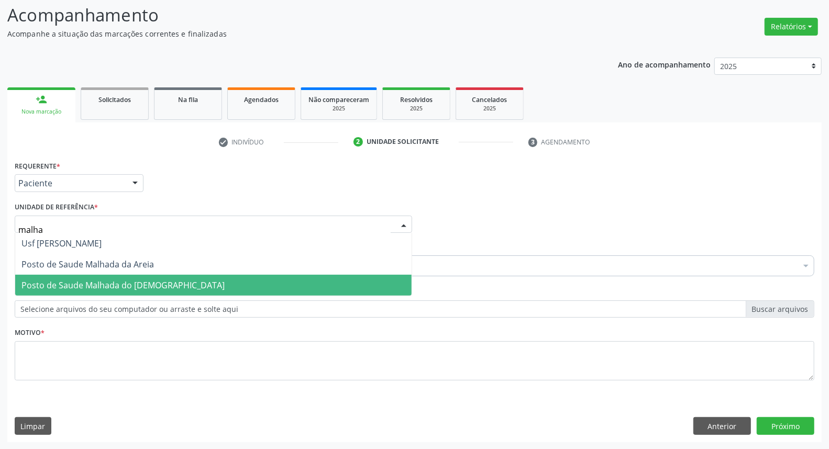
click at [78, 277] on span "Posto de Saude Malhada do [DEMOGRAPHIC_DATA]" at bounding box center [213, 285] width 397 height 21
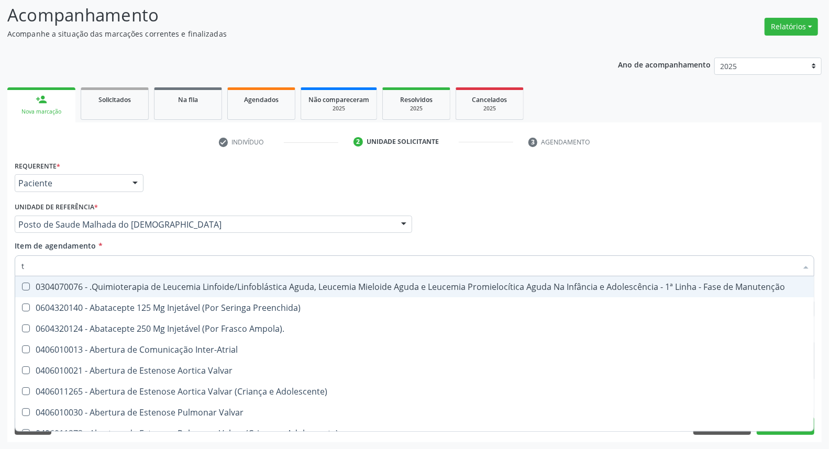
type input "[MEDICAL_DATA]"
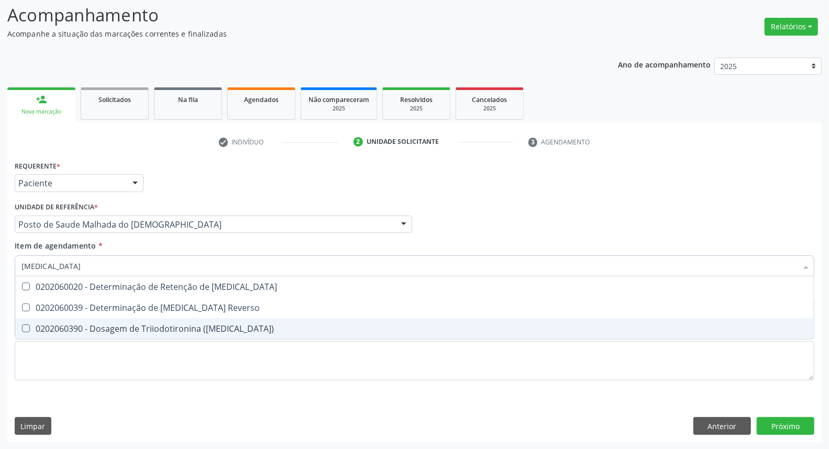
click at [63, 329] on div "0202060390 - Dosagem de Triiodotironina ([MEDICAL_DATA])" at bounding box center [414, 329] width 786 height 8
checkbox \(T3\) "true"
type input "t4"
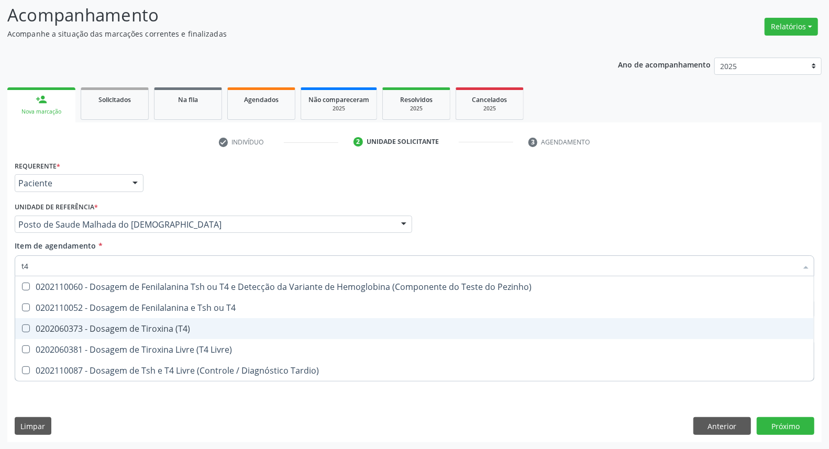
click at [84, 332] on div "0202060373 - Dosagem de Tiroxina (T4)" at bounding box center [414, 329] width 786 height 8
checkbox \(T4\) "true"
type input "t"
checkbox \(T4\) "false"
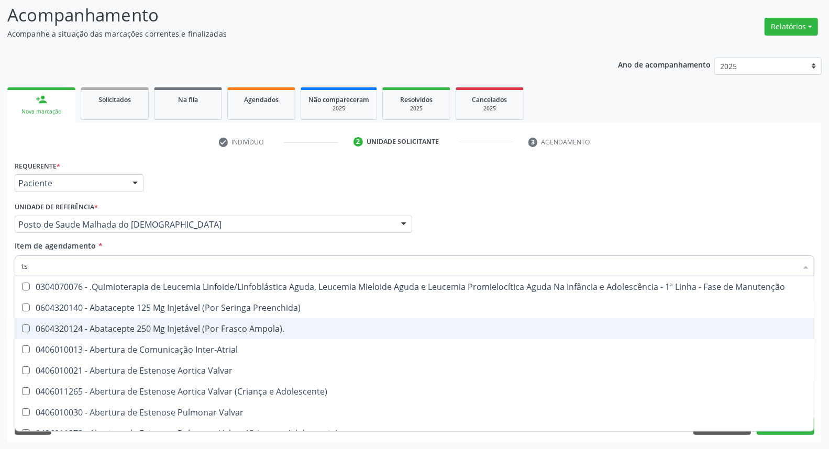
type input "tsh"
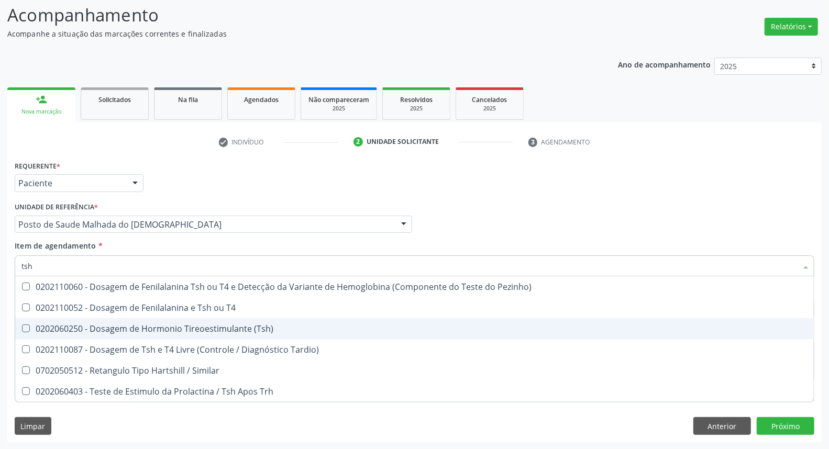
click at [80, 331] on div "0202060250 - Dosagem de Hormonio Tireoestimulante (Tsh)" at bounding box center [414, 329] width 786 height 8
checkbox \(Tsh\) "true"
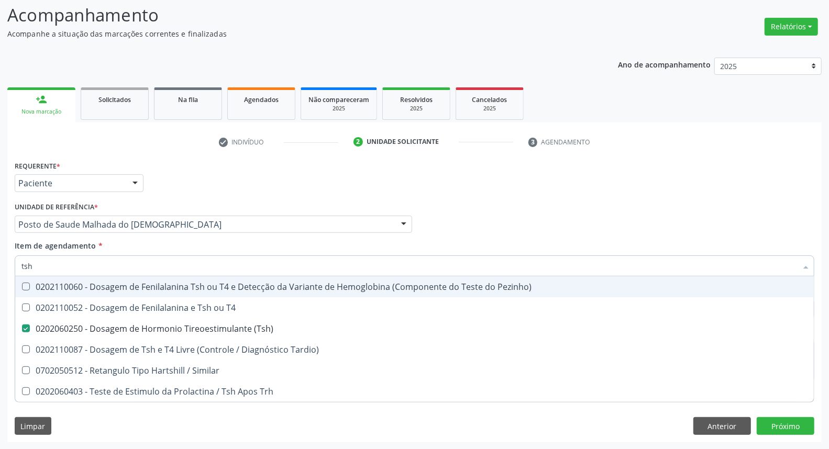
drag, startPoint x: 28, startPoint y: 269, endPoint x: 0, endPoint y: 262, distance: 29.1
click at [0, 268] on div "Acompanhamento Acompanhe a situação das marcações correntes e finalizadas Relat…" at bounding box center [414, 219] width 829 height 462
type input "he"
checkbox \(Tsh\) "false"
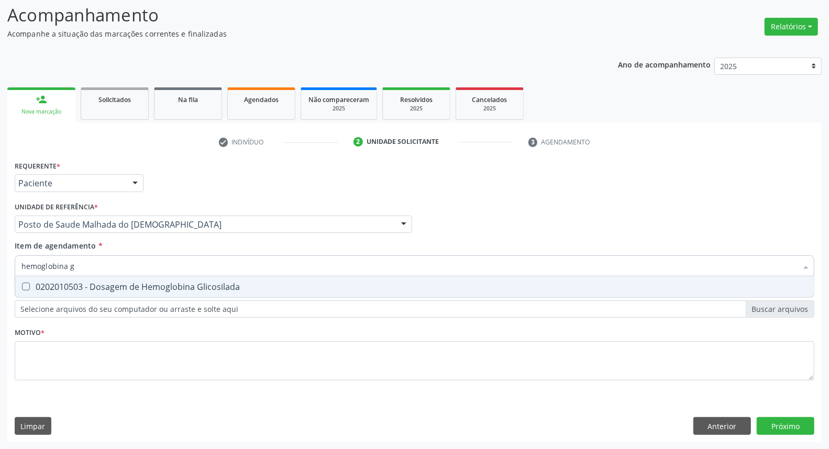
type input "hemoglobina g"
click at [34, 289] on div "0202010503 - Dosagem de Hemoglobina Glicosilada" at bounding box center [414, 287] width 786 height 8
checkbox Glicosilada "true"
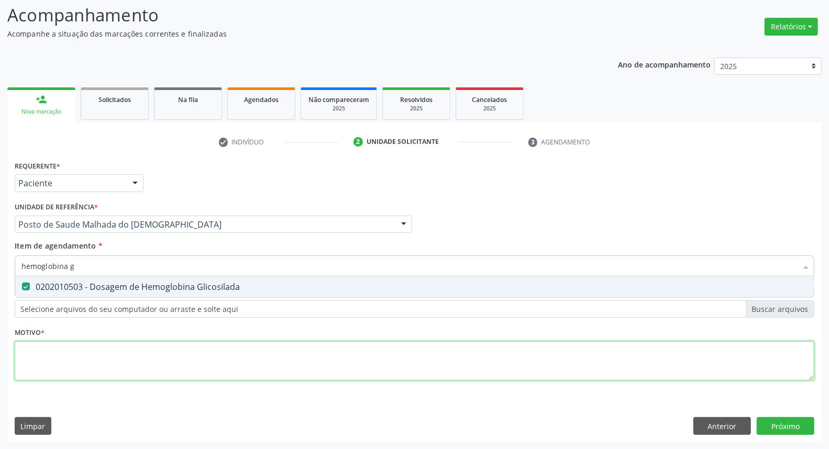
click at [36, 365] on div "Requerente * Paciente Médico(a) Enfermeiro(a) Paciente Nenhum resultado encontr…" at bounding box center [415, 276] width 800 height 237
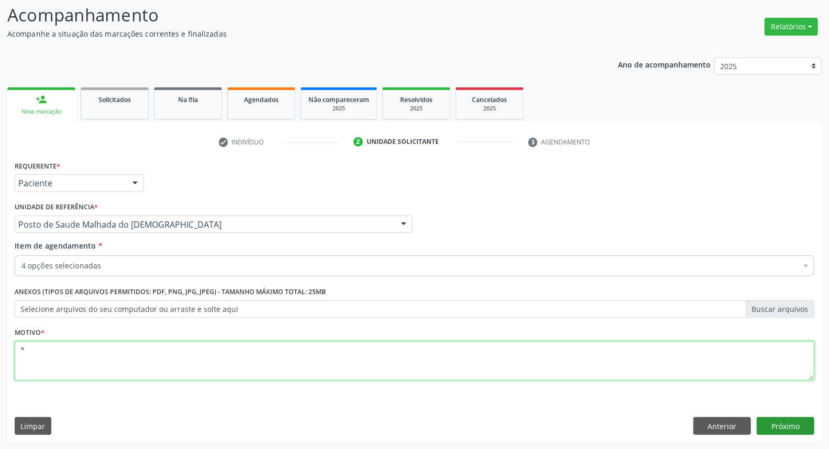
type textarea "*"
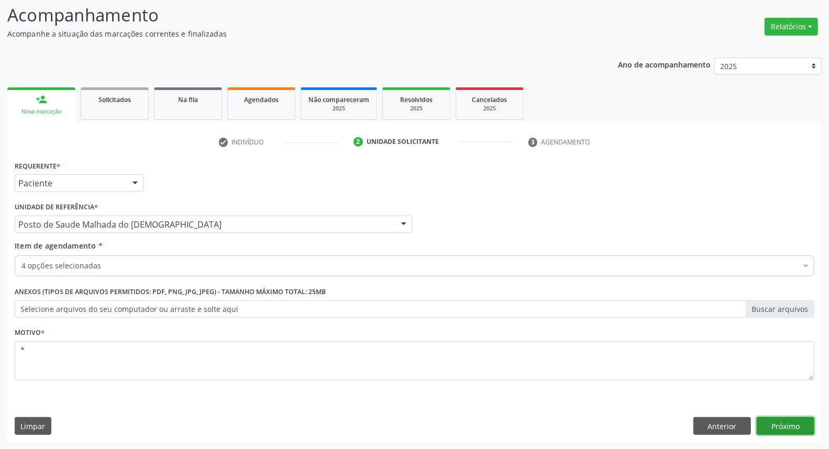
click at [773, 426] on button "Próximo" at bounding box center [786, 427] width 58 height 18
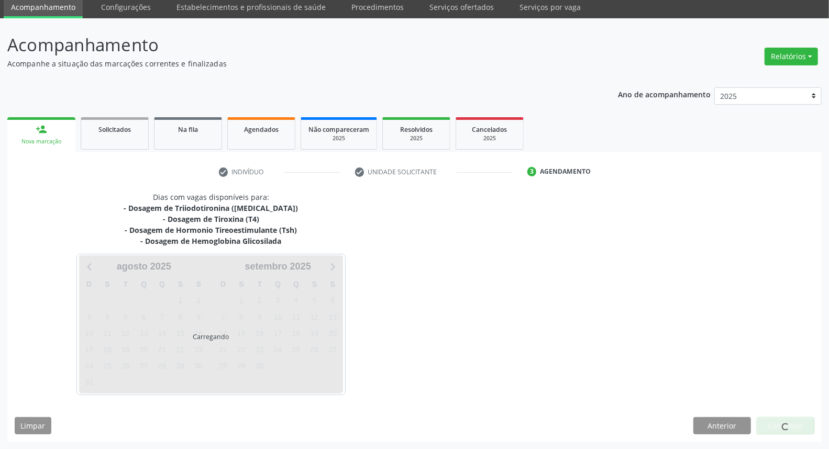
scroll to position [38, 0]
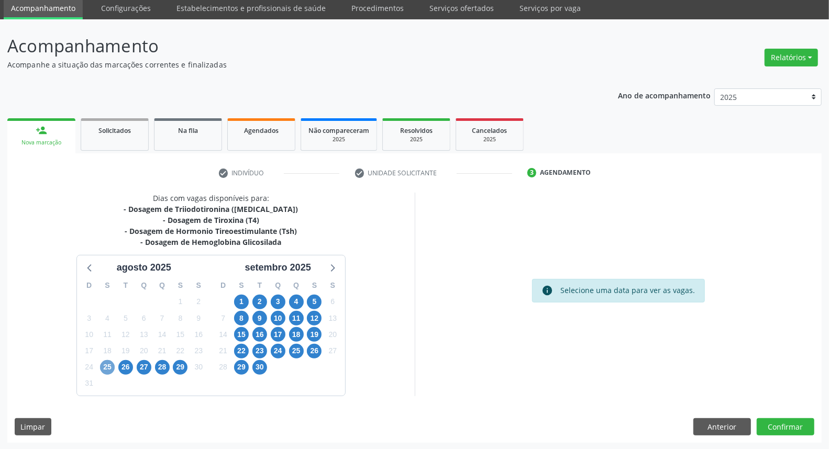
click at [104, 368] on span "25" at bounding box center [107, 367] width 15 height 15
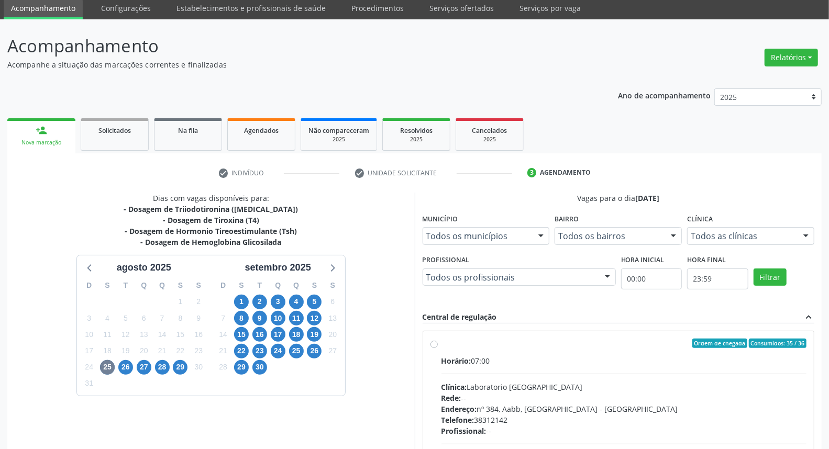
click at [442, 343] on label "Ordem de chegada Consumidos: 35 / 36 Horário: 07:00 Clínica: Laboratorio [GEOGR…" at bounding box center [625, 419] width 366 height 161
click at [433, 343] on input "Ordem de chegada Consumidos: 35 / 36 Horário: 07:00 Clínica: Laboratorio [GEOGR…" at bounding box center [434, 343] width 7 height 9
radio input "true"
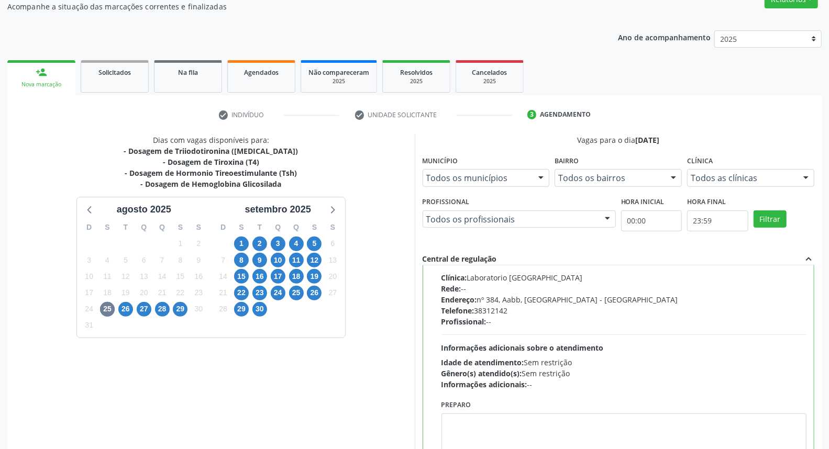
scroll to position [175, 0]
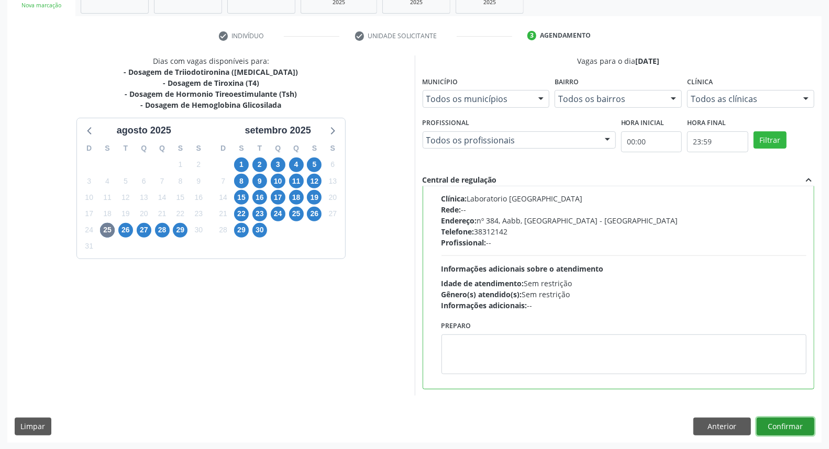
click at [799, 434] on button "Confirmar" at bounding box center [786, 427] width 58 height 18
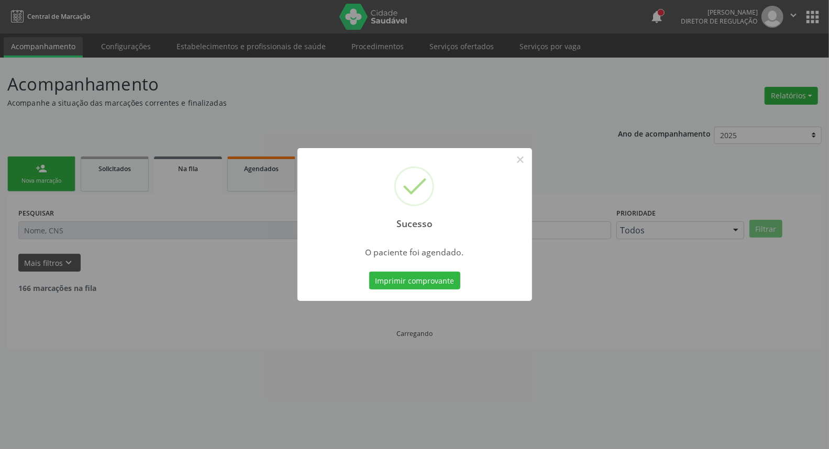
scroll to position [0, 0]
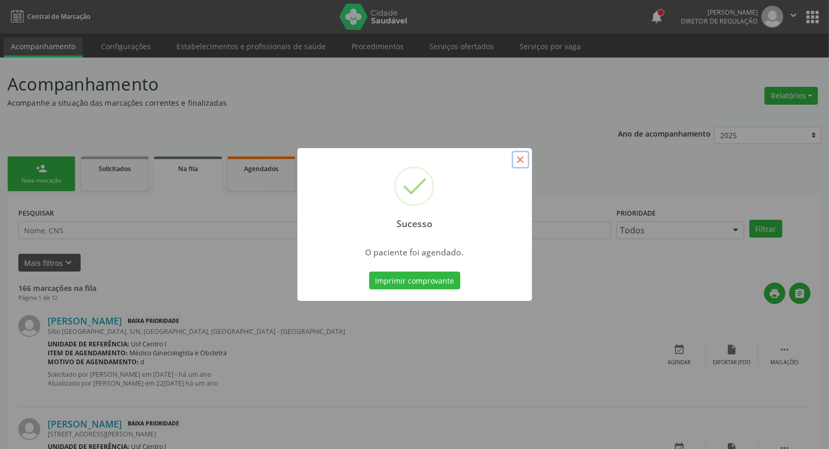
click at [520, 163] on button "×" at bounding box center [521, 160] width 18 height 18
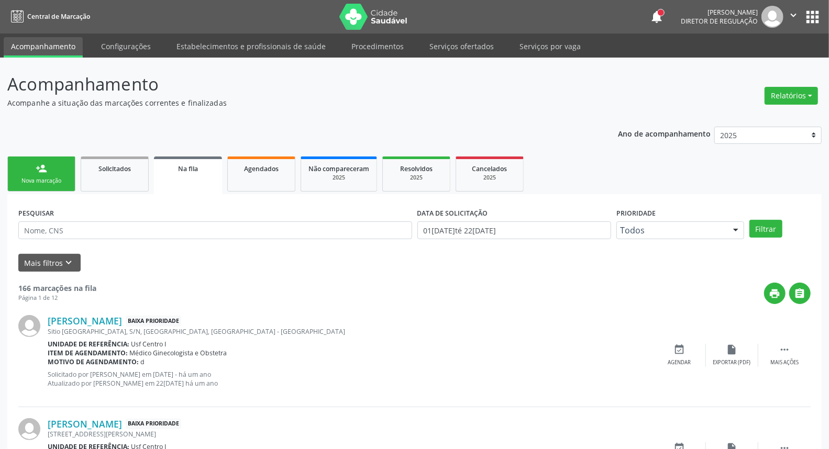
click at [50, 173] on link "person_add Nova marcação" at bounding box center [41, 174] width 68 height 35
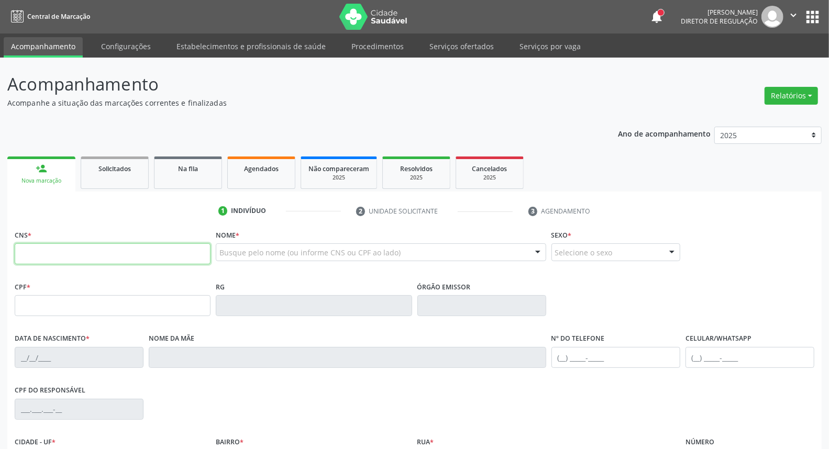
click at [102, 255] on input "text" at bounding box center [113, 254] width 196 height 21
paste input "898 0029 9253 3434"
type input "898 0029 9253 3434"
type input "009.329.294-51"
type input "1[DATE]"
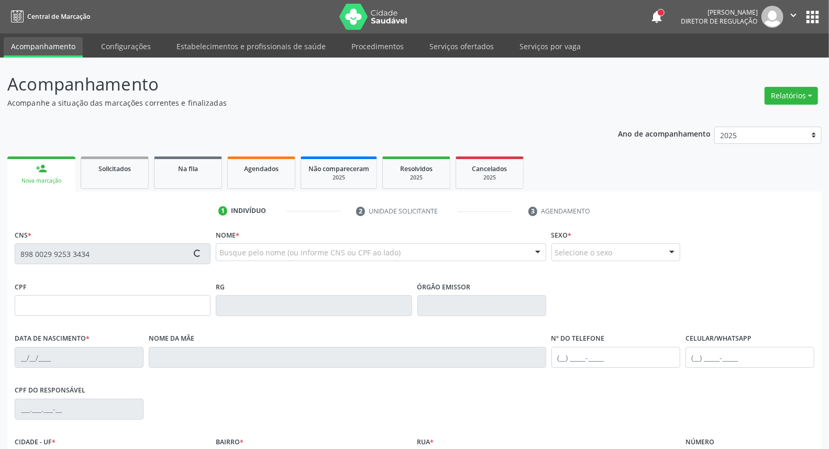
type input "[PERSON_NAME]"
type input "[PHONE_NUMBER]"
type input "60"
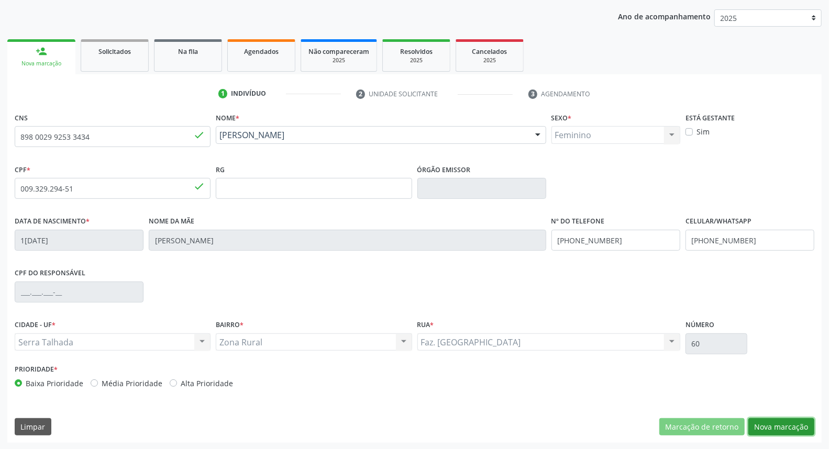
click at [777, 433] on button "Nova marcação" at bounding box center [782, 428] width 66 height 18
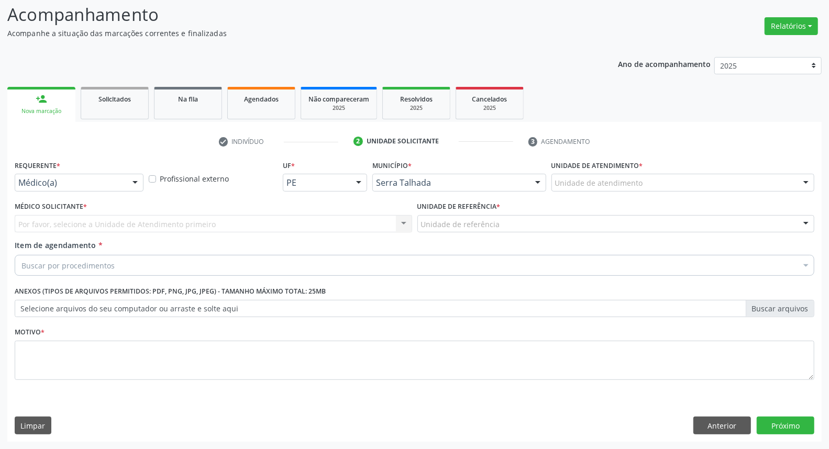
scroll to position [69, 0]
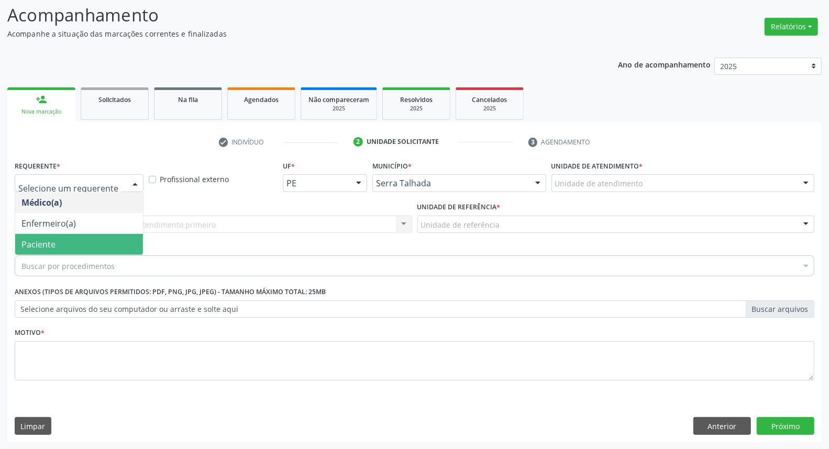
click at [91, 240] on span "Paciente" at bounding box center [79, 244] width 128 height 21
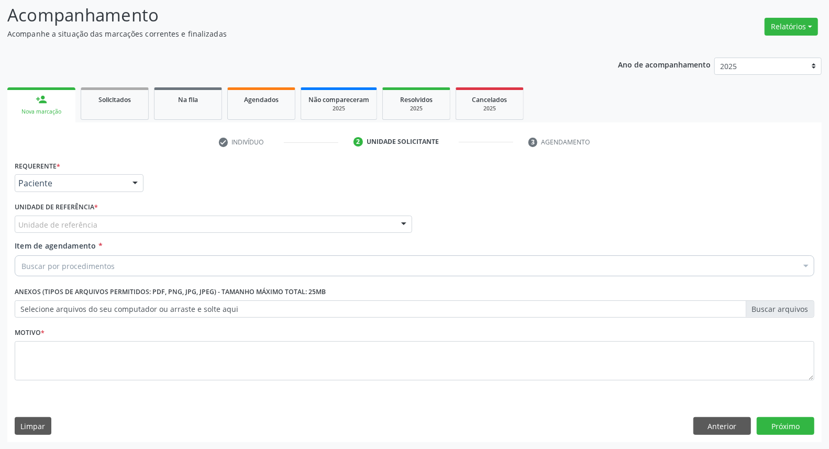
click at [112, 227] on div "Unidade de referência" at bounding box center [214, 225] width 398 height 18
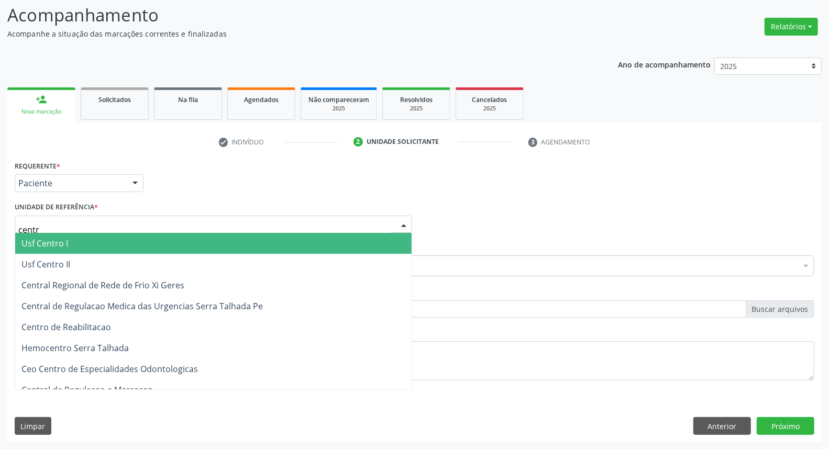
type input "centro"
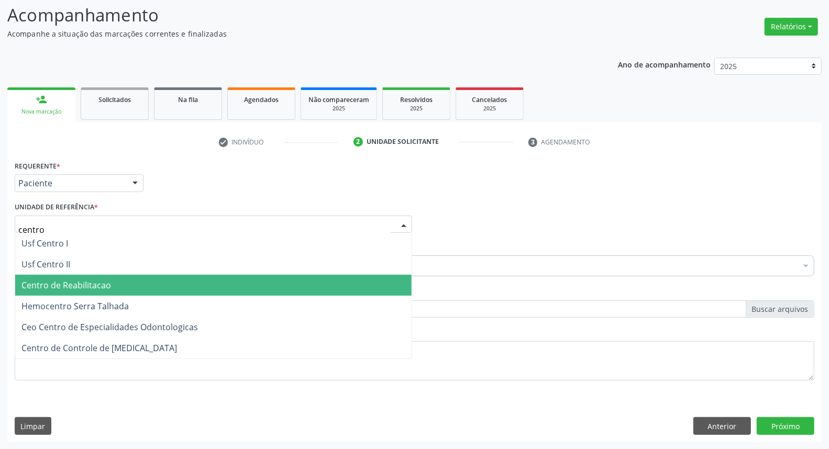
drag, startPoint x: 67, startPoint y: 280, endPoint x: 93, endPoint y: 276, distance: 27.0
click at [69, 280] on span "Centro de Reabilitacao" at bounding box center [66, 286] width 90 height 12
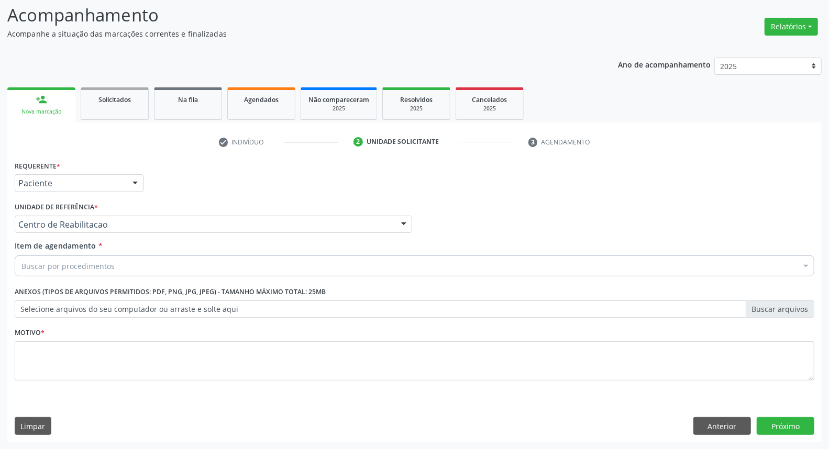
click at [127, 268] on div "Buscar por procedimentos" at bounding box center [415, 266] width 800 height 21
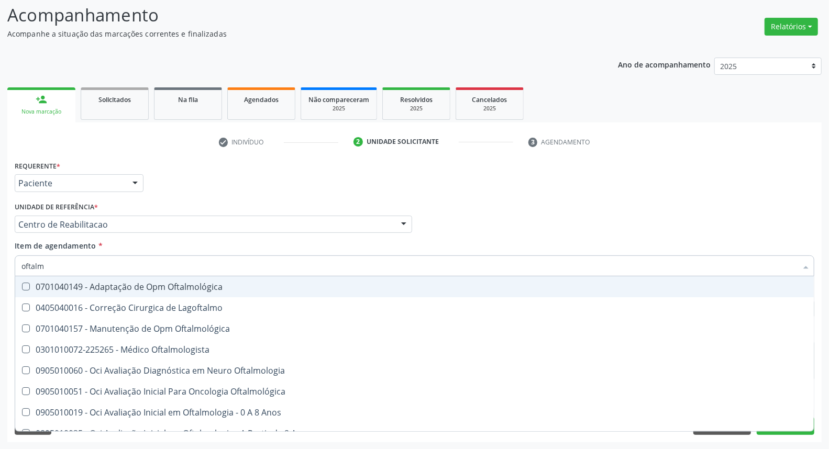
type input "oftalmo"
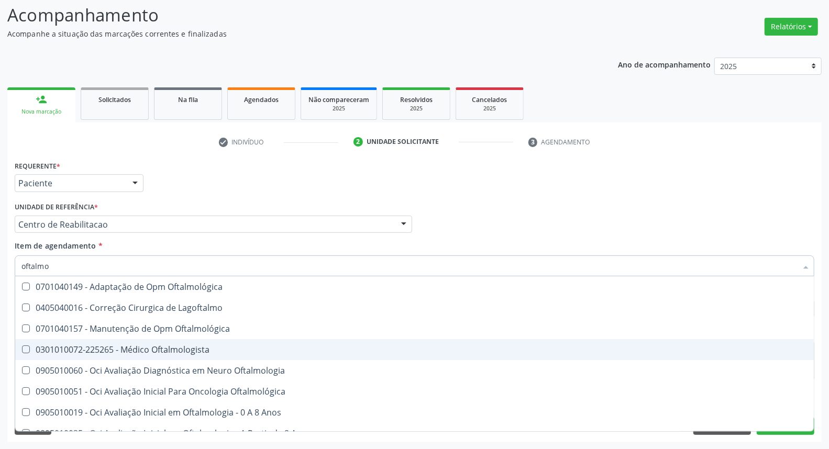
drag, startPoint x: 111, startPoint y: 347, endPoint x: 118, endPoint y: 339, distance: 10.8
click at [112, 346] on div "0301010072-225265 - Médico Oftalmologista" at bounding box center [414, 350] width 786 height 8
checkbox Oftalmologista "true"
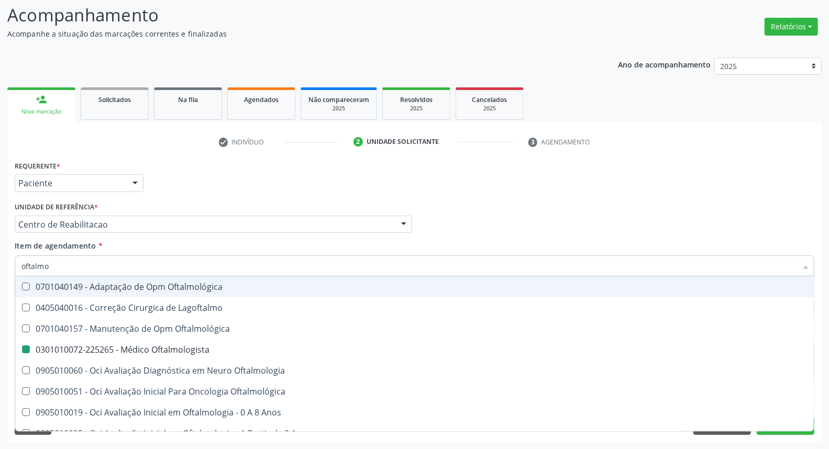
click at [524, 203] on div "Médico Solicitante Por favor, selecione a Unidade de Atendimento primeiro Nenhu…" at bounding box center [414, 220] width 805 height 41
checkbox Lagoftalmo "true"
checkbox Oftalmologista "false"
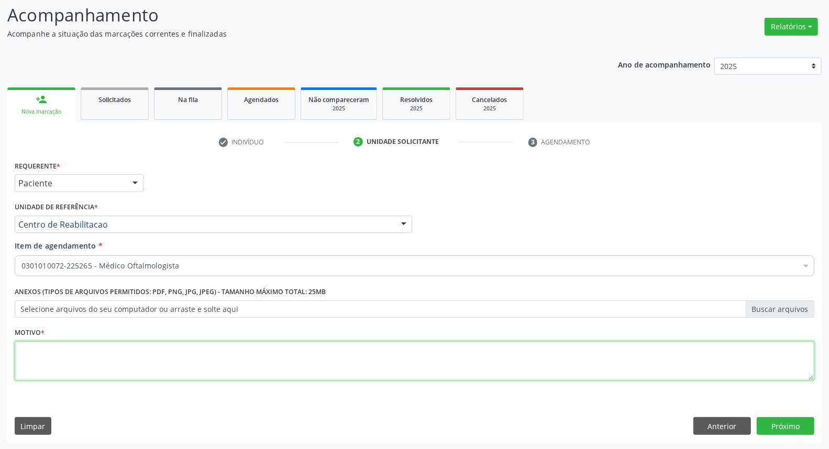
click at [150, 360] on textarea at bounding box center [415, 362] width 800 height 40
type textarea "*"
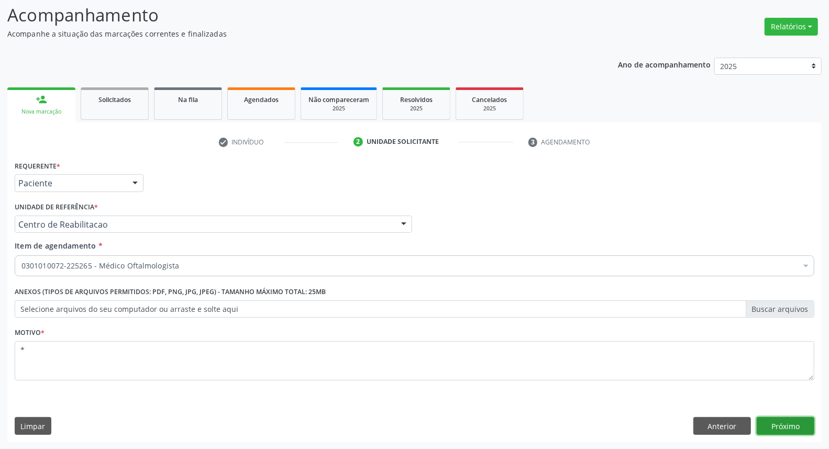
click at [768, 423] on button "Próximo" at bounding box center [786, 427] width 58 height 18
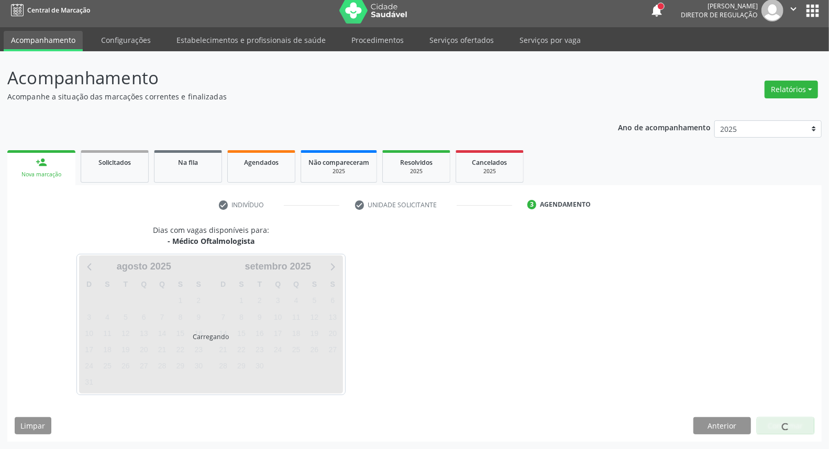
scroll to position [6, 0]
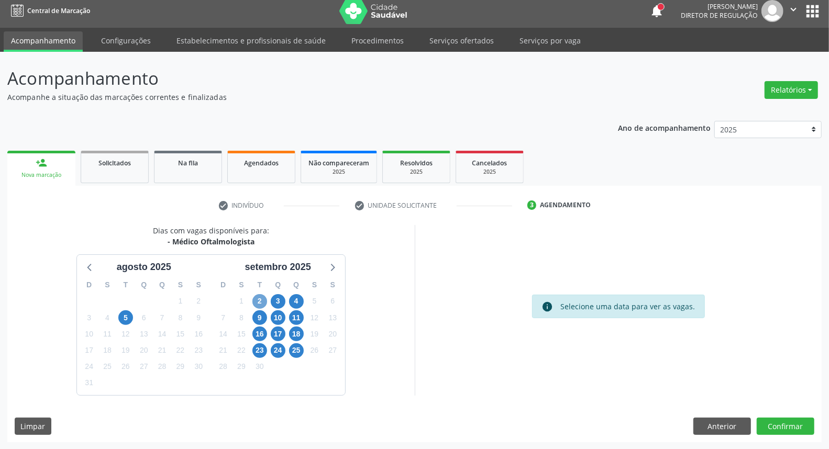
click at [259, 303] on span "2" at bounding box center [260, 301] width 15 height 15
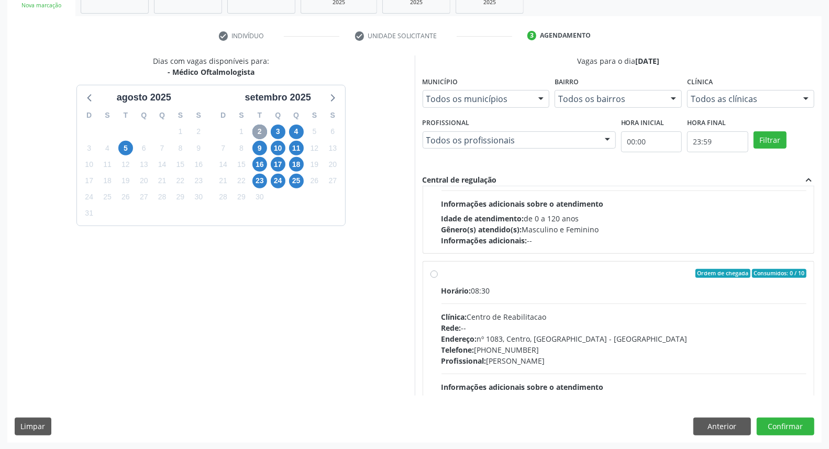
scroll to position [233, 0]
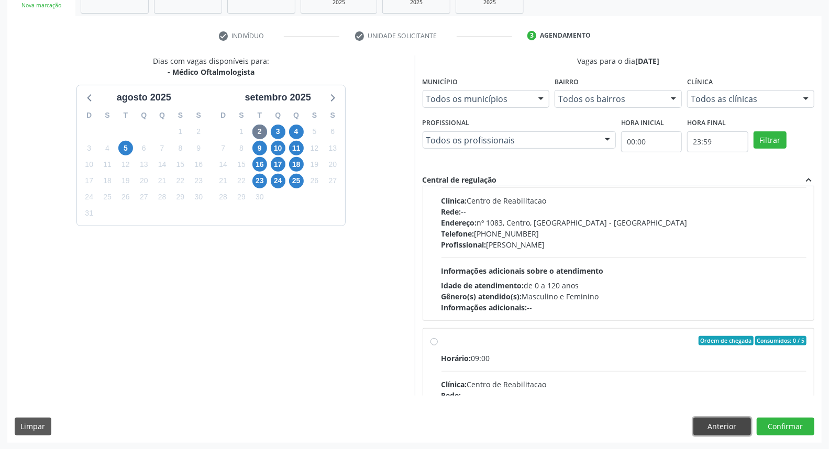
click at [741, 425] on button "Anterior" at bounding box center [723, 427] width 58 height 18
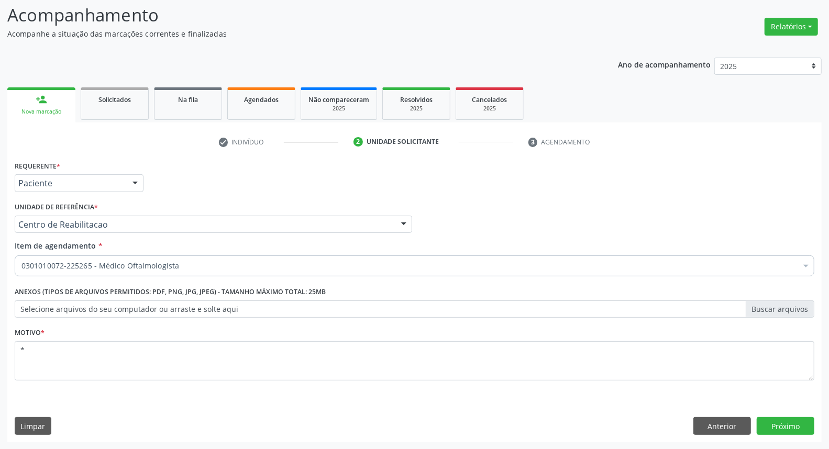
scroll to position [0, 0]
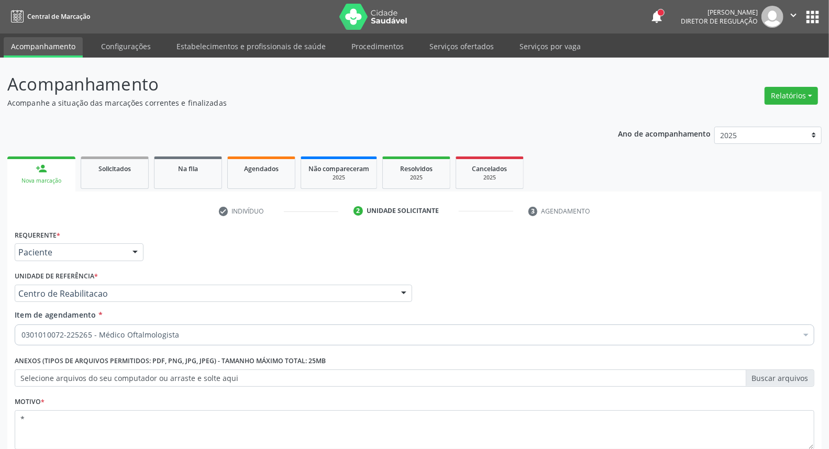
click at [359, 22] on img at bounding box center [373, 17] width 68 height 26
